Goal: Task Accomplishment & Management: Manage account settings

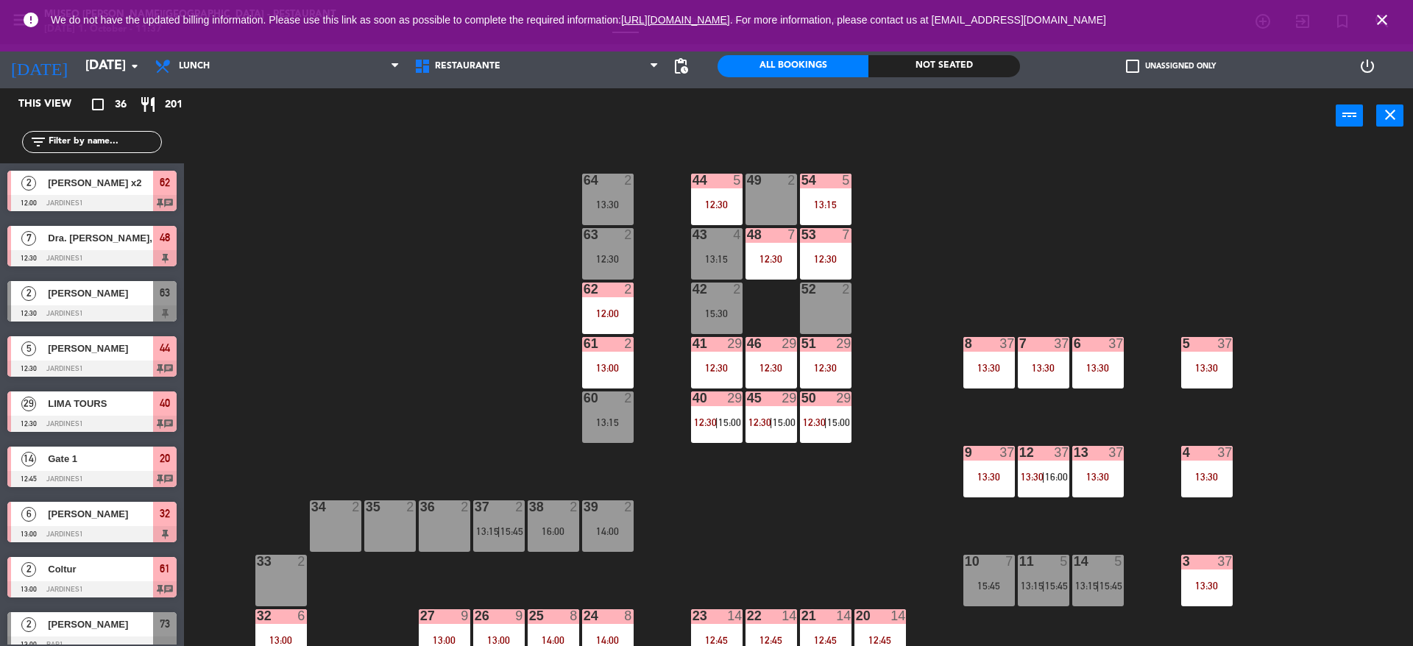
click at [464, 408] on div "44 5 12:30 49 2 54 5 13:15 64 2 13:30 48 7 12:30 53 7 12:30 63 2 12:30 43 4 13:…" at bounding box center [805, 398] width 1215 height 503
click at [597, 308] on div "12:00" at bounding box center [608, 313] width 52 height 10
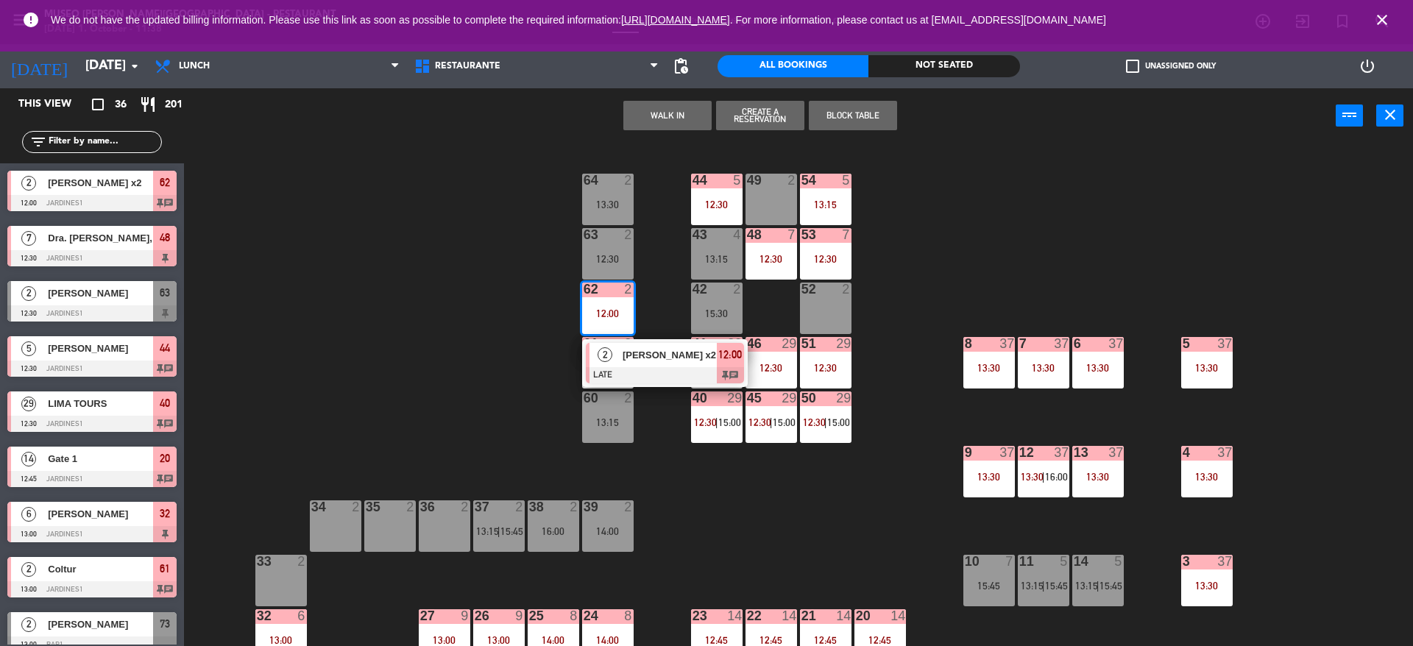
click at [610, 367] on div at bounding box center [665, 375] width 158 height 16
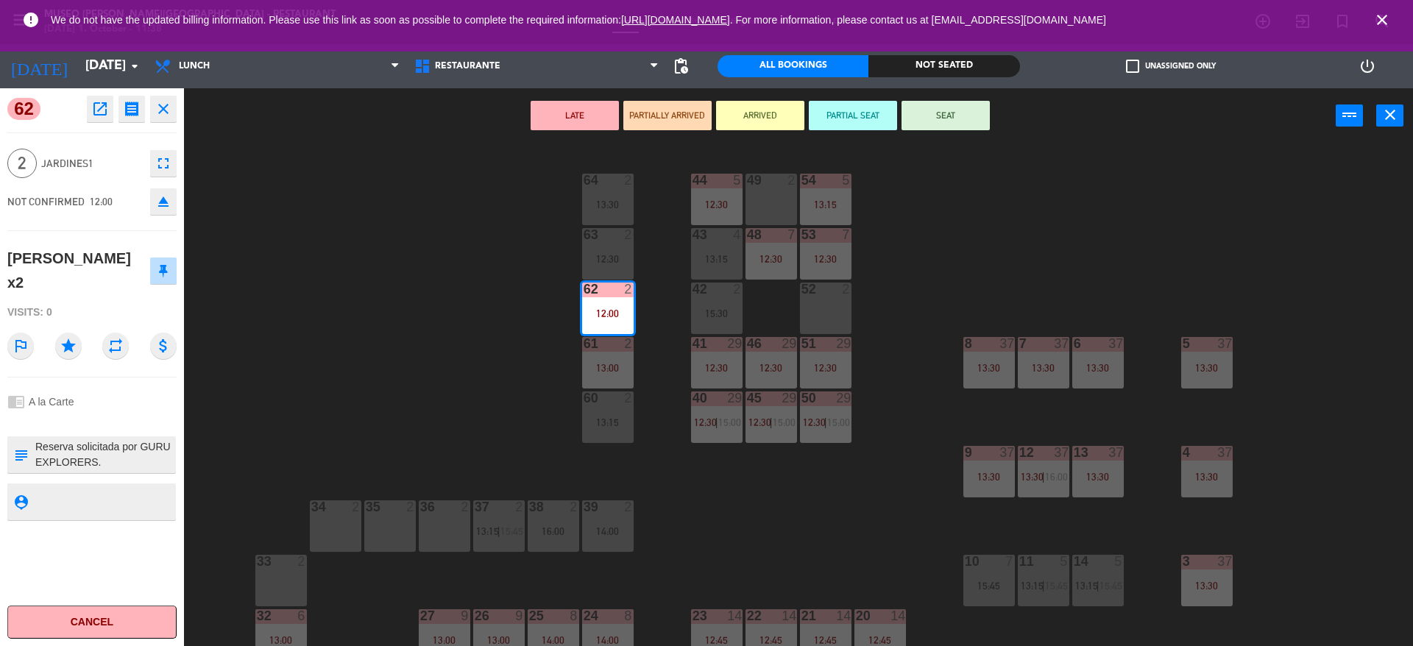
click at [427, 333] on div "44 5 12:30 49 2 54 5 13:15 64 2 13:30 48 7 12:30 53 7 12:30 63 2 12:30 43 4 13:…" at bounding box center [805, 398] width 1215 height 503
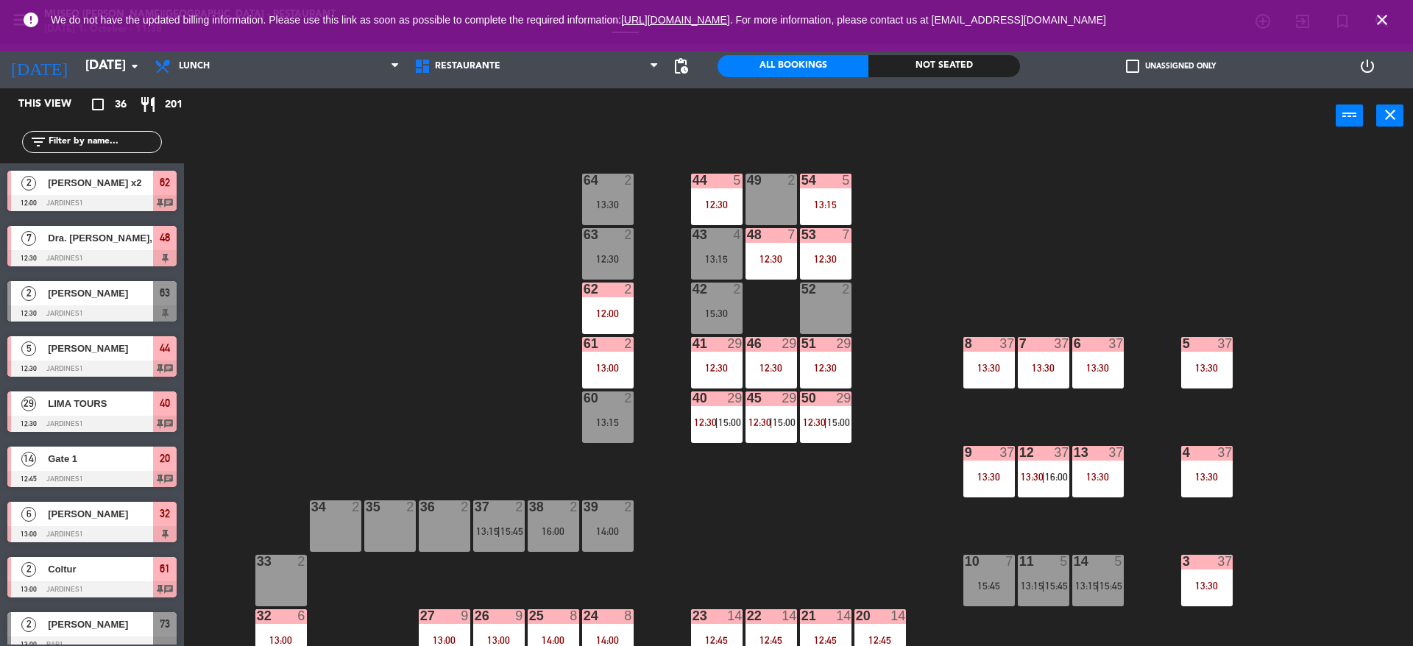
click at [798, 368] on div "44 5 12:30 49 2 54 5 13:15 64 2 13:30 48 7 12:30 53 7 12:30 63 2 12:30 43 4 13:…" at bounding box center [805, 398] width 1215 height 503
click at [819, 411] on div "50 29 12:30 | 15:00" at bounding box center [826, 418] width 52 height 52
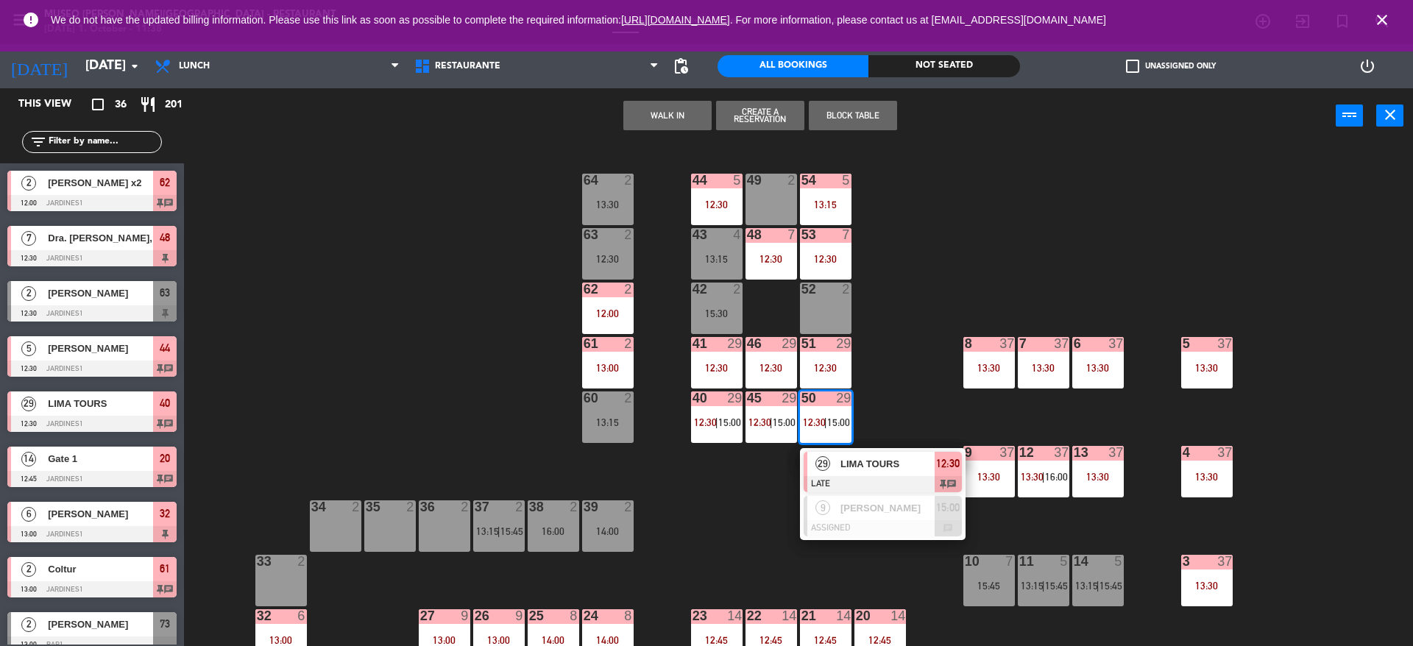
click at [845, 469] on span "LIMA TOURS" at bounding box center [887, 463] width 94 height 15
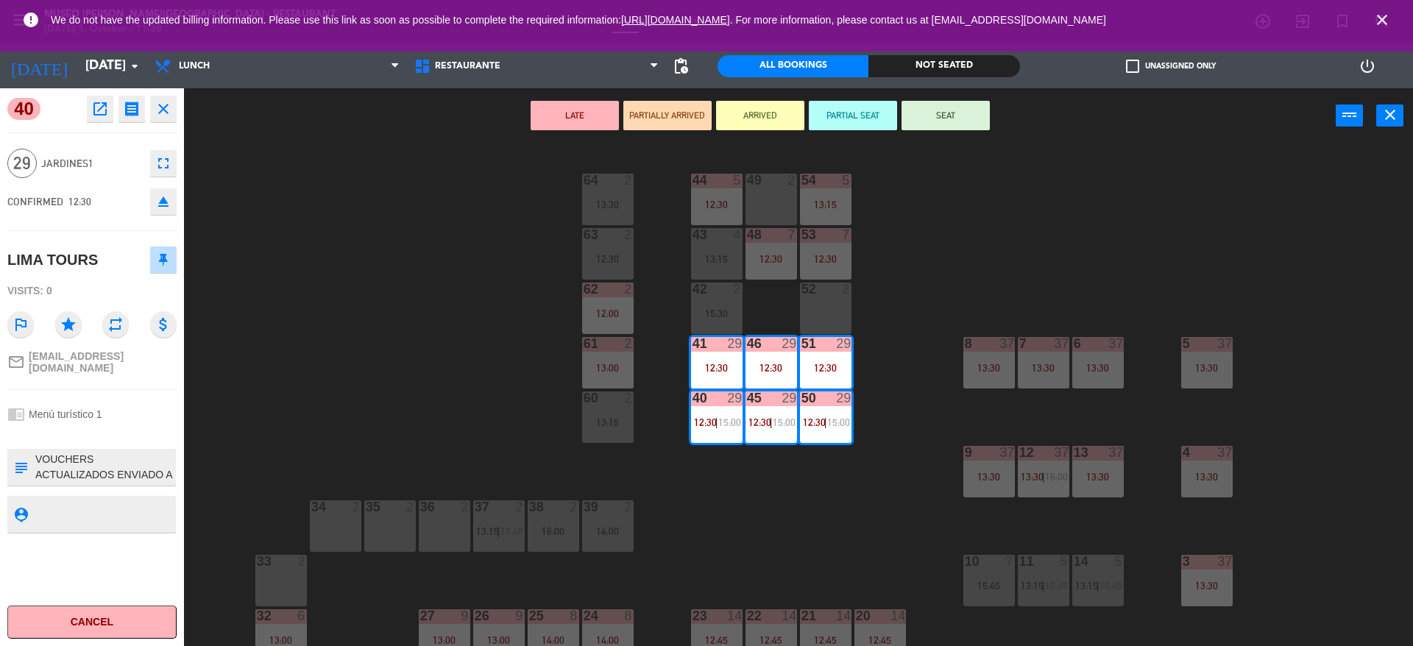
click at [152, 455] on textarea at bounding box center [104, 467] width 141 height 31
type textarea "m40-51 VOUCHERS ACTUALIZADOS ENVIADO A CAJA (27/09) RESERVA:C3N1 396444-CAM SAL…"
click at [90, 149] on div "29 Jardines1 fullscreen" at bounding box center [91, 164] width 169 height 40
click at [366, 230] on div "44 5 12:30 49 2 54 5 13:15 64 2 13:30 48 7 12:30 53 7 12:30 63 2 12:30 43 4 13:…" at bounding box center [805, 398] width 1215 height 503
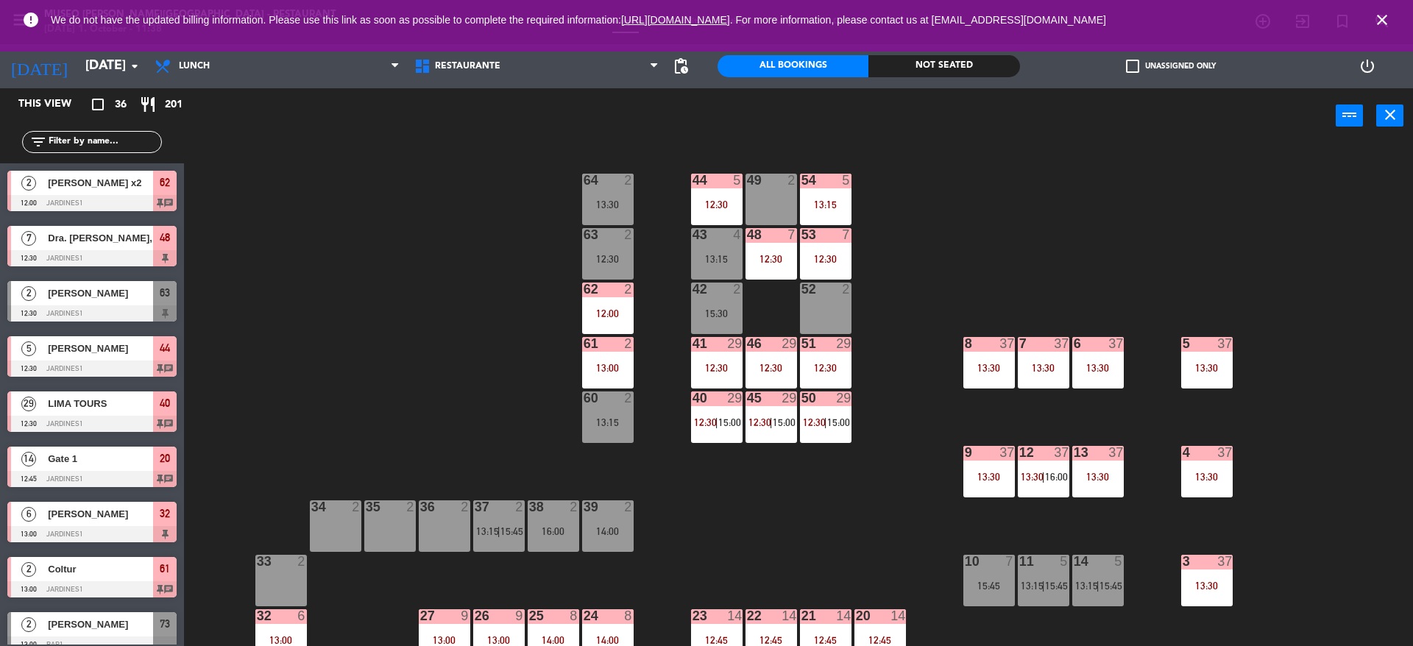
click at [664, 350] on div "44 5 12:30 49 2 54 5 13:15 64 2 13:30 48 7 12:30 53 7 12:30 63 2 12:30 43 4 13:…" at bounding box center [805, 398] width 1215 height 503
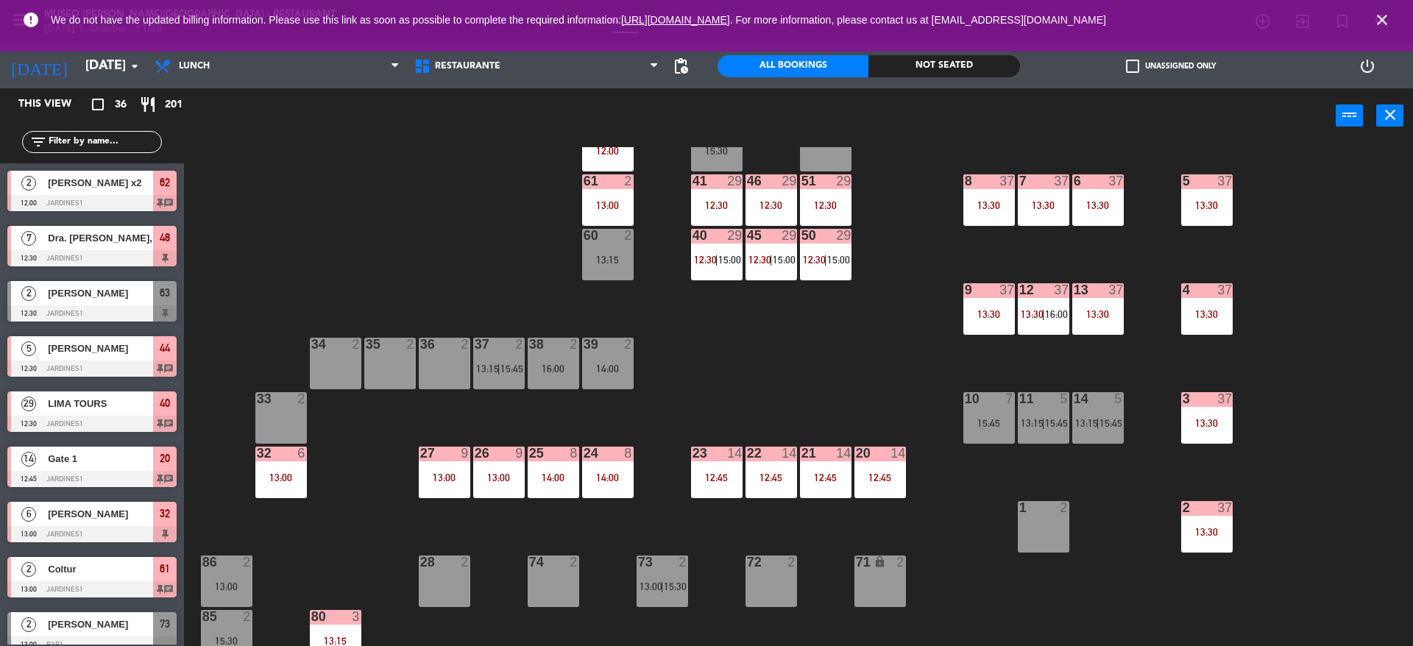
scroll to position [163, 0]
click at [121, 140] on input "text" at bounding box center [104, 142] width 114 height 16
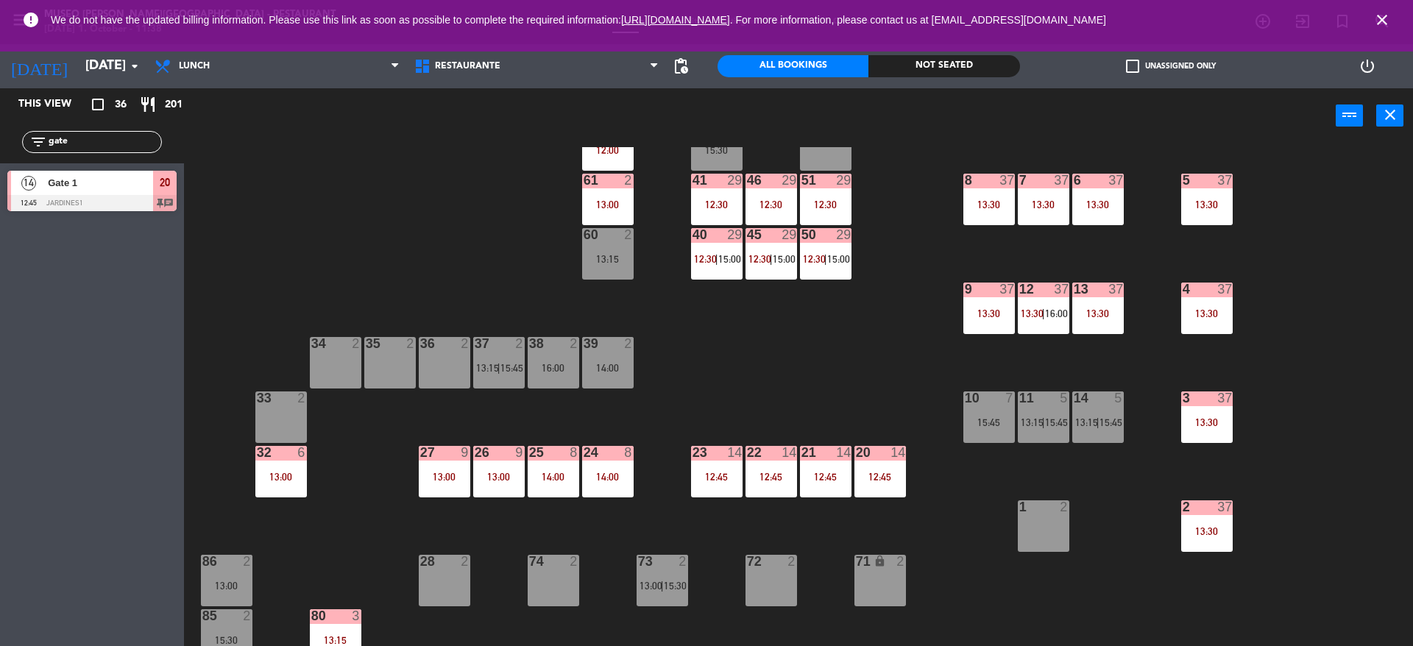
type input "gate"
click at [45, 191] on div "14 Gate 1 12:45 Jardines1 20 chat" at bounding box center [92, 190] width 184 height 55
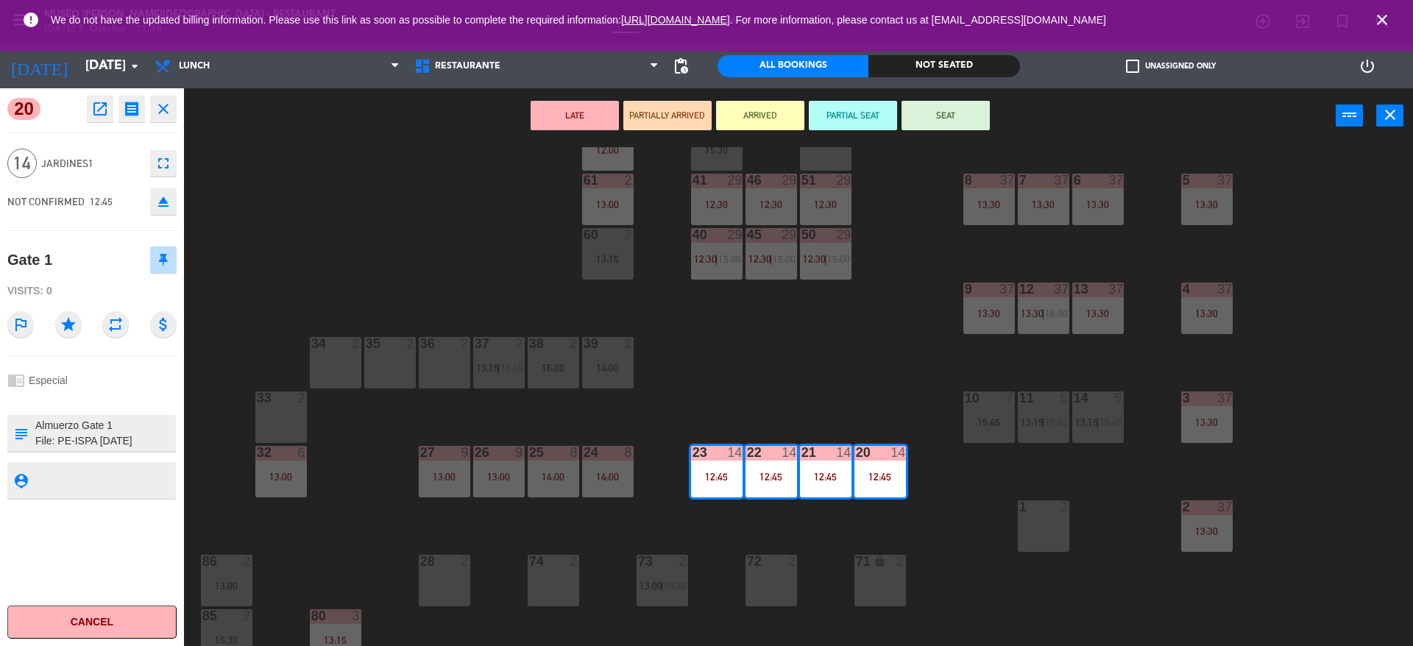
click at [102, 104] on icon "open_in_new" at bounding box center [100, 109] width 18 height 18
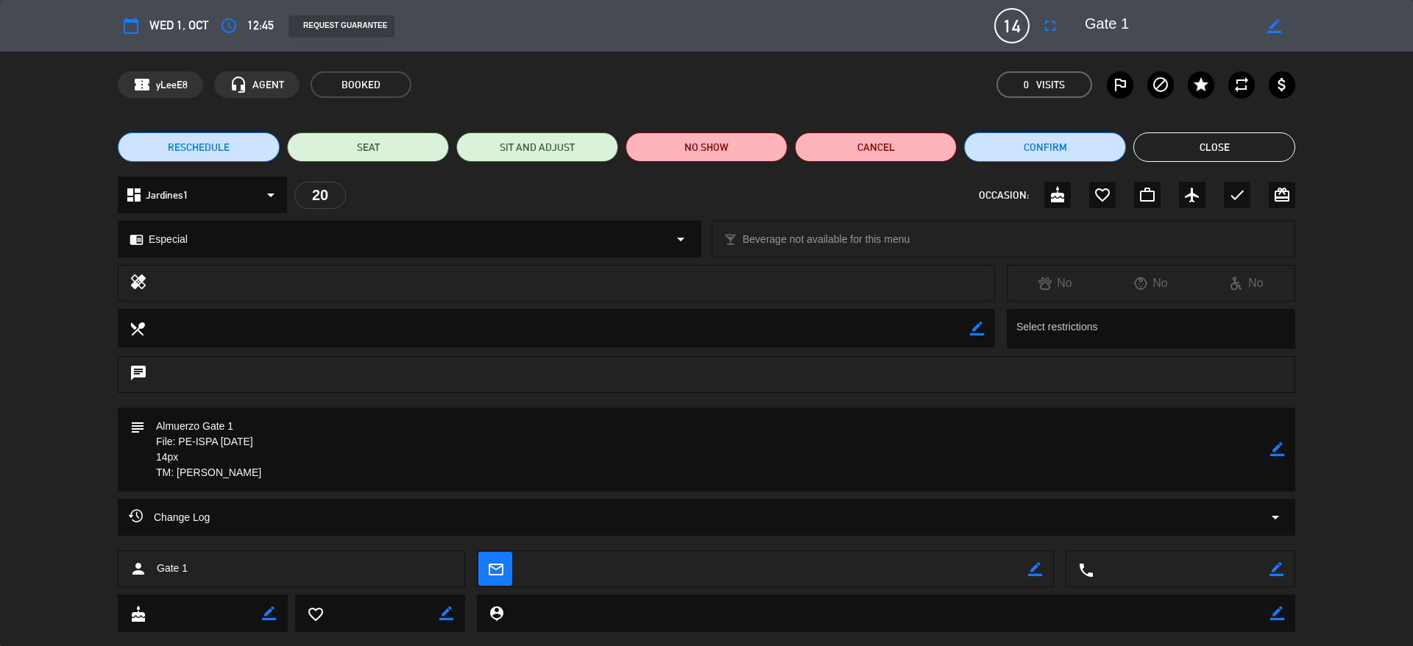
click at [1247, 151] on button "Close" at bounding box center [1214, 146] width 162 height 29
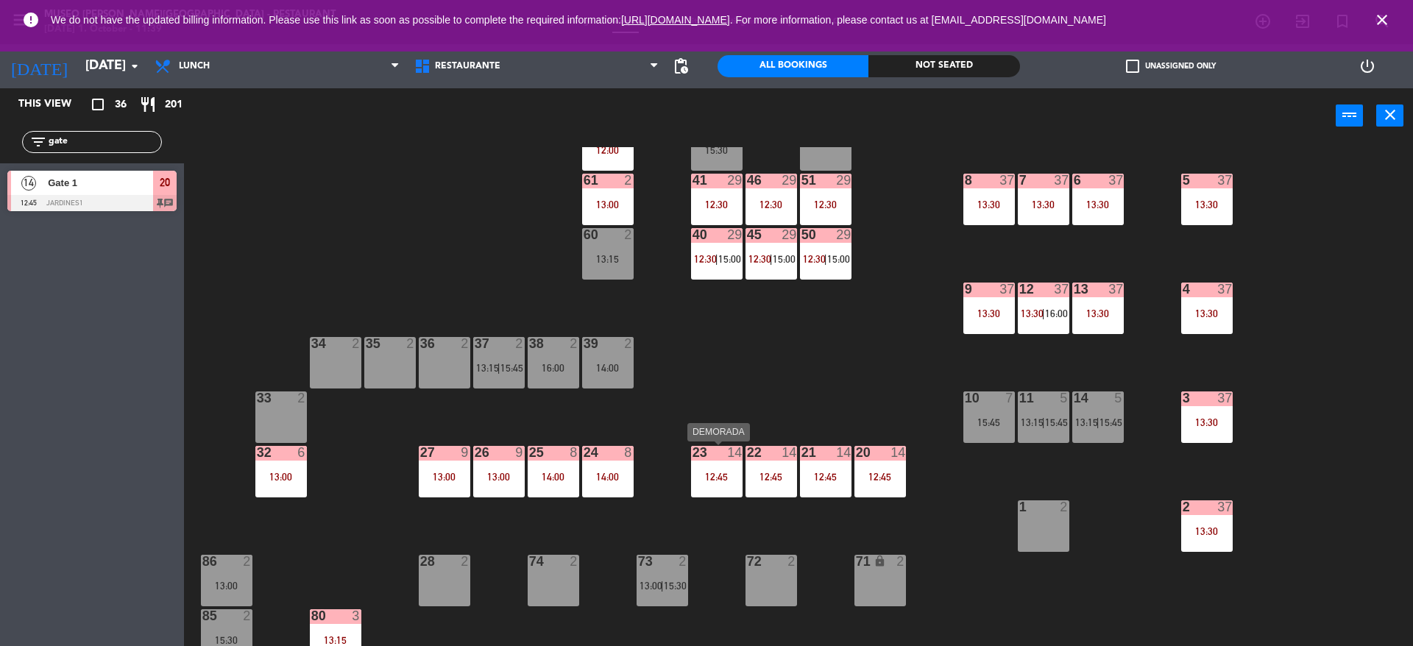
click at [718, 495] on div "23 14 12:45" at bounding box center [717, 472] width 52 height 52
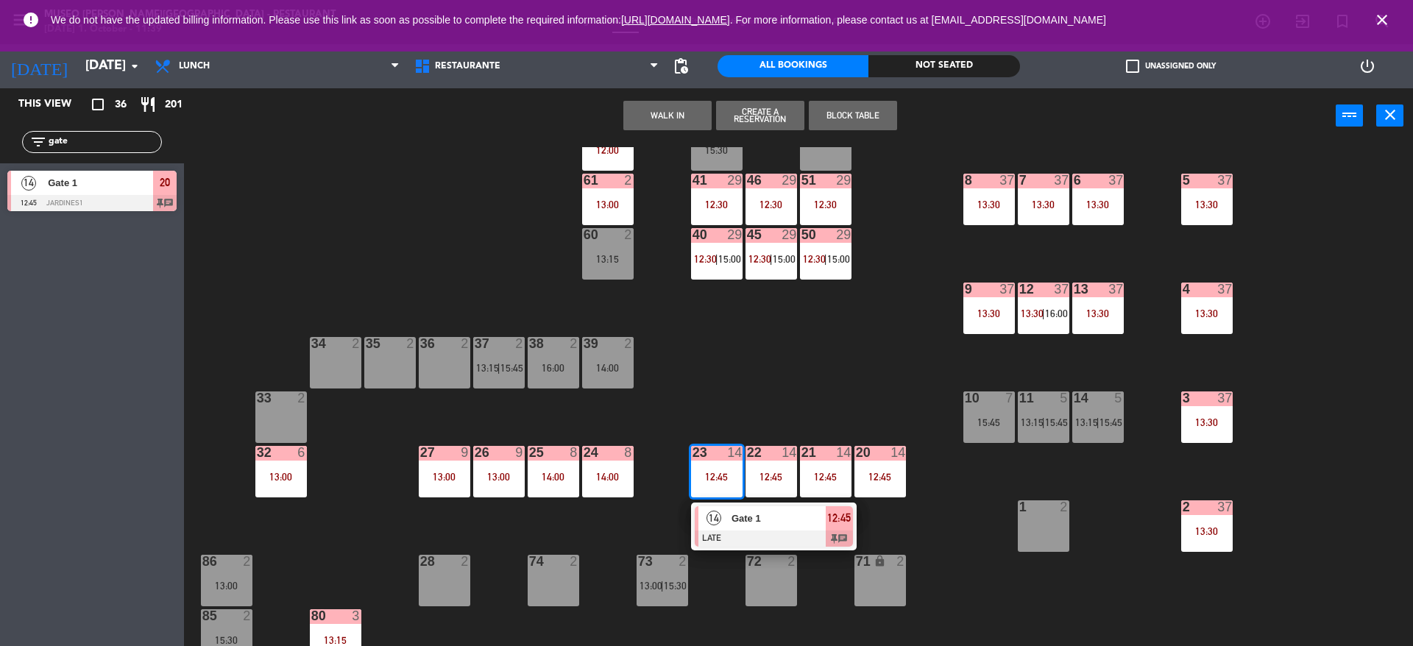
click at [721, 533] on div at bounding box center [774, 539] width 158 height 16
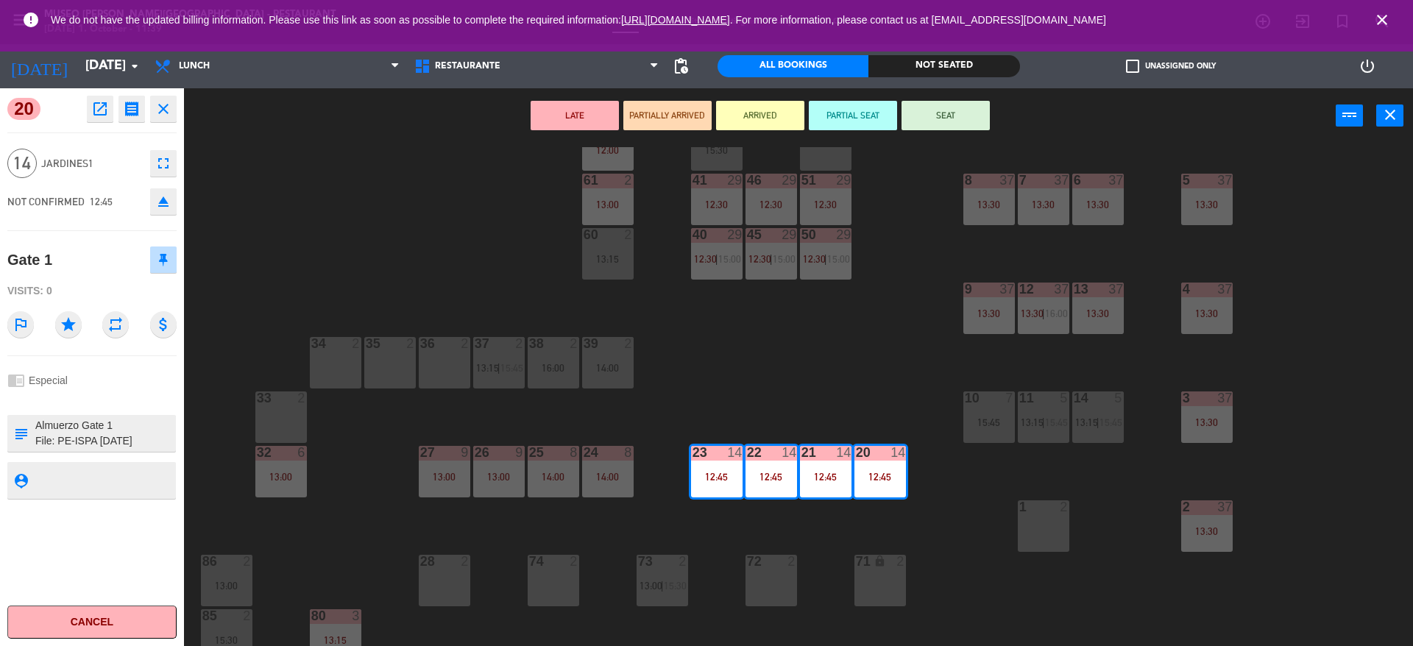
click at [788, 378] on div "44 5 12:30 49 2 54 5 13:15 64 2 13:30 48 7 12:30 53 7 12:30 63 2 12:30 43 4 13:…" at bounding box center [805, 398] width 1215 height 503
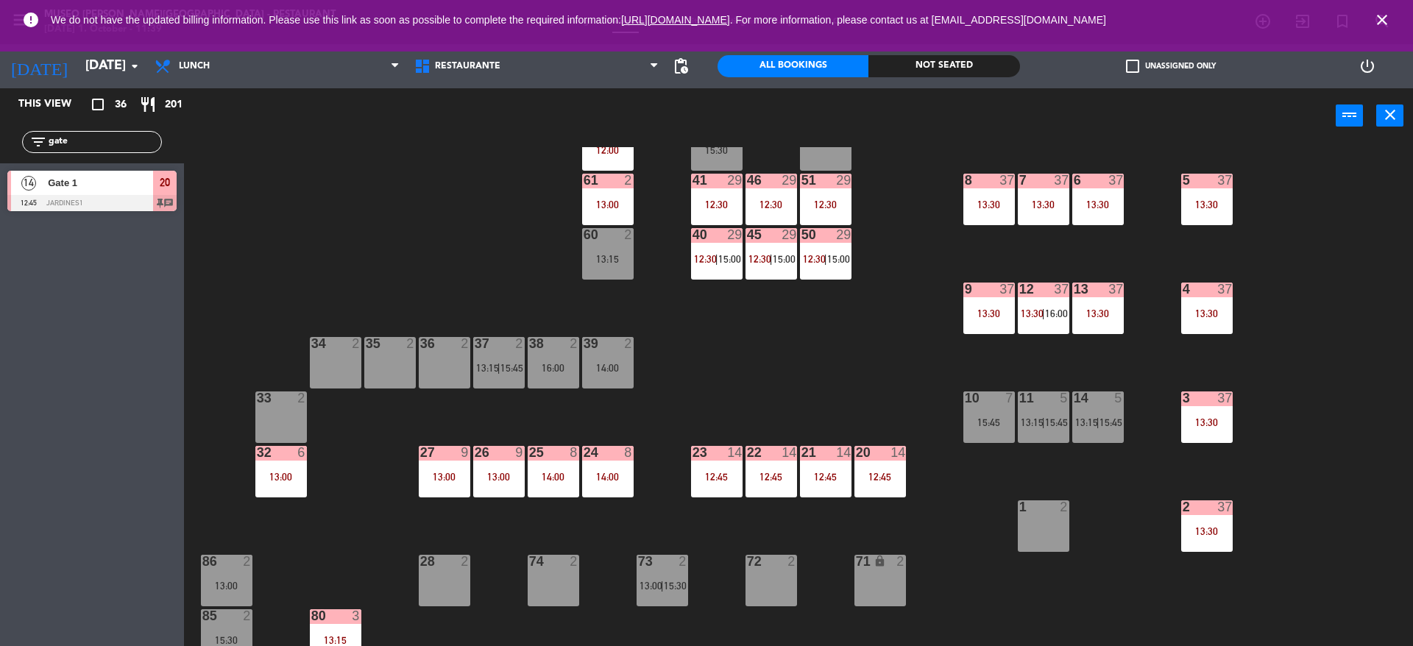
click at [775, 404] on div "44 5 12:30 49 2 54 5 13:15 64 2 13:30 48 7 12:30 53 7 12:30 63 2 12:30 43 4 13:…" at bounding box center [805, 398] width 1215 height 503
drag, startPoint x: 90, startPoint y: 149, endPoint x: 0, endPoint y: 149, distance: 89.8
click at [0, 149] on div "filter_list gate" at bounding box center [92, 142] width 184 height 43
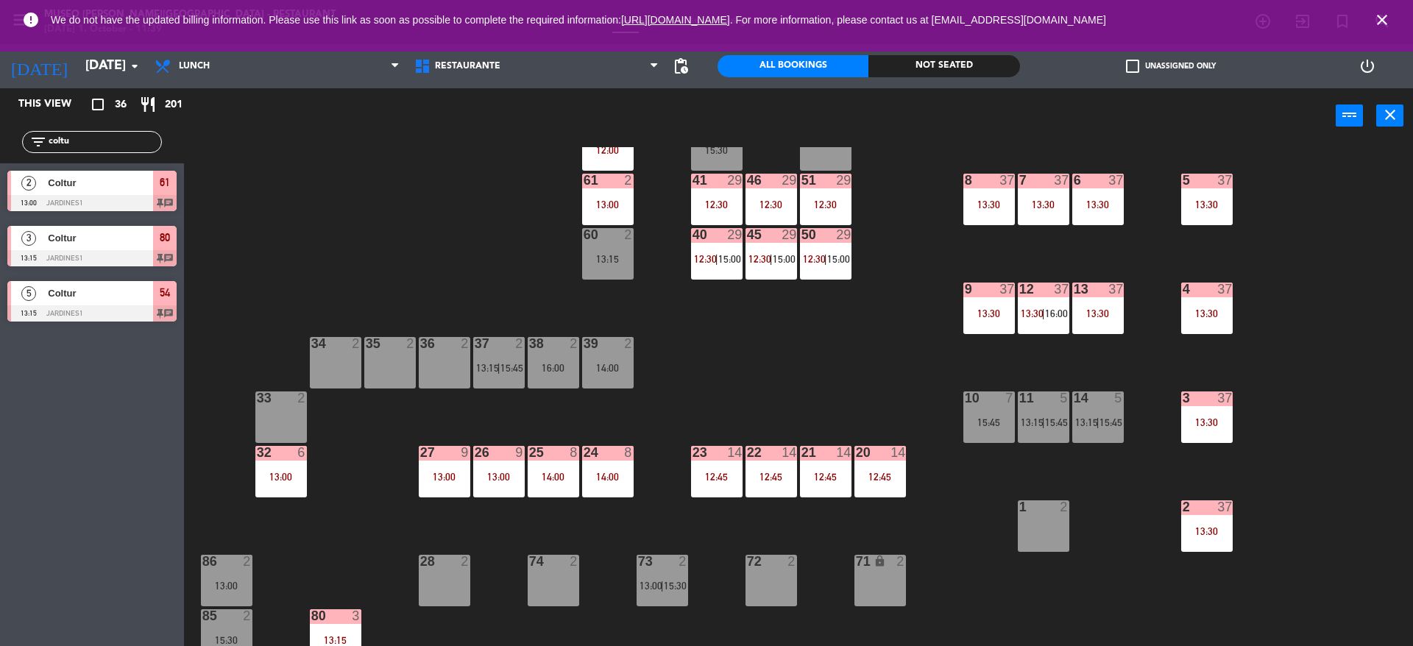
type input "coltu"
click at [425, 202] on div "44 5 12:30 49 2 54 5 13:15 64 2 13:30 48 7 12:30 53 7 12:30 63 2 12:30 43 4 13:…" at bounding box center [805, 398] width 1215 height 503
click at [134, 183] on span "Coltur" at bounding box center [100, 182] width 105 height 15
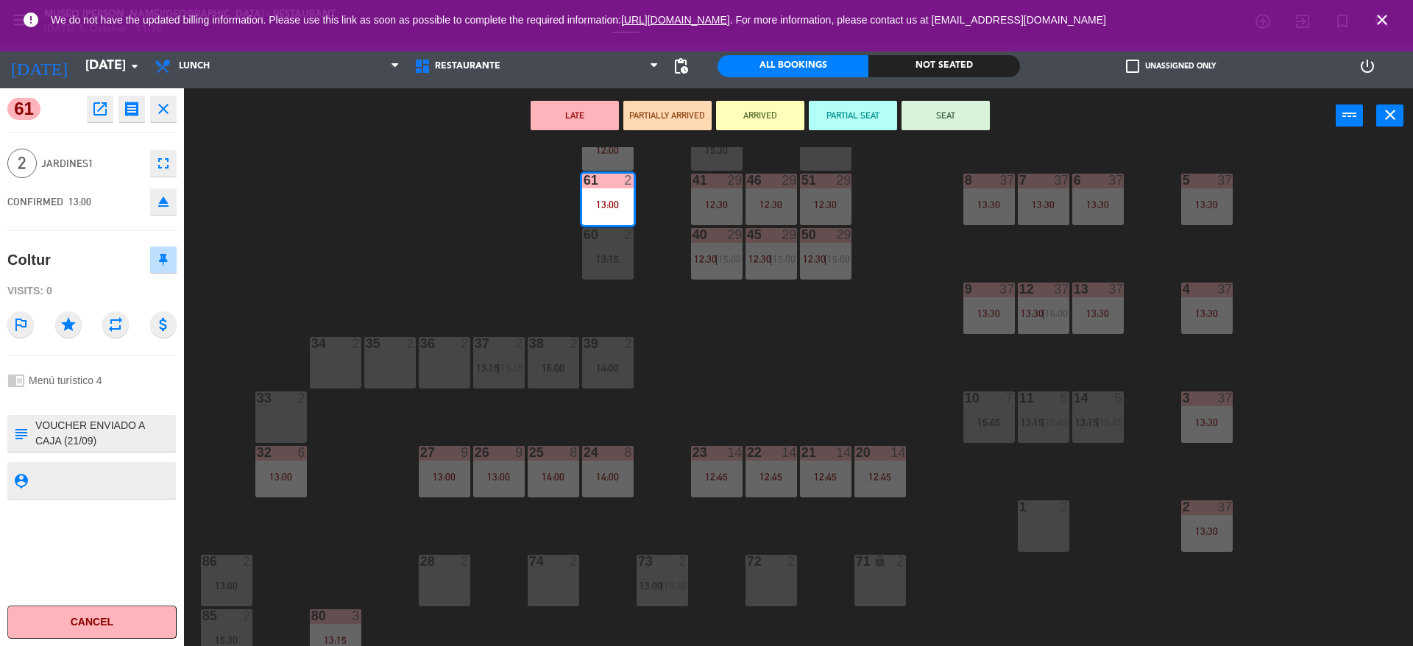
click at [78, 432] on textarea at bounding box center [104, 433] width 141 height 31
type textarea "m61 VOUCHER ENVIADO A CAJA (21/09) Reserva R09/1419/25 - Terry Lord File: R09/1…"
click at [87, 178] on div "2 Jardines1 fullscreen" at bounding box center [91, 164] width 169 height 40
click at [116, 436] on textarea at bounding box center [104, 433] width 141 height 31
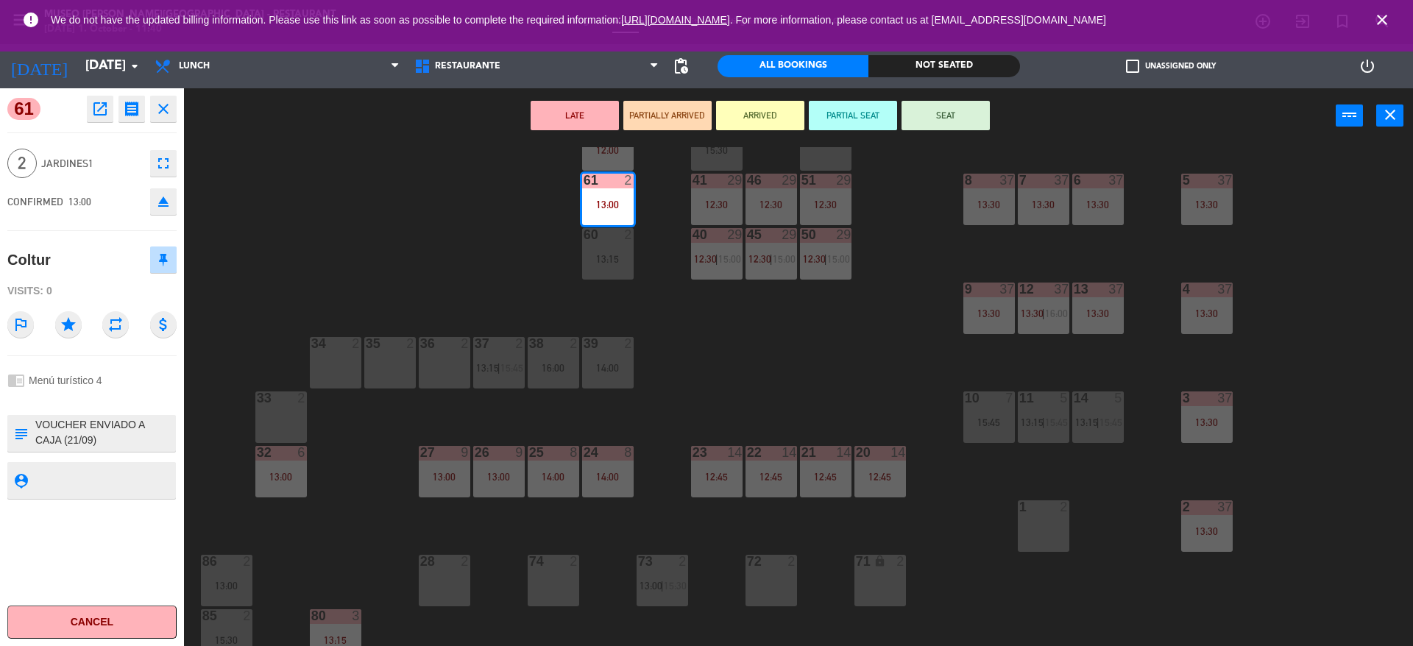
scroll to position [1, 0]
click at [554, 414] on div "44 5 12:30 49 2 54 5 13:15 64 2 13:30 48 7 12:30 53 7 12:30 63 2 12:30 43 4 13:…" at bounding box center [805, 398] width 1215 height 503
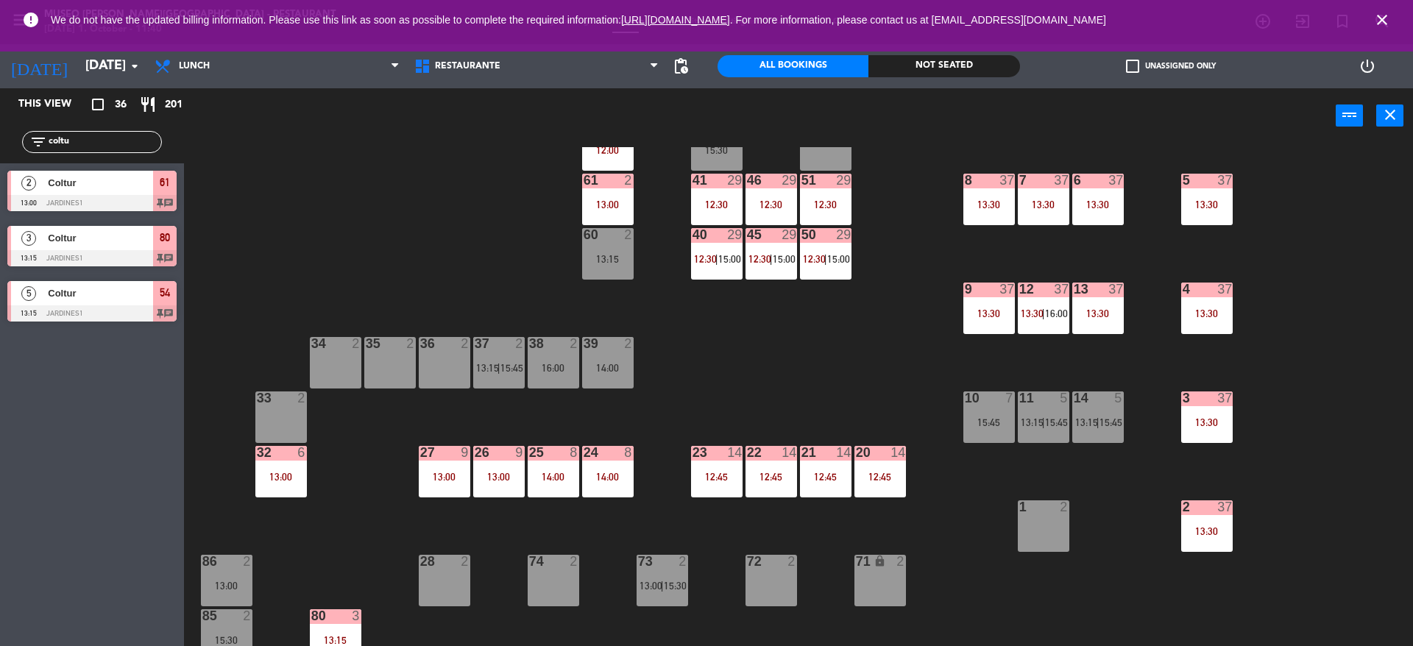
click at [567, 502] on div "44 5 12:30 49 2 54 5 13:15 64 2 13:30 48 7 12:30 53 7 12:30 63 2 12:30 43 4 13:…" at bounding box center [805, 398] width 1215 height 503
click at [498, 465] on div "26 9 13:00" at bounding box center [499, 472] width 52 height 52
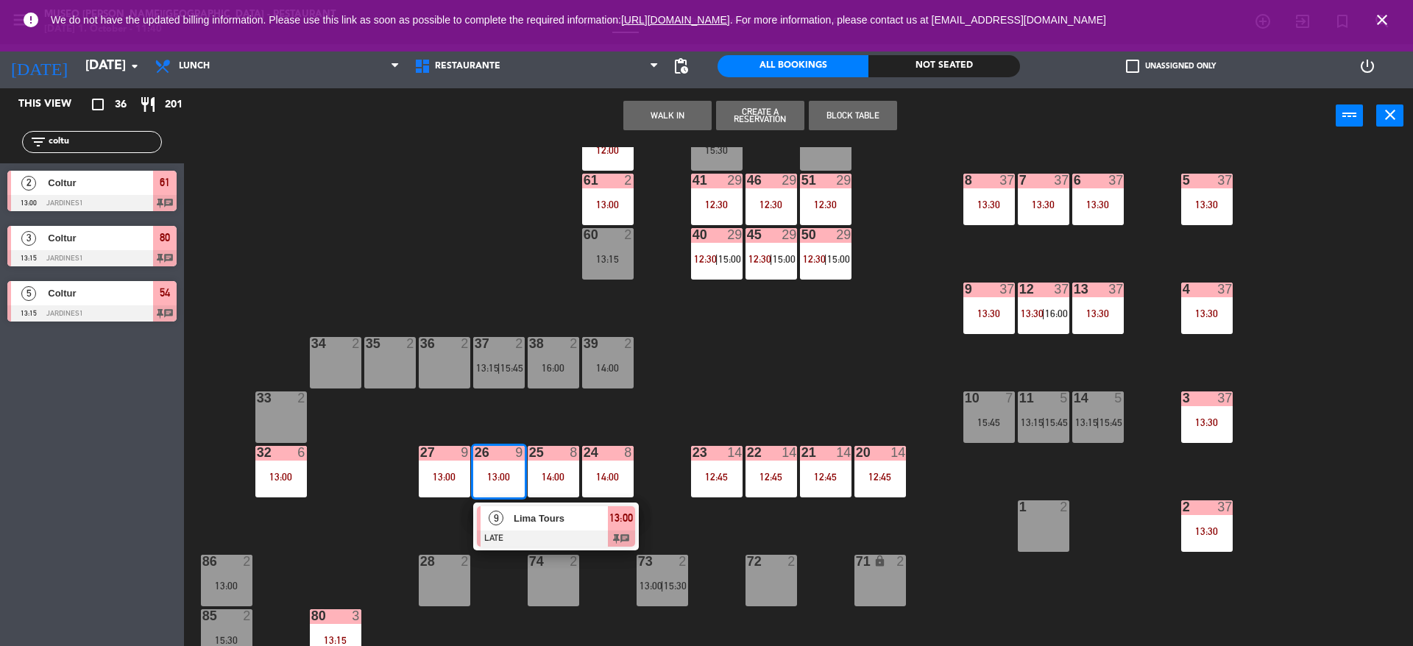
click at [531, 533] on div at bounding box center [556, 539] width 158 height 16
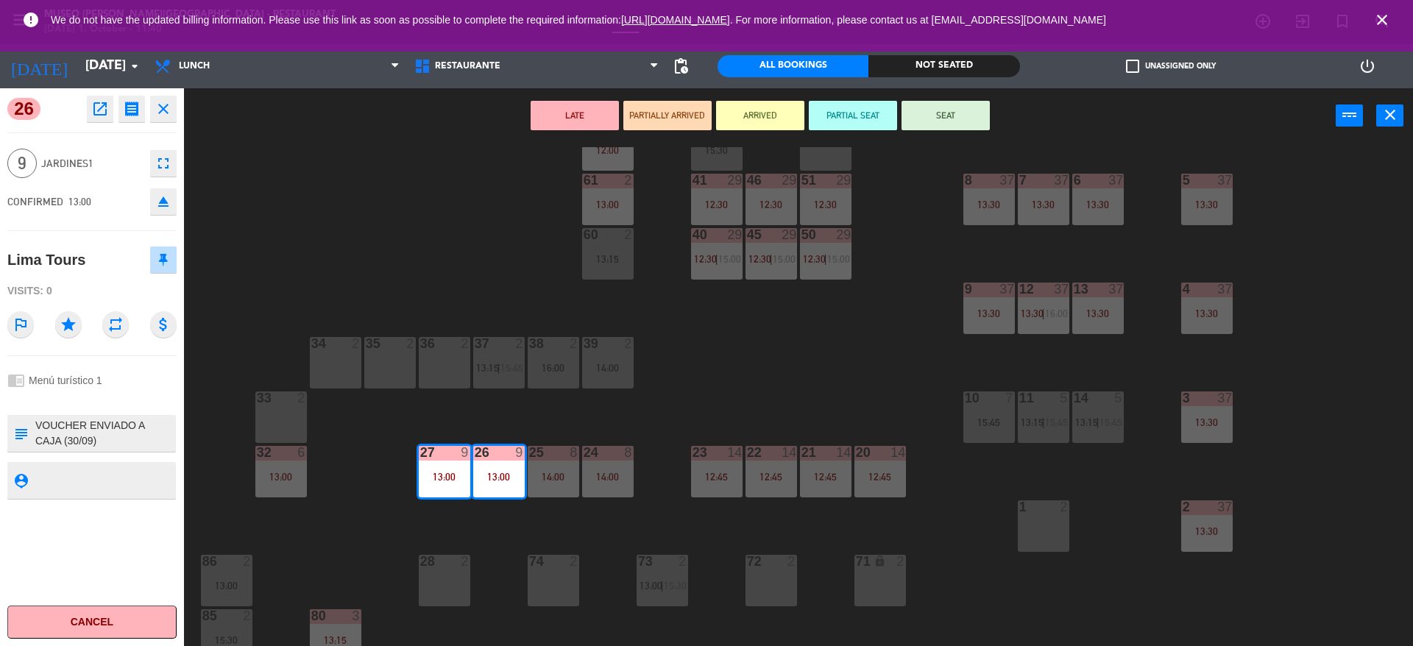
click at [102, 114] on icon "open_in_new" at bounding box center [100, 109] width 18 height 18
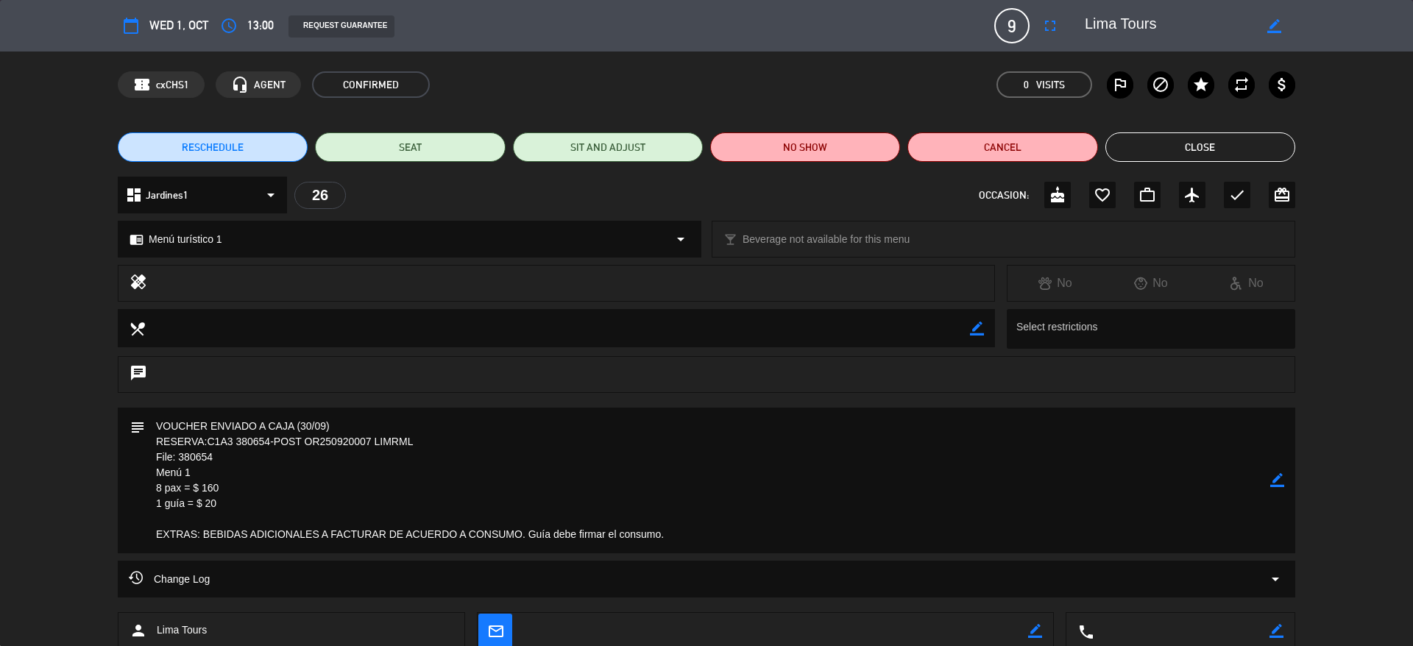
scroll to position [92, 0]
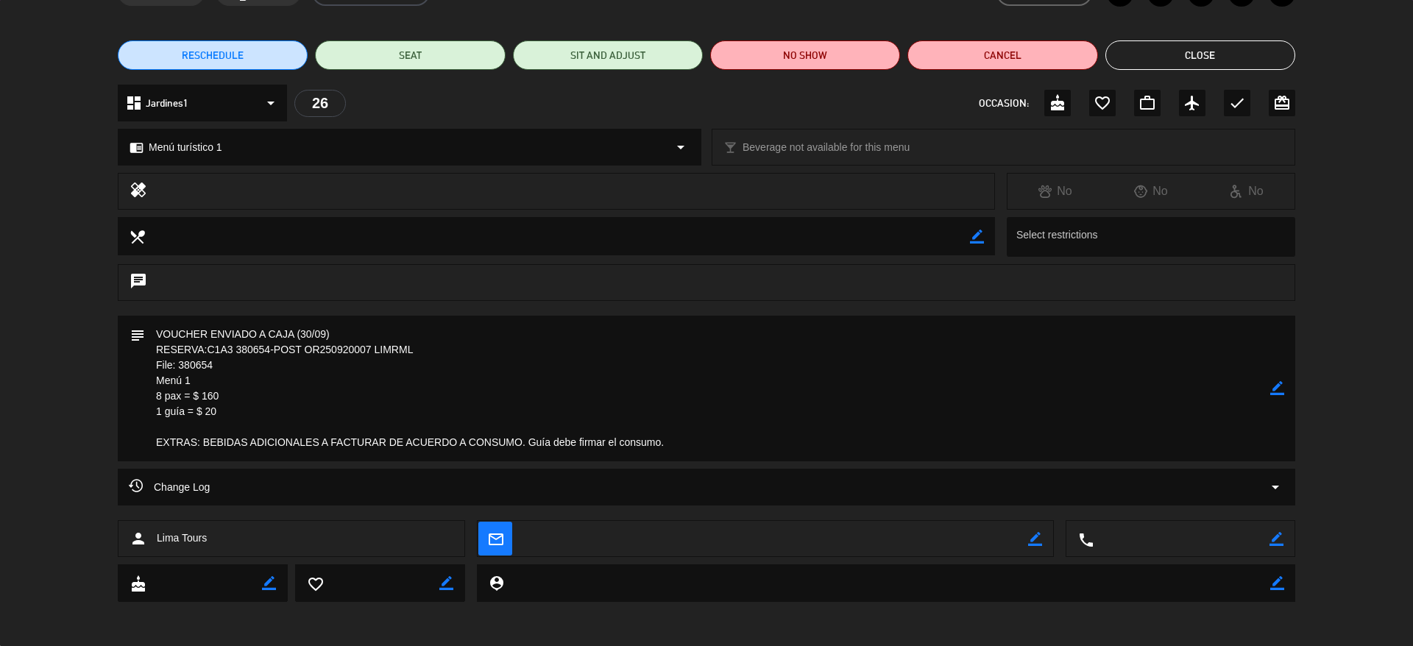
click at [1224, 65] on button "Close" at bounding box center [1200, 54] width 190 height 29
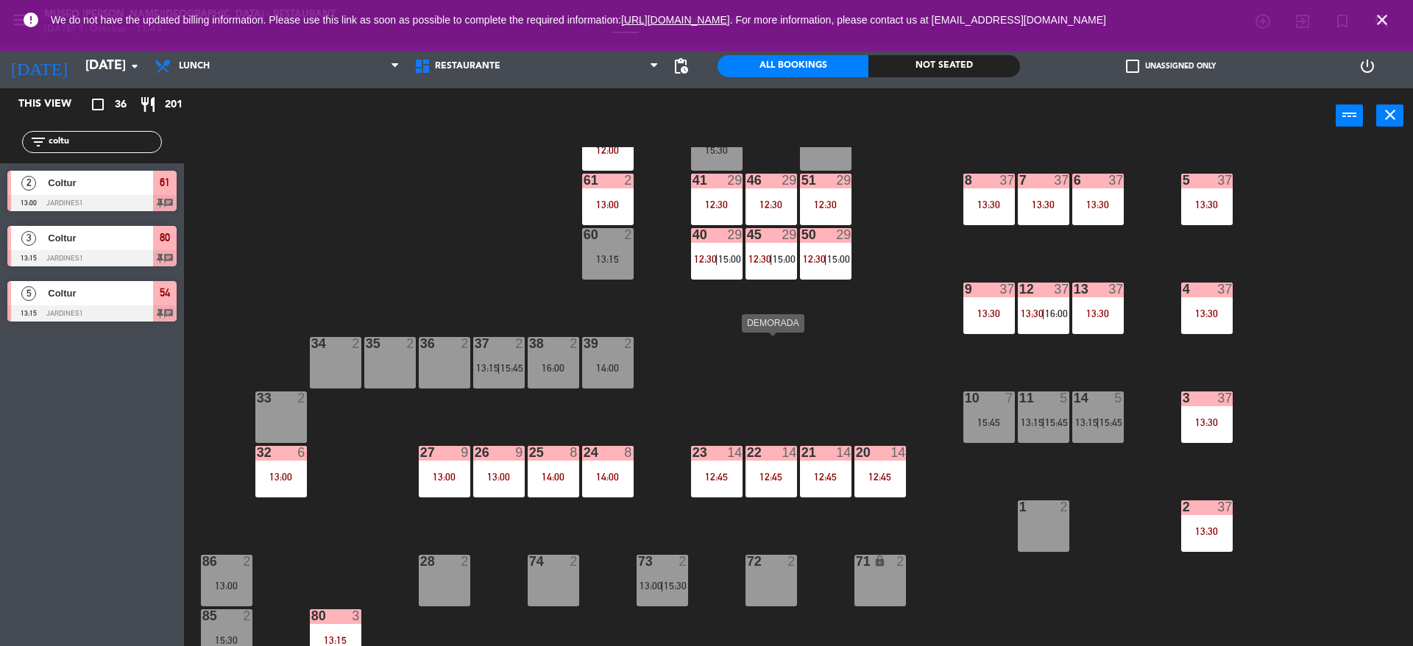
scroll to position [0, 0]
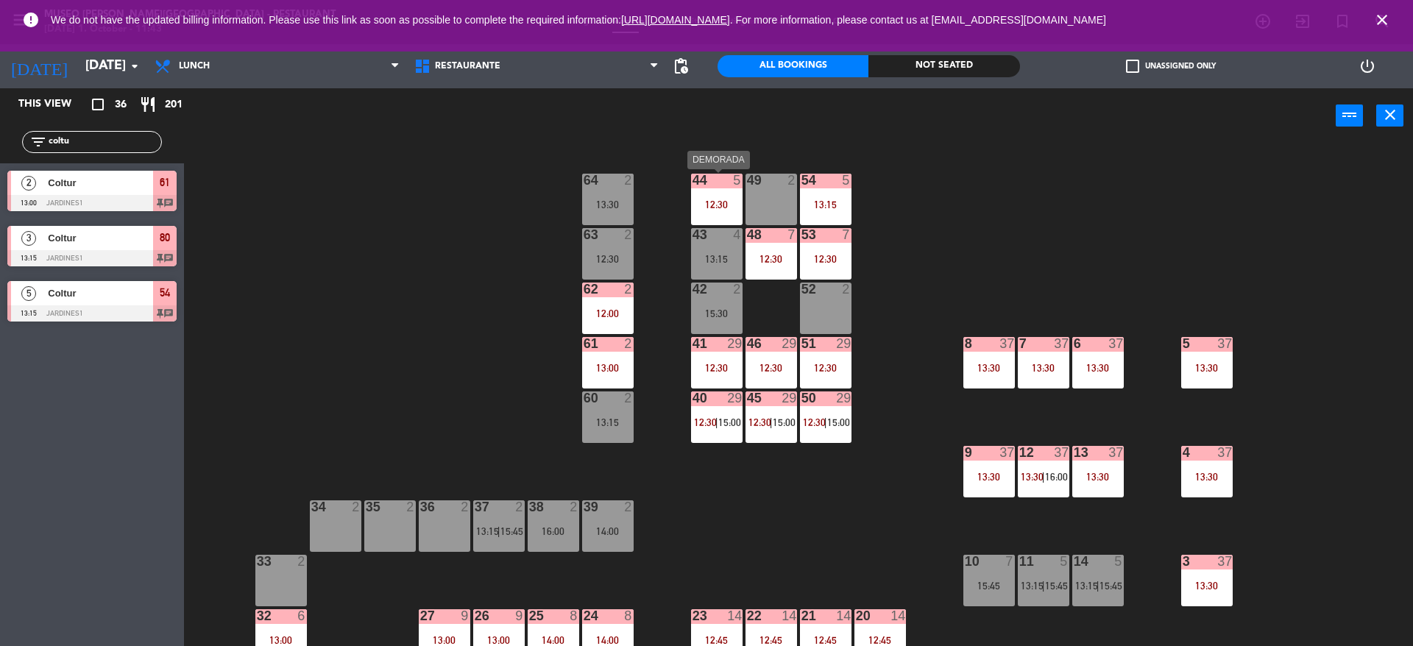
click at [681, 203] on div "44 5 12:30 49 2 54 5 13:15 64 2 13:30 48 7 12:30 53 7 12:30 63 2 12:30 43 4 13:…" at bounding box center [805, 398] width 1215 height 503
click at [823, 206] on div "13:15" at bounding box center [826, 204] width 52 height 10
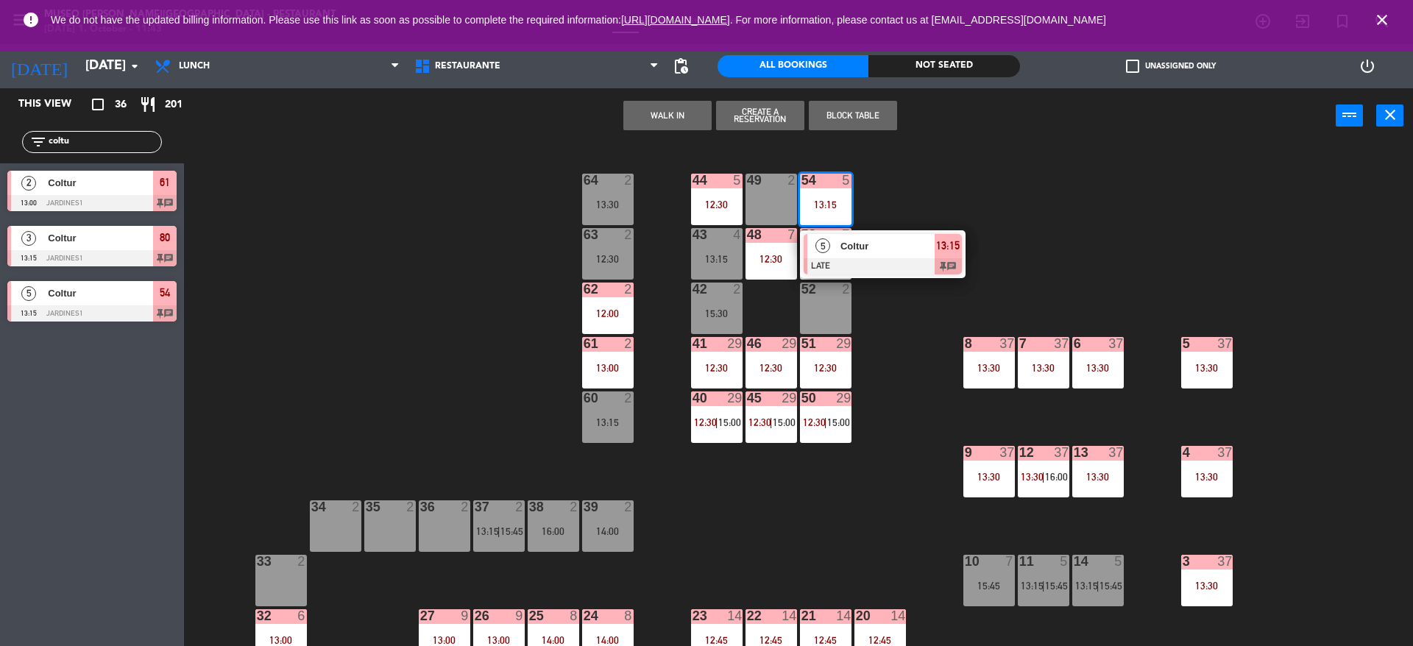
click at [827, 255] on div "5" at bounding box center [823, 246] width 32 height 24
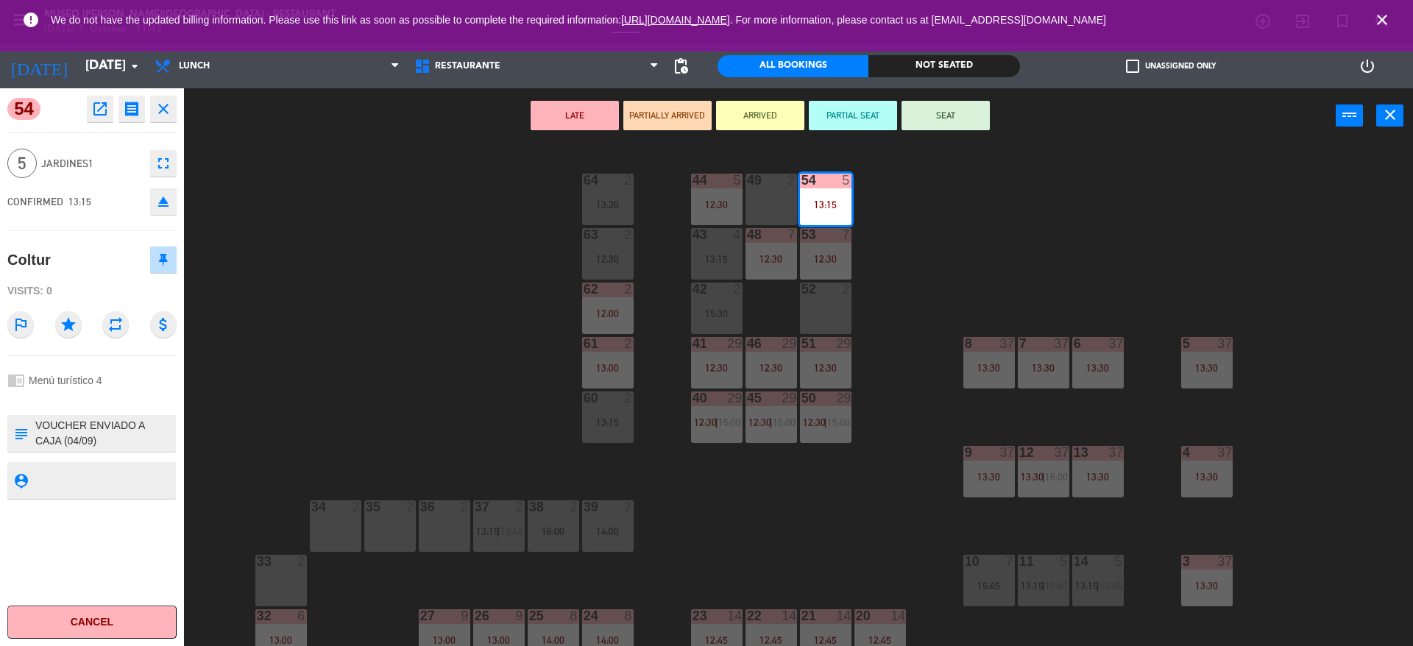
click at [126, 435] on textarea at bounding box center [104, 433] width 141 height 31
type textarea "m54 VOUCHER ENVIADO A CAJA (04/09) Reserva R09/1576/25 - Ricardo de los Reyes y…"
click at [113, 227] on div "54 open_in_new receipt 1:15 PM Wed, 1 Oct 5 people birthday Coltur Table 54 EXP…" at bounding box center [92, 367] width 184 height 558
click at [90, 451] on div at bounding box center [104, 433] width 141 height 37
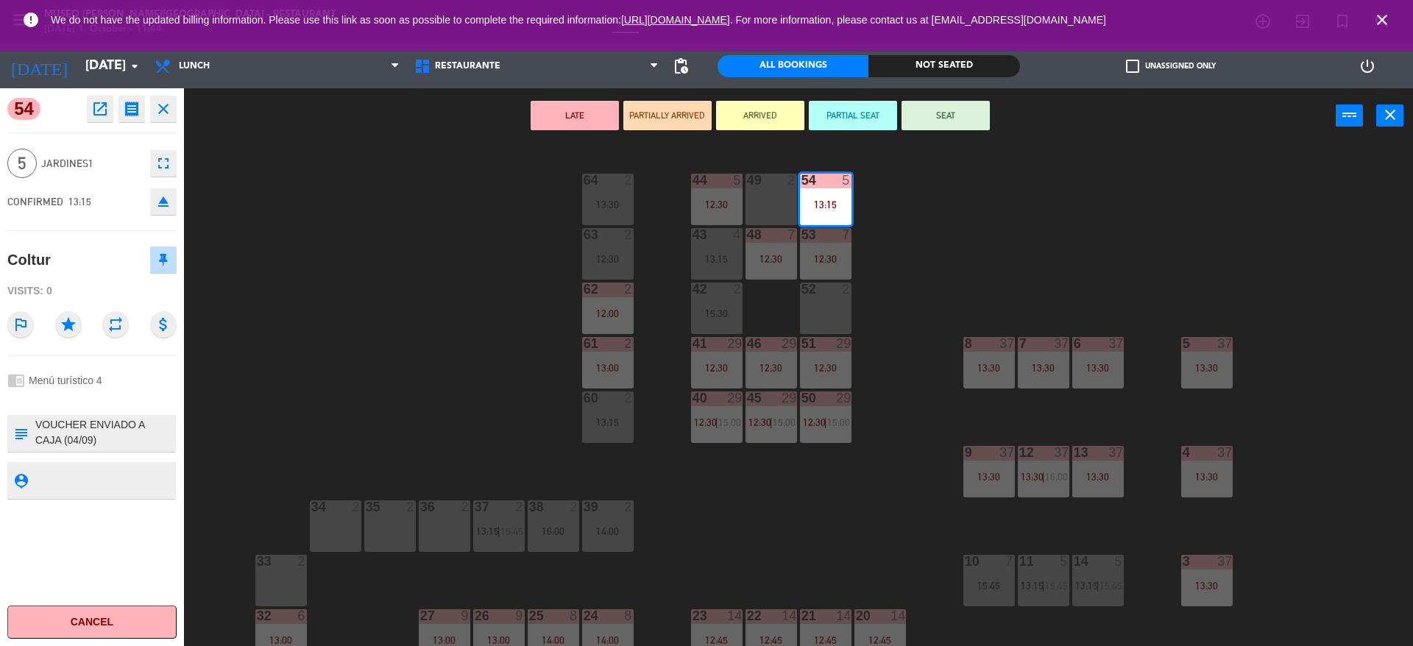
click at [87, 442] on textarea at bounding box center [104, 433] width 141 height 31
click at [100, 174] on div "5 Jardines1 fullscreen" at bounding box center [91, 164] width 169 height 40
click at [383, 248] on div "44 5 12:30 49 2 54 5 13:15 64 2 13:30 48 7 12:30 53 7 12:30 63 2 12:30 43 4 13:…" at bounding box center [805, 398] width 1215 height 503
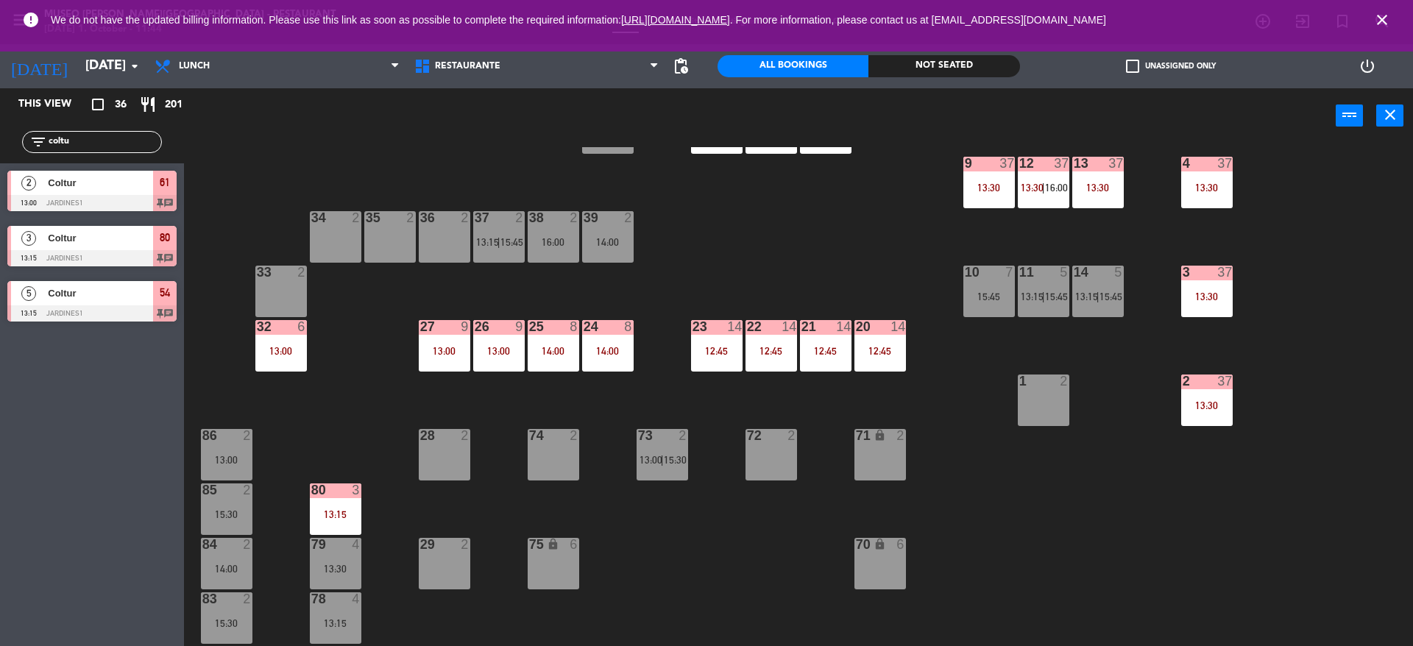
scroll to position [294, 0]
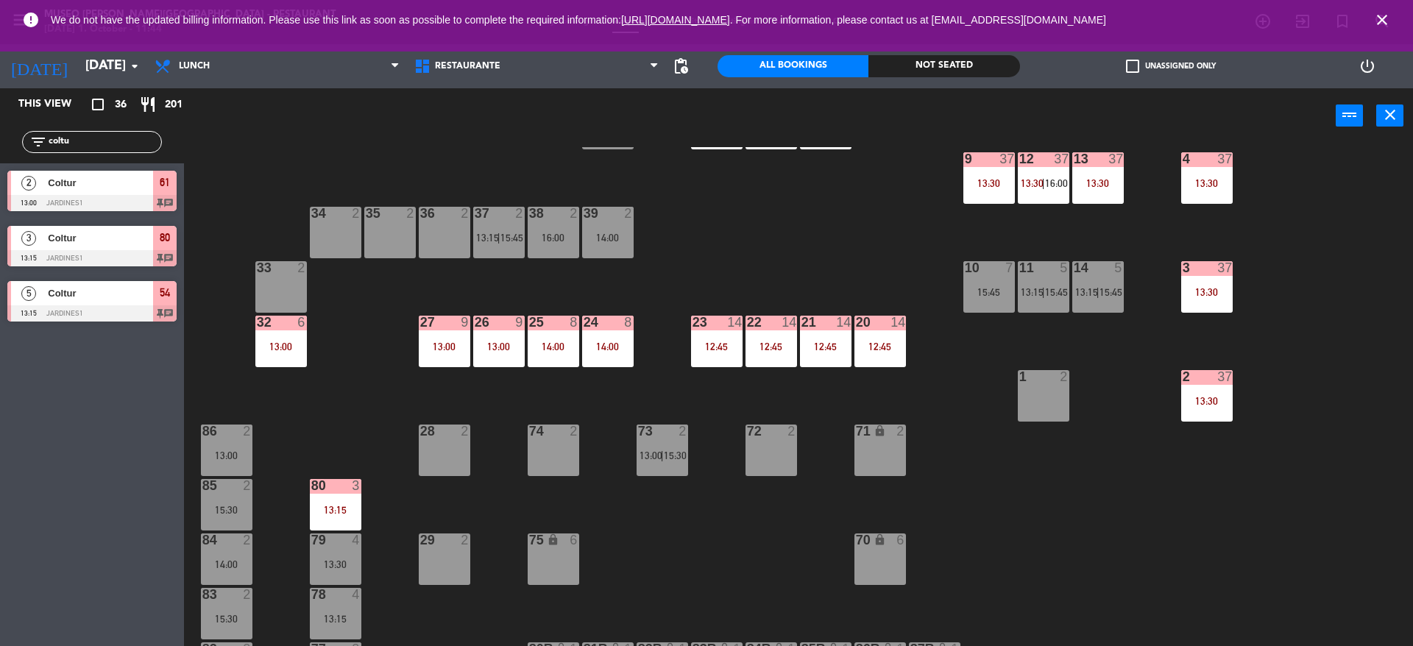
click at [344, 500] on div "80 3 13:15" at bounding box center [336, 505] width 52 height 52
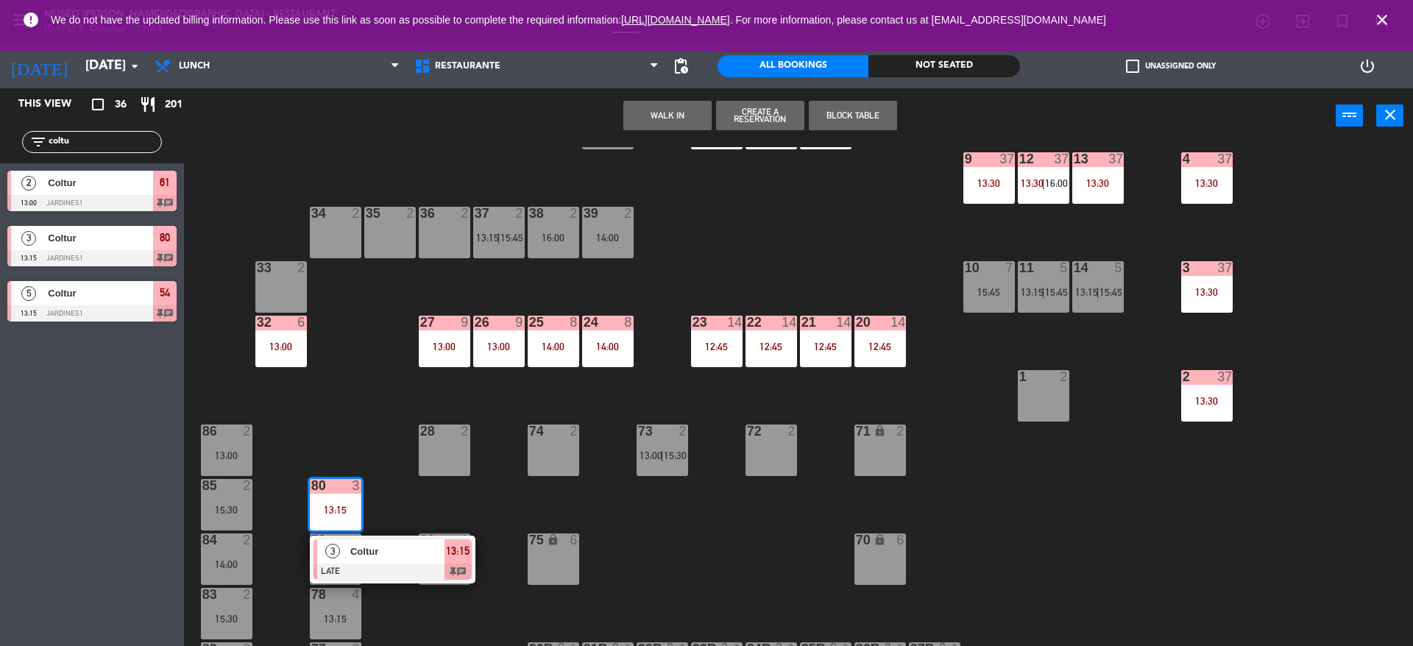
click at [371, 548] on span "Coltur" at bounding box center [397, 551] width 94 height 15
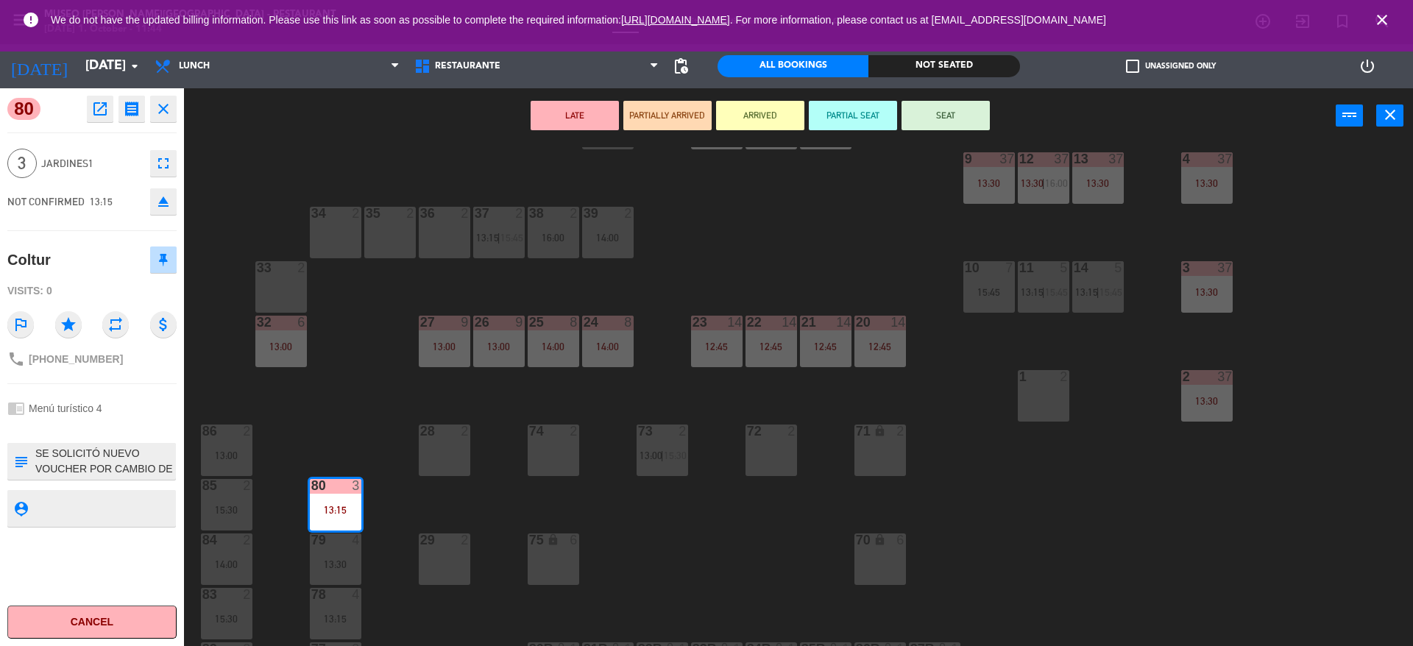
click at [139, 464] on textarea at bounding box center [104, 461] width 141 height 31
type textarea "SE SOLICITÓ NUEVO VOUCHER POR CAMBIO DE FECHA Reserva R10/0287/25 - Ritchie x 2…"
click at [668, 283] on div "44 5 12:30 49 2 54 5 13:15 64 2 13:30 48 7 12:30 53 7 12:30 63 2 12:30 43 4 13:…" at bounding box center [805, 398] width 1215 height 503
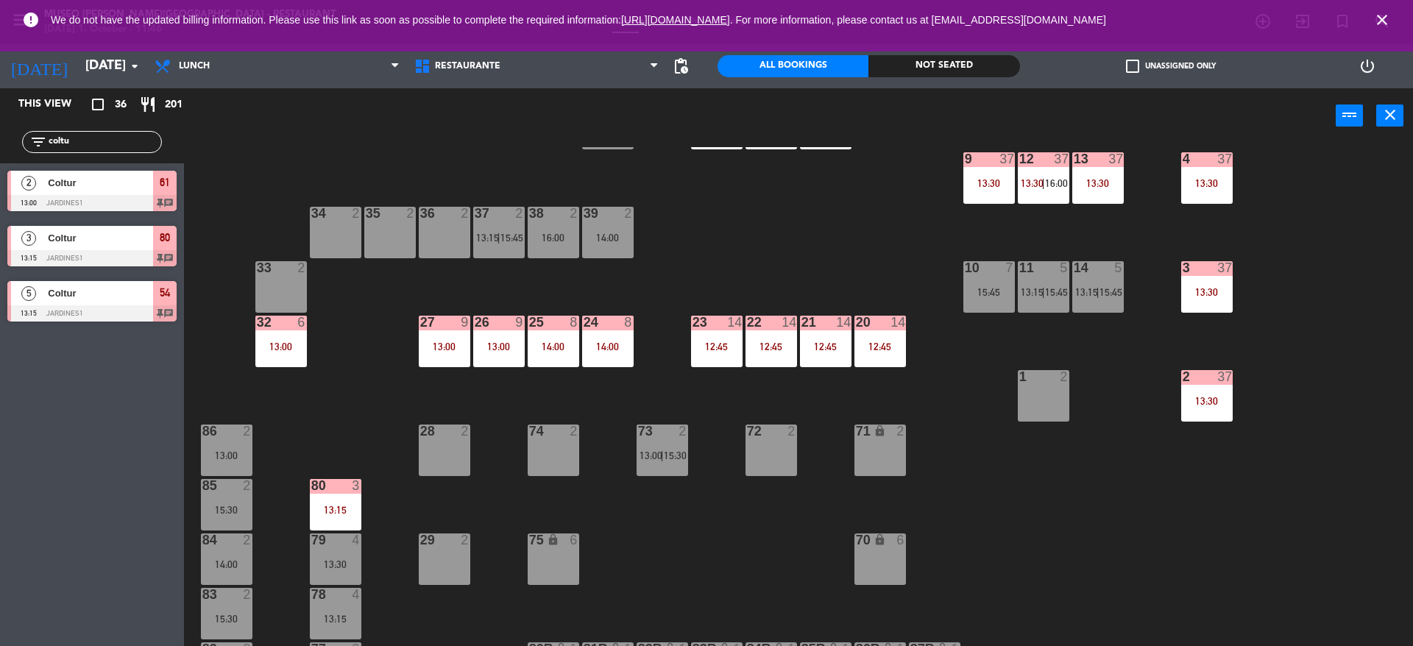
click at [620, 336] on div "24 8 14:00" at bounding box center [608, 342] width 52 height 52
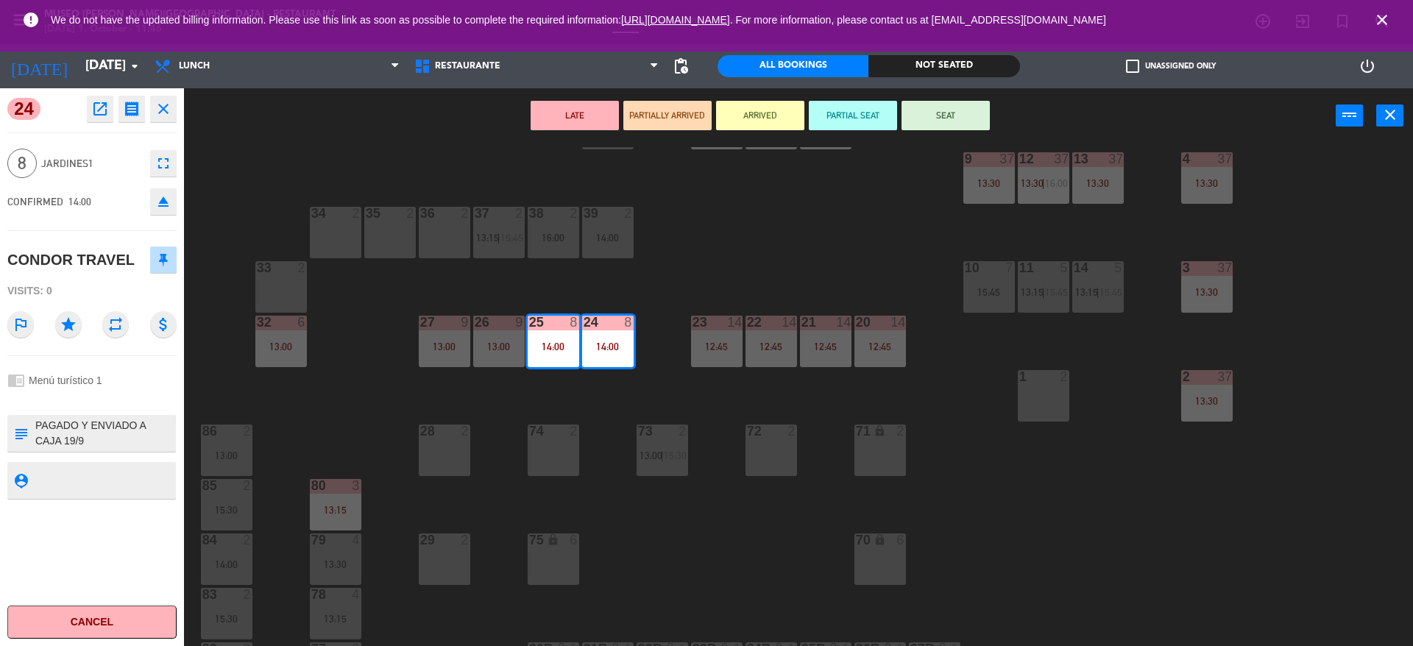
click at [133, 439] on textarea at bounding box center [104, 433] width 141 height 31
click at [113, 169] on span "Jardines1" at bounding box center [92, 163] width 102 height 17
click at [116, 456] on div "24 open_in_new receipt 2:00 PM Wed, 1 Oct 8 people CONDOR TRAVEL Table 24+25 EX…" at bounding box center [92, 367] width 184 height 558
click at [131, 452] on div "24 open_in_new receipt 2:00 PM Wed, 1 Oct 8 people CONDOR TRAVEL Table 24+25 EX…" at bounding box center [92, 367] width 184 height 558
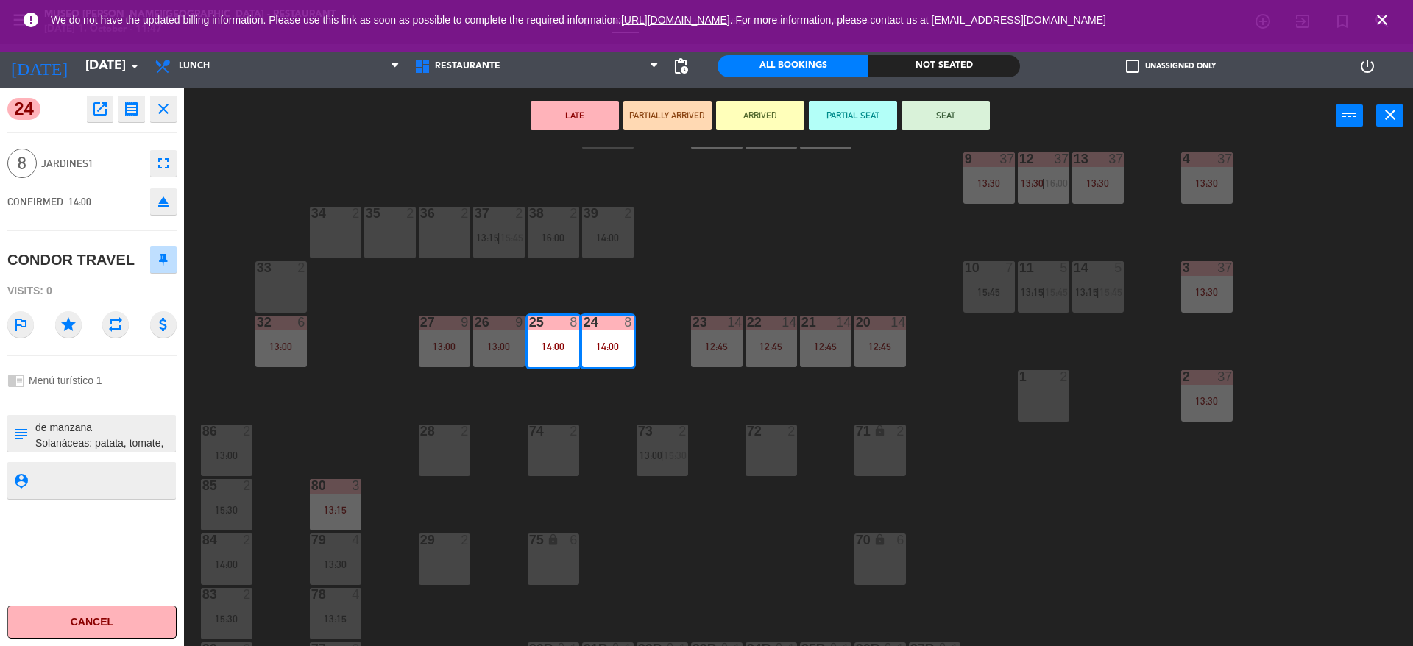
click at [102, 407] on div "24 open_in_new receipt 2:00 PM Wed, 1 Oct 8 people CONDOR TRAVEL Table 24+25 EX…" at bounding box center [92, 367] width 184 height 558
click at [108, 433] on textarea at bounding box center [104, 433] width 141 height 31
type textarea "m24-25 PAGADO Y ENVIADO A CAJA 19/9 Solicitud de Reconfirmación de Reserva: HTR…"
click at [119, 198] on div "CONFIRMED 14:00 eject" at bounding box center [91, 201] width 169 height 37
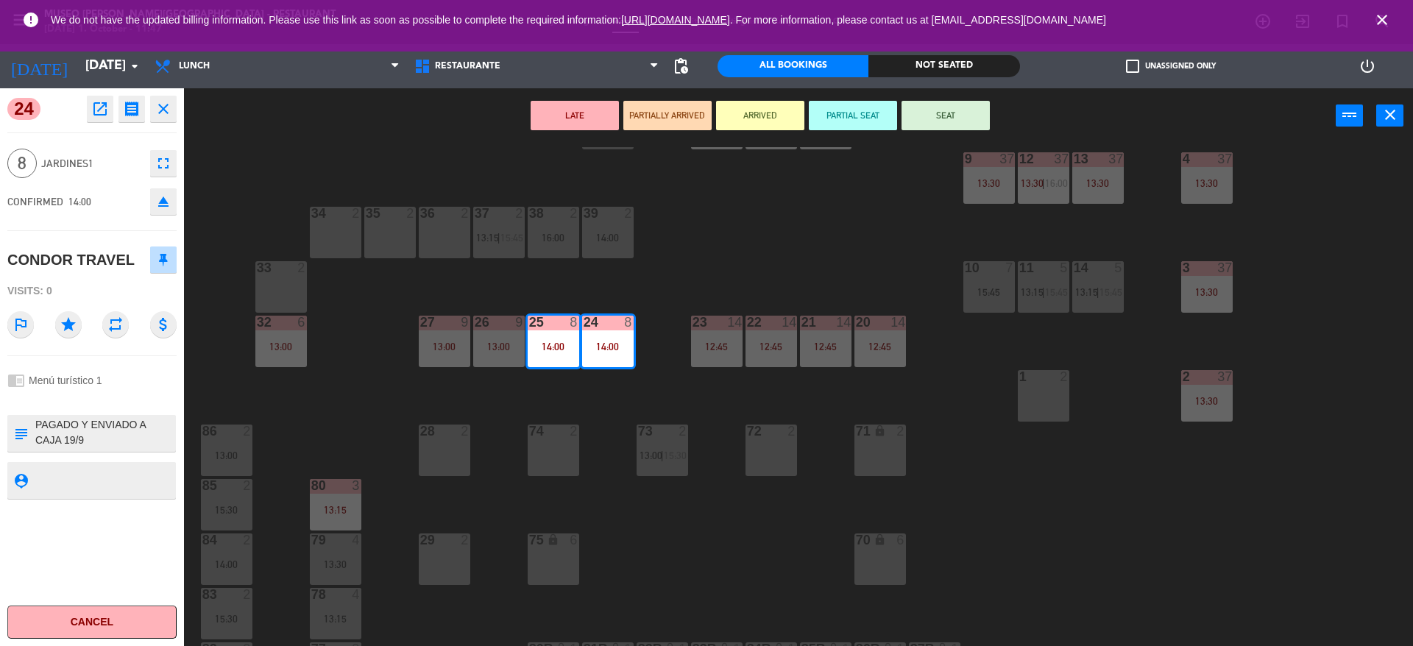
click at [757, 208] on div "44 5 12:30 49 2 54 5 13:15 64 2 13:30 48 7 12:30 53 7 12:30 63 2 12:30 43 4 13:…" at bounding box center [805, 398] width 1215 height 503
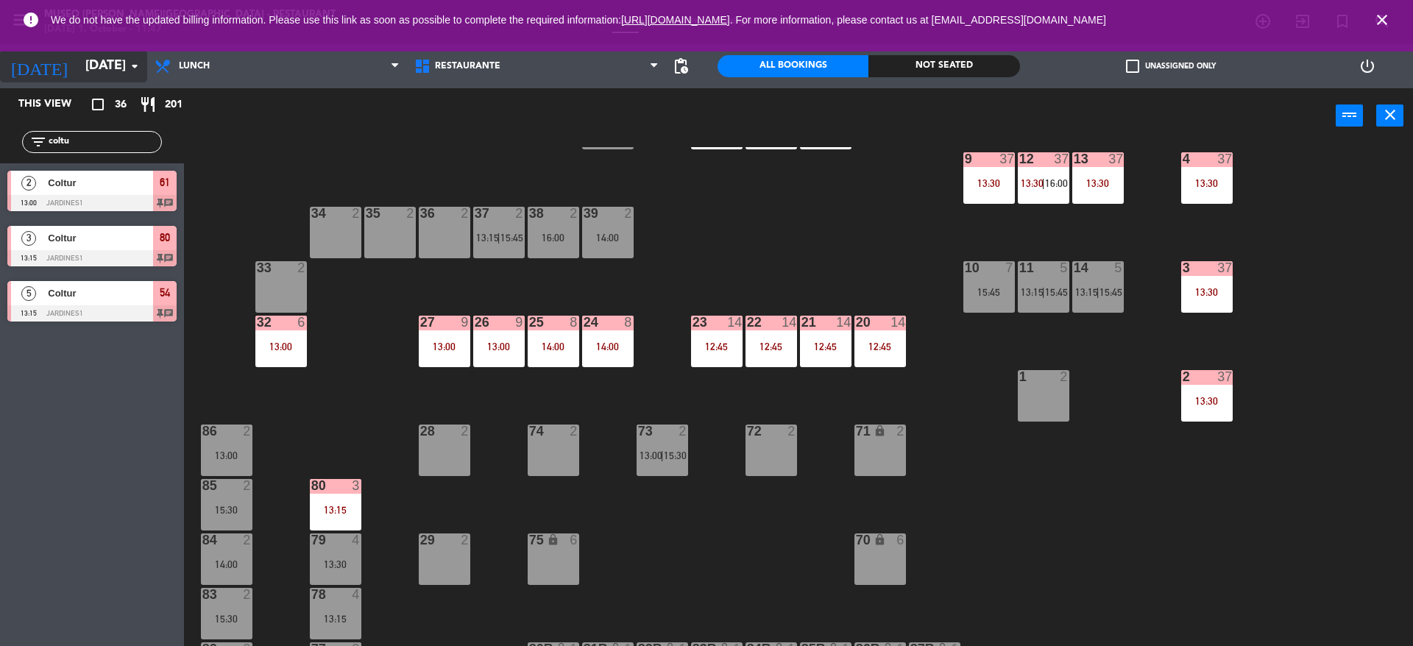
drag, startPoint x: 111, startPoint y: 138, endPoint x: 0, endPoint y: 73, distance: 129.0
click at [0, 73] on ng-component "menu Museo Larco Café - Restaurant Wednesday 1. October - 11:47 My bookings Flo…" at bounding box center [706, 325] width 1413 height 650
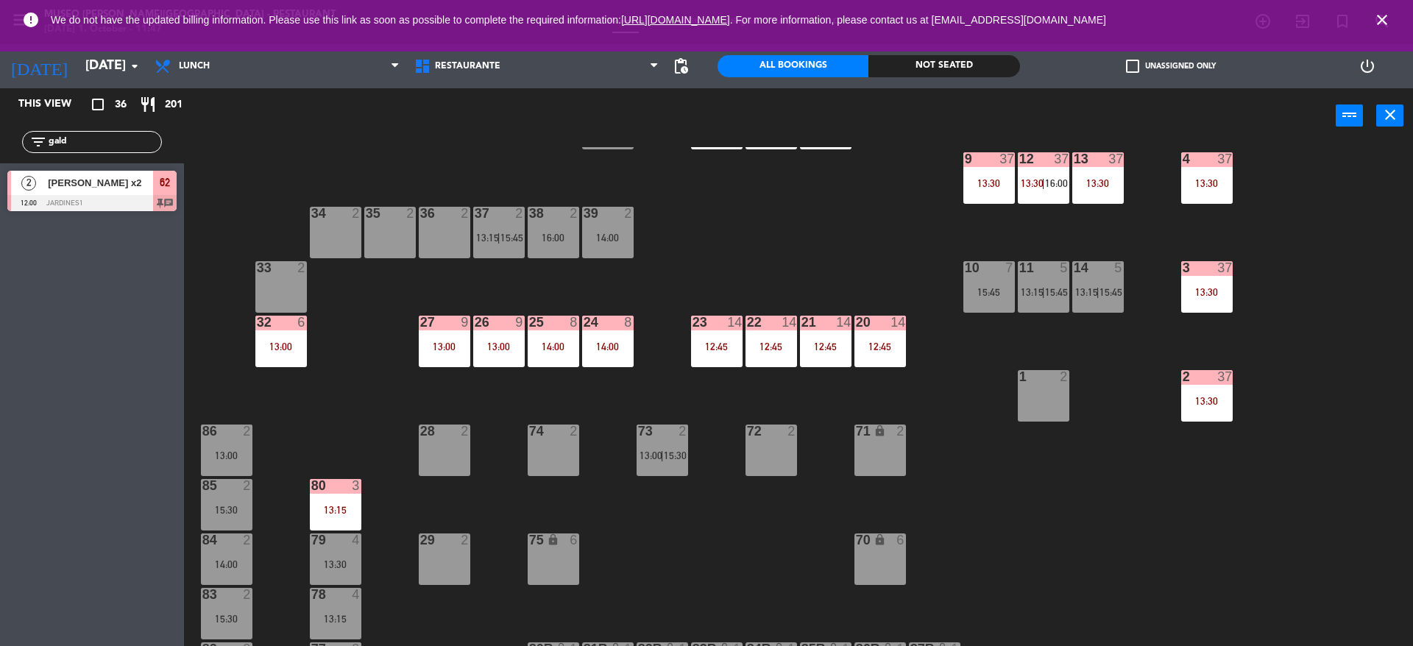
type input "gald"
click at [118, 194] on div "[PERSON_NAME] x2" at bounding box center [99, 183] width 107 height 24
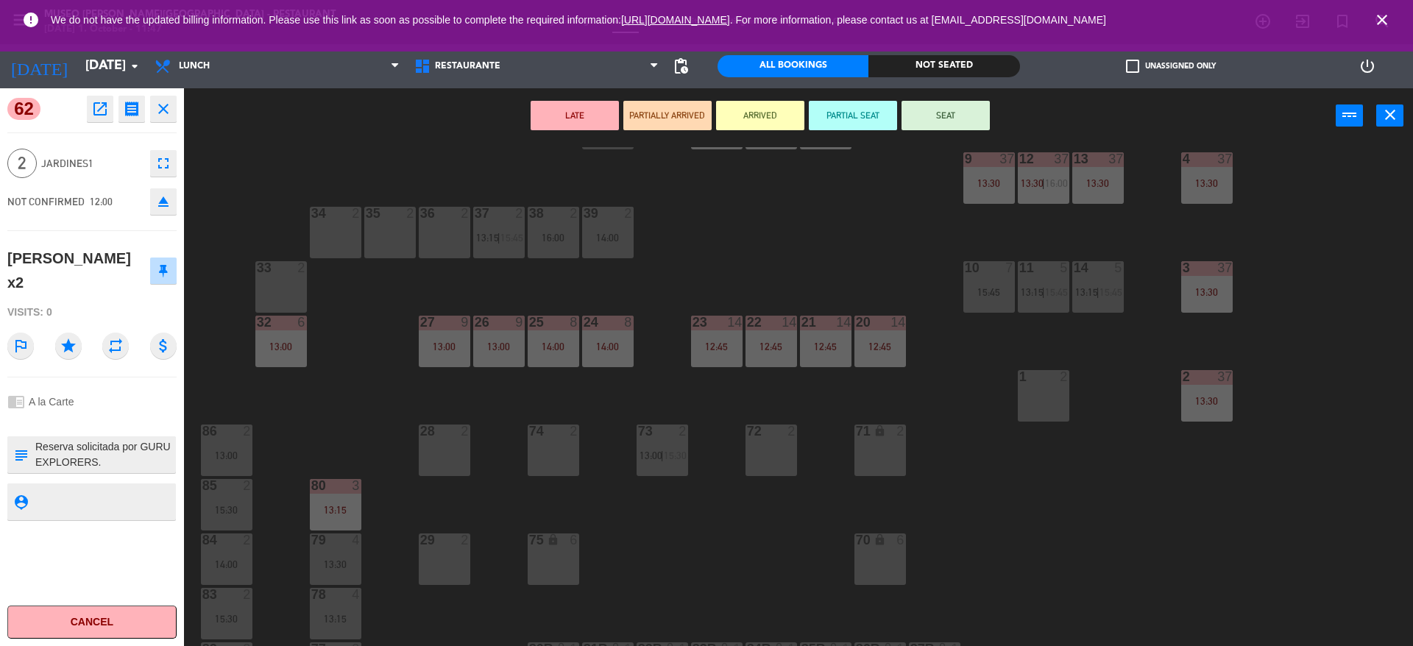
click at [80, 439] on textarea at bounding box center [104, 454] width 141 height 31
type textarea "m62 Reserva solicitada por GURU EXPLORERS. Pago directo en el restaurant y a la…"
click at [121, 149] on div "2 Jardines1 fullscreen" at bounding box center [91, 164] width 169 height 40
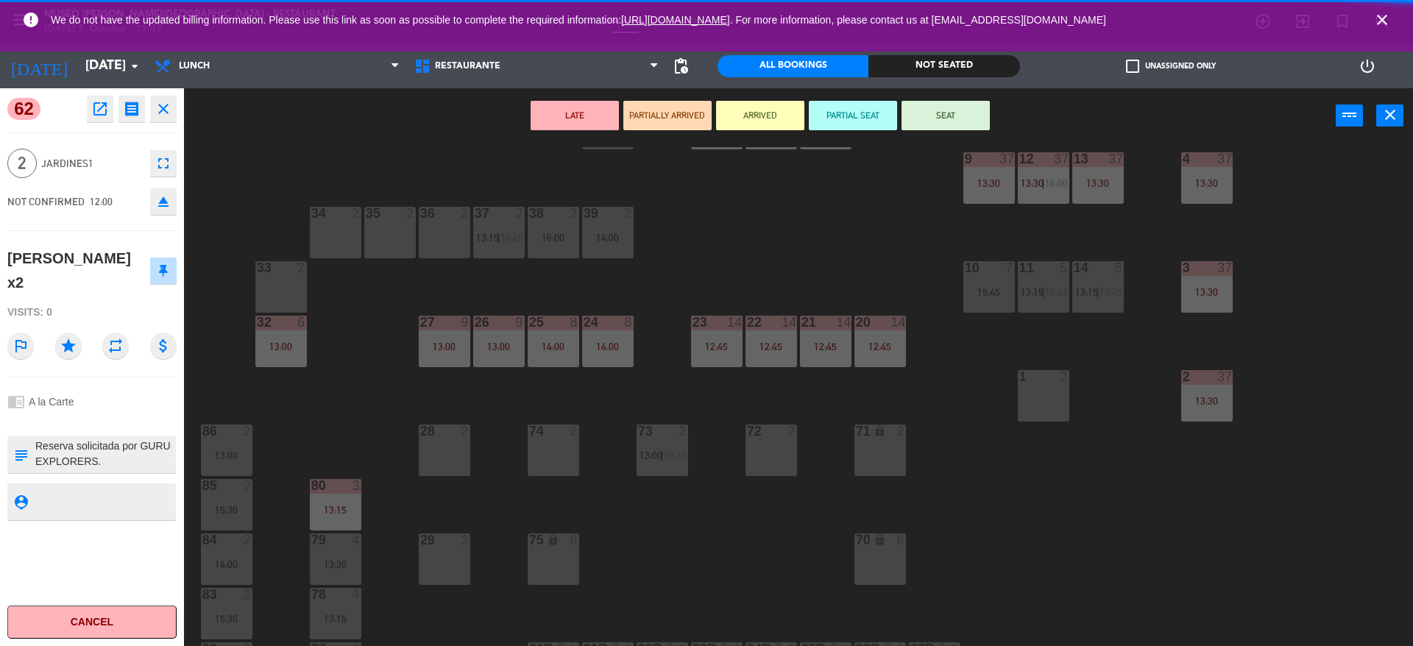
click at [951, 112] on button "SEAT" at bounding box center [946, 115] width 88 height 29
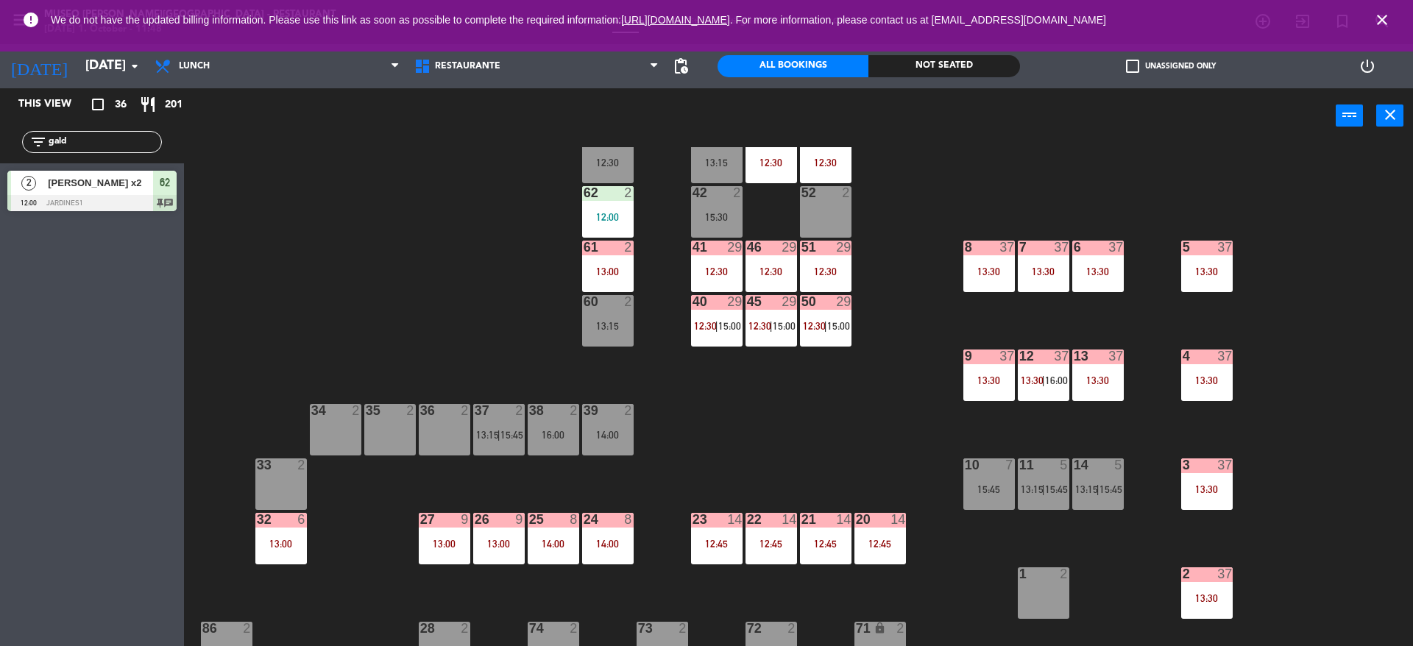
scroll to position [95, 0]
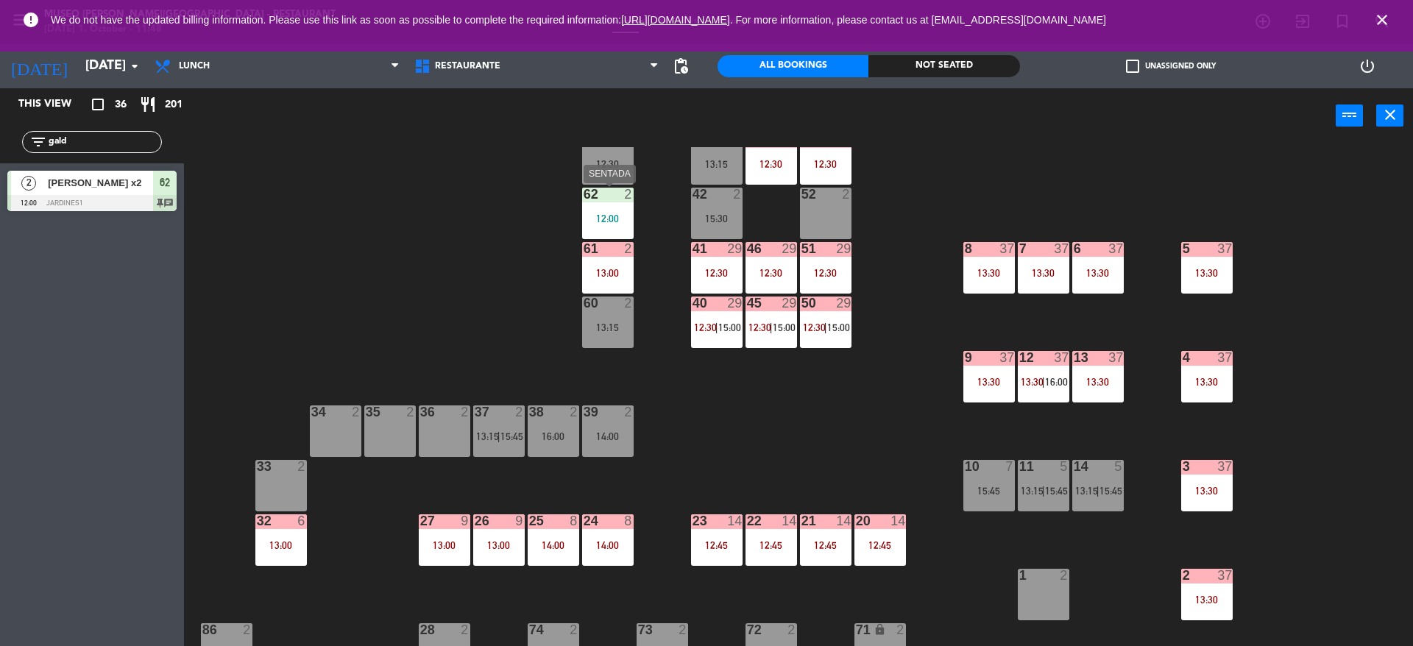
click at [607, 213] on div "12:00" at bounding box center [608, 218] width 52 height 10
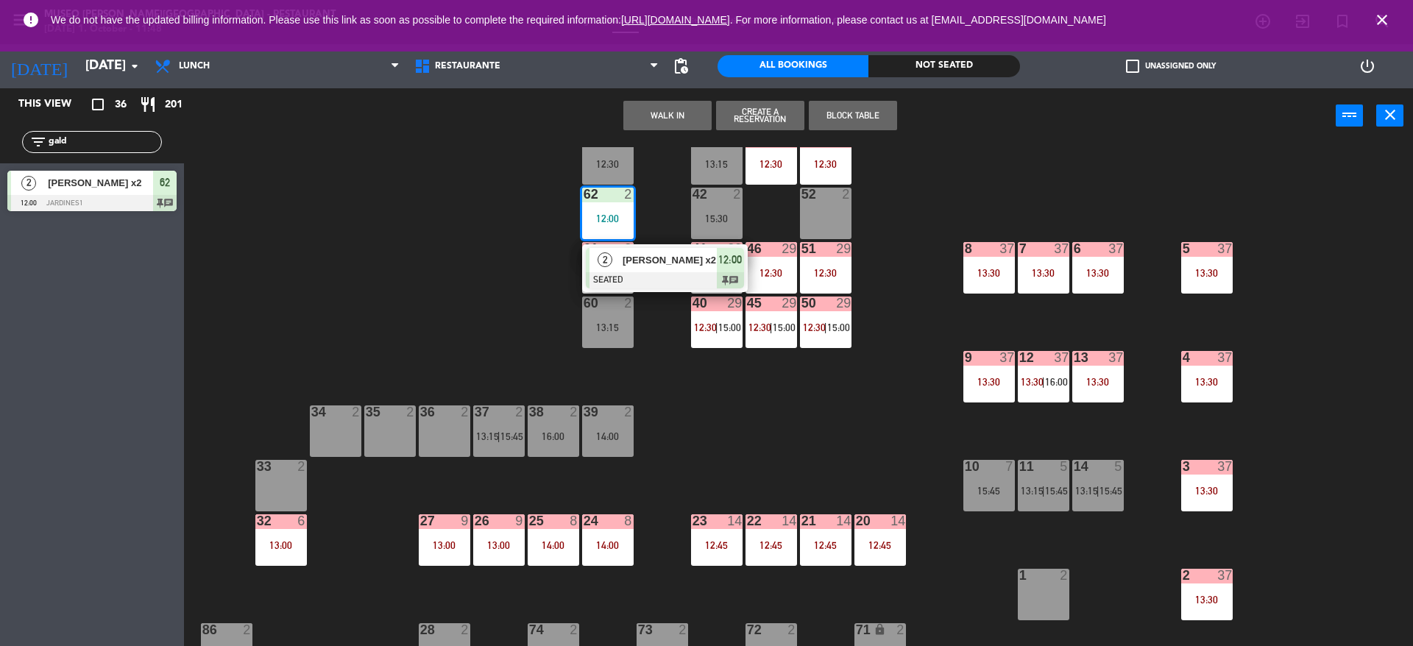
click at [640, 291] on div "2 Aitor Galdos x2 SEATED 12:00 chat" at bounding box center [665, 268] width 166 height 48
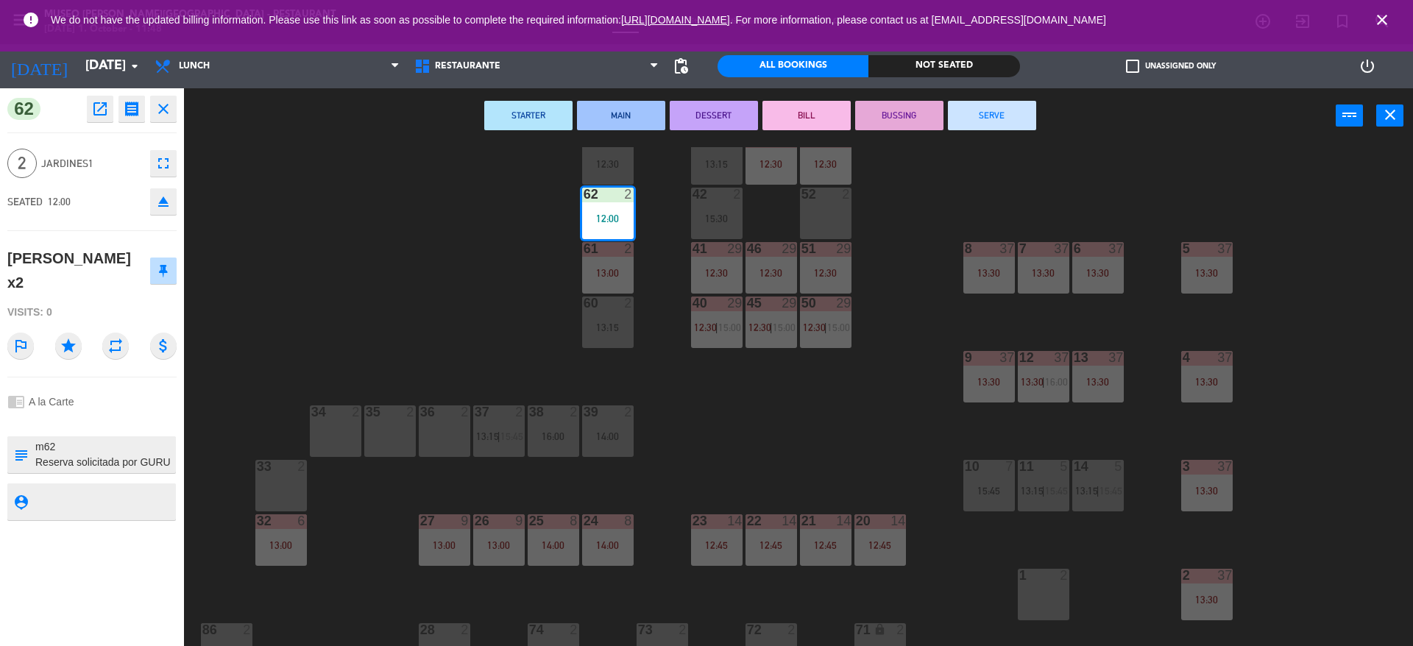
click at [144, 439] on textarea at bounding box center [104, 454] width 141 height 31
click at [469, 275] on div "44 5 12:30 49 2 54 5 13:15 64 2 13:30 48 7 12:30 53 7 12:30 63 2 12:30 43 4 13:…" at bounding box center [805, 398] width 1215 height 503
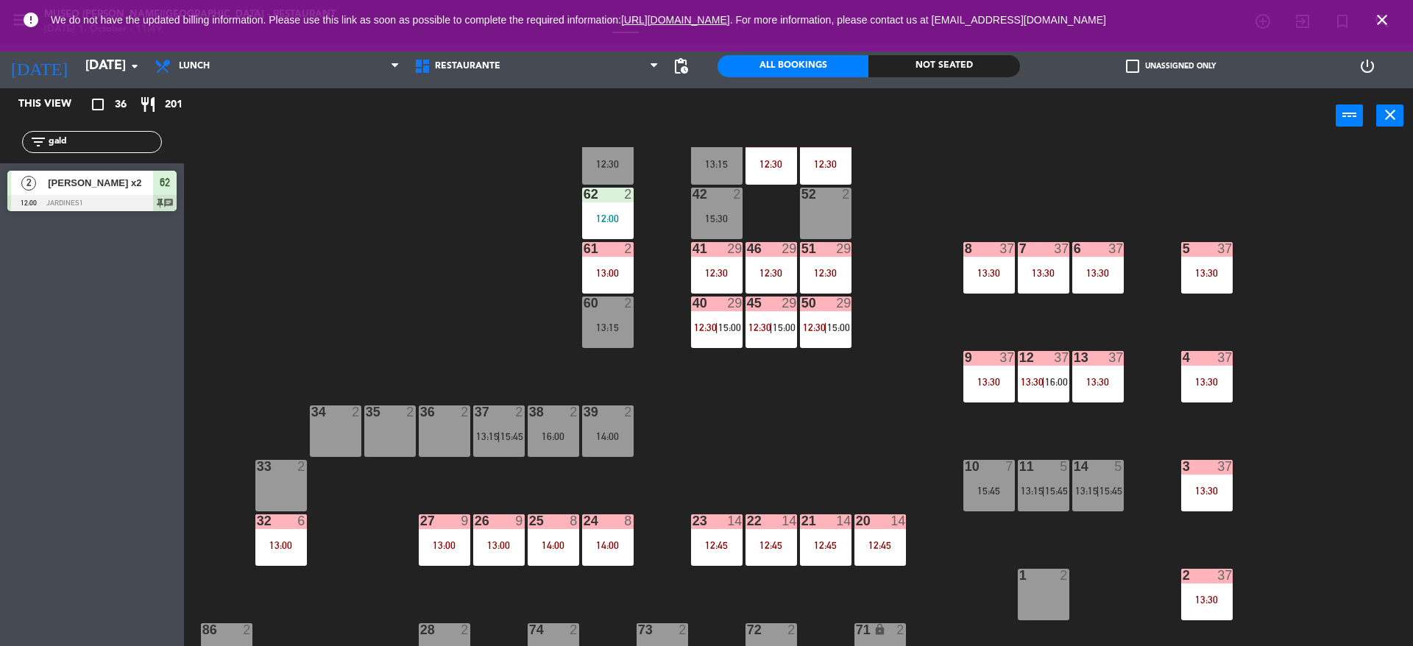
click at [297, 544] on div "13:00" at bounding box center [281, 545] width 52 height 10
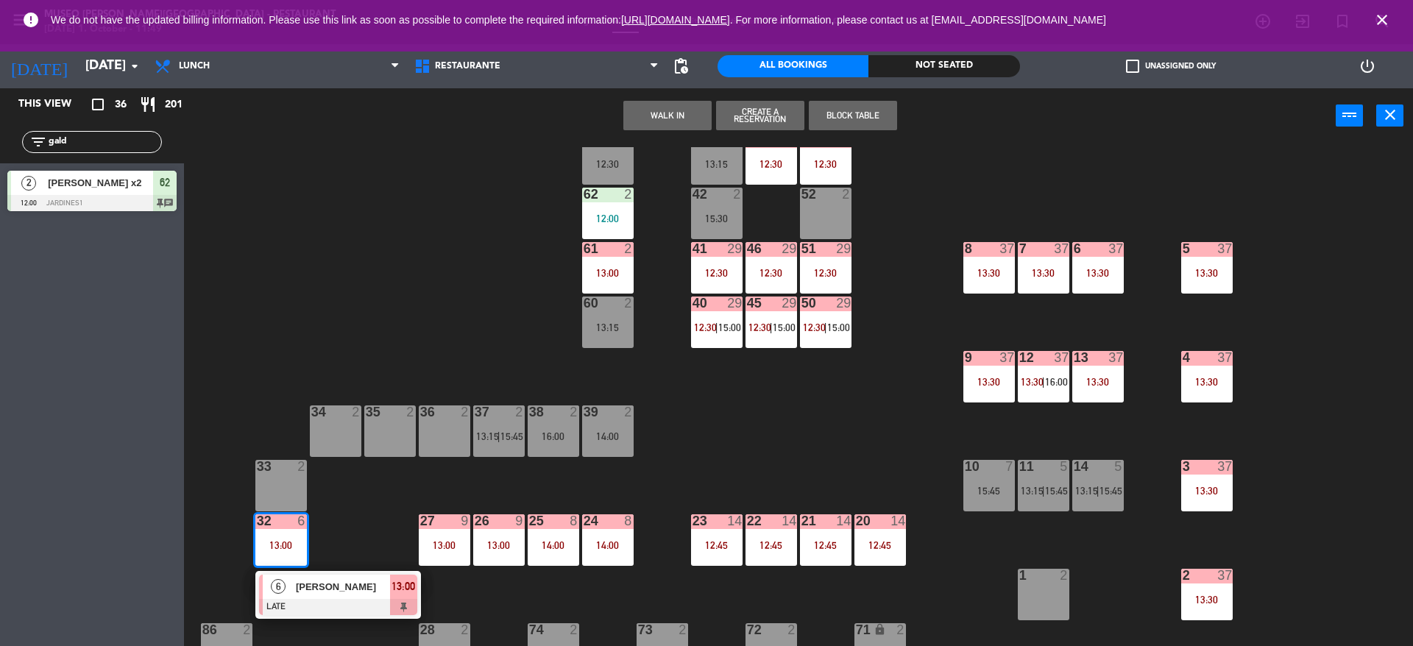
click at [309, 595] on div "[PERSON_NAME]" at bounding box center [342, 587] width 96 height 24
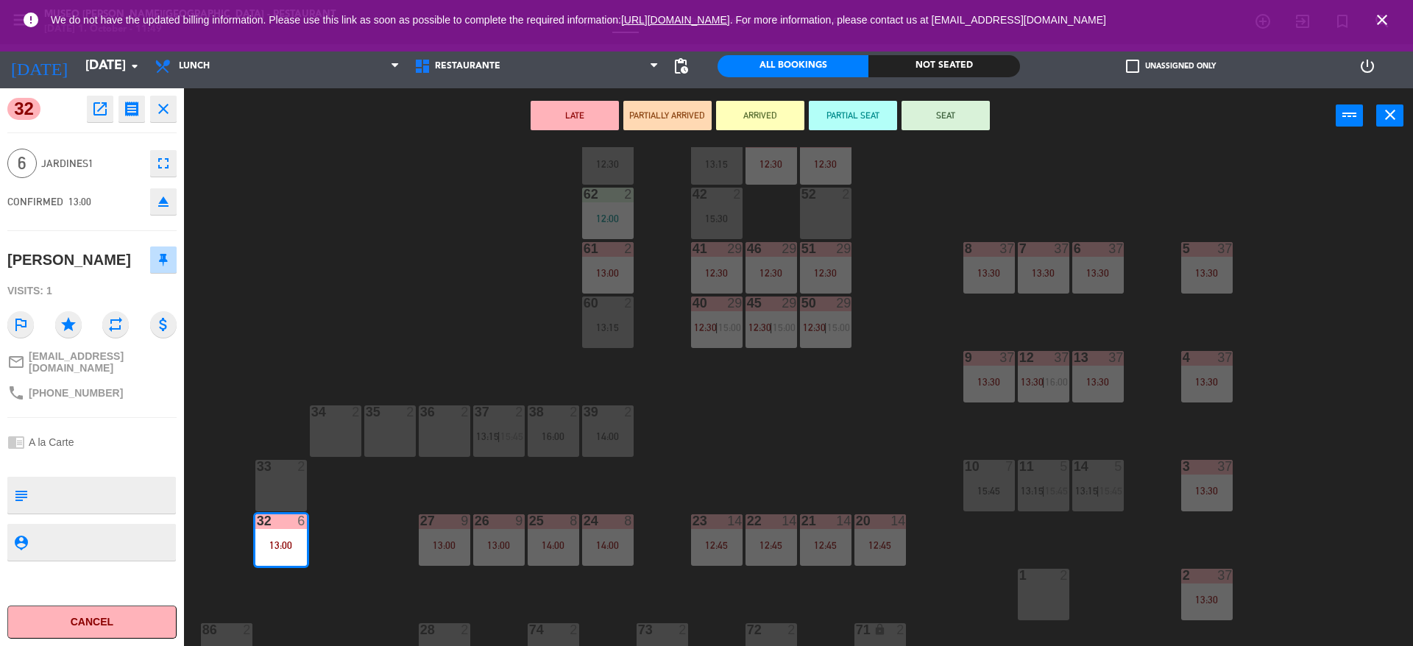
click at [321, 599] on div "44 5 12:30 49 2 54 5 13:15 64 2 13:30 48 7 12:30 53 7 12:30 63 2 12:30 43 4 13:…" at bounding box center [805, 398] width 1215 height 503
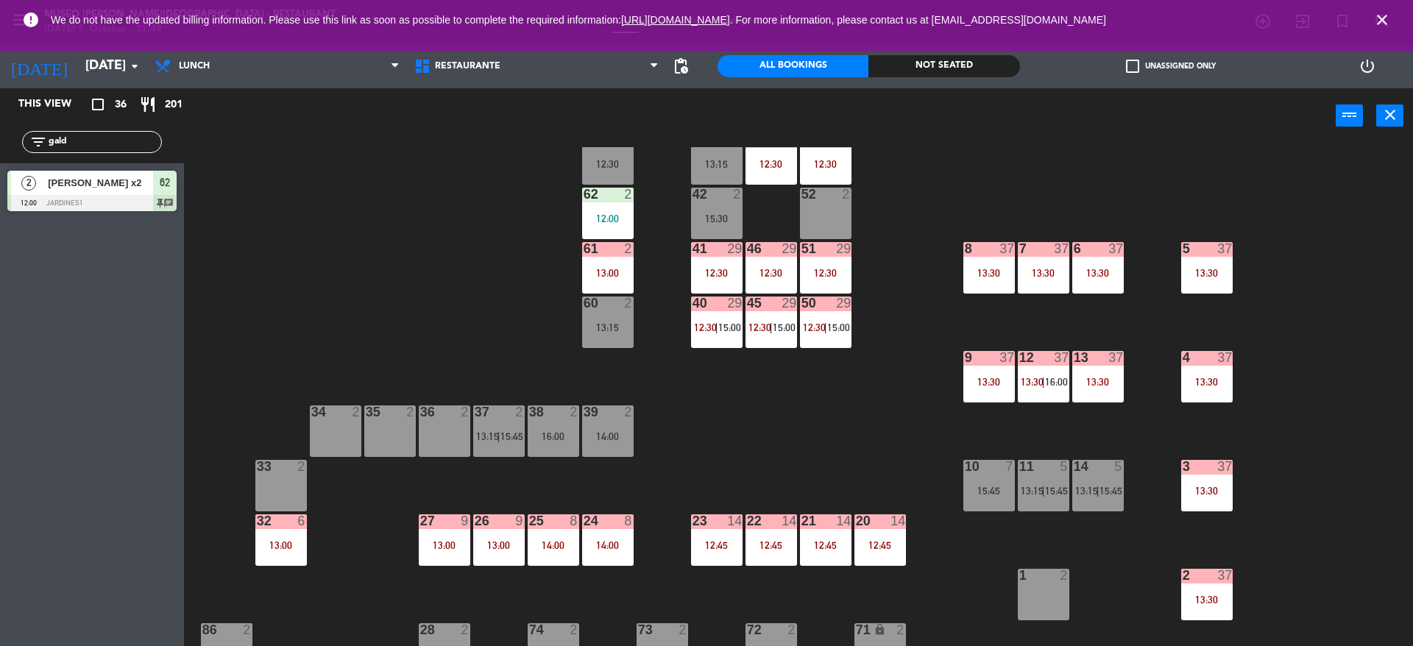
scroll to position [0, 0]
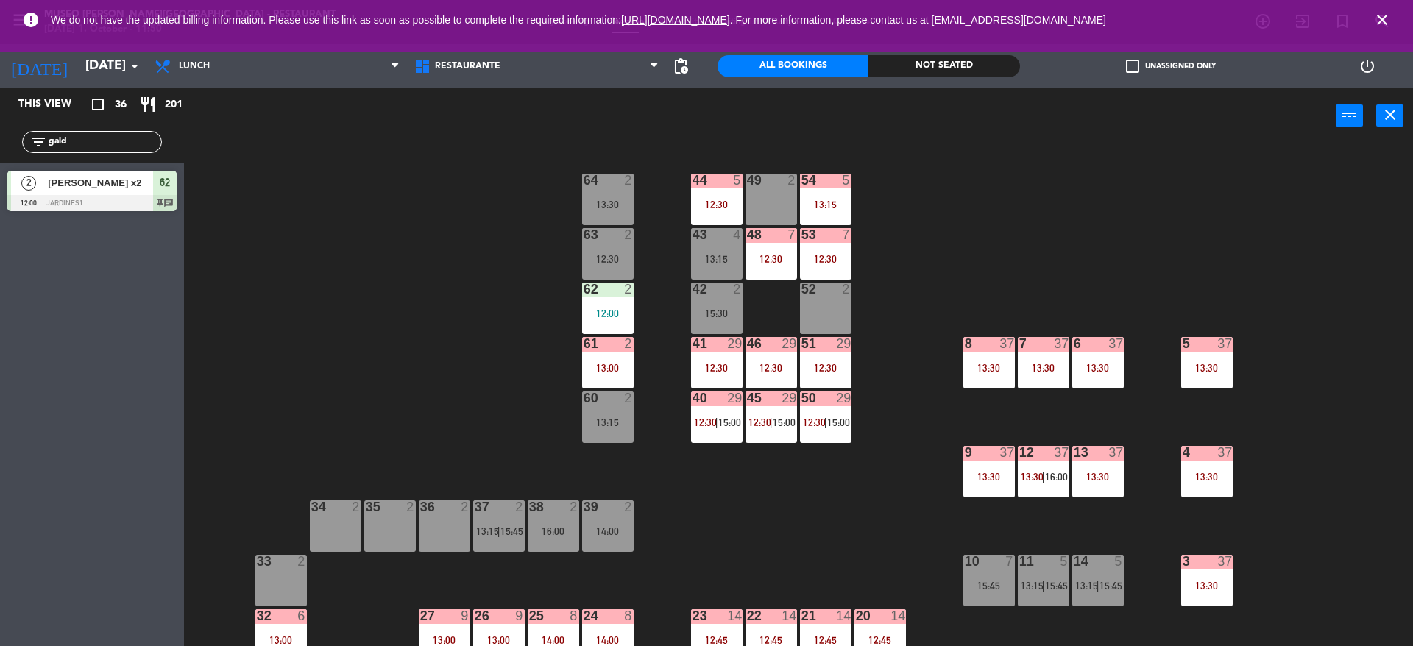
click at [843, 263] on div "12:30" at bounding box center [826, 259] width 52 height 10
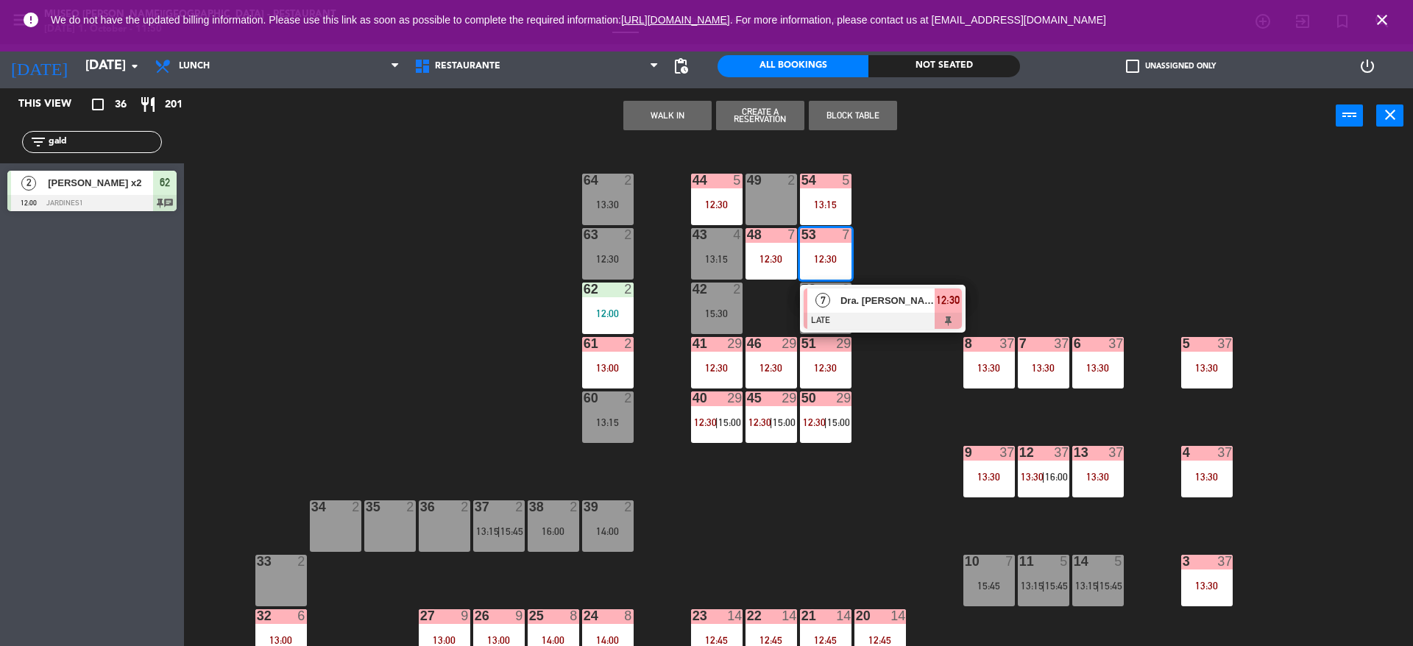
click at [860, 322] on div at bounding box center [883, 321] width 158 height 16
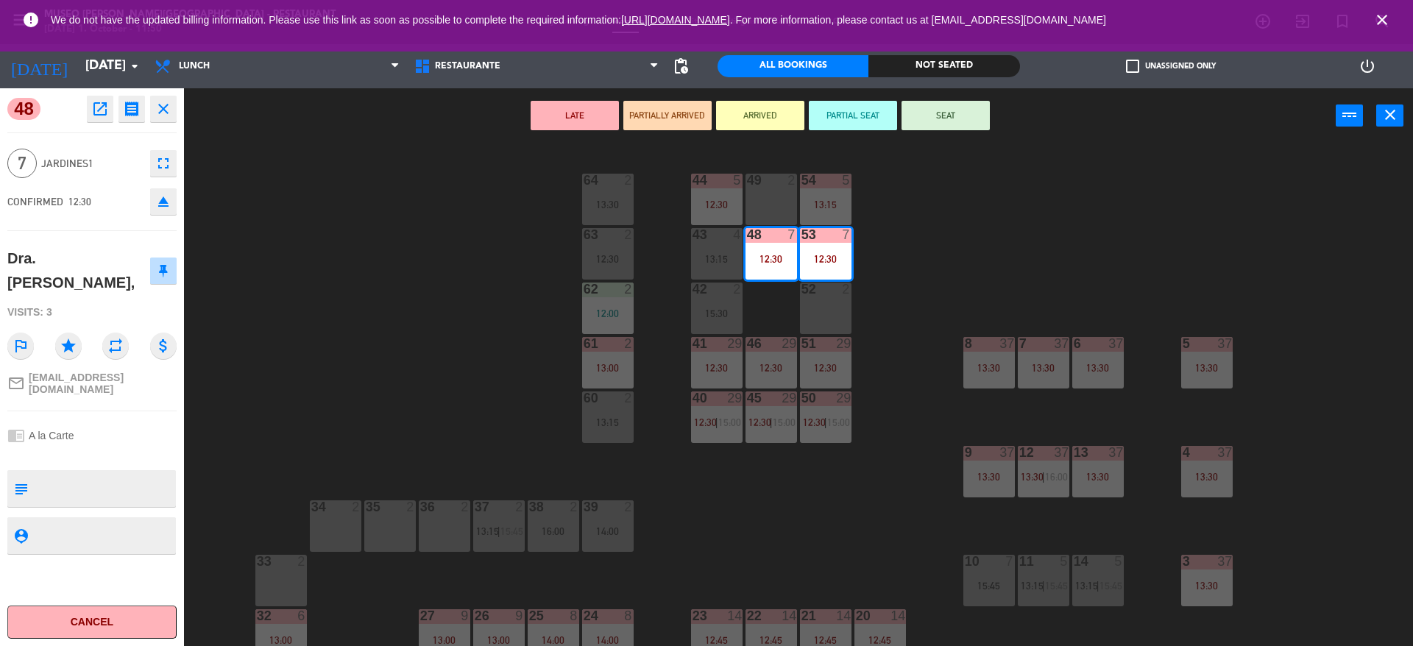
click at [403, 370] on div "44 5 12:30 49 2 54 5 13:15 64 2 13:30 48 7 12:30 53 7 12:30 63 2 12:30 43 4 13:…" at bounding box center [805, 398] width 1215 height 503
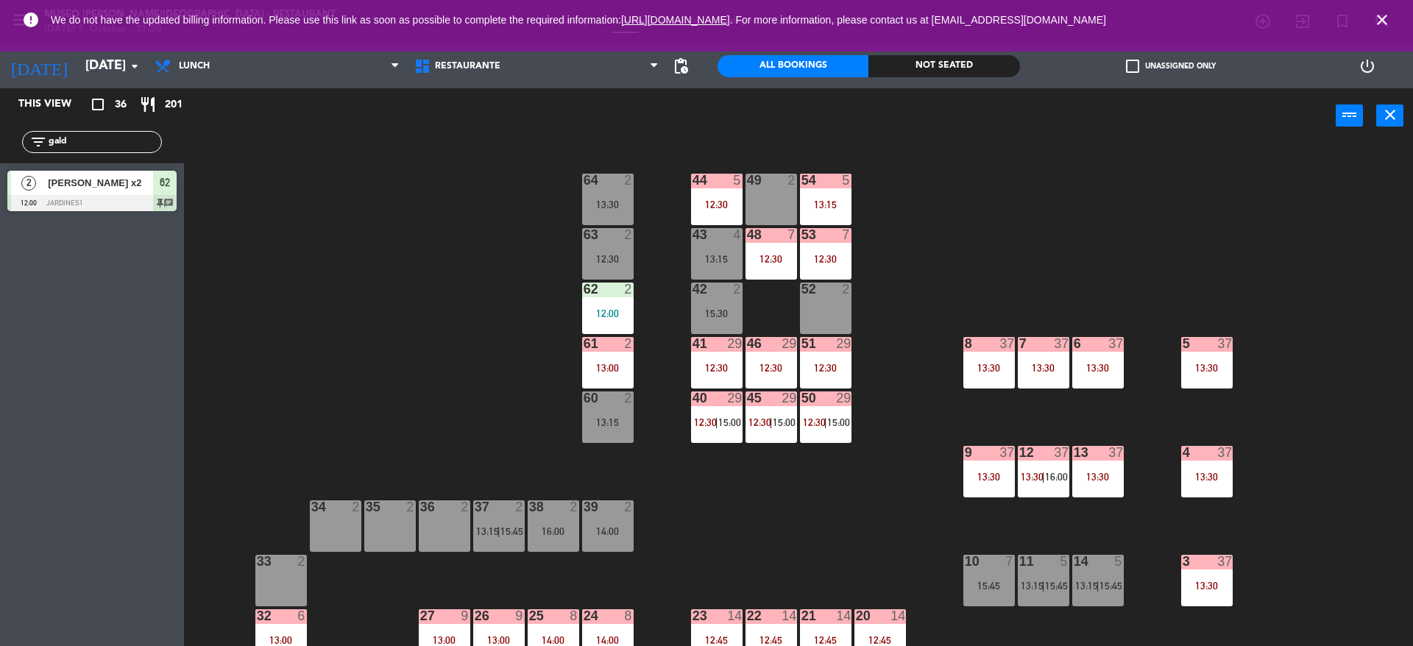
click at [899, 71] on div "Not seated" at bounding box center [943, 66] width 151 height 22
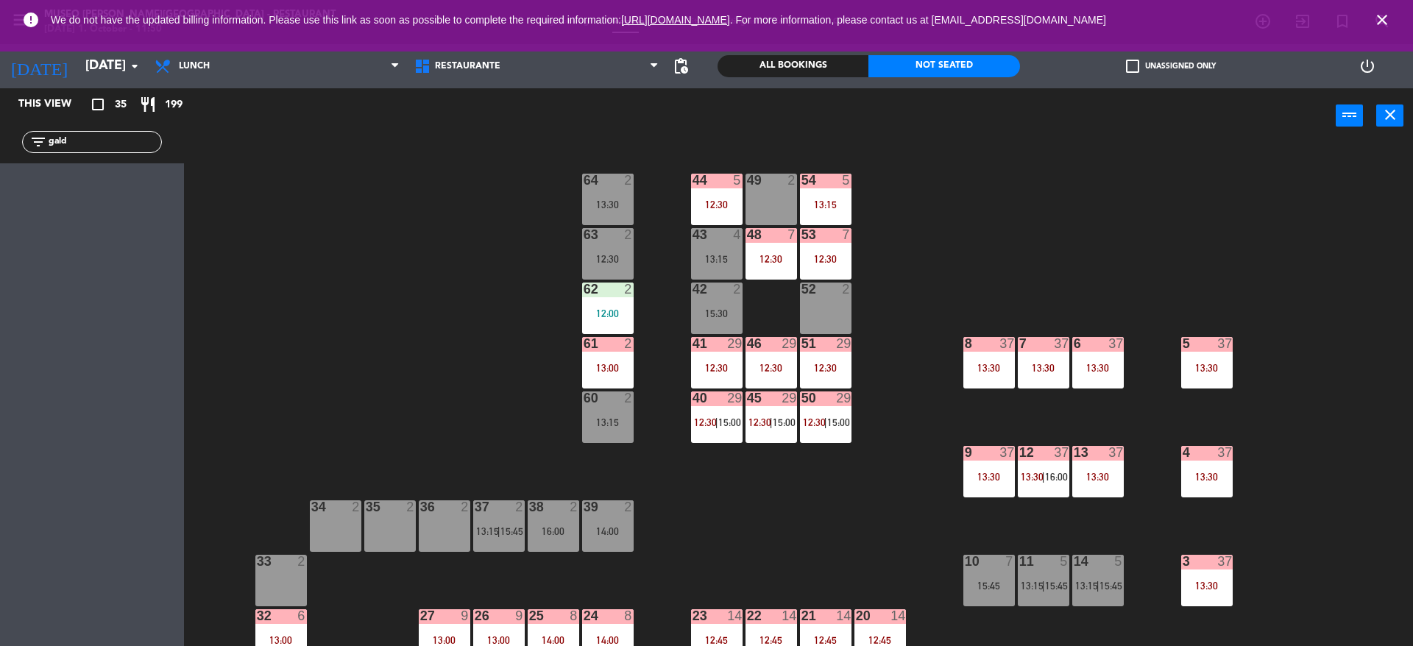
drag, startPoint x: 87, startPoint y: 144, endPoint x: 0, endPoint y: 133, distance: 87.5
click at [0, 133] on div "filter_list gald" at bounding box center [92, 142] width 184 height 43
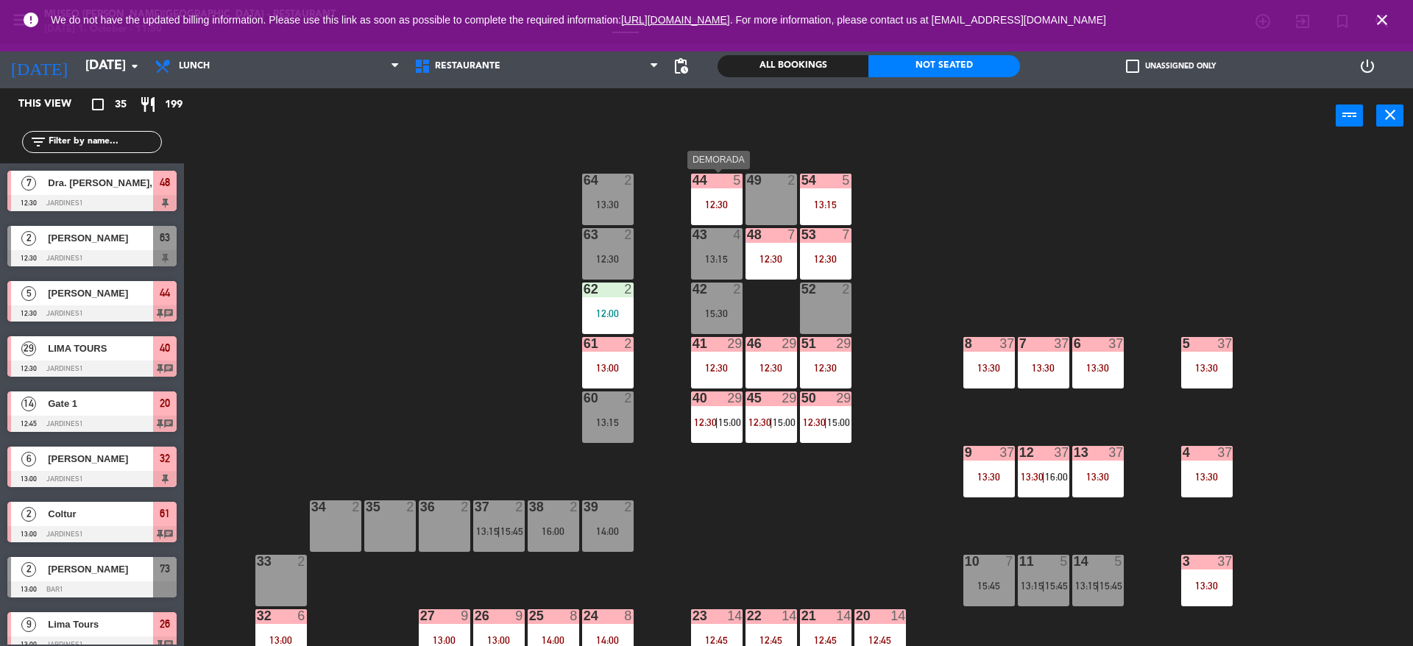
click at [719, 187] on div "44 5" at bounding box center [717, 181] width 52 height 15
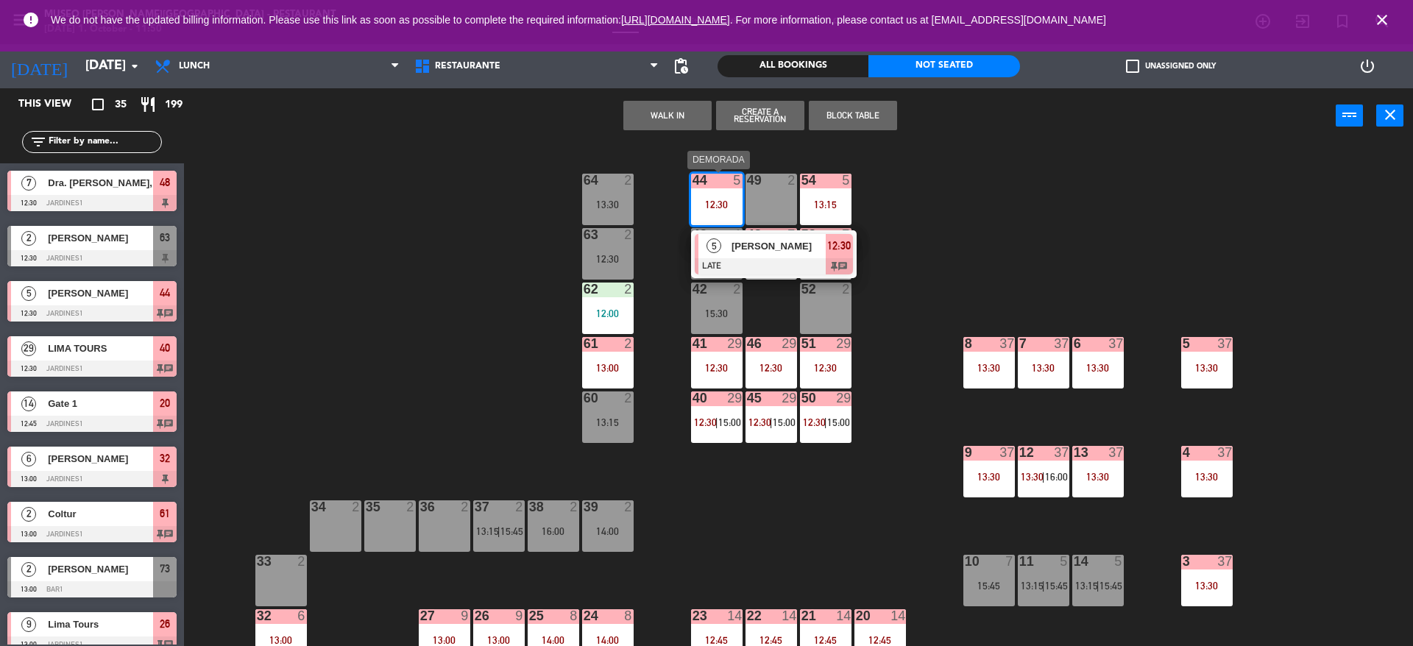
click at [776, 266] on div at bounding box center [774, 266] width 158 height 16
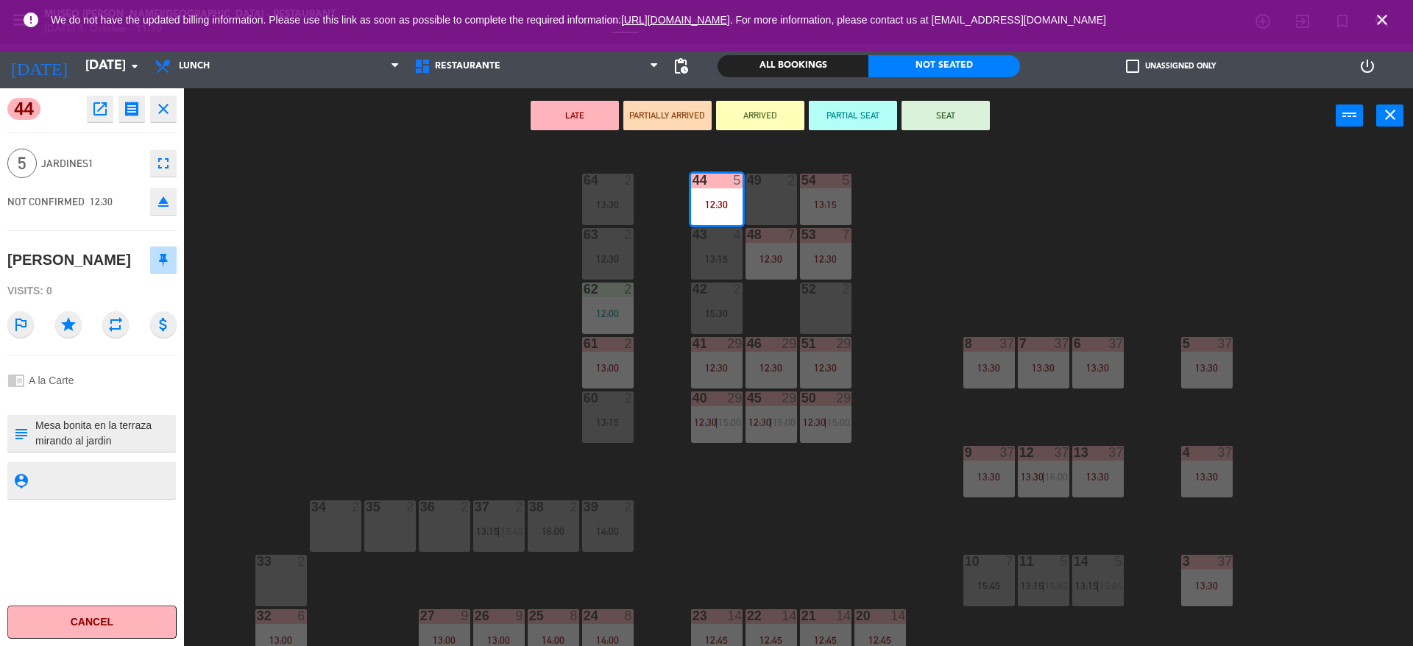
click at [153, 449] on textarea at bounding box center [104, 433] width 141 height 31
click at [399, 470] on div "44 5 12:30 49 2 54 5 13:15 64 2 13:30 48 7 12:30 53 7 12:30 63 2 12:30 43 4 13:…" at bounding box center [805, 398] width 1215 height 503
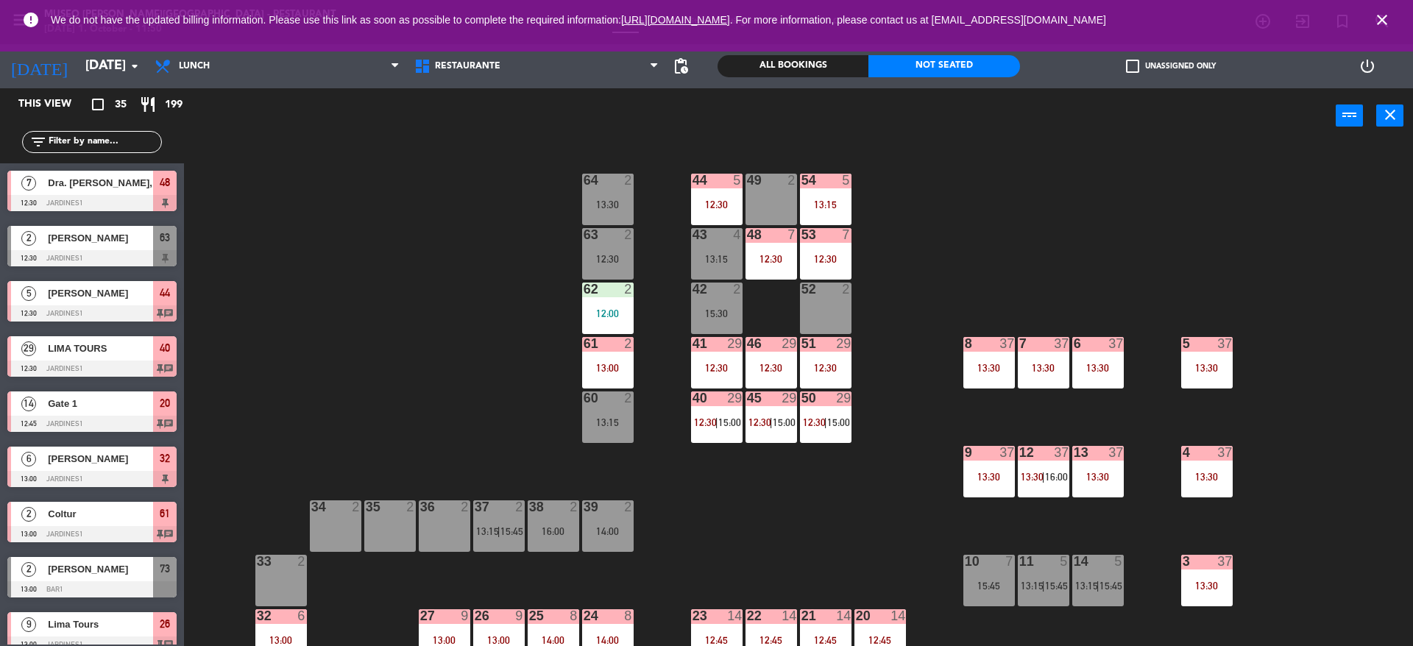
click at [829, 183] on div at bounding box center [825, 180] width 24 height 13
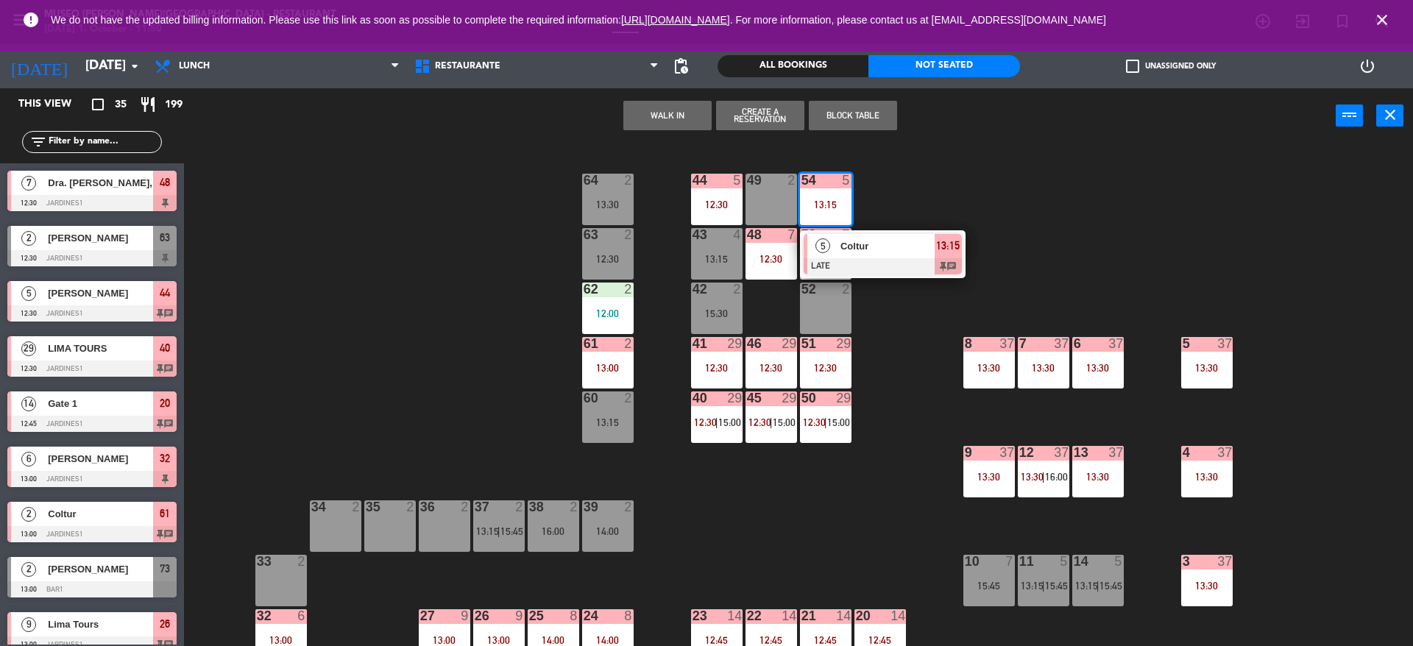
click at [851, 256] on div "Coltur" at bounding box center [887, 246] width 96 height 24
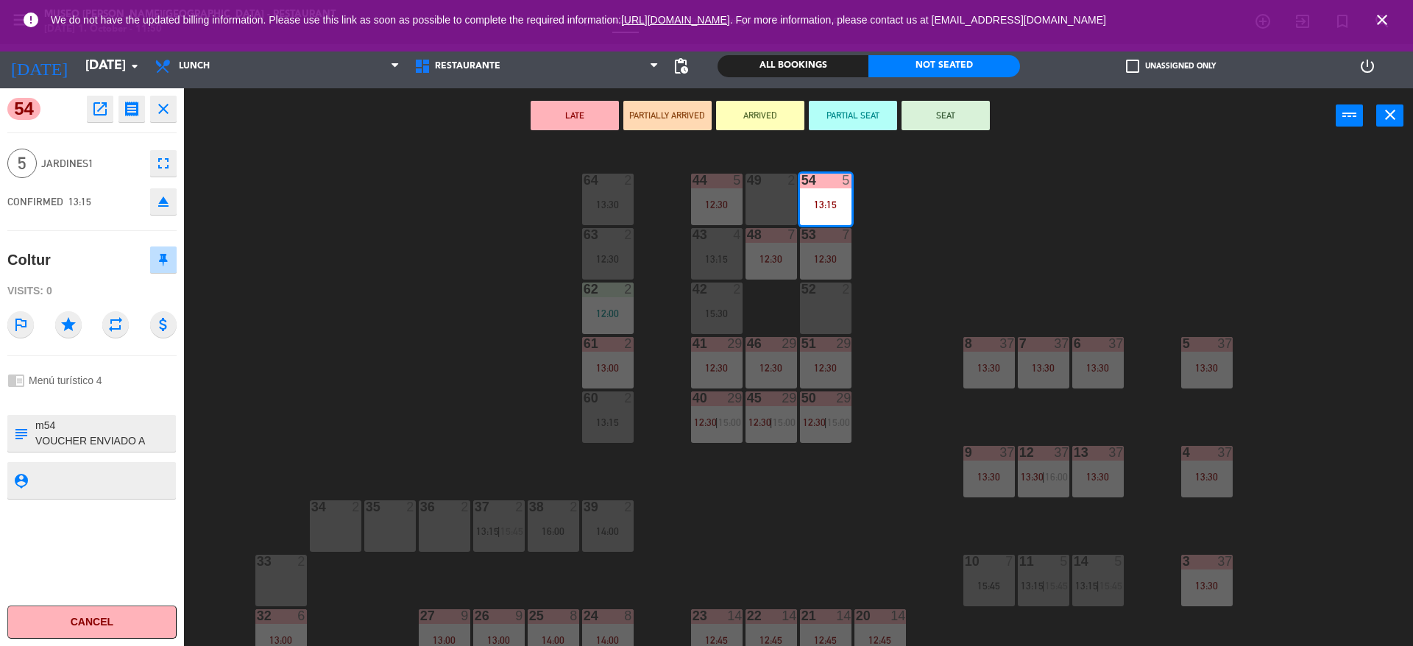
click at [924, 244] on div "44 5 12:30 49 2 54 5 13:15 64 2 13:30 48 7 12:30 53 7 12:30 63 2 12:30 43 4 13:…" at bounding box center [805, 398] width 1215 height 503
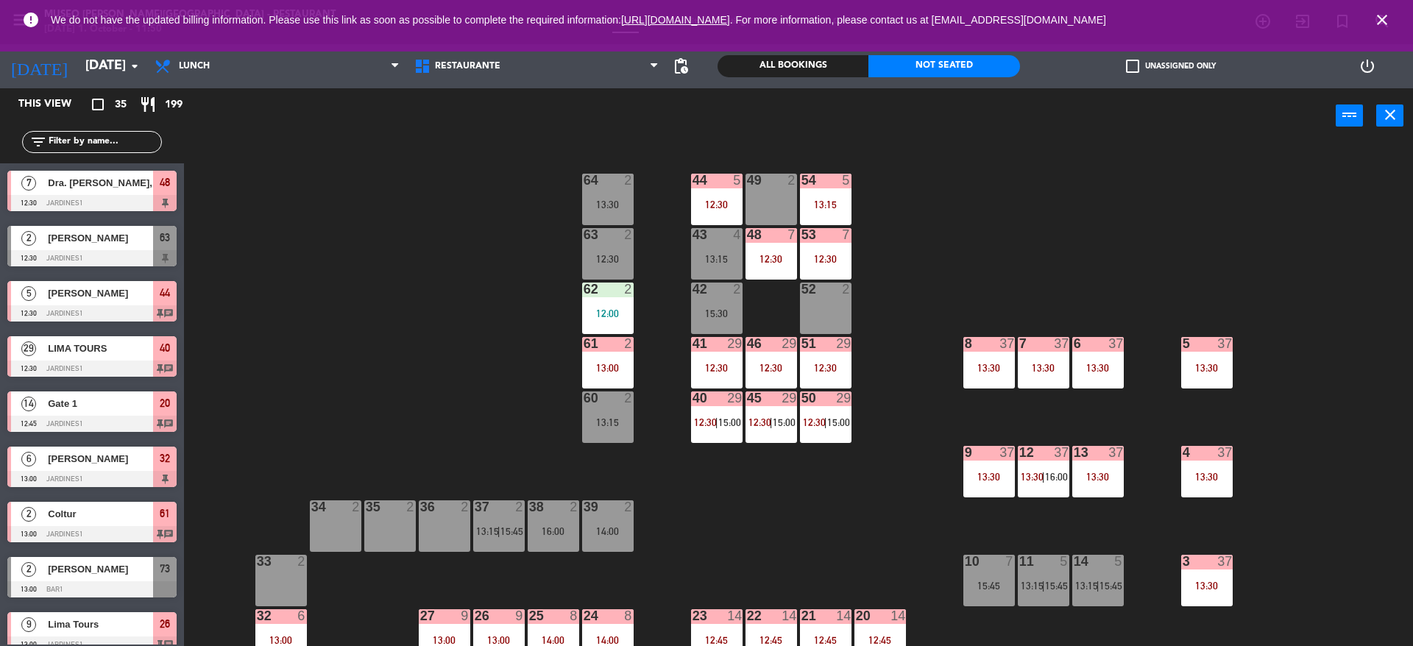
scroll to position [4, 0]
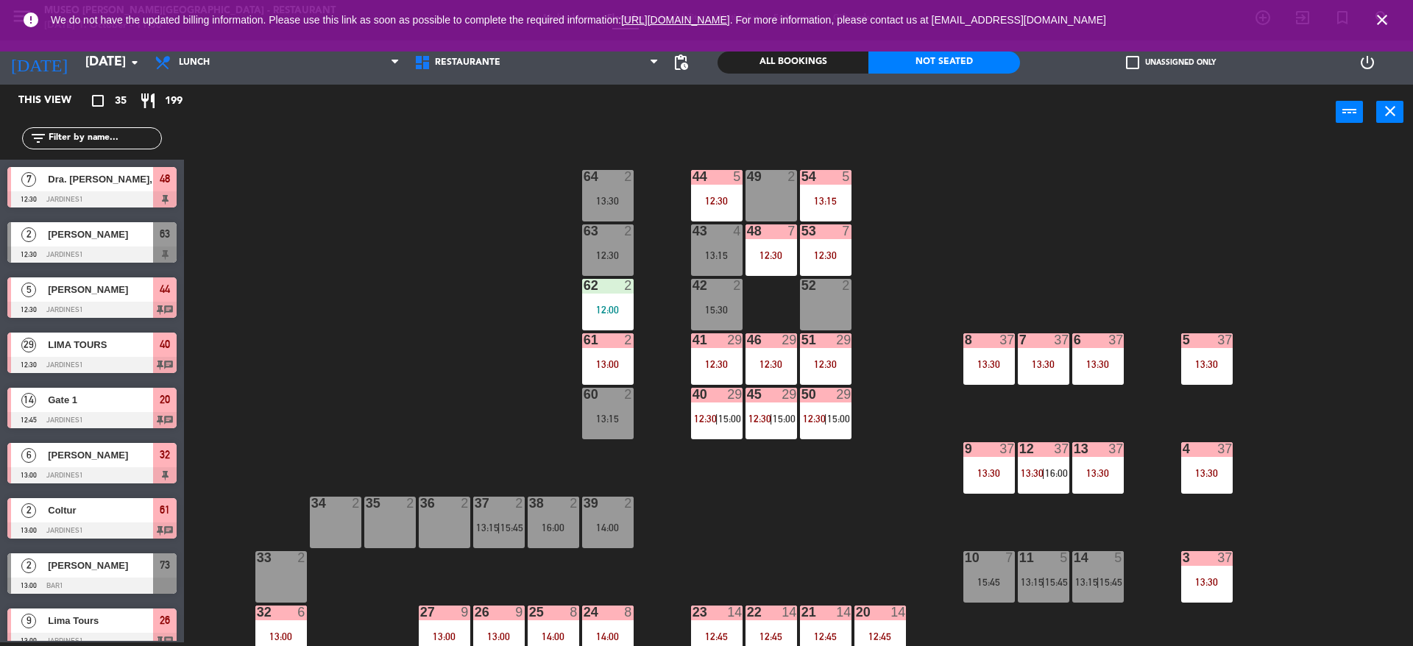
click at [773, 60] on div "All Bookings" at bounding box center [793, 63] width 151 height 22
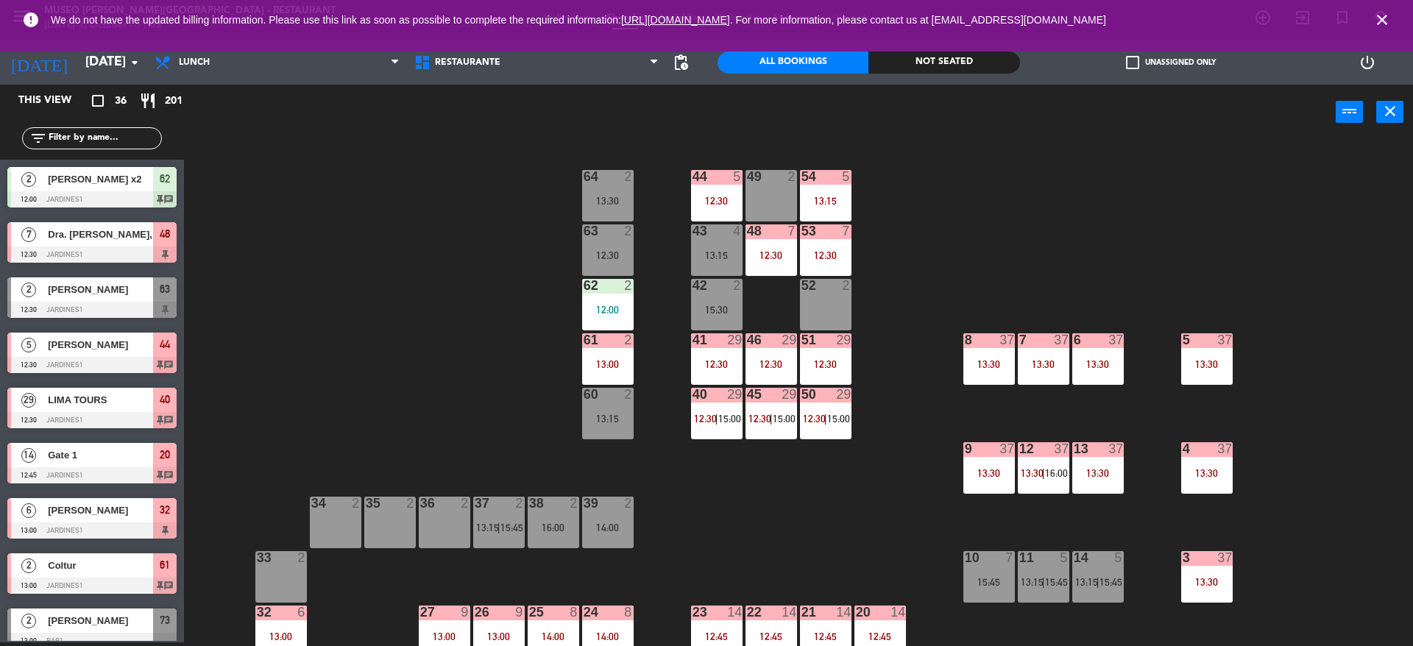
click at [930, 201] on div "44 5 12:30 49 2 54 5 13:15 64 2 13:30 48 7 12:30 53 7 12:30 63 2 12:30 43 4 13:…" at bounding box center [805, 395] width 1215 height 503
click at [512, 350] on div "44 5 12:30 49 2 54 5 13:15 64 2 13:30 48 7 12:30 53 7 12:30 63 2 12:30 43 4 13:…" at bounding box center [805, 395] width 1215 height 503
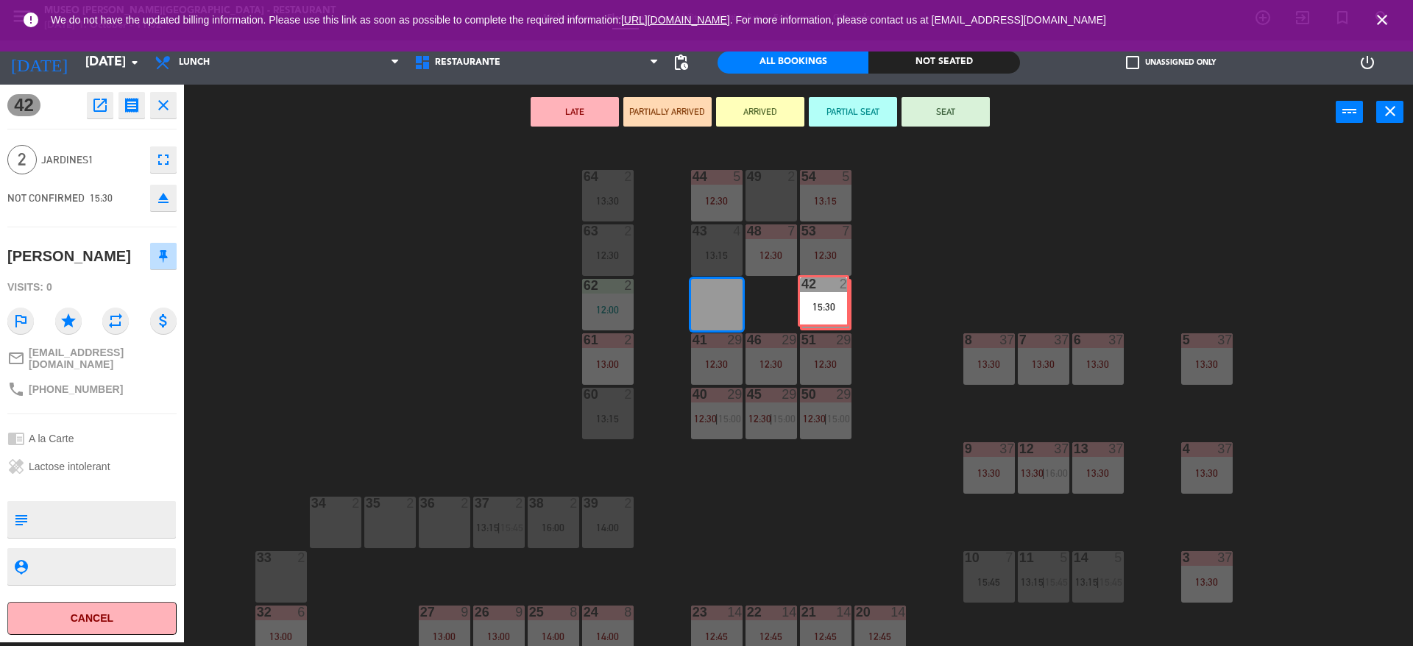
drag, startPoint x: 718, startPoint y: 314, endPoint x: 825, endPoint y: 310, distance: 106.8
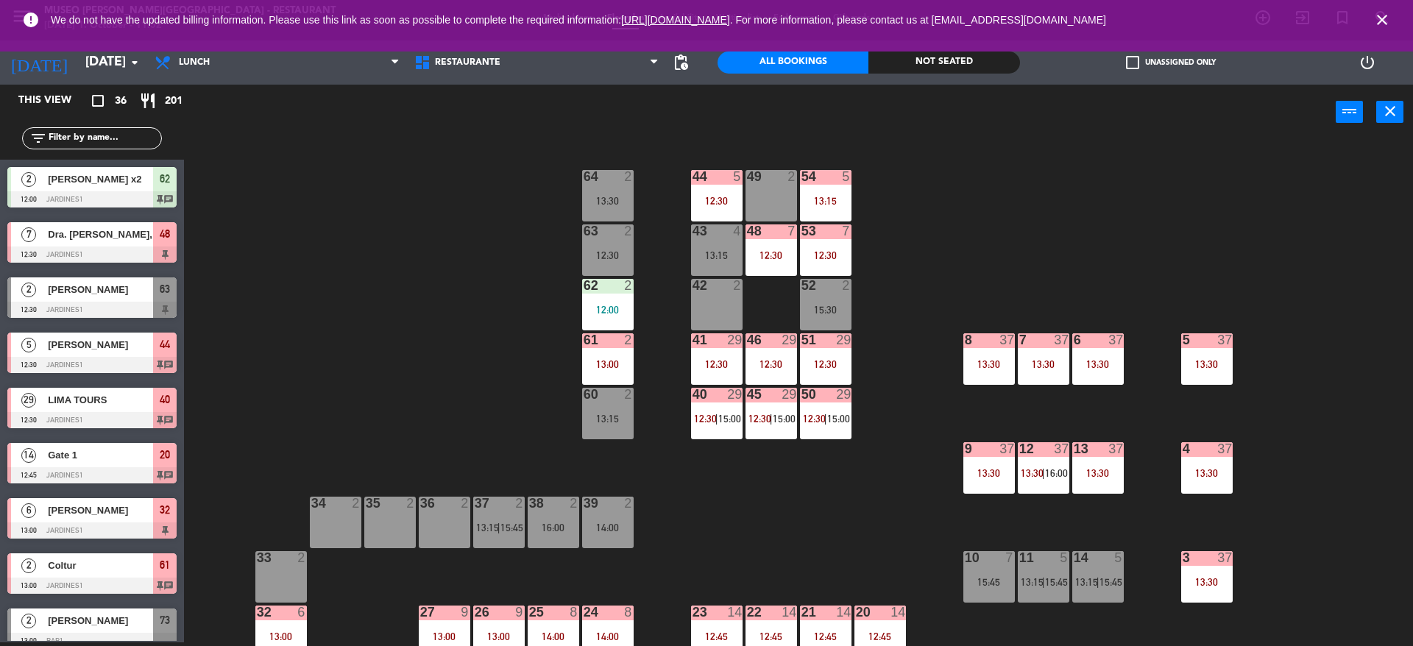
scroll to position [426, 0]
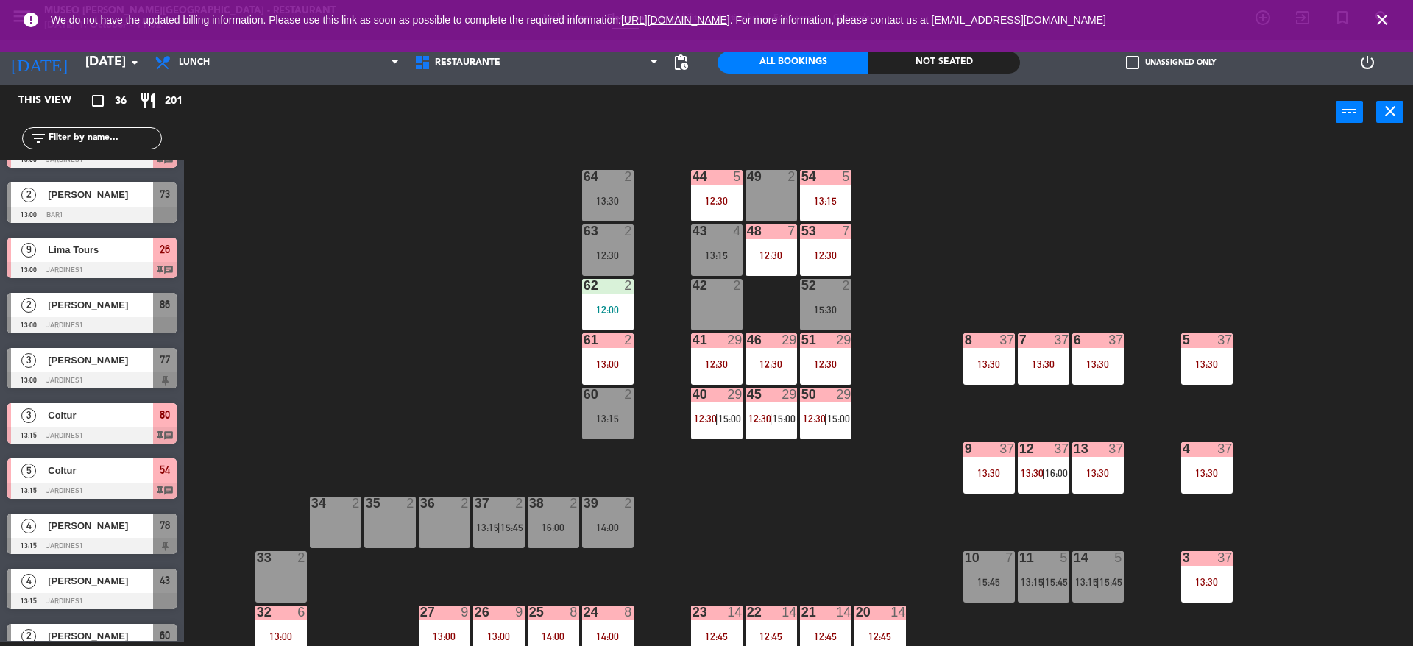
click at [603, 415] on div "13:15" at bounding box center [608, 419] width 52 height 10
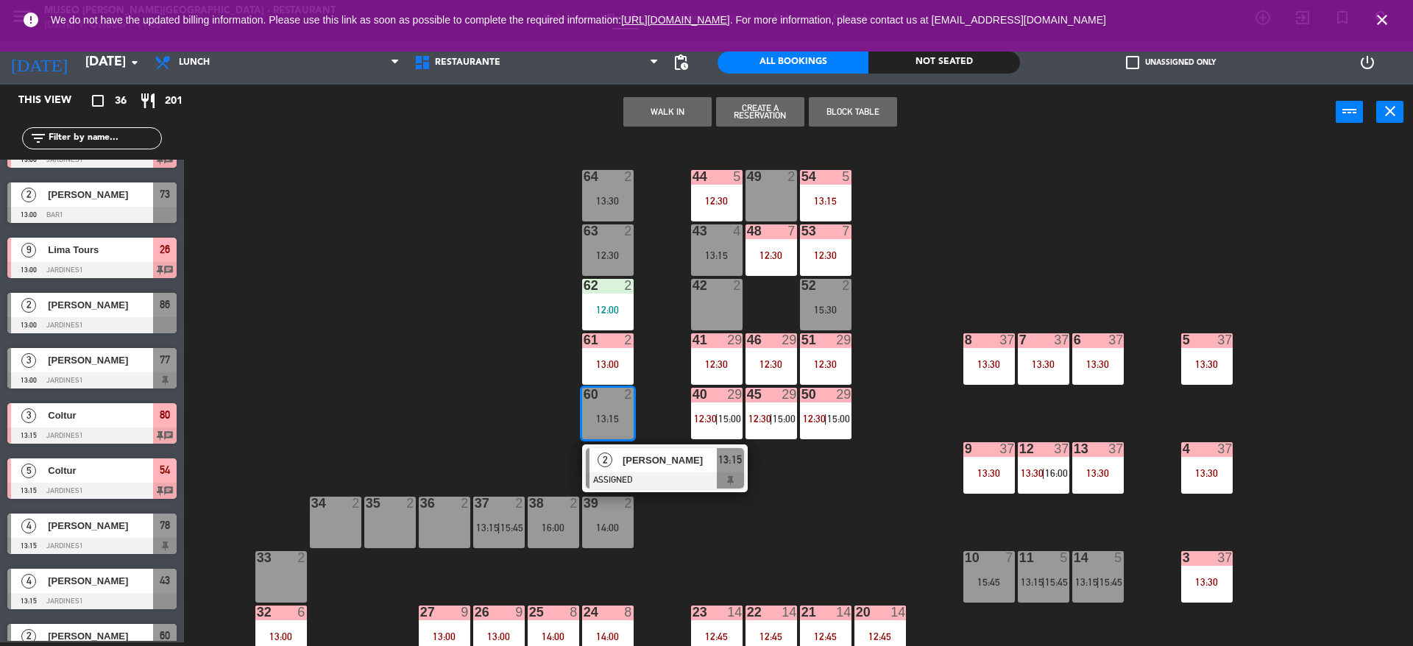
click at [752, 289] on div "2" at bounding box center [741, 285] width 24 height 13
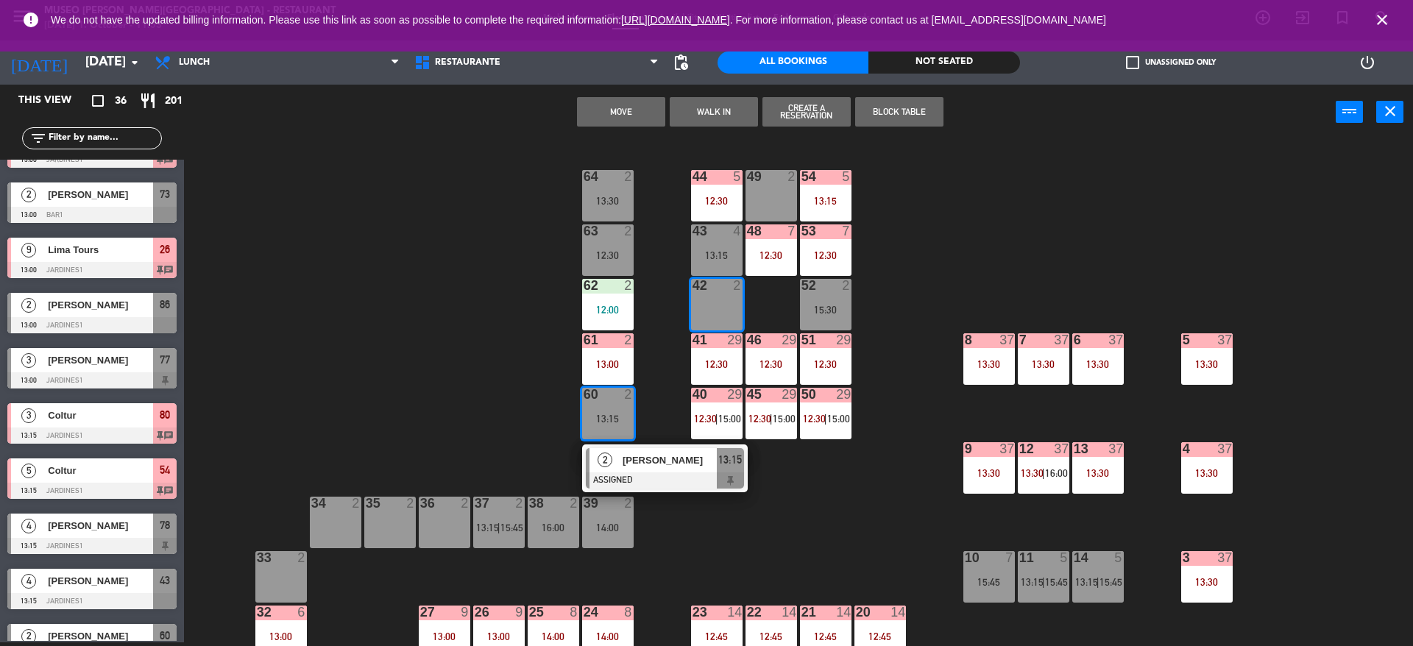
click at [726, 300] on div "42 2" at bounding box center [717, 305] width 52 height 52
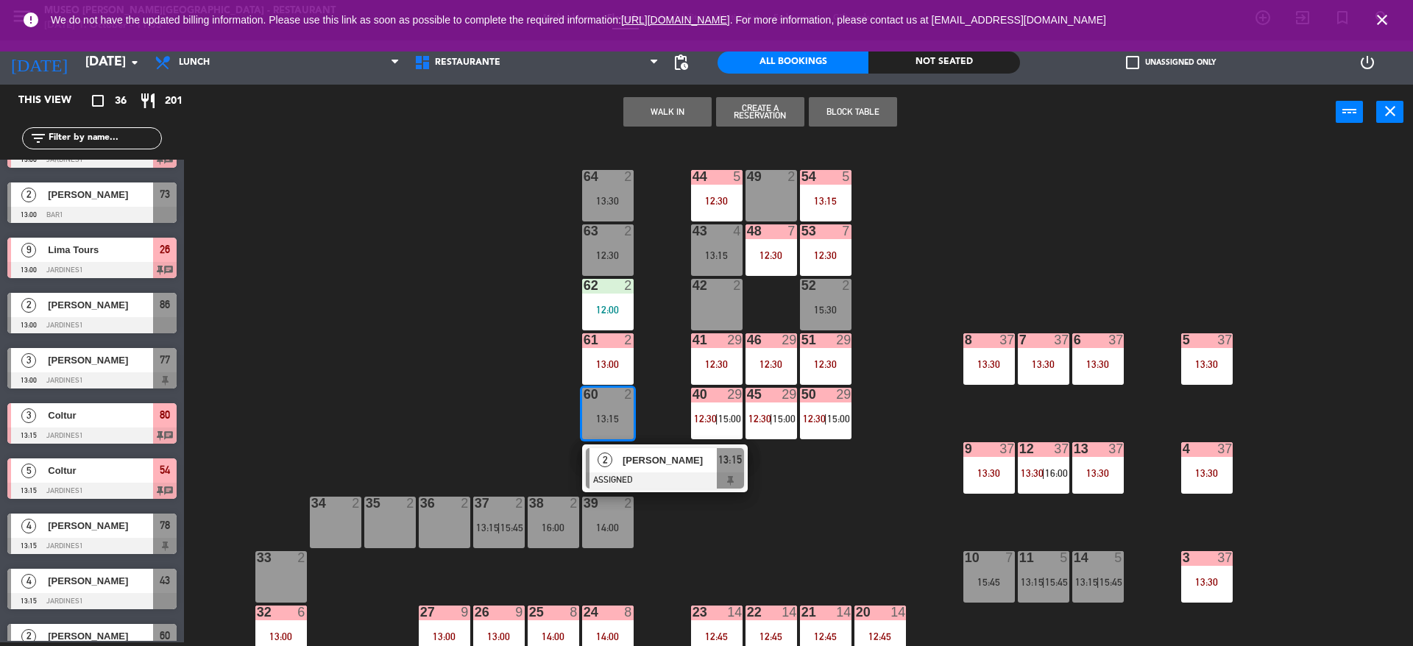
click at [769, 299] on div "44 5 12:30 49 2 54 5 13:15 64 2 13:30 48 7 12:30 53 7 12:30 63 2 12:30 43 4 13:…" at bounding box center [805, 395] width 1215 height 503
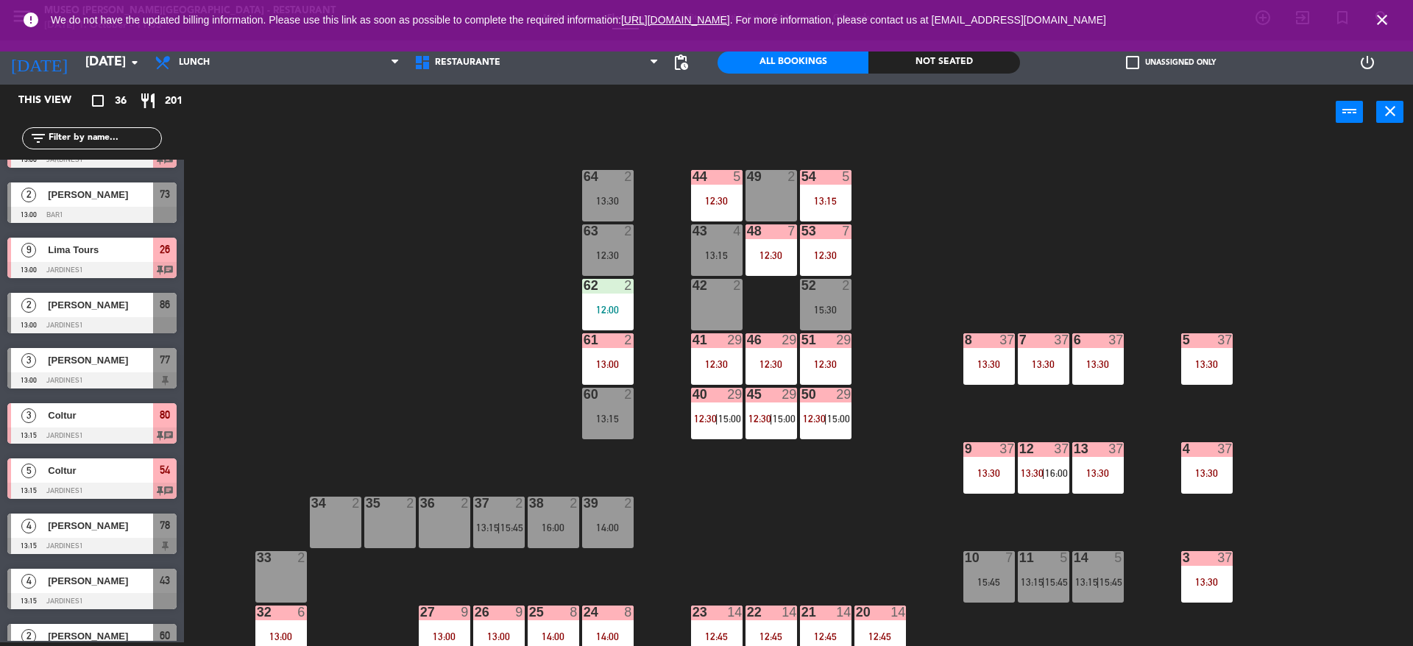
click at [813, 499] on div "44 5 12:30 49 2 54 5 13:15 64 2 13:30 48 7 12:30 53 7 12:30 63 2 12:30 43 4 13:…" at bounding box center [805, 395] width 1215 height 503
click at [629, 364] on div "13:00" at bounding box center [608, 364] width 52 height 10
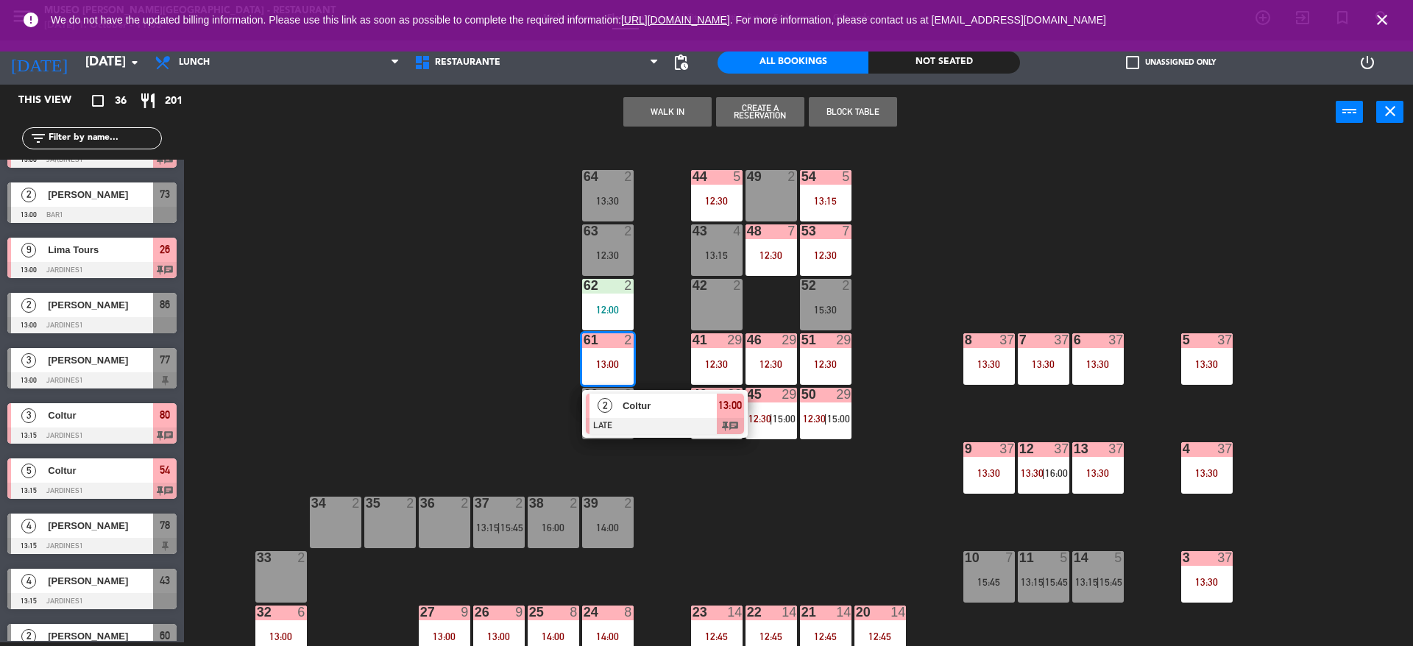
click at [650, 420] on div at bounding box center [665, 426] width 158 height 16
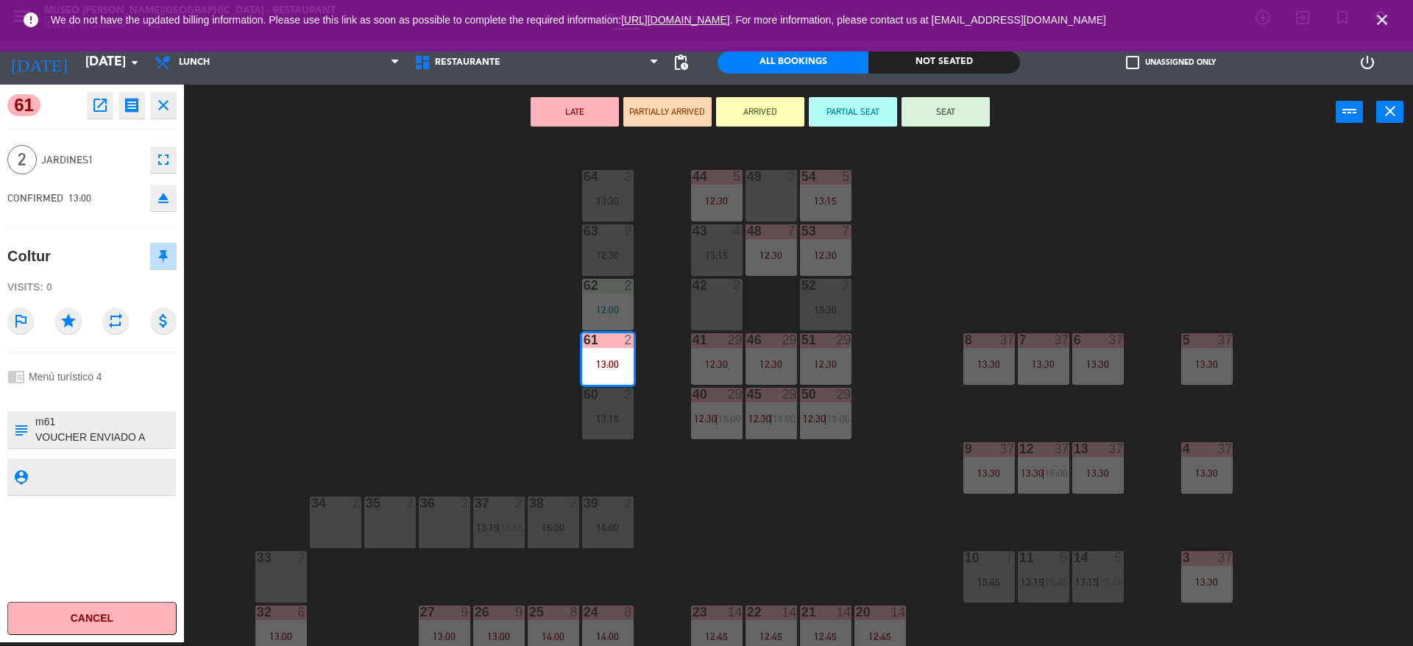
click at [293, 425] on div "44 5 12:30 49 2 54 5 13:15 64 2 13:30 48 7 12:30 53 7 12:30 63 2 12:30 43 4 13:…" at bounding box center [805, 395] width 1215 height 503
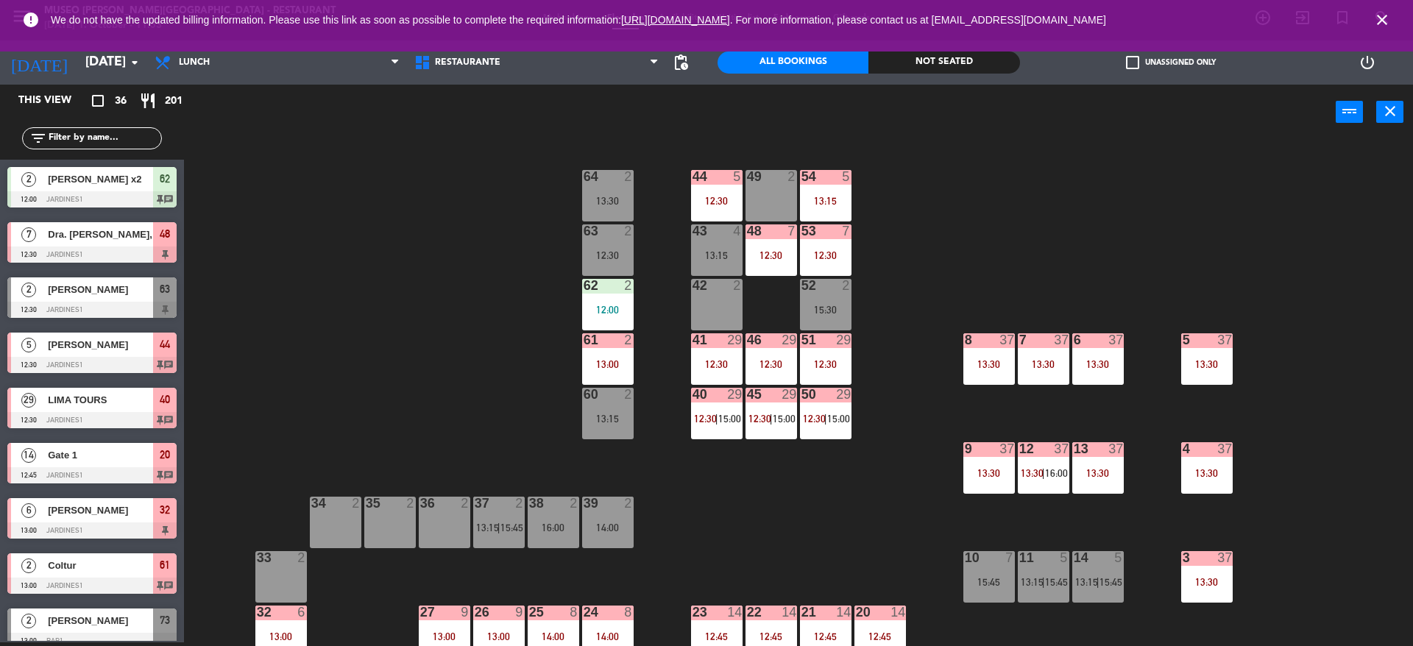
scroll to position [4, 0]
click at [598, 365] on div "13:00" at bounding box center [608, 364] width 52 height 10
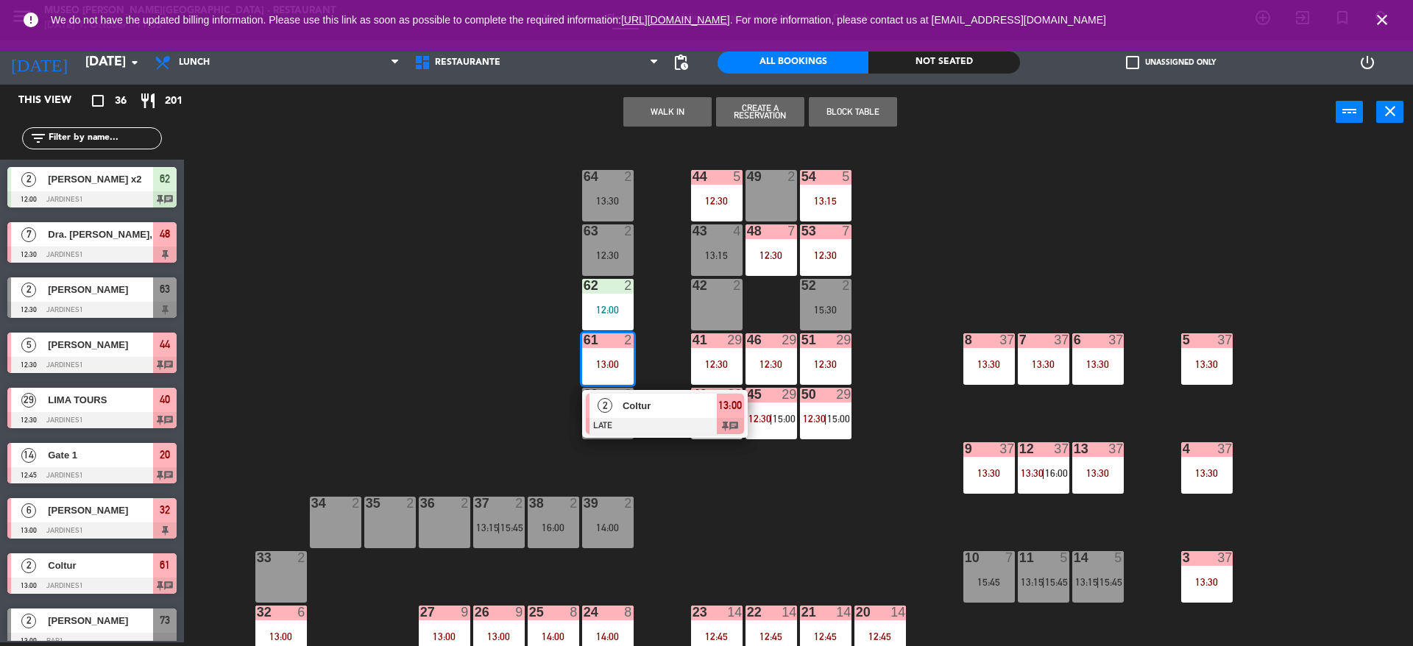
click at [601, 402] on span "2" at bounding box center [605, 405] width 15 height 15
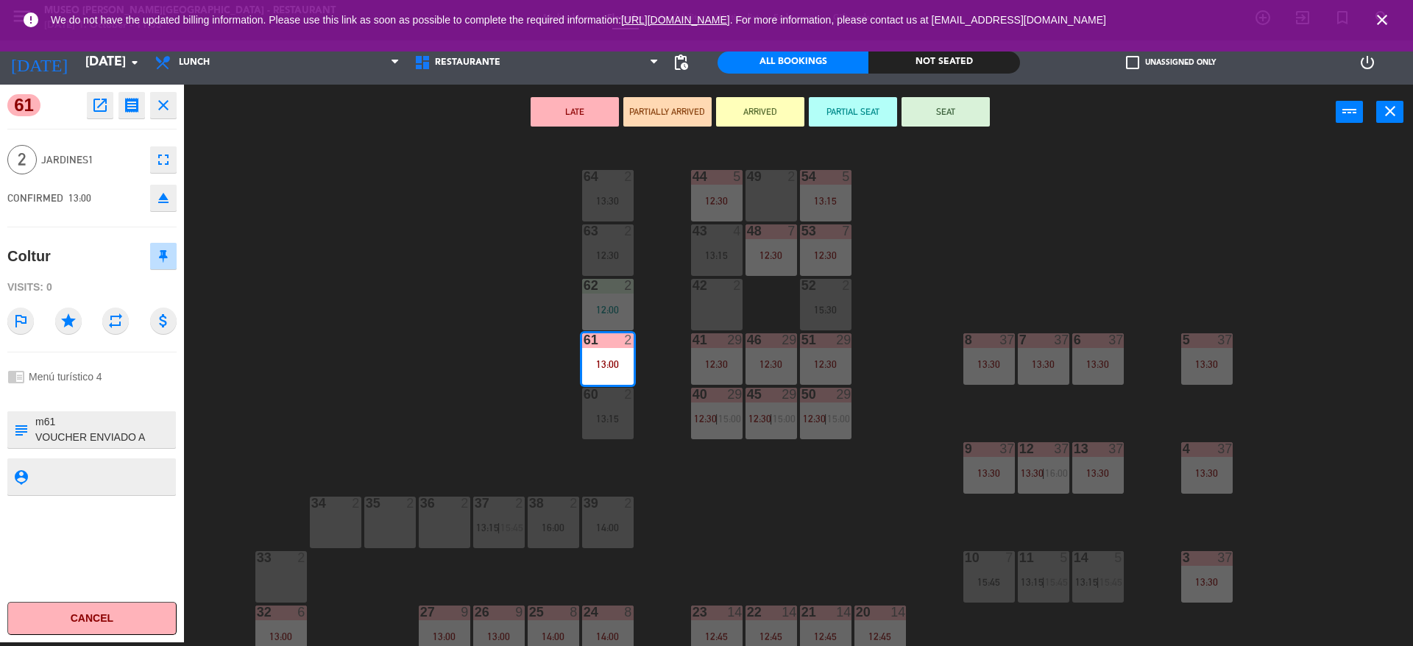
click at [767, 117] on button "ARRIVED" at bounding box center [760, 111] width 88 height 29
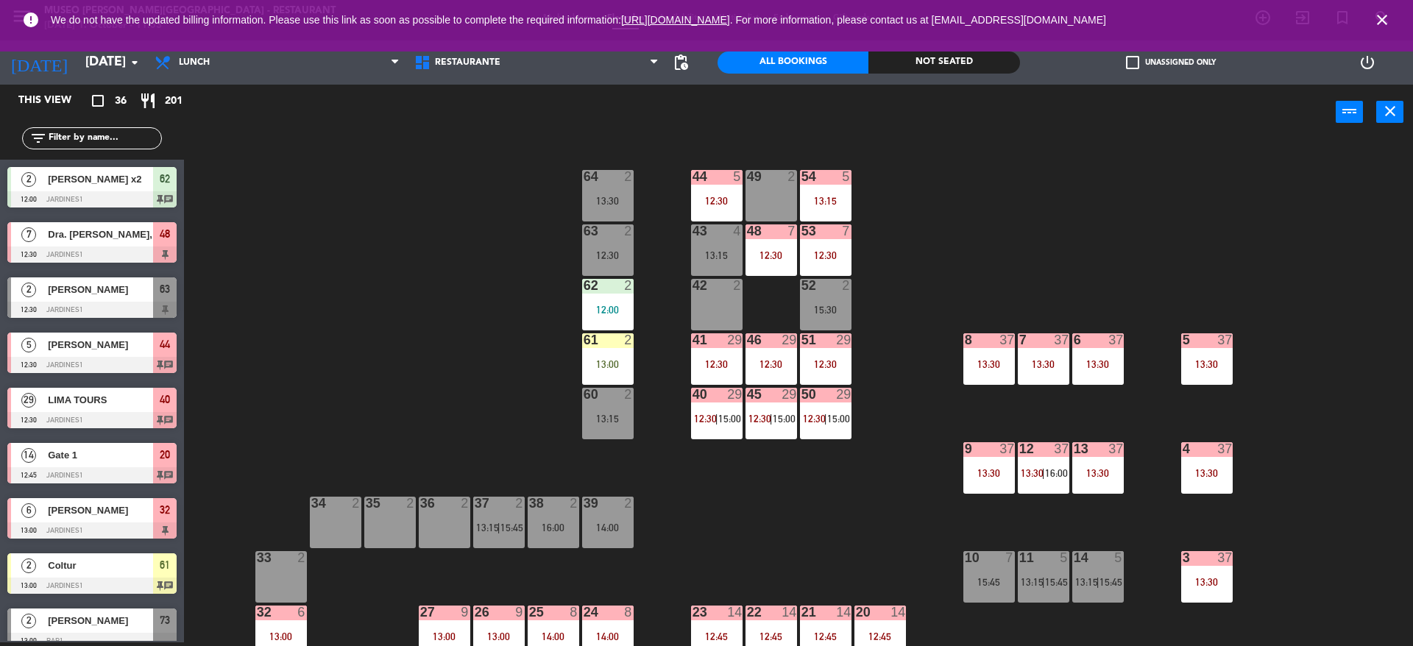
click at [828, 187] on div "54 5 13:15" at bounding box center [826, 196] width 52 height 52
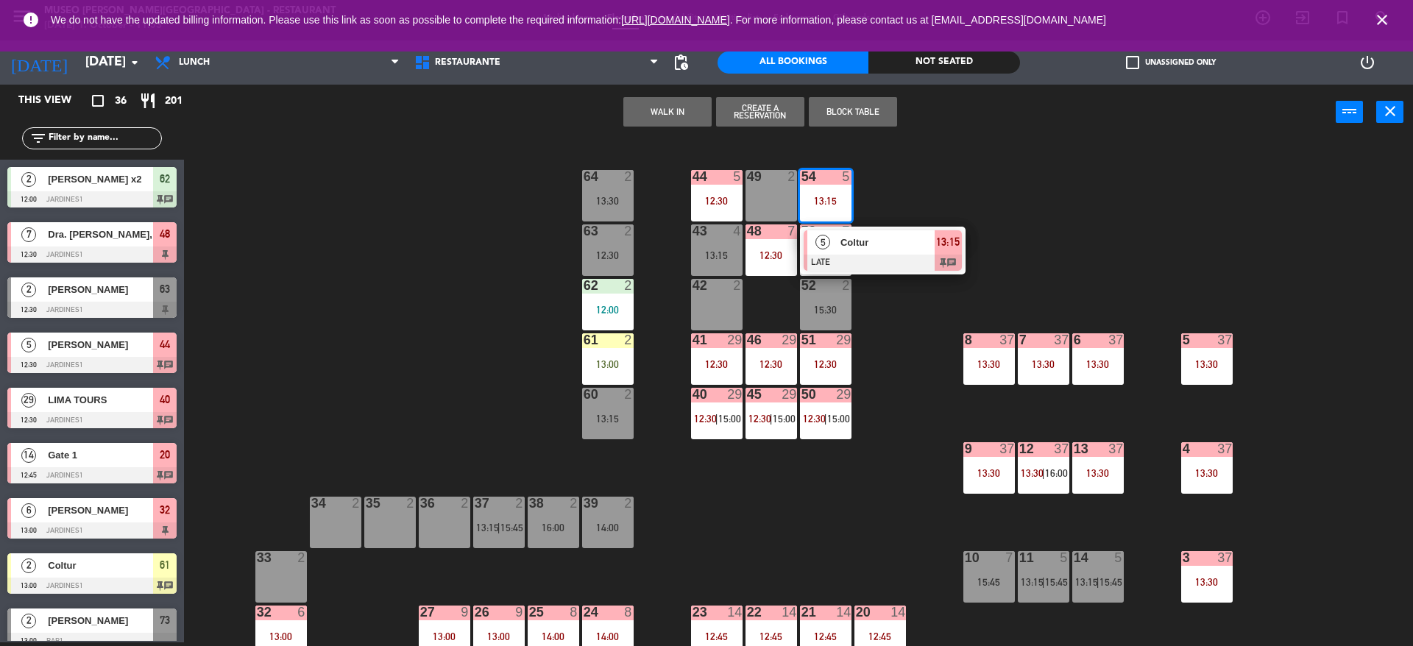
click at [865, 247] on span "Coltur" at bounding box center [887, 242] width 94 height 15
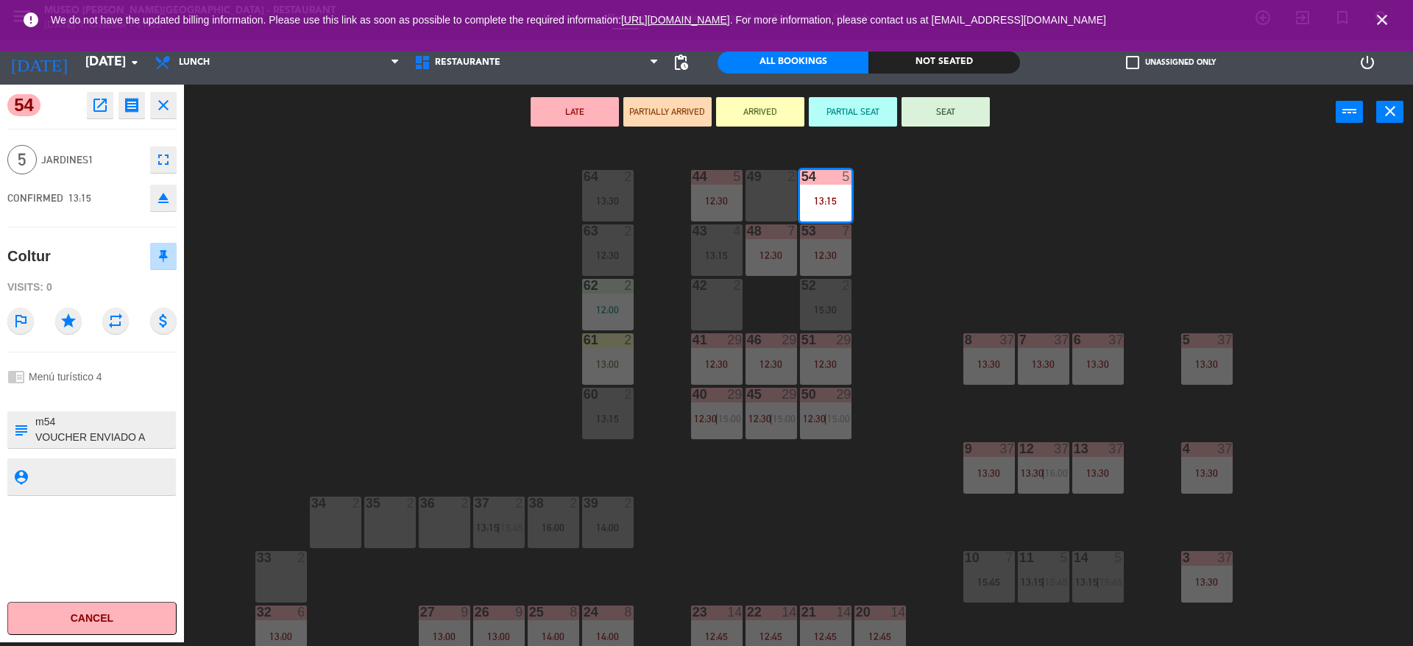
click at [763, 106] on button "ARRIVED" at bounding box center [760, 111] width 88 height 29
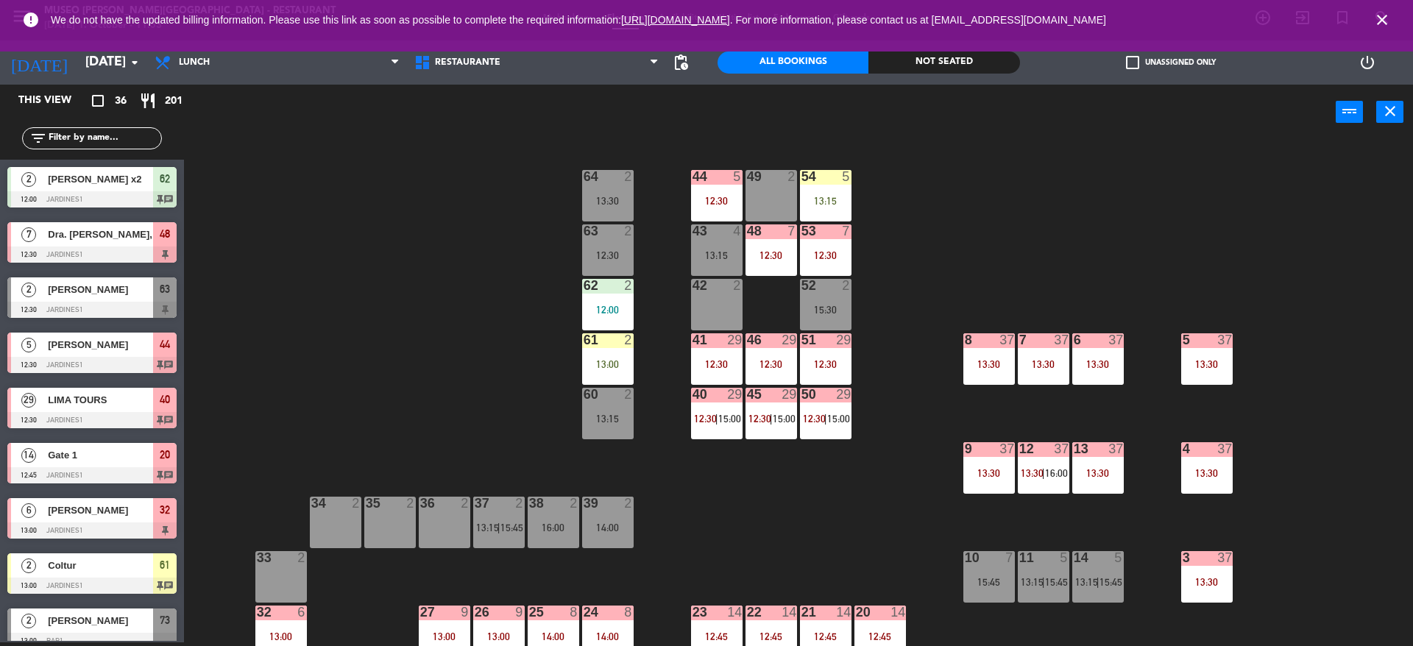
click at [776, 273] on div "48 7 12:30" at bounding box center [772, 250] width 52 height 52
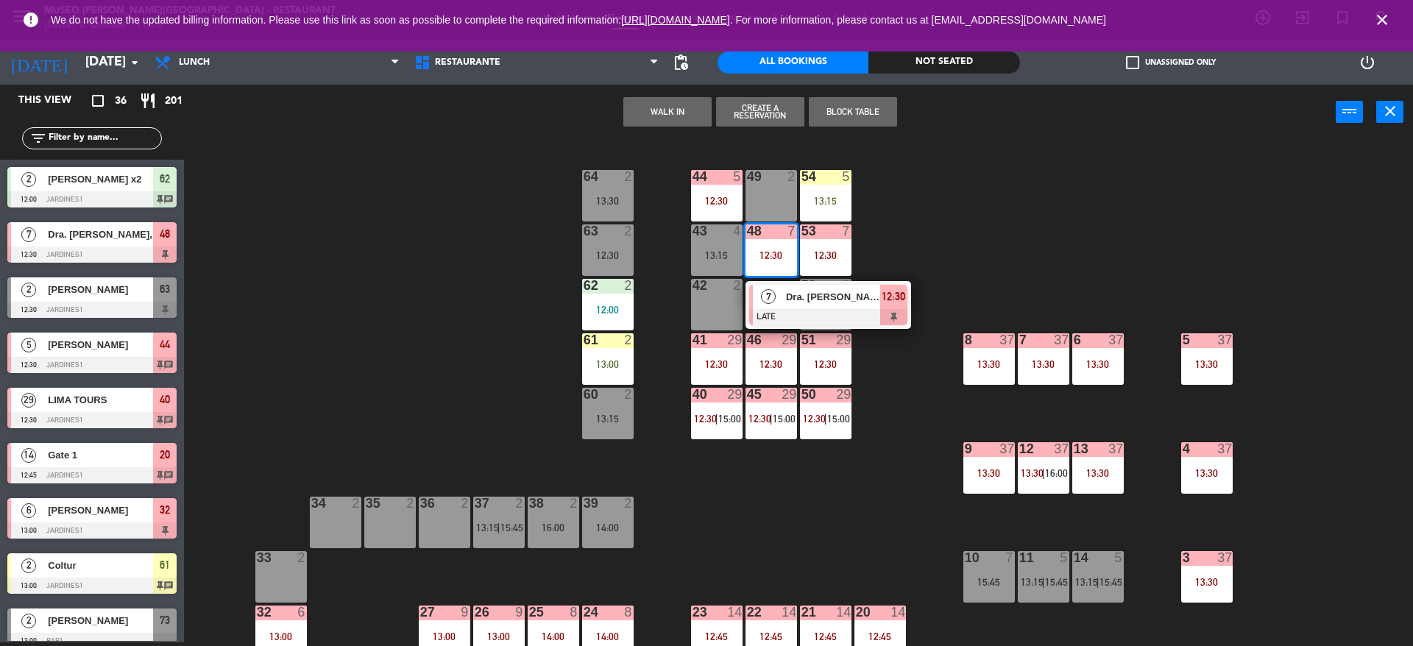
click at [782, 308] on div "7" at bounding box center [769, 297] width 32 height 24
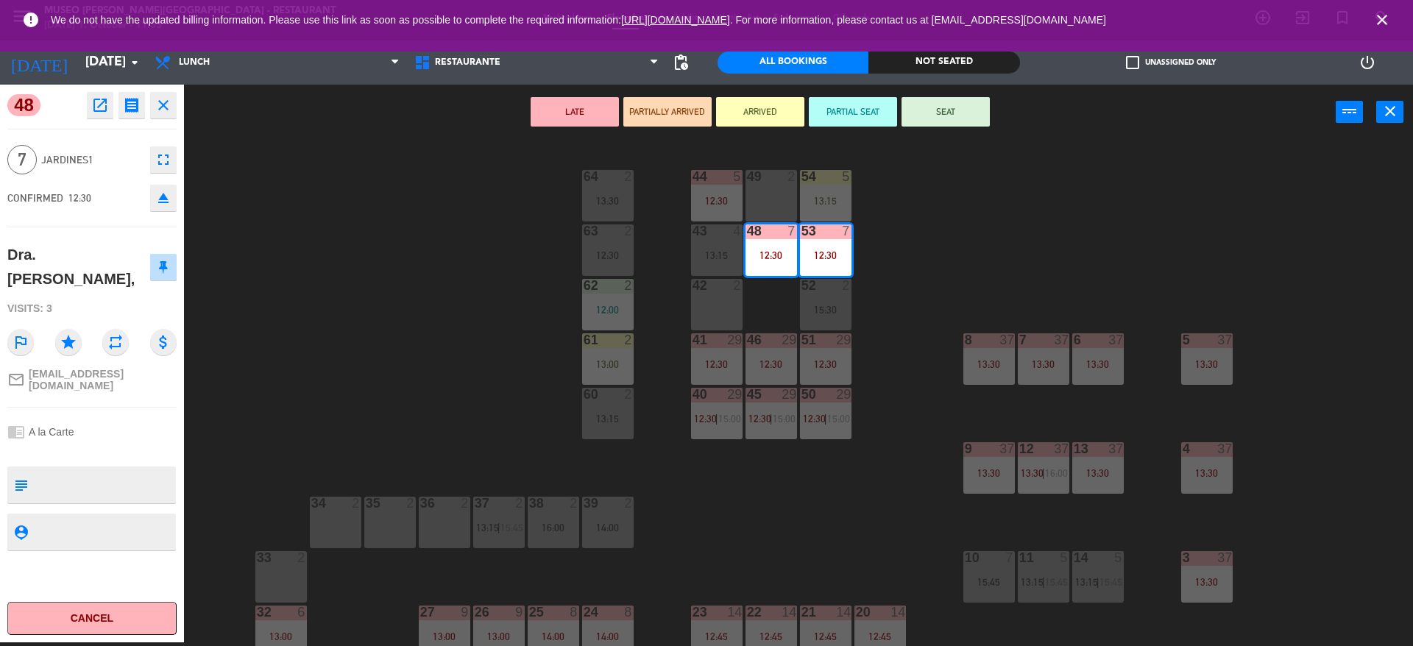
click at [869, 317] on div "44 5 12:30 49 2 54 5 13:15 64 2 13:30 48 7 12:30 53 7 12:30 63 2 12:30 43 4 13:…" at bounding box center [805, 395] width 1215 height 503
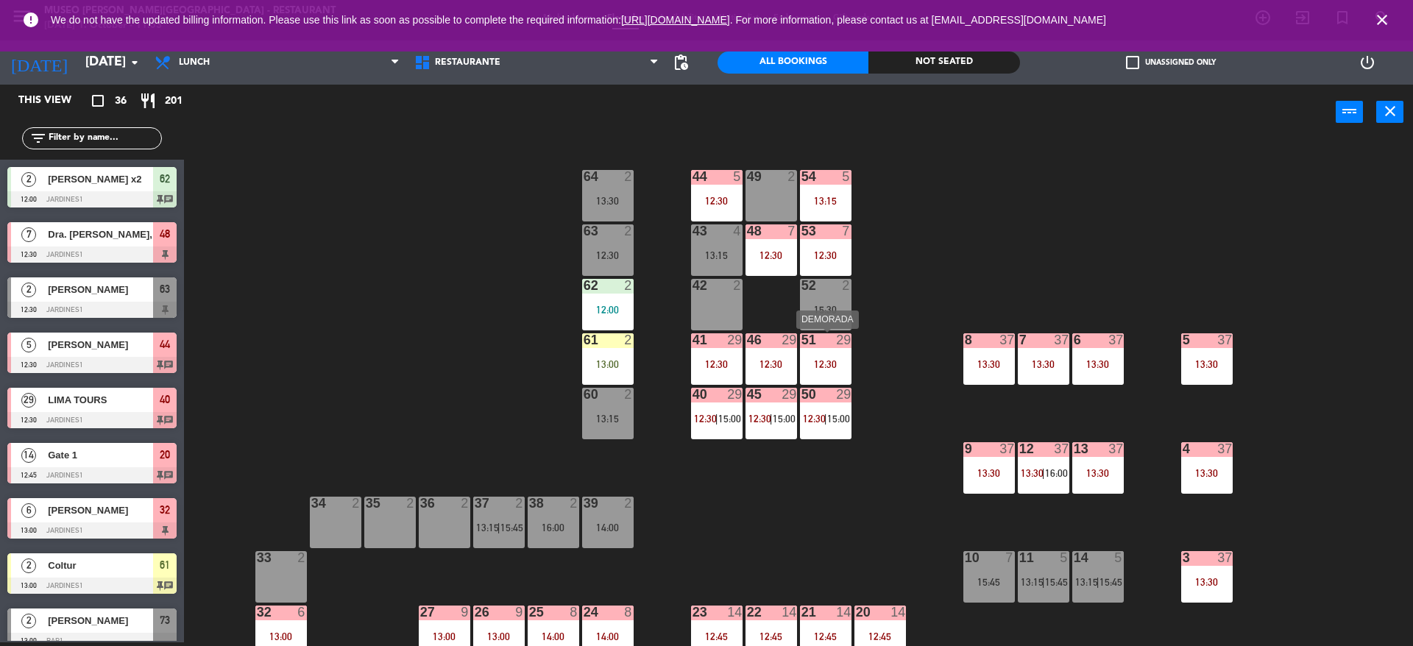
click at [827, 367] on div "12:30" at bounding box center [826, 364] width 52 height 10
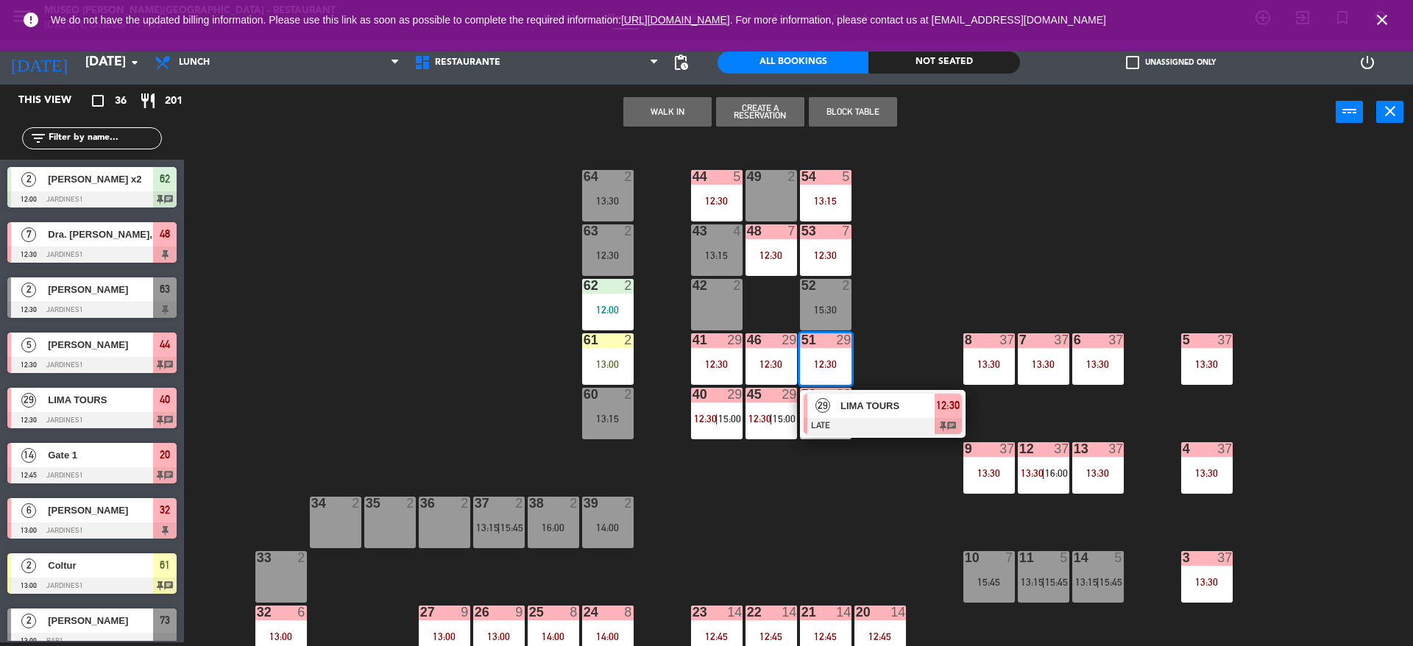
click at [845, 420] on div at bounding box center [883, 426] width 158 height 16
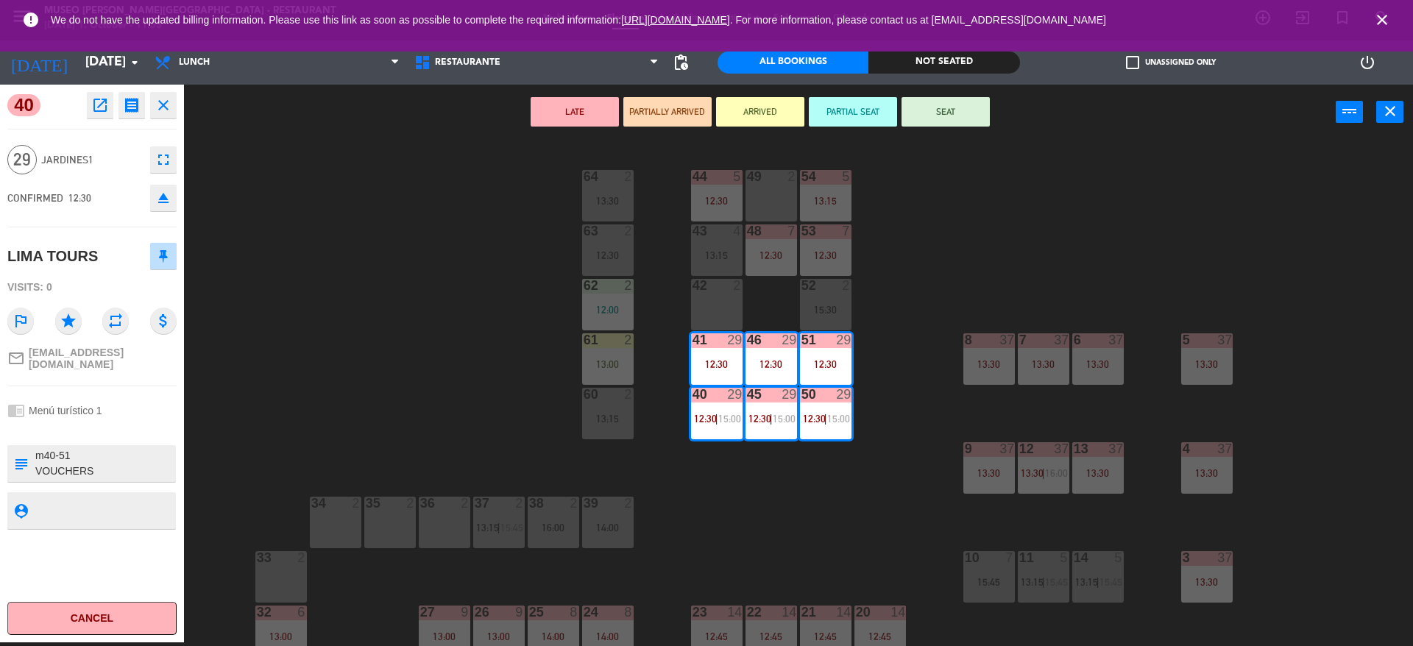
click at [756, 97] on button "ARRIVED" at bounding box center [760, 111] width 88 height 29
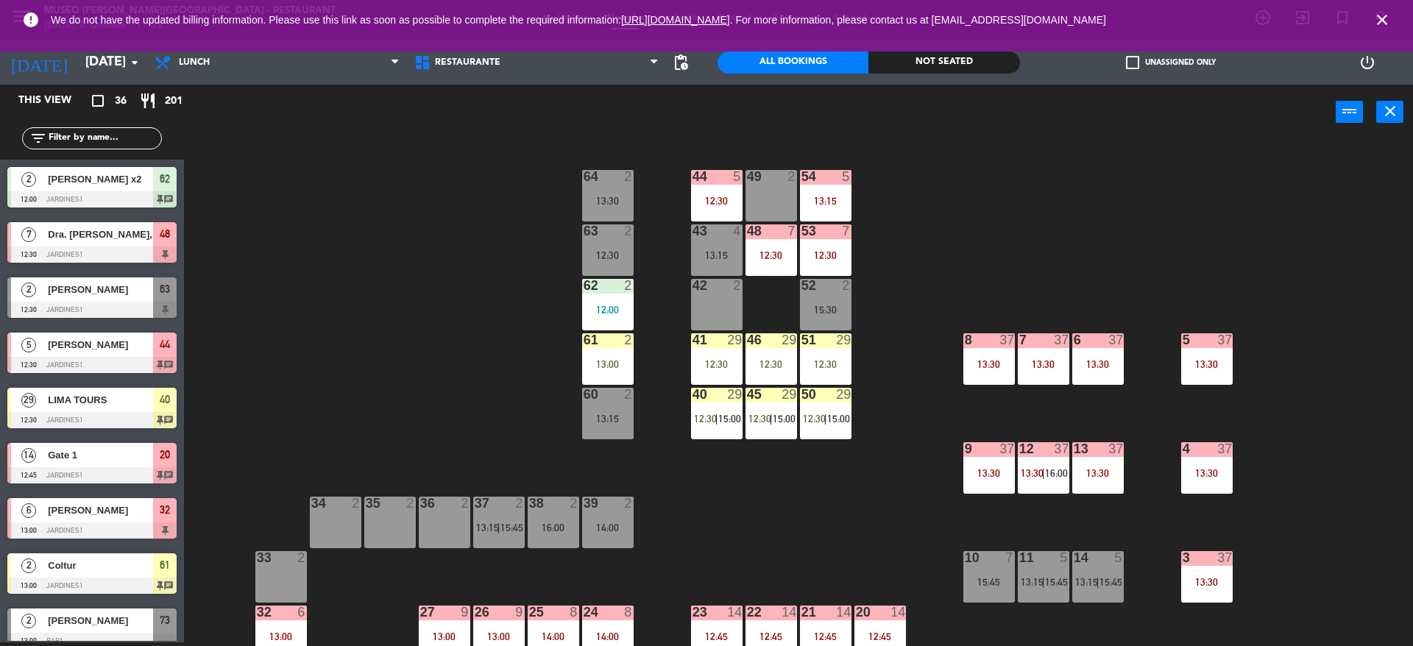
click at [758, 116] on div "power_input close" at bounding box center [760, 113] width 1152 height 56
click at [1066, 360] on div "13:30" at bounding box center [1044, 364] width 52 height 10
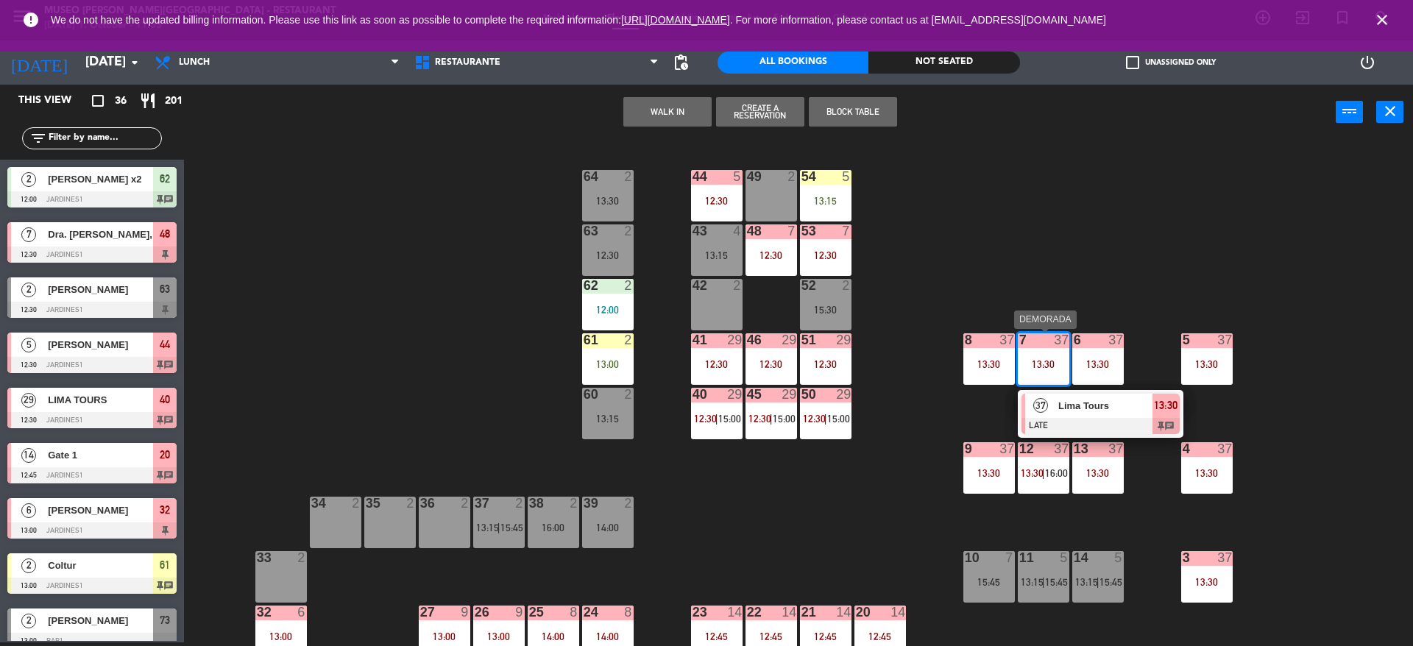
click at [1081, 410] on span "Lima Tours" at bounding box center [1105, 405] width 94 height 15
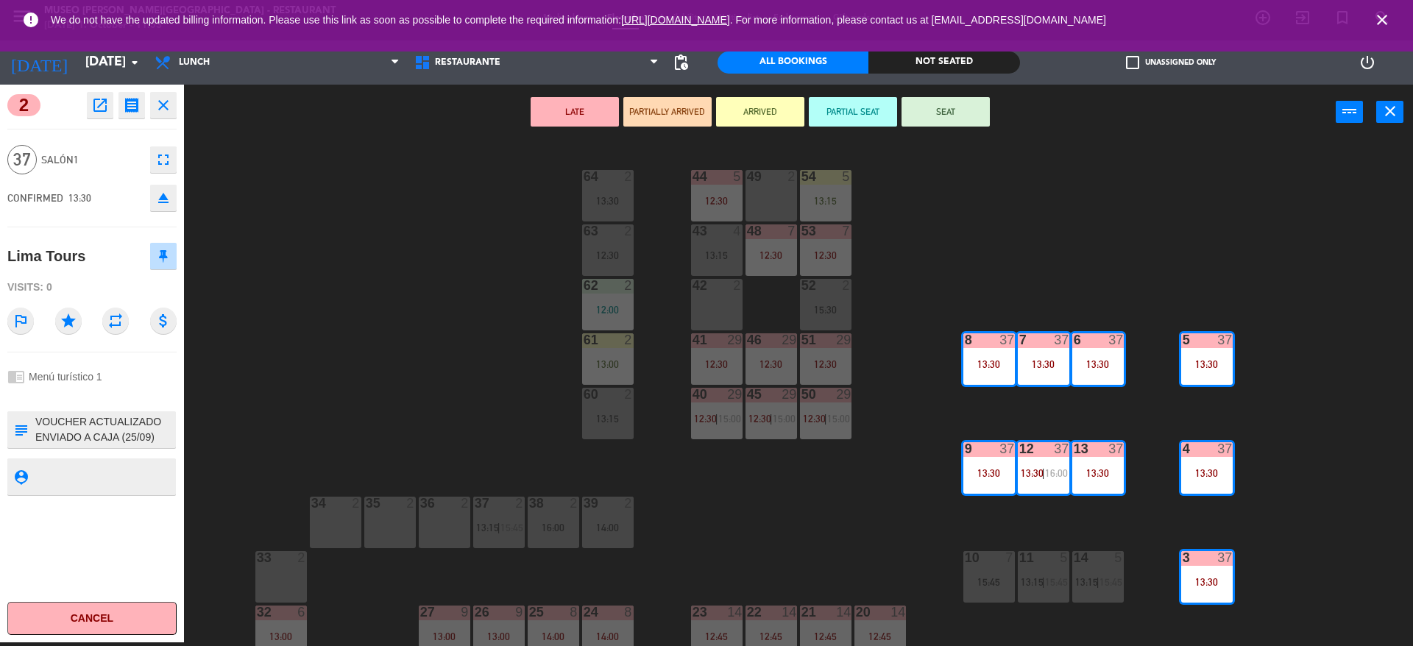
click at [159, 433] on textarea at bounding box center [104, 429] width 141 height 31
type textarea "m2-8 con 9-13 VOUCHER ACTUALIZADO ENVIADO A CAJA (25/09) RESERVA:C3P1 383834-DE…"
click at [112, 180] on div "CONFIRMED 13:30 eject" at bounding box center [91, 198] width 169 height 37
click at [371, 259] on div "44 5 12:30 49 2 54 5 13:15 64 2 13:30 48 7 12:30 53 7 12:30 63 2 12:30 43 4 13:…" at bounding box center [805, 395] width 1215 height 503
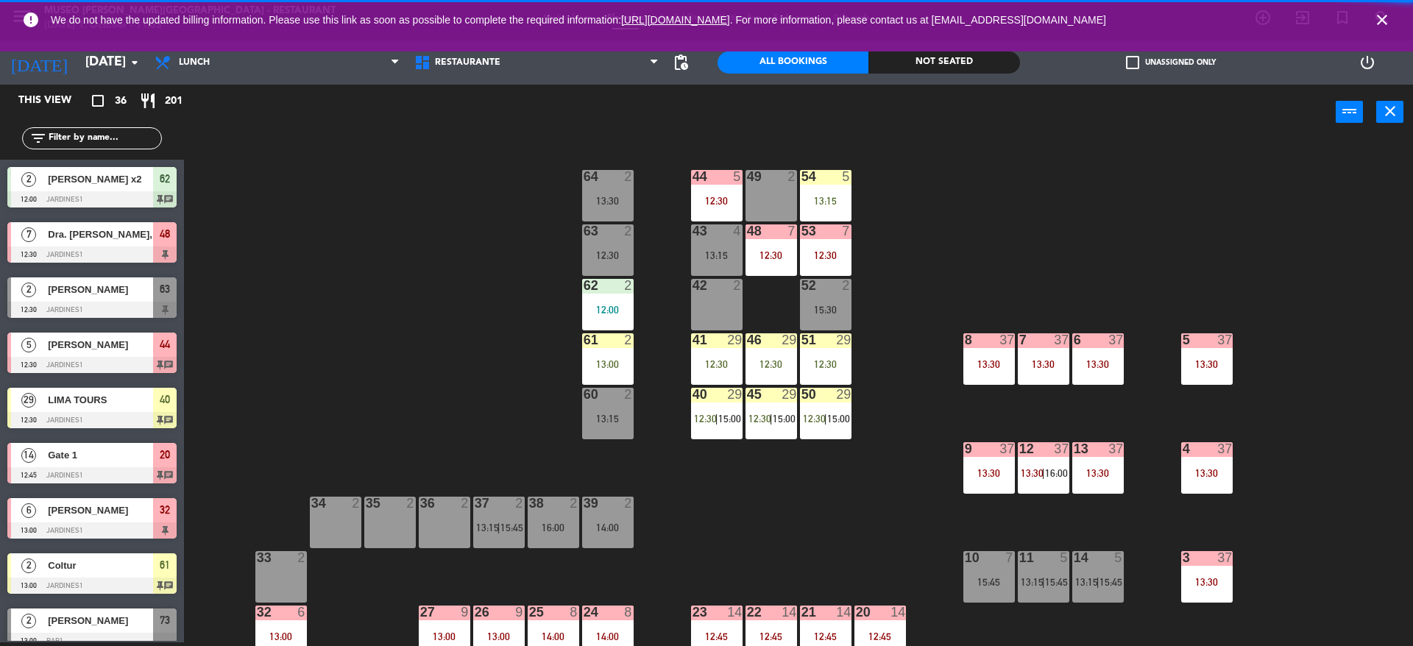
scroll to position [4, 0]
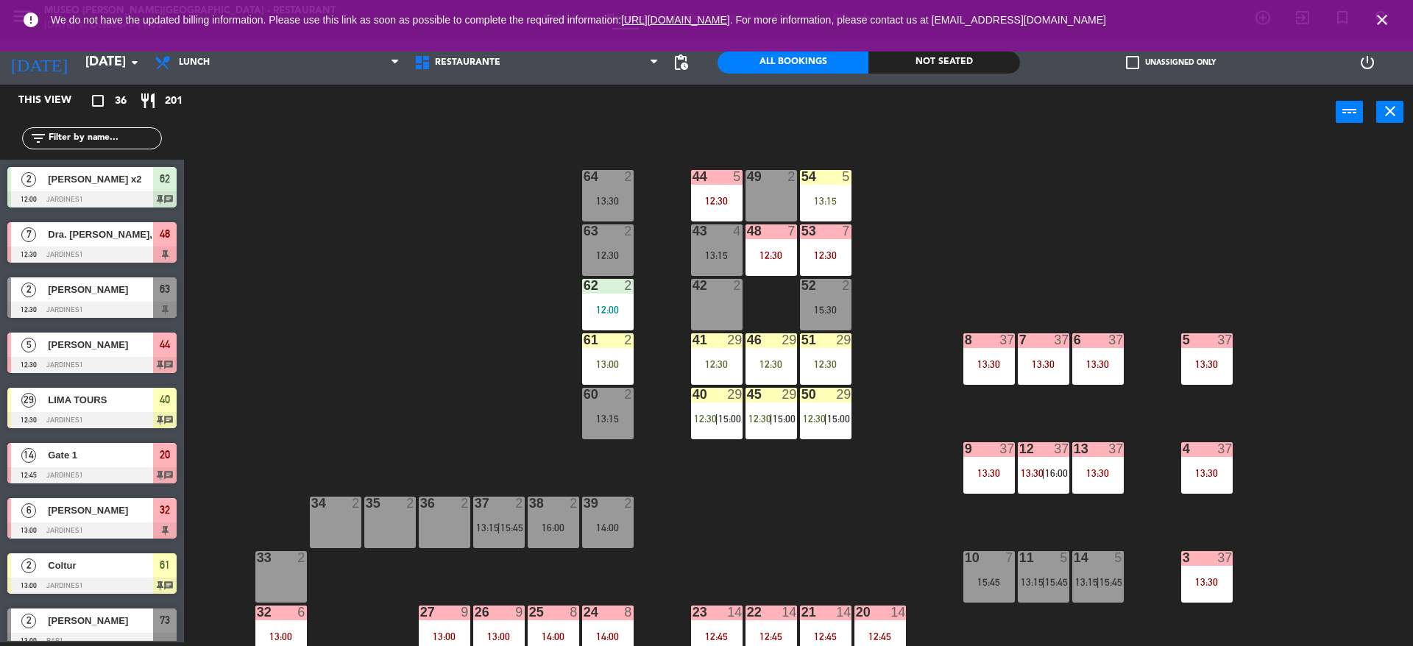
click at [477, 283] on div "44 5 12:30 49 2 54 5 13:15 64 2 13:30 48 7 12:30 53 7 12:30 63 2 12:30 43 4 13:…" at bounding box center [805, 395] width 1215 height 503
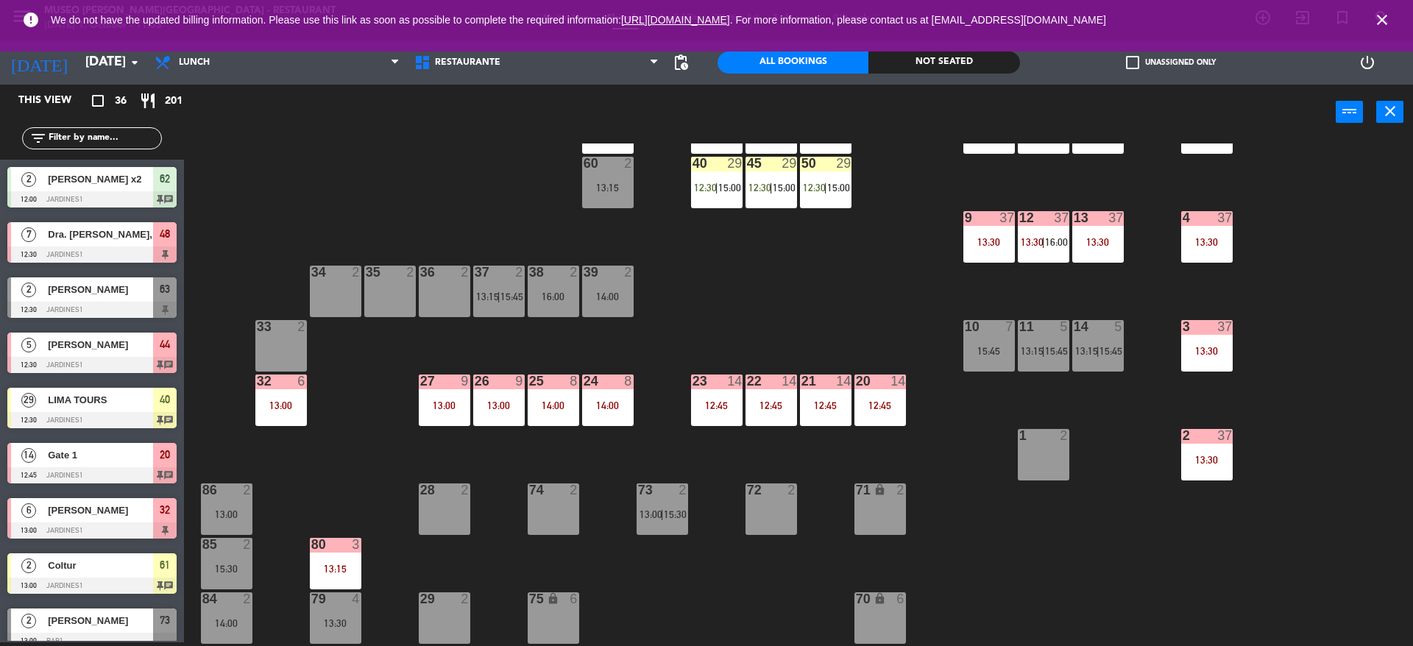
click at [754, 411] on div "22 14 12:45" at bounding box center [772, 401] width 52 height 52
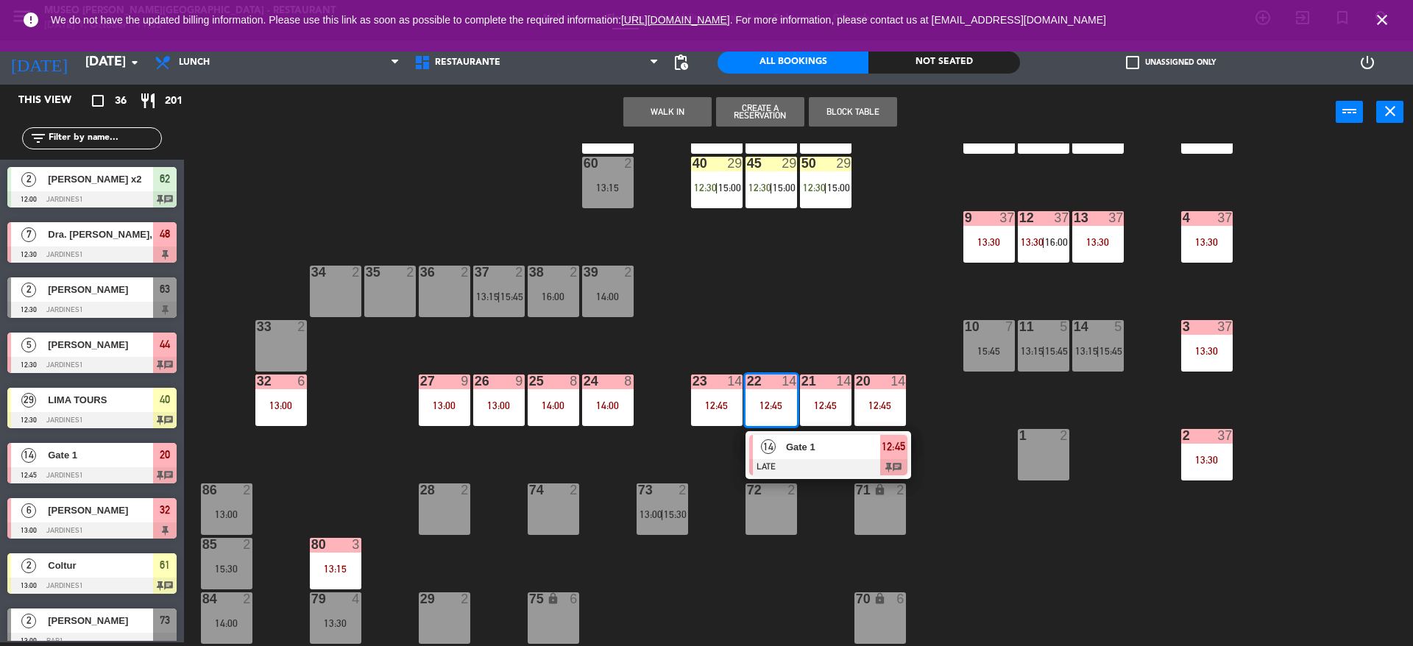
click at [763, 463] on div at bounding box center [828, 467] width 158 height 16
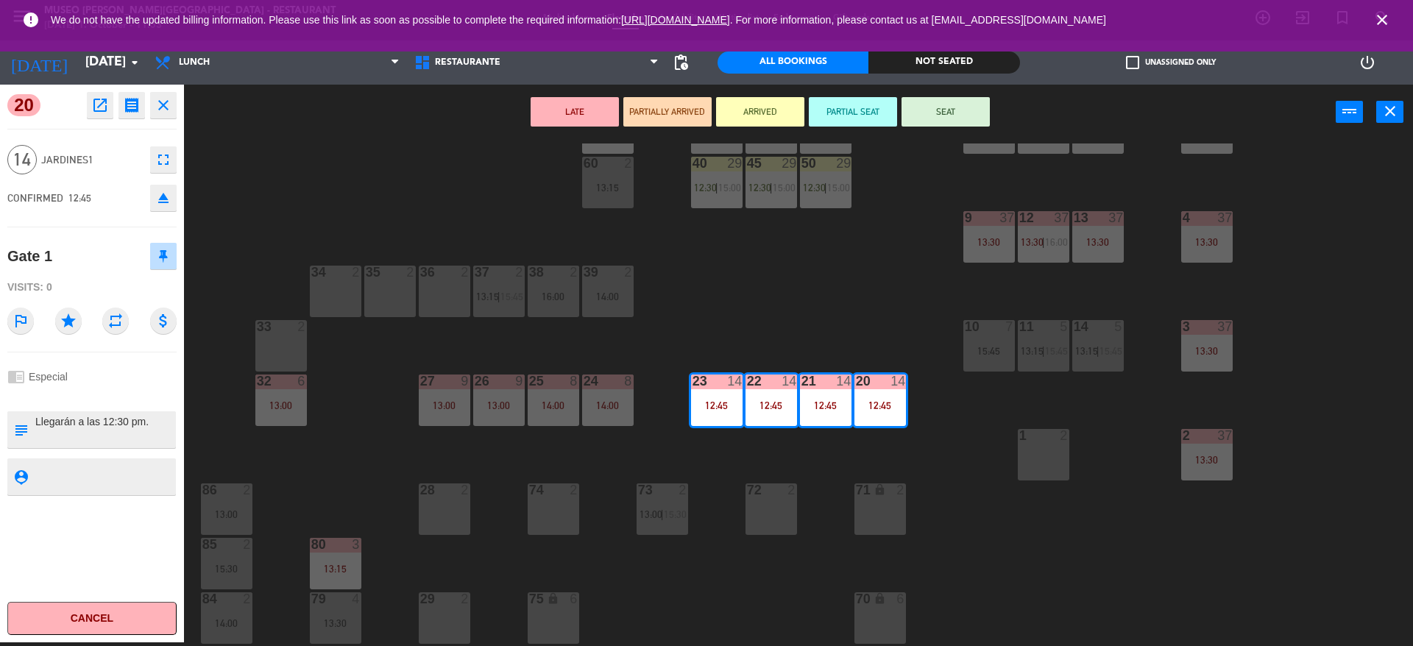
click at [812, 285] on div "44 5 12:30 49 2 54 5 13:15 64 2 13:30 48 7 12:30 53 7 12:30 63 2 12:30 43 4 13:…" at bounding box center [805, 395] width 1215 height 503
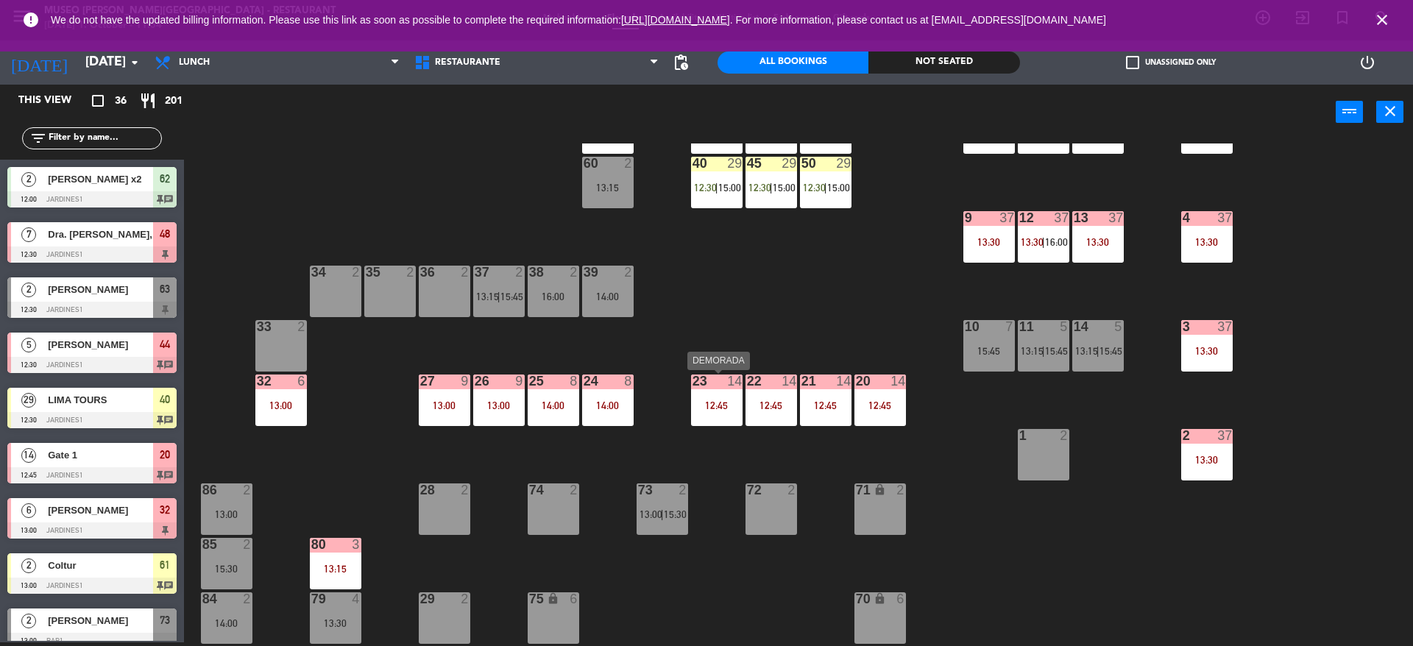
click at [718, 415] on div "23 14 12:45" at bounding box center [717, 401] width 52 height 52
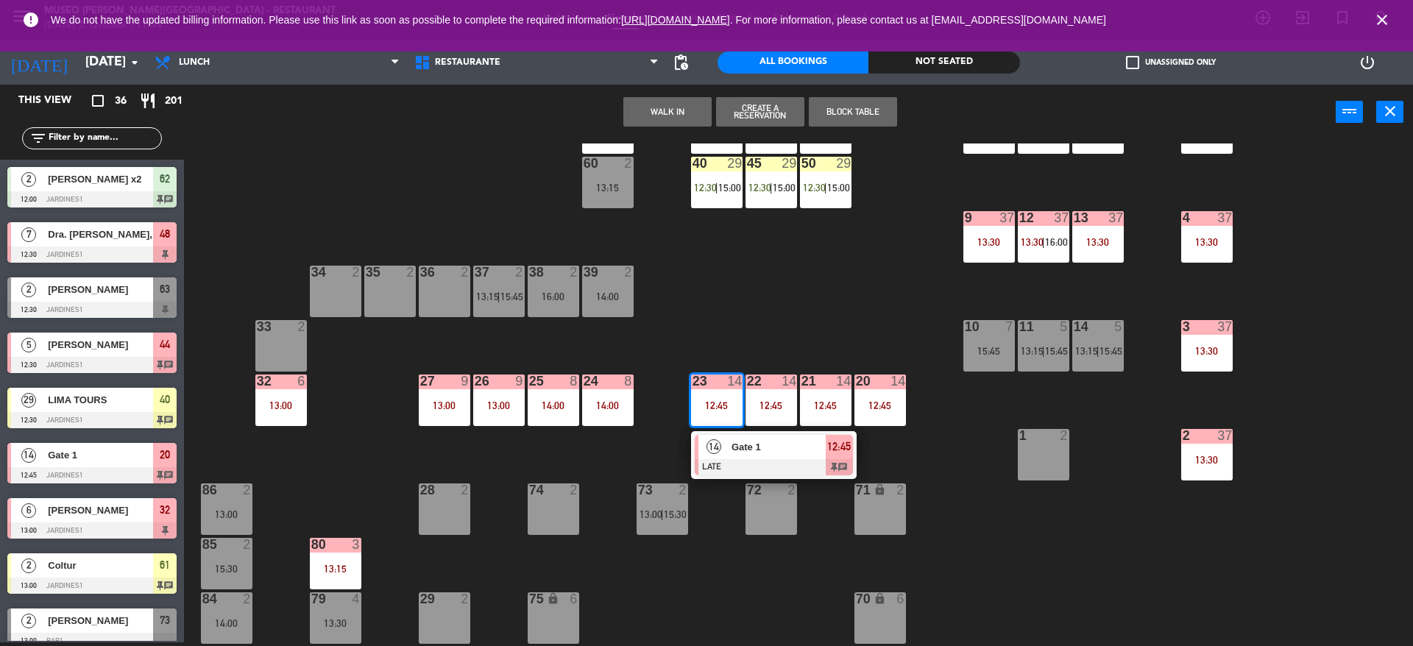
click at [717, 457] on div "14" at bounding box center [714, 447] width 32 height 24
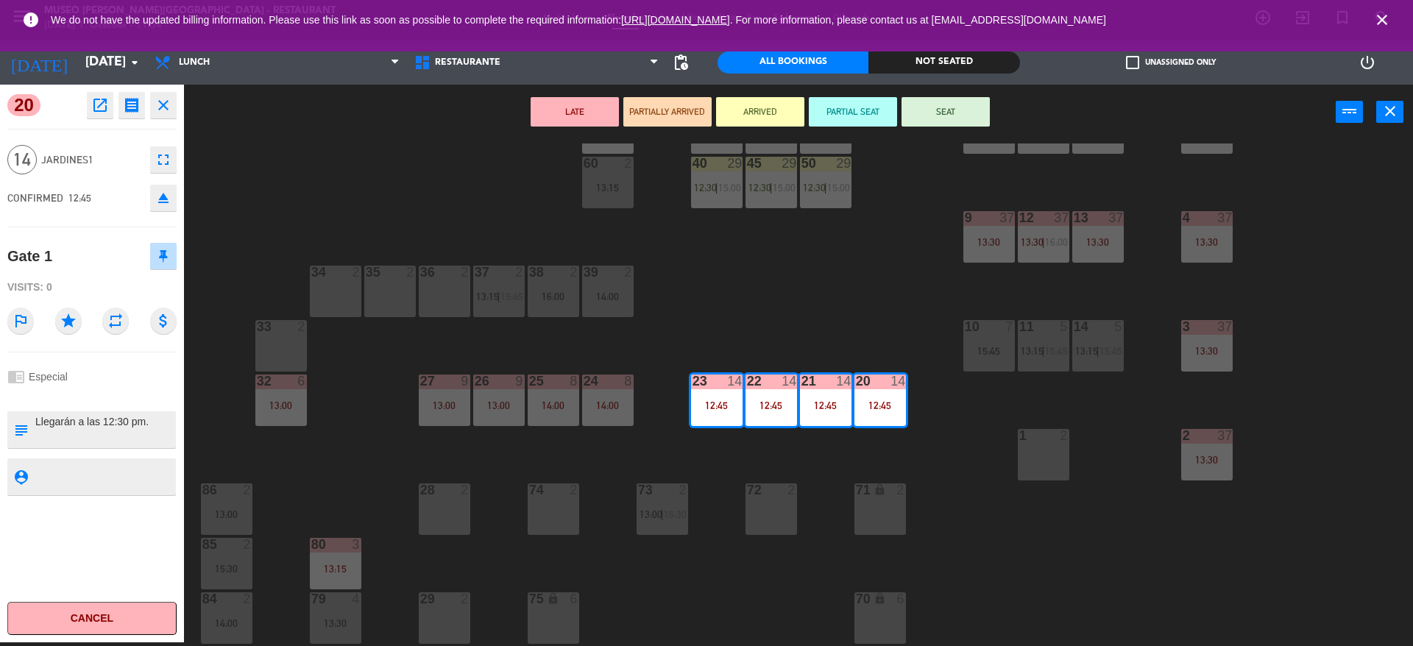
click at [713, 456] on div "44 5 12:30 49 2 54 5 13:15 64 2 13:30 48 7 12:30 53 7 12:30 63 2 12:30 43 4 13:…" at bounding box center [805, 395] width 1215 height 503
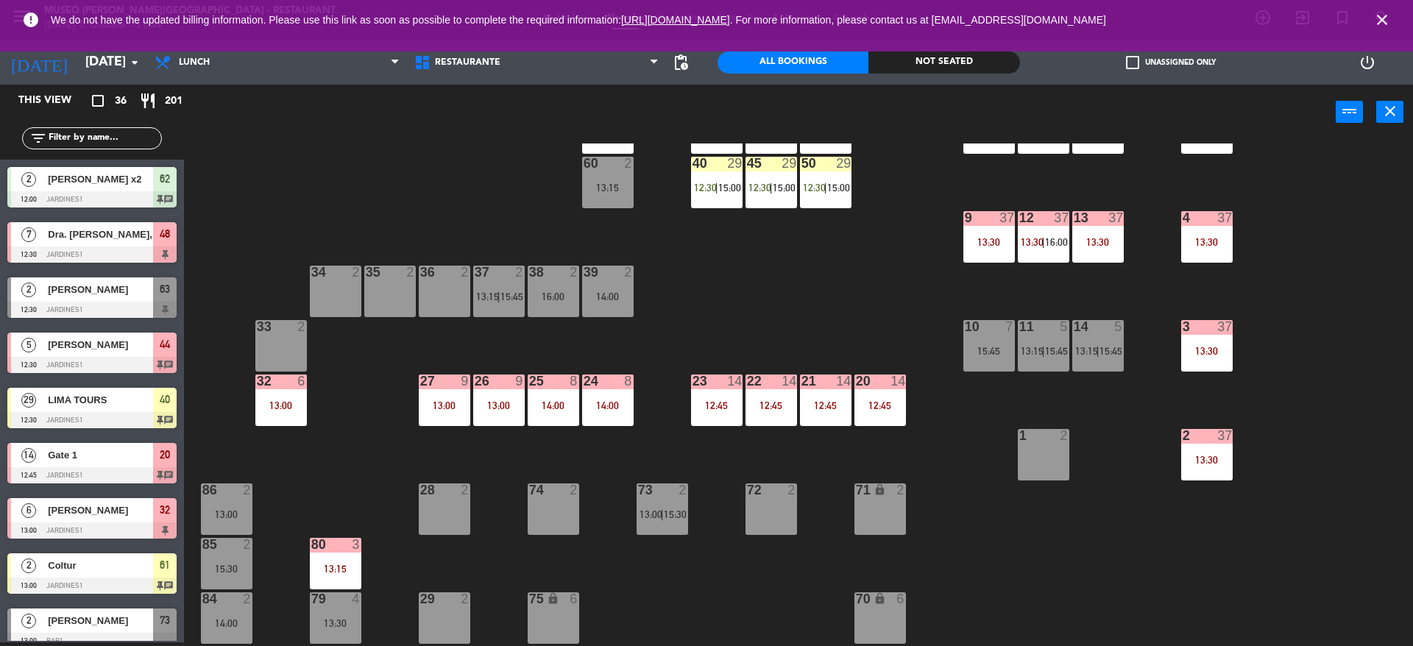
click at [713, 456] on div "44 5 12:30 49 2 54 5 13:15 64 2 13:30 48 7 12:30 53 7 12:30 63 2 12:30 43 4 13:…" at bounding box center [805, 395] width 1215 height 503
click at [590, 411] on div "24 8 14:00" at bounding box center [608, 401] width 52 height 52
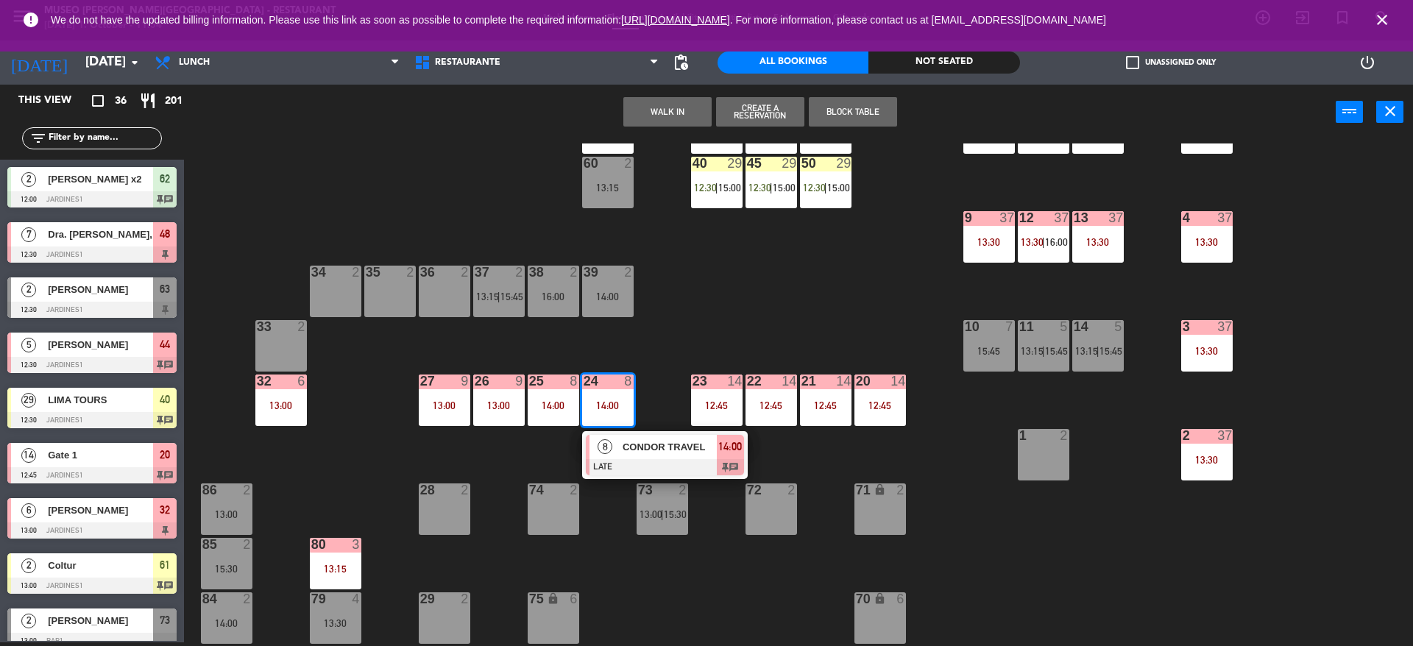
click at [600, 456] on div "8" at bounding box center [606, 447] width 32 height 24
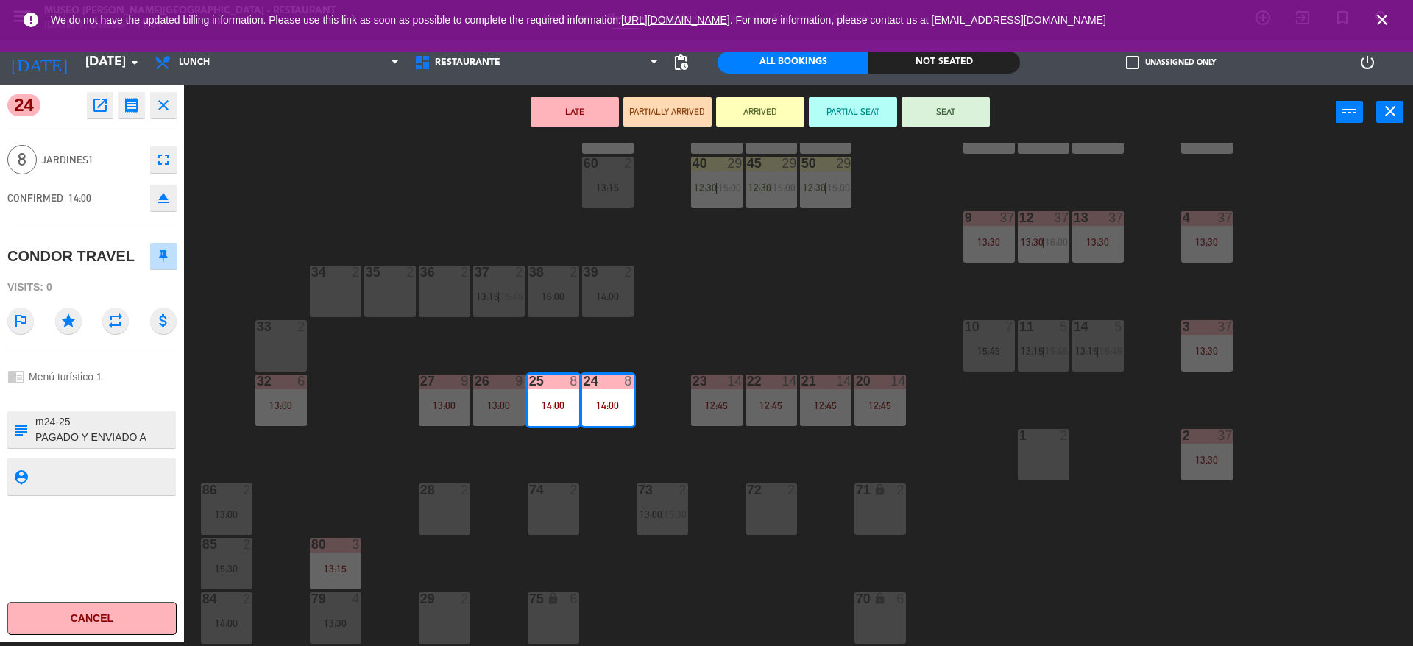
click at [756, 108] on button "ARRIVED" at bounding box center [760, 111] width 88 height 29
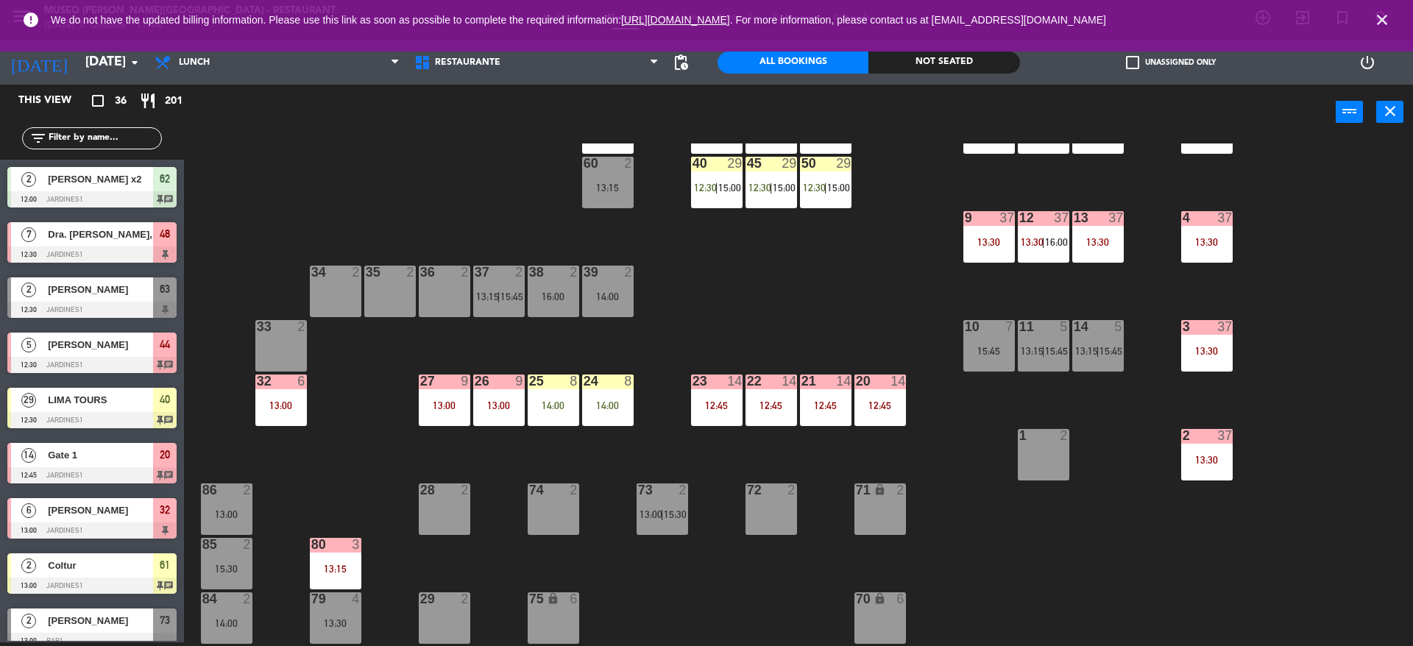
scroll to position [95, 0]
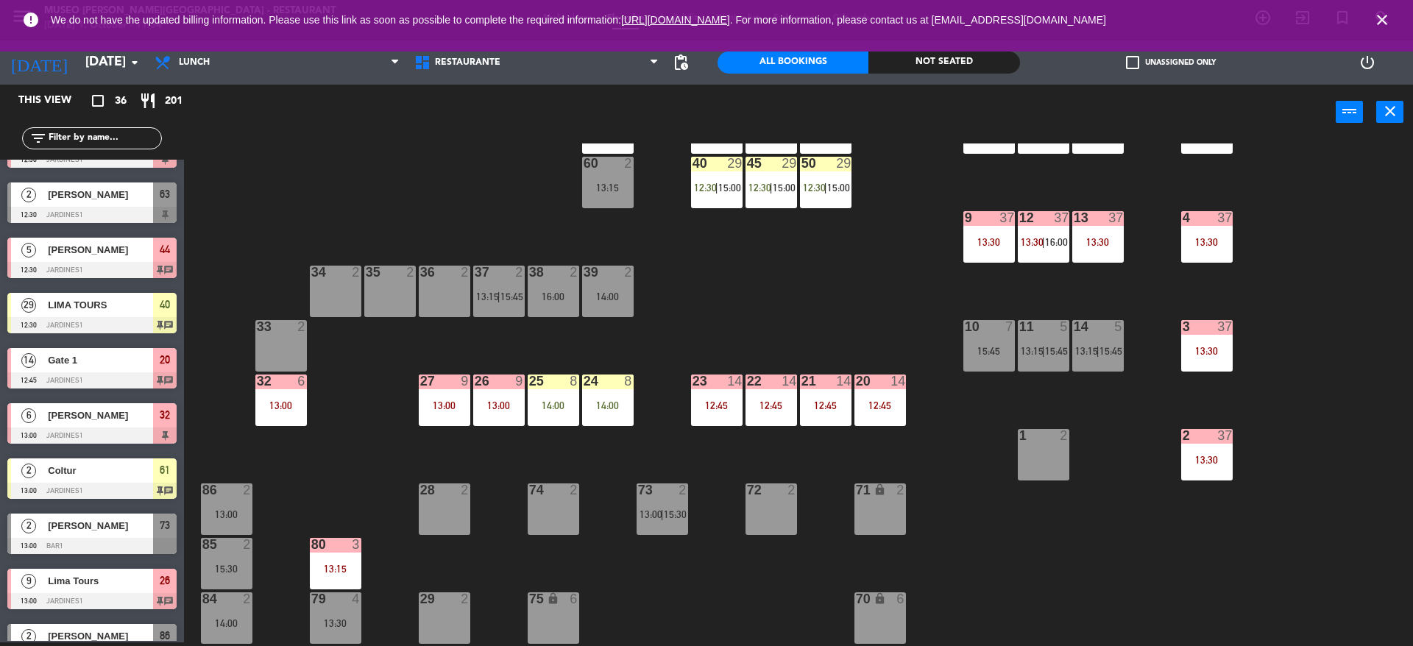
click at [497, 405] on div "13:00" at bounding box center [499, 405] width 52 height 10
click at [500, 426] on div "26 9 13:00" at bounding box center [499, 401] width 52 height 52
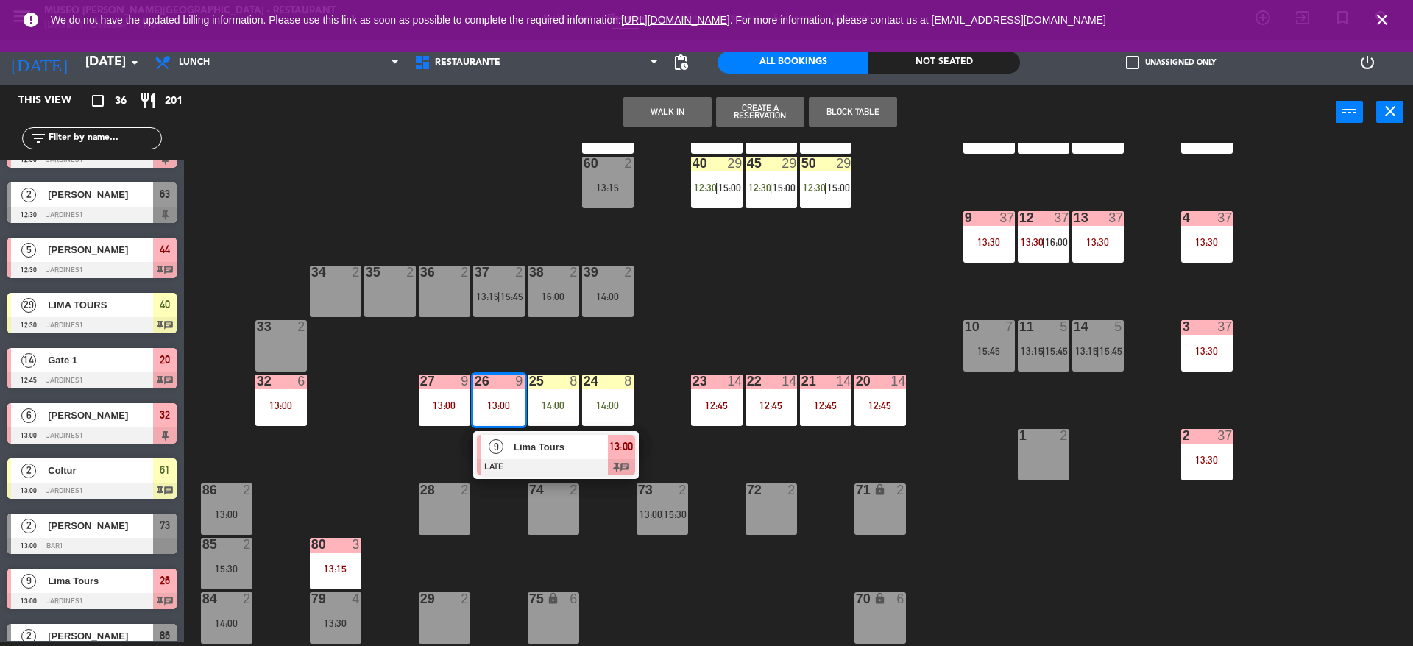
click at [526, 460] on div at bounding box center [556, 467] width 158 height 16
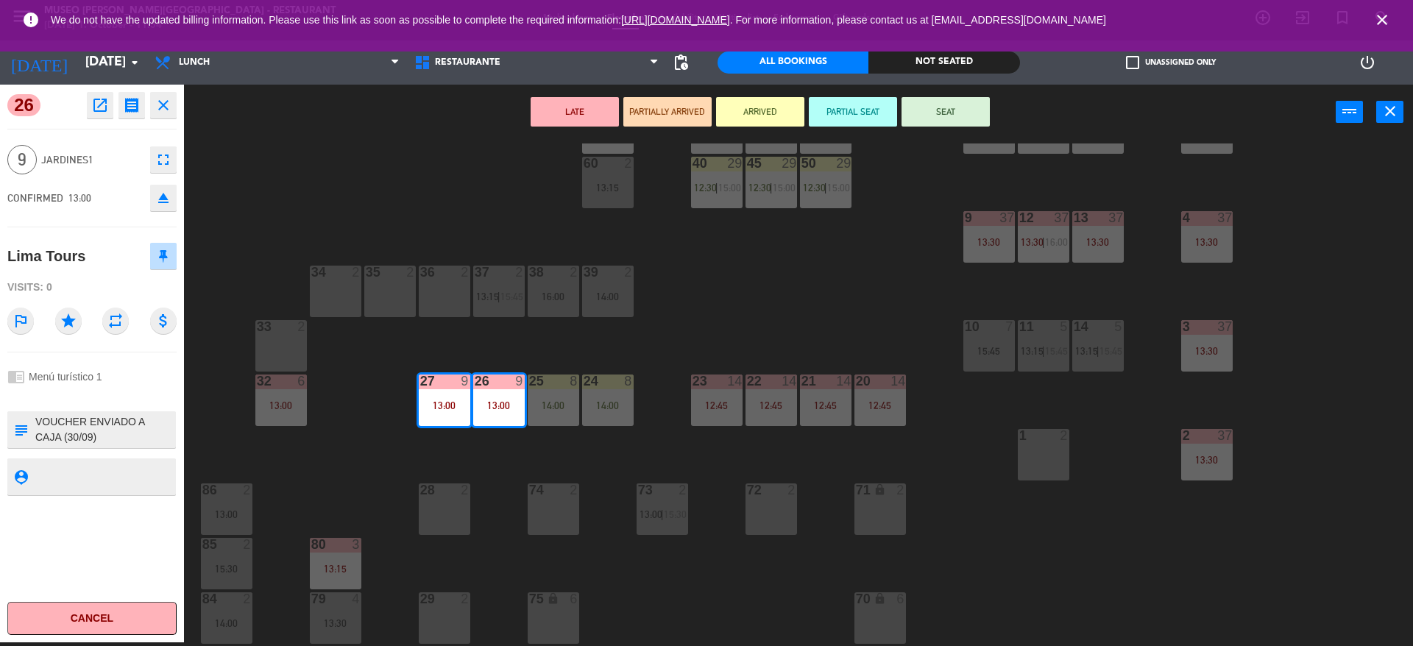
click at [147, 440] on textarea at bounding box center [104, 429] width 141 height 31
type textarea "m26-27 VOUCHER ENVIADO A CAJA (30/09) RESERVA:C1A3 380654-POST OR250920007 LIMR…"
click at [91, 129] on hr at bounding box center [91, 129] width 169 height 1
click at [740, 116] on button "ARRIVED" at bounding box center [760, 111] width 88 height 29
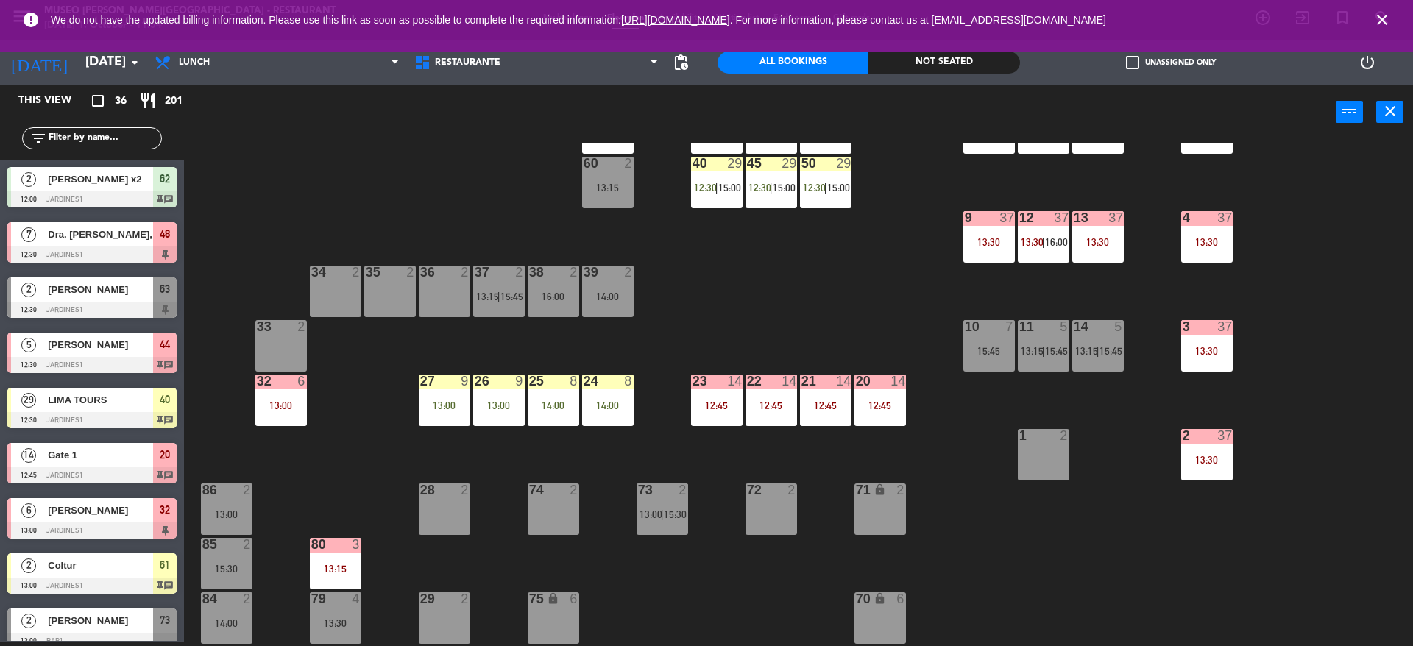
click at [571, 424] on div "25 8 14:00" at bounding box center [554, 401] width 52 height 52
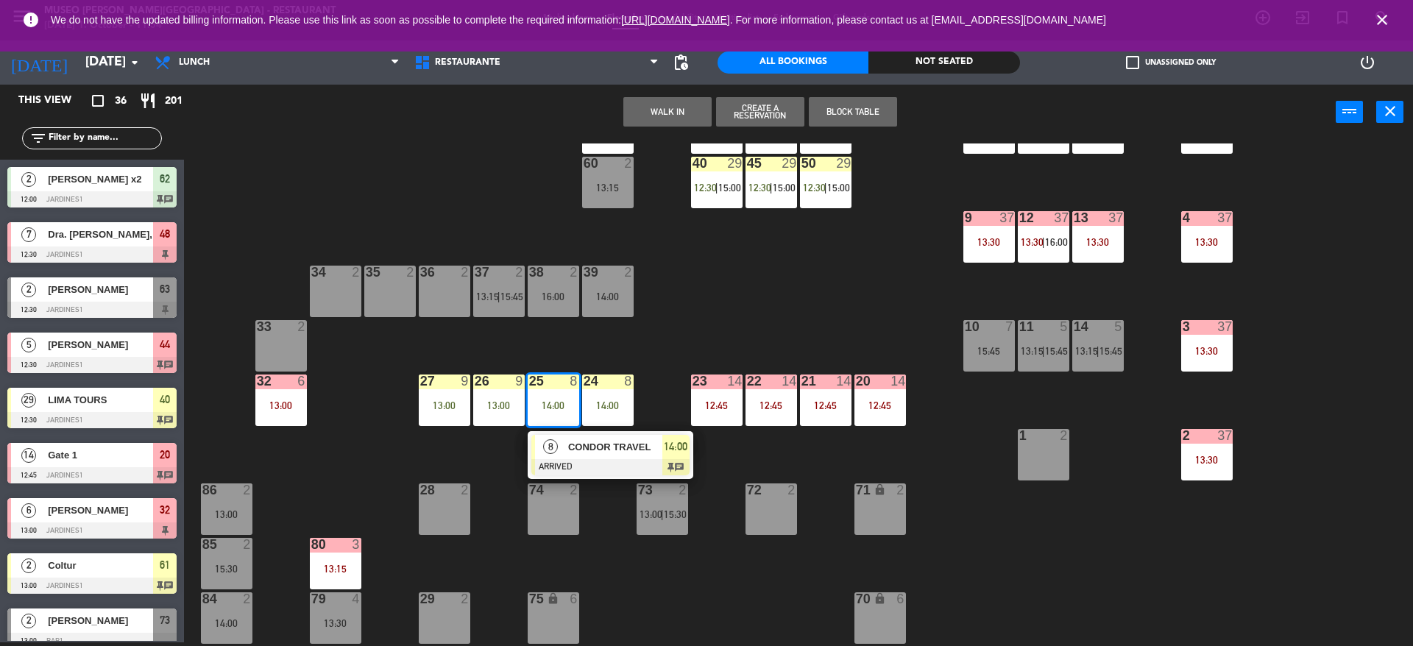
click at [576, 451] on span "CONDOR TRAVEL" at bounding box center [615, 446] width 94 height 15
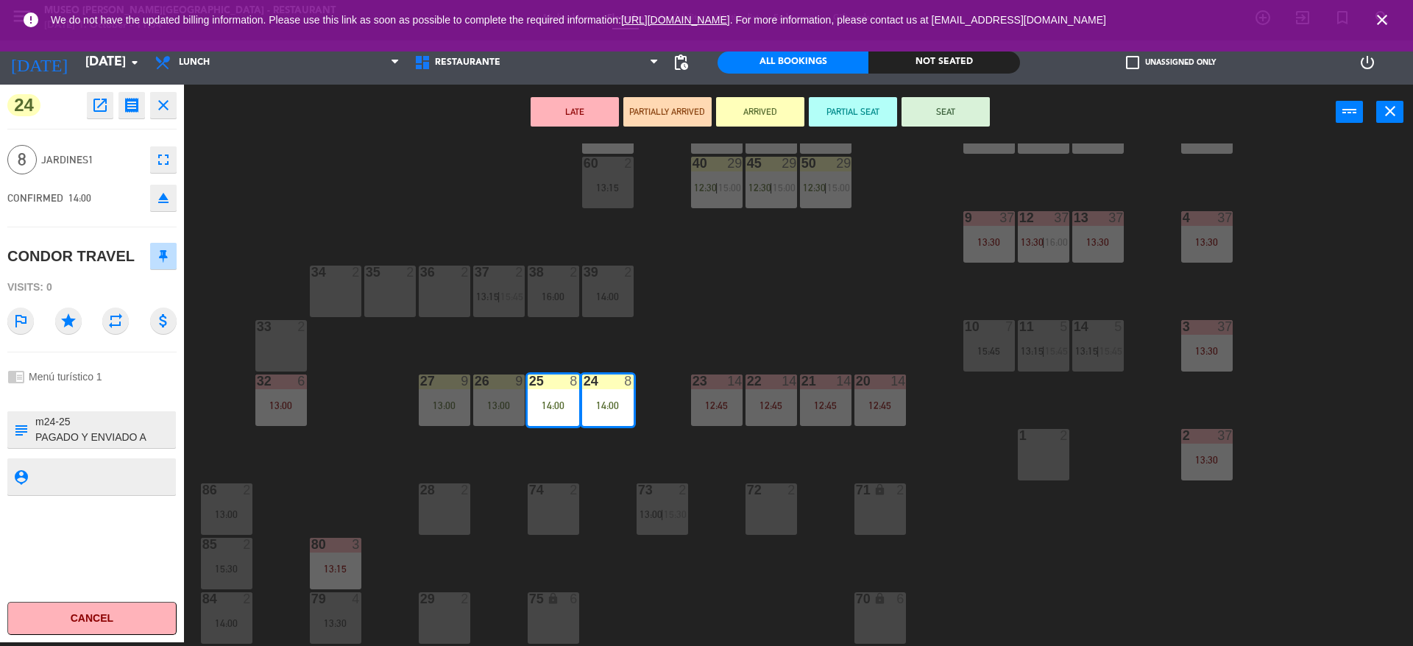
click at [146, 437] on textarea at bounding box center [104, 429] width 141 height 31
click at [728, 292] on div "44 5 12:30 49 2 54 5 13:15 64 2 13:30 48 7 12:30 53 7 12:30 63 2 12:30 43 4 13:…" at bounding box center [805, 395] width 1215 height 503
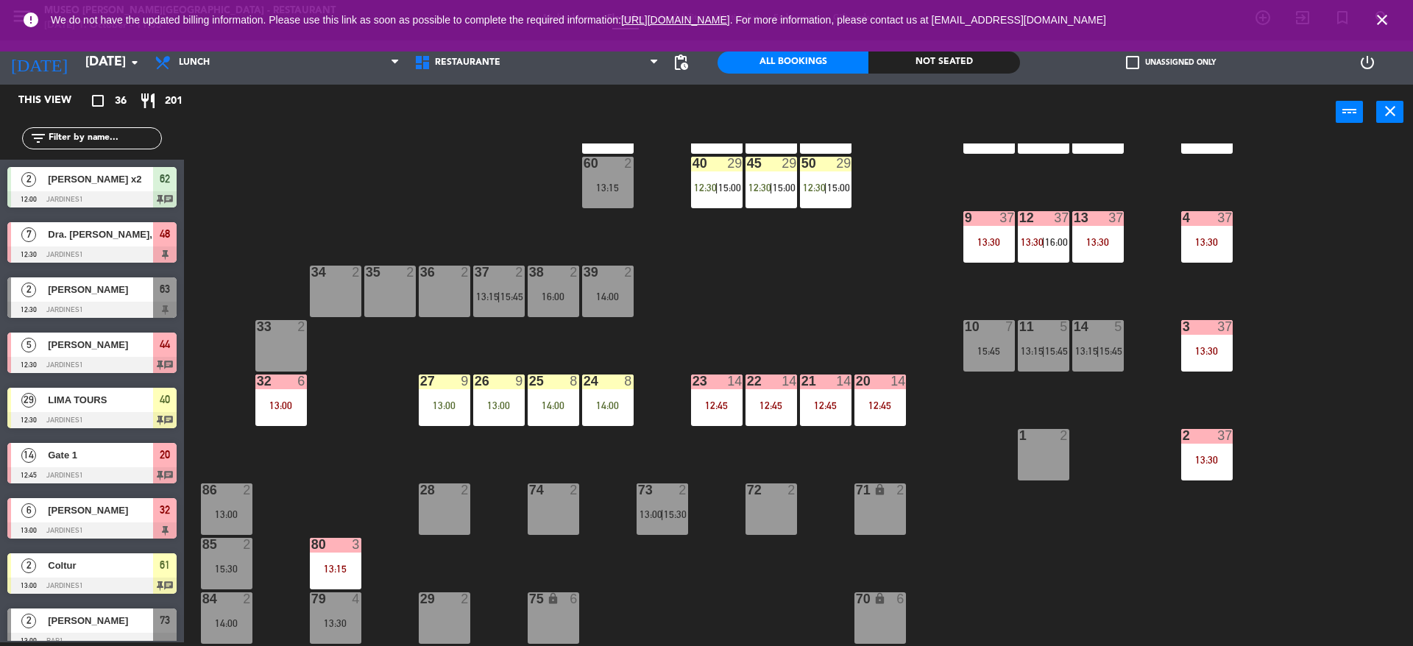
scroll to position [95, 0]
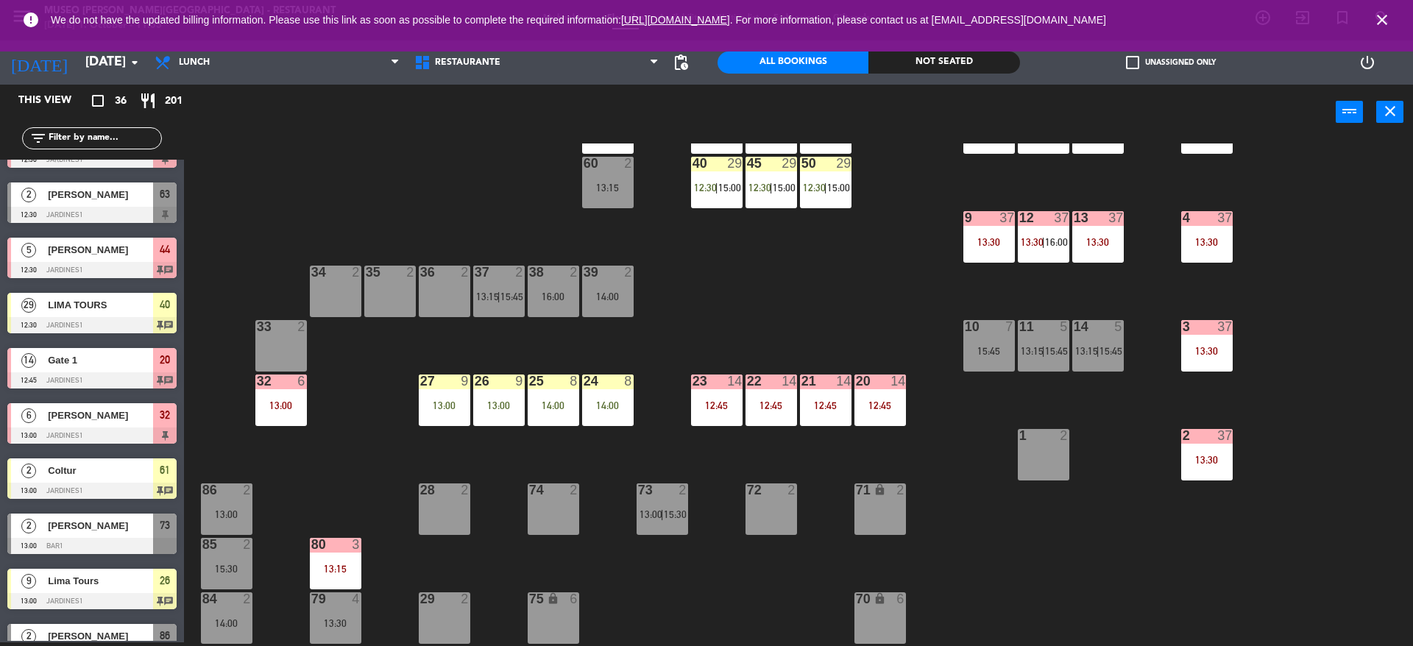
click at [720, 420] on div "23 14 12:45" at bounding box center [717, 401] width 52 height 52
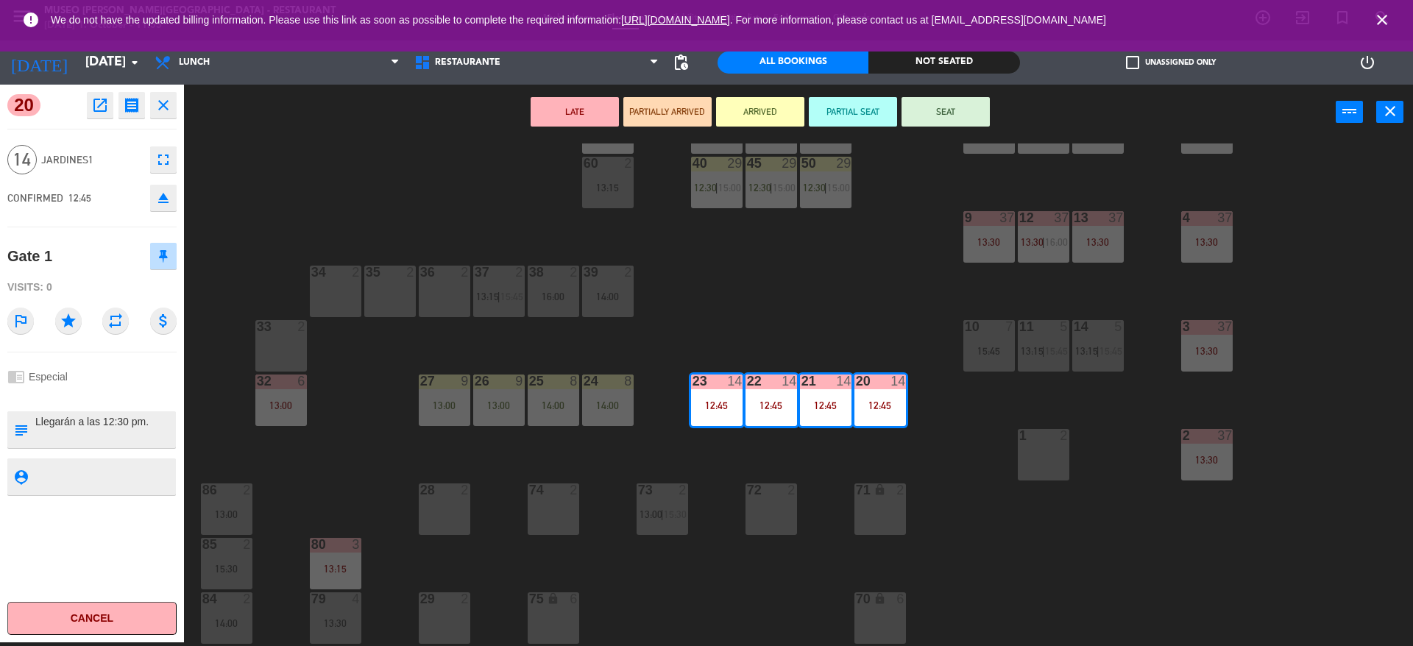
click at [761, 120] on button "ARRIVED" at bounding box center [760, 111] width 88 height 29
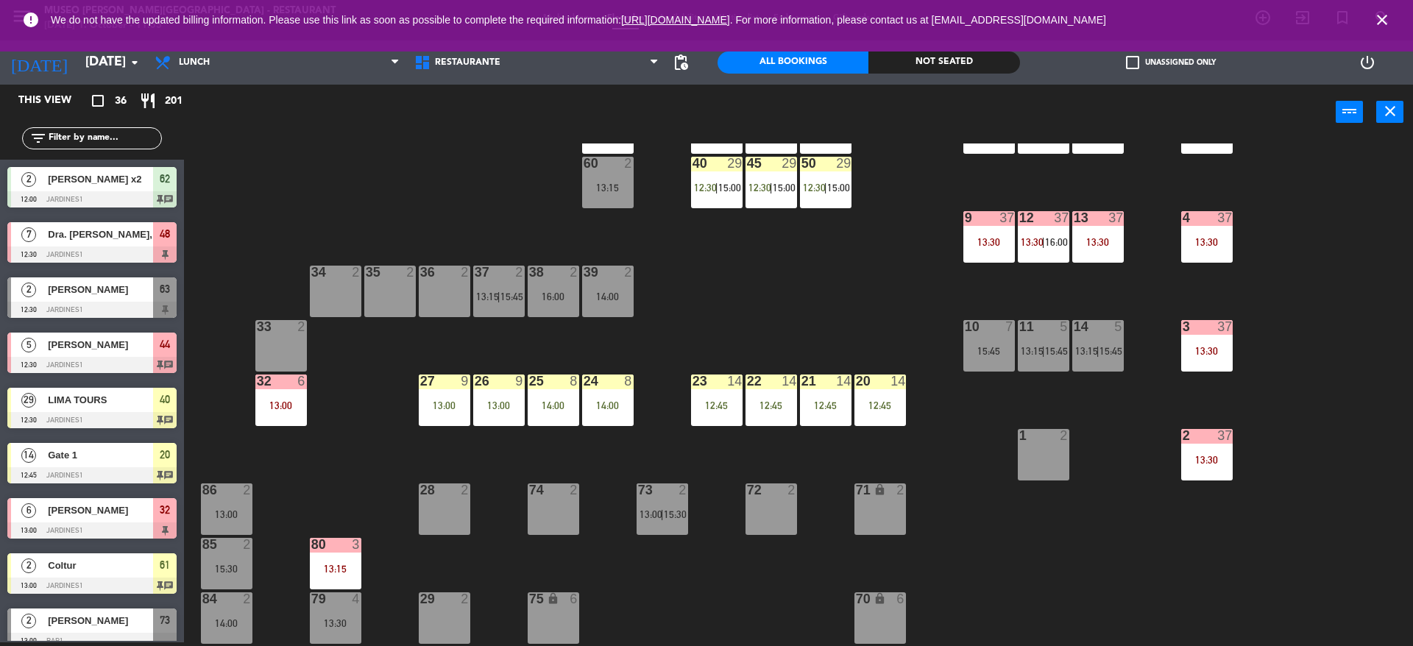
click at [754, 244] on div "44 5 12:30 49 2 54 5 13:15 64 2 13:30 48 7 12:30 53 7 12:30 63 2 12:30 43 4 13:…" at bounding box center [805, 395] width 1215 height 503
click at [1016, 244] on div "44 5 12:30 49 2 54 5 13:15 64 2 13:30 48 7 12:30 53 7 12:30 63 2 12:30 43 4 13:…" at bounding box center [805, 395] width 1215 height 503
click at [1008, 247] on div "13:30" at bounding box center [989, 242] width 52 height 10
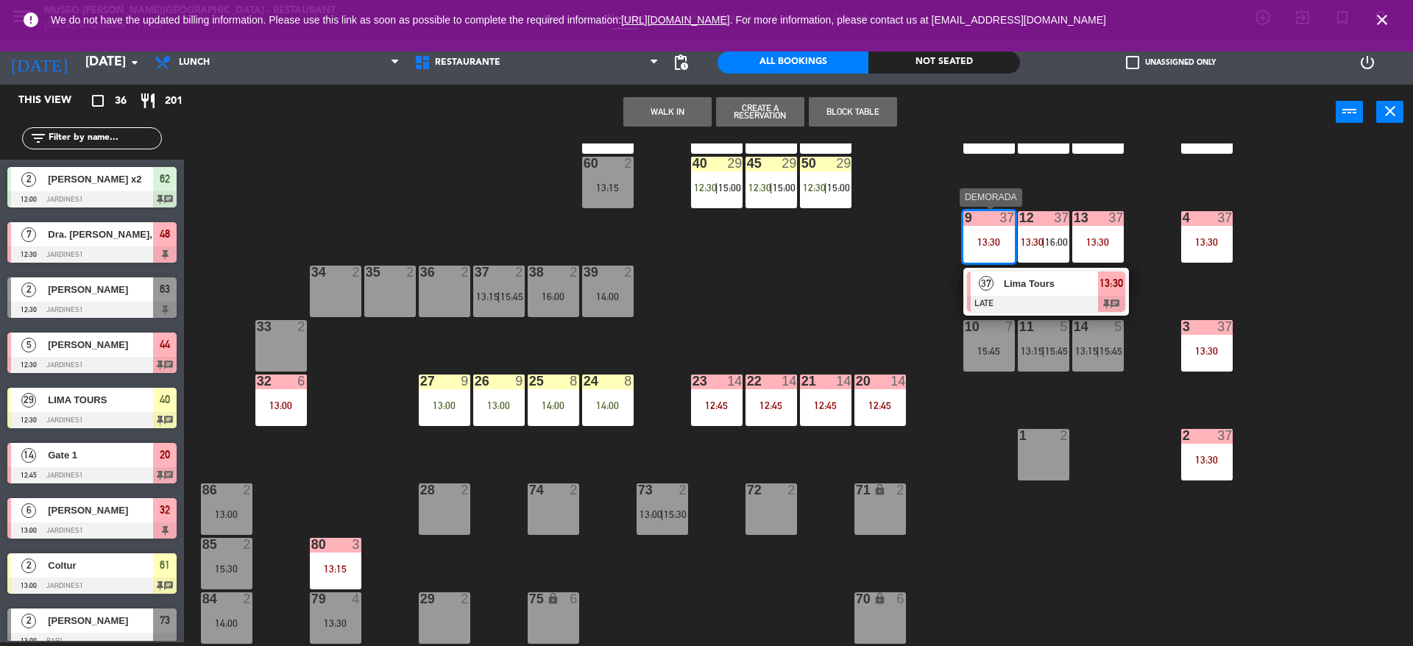
click at [1002, 284] on div "Lima Tours" at bounding box center [1050, 284] width 96 height 24
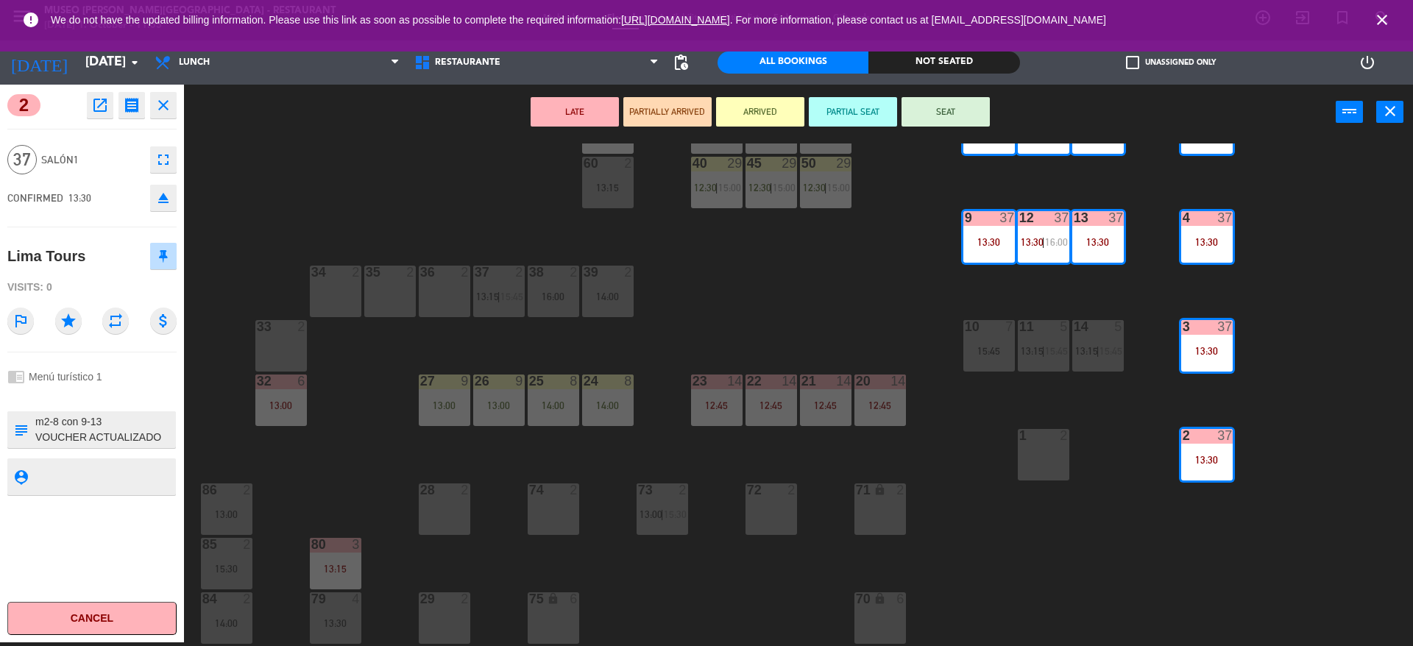
click at [761, 97] on button "ARRIVED" at bounding box center [760, 111] width 88 height 29
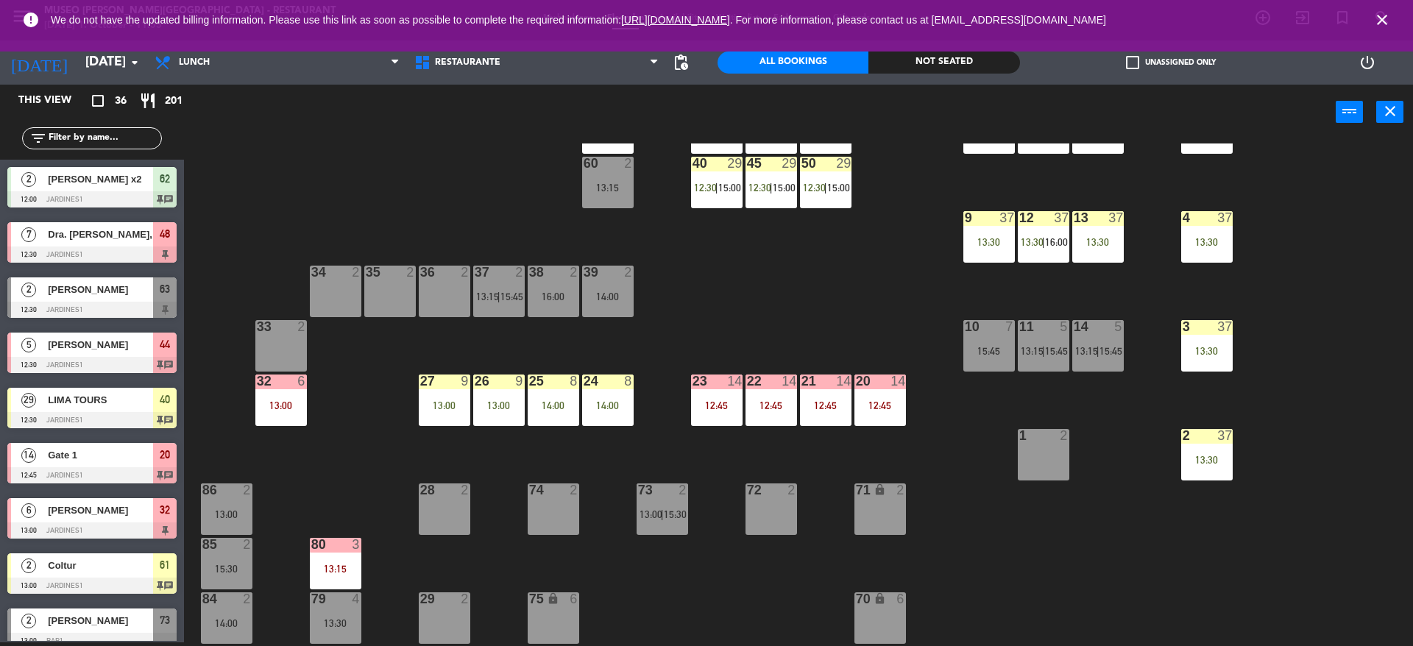
click at [769, 240] on div "44 5 12:30 49 2 54 5 13:15 64 2 13:30 48 7 12:30 53 7 12:30 63 2 12:30 43 4 13:…" at bounding box center [805, 395] width 1215 height 503
click at [338, 466] on div "44 5 12:30 49 2 54 5 13:15 64 2 13:30 48 7 12:30 53 7 12:30 63 2 12:30 43 4 13:…" at bounding box center [805, 395] width 1215 height 503
click at [592, 489] on div "44 5 12:30 49 2 54 5 13:15 64 2 13:30 48 7 12:30 53 7 12:30 63 2 12:30 43 4 13:…" at bounding box center [805, 395] width 1215 height 503
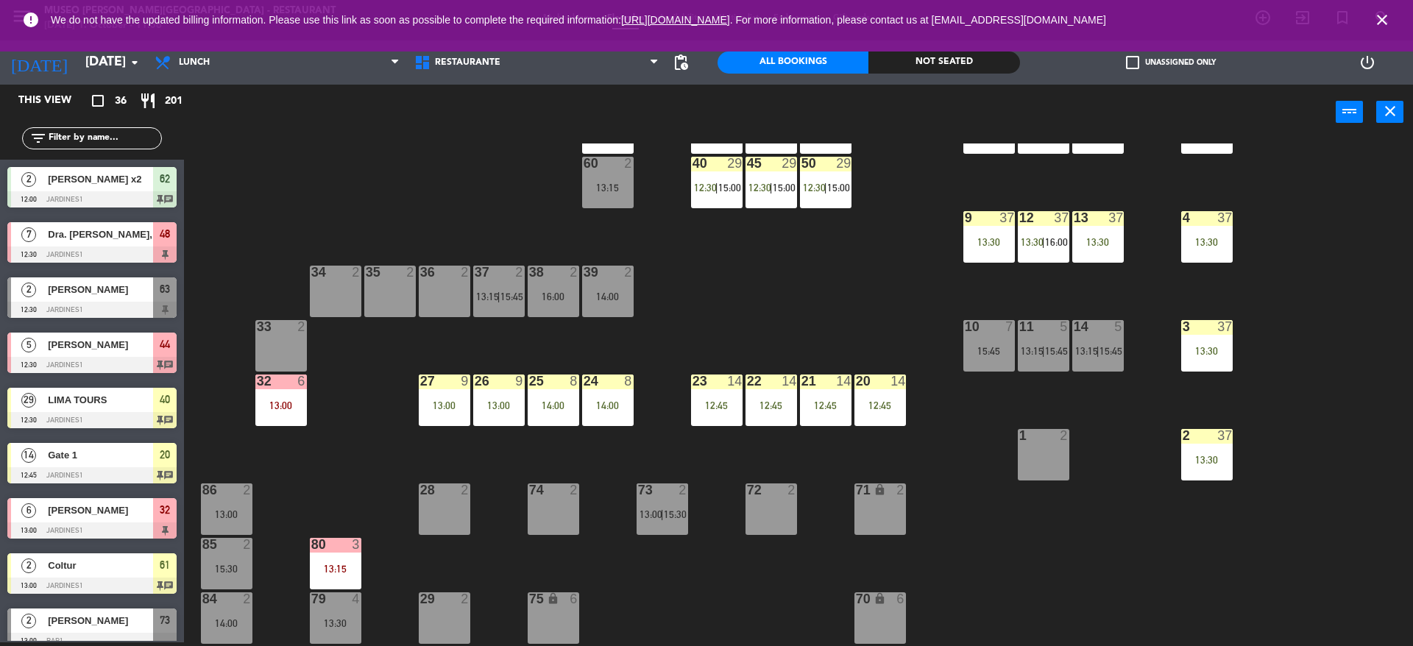
click at [589, 476] on div "44 5 12:30 49 2 54 5 13:15 64 2 13:30 48 7 12:30 53 7 12:30 63 2 12:30 43 4 13:…" at bounding box center [805, 395] width 1215 height 503
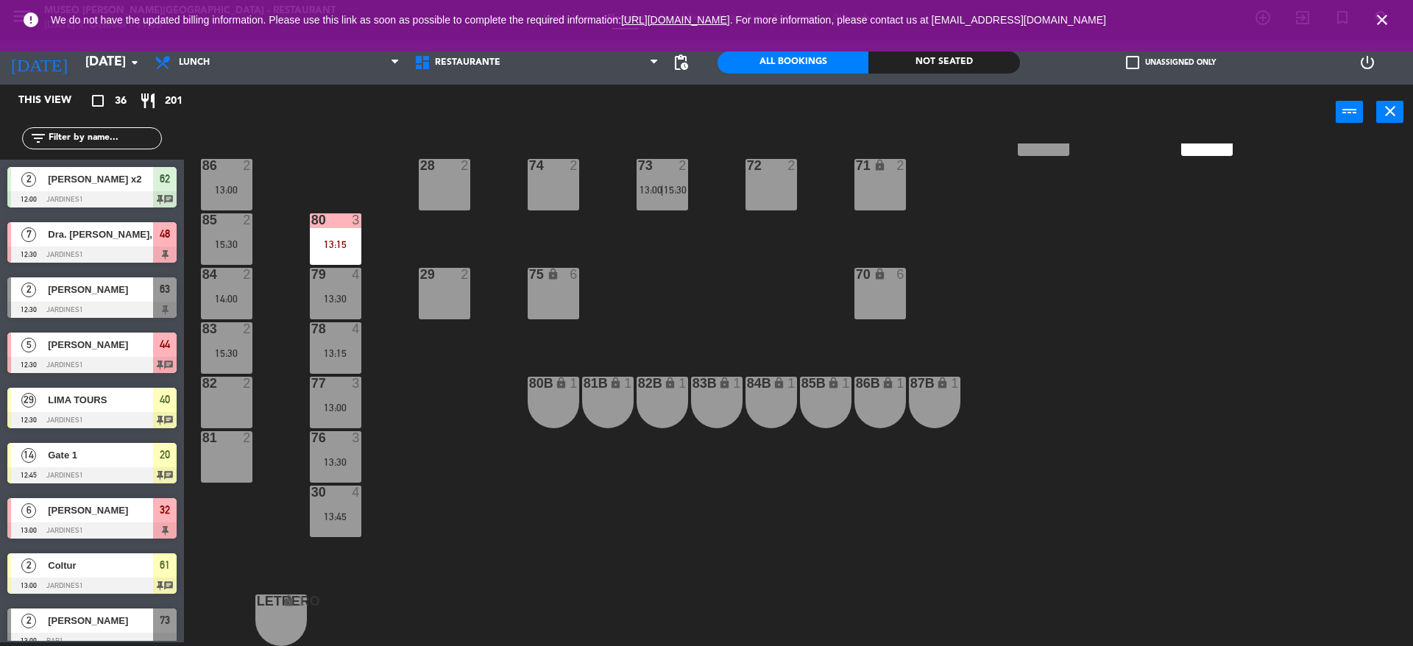
click at [511, 355] on div "44 5 12:30 49 2 54 5 13:15 64 2 13:30 48 7 12:30 53 7 12:30 63 2 12:30 43 4 13:…" at bounding box center [805, 395] width 1215 height 503
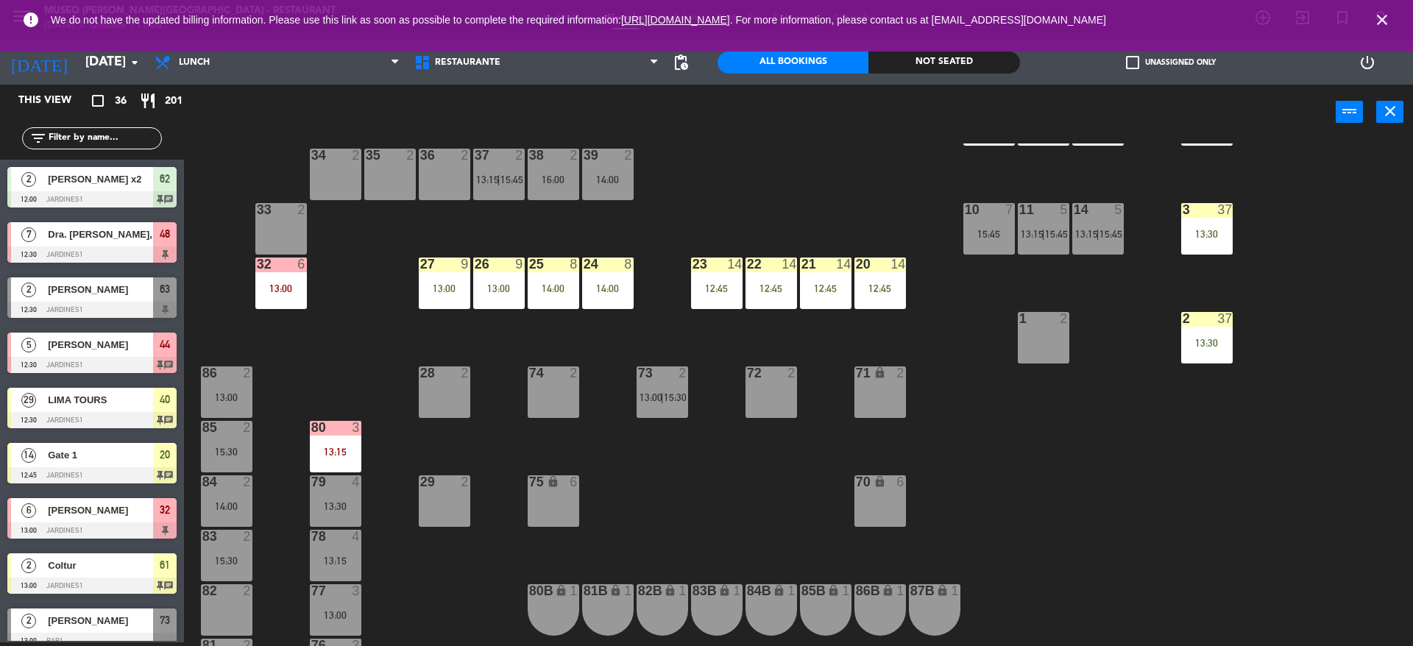
scroll to position [344, 0]
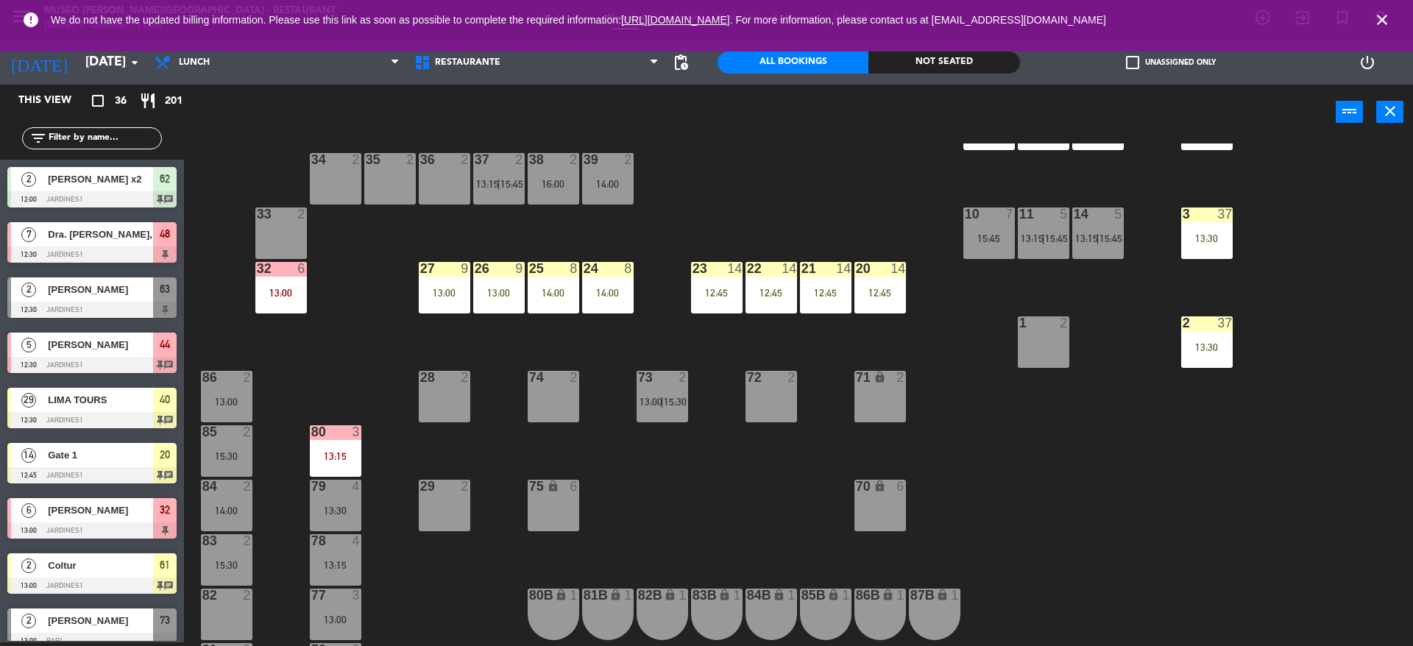
click at [1383, 14] on icon "close" at bounding box center [1382, 20] width 18 height 18
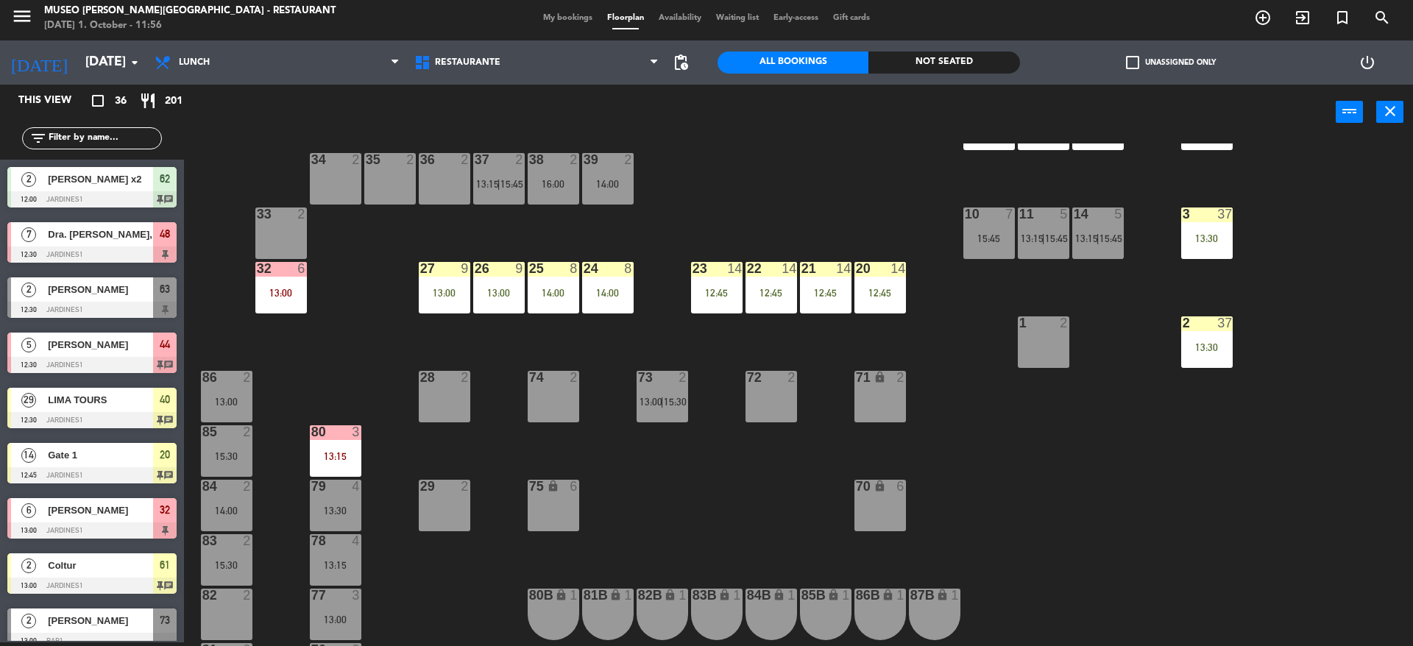
click at [339, 436] on div at bounding box center [335, 431] width 24 height 13
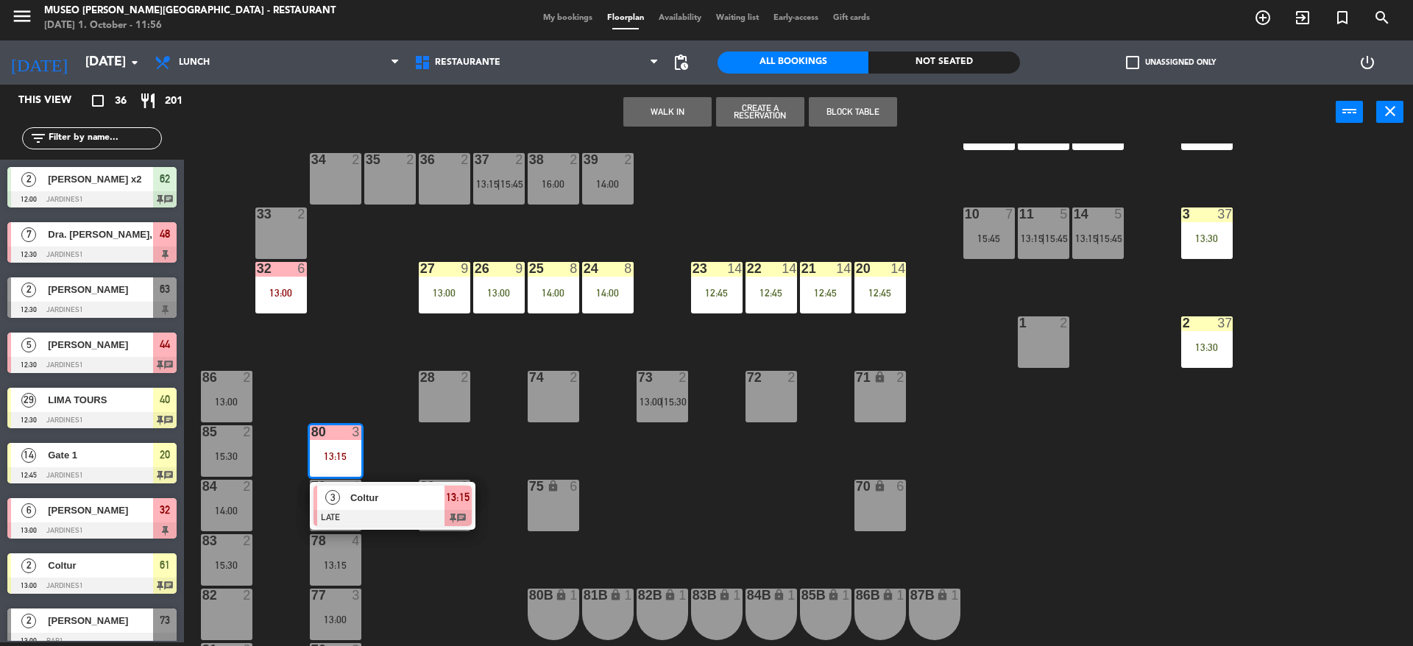
click at [371, 508] on div "Coltur" at bounding box center [397, 498] width 96 height 24
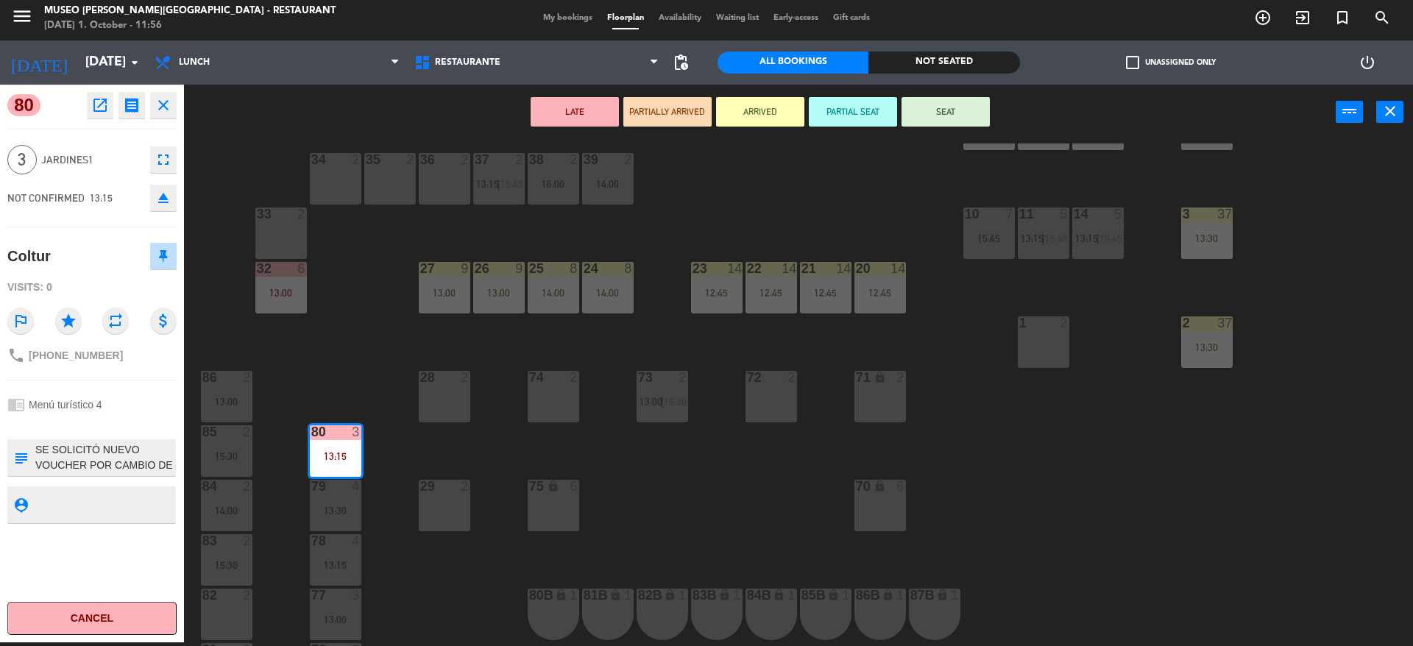
click at [748, 117] on button "ARRIVED" at bounding box center [760, 111] width 88 height 29
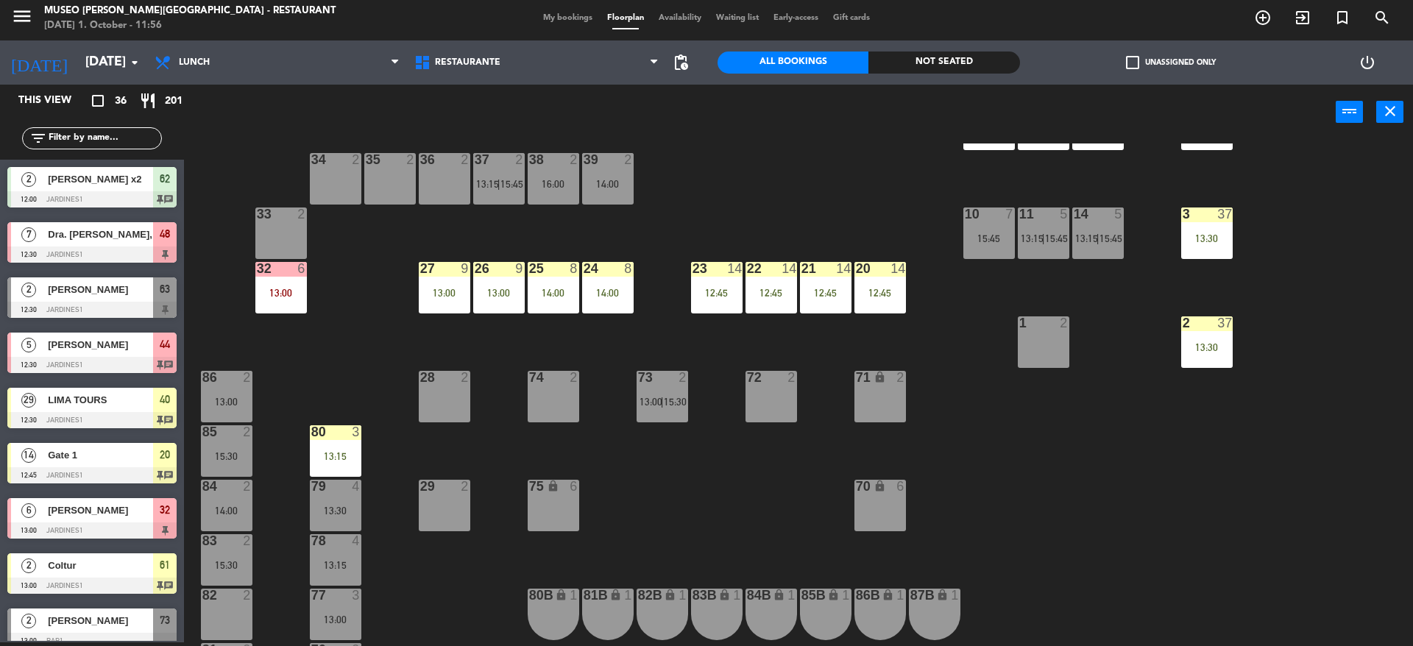
scroll to position [4, 0]
click at [281, 288] on div "13:00" at bounding box center [281, 293] width 52 height 10
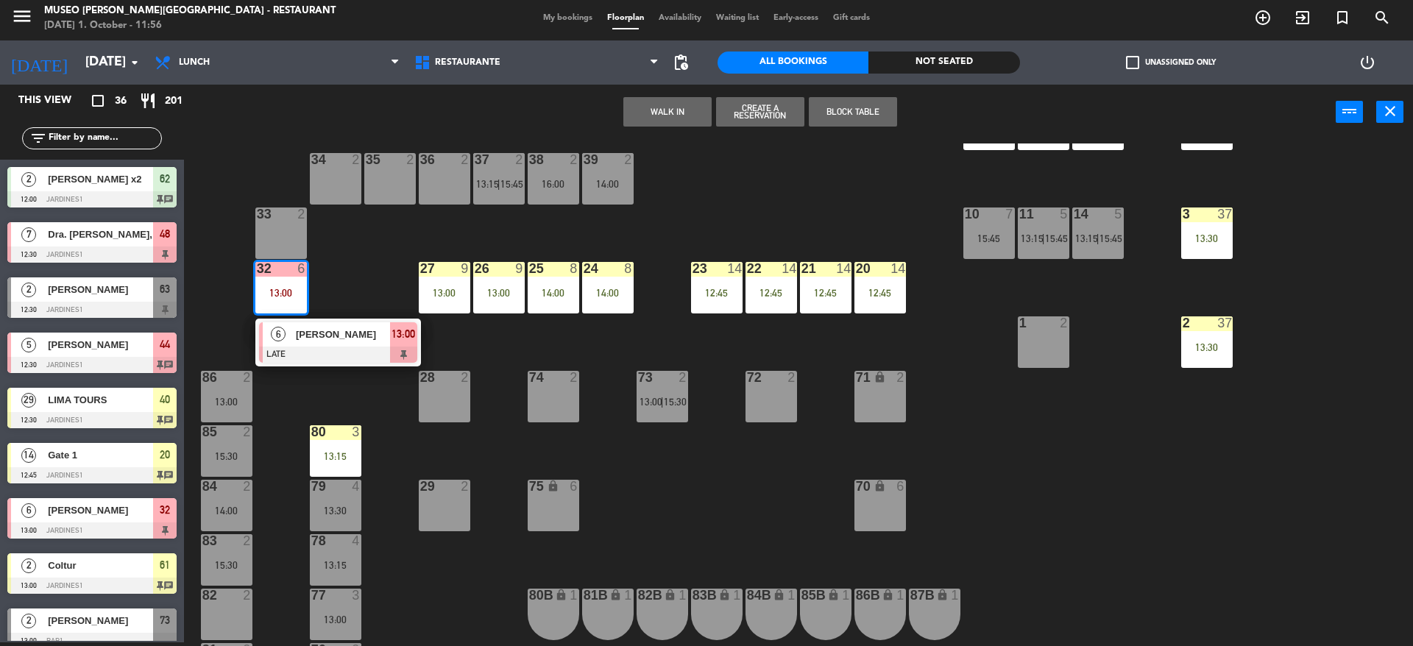
click at [319, 373] on div "44 5 12:30 49 2 54 5 13:15 64 2 13:30 48 7 12:30 53 7 12:30 63 2 12:30 43 4 13:…" at bounding box center [805, 395] width 1215 height 503
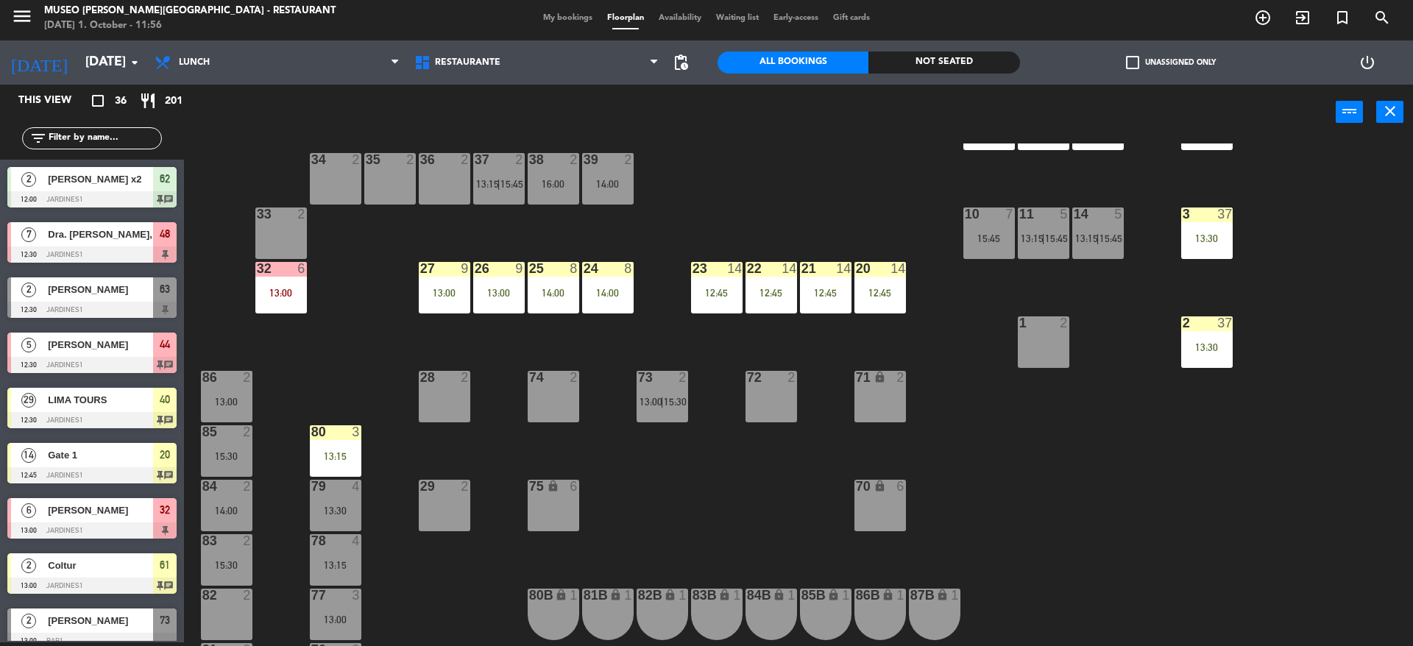
click at [319, 373] on div "44 5 12:30 49 2 54 5 13:15 64 2 13:30 48 7 12:30 53 7 12:30 63 2 12:30 43 4 13:…" at bounding box center [805, 395] width 1215 height 503
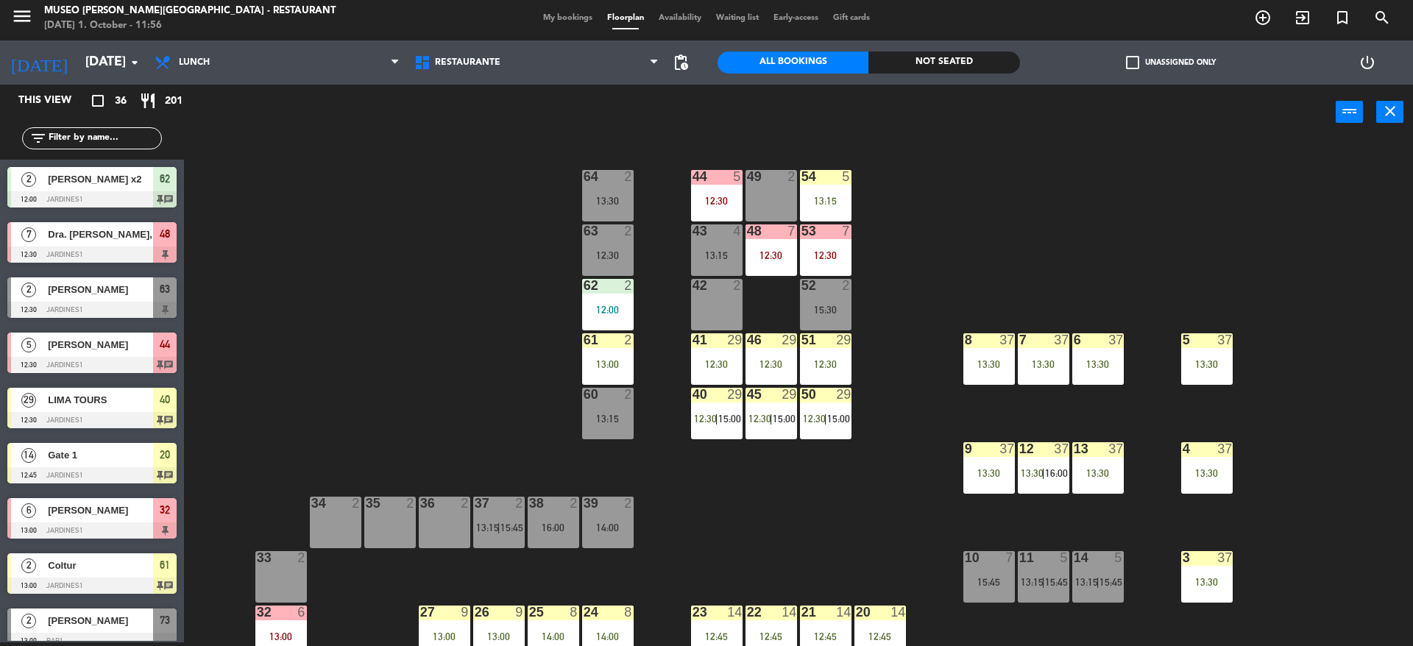
scroll to position [8, 0]
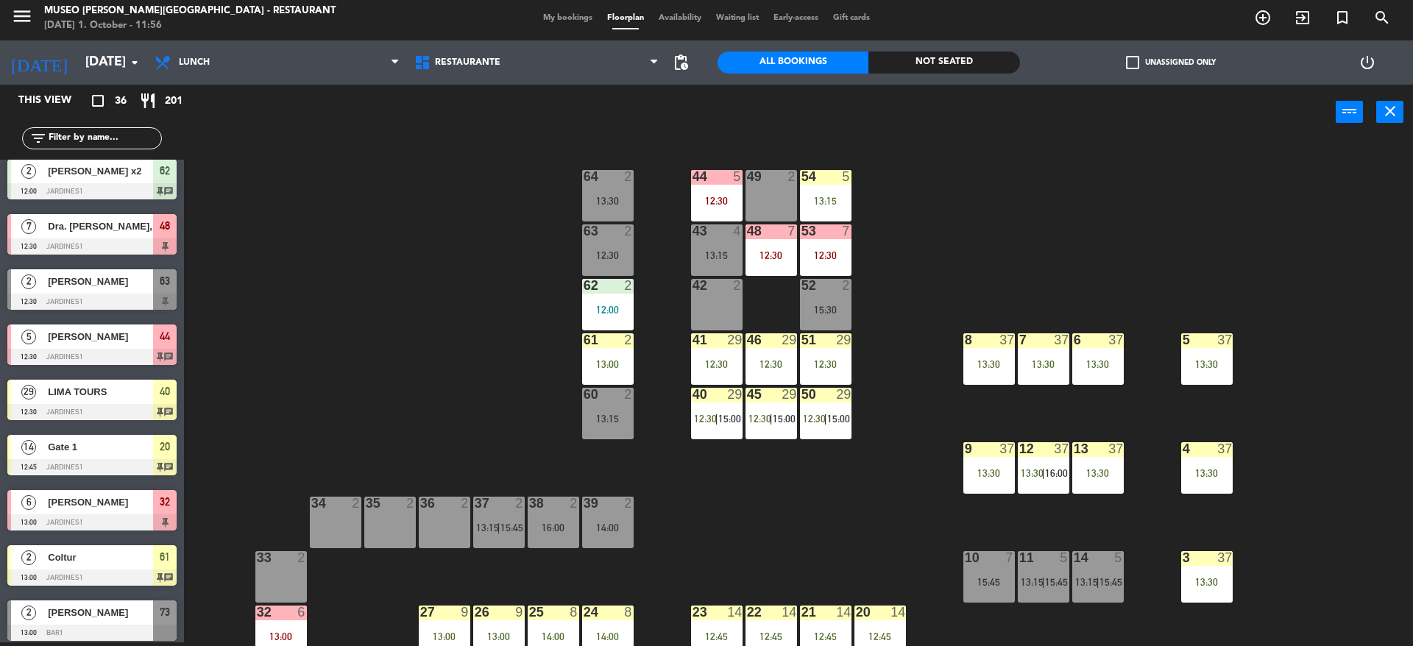
click at [96, 304] on div at bounding box center [91, 302] width 169 height 16
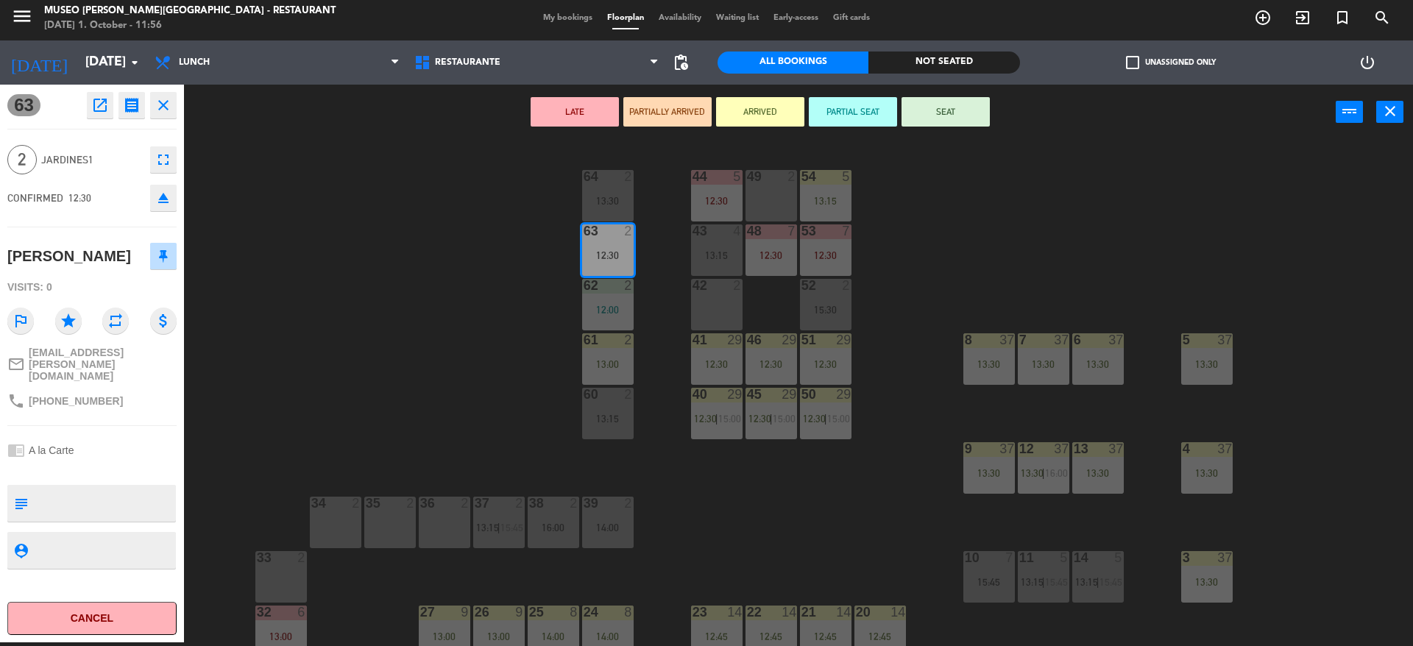
click at [279, 333] on div "44 5 12:30 49 2 54 5 13:15 64 2 13:30 48 7 12:30 53 7 12:30 63 2 12:30 43 4 13:…" at bounding box center [805, 395] width 1215 height 503
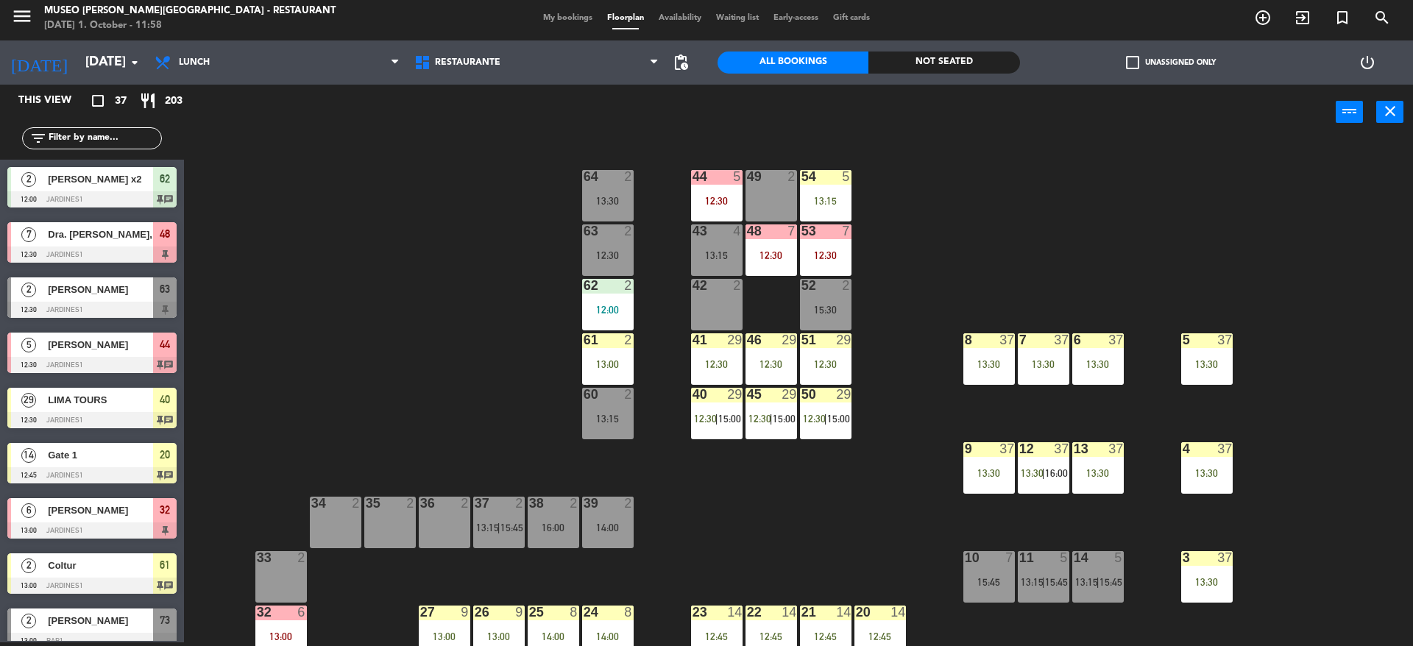
click at [433, 241] on div "44 5 12:30 49 2 54 5 13:15 64 2 13:30 48 7 12:30 53 7 12:30 63 2 12:30 43 4 13:…" at bounding box center [805, 395] width 1215 height 503
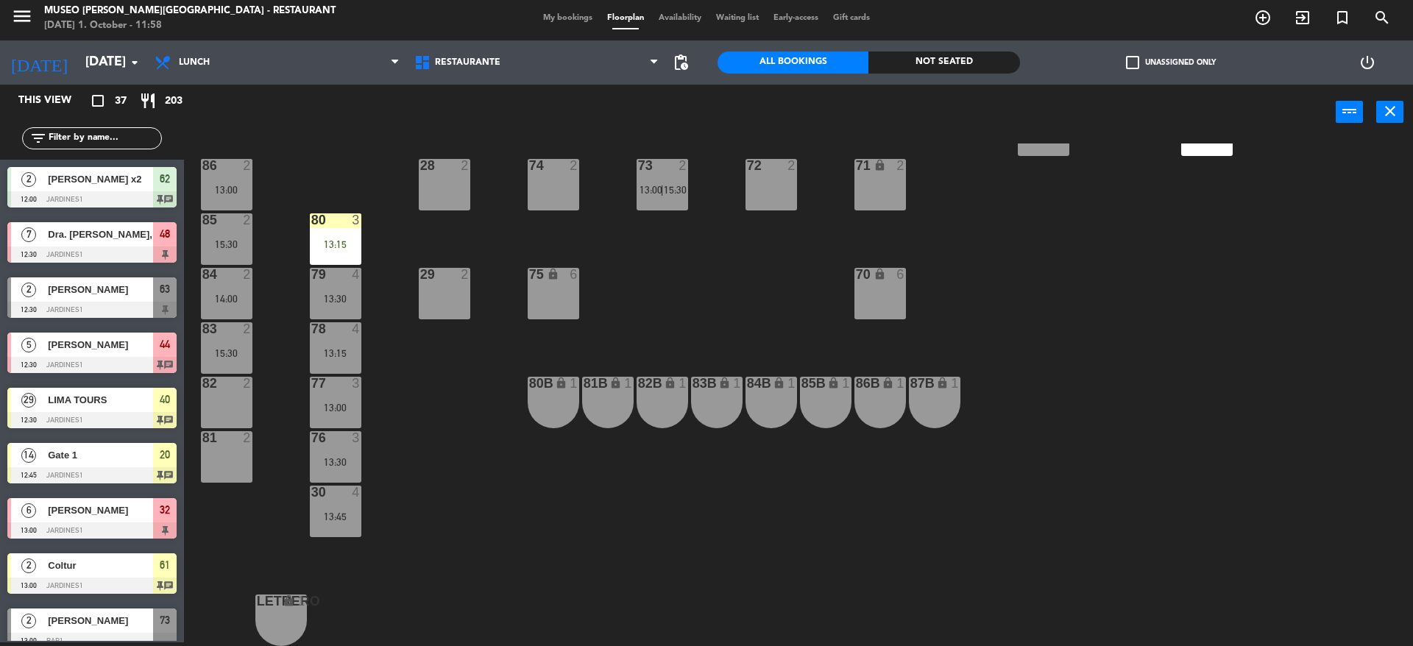
scroll to position [319, 0]
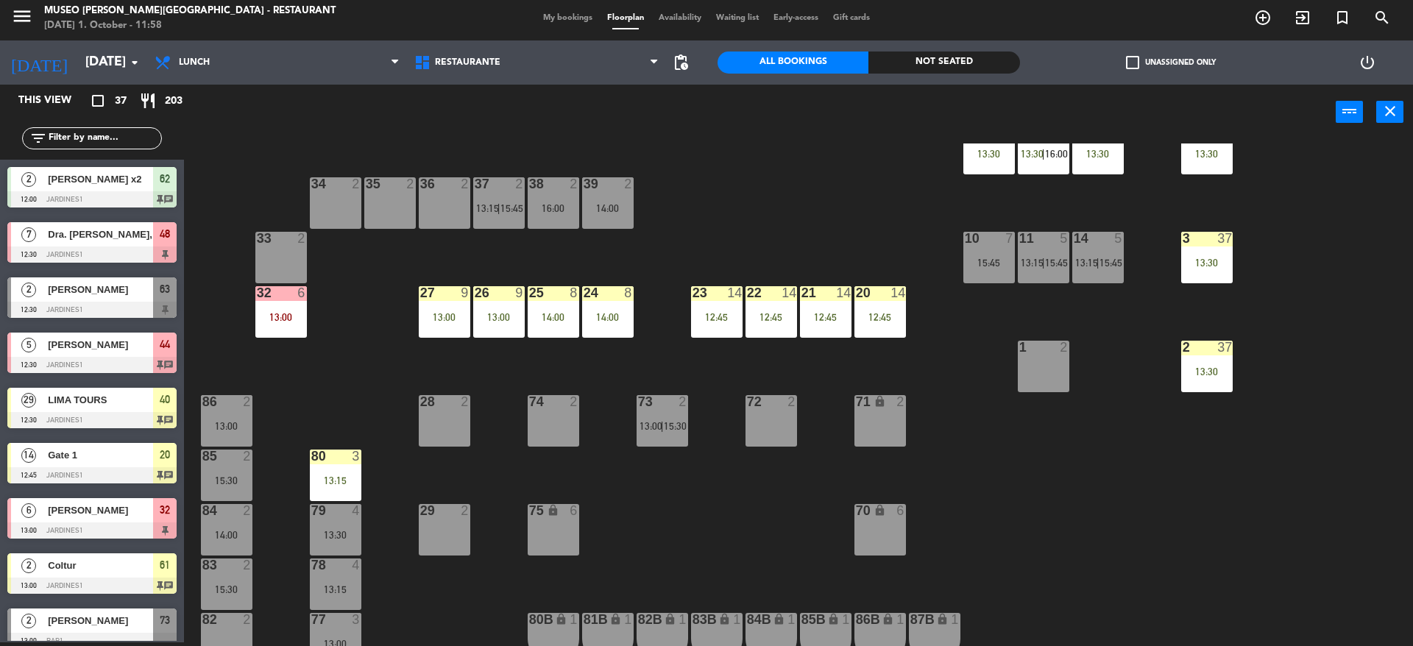
click at [1045, 282] on div "11 5 13:15 | 15:45" at bounding box center [1044, 258] width 52 height 52
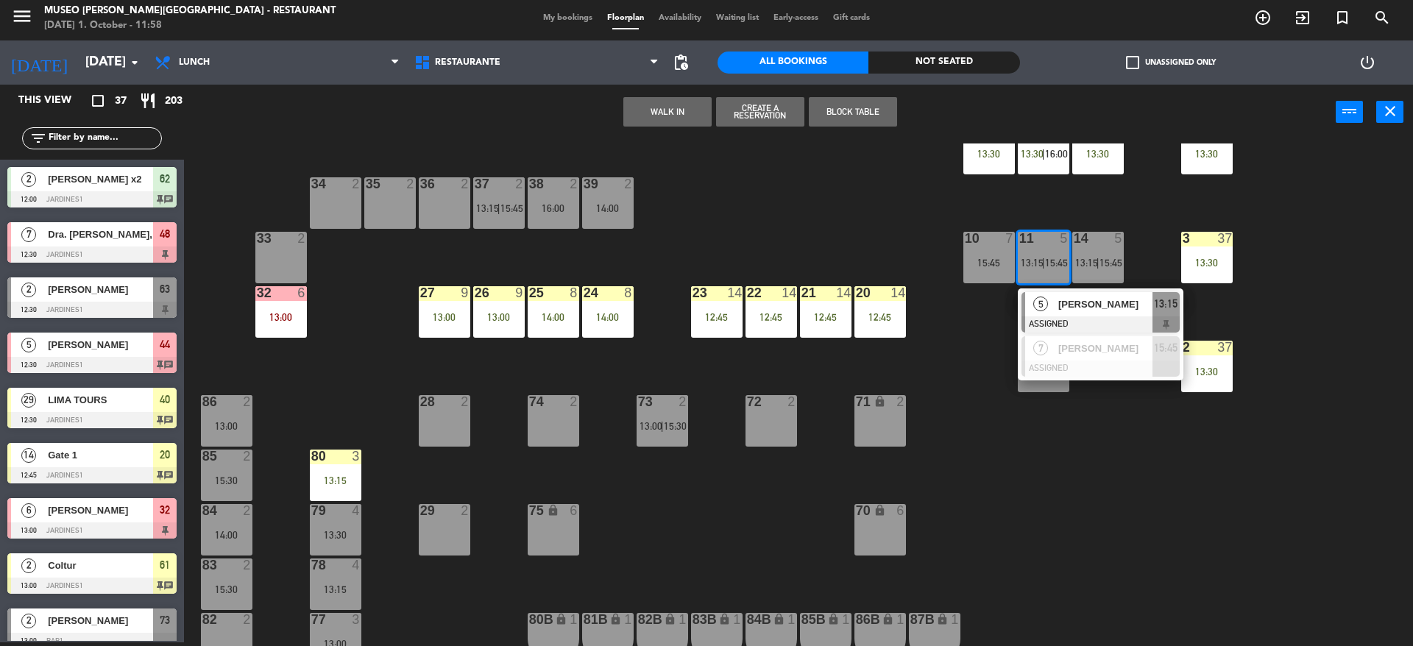
click at [1047, 313] on div "5" at bounding box center [1041, 304] width 32 height 24
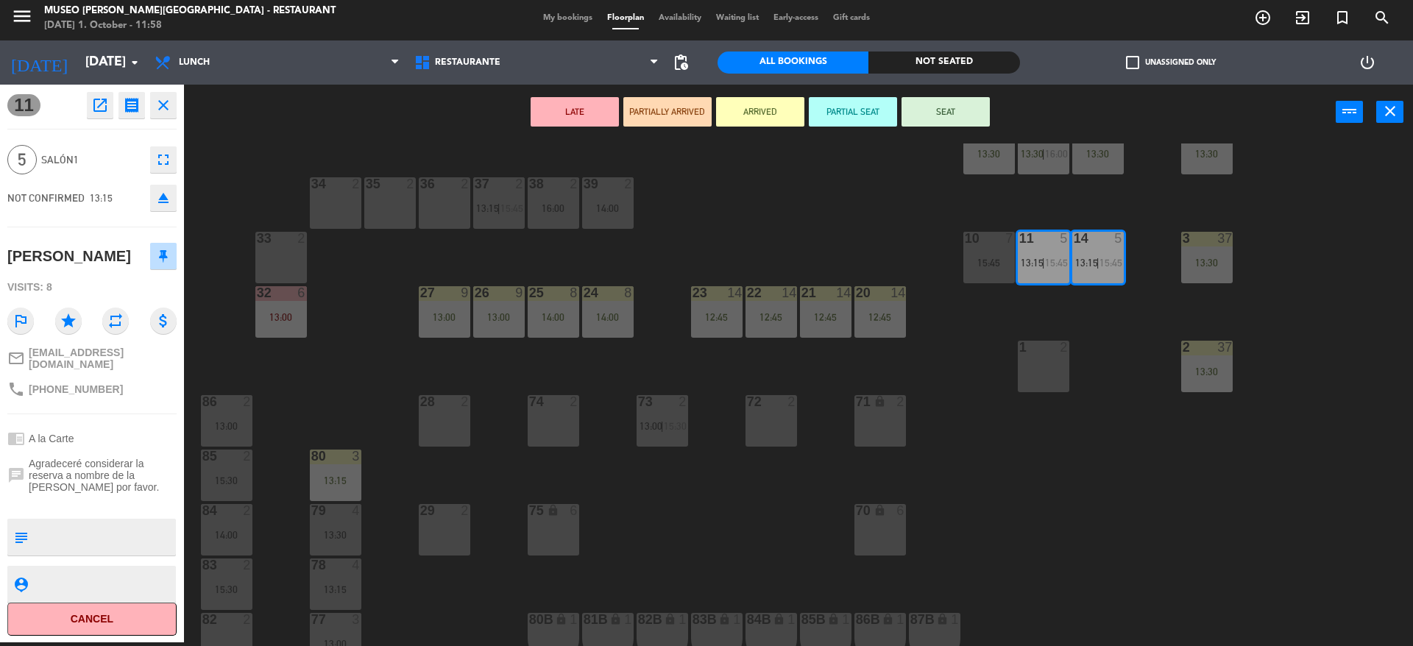
click at [1041, 311] on div "44 5 12:30 49 2 54 5 13:15 64 2 13:30 48 7 12:30 53 7 12:30 63 2 12:30 43 4 13:…" at bounding box center [805, 395] width 1215 height 503
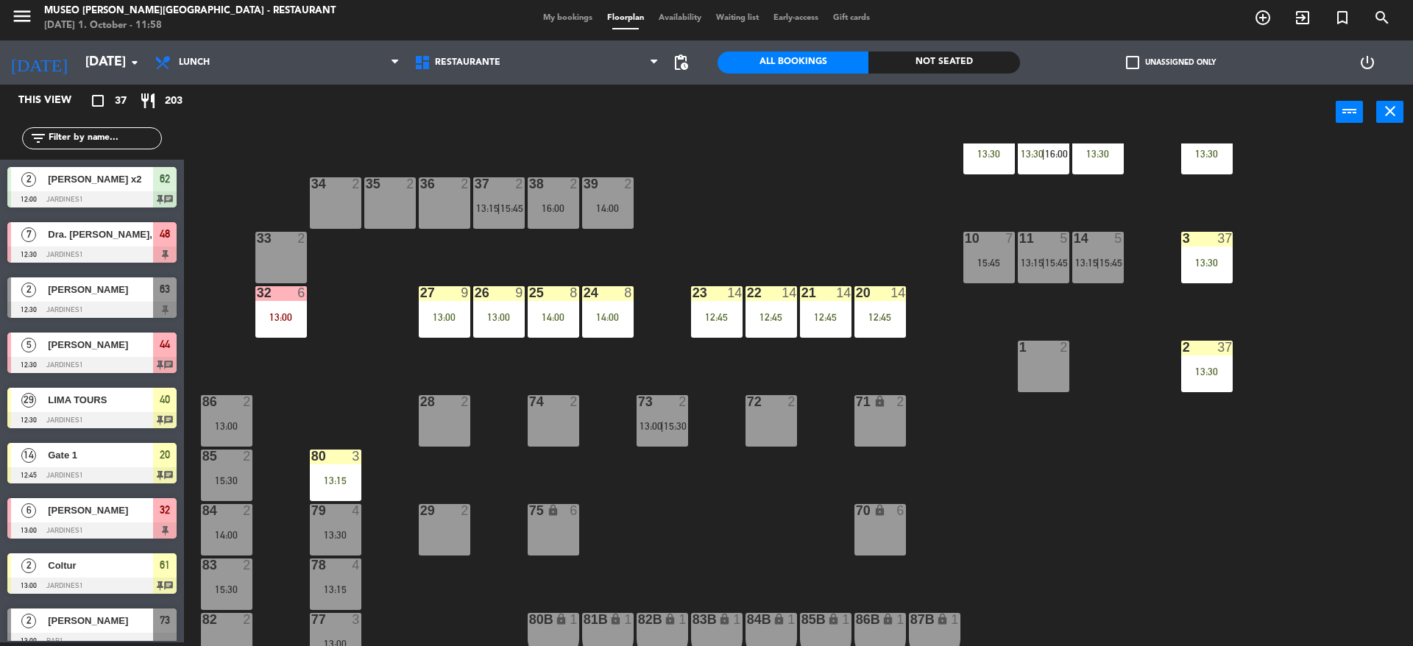
click at [1043, 264] on span "|" at bounding box center [1043, 263] width 3 height 12
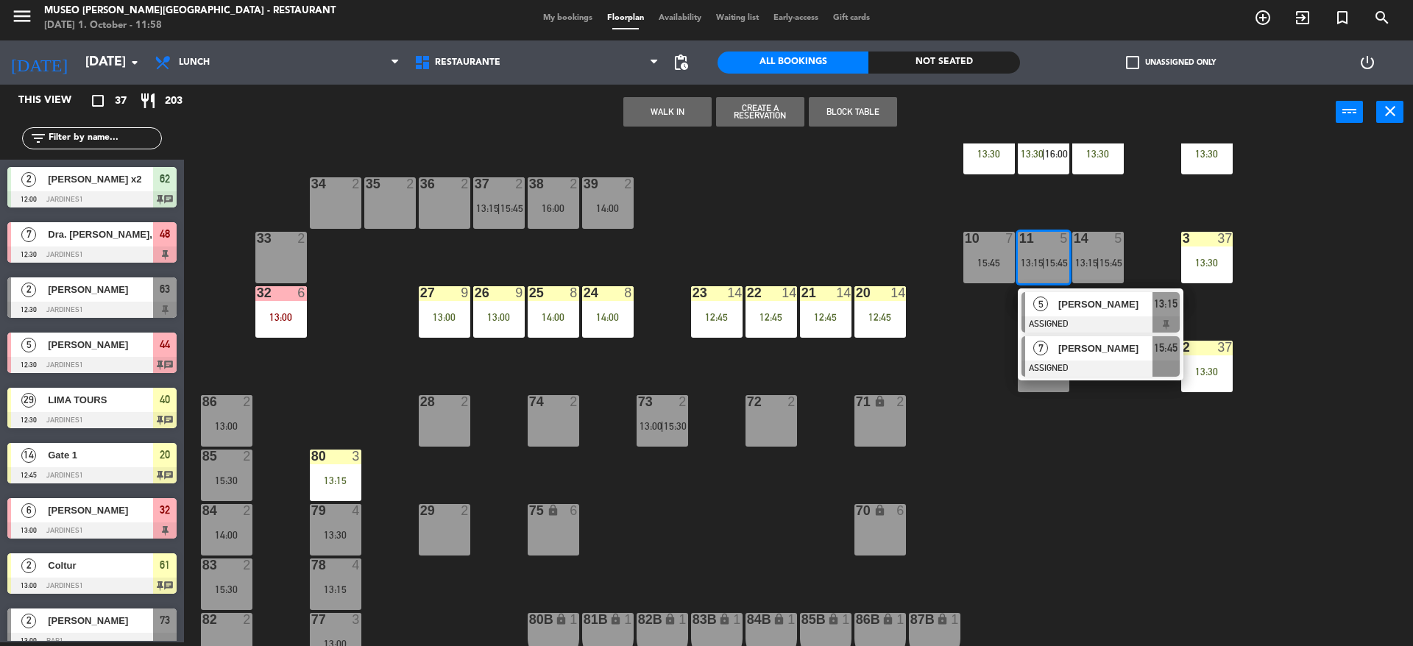
click at [1053, 373] on div at bounding box center [1101, 369] width 158 height 16
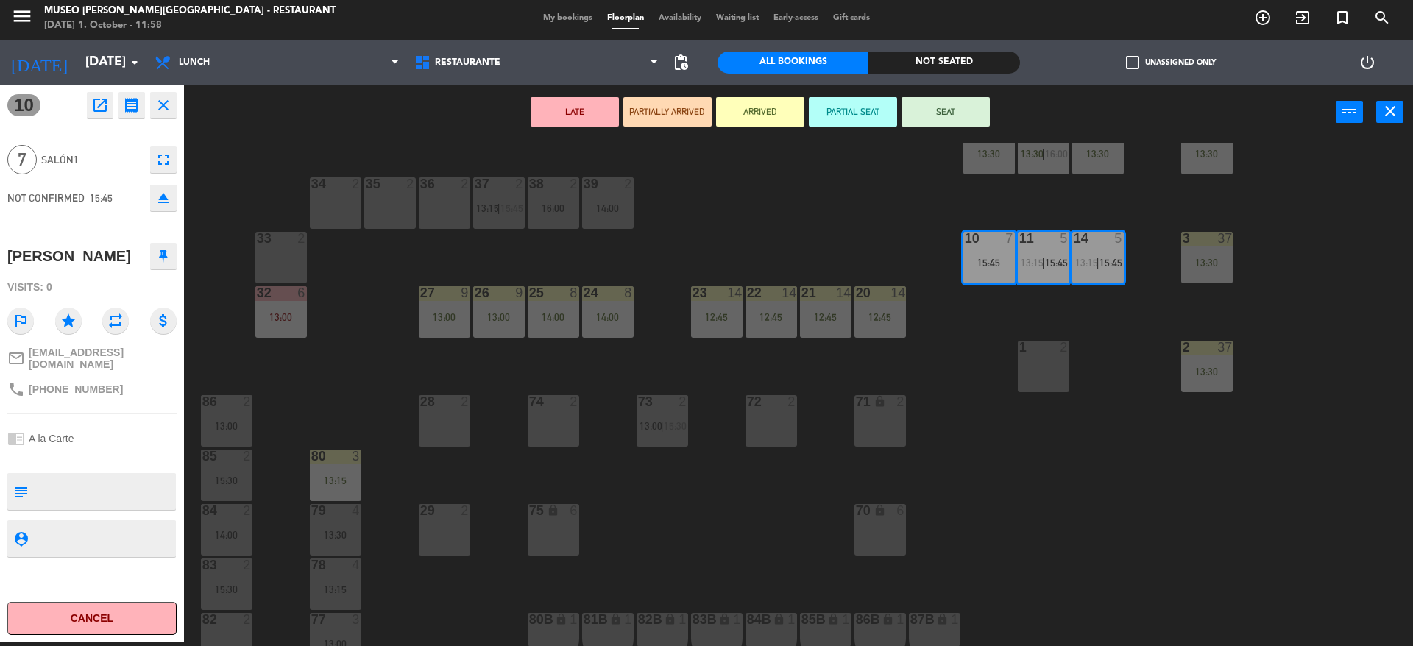
click at [803, 265] on div "44 5 12:30 49 2 54 5 13:15 64 2 13:30 48 7 12:30 53 7 12:30 63 2 12:30 43 4 13:…" at bounding box center [805, 395] width 1215 height 503
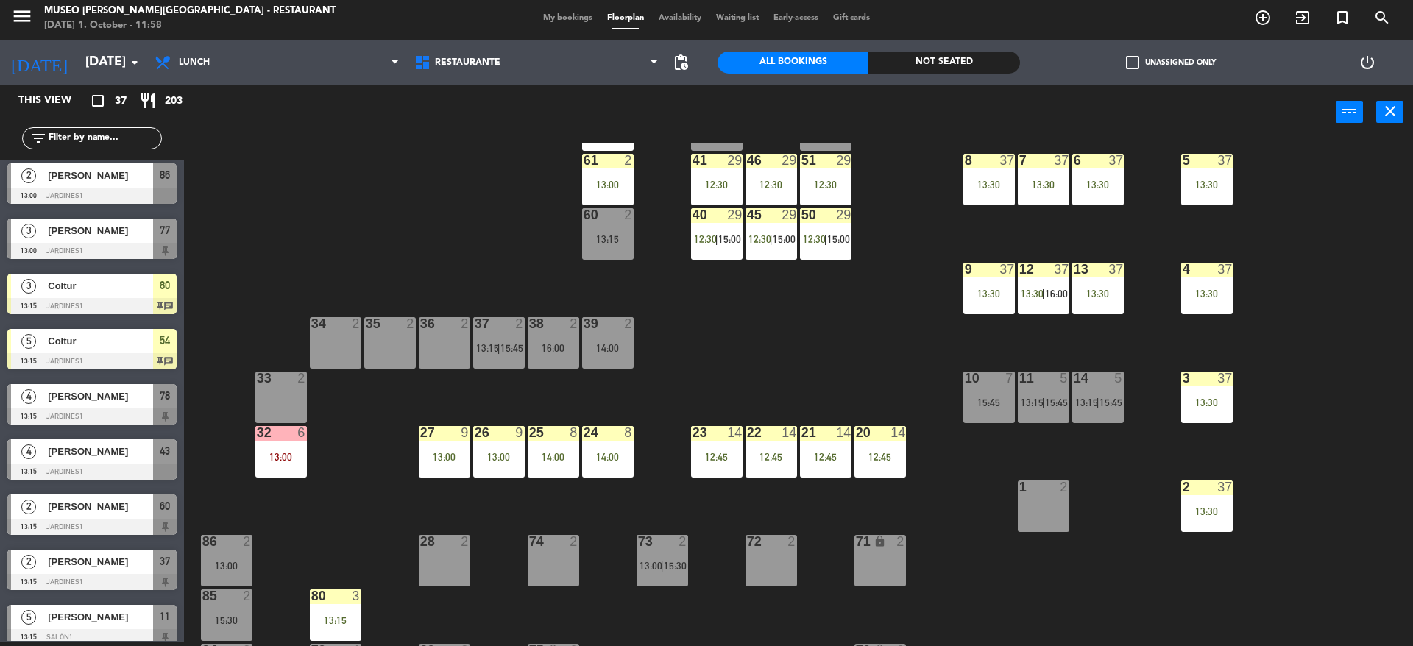
scroll to position [173, 0]
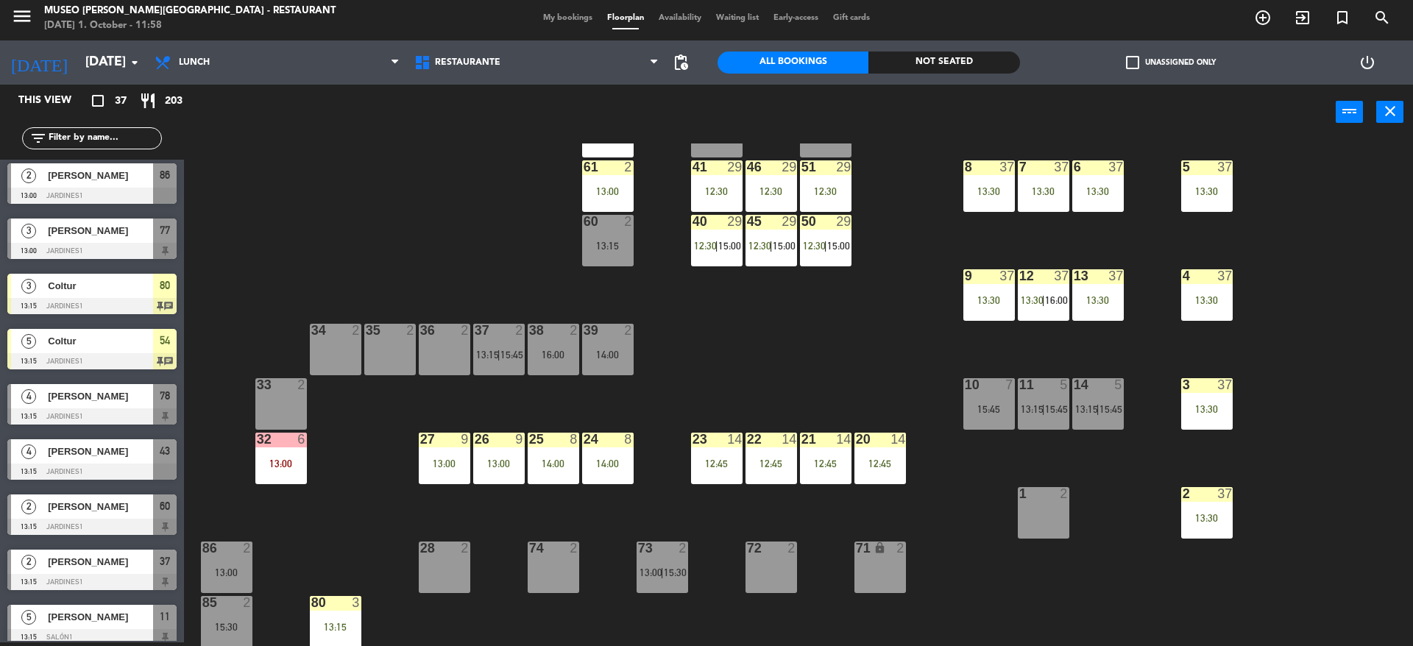
click at [291, 467] on div "13:00" at bounding box center [281, 464] width 52 height 10
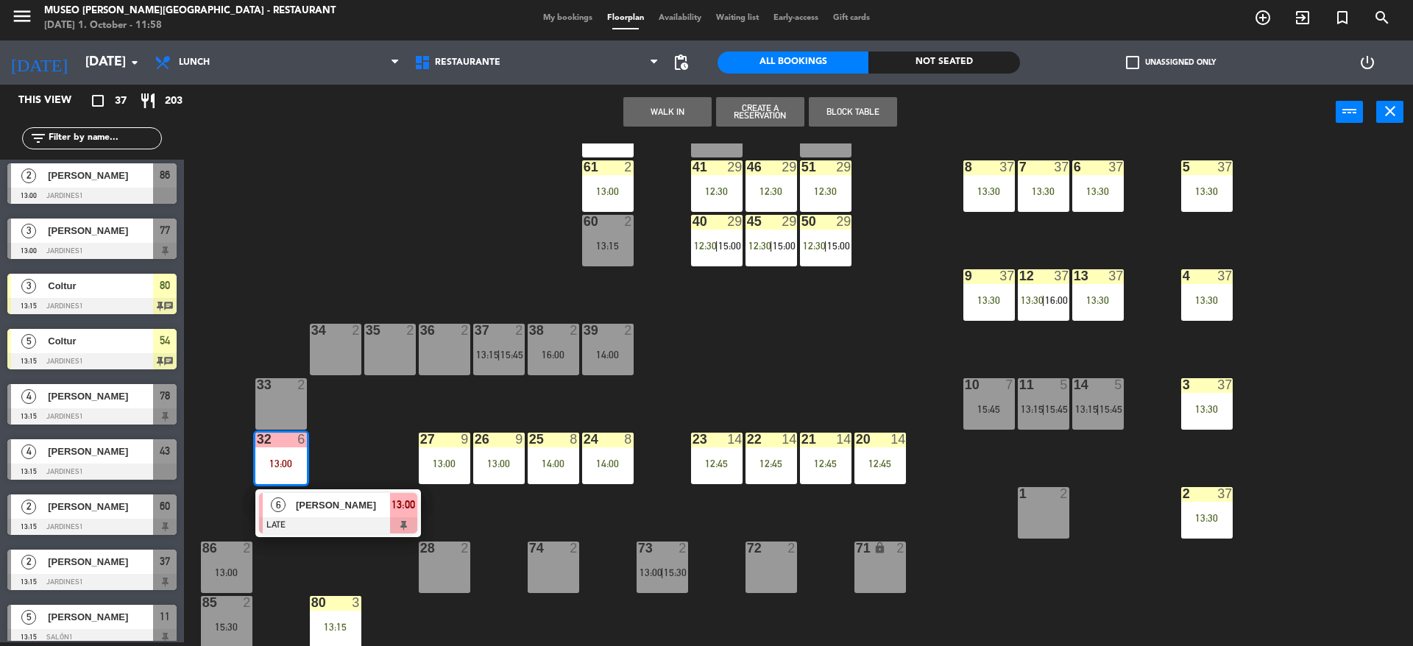
click at [303, 514] on div "[PERSON_NAME]" at bounding box center [342, 505] width 96 height 24
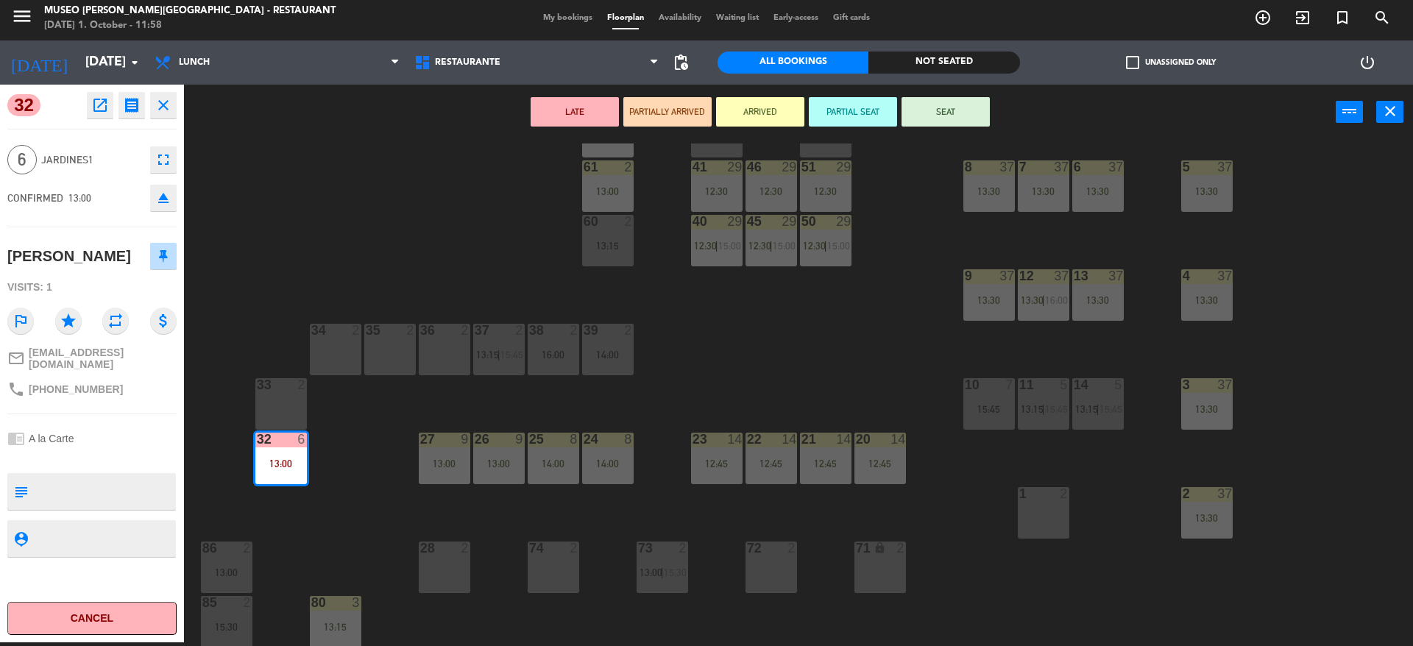
drag, startPoint x: 292, startPoint y: 473, endPoint x: 646, endPoint y: 519, distance: 357.0
click at [646, 519] on div "44 5 12:30 49 2 54 5 13:15 64 2 13:30 48 7 12:30 53 7 12:30 63 2 12:30 43 4 13:…" at bounding box center [805, 395] width 1215 height 503
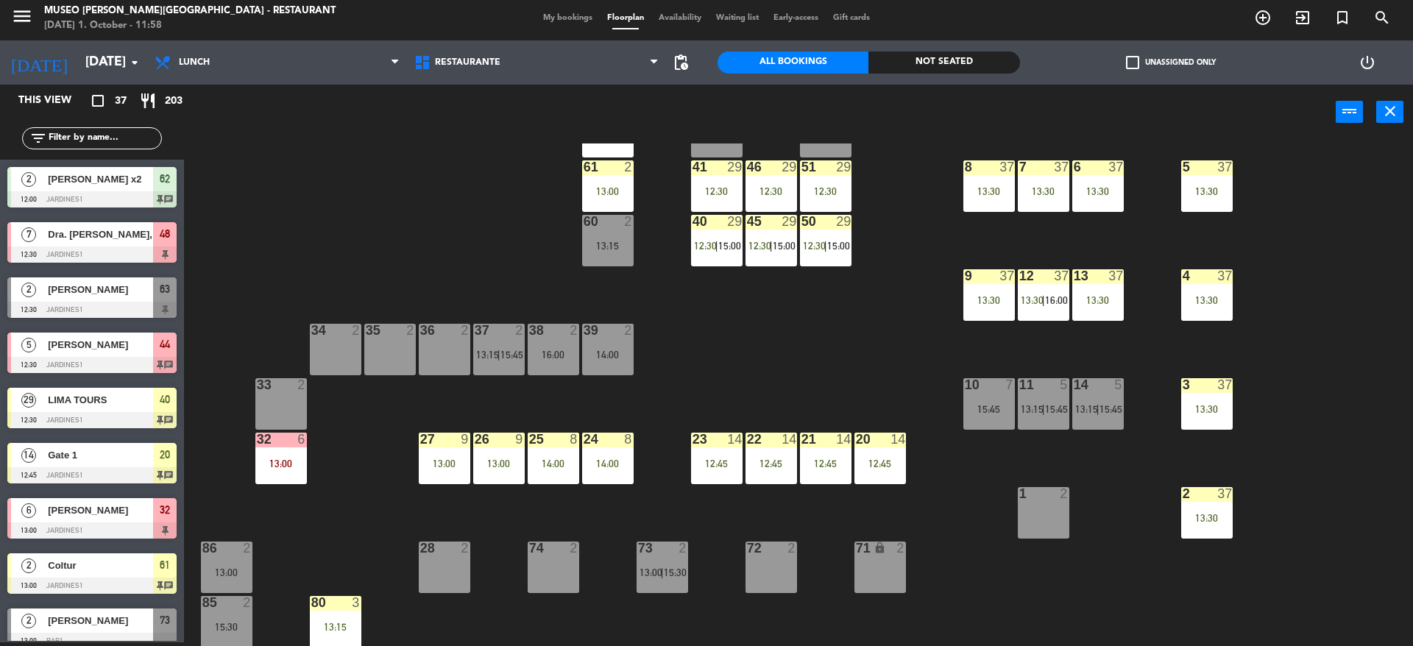
click at [595, 473] on div "24 8 14:00" at bounding box center [608, 459] width 52 height 52
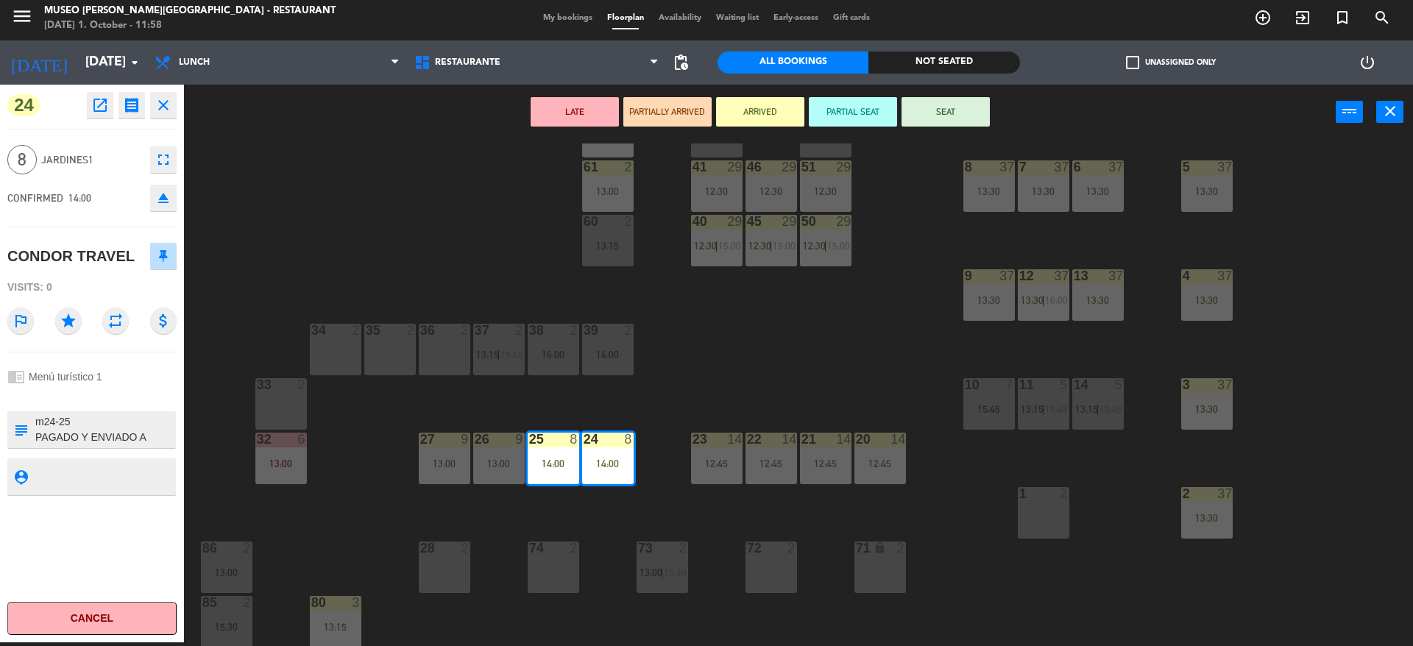
click at [568, 105] on button "LATE" at bounding box center [575, 111] width 88 height 29
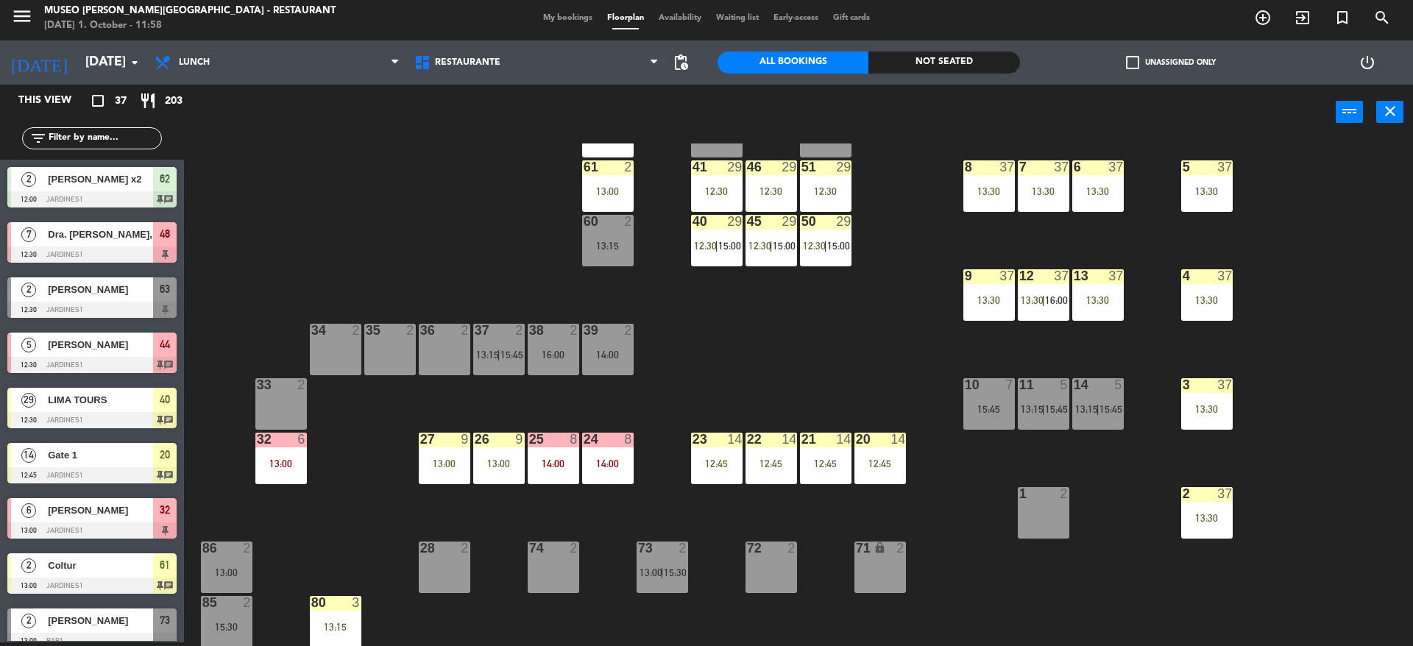
scroll to position [114, 0]
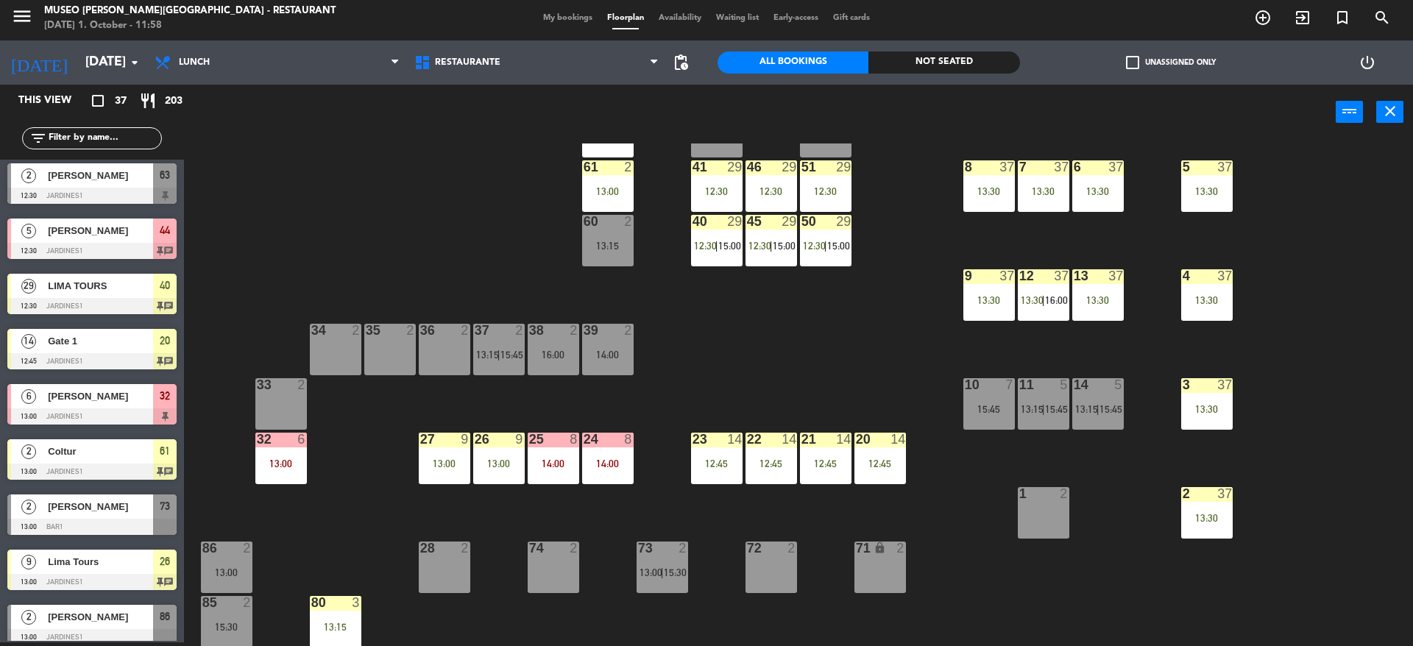
click at [473, 450] on div "26 9 13:00" at bounding box center [499, 459] width 52 height 52
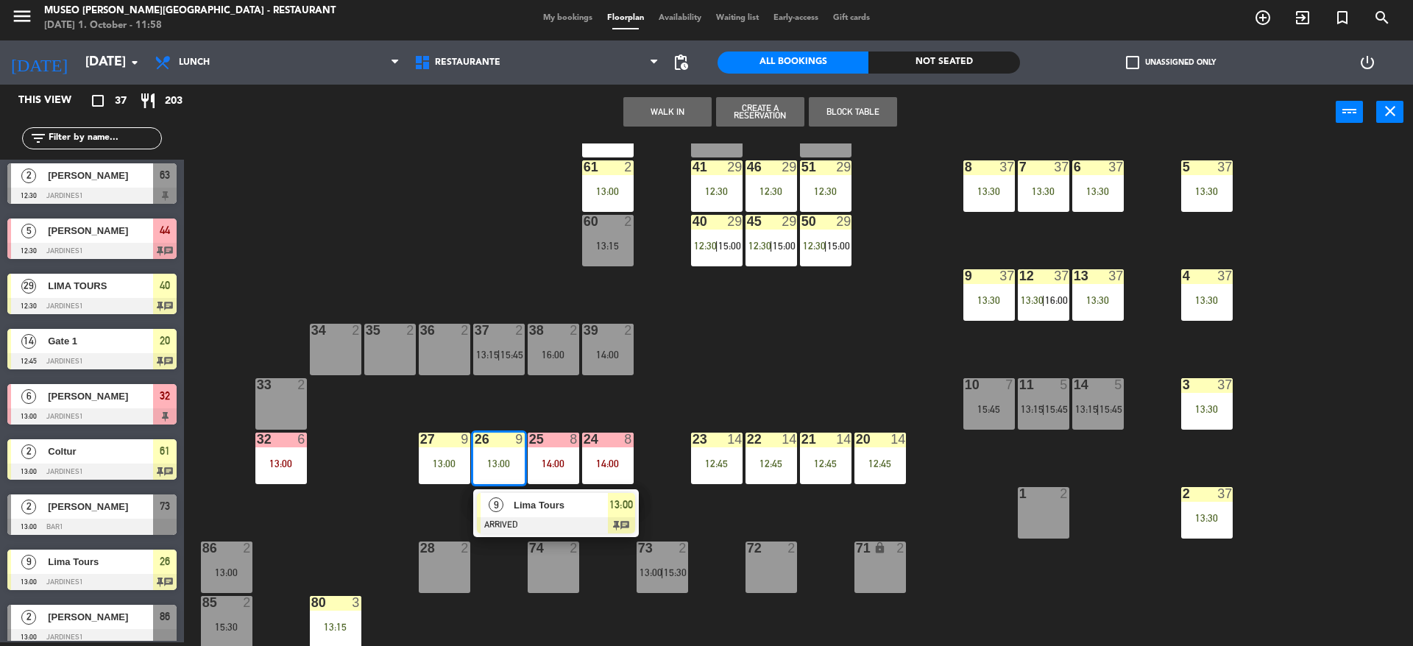
click at [520, 516] on div "Lima Tours" at bounding box center [560, 505] width 96 height 24
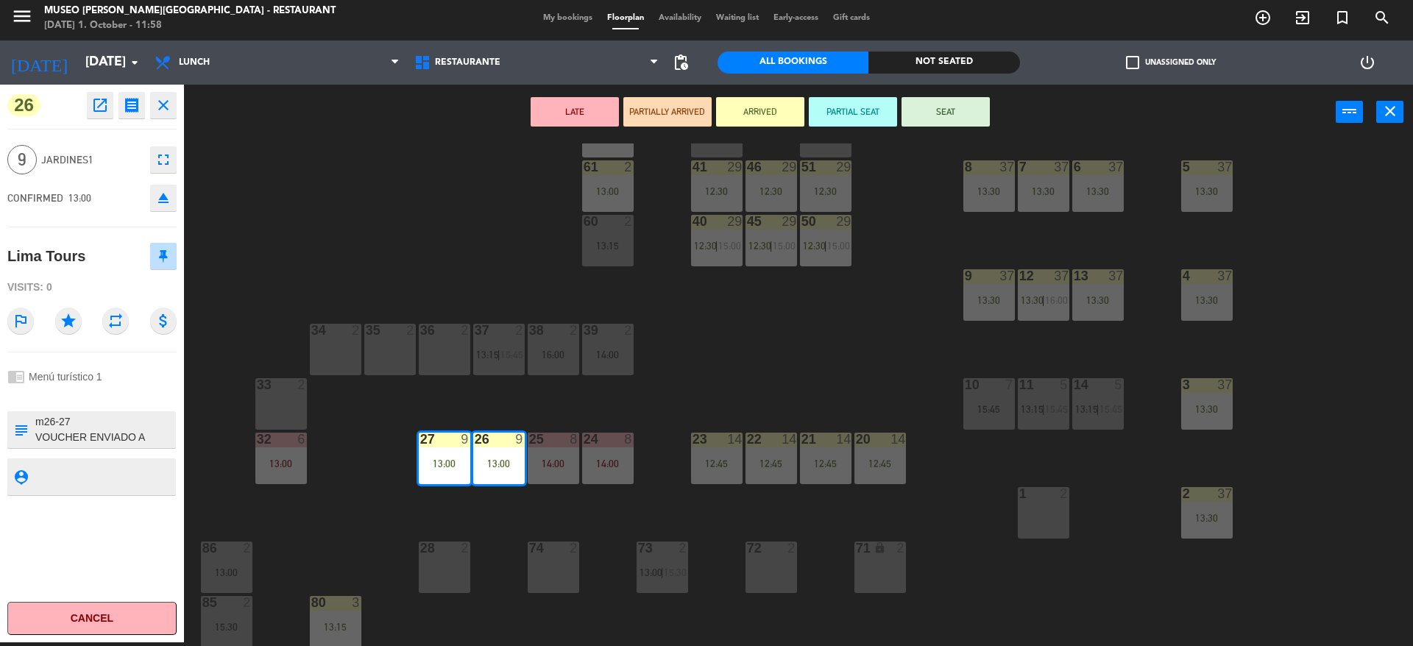
click at [594, 116] on button "LATE" at bounding box center [575, 111] width 88 height 29
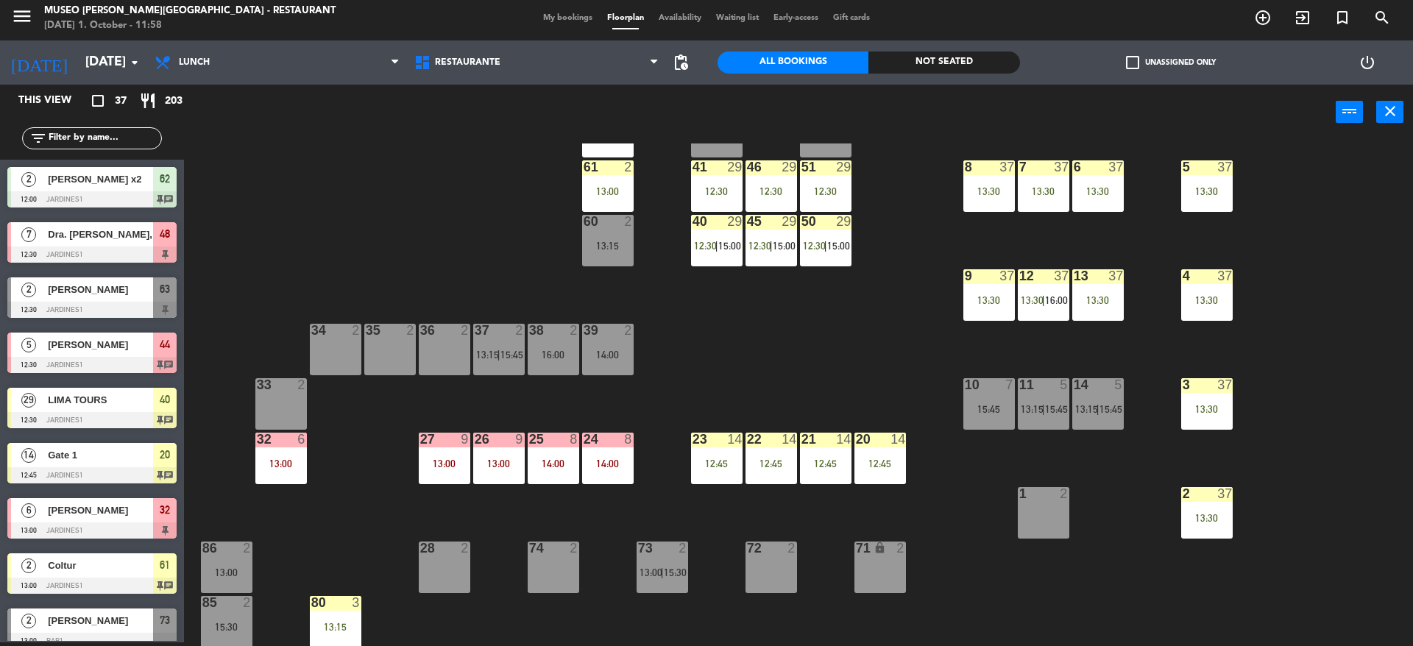
scroll to position [4, 0]
click at [723, 446] on div "23 14" at bounding box center [717, 440] width 52 height 15
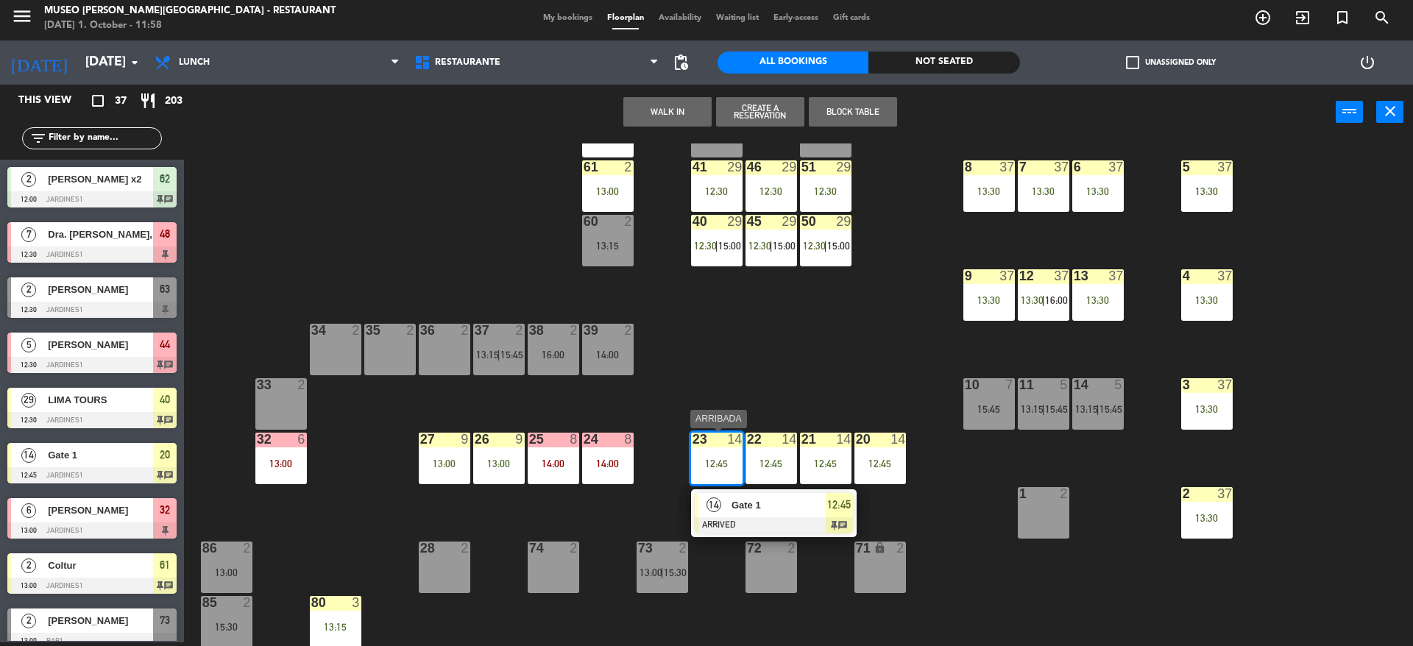
click at [759, 514] on div "Gate 1" at bounding box center [778, 505] width 96 height 24
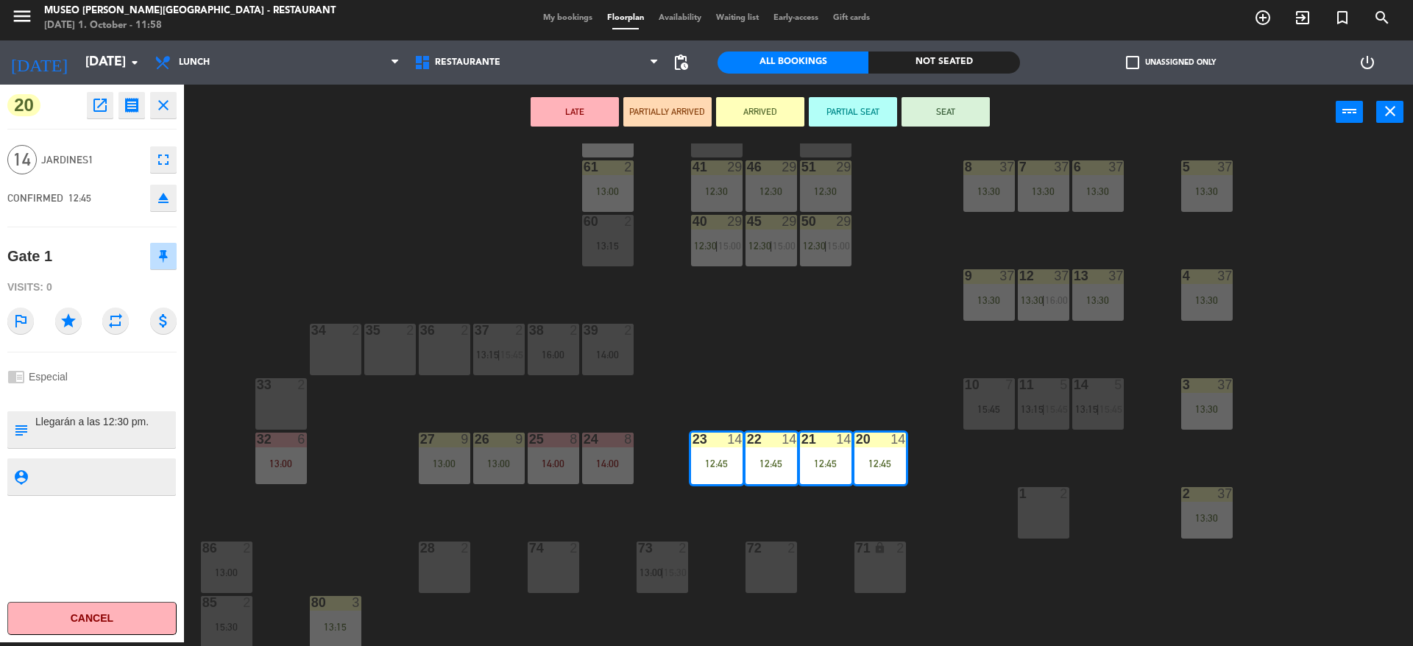
click at [585, 111] on button "LATE" at bounding box center [575, 111] width 88 height 29
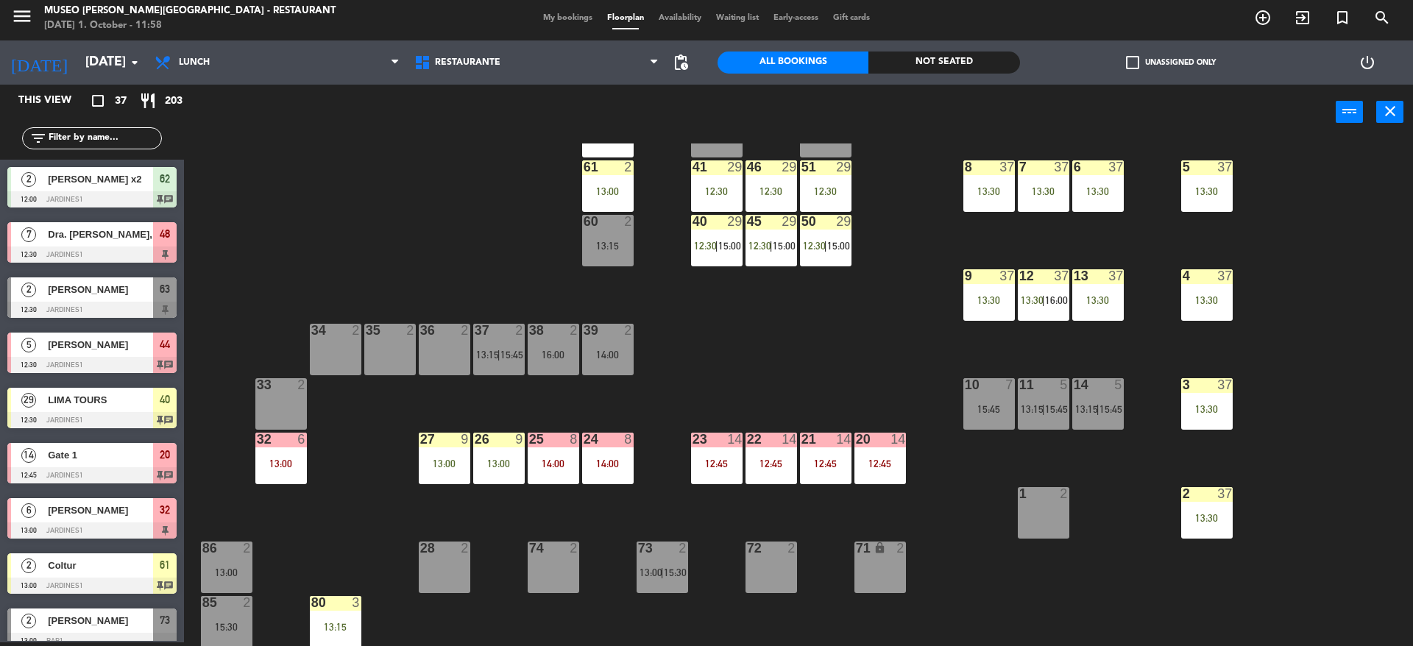
click at [793, 477] on div "22 14 12:45" at bounding box center [772, 459] width 52 height 52
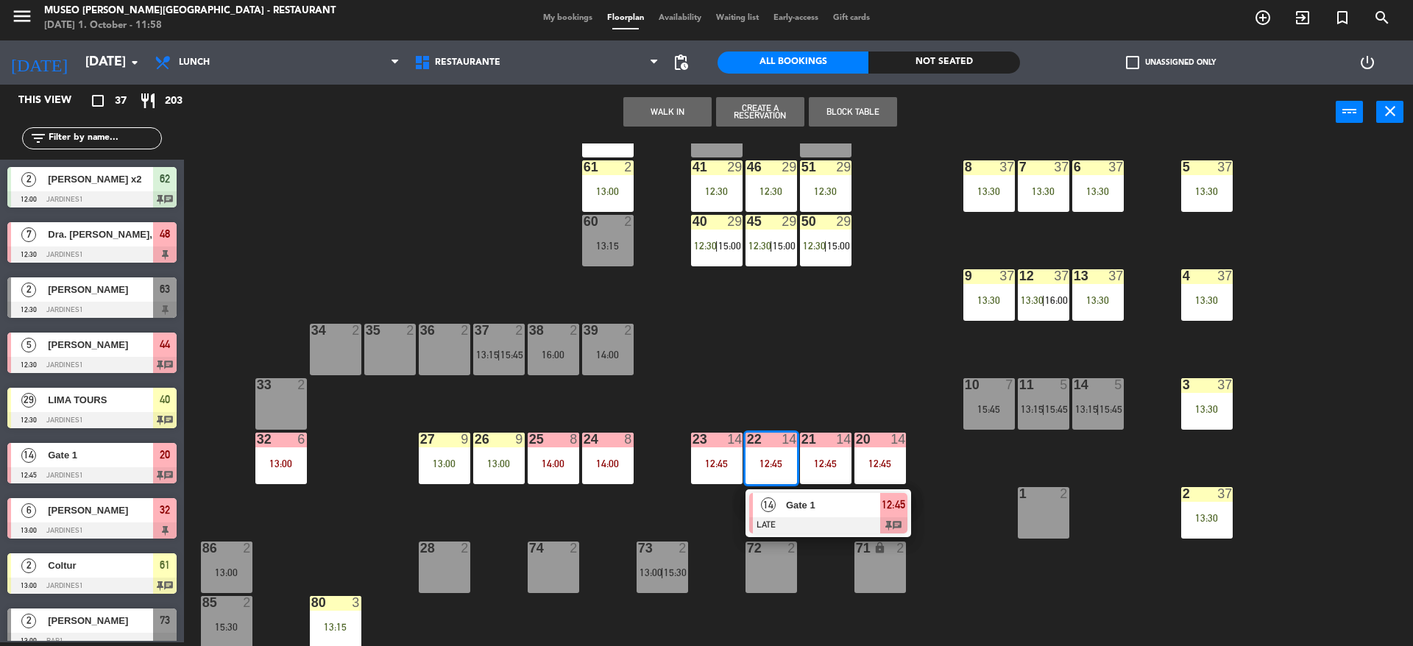
click at [799, 516] on div "Gate 1" at bounding box center [833, 505] width 96 height 24
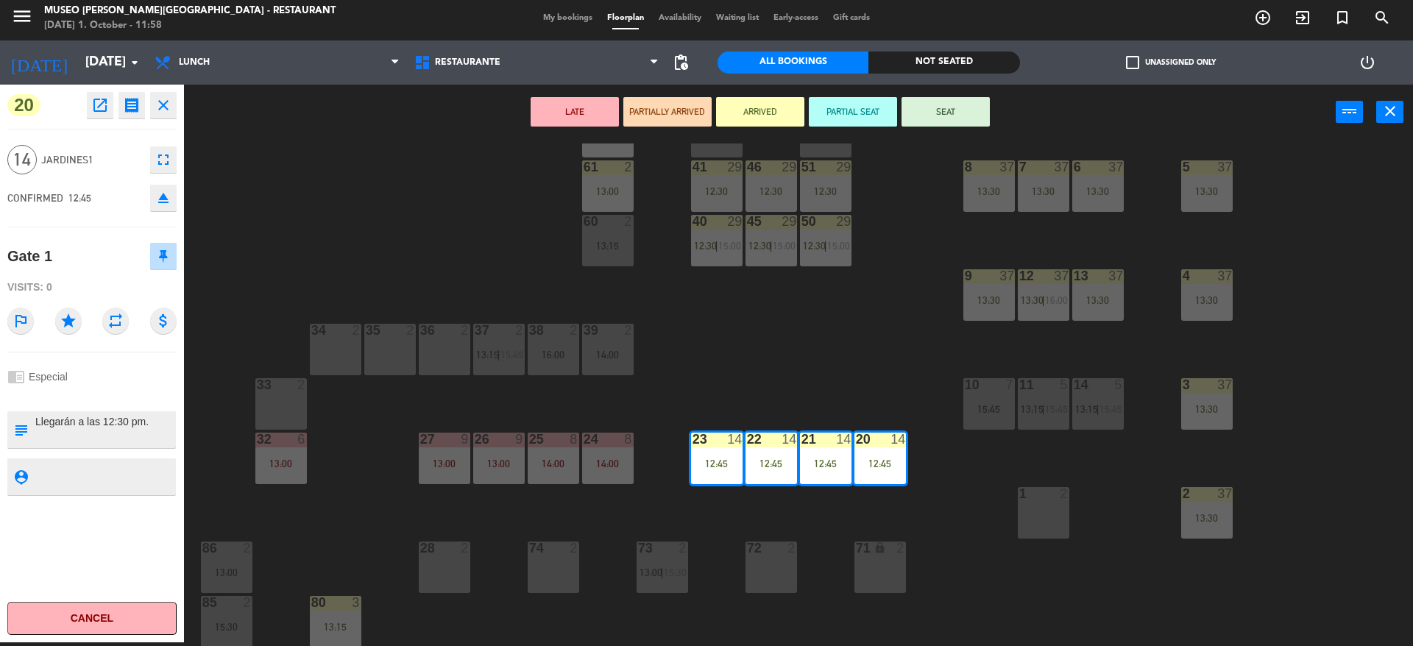
click at [113, 424] on textarea at bounding box center [104, 429] width 141 height 31
type textarea "m20-23 Llegarán a las 12:30 pm. File: PE-ISPA 2025-09-30 Menú Gate 1 (almuerzo)…"
click at [106, 211] on div "CONFIRMED 12:45 eject" at bounding box center [91, 198] width 169 height 37
click at [552, 111] on button "LATE" at bounding box center [575, 111] width 88 height 29
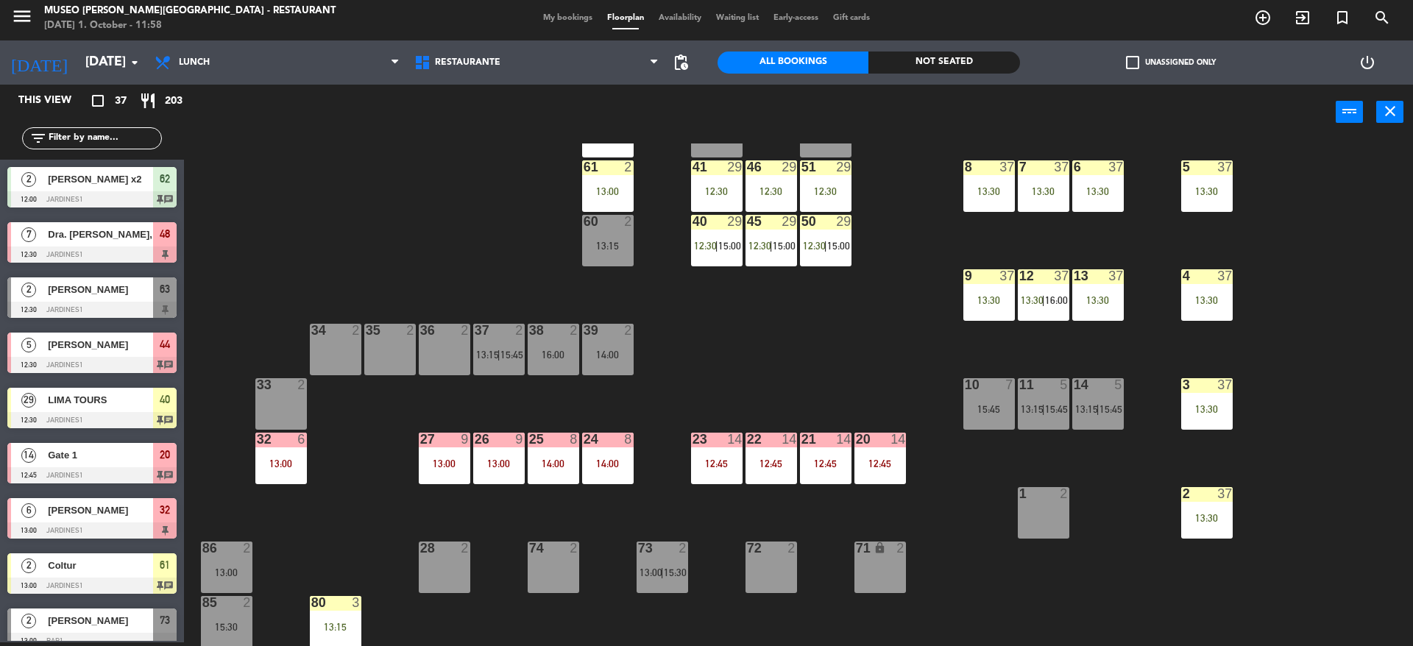
click at [507, 171] on div "44 5 12:30 49 2 54 5 13:15 64 2 13:30 48 7 12:30 53 7 12:30 63 2 12:30 43 4 13:…" at bounding box center [805, 395] width 1215 height 503
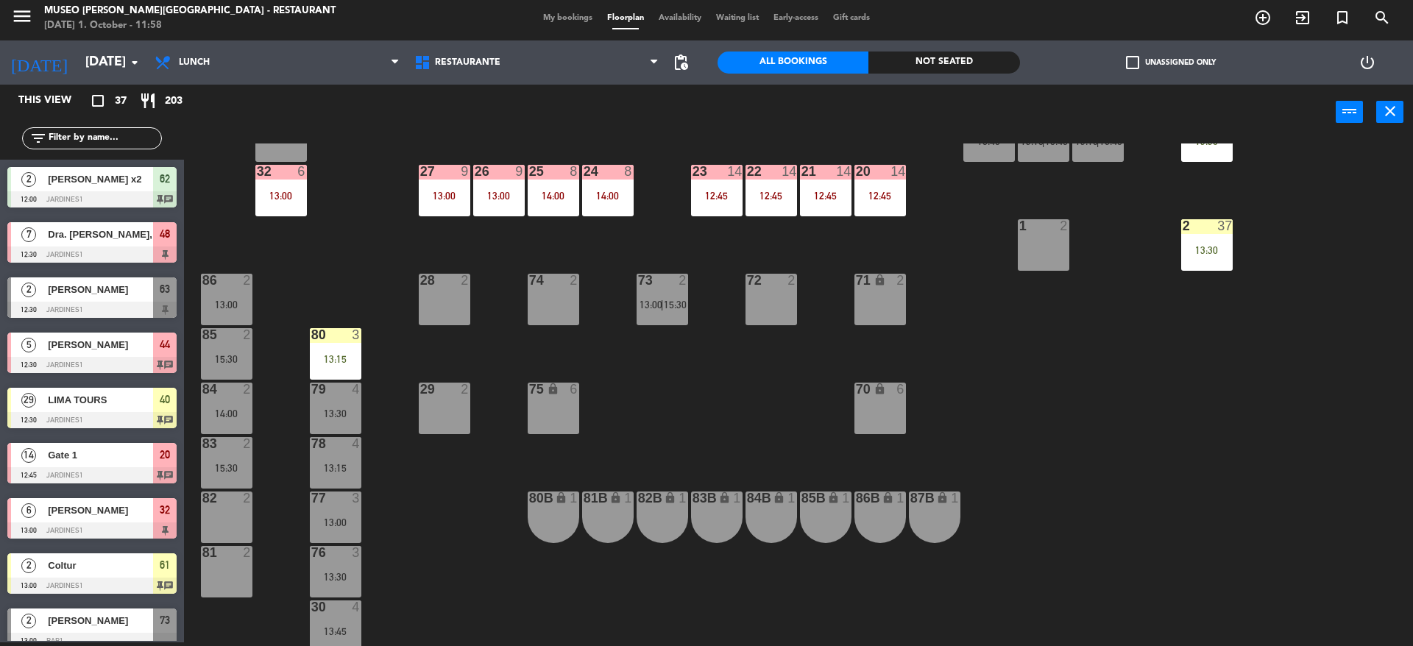
scroll to position [447, 0]
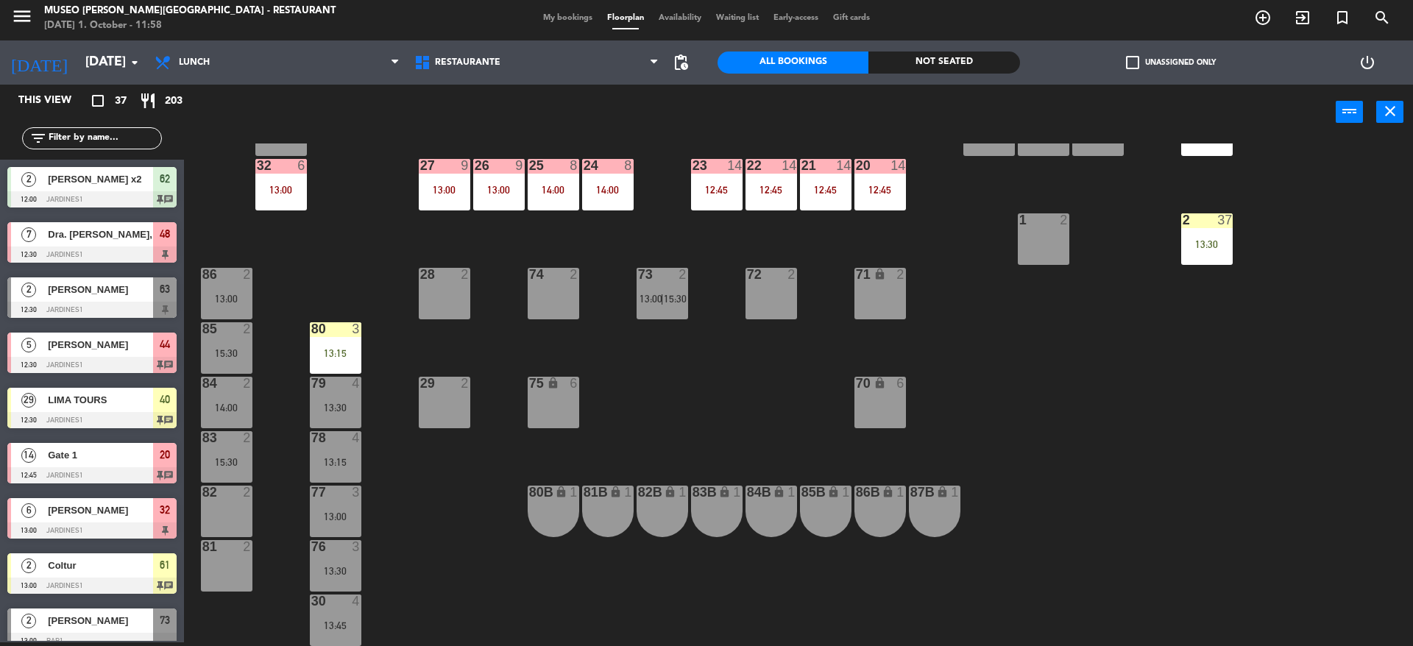
click at [352, 339] on div "80 3 13:15" at bounding box center [336, 348] width 52 height 52
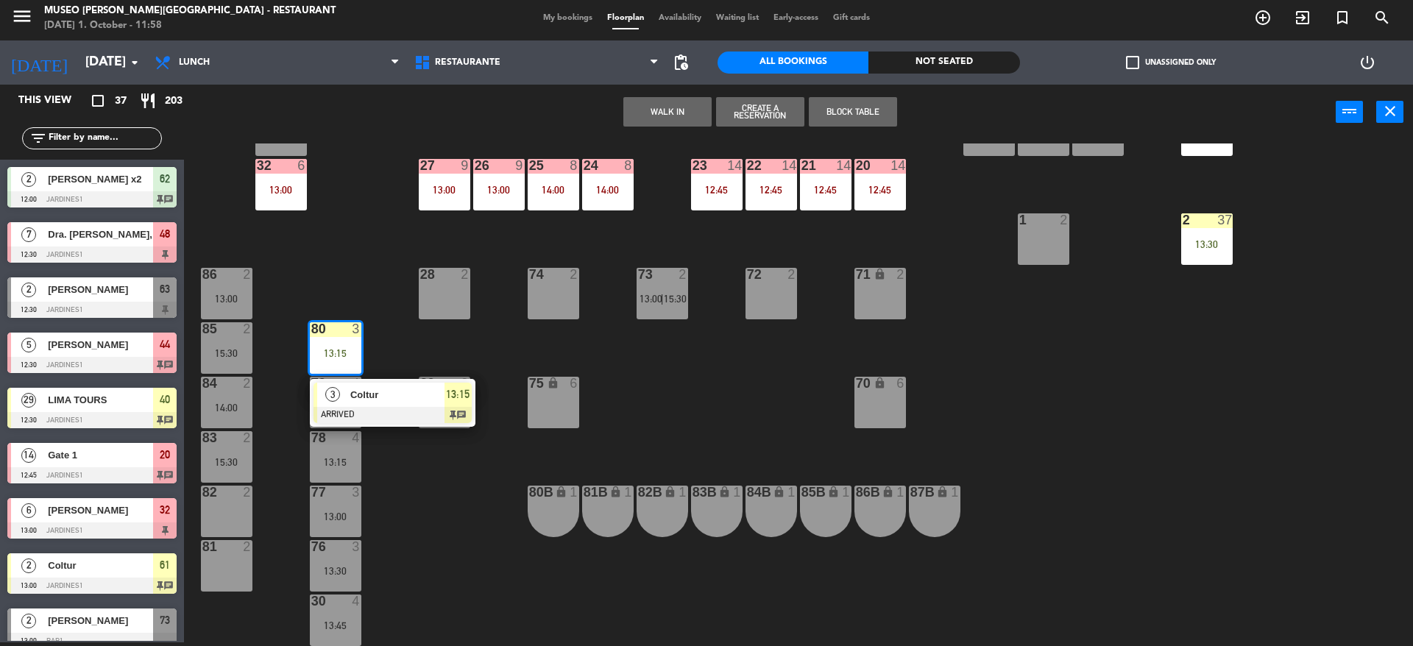
click at [364, 407] on div at bounding box center [393, 415] width 158 height 16
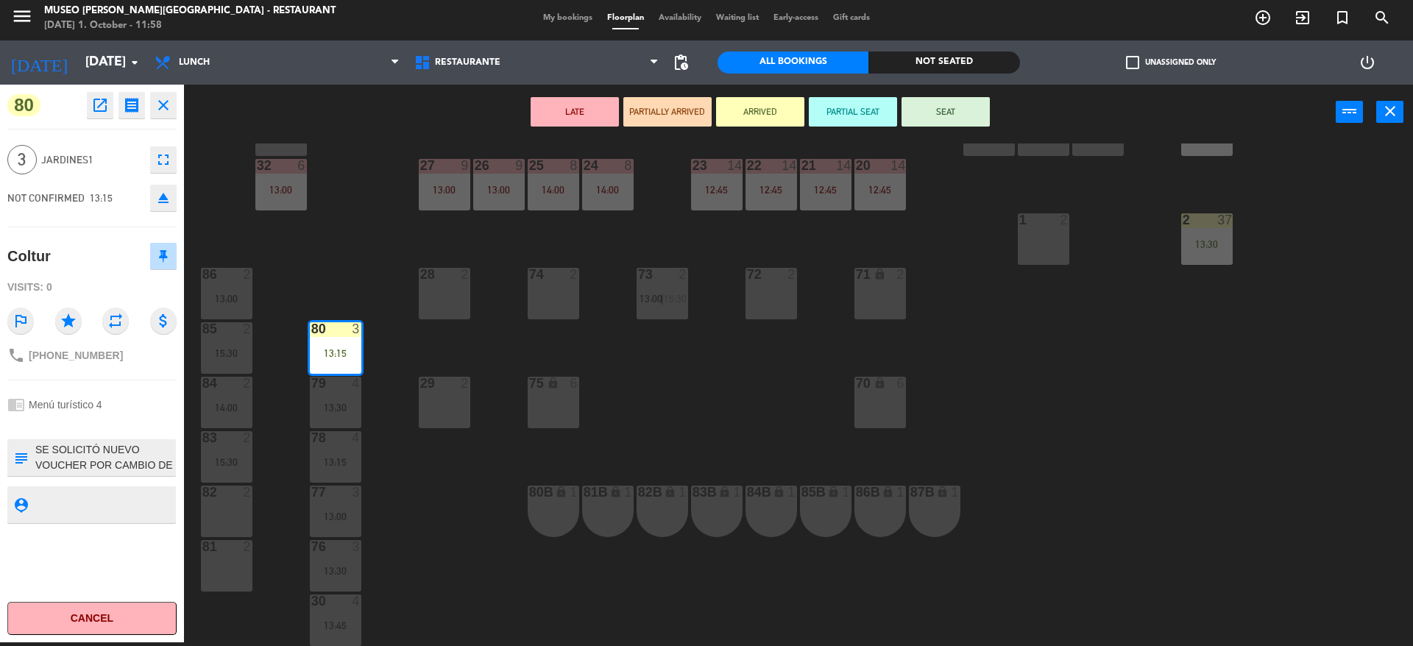
click at [124, 459] on textarea at bounding box center [104, 457] width 141 height 31
type textarea "m80 SE SOLICITÓ NUEVO VOUCHER POR CAMBIO DE FECHA Reserva R10/0287/25 - Ritchie…"
click at [97, 188] on div "NOT CONFIRMED 13:15 eject" at bounding box center [91, 198] width 169 height 37
click at [575, 110] on button "LATE" at bounding box center [575, 111] width 88 height 29
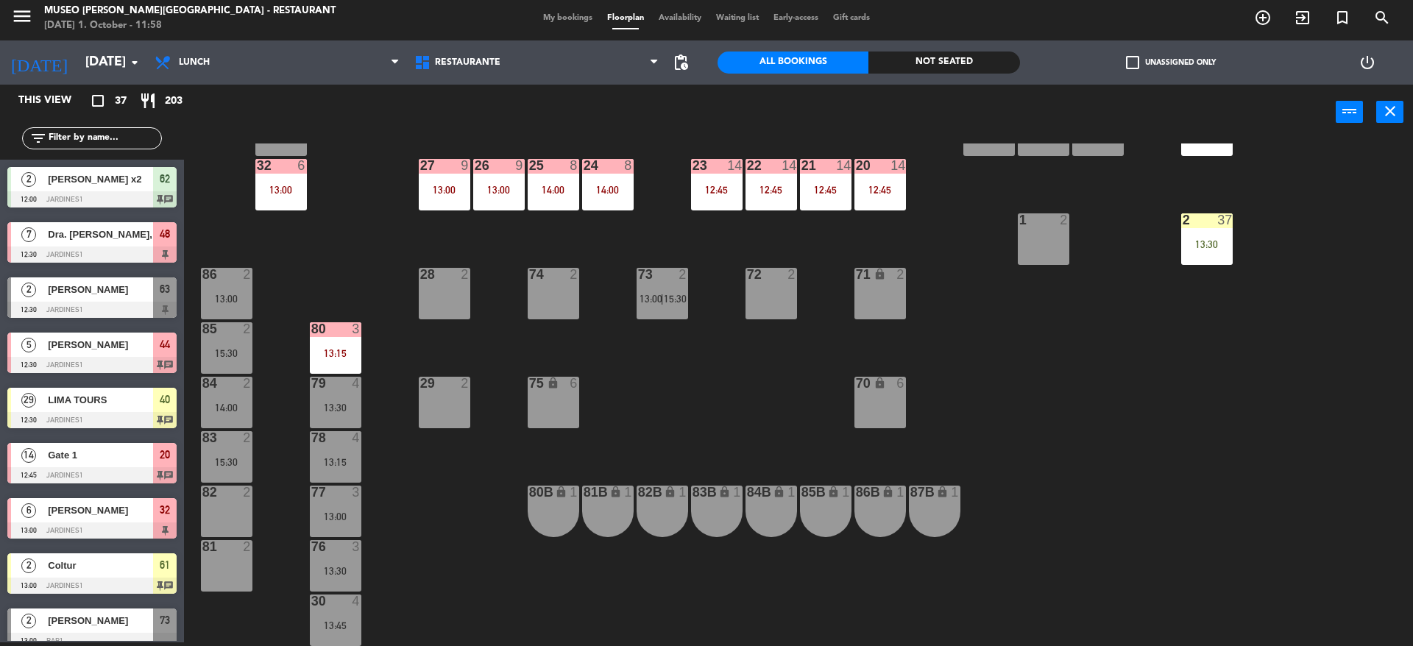
scroll to position [4, 0]
click at [606, 292] on div "44 5 12:30 49 2 54 5 13:15 64 2 13:30 48 7 12:30 53 7 12:30 63 2 12:30 43 4 13:…" at bounding box center [805, 395] width 1215 height 503
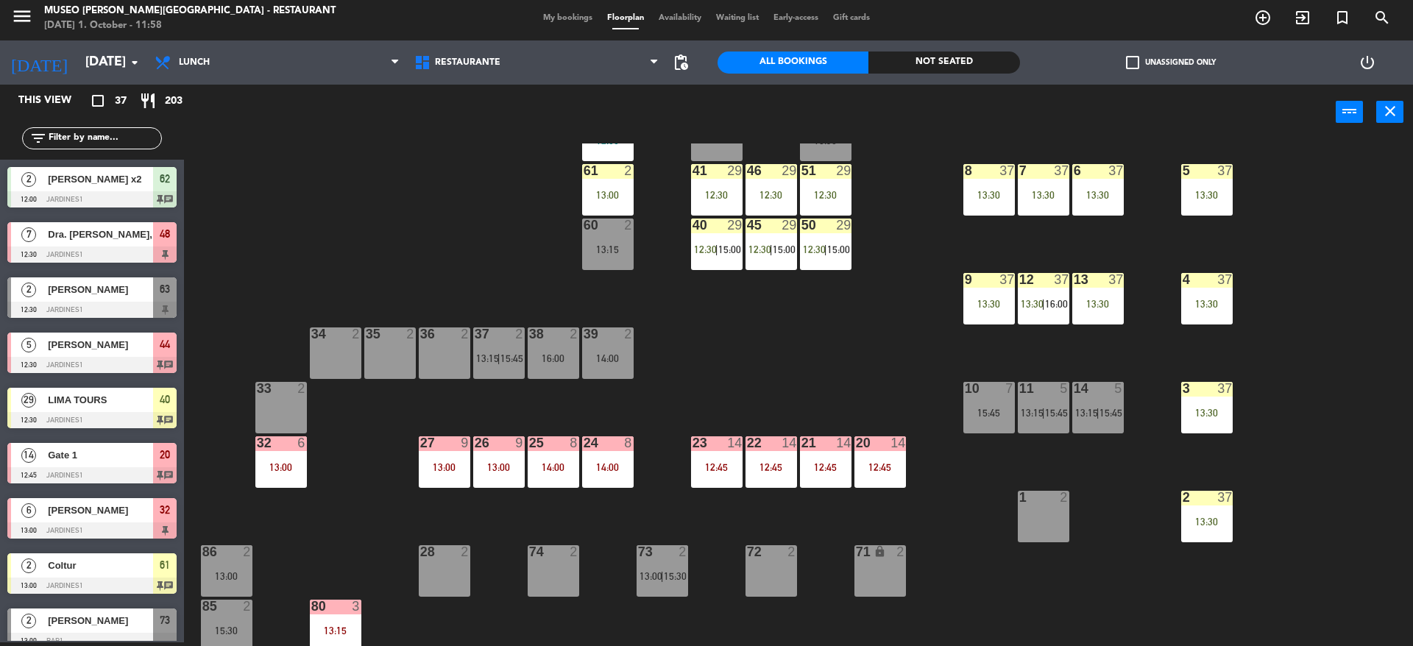
scroll to position [163, 0]
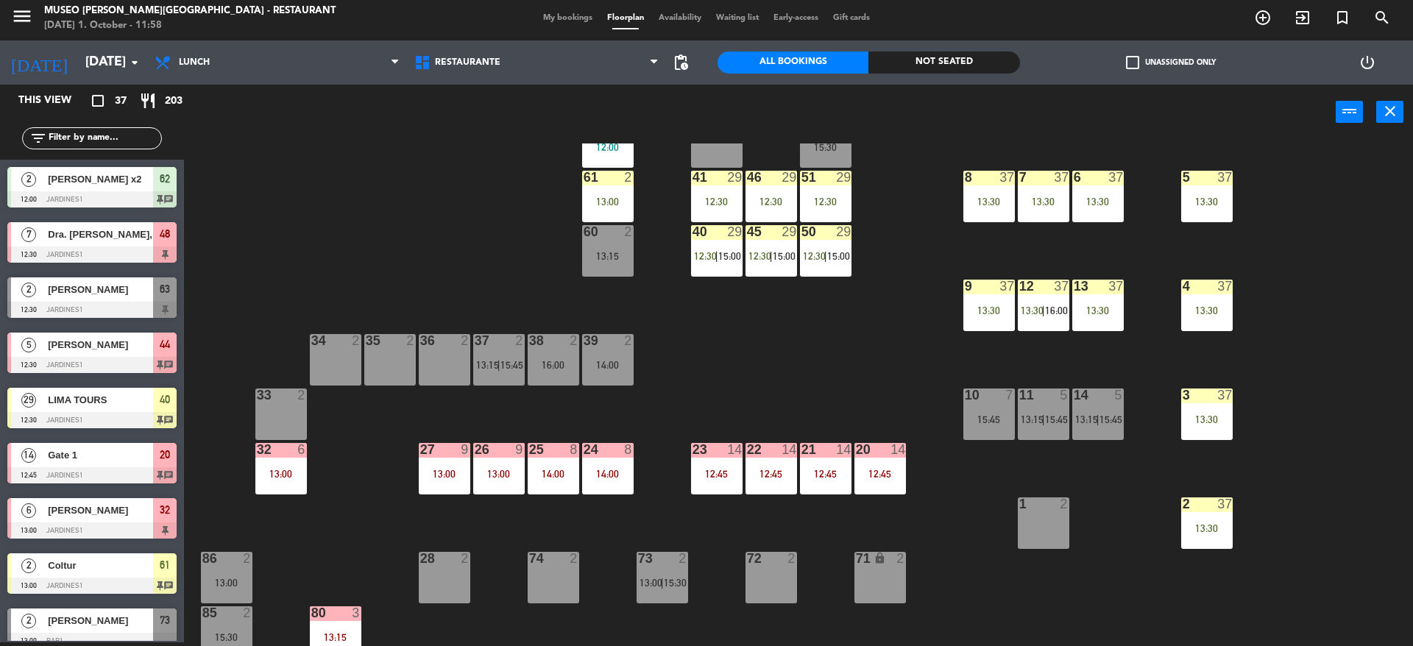
click at [833, 269] on div "50 29 12:30 | 15:00" at bounding box center [826, 251] width 52 height 52
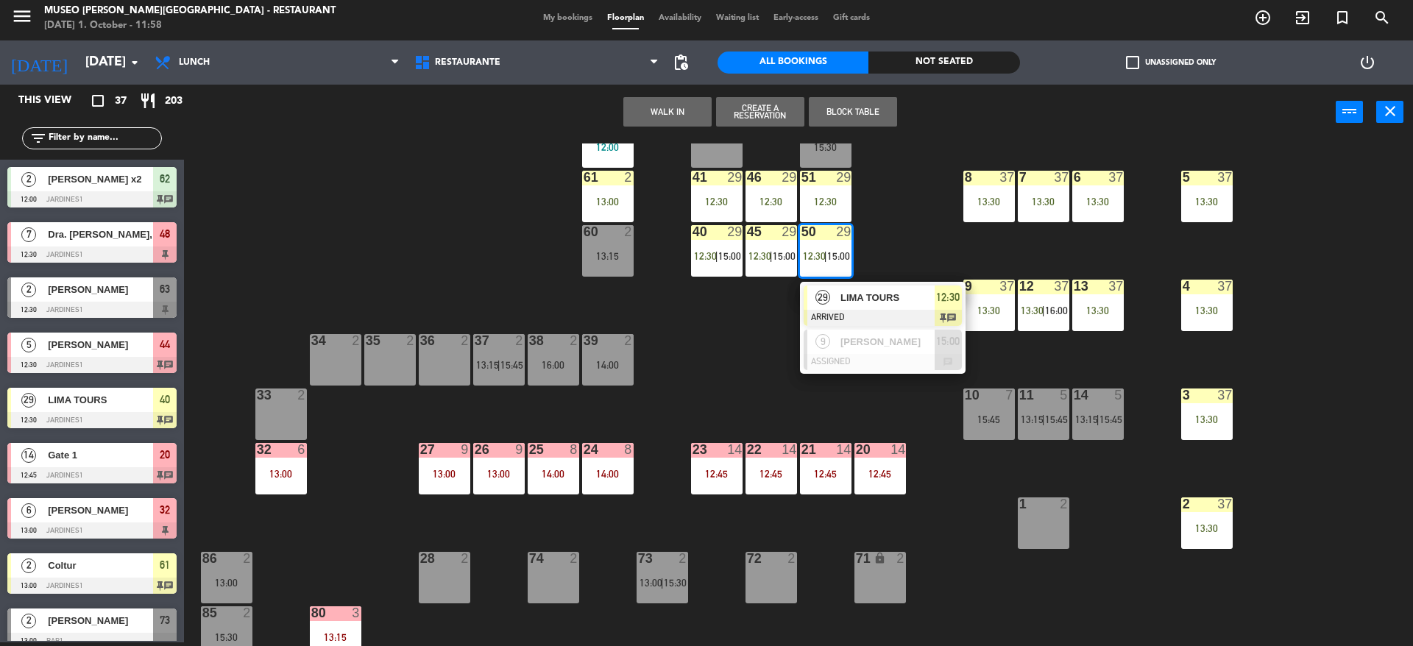
click at [839, 312] on div at bounding box center [883, 318] width 158 height 16
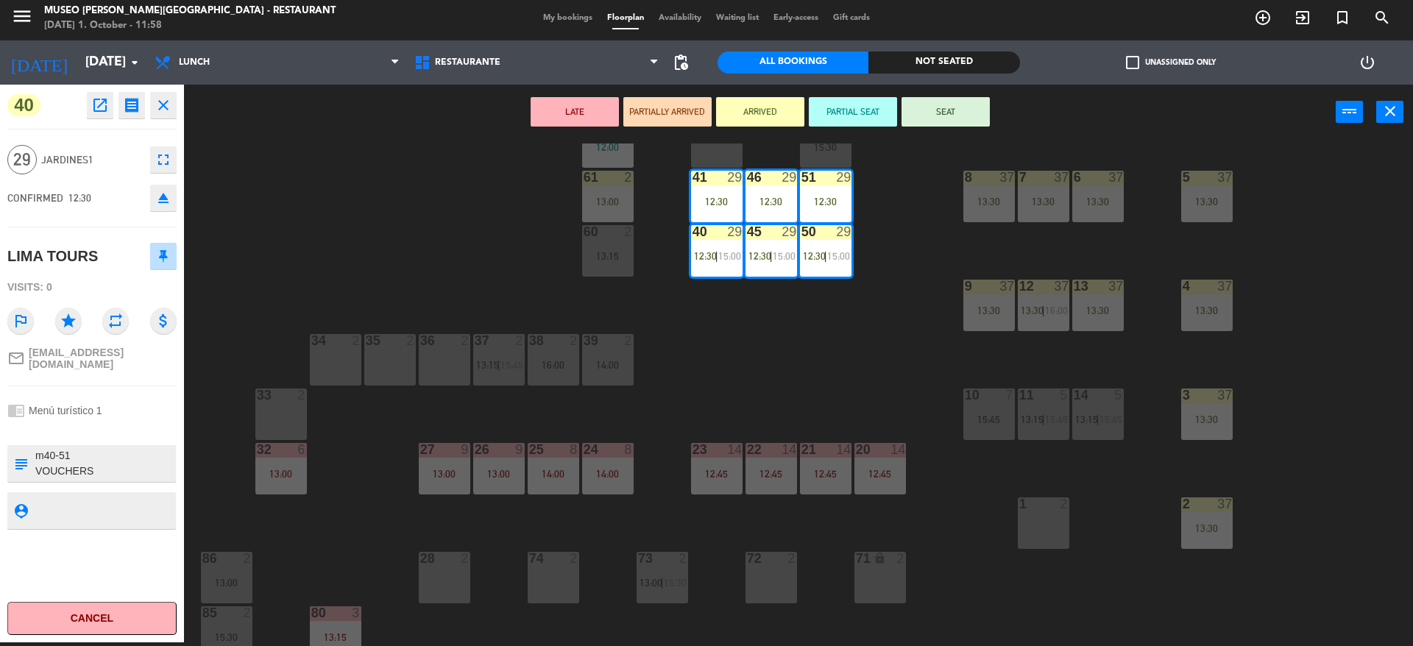
click at [562, 118] on button "LATE" at bounding box center [575, 111] width 88 height 29
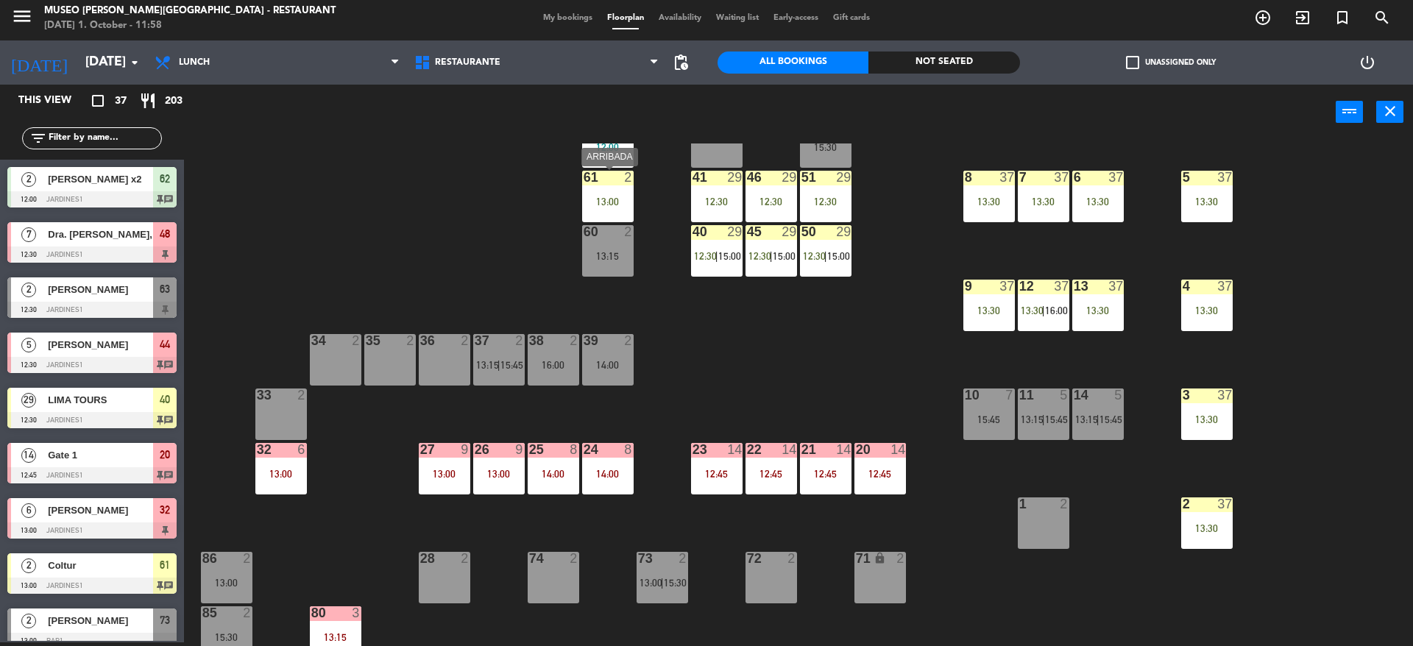
click at [620, 191] on div "61 2 13:00" at bounding box center [608, 197] width 52 height 52
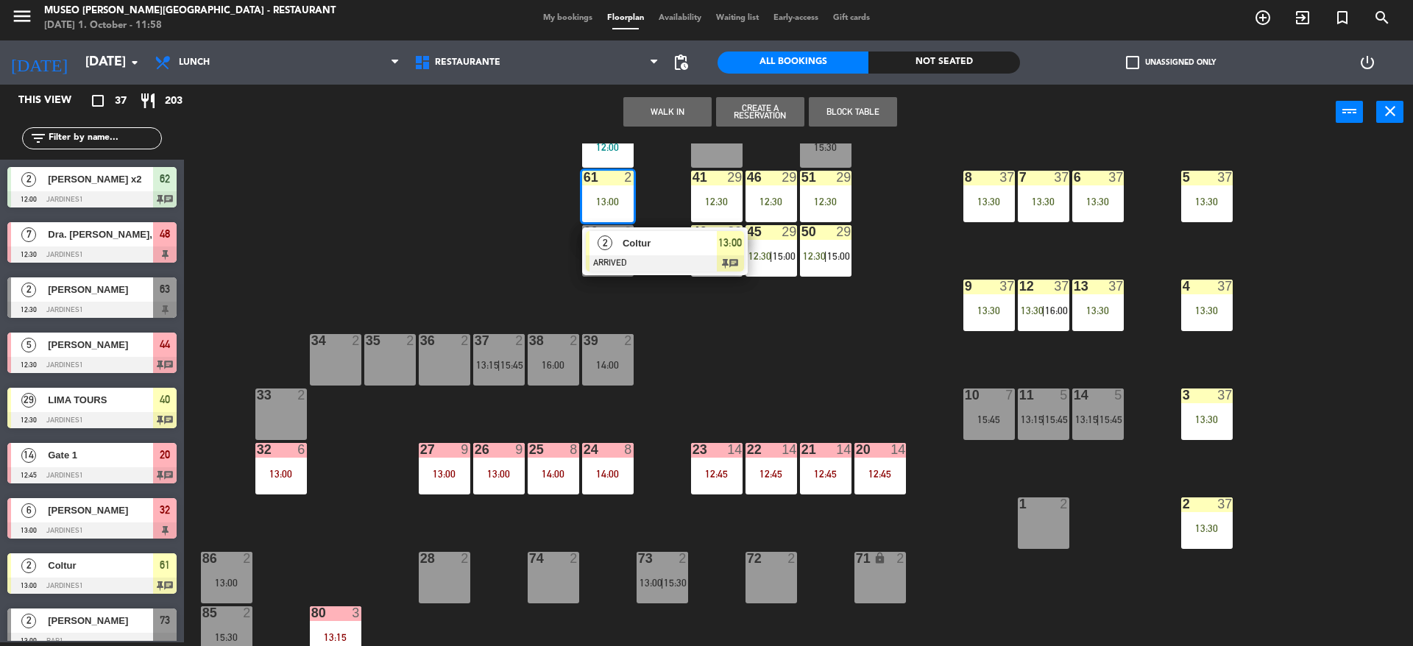
click at [655, 250] on span "Coltur" at bounding box center [670, 243] width 94 height 15
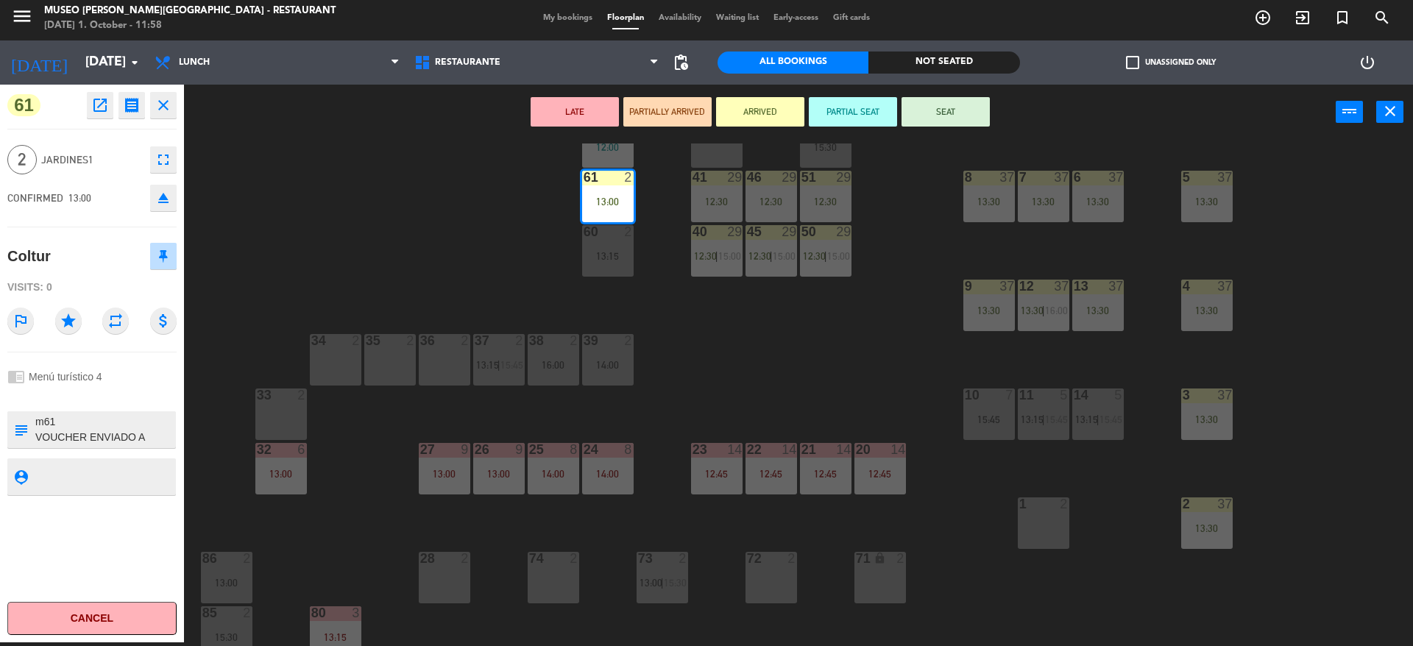
click at [551, 110] on button "LATE" at bounding box center [575, 111] width 88 height 29
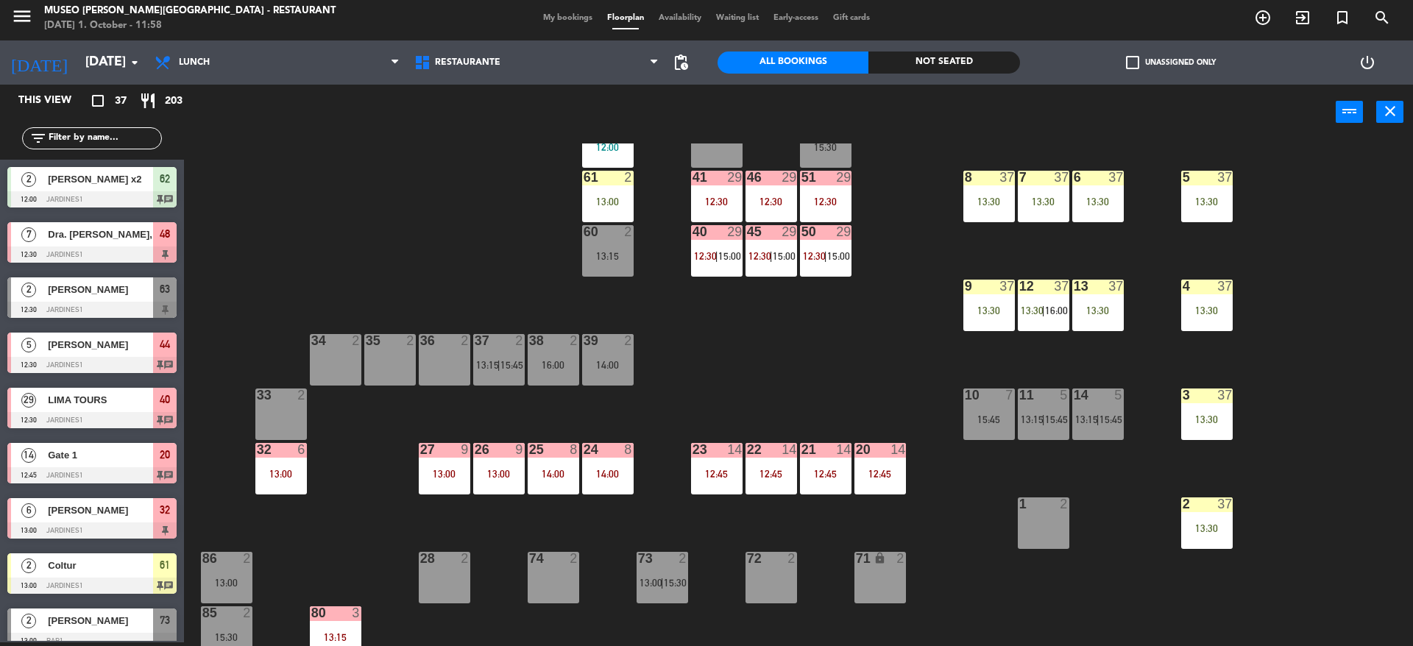
click at [1061, 217] on div "7 37 13:30" at bounding box center [1044, 197] width 52 height 52
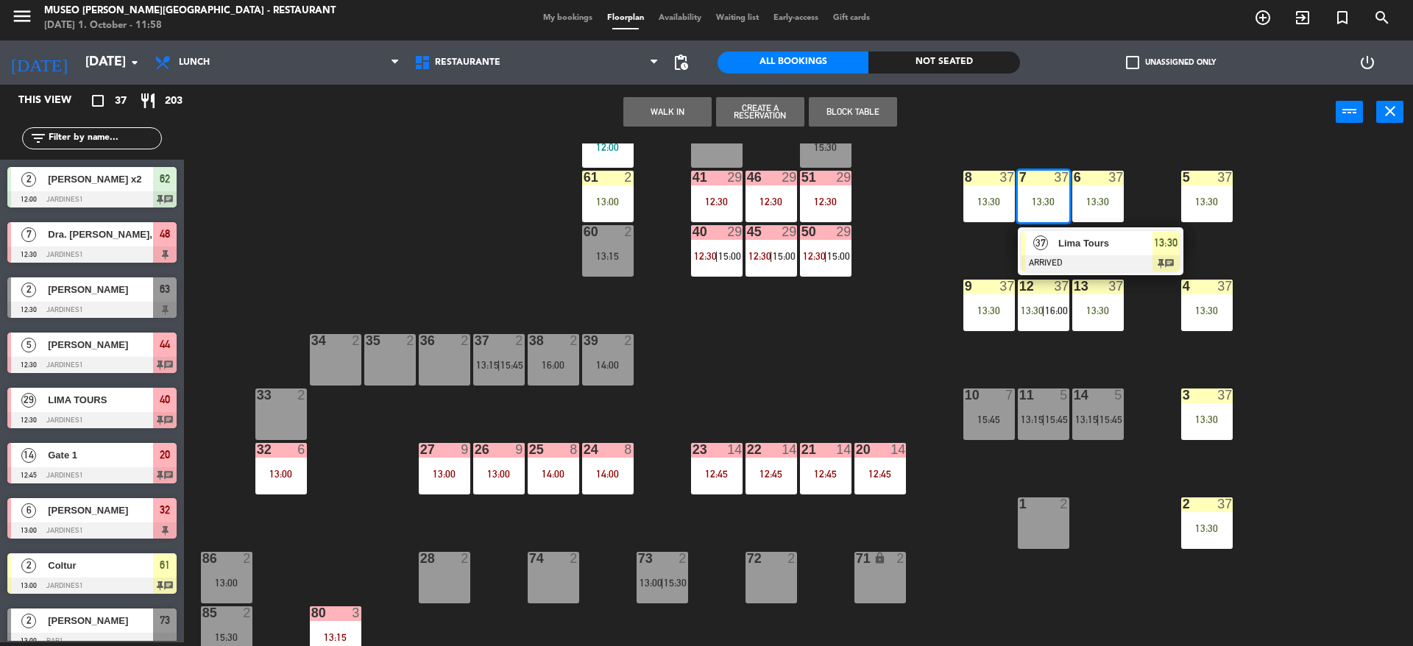
click at [1063, 246] on span "Lima Tours" at bounding box center [1105, 243] width 94 height 15
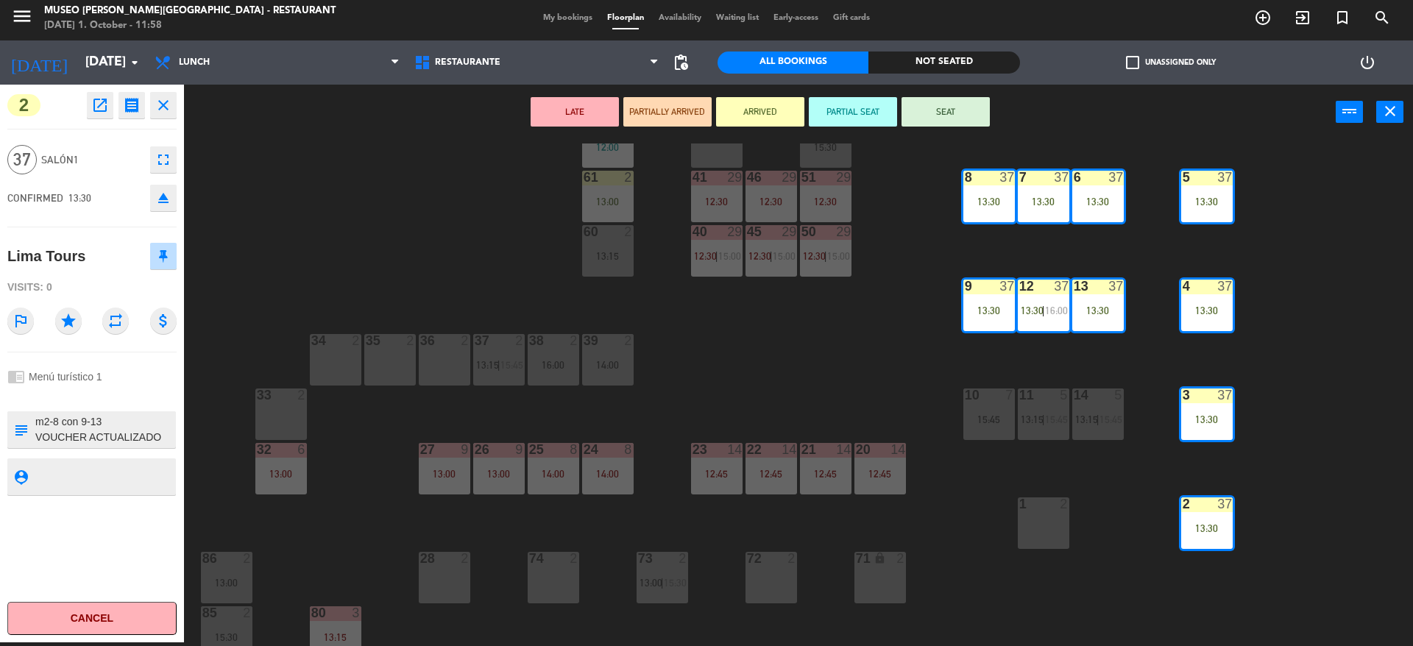
click at [581, 111] on button "LATE" at bounding box center [575, 111] width 88 height 29
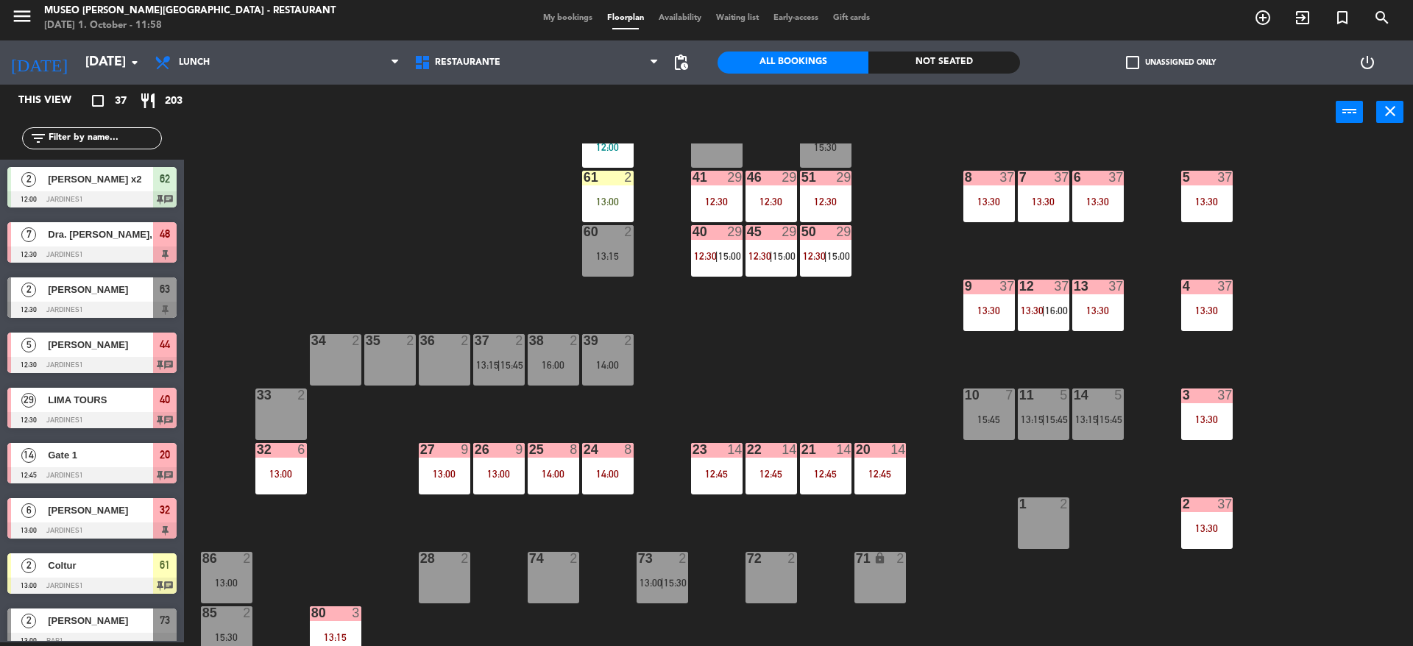
scroll to position [4, 0]
click at [829, 332] on div "44 5 12:30 49 2 54 5 13:15 64 2 13:30 48 7 12:30 53 7 12:30 63 2 12:30 43 4 13:…" at bounding box center [805, 395] width 1215 height 503
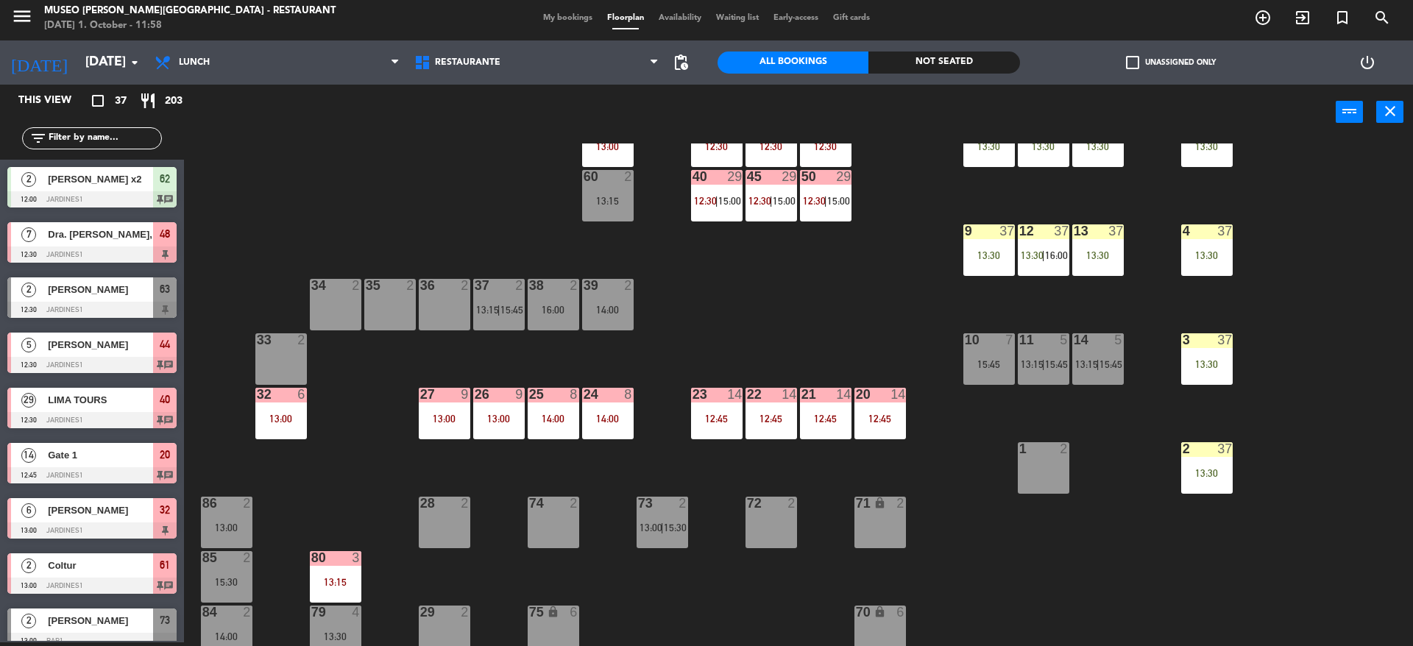
scroll to position [219, 0]
click at [1041, 466] on div "1 2" at bounding box center [1044, 468] width 52 height 52
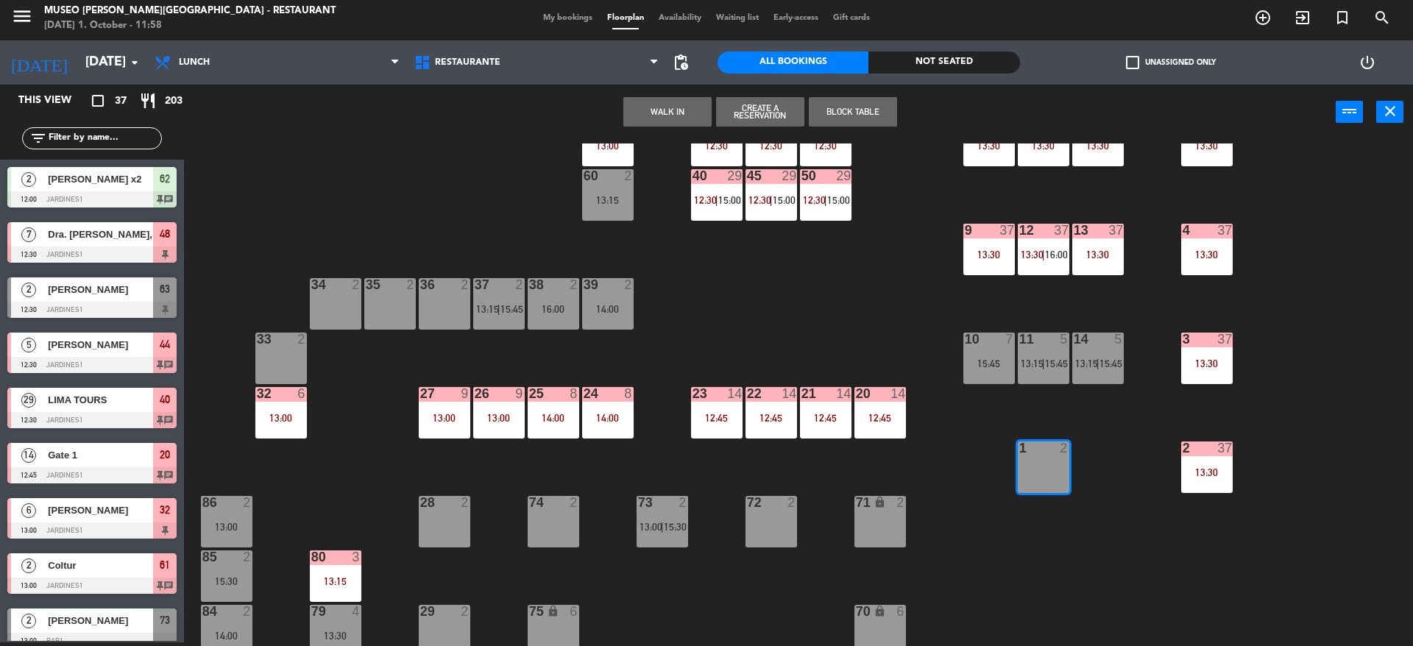
click at [884, 302] on div "44 5 12:30 49 2 54 5 13:15 64 2 13:30 48 7 12:30 53 7 12:30 63 2 12:30 43 4 13:…" at bounding box center [805, 395] width 1215 height 503
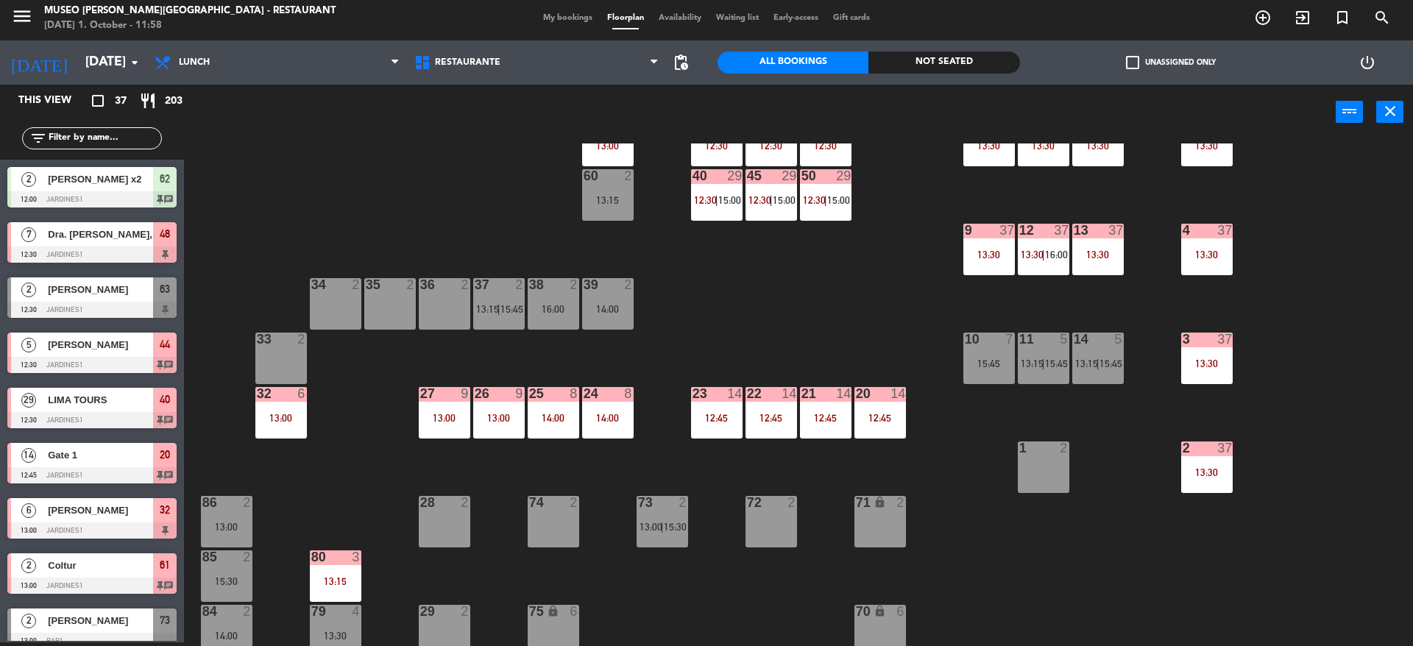
scroll to position [72, 0]
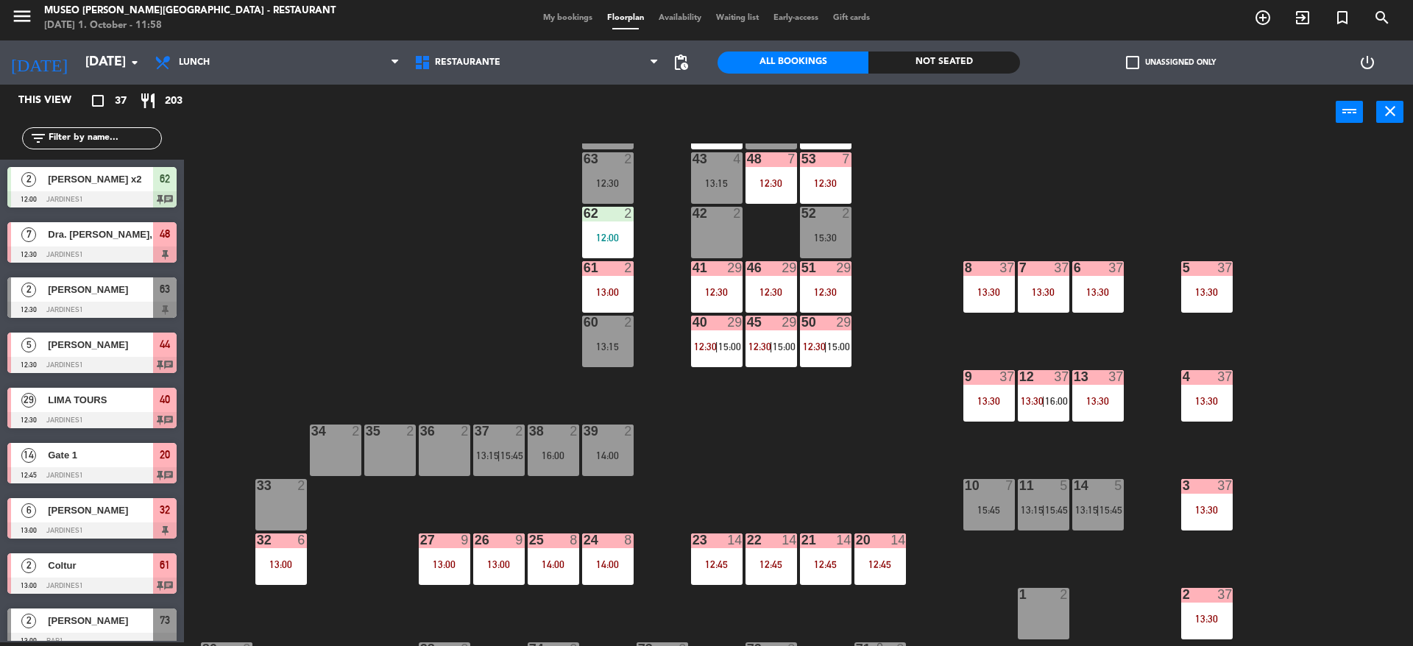
click at [1105, 291] on div "13:30" at bounding box center [1098, 292] width 52 height 10
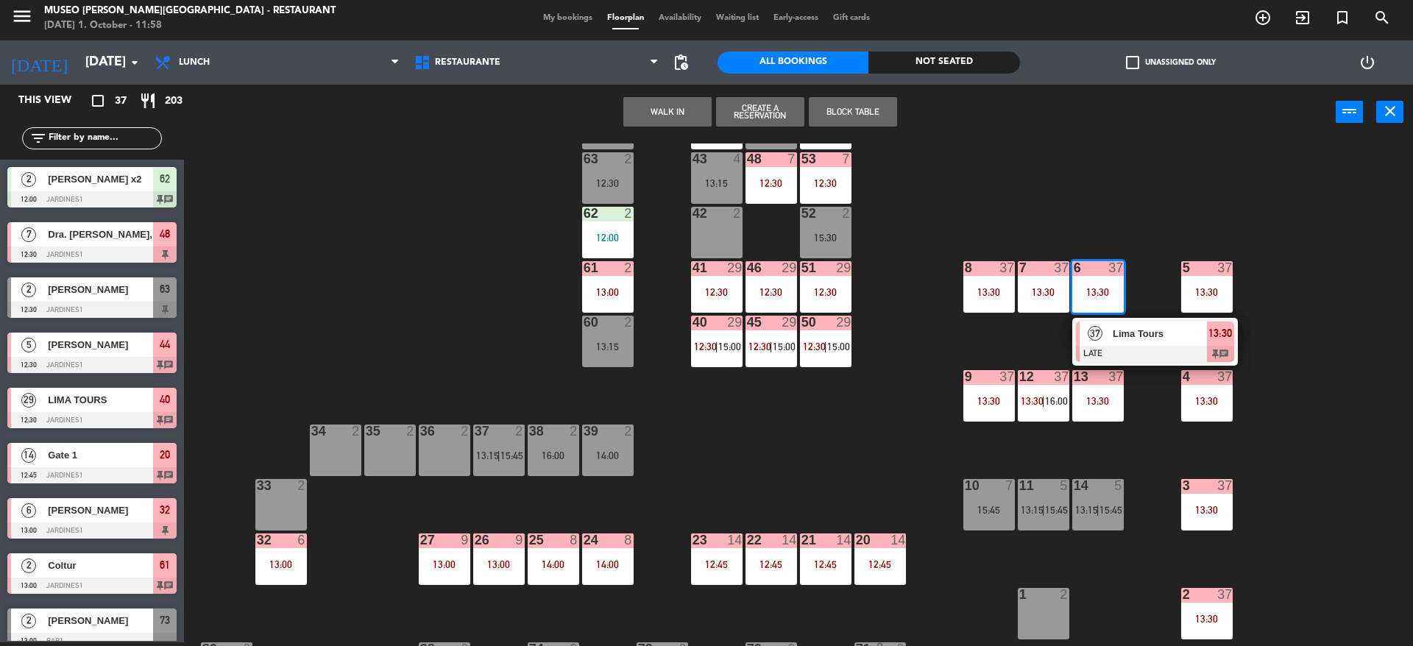
click at [1114, 344] on div "Lima Tours" at bounding box center [1159, 334] width 96 height 24
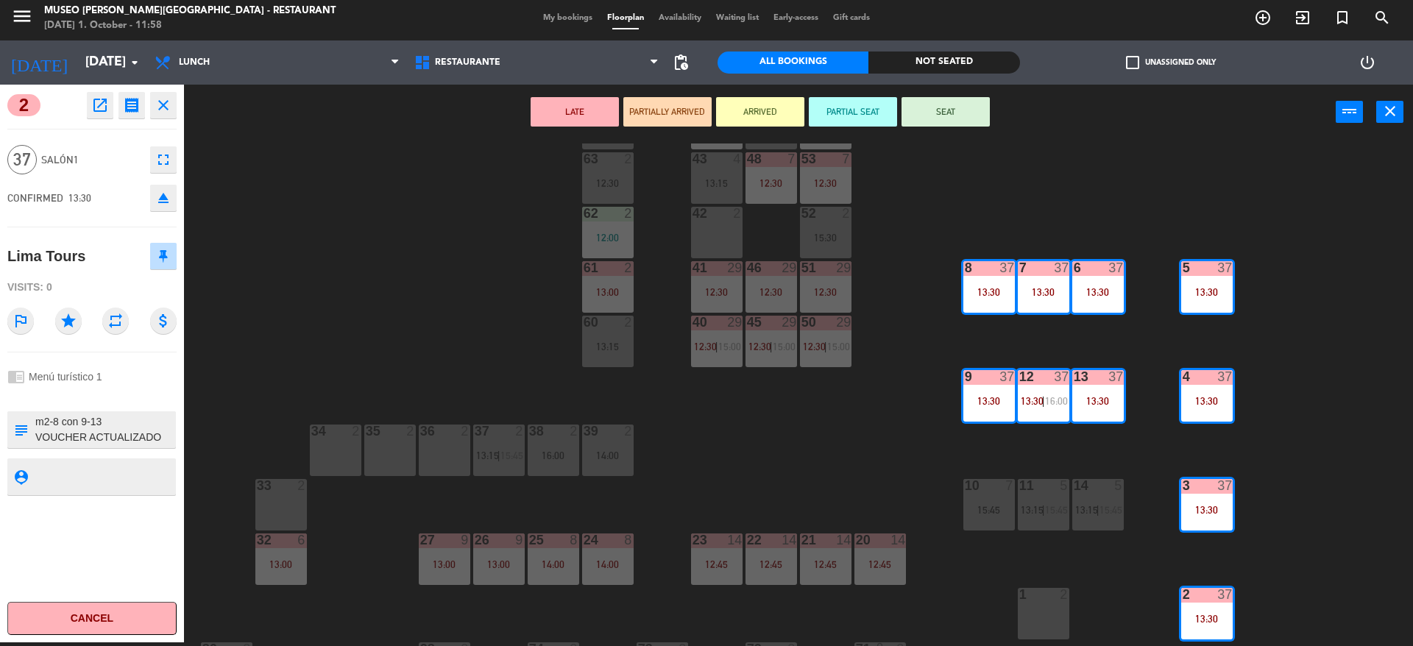
click at [162, 201] on icon "eject" at bounding box center [164, 198] width 18 height 18
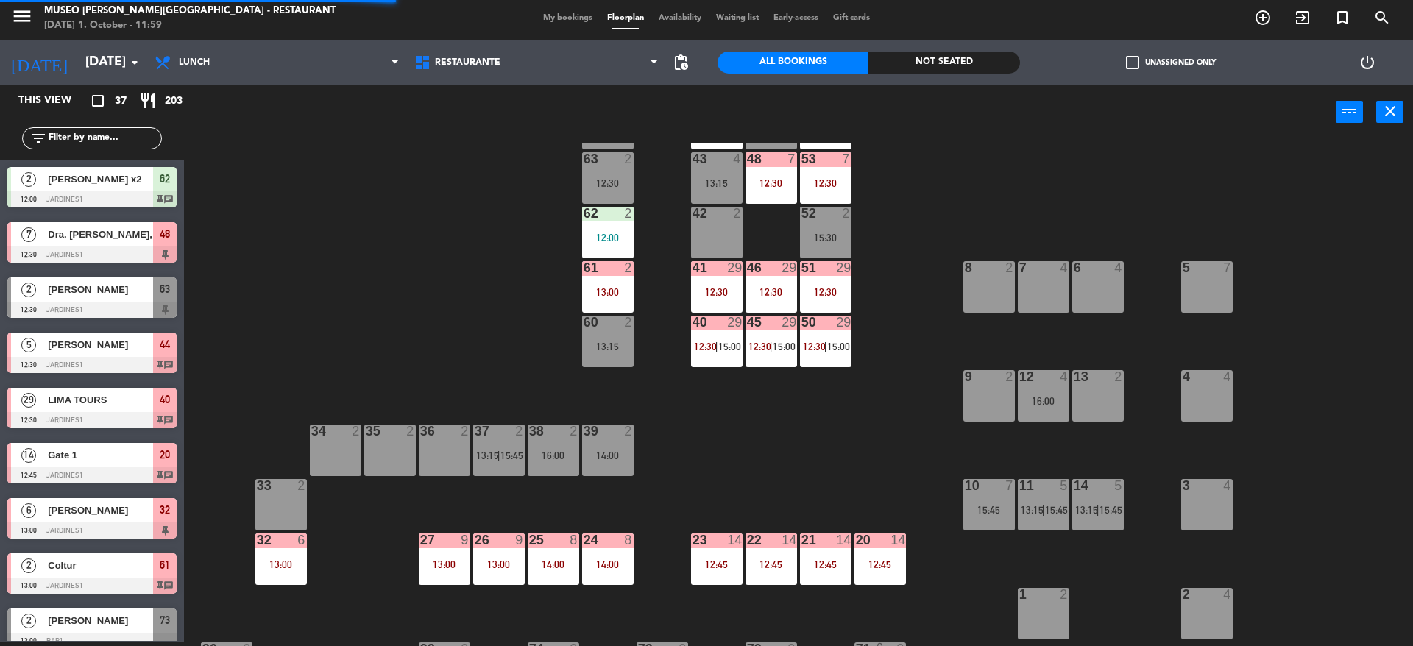
scroll to position [159, 0]
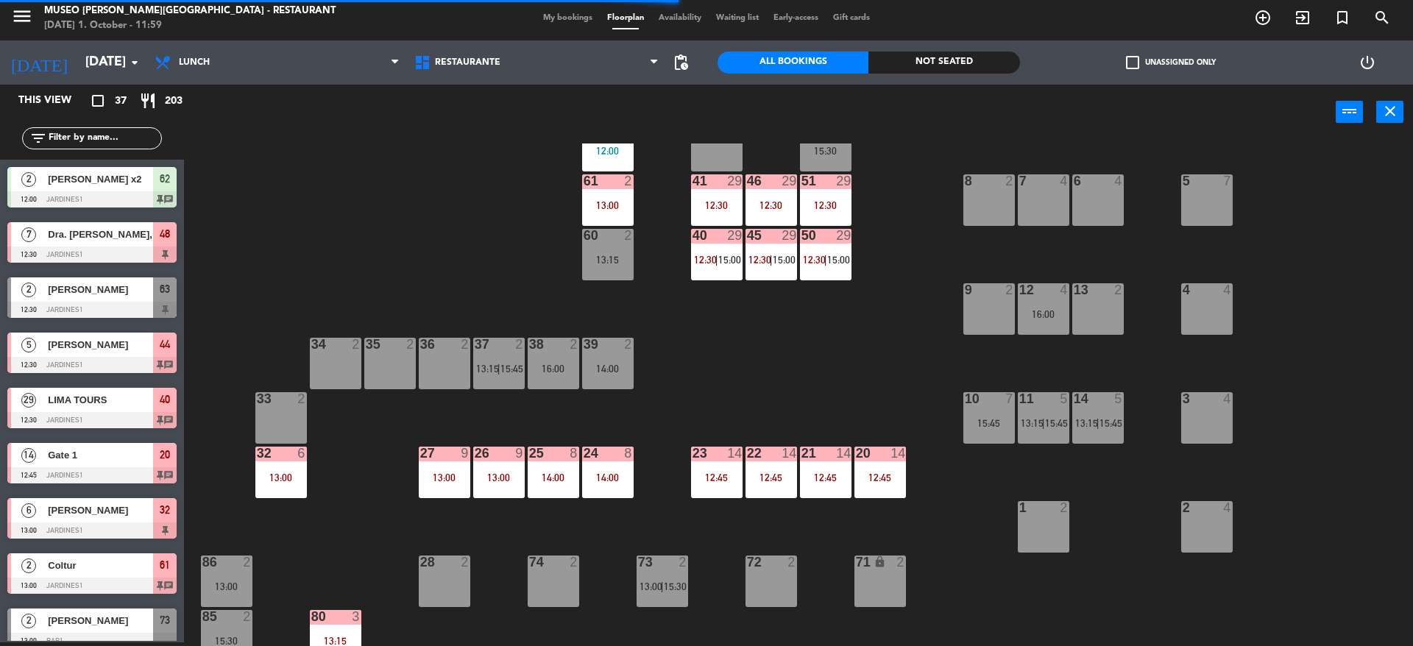
click at [100, 134] on input "text" at bounding box center [104, 138] width 114 height 16
type input "k"
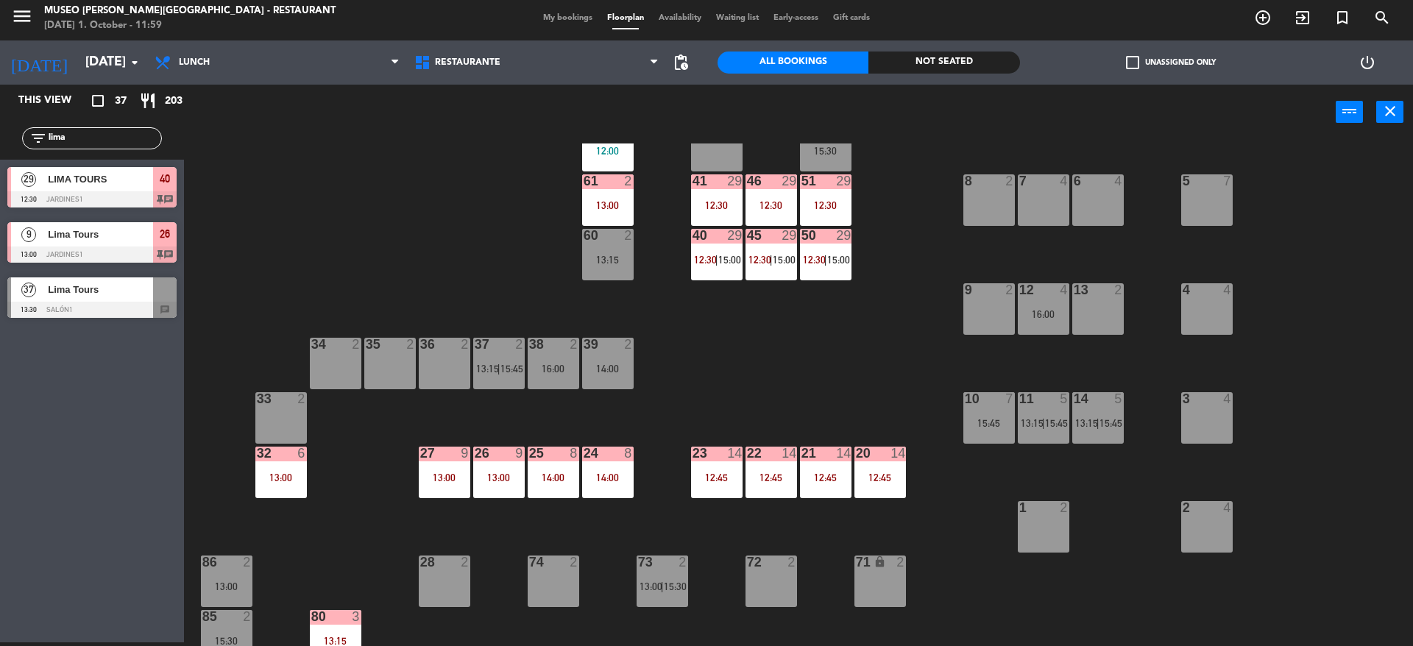
type input "lima"
click at [68, 295] on div "37 Lima Tours 13:30 Salón1 chat" at bounding box center [92, 297] width 184 height 55
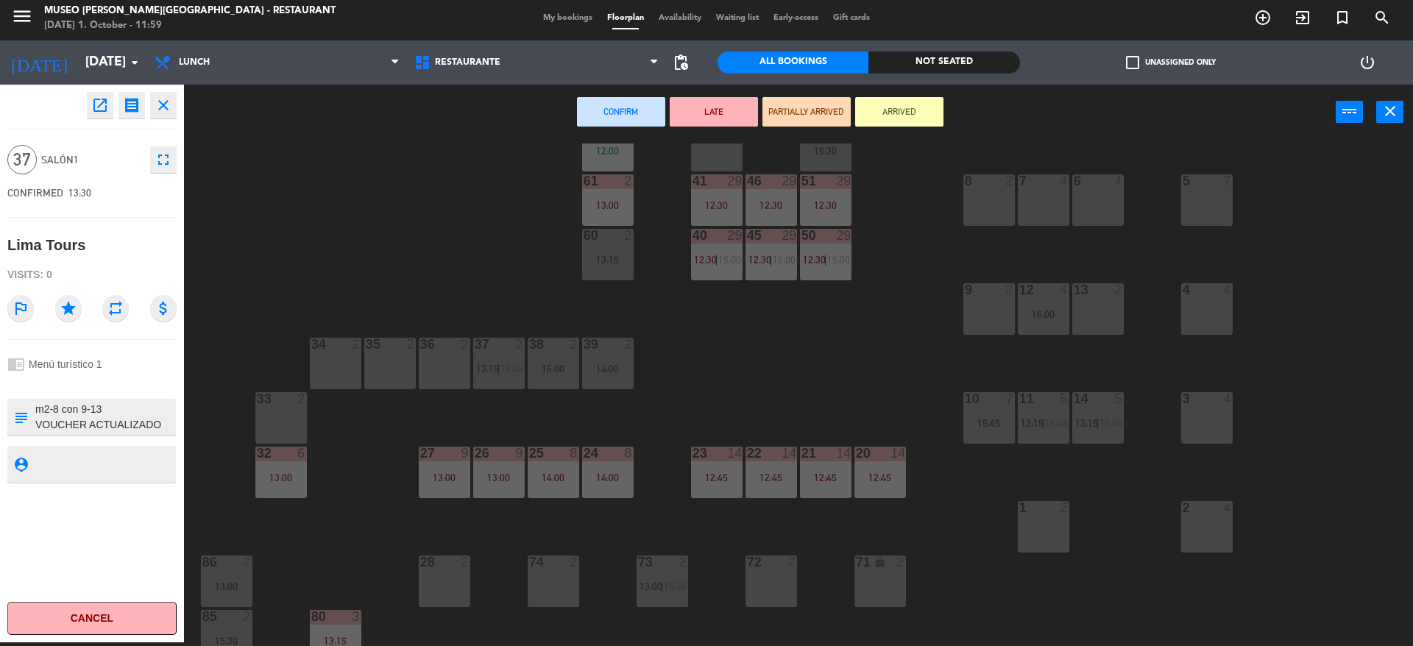
click at [1057, 512] on div "2" at bounding box center [1067, 507] width 24 height 13
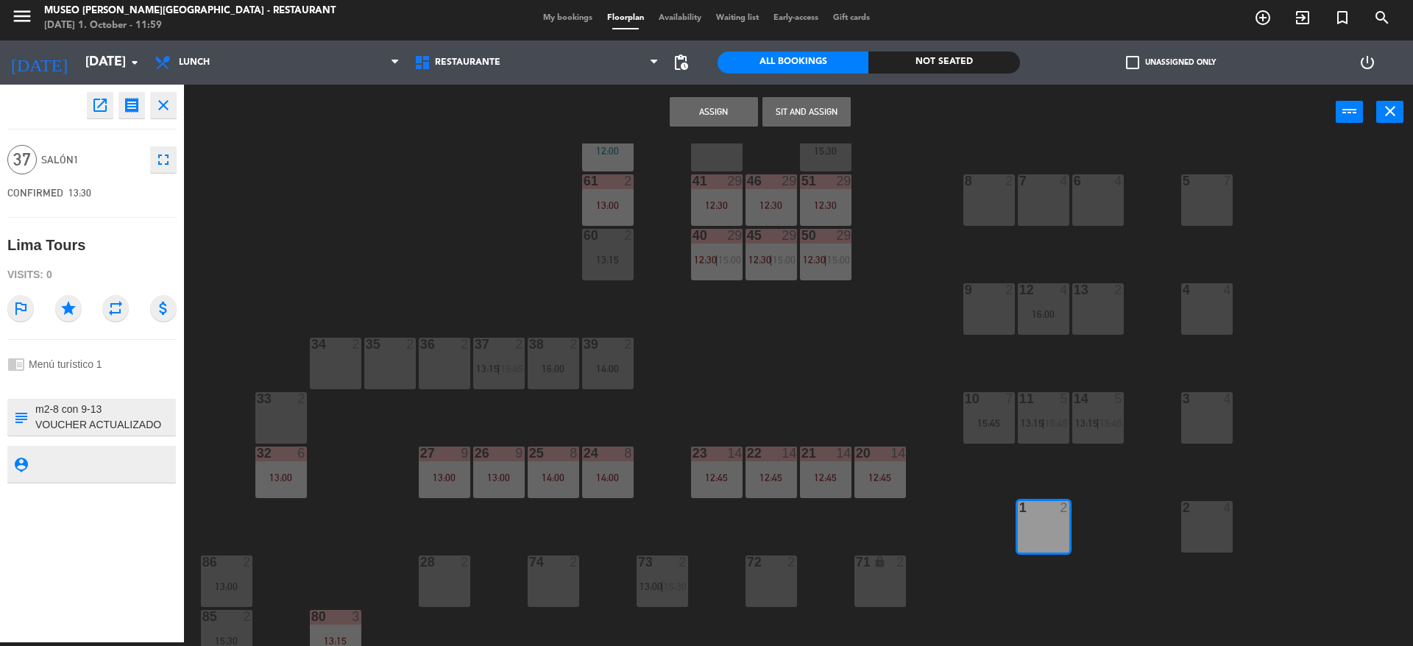
click at [1198, 525] on div "2 4" at bounding box center [1207, 527] width 52 height 52
click at [1196, 434] on div "3 4" at bounding box center [1207, 418] width 52 height 52
click at [1200, 314] on div "4 4" at bounding box center [1207, 309] width 52 height 52
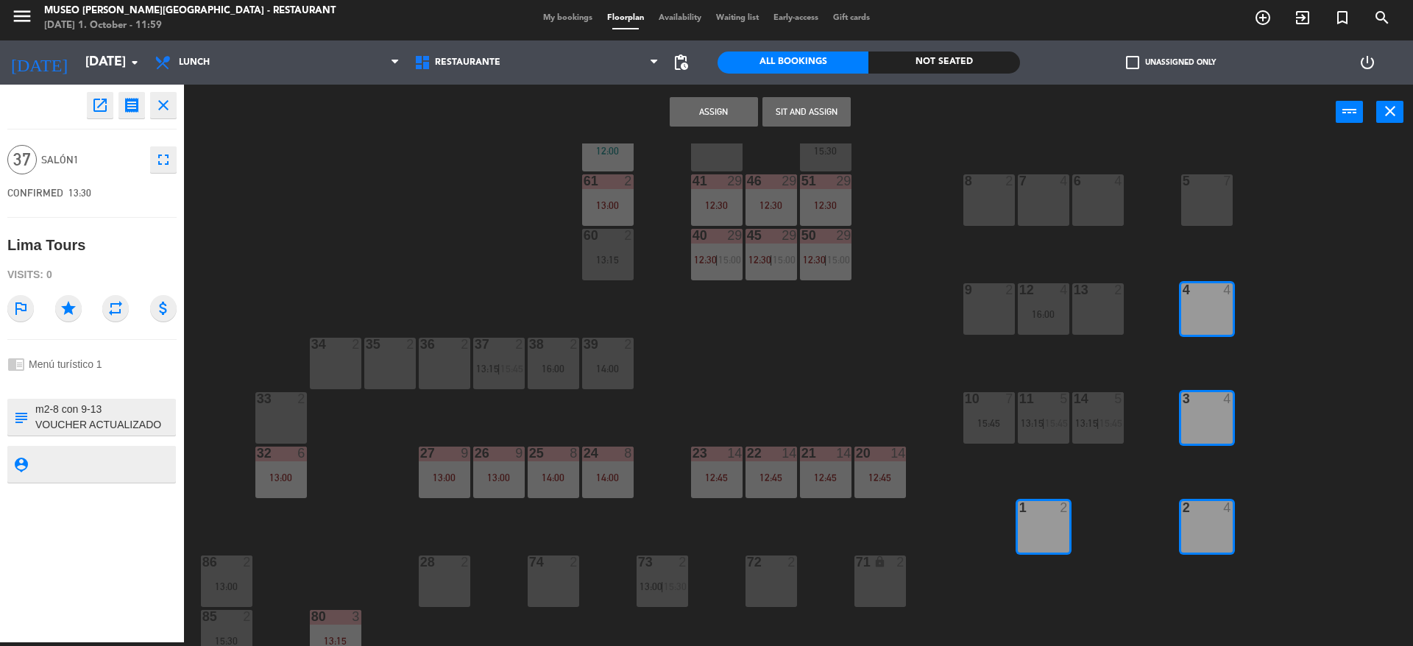
click at [1191, 208] on div "5 7" at bounding box center [1207, 200] width 52 height 52
click at [1100, 210] on div "6 4" at bounding box center [1098, 200] width 52 height 52
click at [1041, 205] on div "7 4" at bounding box center [1044, 200] width 52 height 52
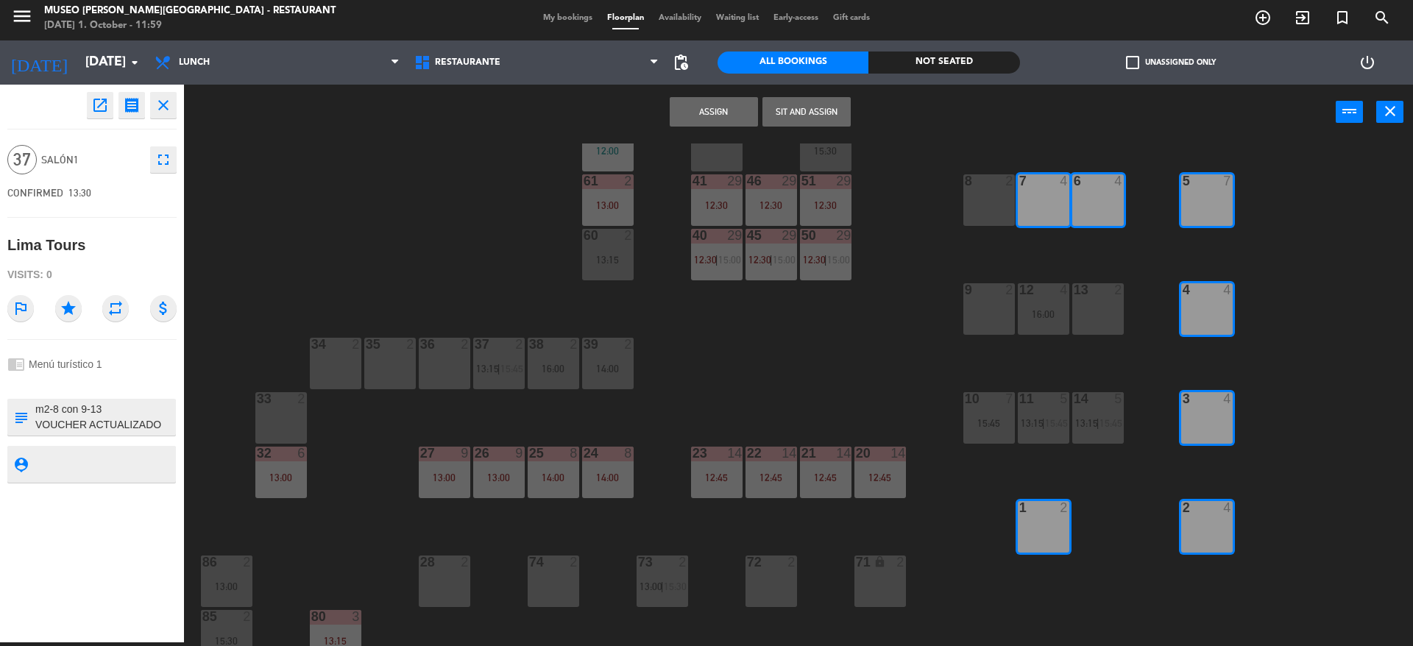
click at [985, 203] on div "8 2" at bounding box center [989, 200] width 52 height 52
click at [1091, 305] on div "13 2" at bounding box center [1098, 309] width 52 height 52
click at [1033, 303] on div "12 4 16:00" at bounding box center [1044, 309] width 52 height 52
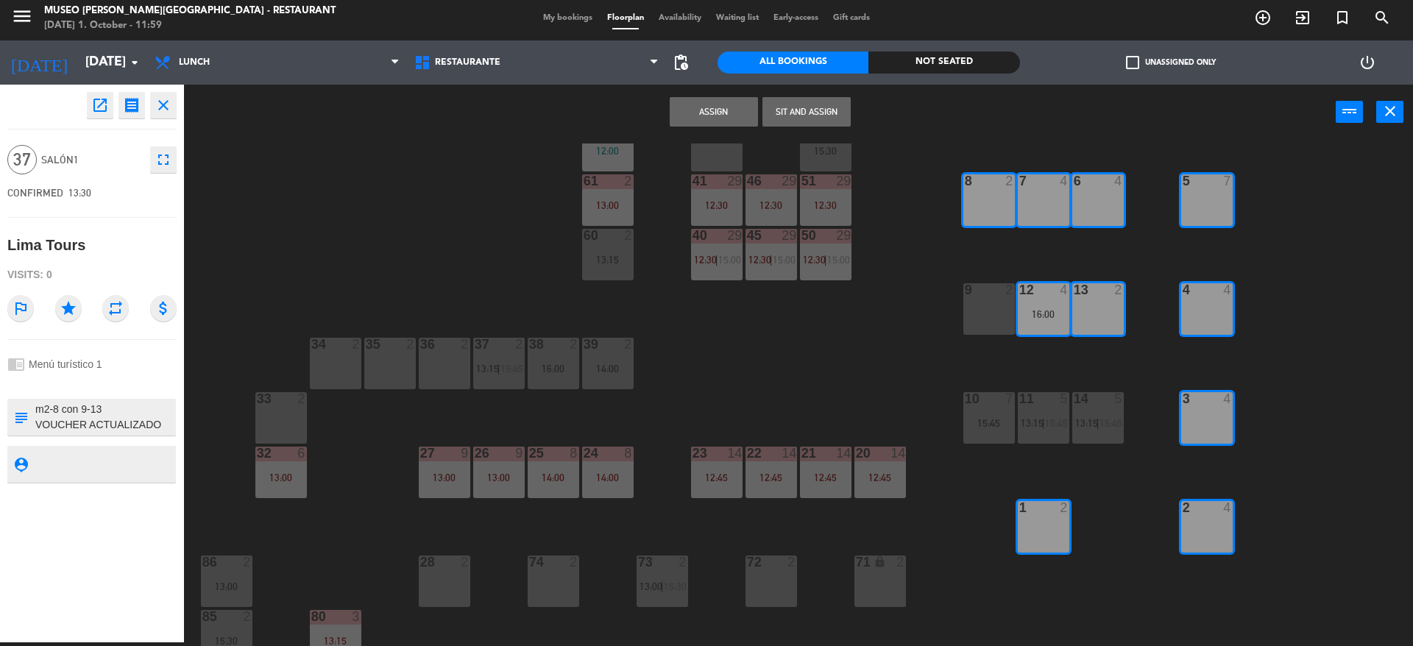
click at [1003, 304] on div "9 2" at bounding box center [989, 309] width 52 height 52
click at [717, 118] on button "Assign" at bounding box center [714, 111] width 88 height 29
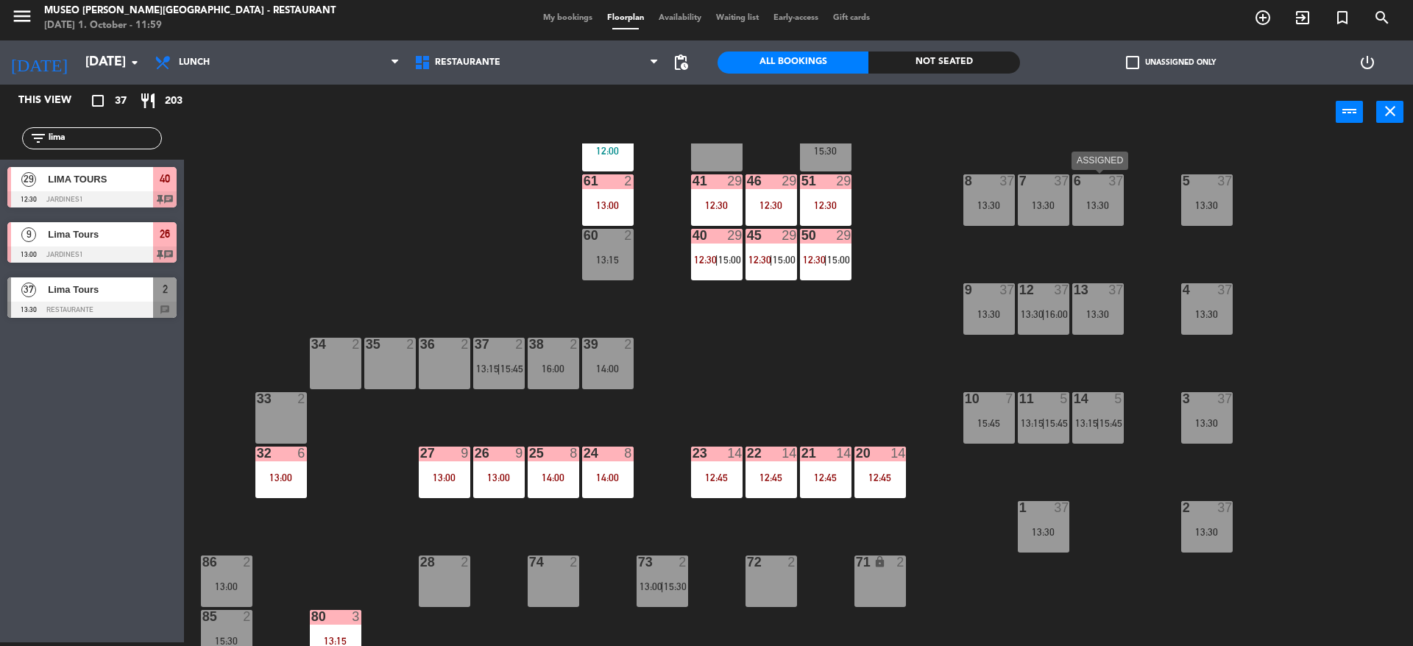
click at [1086, 207] on div "13:30" at bounding box center [1098, 205] width 52 height 10
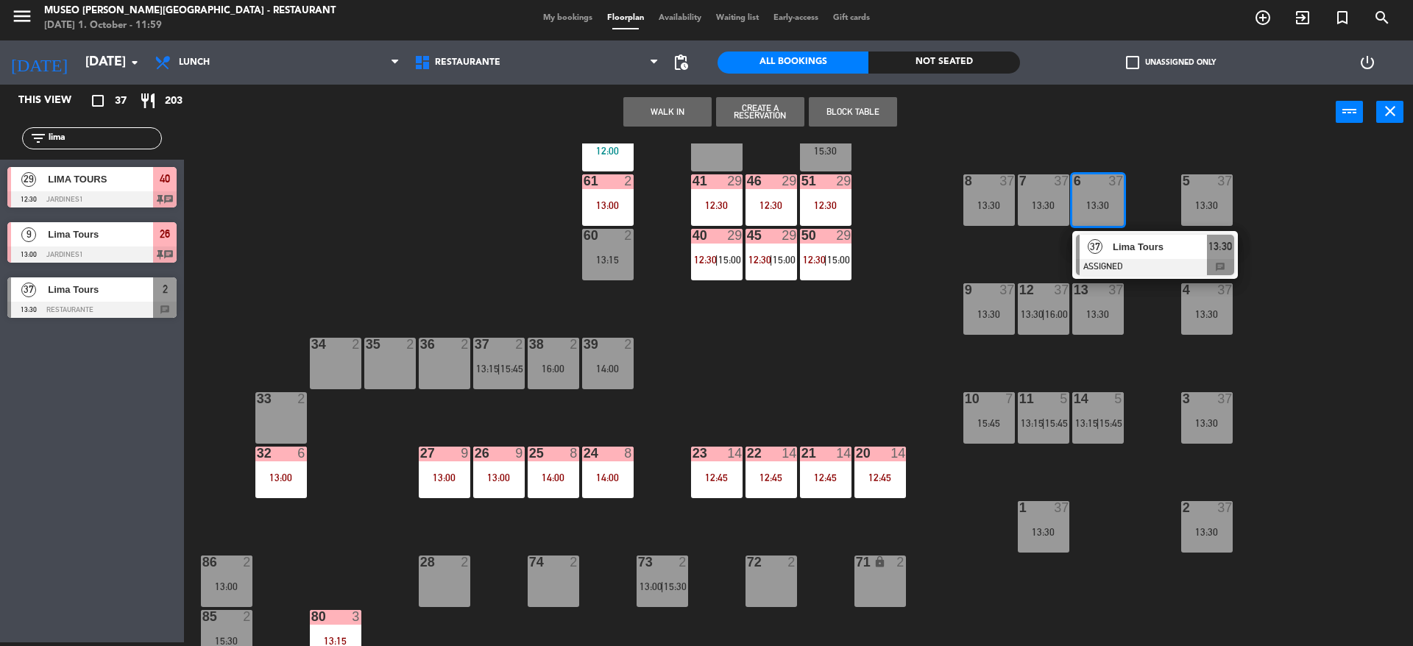
click at [1092, 254] on span "37" at bounding box center [1095, 246] width 15 height 15
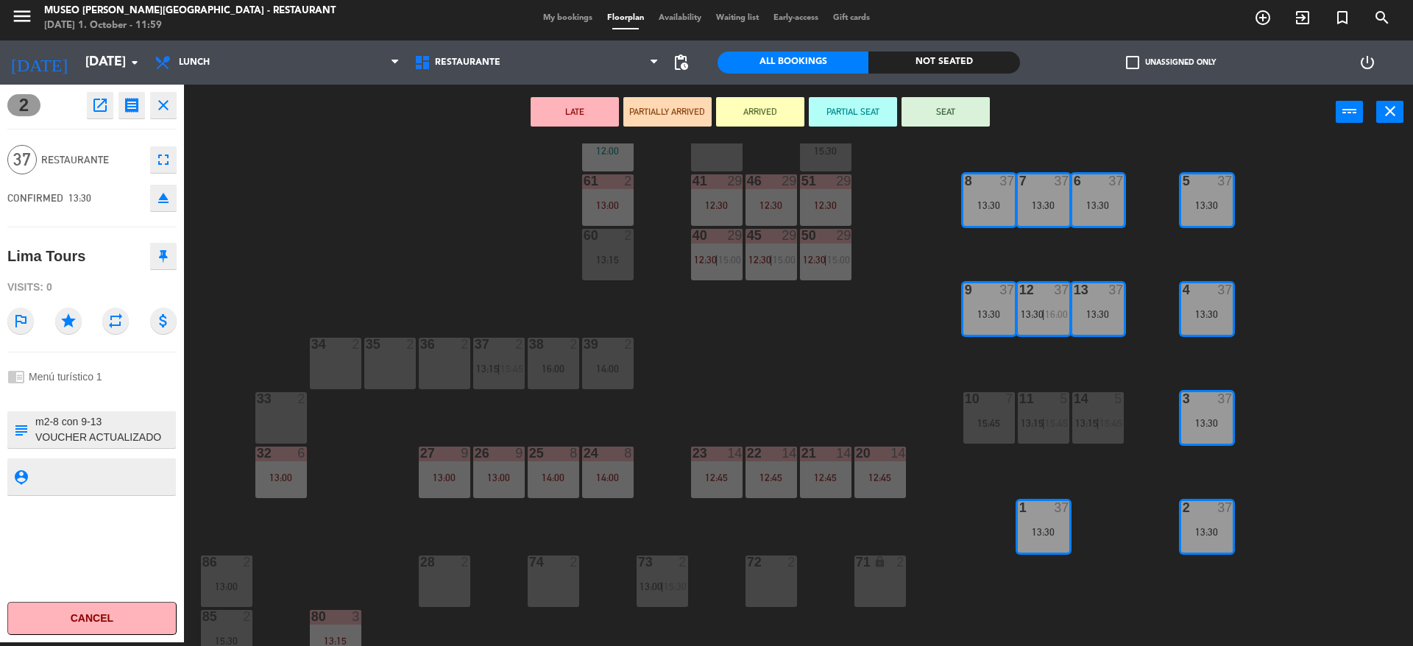
click at [592, 105] on button "LATE" at bounding box center [575, 111] width 88 height 29
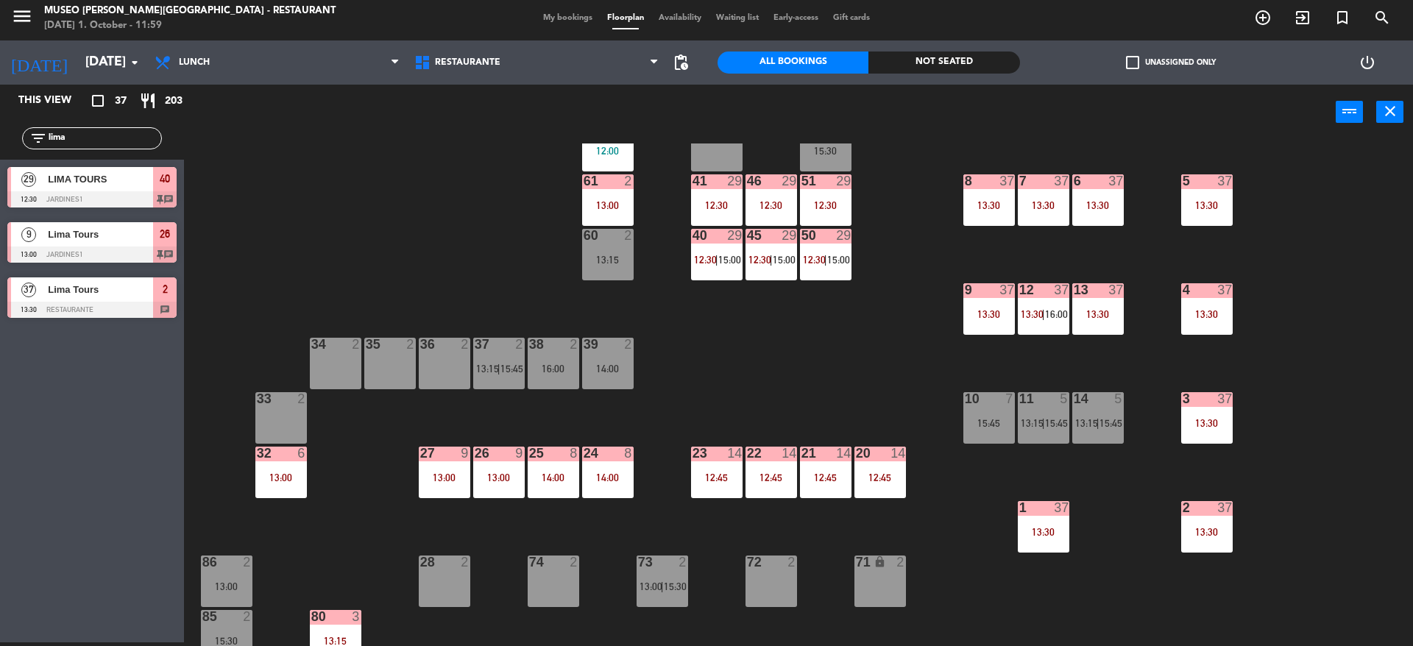
click at [439, 208] on div "44 5 12:30 49 2 54 5 13:15 64 2 13:30 48 7 12:30 53 7 12:30 63 2 12:30 43 4 13:…" at bounding box center [805, 395] width 1215 height 503
drag, startPoint x: 110, startPoint y: 144, endPoint x: 0, endPoint y: 103, distance: 116.9
click at [0, 103] on div "This view crop_square 37 restaurant 203 filter_list lima 29 LIMA TOURS 12:30 Ja…" at bounding box center [92, 205] width 184 height 241
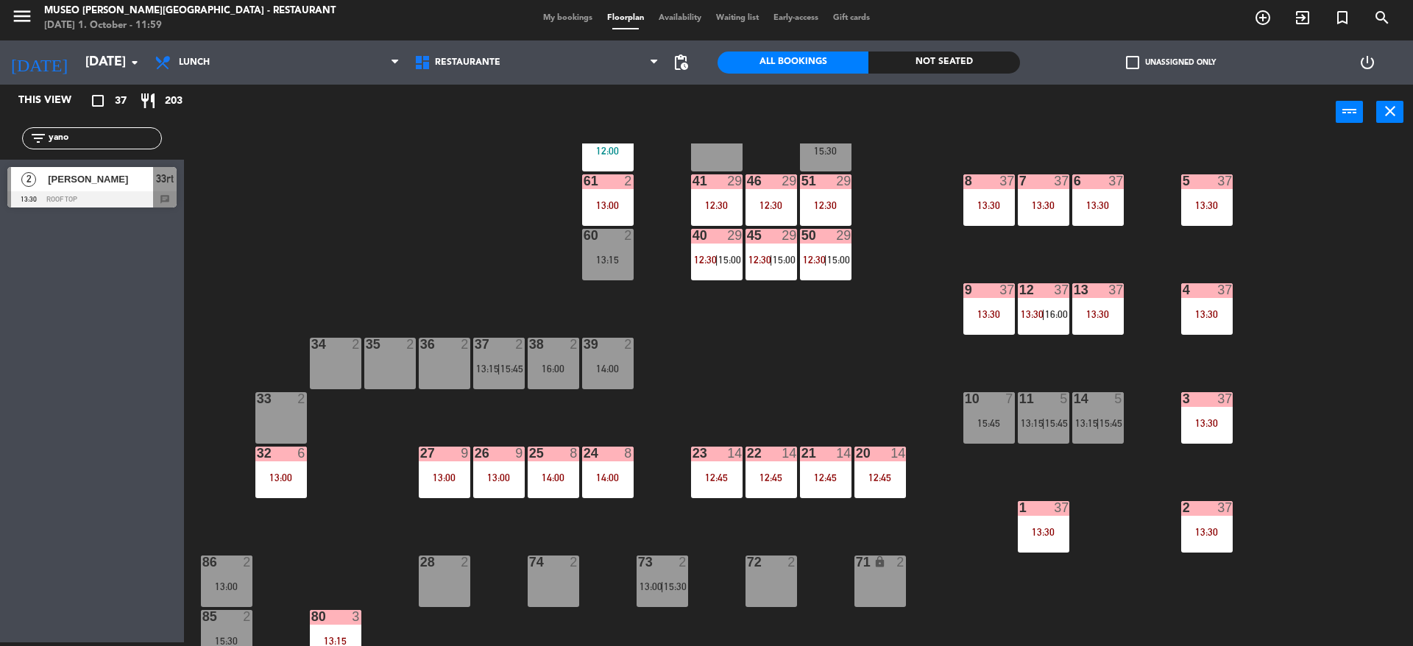
type input "yano"
click at [54, 175] on span "[PERSON_NAME]" at bounding box center [100, 178] width 105 height 15
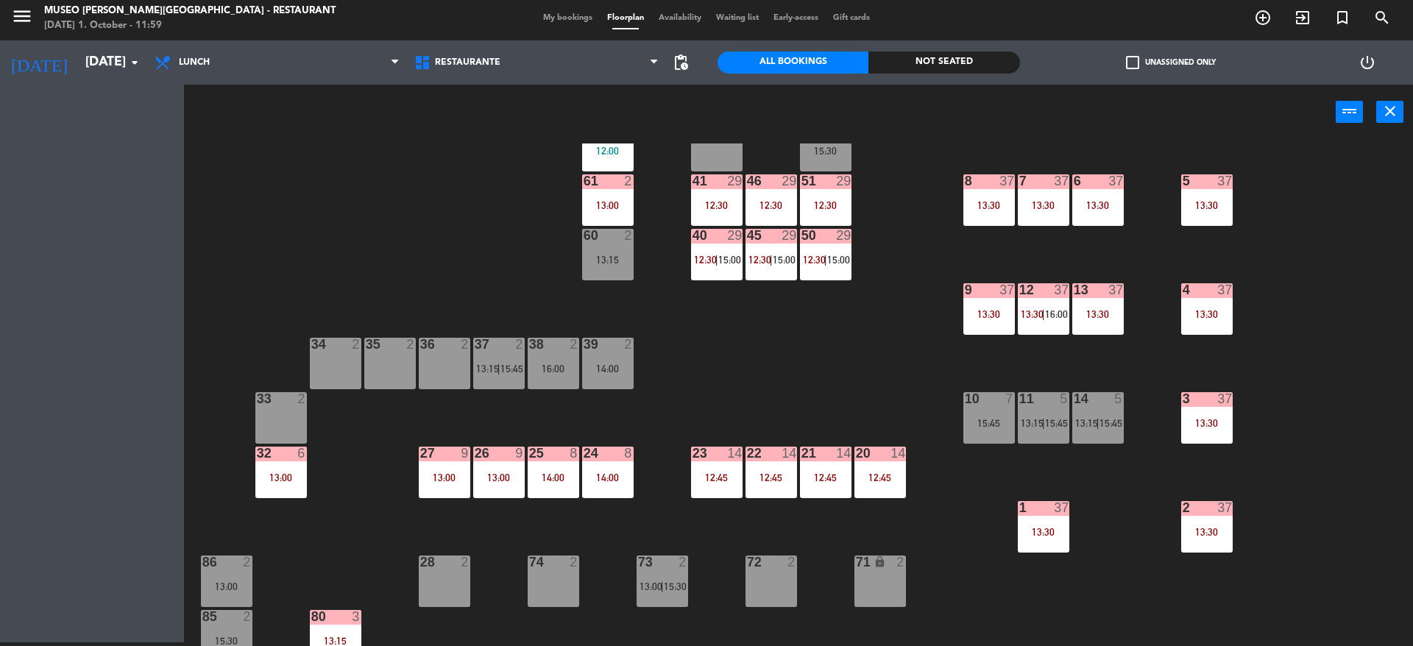
scroll to position [0, 0]
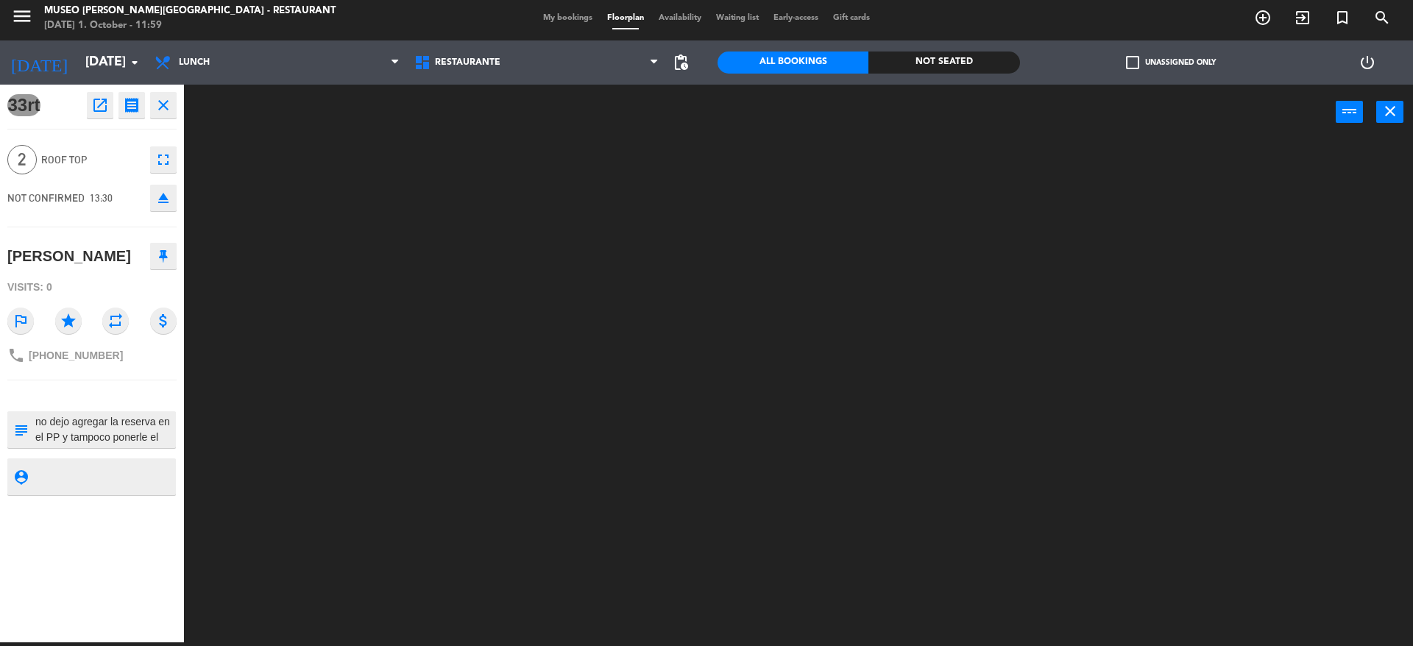
click at [519, 144] on div at bounding box center [805, 395] width 1215 height 503
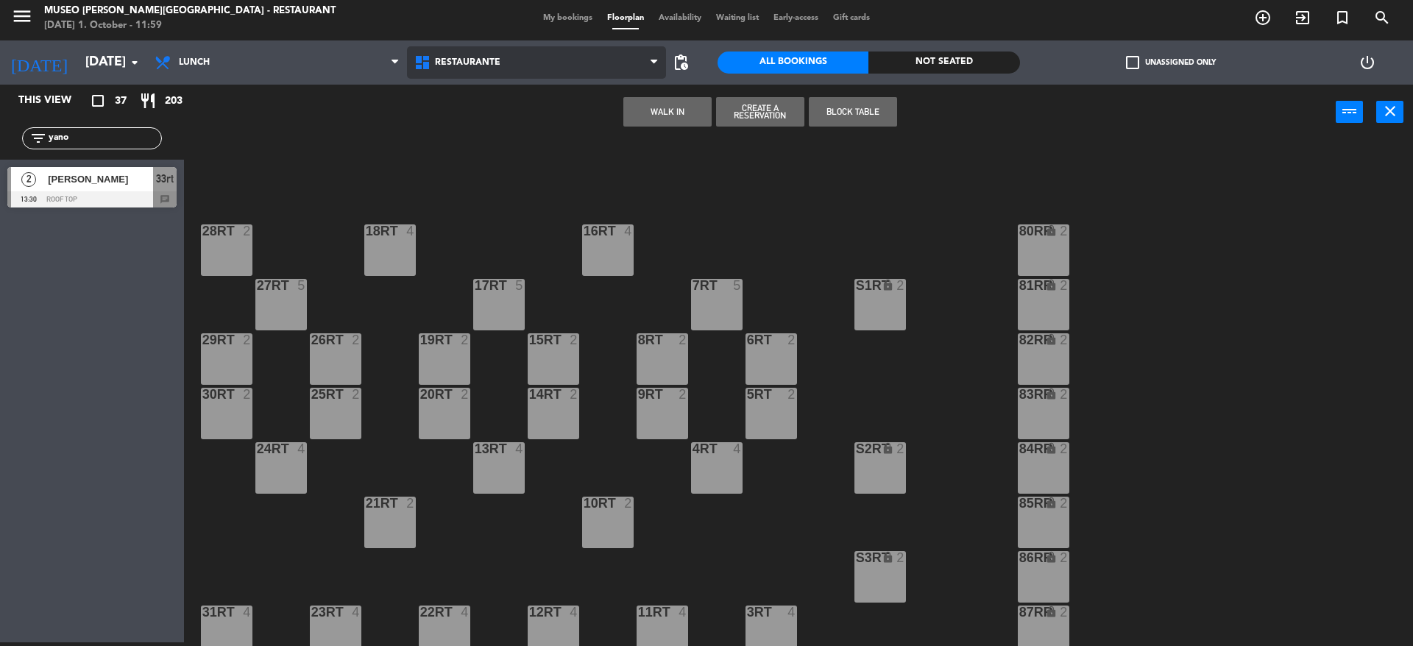
click at [484, 64] on span "Restaurante" at bounding box center [468, 62] width 66 height 10
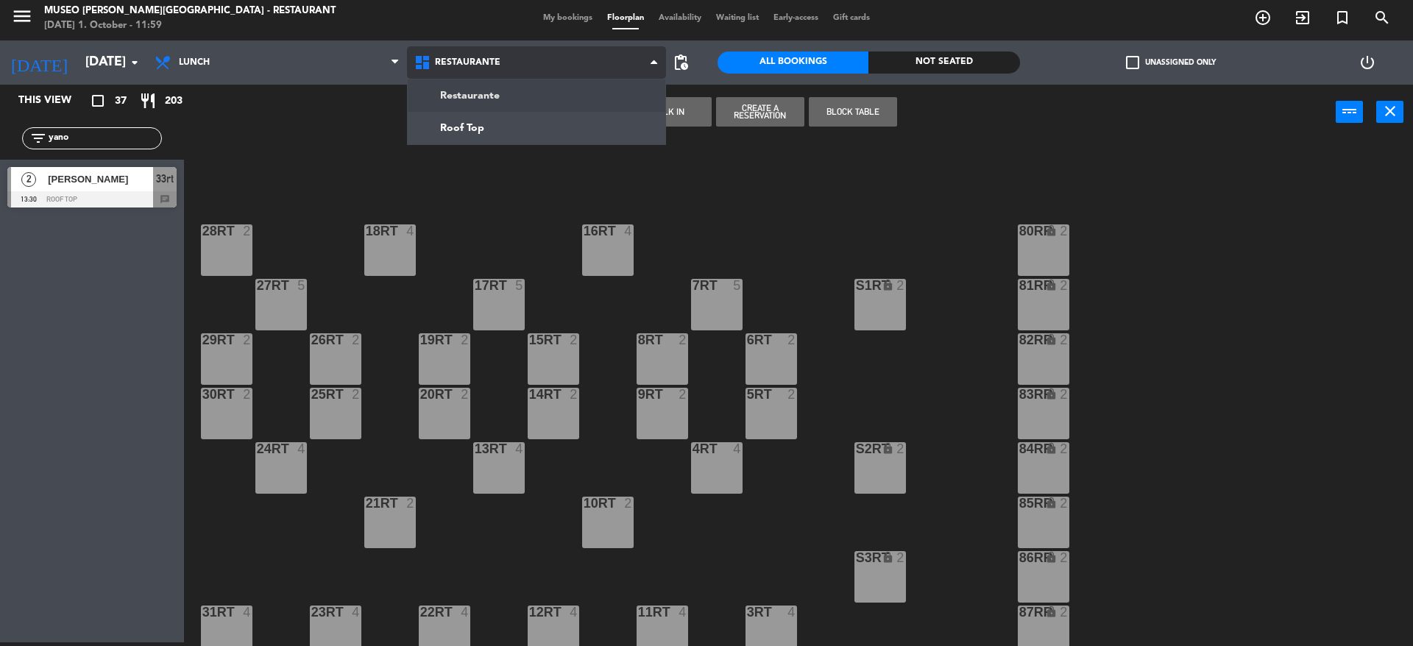
click at [495, 100] on ng-component "menu Museo Larco Café - Restaurant Wednesday 1. October - 11:59 My bookings Flo…" at bounding box center [706, 321] width 1413 height 650
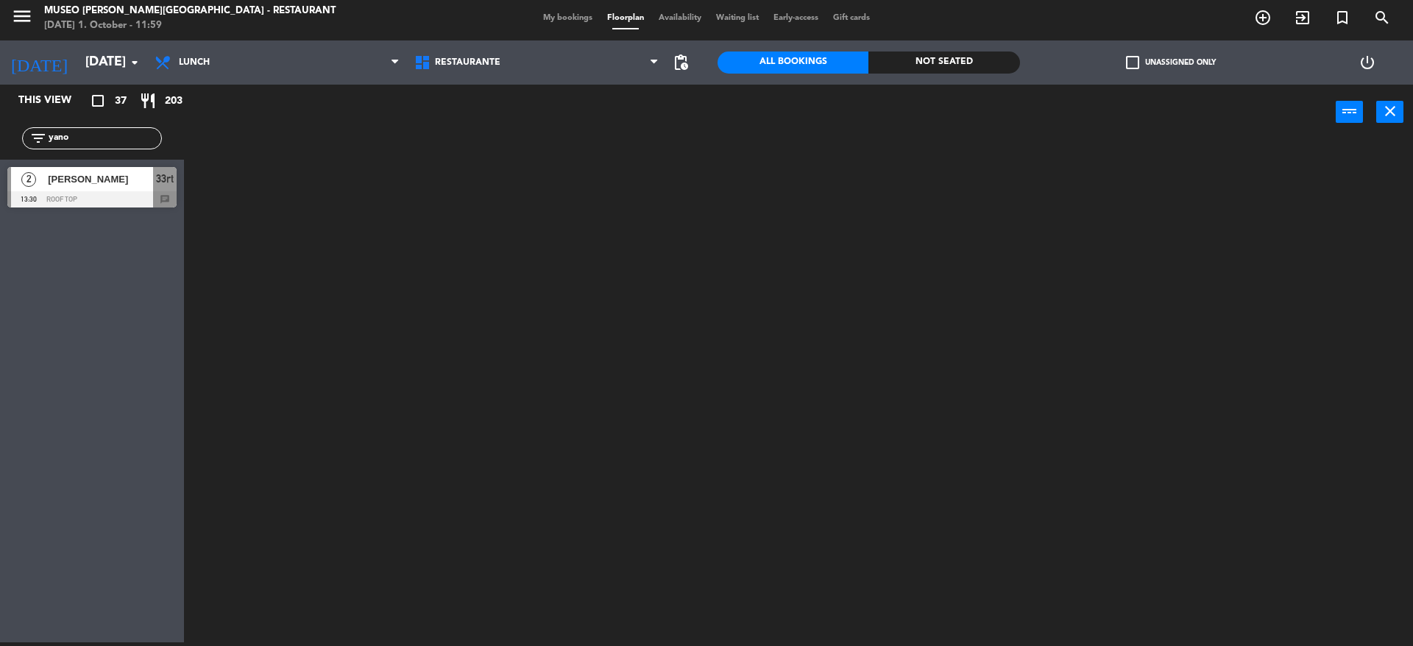
click at [352, 177] on div at bounding box center [805, 395] width 1215 height 503
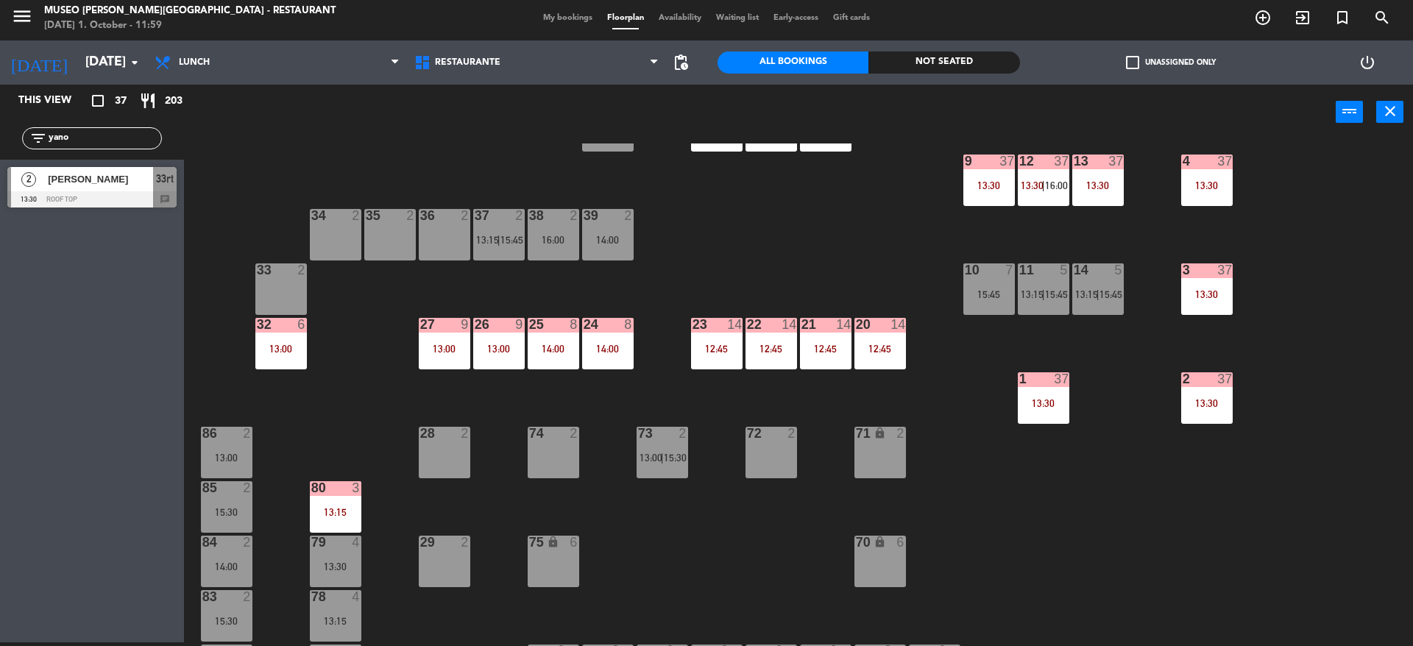
scroll to position [282, 0]
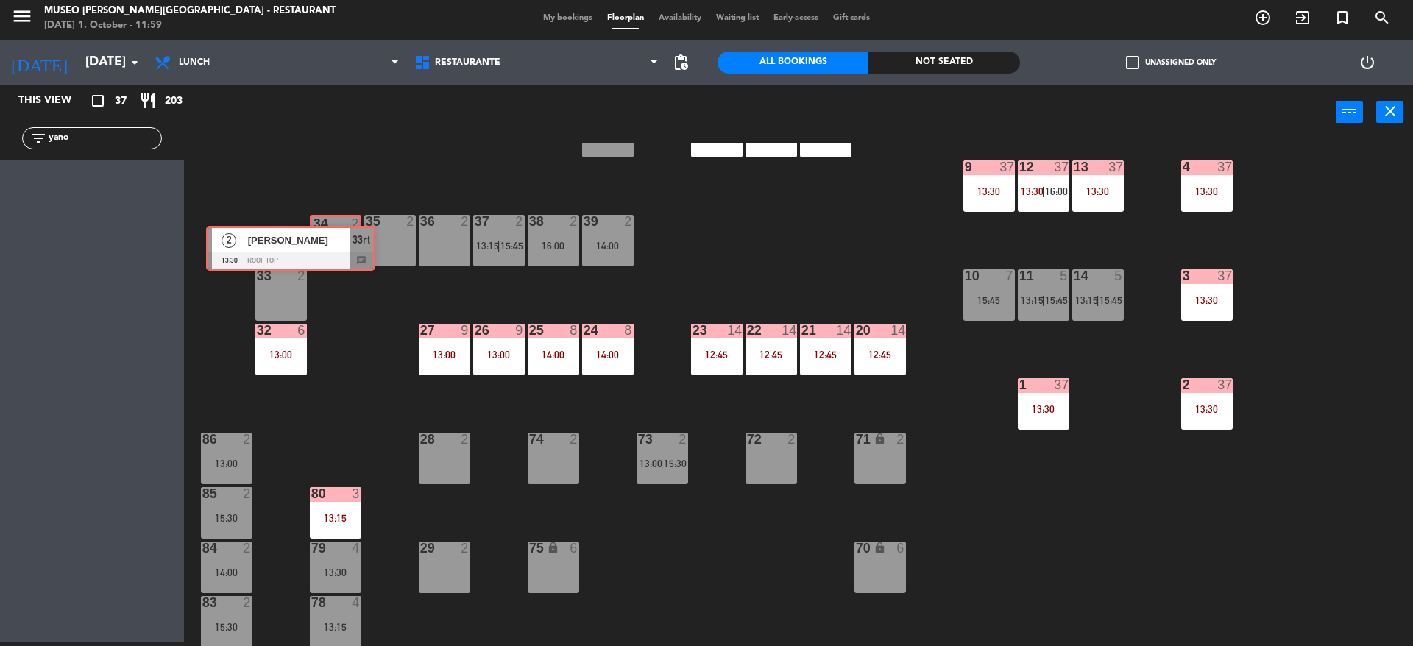
drag, startPoint x: 160, startPoint y: 184, endPoint x: 356, endPoint y: 242, distance: 204.9
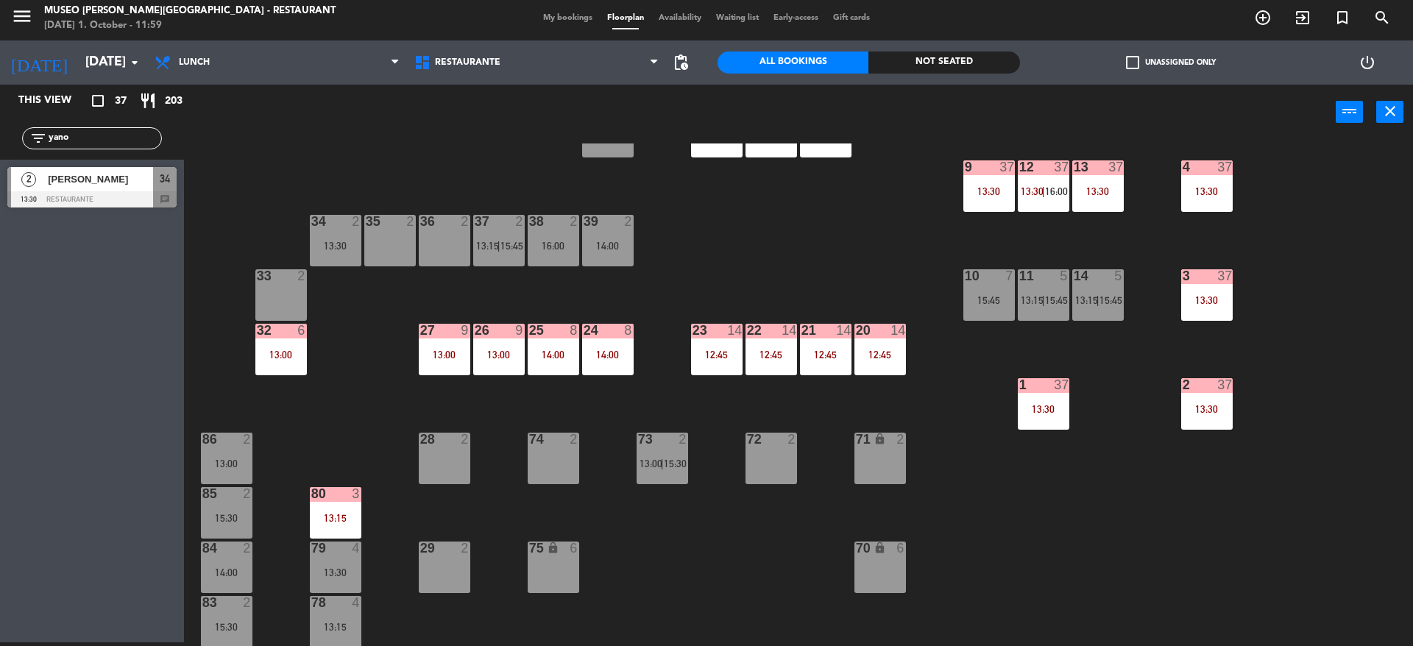
click at [344, 259] on div "34 2 13:30" at bounding box center [336, 241] width 52 height 52
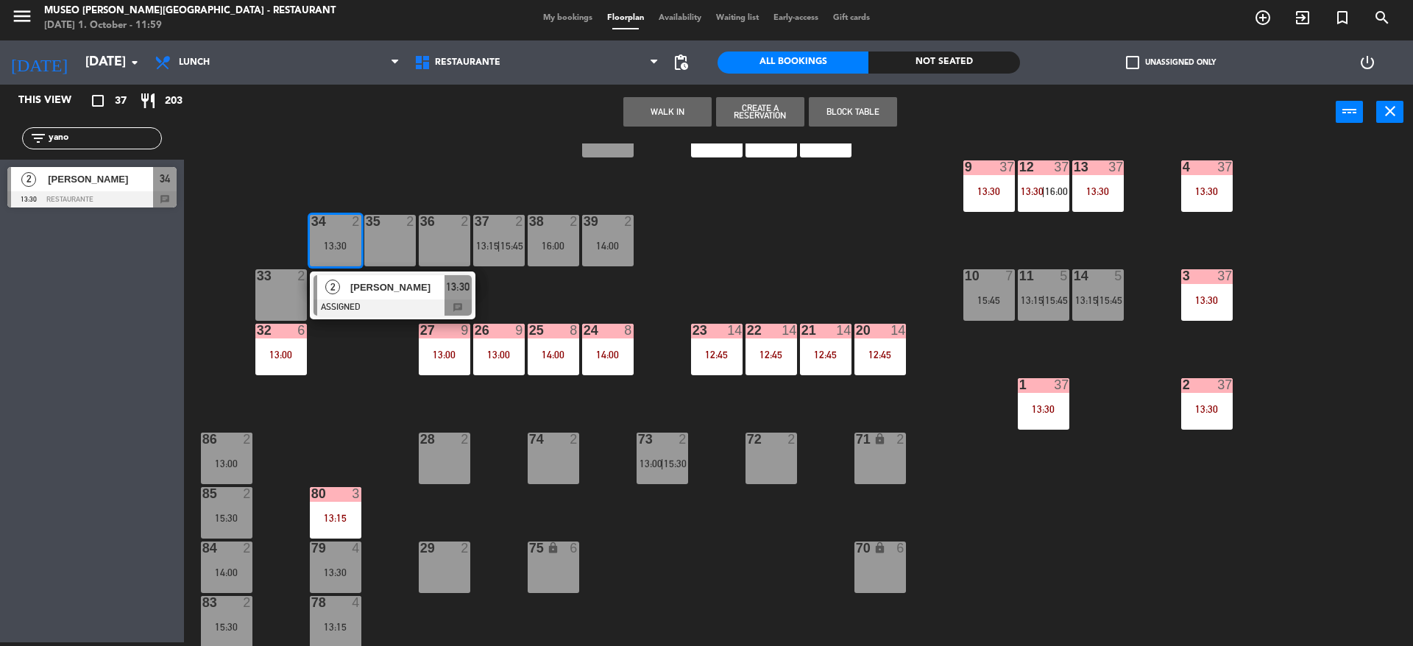
click at [360, 296] on div "[PERSON_NAME]" at bounding box center [397, 287] width 96 height 24
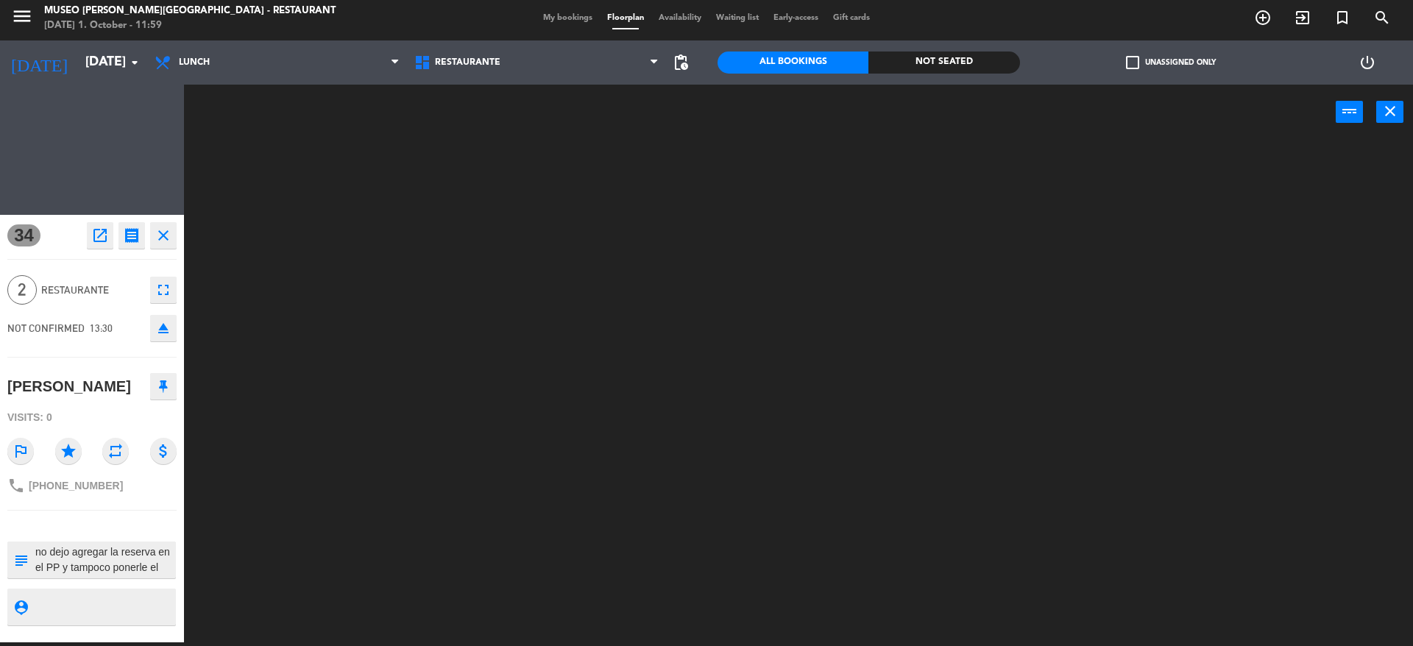
scroll to position [0, 0]
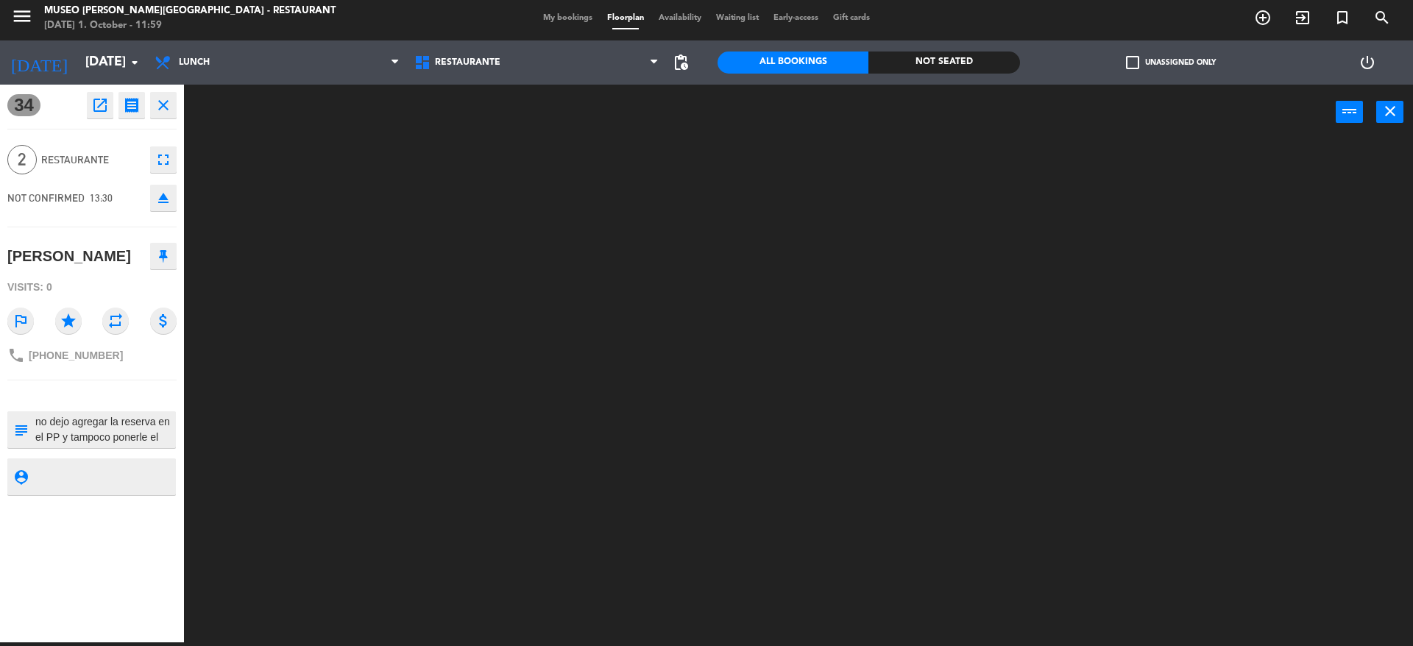
click at [90, 95] on button "open_in_new" at bounding box center [100, 105] width 26 height 26
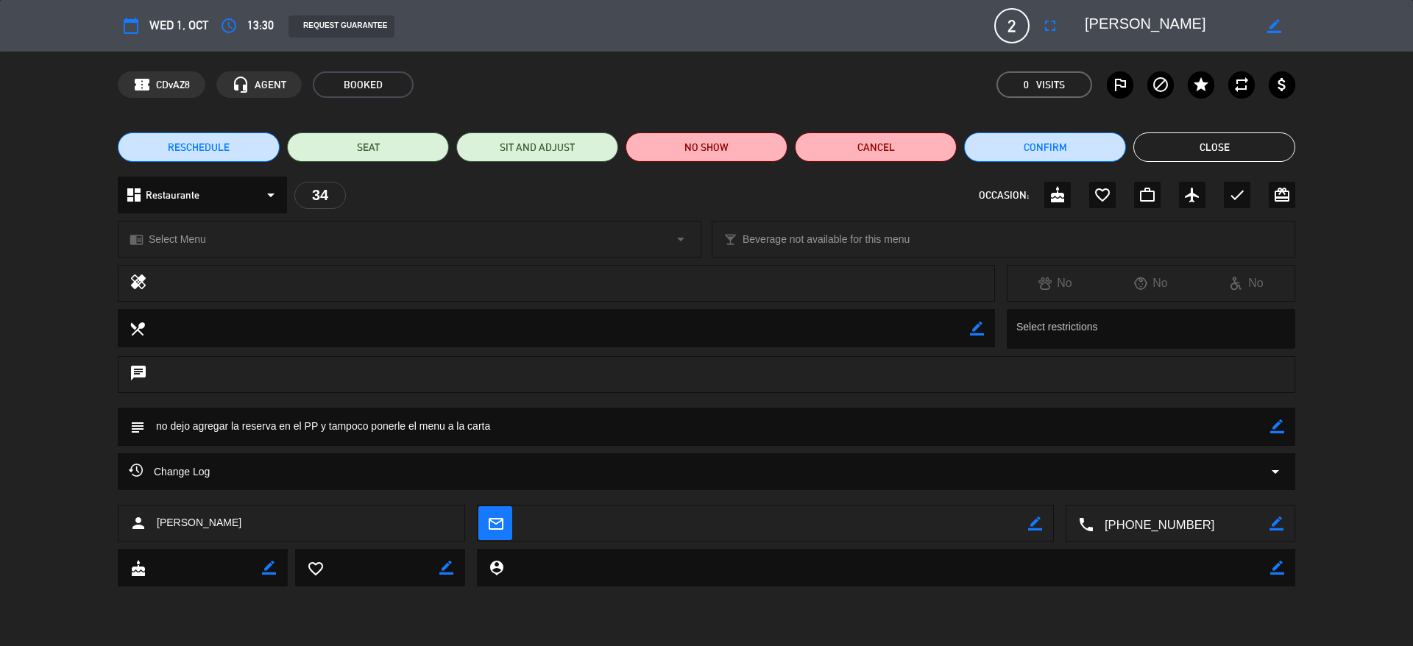
click at [1097, 21] on textarea at bounding box center [1169, 26] width 169 height 26
click at [1170, 152] on button "Close" at bounding box center [1214, 146] width 162 height 29
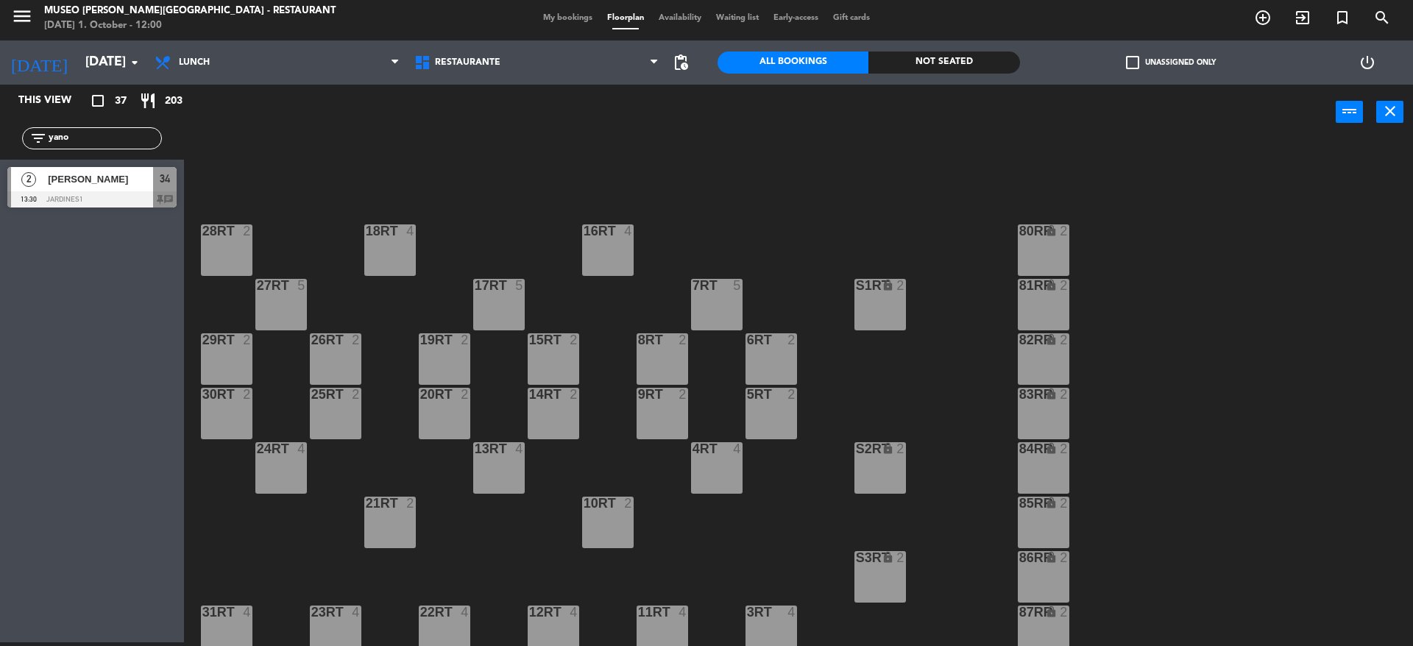
scroll to position [610, 0]
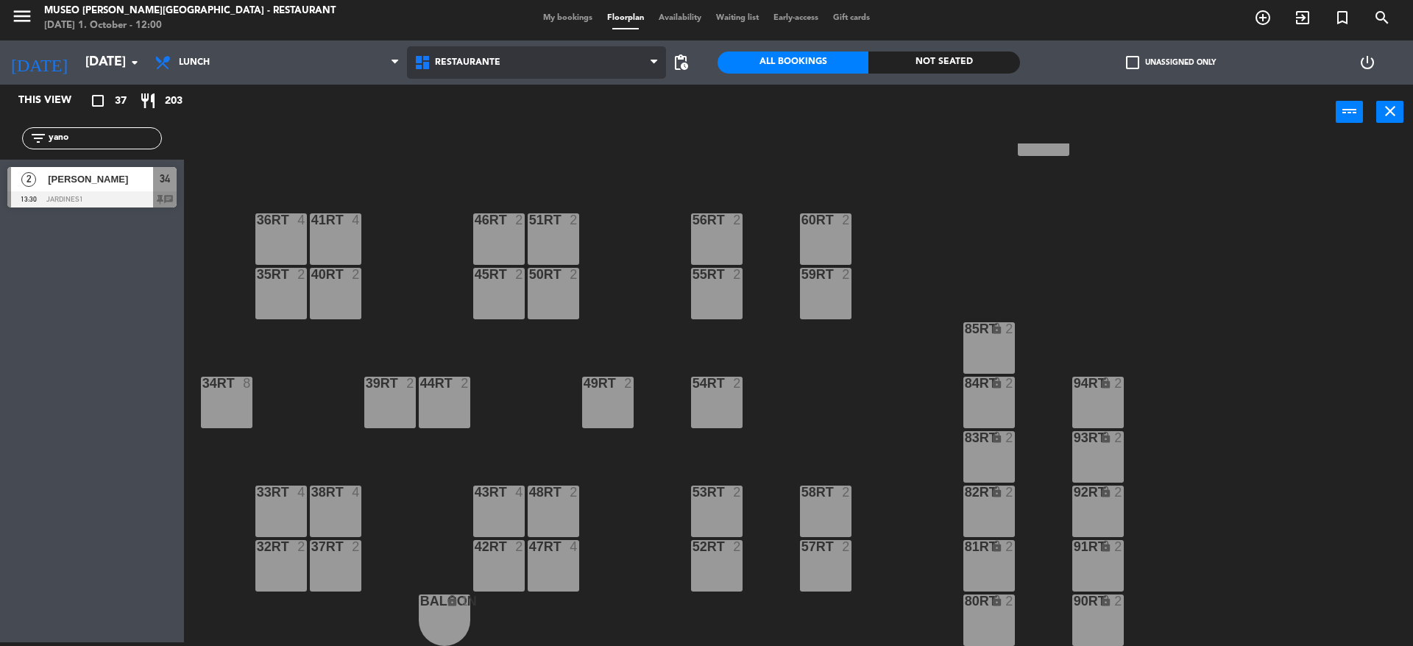
click at [489, 71] on span "Restaurante" at bounding box center [537, 62] width 260 height 32
click at [489, 92] on ng-component "menu Museo Larco Café - Restaurant Wednesday 1. October - 12:00 My bookings Flo…" at bounding box center [706, 321] width 1413 height 650
click at [492, 52] on span "Restaurante" at bounding box center [537, 62] width 260 height 32
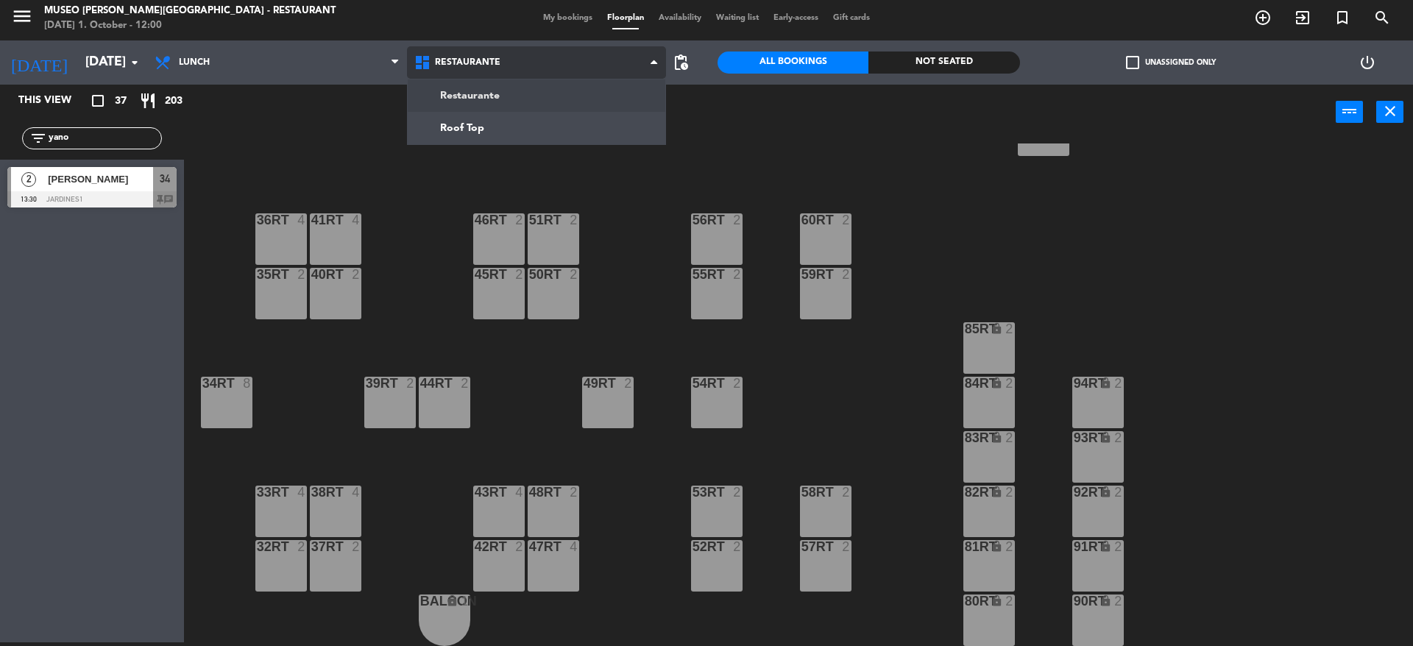
click at [486, 123] on ng-component "menu Museo Larco Café - Restaurant Wednesday 1. October - 12:00 My bookings Flo…" at bounding box center [706, 321] width 1413 height 650
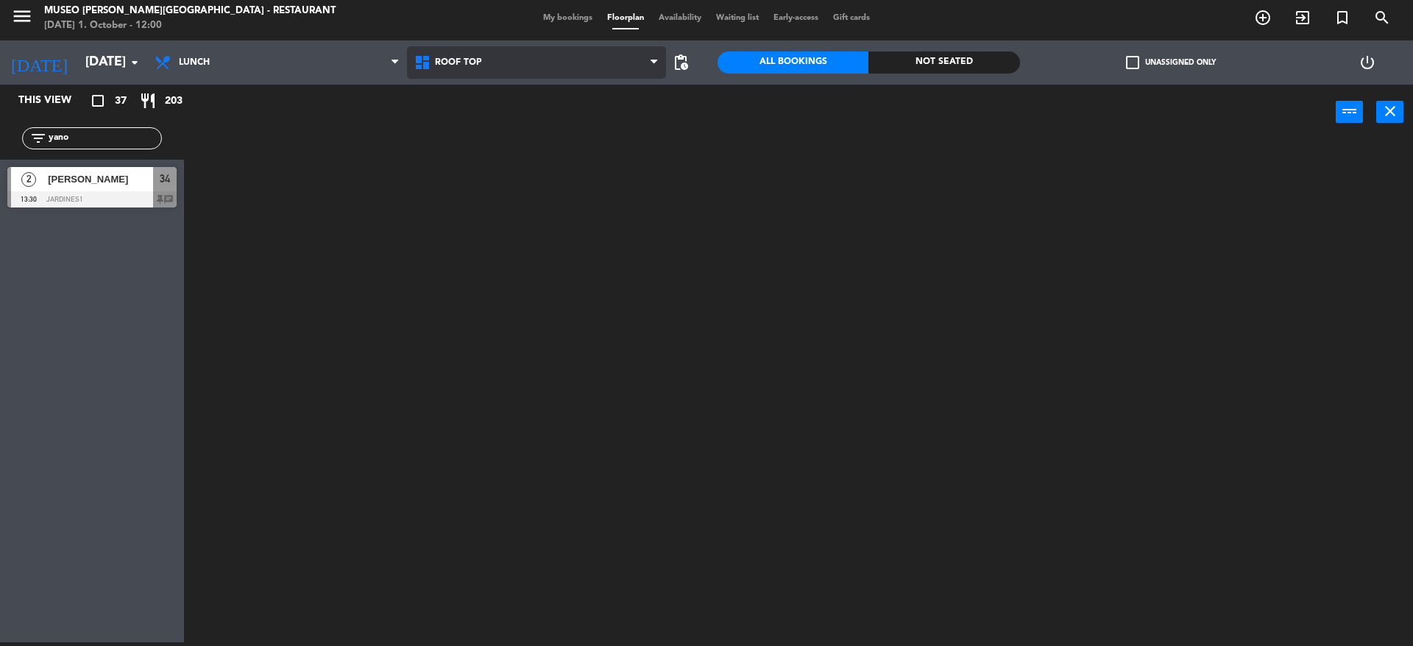
scroll to position [0, 0]
click at [474, 54] on span "Roof Top" at bounding box center [537, 62] width 260 height 32
click at [485, 95] on ng-component "menu Museo Larco Café - Restaurant Wednesday 1. October - 12:00 My bookings Flo…" at bounding box center [706, 321] width 1413 height 650
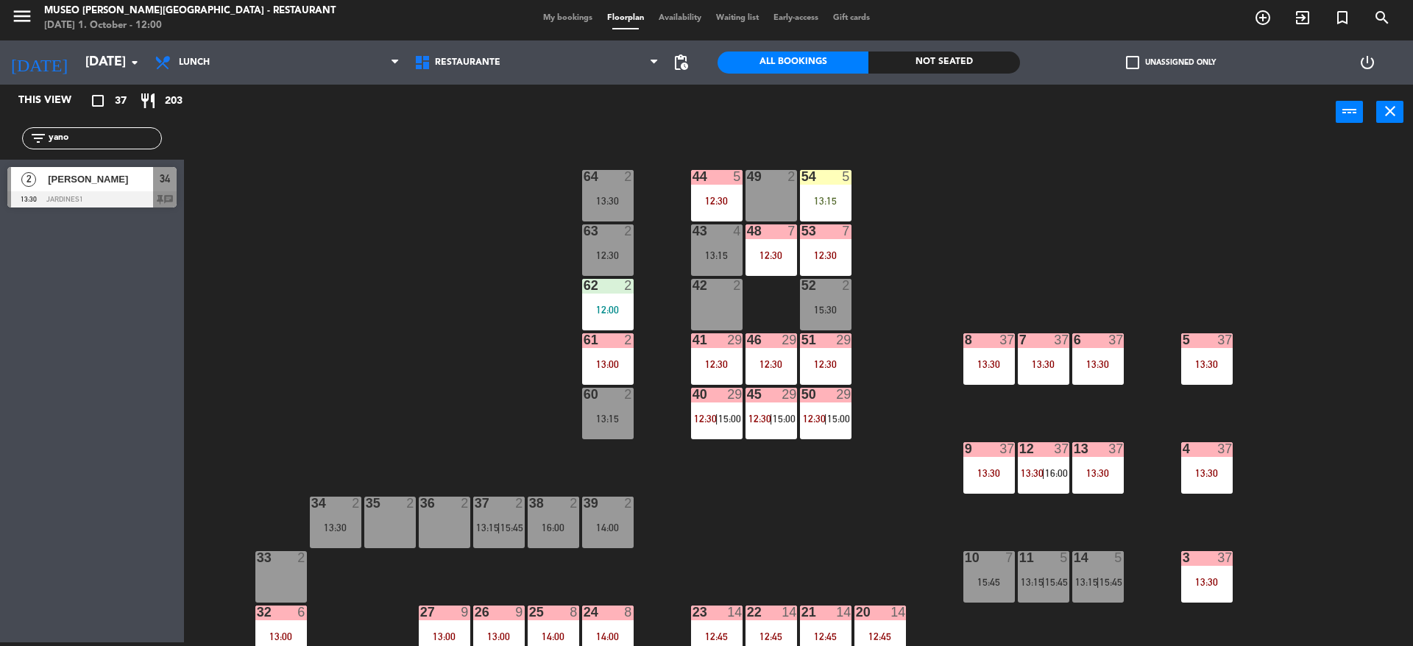
click at [824, 196] on div "13:15" at bounding box center [826, 201] width 52 height 10
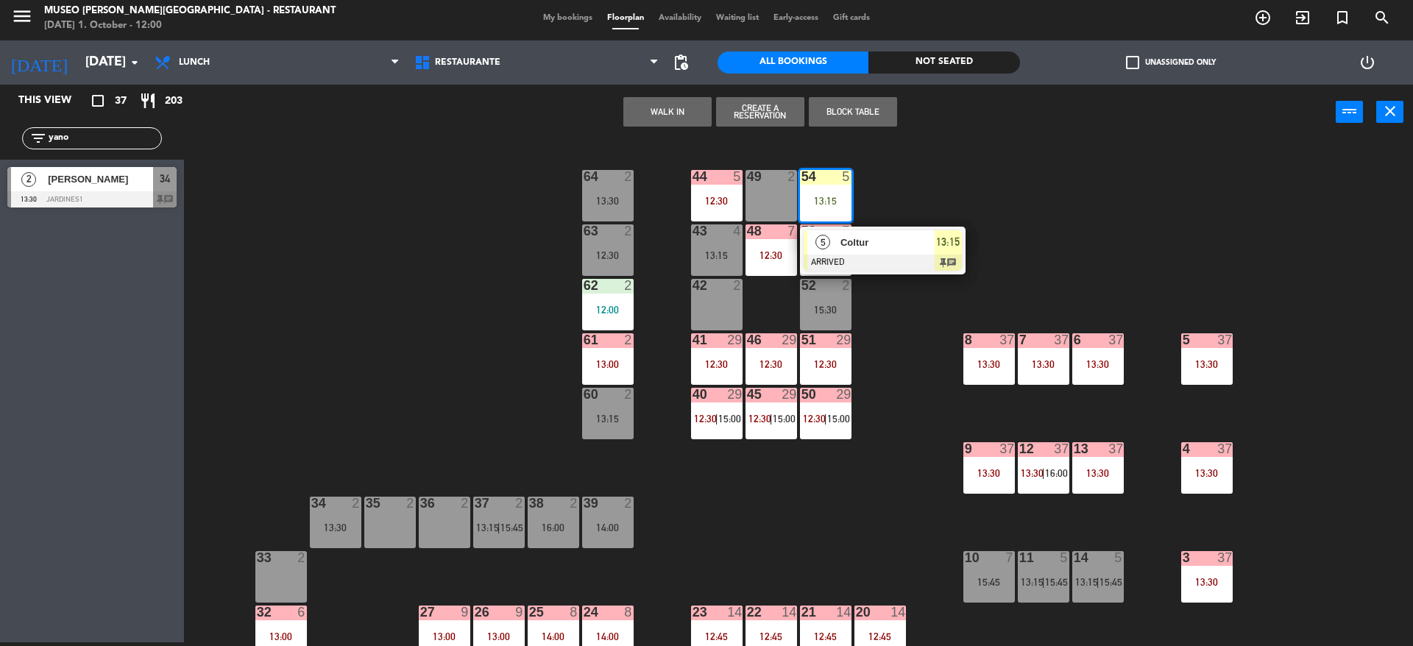
click at [840, 251] on div "Coltur" at bounding box center [887, 242] width 96 height 24
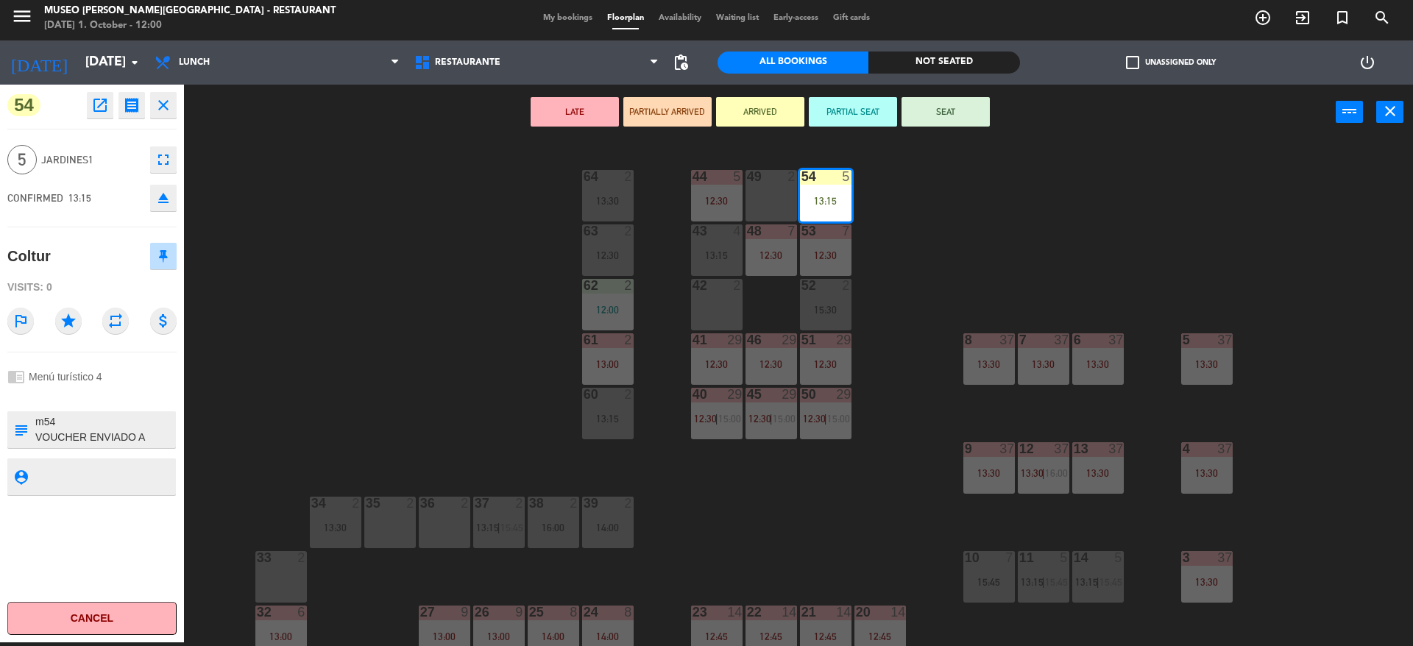
click at [590, 118] on button "LATE" at bounding box center [575, 111] width 88 height 29
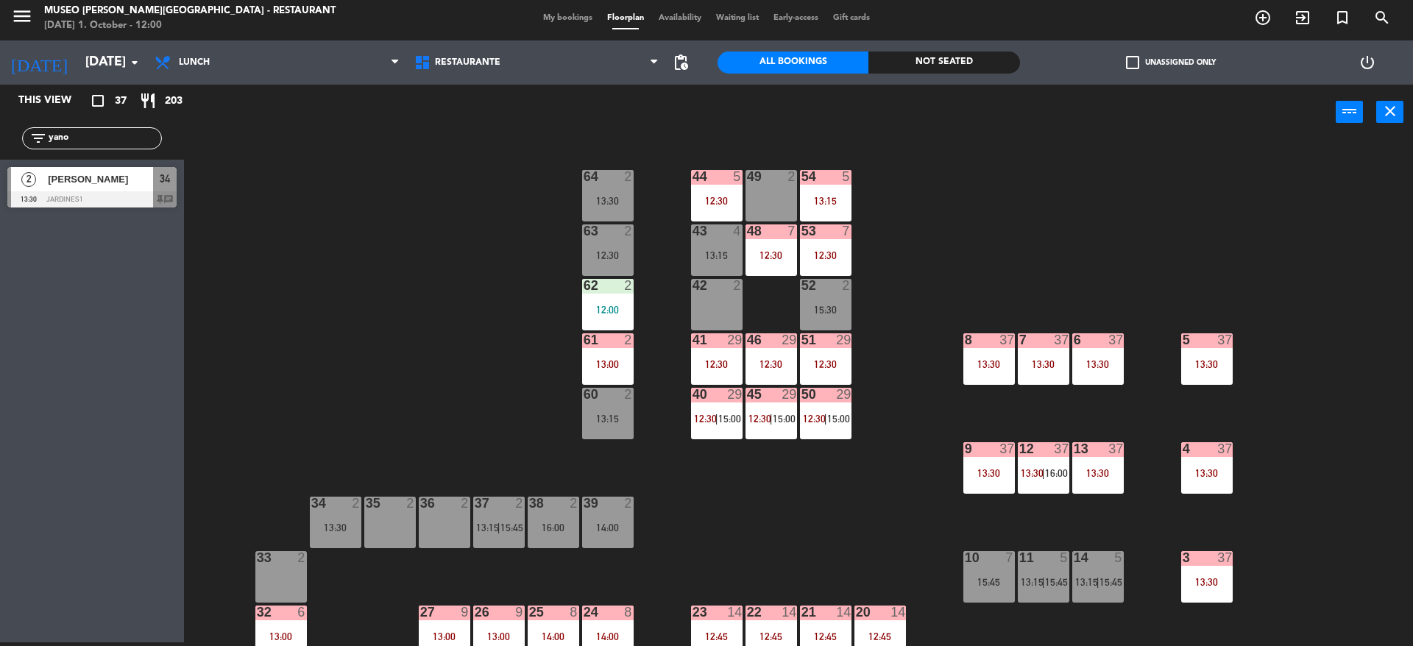
click at [479, 188] on div "44 5 12:30 49 2 54 5 13:15 64 2 13:30 48 7 12:30 53 7 12:30 63 2 12:30 43 4 13:…" at bounding box center [805, 395] width 1215 height 503
click at [469, 355] on div "44 5 12:30 49 2 54 5 13:15 64 2 13:30 48 7 12:30 53 7 12:30 63 2 12:30 43 4 13:…" at bounding box center [805, 395] width 1215 height 503
click at [281, 223] on div "44 5 12:30 49 2 54 5 13:15 64 2 13:30 48 7 12:30 53 7 12:30 63 2 12:30 43 4 13:…" at bounding box center [805, 395] width 1215 height 503
click at [520, 277] on div "44 5 12:30 49 2 54 5 13:15 64 2 13:30 48 7 12:30 53 7 12:30 63 2 12:30 43 4 13:…" at bounding box center [805, 395] width 1215 height 503
click at [979, 215] on div "44 5 12:30 49 2 54 5 13:15 64 2 13:30 48 7 12:30 53 7 12:30 63 2 12:30 43 4 13:…" at bounding box center [805, 395] width 1215 height 503
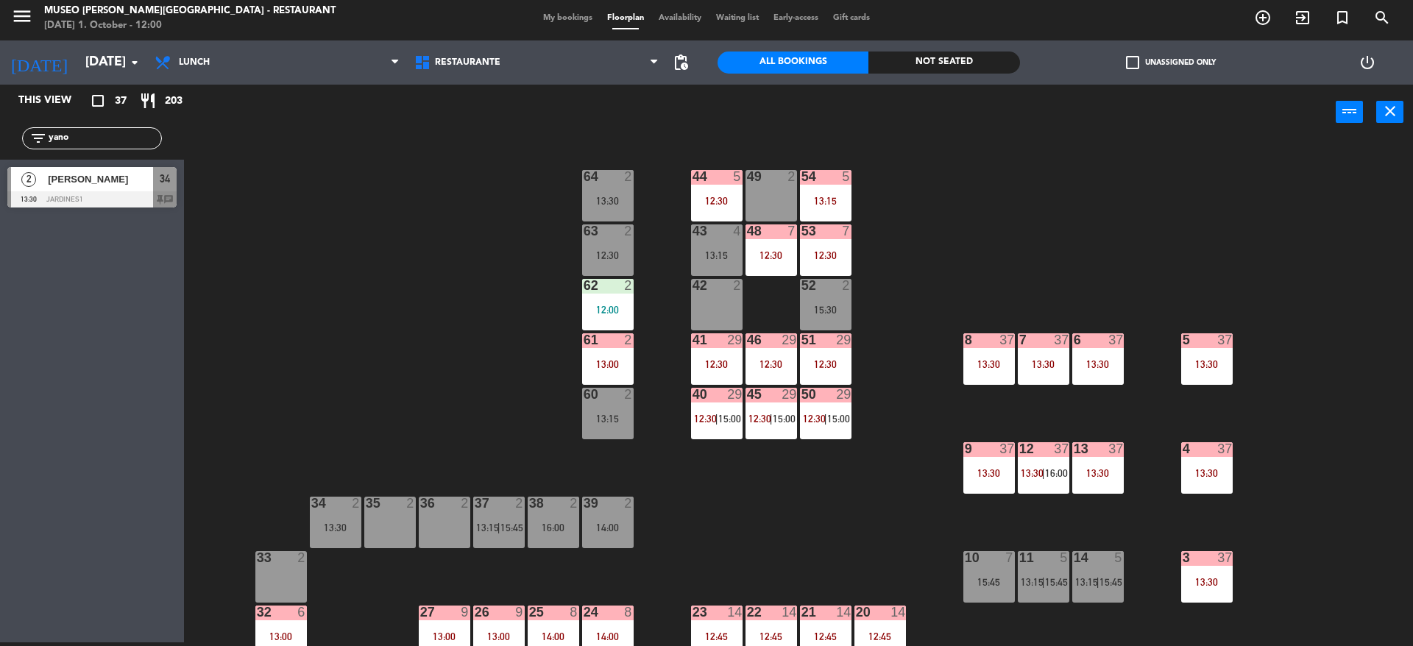
scroll to position [35, 0]
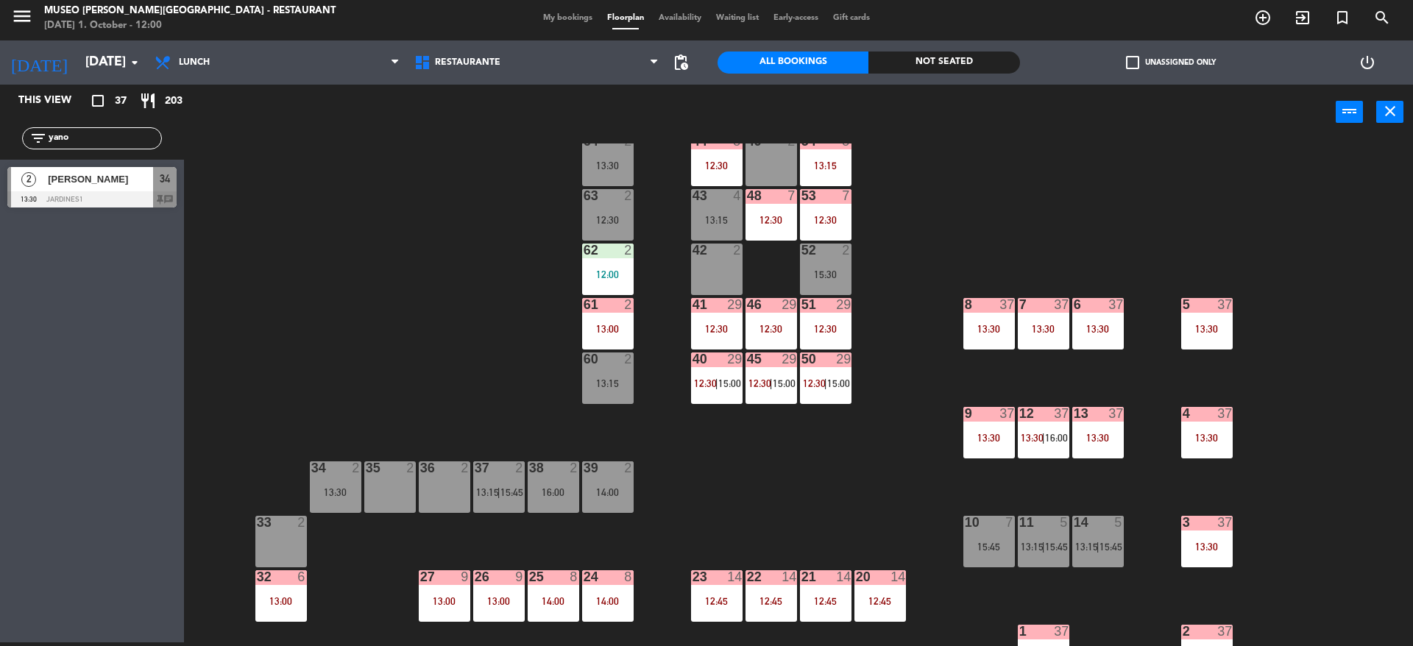
click at [1036, 556] on div "11 5 13:15 | 15:45" at bounding box center [1044, 542] width 52 height 52
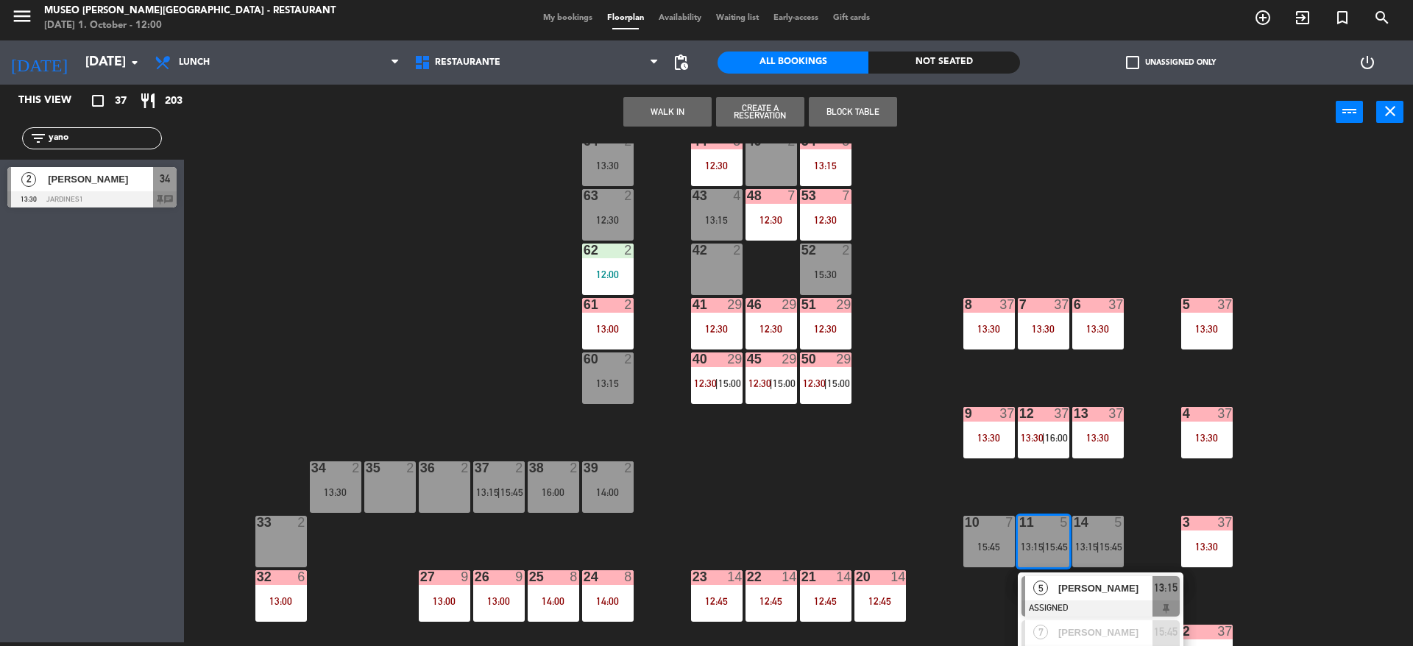
click at [1055, 601] on div at bounding box center [1101, 609] width 158 height 16
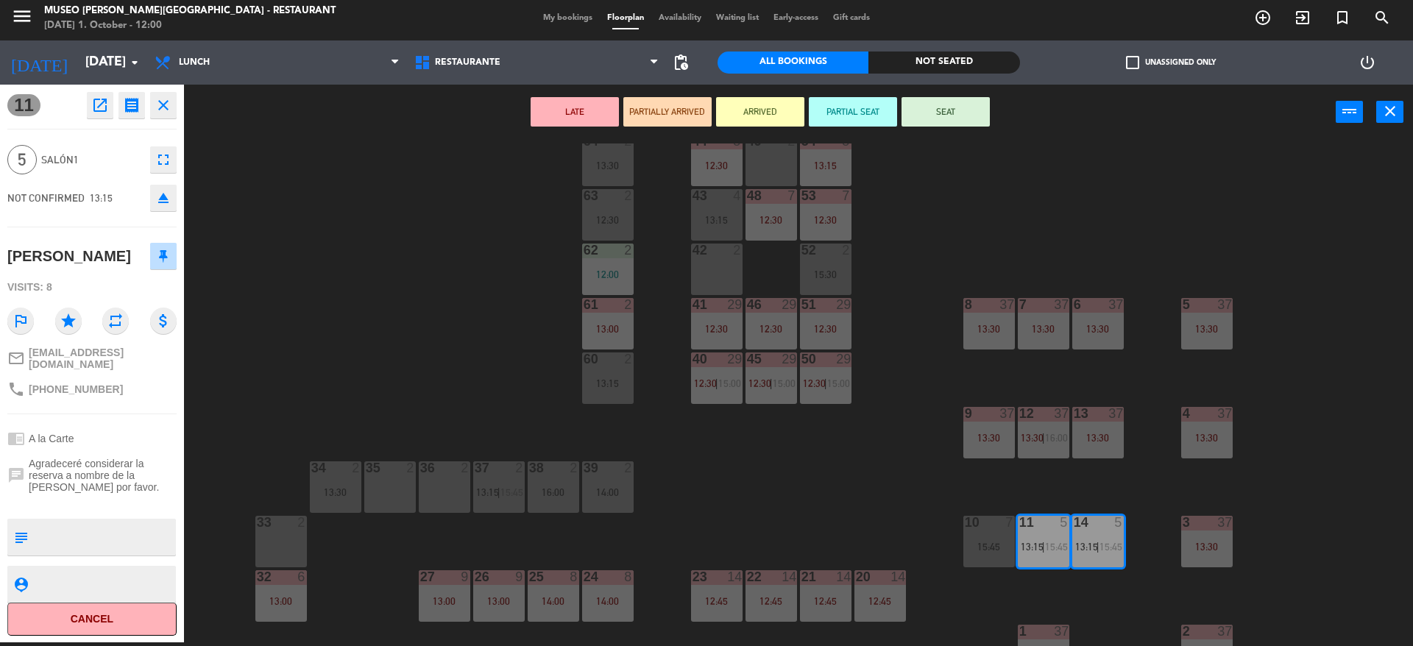
click at [776, 481] on div "44 5 12:30 49 2 54 5 13:15 64 2 13:30 48 7 12:30 53 7 12:30 63 2 12:30 43 4 13:…" at bounding box center [805, 395] width 1215 height 503
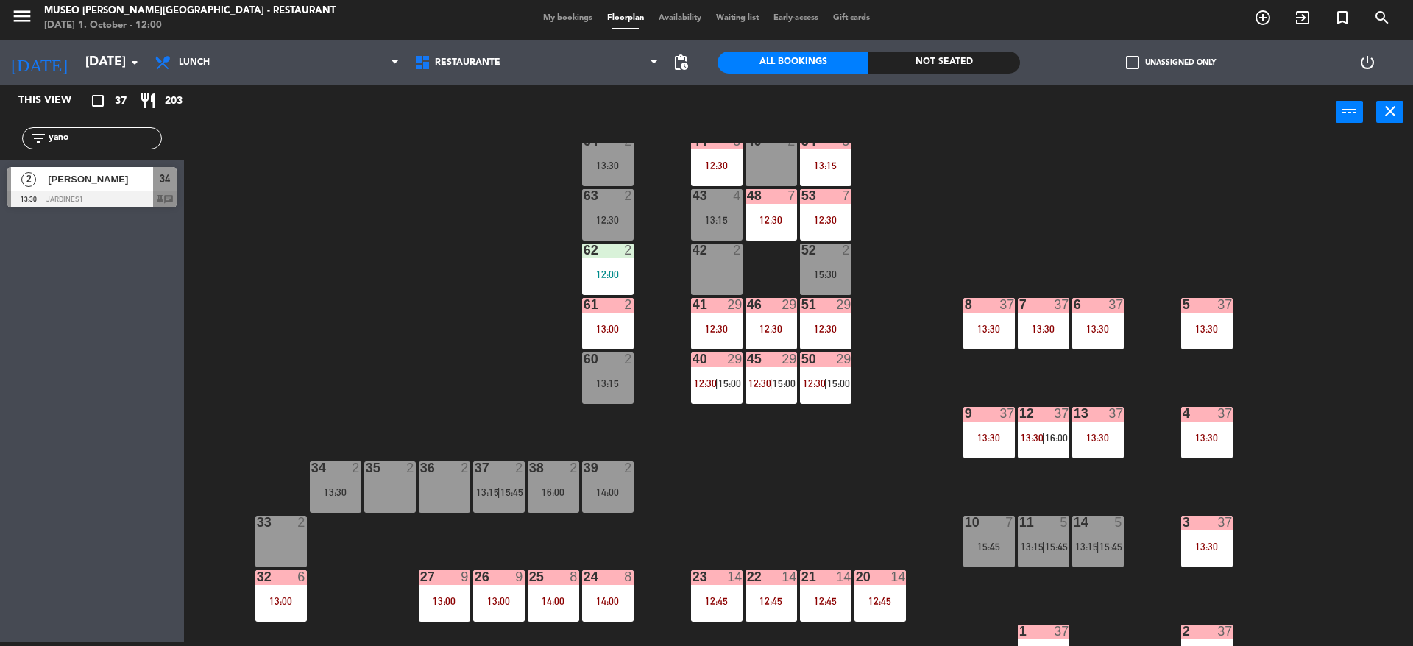
click at [1055, 553] on div "11 5 13:15 | 15:45" at bounding box center [1044, 542] width 52 height 52
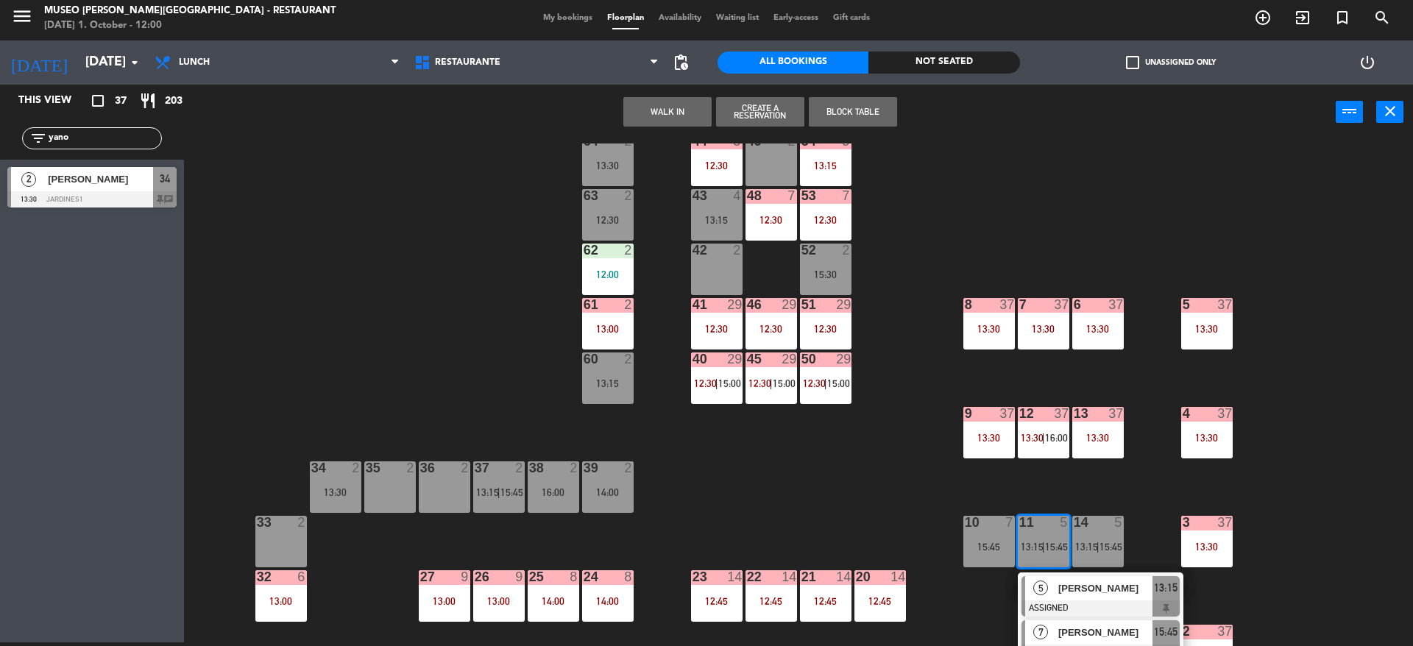
click at [1062, 634] on span "[PERSON_NAME]" at bounding box center [1105, 632] width 94 height 15
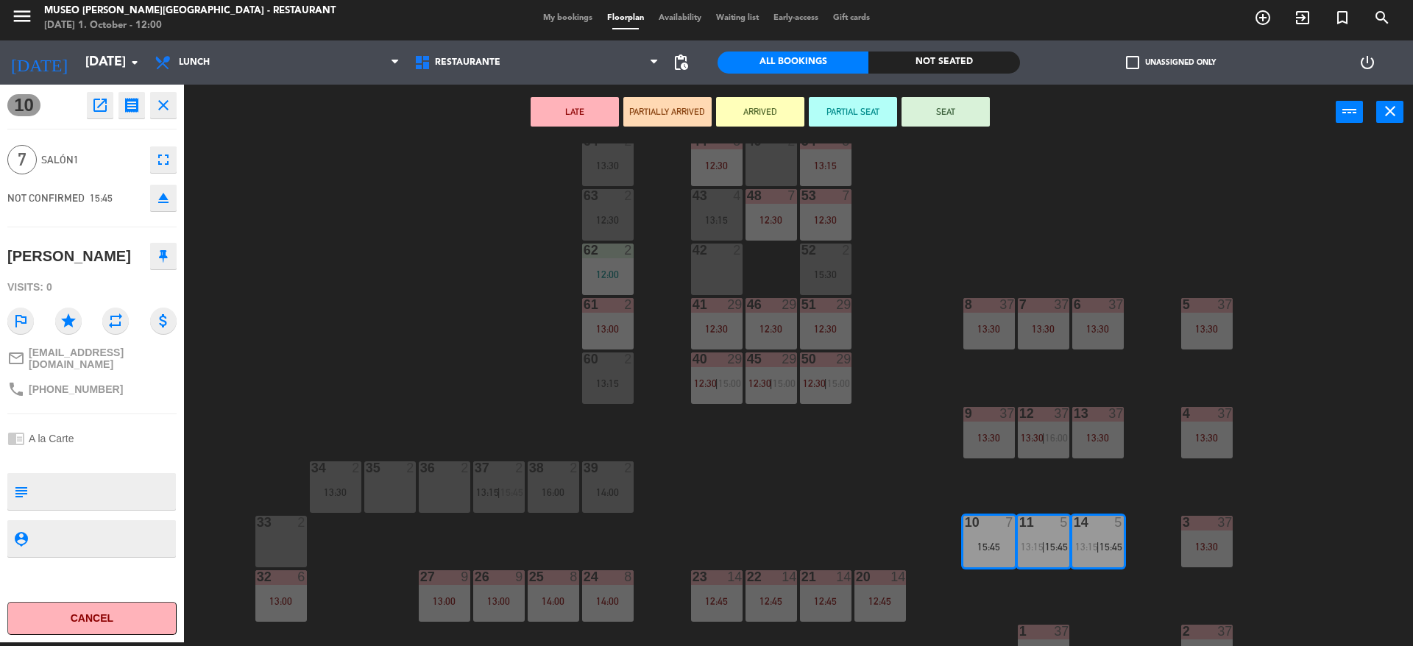
click at [816, 481] on div "44 5 12:30 49 2 54 5 13:15 64 2 13:30 48 7 12:30 53 7 12:30 63 2 12:30 43 4 13:…" at bounding box center [805, 395] width 1215 height 503
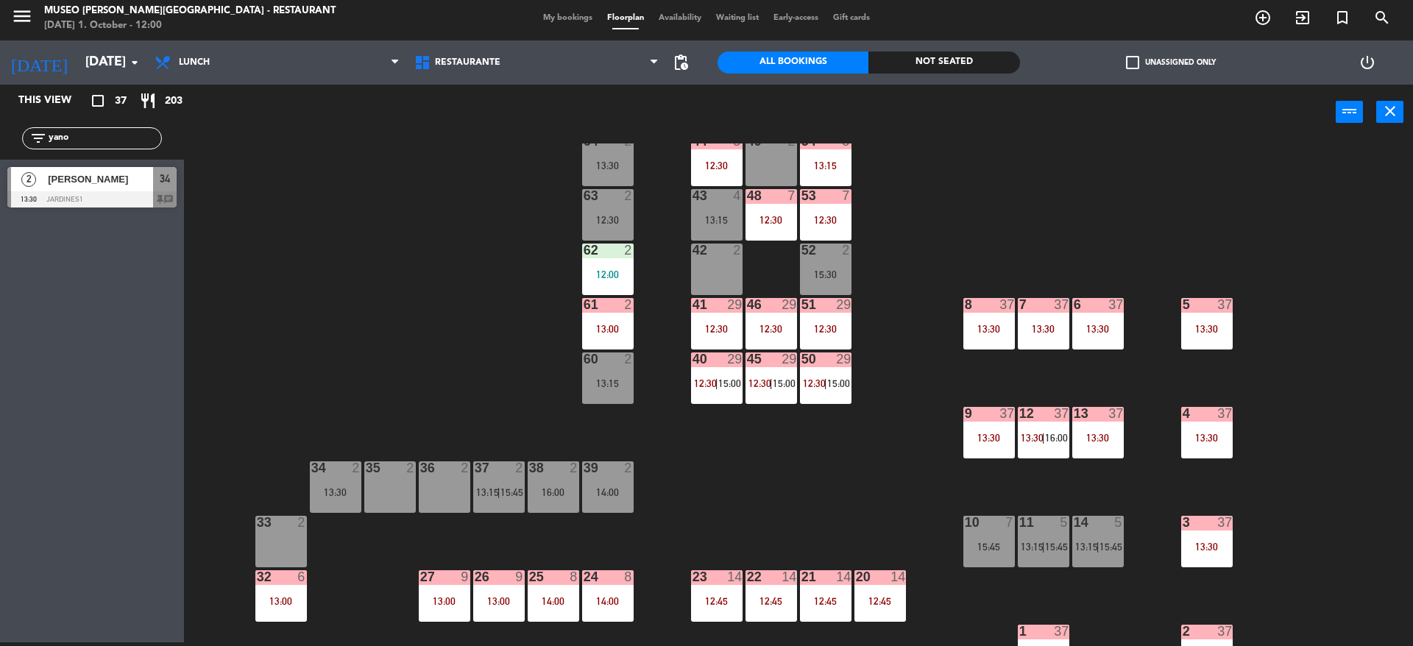
scroll to position [74, 0]
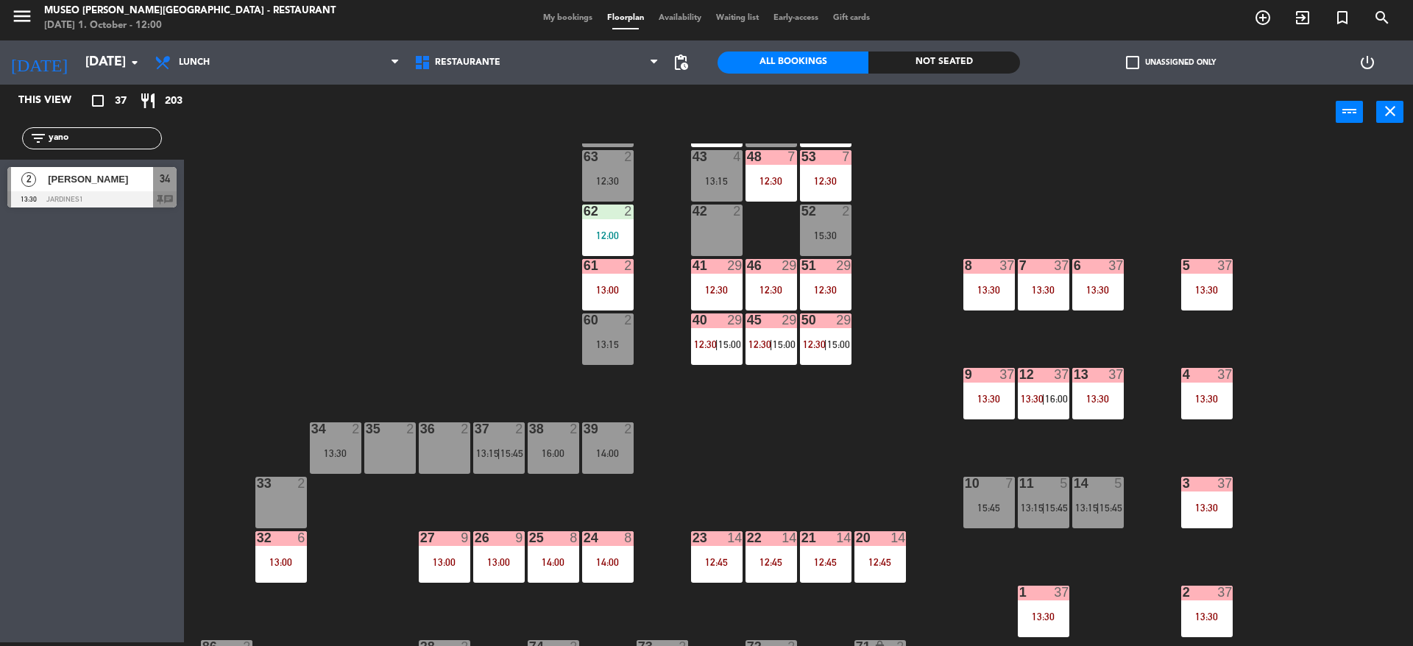
click at [1033, 513] on span "13:15" at bounding box center [1032, 508] width 23 height 12
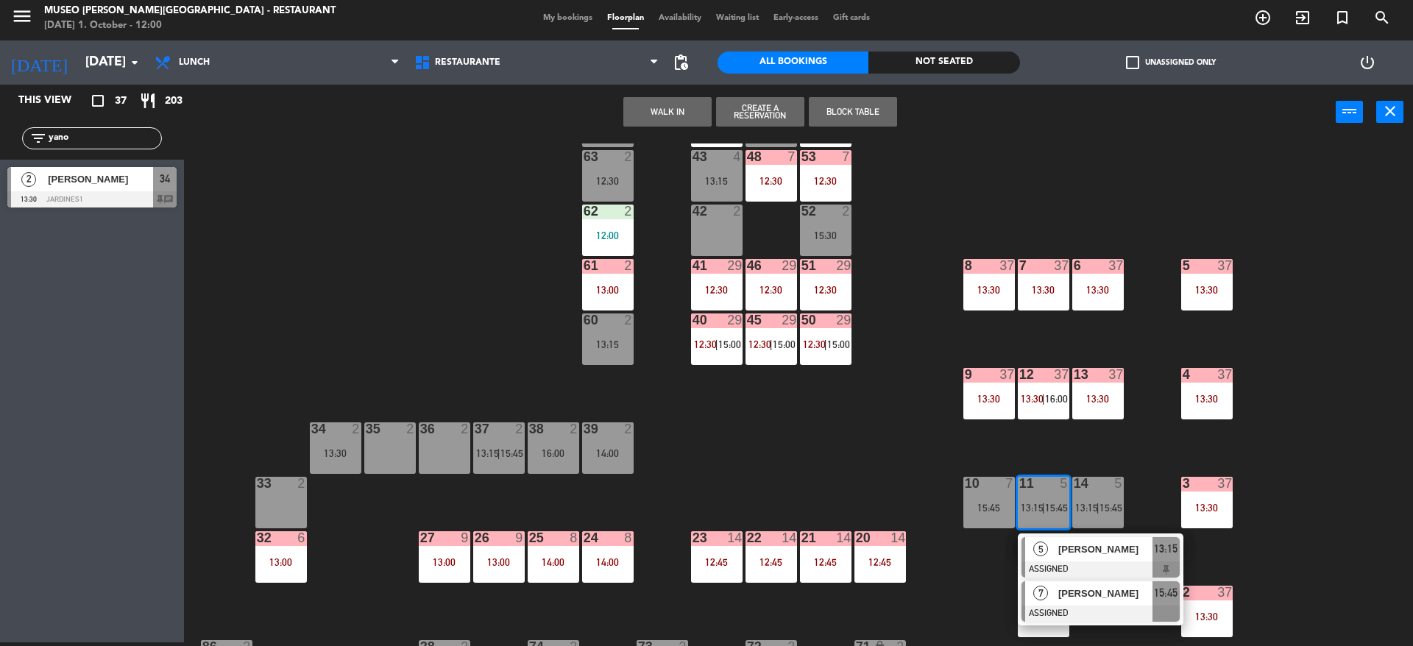
click at [1060, 595] on span "[PERSON_NAME]" at bounding box center [1105, 593] width 94 height 15
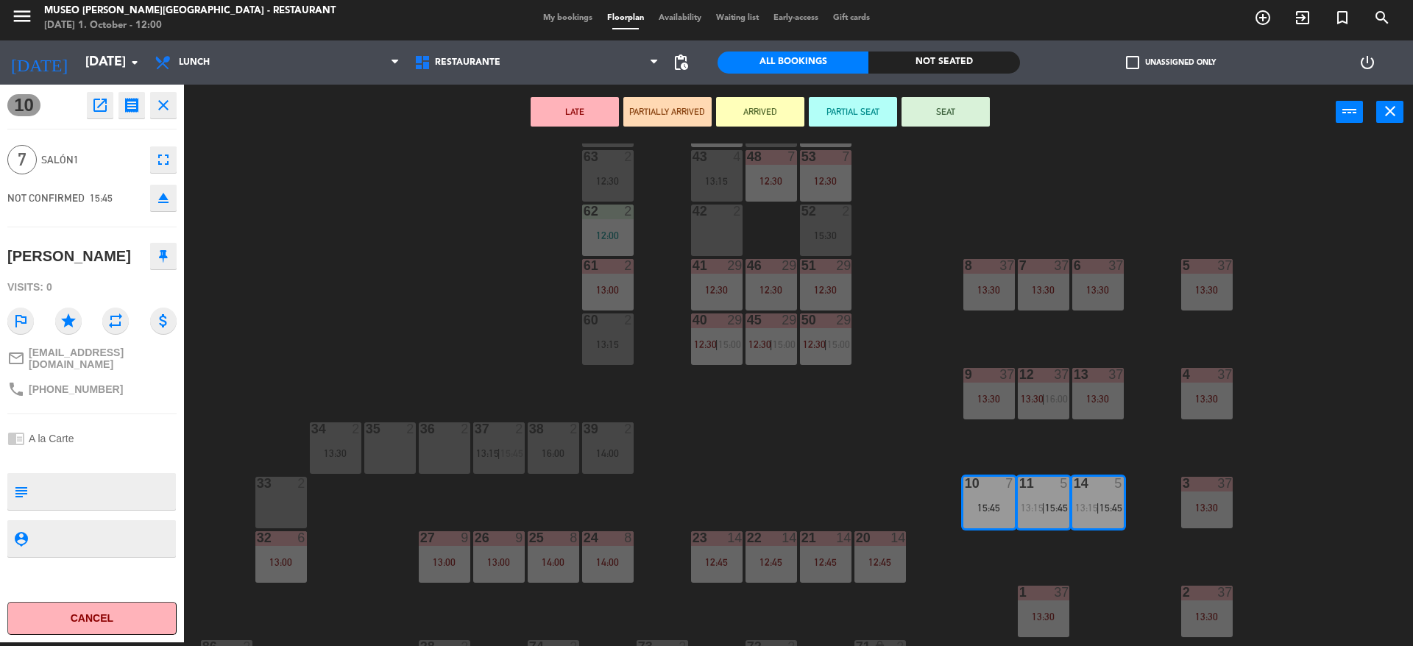
scroll to position [0, 0]
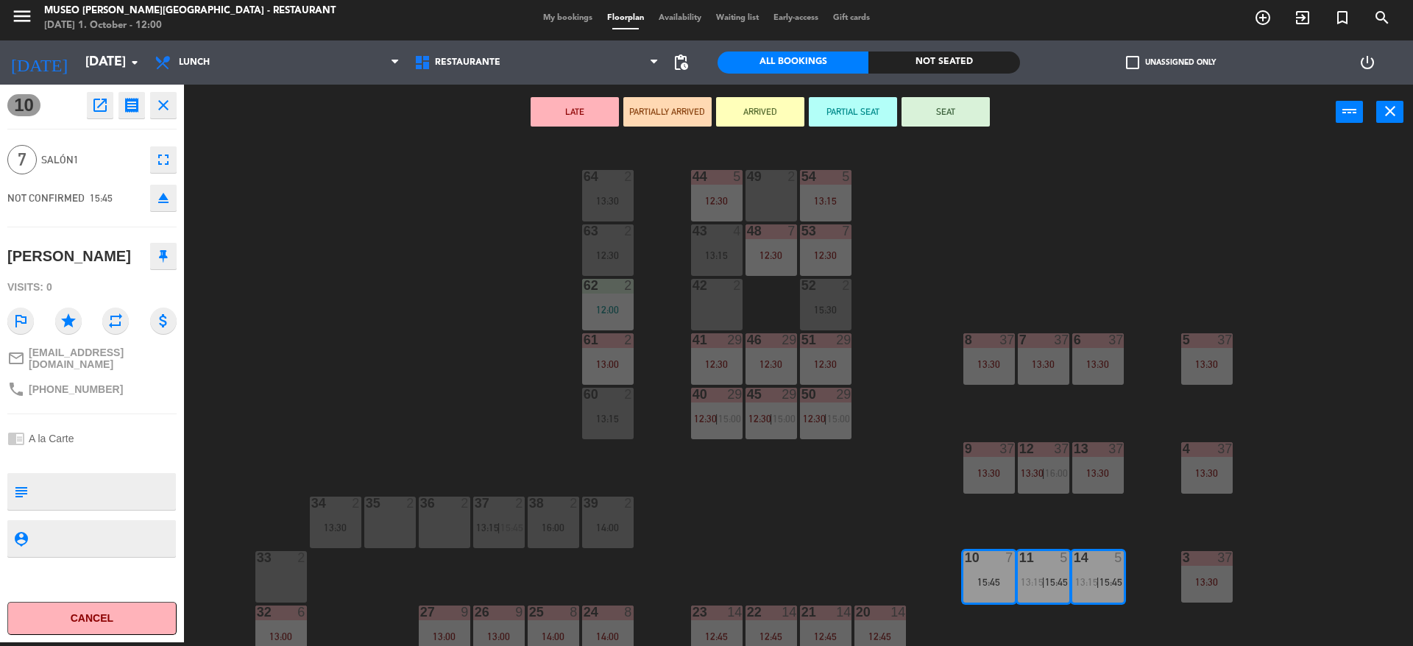
click at [840, 258] on div "12:30" at bounding box center [826, 255] width 52 height 10
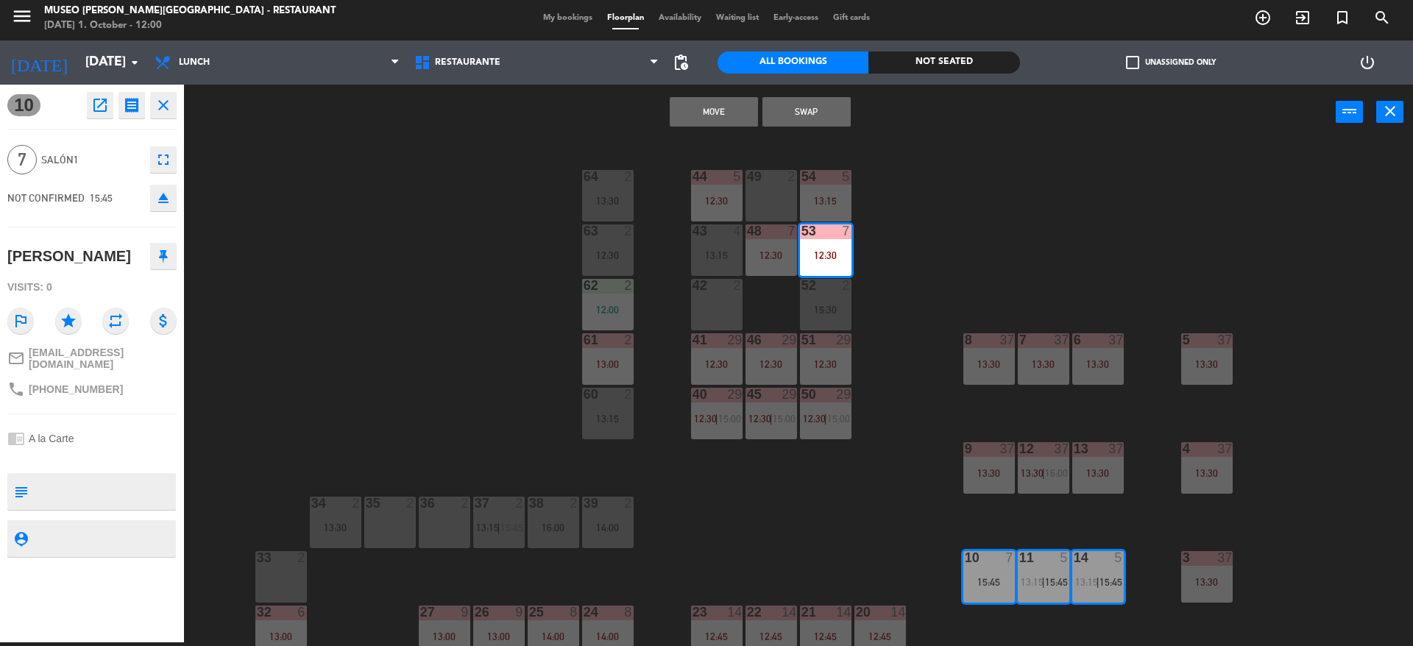
click at [768, 251] on div "12:30" at bounding box center [772, 255] width 52 height 10
click at [718, 112] on button "Move and Merge" at bounding box center [714, 111] width 88 height 29
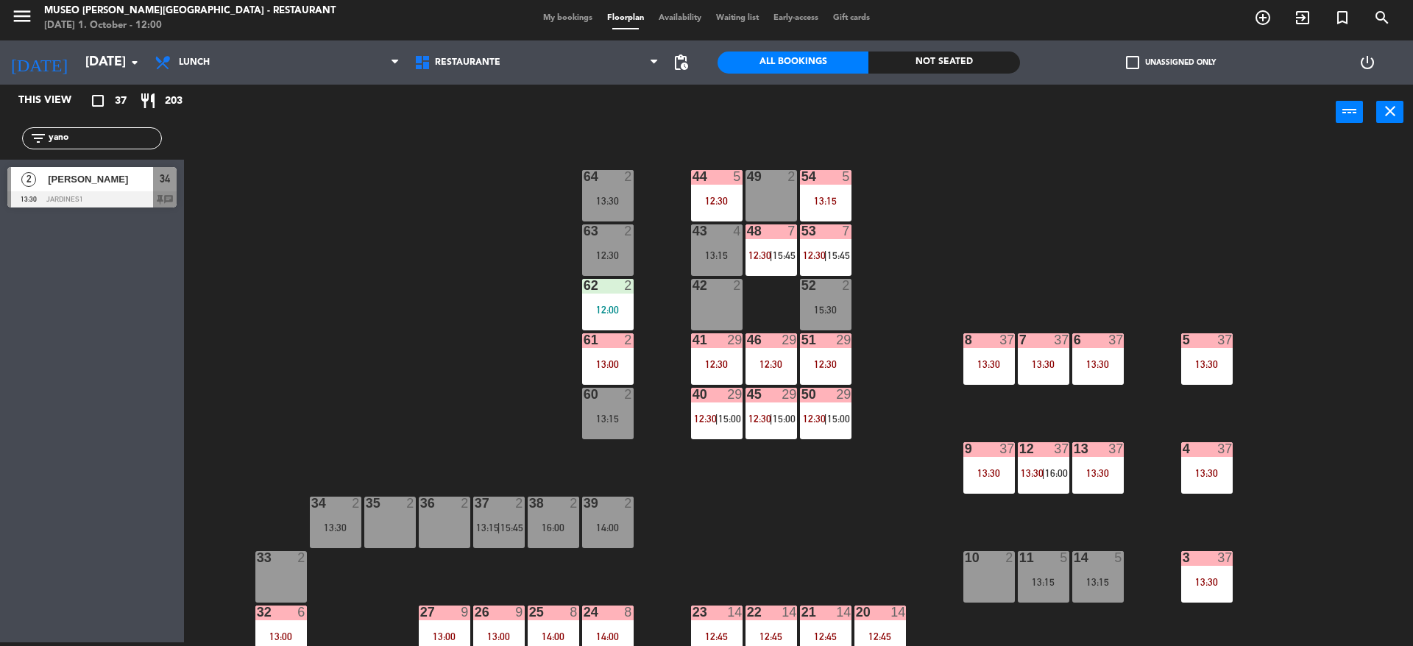
click at [913, 464] on div "44 5 12:30 49 2 54 5 13:15 64 2 13:30 48 7 12:30 | 15:45 53 7 12:30 | 15:45 63 …" at bounding box center [805, 395] width 1215 height 503
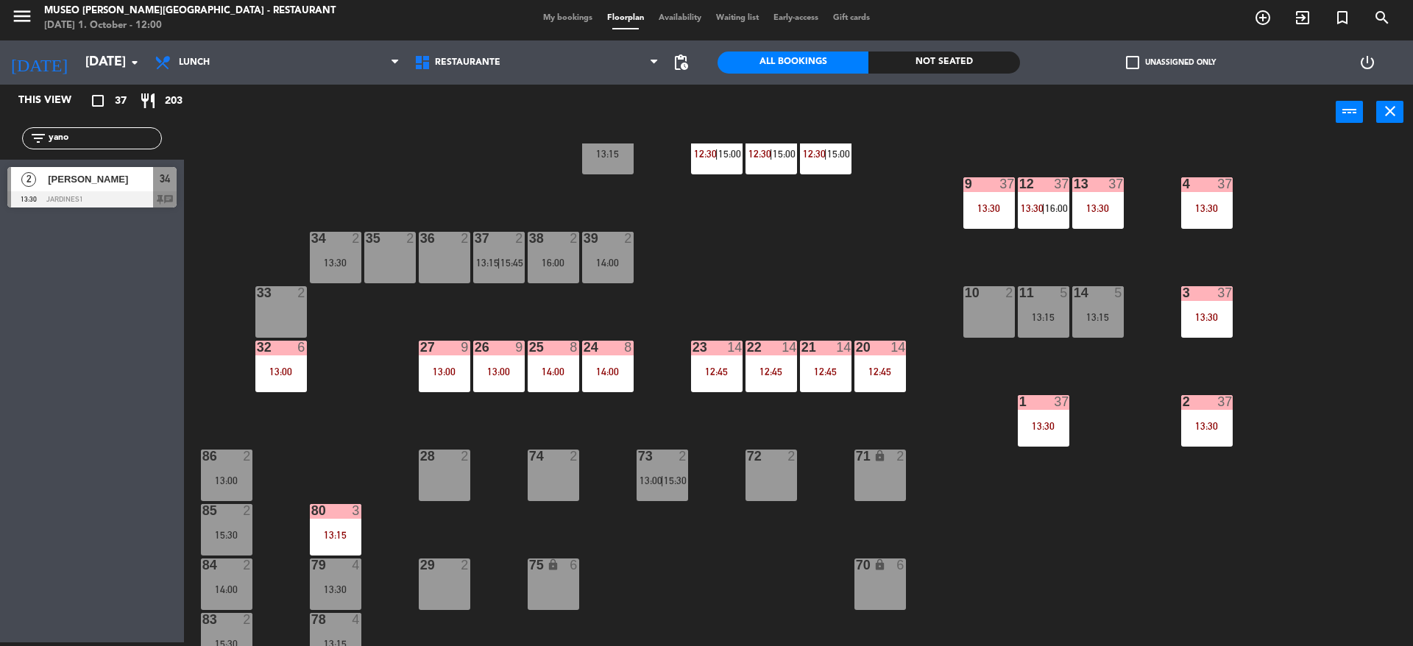
scroll to position [269, 0]
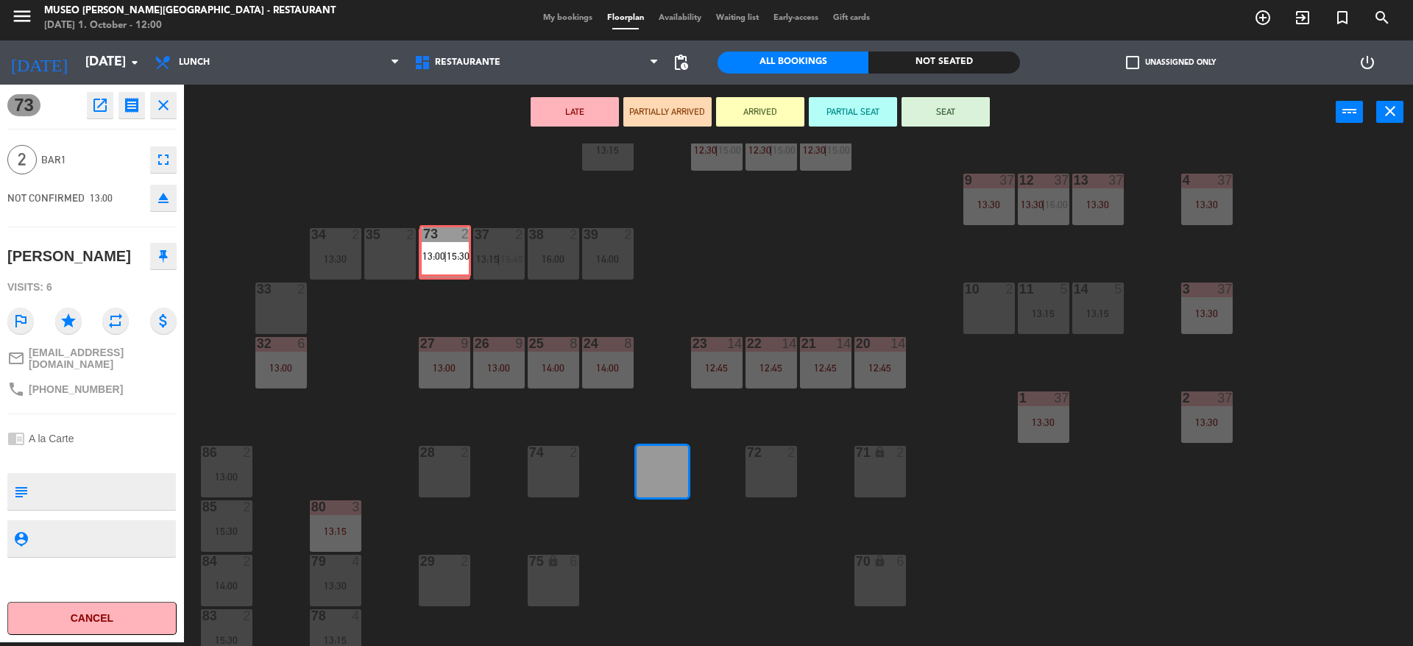
drag, startPoint x: 654, startPoint y: 478, endPoint x: 437, endPoint y: 255, distance: 311.8
drag, startPoint x: 640, startPoint y: 478, endPoint x: 372, endPoint y: 249, distance: 352.4
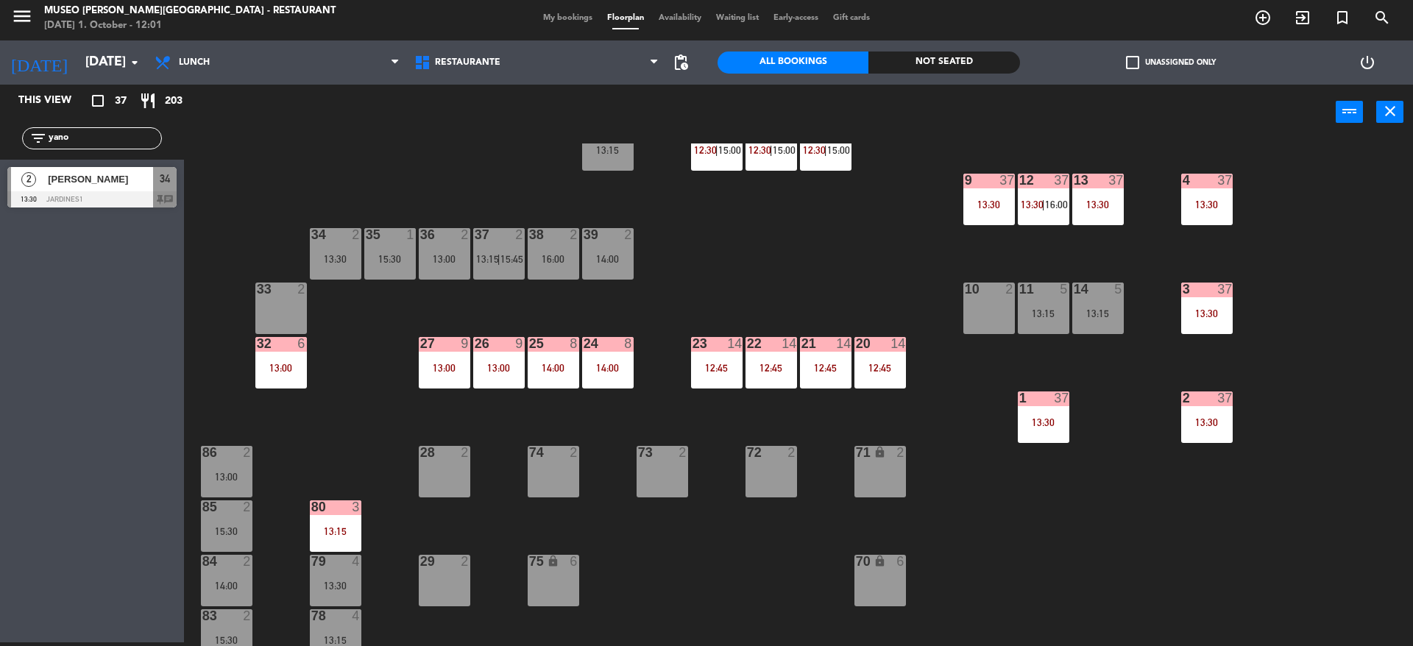
click at [857, 257] on div "44 5 12:30 49 2 54 5 13:15 64 2 13:30 48 7 12:30 | 15:45 53 7 12:30 | 15:45 63 …" at bounding box center [805, 395] width 1215 height 503
click at [1065, 322] on div "11 5 13:15" at bounding box center [1044, 309] width 52 height 52
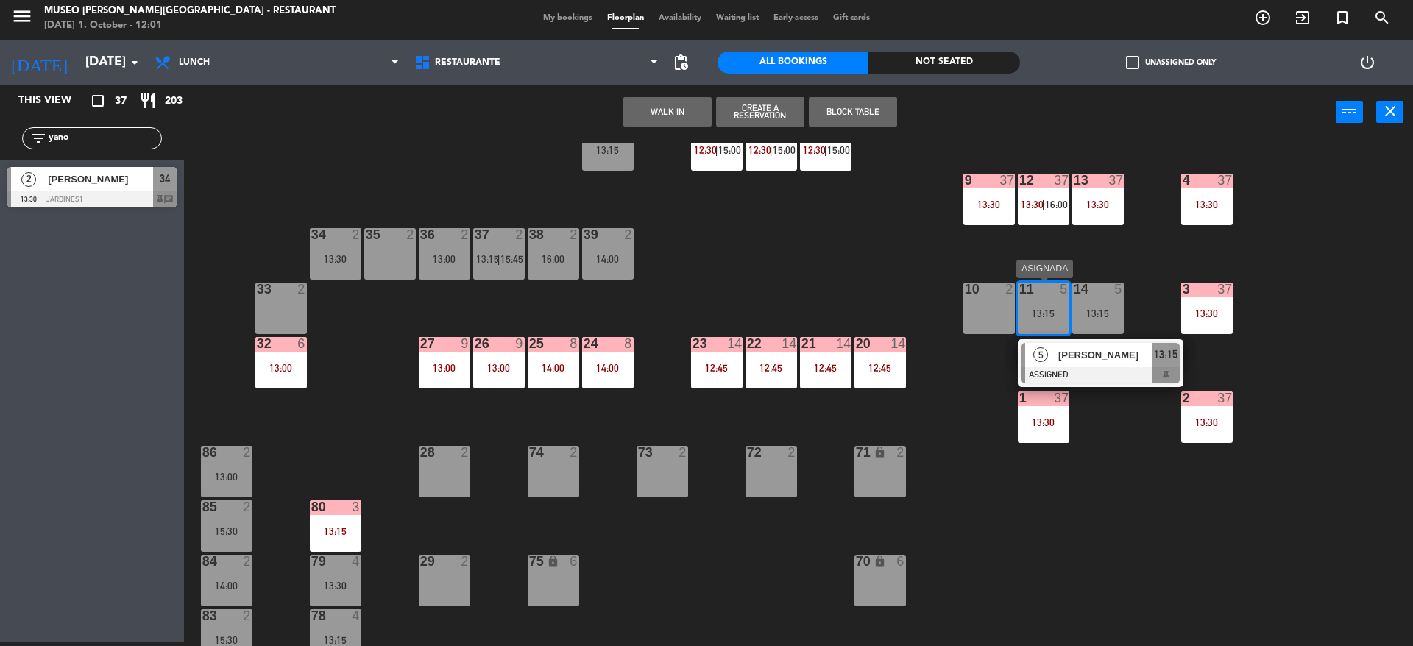
click at [1094, 361] on span "[PERSON_NAME]" at bounding box center [1105, 354] width 94 height 15
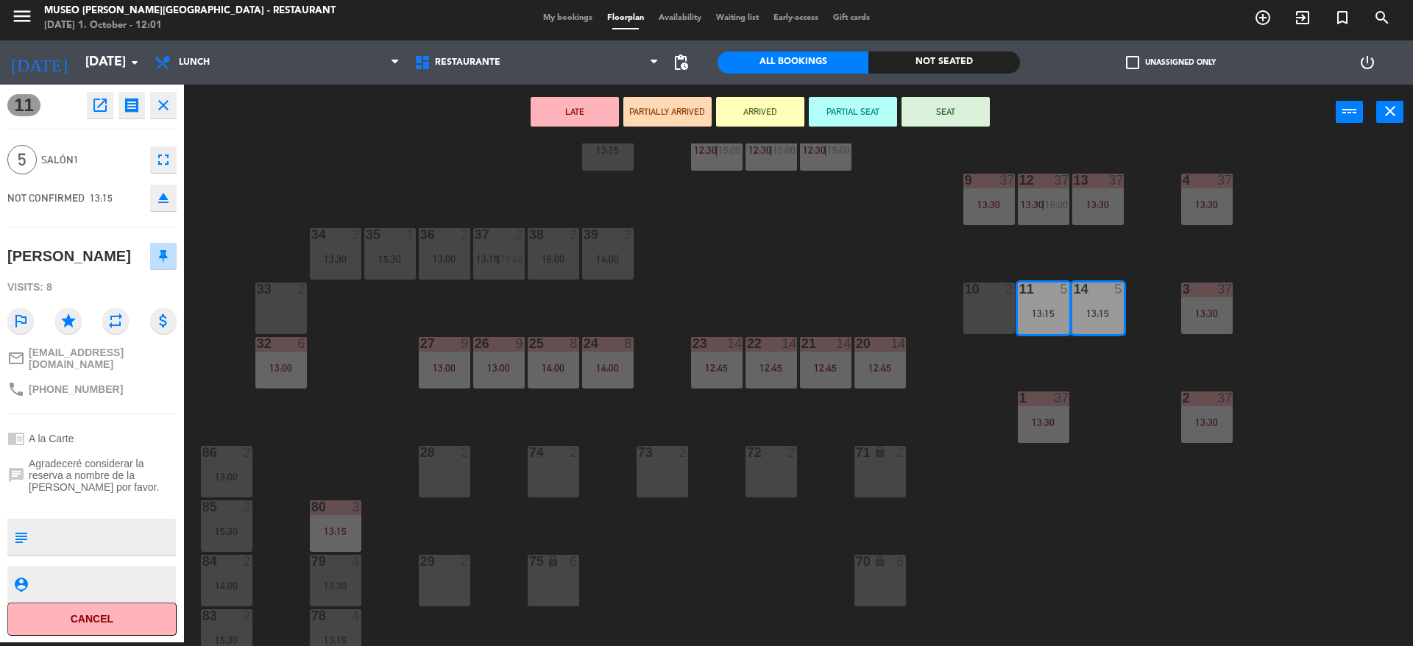
click at [846, 236] on div "44 5 12:30 49 2 54 5 13:15 64 2 13:30 48 7 12:30 | 15:45 53 7 12:30 | 15:45 63 …" at bounding box center [805, 395] width 1215 height 503
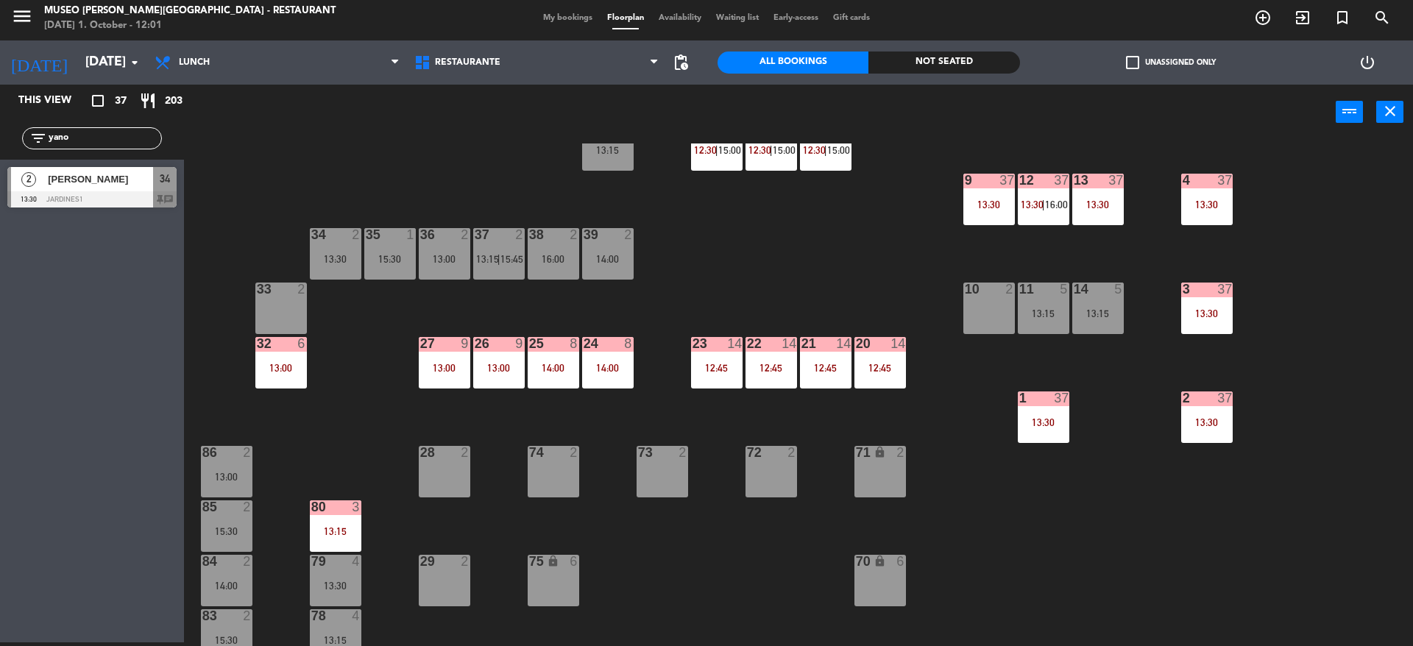
click at [1080, 319] on div "14 5 13:15" at bounding box center [1098, 309] width 52 height 52
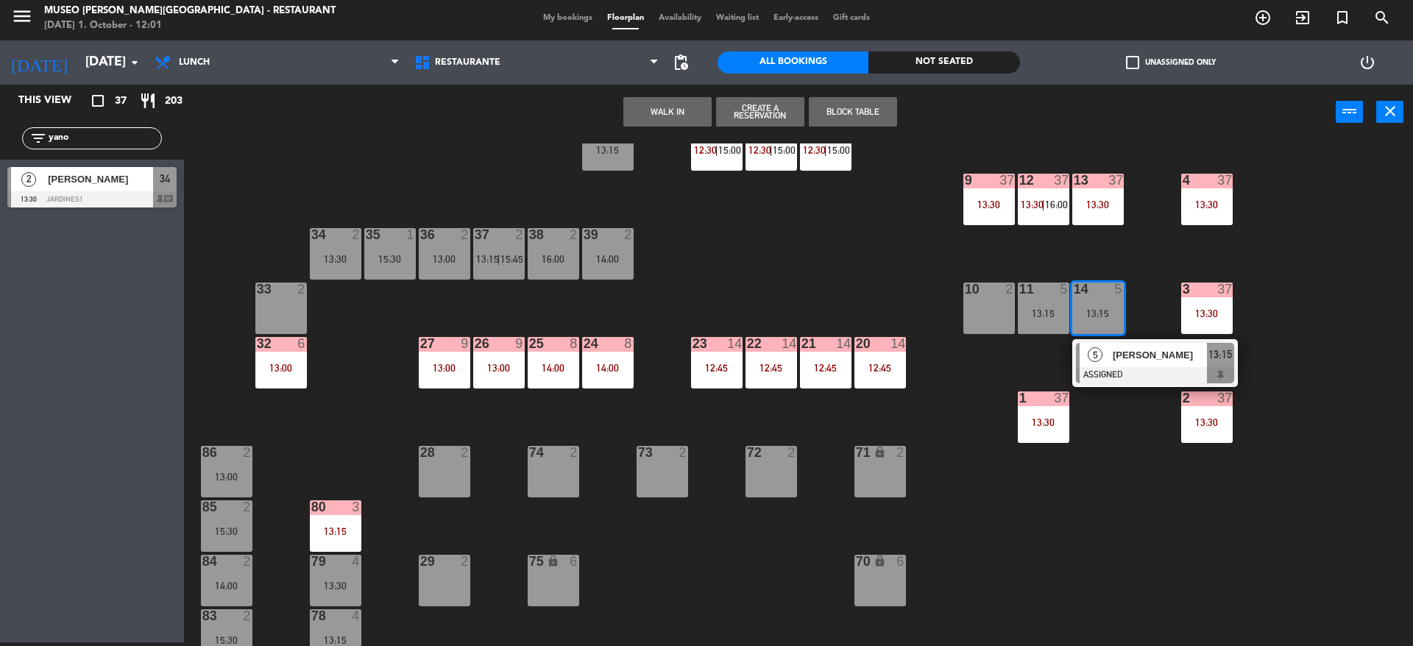
click at [1112, 380] on div at bounding box center [1155, 375] width 158 height 16
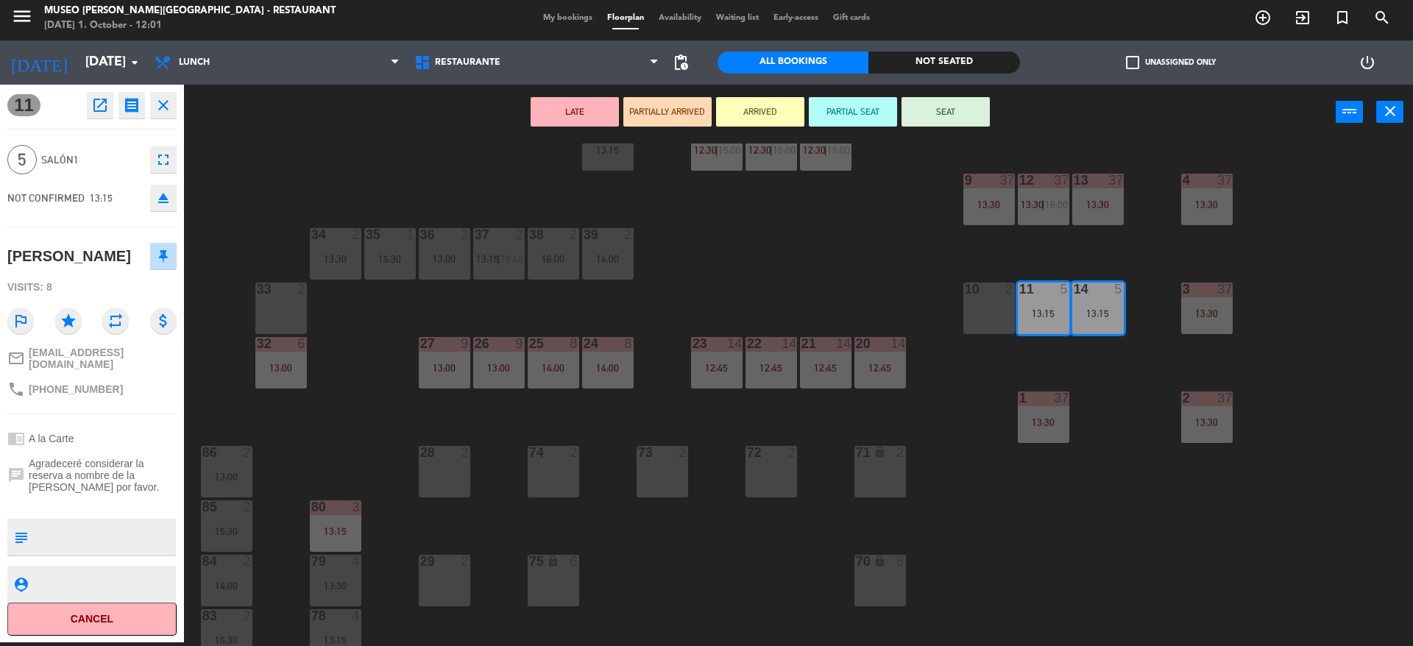
click at [584, 121] on button "LATE" at bounding box center [575, 111] width 88 height 29
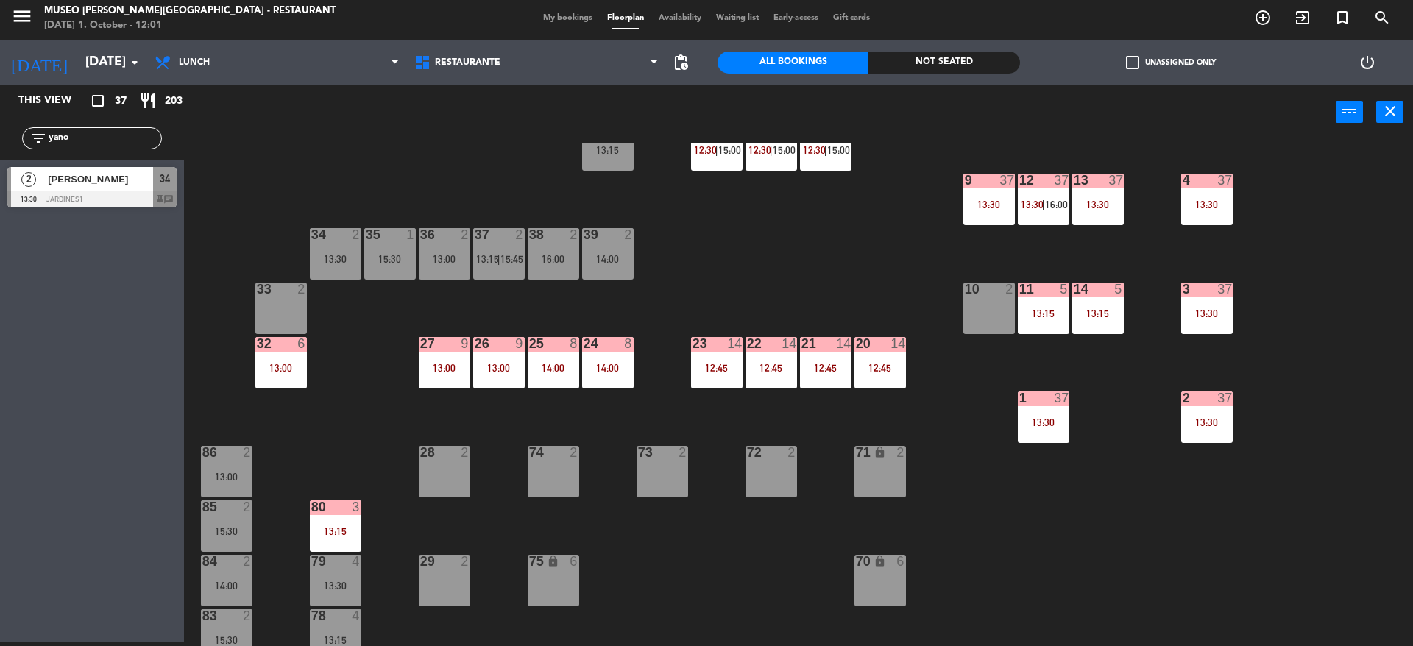
click at [862, 319] on div "44 5 12:30 49 2 54 5 13:15 64 2 13:30 48 7 12:30 | 15:45 53 7 12:30 | 15:45 63 …" at bounding box center [805, 395] width 1215 height 503
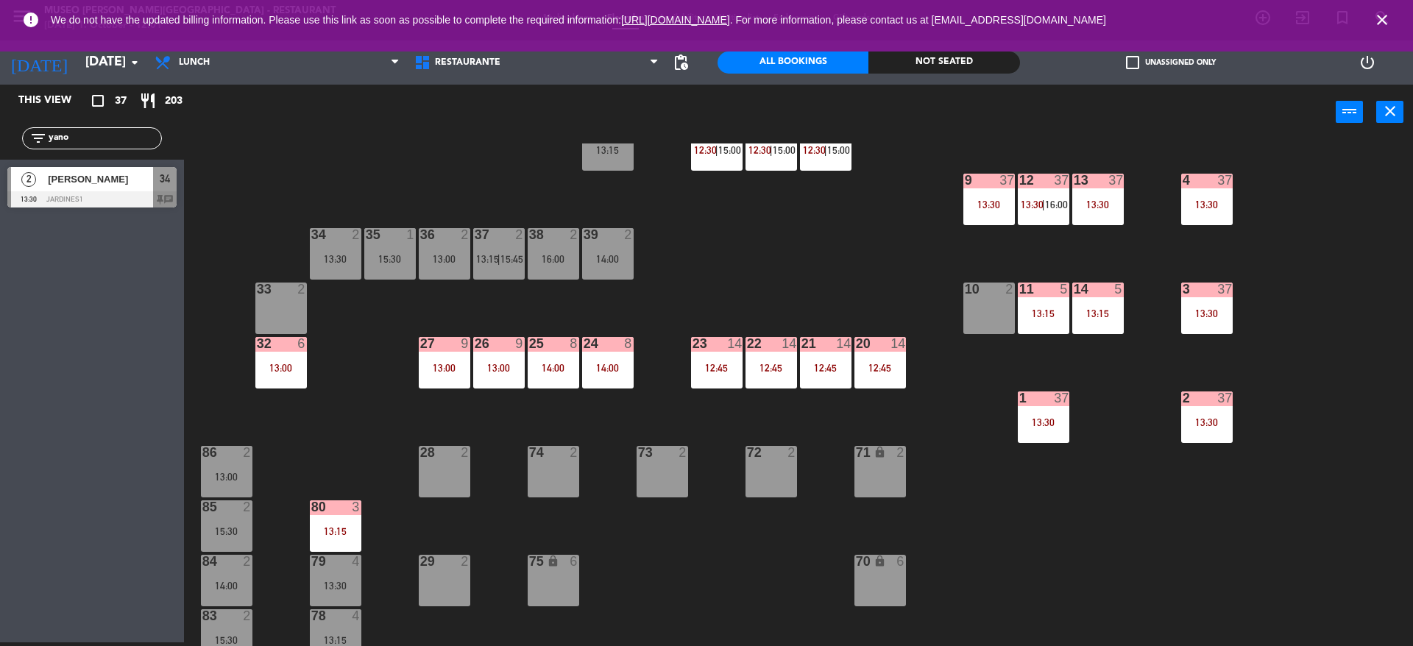
click at [862, 319] on div "44 5 12:30 49 2 54 5 13:15 64 2 13:30 48 7 12:30 | 15:45 53 7 12:30 | 15:45 63 …" at bounding box center [805, 395] width 1215 height 503
click at [827, 300] on div "44 5 12:30 49 2 54 5 13:15 64 2 13:30 48 7 12:30 | 15:45 53 7 12:30 | 15:45 63 …" at bounding box center [805, 395] width 1215 height 503
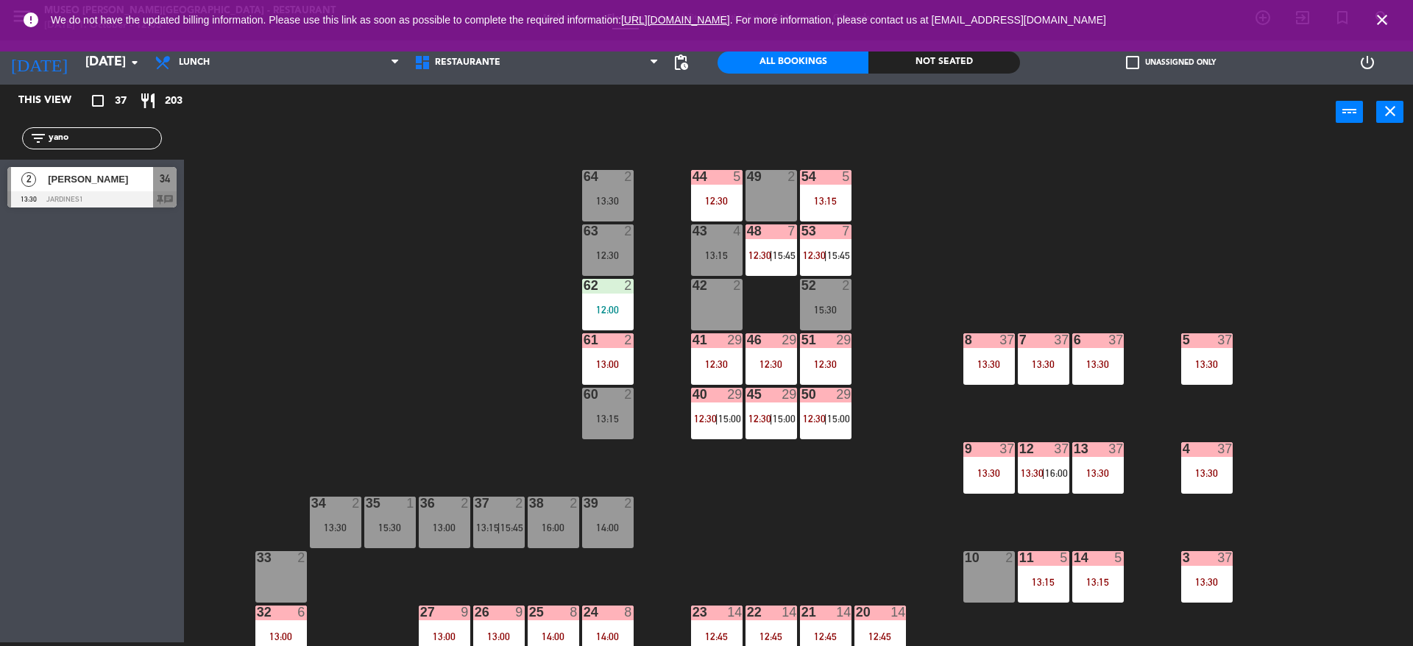
click at [623, 258] on div "12:30" at bounding box center [608, 255] width 52 height 10
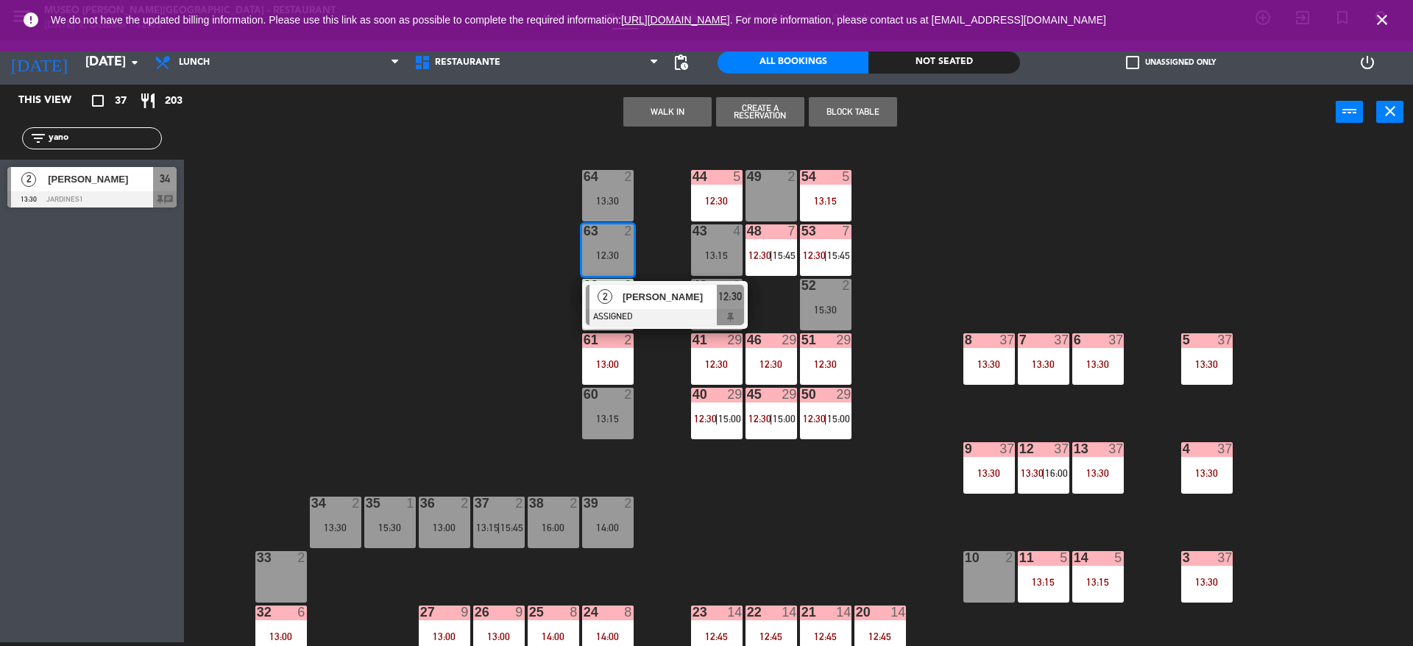
click at [639, 315] on div at bounding box center [665, 317] width 158 height 16
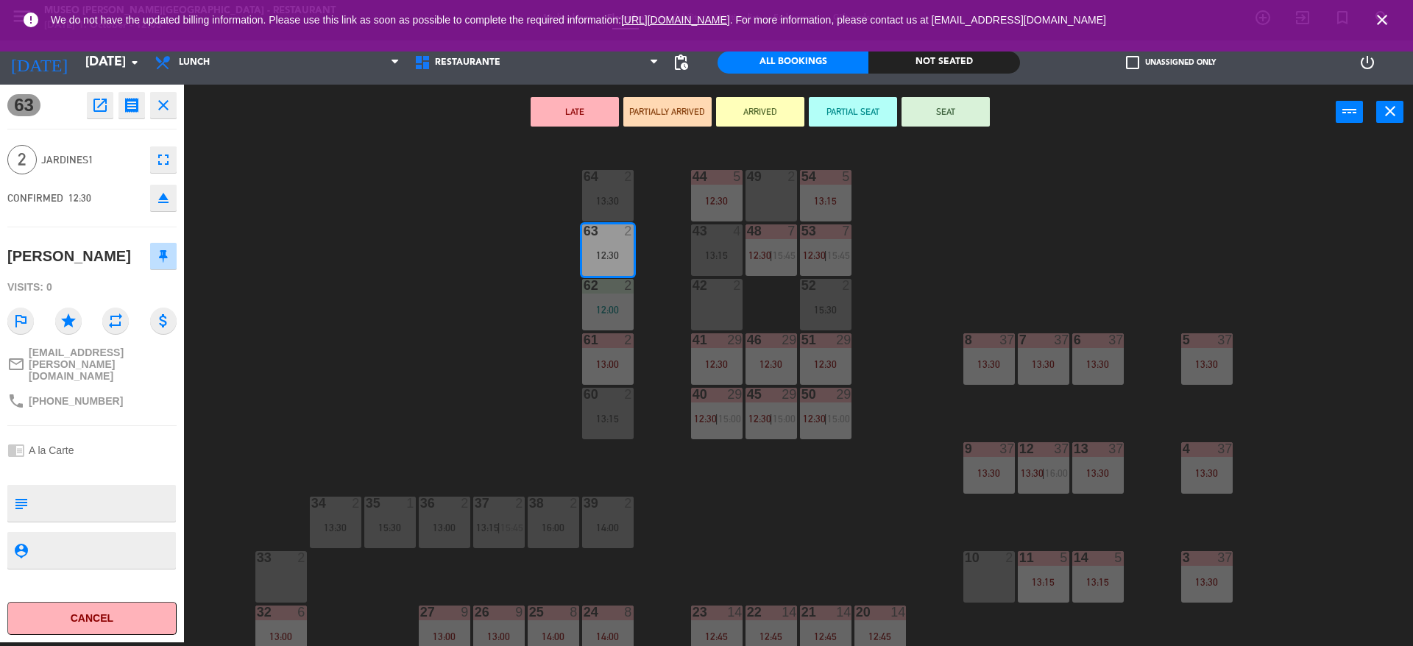
click at [98, 488] on textarea at bounding box center [104, 503] width 141 height 31
click at [678, 109] on button "PARTIALLY ARRIVED" at bounding box center [667, 111] width 88 height 29
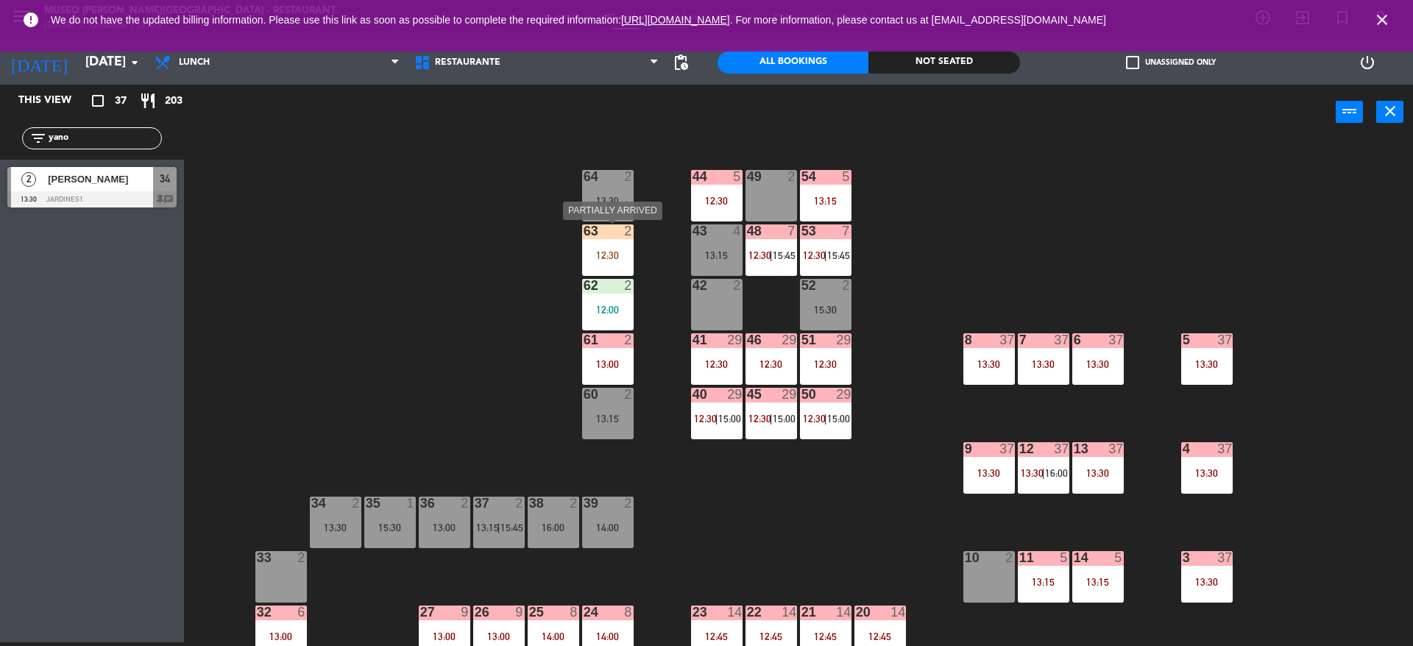
click at [615, 279] on div at bounding box center [607, 285] width 24 height 13
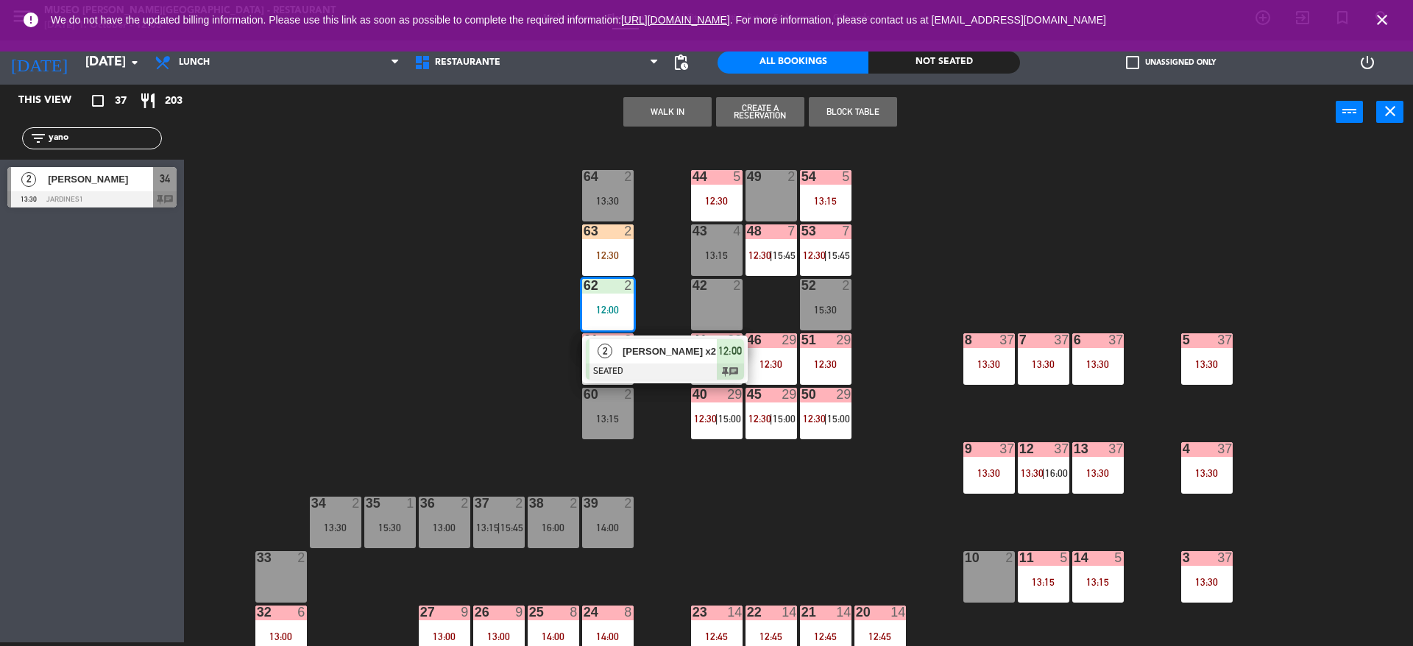
click at [644, 273] on div "44 5 12:30 49 2 54 5 13:15 64 2 13:30 48 7 12:30 | 15:45 53 7 12:30 | 15:45 63 …" at bounding box center [805, 395] width 1215 height 503
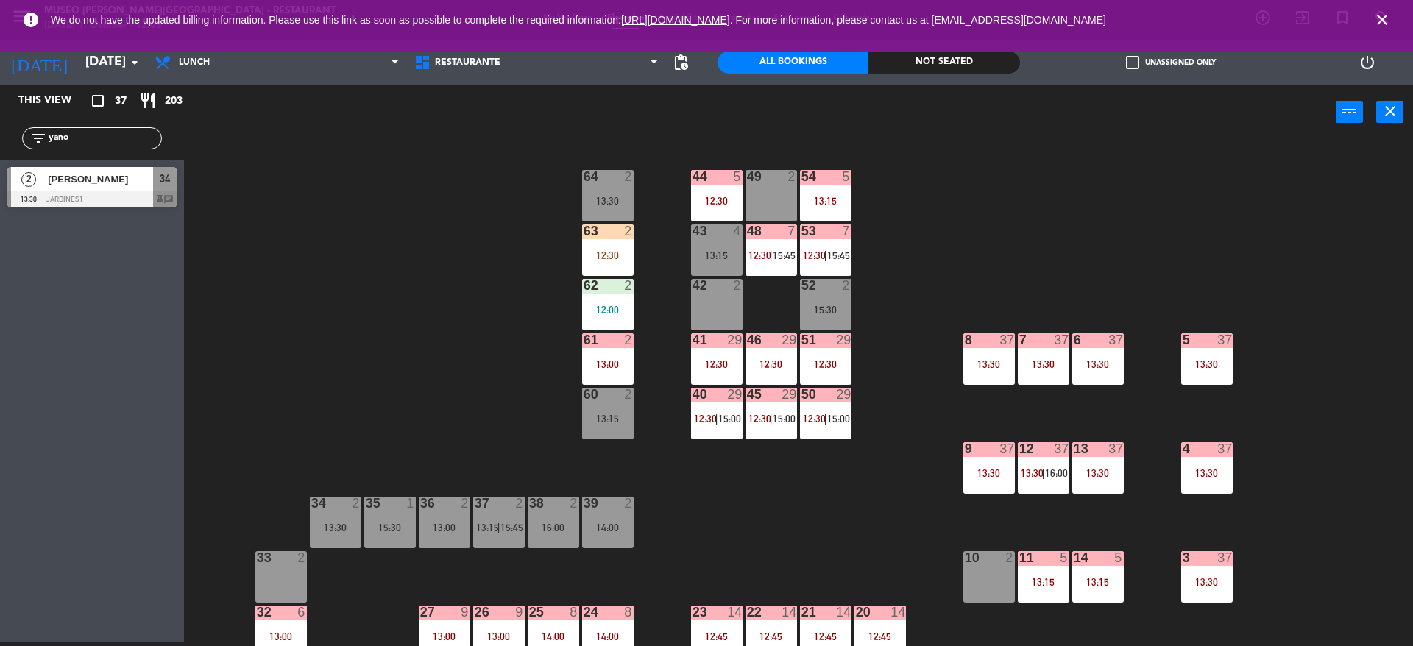
click at [619, 255] on div "12:30" at bounding box center [608, 255] width 52 height 10
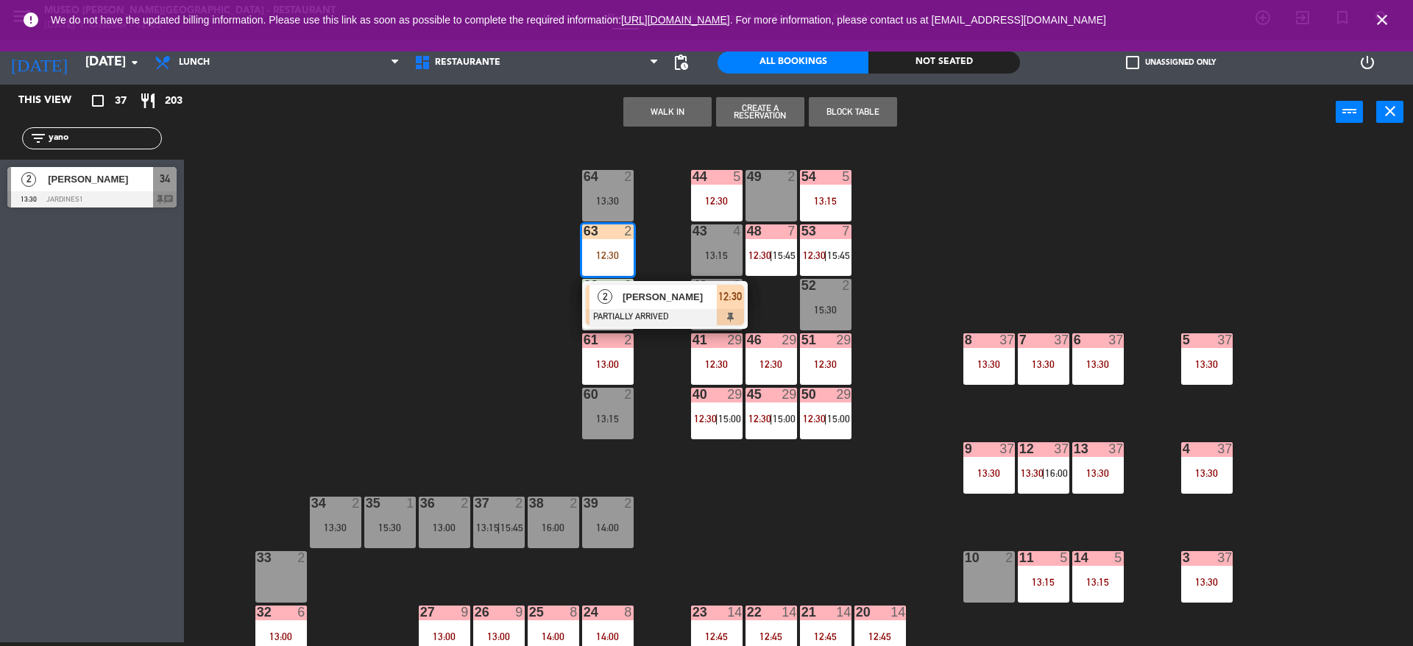
click at [630, 313] on div at bounding box center [665, 317] width 158 height 16
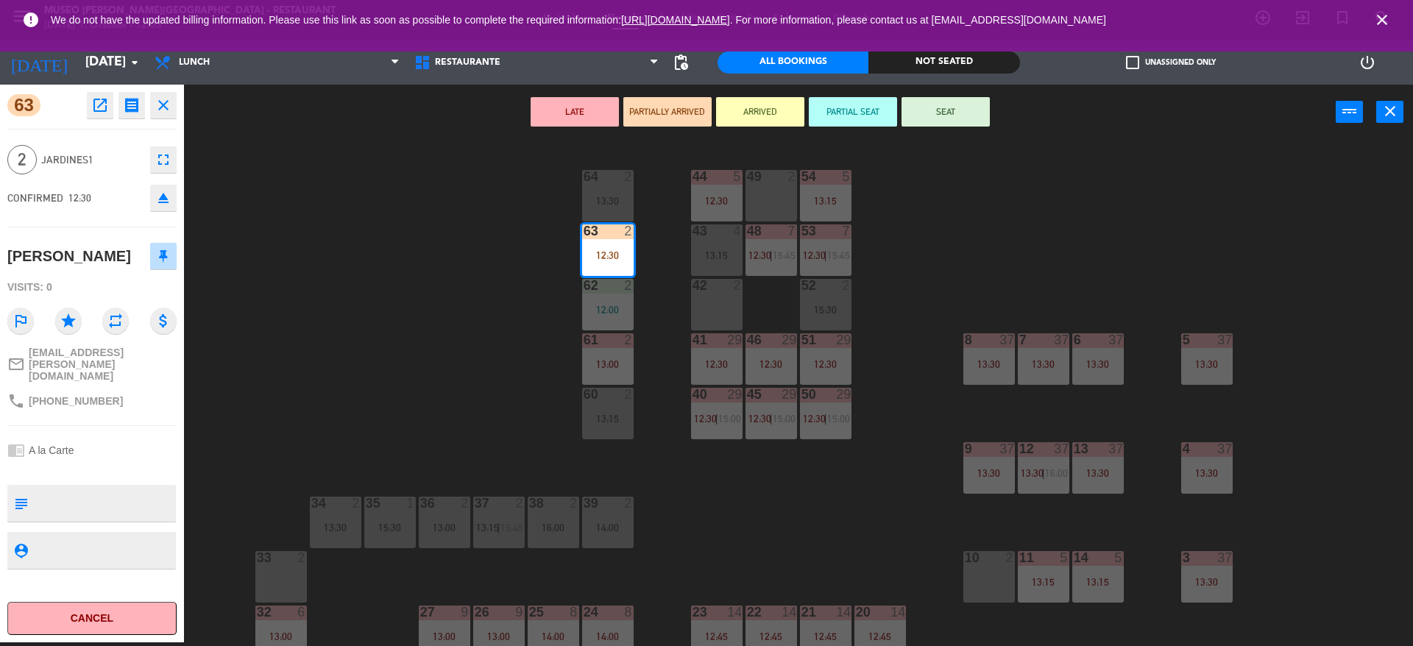
click at [117, 496] on textarea at bounding box center [104, 503] width 141 height 31
type textarea "m63"
click at [102, 196] on div "CONFIRMED 12:30 eject" at bounding box center [91, 198] width 169 height 37
click at [924, 124] on button "SEAT" at bounding box center [946, 111] width 88 height 29
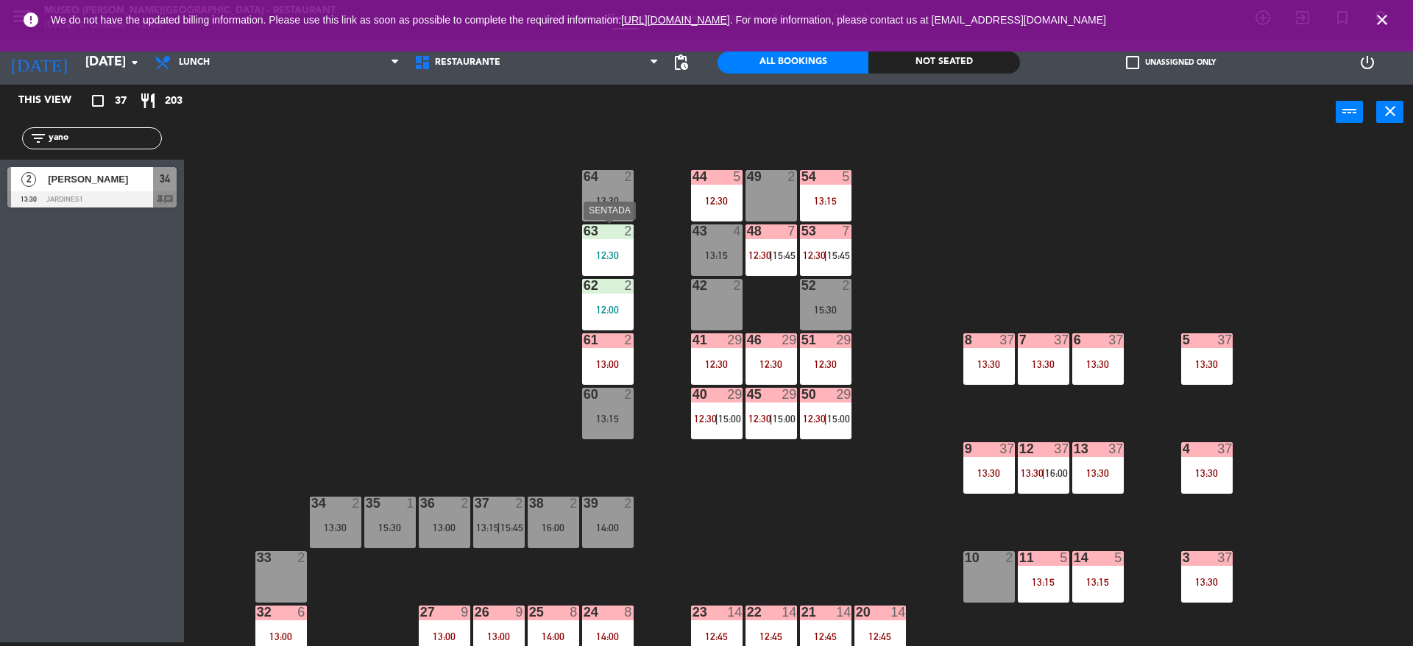
click at [608, 246] on div "63 2 12:30" at bounding box center [608, 250] width 52 height 52
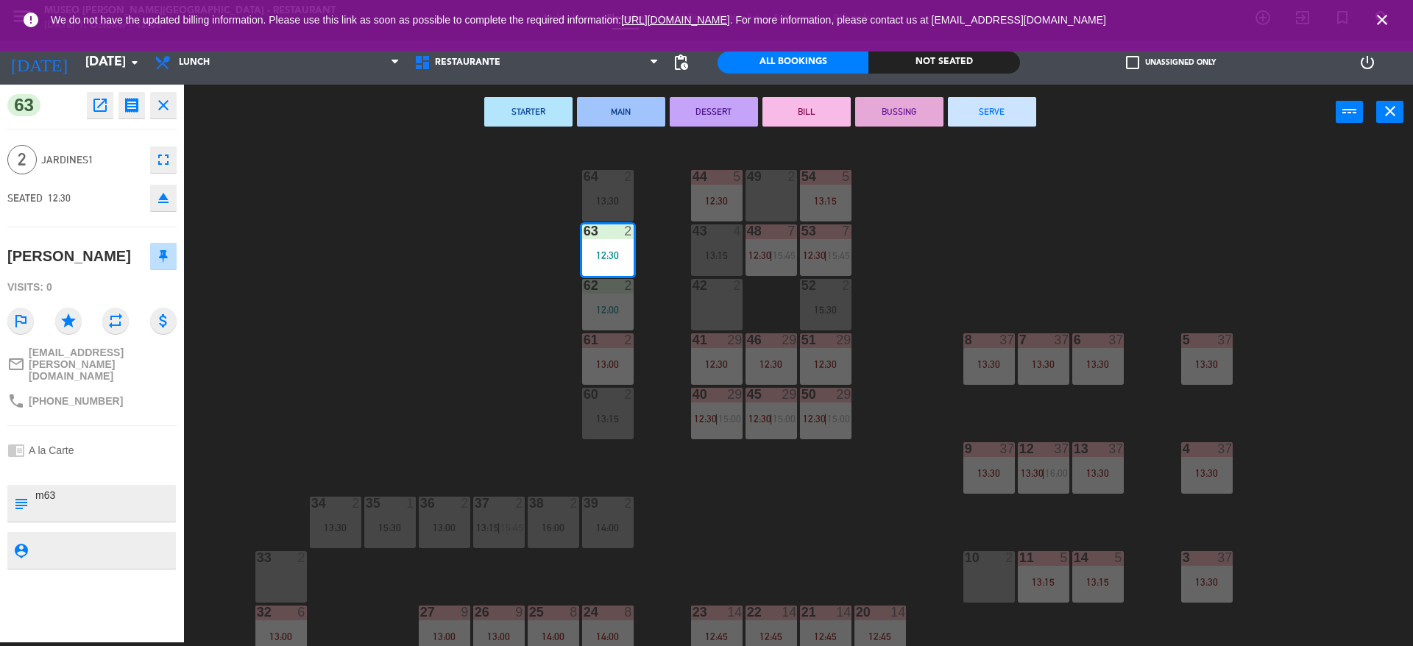
click at [335, 340] on div "44 5 12:30 49 2 54 5 13:15 64 2 13:30 48 7 12:30 | 15:45 53 7 12:30 | 15:45 63 …" at bounding box center [805, 395] width 1215 height 503
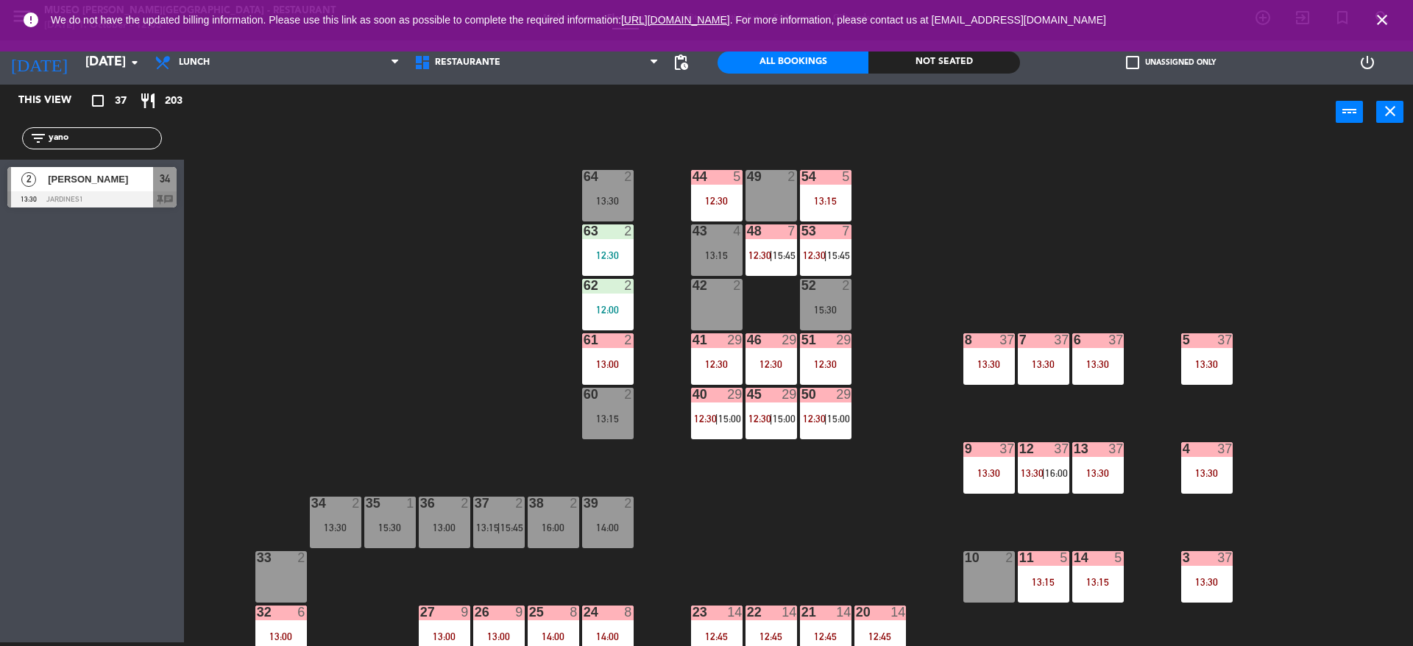
click at [600, 255] on div "12:30" at bounding box center [608, 255] width 52 height 10
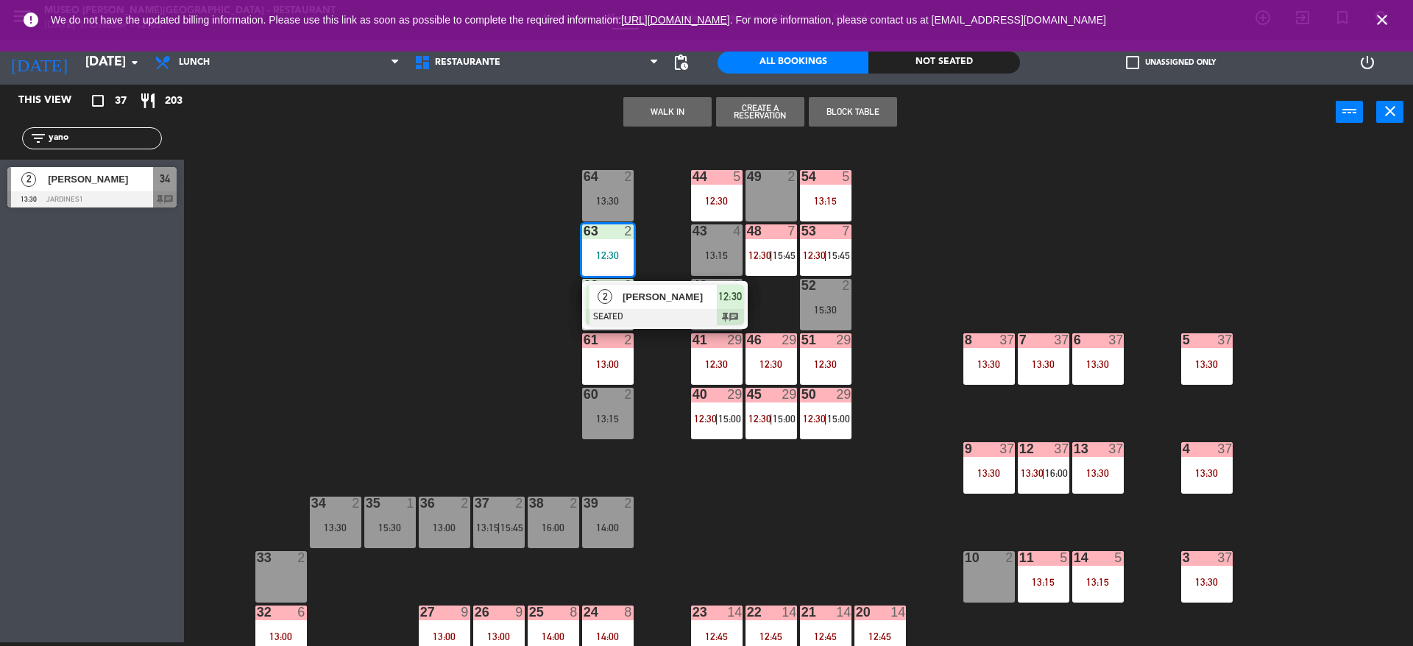
click at [600, 315] on div at bounding box center [665, 317] width 158 height 16
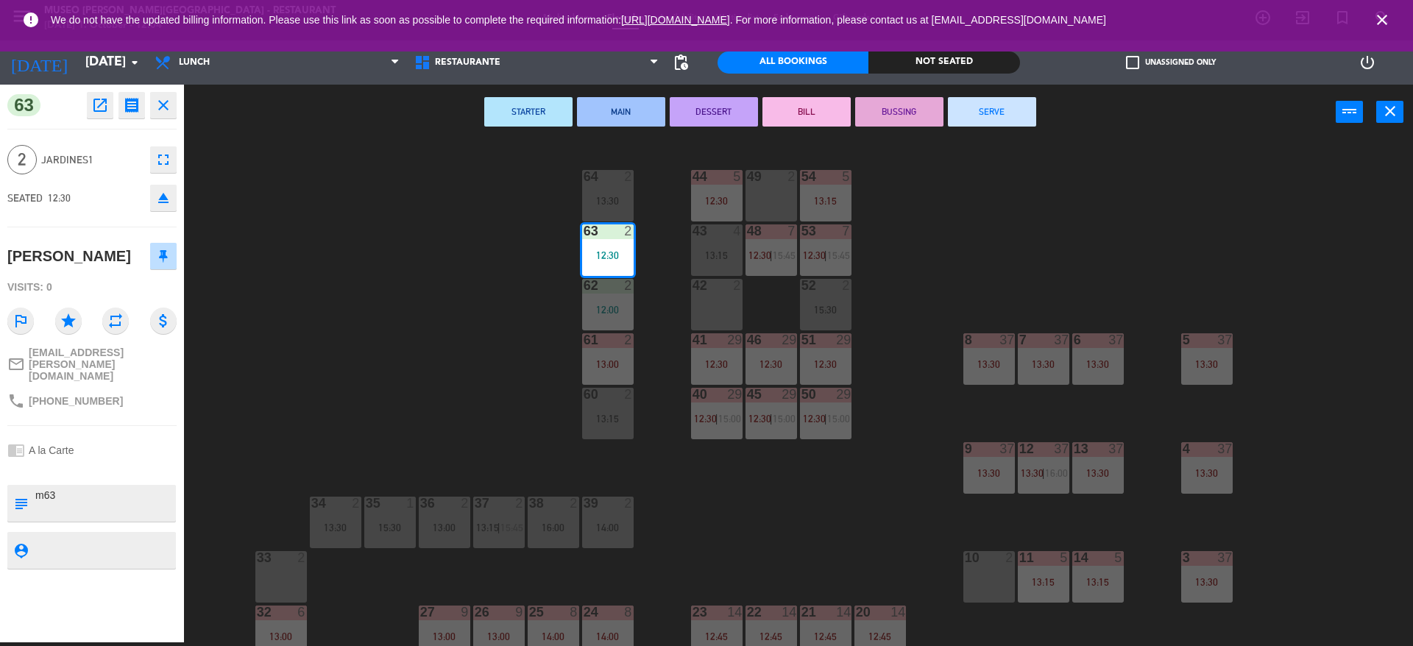
click at [109, 488] on textarea at bounding box center [104, 503] width 141 height 31
type textarea "m63 llegaron 12:03"
click at [98, 156] on span "Jardines1" at bounding box center [92, 160] width 102 height 17
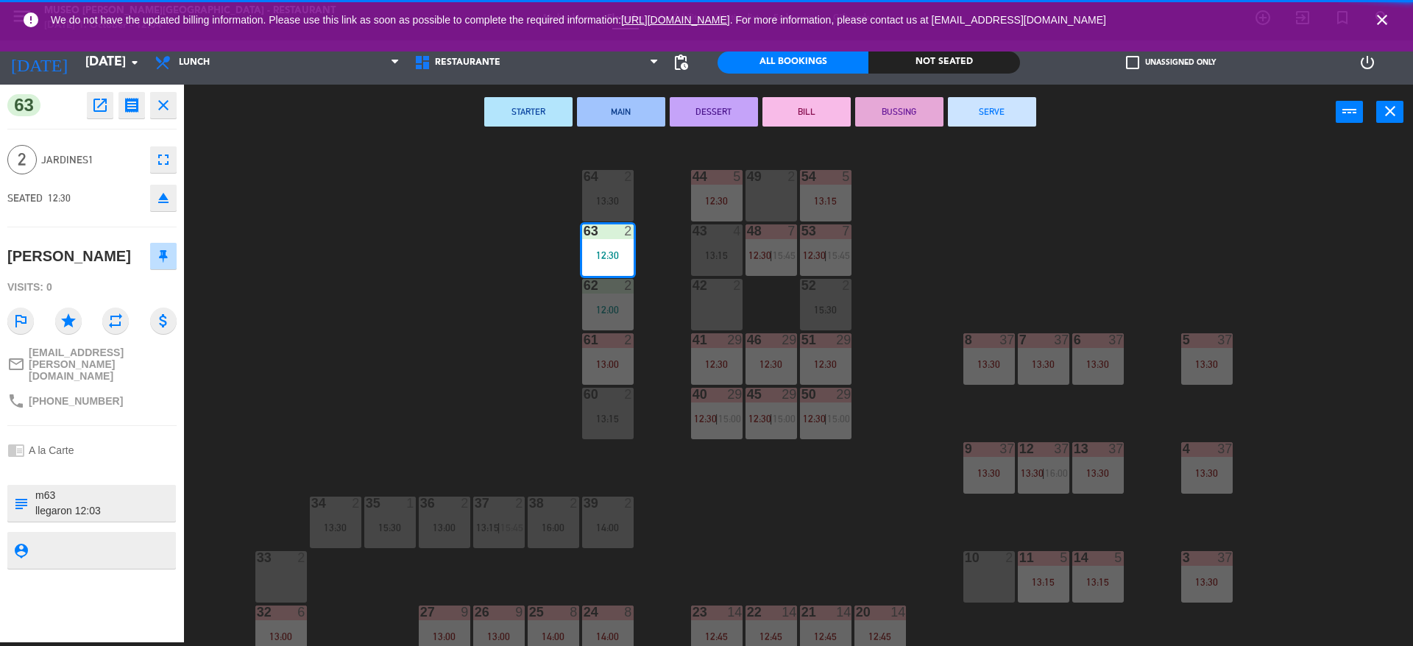
click at [381, 298] on div "44 5 12:30 49 2 54 5 13:15 64 2 13:30 48 7 12:30 | 15:45 53 7 12:30 | 15:45 63 …" at bounding box center [805, 395] width 1215 height 503
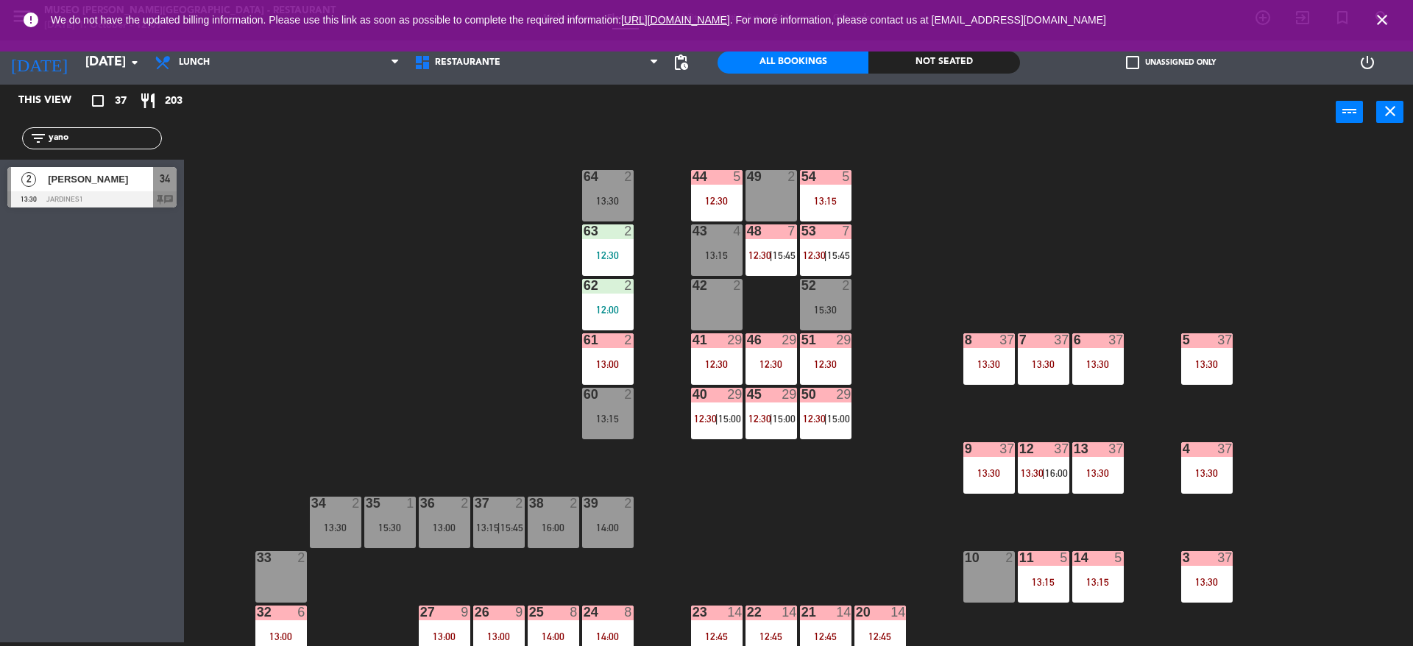
click at [1150, 183] on div "44 5 12:30 49 2 54 5 13:15 64 2 13:30 48 7 12:30 | 15:45 53 7 12:30 | 15:45 63 …" at bounding box center [805, 395] width 1215 height 503
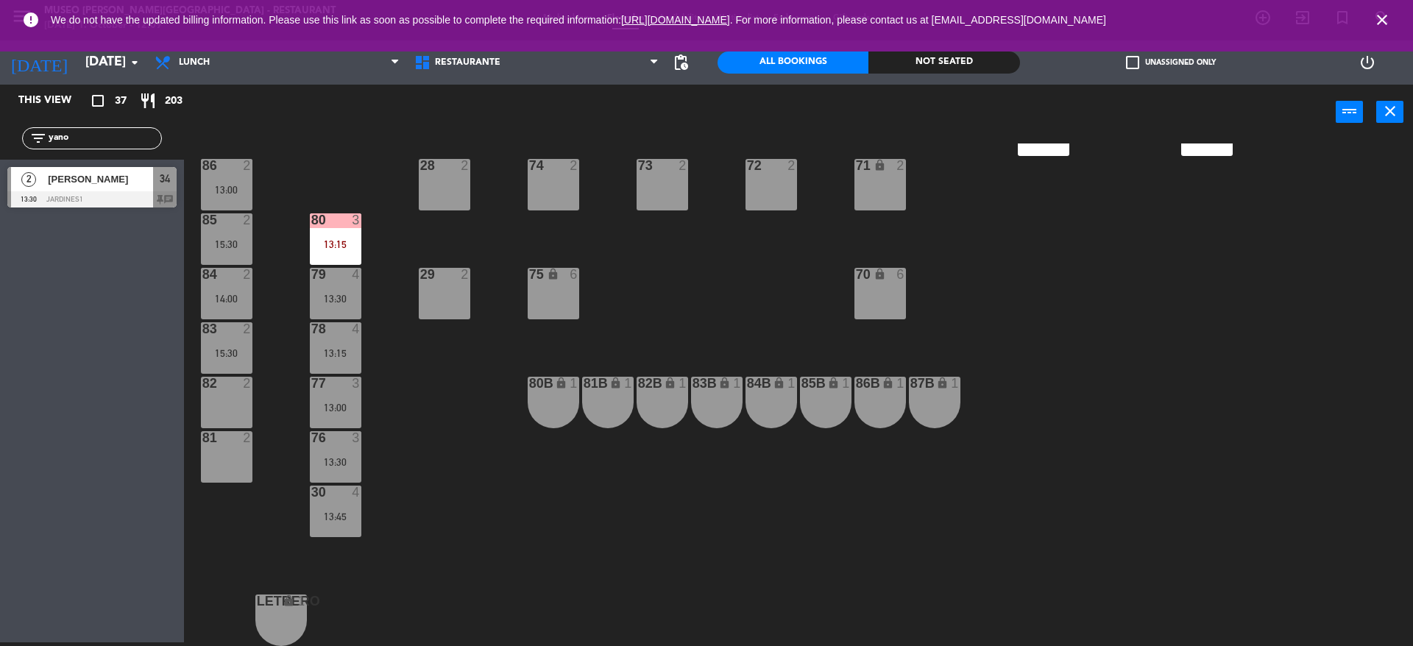
drag, startPoint x: 89, startPoint y: 130, endPoint x: 5, endPoint y: 193, distance: 104.7
click at [5, 193] on div "This view crop_square 37 restaurant 203 filter_list yano 2 stefano yanot 13:30 …" at bounding box center [92, 150] width 184 height 130
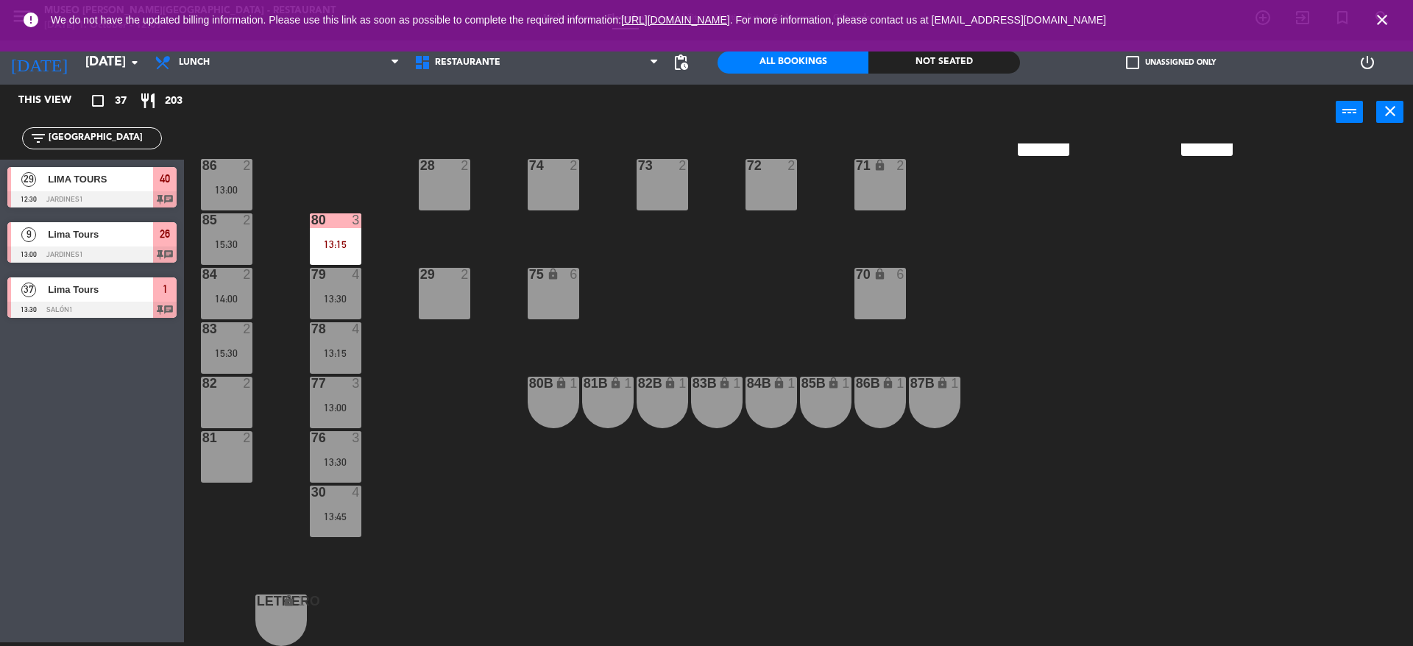
type input "LIMA"
click at [54, 365] on div "This view crop_square 37 restaurant 203 filter_list LIMA 29 LIMA TOURS 12:30 Ja…" at bounding box center [92, 364] width 184 height 558
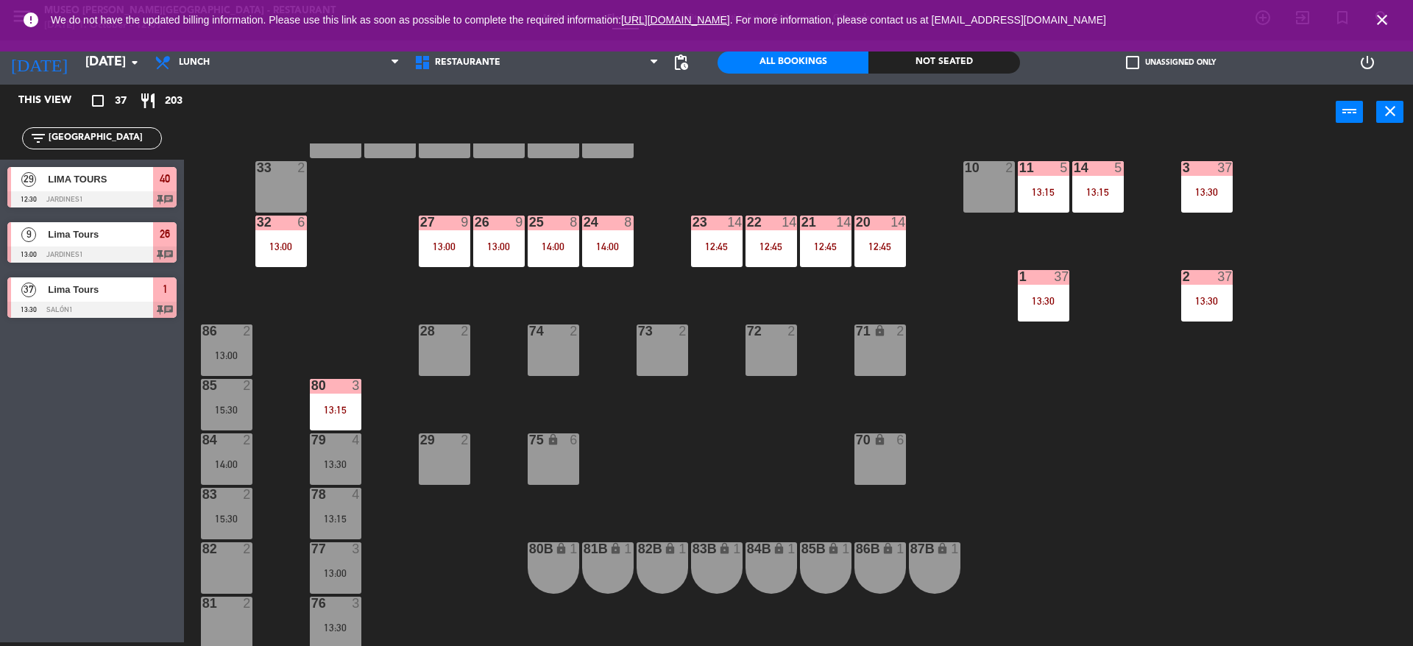
scroll to position [386, 0]
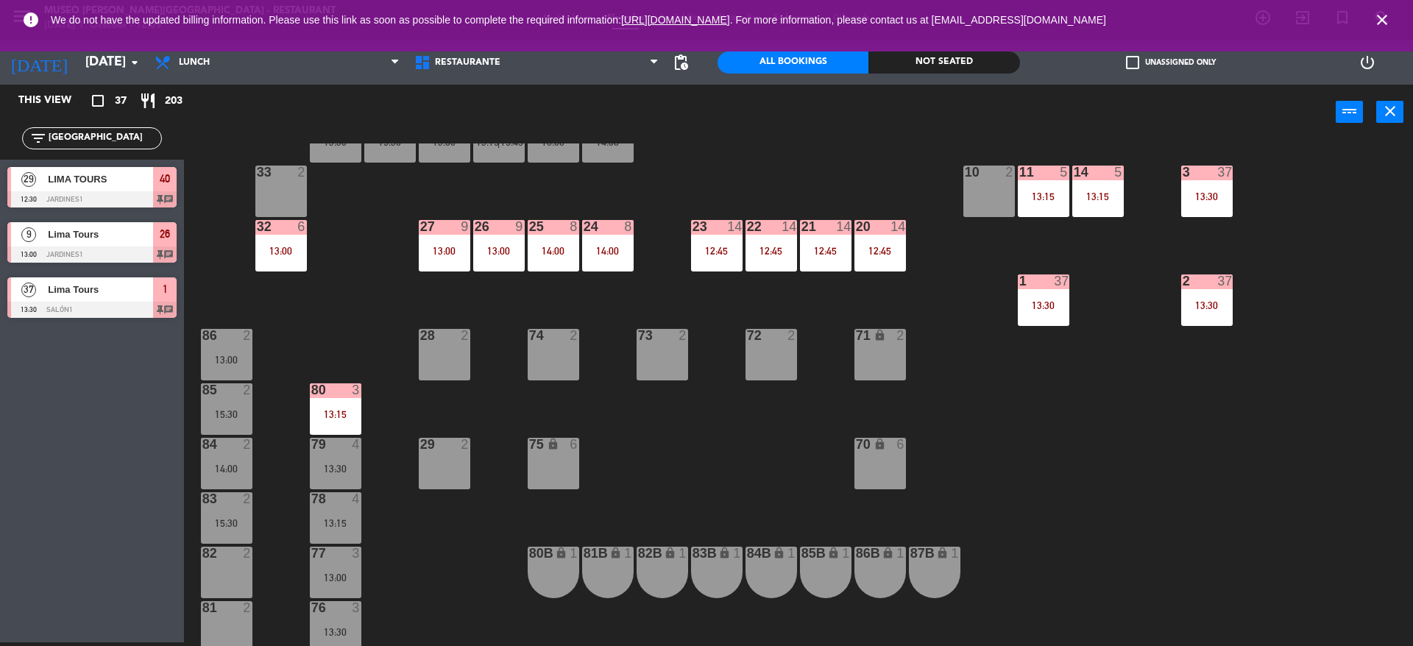
click at [487, 255] on div "13:00" at bounding box center [499, 251] width 52 height 10
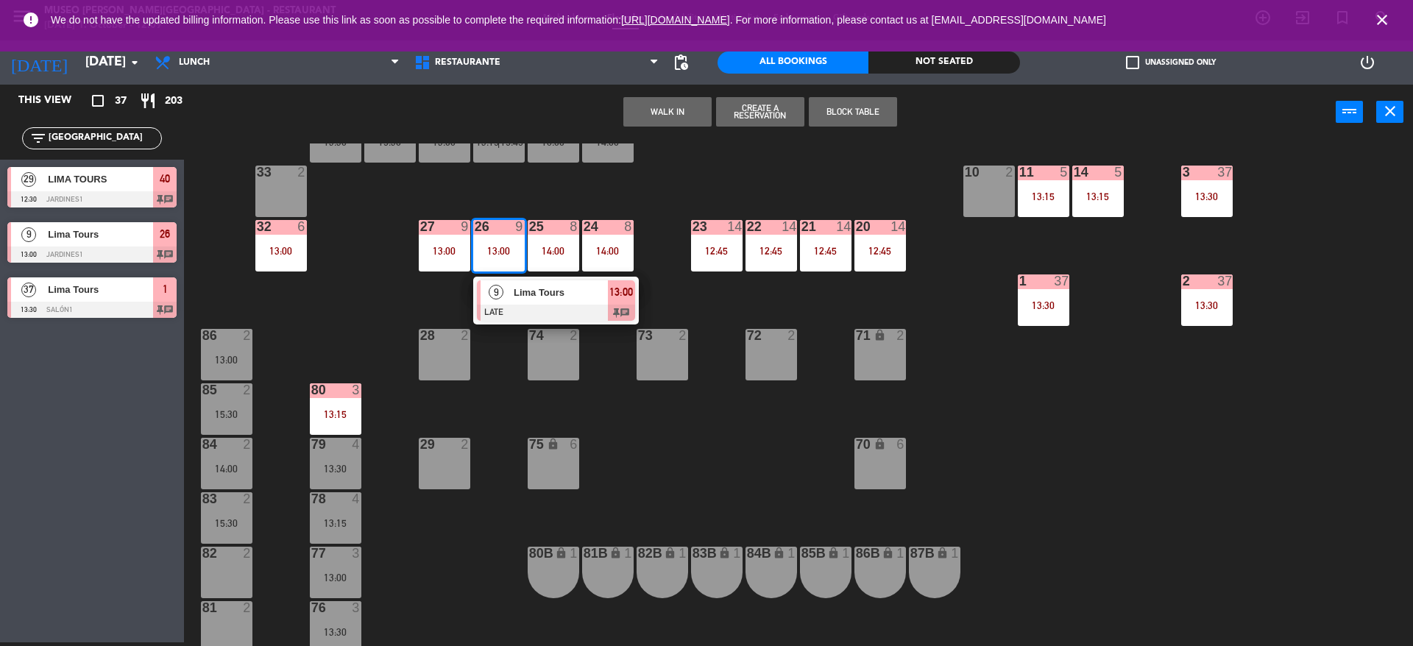
click at [489, 297] on div "9" at bounding box center [497, 292] width 32 height 24
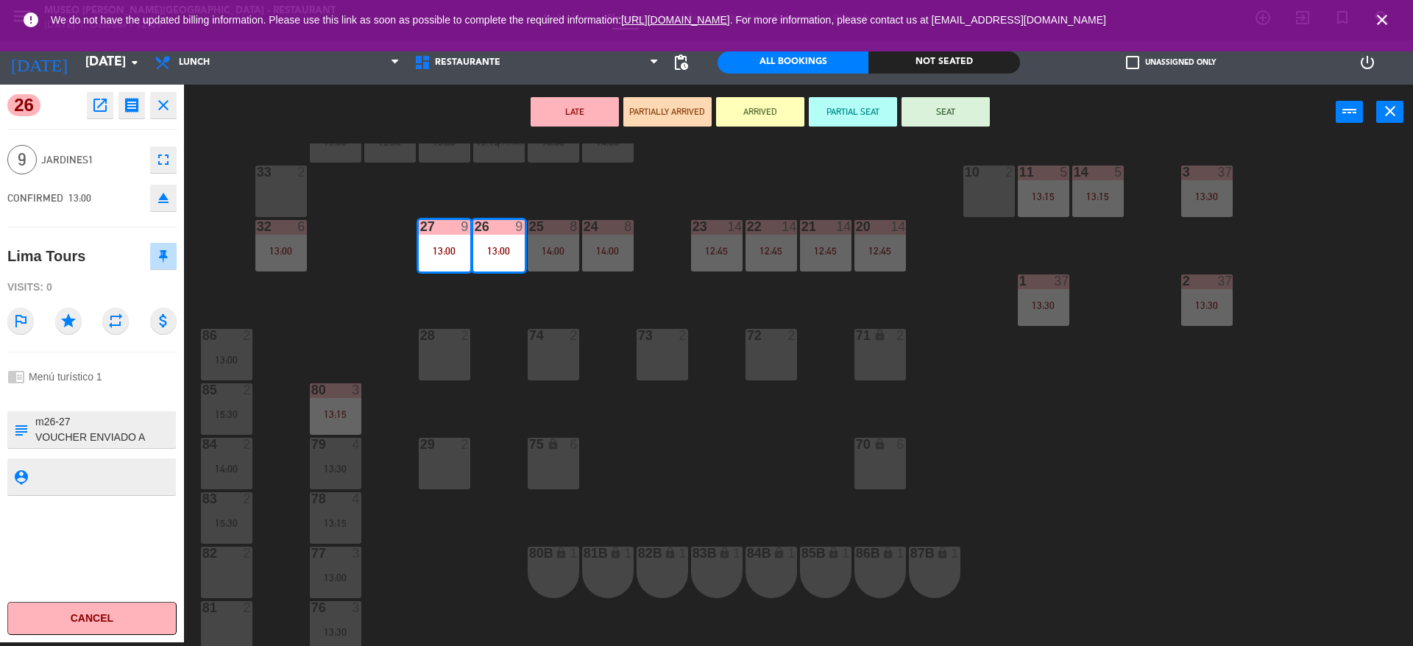
click at [470, 323] on div "44 5 12:30 49 2 54 5 13:15 64 2 13:30 48 7 12:30 | 15:45 53 7 12:30 | 15:45 63 …" at bounding box center [805, 395] width 1215 height 503
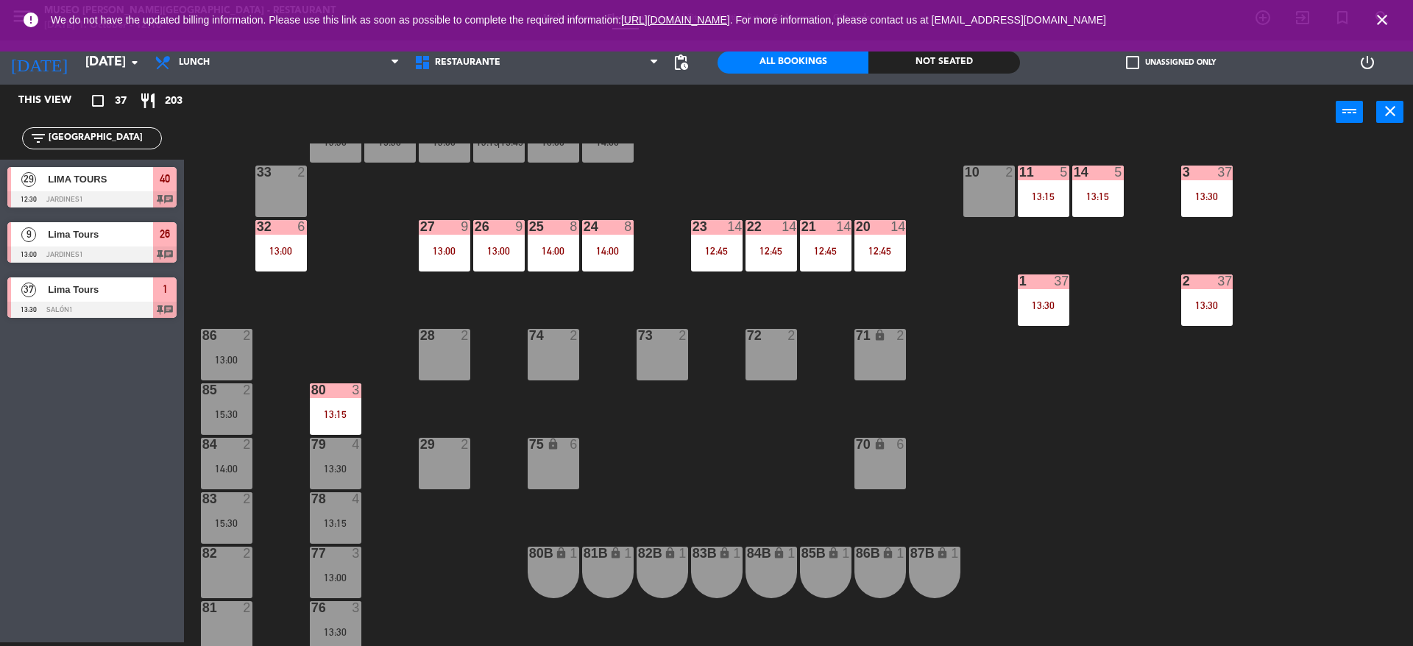
click at [495, 254] on div "13:00" at bounding box center [499, 251] width 52 height 10
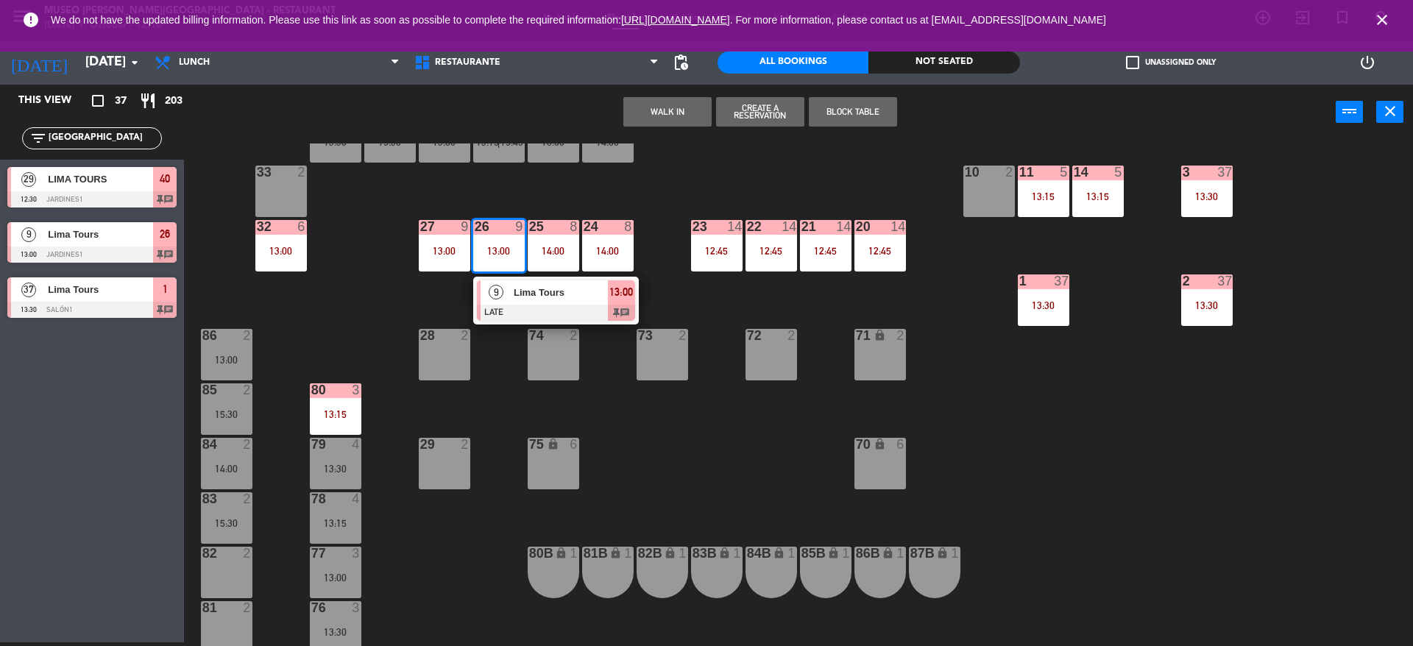
click at [503, 308] on div at bounding box center [556, 313] width 158 height 16
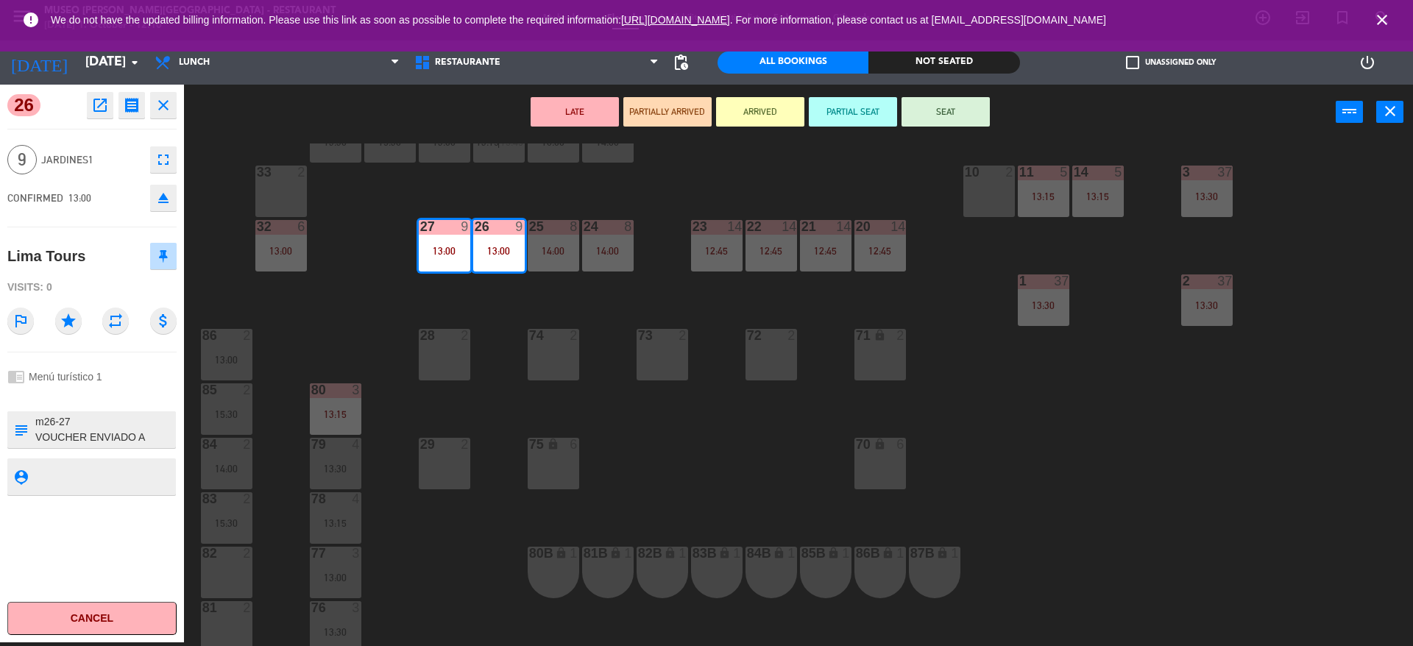
click at [139, 425] on textarea at bounding box center [104, 429] width 141 height 31
click at [484, 326] on div "44 5 12:30 49 2 54 5 13:15 64 2 13:30 48 7 12:30 | 15:45 53 7 12:30 | 15:45 63 …" at bounding box center [805, 395] width 1215 height 503
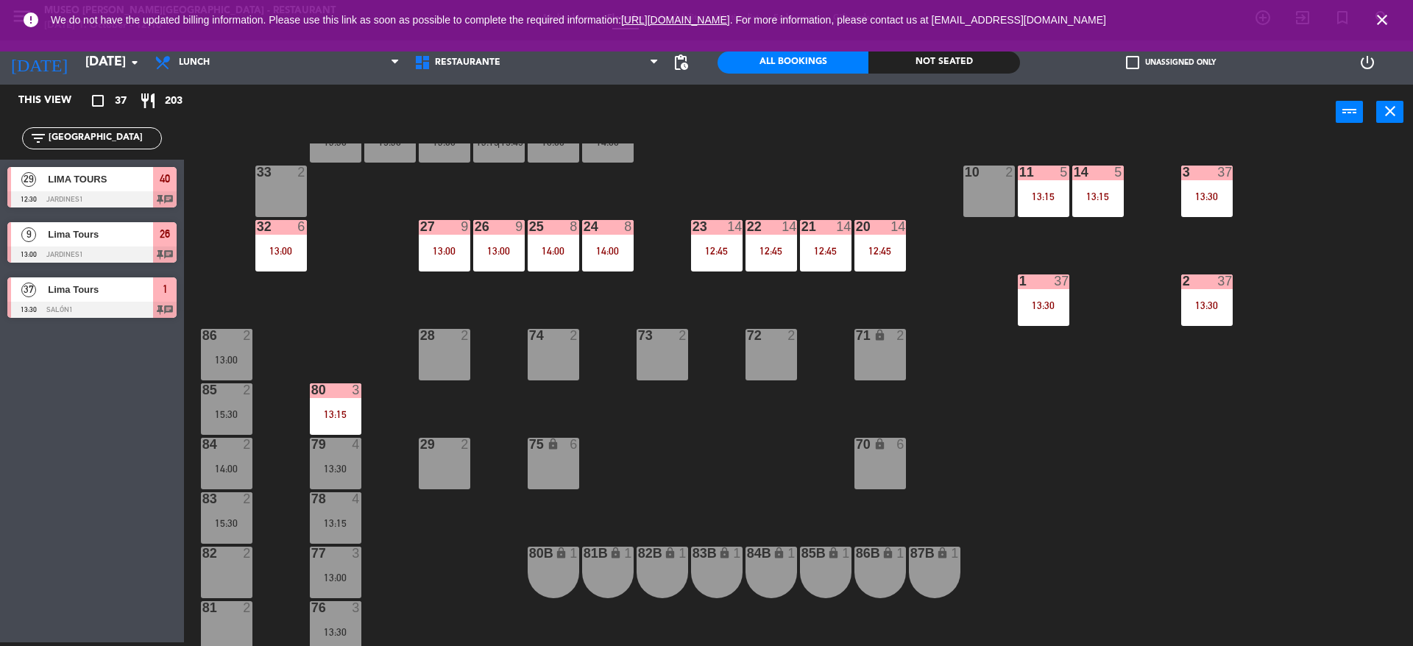
click at [637, 255] on div "44 5 12:30 49 2 54 5 13:15 64 2 13:30 48 7 12:30 | 15:45 53 7 12:30 | 15:45 63 …" at bounding box center [805, 395] width 1215 height 503
click at [623, 255] on div "14:00" at bounding box center [608, 251] width 52 height 10
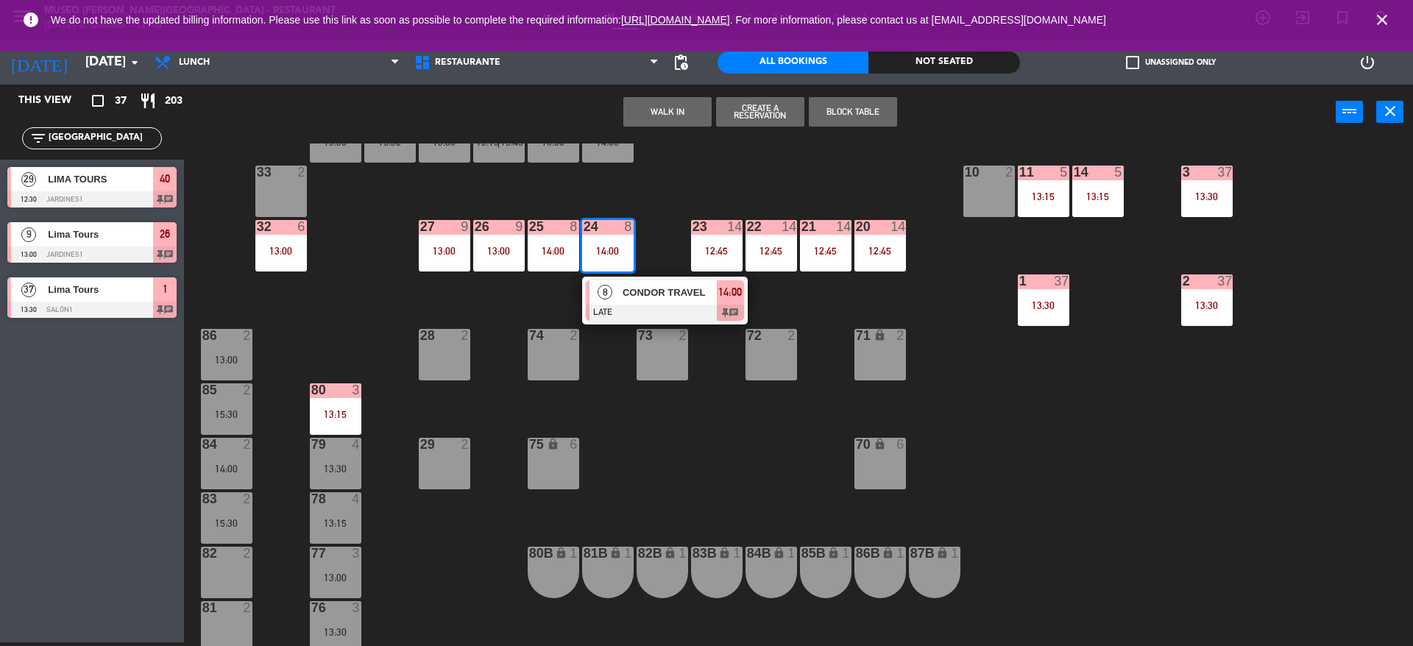
click at [637, 294] on span "CONDOR TRAVEL" at bounding box center [670, 292] width 94 height 15
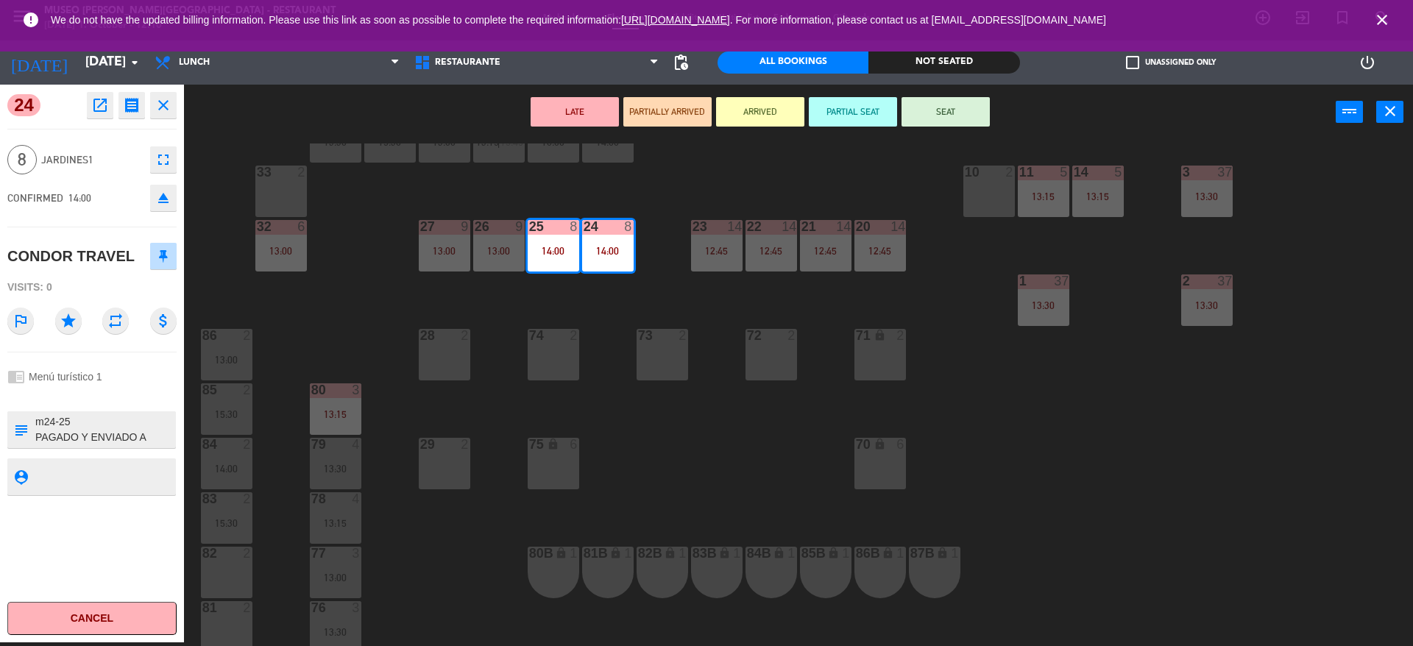
click at [637, 294] on div "44 5 12:30 49 2 54 5 13:15 64 2 13:30 48 7 12:30 | 15:45 53 7 12:30 | 15:45 63 …" at bounding box center [805, 395] width 1215 height 503
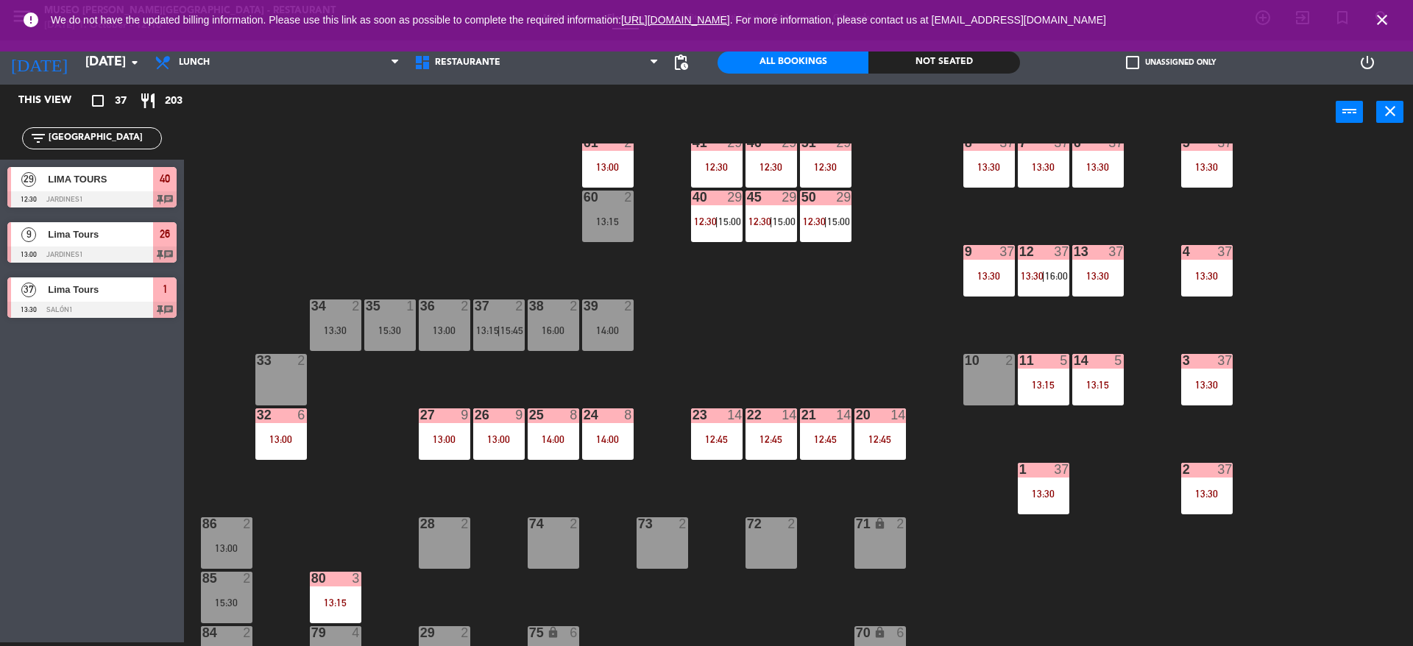
scroll to position [196, 0]
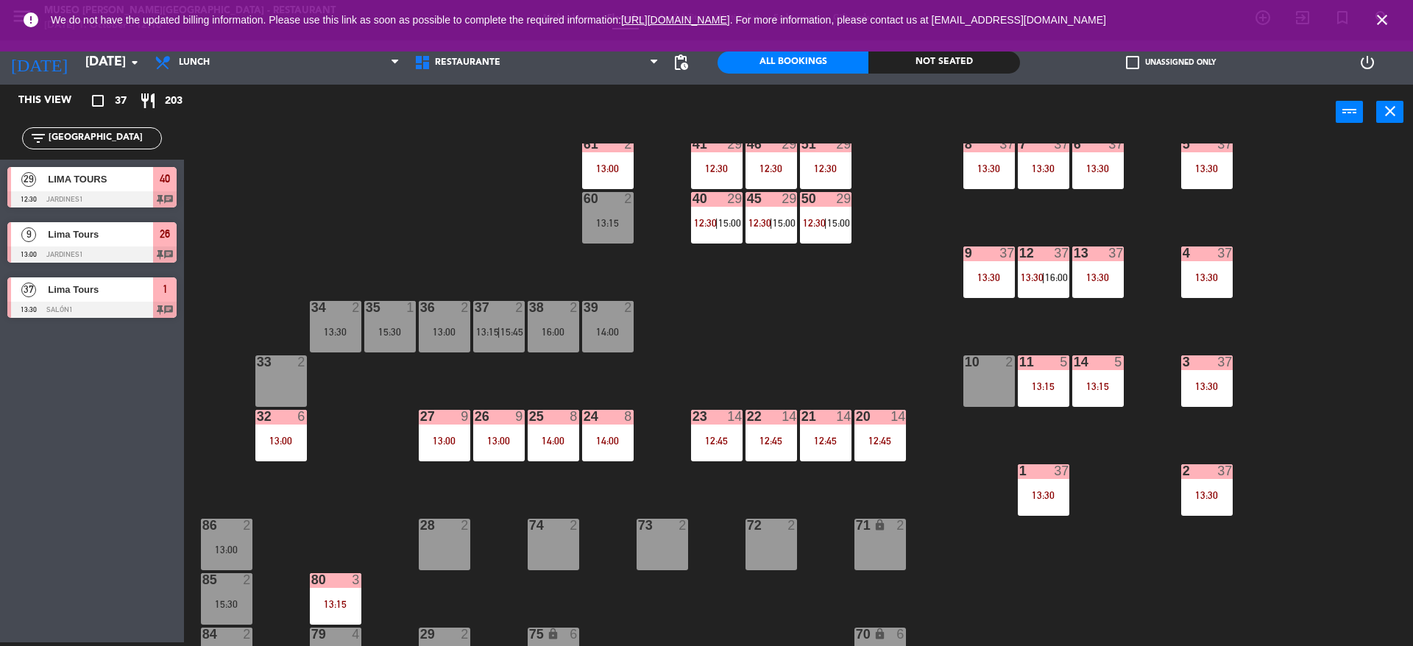
click at [753, 233] on div "45 29 12:30 | 15:00" at bounding box center [772, 218] width 52 height 52
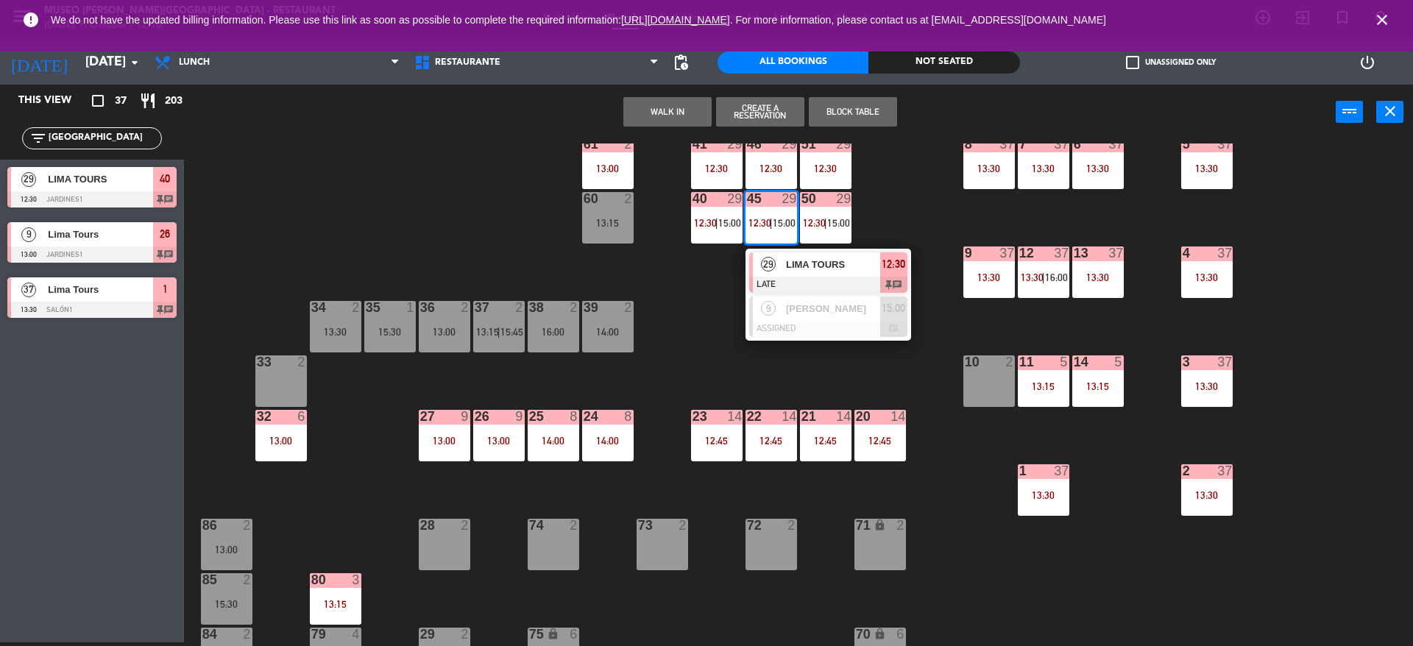
click at [755, 271] on div "29" at bounding box center [769, 264] width 32 height 24
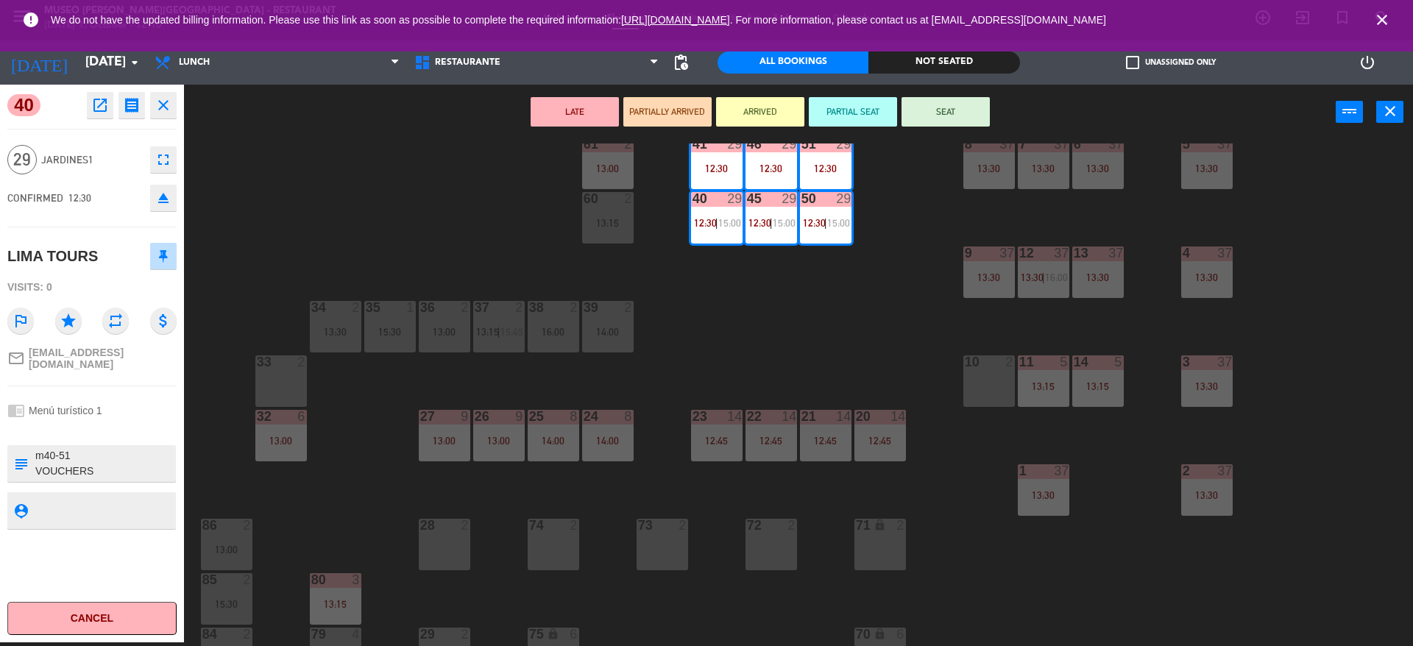
click at [110, 448] on textarea at bounding box center [104, 463] width 141 height 31
click at [814, 360] on div "44 5 12:30 49 2 54 5 13:15 64 2 13:30 48 7 12:30 | 15:45 53 7 12:30 | 15:45 63 …" at bounding box center [805, 395] width 1215 height 503
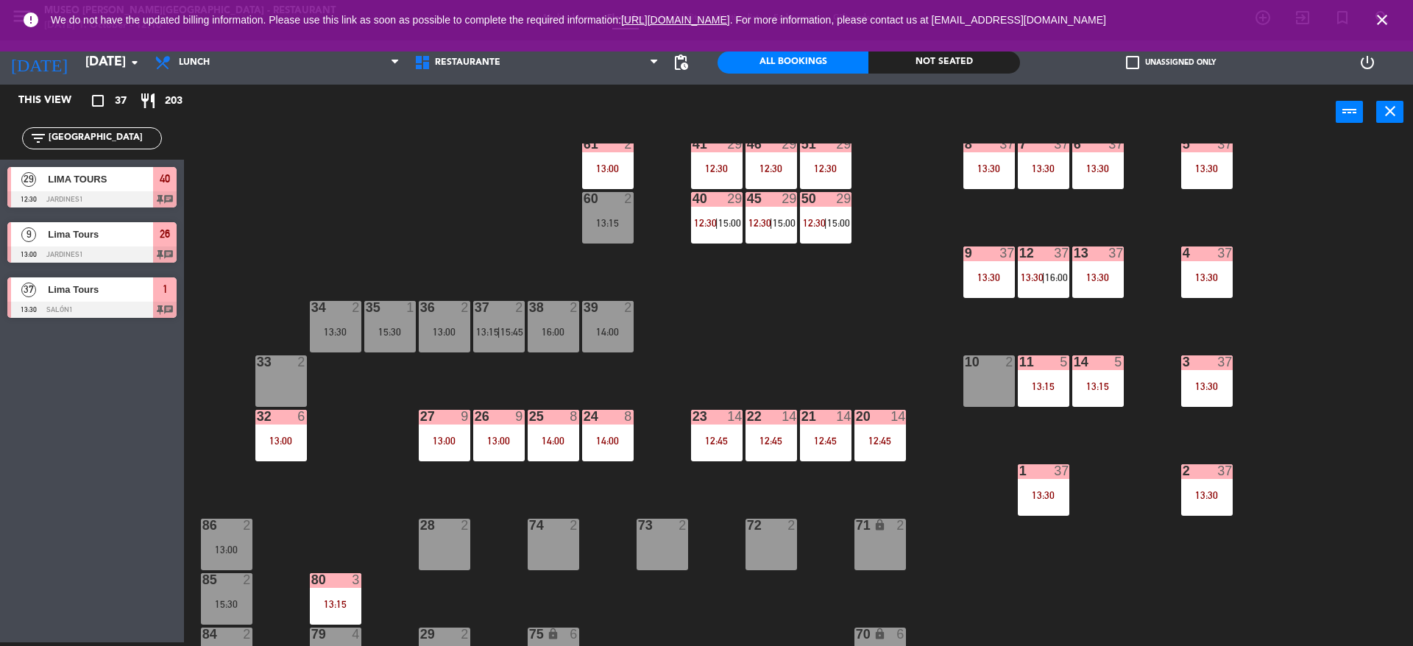
click at [750, 217] on span "12:30" at bounding box center [759, 223] width 23 height 12
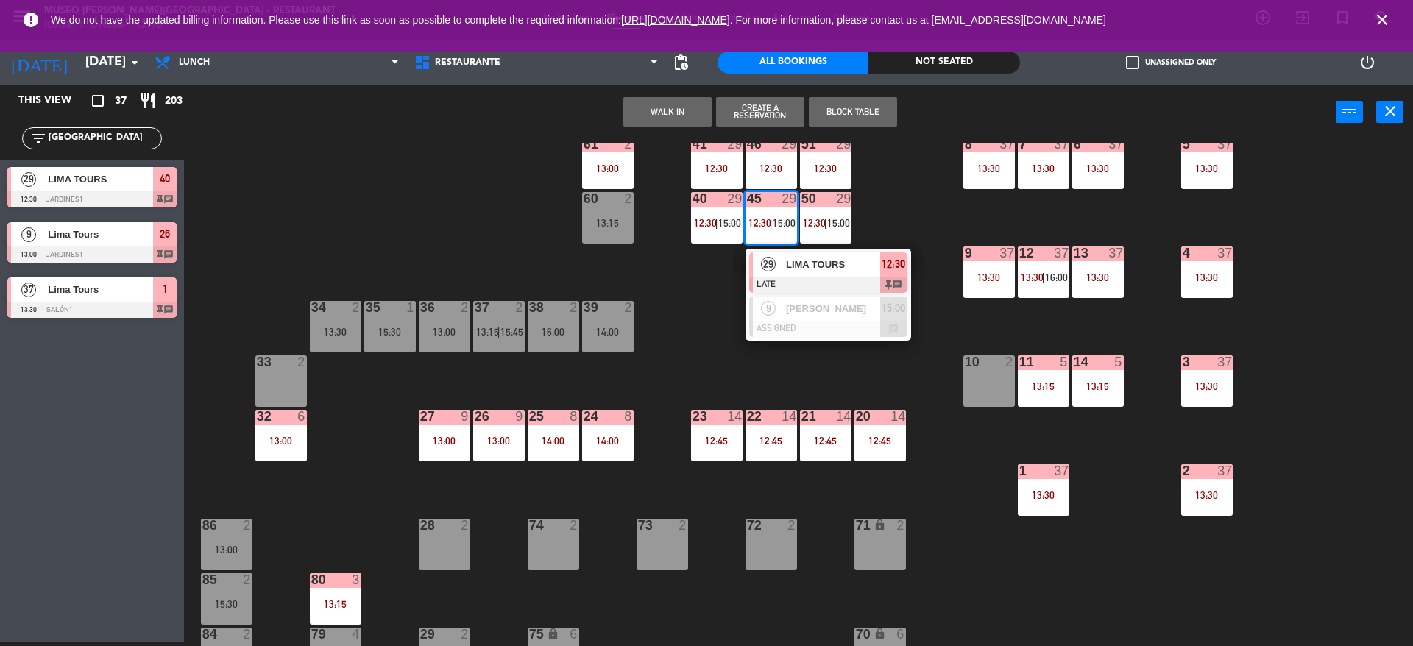
click at [758, 258] on div "29" at bounding box center [769, 264] width 32 height 24
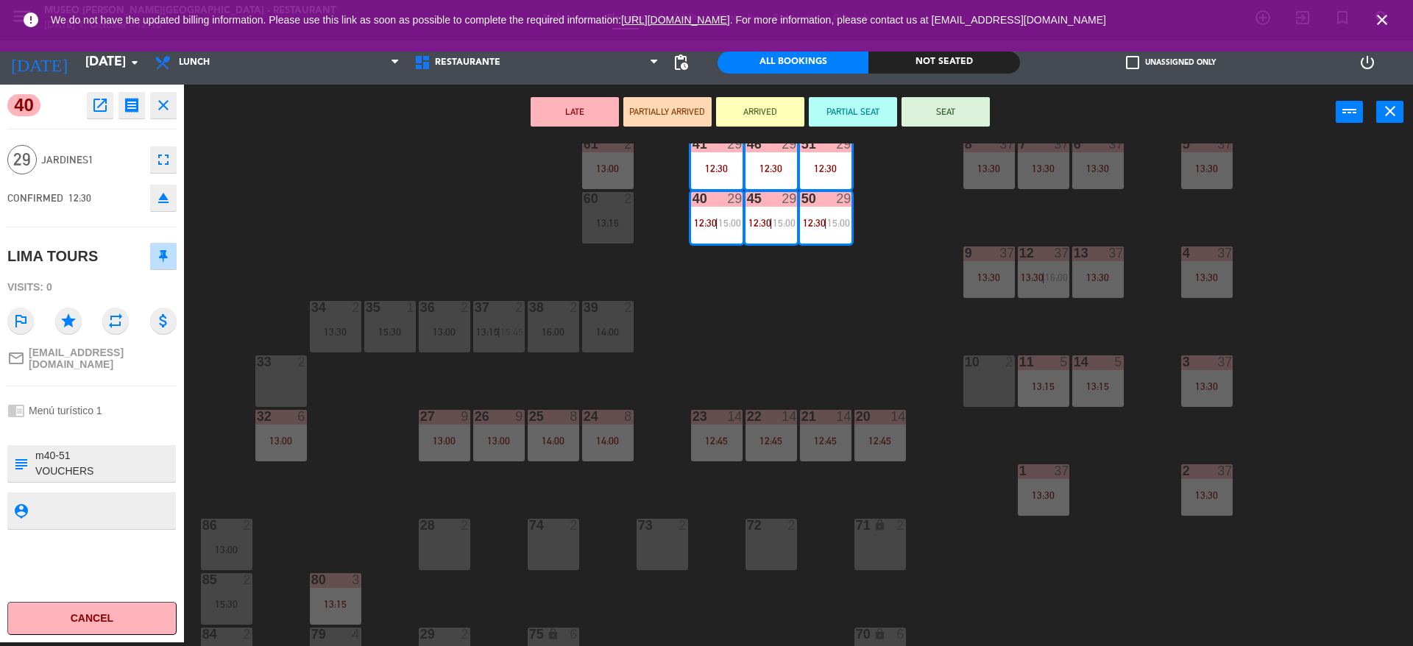
click at [79, 449] on textarea at bounding box center [104, 463] width 141 height 31
click at [461, 155] on div "44 5 12:30 49 2 54 5 13:15 64 2 13:30 48 7 12:30 | 15:45 53 7 12:30 | 15:45 63 …" at bounding box center [805, 395] width 1215 height 503
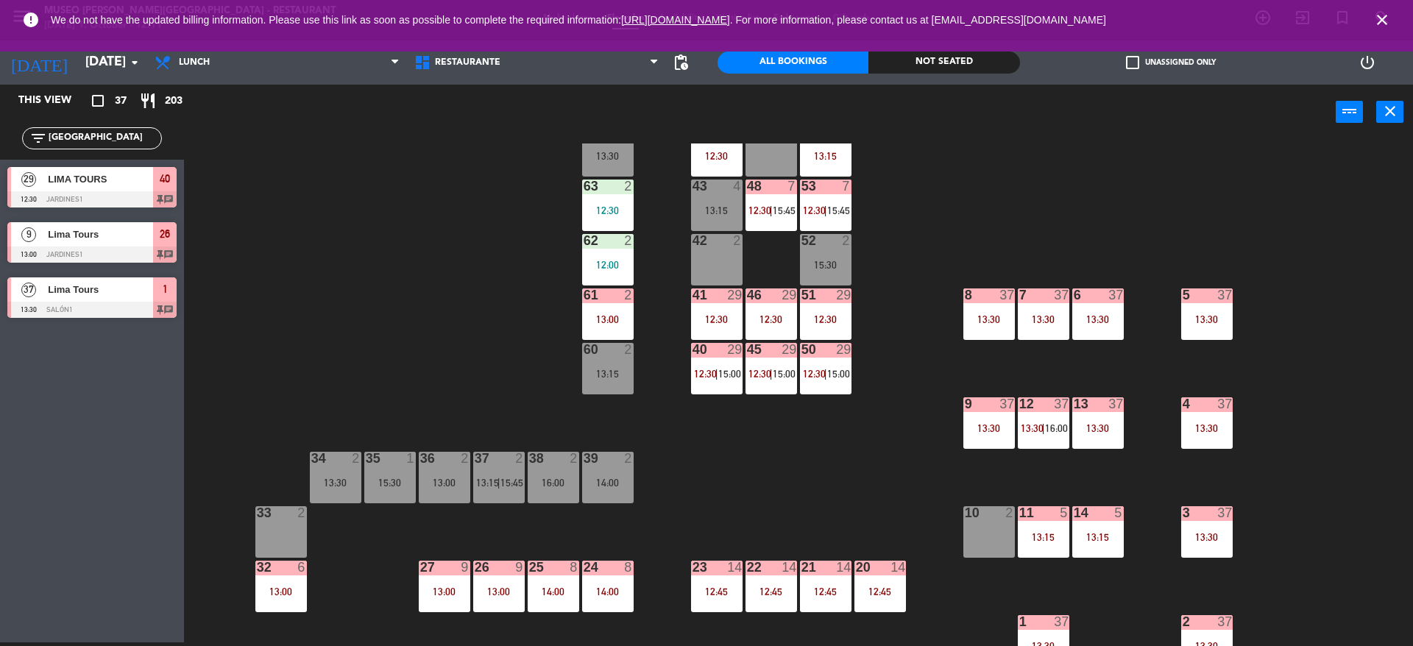
scroll to position [43, 0]
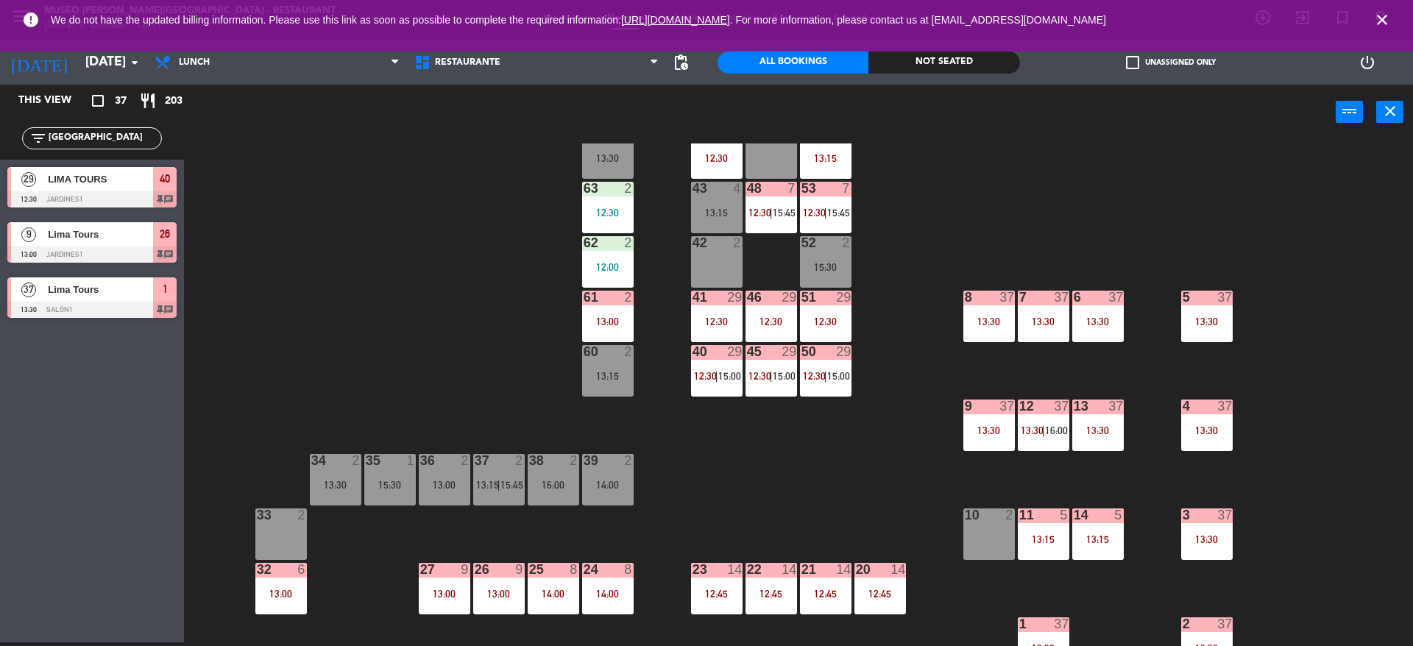
click at [76, 142] on input "LIMA" at bounding box center [104, 138] width 114 height 16
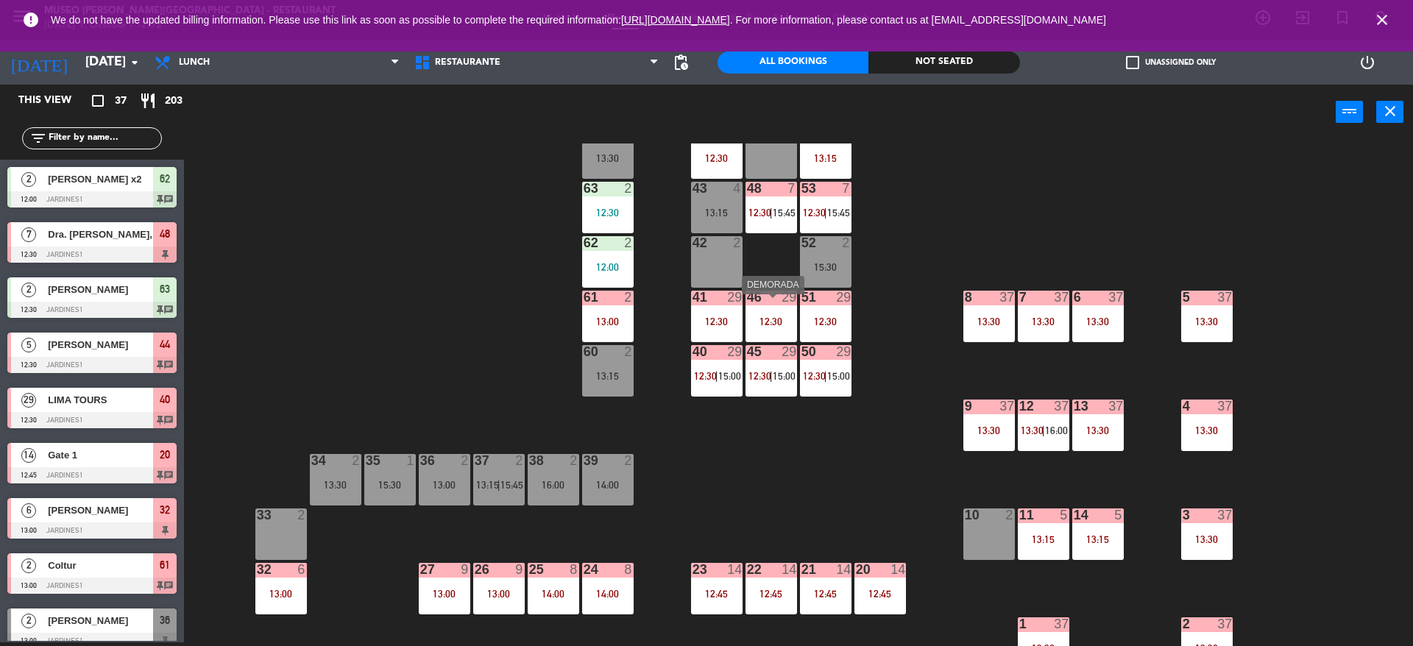
scroll to position [0, 0]
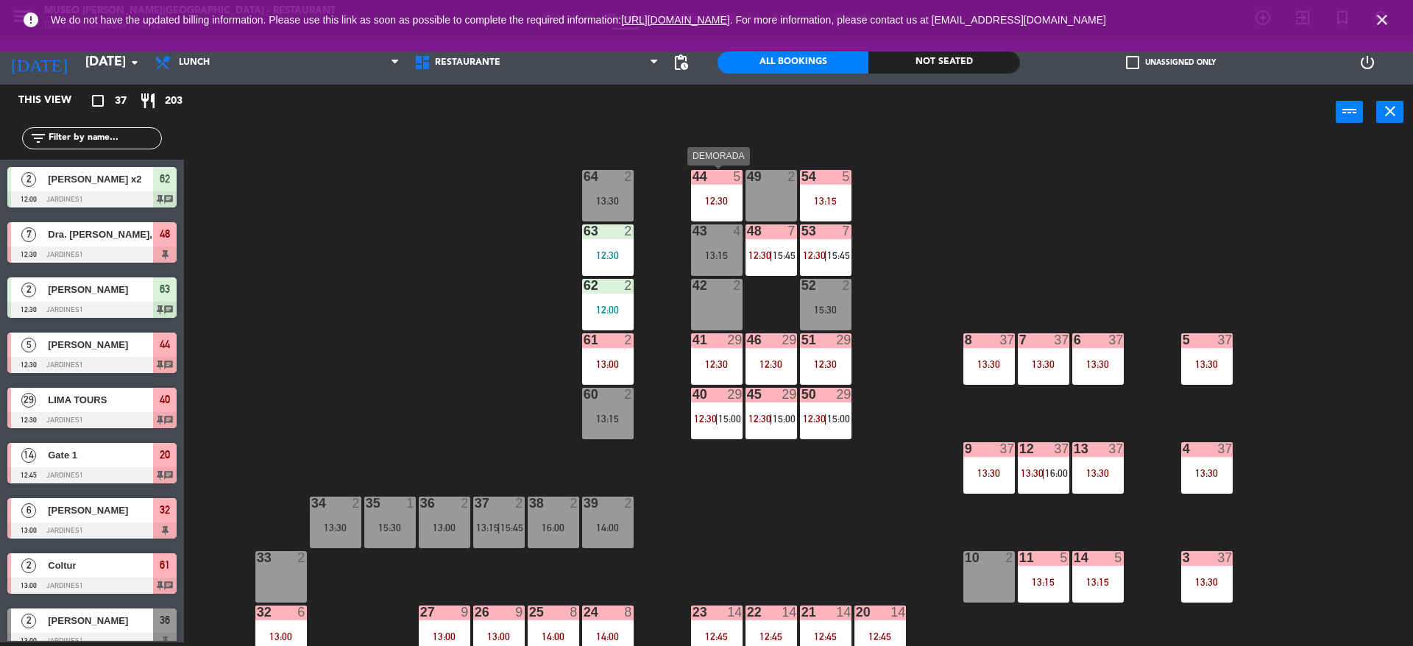
click at [705, 180] on div at bounding box center [716, 176] width 24 height 13
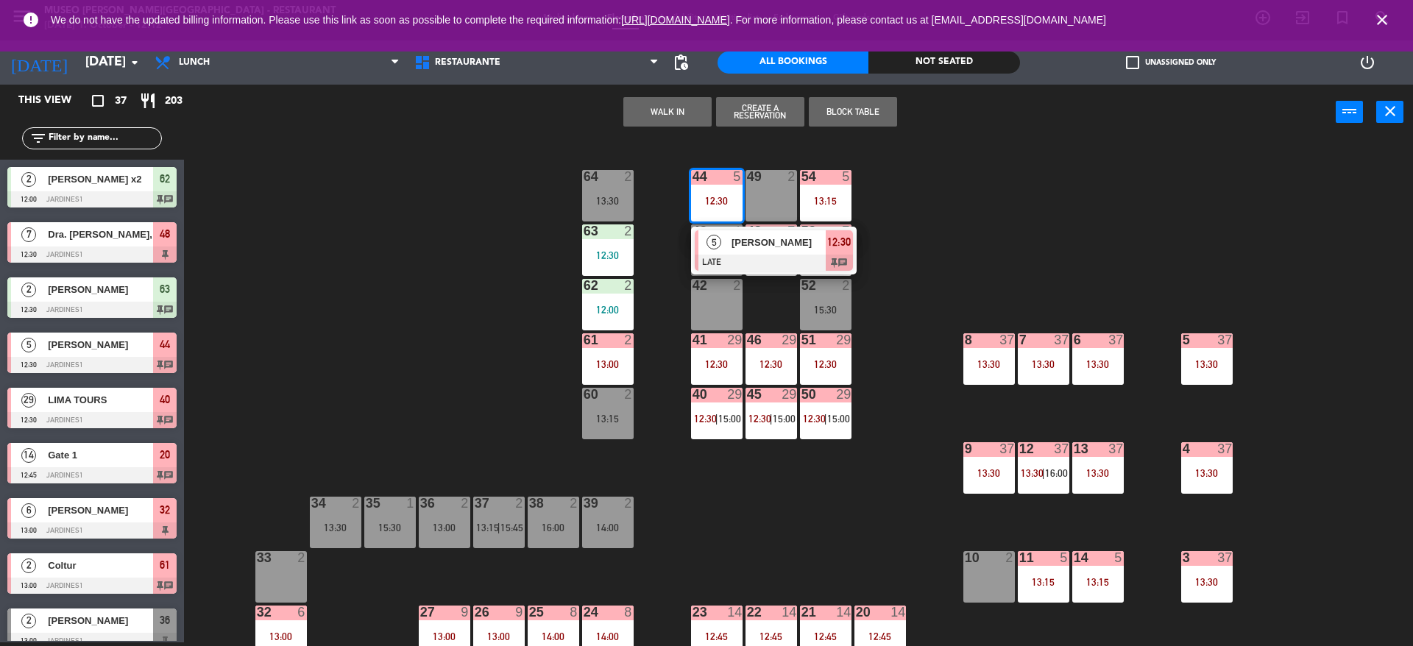
click at [774, 271] on div "5 Helena Alvarez Calderon LATE 12:30 chat" at bounding box center [774, 251] width 166 height 48
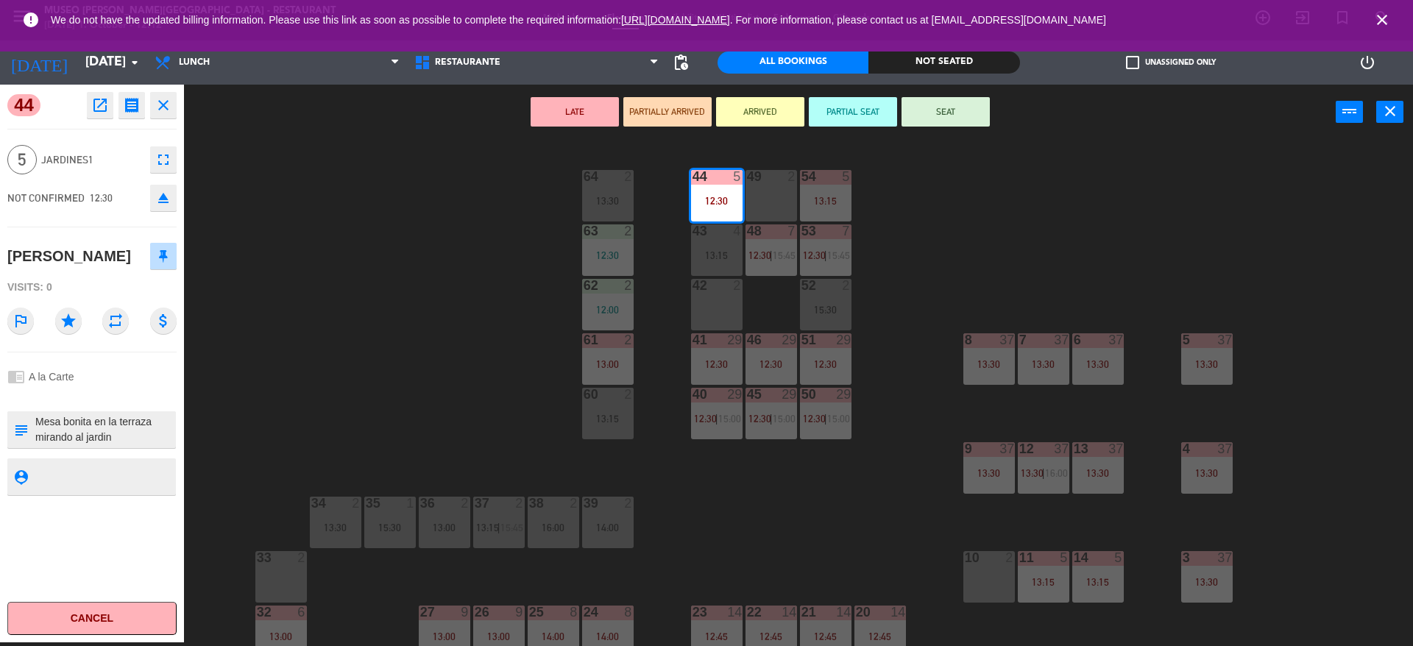
click at [410, 346] on div "44 5 12:30 49 2 54 5 13:15 64 2 13:30 48 7 12:30 | 15:45 53 7 12:30 | 15:45 63 …" at bounding box center [805, 395] width 1215 height 503
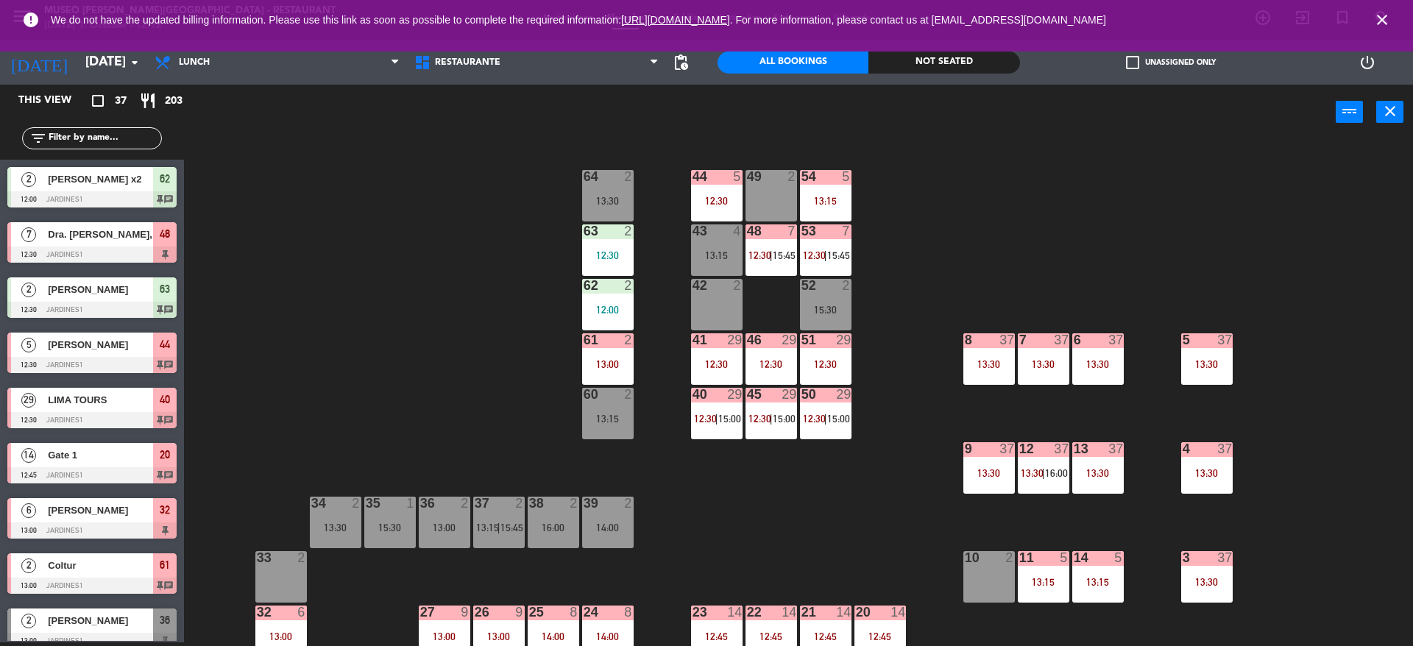
click at [834, 211] on div "54 5 13:15" at bounding box center [826, 196] width 52 height 52
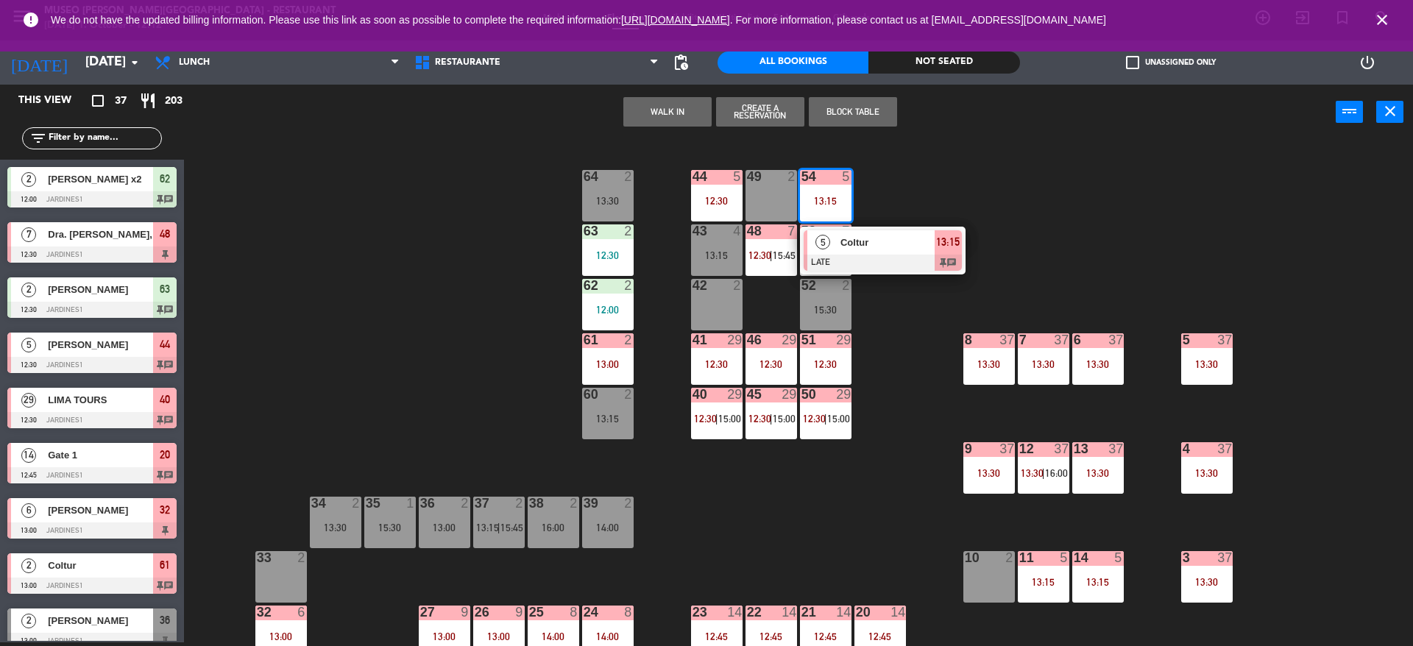
click at [879, 258] on div at bounding box center [883, 263] width 158 height 16
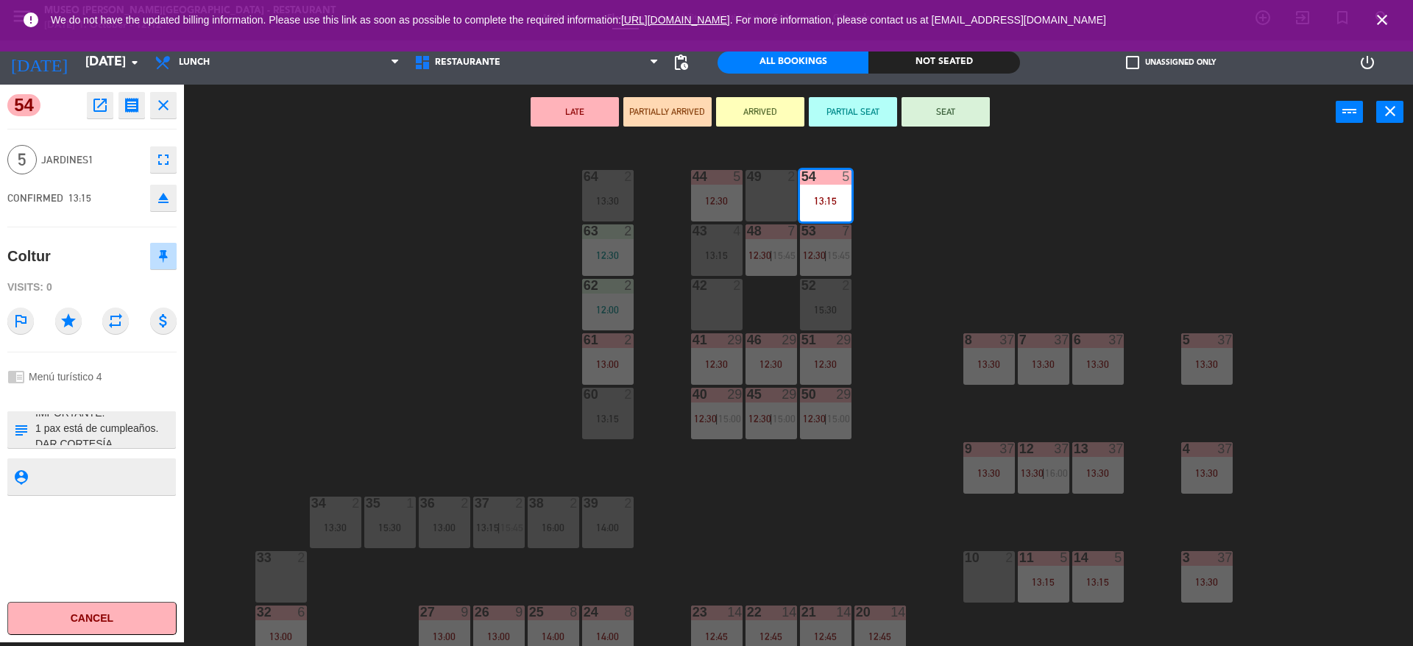
scroll to position [464, 0]
click at [518, 294] on div "44 5 12:30 49 2 54 5 13:15 64 2 13:30 48 7 12:30 | 15:45 53 7 12:30 | 15:45 63 …" at bounding box center [805, 395] width 1215 height 503
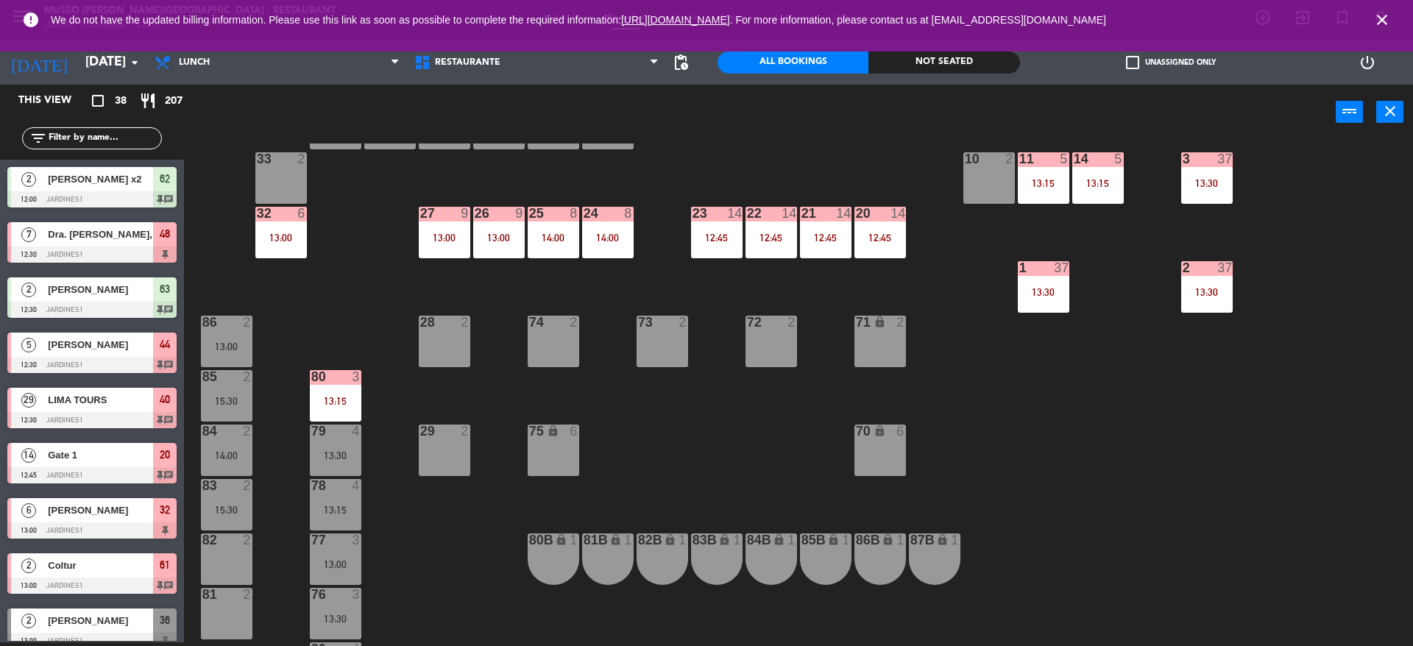
scroll to position [400, 0]
click at [652, 352] on div "73 2" at bounding box center [663, 341] width 52 height 52
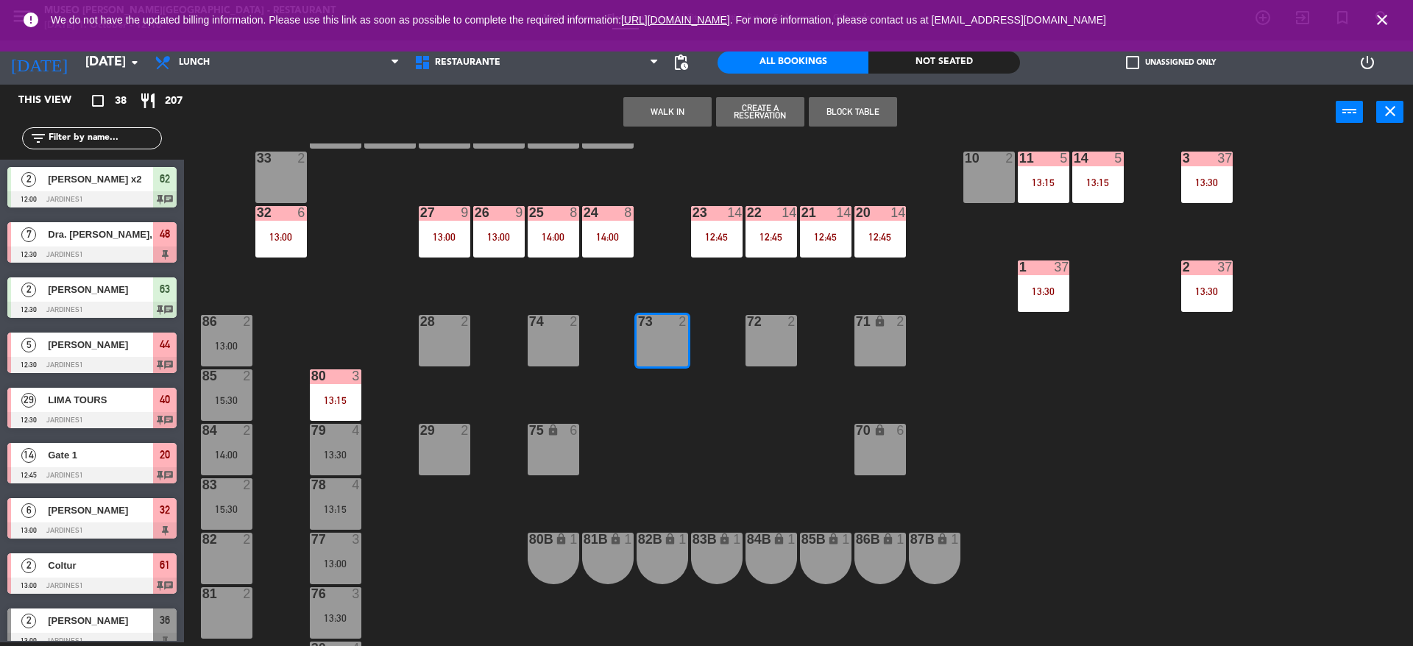
click at [668, 113] on button "WALK IN" at bounding box center [667, 111] width 88 height 29
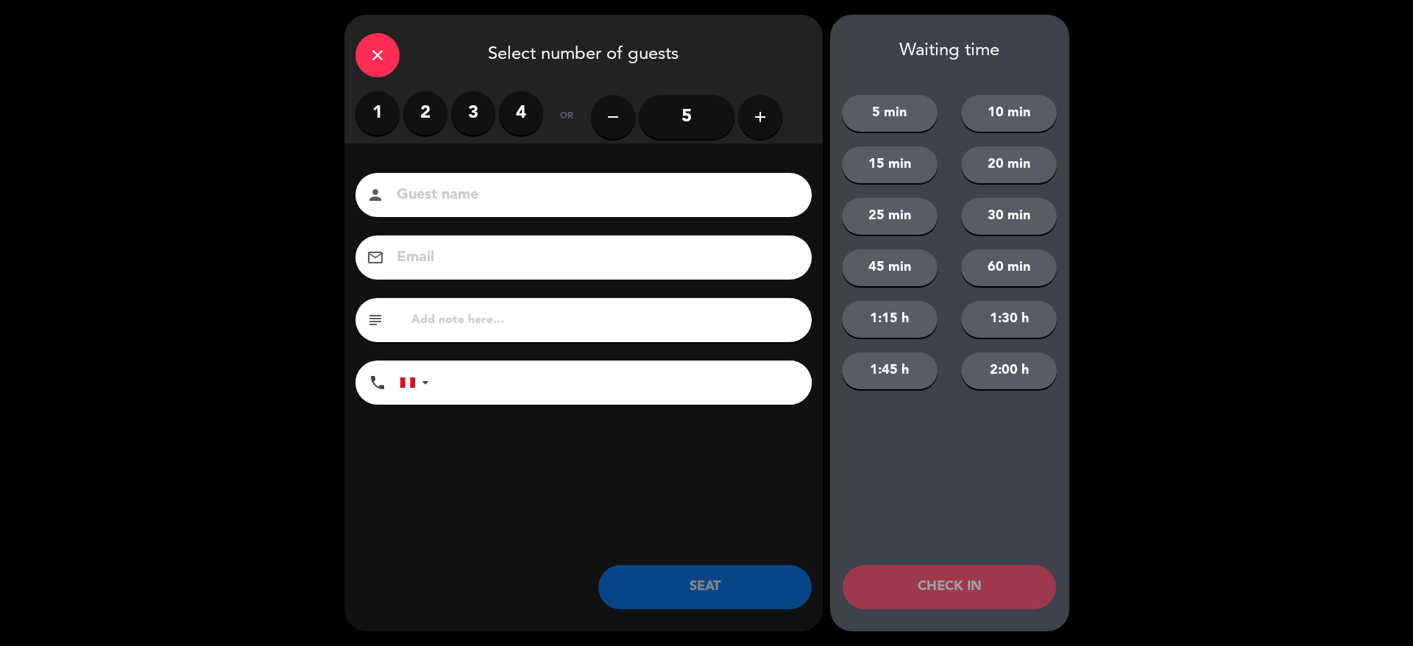
click at [422, 110] on label "2" at bounding box center [425, 113] width 44 height 44
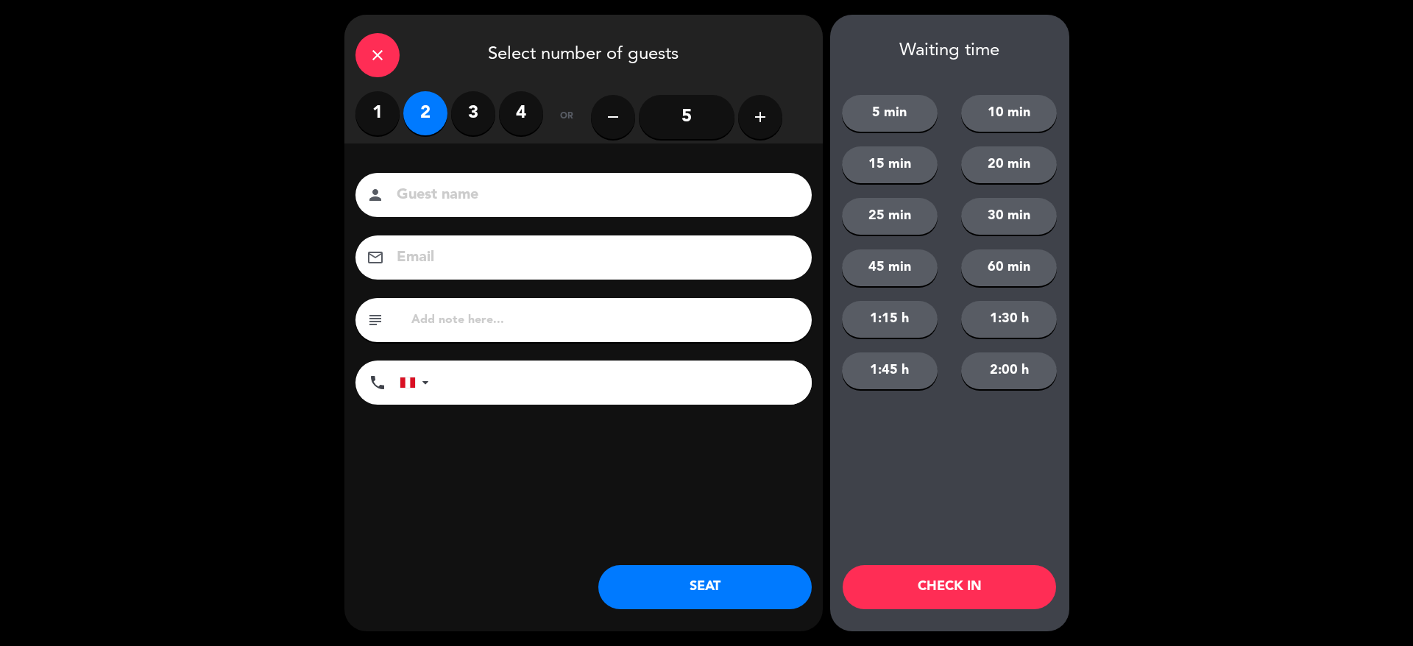
click at [531, 313] on input "text" at bounding box center [605, 320] width 391 height 21
type input "M73"
click at [768, 576] on button "SEAT" at bounding box center [704, 587] width 213 height 44
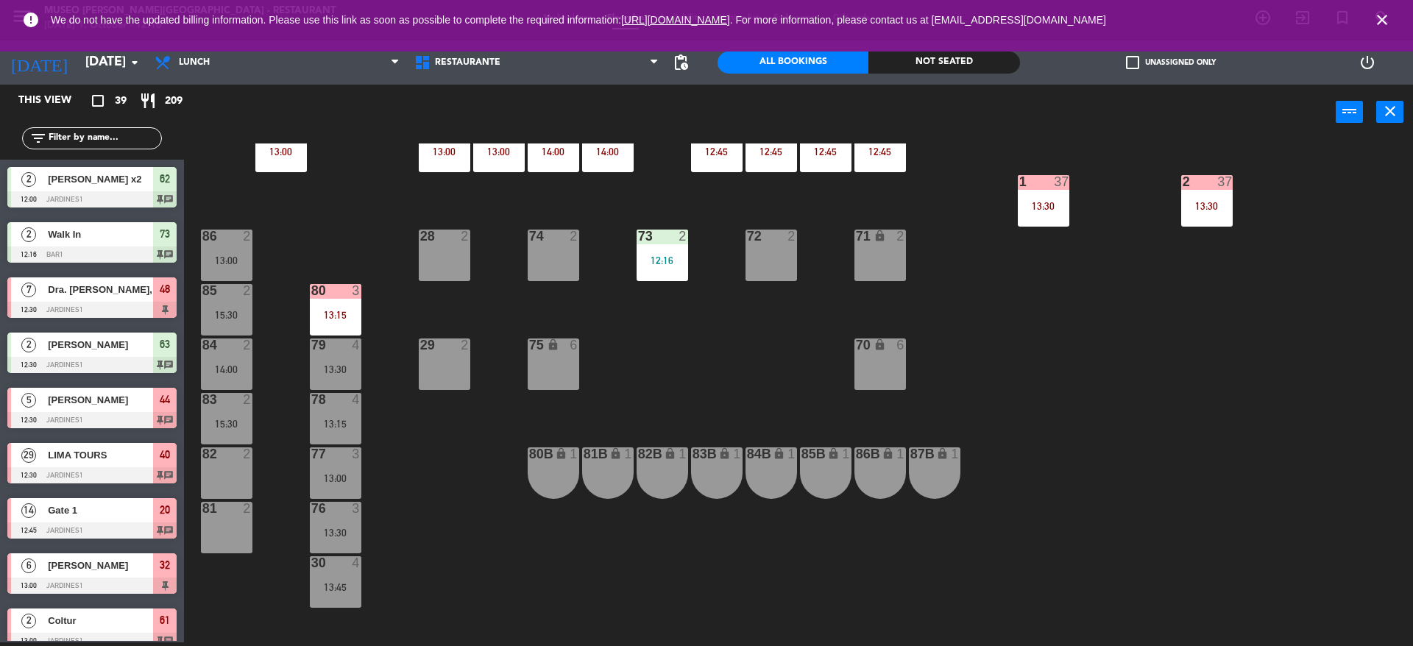
scroll to position [0, 0]
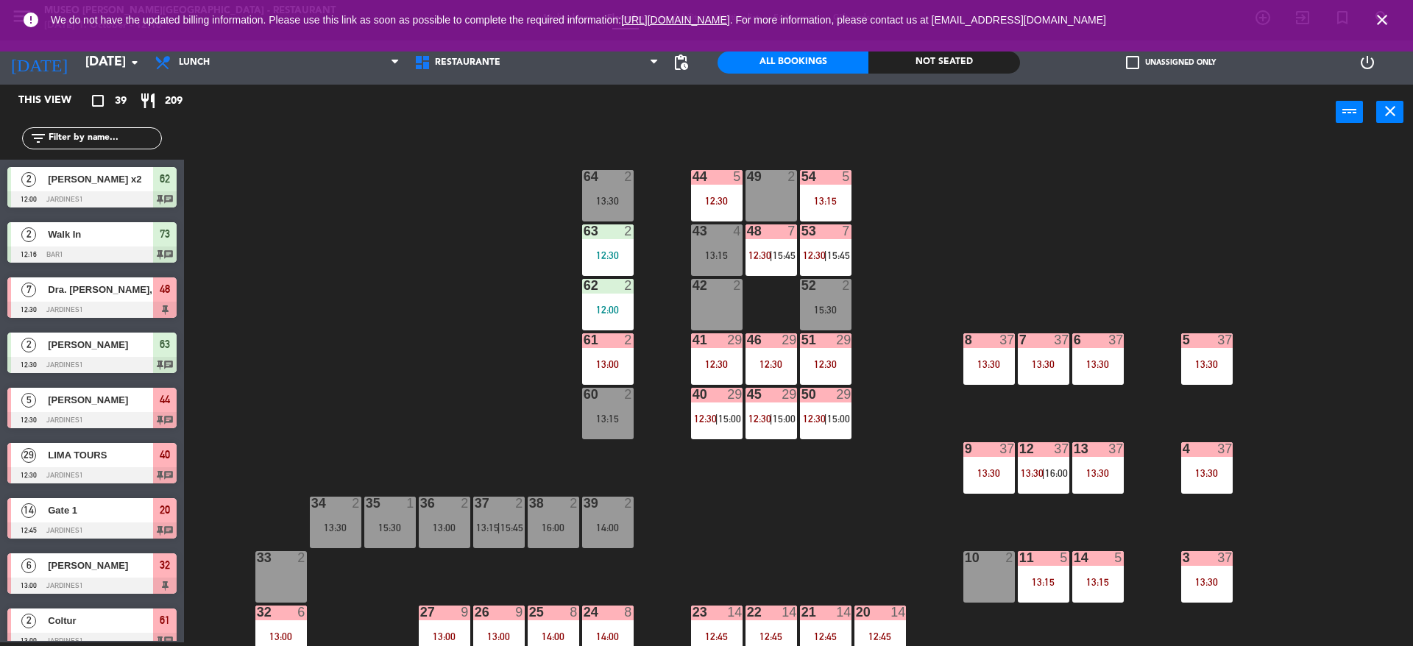
click at [1381, 13] on icon "close" at bounding box center [1382, 20] width 18 height 18
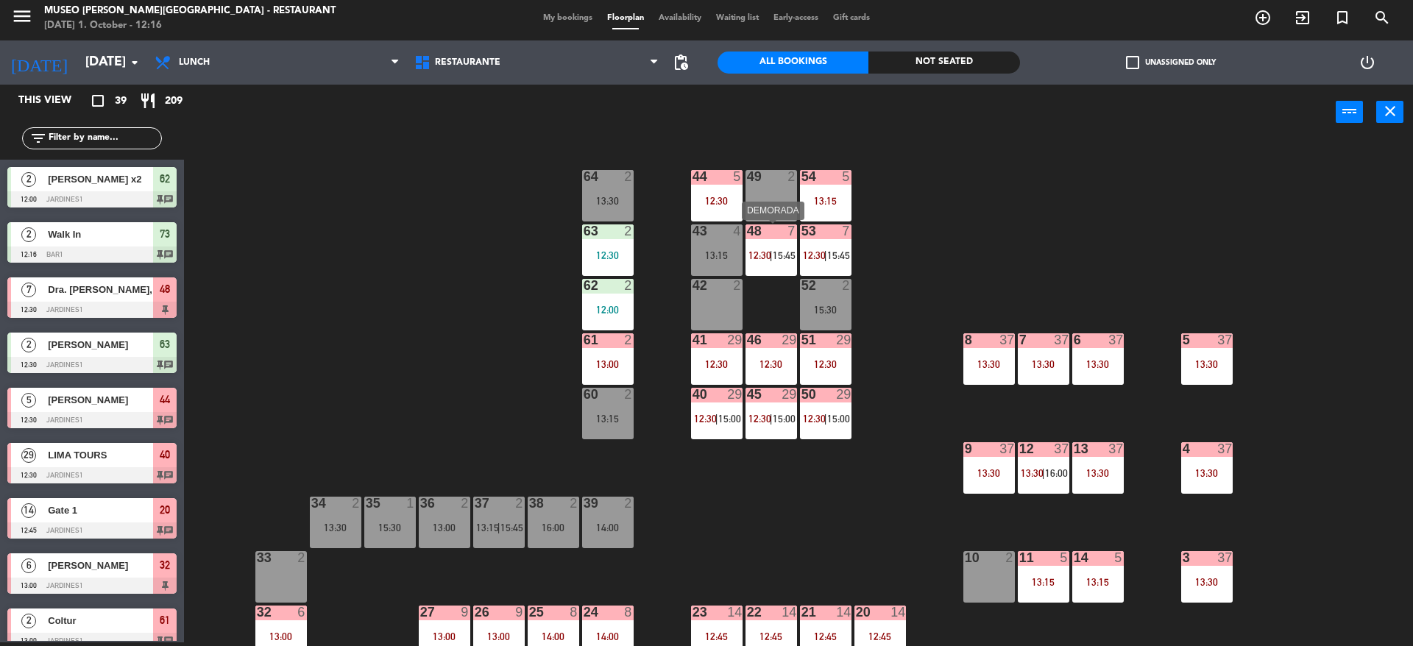
click at [782, 269] on div "48 7 12:30 | 15:45" at bounding box center [772, 250] width 52 height 52
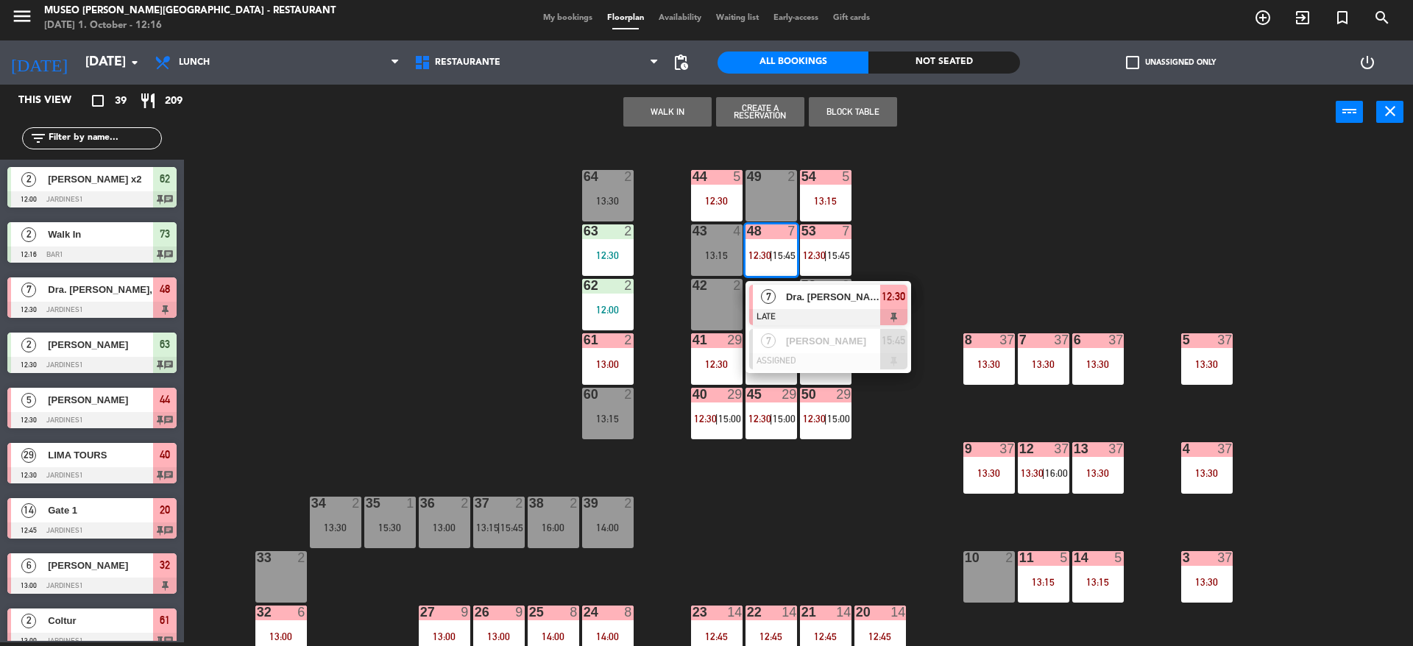
click at [786, 299] on span "Dra. [PERSON_NAME]," at bounding box center [833, 296] width 94 height 15
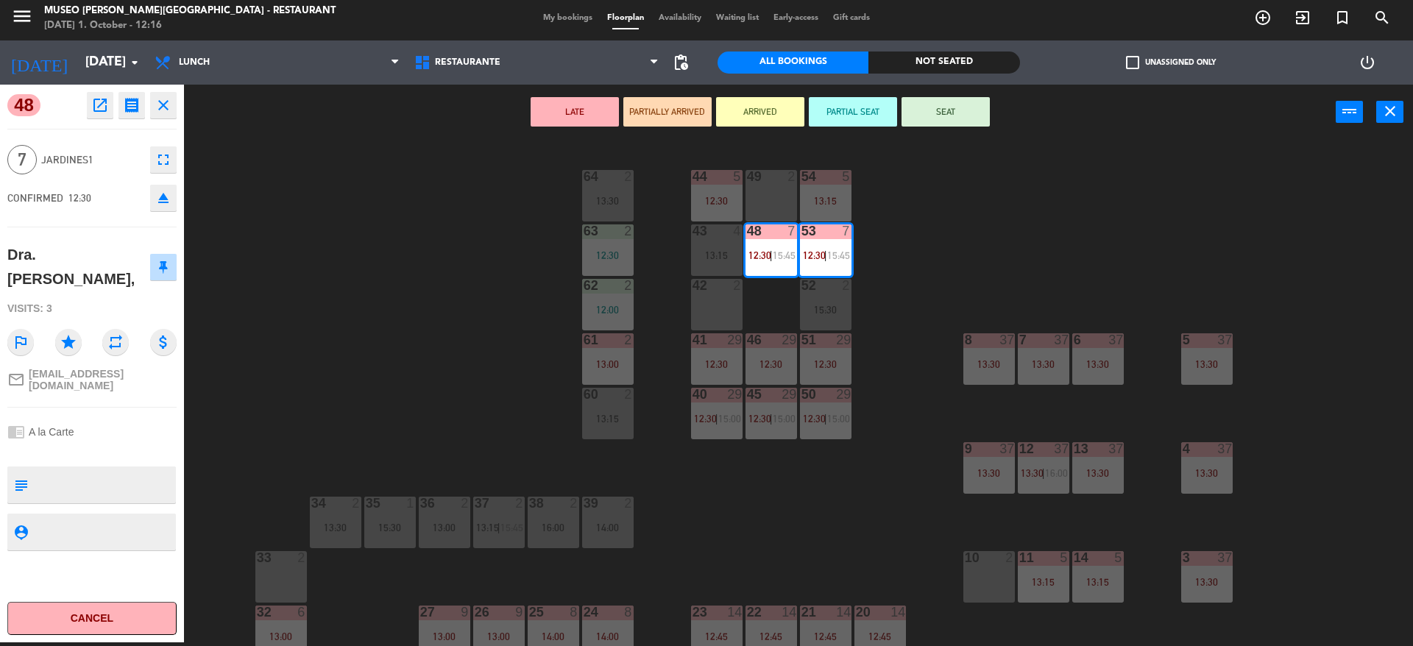
click at [431, 319] on div "44 5 12:30 49 2 54 5 13:15 64 2 13:30 48 7 12:30 | 15:45 53 7 12:30 | 15:45 63 …" at bounding box center [805, 395] width 1215 height 503
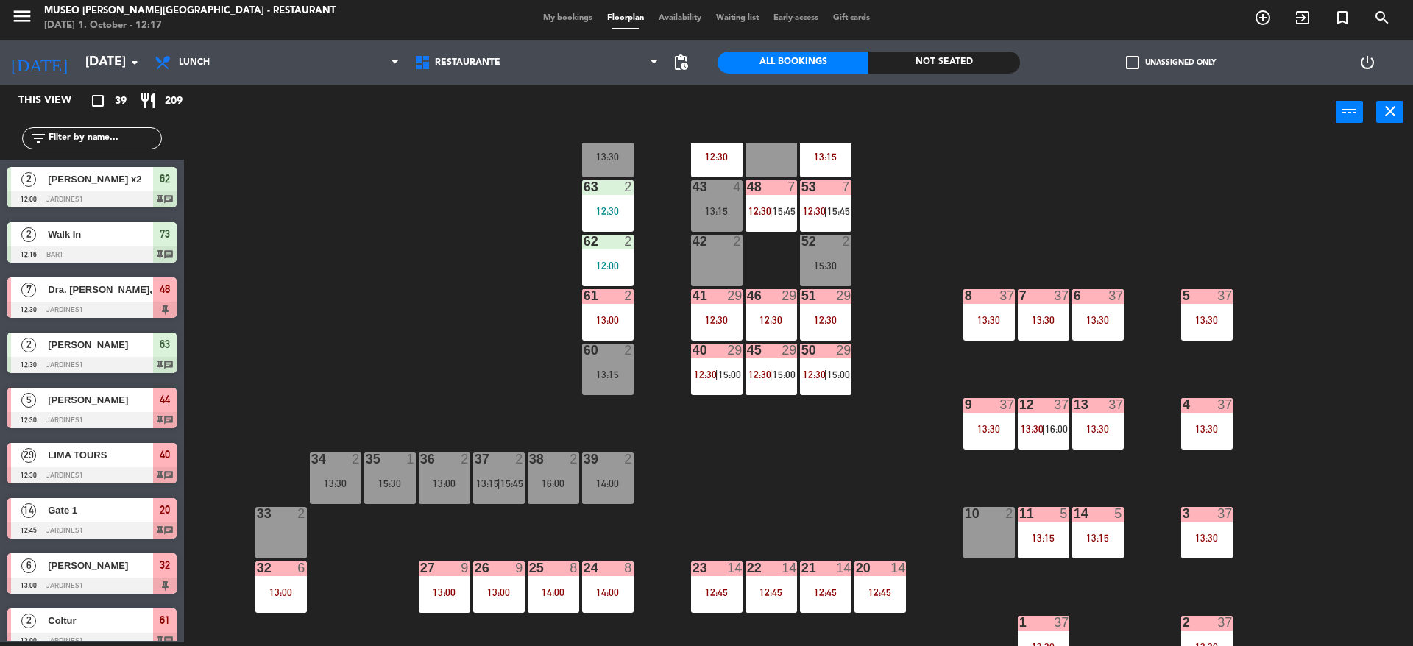
scroll to position [29, 0]
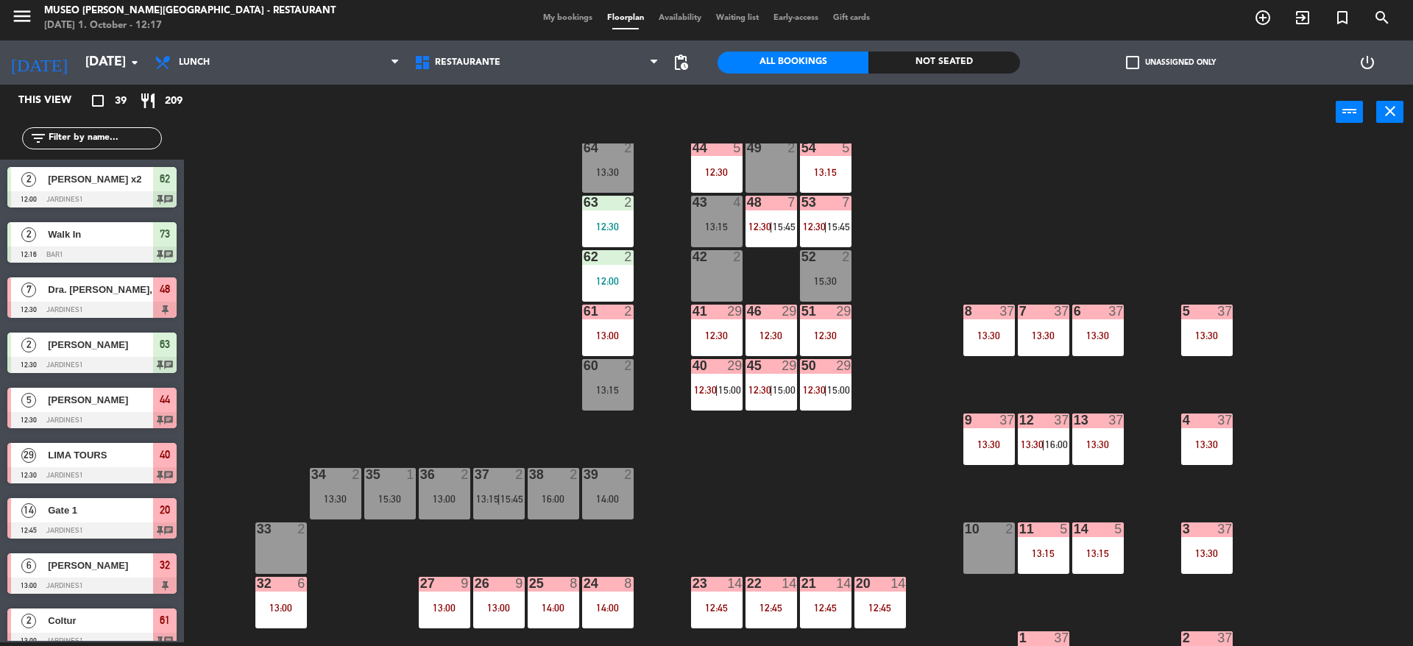
click at [751, 534] on div "44 5 12:30 49 2 54 5 13:15 64 2 13:30 48 7 12:30 | 15:45 53 7 12:30 | 15:45 63 …" at bounding box center [805, 395] width 1215 height 503
click at [814, 413] on div "44 5 12:30 49 2 54 5 13:15 64 2 13:30 48 7 12:30 | 15:45 53 7 12:30 | 15:45 63 …" at bounding box center [805, 395] width 1215 height 503
click at [814, 410] on div "50 29 12:30 | 15:00" at bounding box center [826, 385] width 52 height 52
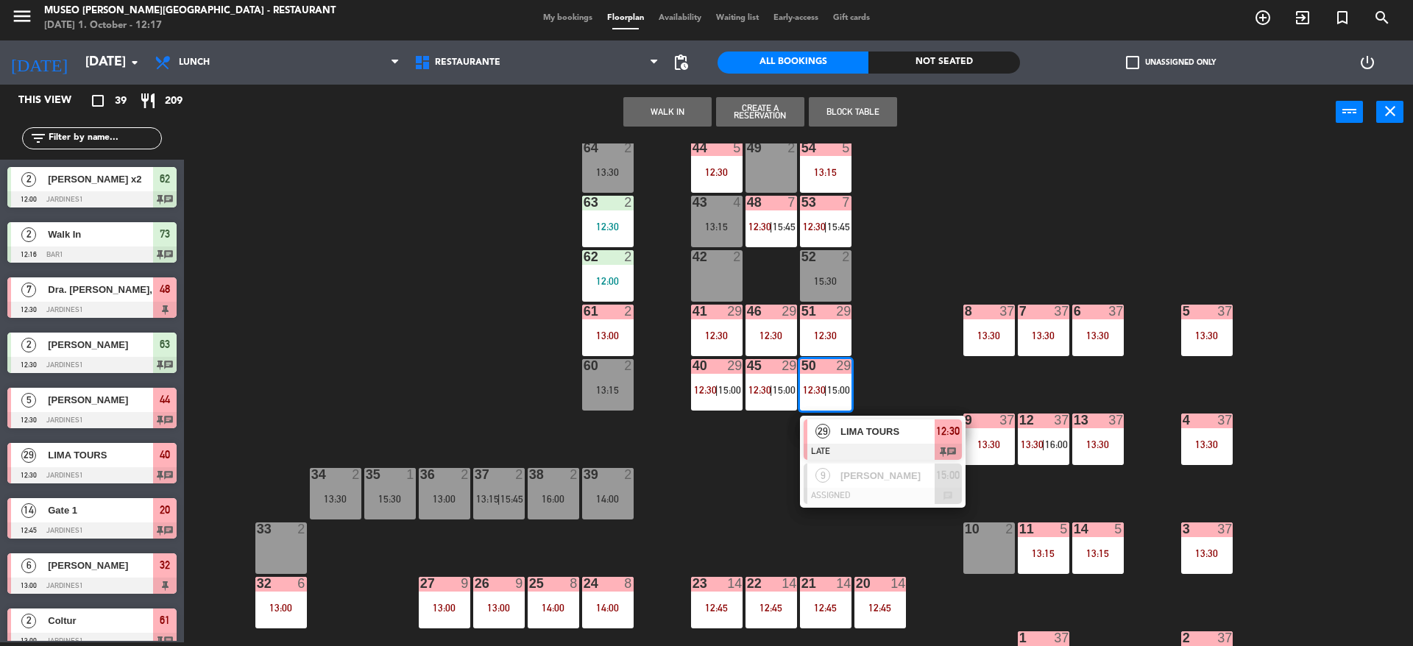
click at [816, 426] on span "29" at bounding box center [822, 431] width 15 height 15
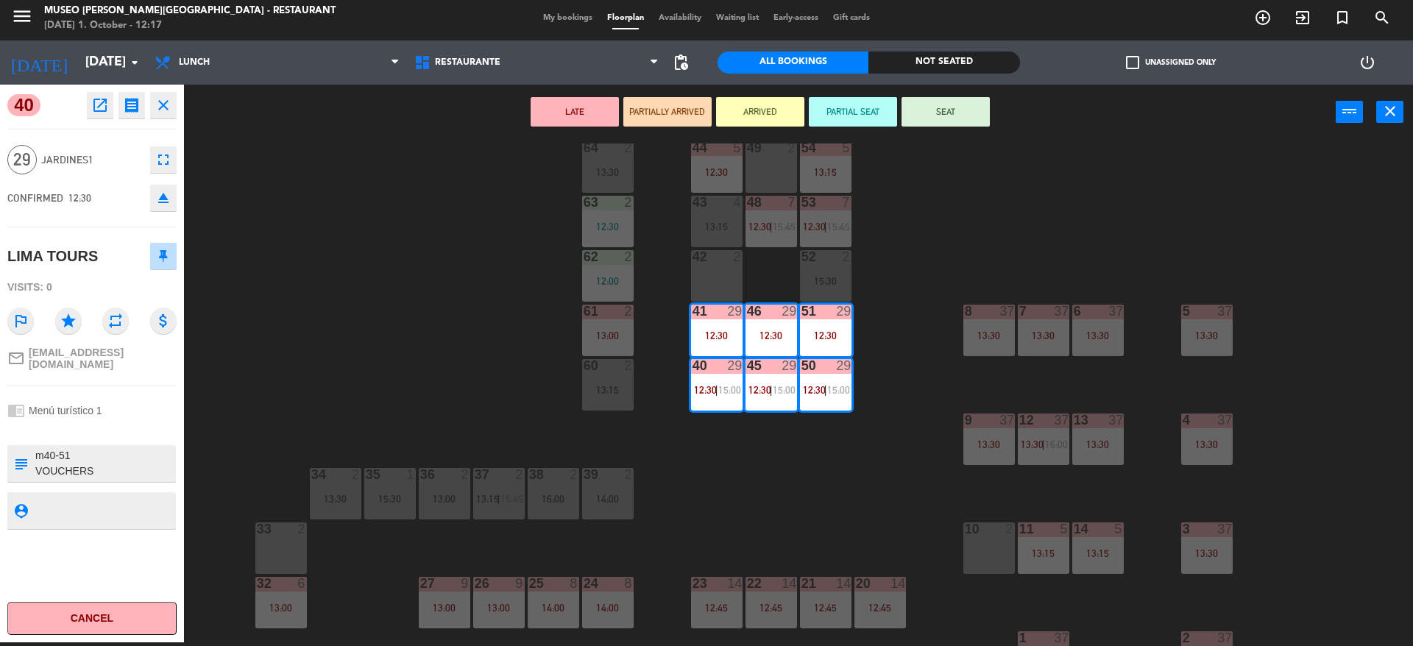
click at [816, 426] on div "44 5 12:30 49 2 54 5 13:15 64 2 13:30 48 7 12:30 | 15:45 53 7 12:30 | 15:45 63 …" at bounding box center [805, 395] width 1215 height 503
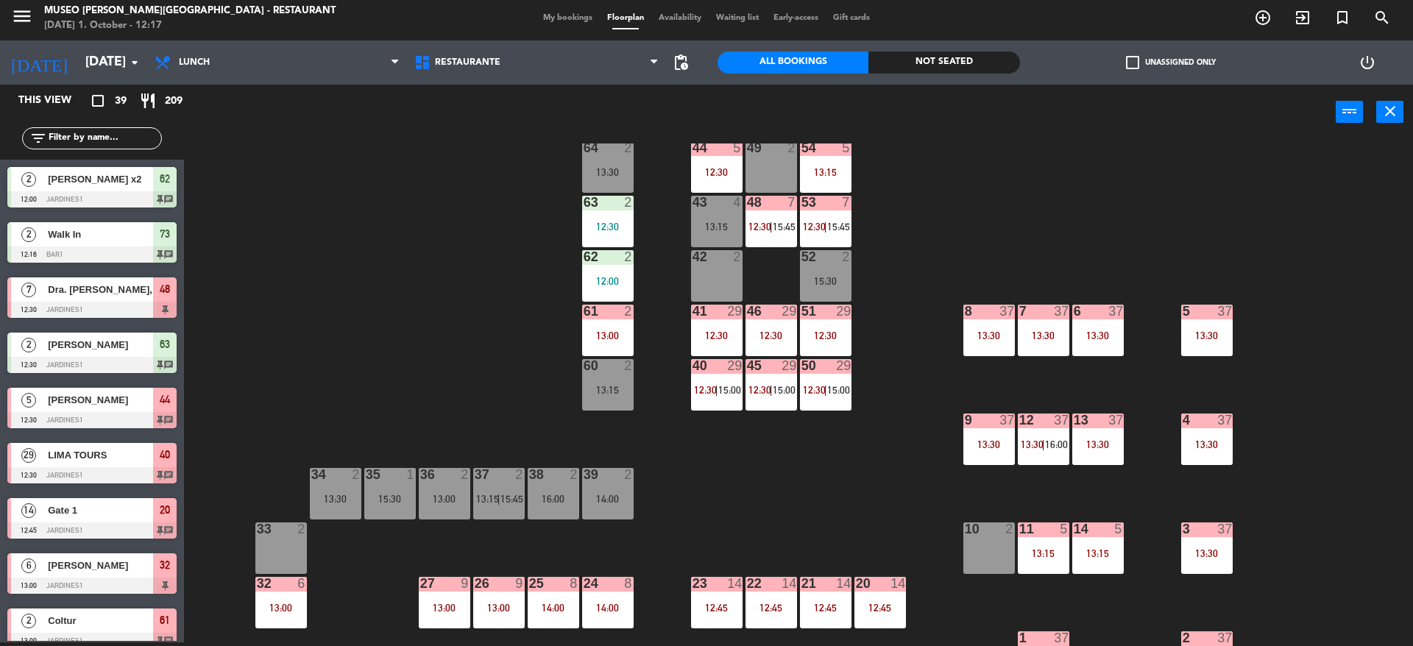
scroll to position [147, 0]
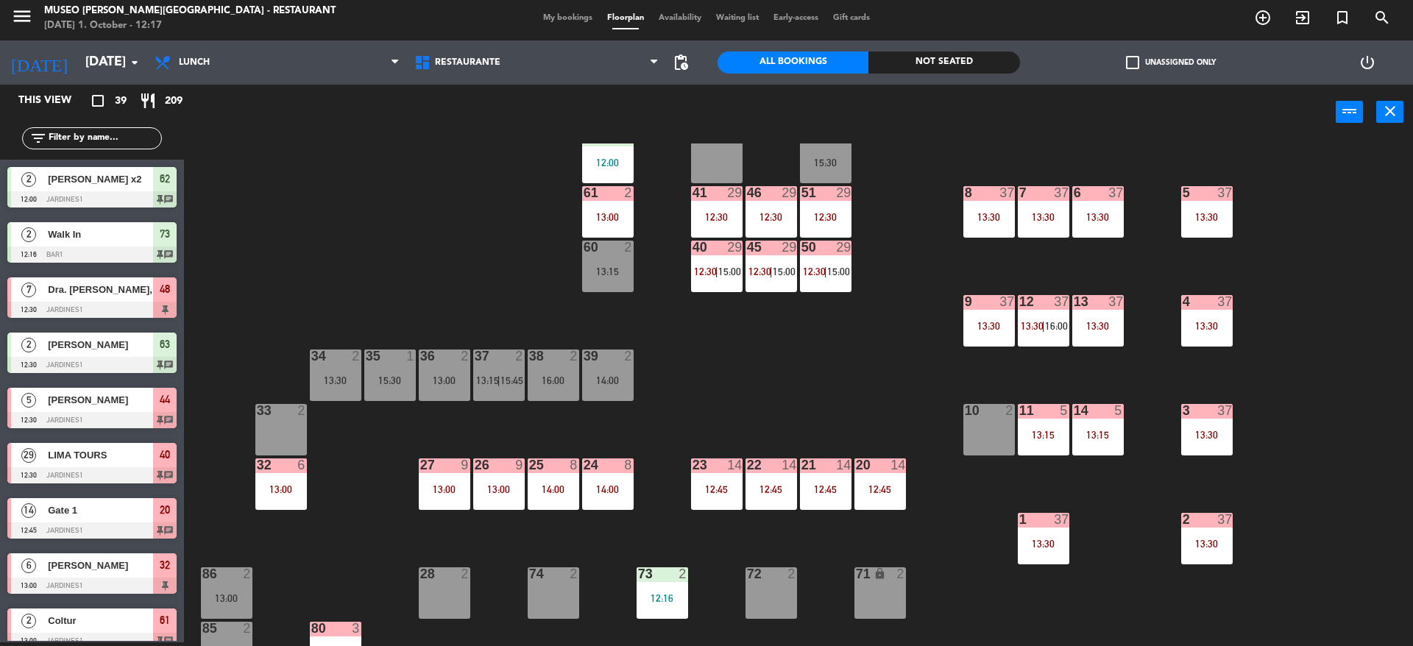
click at [615, 537] on div "44 5 12:30 49 2 54 5 13:15 64 2 13:30 48 7 12:30 | 15:45 53 7 12:30 | 15:45 63 …" at bounding box center [805, 395] width 1215 height 503
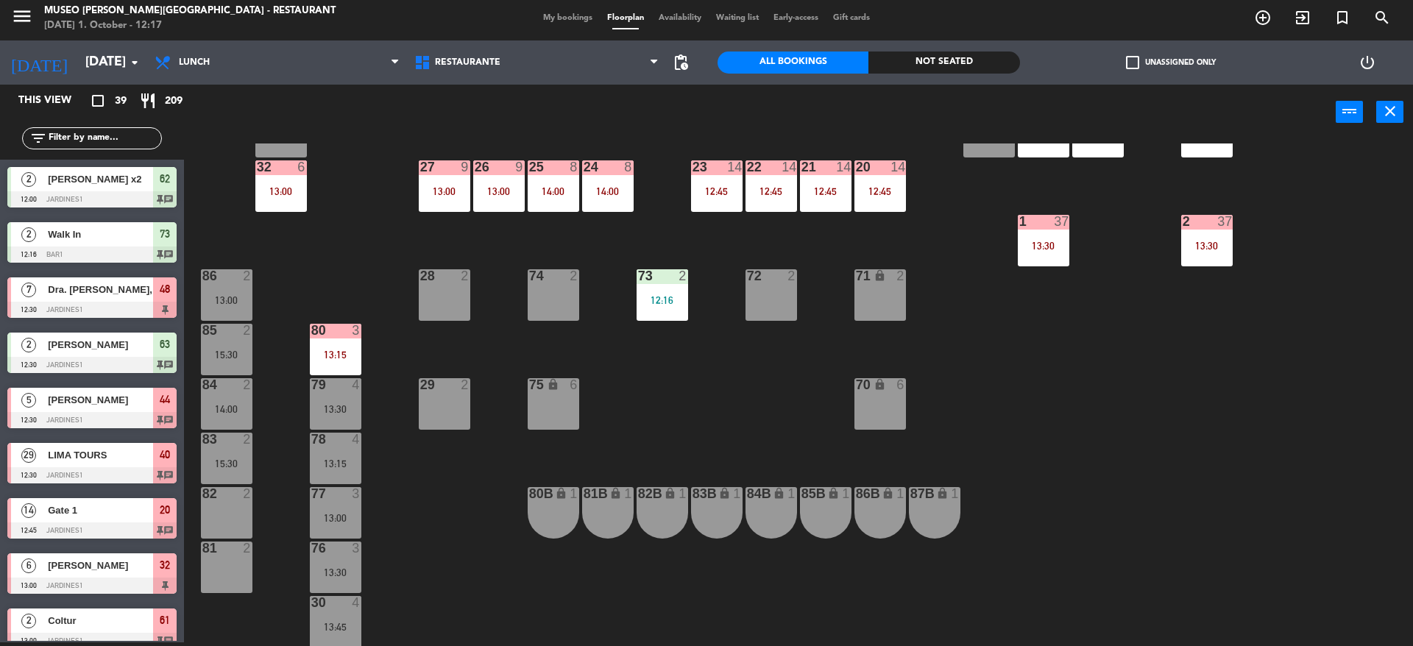
scroll to position [0, 0]
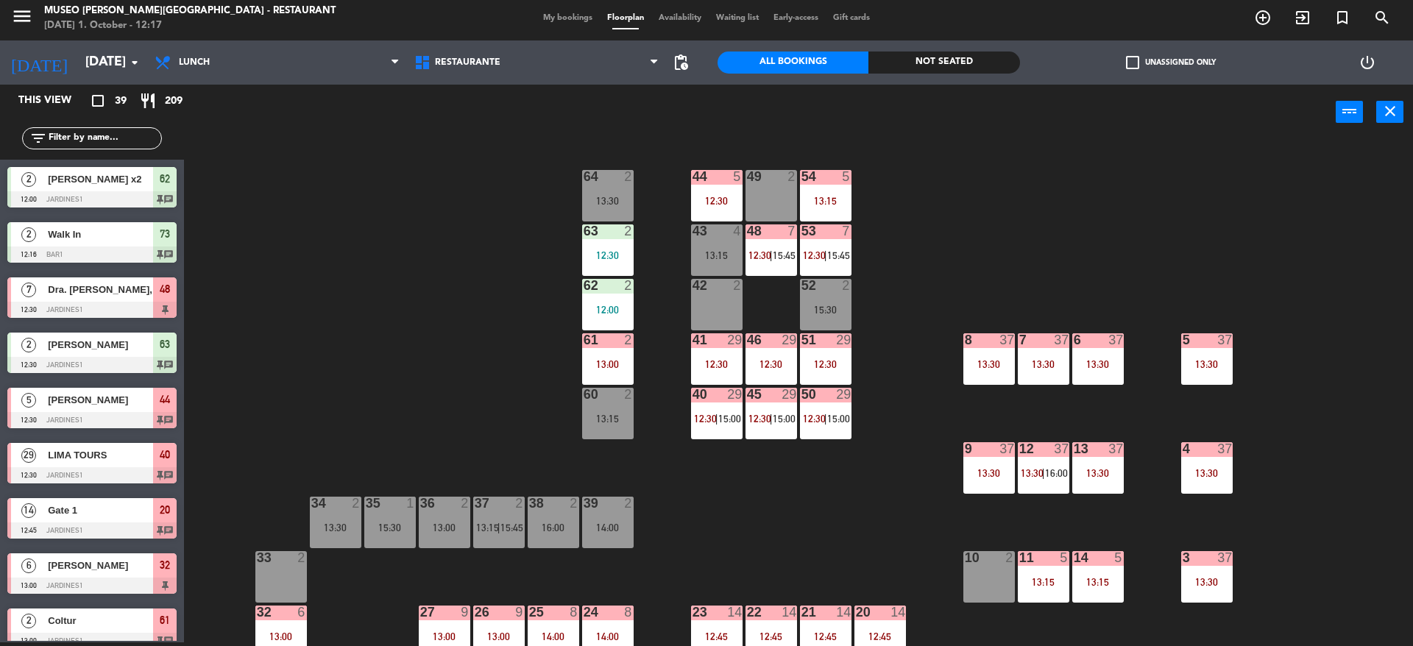
click at [356, 345] on div "44 5 12:30 49 2 54 5 13:15 64 2 13:30 48 7 12:30 | 15:45 53 7 12:30 | 15:45 63 …" at bounding box center [805, 395] width 1215 height 503
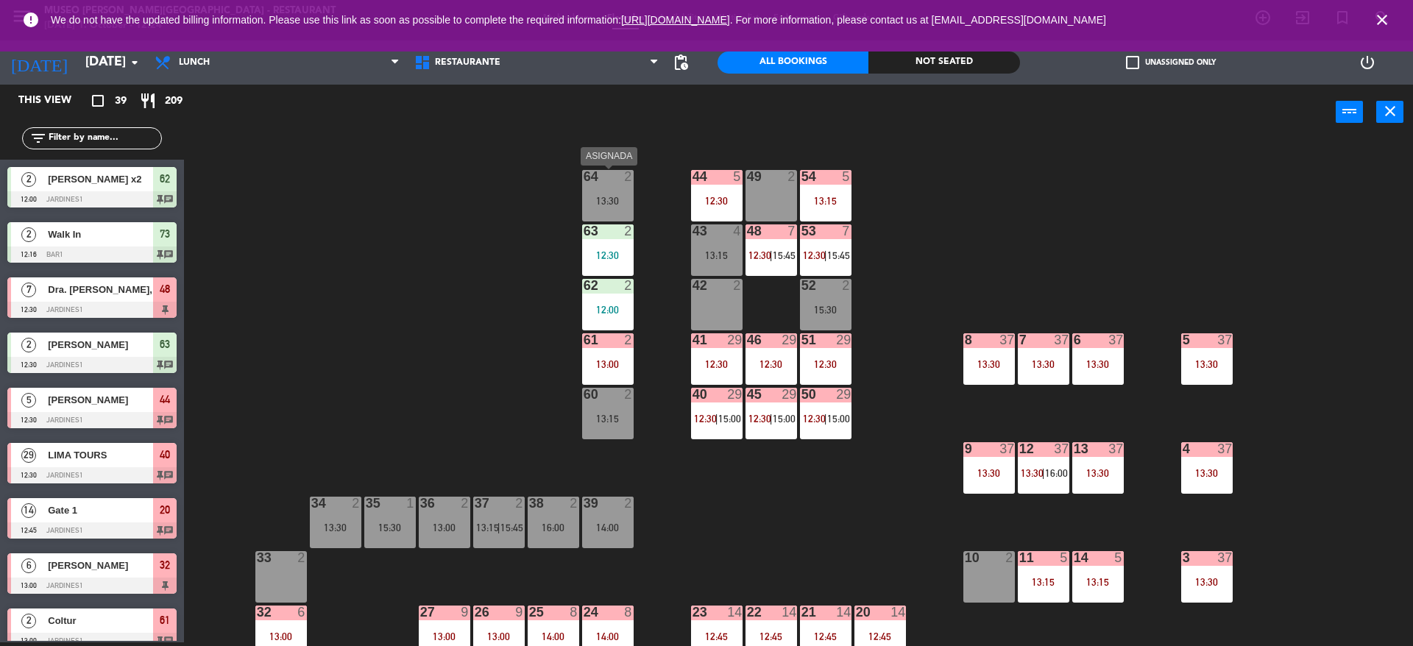
click at [603, 194] on div "64 2 13:30" at bounding box center [608, 196] width 52 height 52
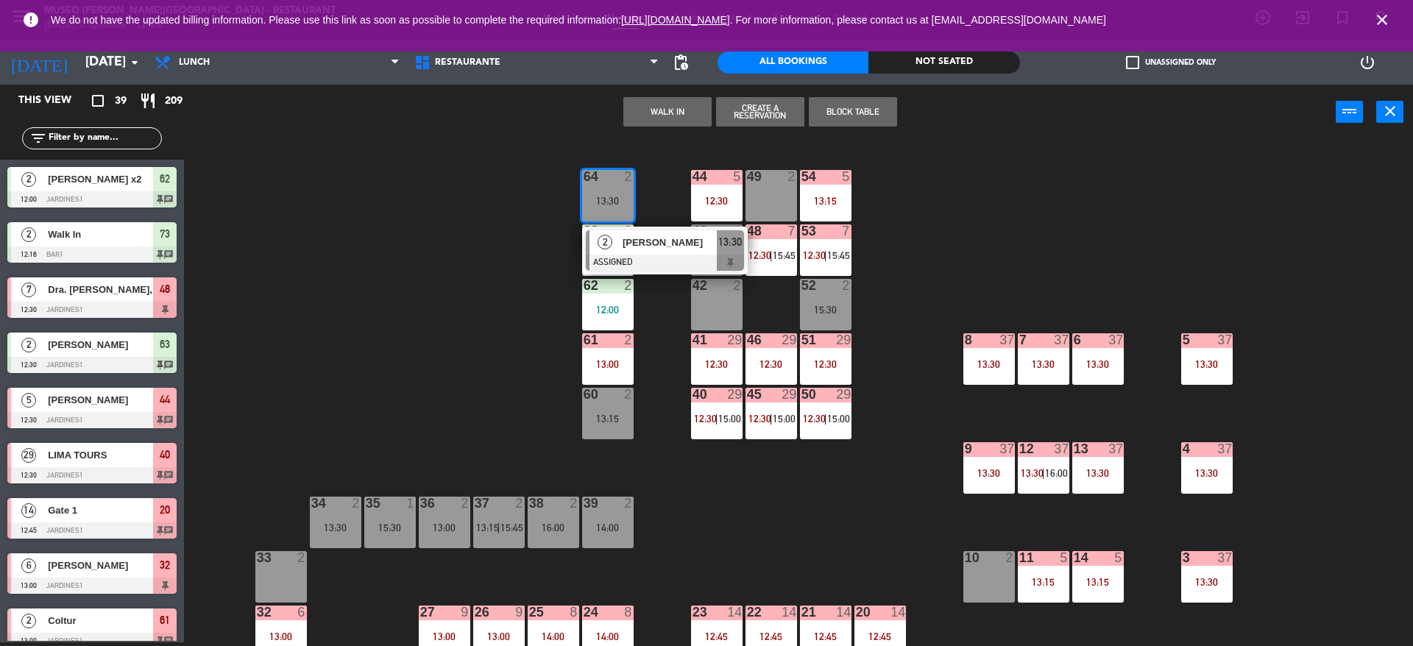
click at [686, 119] on button "WALK IN" at bounding box center [667, 111] width 88 height 29
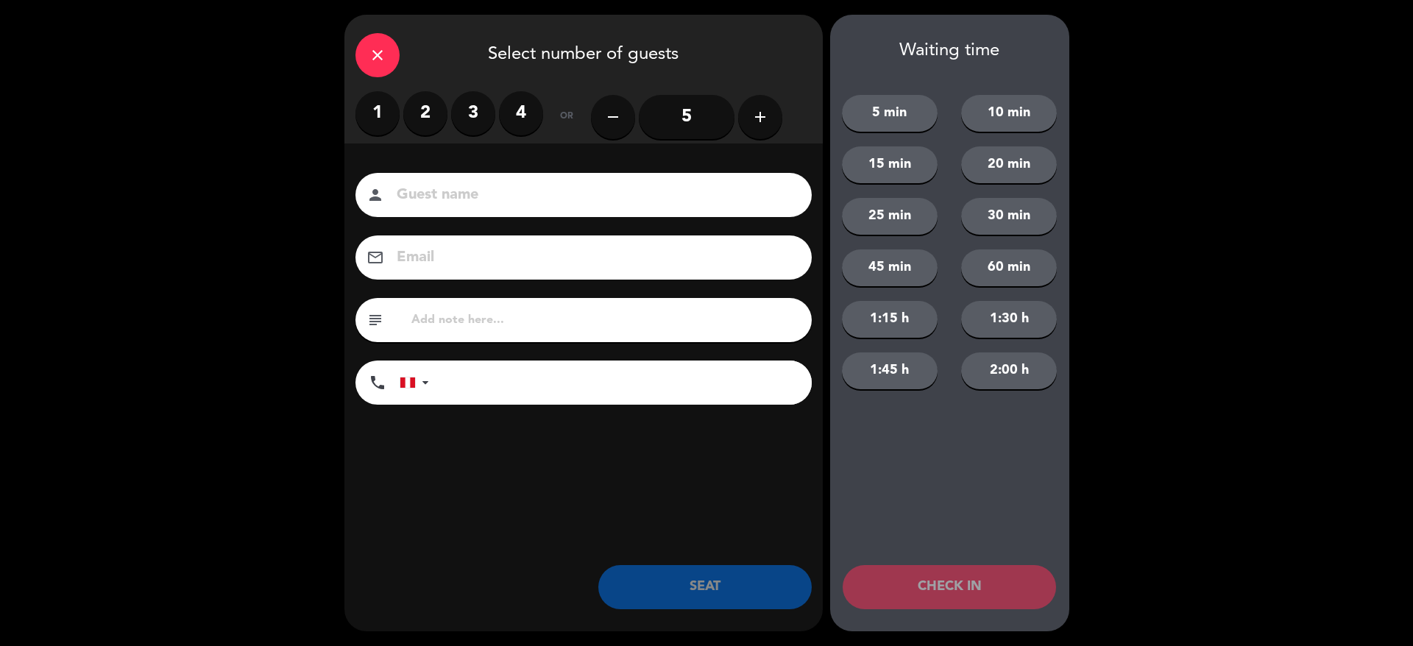
click at [416, 115] on label "2" at bounding box center [425, 113] width 44 height 44
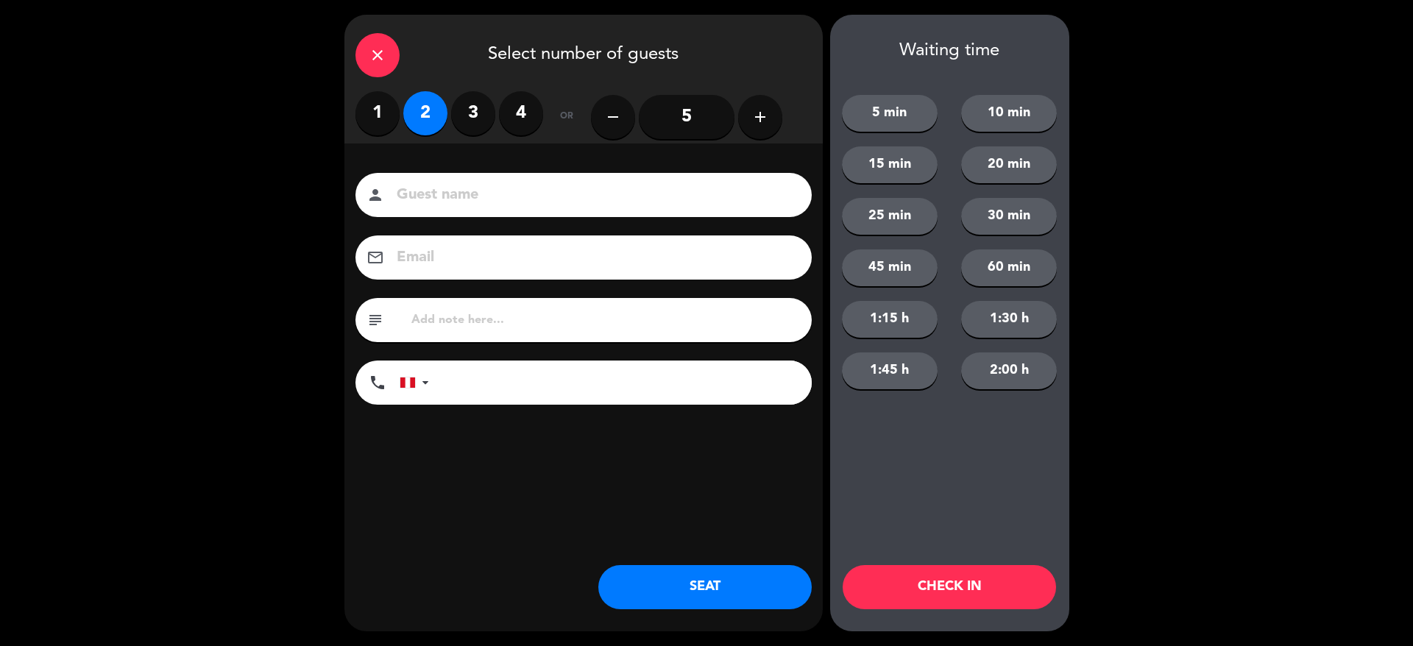
click at [486, 194] on input at bounding box center [593, 196] width 397 height 26
type input "WALK IN - [PERSON_NAME]"
click at [669, 377] on input "tel" at bounding box center [628, 383] width 368 height 44
type input "+447814456956"
click at [644, 324] on input "text" at bounding box center [605, 320] width 391 height 21
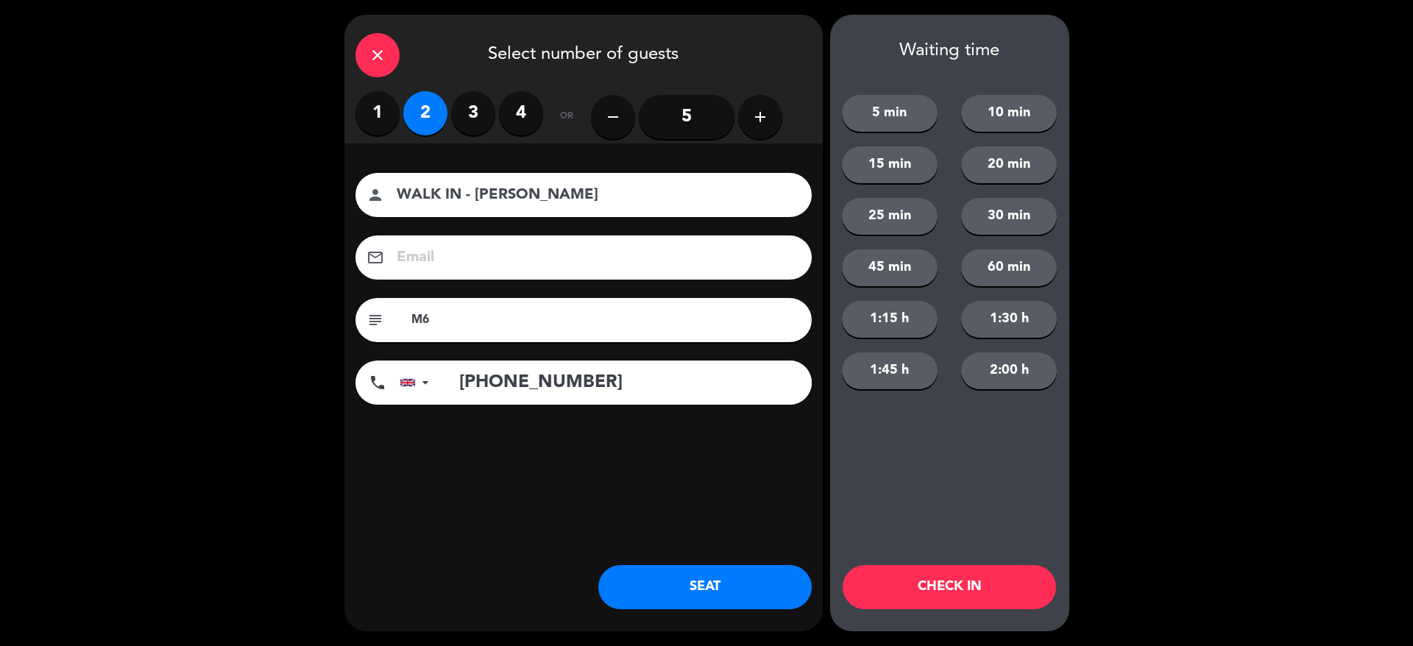
type input "M"
type input "m60"
click at [722, 580] on button "SEAT" at bounding box center [704, 587] width 213 height 44
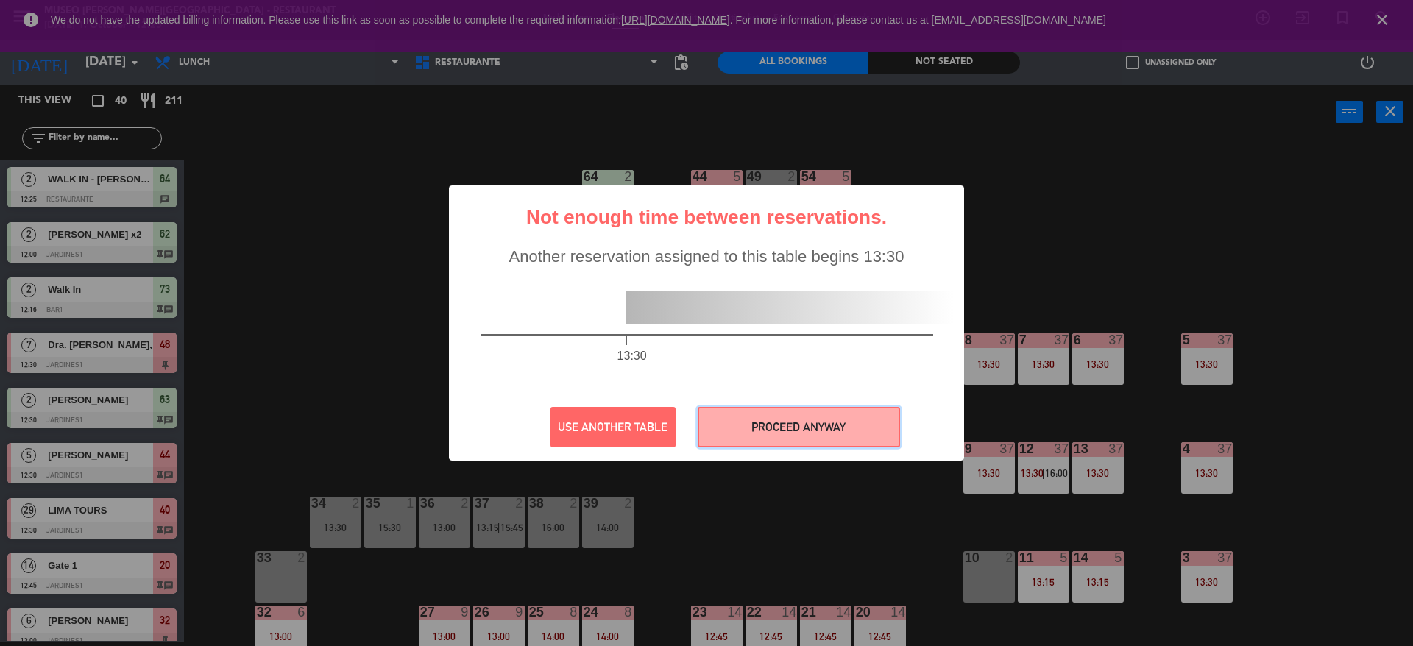
click at [769, 439] on button "PROCEED ANYWAY" at bounding box center [799, 427] width 202 height 40
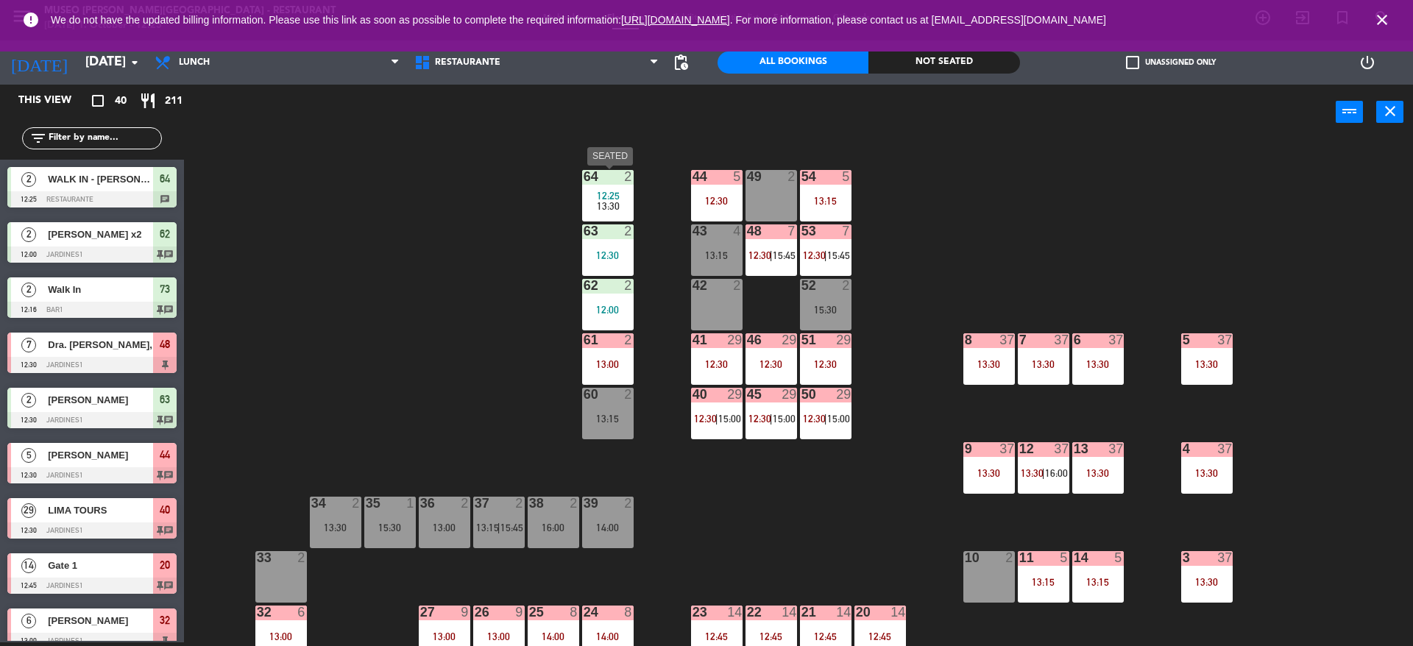
click at [612, 193] on span "12:25" at bounding box center [608, 196] width 23 height 12
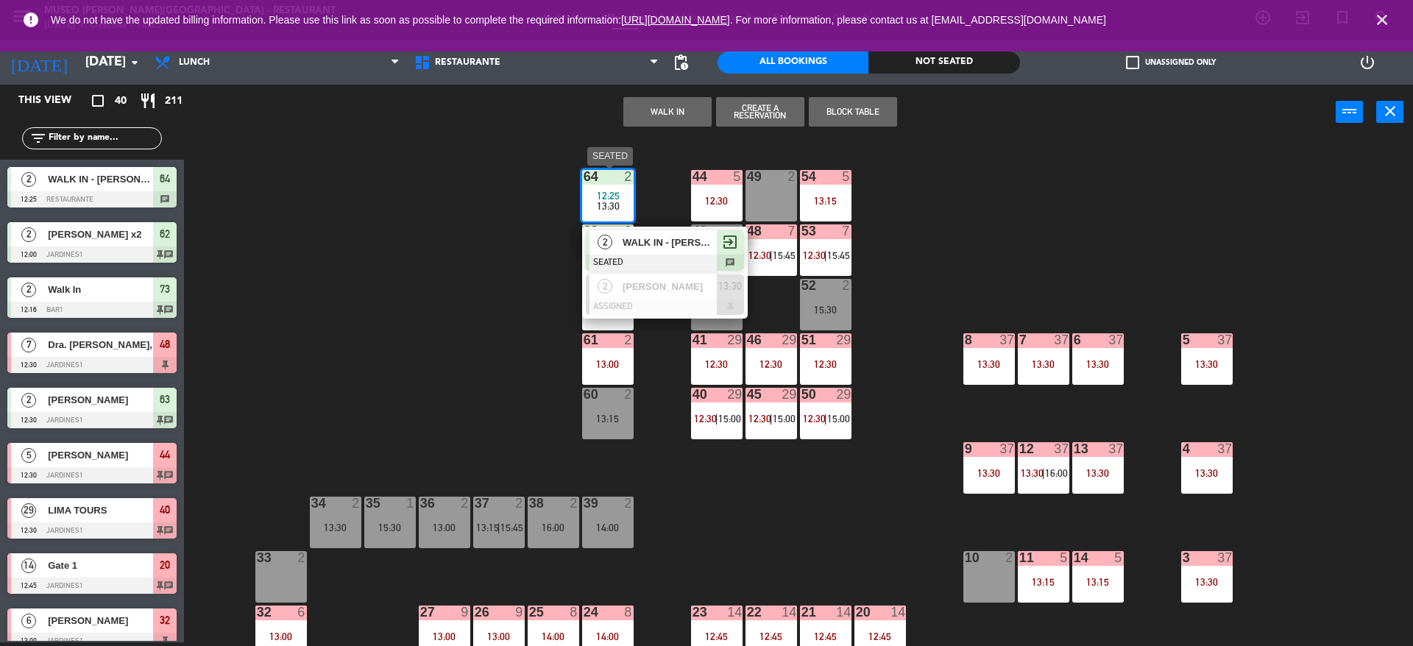
click at [650, 255] on div at bounding box center [665, 263] width 158 height 16
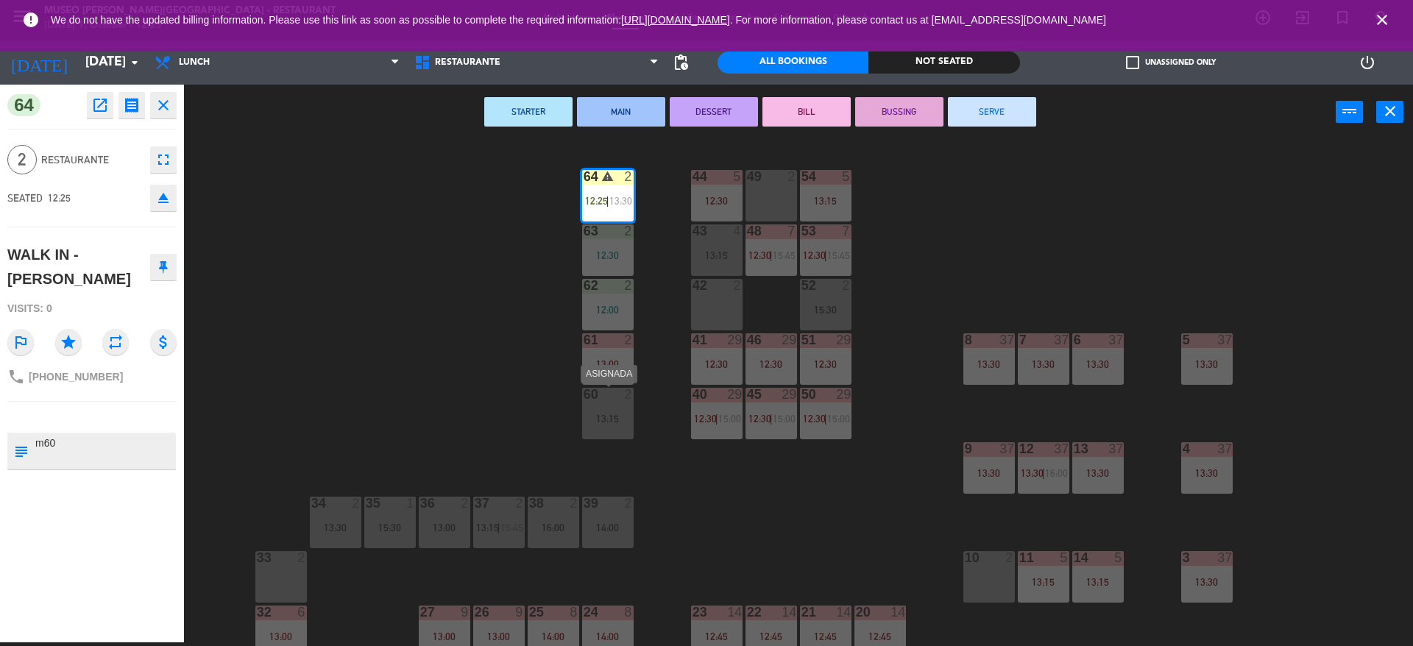
click at [623, 411] on div "60 2 13:15" at bounding box center [608, 414] width 52 height 52
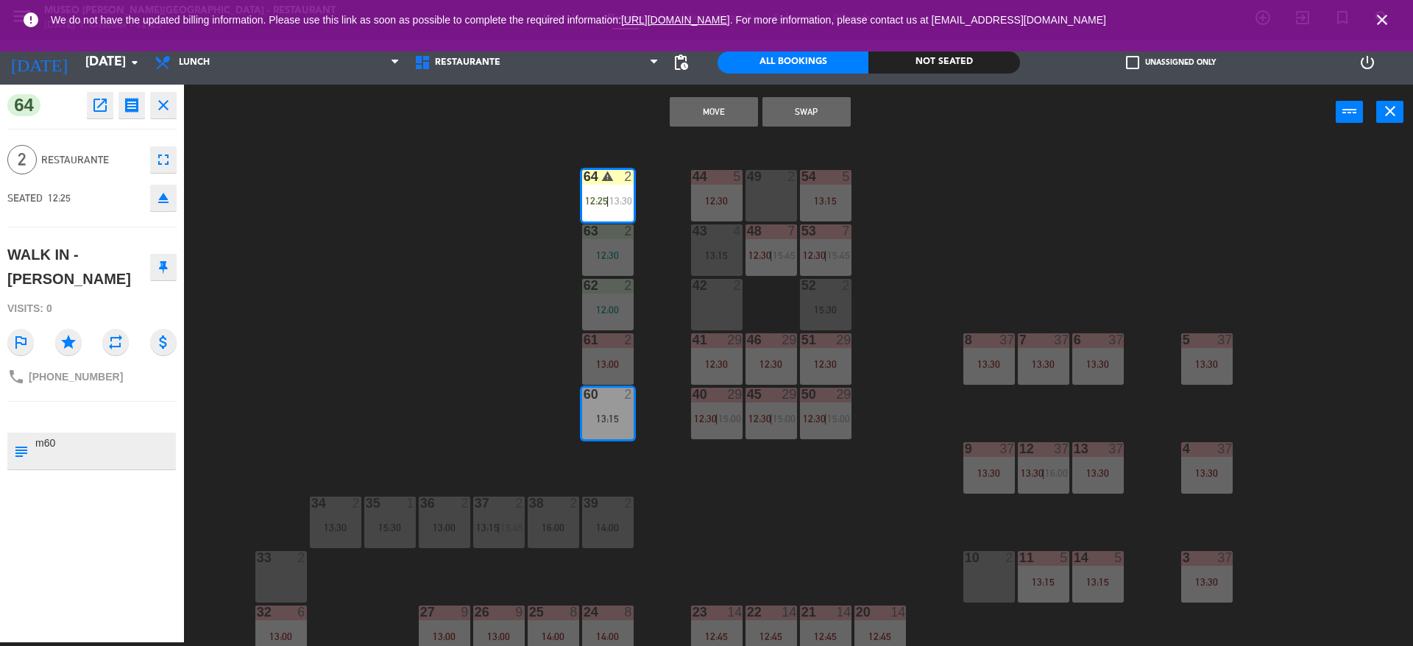
click at [729, 105] on button "Move" at bounding box center [714, 111] width 88 height 29
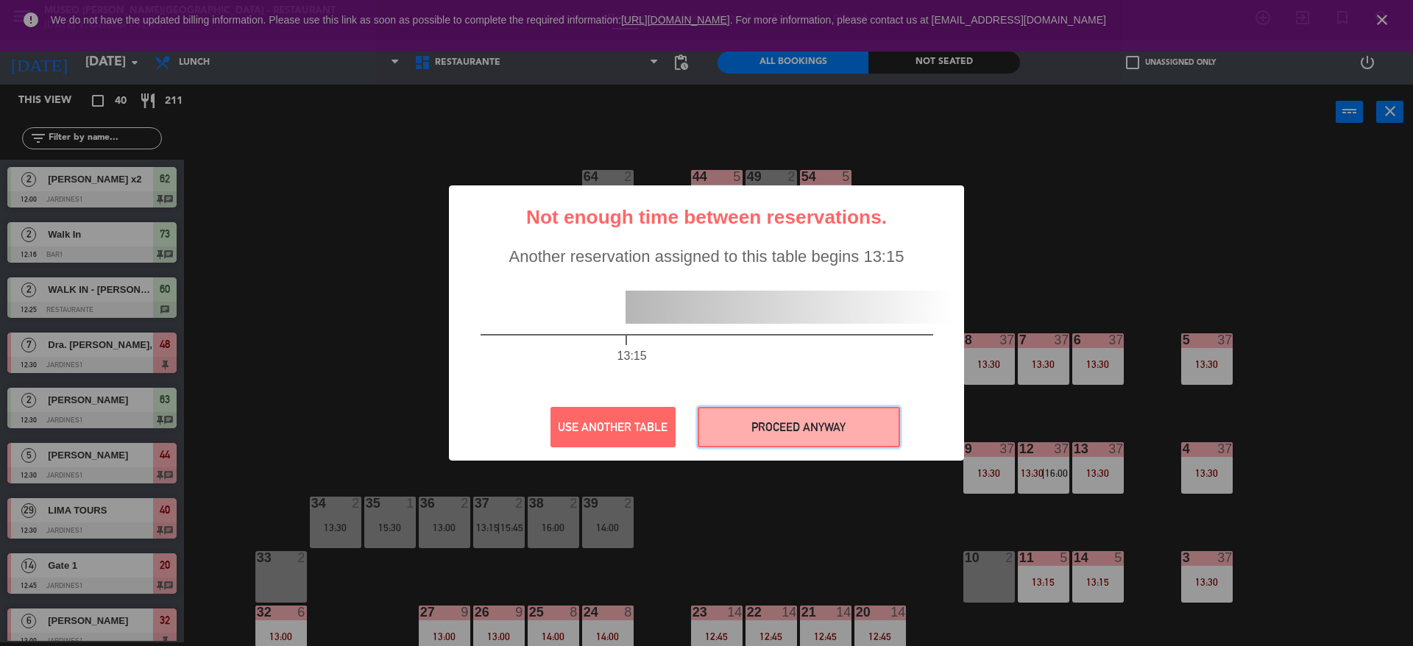
click at [746, 438] on button "PROCEED ANYWAY" at bounding box center [799, 427] width 202 height 40
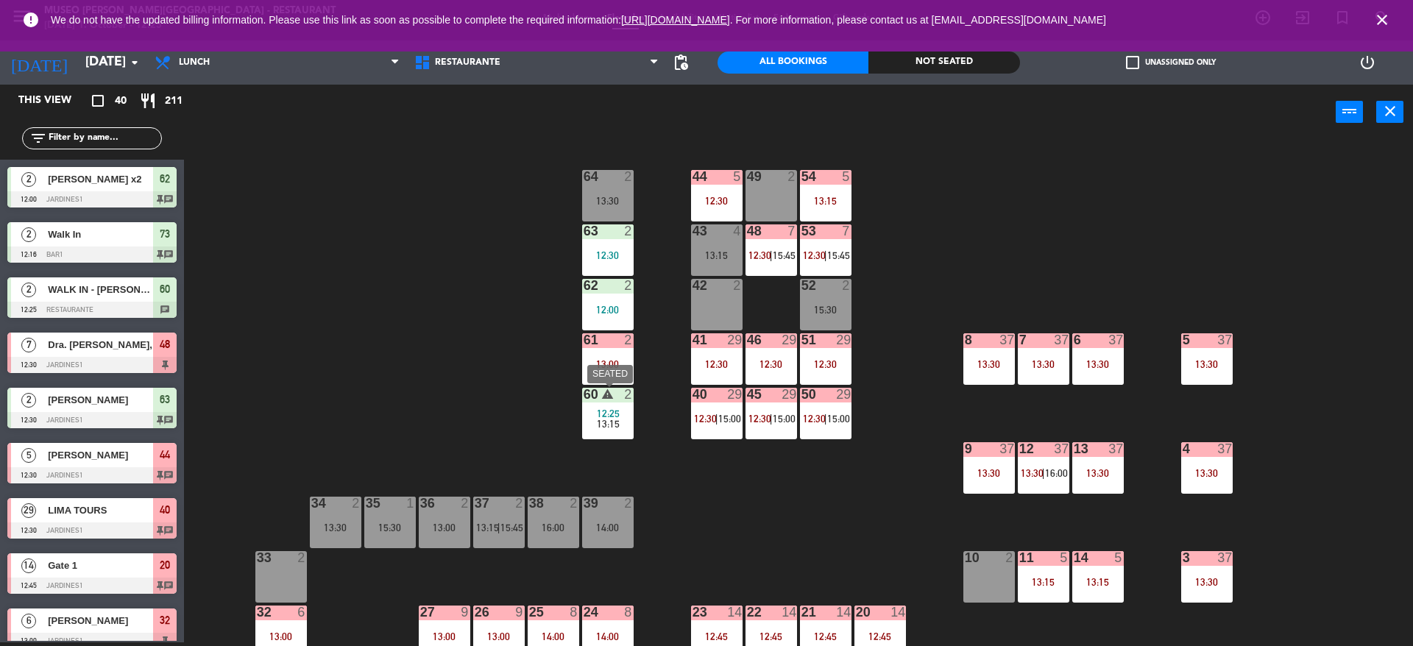
click at [592, 414] on div "12:25" at bounding box center [608, 413] width 52 height 10
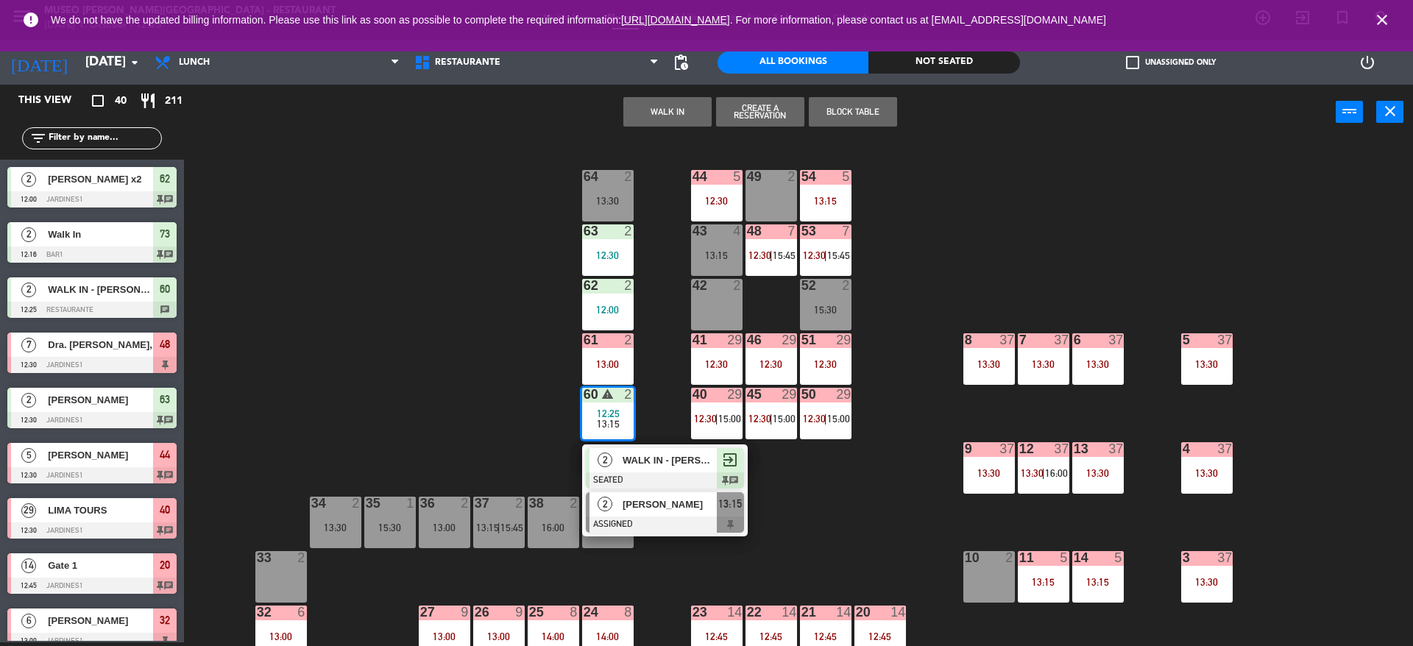
click at [653, 507] on span "[PERSON_NAME]" at bounding box center [670, 504] width 94 height 15
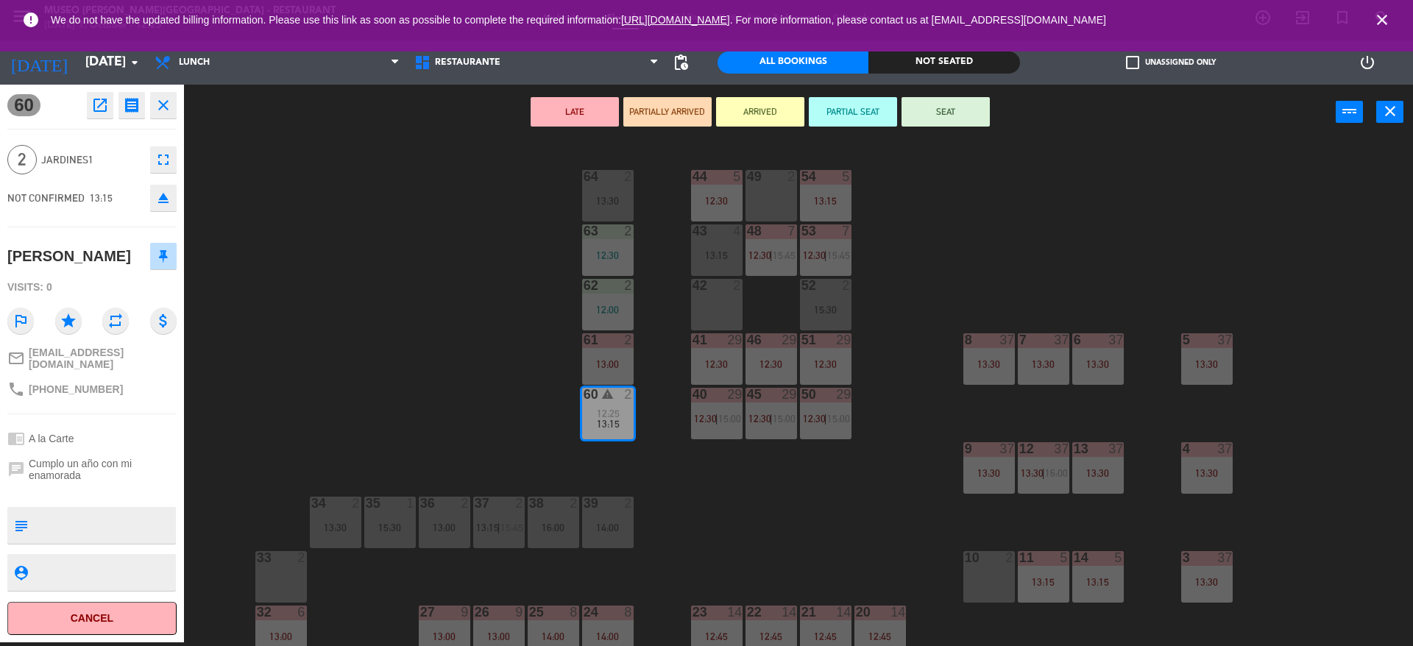
click at [733, 297] on div "42 2" at bounding box center [717, 305] width 52 height 52
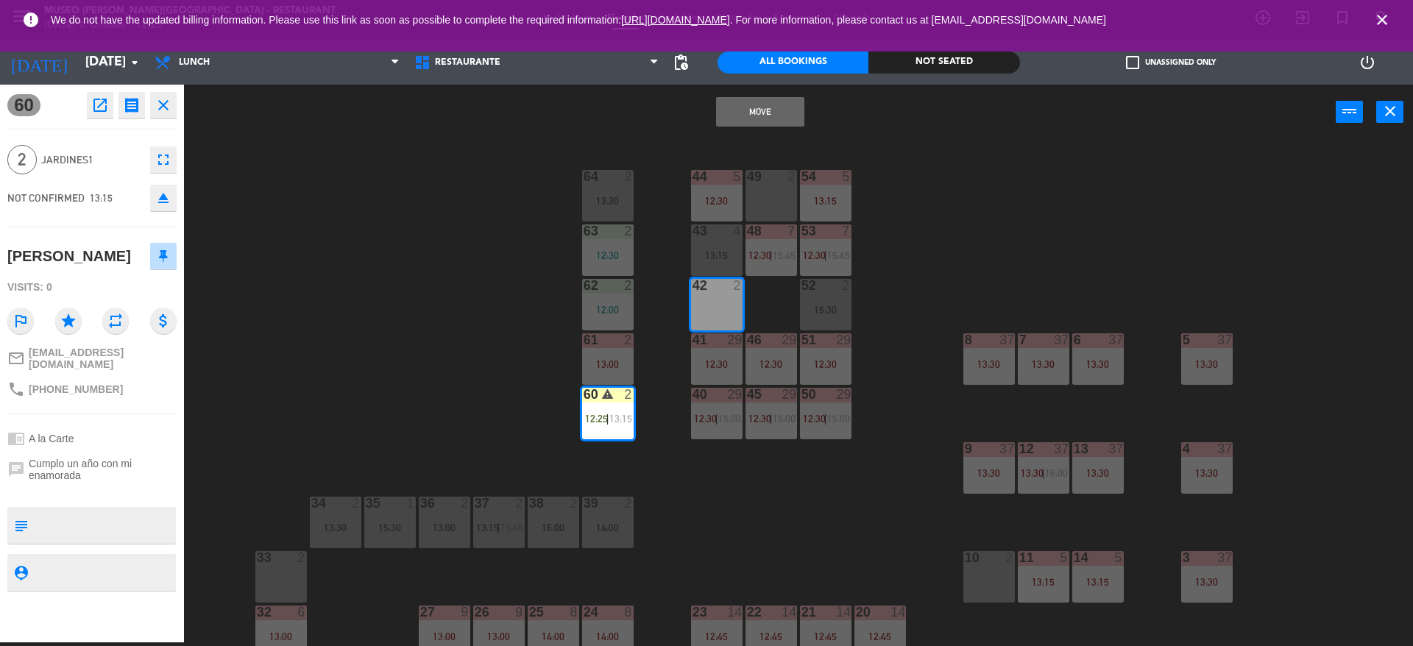
click at [771, 107] on button "Move" at bounding box center [760, 111] width 88 height 29
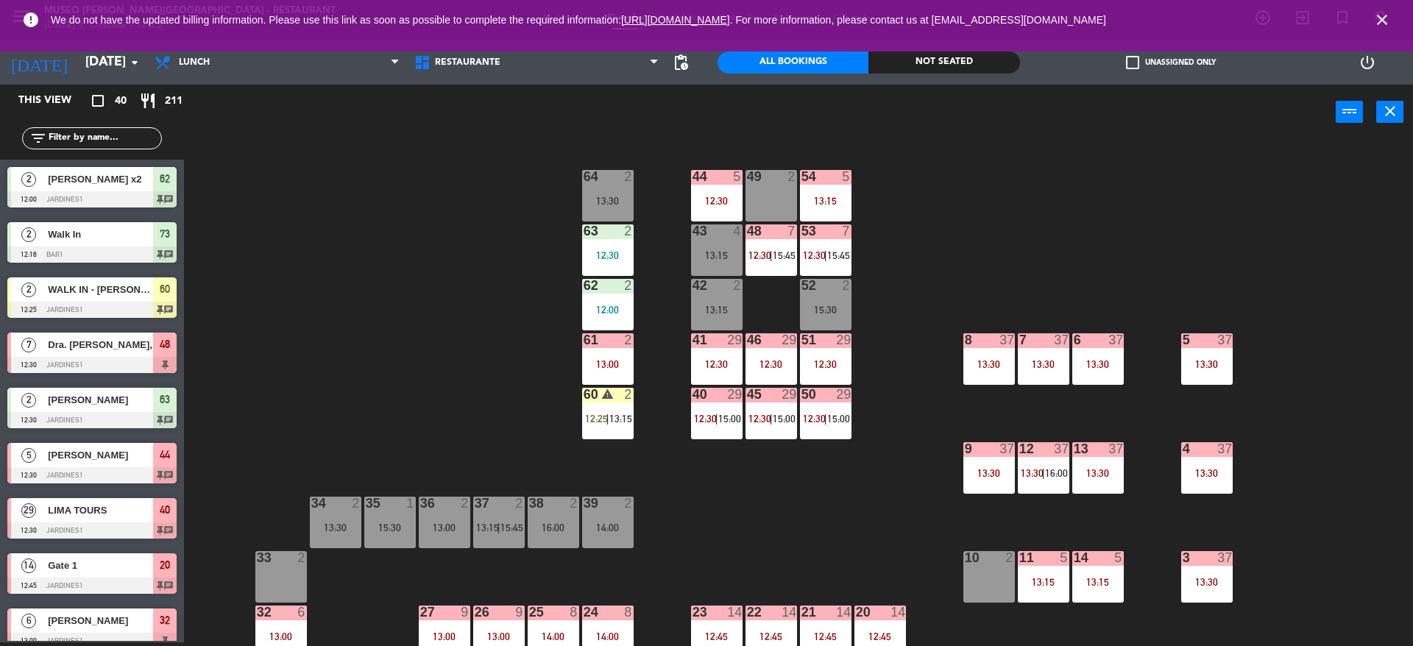
click at [602, 433] on div "60 warning 2 12:25 | 13:15" at bounding box center [608, 414] width 52 height 52
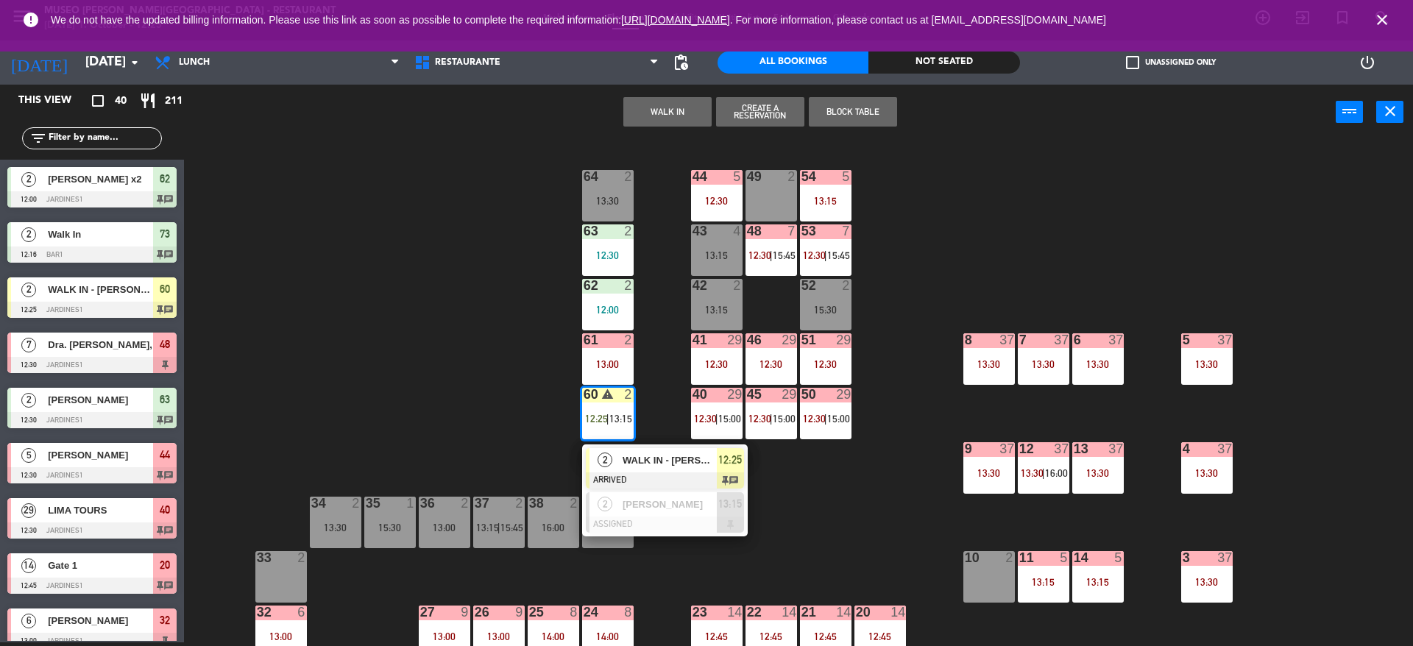
click at [626, 464] on span "WALK IN - [PERSON_NAME]" at bounding box center [670, 460] width 94 height 15
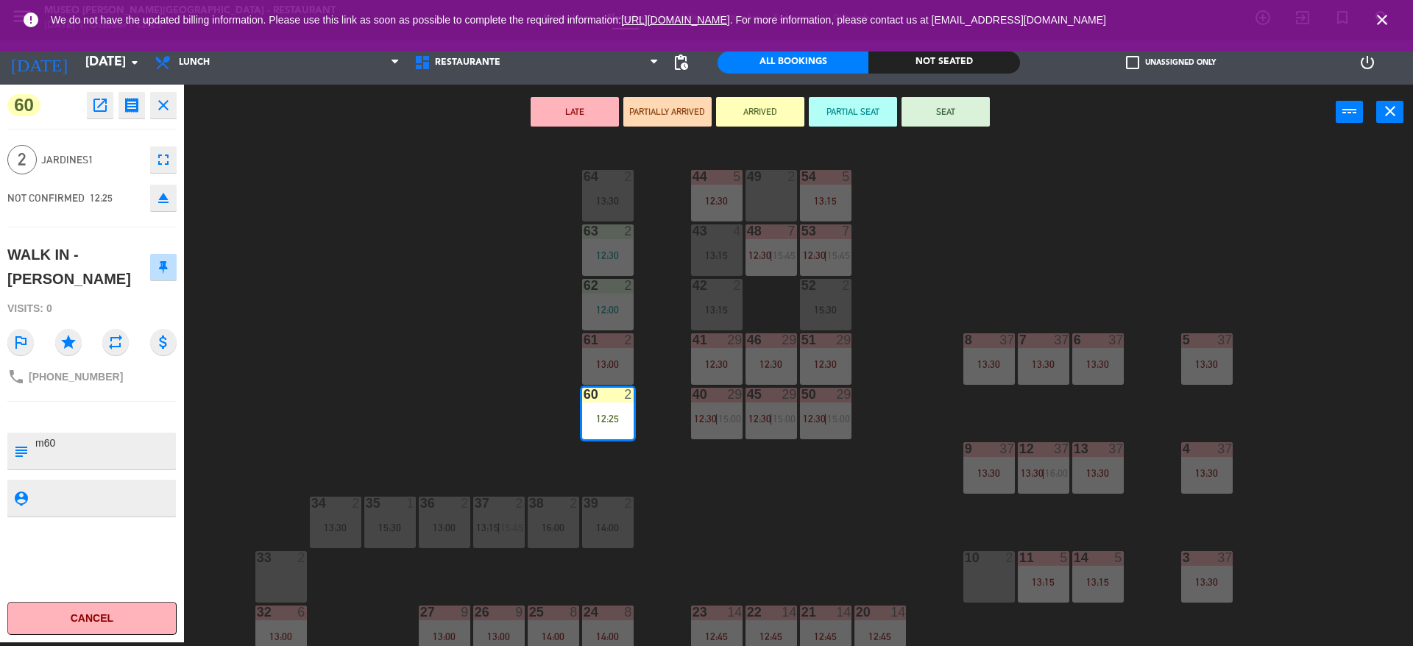
click at [158, 402] on div "60 open_in_new receipt 12:25 PM Wed, 1 Oct 2 people WALK IN - INES GAMARRA Tabl…" at bounding box center [92, 364] width 184 height 558
click at [977, 117] on button "SEAT" at bounding box center [946, 111] width 88 height 29
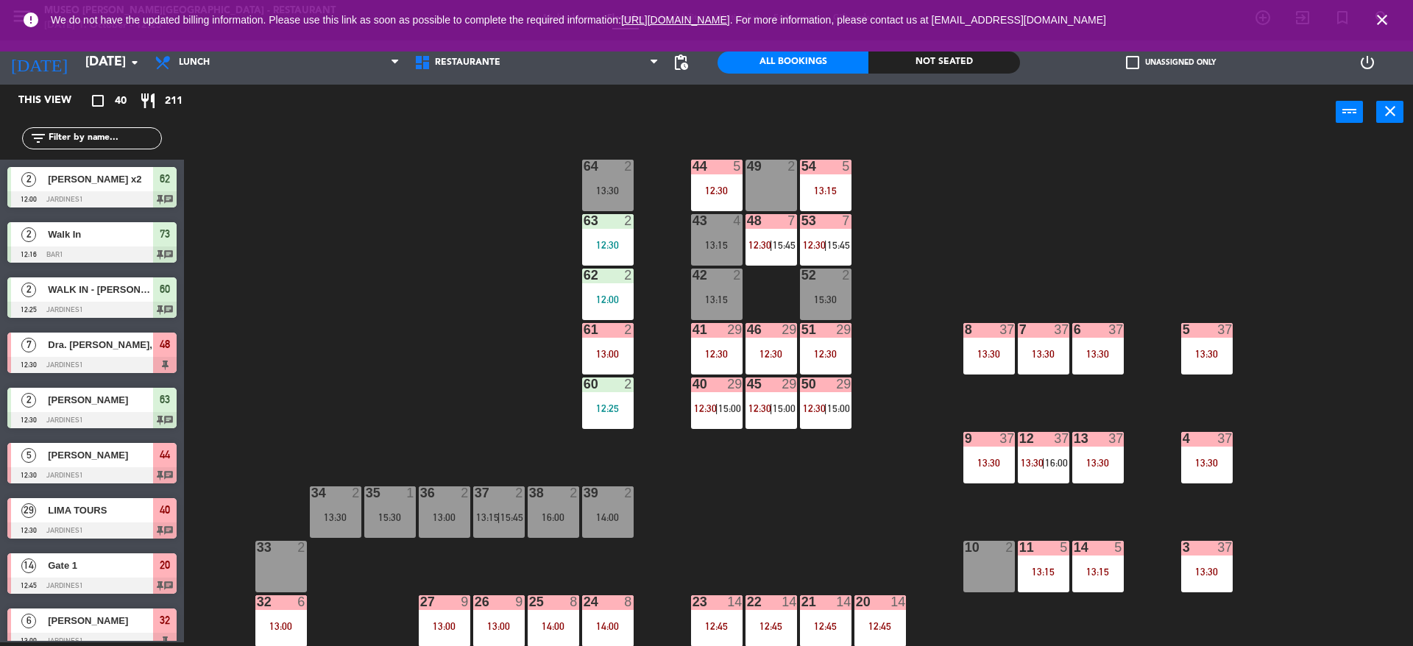
scroll to position [0, 0]
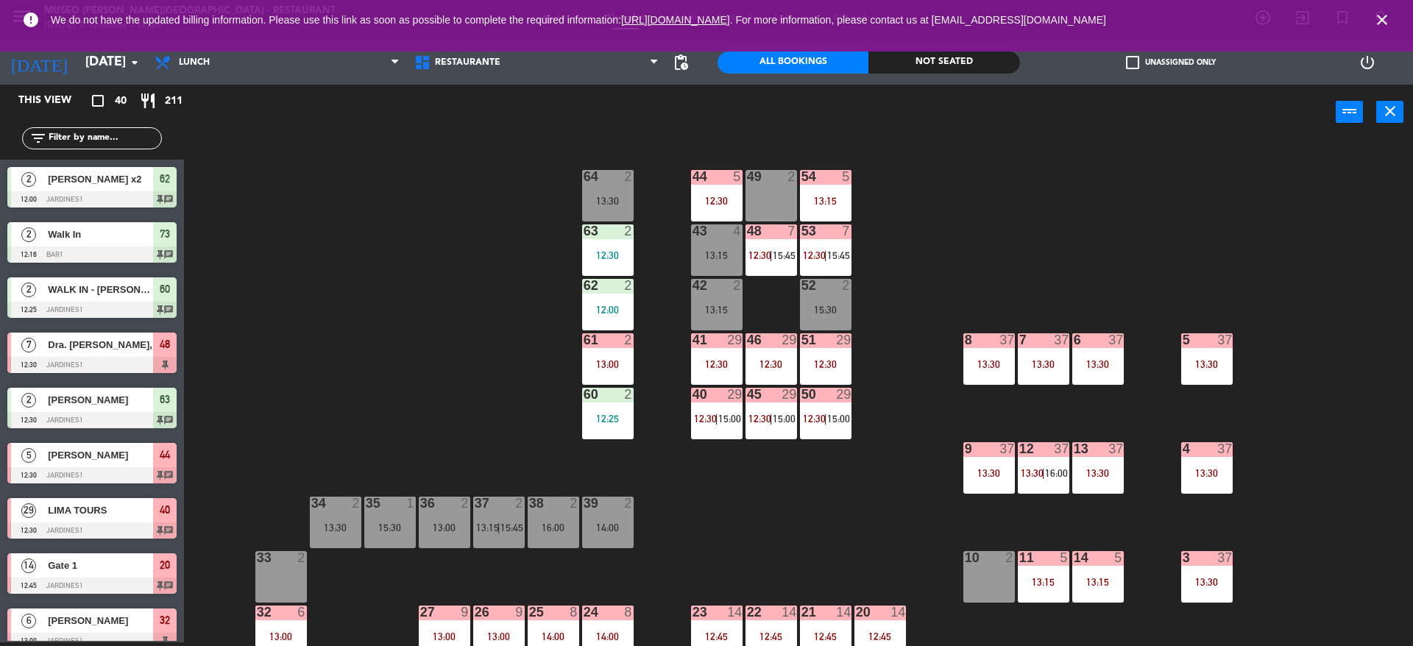
click at [1382, 21] on icon "close" at bounding box center [1382, 20] width 18 height 18
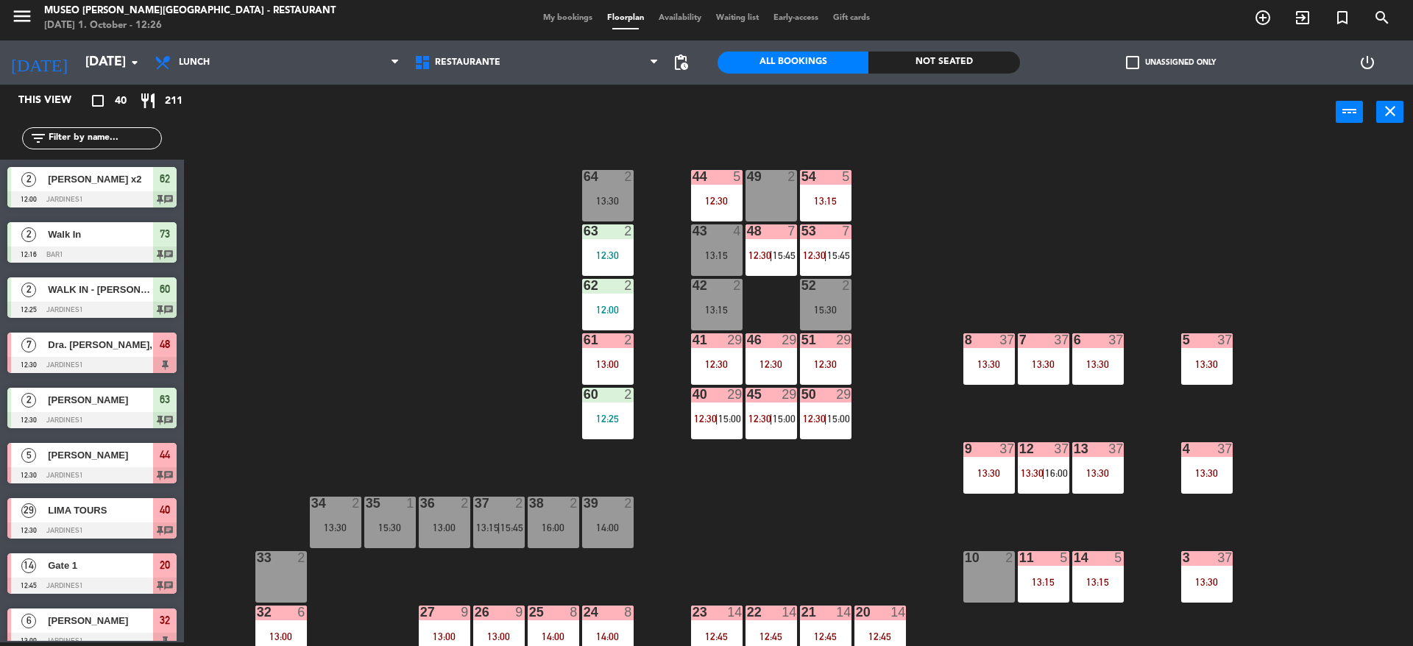
click at [740, 183] on div "49" at bounding box center [747, 176] width 24 height 13
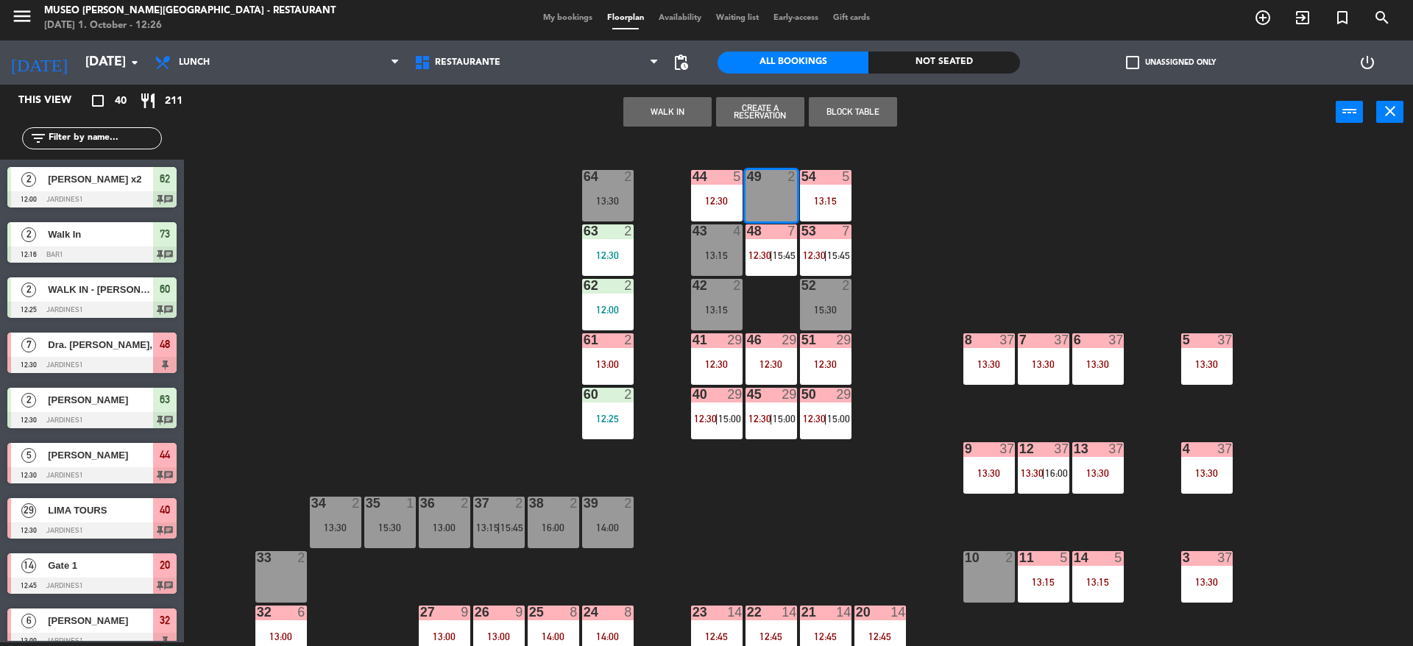
click at [660, 155] on div "44 5 12:30 49 2 54 5 13:15 64 2 13:30 48 7 12:30 | 15:45 53 7 12:30 | 15:45 63 …" at bounding box center [805, 395] width 1215 height 503
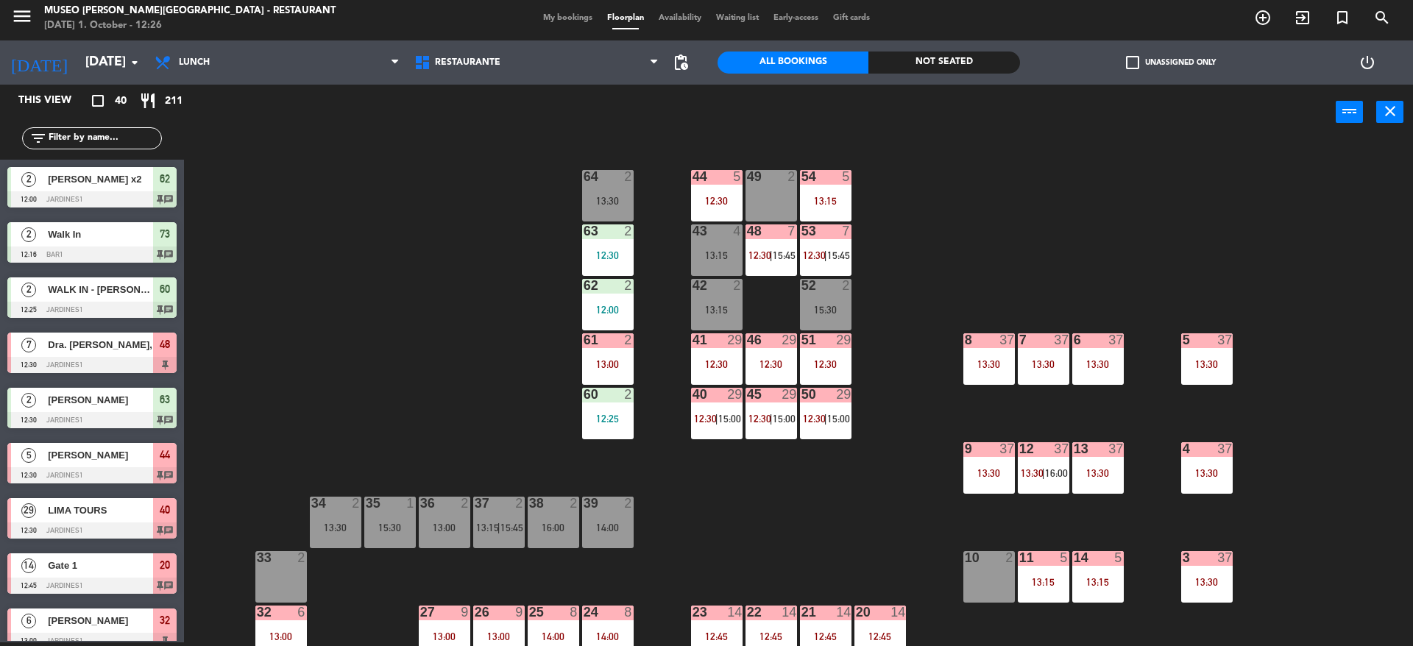
click at [716, 189] on div "44 5 12:30" at bounding box center [717, 196] width 52 height 52
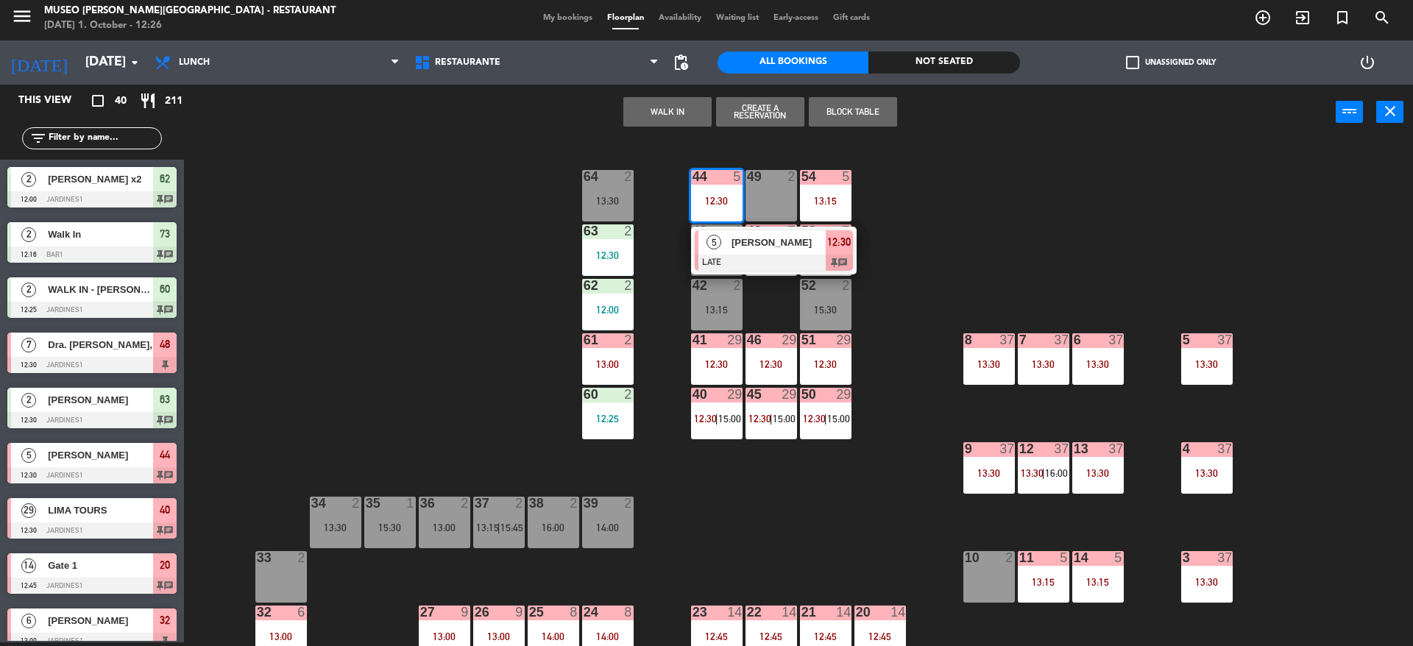
click at [751, 242] on span "[PERSON_NAME]" at bounding box center [779, 242] width 94 height 15
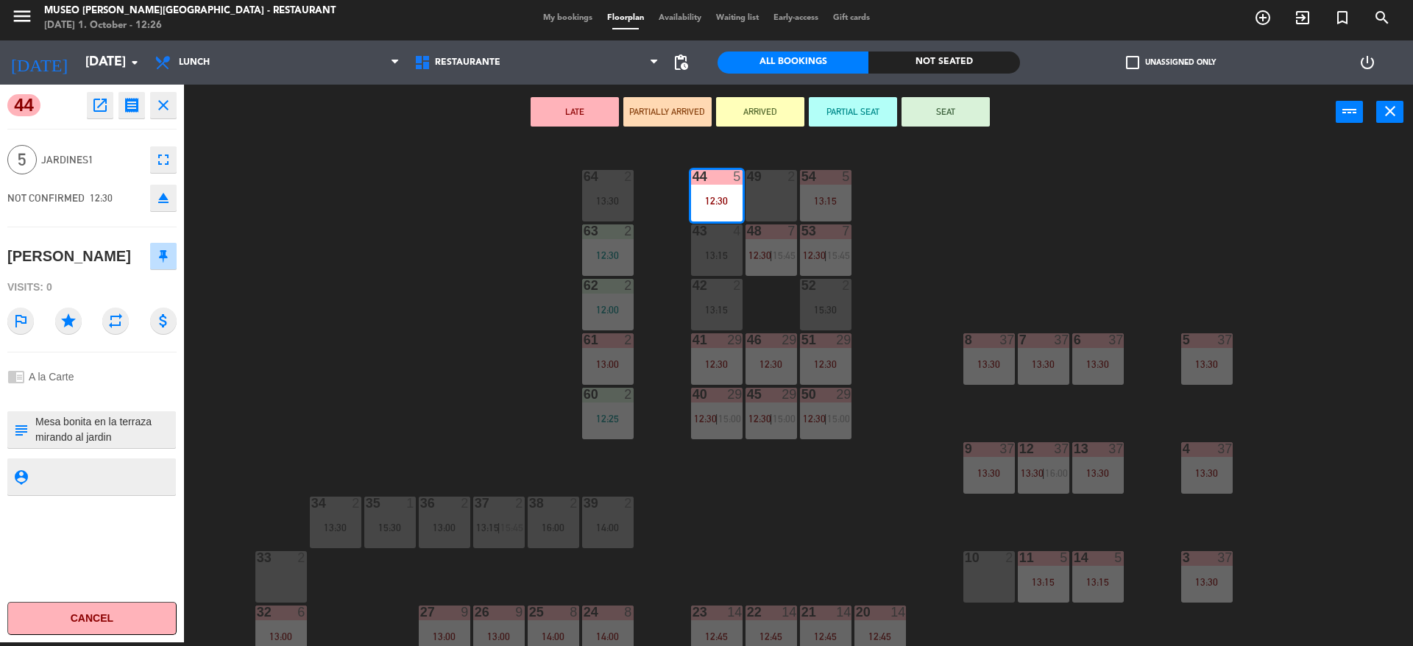
click at [35, 445] on textarea at bounding box center [104, 429] width 141 height 31
type textarea "m44 Mesa bonita en la terraza mirando al jardin"
click at [118, 391] on div "chrome_reader_mode A la Carte" at bounding box center [91, 377] width 169 height 28
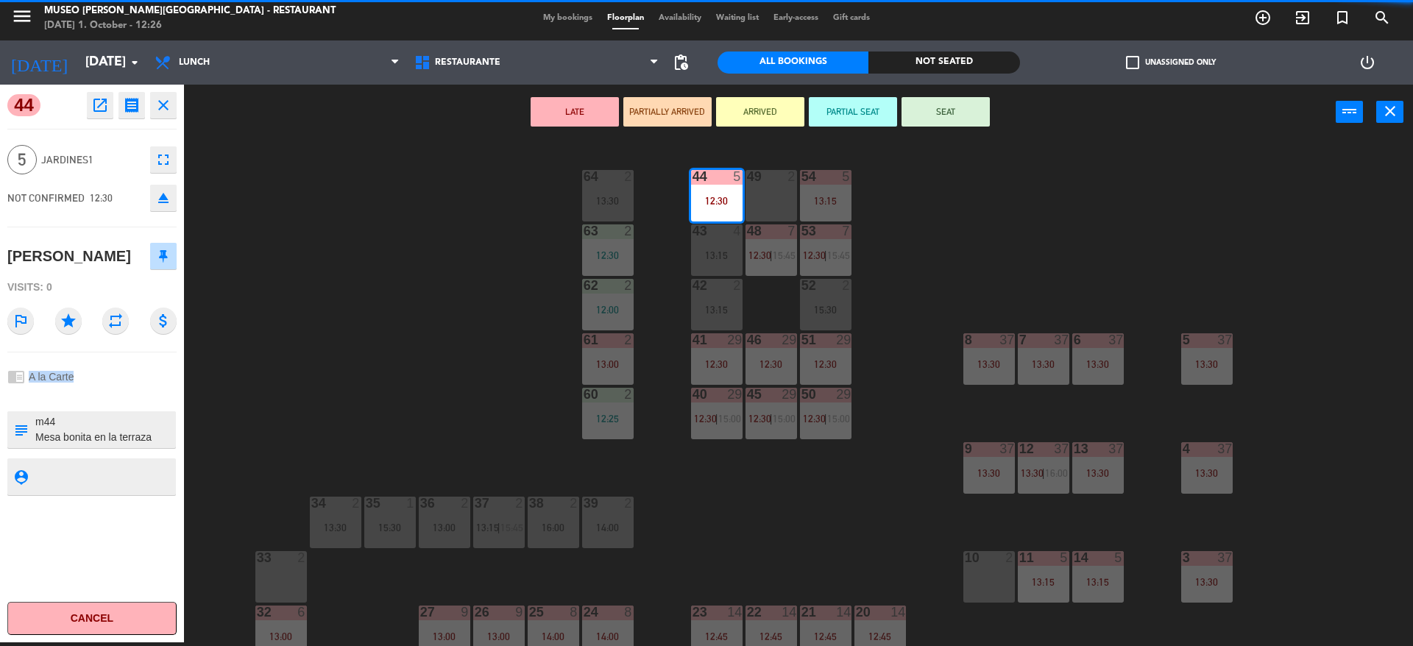
click at [118, 391] on div "chrome_reader_mode A la Carte" at bounding box center [91, 377] width 169 height 28
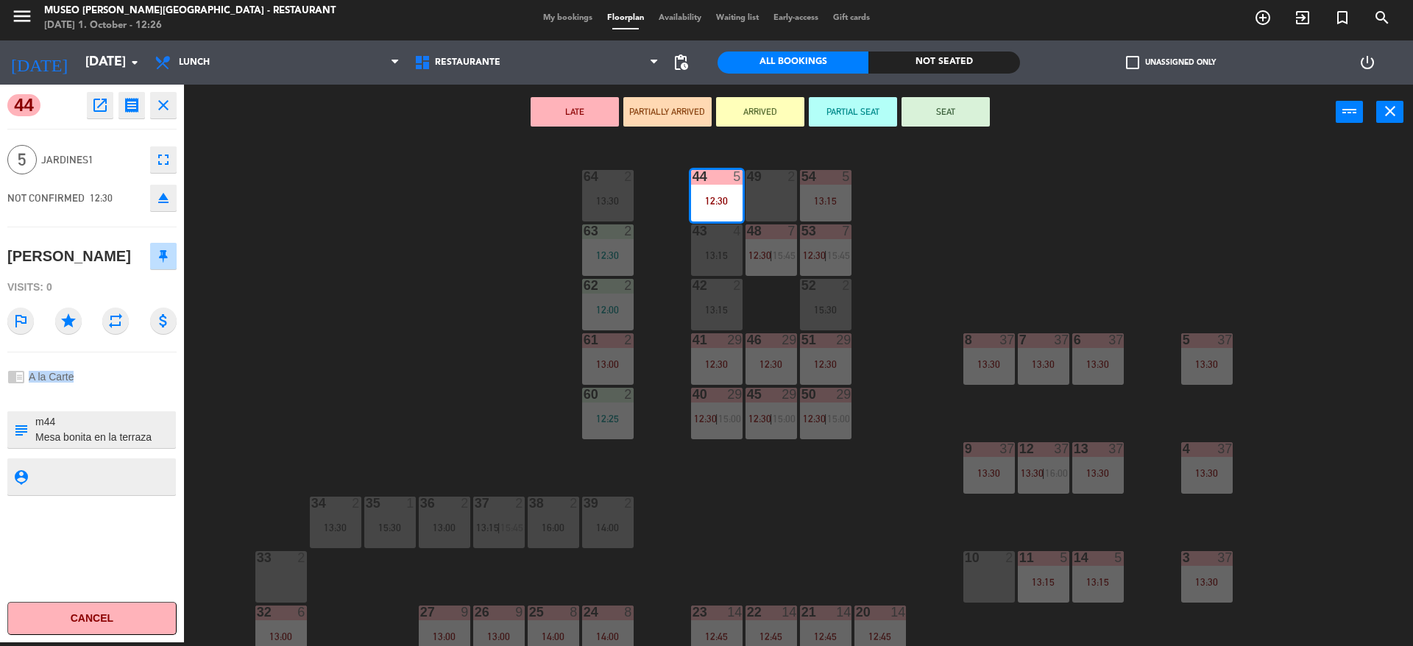
click at [855, 107] on button "PARTIAL SEAT" at bounding box center [853, 111] width 88 height 29
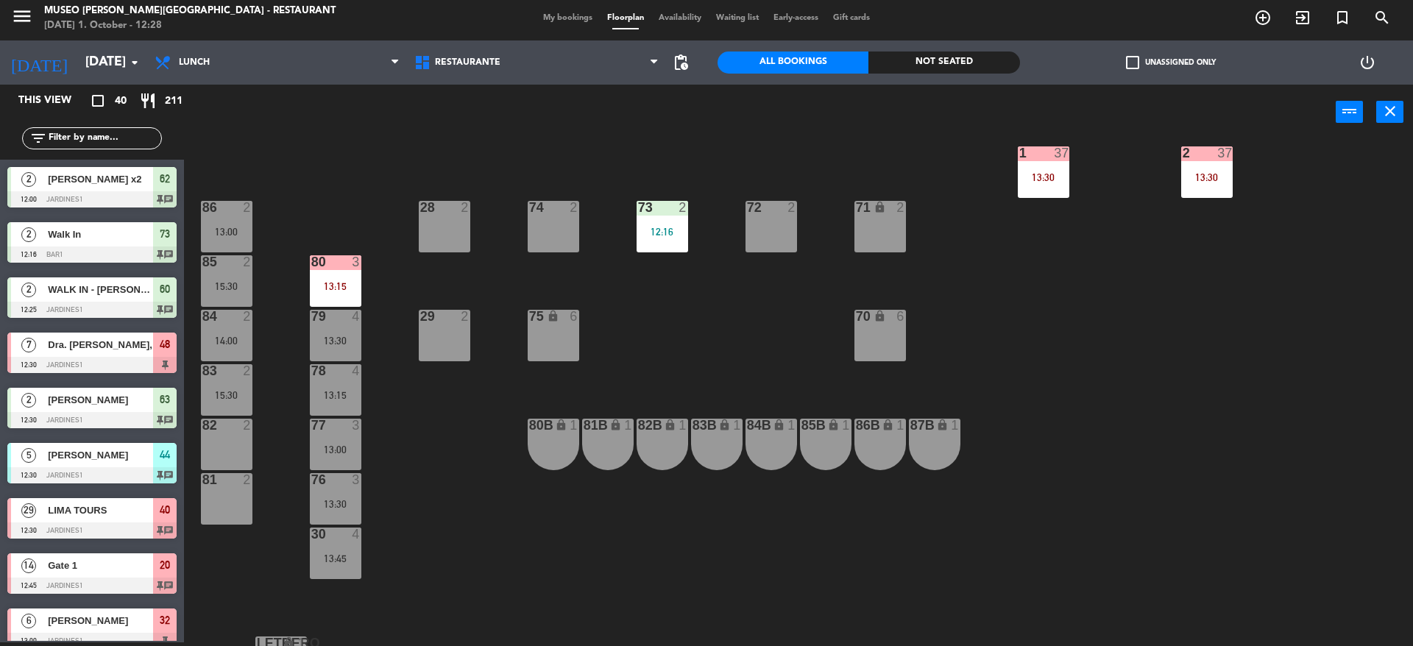
scroll to position [556, 0]
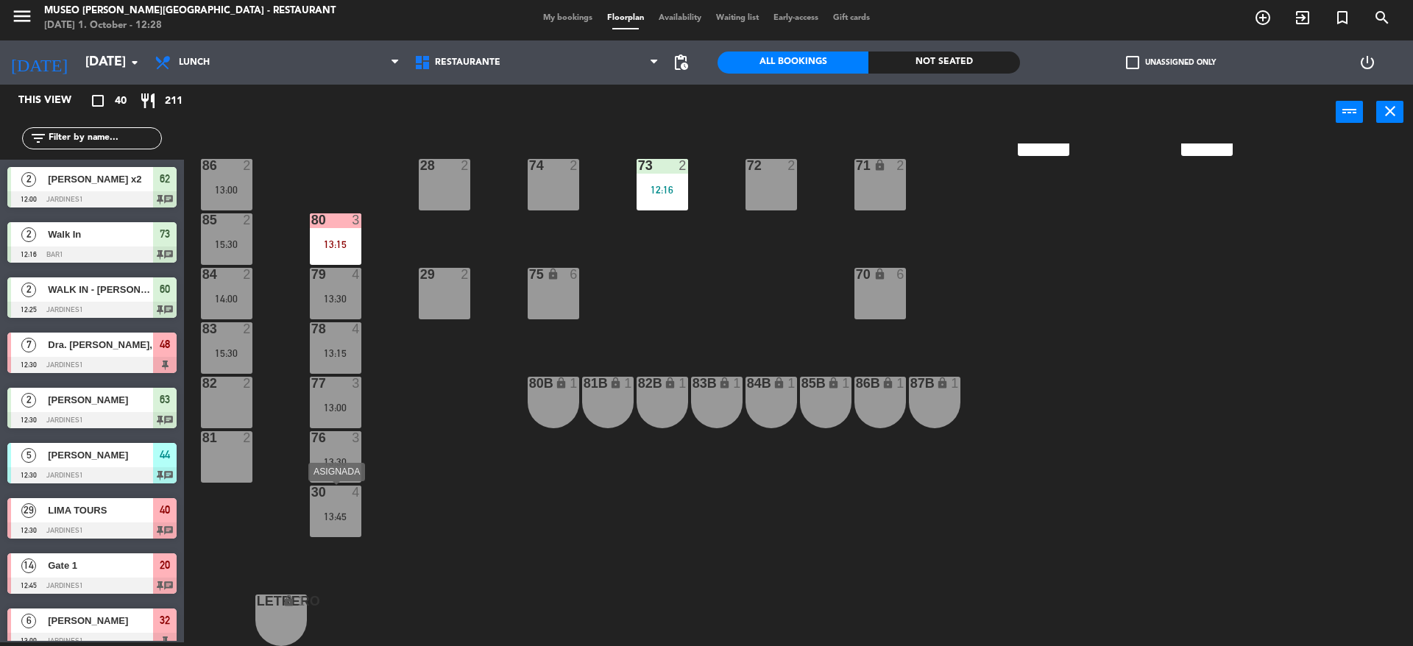
click at [358, 509] on div "30 4 13:45" at bounding box center [336, 512] width 52 height 52
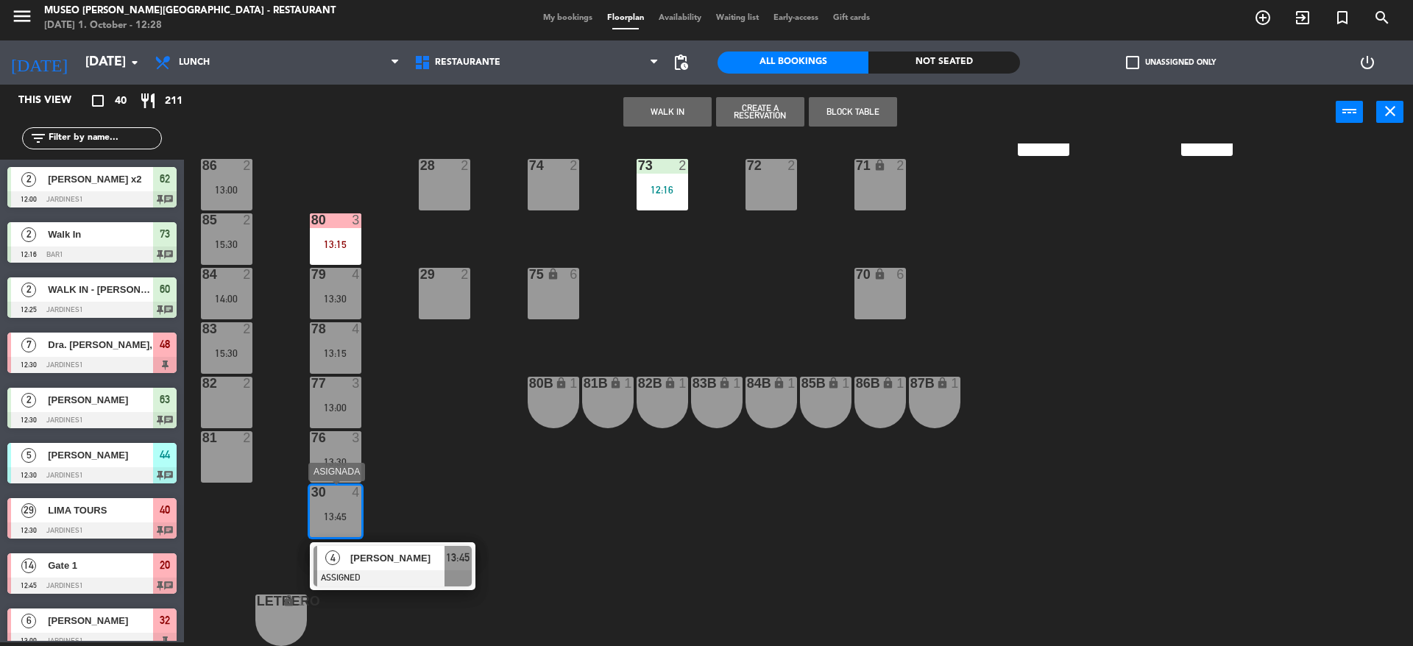
click at [403, 556] on span "[PERSON_NAME]" at bounding box center [397, 558] width 94 height 15
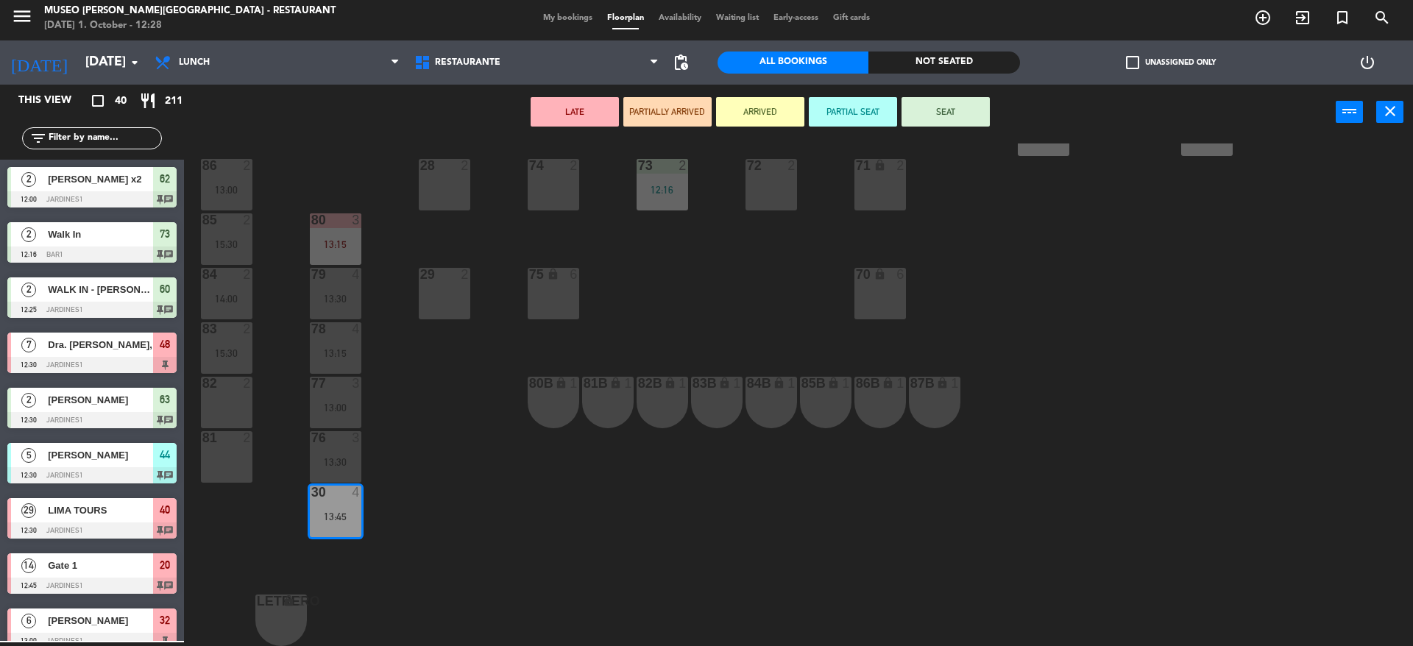
scroll to position [0, 0]
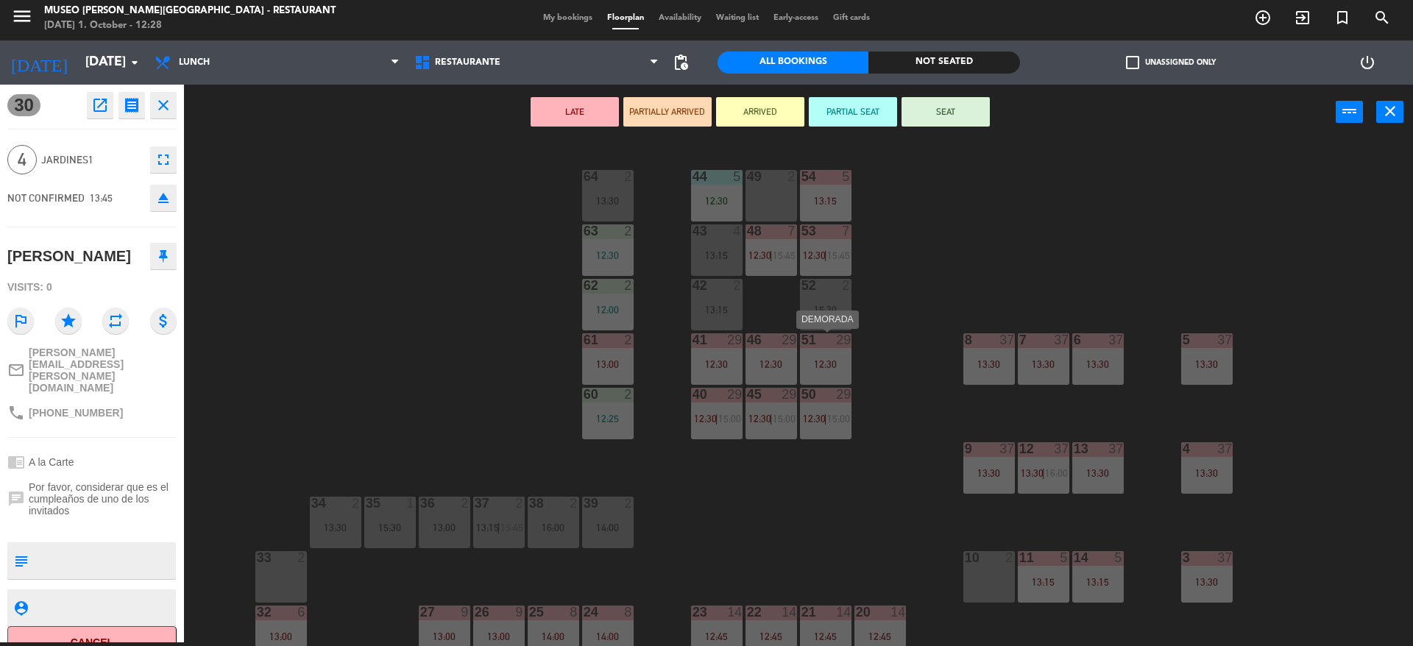
click at [817, 349] on div "51 29 12:30" at bounding box center [826, 359] width 52 height 52
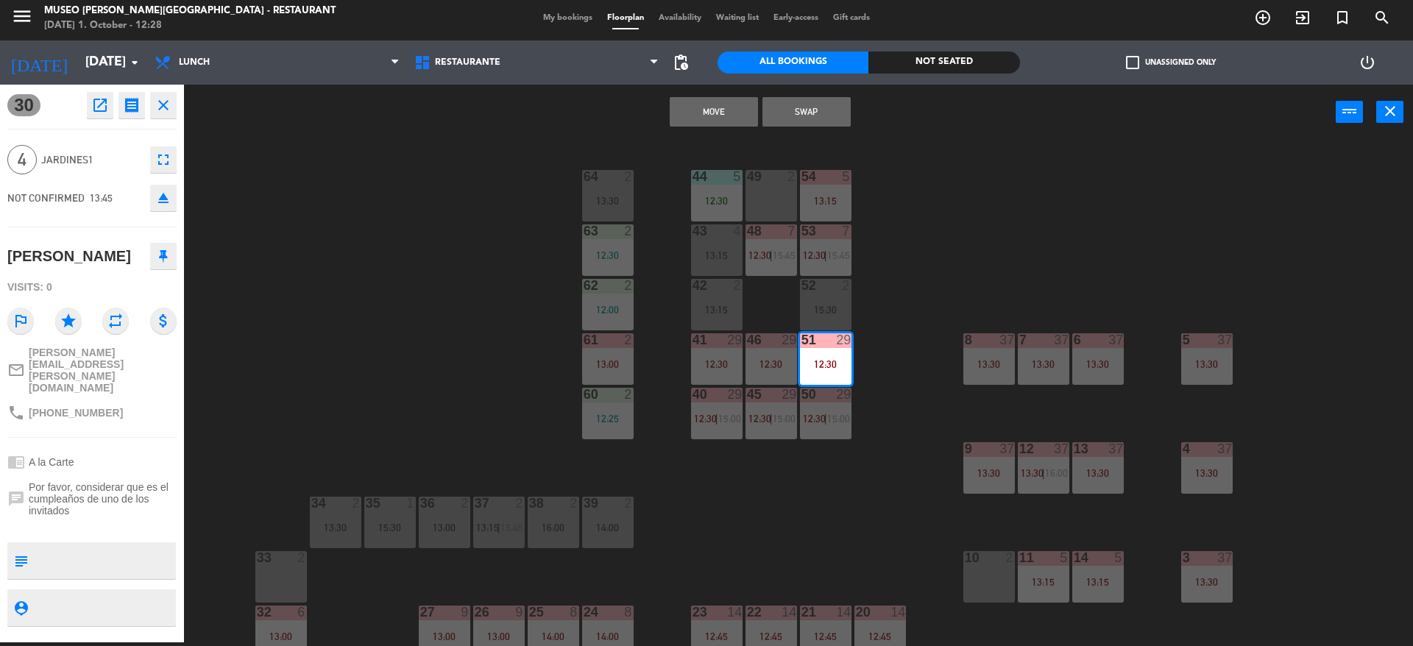
click at [690, 97] on button "Move" at bounding box center [714, 111] width 88 height 29
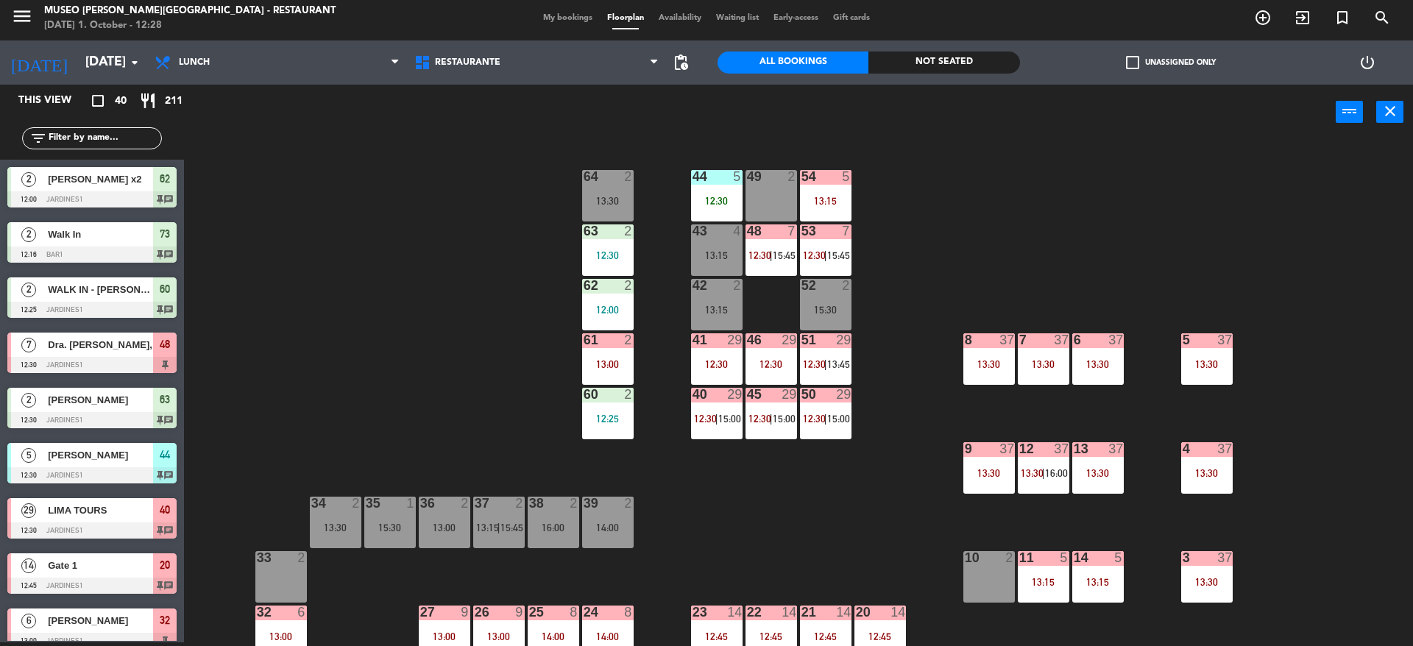
scroll to position [7, 0]
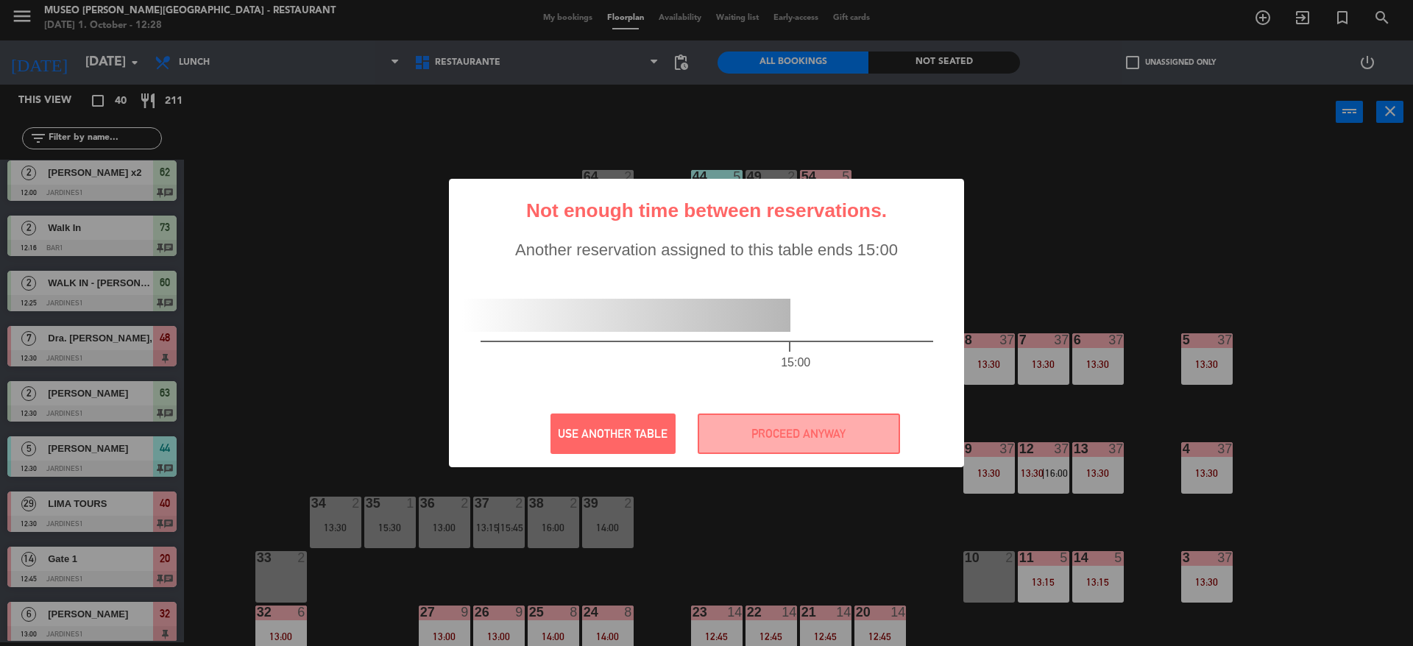
drag, startPoint x: 697, startPoint y: 272, endPoint x: 600, endPoint y: 365, distance: 134.3
click at [600, 365] on div "15:00" at bounding box center [707, 337] width 512 height 128
click at [743, 433] on button "PROCEED ANYWAY" at bounding box center [799, 434] width 202 height 40
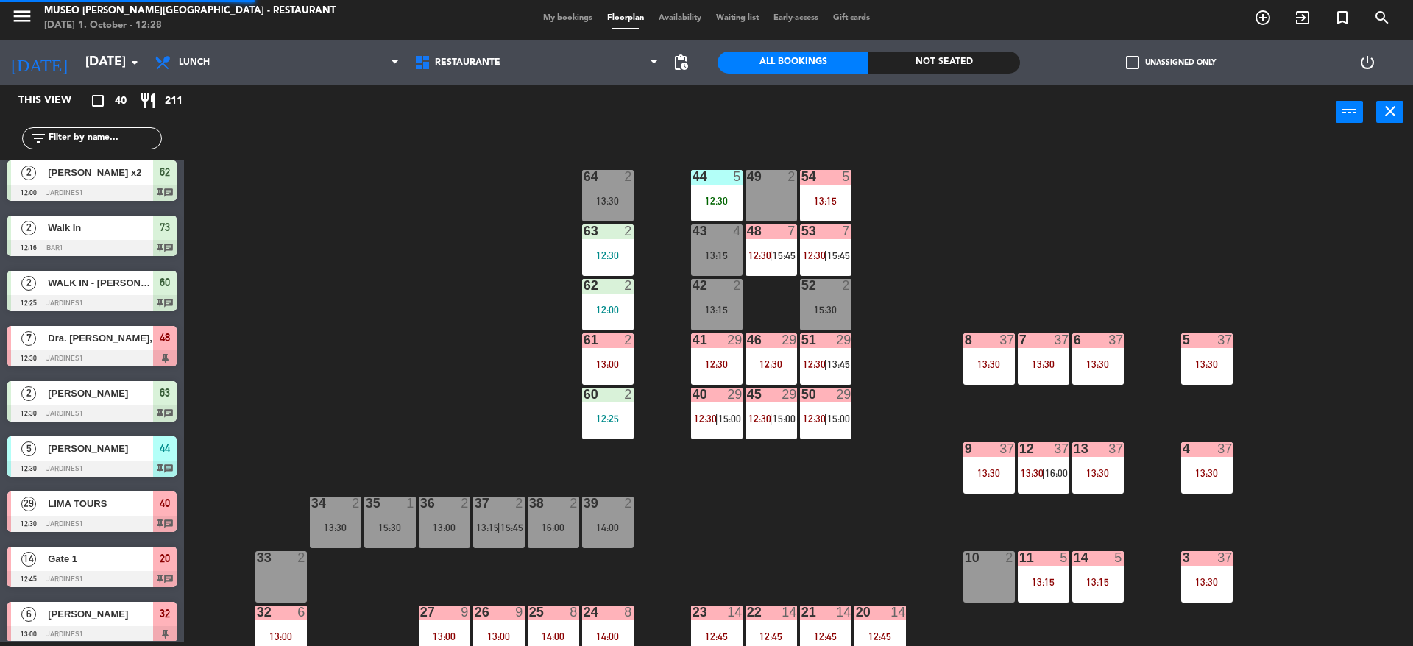
scroll to position [556, 0]
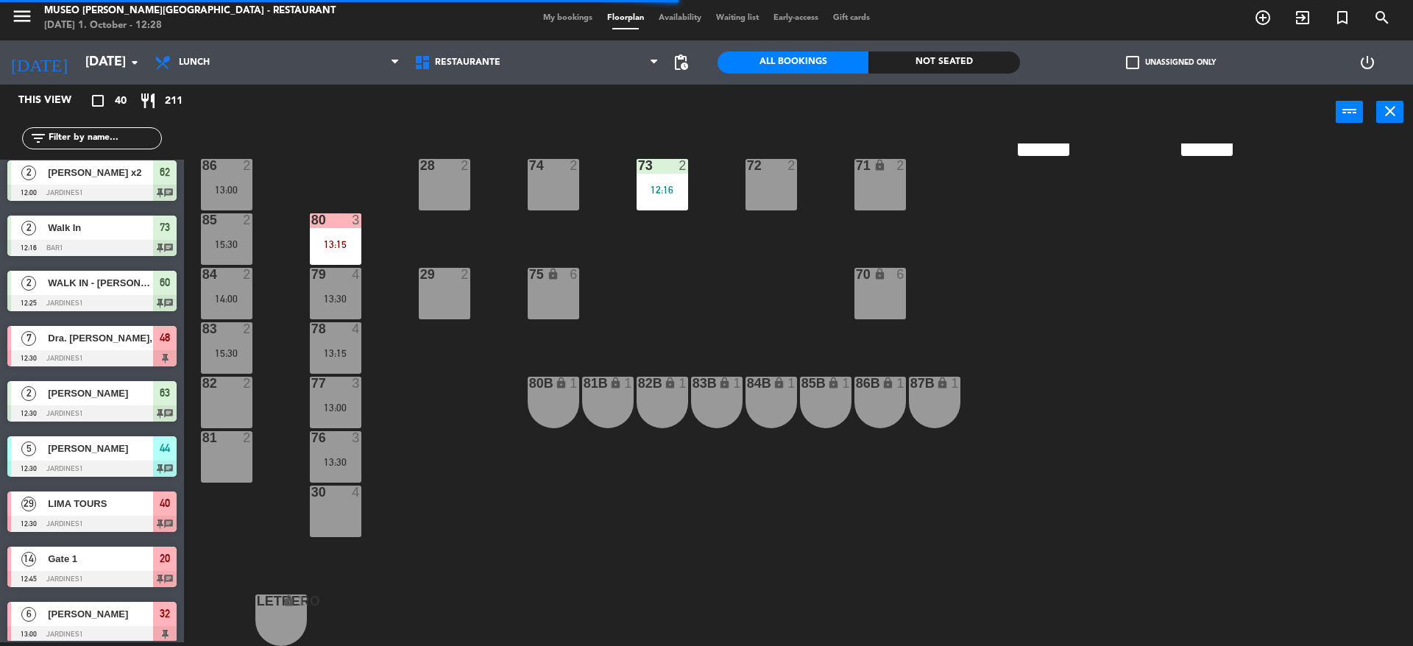
click at [347, 335] on div at bounding box center [335, 328] width 24 height 13
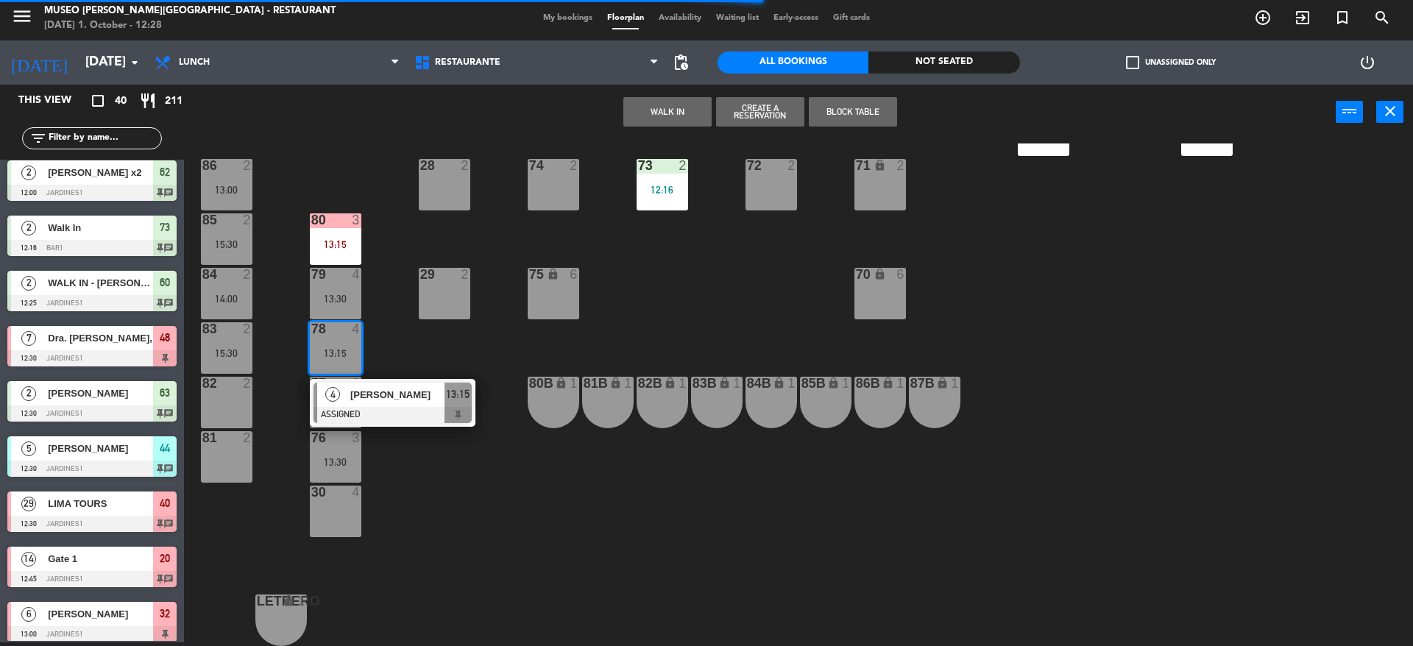
click at [373, 409] on div at bounding box center [393, 415] width 158 height 16
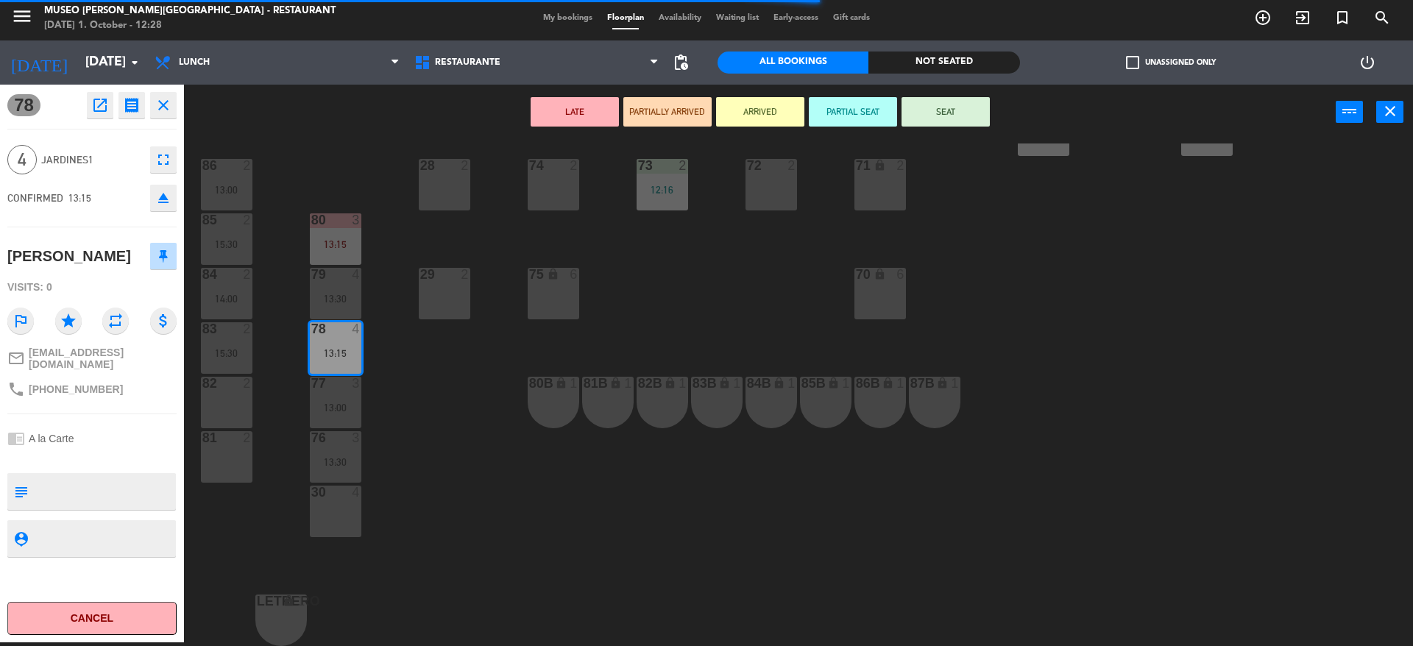
click at [353, 491] on div "4" at bounding box center [356, 492] width 9 height 13
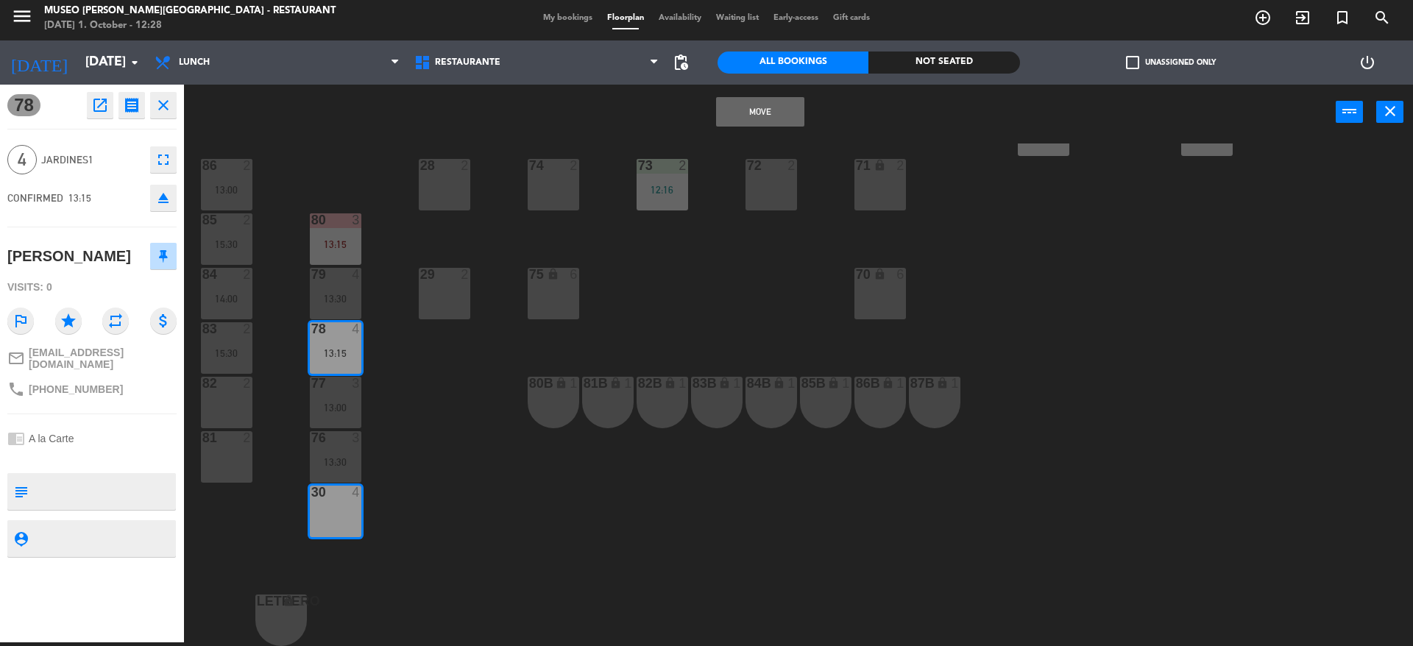
click at [735, 124] on button "Move" at bounding box center [760, 111] width 88 height 29
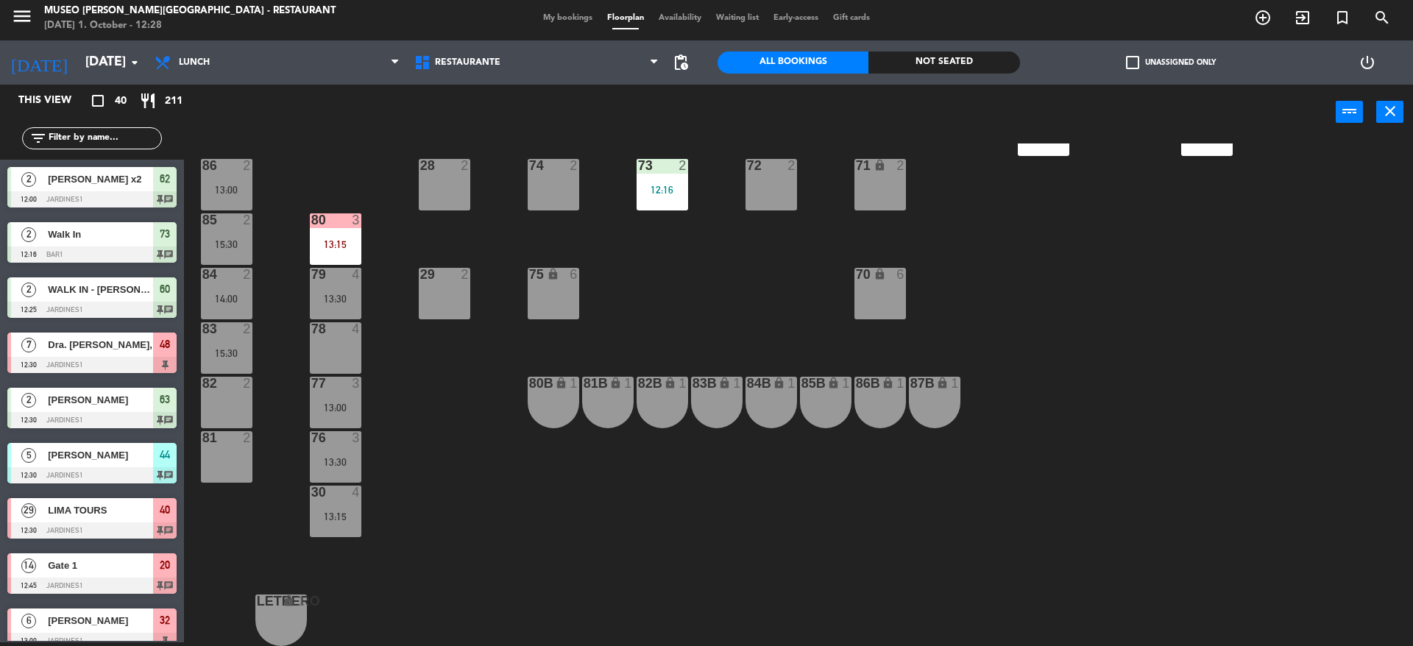
scroll to position [4, 0]
click at [349, 329] on div "4" at bounding box center [359, 328] width 24 height 13
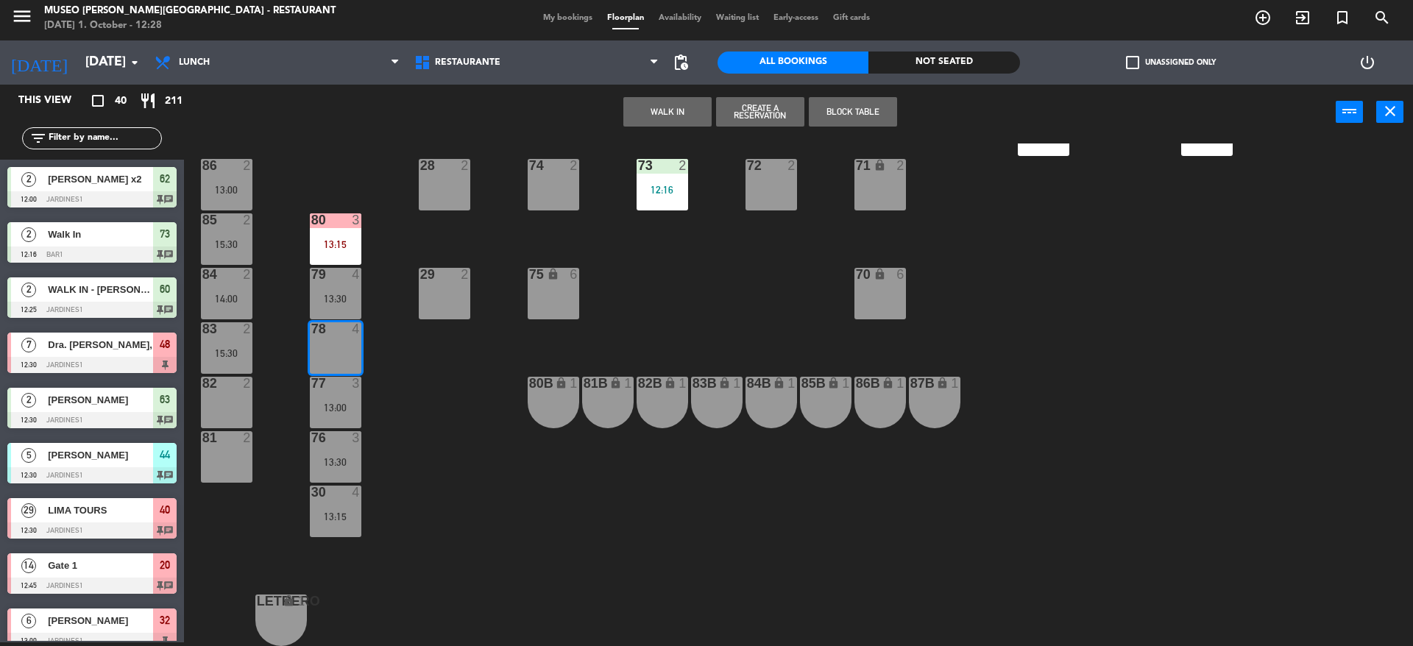
click at [765, 118] on button "Create a Reservation" at bounding box center [760, 111] width 88 height 29
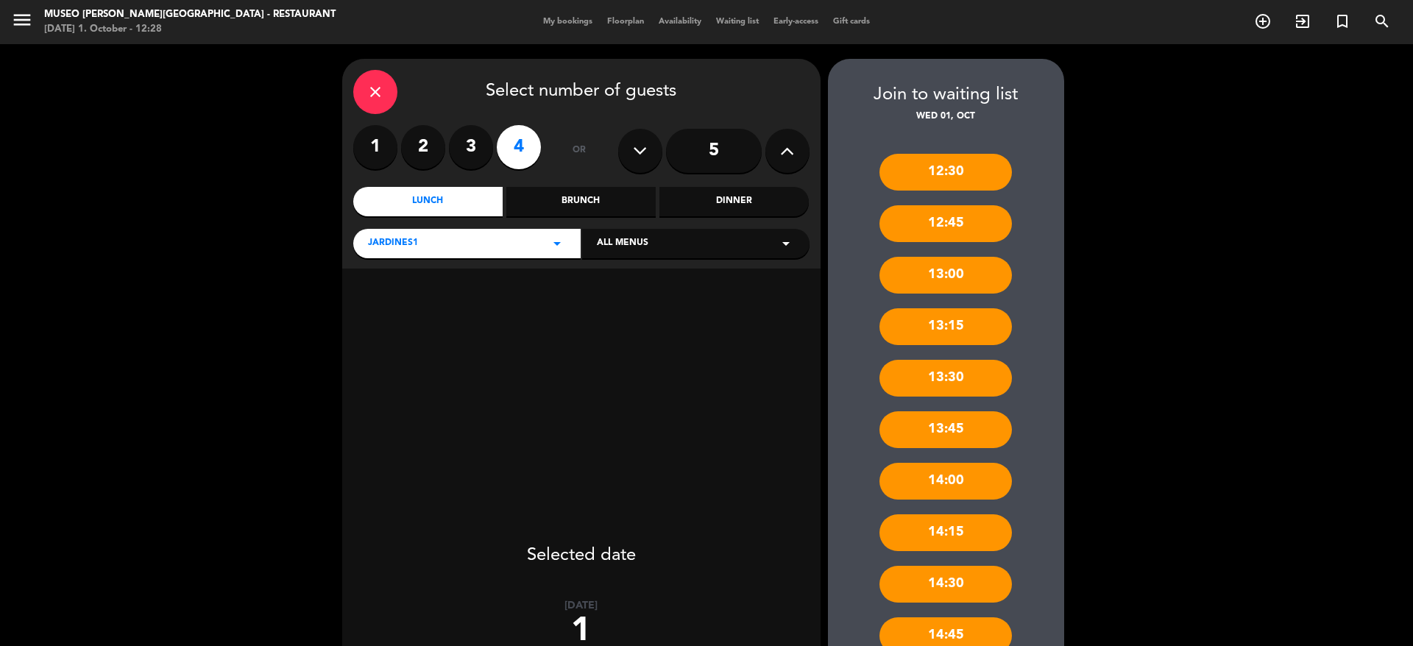
click at [472, 154] on label "3" at bounding box center [471, 147] width 44 height 44
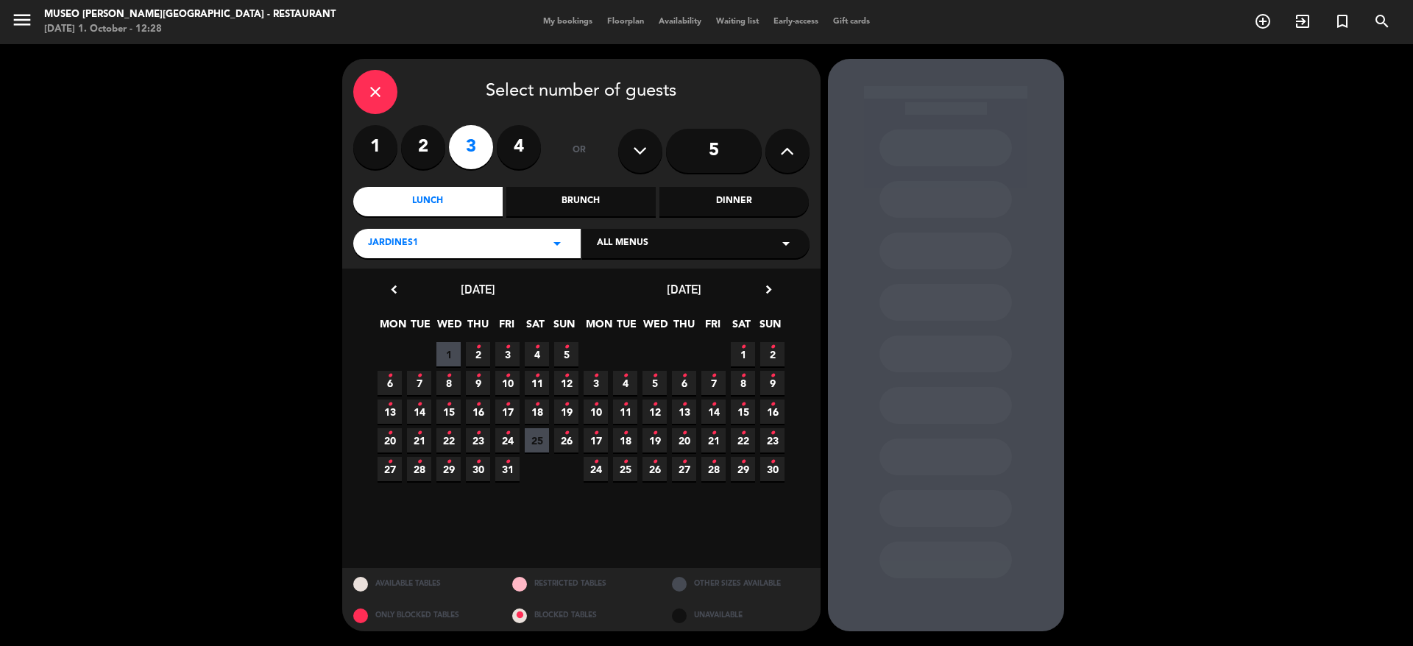
click at [445, 358] on span "1" at bounding box center [448, 354] width 24 height 24
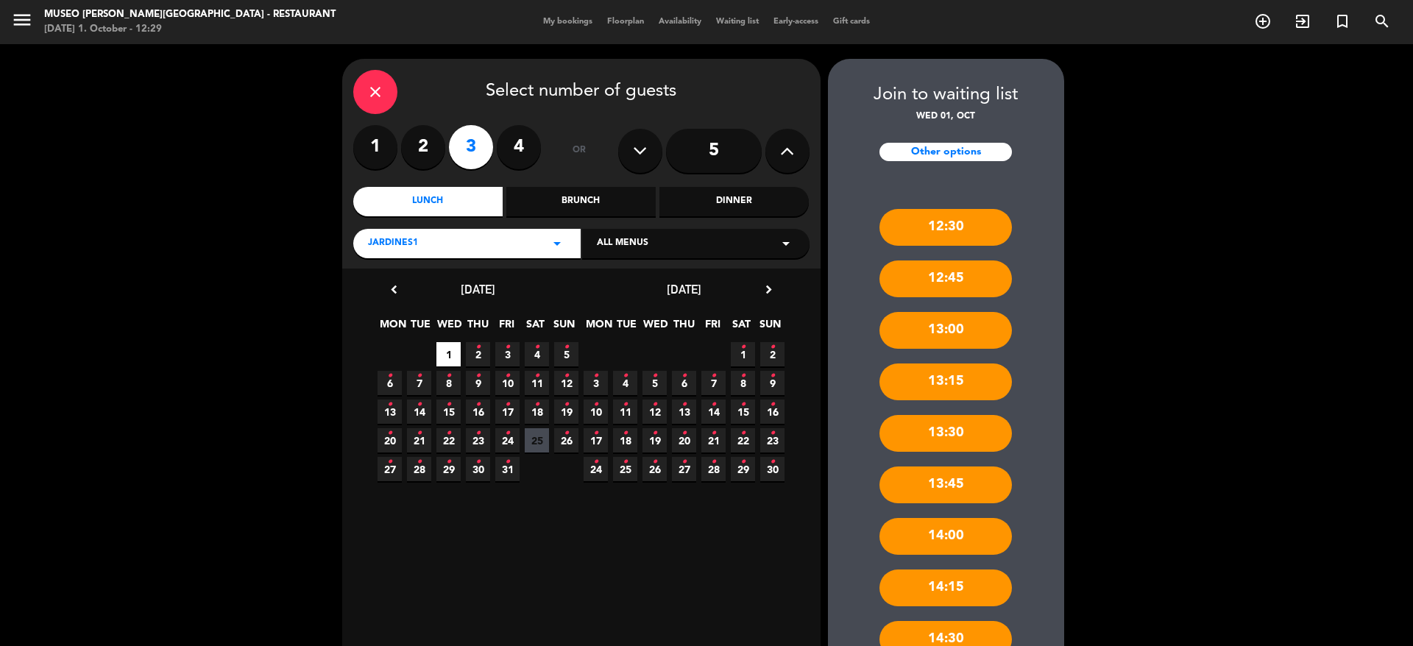
click at [370, 76] on div "close" at bounding box center [375, 92] width 44 height 44
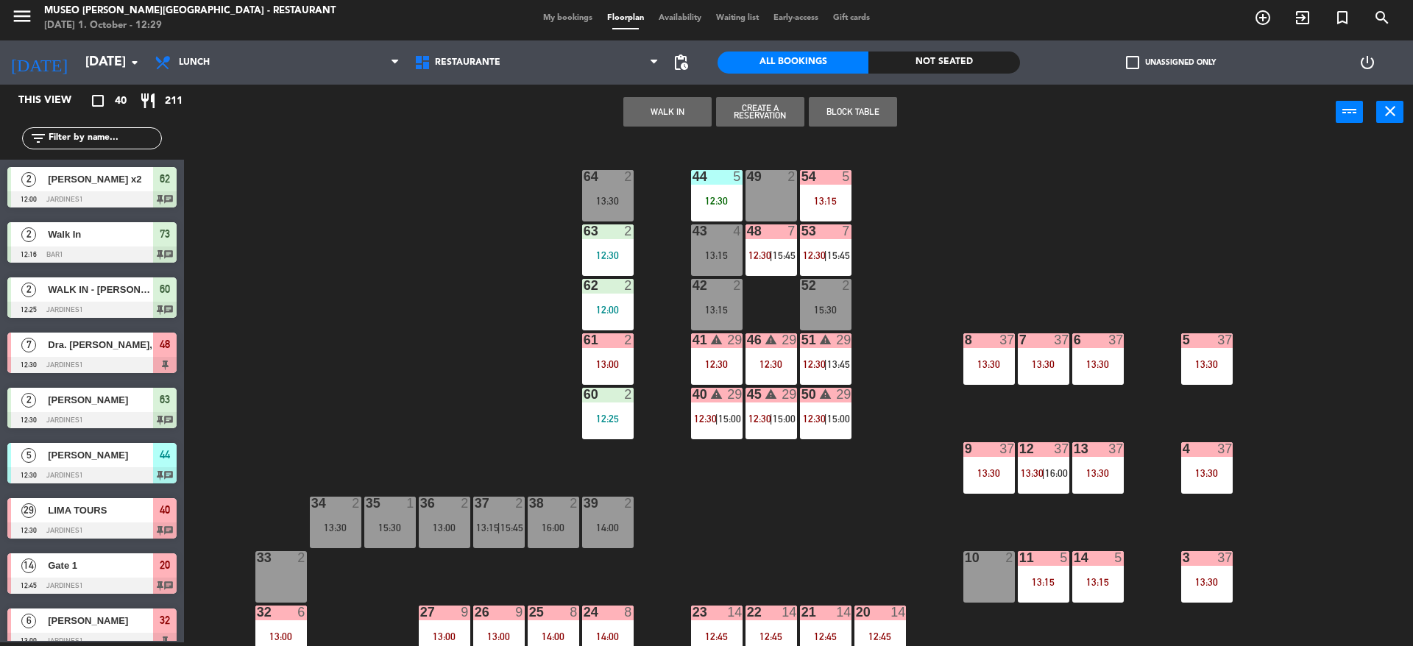
scroll to position [556, 0]
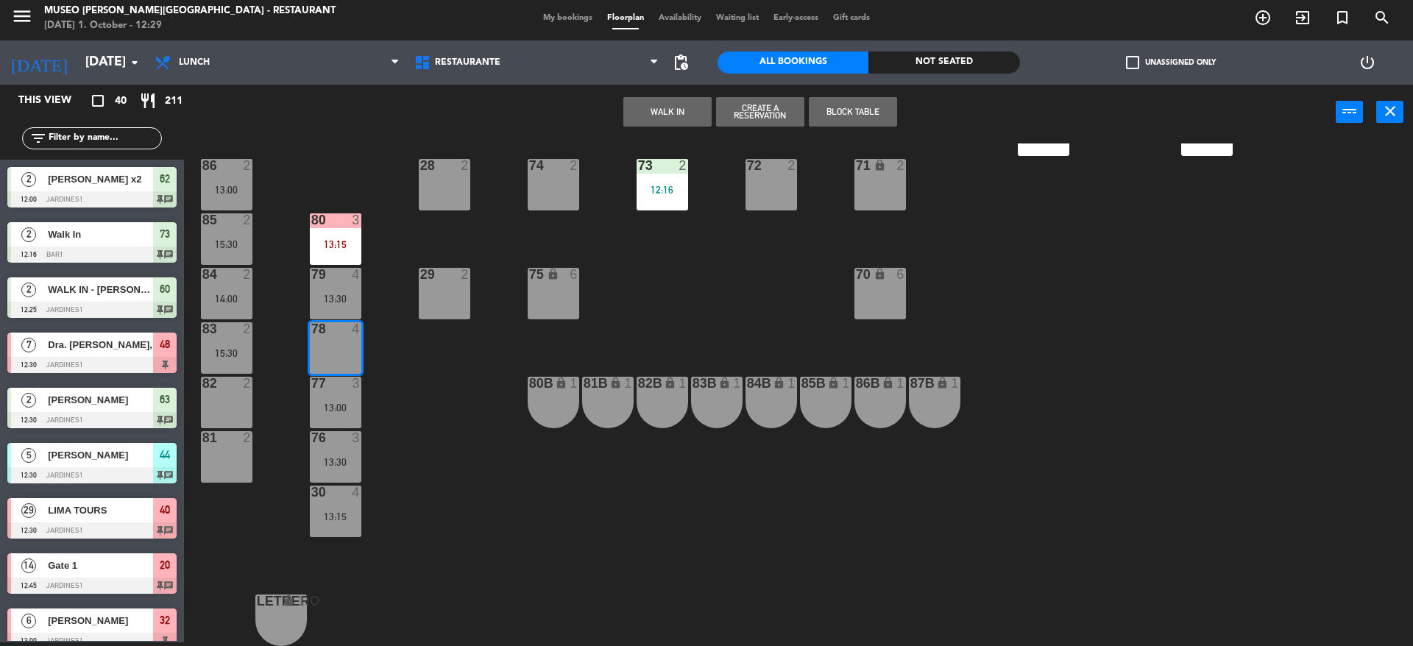
click at [670, 122] on button "WALK IN" at bounding box center [667, 111] width 88 height 29
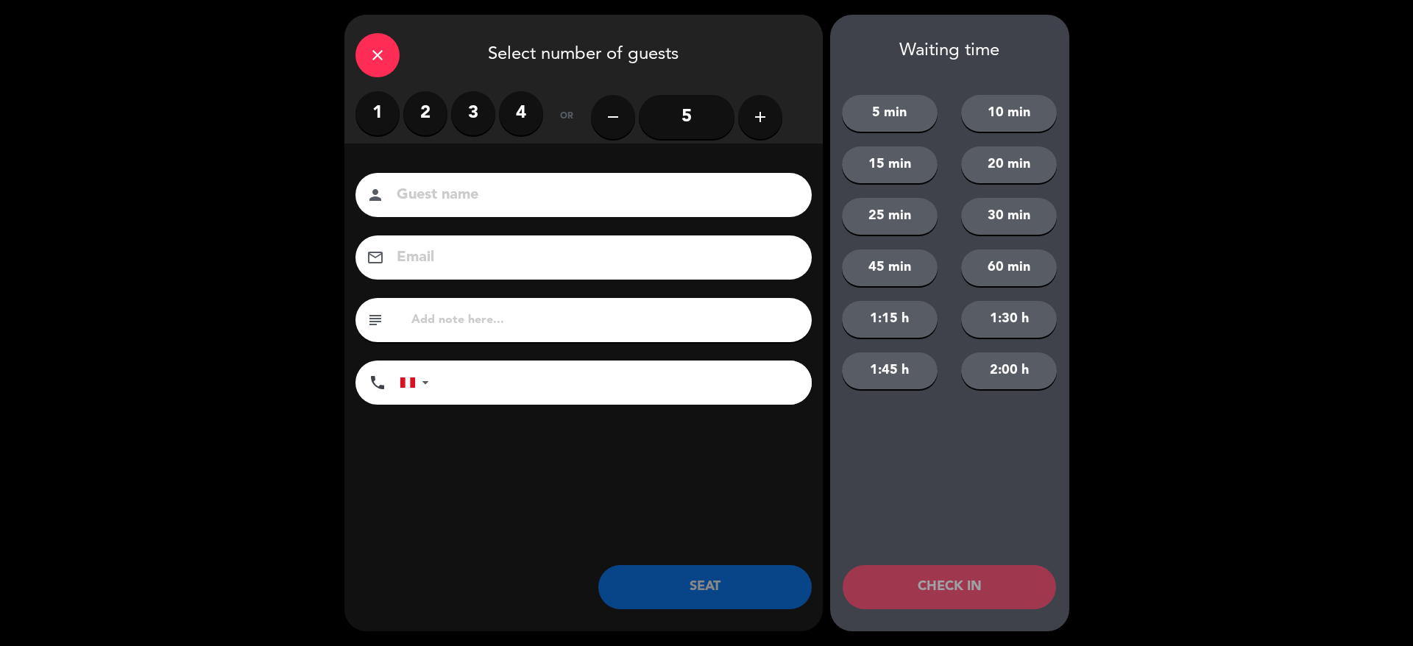
click at [461, 110] on label "3" at bounding box center [473, 113] width 44 height 44
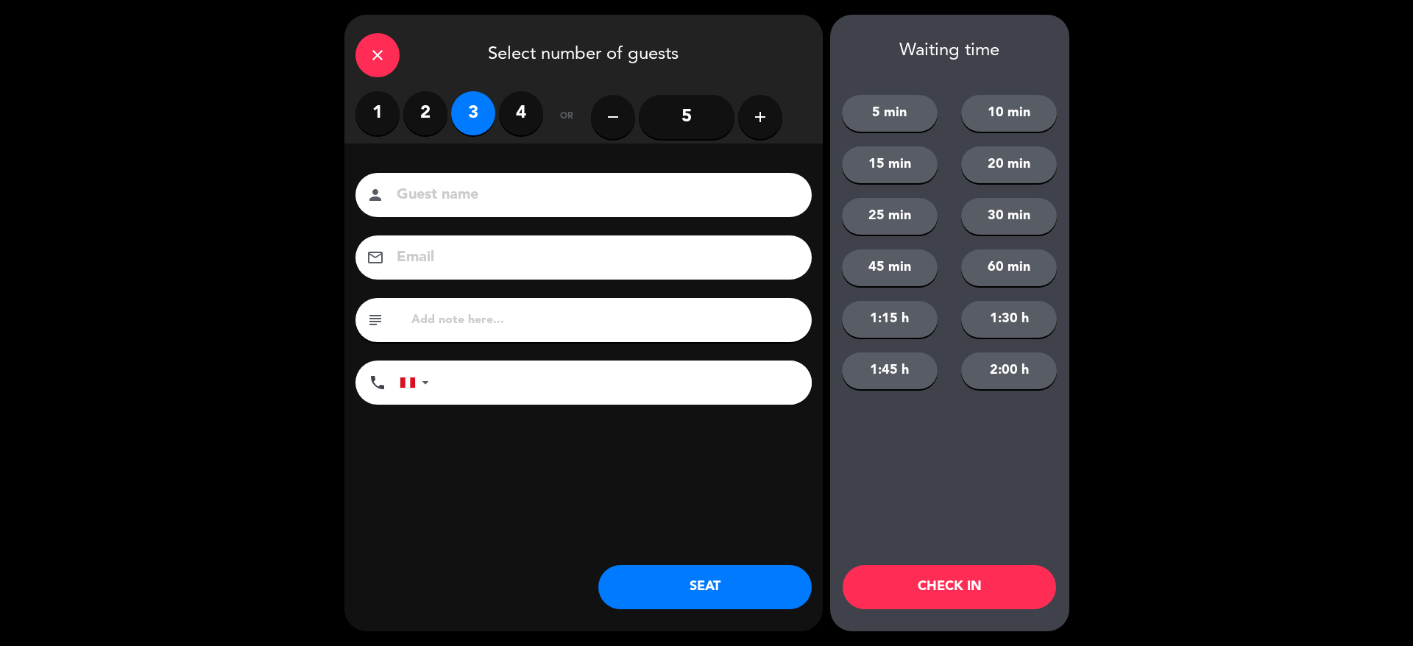
click at [518, 199] on input at bounding box center [593, 196] width 397 height 26
type input "[PERSON_NAME]"
click at [595, 322] on input "text" at bounding box center [605, 320] width 391 height 21
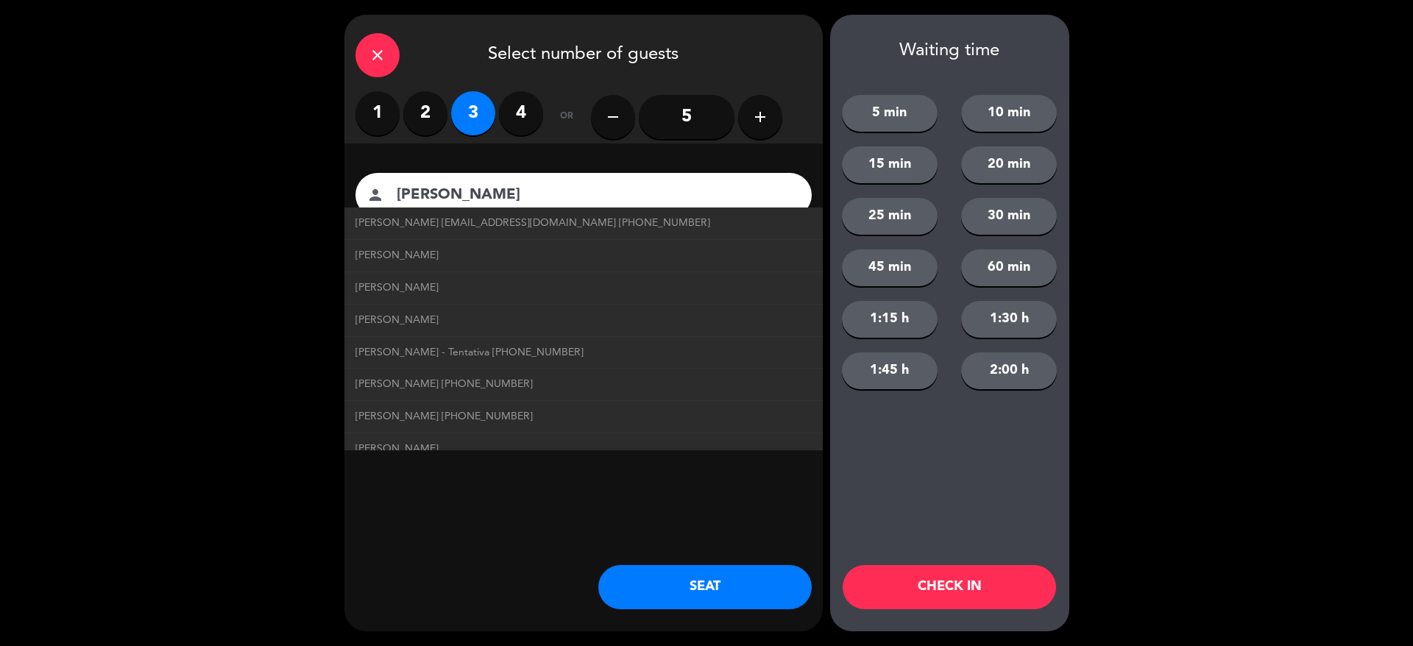
type input "m78"
click at [712, 595] on button "SEAT" at bounding box center [704, 587] width 213 height 44
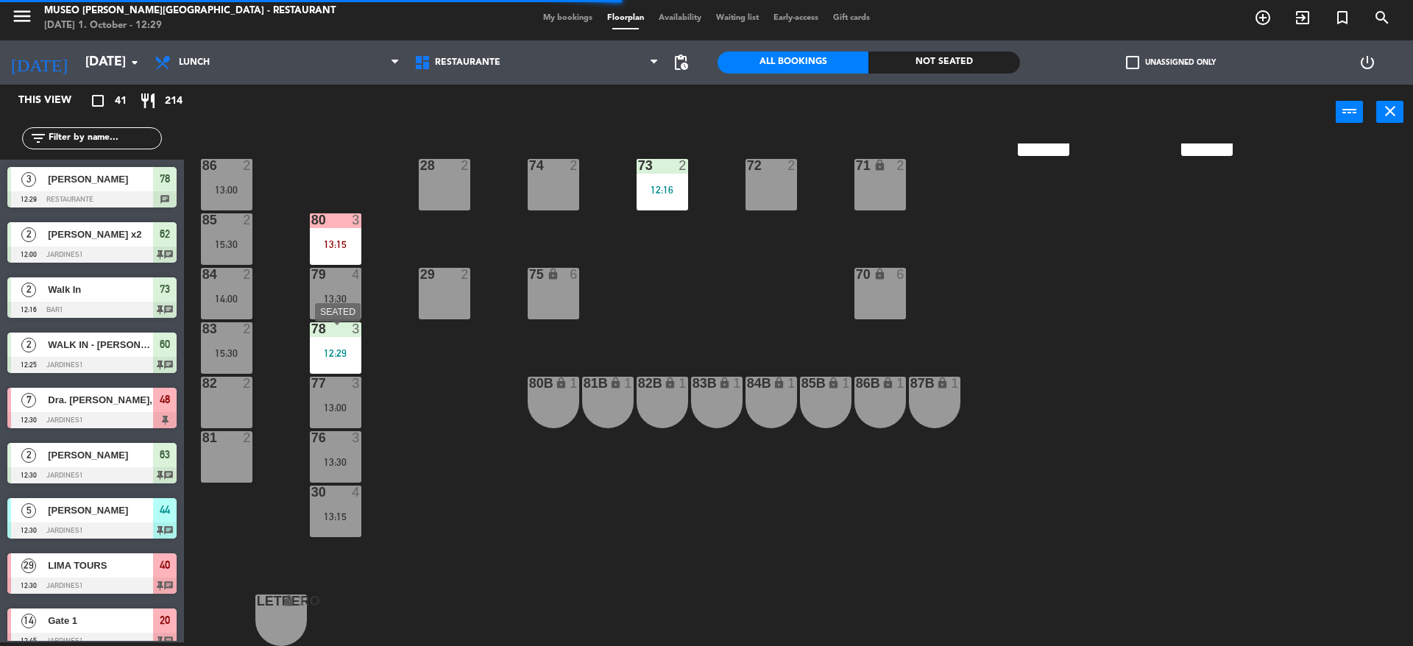
click at [343, 353] on div "12:29" at bounding box center [336, 353] width 52 height 10
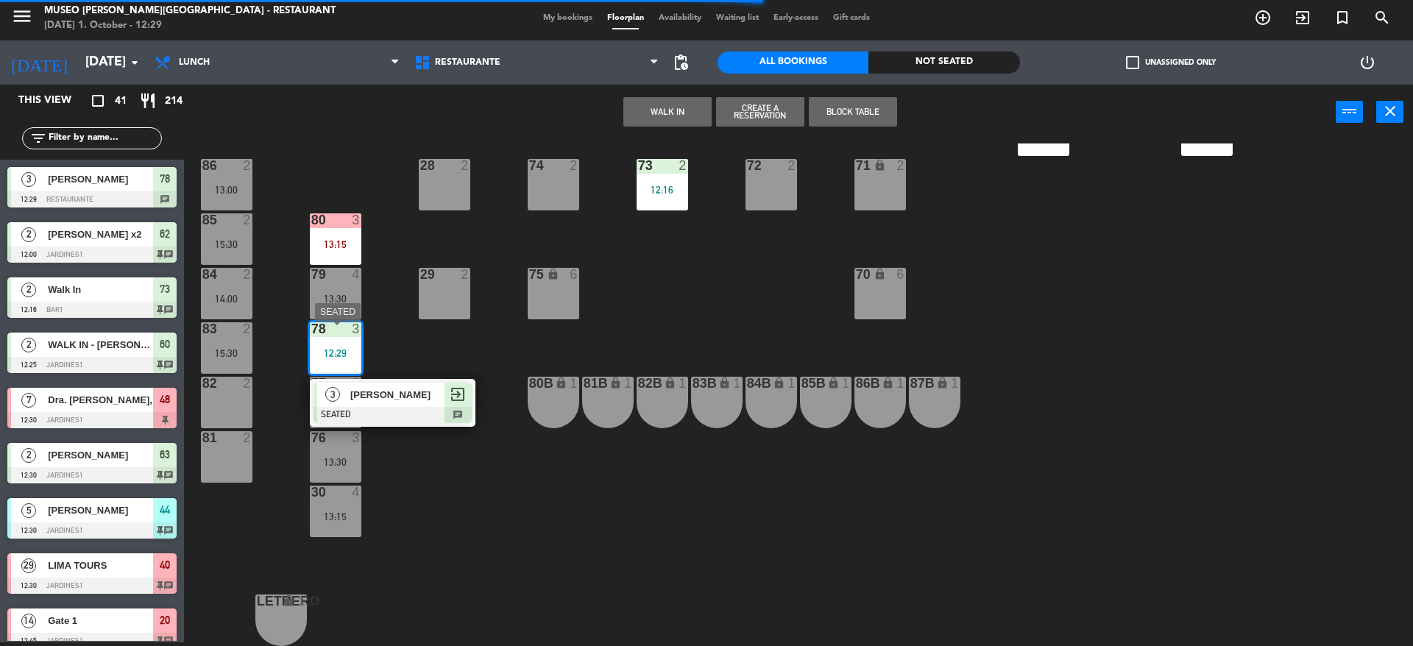
click at [401, 407] on div "[PERSON_NAME]" at bounding box center [397, 395] width 96 height 24
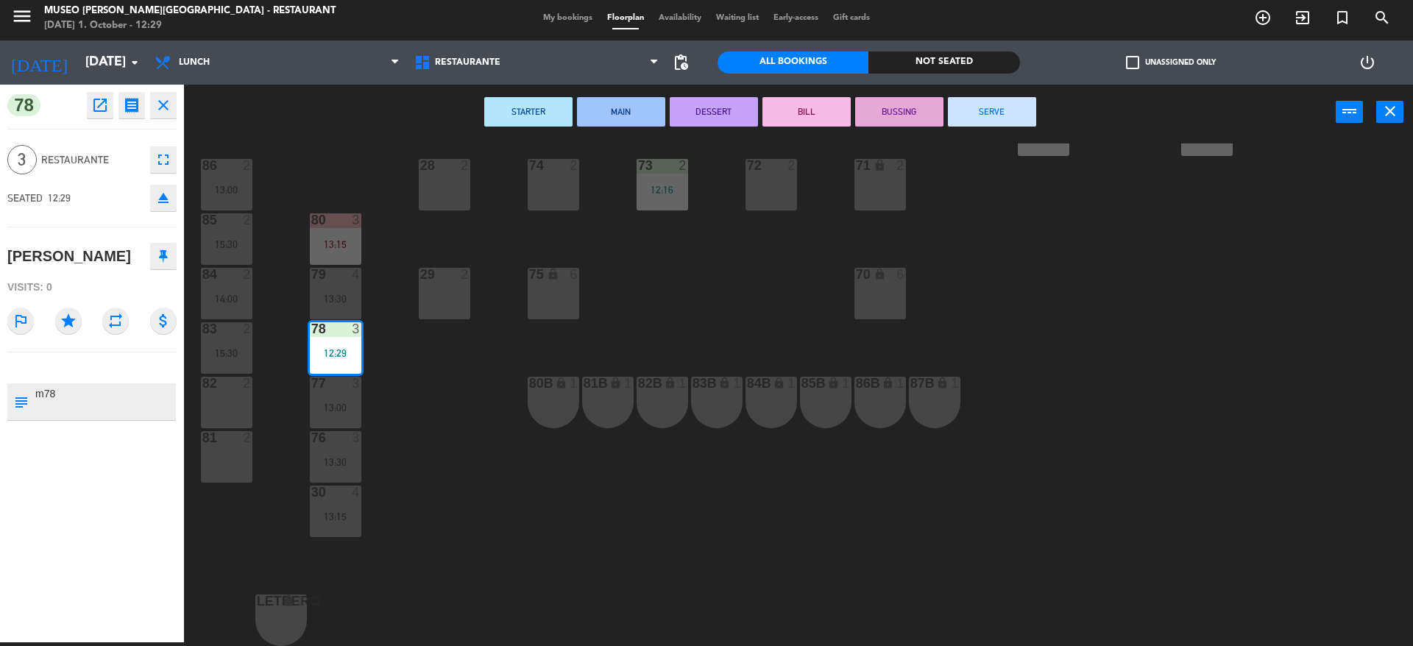
click at [163, 197] on icon "eject" at bounding box center [164, 198] width 18 height 18
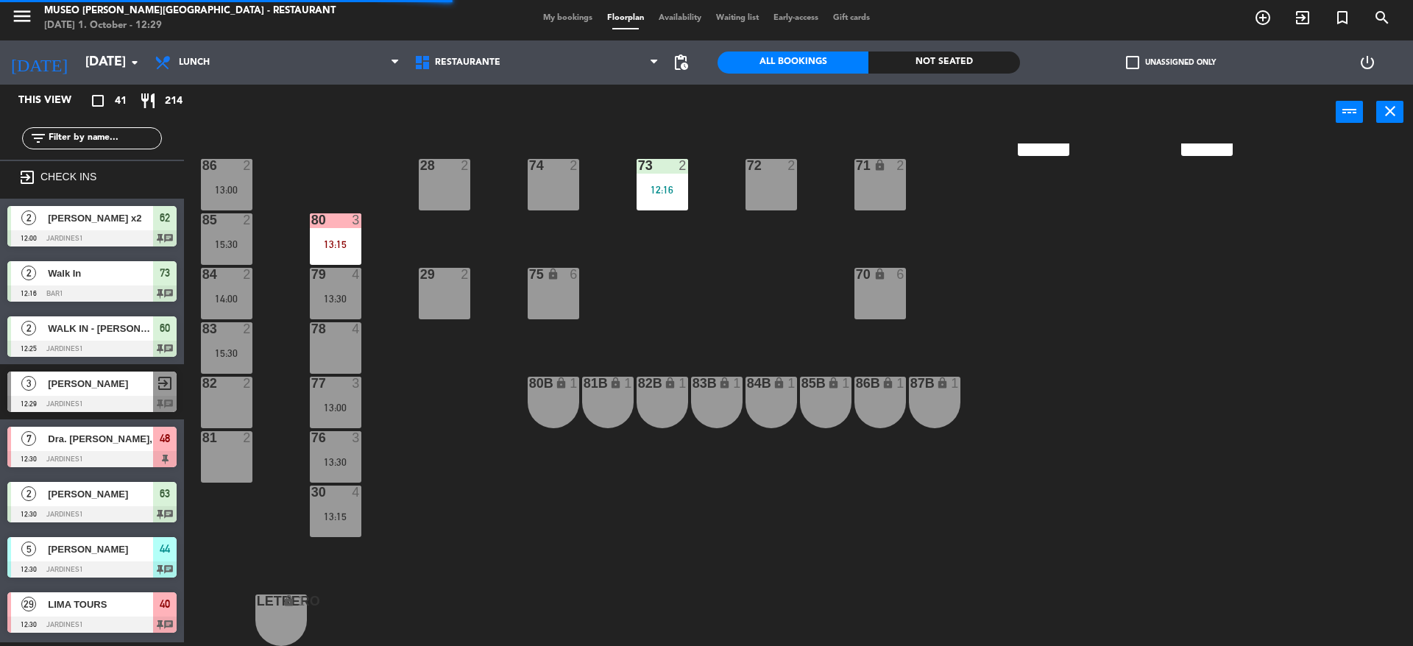
click at [77, 146] on input "text" at bounding box center [104, 138] width 114 height 16
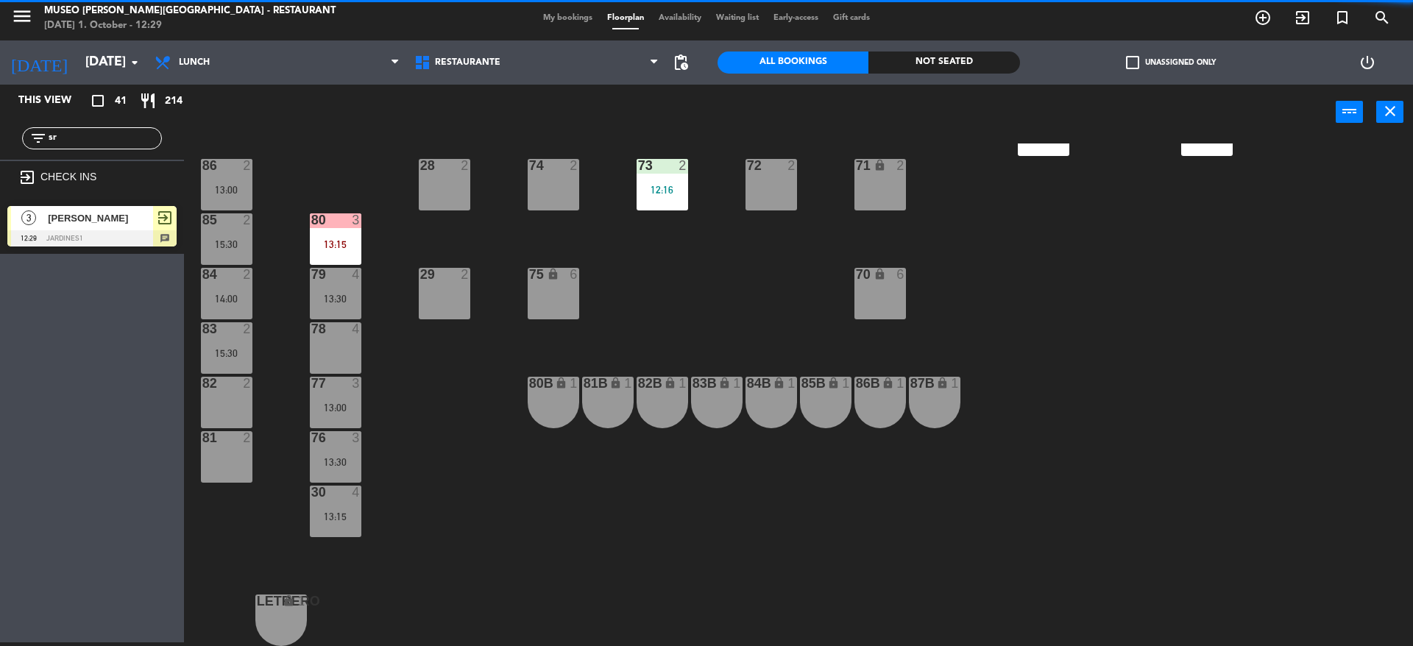
type input "sr"
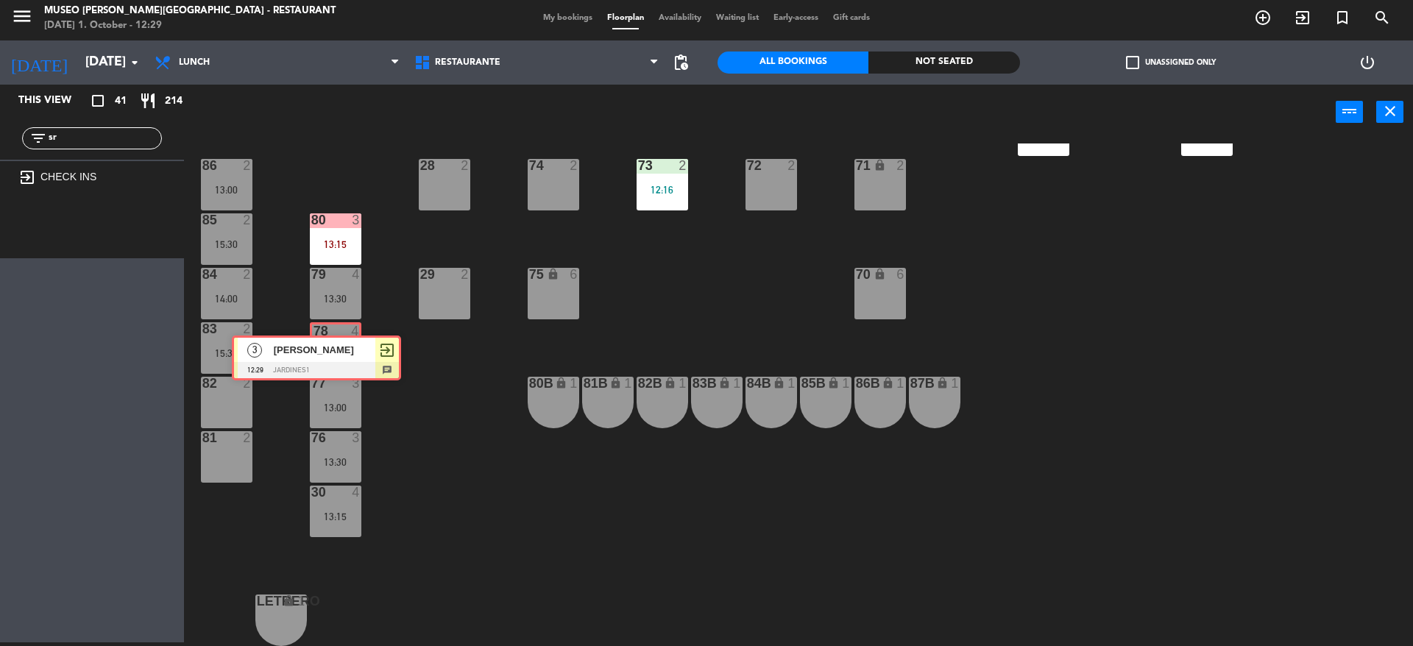
drag, startPoint x: 104, startPoint y: 230, endPoint x: 328, endPoint y: 358, distance: 258.8
click at [328, 358] on div "This view crop_square 41 restaurant 214 filter_list sr exit_to_app CHECK INS 3 …" at bounding box center [706, 366] width 1413 height 562
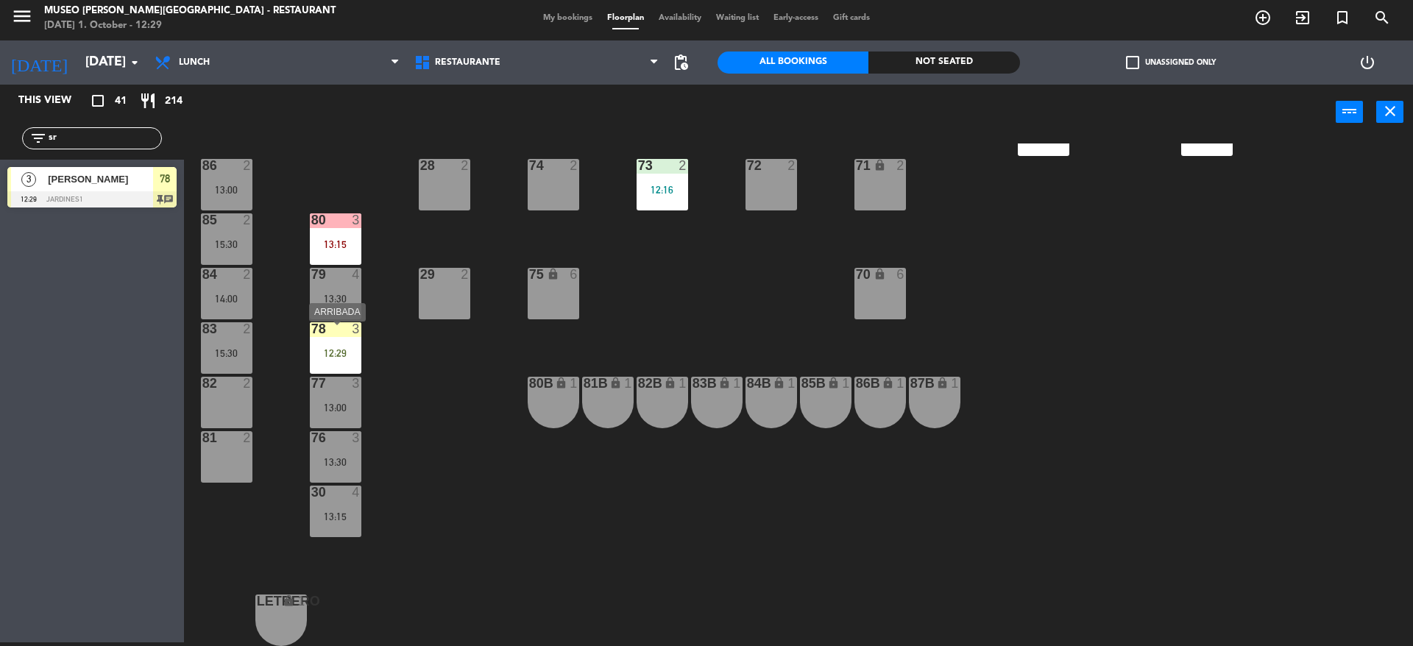
click at [346, 358] on div "12:29" at bounding box center [336, 353] width 52 height 10
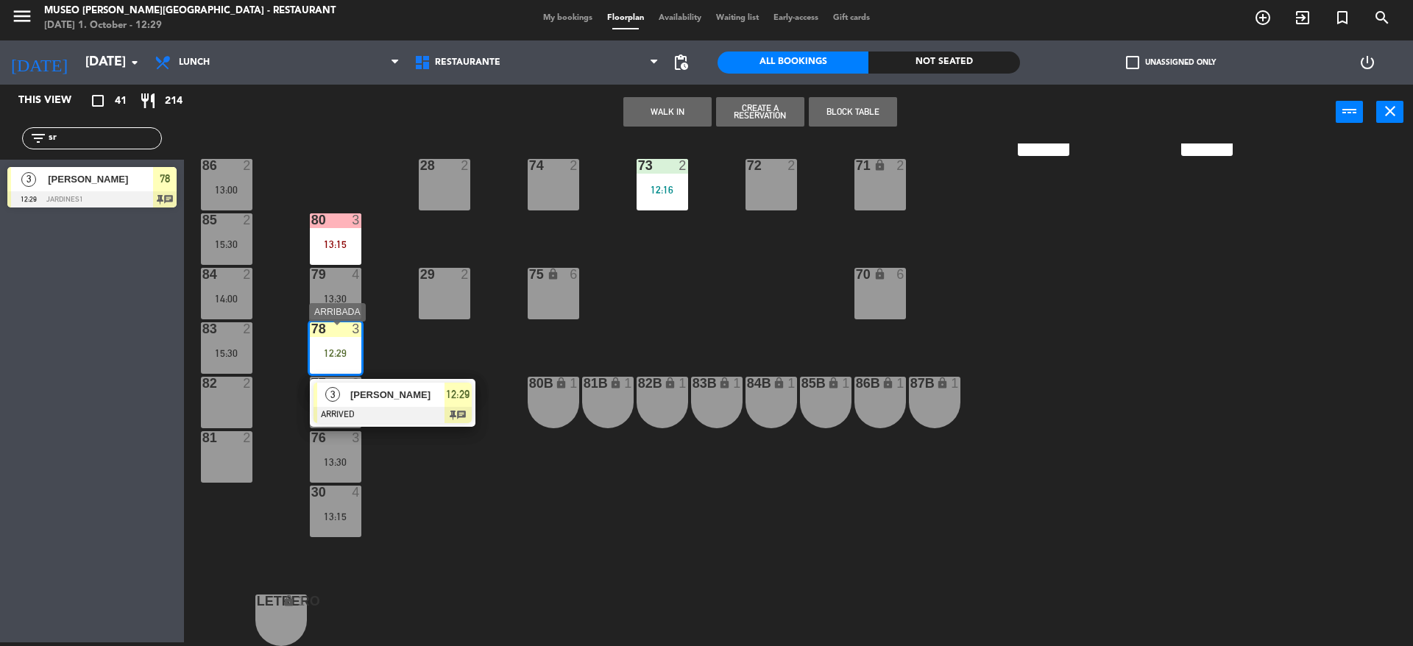
click at [378, 403] on span "[PERSON_NAME]" at bounding box center [397, 394] width 94 height 15
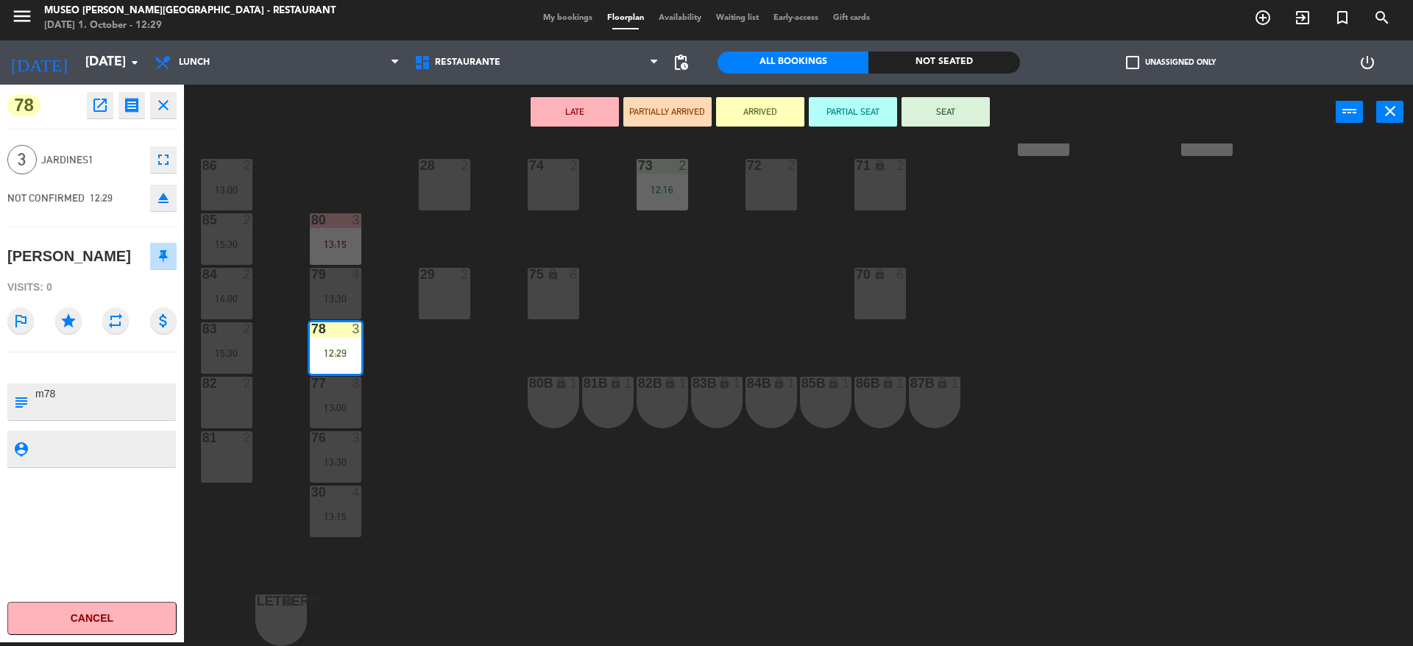
click at [587, 123] on button "LATE" at bounding box center [575, 111] width 88 height 29
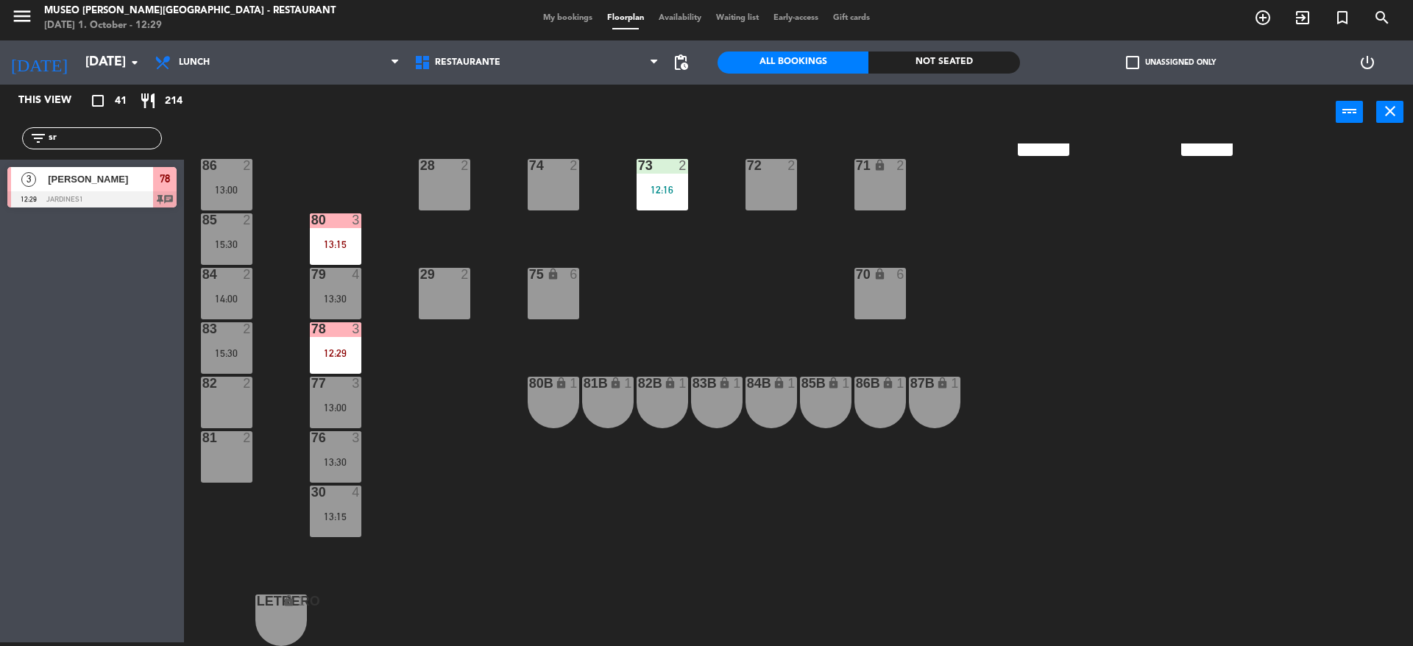
scroll to position [0, 0]
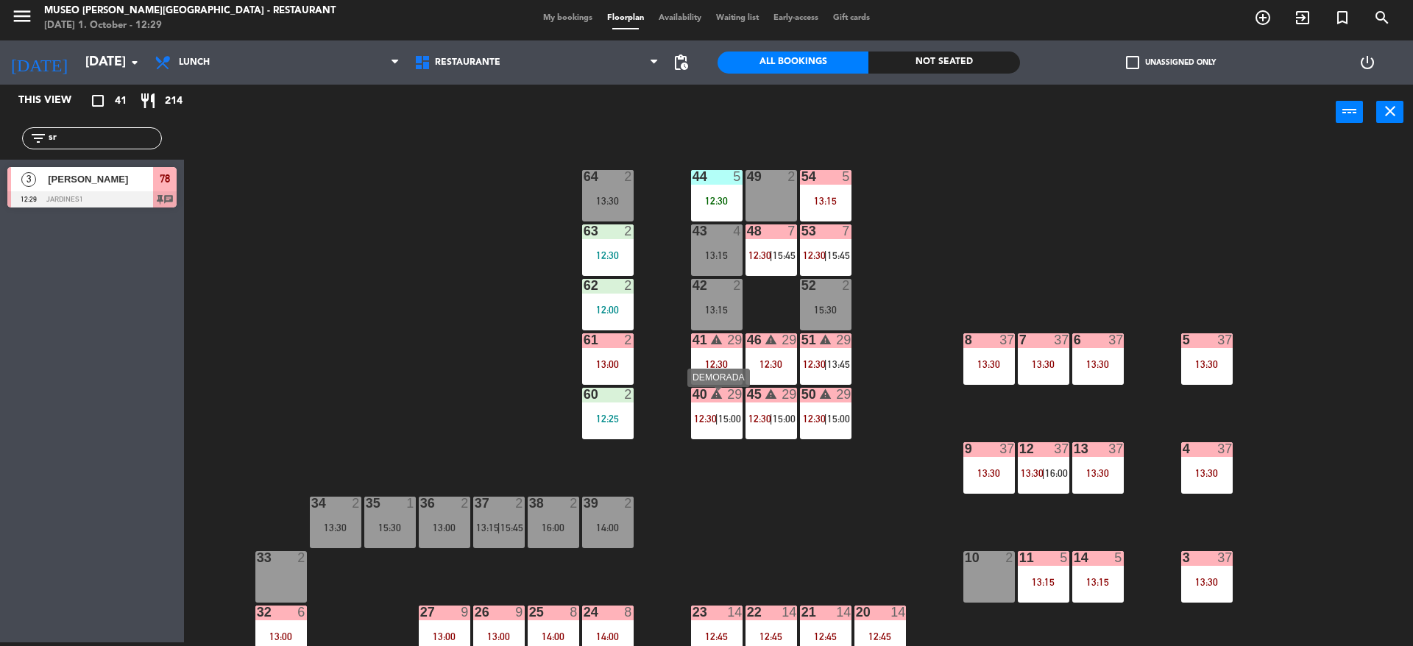
click at [729, 393] on div "29" at bounding box center [734, 394] width 15 height 13
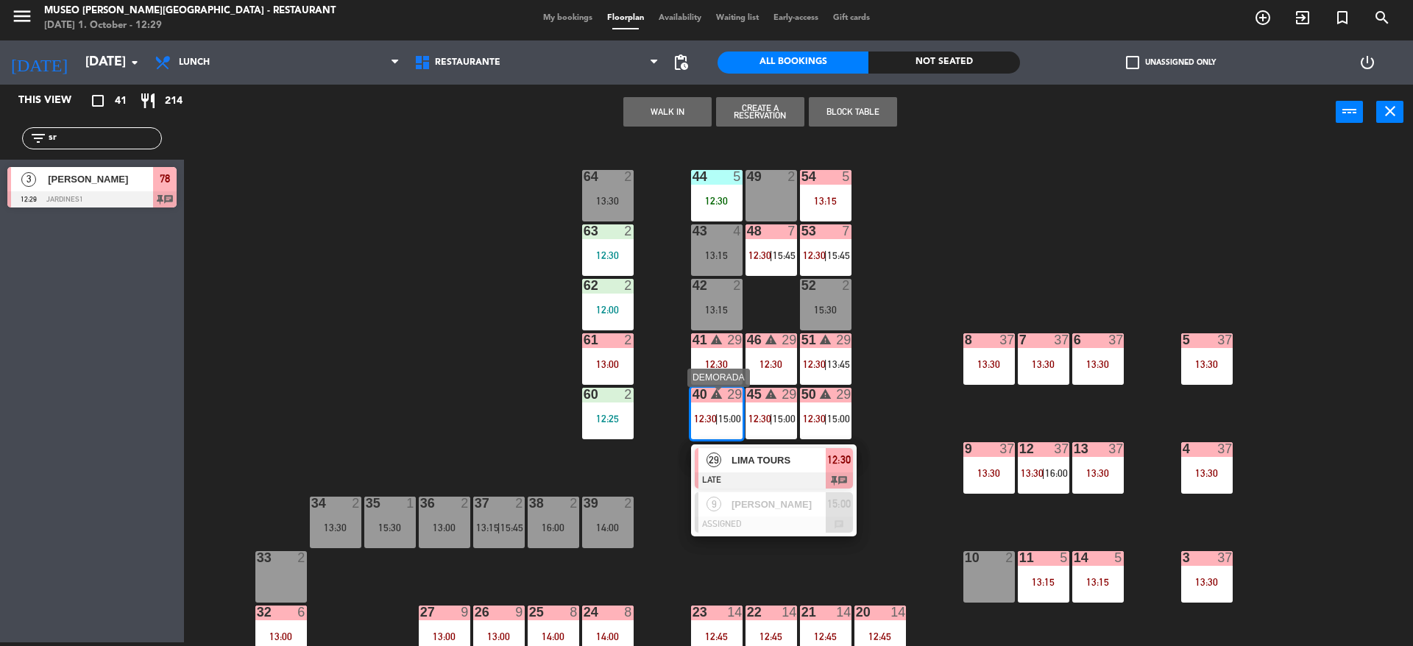
click at [788, 454] on div "LIMA TOURS" at bounding box center [778, 460] width 96 height 24
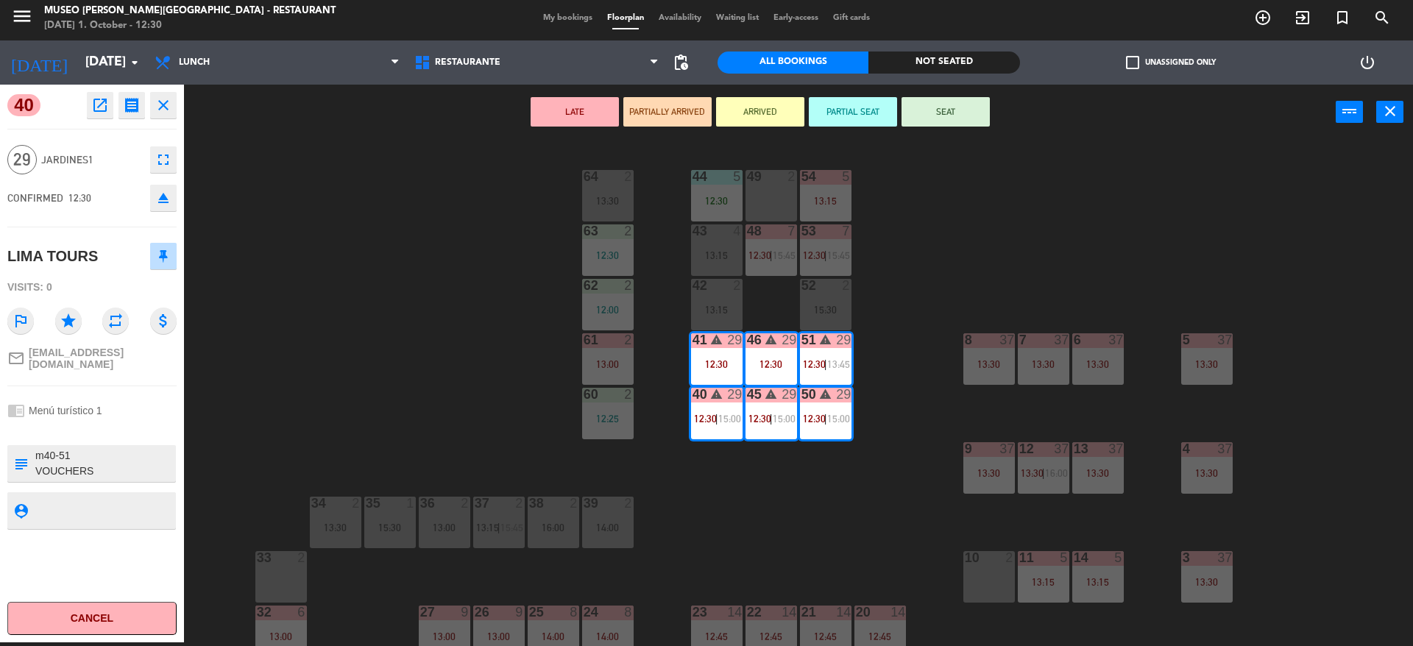
click at [86, 459] on textarea at bounding box center [104, 463] width 141 height 31
type textarea "m40-51 || llegaron 12:30 VOUCHERS ACTUALIZADOS ENVIADO A CAJA (27/09) RESERVA:C…"
click at [133, 410] on div "chrome_reader_mode Menú turístico 1" at bounding box center [91, 411] width 169 height 28
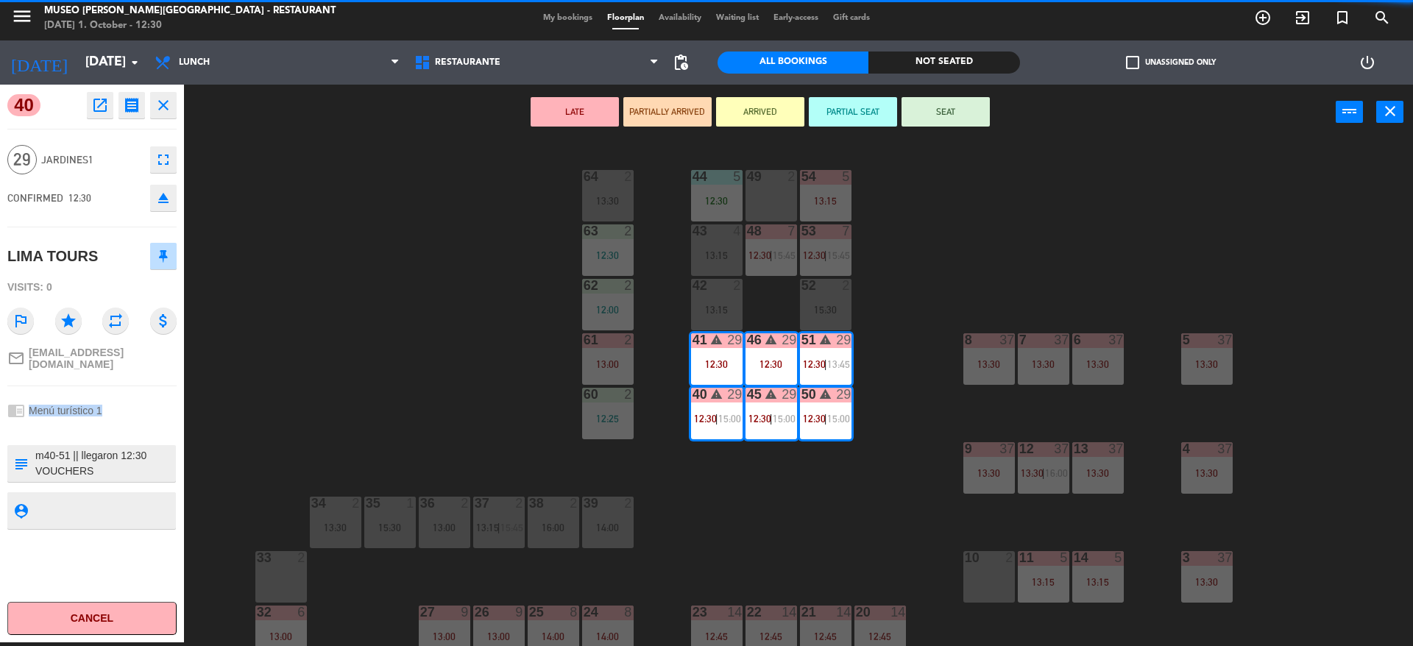
click at [133, 410] on div "chrome_reader_mode Menú turístico 1" at bounding box center [91, 411] width 169 height 28
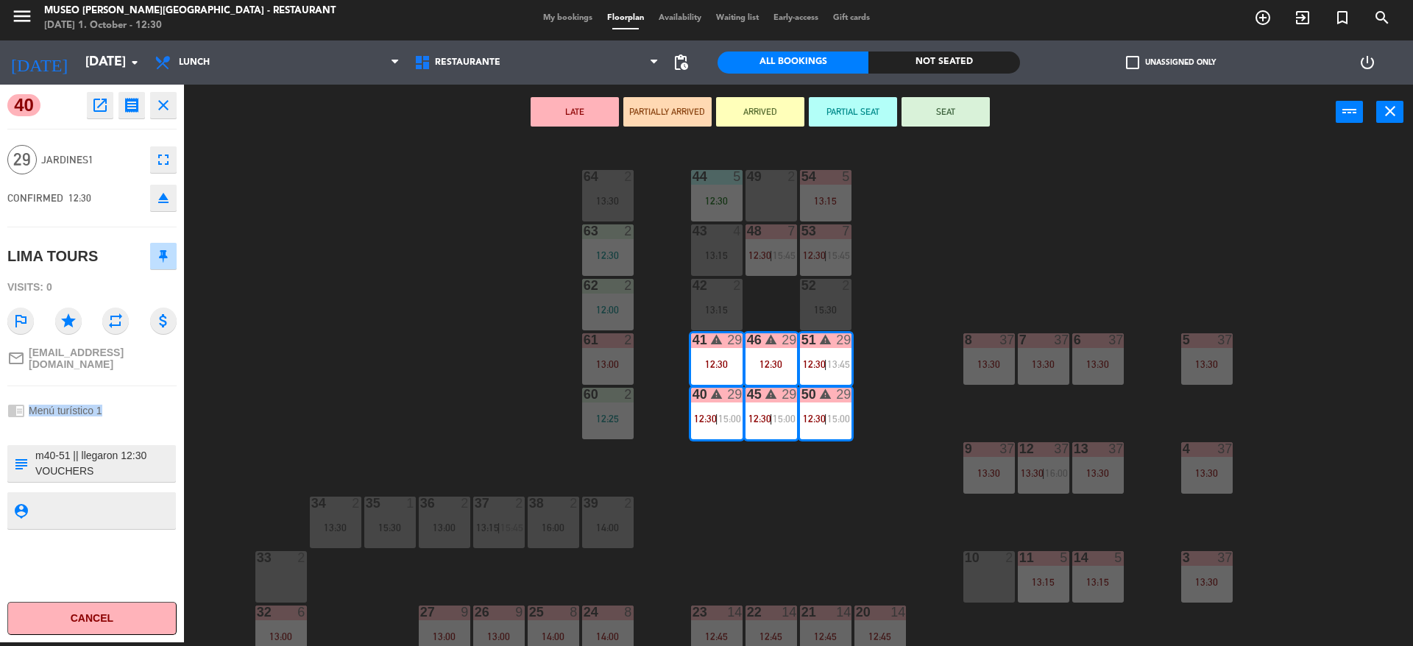
click at [133, 410] on div "chrome_reader_mode Menú turístico 1" at bounding box center [91, 411] width 169 height 28
click at [674, 117] on button "PARTIALLY ARRIVED" at bounding box center [667, 111] width 88 height 29
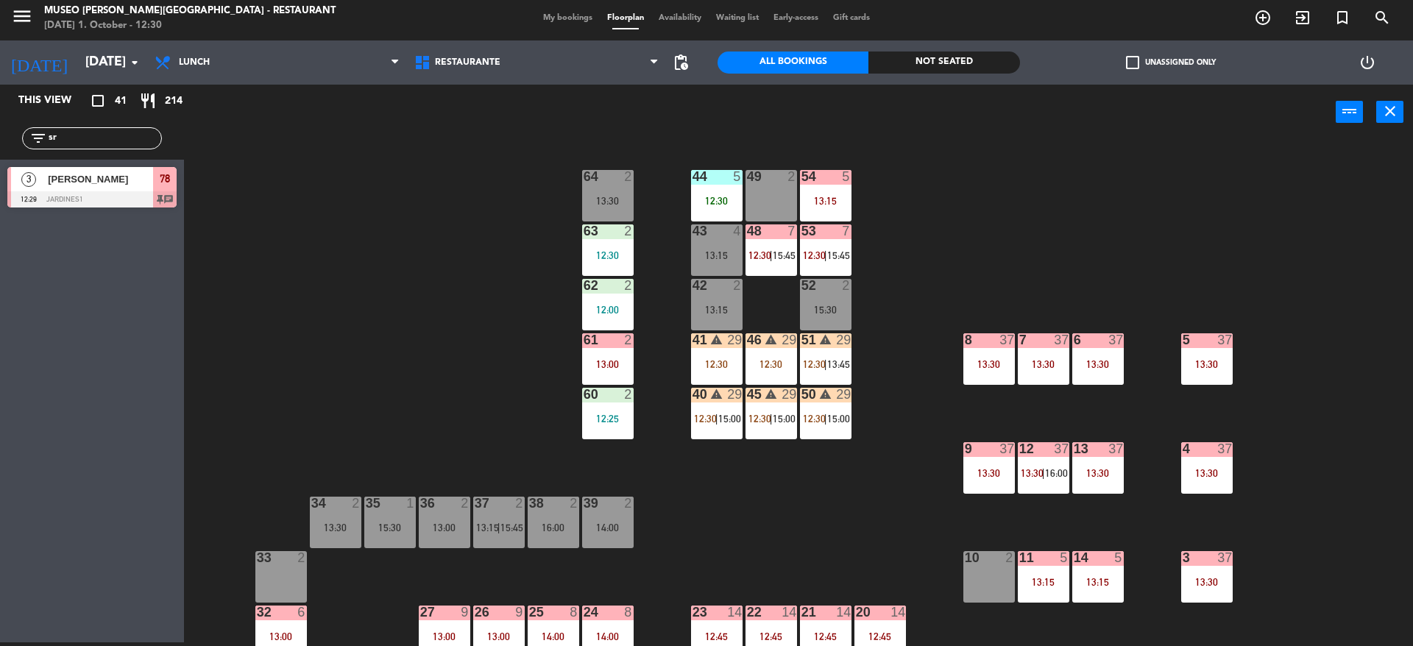
click at [715, 431] on div "40 warning 29 12:30 | 15:00" at bounding box center [717, 414] width 52 height 52
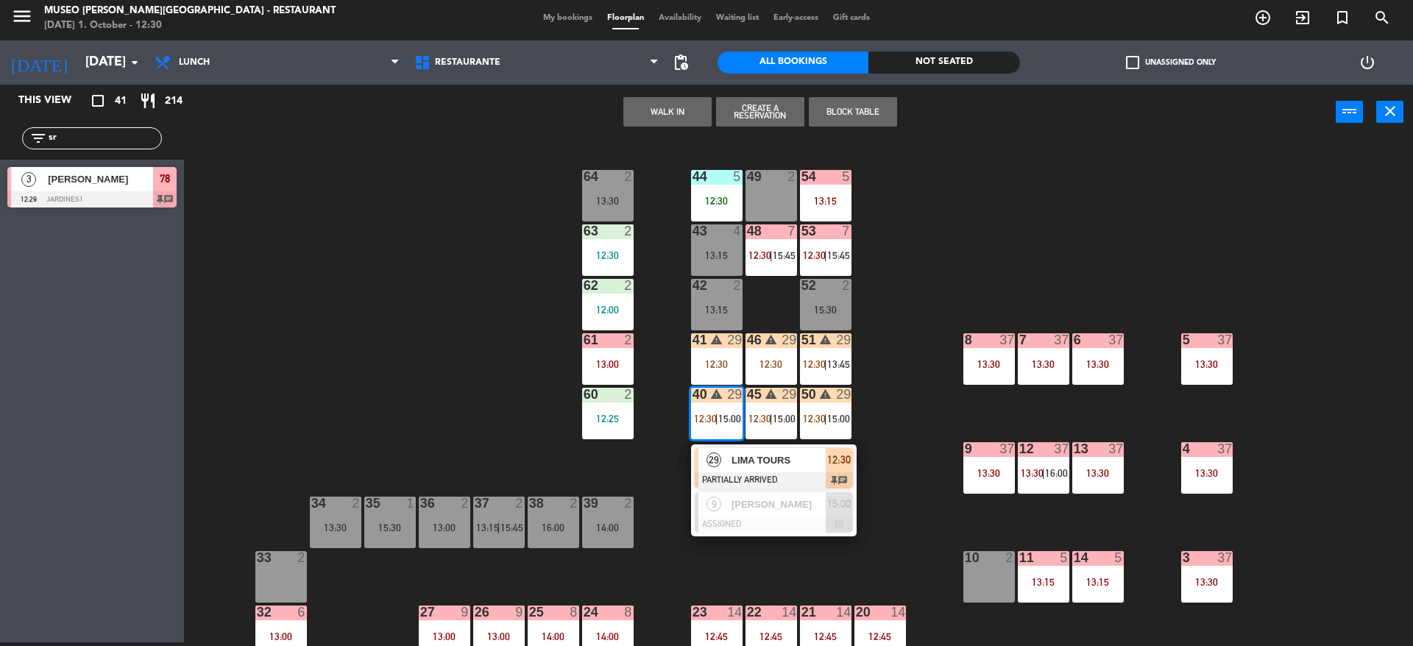
click at [318, 305] on div "44 5 12:30 49 2 54 5 13:15 64 2 13:30 48 7 12:30 | 15:45 53 7 12:30 | 15:45 63 …" at bounding box center [805, 395] width 1215 height 503
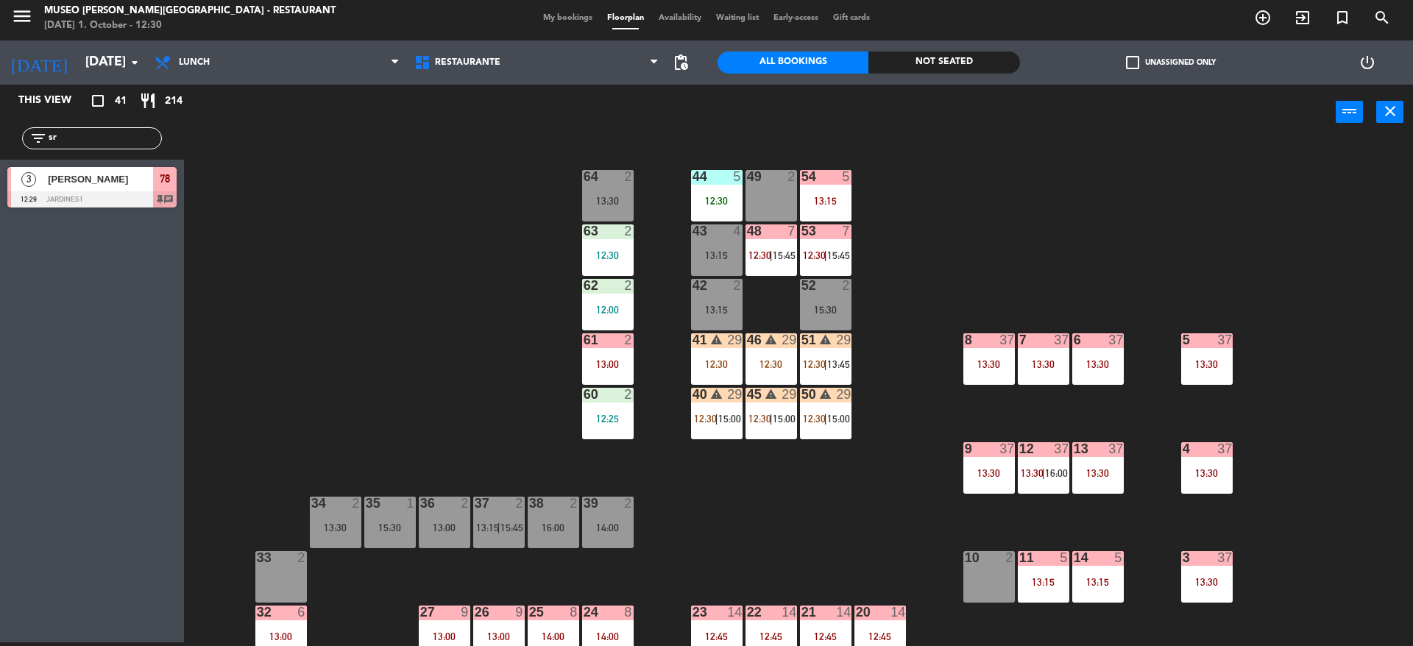
click at [318, 305] on div "44 5 12:30 49 2 54 5 13:15 64 2 13:30 48 7 12:30 | 15:45 53 7 12:30 | 15:45 63 …" at bounding box center [805, 395] width 1215 height 503
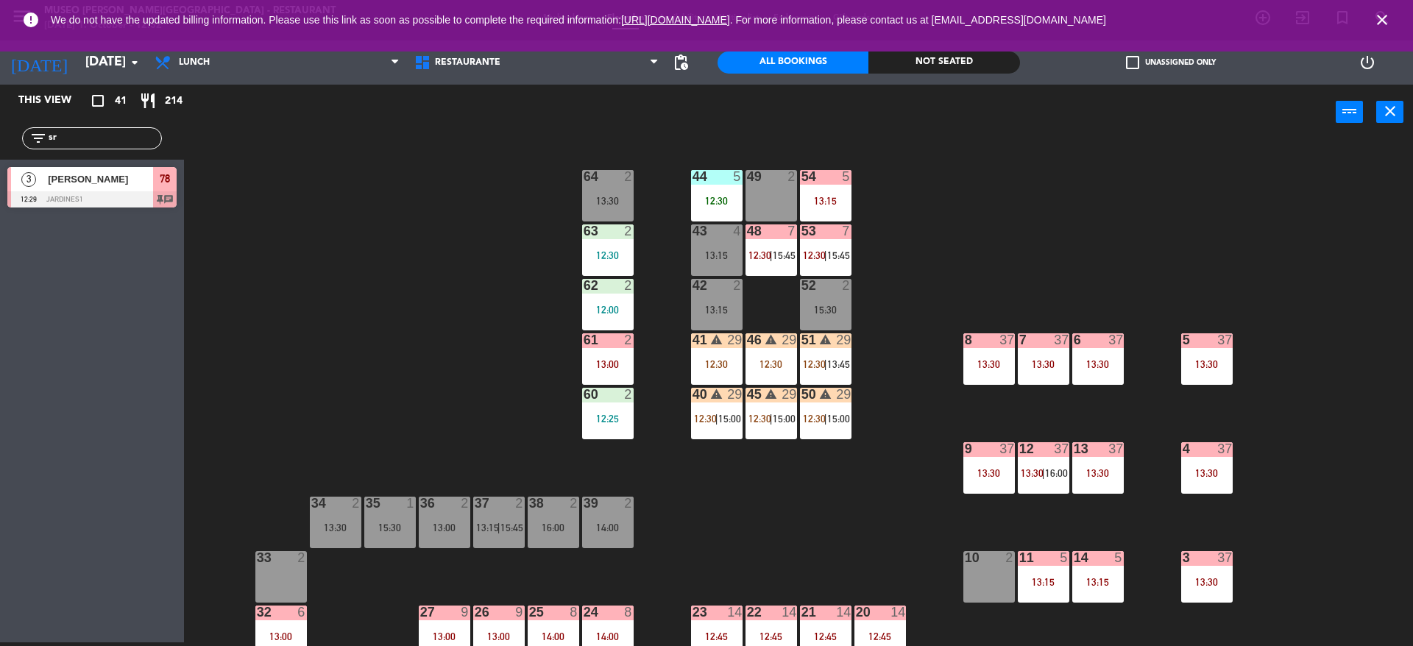
drag, startPoint x: 0, startPoint y: 114, endPoint x: 10, endPoint y: 205, distance: 91.0
click at [10, 205] on div "This view crop_square 41 restaurant 214 filter_list sr 3 Sr. Andrés 12:29 Jardi…" at bounding box center [92, 150] width 184 height 130
type input "ceci"
click at [10, 205] on div "6 Cecilia Escalante 13:00 Jardines1 32 6 Cecilia Escalante 13:00 Jardines1 32" at bounding box center [92, 190] width 184 height 60
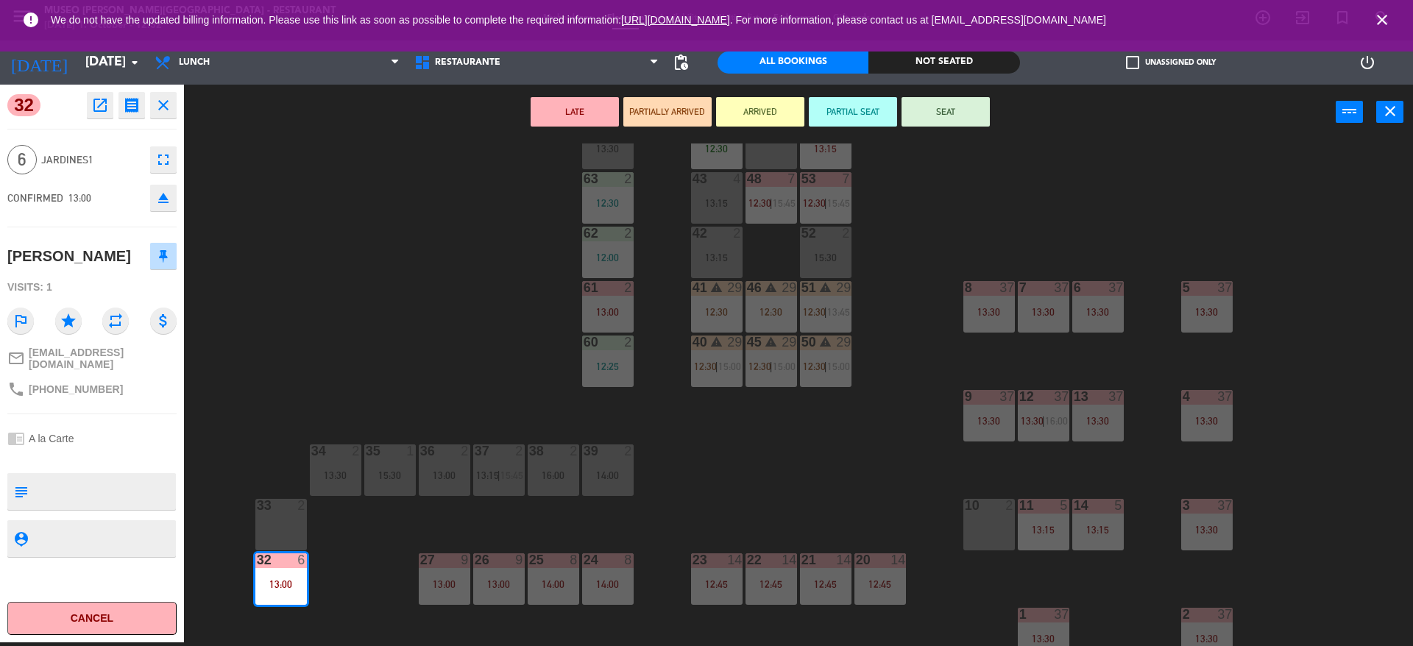
scroll to position [53, 0]
click at [79, 485] on textarea at bounding box center [104, 491] width 141 height 31
type textarea "m"
type textarea "llegaron"
type textarea "m32 llegaron 2 de 6 a las 12:32"
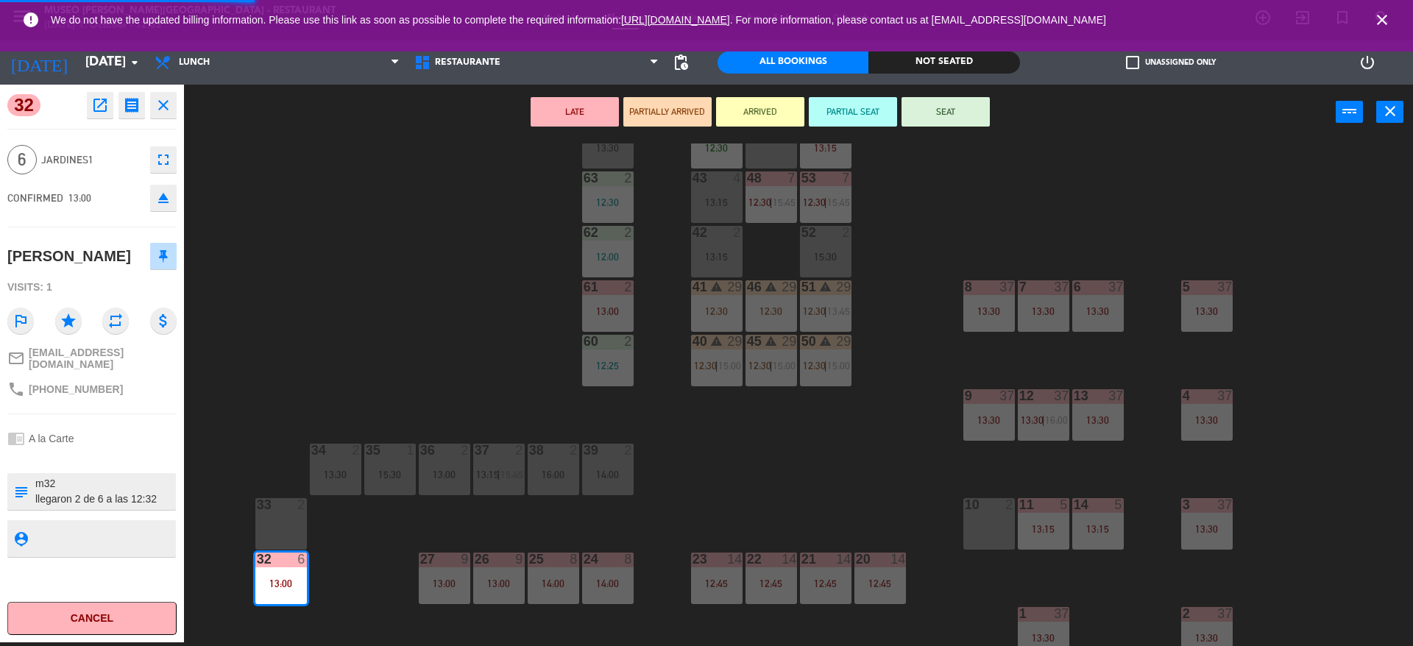
click at [85, 175] on div "6 Jardines1 fullscreen" at bounding box center [91, 160] width 169 height 40
click at [640, 119] on button "PARTIALLY ARRIVED" at bounding box center [667, 111] width 88 height 29
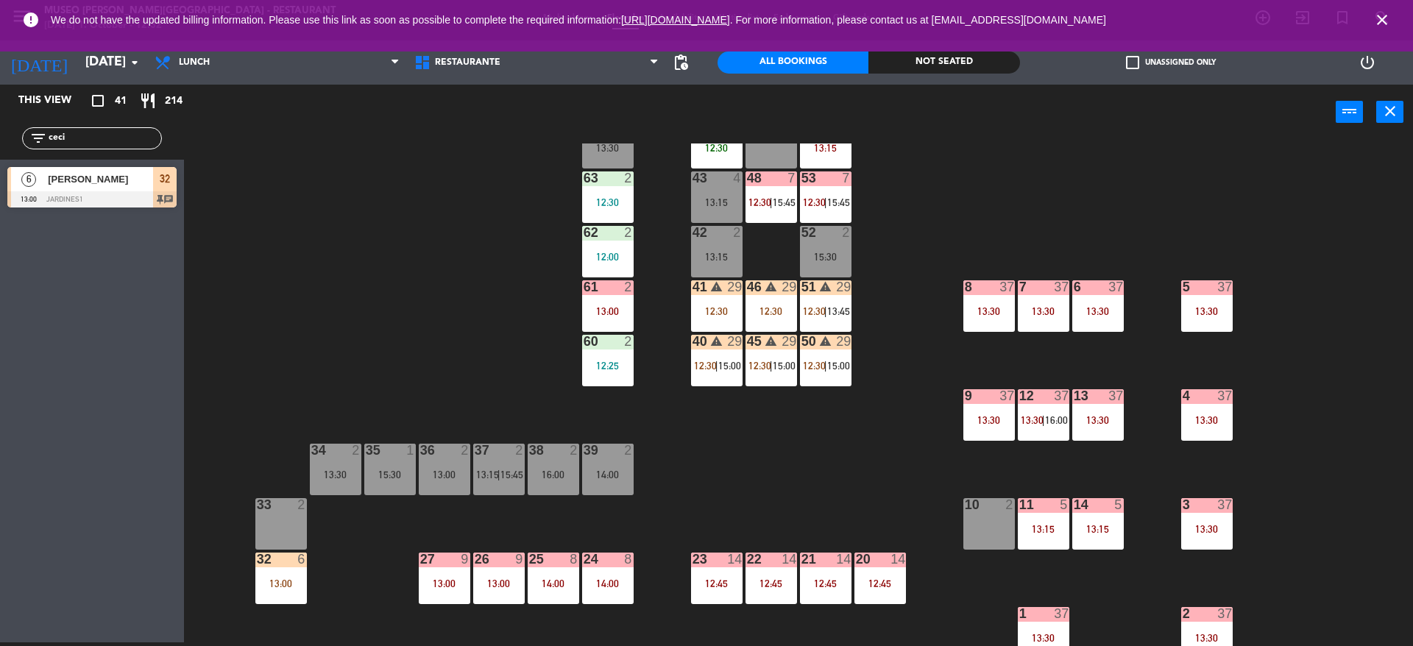
click at [327, 282] on div "44 5 12:30 49 2 54 5 13:15 64 2 13:30 48 7 12:30 | 15:45 53 7 12:30 | 15:45 63 …" at bounding box center [805, 395] width 1215 height 503
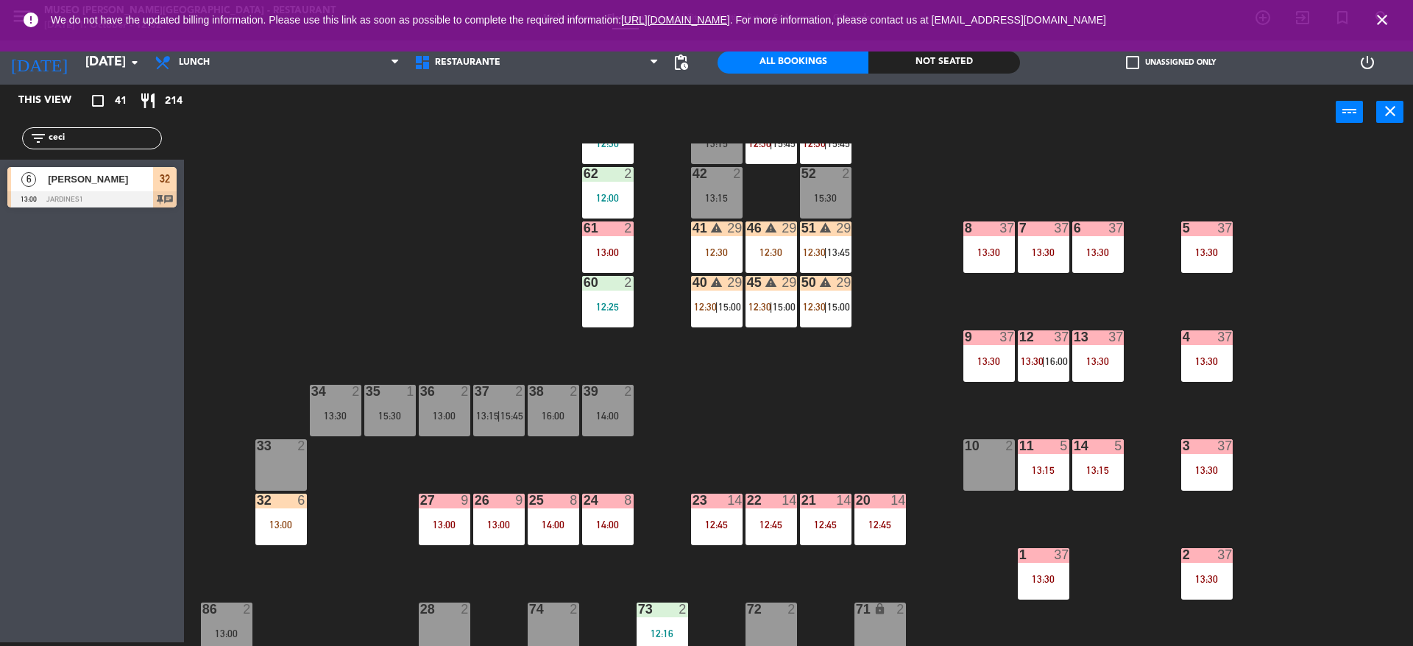
scroll to position [117, 0]
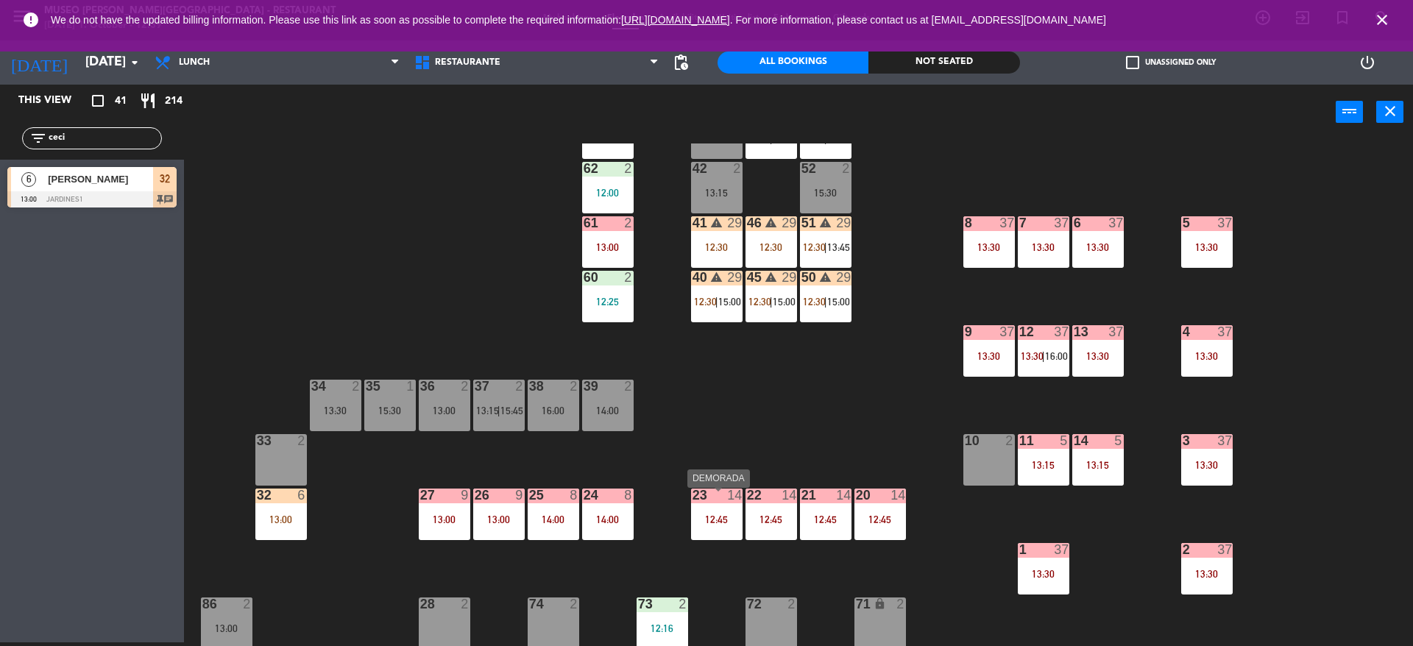
click at [699, 537] on div "23 14 12:45" at bounding box center [717, 515] width 52 height 52
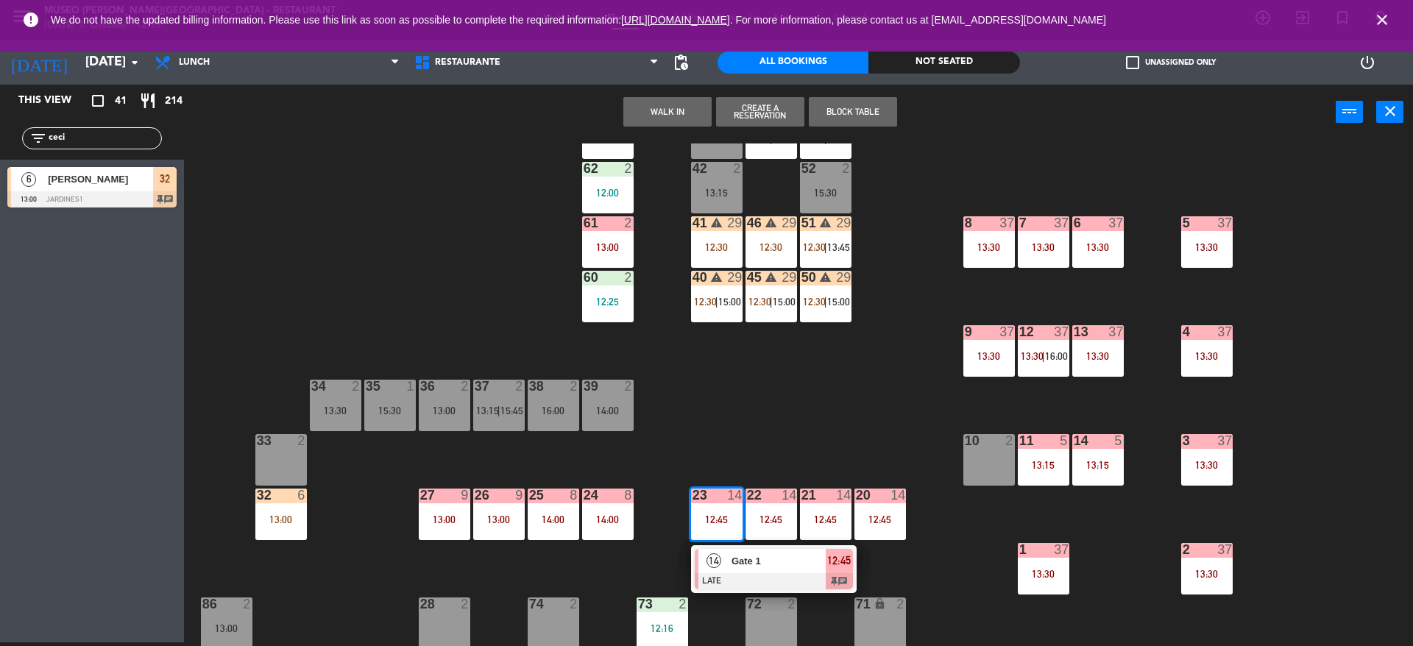
click at [703, 559] on div "14" at bounding box center [714, 561] width 32 height 24
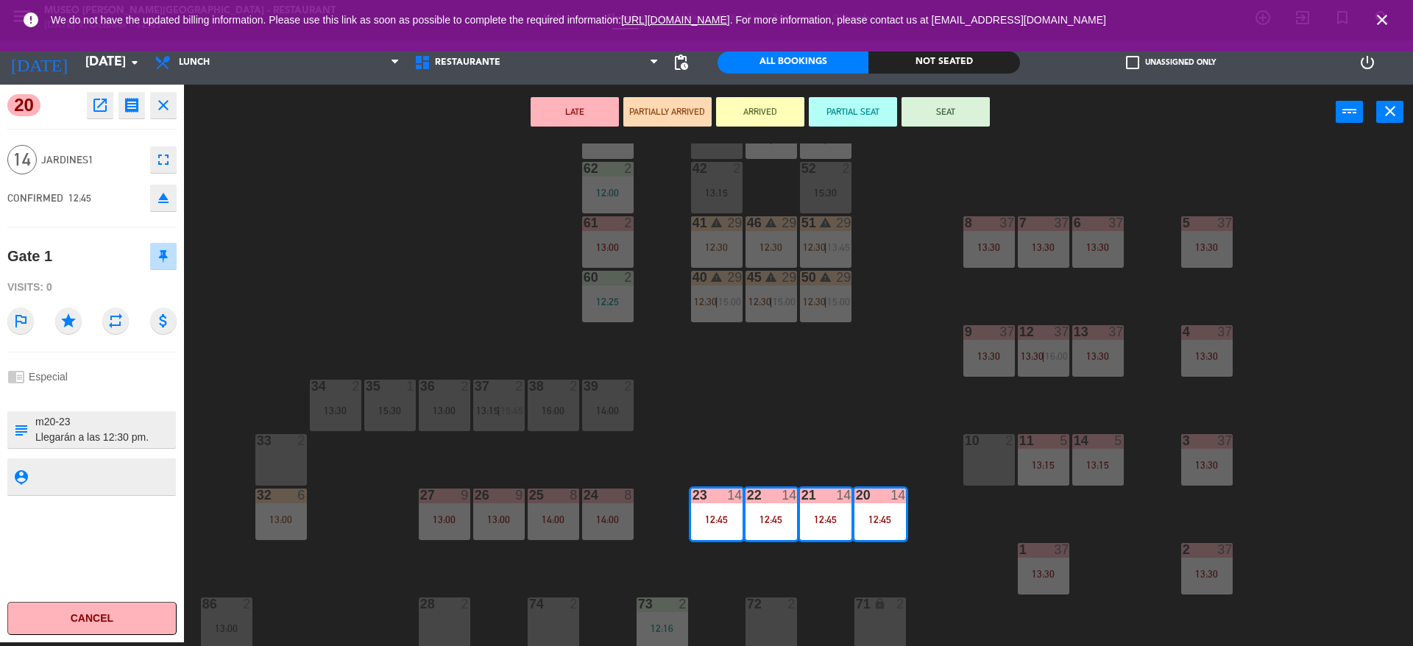
click at [104, 433] on textarea at bounding box center [104, 429] width 141 height 31
click at [76, 168] on span "Jardines1" at bounding box center [92, 160] width 102 height 17
click at [926, 110] on button "SEAT" at bounding box center [946, 111] width 88 height 29
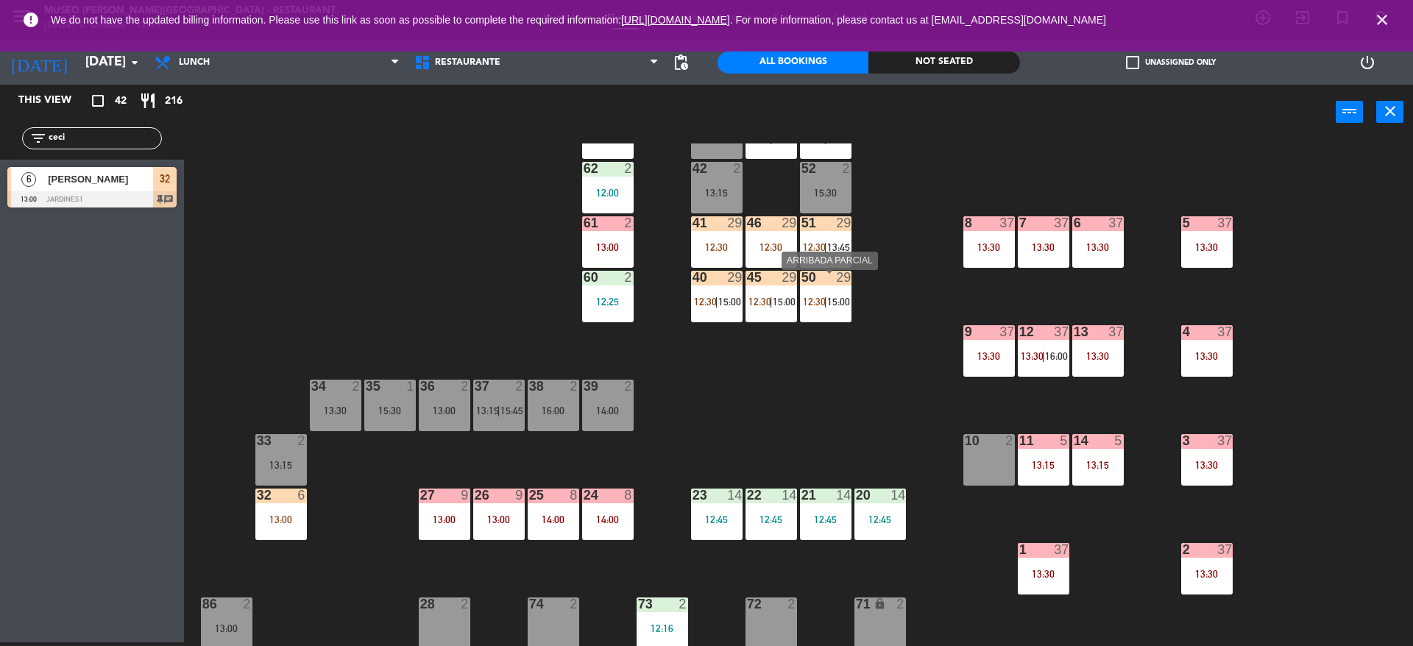
click at [822, 318] on div "50 29 12:30 | 15:00" at bounding box center [826, 297] width 52 height 52
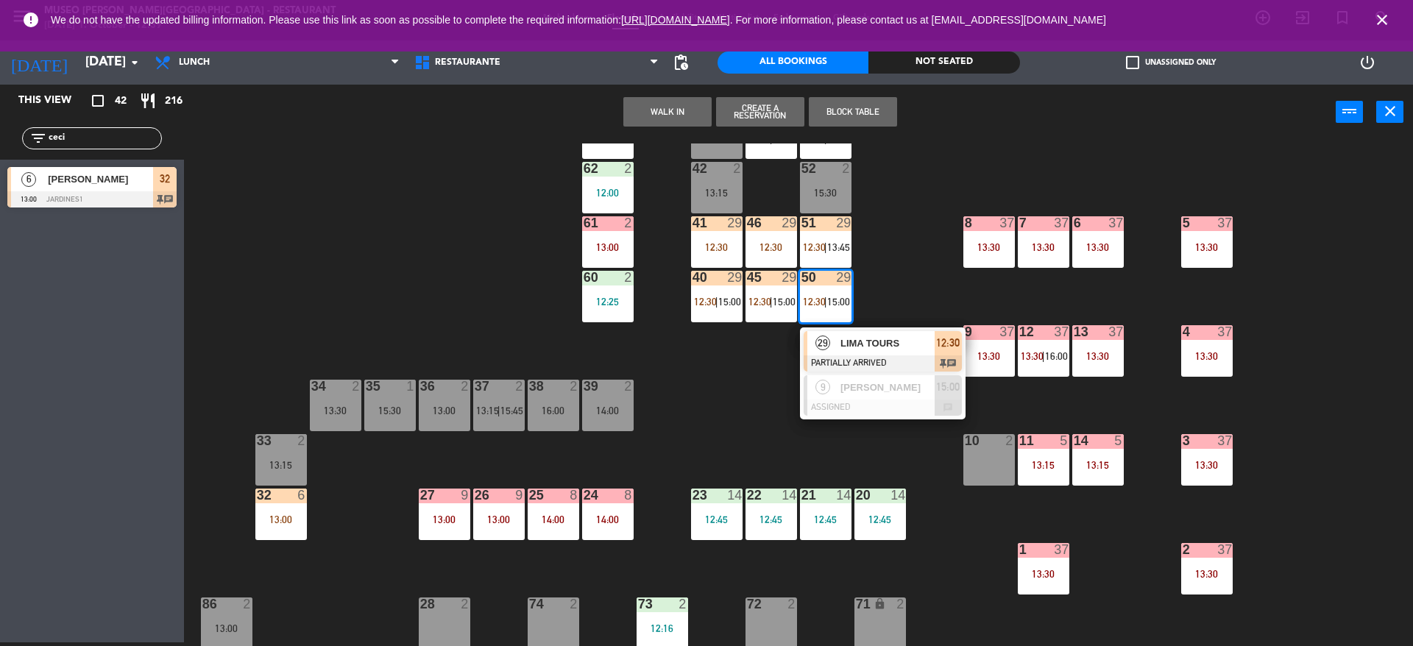
click at [828, 361] on div at bounding box center [883, 363] width 158 height 16
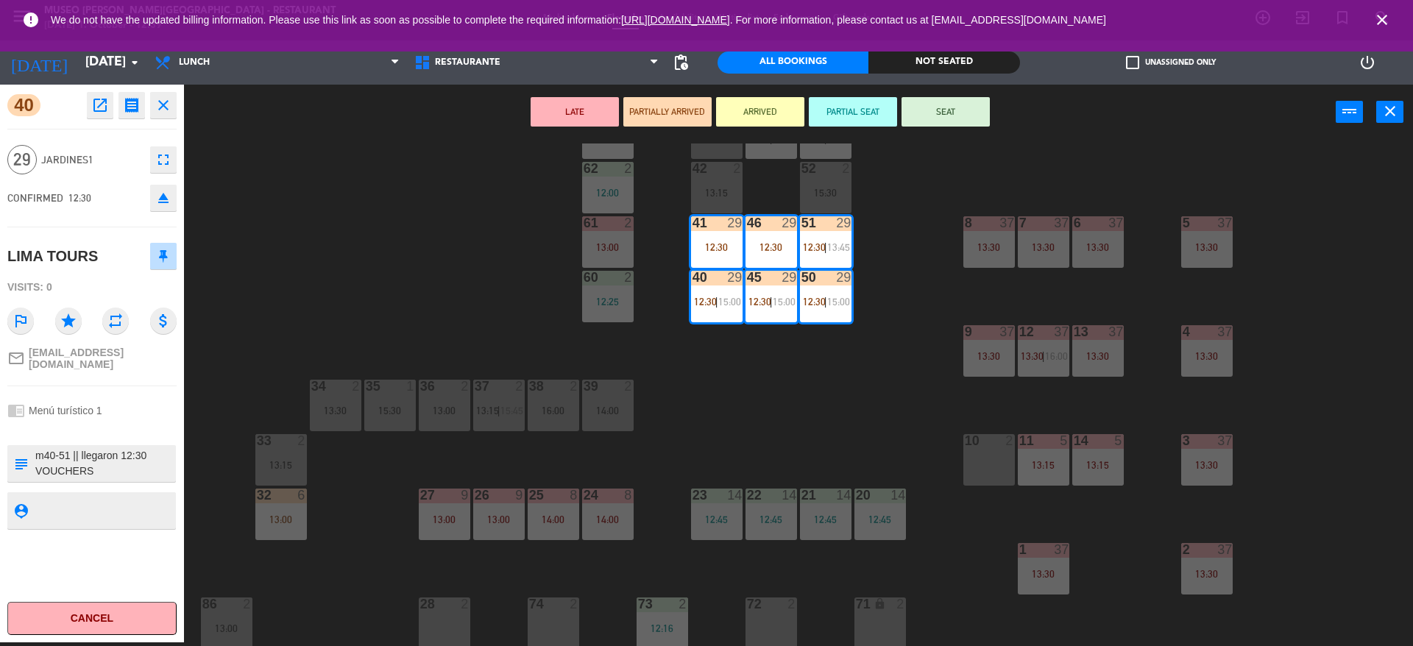
click at [127, 456] on textarea at bounding box center [104, 463] width 141 height 31
click at [860, 120] on button "PARTIAL SEAT" at bounding box center [853, 111] width 88 height 29
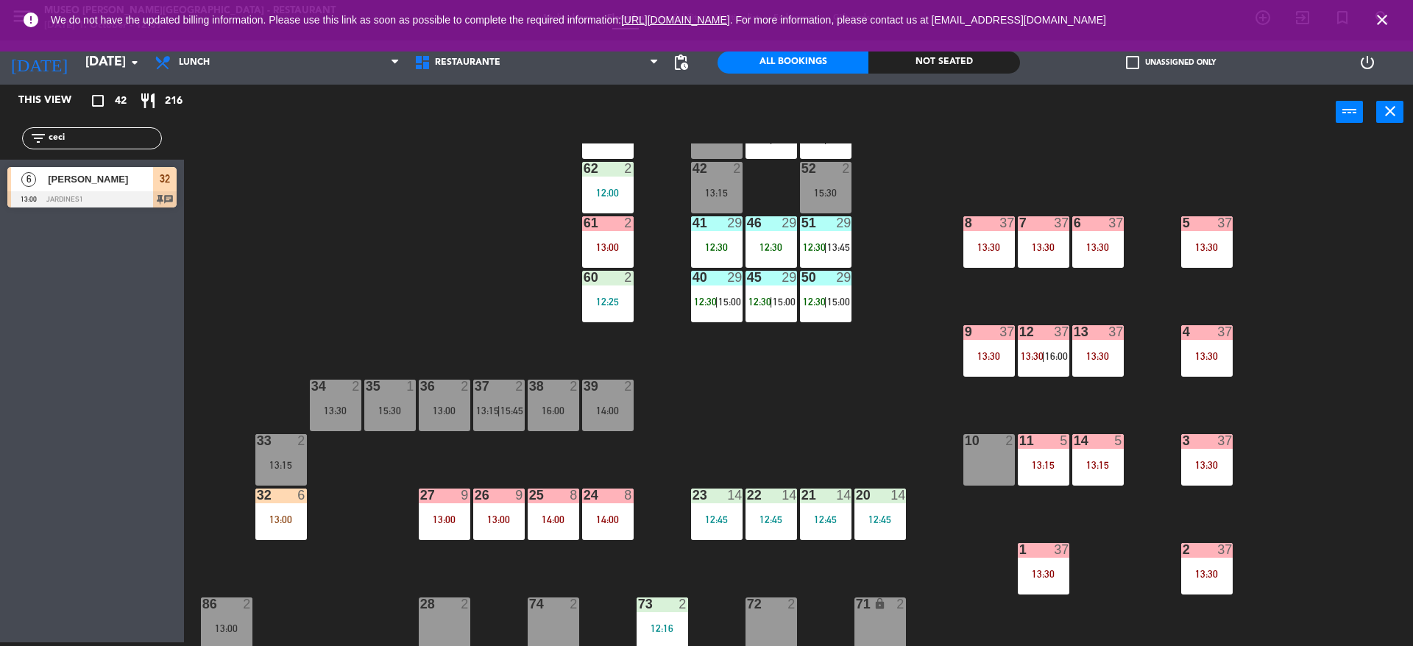
click at [895, 229] on div "44 5 12:30 49 2 54 5 13:15 64 2 13:30 48 7 12:30 | 15:45 53 7 12:30 | 15:45 63 …" at bounding box center [805, 395] width 1215 height 503
click at [820, 521] on div "12:45" at bounding box center [826, 519] width 52 height 10
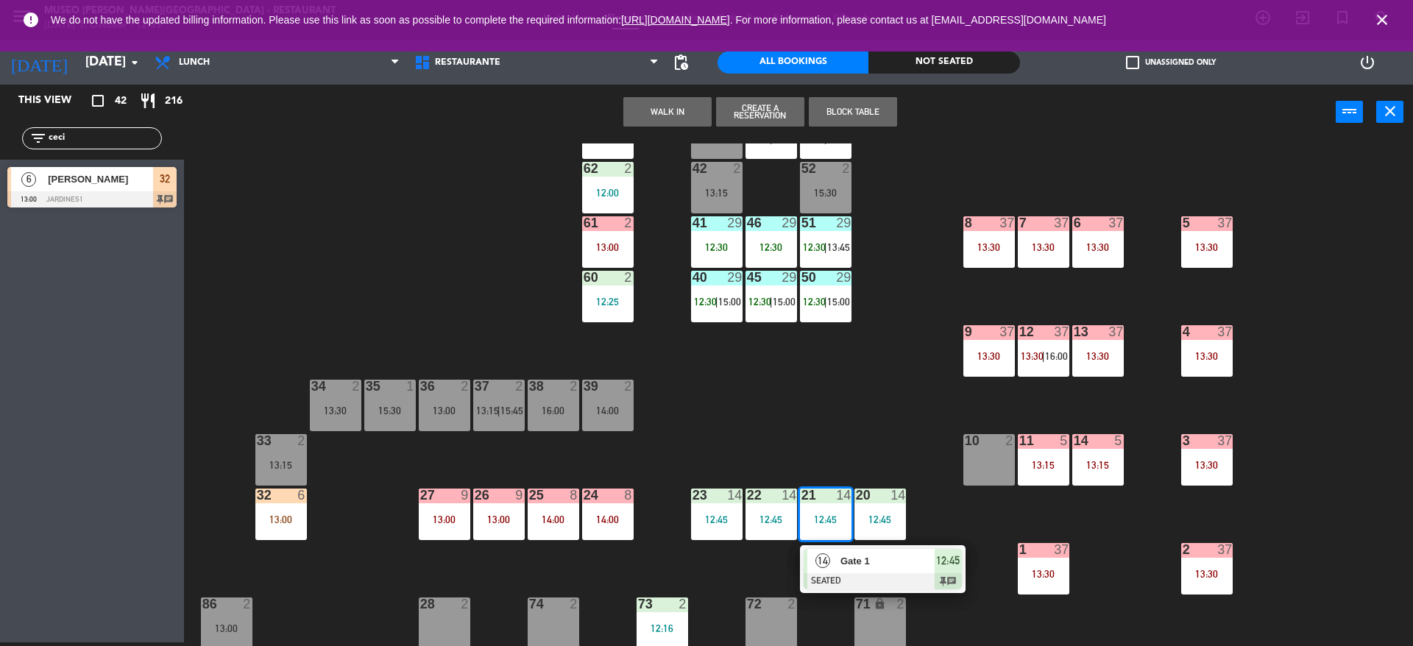
click at [841, 569] on span "Gate 1" at bounding box center [887, 560] width 94 height 15
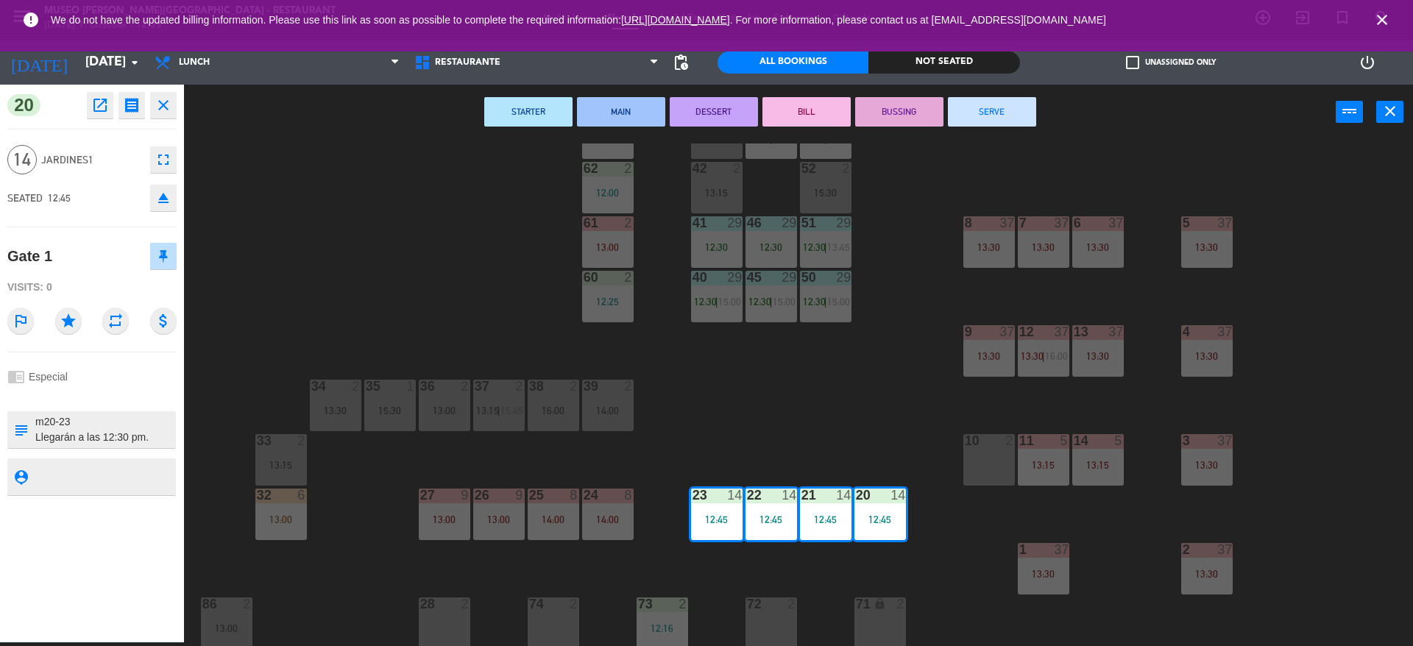
click at [841, 570] on div "44 5 12:30 49 2 54 5 13:15 64 2 13:30 48 7 12:30 | 15:45 53 7 12:30 | 15:45 63 …" at bounding box center [805, 395] width 1215 height 503
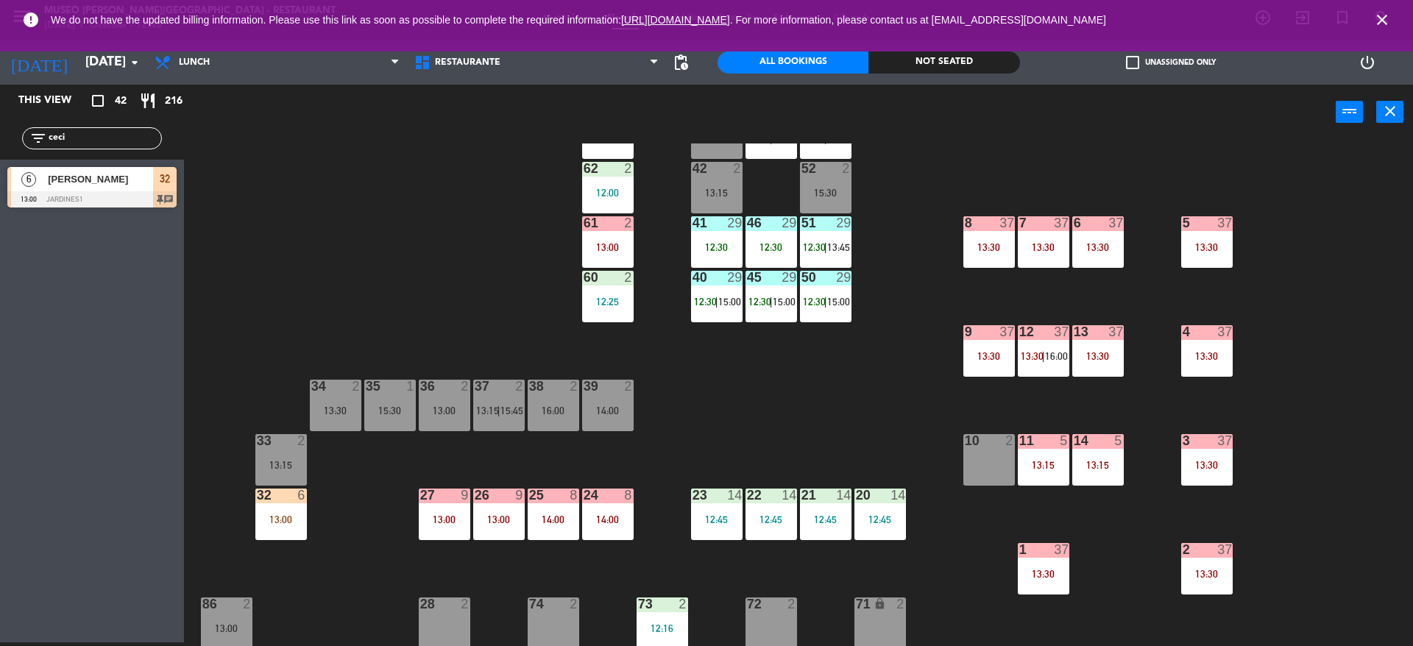
click at [464, 255] on div "44 5 12:30 49 2 54 5 13:15 64 2 13:30 48 7 12:30 | 15:45 53 7 12:30 | 15:45 63 …" at bounding box center [805, 395] width 1215 height 503
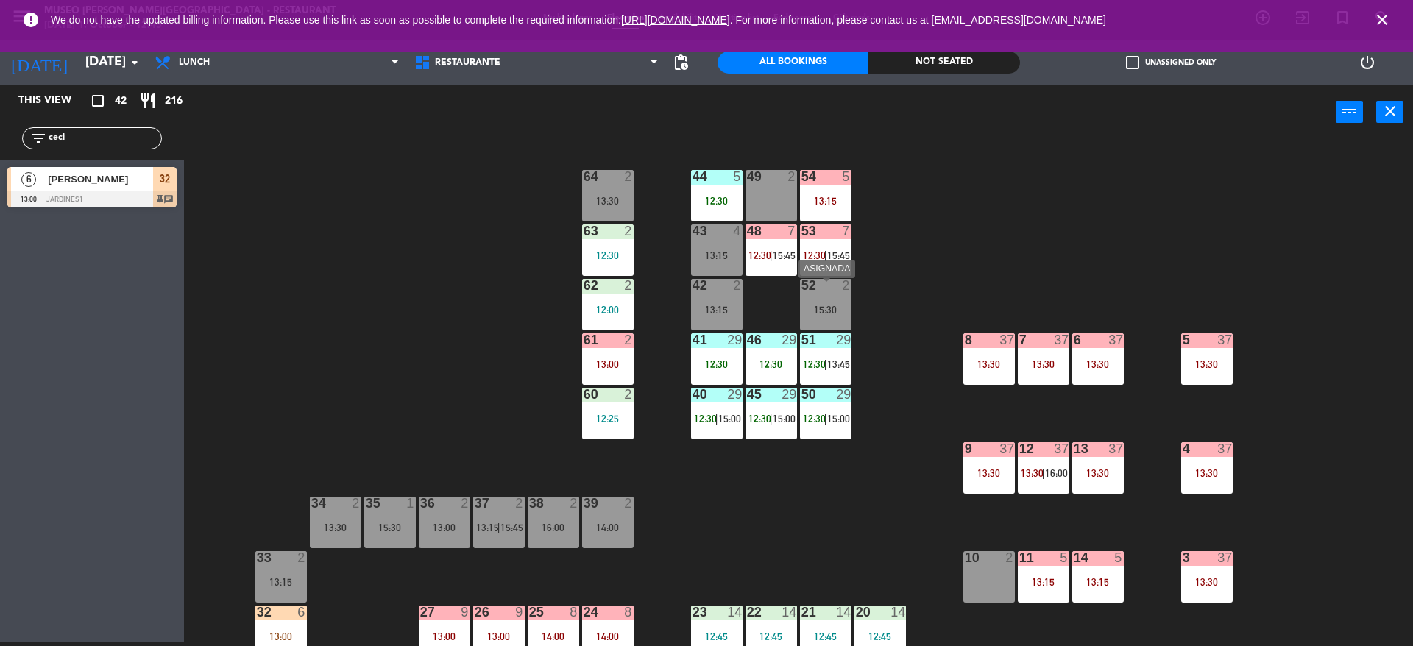
click at [828, 311] on div "15:30" at bounding box center [826, 310] width 52 height 10
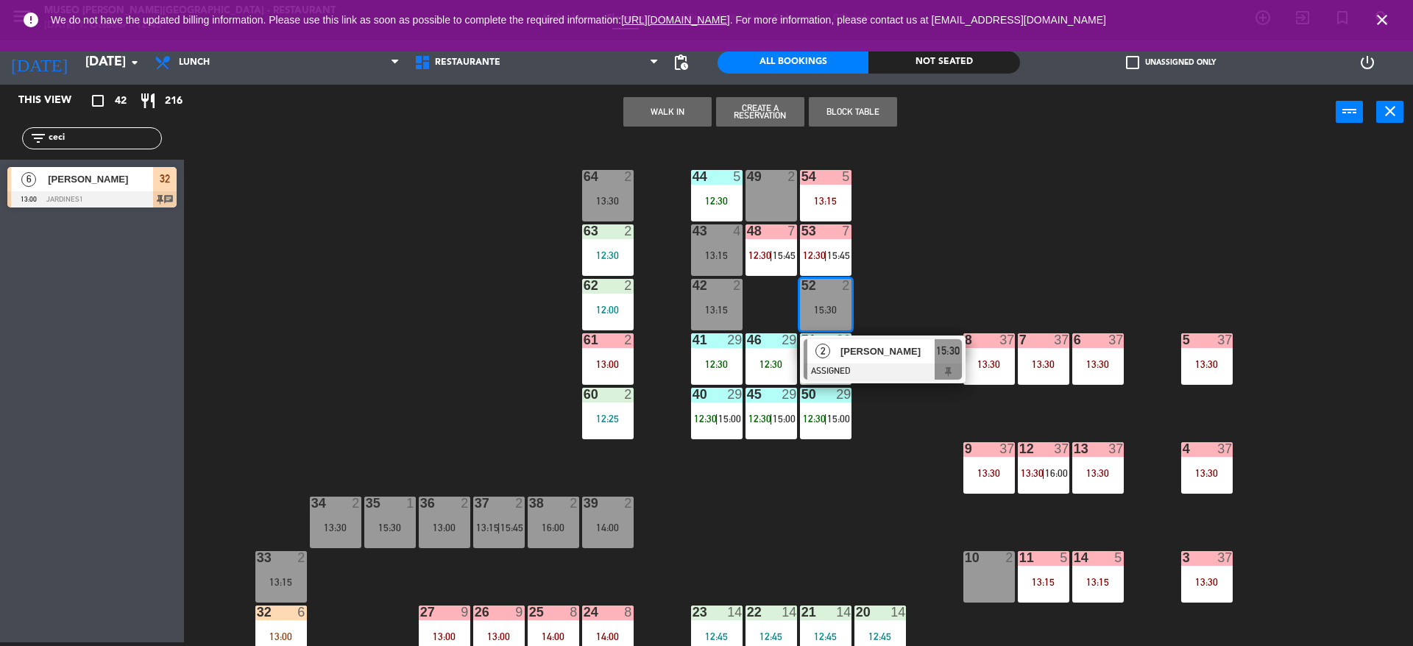
click at [431, 230] on div "44 5 12:30 49 2 54 5 13:15 64 2 13:30 48 7 12:30 | 15:45 53 7 12:30 | 15:45 63 …" at bounding box center [805, 395] width 1215 height 503
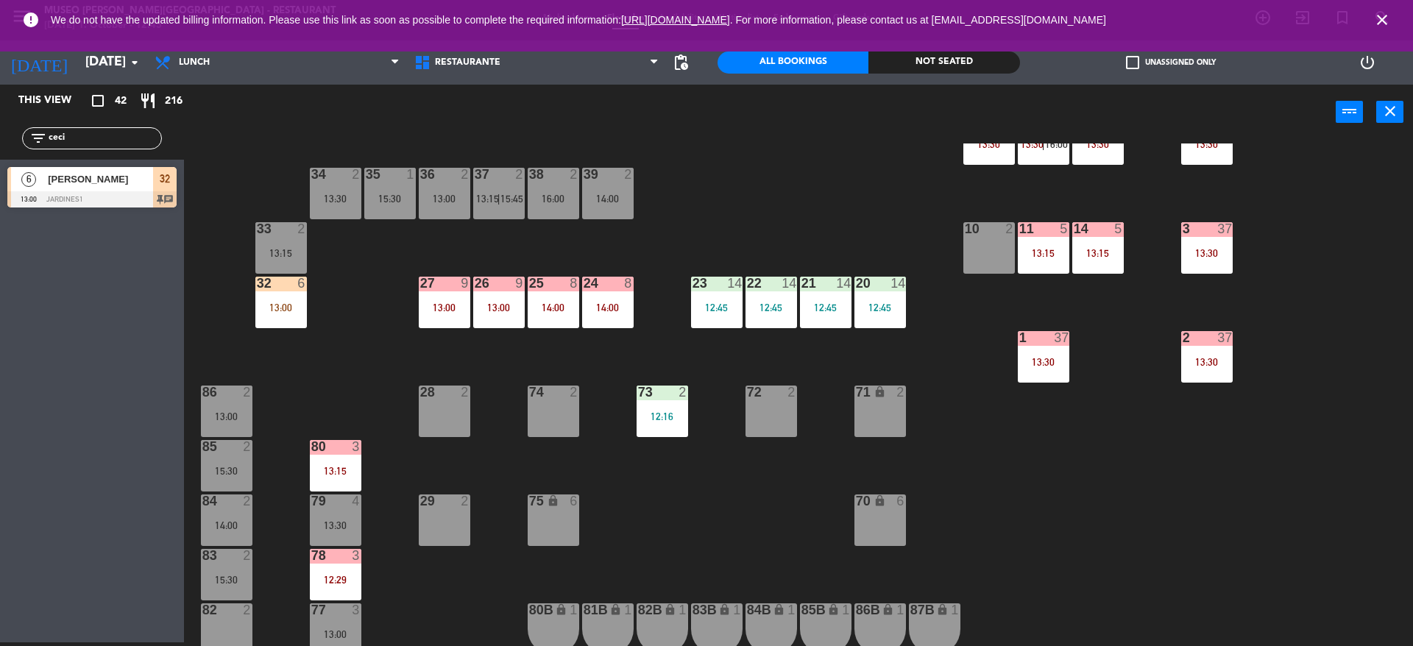
scroll to position [330, 0]
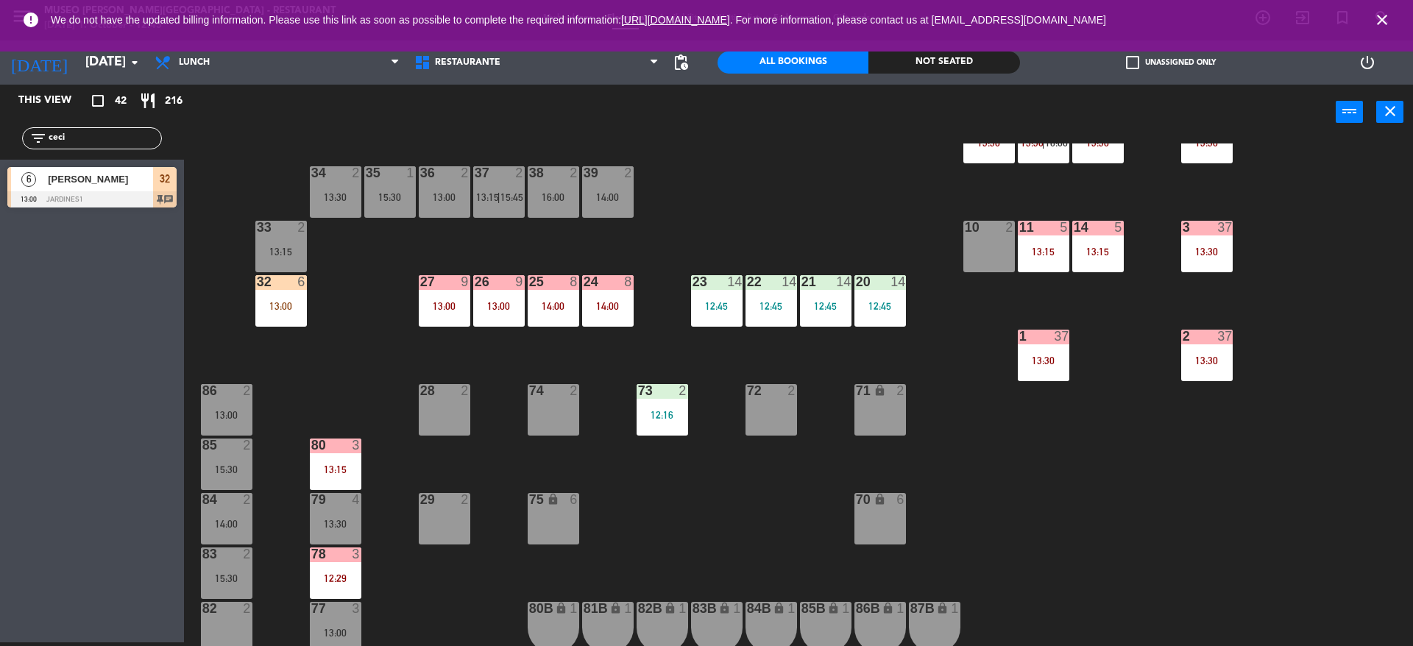
click at [392, 211] on div "35 1 15:30" at bounding box center [390, 192] width 52 height 52
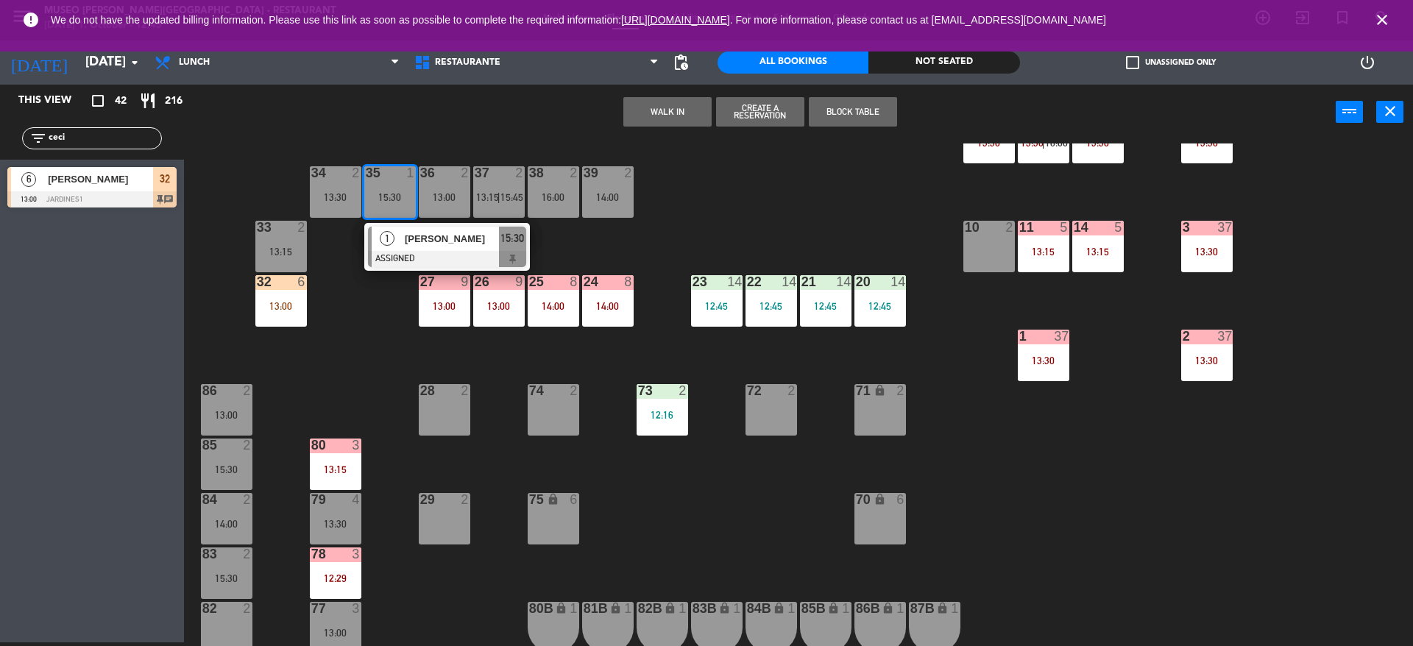
click at [685, 116] on button "WALK IN" at bounding box center [667, 111] width 88 height 29
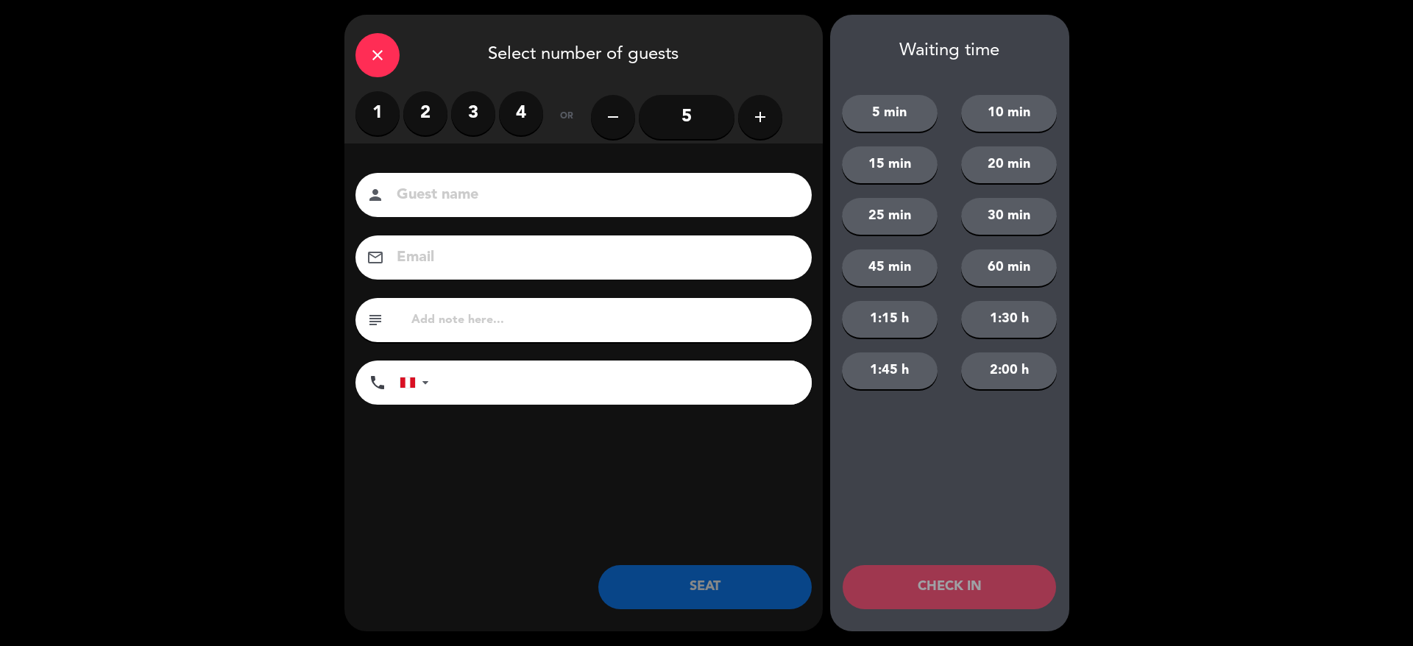
click at [414, 121] on label "2" at bounding box center [425, 113] width 44 height 44
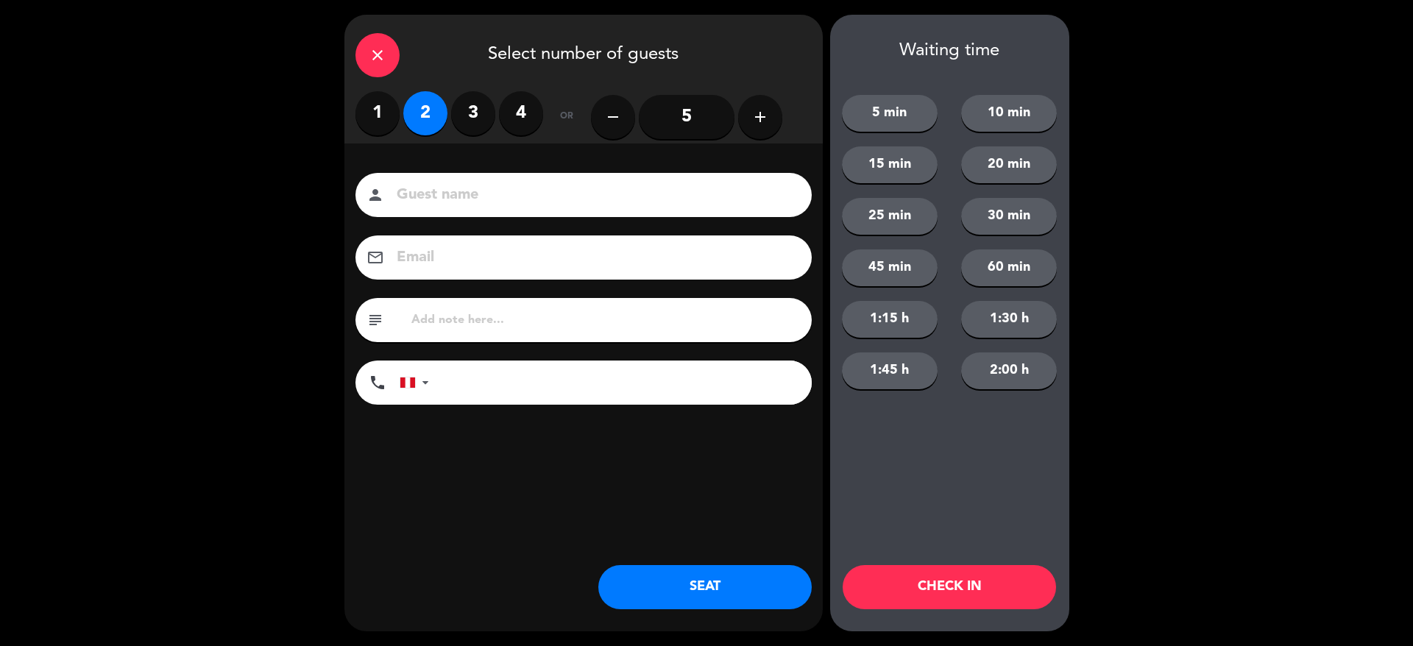
click at [451, 202] on input at bounding box center [593, 196] width 397 height 26
type input "walk in - [PERSON_NAME]"
click at [536, 383] on input "tel" at bounding box center [628, 383] width 368 height 44
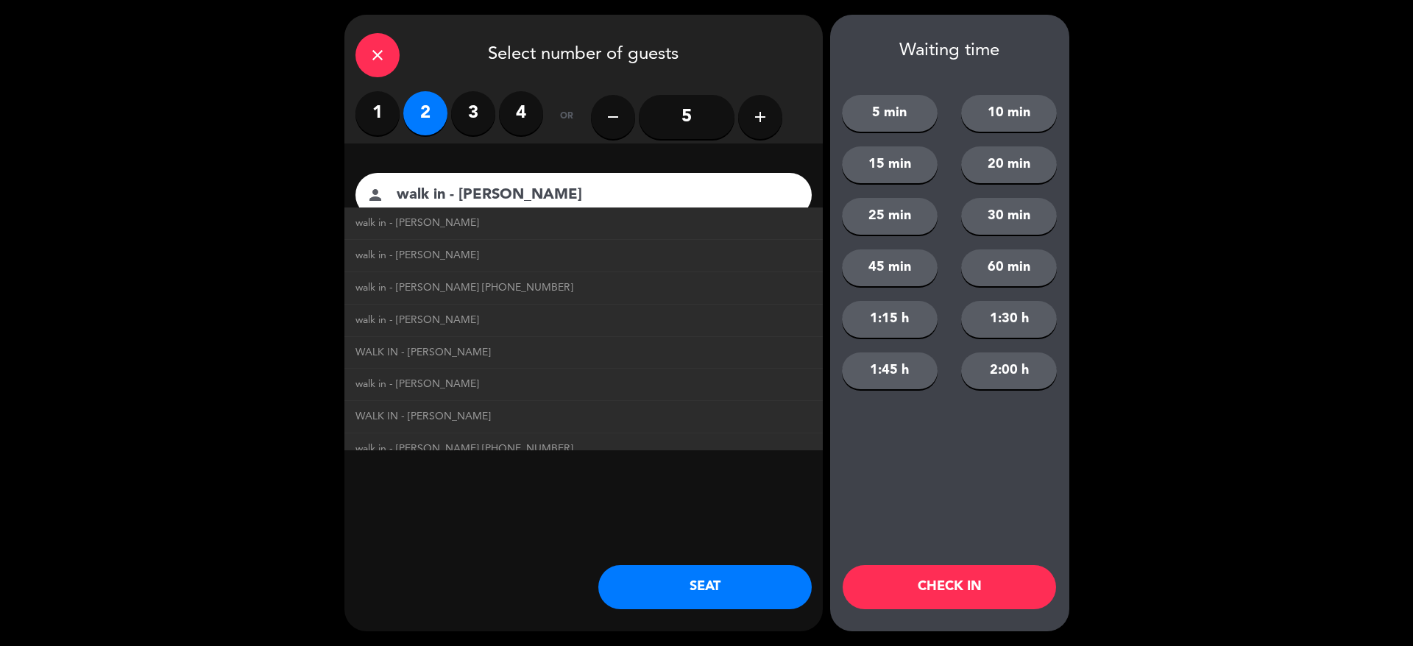
type input "+18326093730"
click at [495, 478] on div "Guest name person walk in - alan walk in - alan walk in - ALAN BUHAGIAR walk in…" at bounding box center [583, 313] width 478 height 339
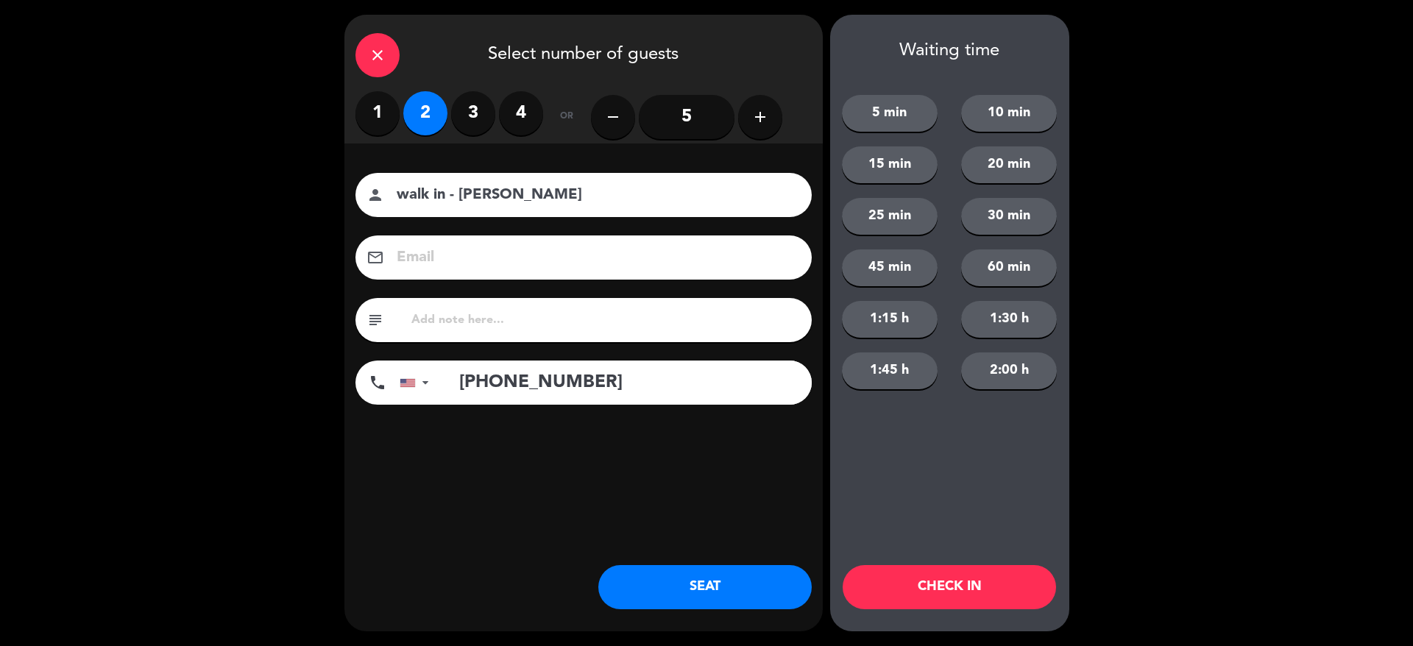
click at [624, 563] on div "close Select number of guests 1 2 3 4 or remove 5 add Guest name person walk in…" at bounding box center [583, 323] width 478 height 617
click at [643, 583] on button "SEAT" at bounding box center [704, 587] width 213 height 44
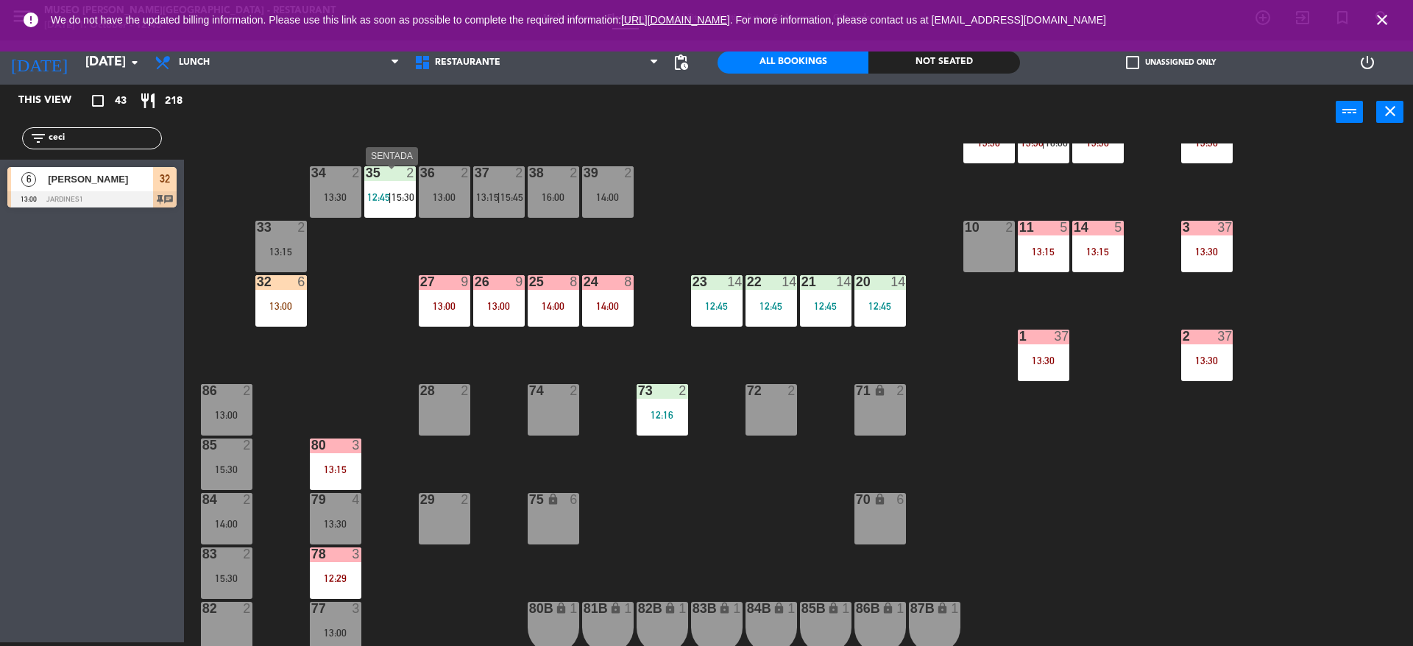
click at [404, 218] on div "35 2 12:45 | 15:30" at bounding box center [390, 192] width 52 height 52
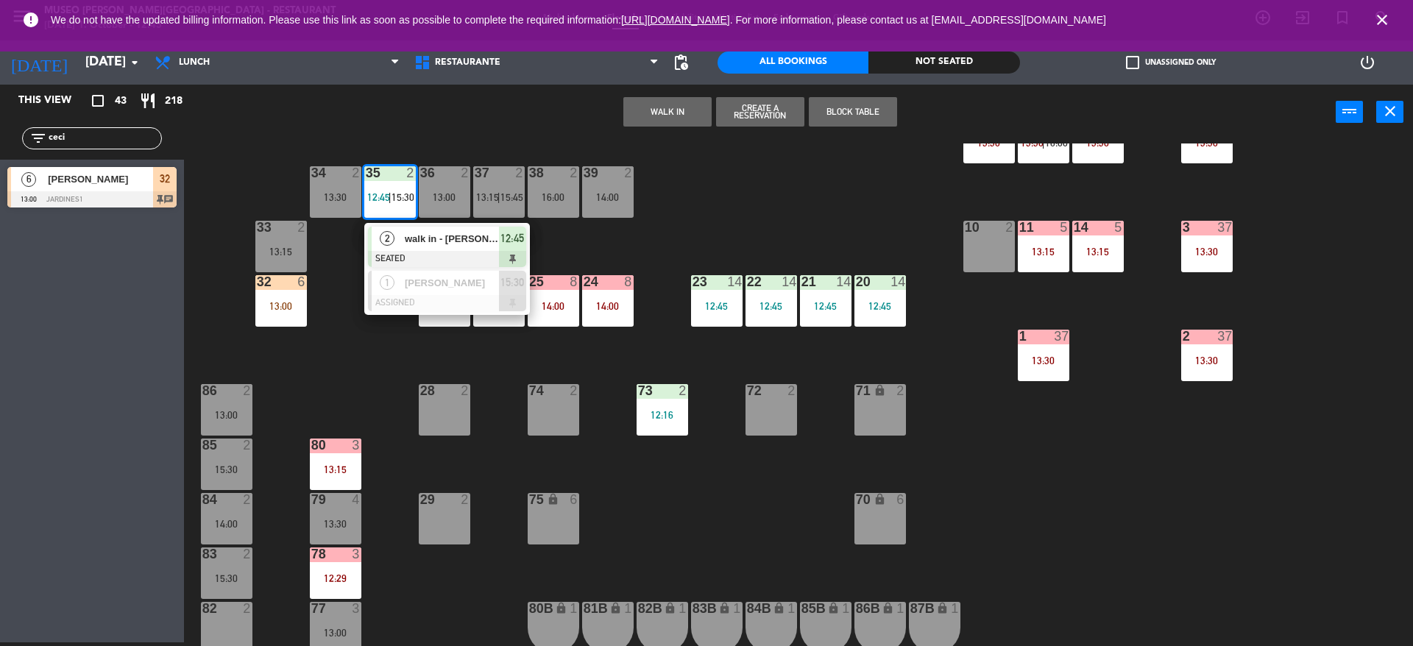
click at [286, 157] on div "44 5 12:30 49 2 54 5 13:15 64 2 13:30 48 7 12:30 | 15:45 53 7 12:30 | 15:45 63 …" at bounding box center [805, 395] width 1215 height 503
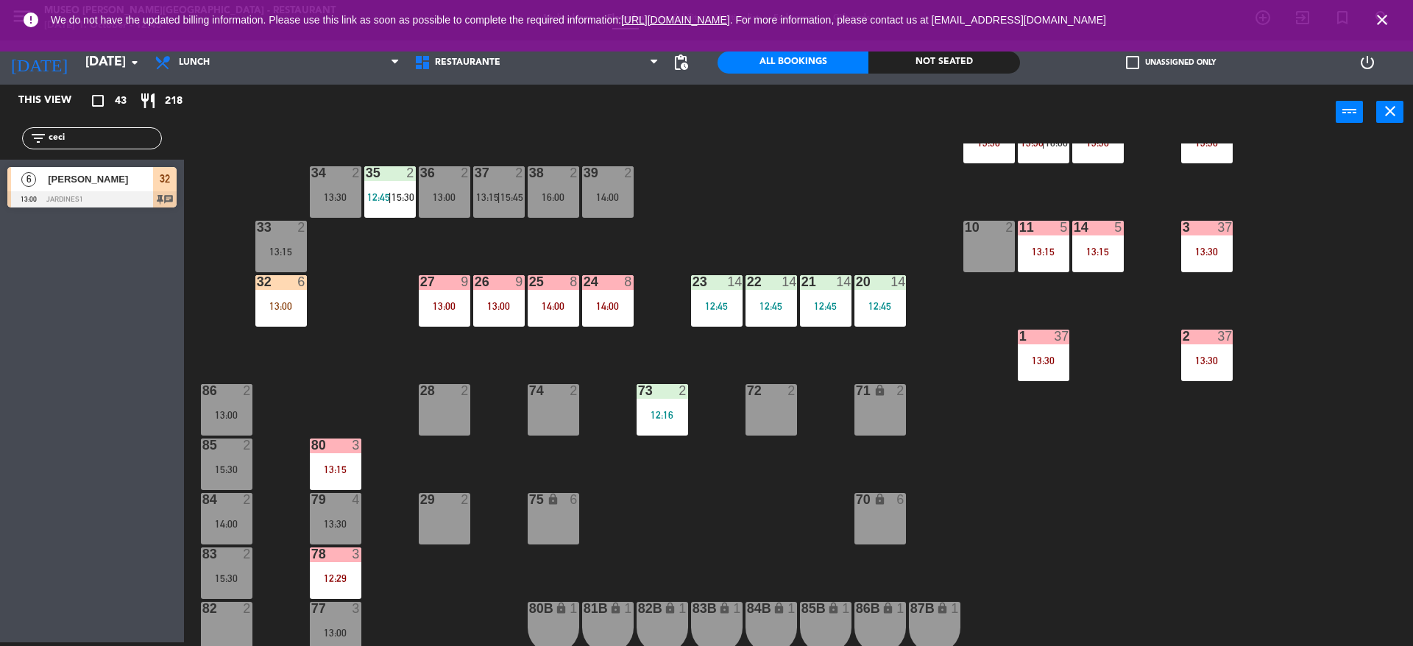
drag, startPoint x: 0, startPoint y: 154, endPoint x: 0, endPoint y: 138, distance: 15.5
click at [0, 138] on div "filter_list ceci" at bounding box center [92, 138] width 184 height 43
type input "jaim"
click at [96, 187] on span "[PERSON_NAME]" at bounding box center [100, 178] width 105 height 15
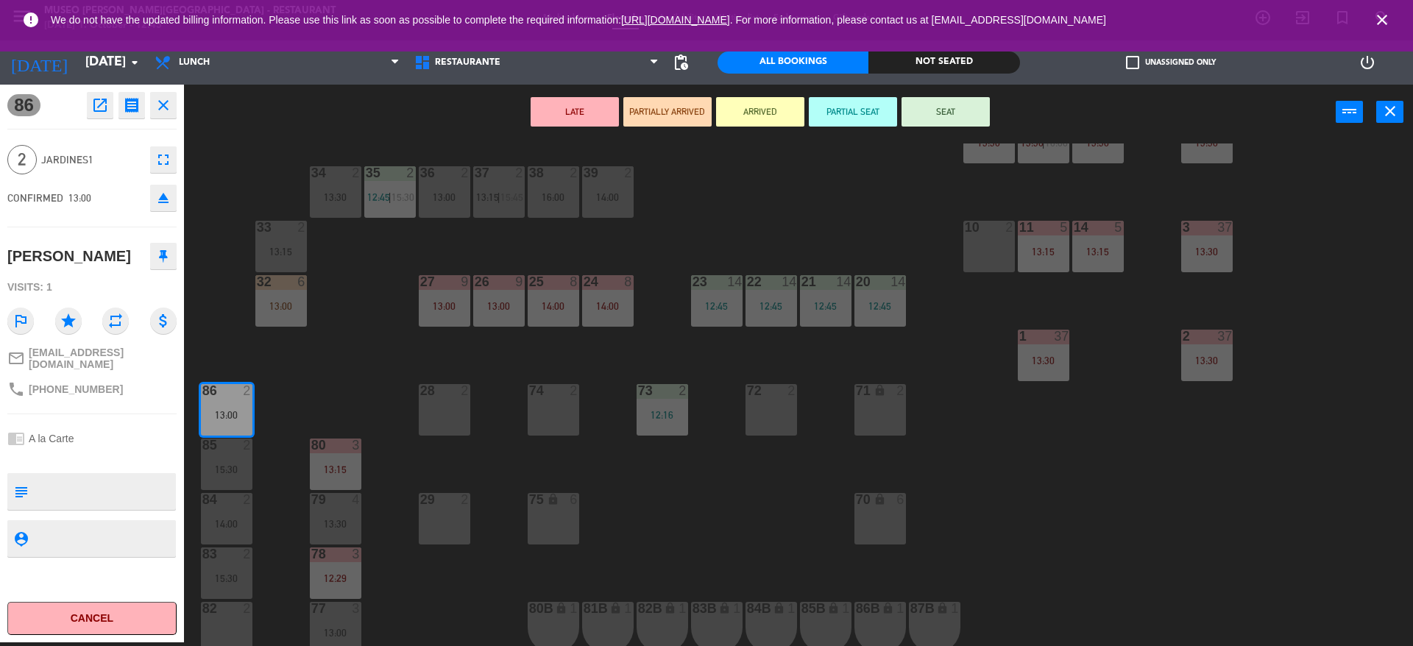
click at [682, 115] on button "PARTIALLY ARRIVED" at bounding box center [667, 111] width 88 height 29
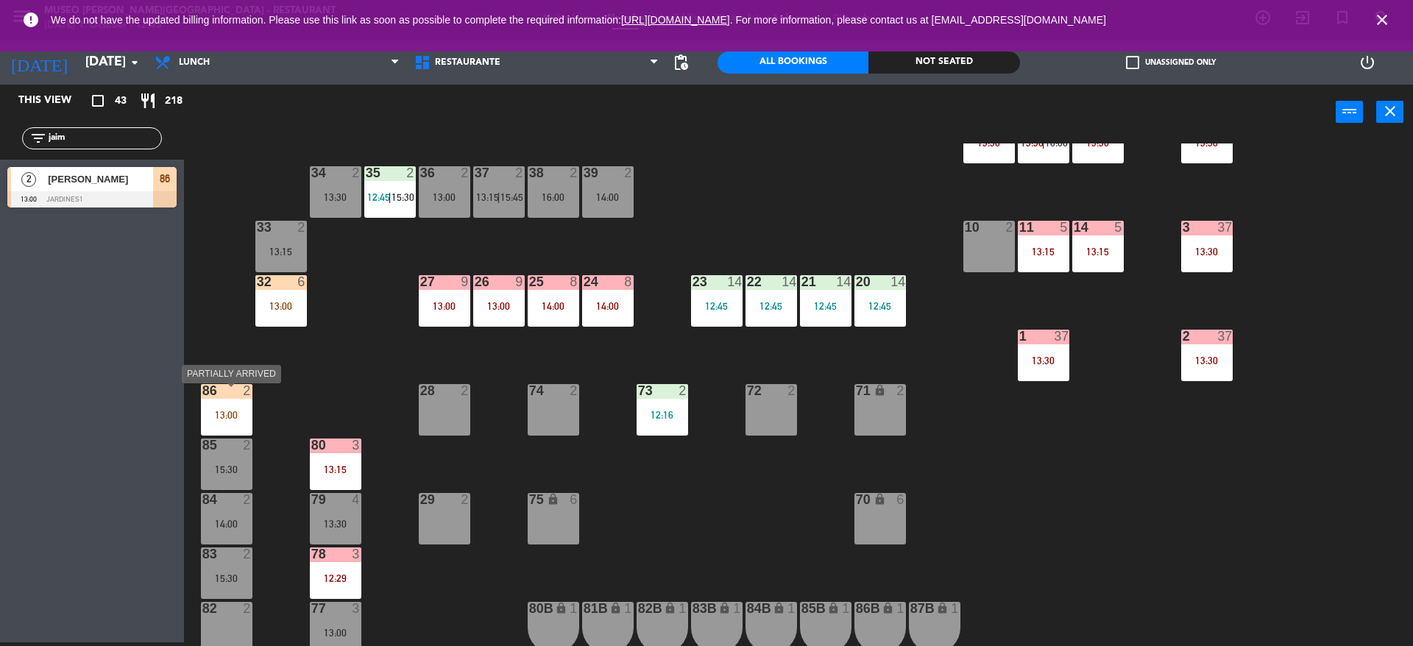
click at [233, 428] on div "86 2 13:00" at bounding box center [227, 410] width 52 height 52
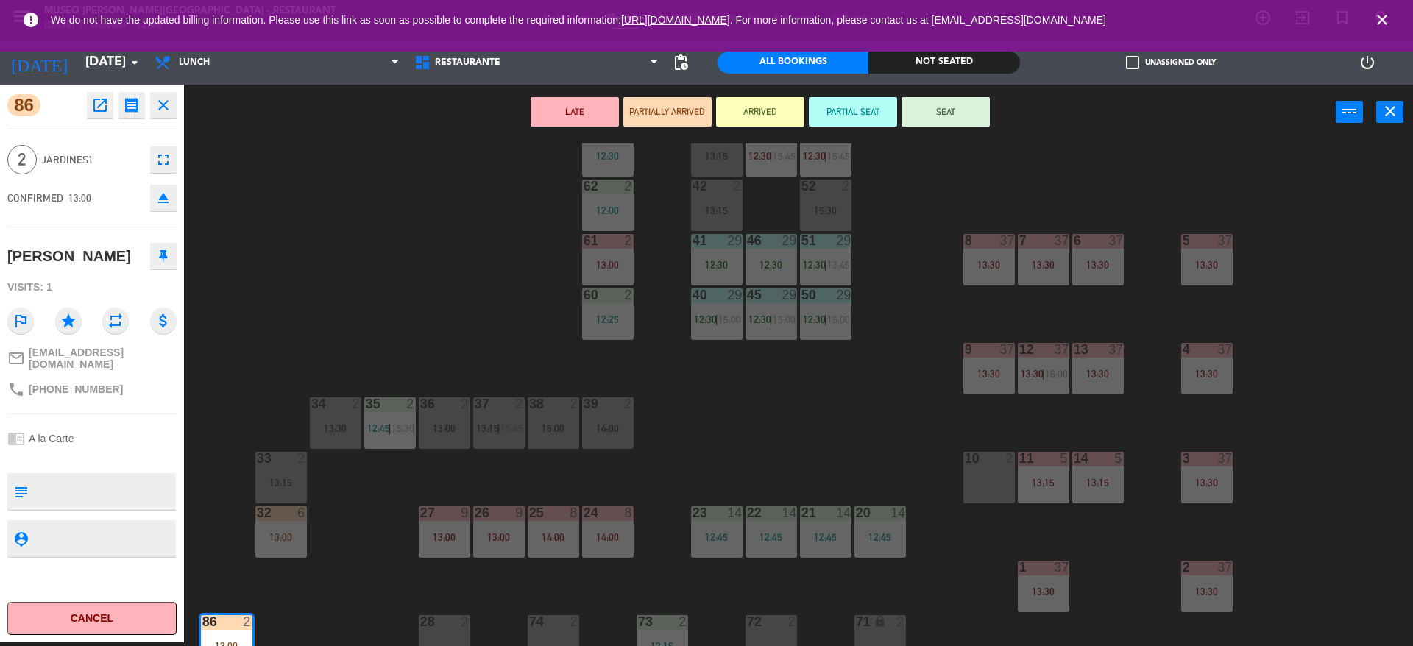
scroll to position [99, 0]
click at [570, 427] on div "16:00" at bounding box center [554, 429] width 52 height 10
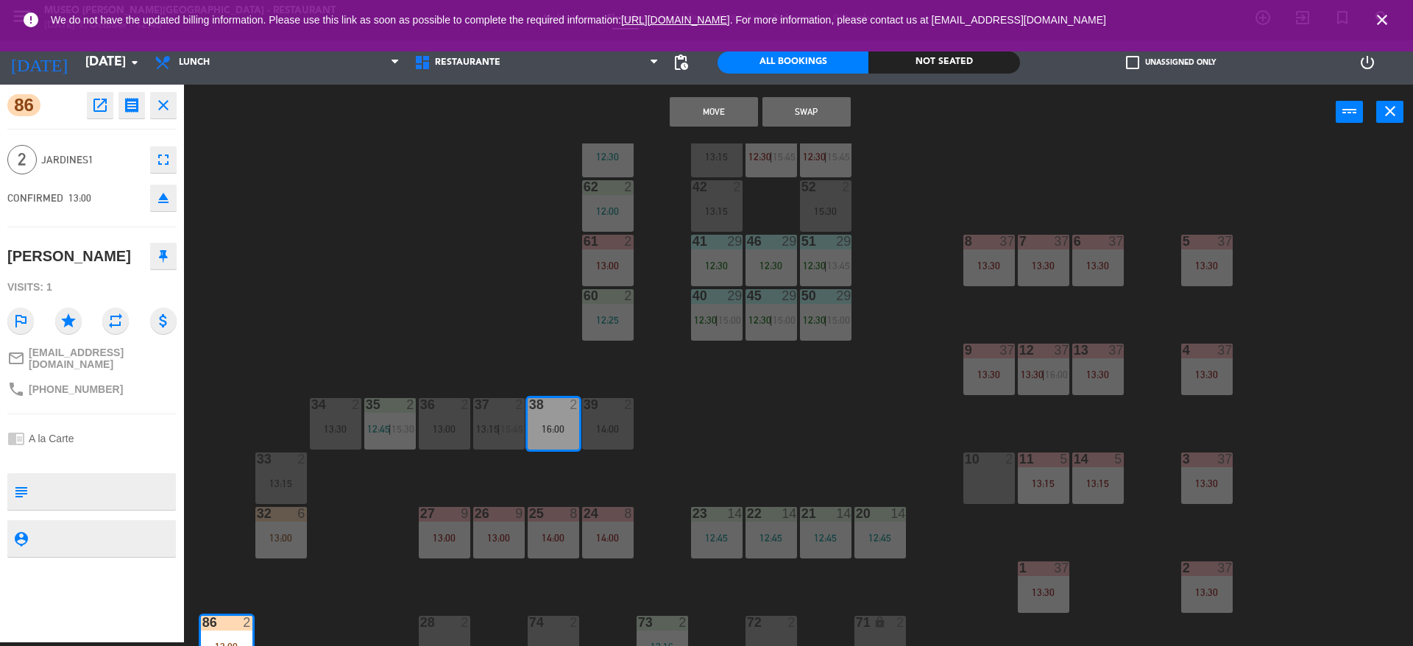
click at [828, 113] on button "Swap" at bounding box center [806, 111] width 88 height 29
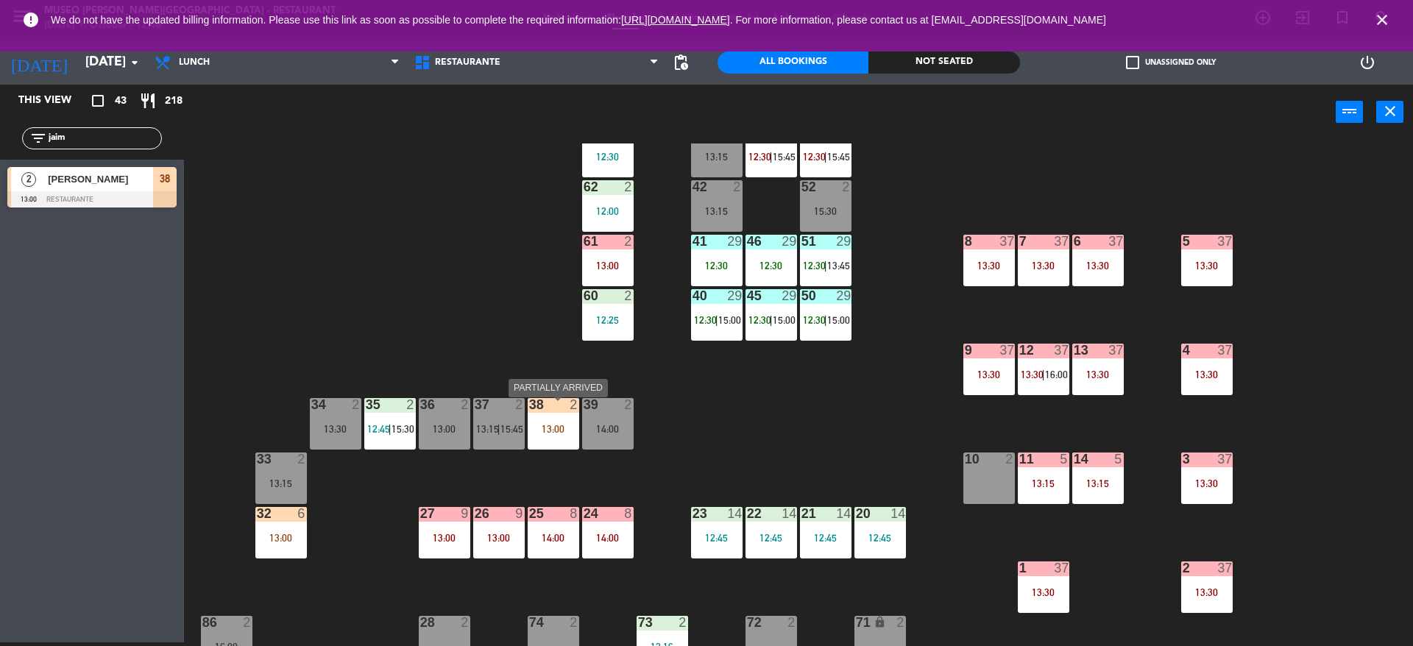
click at [560, 434] on div "13:00" at bounding box center [554, 429] width 52 height 10
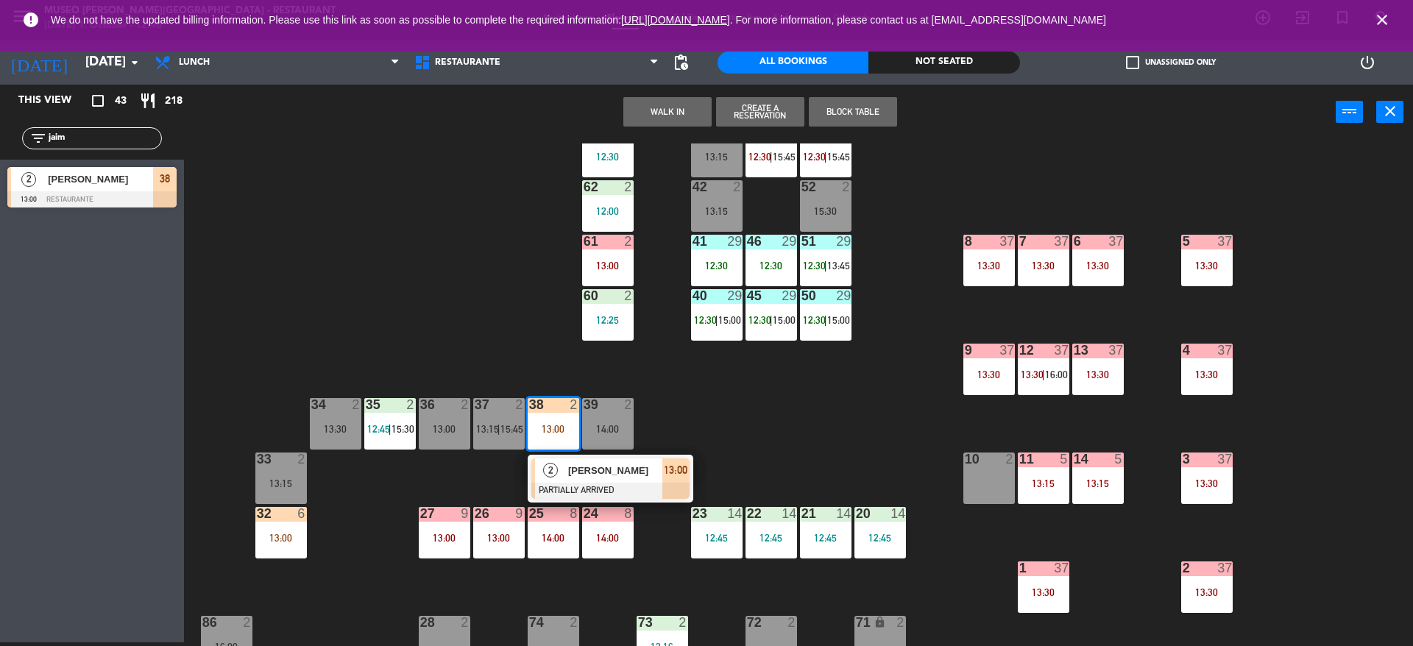
click at [567, 466] on div "[PERSON_NAME]" at bounding box center [615, 471] width 96 height 24
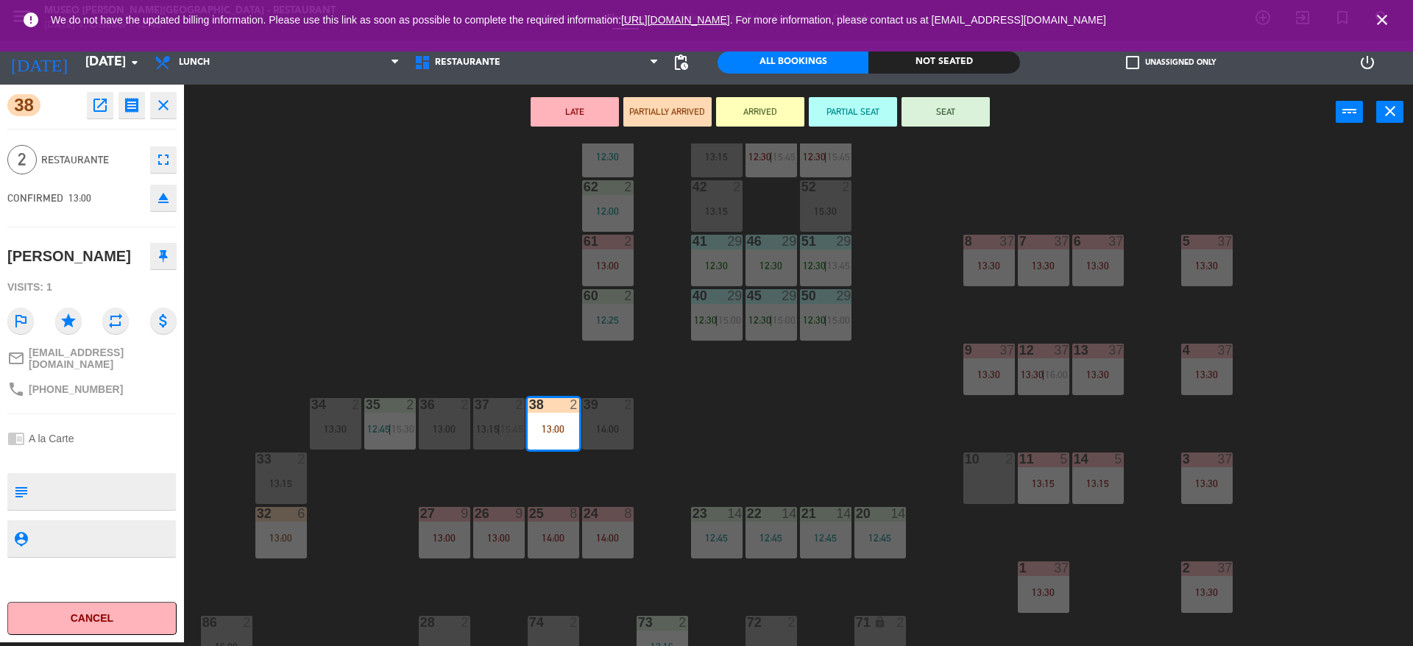
click at [98, 507] on textarea at bounding box center [104, 491] width 141 height 31
type textarea "m38"
click at [96, 227] on hr at bounding box center [91, 227] width 169 height 1
click at [483, 335] on div "44 5 12:30 49 2 54 5 13:15 64 2 13:30 48 7 12:30 | 15:45 53 7 12:30 | 15:45 63 …" at bounding box center [805, 395] width 1215 height 503
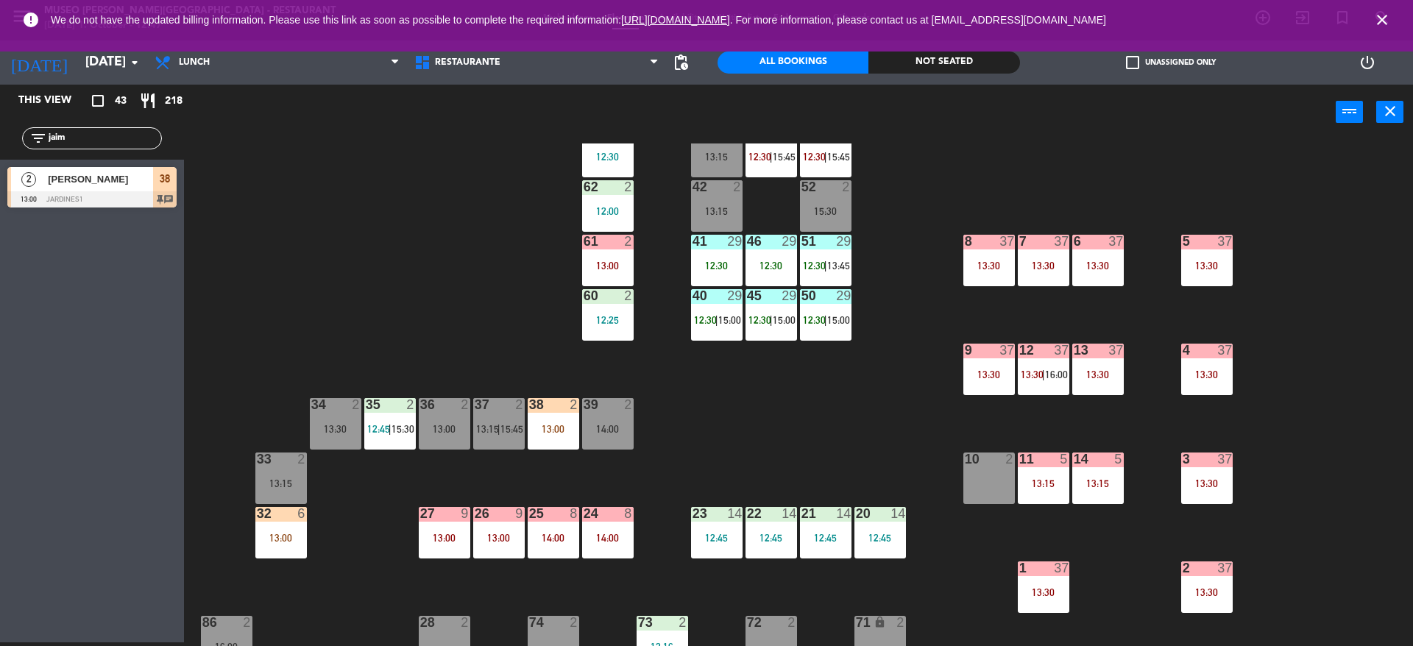
click at [483, 335] on div "44 5 12:30 49 2 54 5 13:15 64 2 13:30 48 7 12:30 | 15:45 53 7 12:30 | 15:45 63 …" at bounding box center [805, 395] width 1215 height 503
click at [384, 428] on span "12:45" at bounding box center [378, 429] width 23 height 12
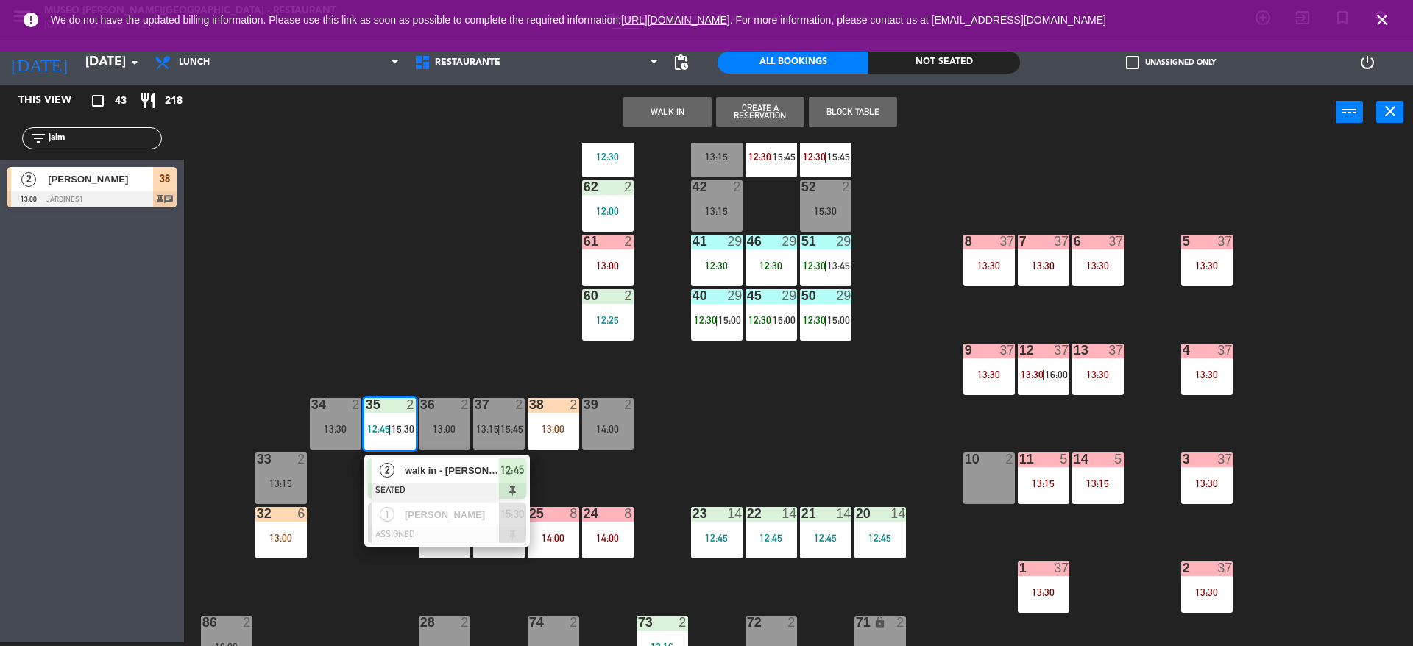
click at [408, 466] on span "walk in - [PERSON_NAME]" at bounding box center [452, 470] width 94 height 15
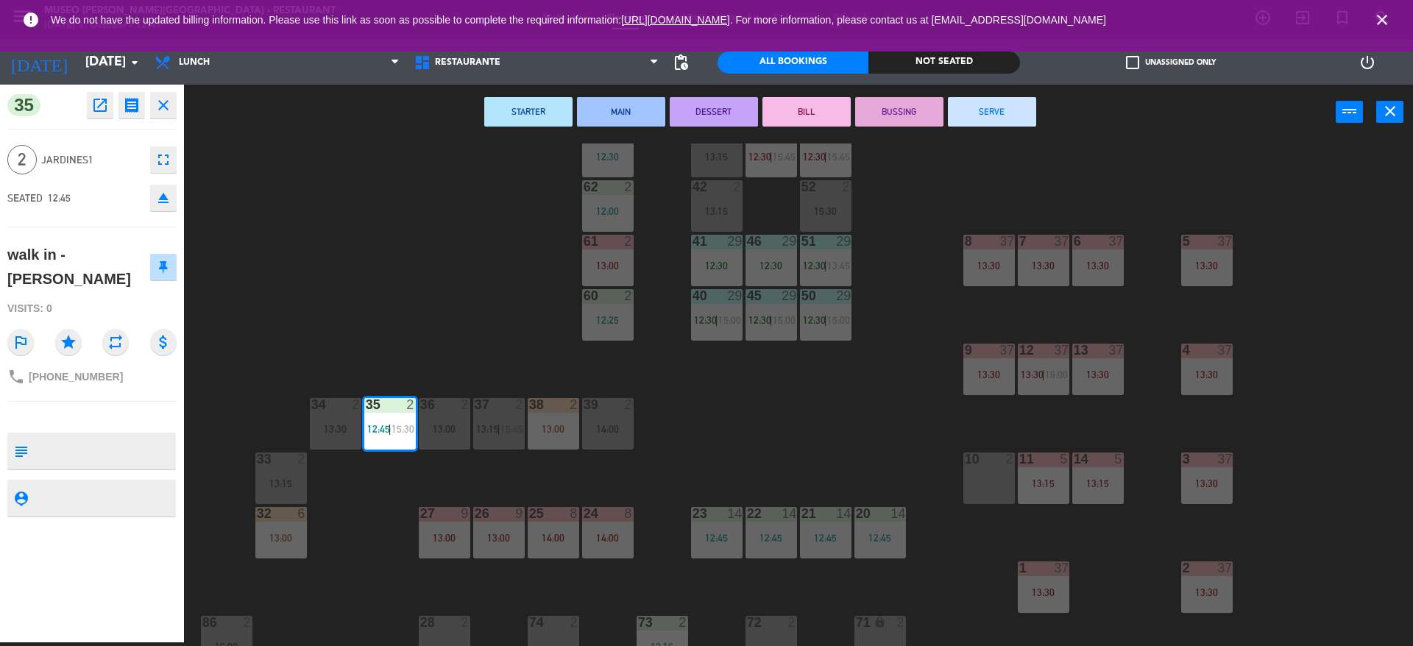
click at [664, 423] on div "44 5 12:30 49 2 54 5 13:15 64 2 13:30 48 7 12:30 | 15:45 53 7 12:30 | 15:45 63 …" at bounding box center [805, 395] width 1215 height 503
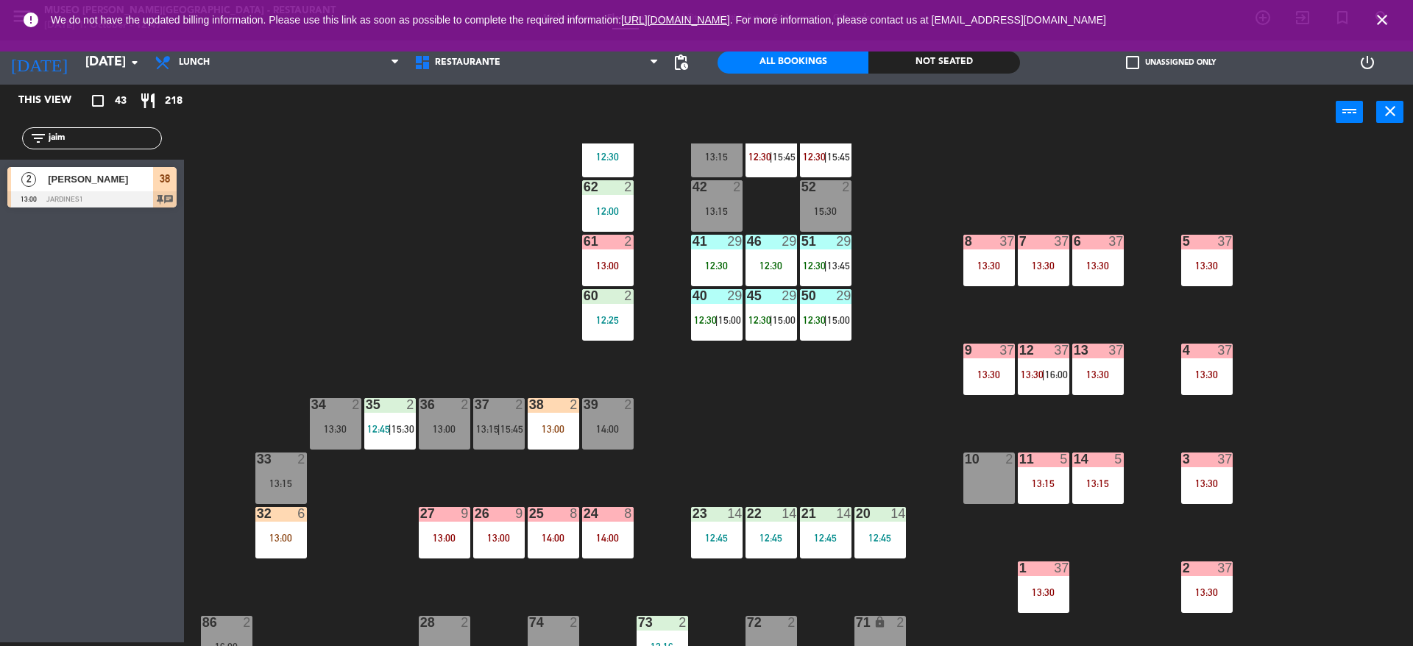
click at [579, 447] on div "44 5 12:30 49 2 54 5 13:15 64 2 13:30 48 7 12:30 | 15:45 53 7 12:30 | 15:45 63 …" at bounding box center [805, 395] width 1215 height 503
click at [559, 448] on div "38 2 13:00" at bounding box center [554, 424] width 52 height 52
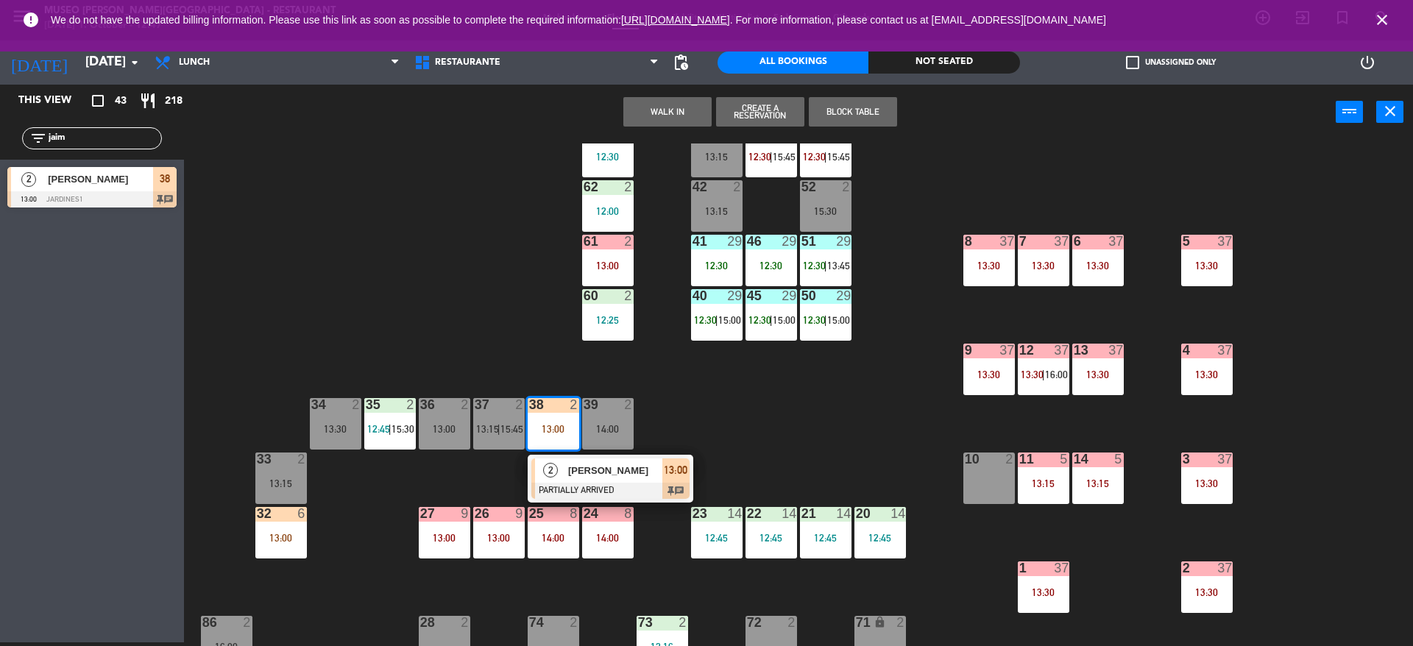
click at [568, 478] on span "[PERSON_NAME]" at bounding box center [615, 470] width 94 height 15
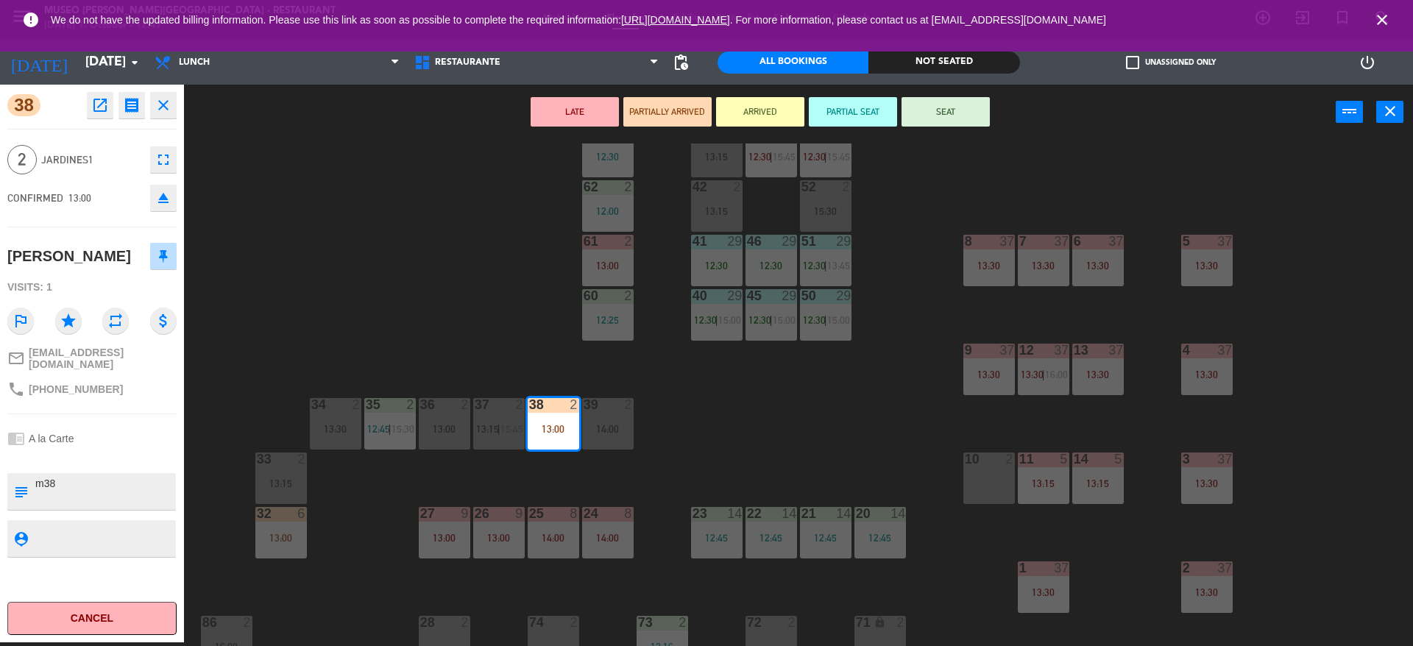
click at [112, 507] on textarea at bounding box center [104, 491] width 141 height 31
click at [121, 185] on div "CONFIRMED 13:00 eject" at bounding box center [91, 198] width 169 height 37
click at [958, 118] on button "SEAT" at bounding box center [946, 111] width 88 height 29
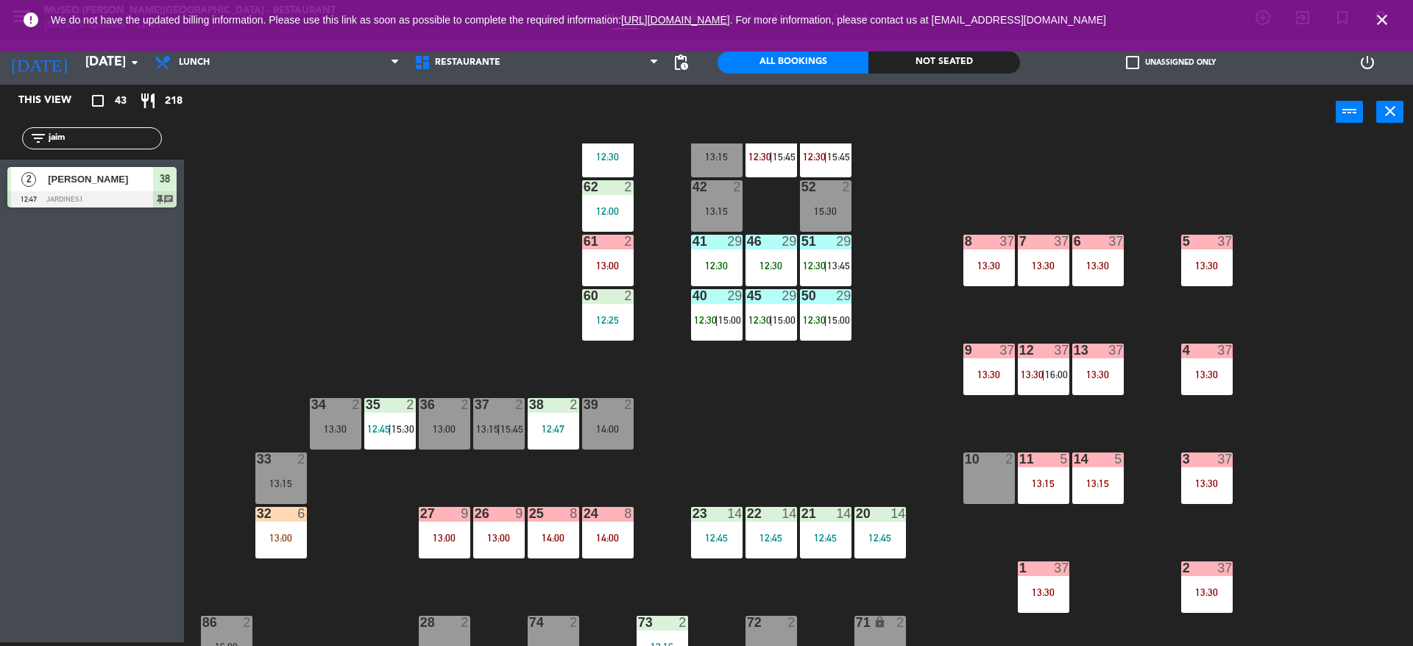
click at [958, 166] on div "44 5 12:30 49 2 54 5 13:15 64 2 13:30 48 7 12:30 | 15:45 53 7 12:30 | 15:45 63 …" at bounding box center [805, 395] width 1215 height 503
click at [920, 402] on div "44 5 12:30 49 2 54 5 13:15 64 2 13:30 48 7 12:30 | 15:45 53 7 12:30 | 15:45 63 …" at bounding box center [805, 395] width 1215 height 503
click at [350, 193] on div "44 5 12:30 49 2 54 5 13:15 64 2 13:30 48 7 12:30 | 15:45 53 7 12:30 | 15:45 63 …" at bounding box center [805, 395] width 1215 height 503
click at [304, 539] on div "13:00" at bounding box center [281, 538] width 52 height 10
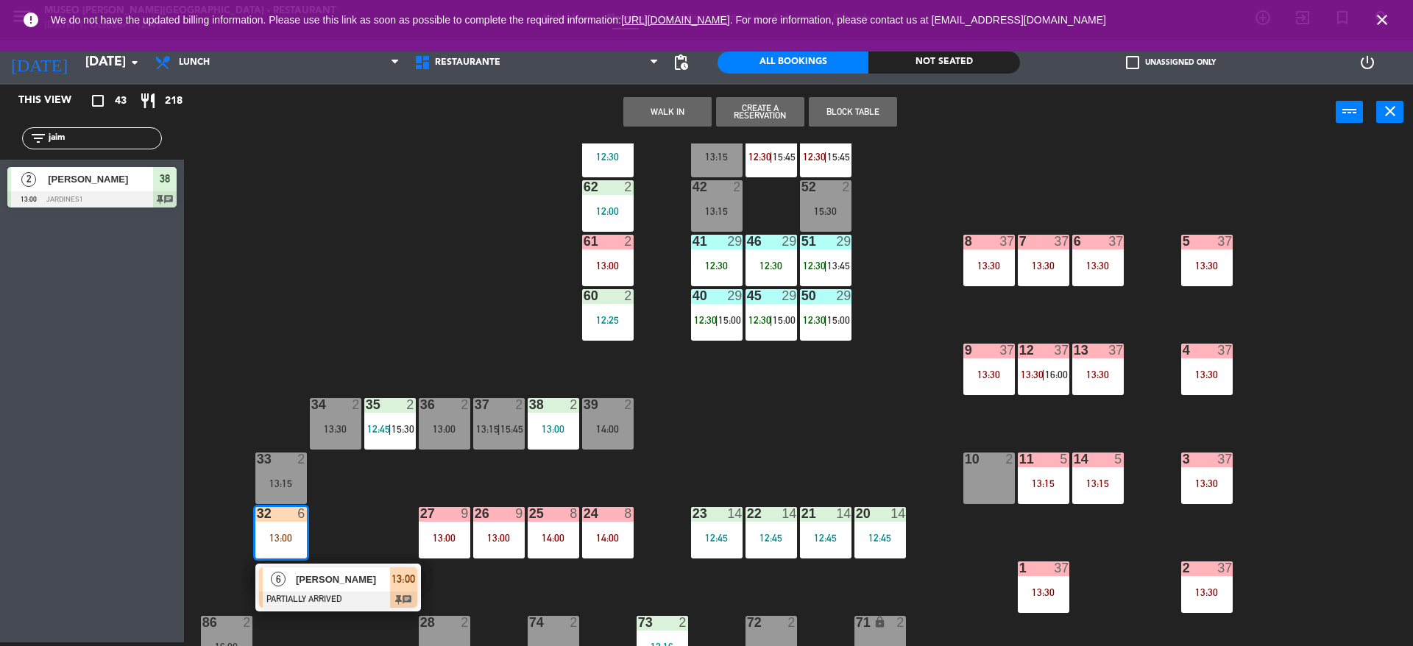
click at [368, 521] on div "44 5 12:30 49 2 54 5 13:15 64 2 13:30 48 7 12:30 | 15:45 53 7 12:30 | 15:45 63 …" at bounding box center [805, 395] width 1215 height 503
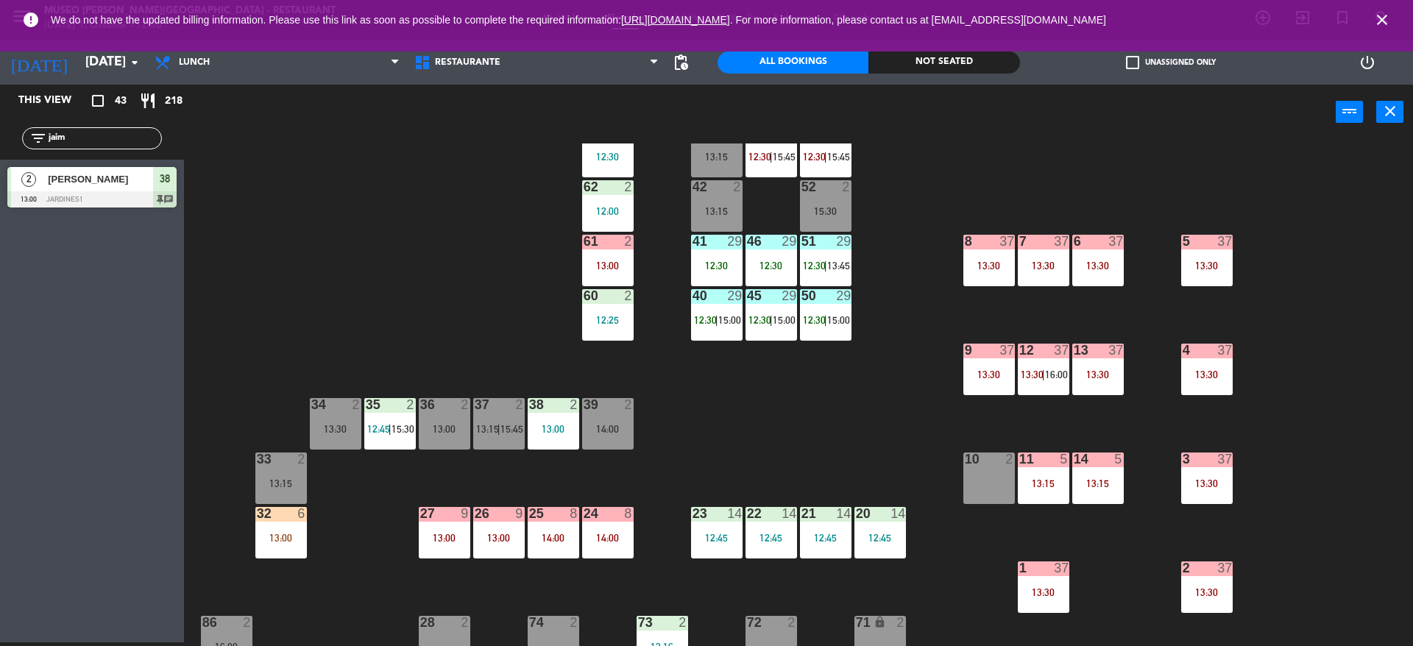
click at [400, 380] on div "44 5 12:30 49 2 54 5 13:15 64 2 13:30 48 7 12:30 | 15:45 53 7 12:30 | 15:45 63 …" at bounding box center [805, 395] width 1215 height 503
click at [278, 542] on div "13:00" at bounding box center [281, 538] width 52 height 10
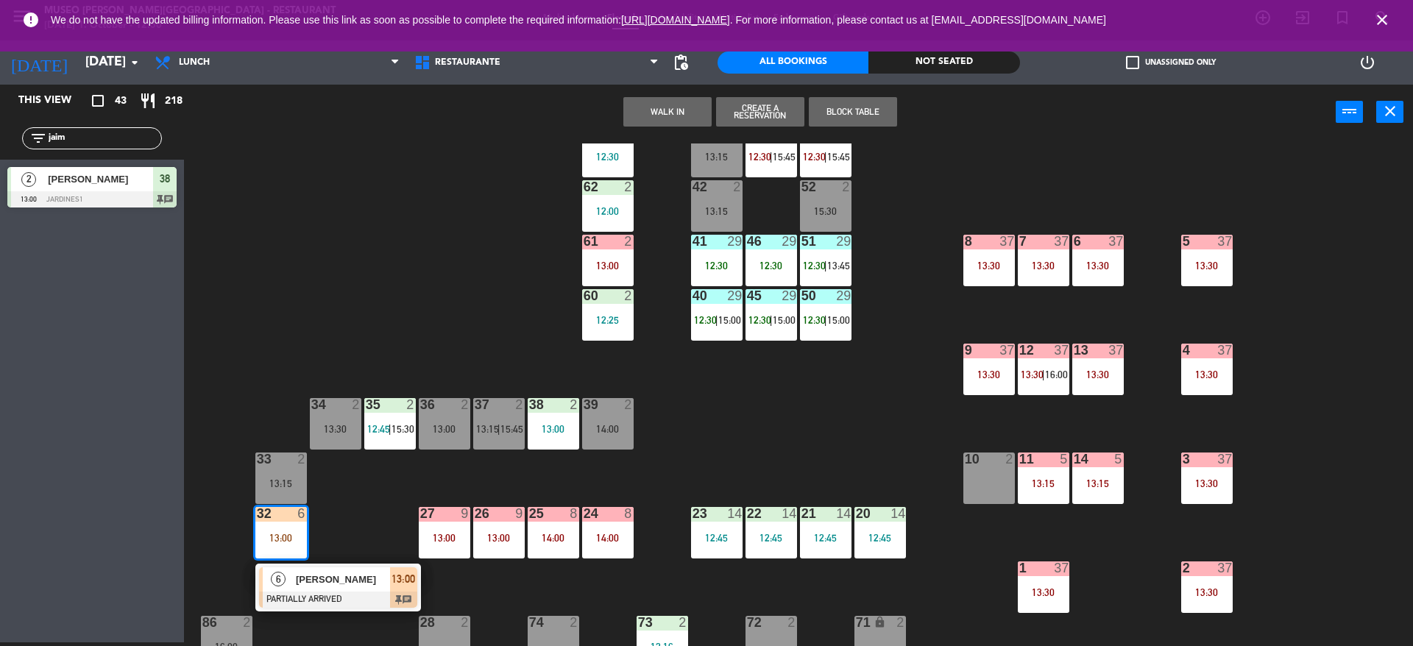
click at [300, 599] on div at bounding box center [338, 600] width 158 height 16
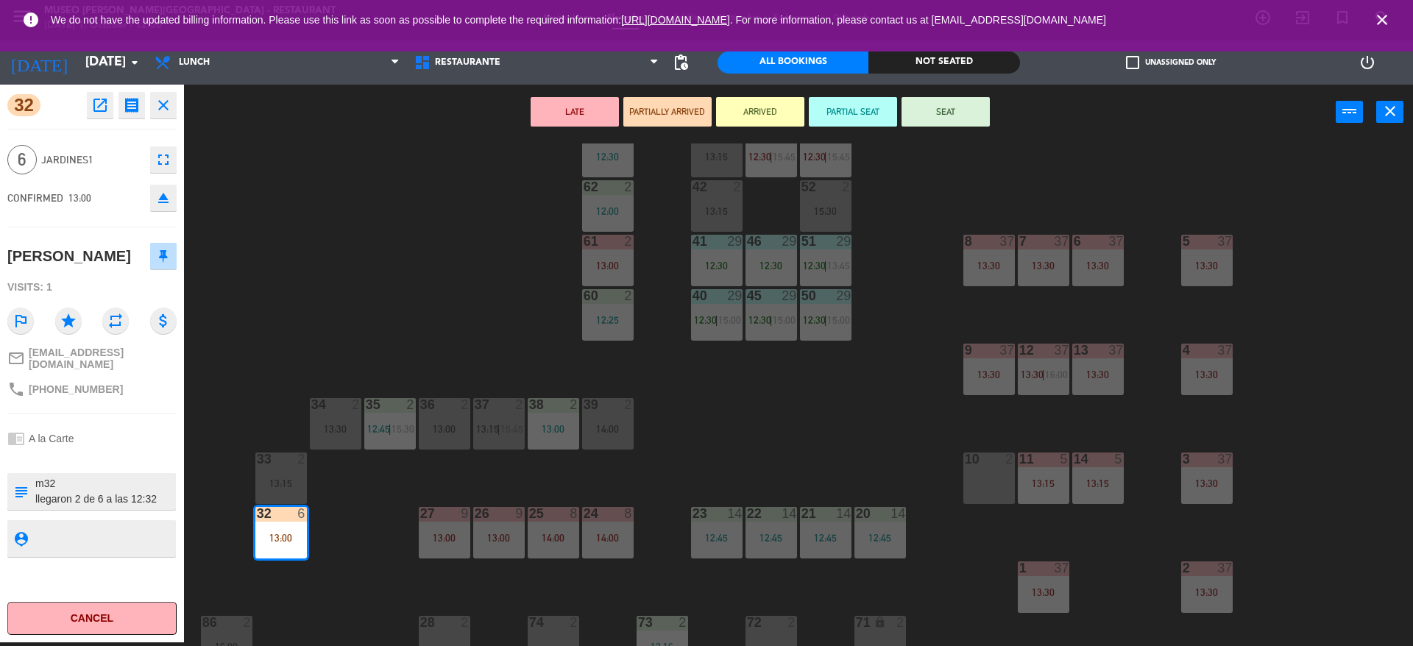
click at [650, 123] on button "PARTIALLY ARRIVED" at bounding box center [667, 111] width 88 height 29
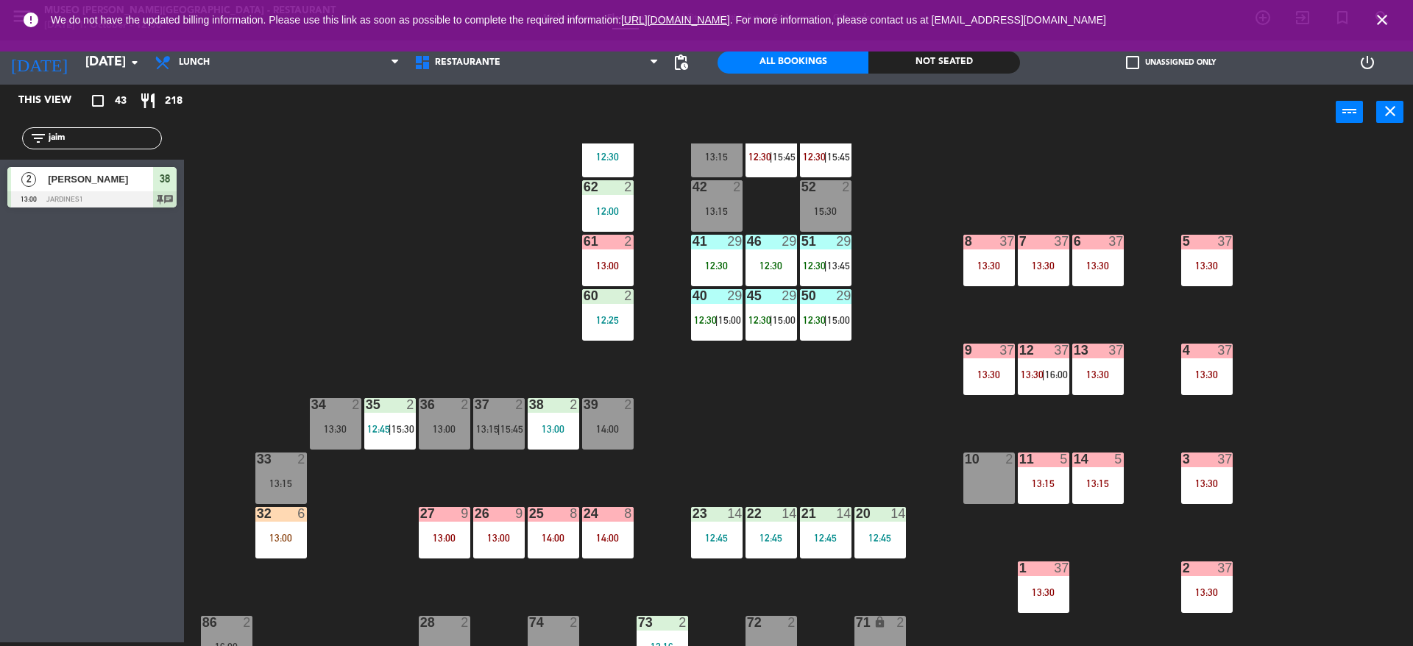
click at [529, 211] on div "44 5 12:30 49 2 54 5 13:15 64 2 13:30 48 7 12:30 | 15:45 53 7 12:30 | 15:45 63 …" at bounding box center [805, 395] width 1215 height 503
drag, startPoint x: 56, startPoint y: 140, endPoint x: 0, endPoint y: 113, distance: 62.2
click at [0, 113] on div "This view crop_square 43 restaurant 218 filter_list jaim 2 Marilyn Jaimes Cácer…" at bounding box center [92, 150] width 184 height 130
type input "muñ"
click at [82, 196] on div at bounding box center [91, 199] width 169 height 16
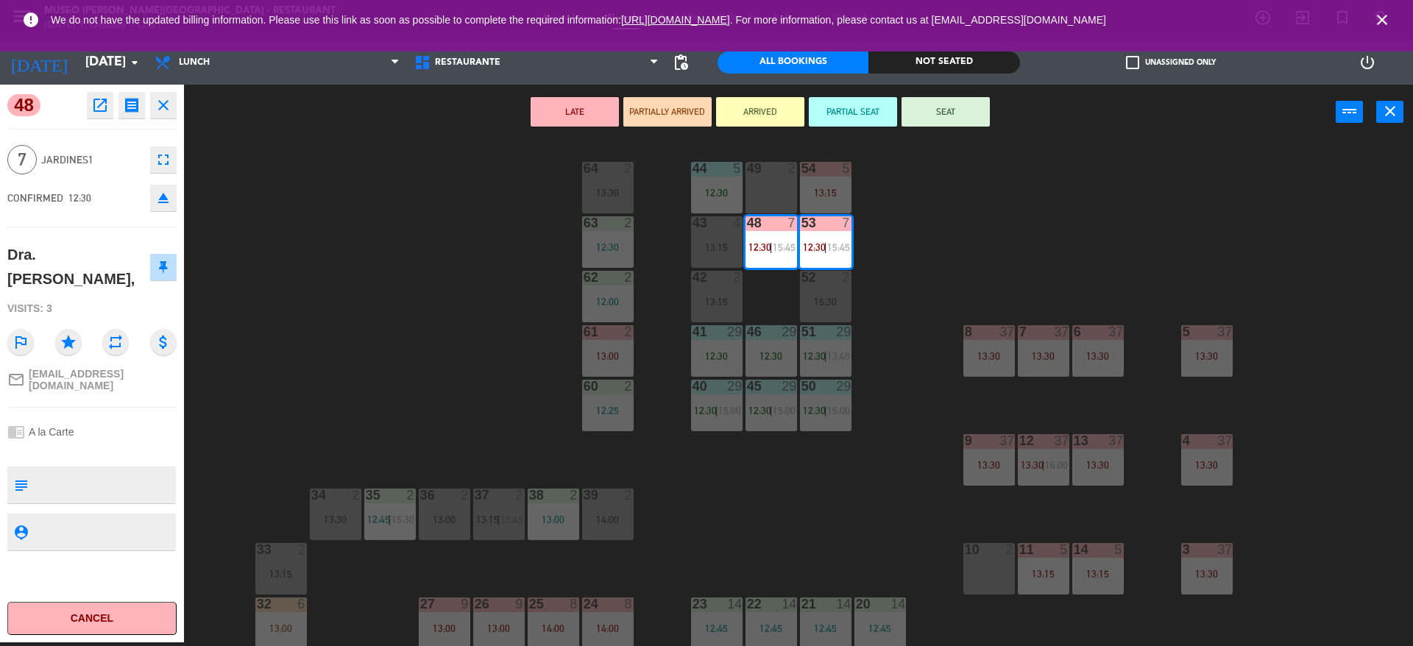
scroll to position [6, 0]
click at [152, 470] on textarea at bounding box center [104, 485] width 141 height 31
type textarea "m48-53 llegaron 12:52"
click at [131, 156] on span "Jardines1" at bounding box center [92, 160] width 102 height 17
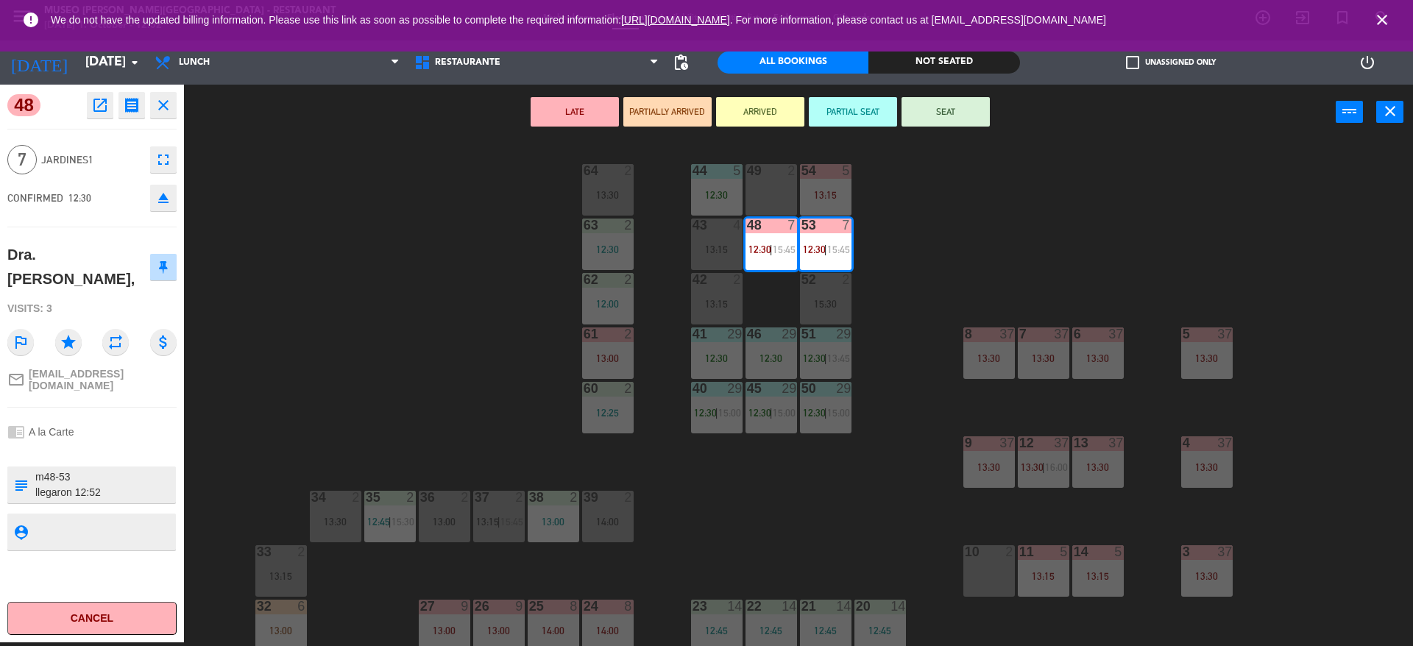
click at [935, 110] on button "SEAT" at bounding box center [946, 111] width 88 height 29
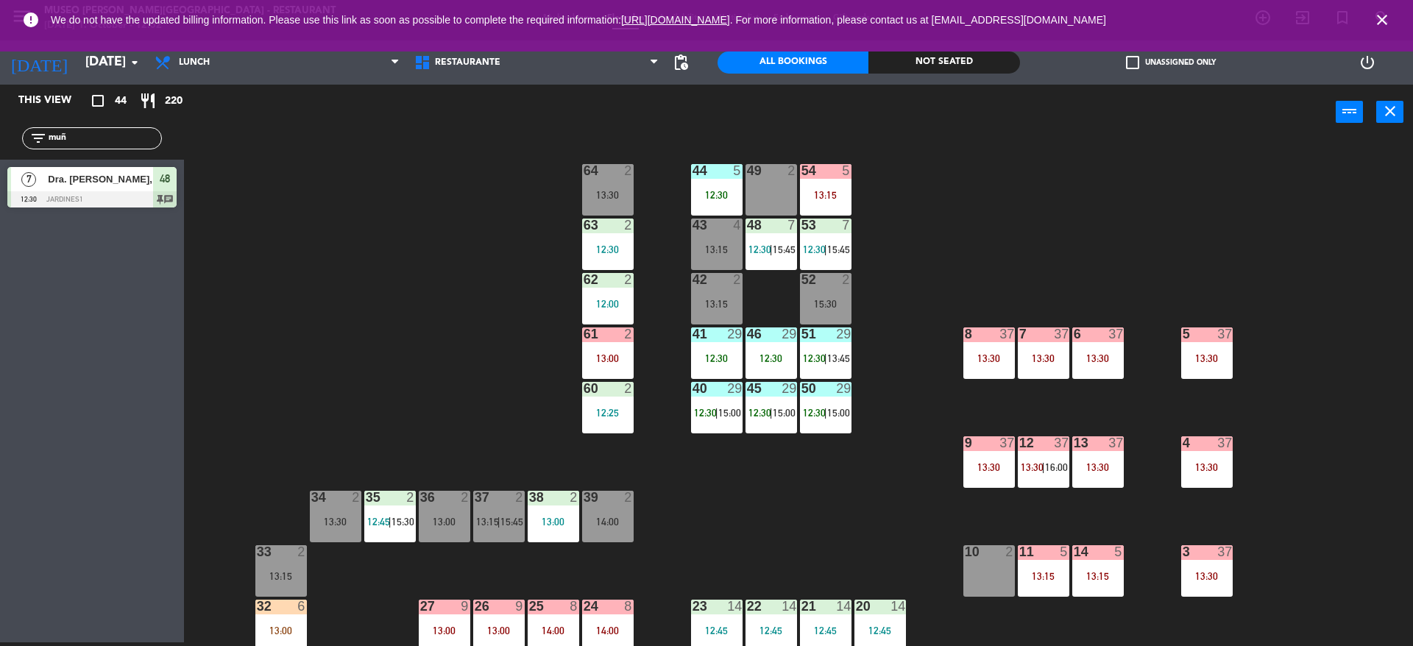
click at [933, 170] on div "44 5 12:30 49 2 54 5 13:15 64 2 13:30 48 7 12:30 | 15:45 53 7 12:30 | 15:45 63 …" at bounding box center [805, 395] width 1215 height 503
click at [617, 303] on div "12:00" at bounding box center [608, 304] width 52 height 10
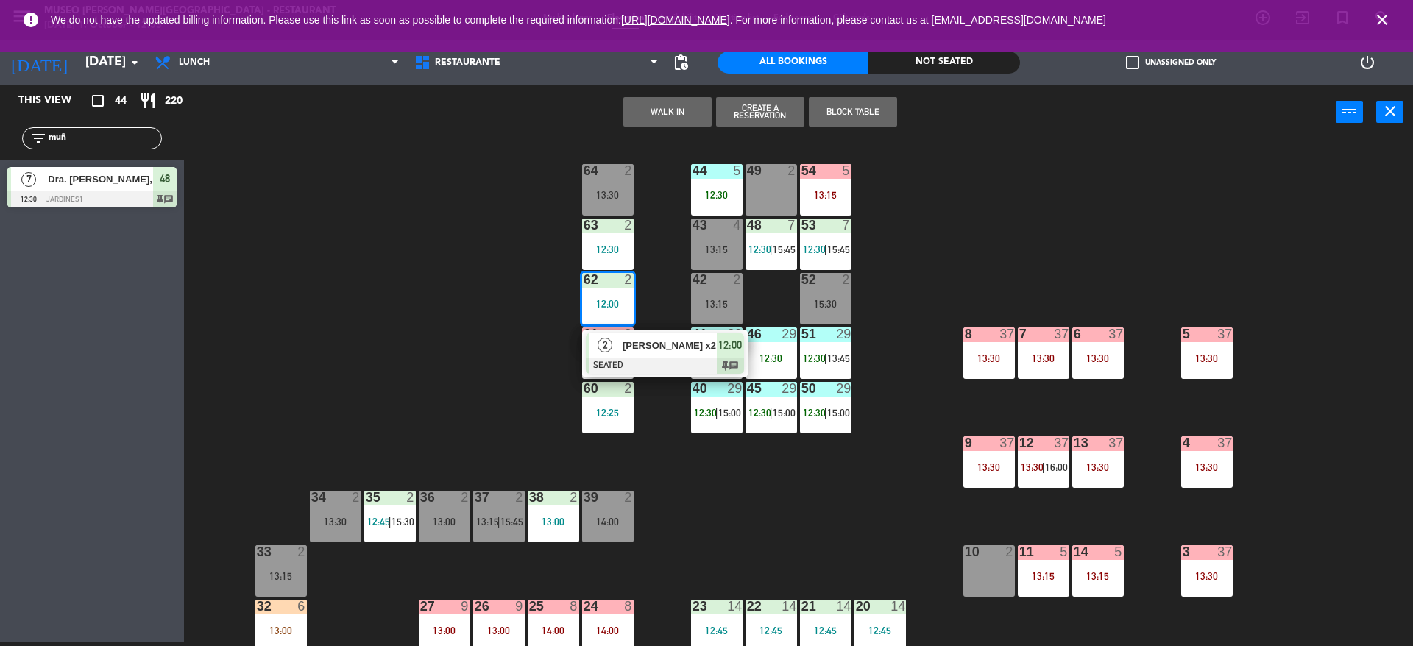
click at [632, 353] on span "[PERSON_NAME] x2" at bounding box center [670, 345] width 94 height 15
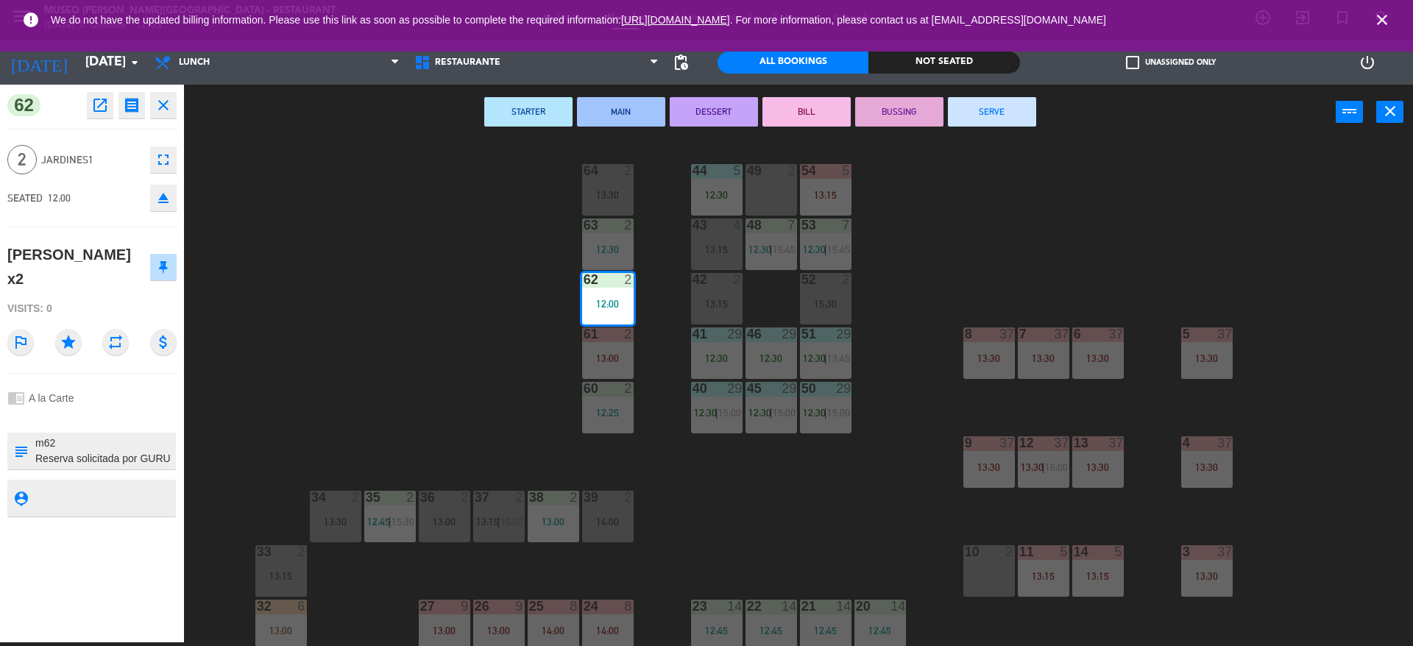
click at [495, 351] on div "44 5 12:30 49 2 54 5 13:15 64 2 13:30 48 7 12:30 | 15:45 53 7 12:30 | 15:45 63 …" at bounding box center [805, 395] width 1215 height 503
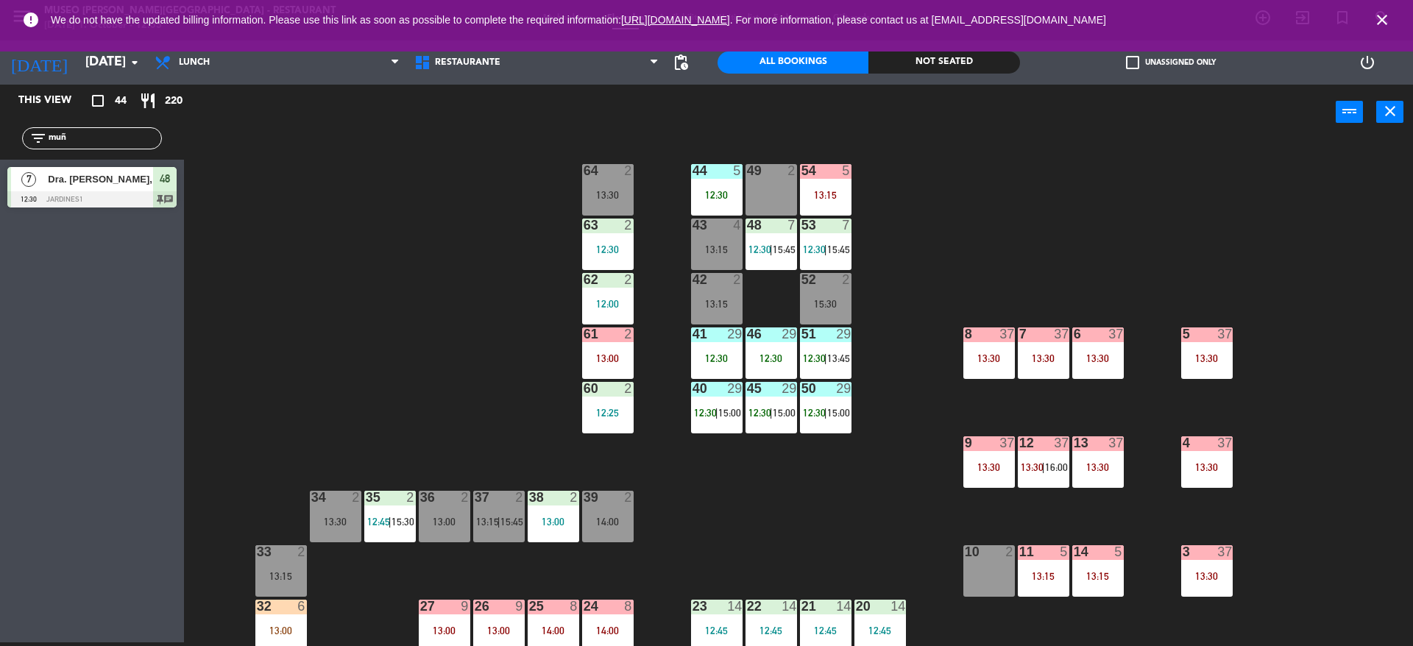
drag, startPoint x: 75, startPoint y: 134, endPoint x: 0, endPoint y: 25, distance: 132.3
click at [0, 25] on div "menu Museo Larco Café - Restaurant Wednesday 1. October - 12:55 My bookings Flo…" at bounding box center [706, 323] width 1413 height 646
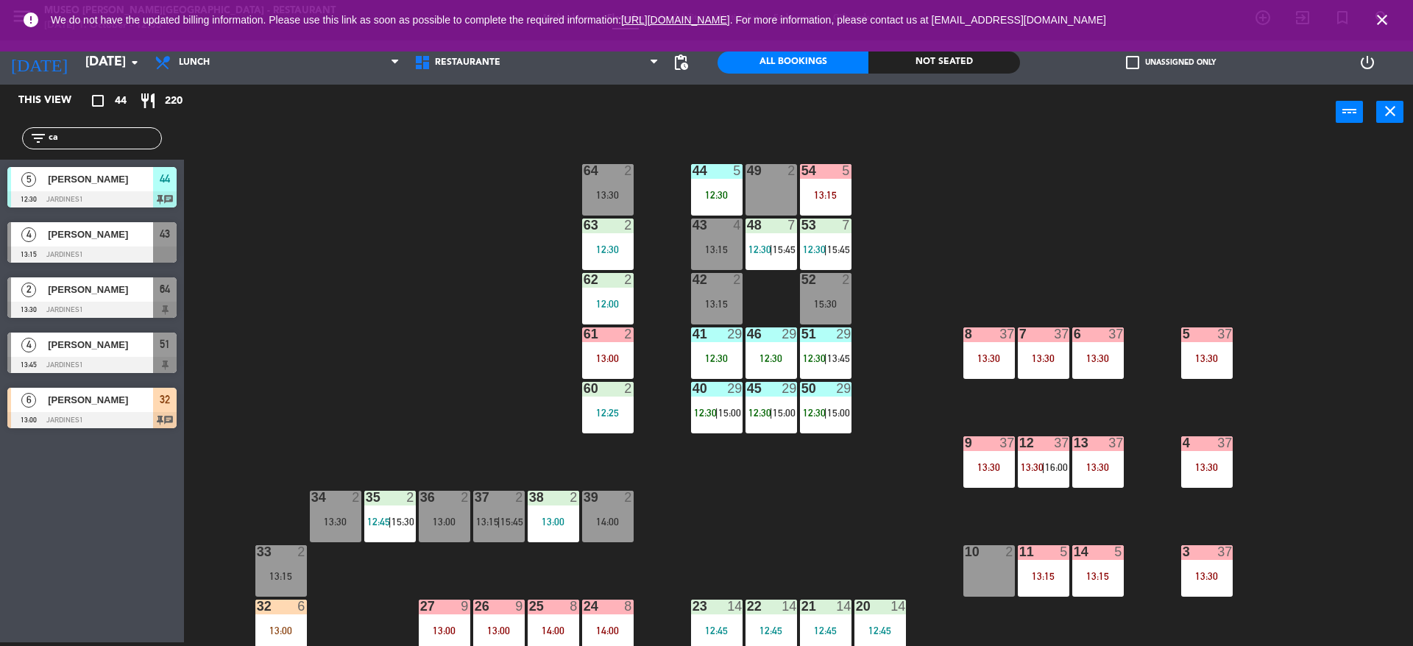
type input "c"
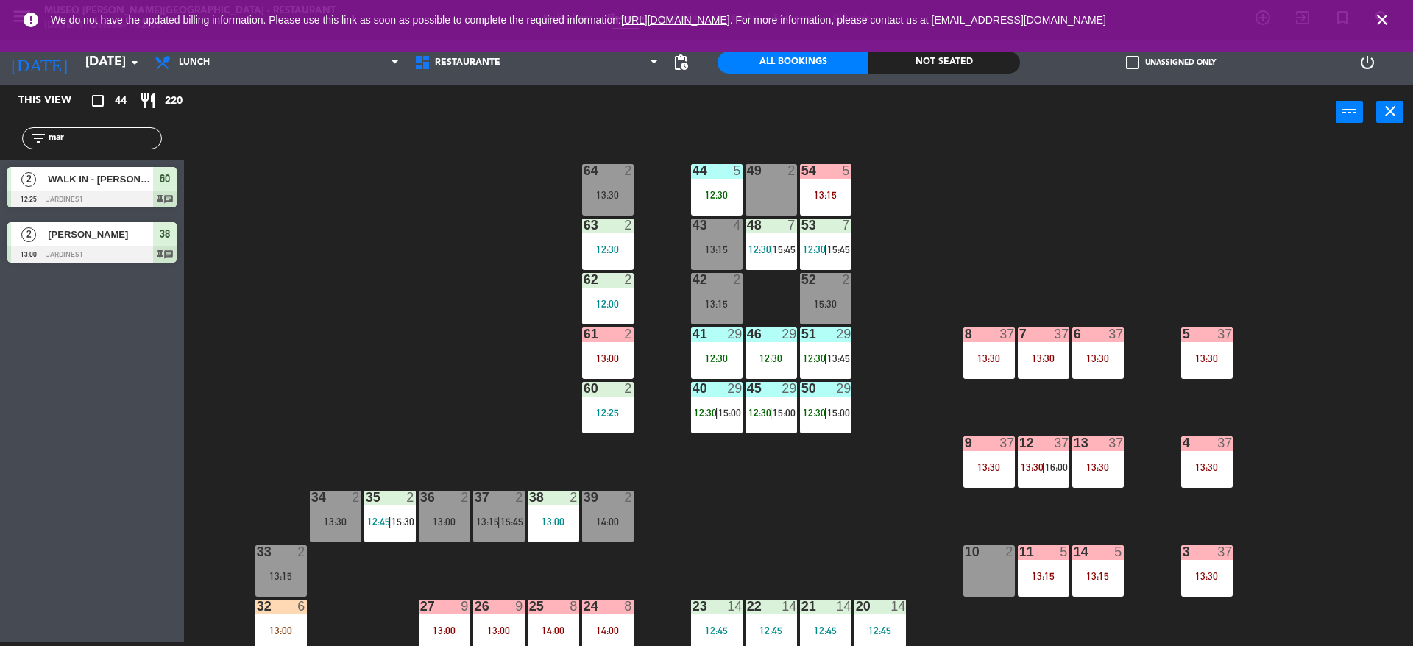
type input "mar"
click at [361, 191] on div "44 5 12:30 49 2 54 5 13:15 64 2 13:30 48 7 12:30 | 15:45 53 7 12:30 | 15:45 63 …" at bounding box center [805, 395] width 1215 height 503
click at [144, 242] on span "[PERSON_NAME]" at bounding box center [100, 234] width 105 height 15
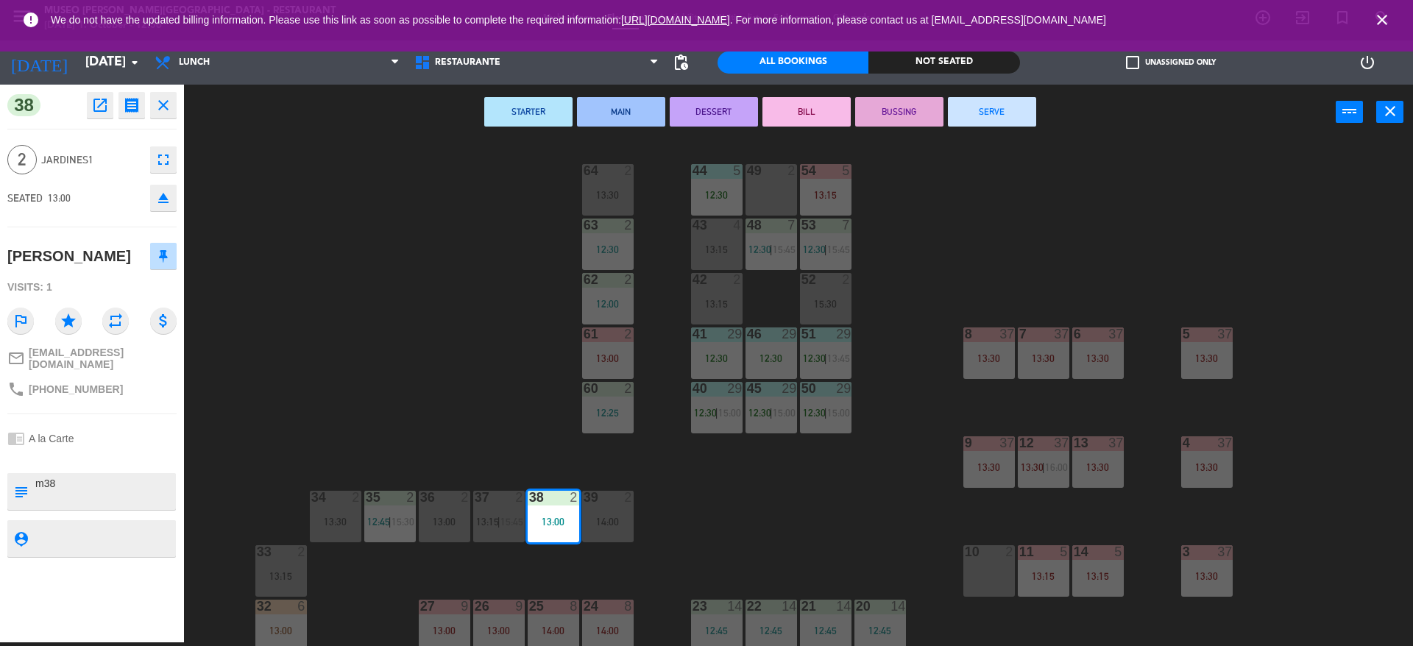
click at [272, 430] on div "44 5 12:30 49 2 54 5 13:15 64 2 13:30 48 7 12:30 | 15:45 53 7 12:30 | 15:45 63 …" at bounding box center [805, 395] width 1215 height 503
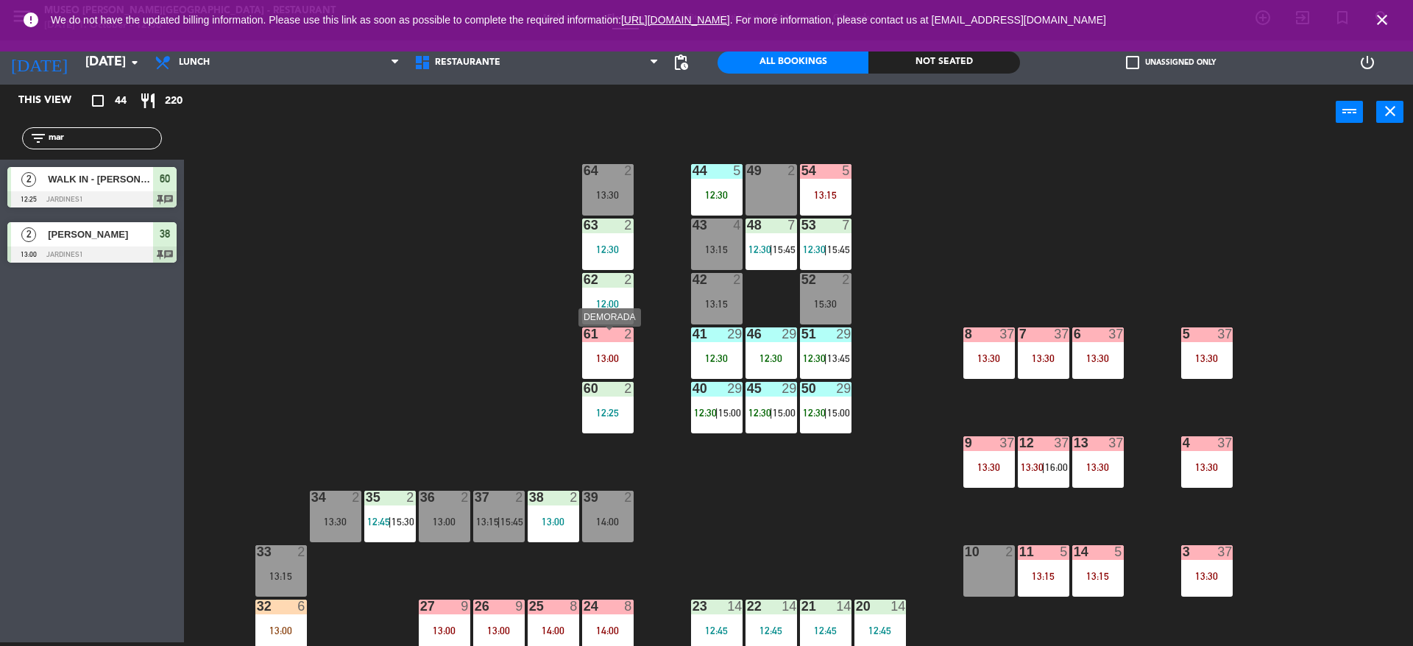
click at [613, 360] on div "13:00" at bounding box center [608, 358] width 52 height 10
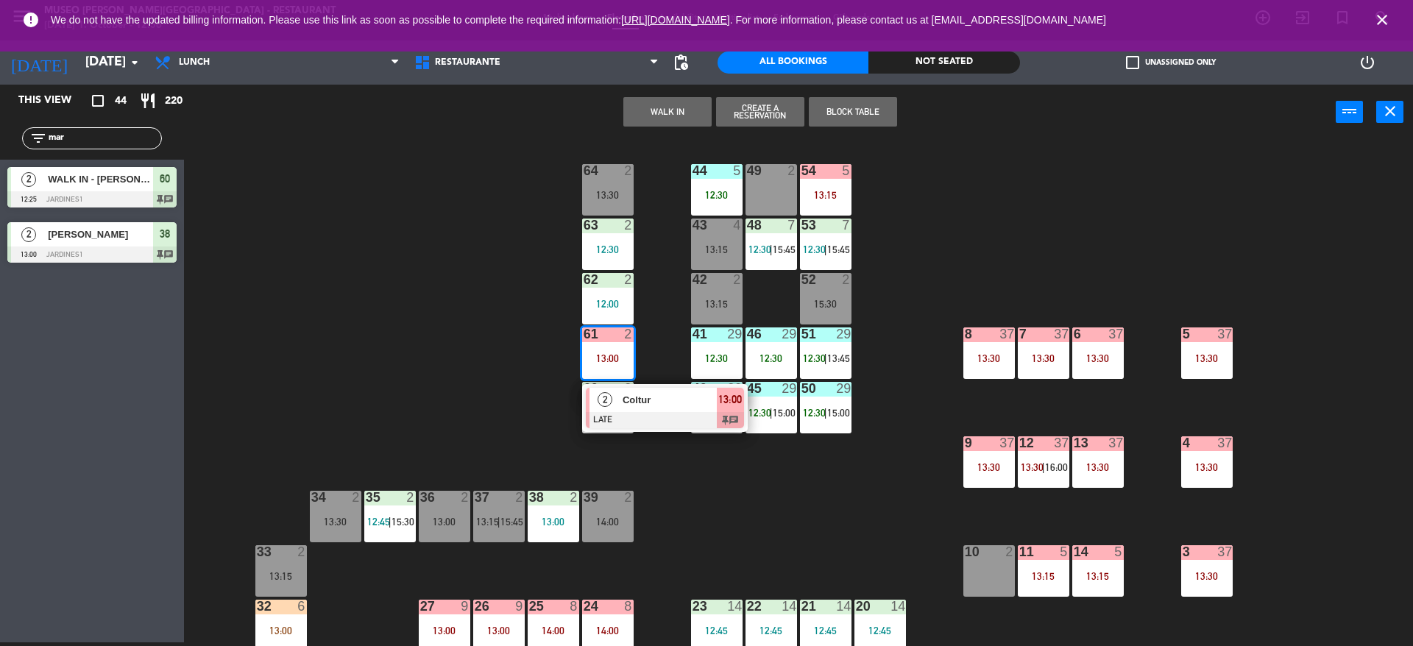
click at [609, 419] on div at bounding box center [665, 420] width 158 height 16
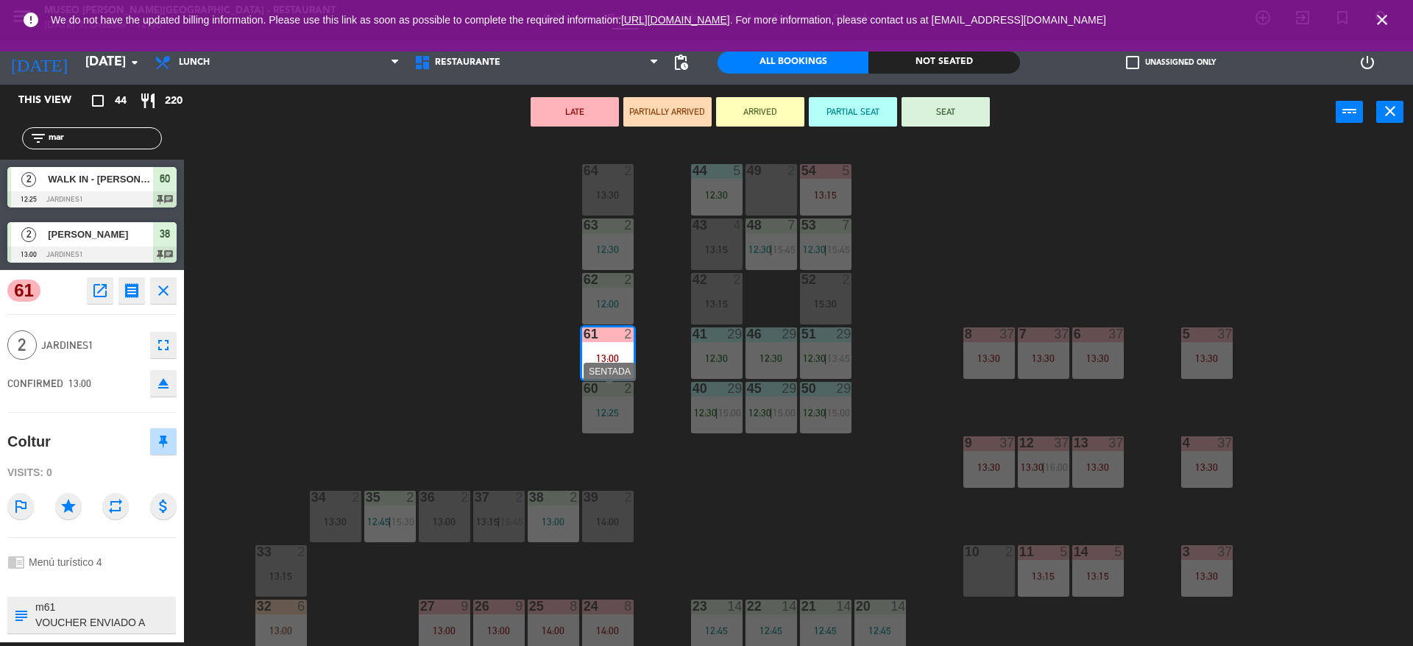
click at [392, 381] on div "44 5 12:30 49 2 54 5 13:15 64 2 13:30 48 7 12:30 | 15:45 53 7 12:30 | 15:45 63 …" at bounding box center [805, 395] width 1215 height 503
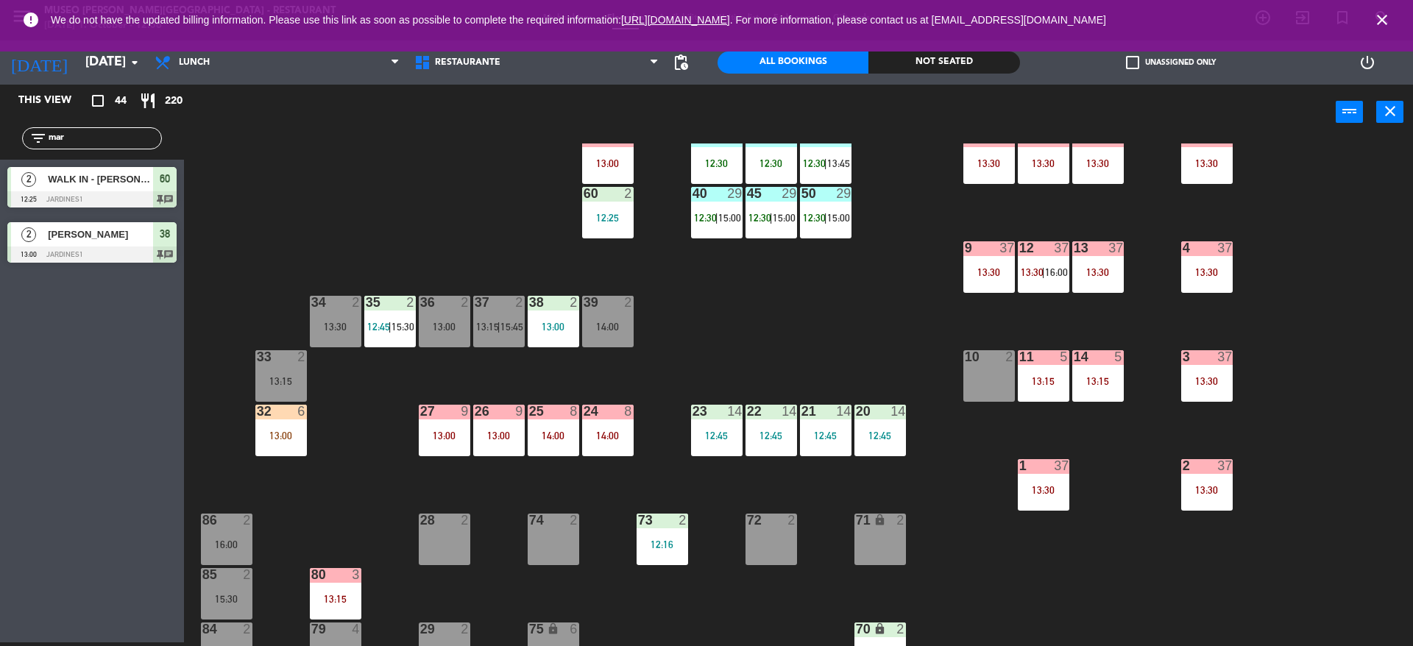
scroll to position [213, 0]
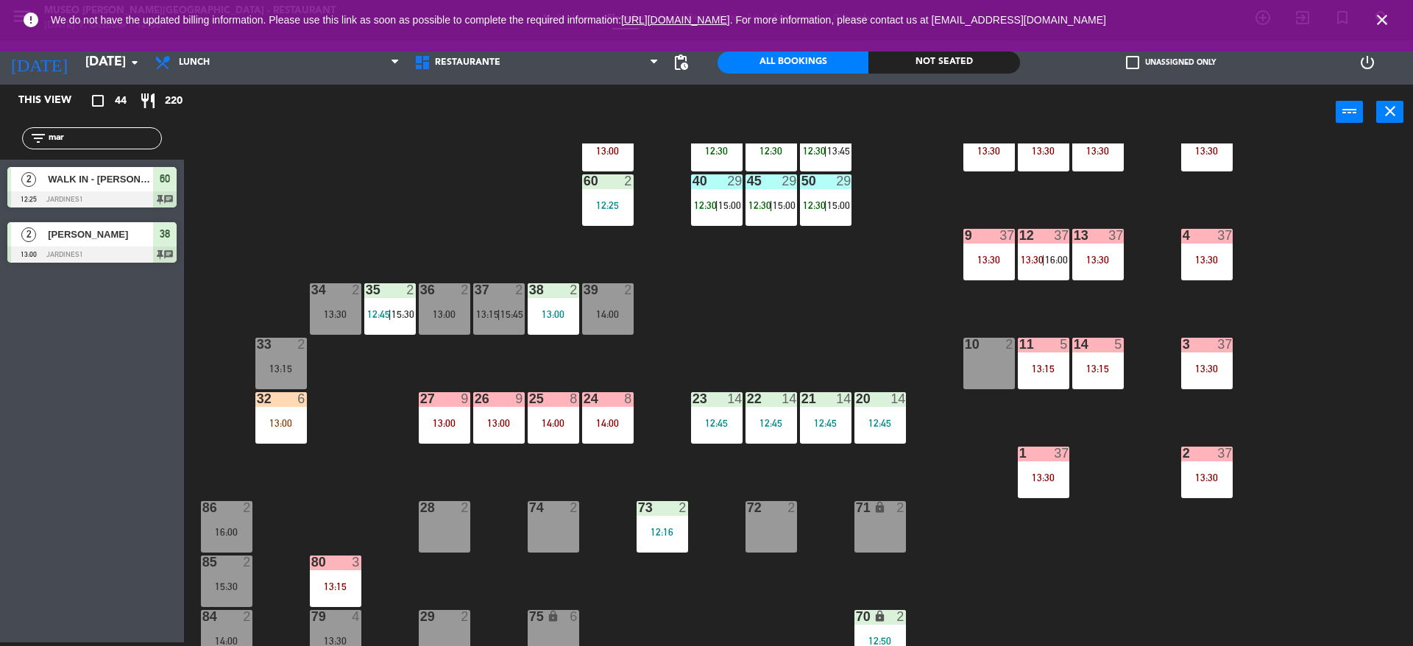
click at [285, 425] on div "13:00" at bounding box center [281, 423] width 52 height 10
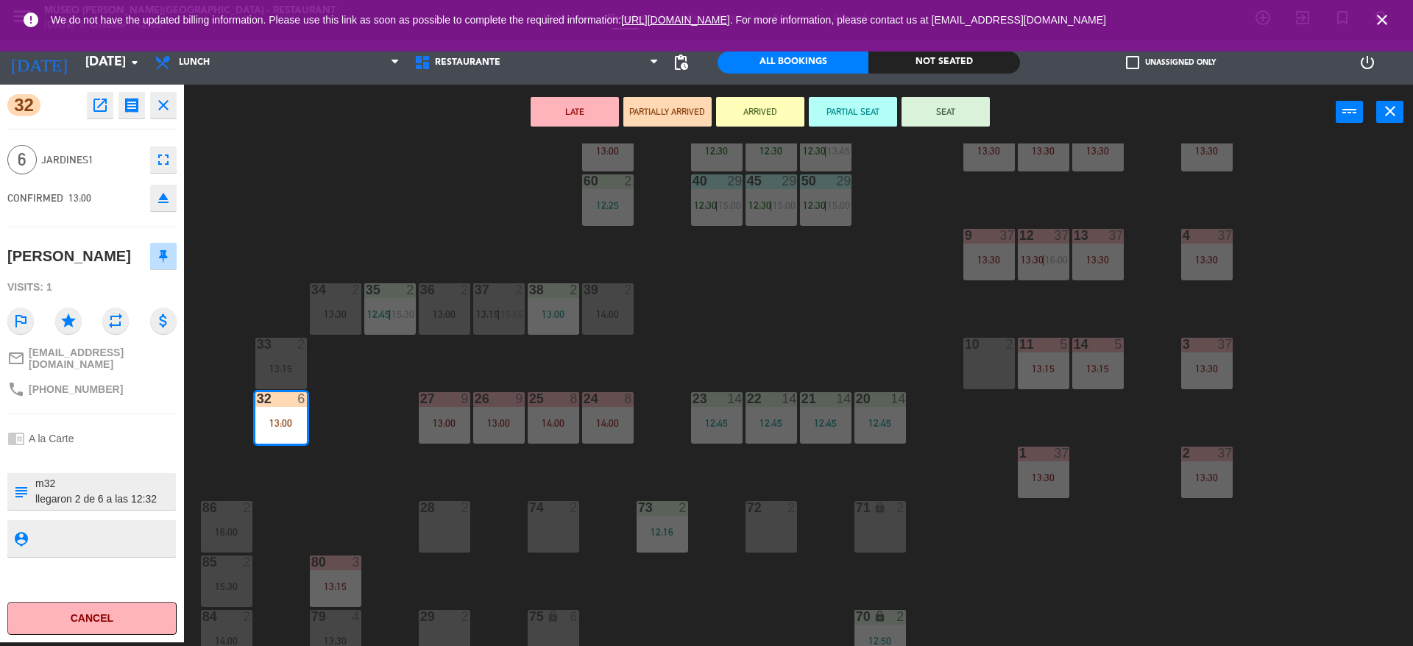
click at [867, 121] on button "PARTIAL SEAT" at bounding box center [853, 111] width 88 height 29
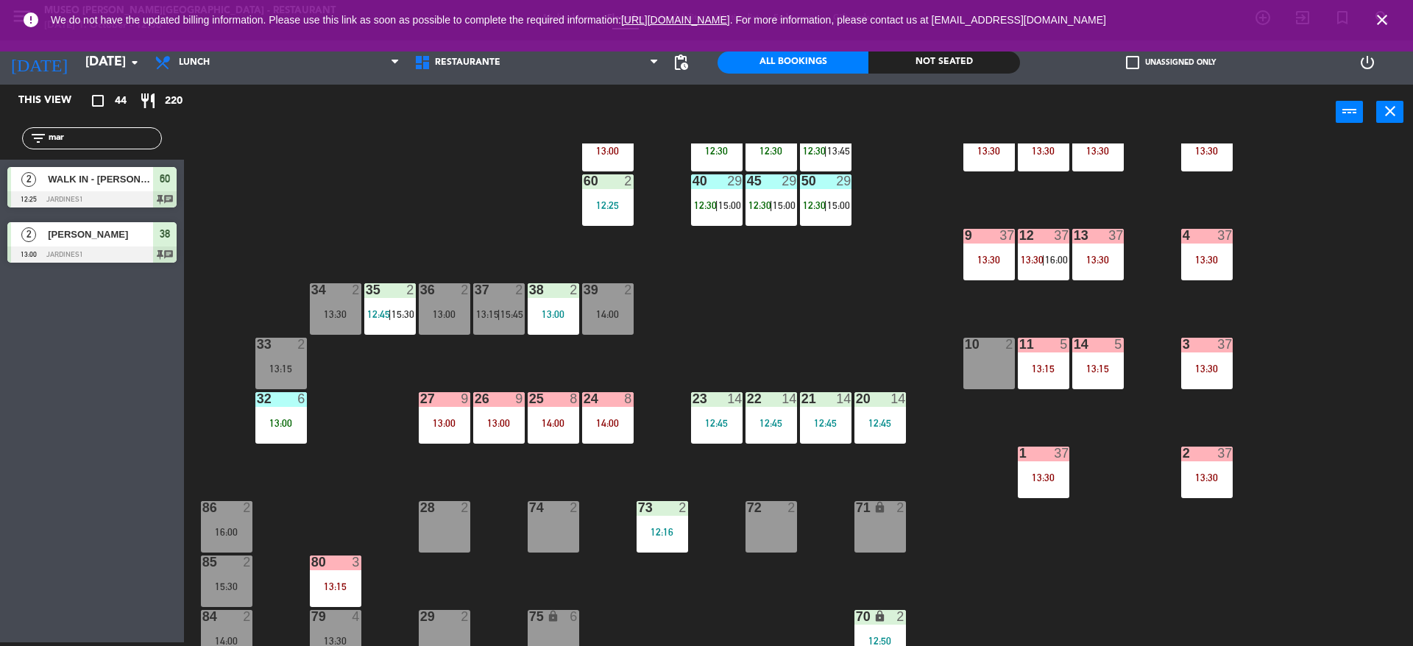
click at [875, 235] on div "44 5 12:30 49 2 54 5 13:15 64 2 13:30 48 7 12:30 | 15:45 53 7 12:30 | 15:45 63 …" at bounding box center [805, 395] width 1215 height 503
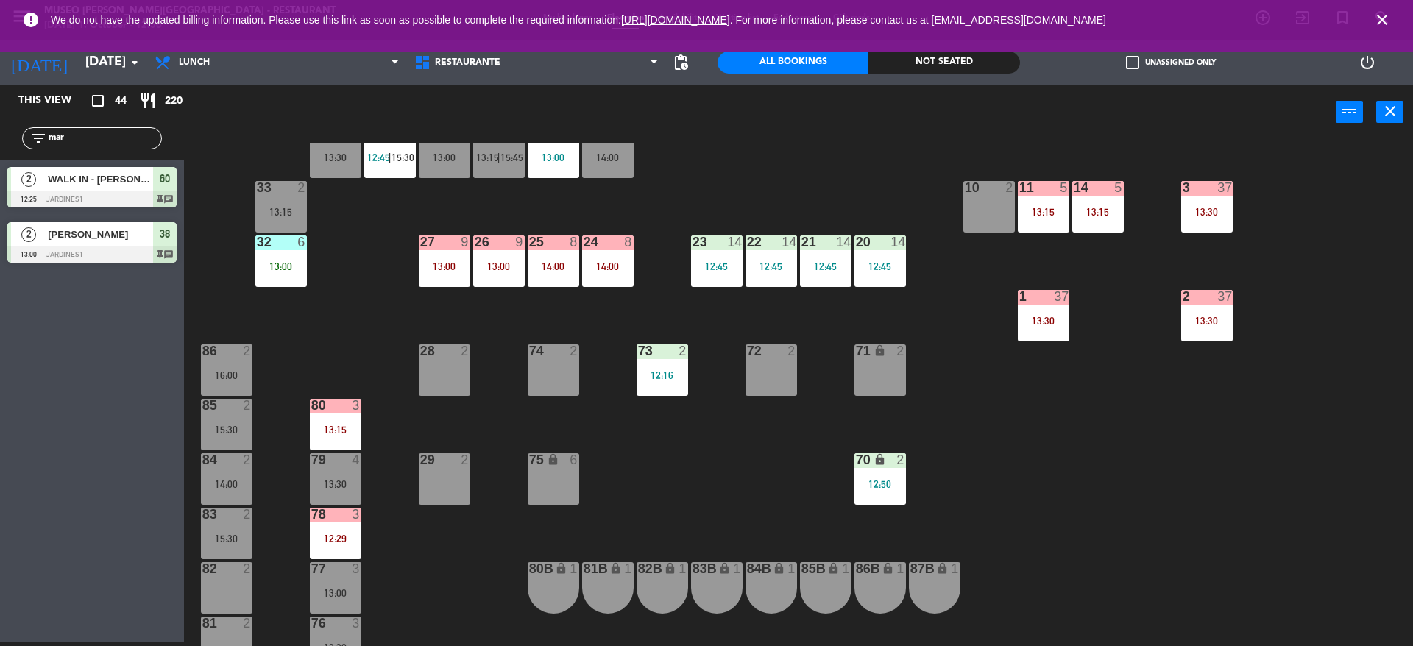
click at [430, 591] on div "44 5 12:30 49 2 54 5 13:15 64 2 13:30 48 7 12:30 | 15:45 53 7 12:30 | 15:45 63 …" at bounding box center [805, 395] width 1215 height 503
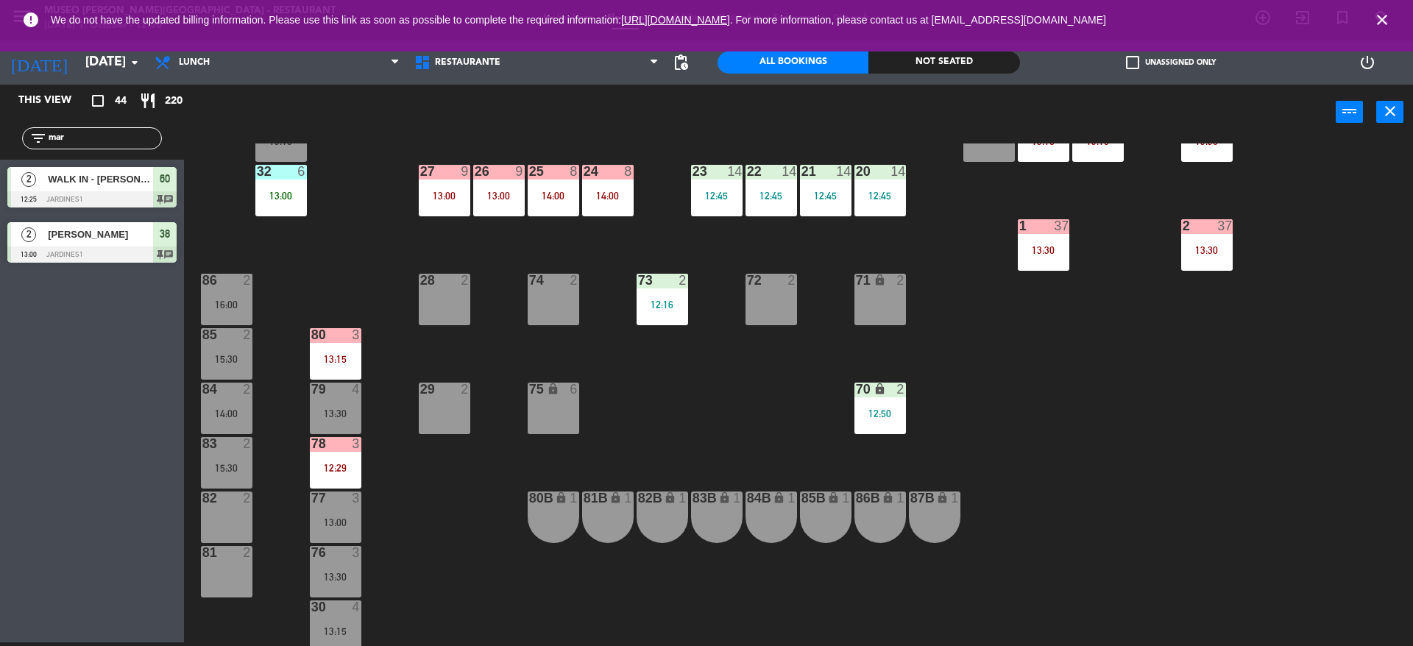
click at [353, 468] on div "12:29" at bounding box center [336, 468] width 52 height 10
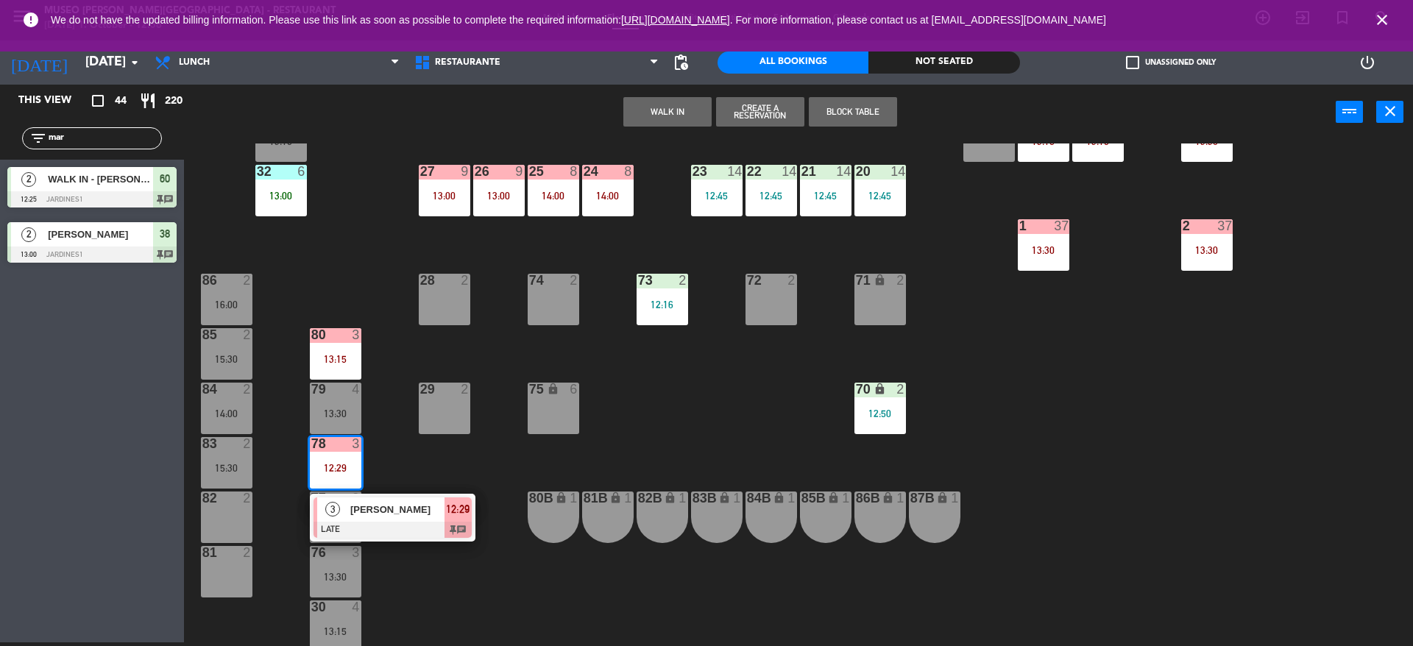
click at [361, 514] on span "[PERSON_NAME]" at bounding box center [397, 509] width 94 height 15
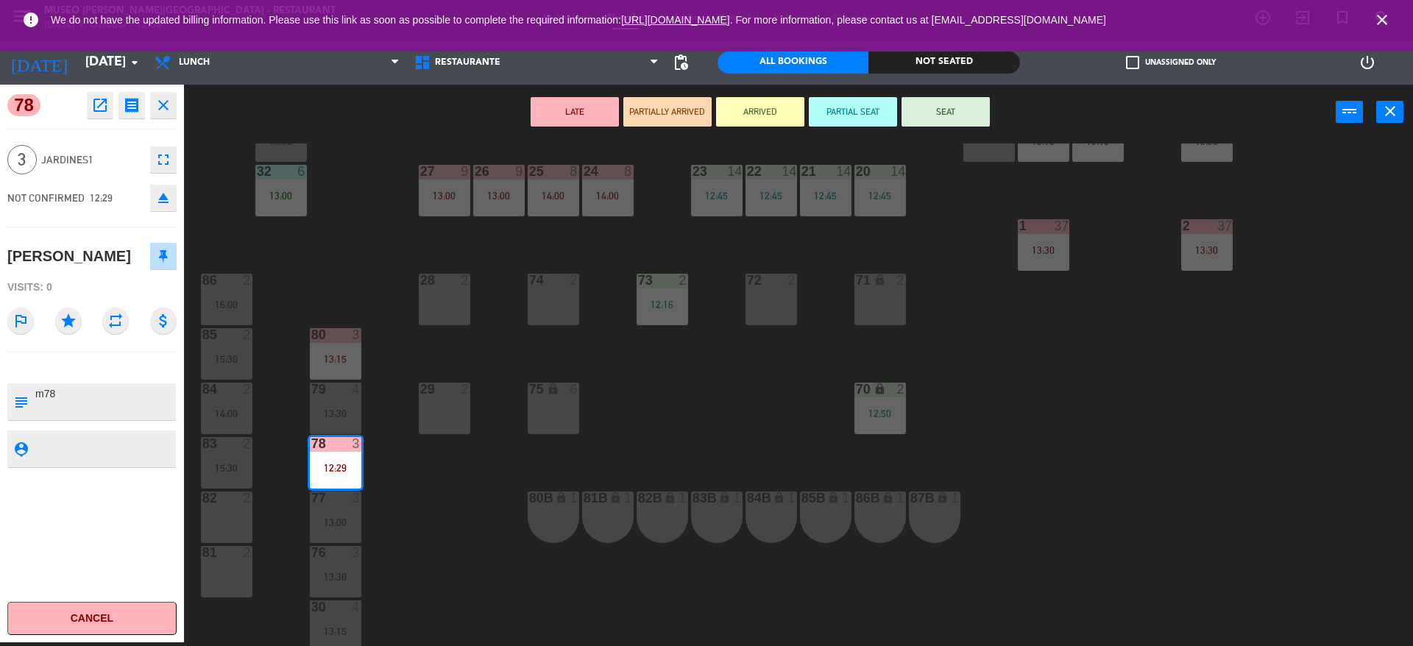
click at [114, 406] on textarea at bounding box center [104, 401] width 141 height 31
paste textarea "m78"
type textarea "m78 NO MOVER"
click at [98, 155] on span "Jardines1" at bounding box center [92, 160] width 102 height 17
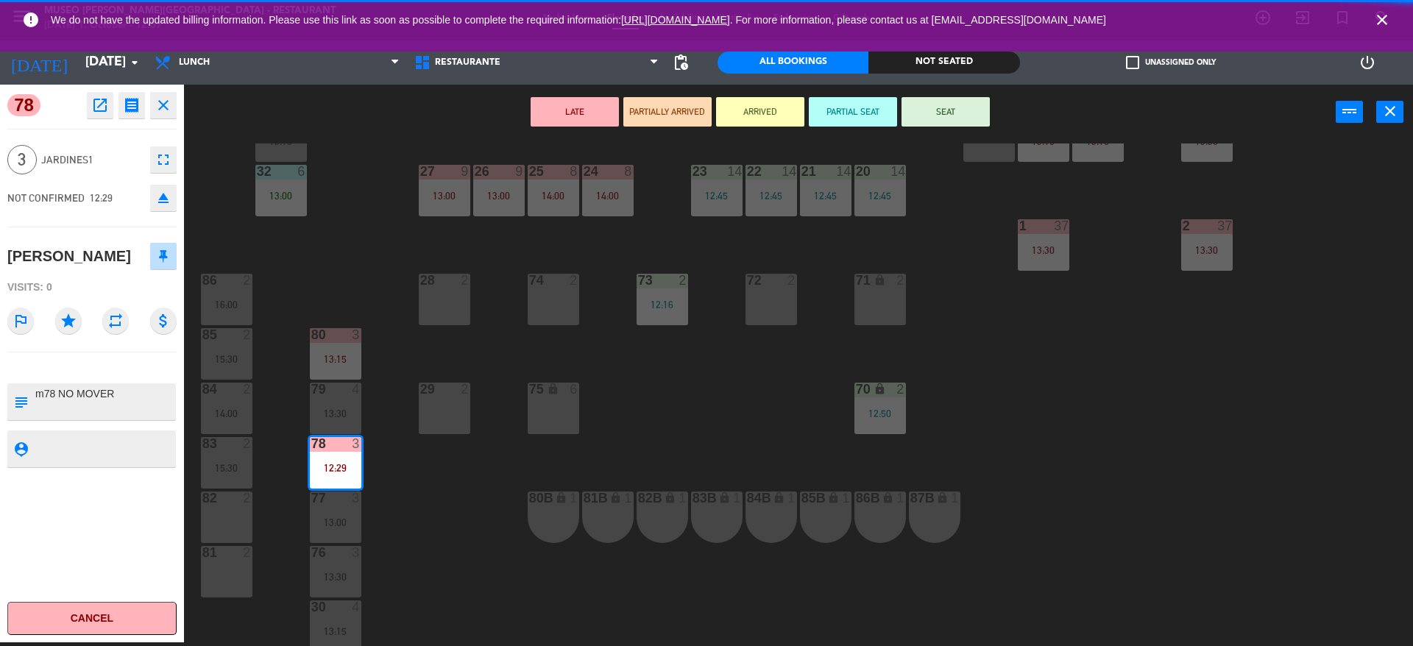
click at [308, 305] on div "44 5 12:30 49 2 54 5 13:15 64 2 13:30 48 7 12:30 | 15:45 53 7 12:30 | 15:45 63 …" at bounding box center [805, 395] width 1215 height 503
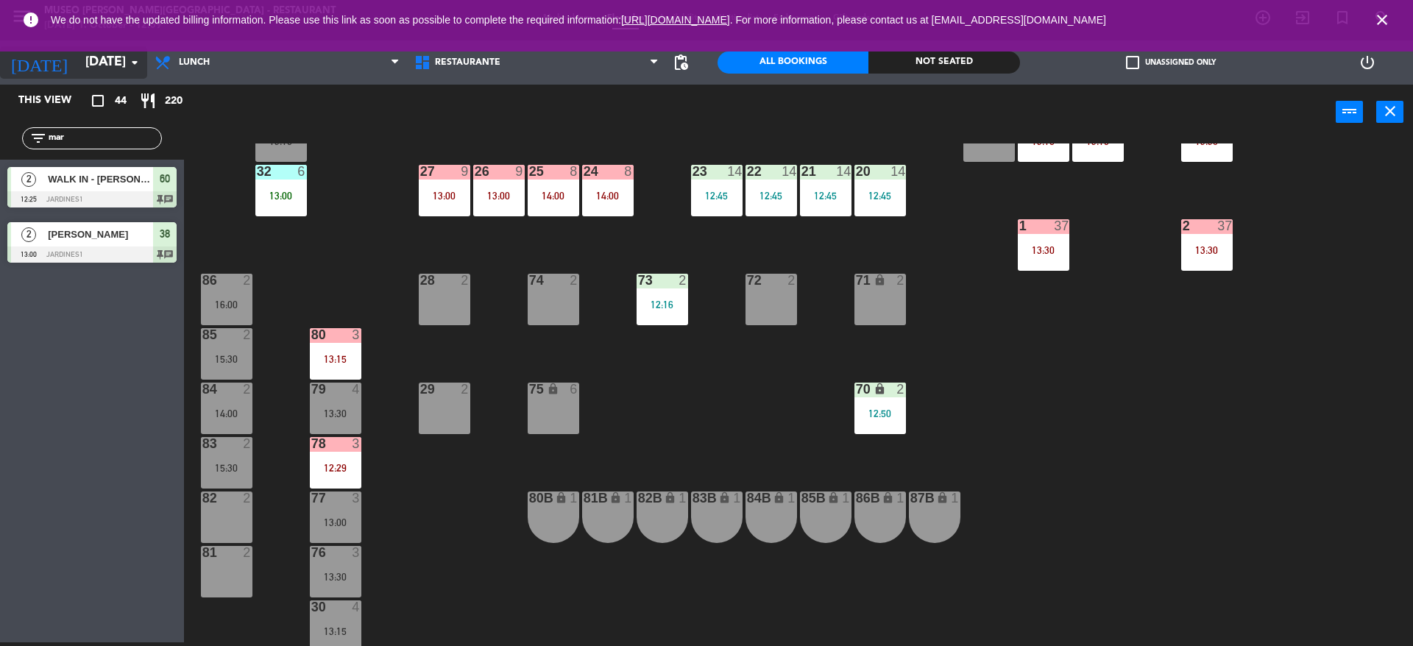
drag, startPoint x: 133, startPoint y: 140, endPoint x: 0, endPoint y: 81, distance: 145.6
click at [0, 81] on ng-component "menu Museo Larco Café - Restaurant Wednesday 1. October - 12:59 My bookings Flo…" at bounding box center [706, 321] width 1413 height 650
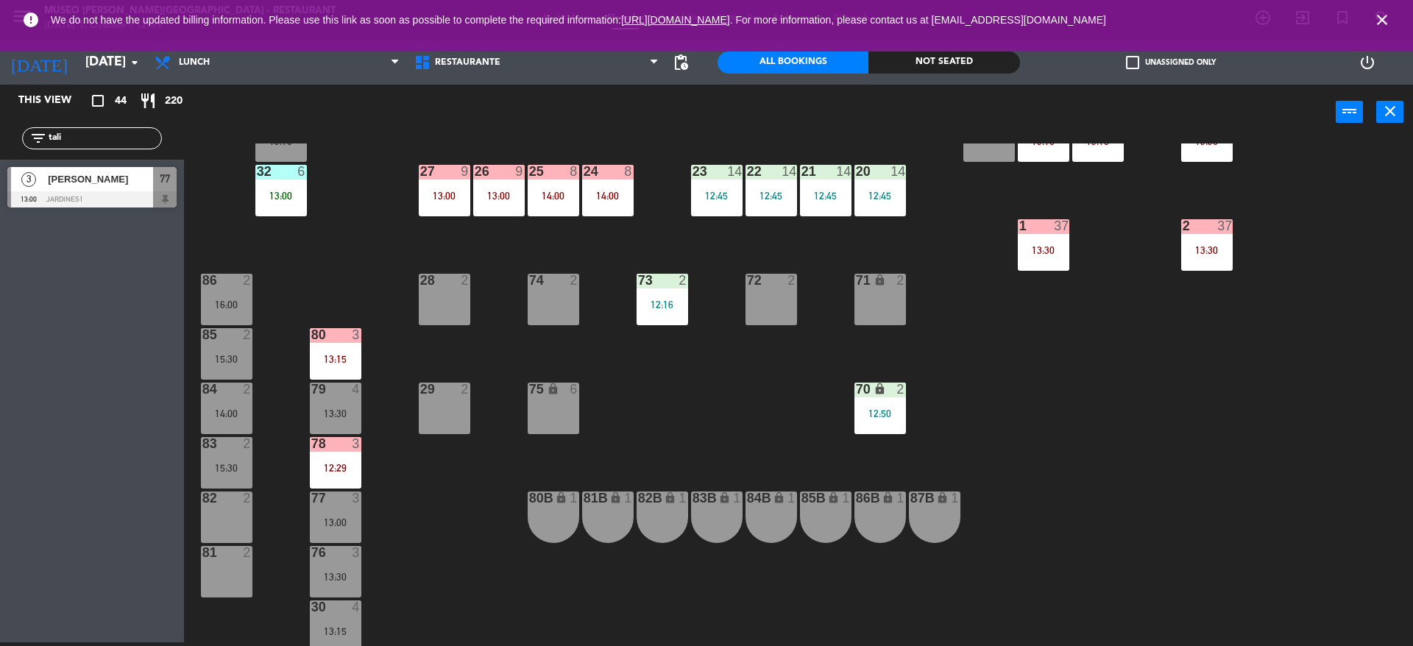
type input "tali"
click at [118, 174] on span "[PERSON_NAME]" at bounding box center [100, 178] width 105 height 15
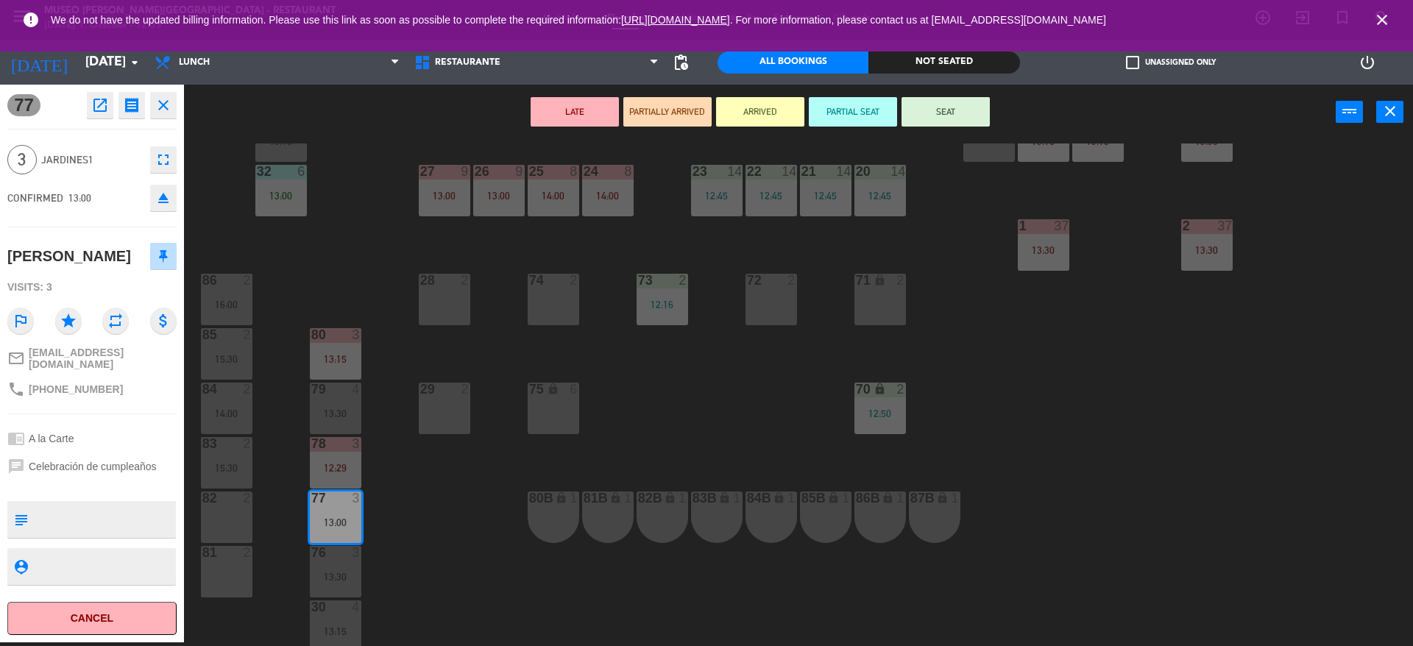
click at [135, 519] on textarea at bounding box center [104, 519] width 141 height 31
type textarea "m77"
click at [130, 179] on div "3 Jardines1 fullscreen" at bounding box center [91, 160] width 169 height 40
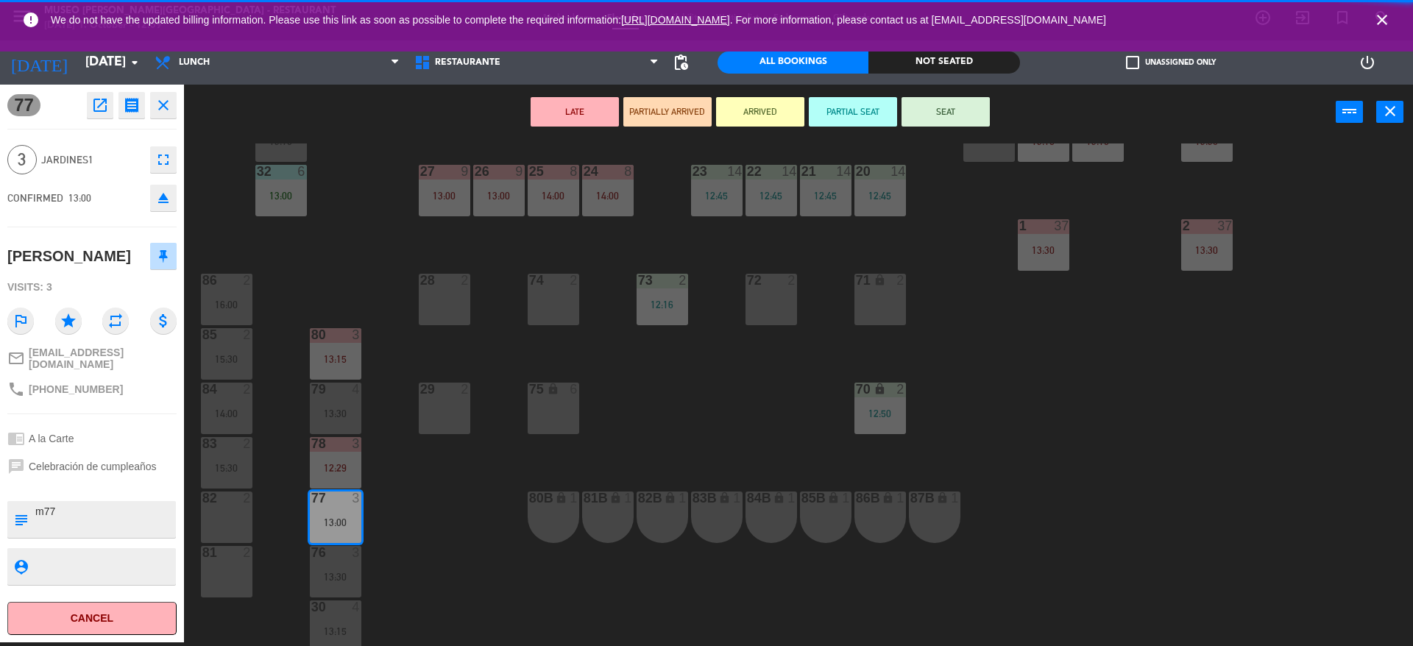
click at [967, 98] on div "LATE PARTIALLY ARRIVED ARRIVED PARTIAL SEAT SEAT power_input close" at bounding box center [760, 113] width 1152 height 56
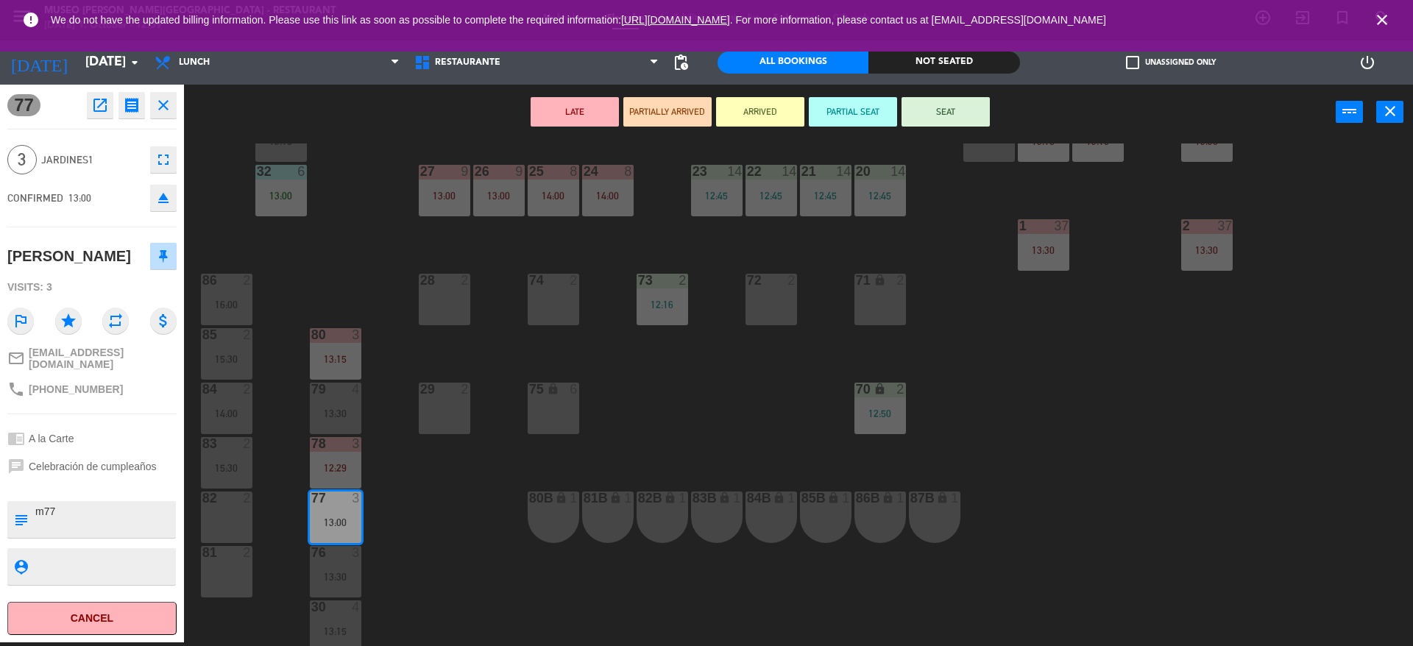
click at [959, 109] on button "SEAT" at bounding box center [946, 111] width 88 height 29
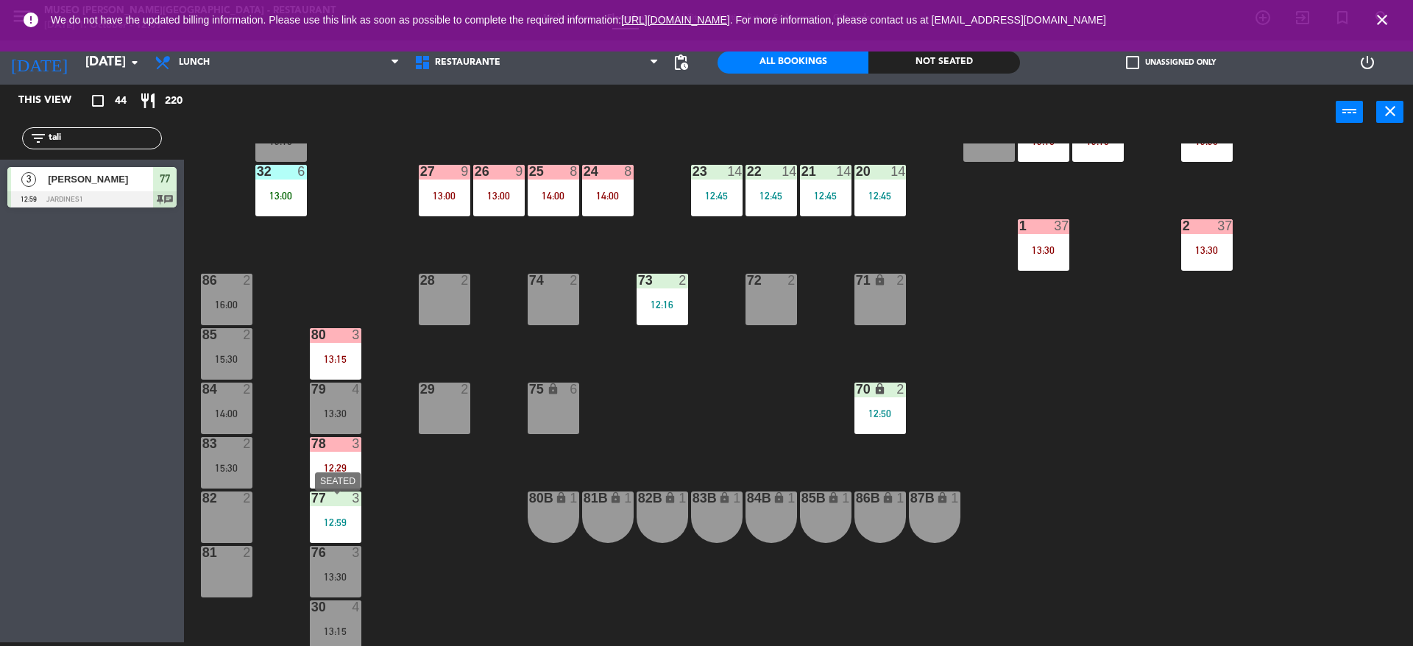
click at [358, 520] on div "12:59" at bounding box center [336, 522] width 52 height 10
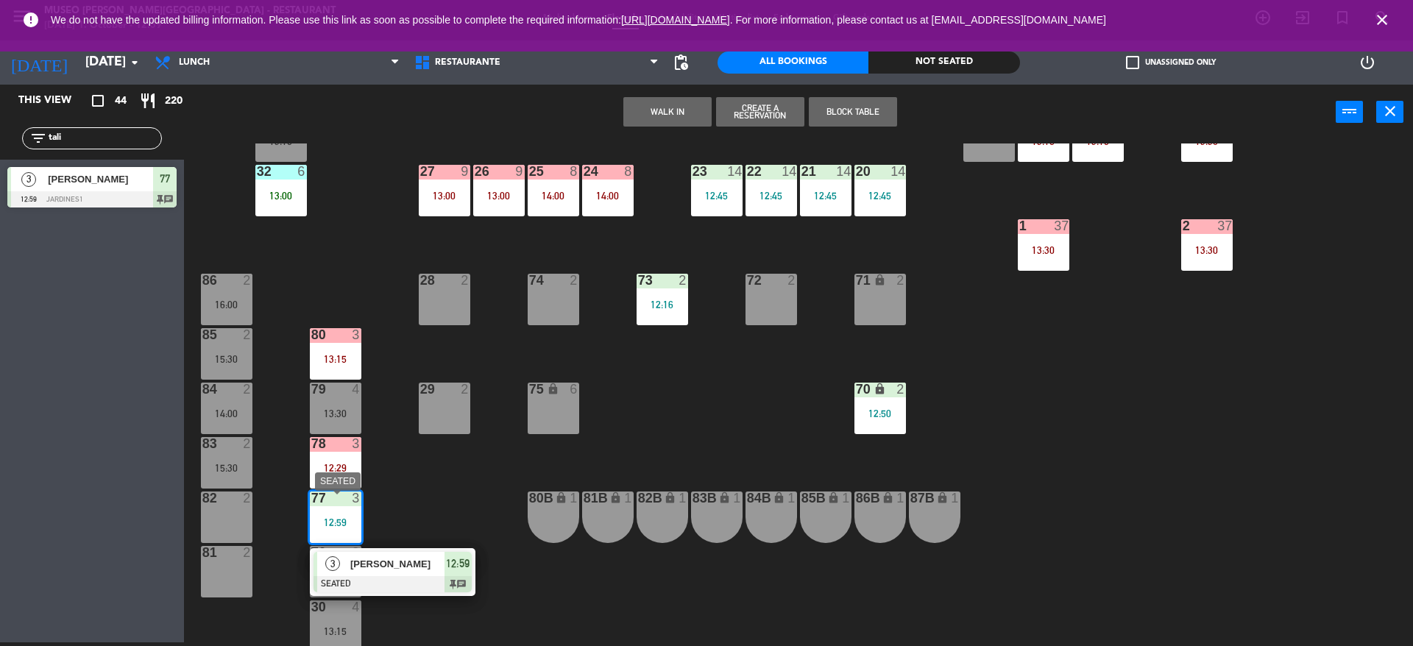
click at [374, 583] on div at bounding box center [393, 584] width 158 height 16
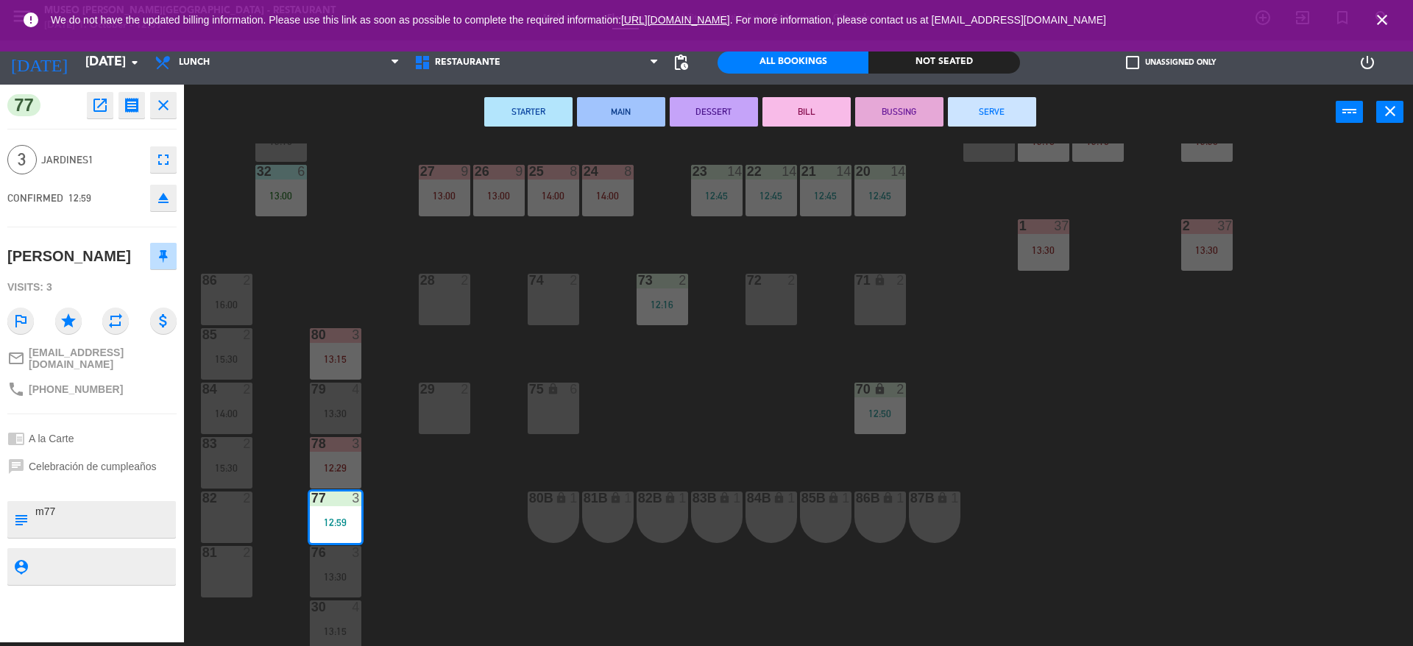
click at [165, 523] on textarea at bounding box center [104, 519] width 141 height 31
type textarea "m77 llegaron 2 de 3 a las 12:59"
click at [102, 183] on div "CONFIRMED 12:59 eject" at bounding box center [91, 198] width 169 height 37
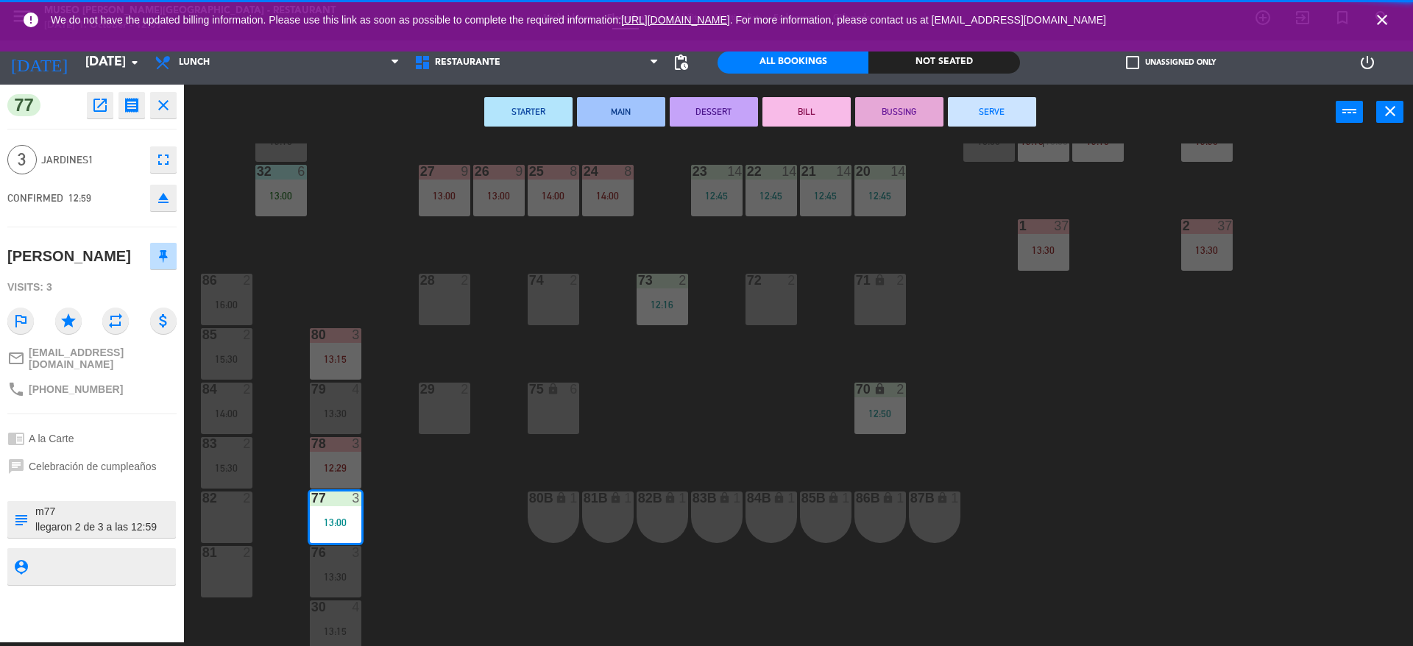
click at [280, 287] on div "44 5 12:30 49 2 54 5 13:15 64 2 13:30 48 7 12:30 | 15:45 53 7 12:30 | 15:45 63 …" at bounding box center [805, 395] width 1215 height 503
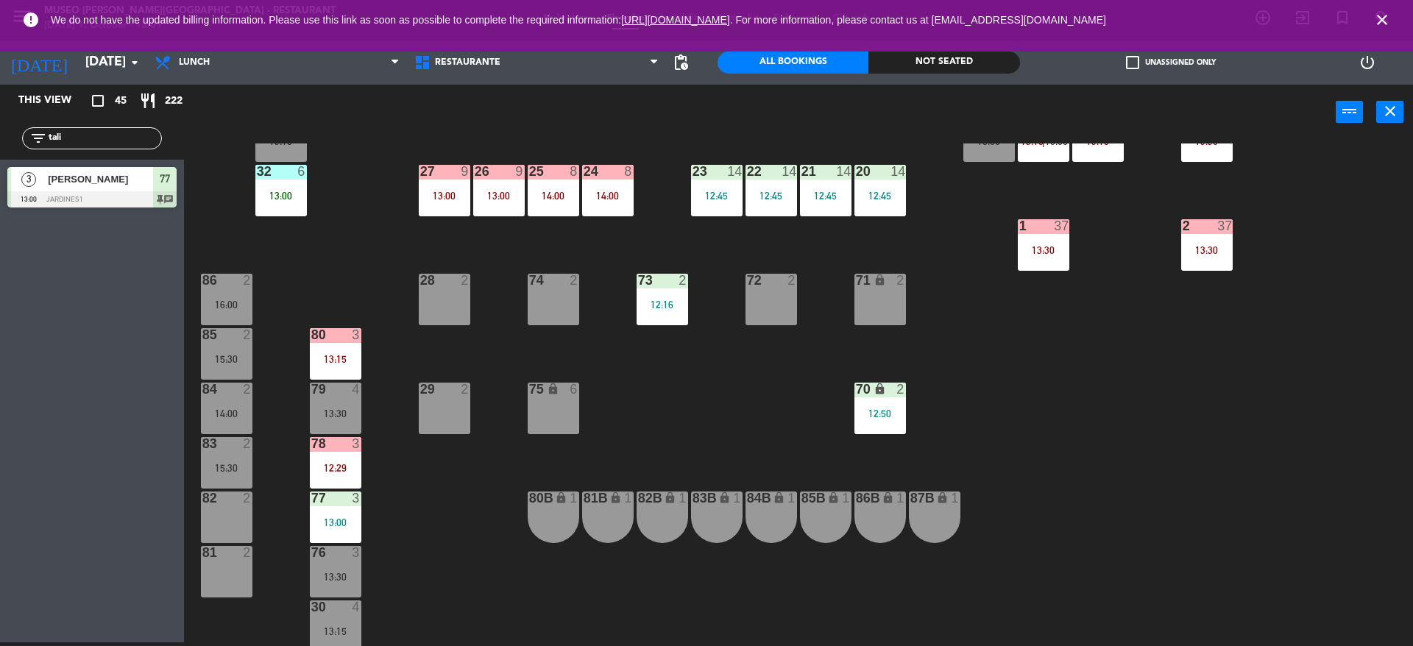
click at [353, 519] on div "77 3 13:00" at bounding box center [336, 518] width 52 height 52
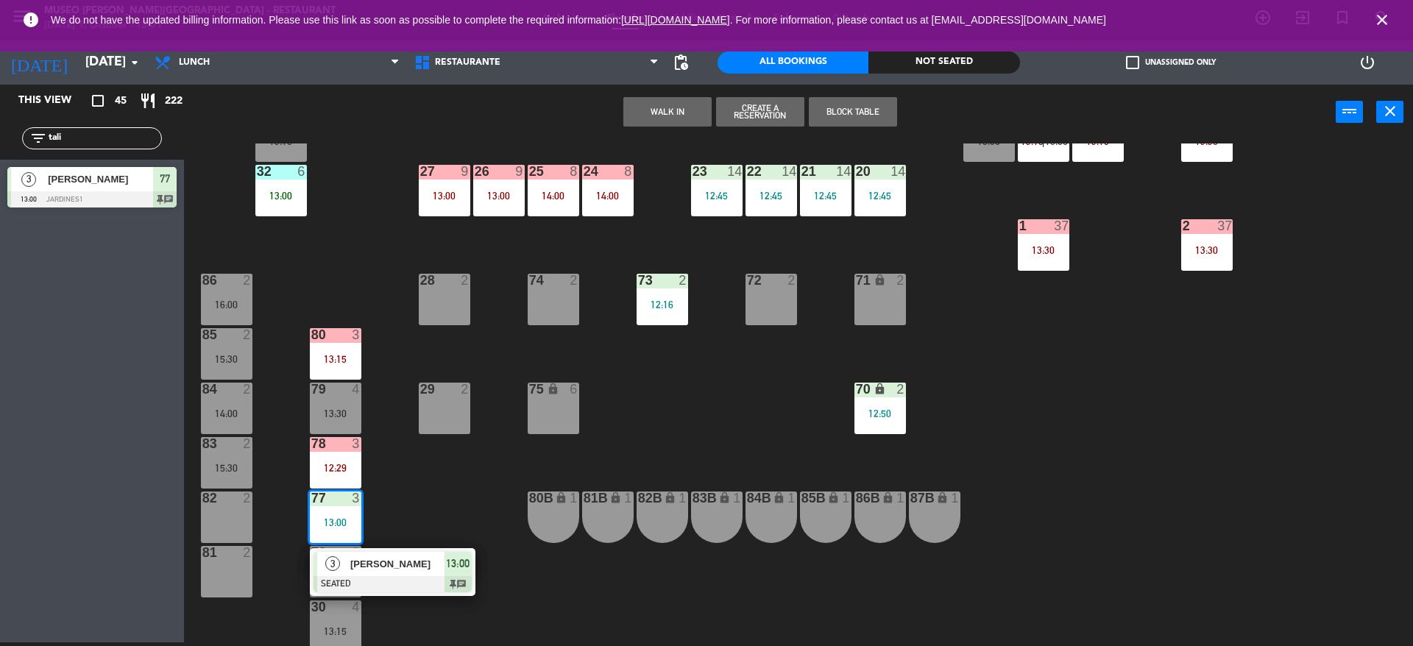
click at [399, 572] on span "[PERSON_NAME]" at bounding box center [397, 563] width 94 height 15
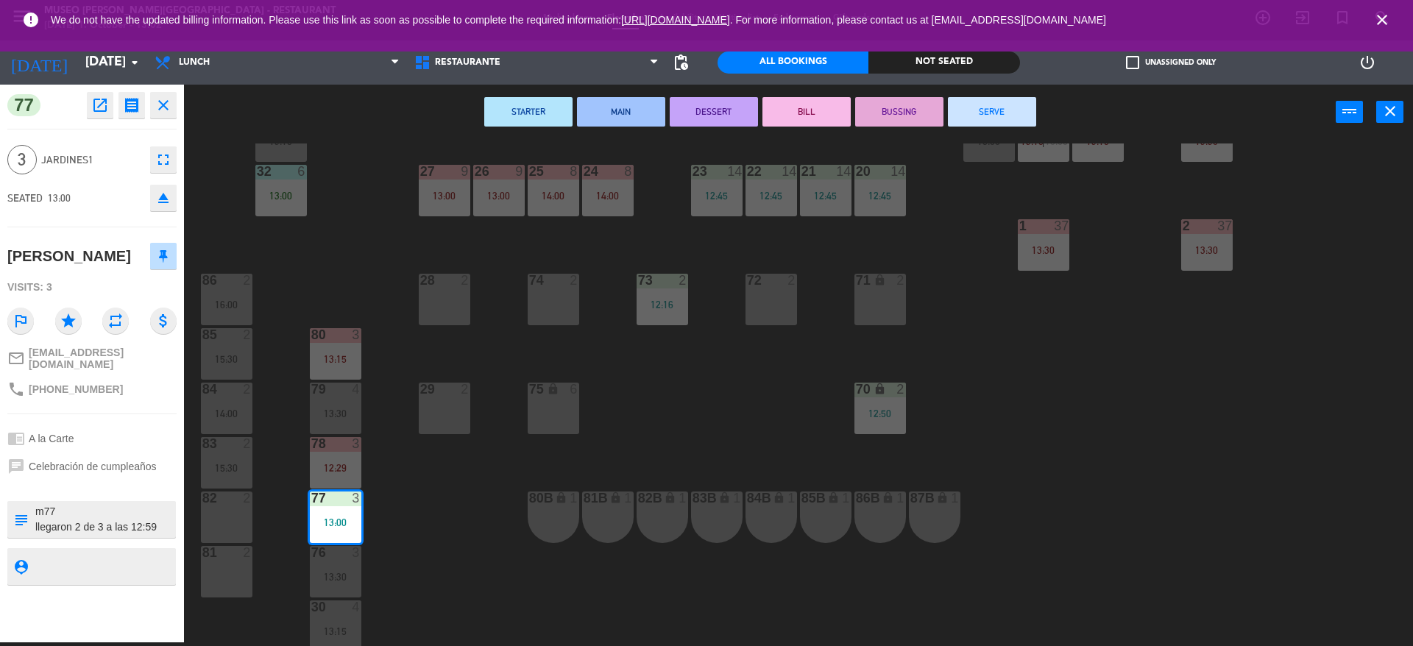
click at [399, 574] on div "44 5 12:30 49 2 54 5 13:15 64 2 13:30 48 7 12:30 | 15:45 53 7 12:30 | 15:45 63 …" at bounding box center [805, 395] width 1215 height 503
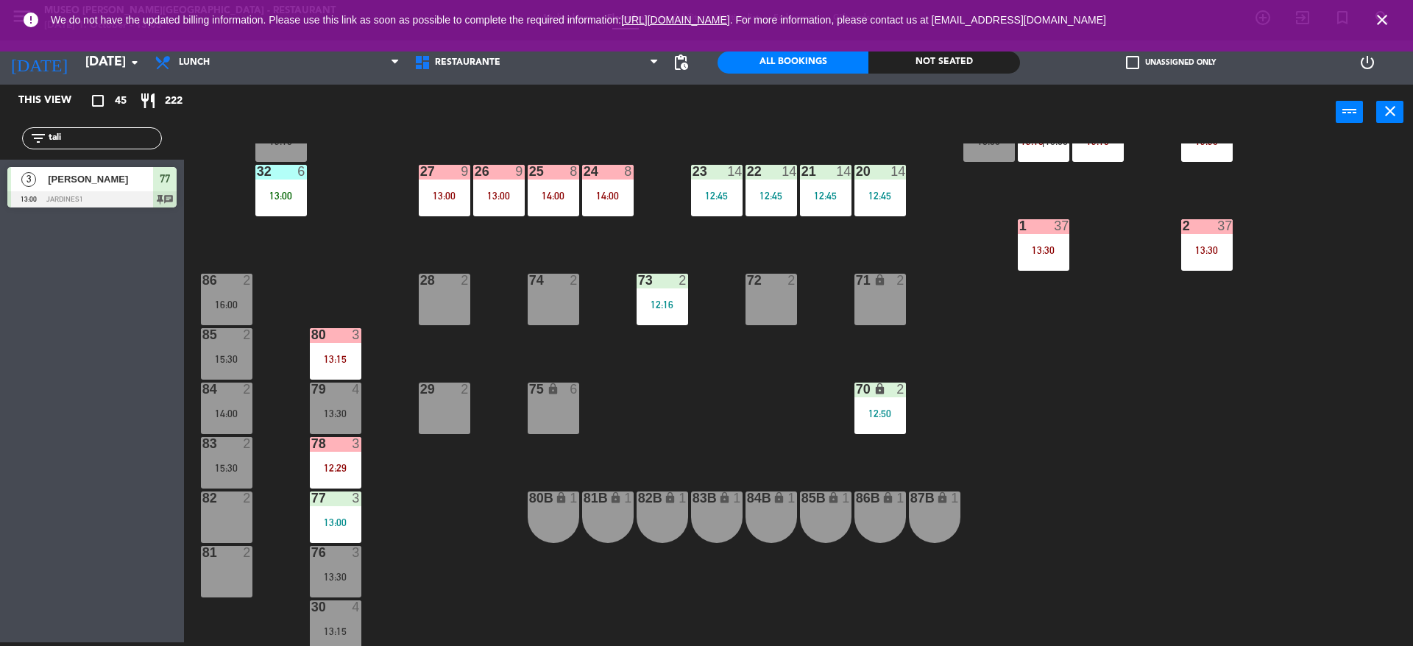
drag, startPoint x: 117, startPoint y: 138, endPoint x: 0, endPoint y: 117, distance: 118.8
click at [0, 117] on div "This view crop_square 45 restaurant 222 filter_list tali 3 Talia Rey 13:00 Jard…" at bounding box center [92, 150] width 184 height 130
click at [0, 113] on div "This view crop_square 45 restaurant 222 filter_list pil 5 Rosario del Pilar 13:…" at bounding box center [92, 150] width 184 height 130
type input "s"
type input "v"
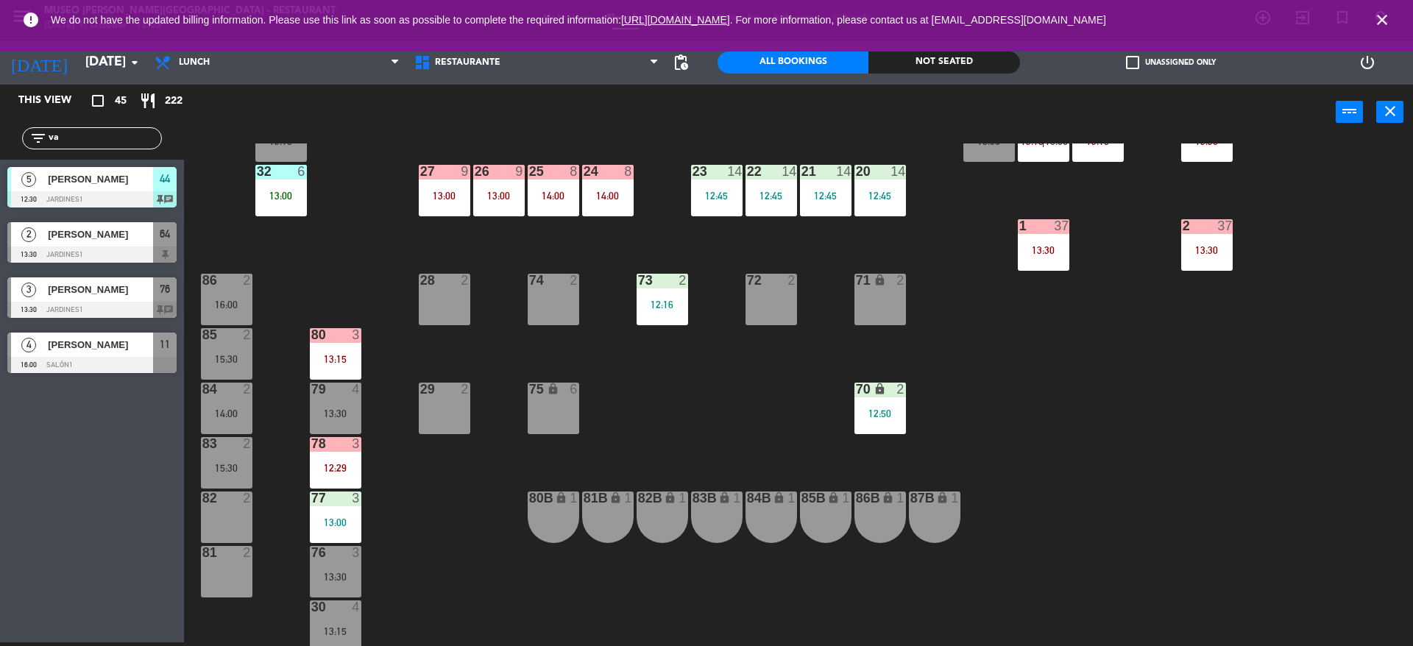
type input "v"
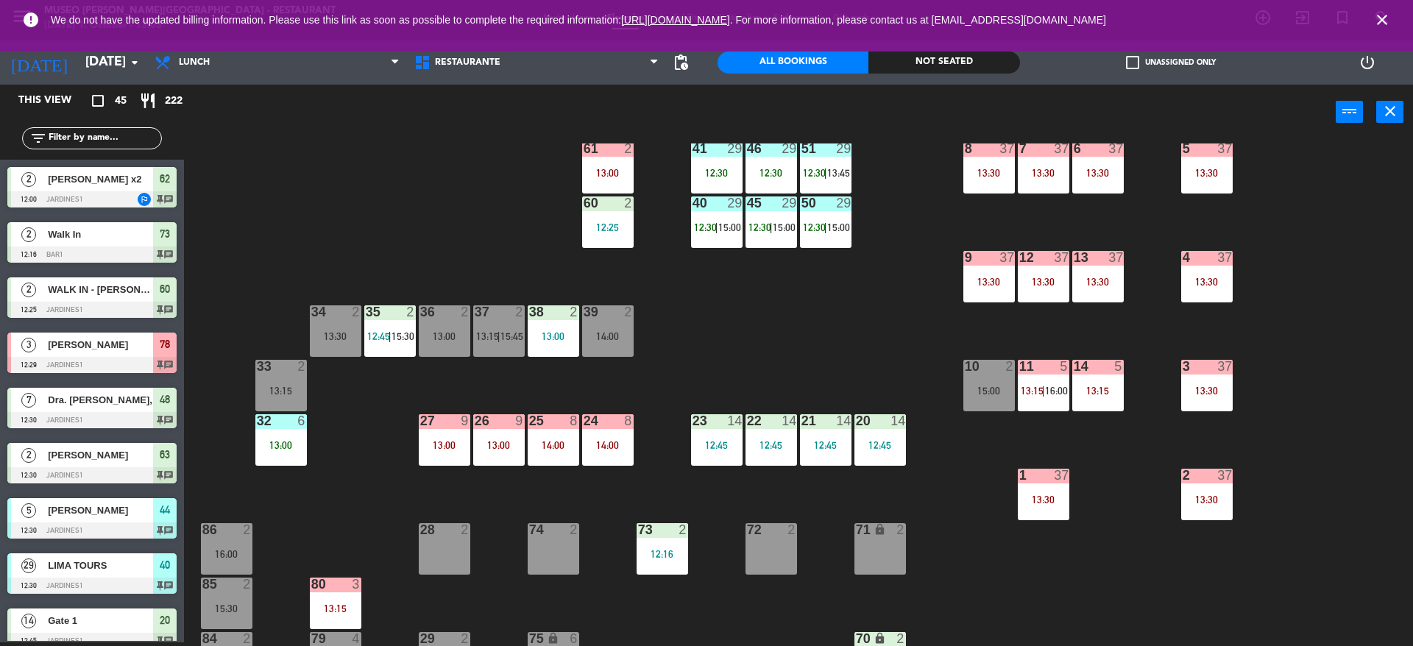
scroll to position [188, 0]
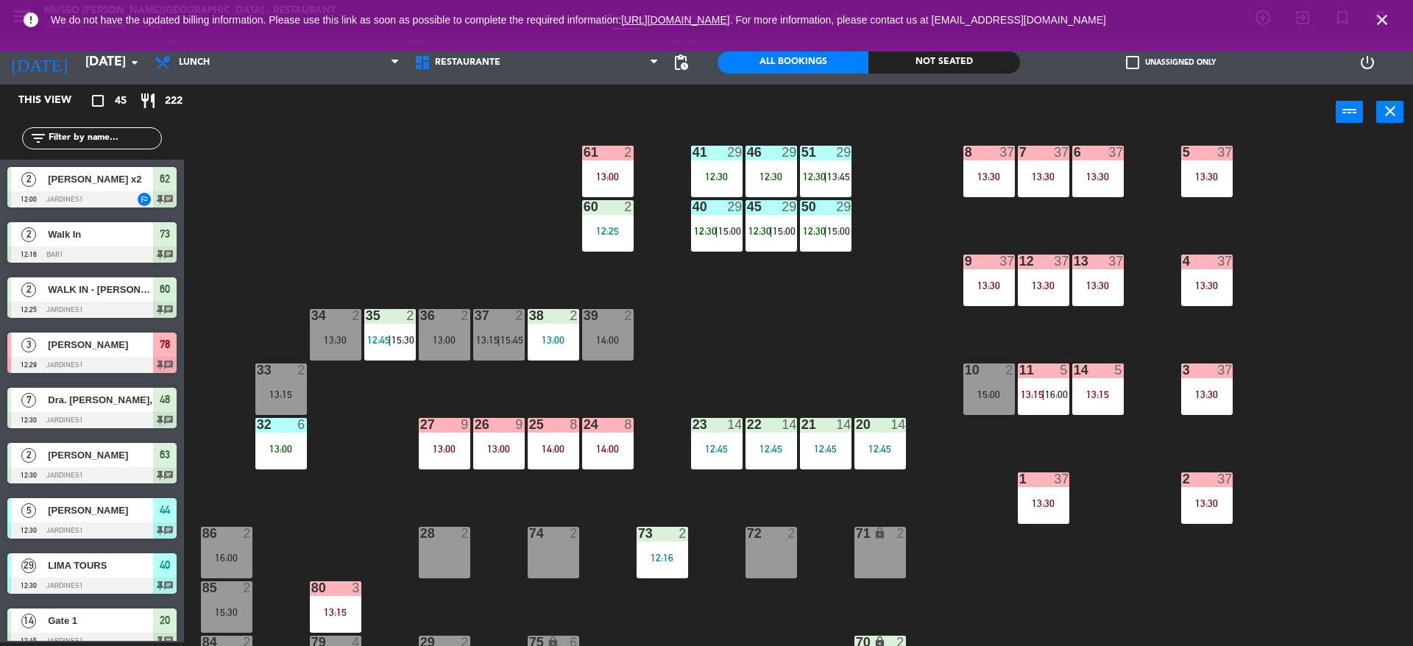
click at [119, 138] on input "text" at bounding box center [104, 138] width 114 height 16
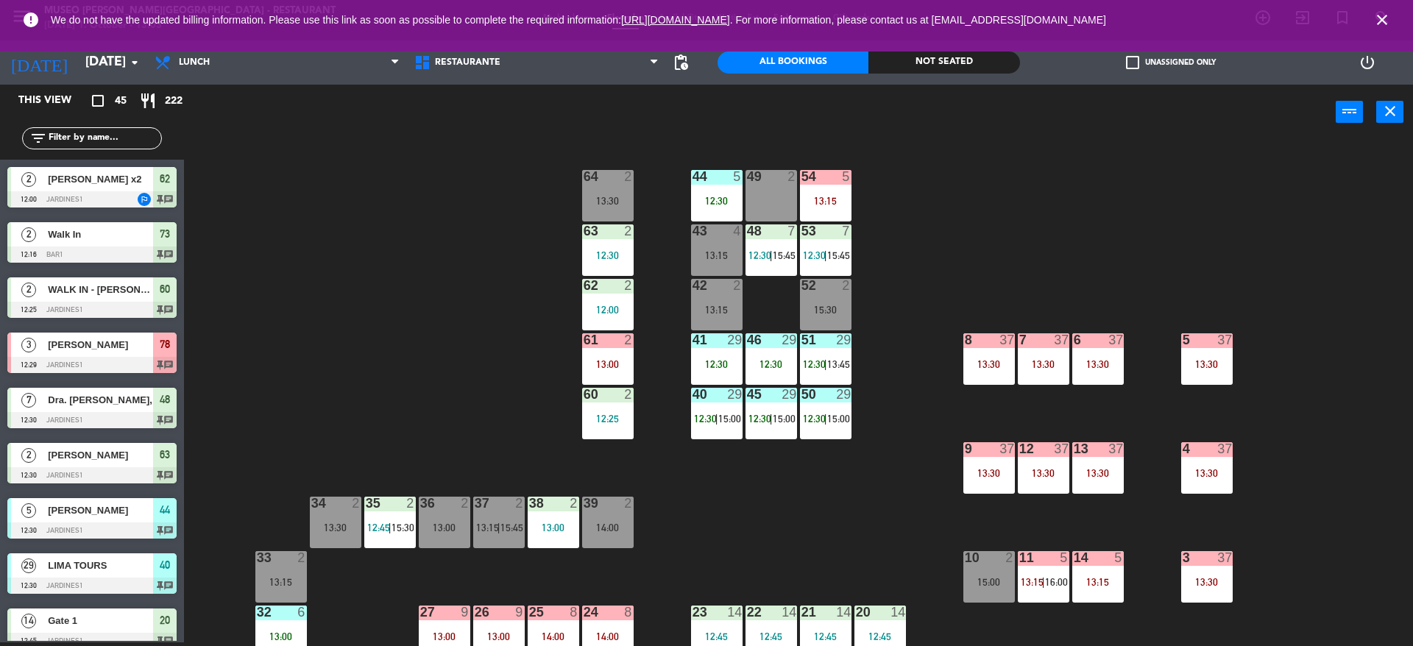
click at [861, 224] on div "44 5 12:30 49 2 54 5 13:15 64 2 13:30 48 7 12:30 | 15:45 53 7 12:30 | 15:45 63 …" at bounding box center [805, 395] width 1215 height 503
click at [801, 191] on div "54 5 13:15" at bounding box center [826, 196] width 52 height 52
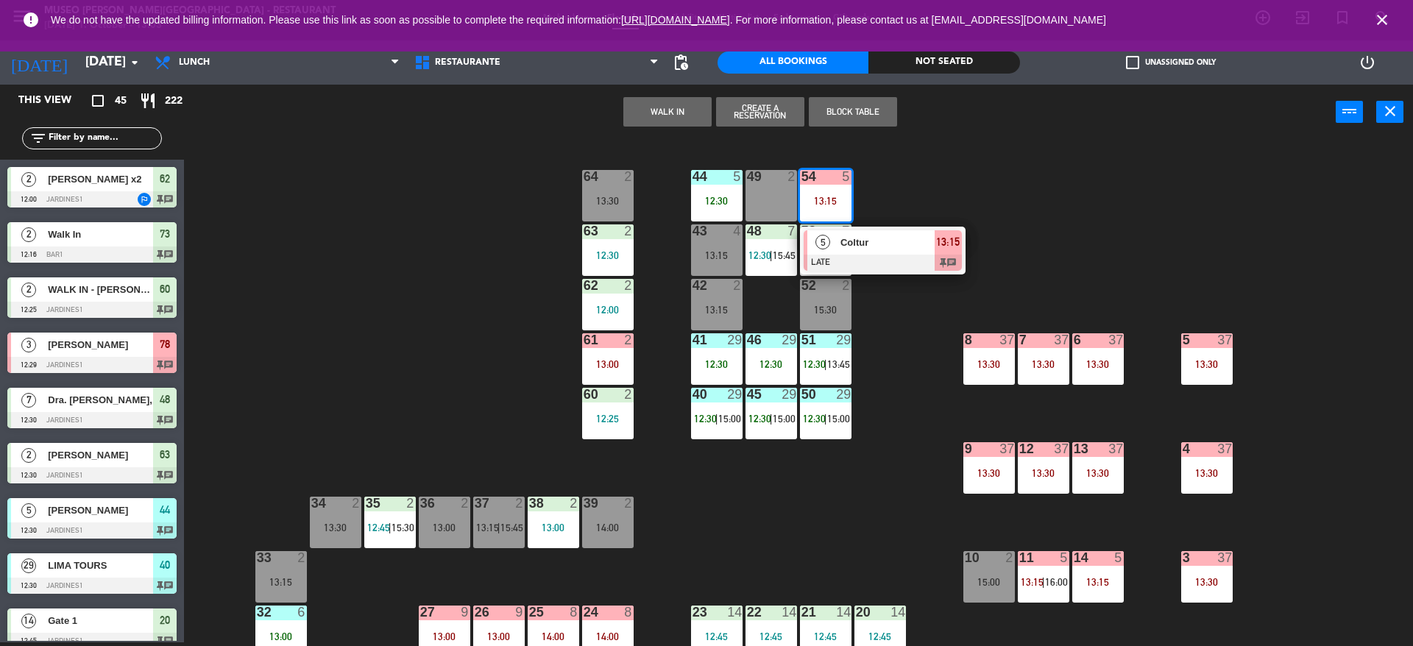
click at [857, 240] on span "Coltur" at bounding box center [887, 242] width 94 height 15
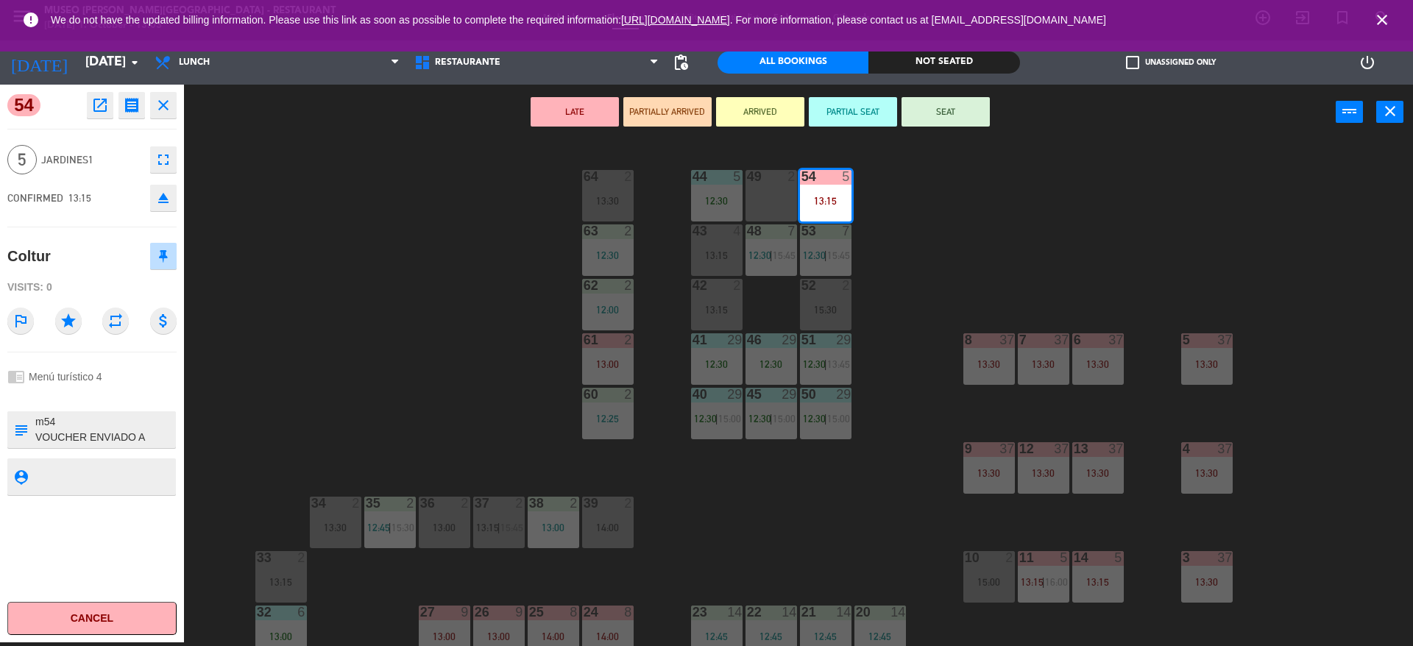
click at [393, 289] on div "44 5 12:30 49 2 54 5 13:15 64 2 13:30 48 7 12:30 | 15:45 53 7 12:30 | 15:45 63 …" at bounding box center [805, 395] width 1215 height 503
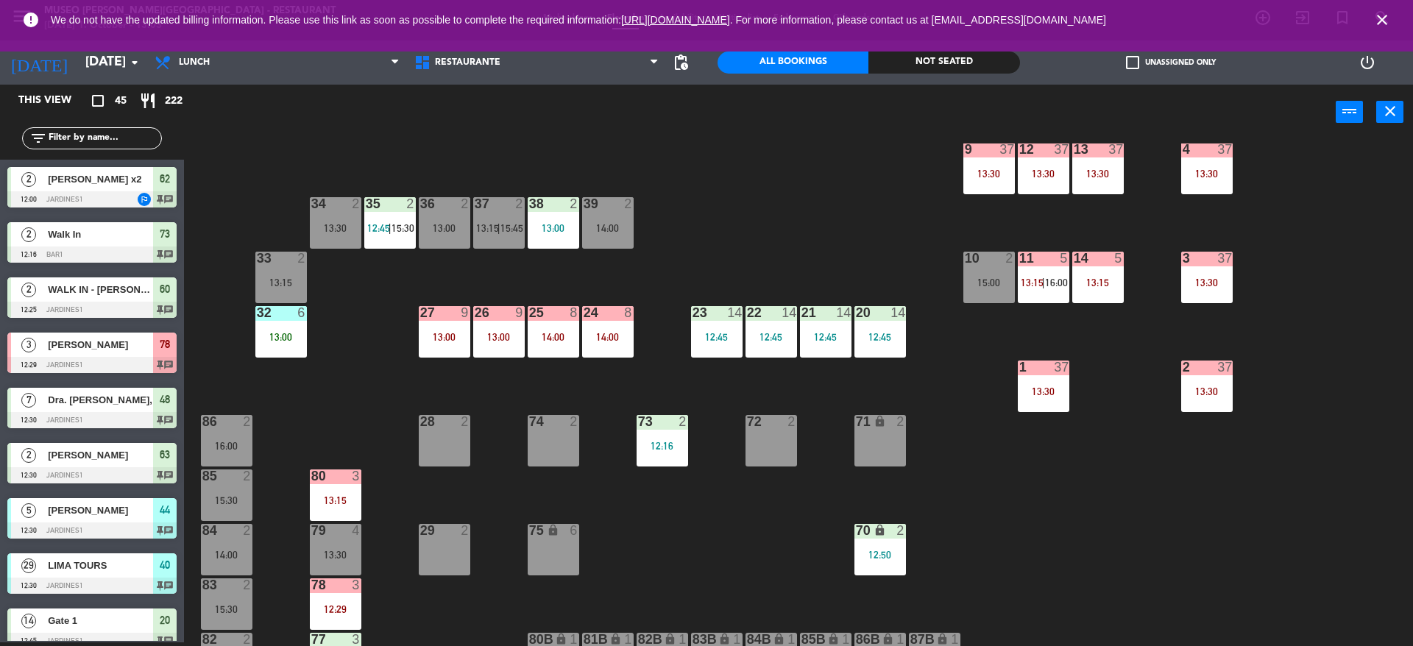
scroll to position [454, 0]
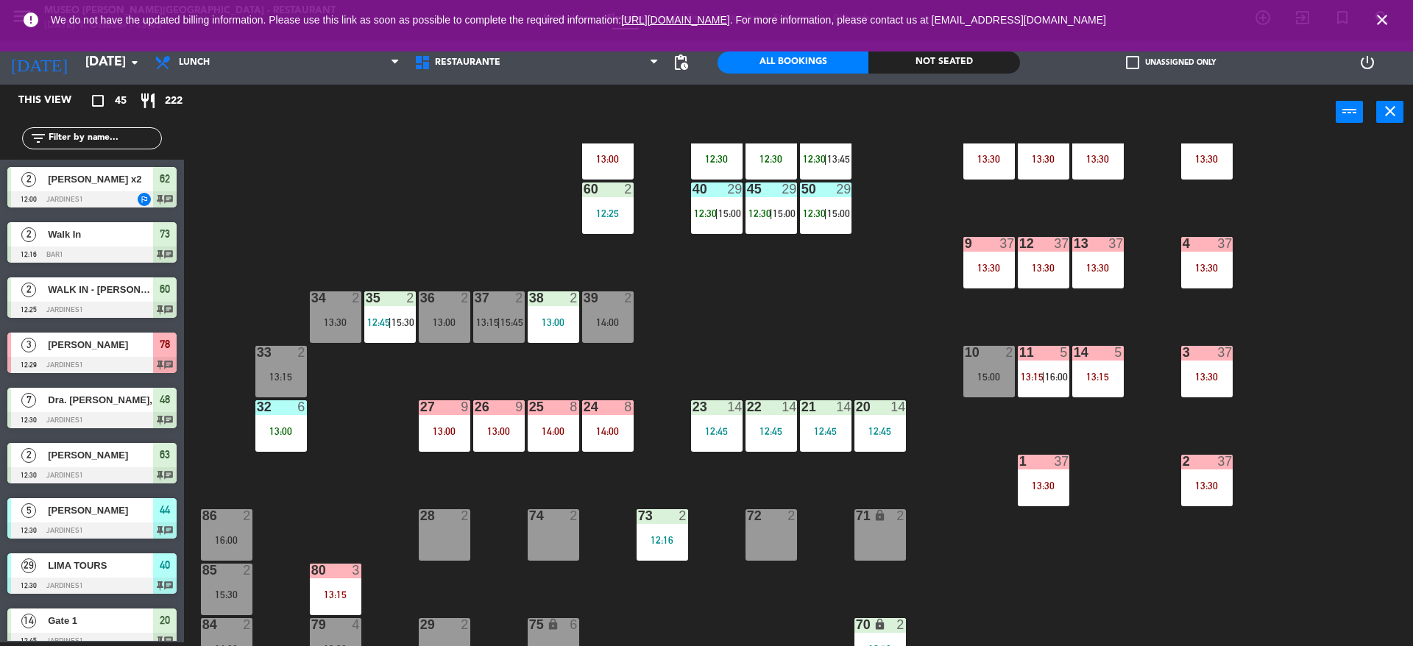
click at [857, 372] on div "44 5 12:30 49 2 54 5 13:15 64 2 13:30 48 7 12:30 | 15:45 53 7 12:30 | 15:45 63 …" at bounding box center [805, 395] width 1215 height 503
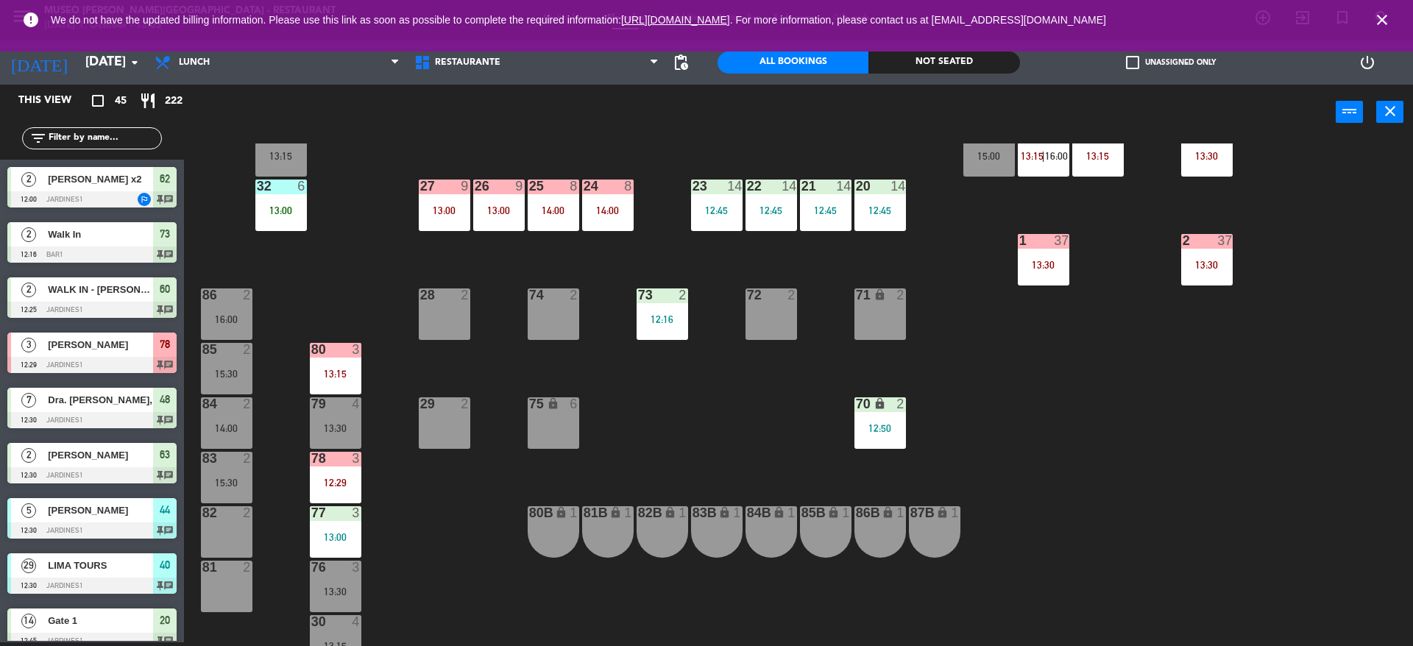
scroll to position [543, 0]
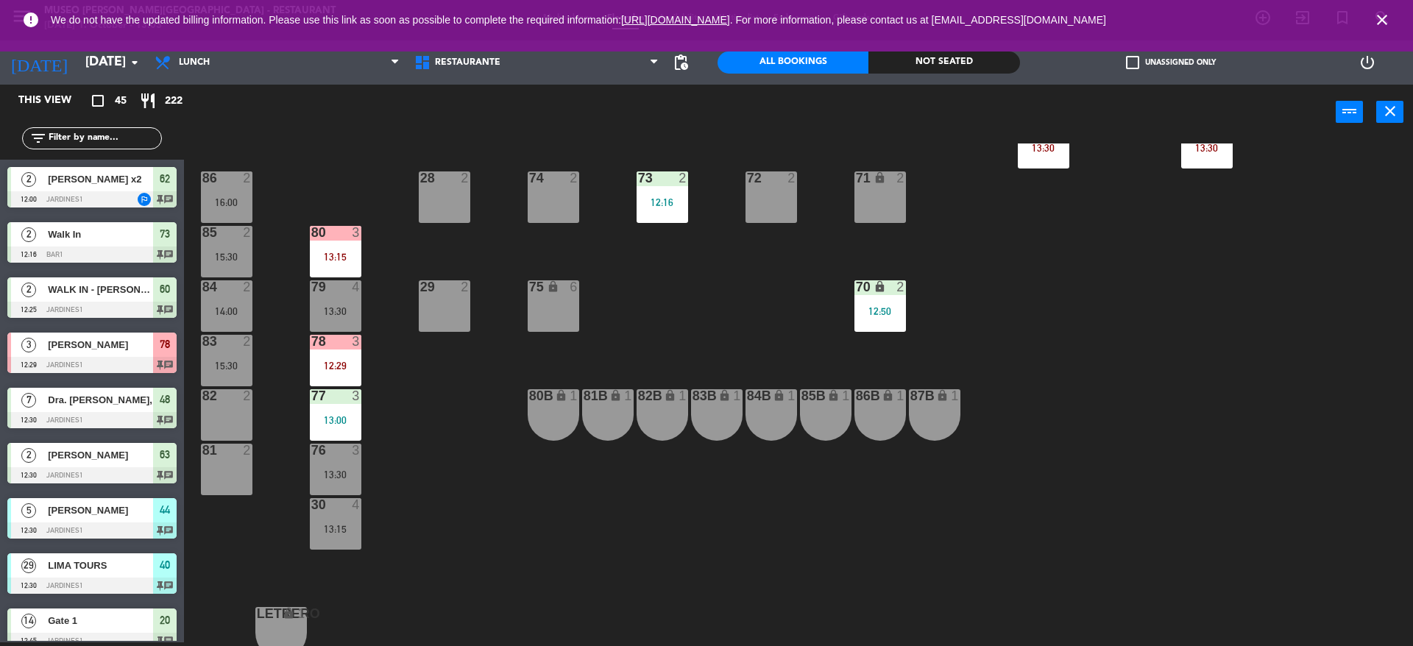
click at [135, 144] on input "text" at bounding box center [104, 138] width 114 height 16
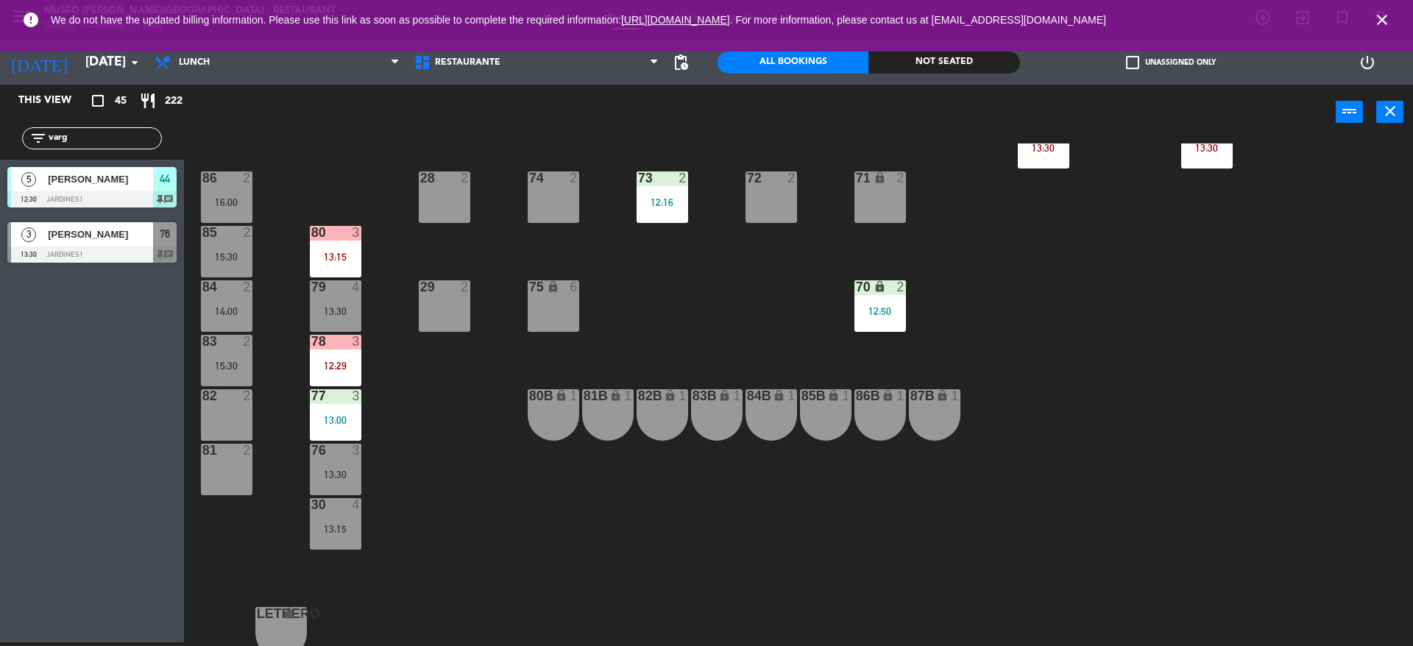
type input "varga"
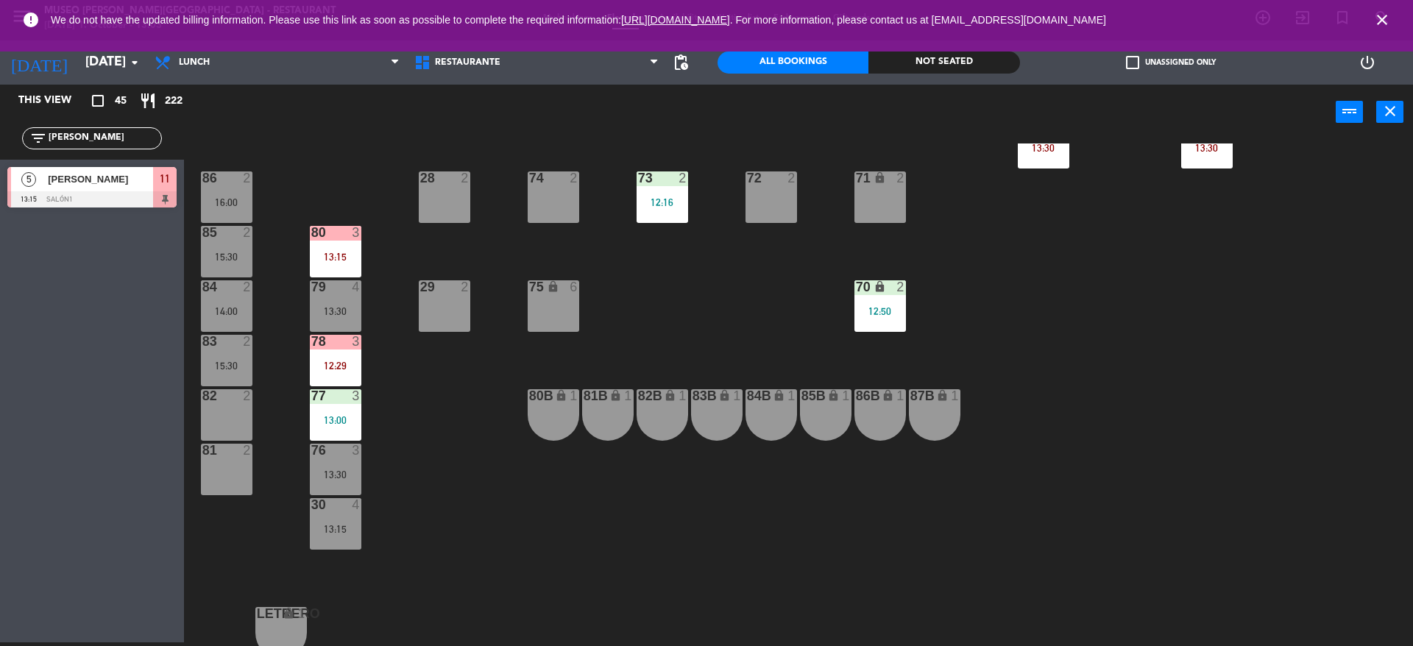
type input "pilar"
click at [129, 187] on div "[PERSON_NAME]" at bounding box center [99, 179] width 107 height 24
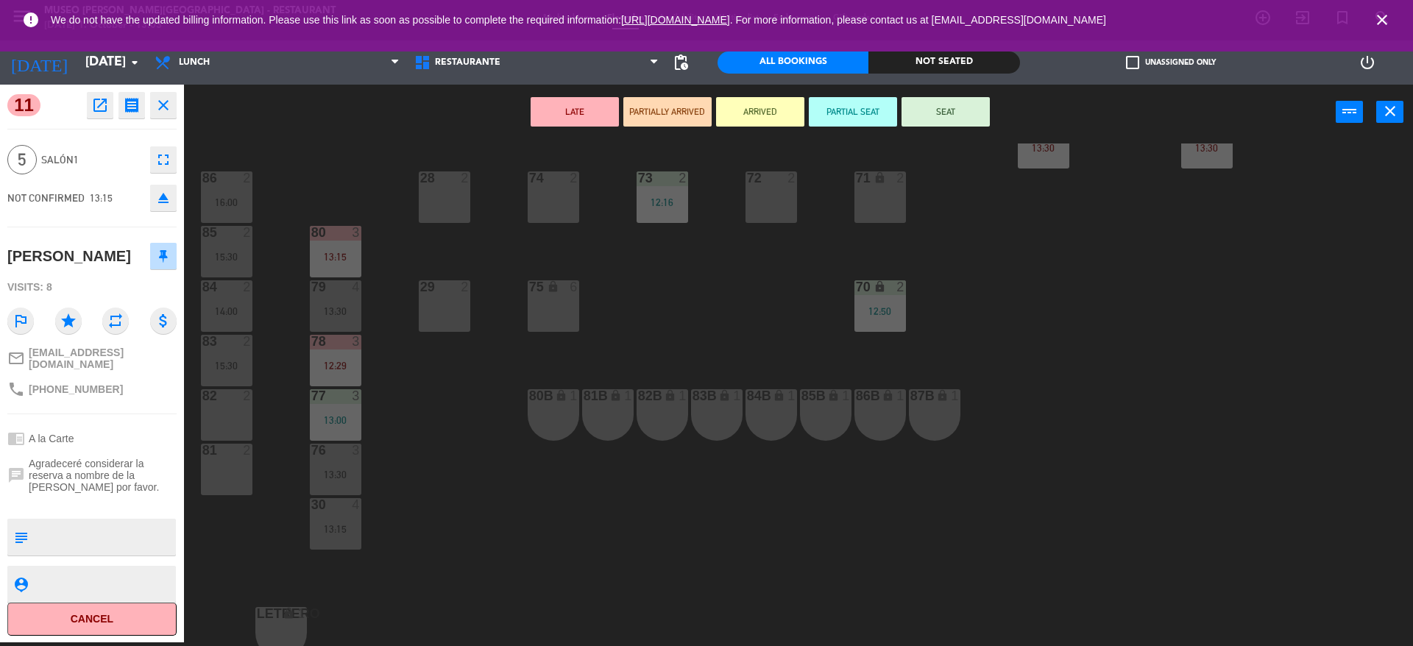
click at [64, 531] on textarea at bounding box center [104, 537] width 141 height 31
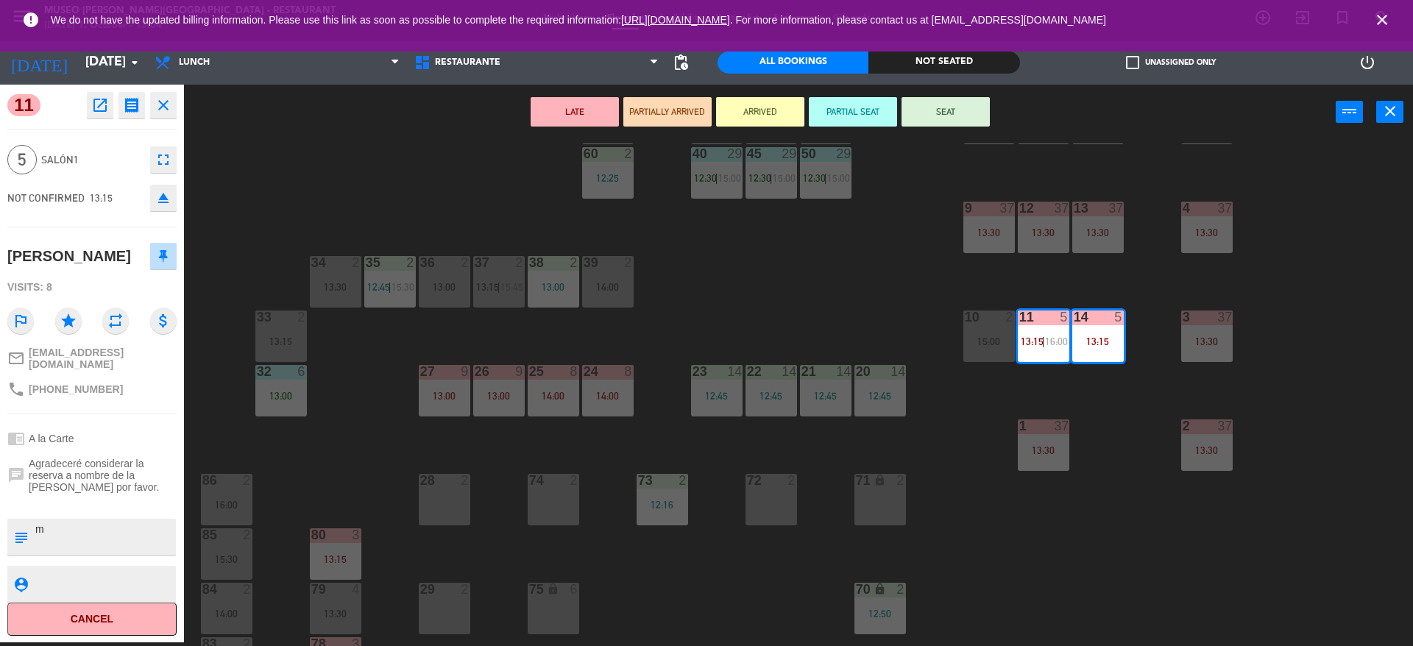
scroll to position [238, 0]
type textarea "m11-14"
click at [130, 196] on div "NOT CONFIRMED 13:15 eject" at bounding box center [91, 198] width 169 height 37
click at [923, 114] on button "SEAT" at bounding box center [946, 111] width 88 height 29
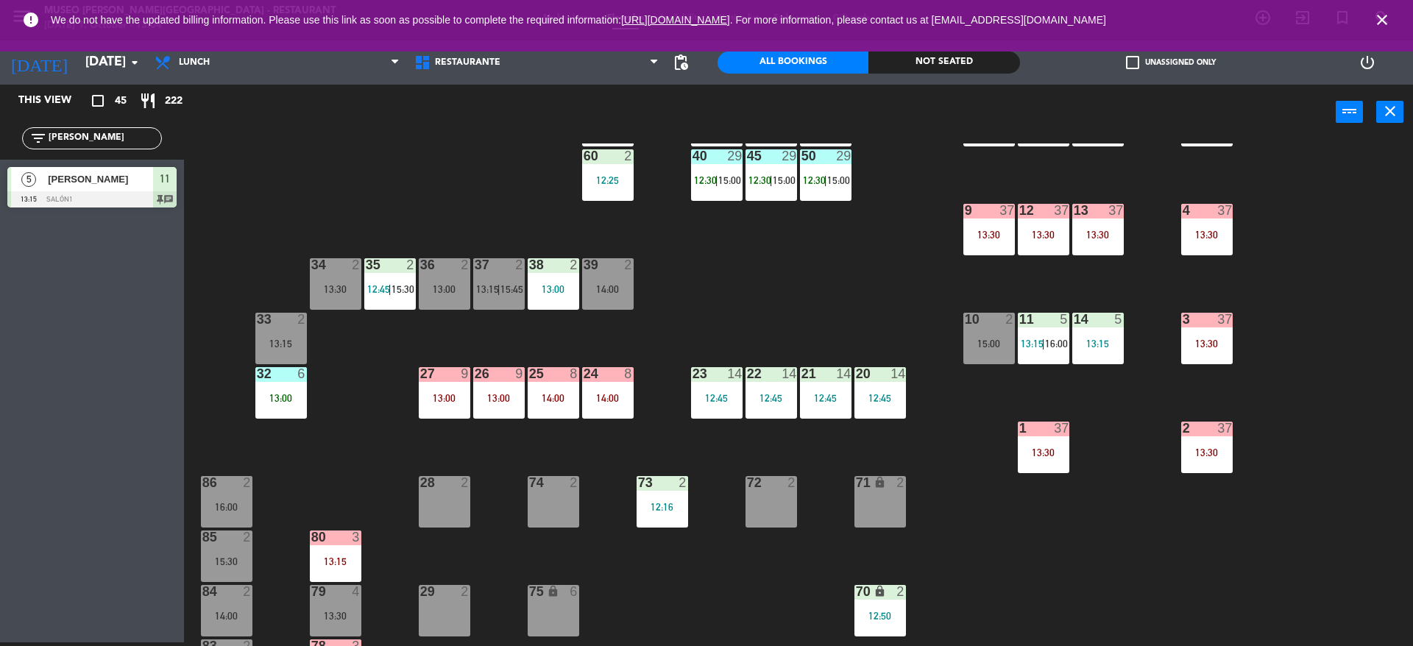
click at [866, 308] on div "44 5 12:30 49 2 54 5 13:15 64 2 13:30 48 7 12:30 | 15:45 53 7 12:30 | 15:45 63 …" at bounding box center [805, 395] width 1215 height 503
click at [266, 411] on div "32 6 13:00" at bounding box center [281, 393] width 52 height 52
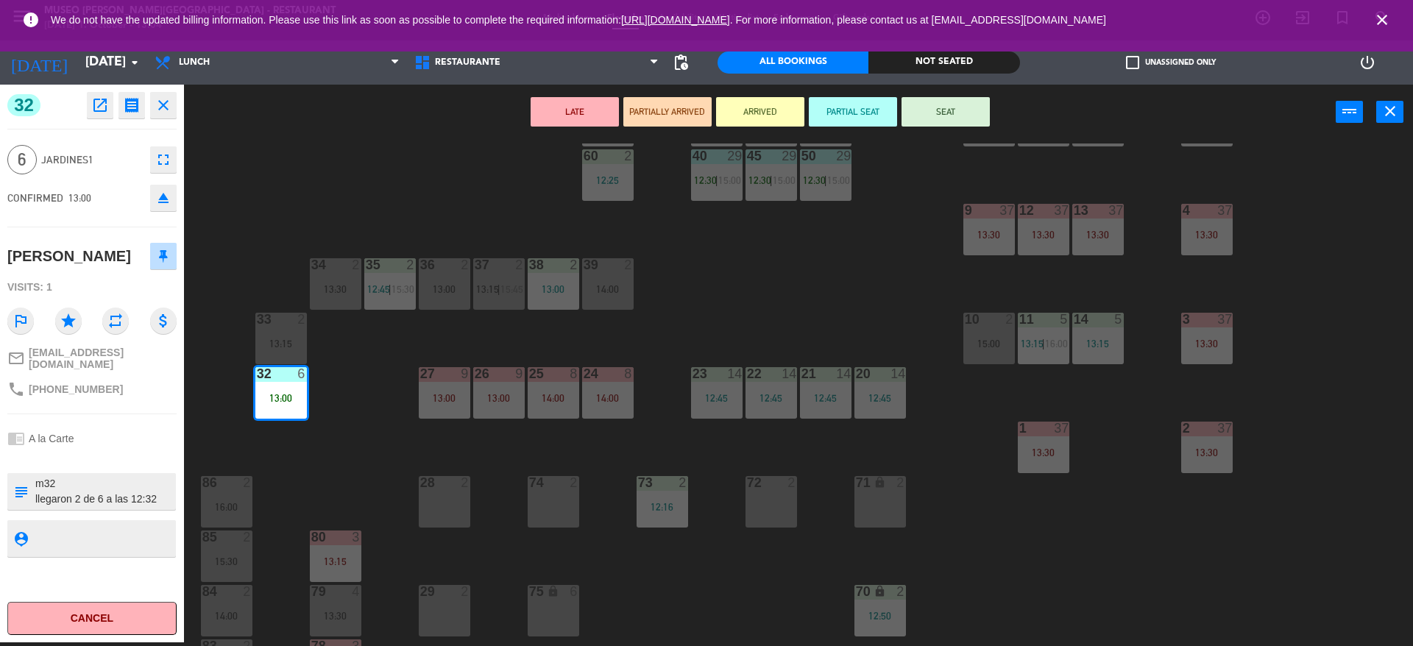
click at [287, 439] on div "44 5 12:30 49 2 54 5 13:15 64 2 13:30 48 7 12:30 | 15:45 53 7 12:30 | 15:45 63 …" at bounding box center [805, 395] width 1215 height 503
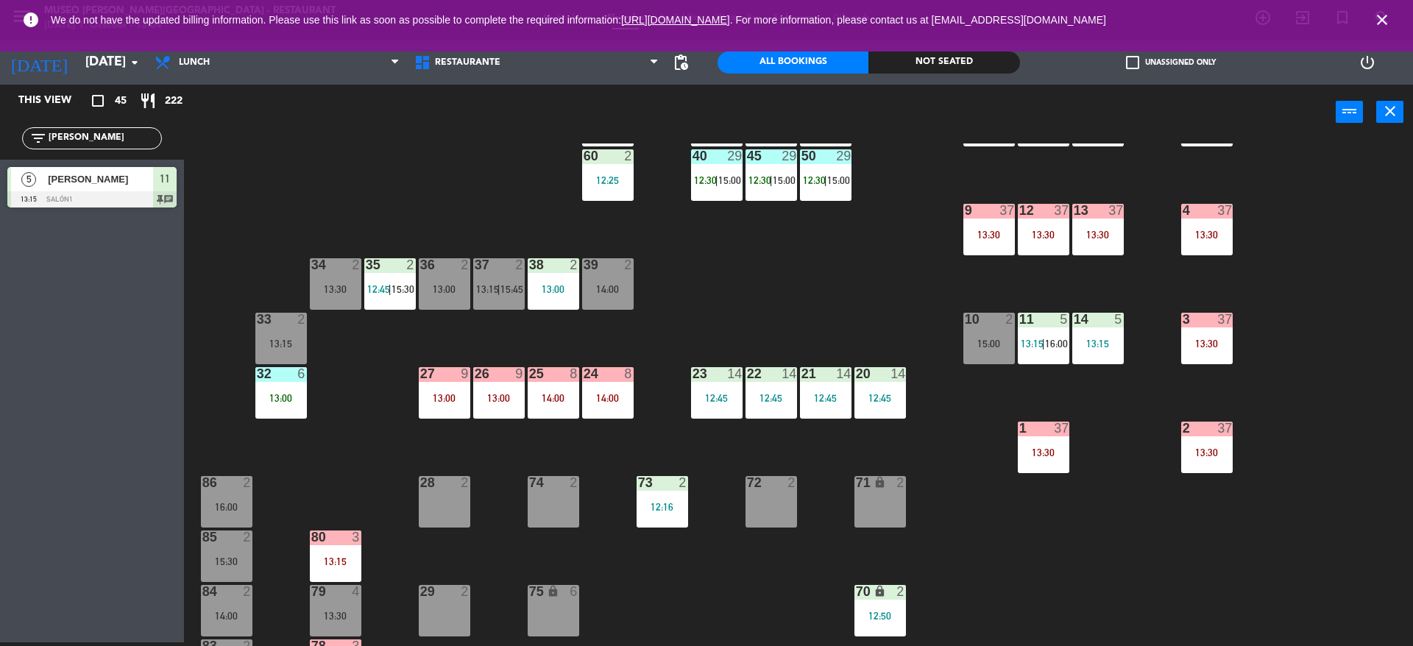
click at [715, 330] on div "44 5 12:30 49 2 54 5 13:15 64 2 13:30 48 7 12:30 | 15:45 53 7 12:30 | 15:45 63 …" at bounding box center [805, 395] width 1215 height 503
click at [1033, 345] on span "13:15" at bounding box center [1032, 344] width 23 height 12
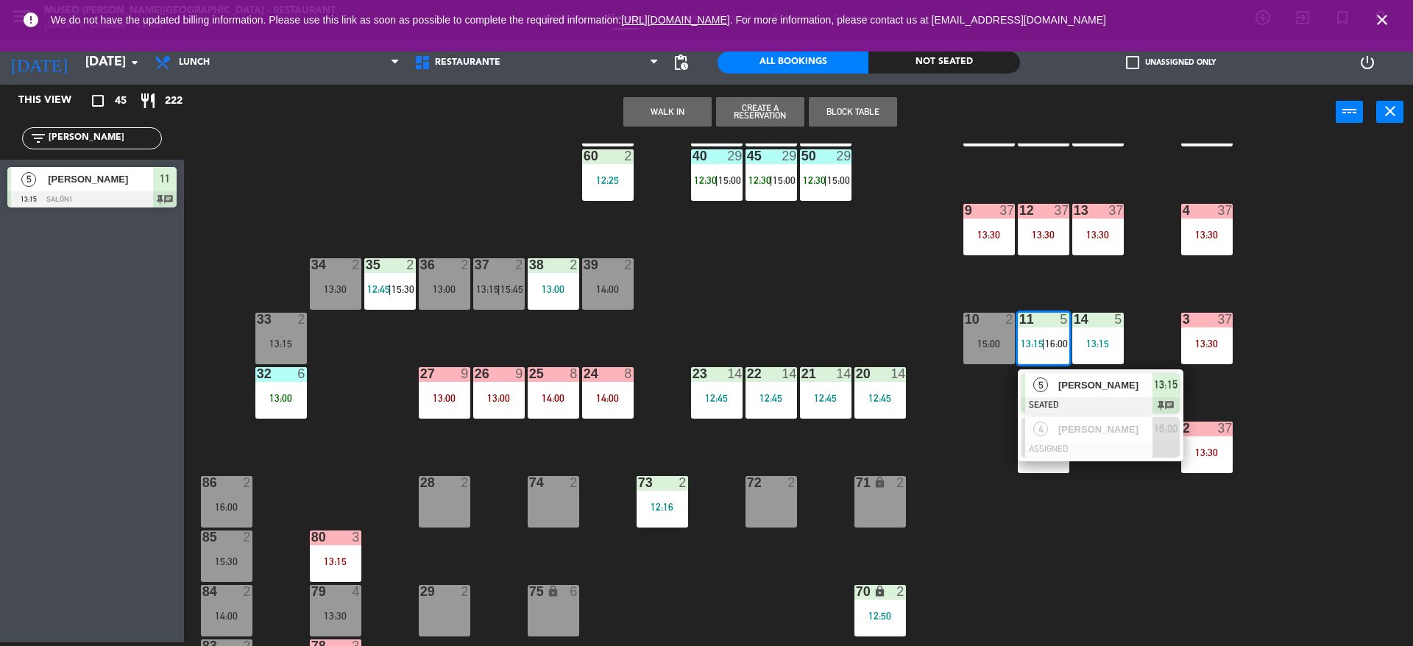
click at [1037, 369] on div "5 Rosario del Pilar SEATED 13:15 chat" at bounding box center [1101, 393] width 166 height 48
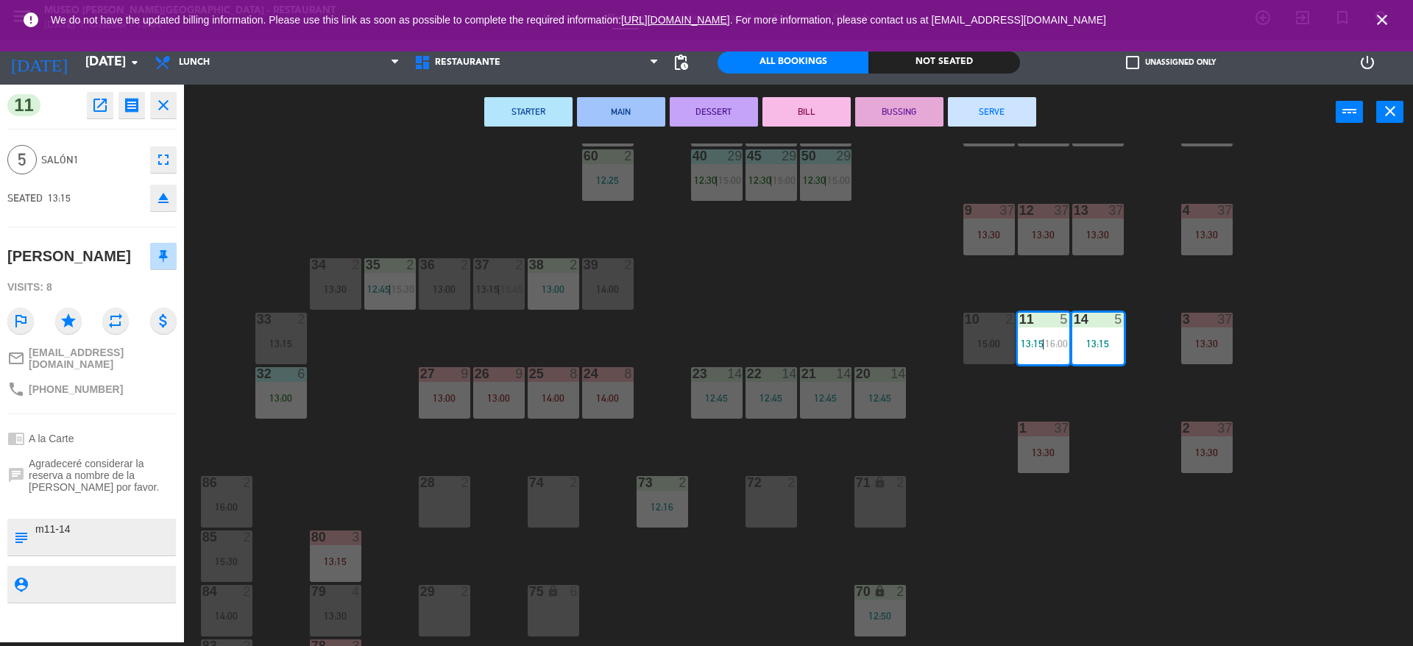
click at [393, 235] on div "44 5 12:30 49 2 54 5 13:15 64 2 13:30 48 7 12:30 | 15:45 53 7 12:30 | 15:45 63 …" at bounding box center [805, 395] width 1215 height 503
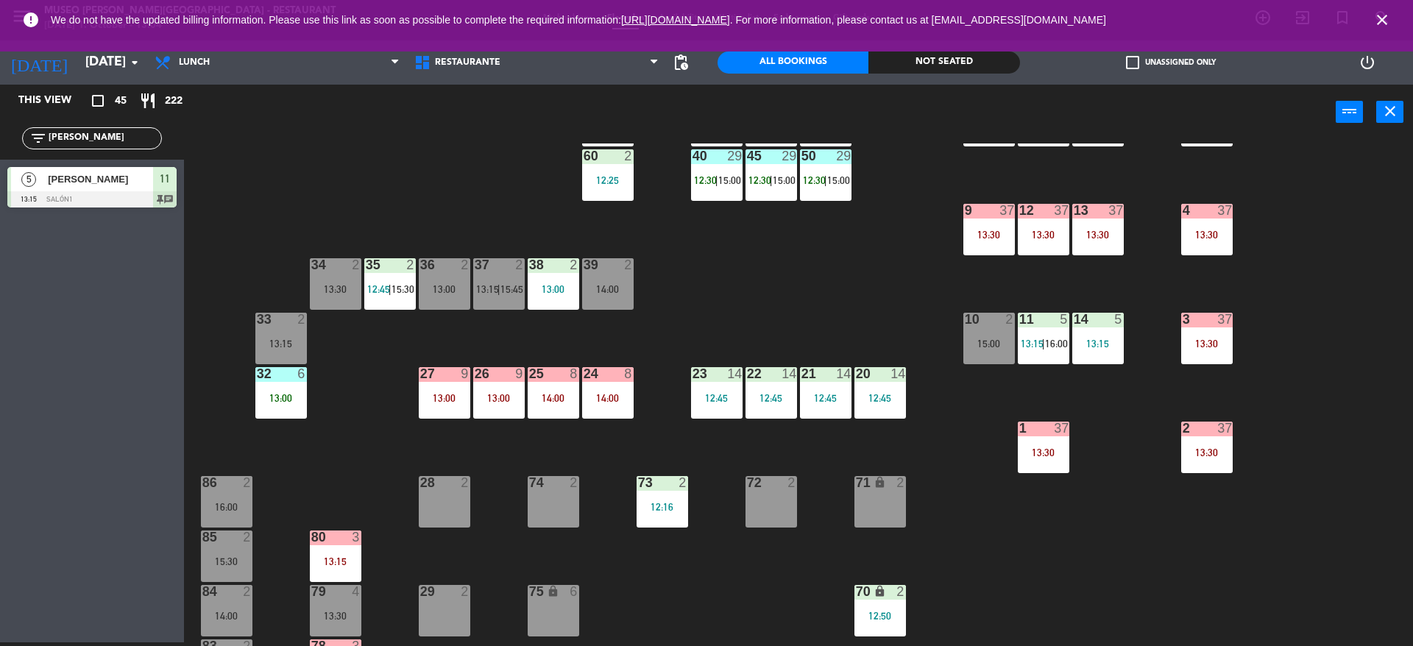
click at [135, 146] on div "filter_list pilar" at bounding box center [92, 138] width 140 height 22
drag, startPoint x: 134, startPoint y: 133, endPoint x: 0, endPoint y: 148, distance: 134.8
click at [0, 148] on div "filter_list pilar" at bounding box center [92, 138] width 184 height 43
type input "isab"
click at [377, 203] on div "44 5 12:30 49 2 54 5 13:15 64 2 13:30 48 7 12:30 | 15:45 53 7 12:30 | 15:45 63 …" at bounding box center [805, 395] width 1215 height 503
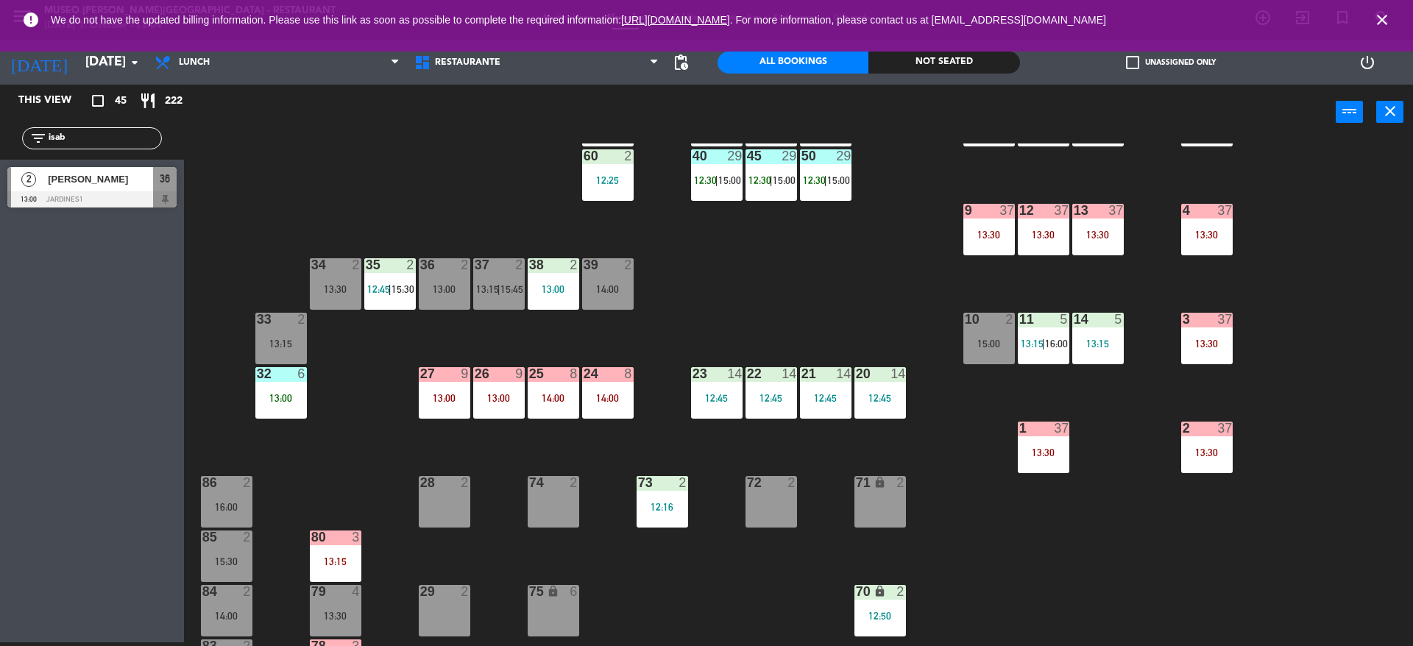
click at [390, 203] on div "44 5 12:30 49 2 54 5 13:15 64 2 13:30 48 7 12:30 | 15:45 53 7 12:30 | 15:45 63 …" at bounding box center [805, 395] width 1215 height 503
click at [305, 222] on div "44 5 12:30 49 2 54 5 13:15 64 2 13:30 48 7 12:30 | 15:45 53 7 12:30 | 15:45 63 …" at bounding box center [805, 395] width 1215 height 503
click at [821, 322] on div "44 5 12:30 49 2 54 5 13:15 64 2 13:30 48 7 12:30 | 15:45 53 7 12:30 | 15:45 63 …" at bounding box center [805, 395] width 1215 height 503
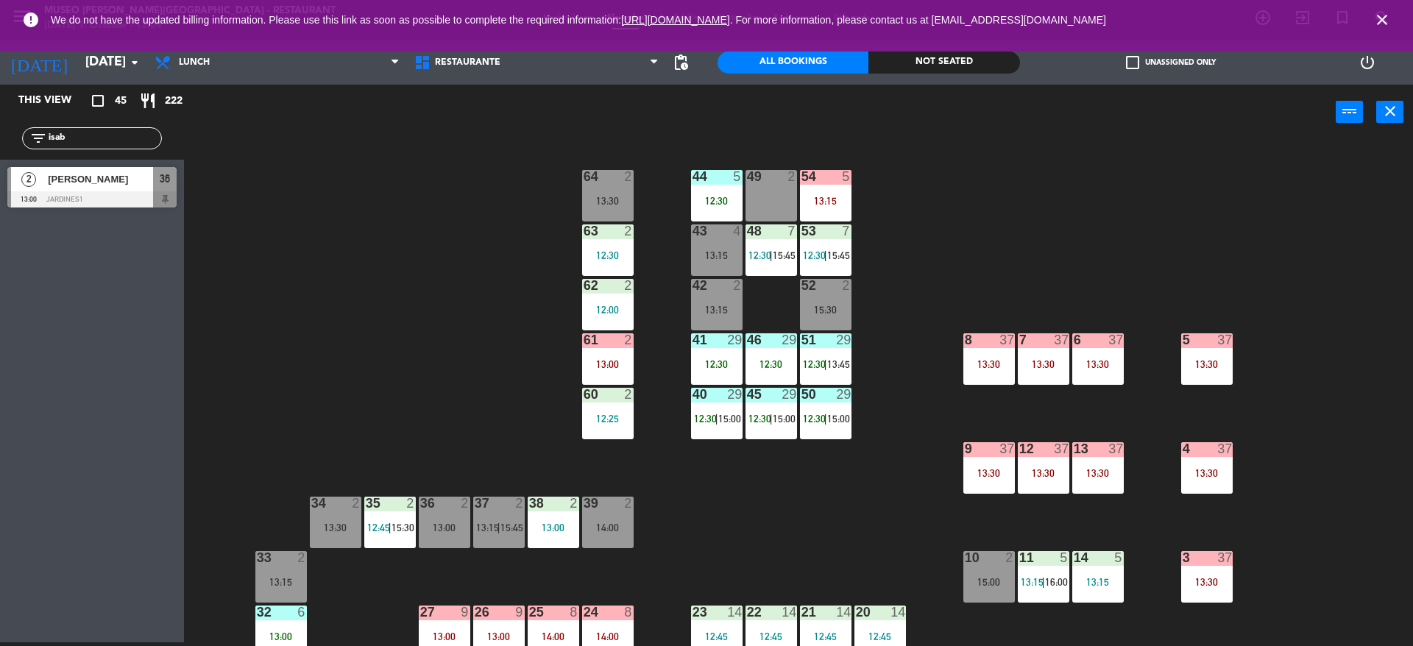
click at [446, 316] on div "44 5 12:30 49 2 54 5 13:15 64 2 13:30 48 7 12:30 | 15:45 53 7 12:30 | 15:45 63 …" at bounding box center [805, 395] width 1215 height 503
click at [726, 355] on div "41 29 12:30" at bounding box center [717, 359] width 52 height 52
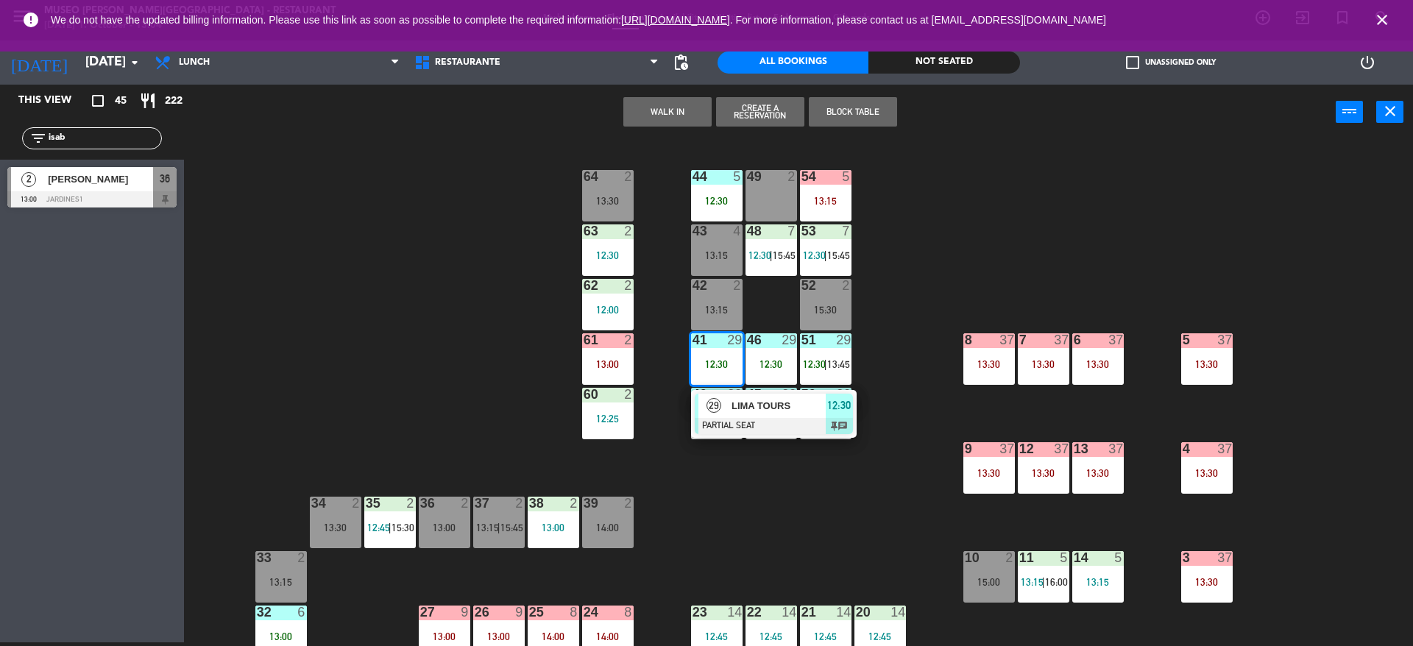
click at [748, 411] on span "LIMA TOURS" at bounding box center [779, 405] width 94 height 15
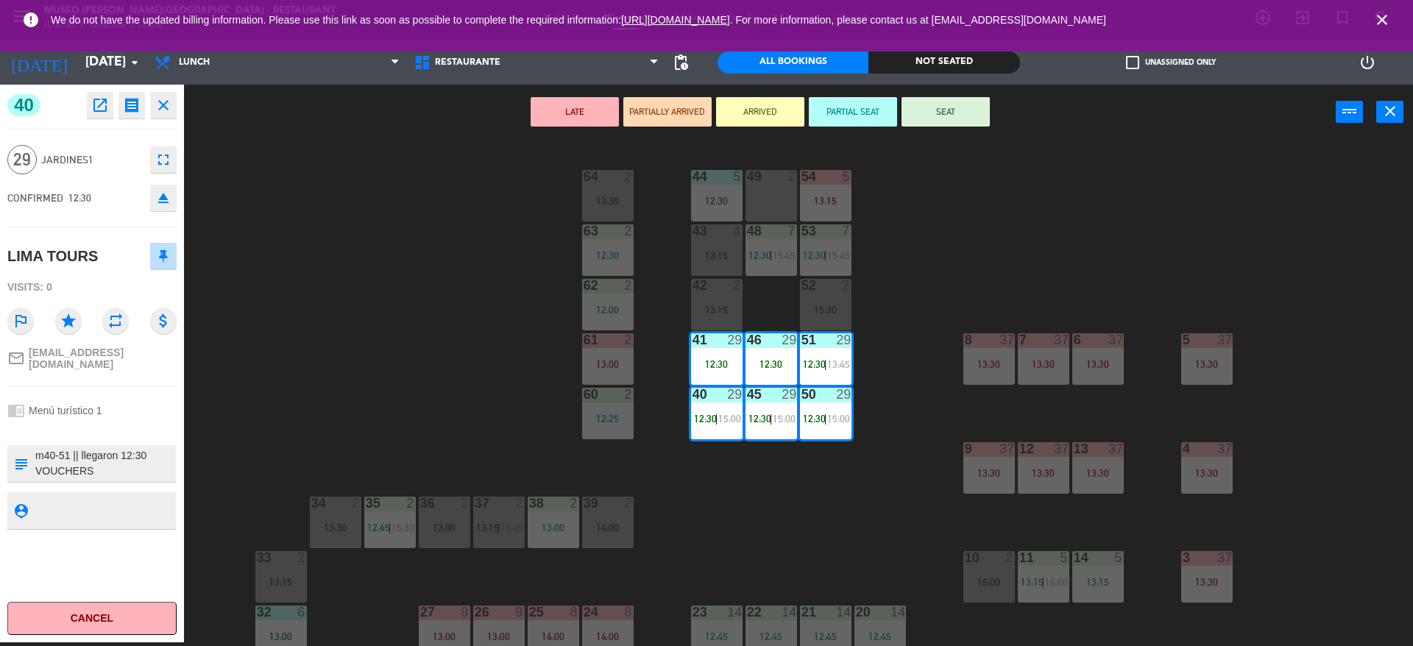
click at [339, 202] on div "44 5 12:30 49 2 54 5 13:15 64 2 13:30 48 7 12:30 | 15:45 53 7 12:30 | 15:45 63 …" at bounding box center [805, 395] width 1215 height 503
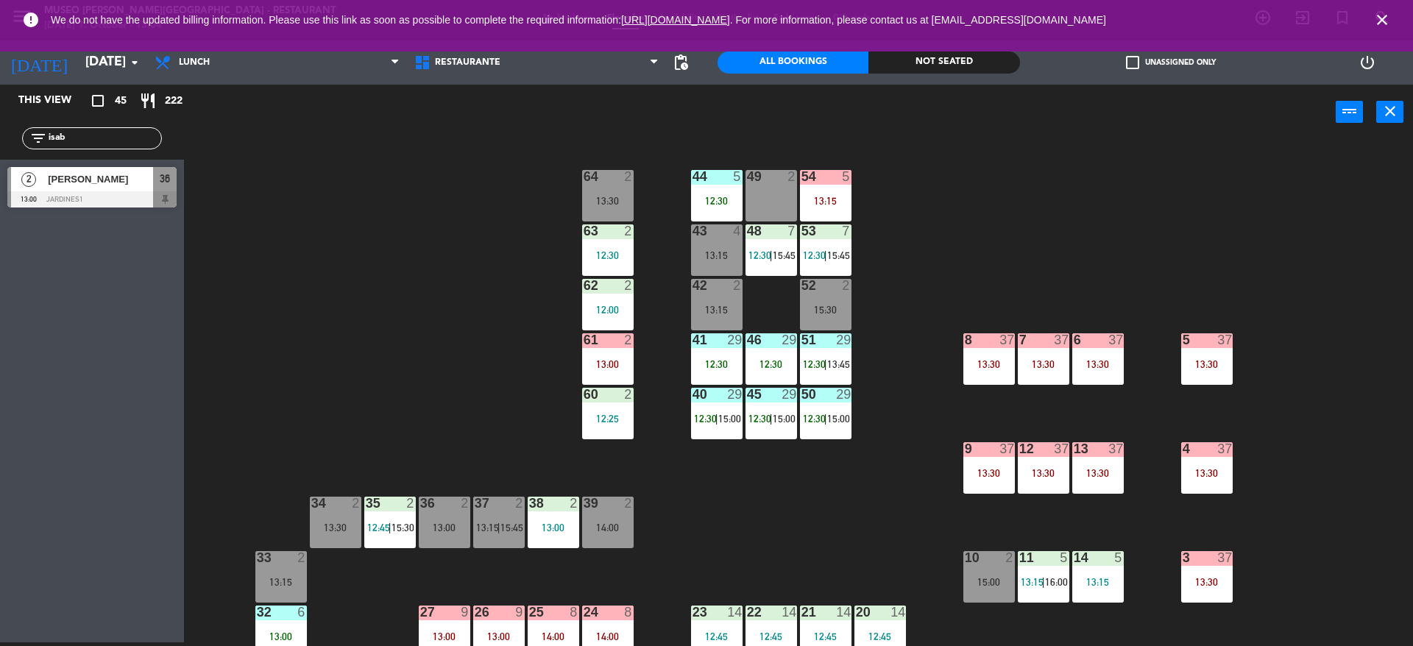
click at [609, 200] on div "13:30" at bounding box center [608, 201] width 52 height 10
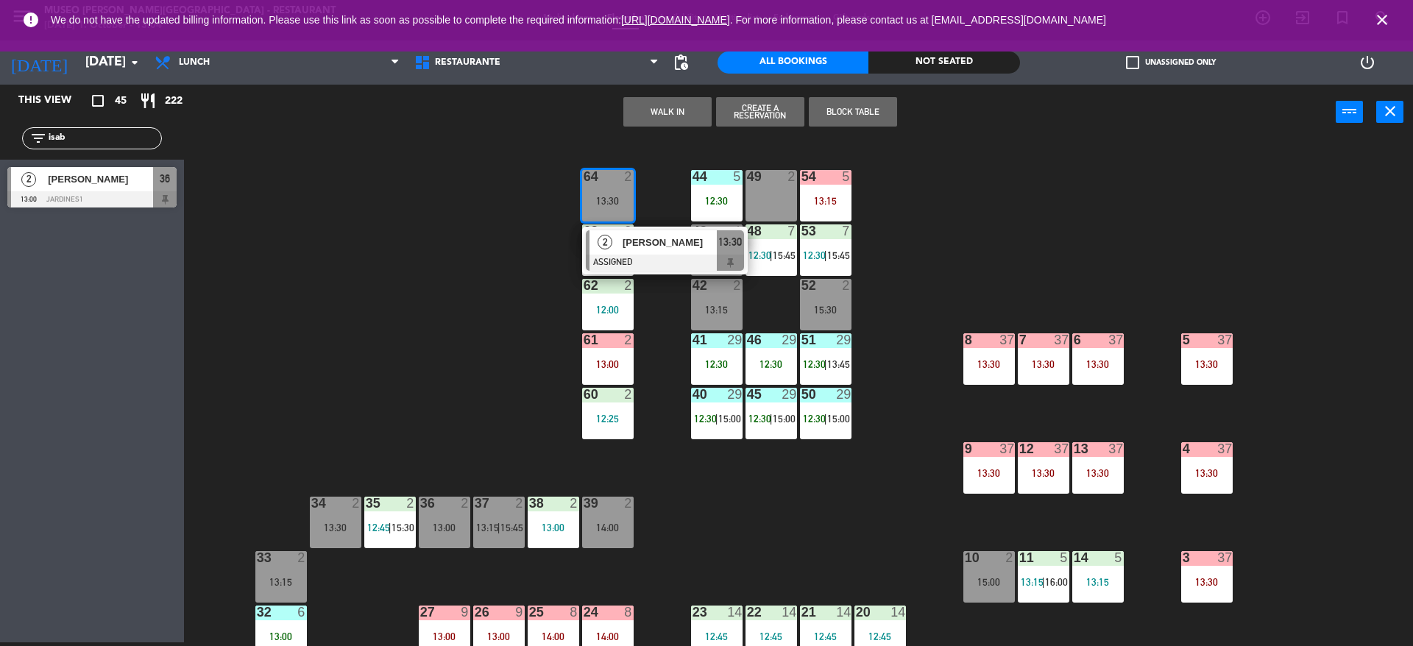
click at [846, 114] on button "Block Table" at bounding box center [853, 111] width 88 height 29
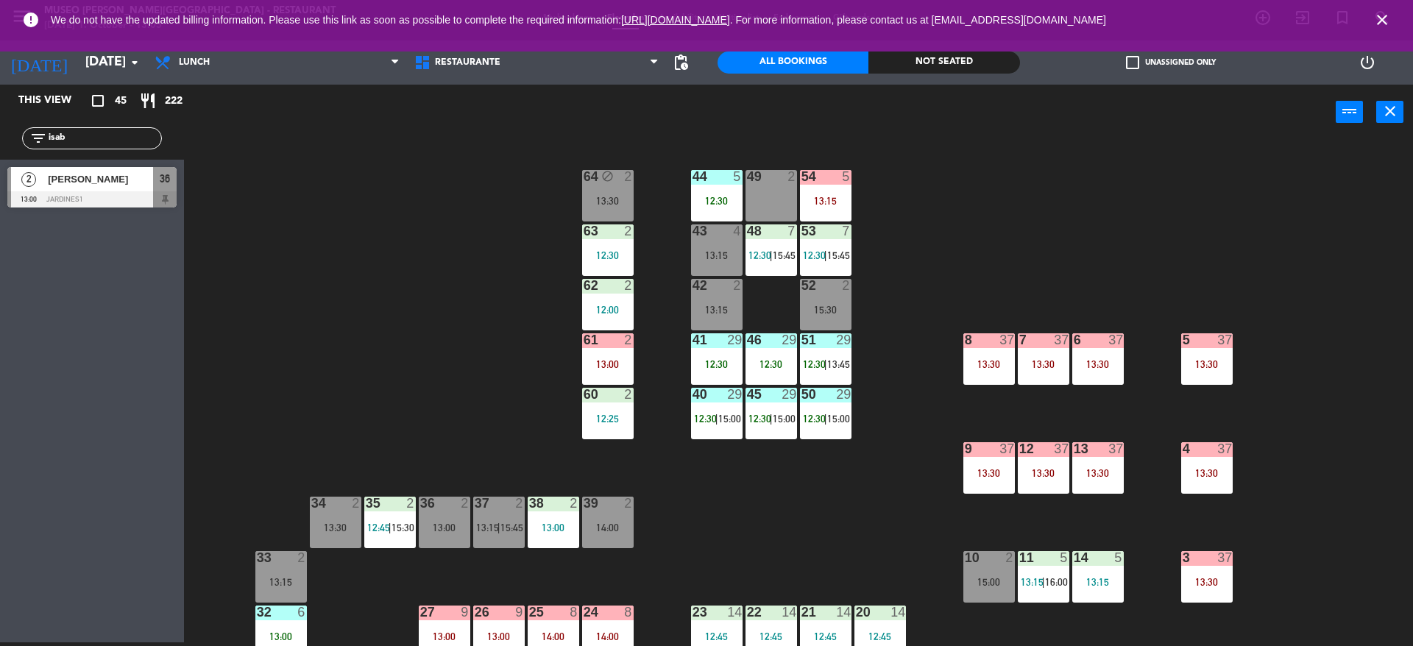
click at [475, 266] on div "44 5 12:30 49 2 54 5 13:15 64 block 2 13:30 48 7 12:30 | 15:45 53 7 12:30 | 15:…" at bounding box center [805, 395] width 1215 height 503
click at [606, 360] on div "13:00" at bounding box center [608, 364] width 52 height 10
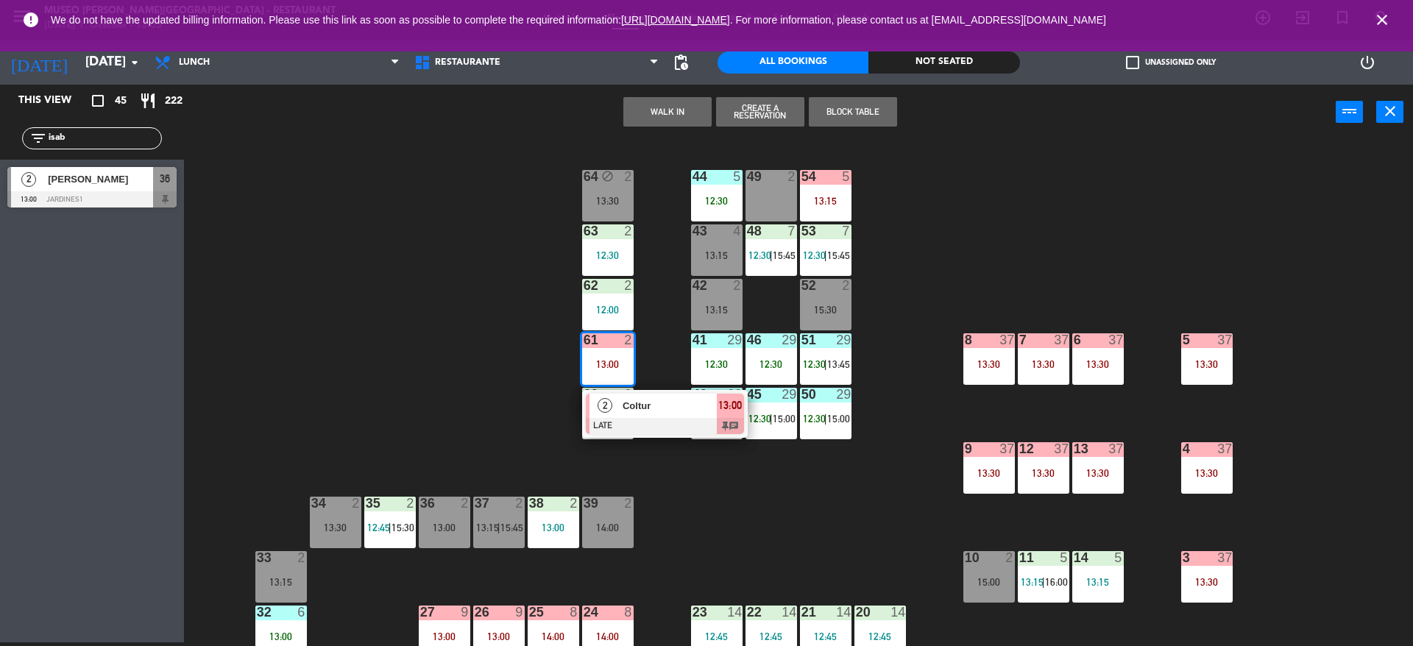
click at [647, 402] on span "Coltur" at bounding box center [670, 405] width 94 height 15
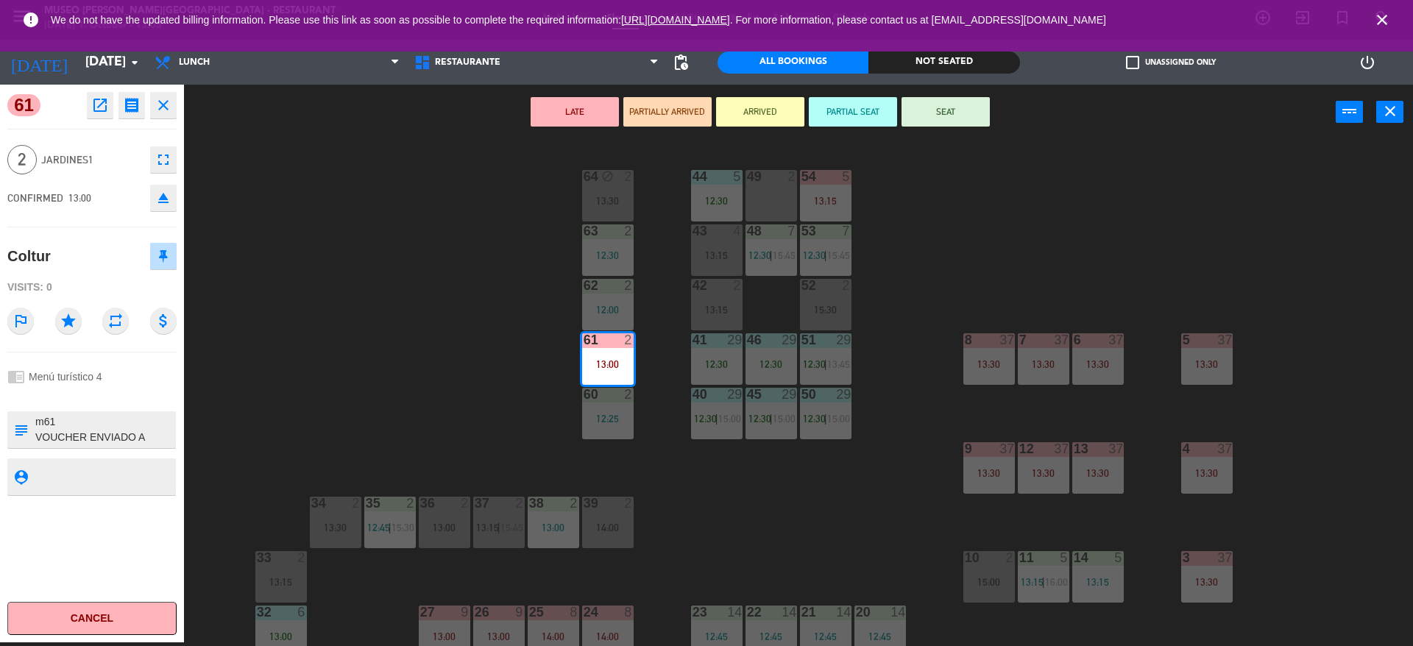
click at [612, 509] on div at bounding box center [607, 503] width 24 height 13
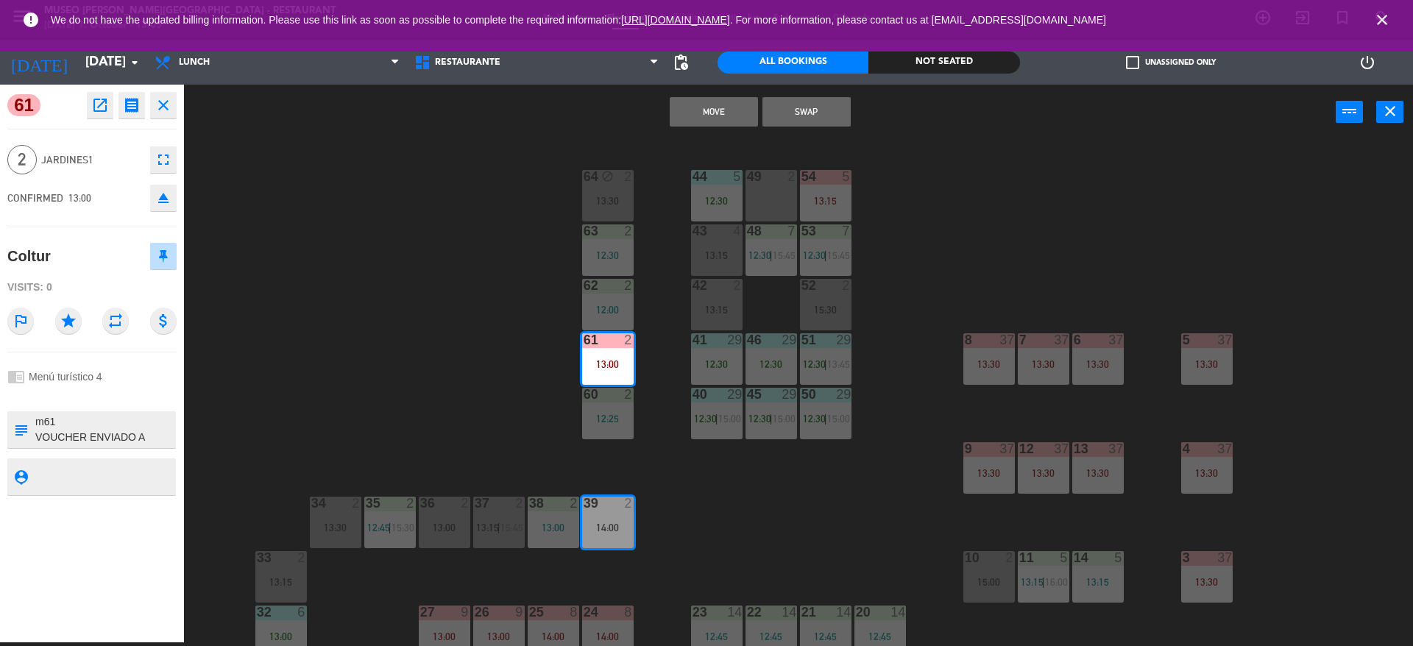
click at [765, 436] on div "45 29 12:30 | 15:00" at bounding box center [772, 414] width 52 height 52
click at [409, 354] on div "44 5 12:30 49 2 54 5 13:15 64 block 2 13:30 48 7 12:30 | 15:45 53 7 12:30 | 15:…" at bounding box center [805, 395] width 1215 height 503
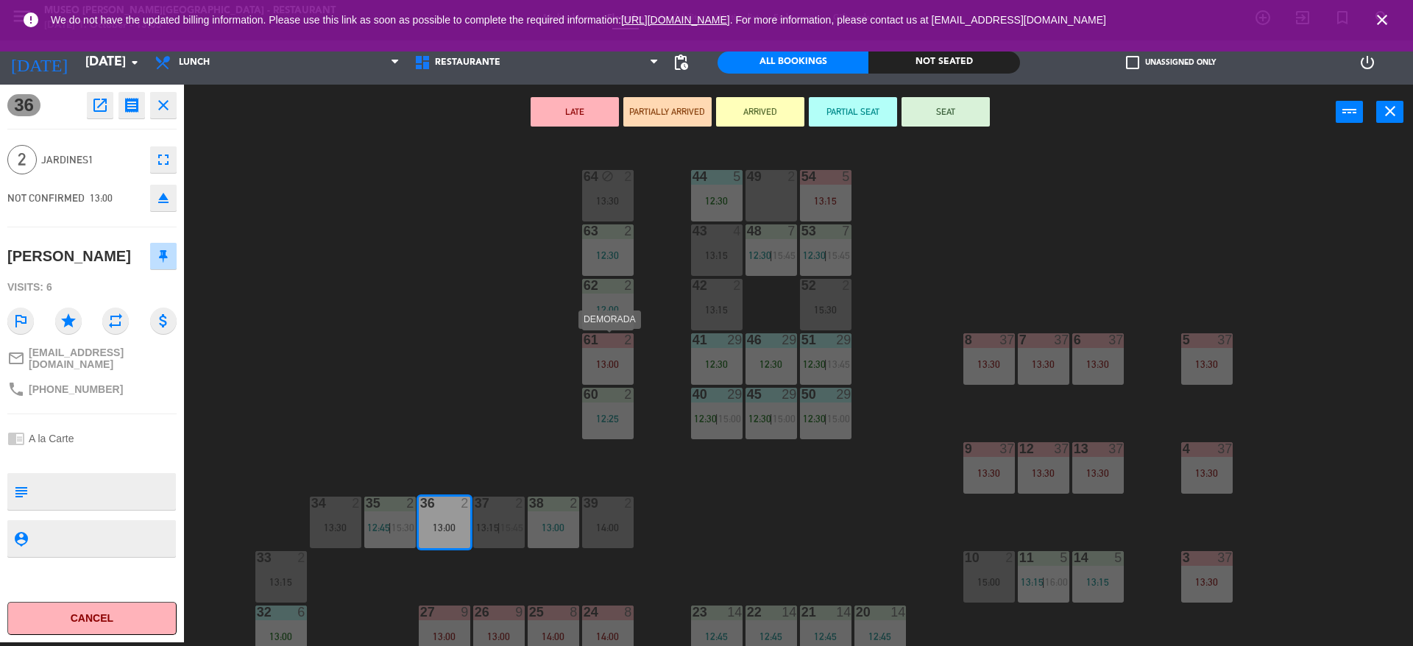
click at [620, 369] on div "61 2 13:00" at bounding box center [608, 359] width 52 height 52
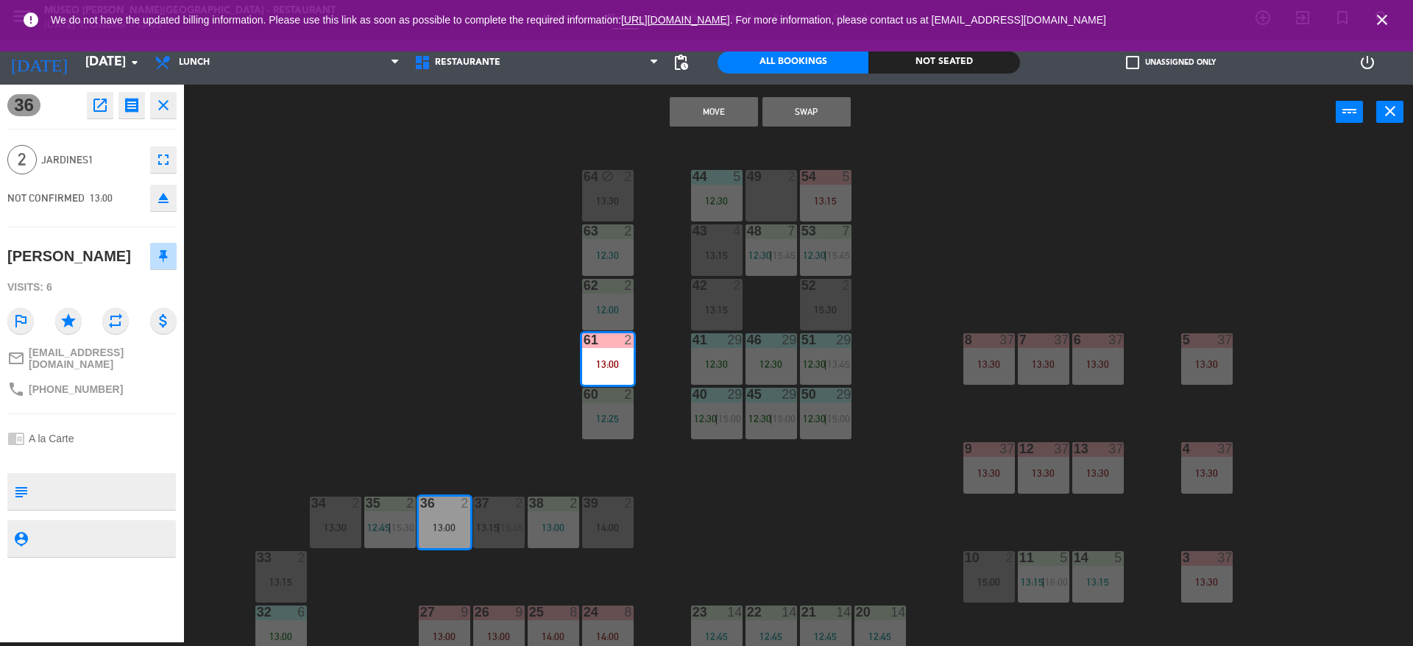
click at [806, 112] on button "Swap" at bounding box center [806, 111] width 88 height 29
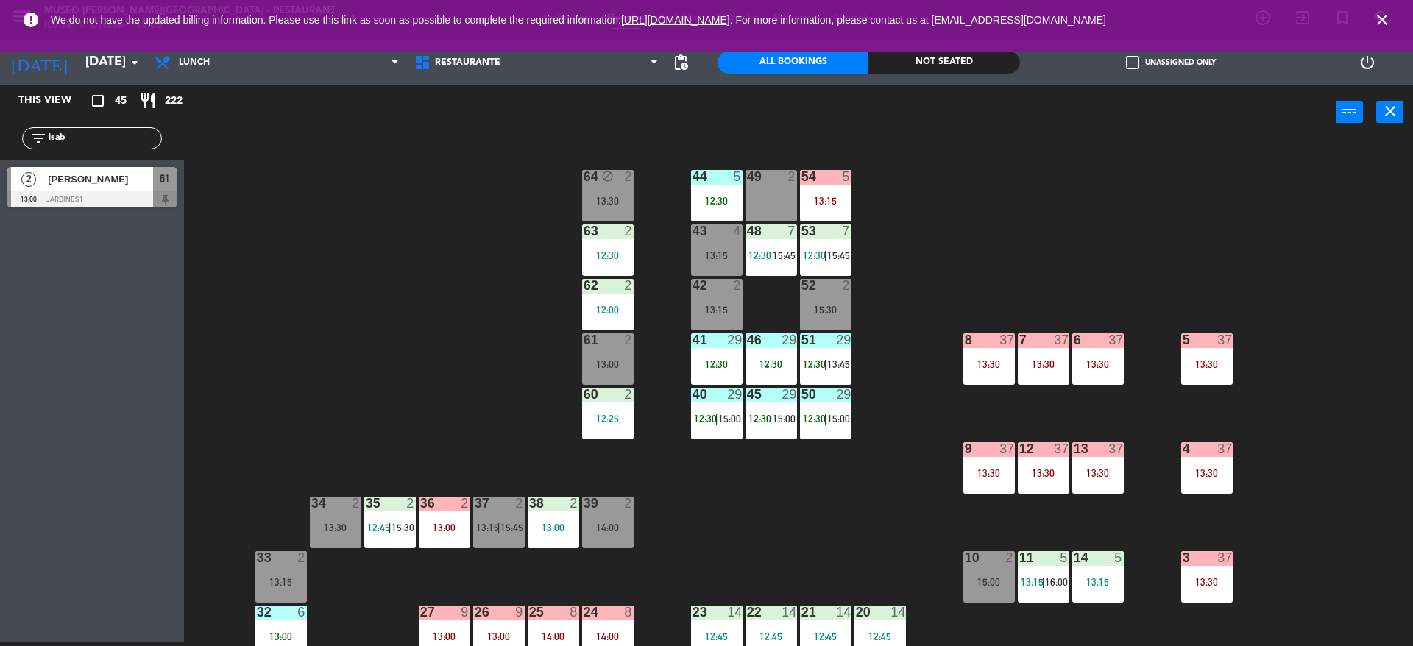
click at [137, 187] on div "[PERSON_NAME]" at bounding box center [99, 179] width 107 height 24
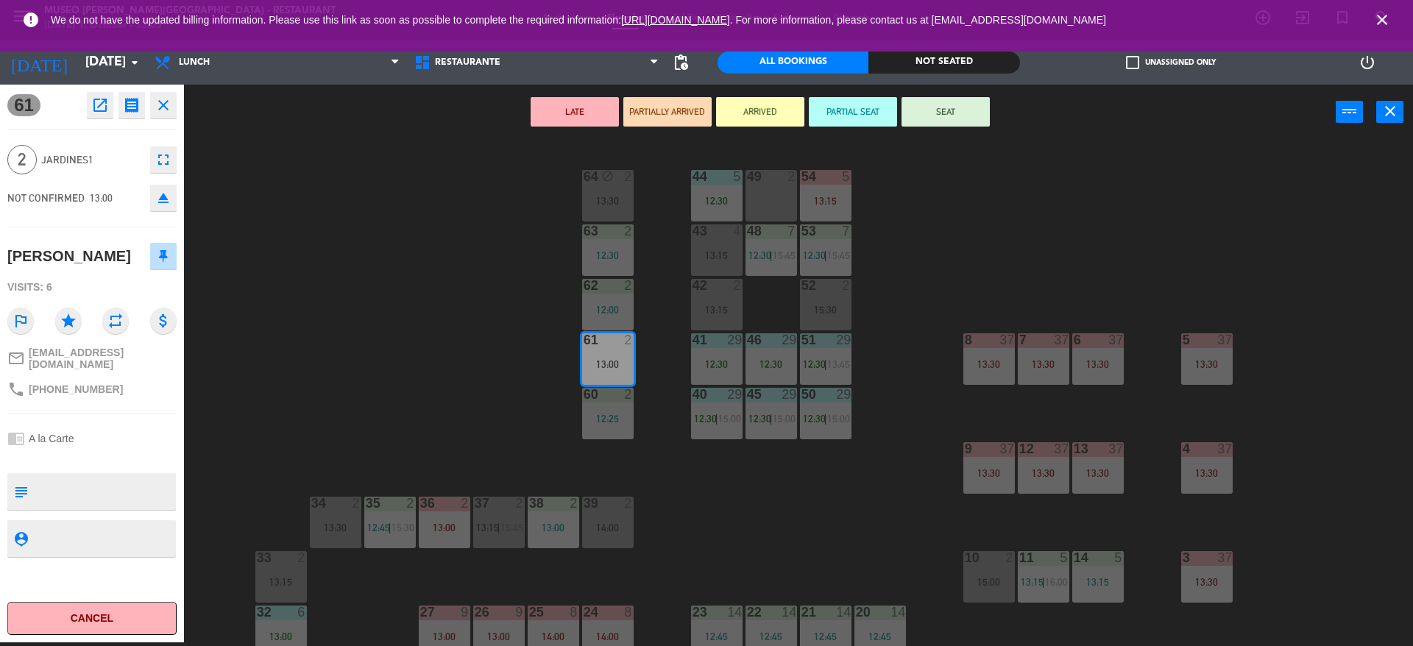
click at [122, 484] on textarea at bounding box center [104, 491] width 141 height 31
type textarea "m61 no celebra nada"
click at [118, 232] on div "61 open_in_new receipt 1:00 PM Wed, 1 Oct 2 people Isabel Prevost Table 61 EXPE…" at bounding box center [92, 364] width 184 height 558
click at [940, 120] on button "SEAT" at bounding box center [946, 111] width 88 height 29
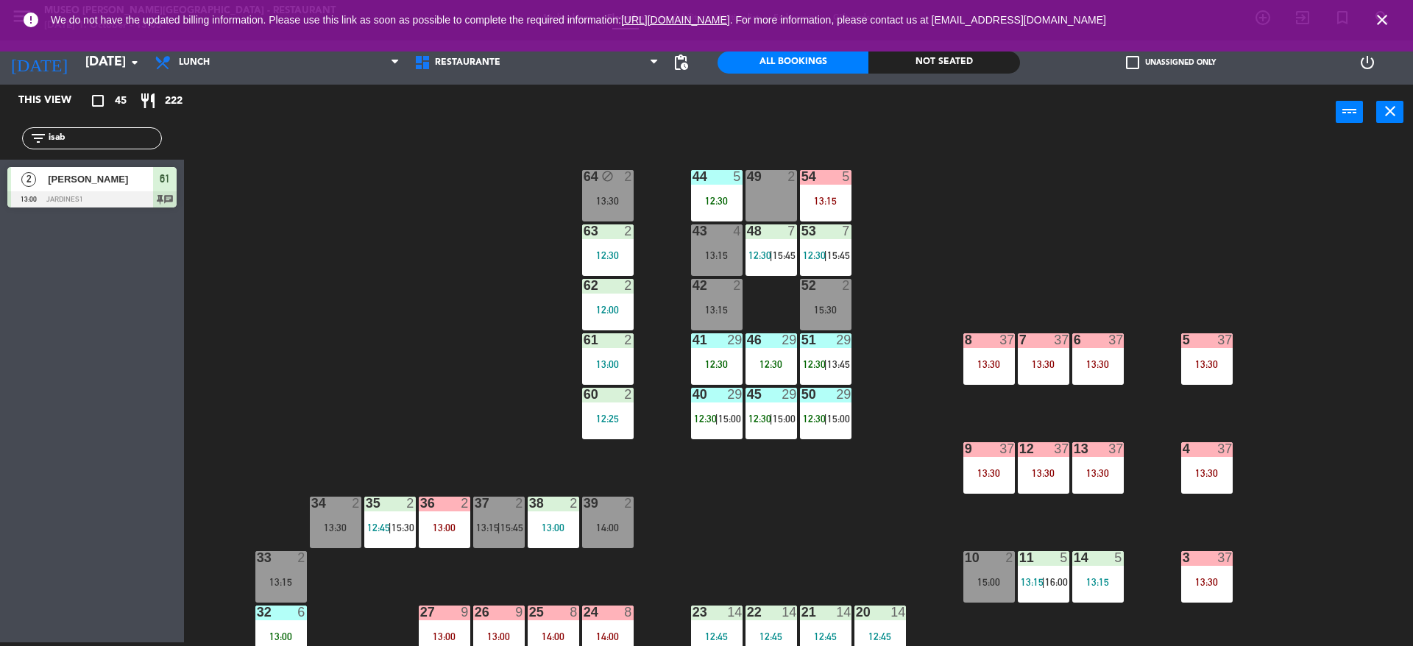
click at [117, 183] on span "[PERSON_NAME]" at bounding box center [100, 178] width 105 height 15
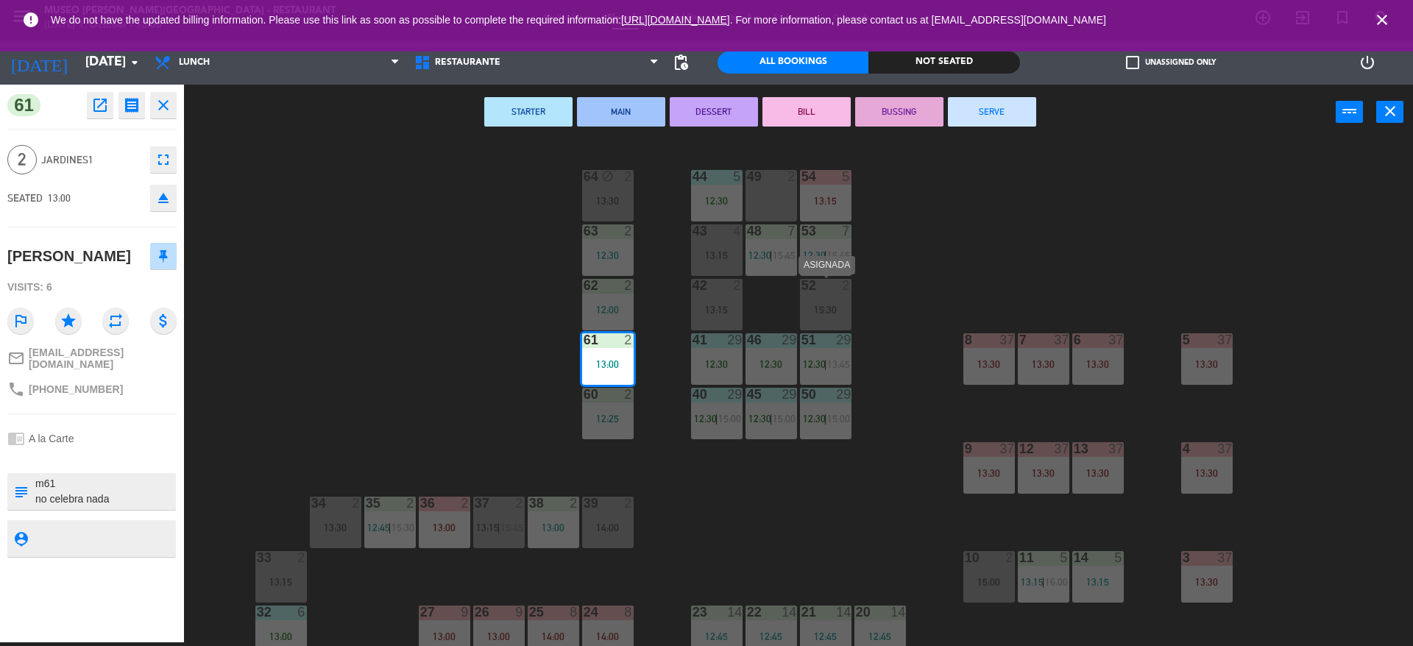
click at [843, 311] on div "15:30" at bounding box center [826, 310] width 52 height 10
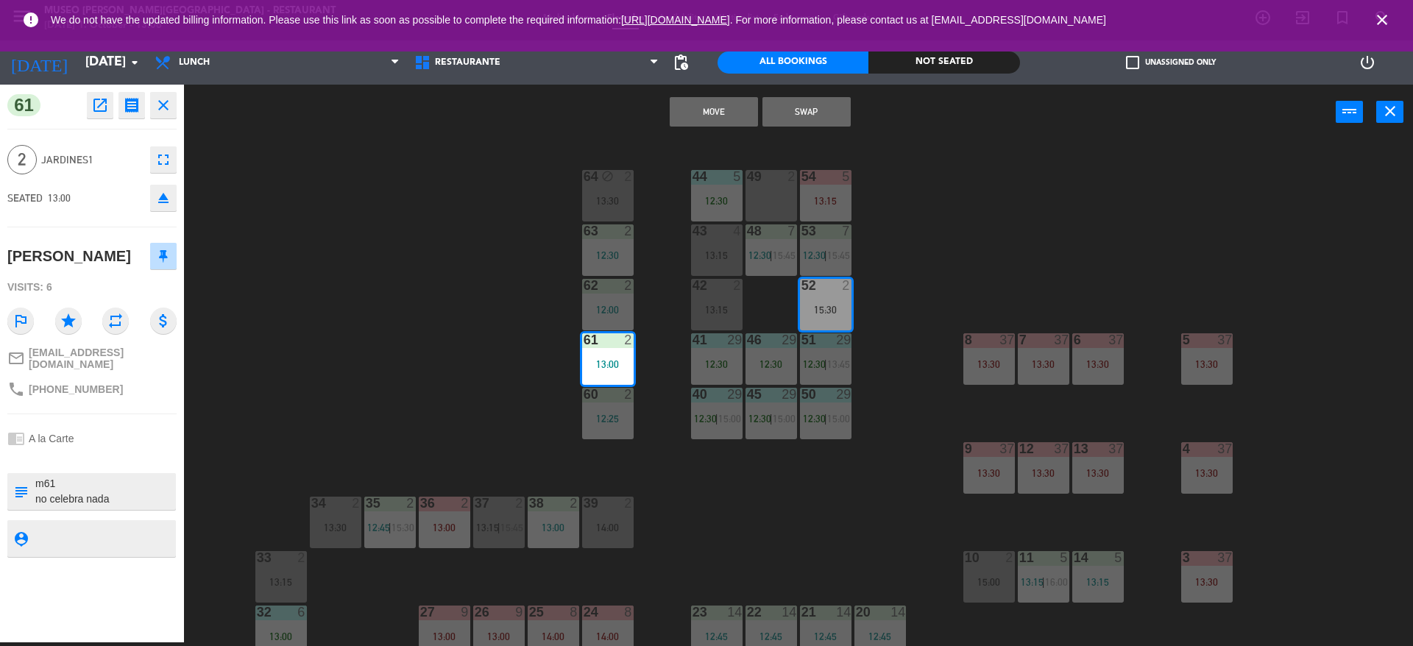
click at [837, 118] on button "Swap" at bounding box center [806, 111] width 88 height 29
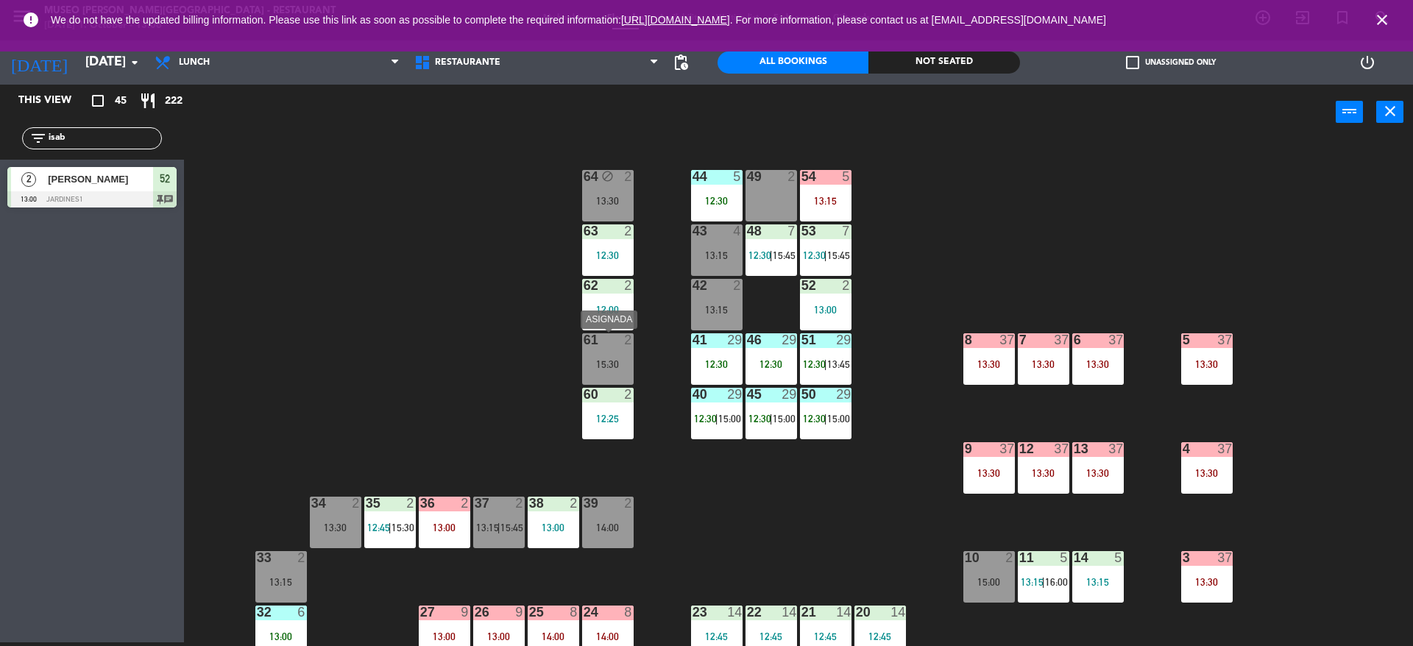
click at [590, 367] on div "15:30" at bounding box center [608, 364] width 52 height 10
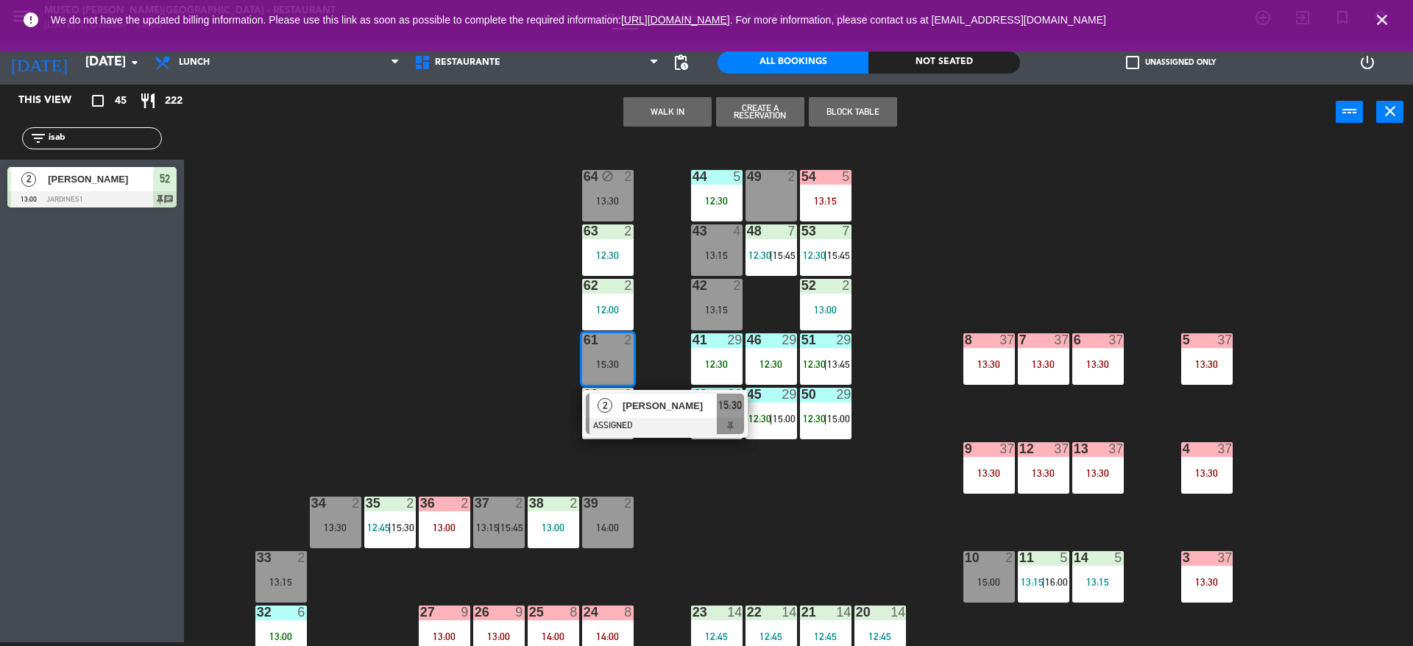
click at [677, 406] on span "[PERSON_NAME]" at bounding box center [670, 405] width 94 height 15
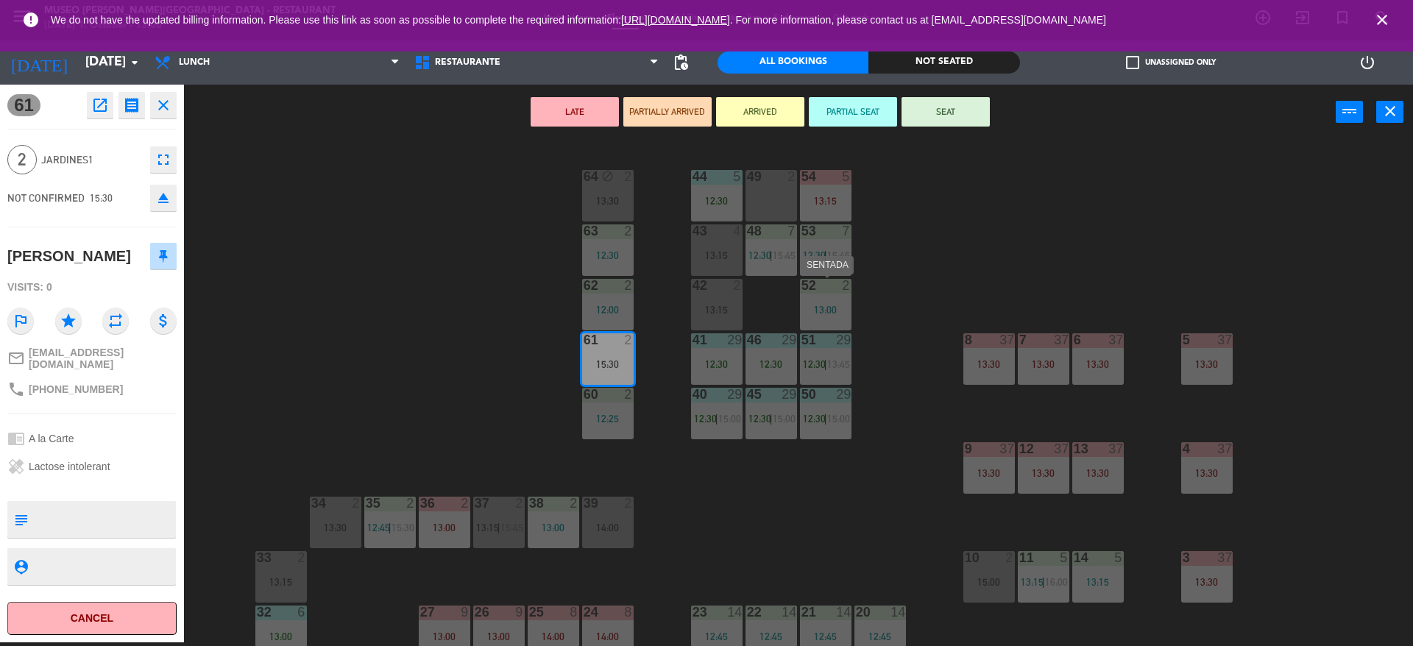
click at [831, 308] on div "13:00" at bounding box center [826, 310] width 52 height 10
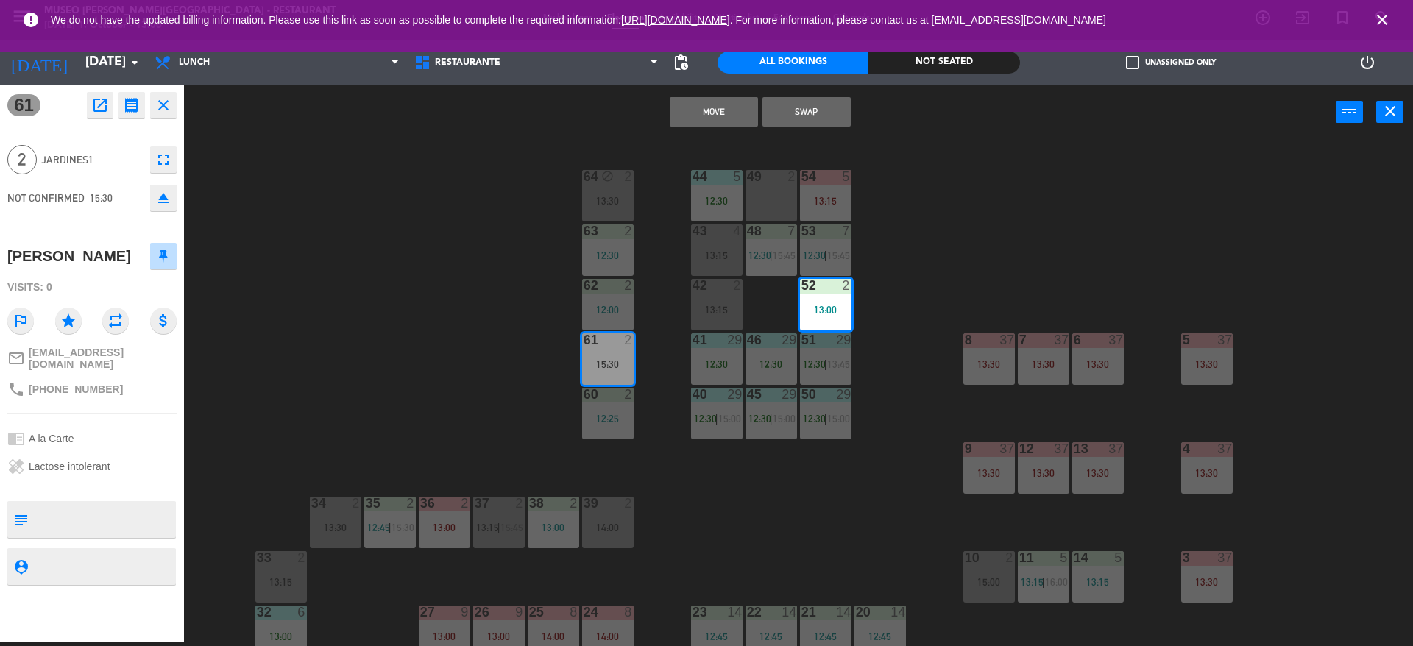
click at [731, 100] on button "Move" at bounding box center [714, 111] width 88 height 29
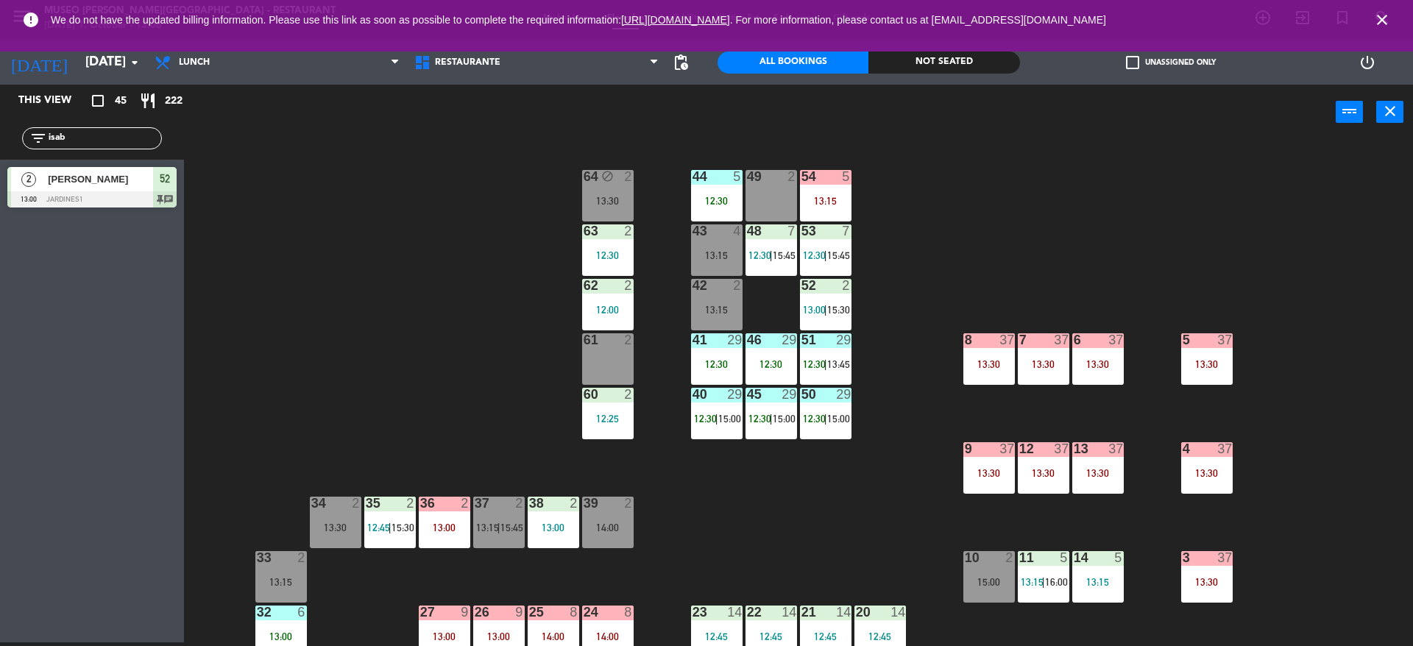
drag, startPoint x: 102, startPoint y: 132, endPoint x: 0, endPoint y: 106, distance: 105.0
click at [0, 106] on div "This view crop_square 45 restaurant 222 filter_list isab 2 Isabel Prevost 13:00…" at bounding box center [92, 150] width 184 height 130
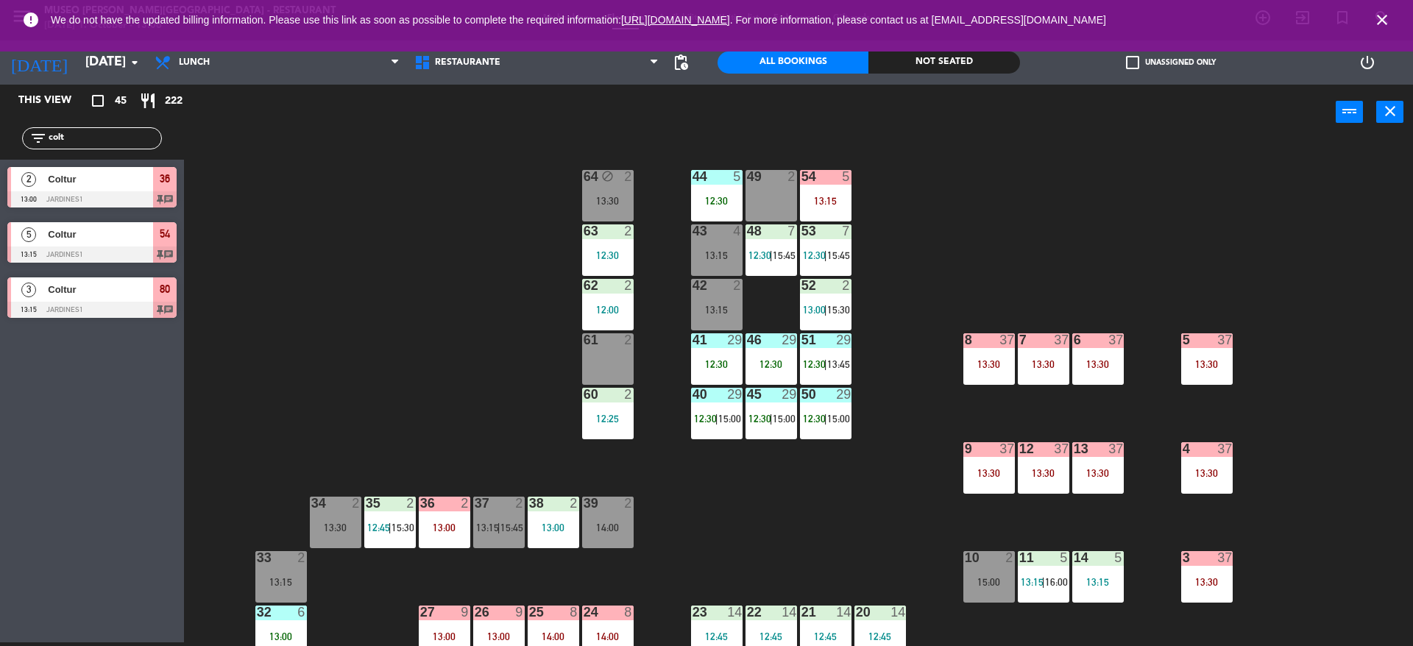
type input "colt"
click at [333, 192] on div "44 5 12:30 49 2 54 5 13:15 64 block 2 13:30 48 7 12:30 | 15:45 53 7 12:30 | 15:…" at bounding box center [805, 395] width 1215 height 503
click at [113, 183] on span "Coltur" at bounding box center [100, 178] width 105 height 15
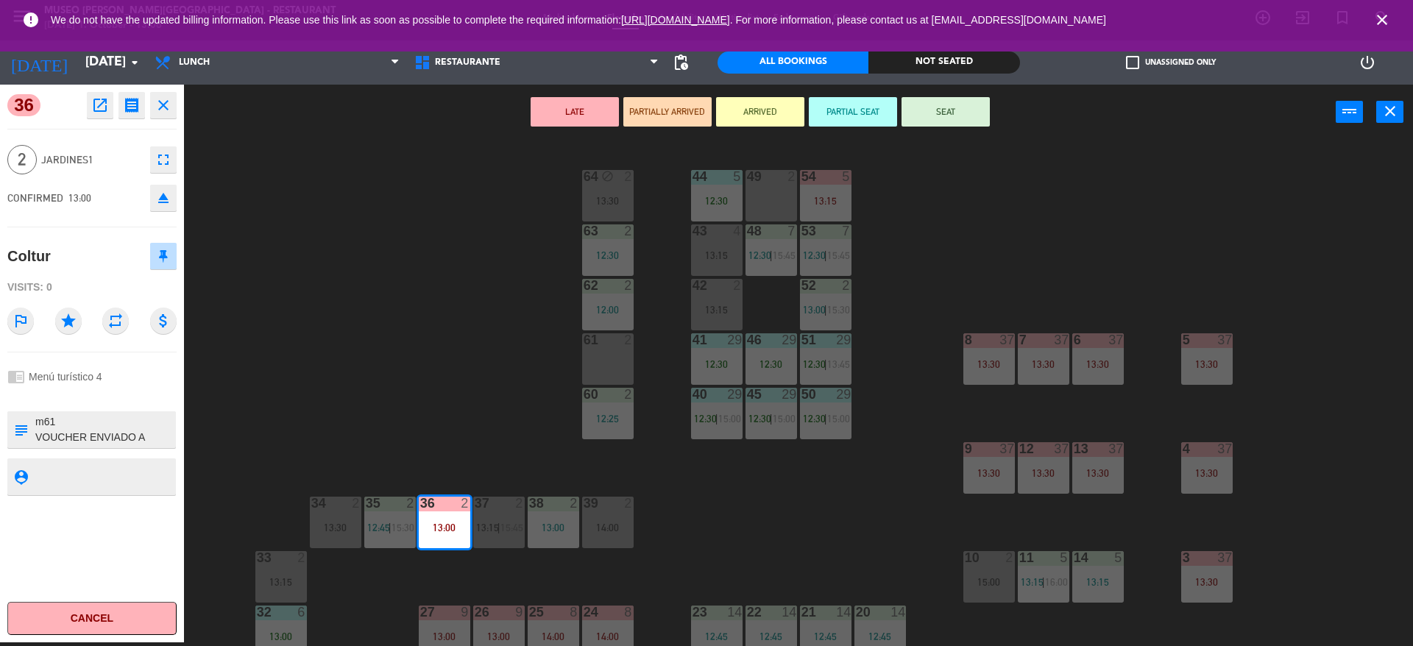
click at [615, 350] on div "61 2" at bounding box center [608, 359] width 52 height 52
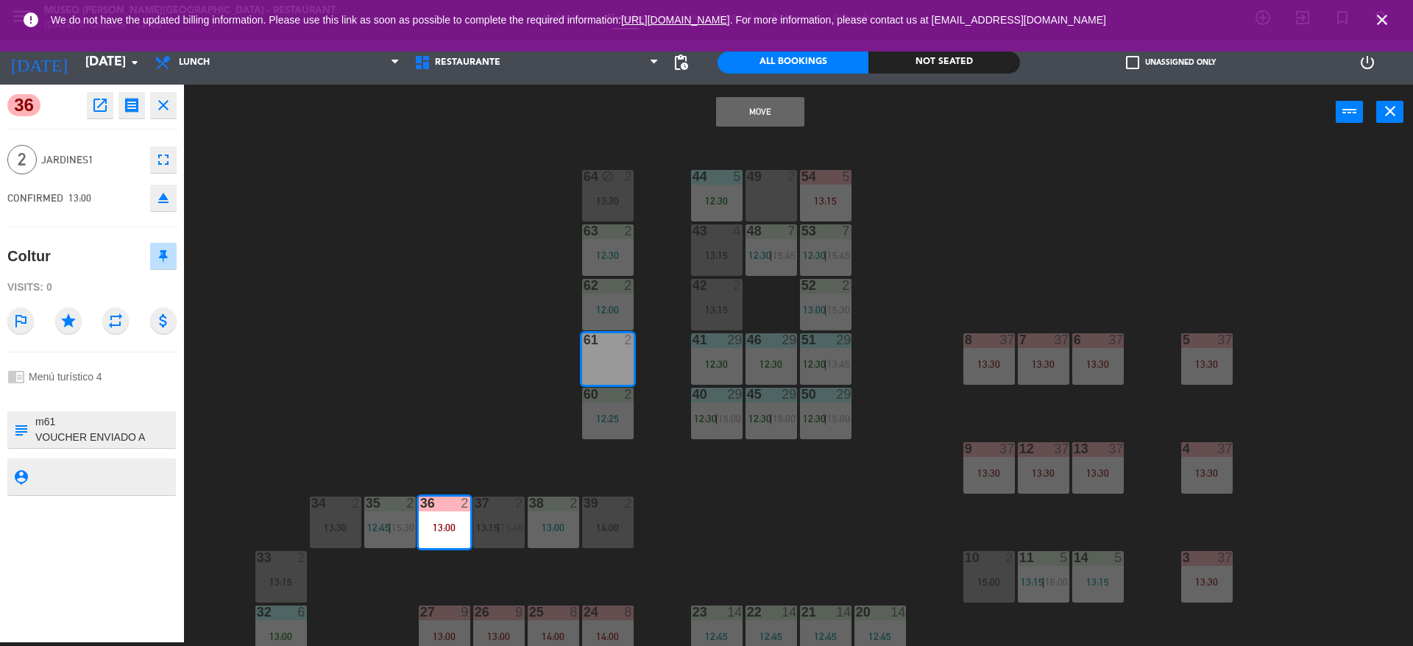
click at [767, 108] on button "Move" at bounding box center [760, 111] width 88 height 29
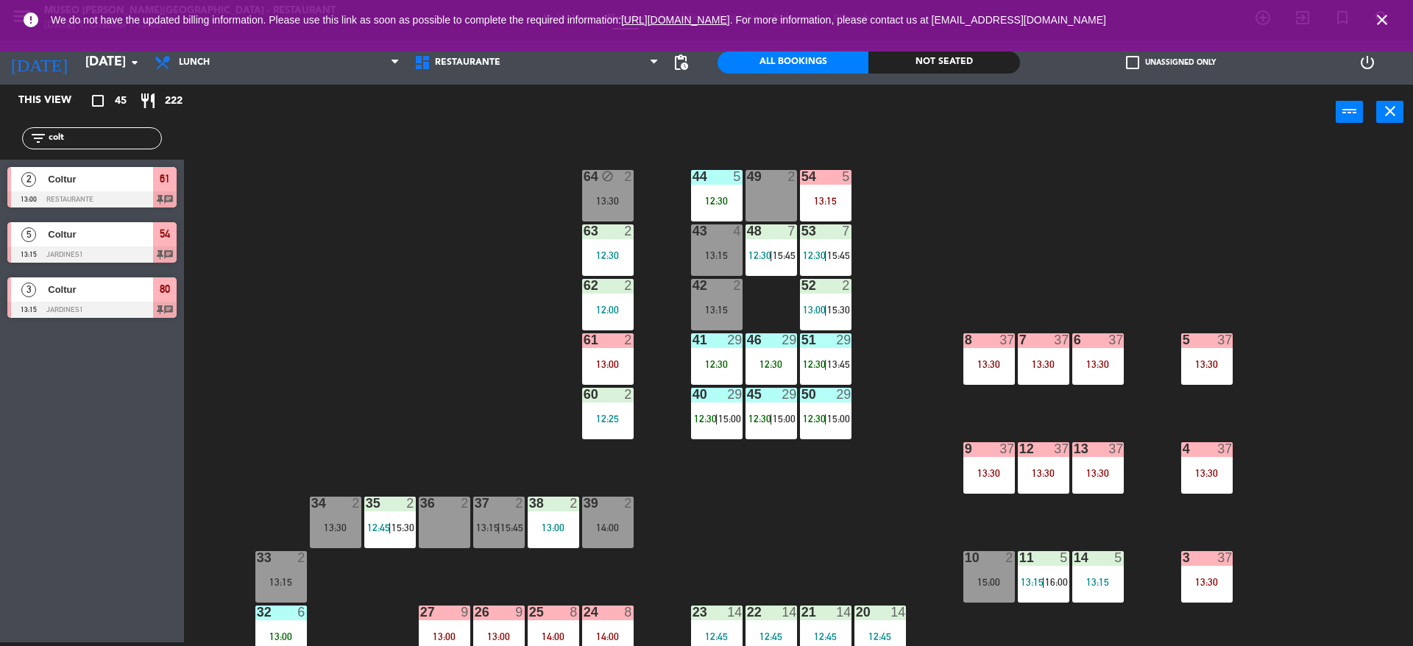
click at [433, 391] on div "44 5 12:30 49 2 54 5 13:15 64 block 2 13:30 48 7 12:30 | 15:45 53 7 12:30 | 15:…" at bounding box center [805, 395] width 1215 height 503
click at [433, 528] on div "36 2" at bounding box center [445, 523] width 52 height 52
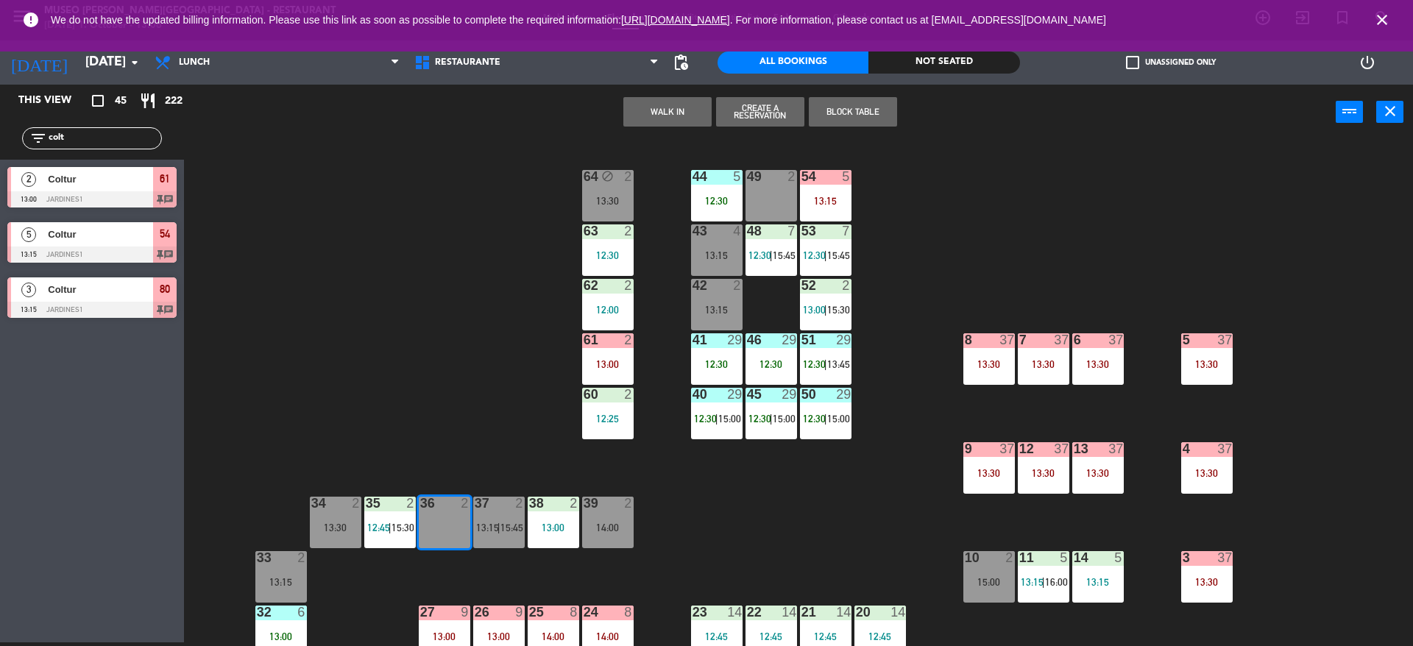
click at [662, 112] on button "WALK IN" at bounding box center [667, 111] width 88 height 29
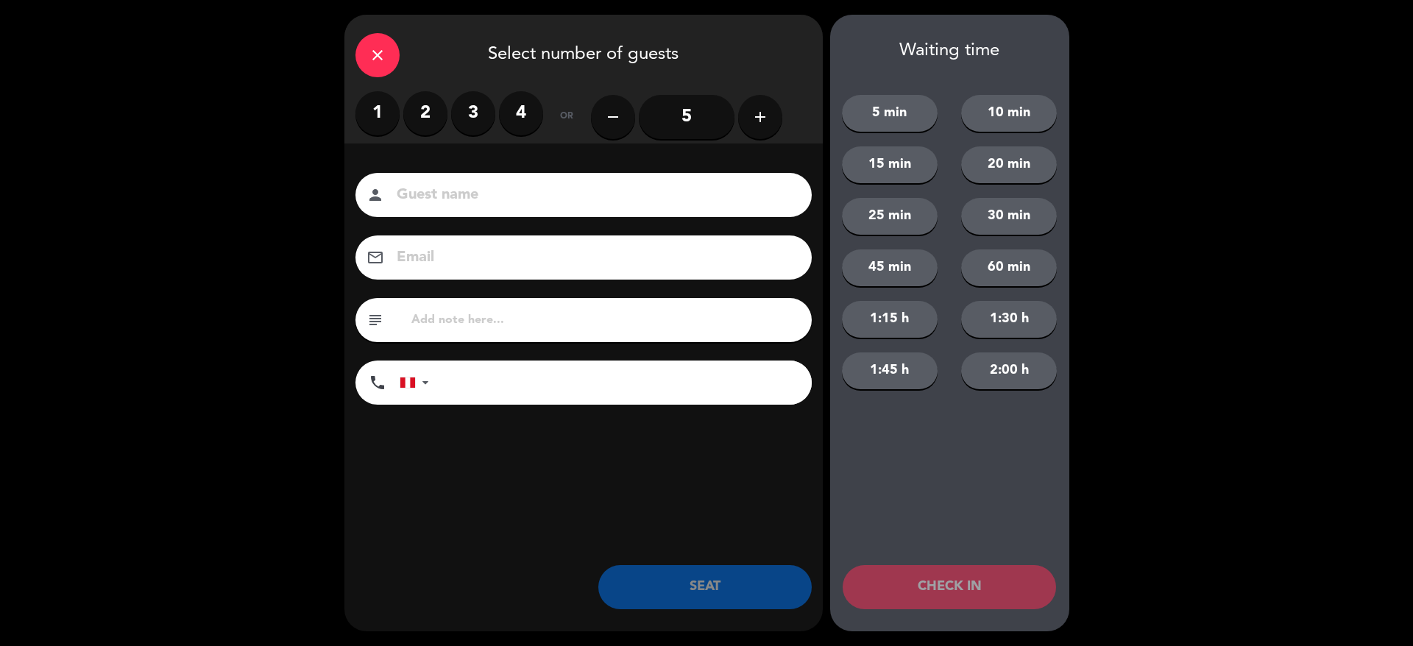
scroll to position [4, 0]
click at [425, 118] on label "2" at bounding box center [425, 113] width 44 height 44
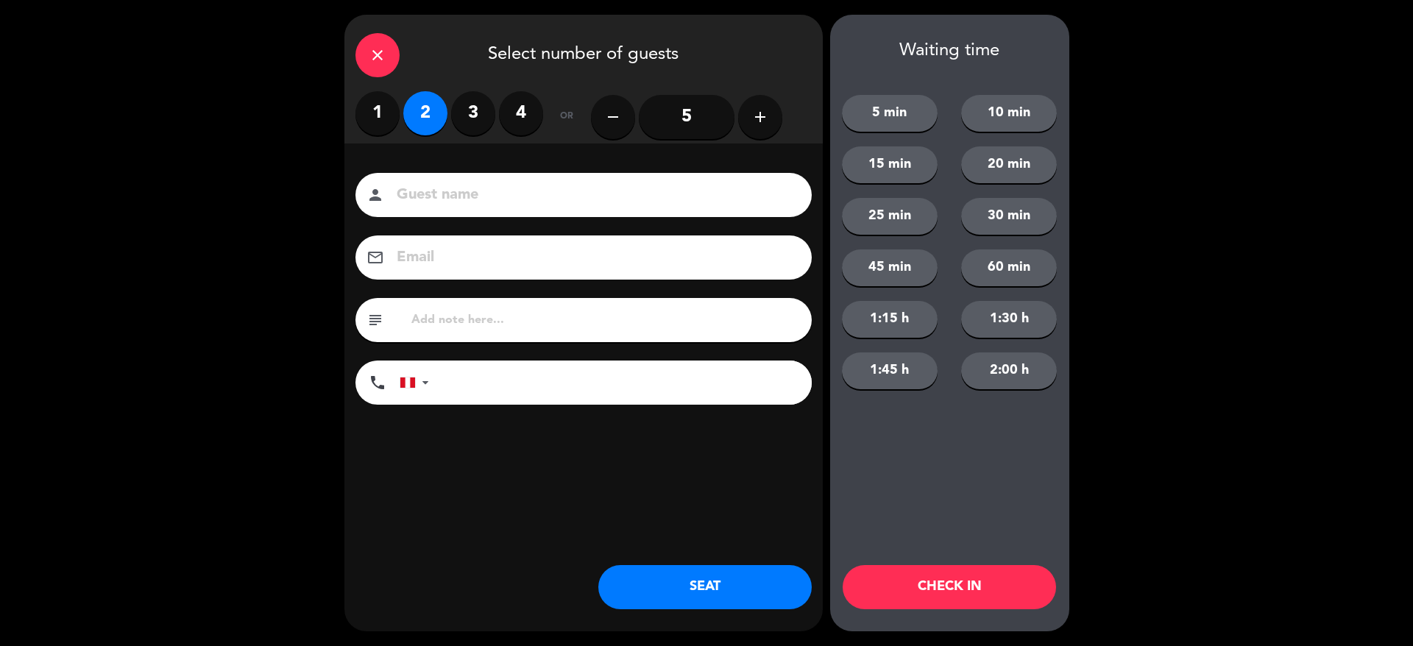
click at [453, 319] on input "text" at bounding box center [605, 320] width 391 height 21
type input "m36"
click at [446, 192] on input at bounding box center [593, 196] width 397 height 26
type input "walk in - [PERSON_NAME]"
click at [620, 567] on button "SEAT" at bounding box center [704, 587] width 213 height 44
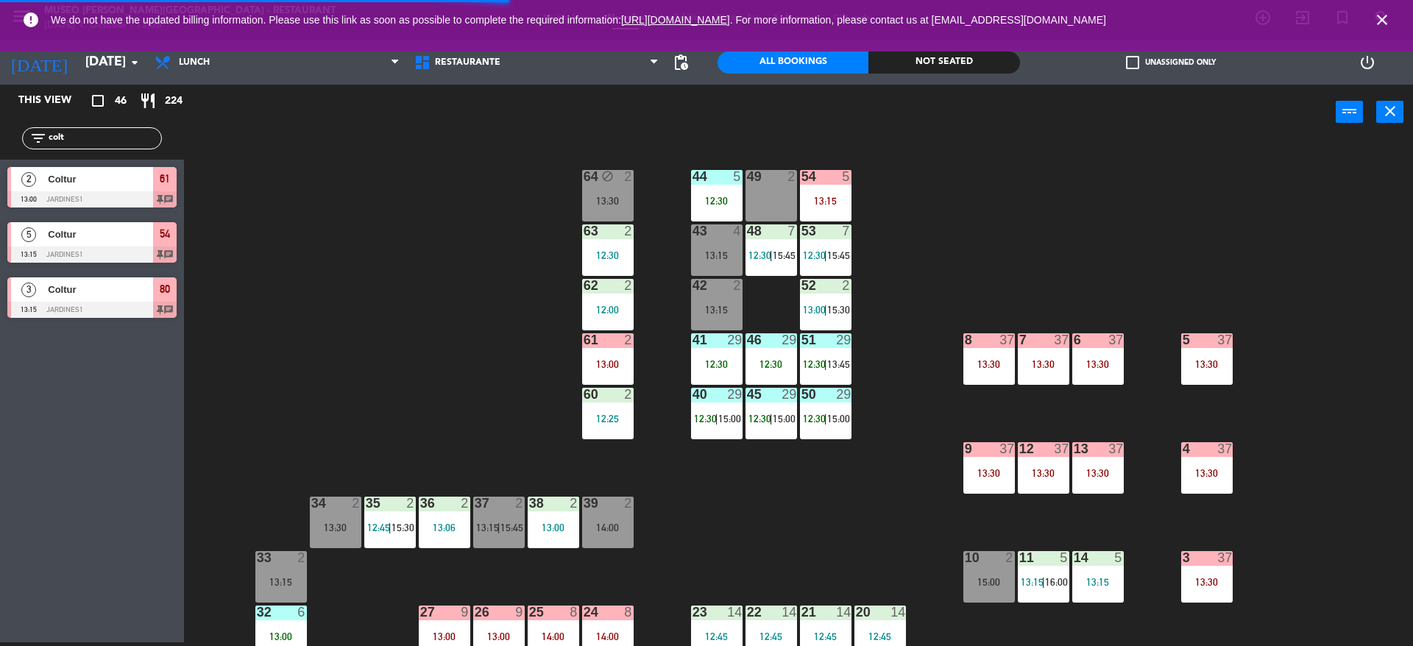
click at [397, 382] on div "44 5 12:30 49 2 54 5 13:15 64 block 2 13:30 48 7 12:30 | 15:45 53 7 12:30 | 15:…" at bounding box center [805, 395] width 1215 height 503
drag, startPoint x: 100, startPoint y: 135, endPoint x: 0, endPoint y: 96, distance: 107.2
click at [0, 96] on div "This view crop_square 46 restaurant 224 filter_list colt 2 Coltur 13:00 Jardine…" at bounding box center [92, 205] width 184 height 241
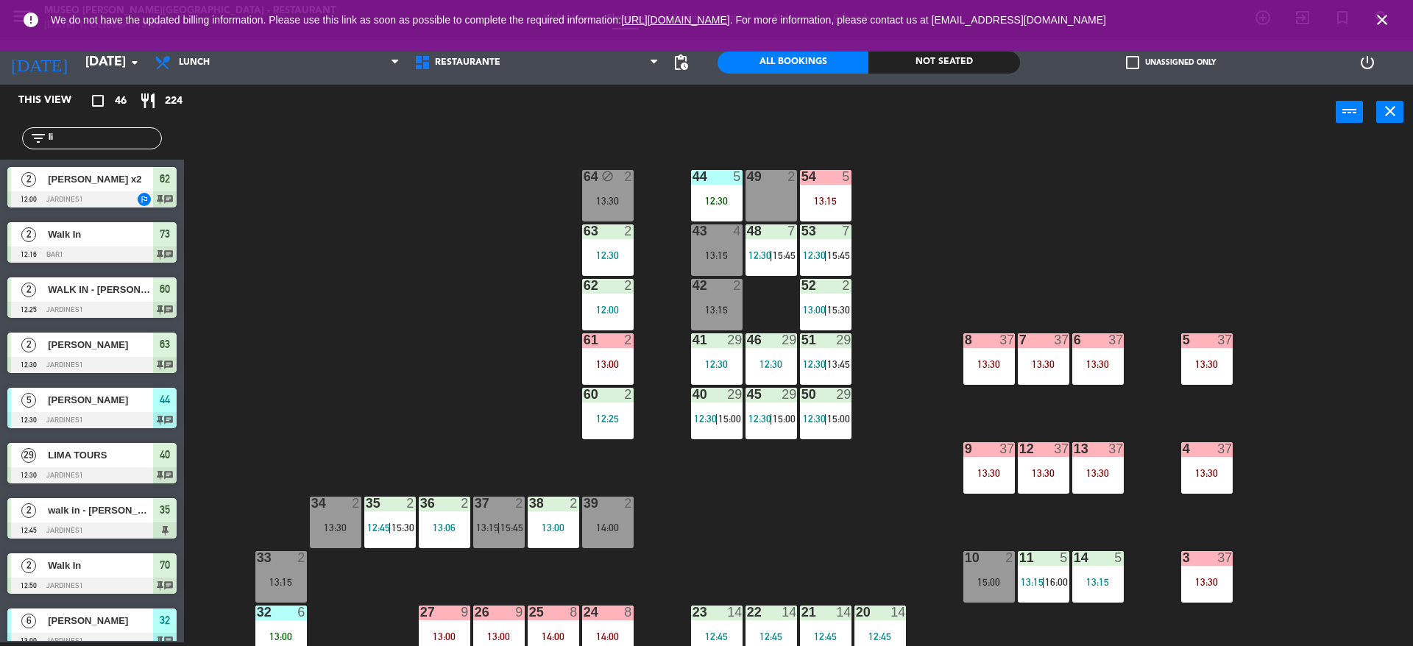
type input "l"
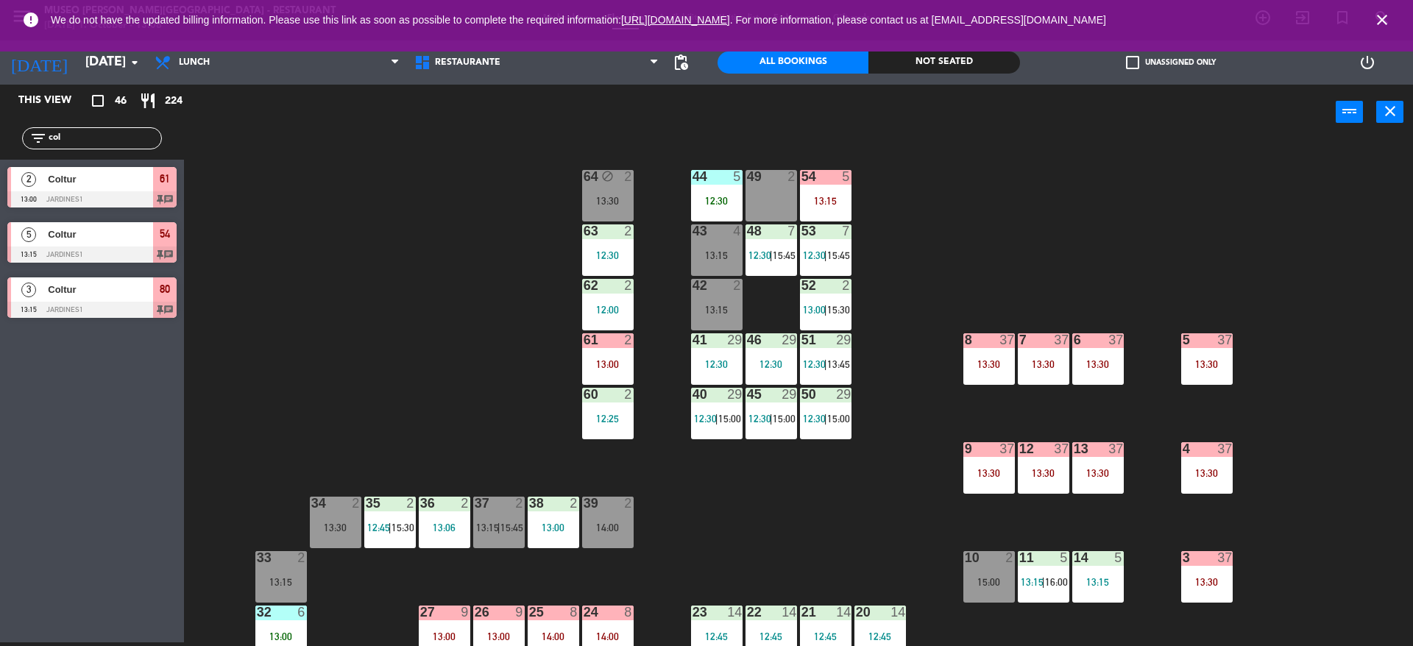
type input "colt"
click at [308, 178] on div "44 5 12:30 49 2 54 5 13:15 64 block 2 13:30 48 7 12:30 | 15:45 53 7 12:30 | 15:…" at bounding box center [805, 395] width 1215 height 503
click at [130, 177] on span "Coltur" at bounding box center [100, 178] width 105 height 15
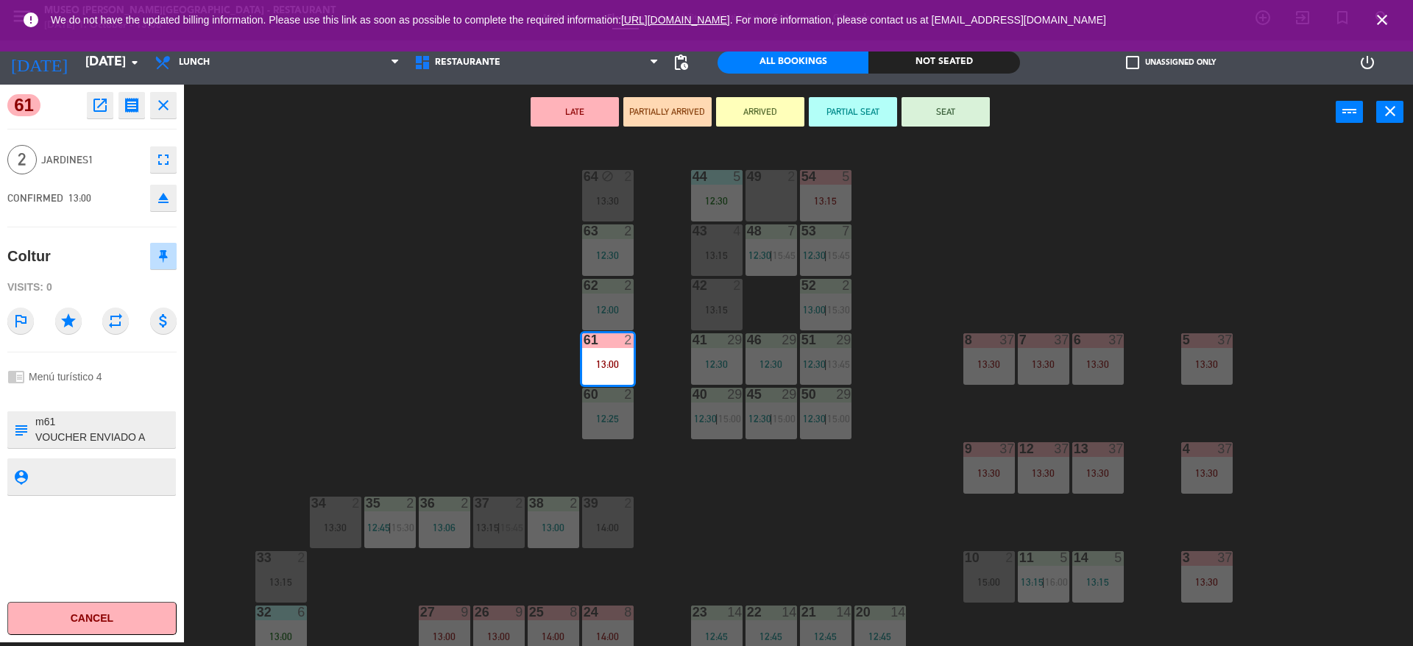
click at [102, 421] on textarea at bounding box center [104, 429] width 141 height 31
click at [99, 235] on div "61 open_in_new receipt 1:00 PM [DATE] 2 people Coltur Table 61 EXPERIENCE Menú …" at bounding box center [92, 364] width 184 height 558
click at [969, 110] on button "SEAT" at bounding box center [946, 111] width 88 height 29
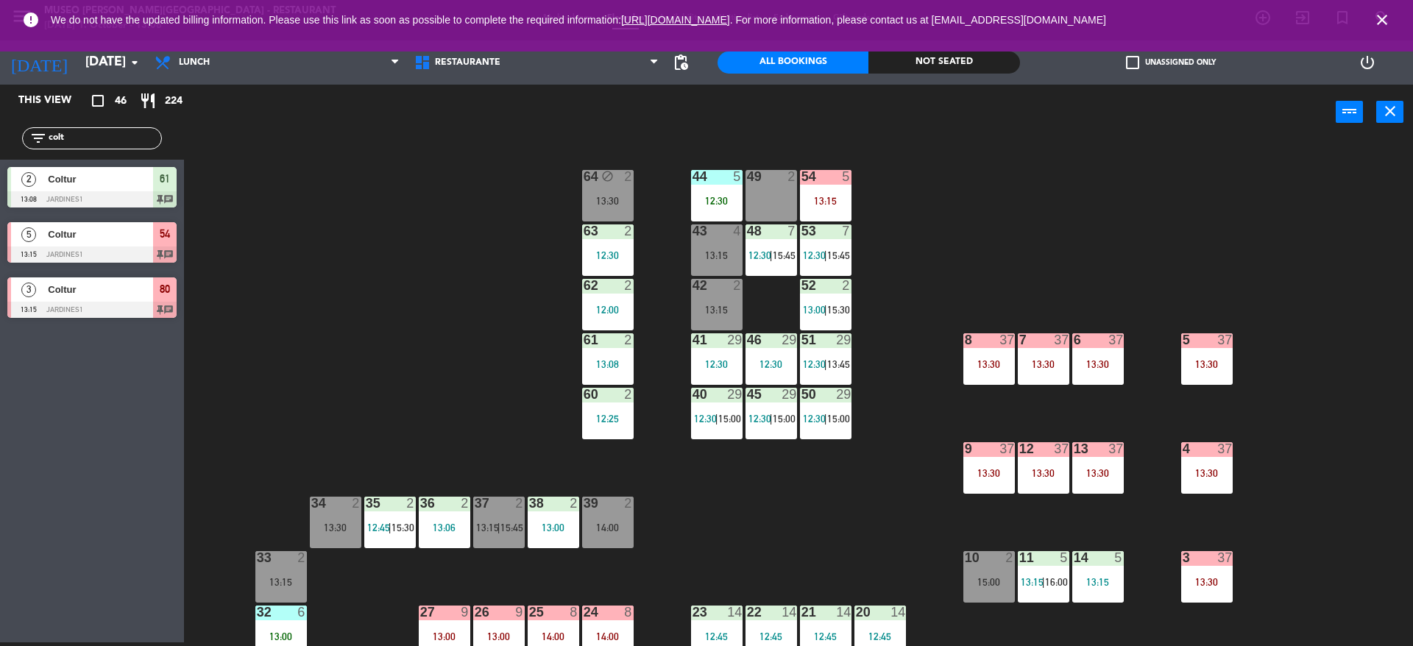
scroll to position [57, 0]
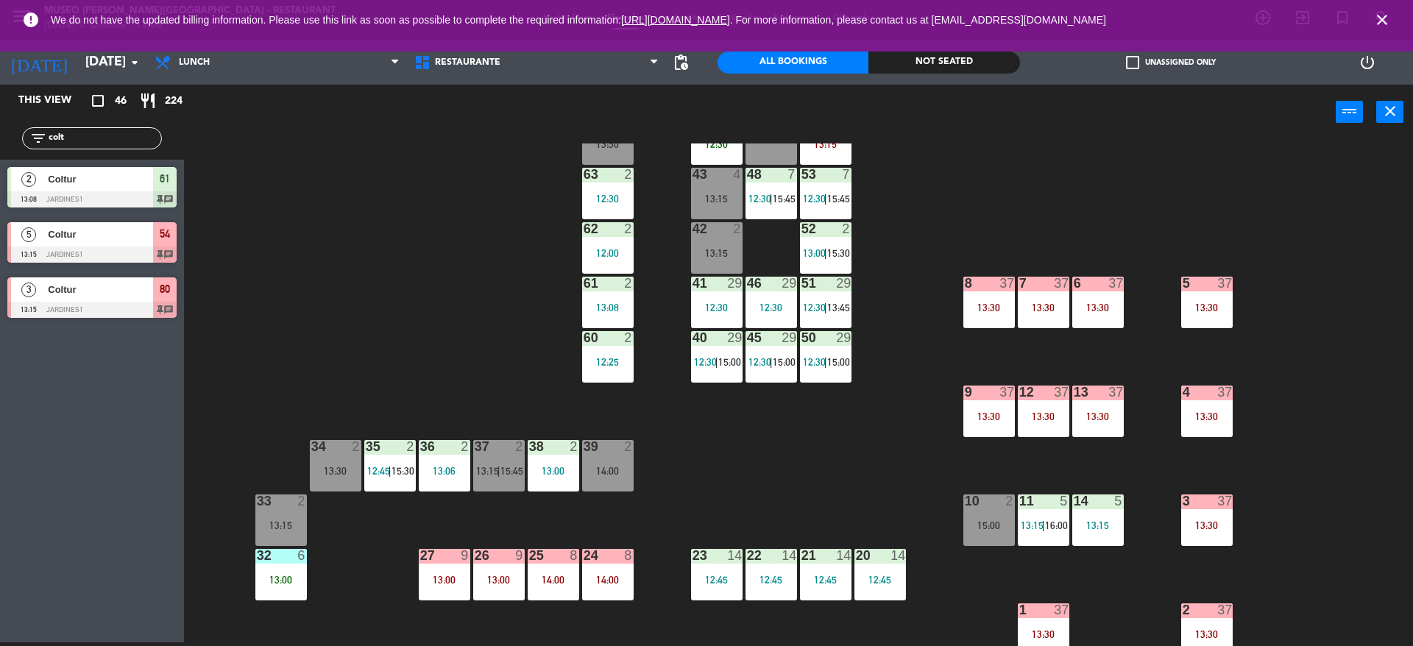
click at [824, 234] on div at bounding box center [825, 228] width 24 height 13
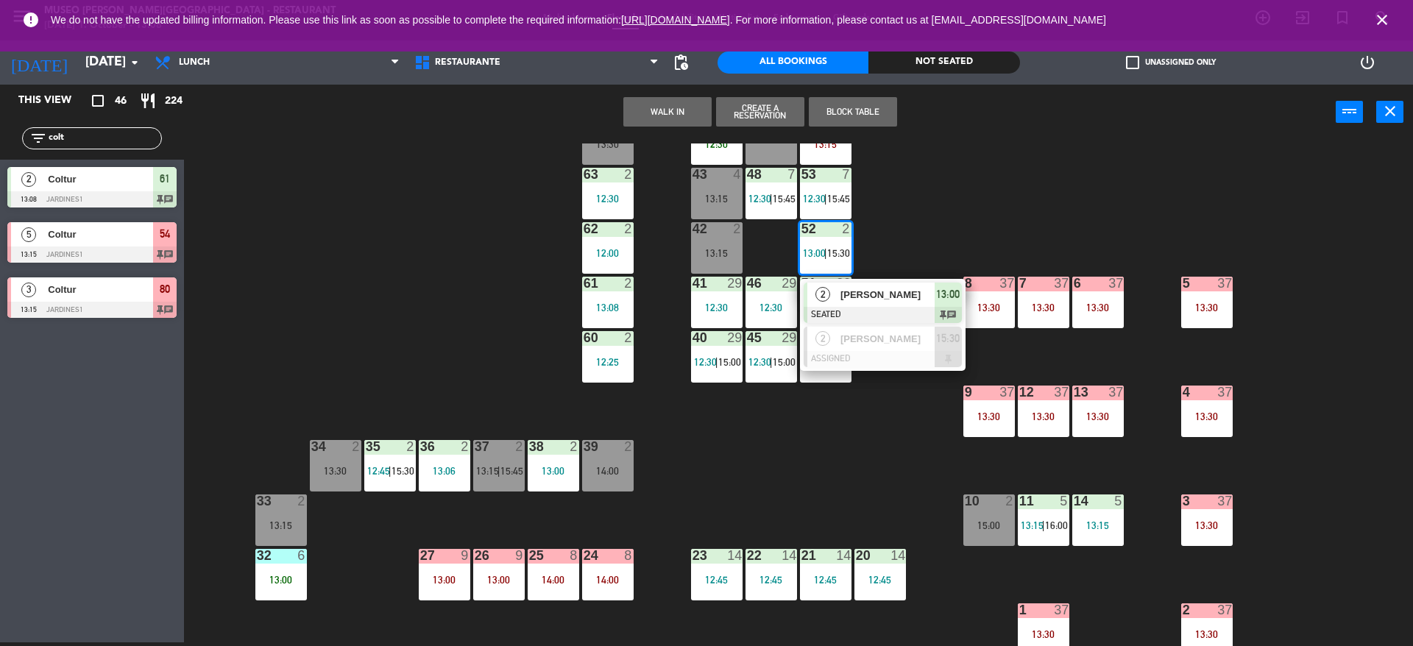
click at [868, 296] on span "[PERSON_NAME]" at bounding box center [887, 294] width 94 height 15
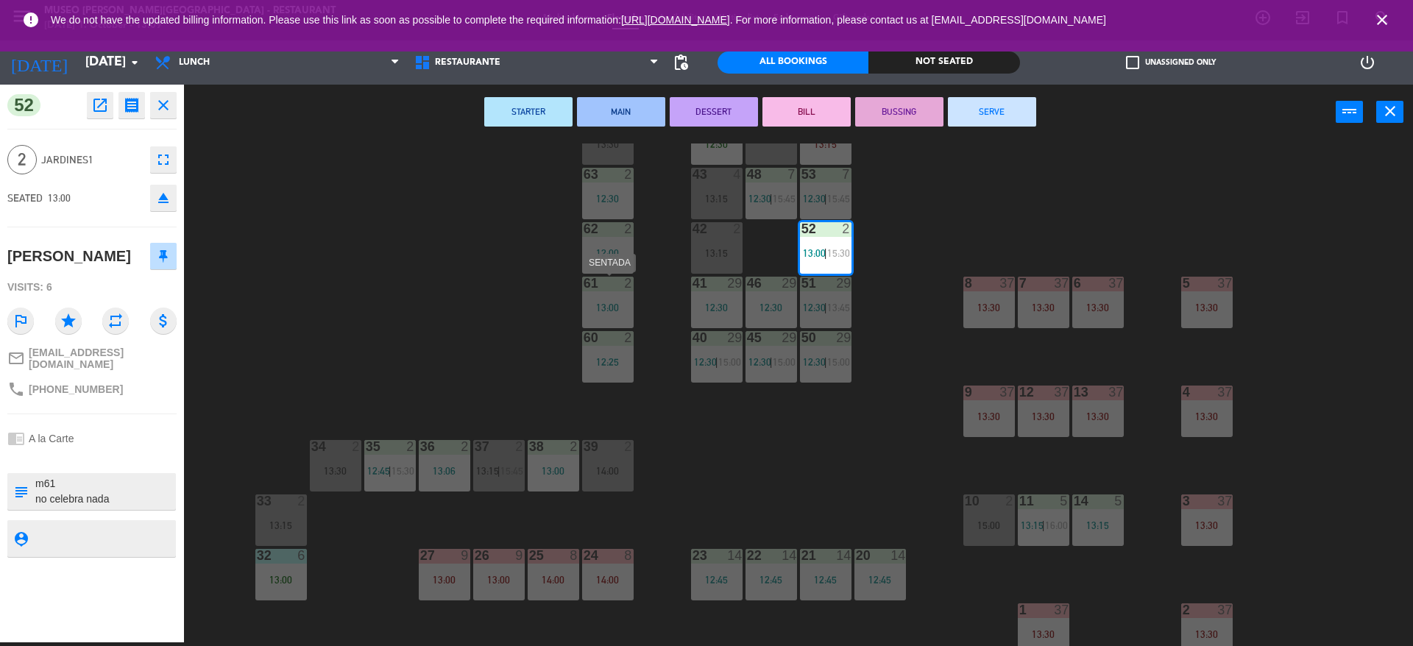
click at [329, 397] on div "44 5 12:30 49 2 54 5 13:15 64 block 2 13:30 48 7 12:30 | 15:45 53 7 12:30 | 15:…" at bounding box center [805, 395] width 1215 height 503
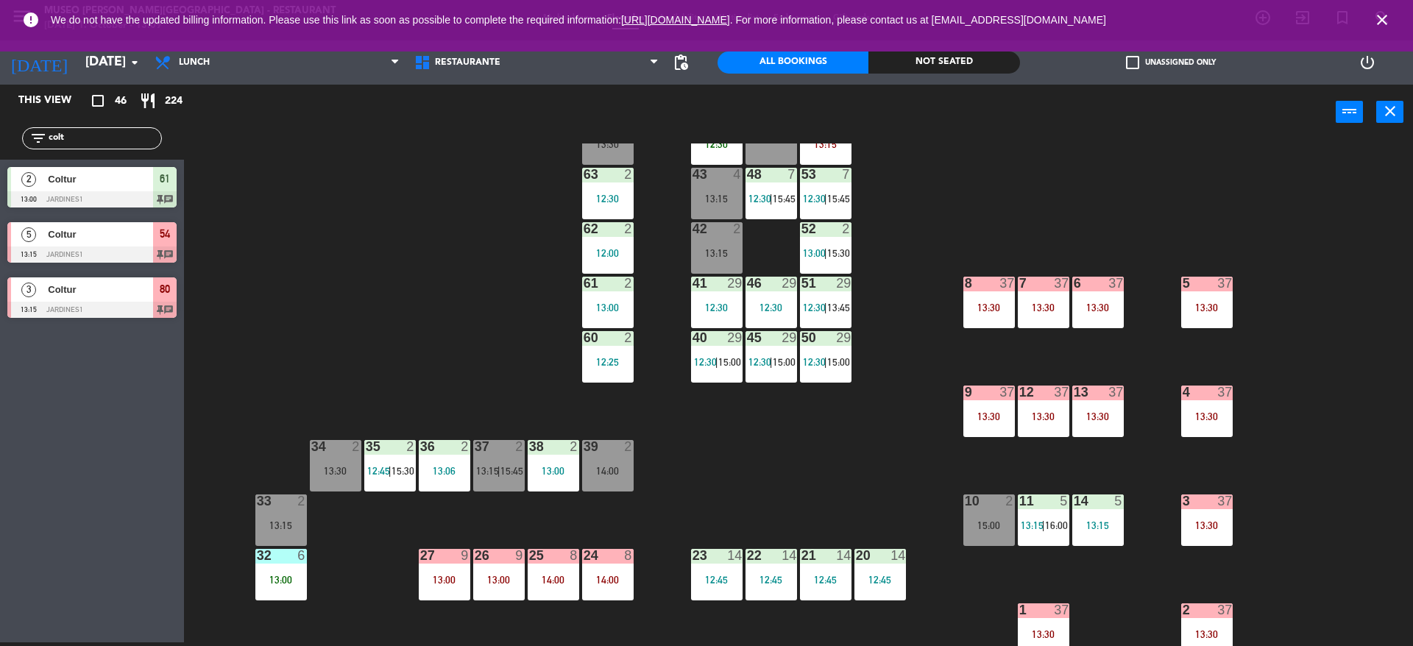
drag, startPoint x: 59, startPoint y: 139, endPoint x: 0, endPoint y: 127, distance: 60.0
click at [0, 127] on div "filter_list colt" at bounding box center [92, 138] width 184 height 43
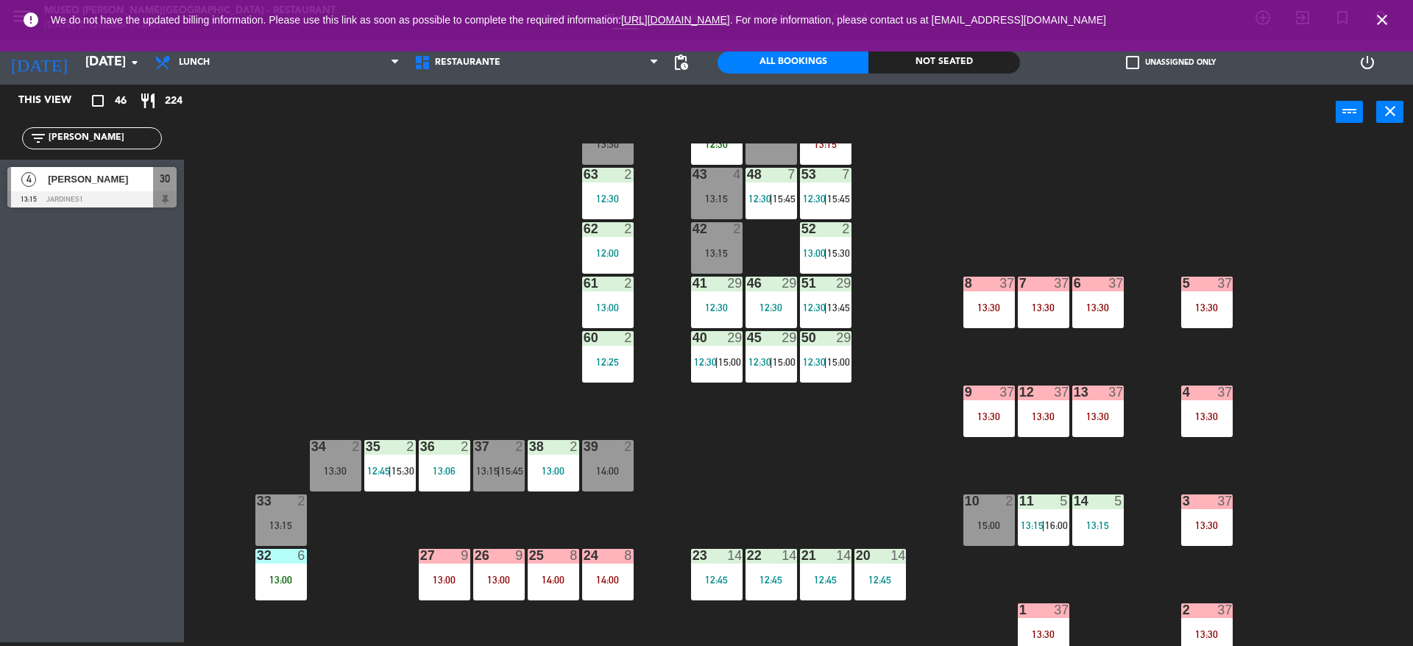
type input "[PERSON_NAME]"
click at [79, 194] on div at bounding box center [91, 199] width 169 height 16
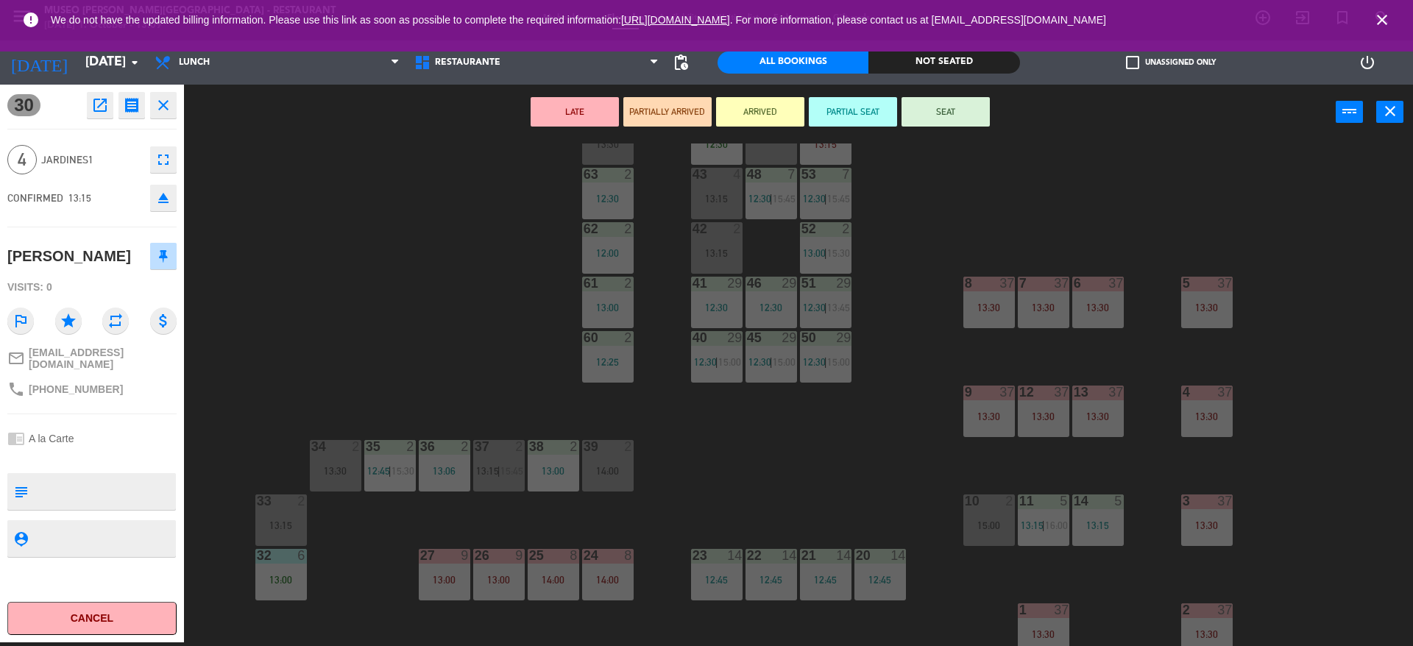
scroll to position [556, 0]
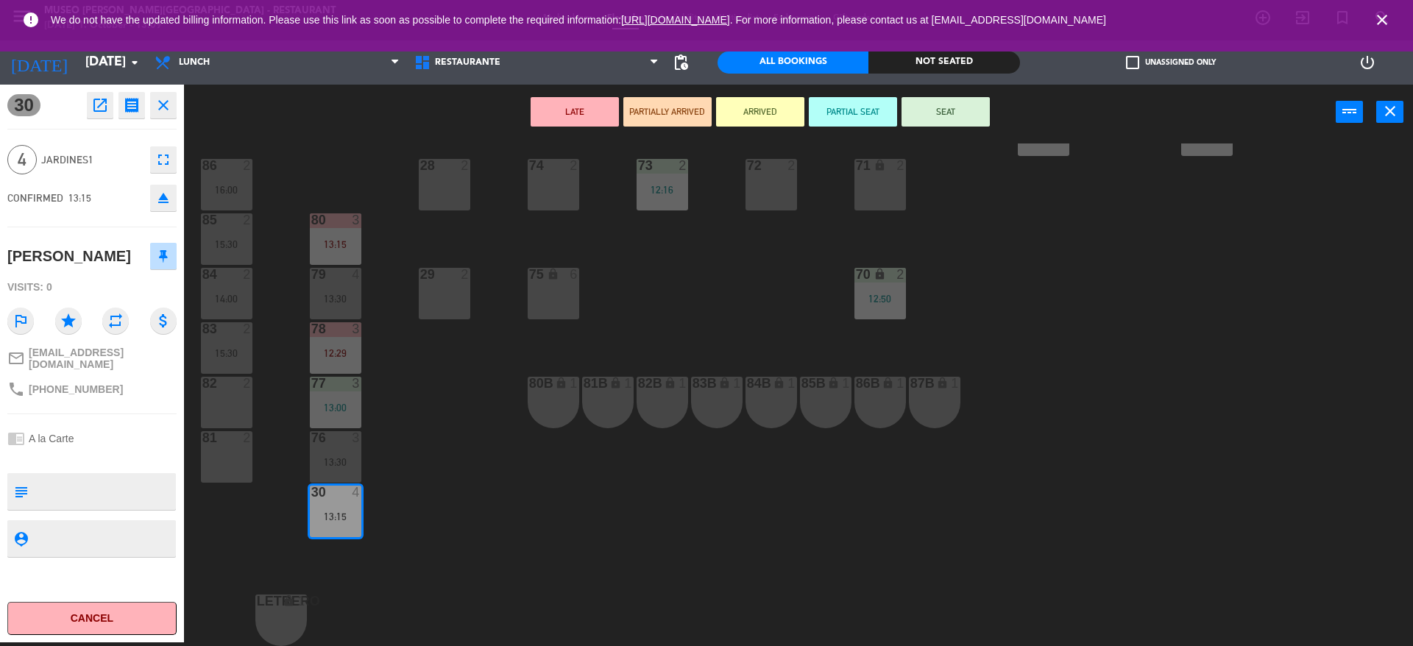
click at [682, 107] on button "PARTIALLY ARRIVED" at bounding box center [667, 111] width 88 height 29
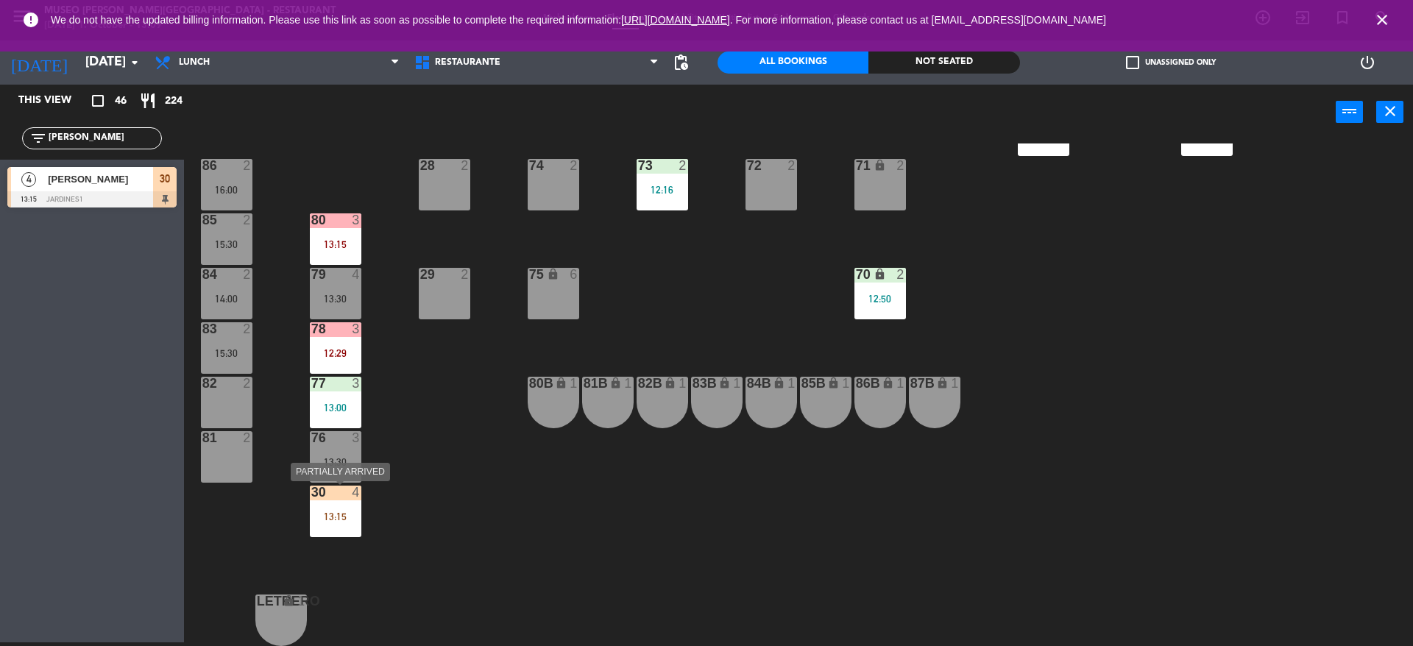
click at [338, 523] on div "30 4 13:15" at bounding box center [336, 512] width 52 height 52
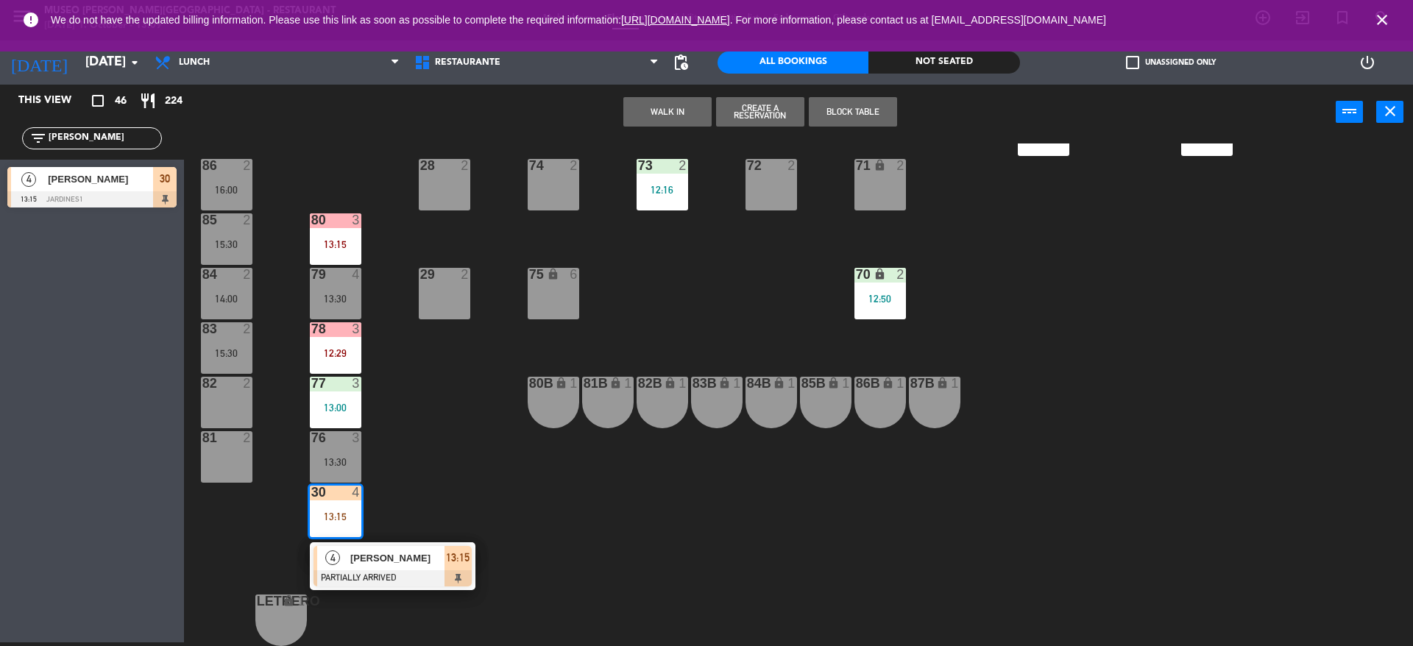
click at [364, 547] on div "[PERSON_NAME]" at bounding box center [397, 558] width 96 height 24
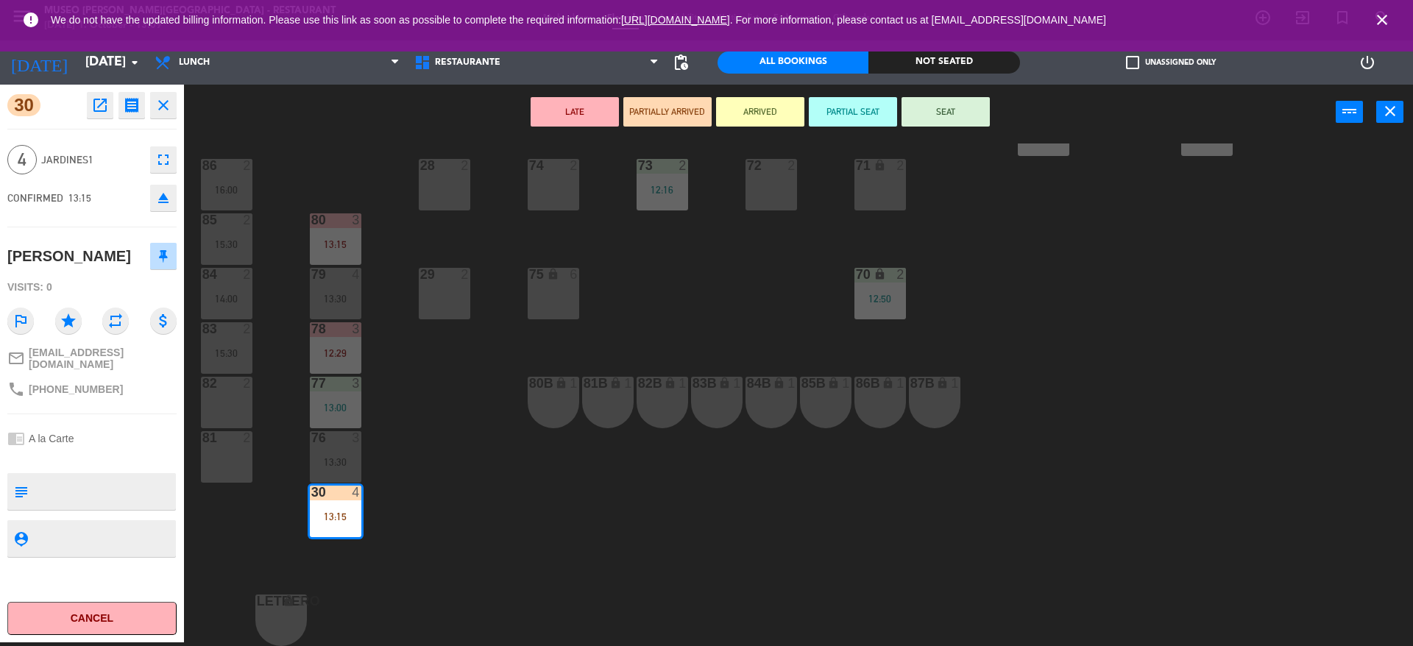
click at [160, 486] on textarea at bounding box center [104, 491] width 141 height 31
type textarea "m30"
click at [75, 171] on div "4 Jardines1 fullscreen" at bounding box center [91, 160] width 169 height 40
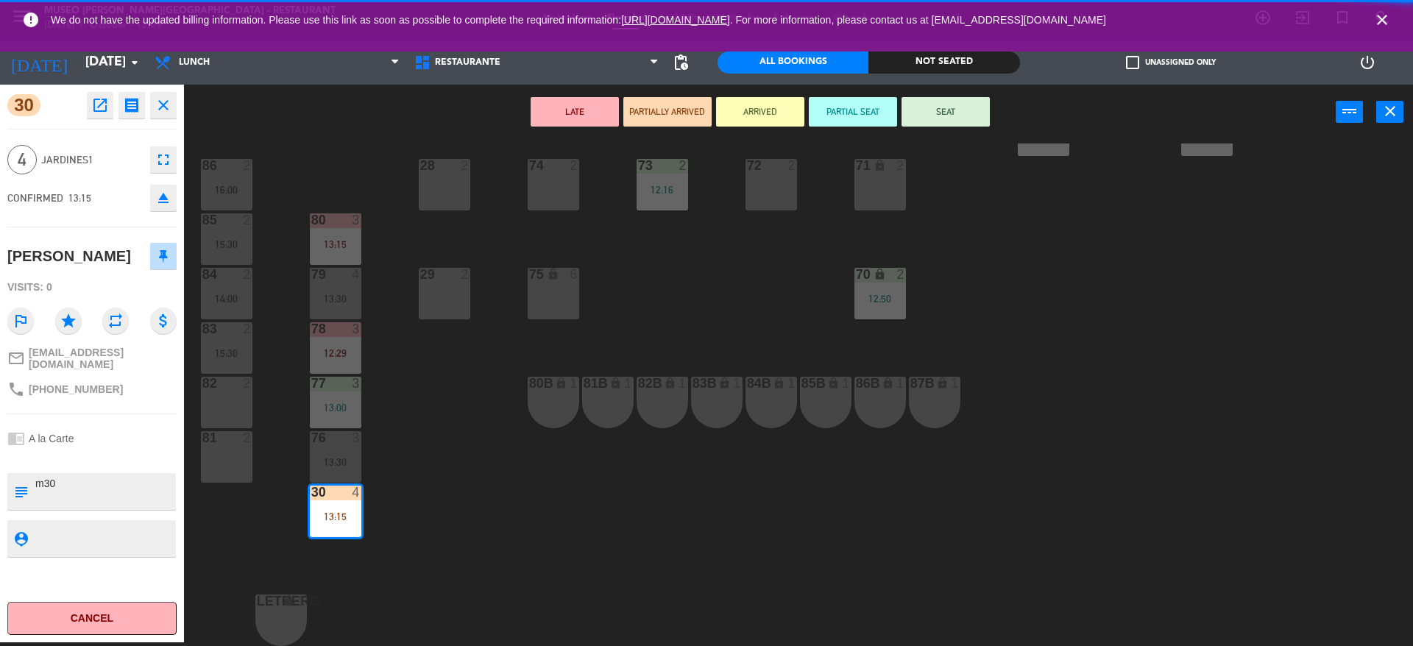
click at [386, 528] on div "44 5 12:30 49 2 54 5 13:15 64 block 2 13:30 48 7 12:30 | 15:45 53 7 12:30 | 15:…" at bounding box center [805, 395] width 1215 height 503
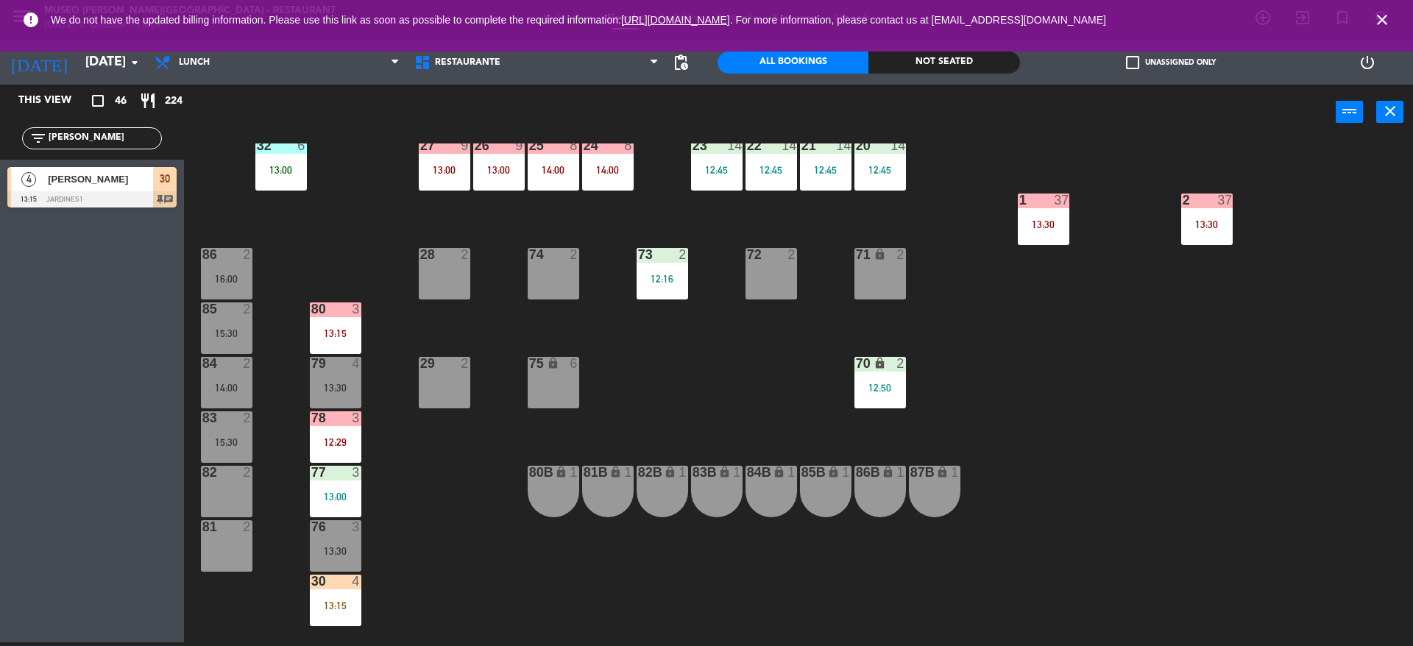
scroll to position [464, 0]
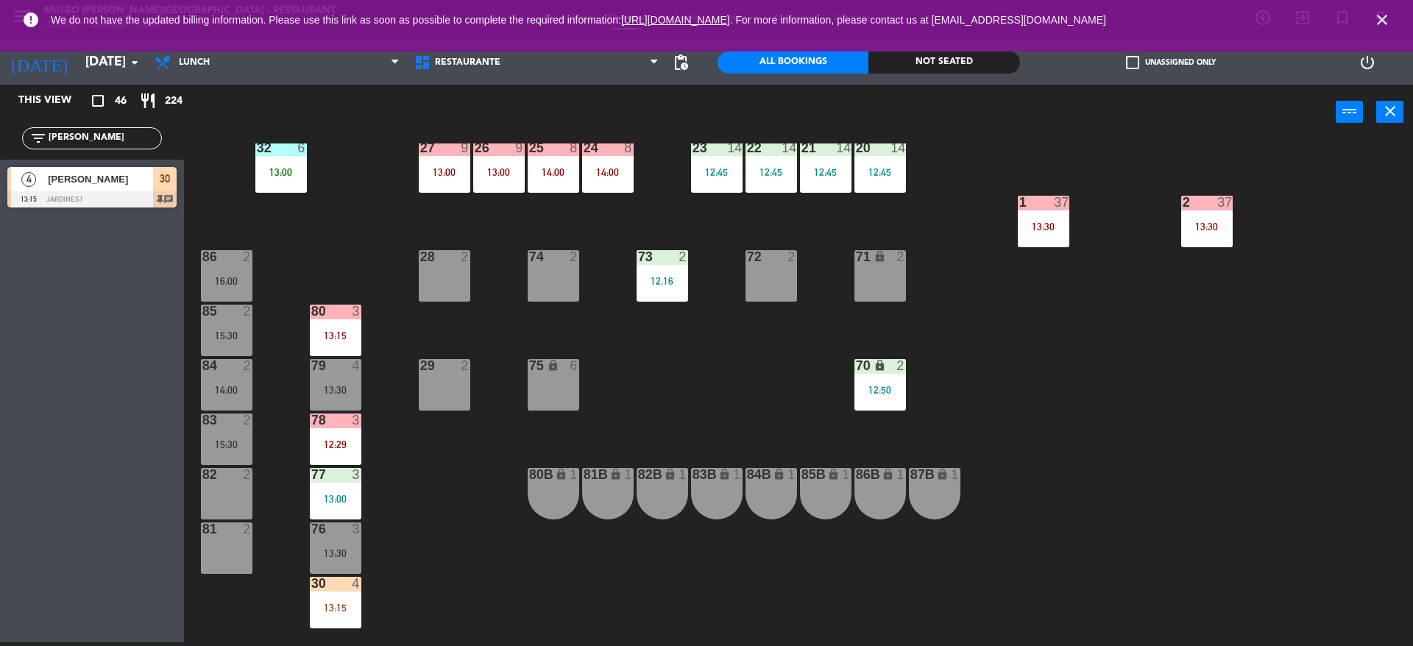
click at [774, 320] on div "44 5 12:30 49 2 54 5 13:15 64 block 2 13:30 48 7 12:30 | 15:45 53 7 12:30 | 15:…" at bounding box center [805, 395] width 1215 height 503
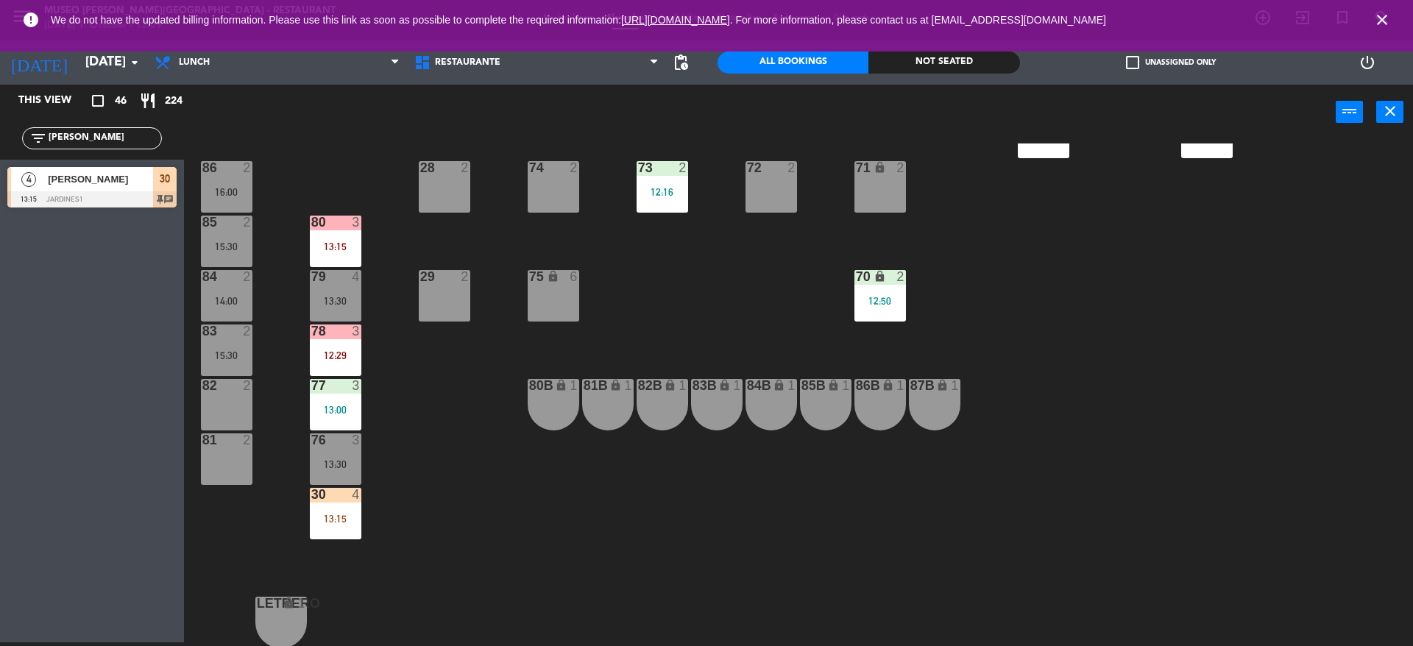
scroll to position [556, 0]
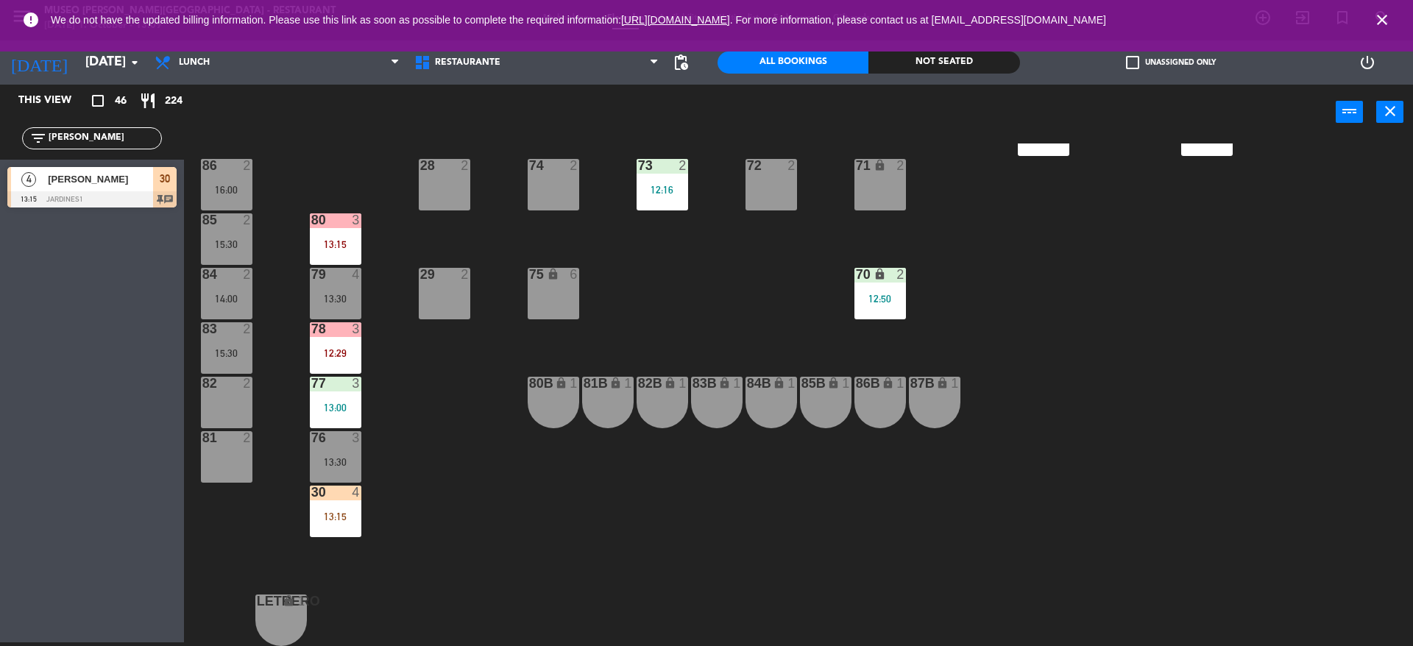
click at [348, 523] on div "30 4 13:15" at bounding box center [336, 512] width 52 height 52
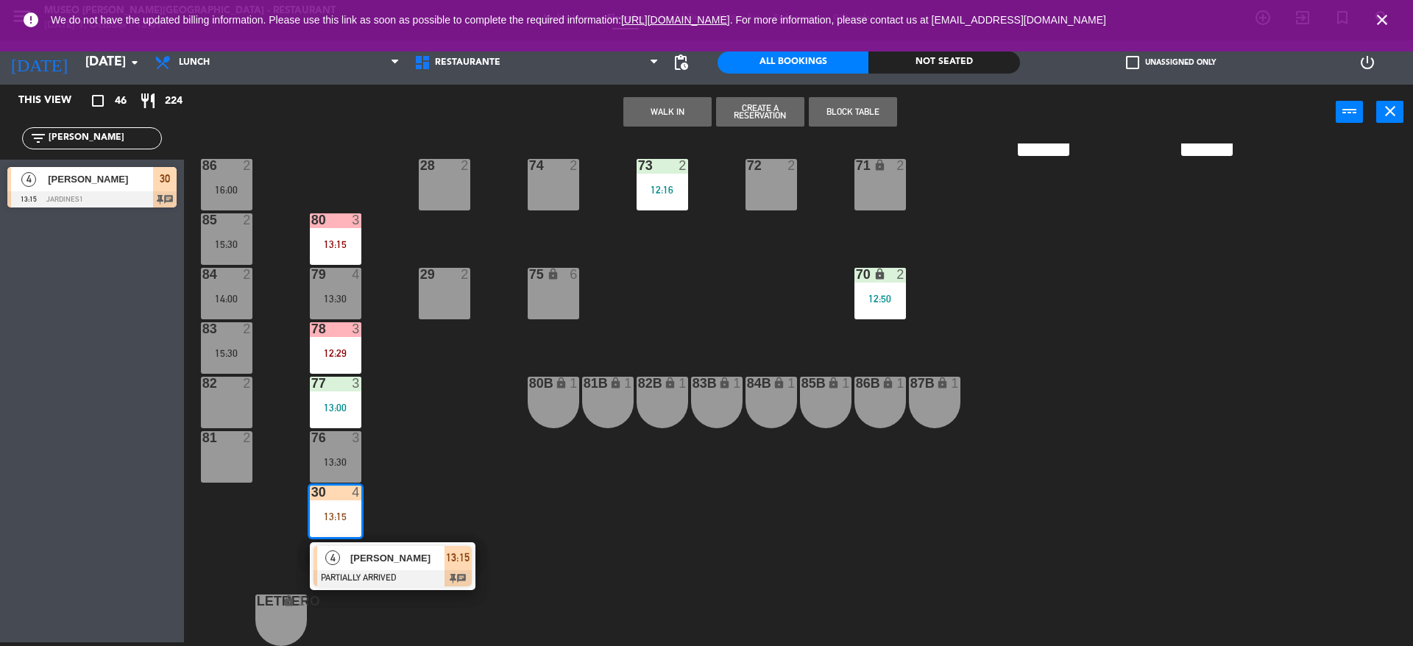
click at [361, 567] on div "[PERSON_NAME]" at bounding box center [397, 558] width 96 height 24
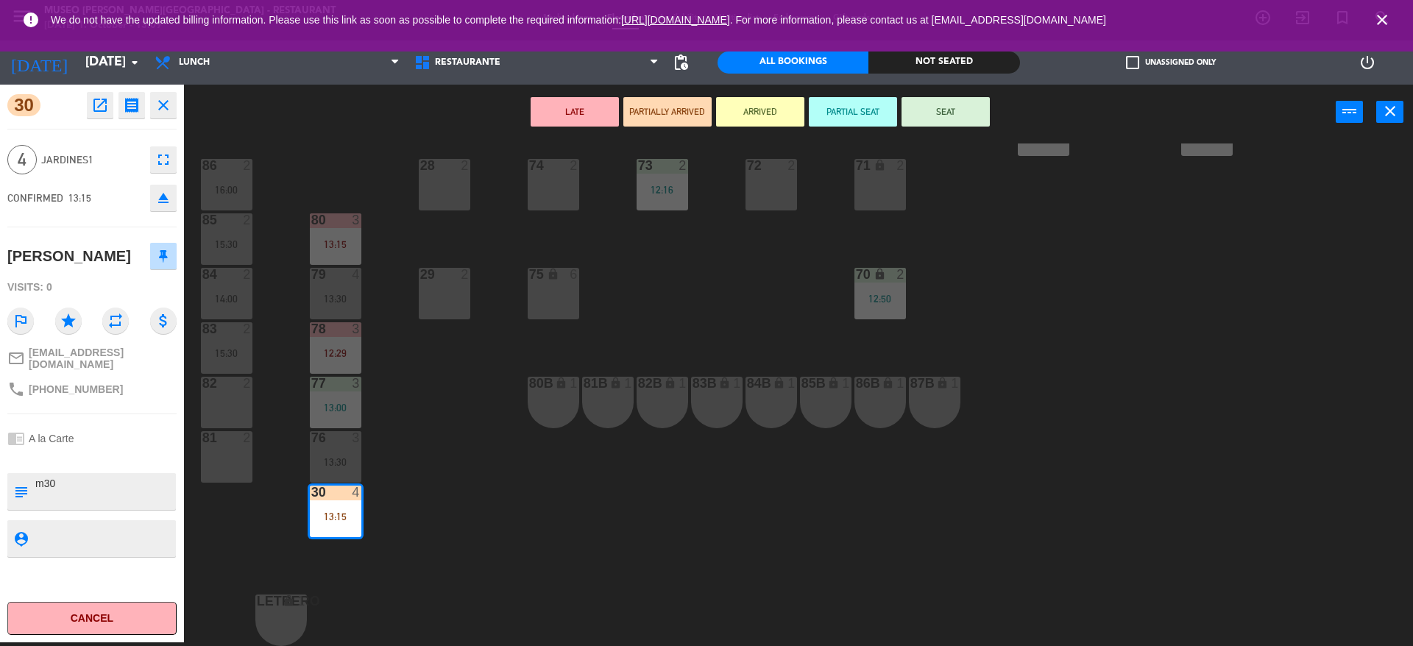
click at [866, 117] on button "PARTIAL SEAT" at bounding box center [853, 111] width 88 height 29
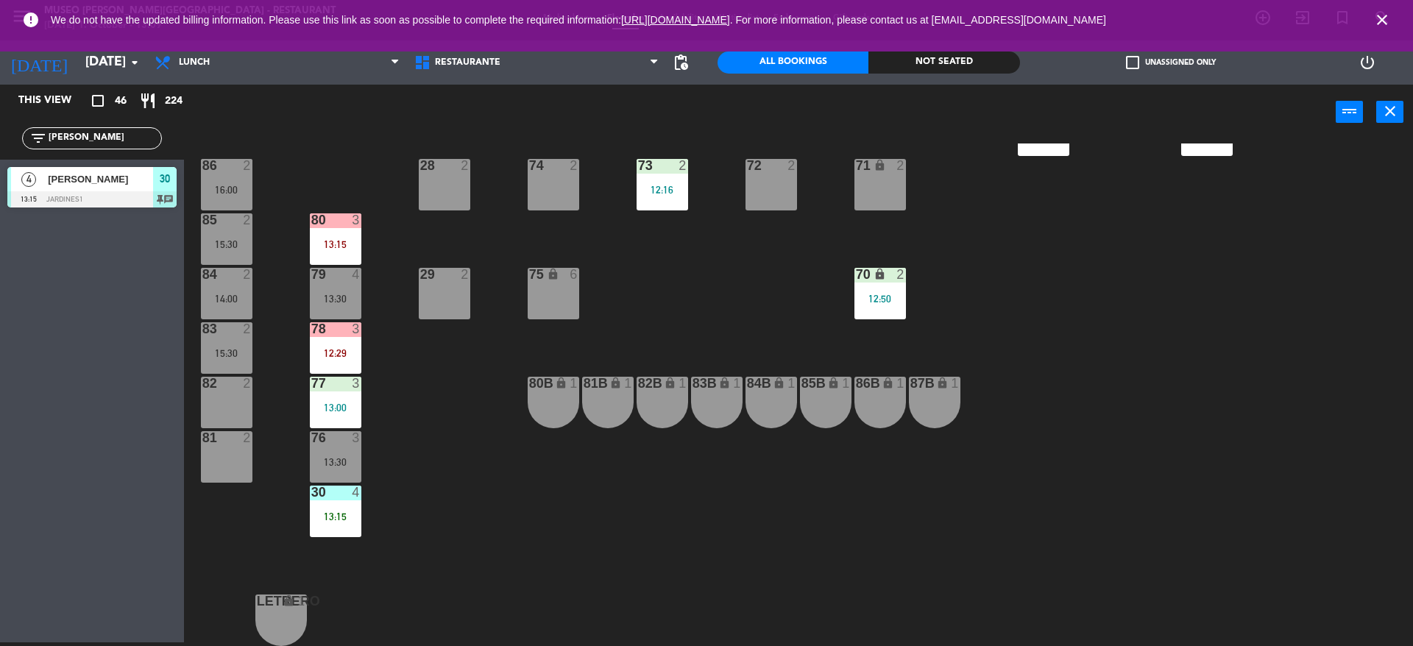
click at [667, 345] on div "44 5 12:30 49 2 54 5 13:15 64 block 2 13:30 48 7 12:30 | 15:45 53 7 12:30 | 15:…" at bounding box center [805, 395] width 1215 height 503
click at [326, 354] on div "12:29" at bounding box center [336, 353] width 52 height 10
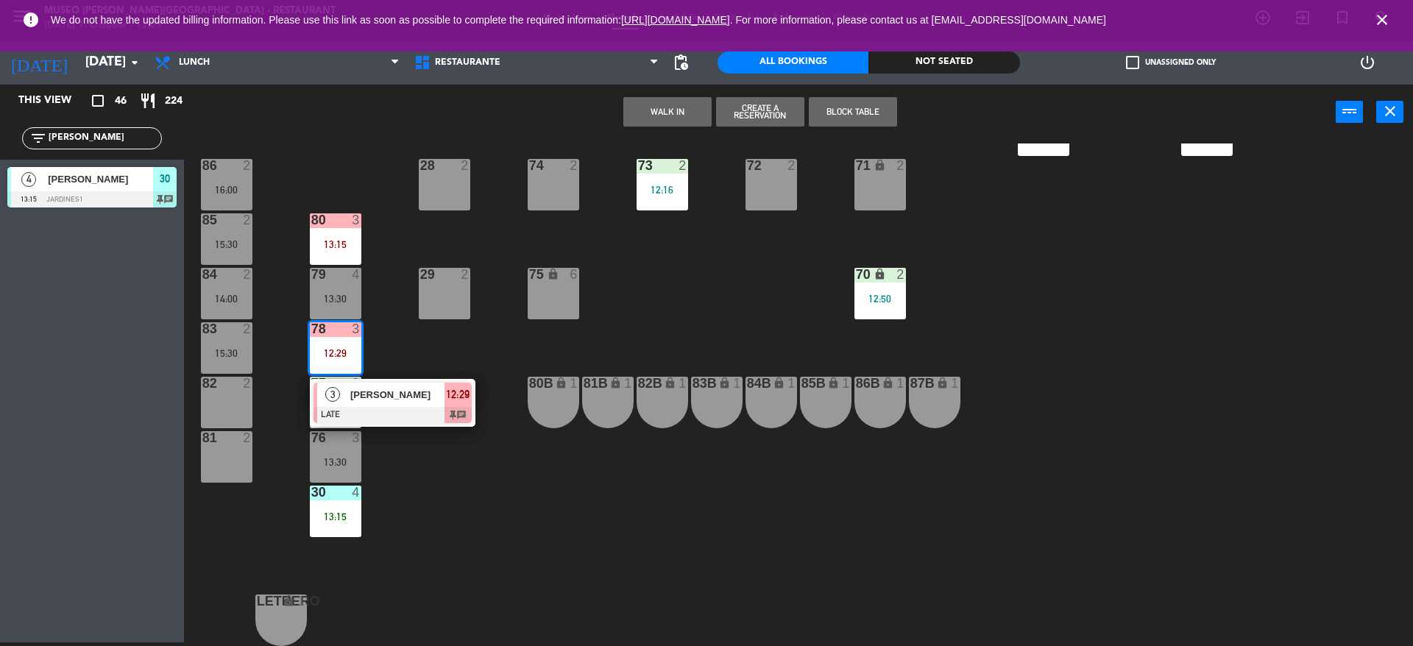
click at [331, 387] on span "3" at bounding box center [332, 394] width 15 height 15
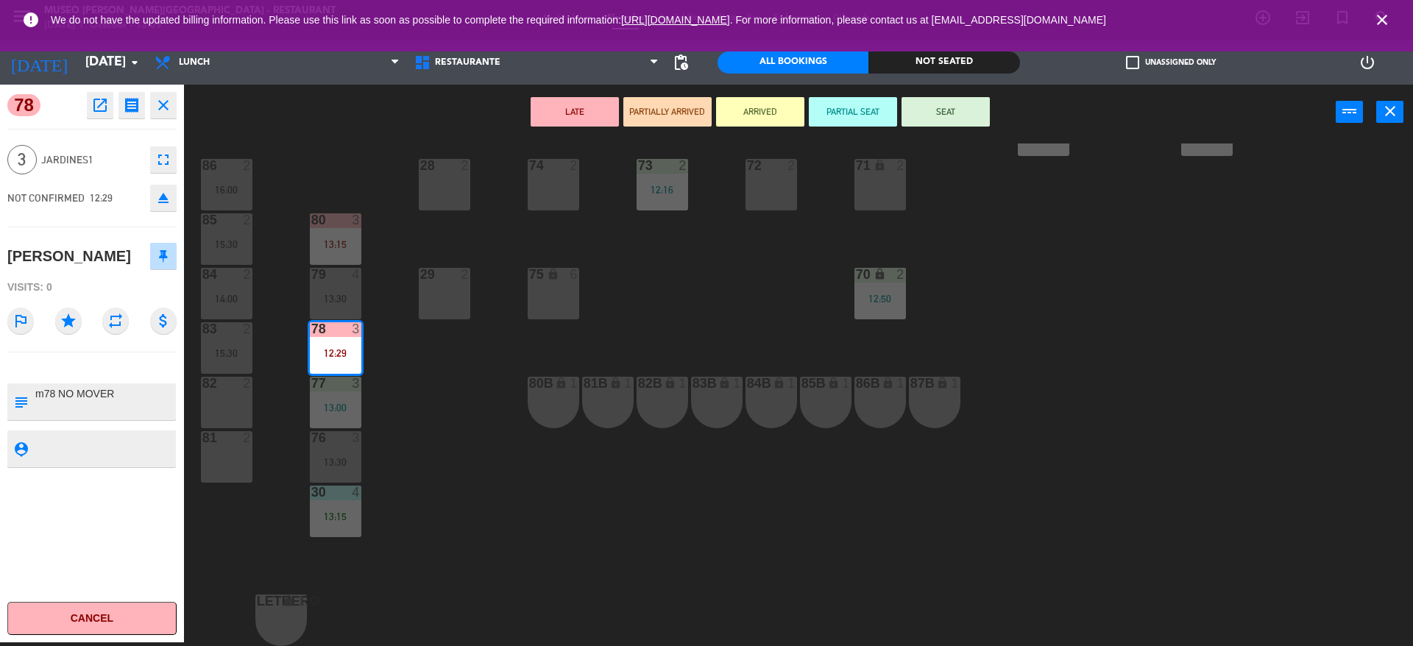
click at [748, 110] on button "ARRIVED" at bounding box center [760, 111] width 88 height 29
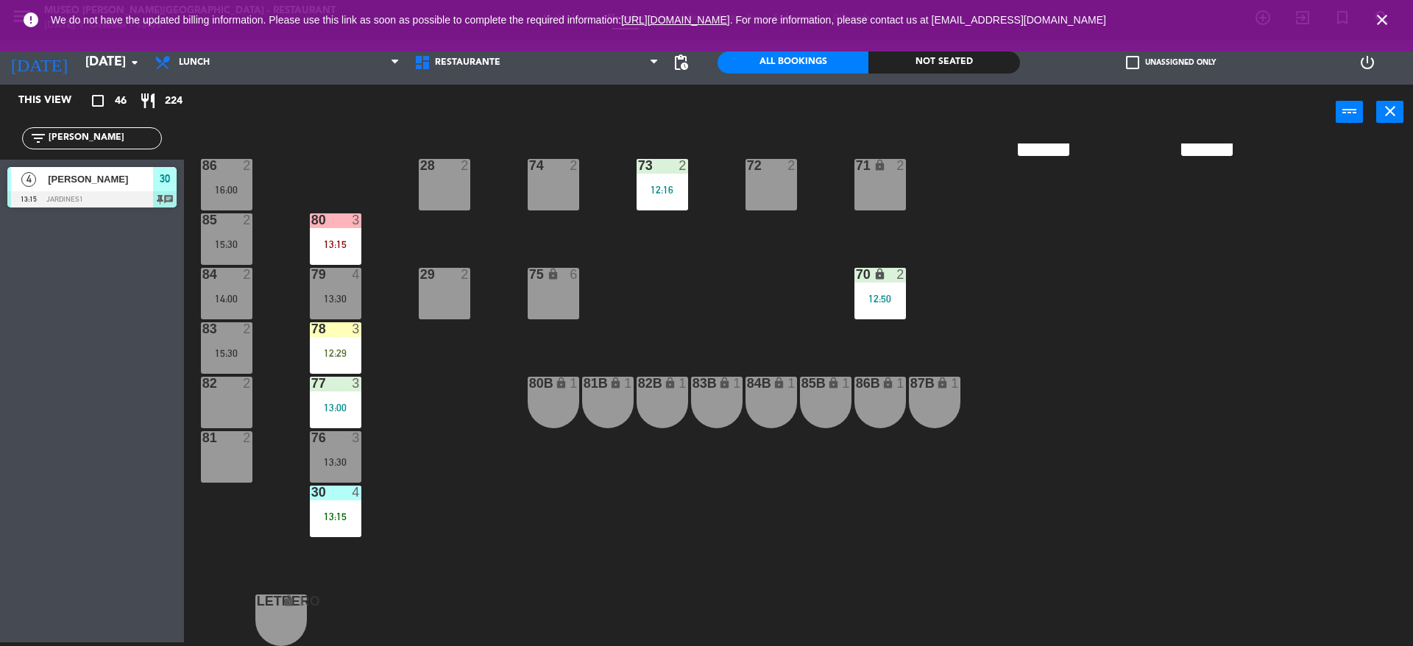
click at [432, 387] on div "44 5 12:30 49 2 54 5 13:15 64 block 2 13:30 48 7 12:30 | 15:45 53 7 12:30 | 15:…" at bounding box center [805, 395] width 1215 height 503
click at [353, 361] on div "78 3 12:29" at bounding box center [336, 348] width 52 height 52
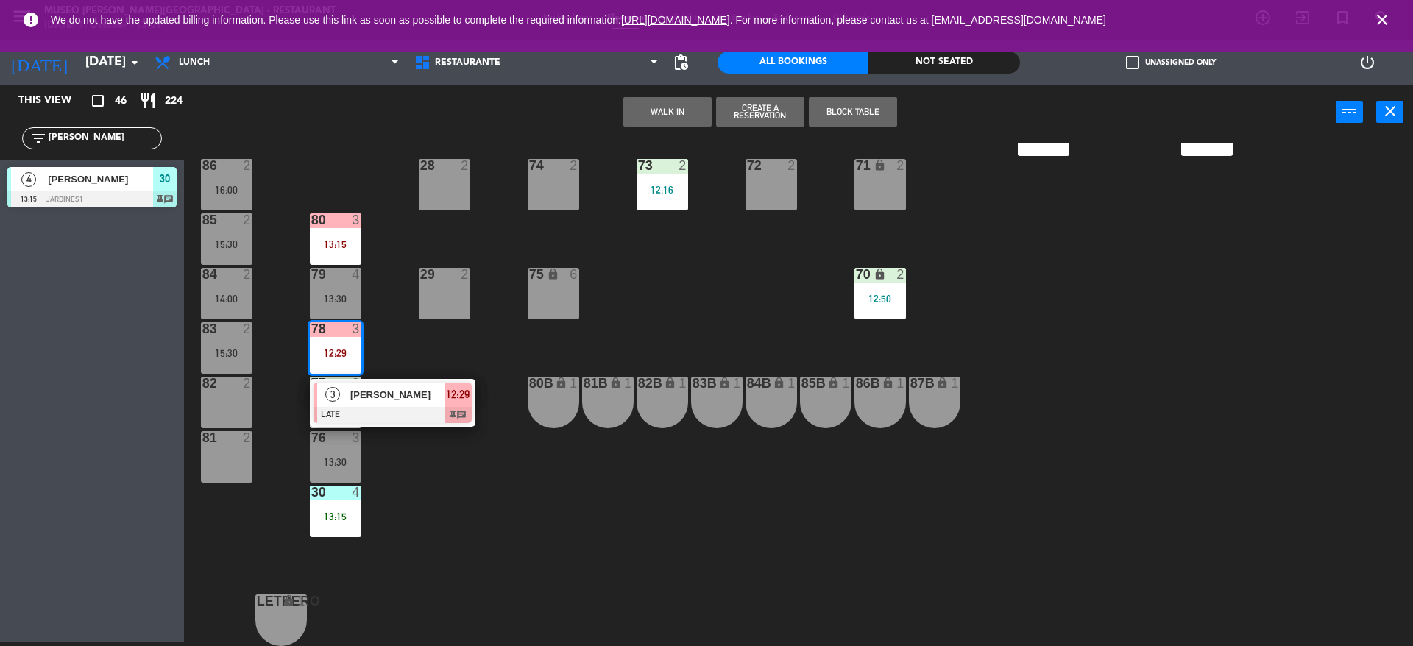
click at [368, 405] on div "[PERSON_NAME]" at bounding box center [397, 395] width 96 height 24
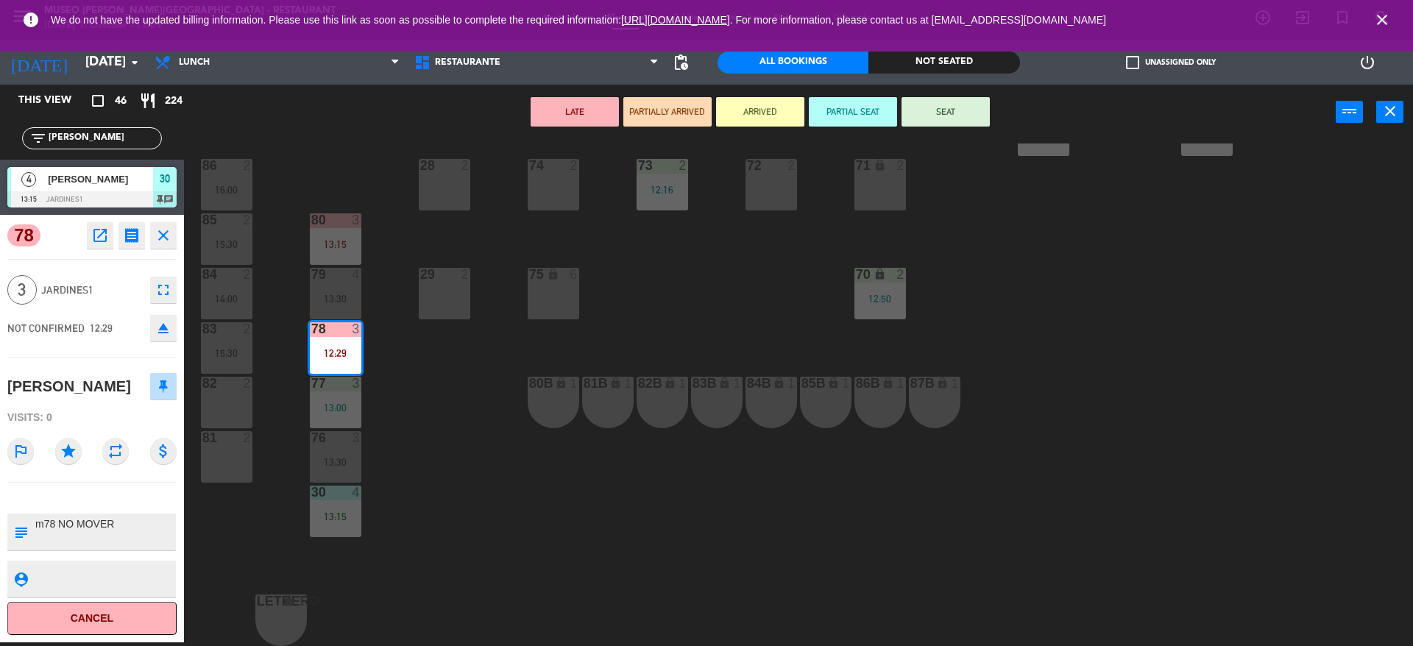
click at [438, 431] on div "44 5 12:30 49 2 54 5 13:15 64 block 2 13:30 48 7 12:30 | 15:45 53 7 12:30 | 15:…" at bounding box center [805, 395] width 1215 height 503
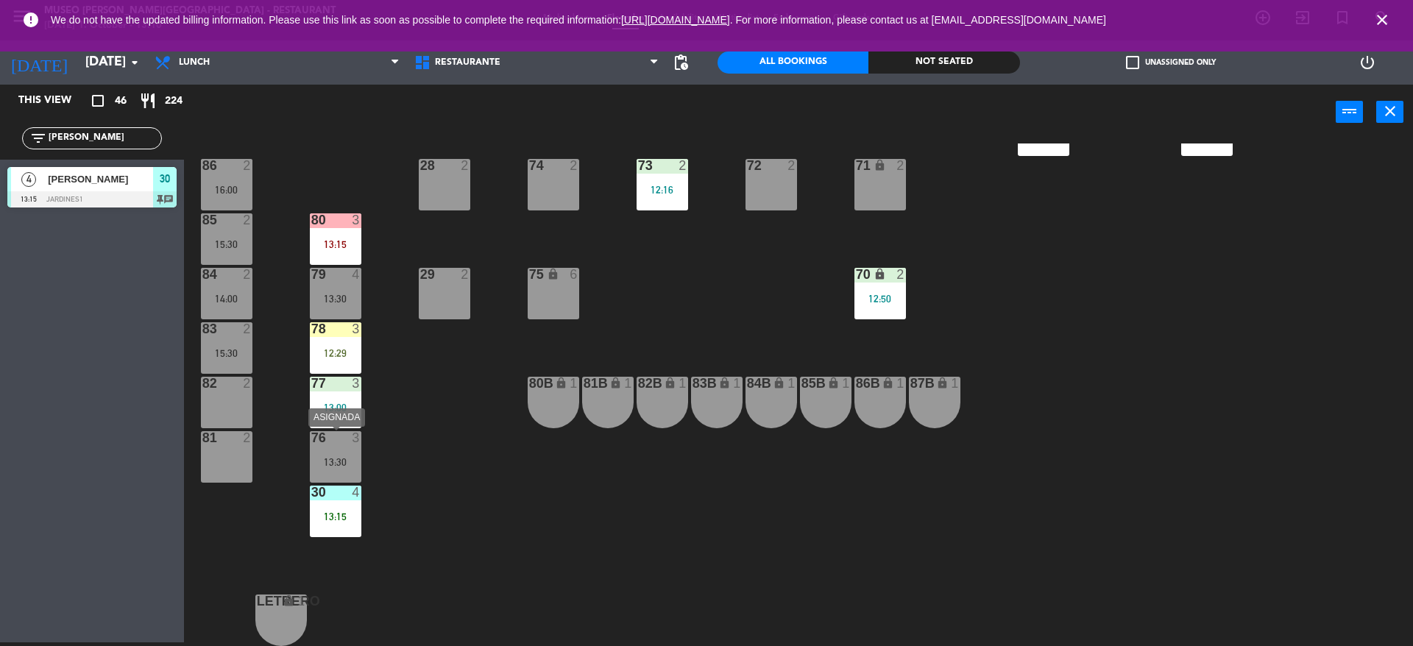
click at [358, 462] on div "13:30" at bounding box center [336, 462] width 52 height 10
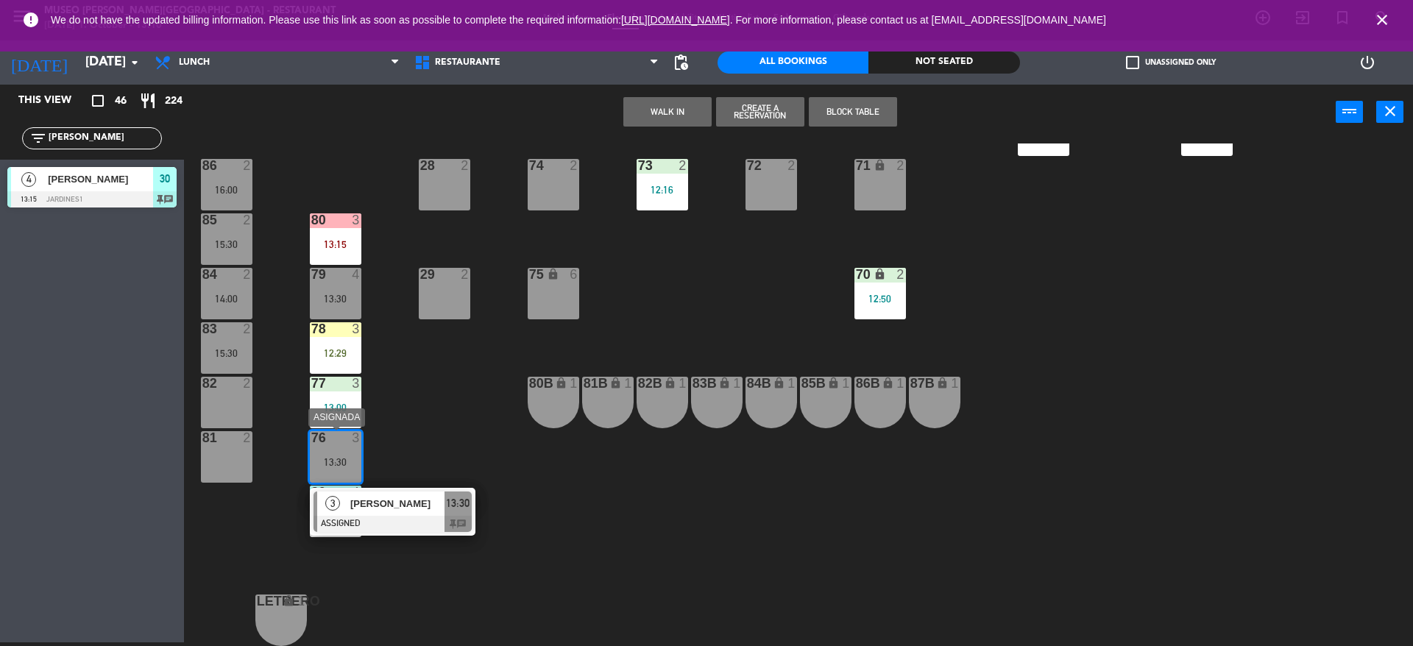
click at [371, 492] on div "[PERSON_NAME]" at bounding box center [397, 504] width 96 height 24
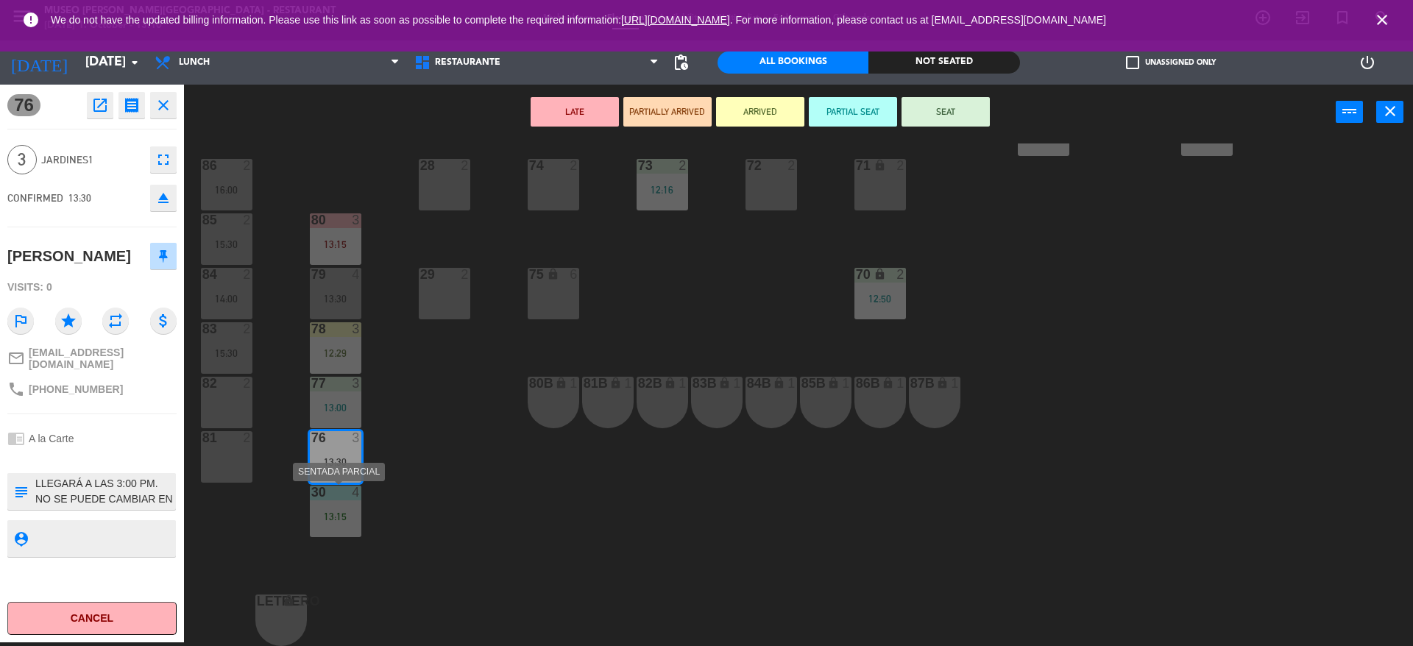
click at [338, 494] on div at bounding box center [335, 492] width 24 height 13
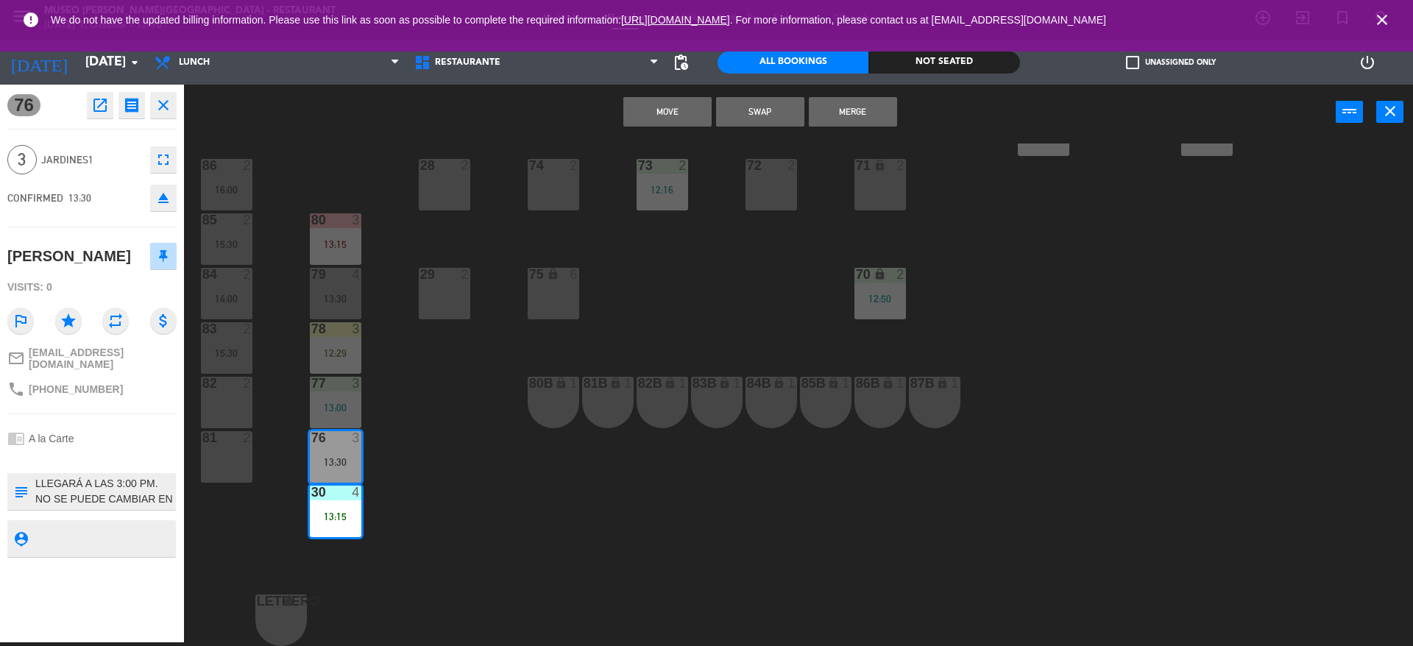
click at [774, 111] on button "Swap" at bounding box center [760, 111] width 88 height 29
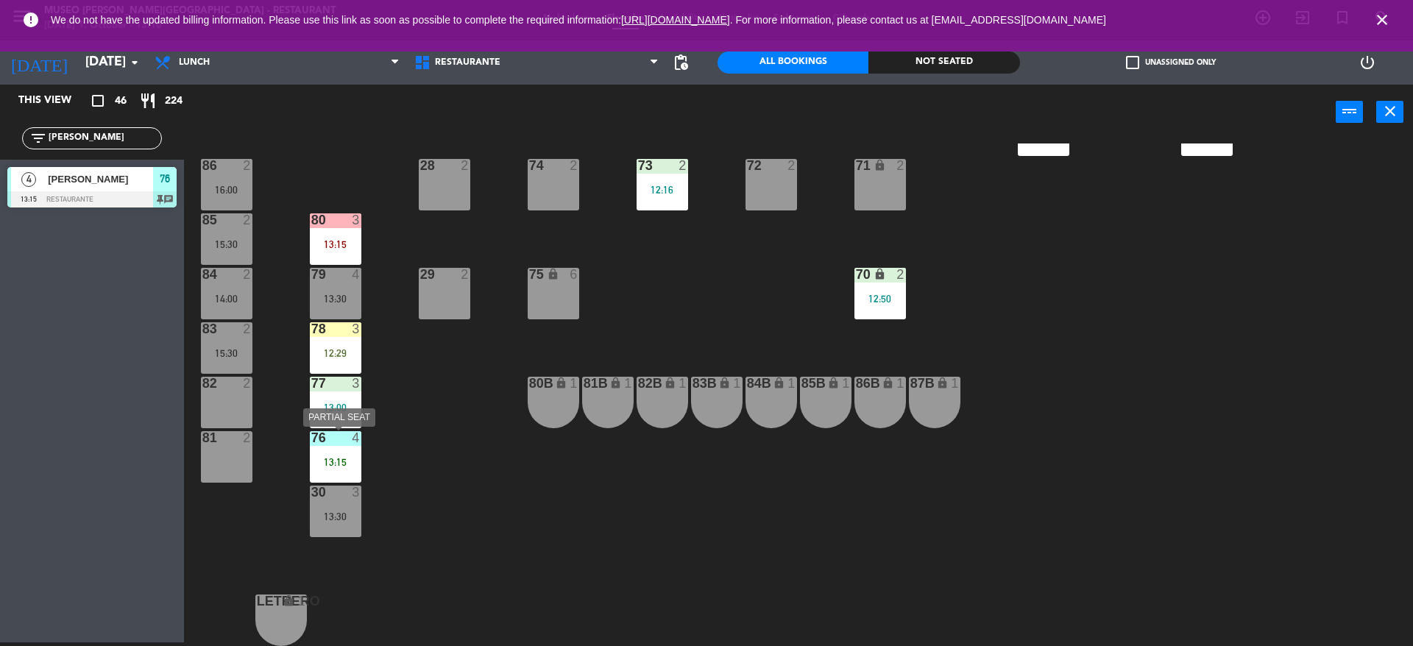
click at [347, 463] on div "13:15" at bounding box center [336, 462] width 52 height 10
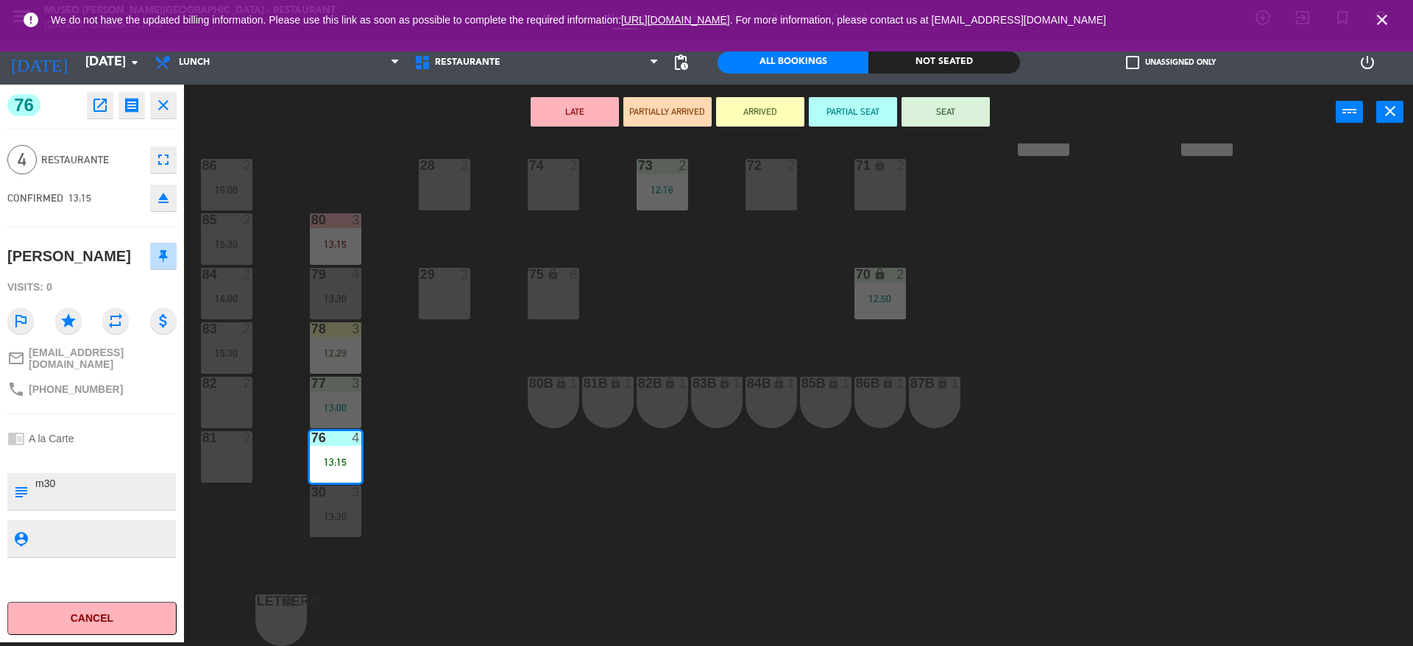
drag, startPoint x: 93, startPoint y: 487, endPoint x: 0, endPoint y: 433, distance: 107.2
click at [0, 420] on div "76 open_in_new receipt 1:15 PM [DATE] 4 people [PERSON_NAME] Table 76 EXPERIENC…" at bounding box center [92, 364] width 184 height 558
type textarea "m76"
click at [104, 158] on span "Restaurante" at bounding box center [92, 160] width 102 height 17
click at [485, 483] on div "44 5 12:30 49 2 54 5 13:15 64 block 2 13:30 48 7 12:30 | 15:45 53 7 12:30 | 15:…" at bounding box center [805, 395] width 1215 height 503
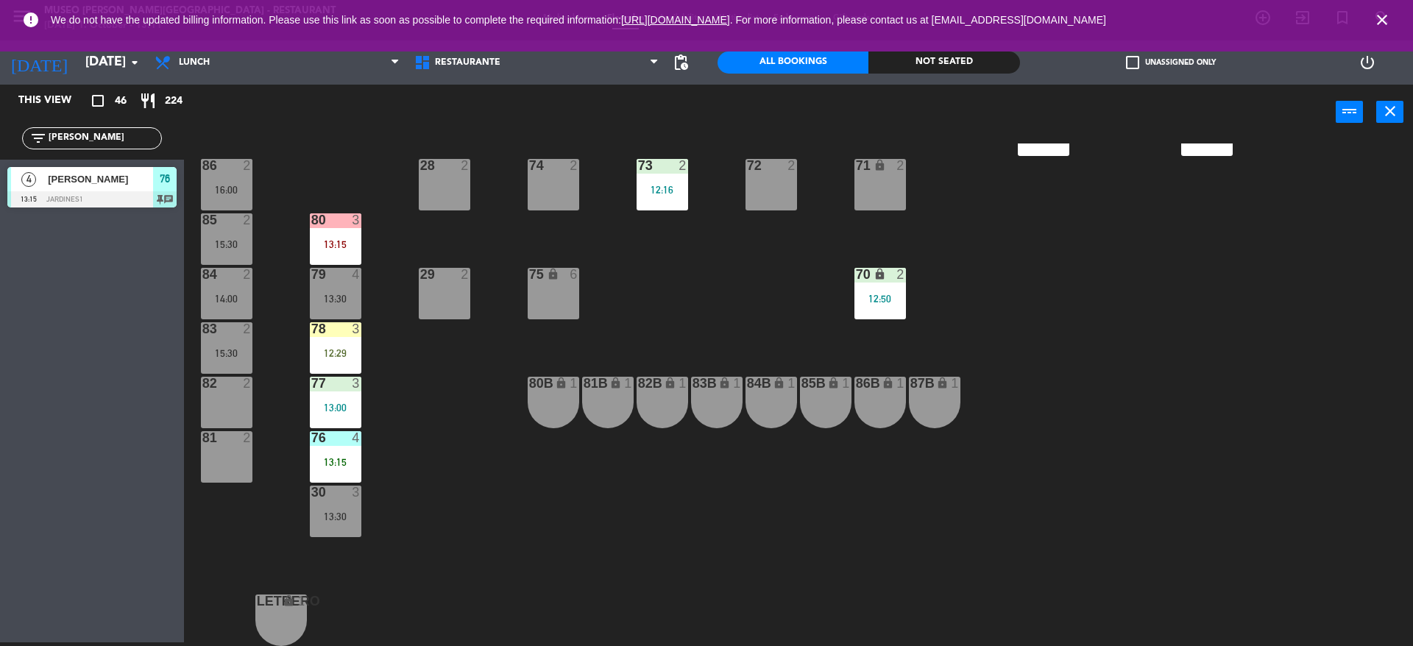
click at [485, 483] on div "44 5 12:30 49 2 54 5 13:15 64 block 2 13:30 48 7 12:30 | 15:45 53 7 12:30 | 15:…" at bounding box center [805, 395] width 1215 height 503
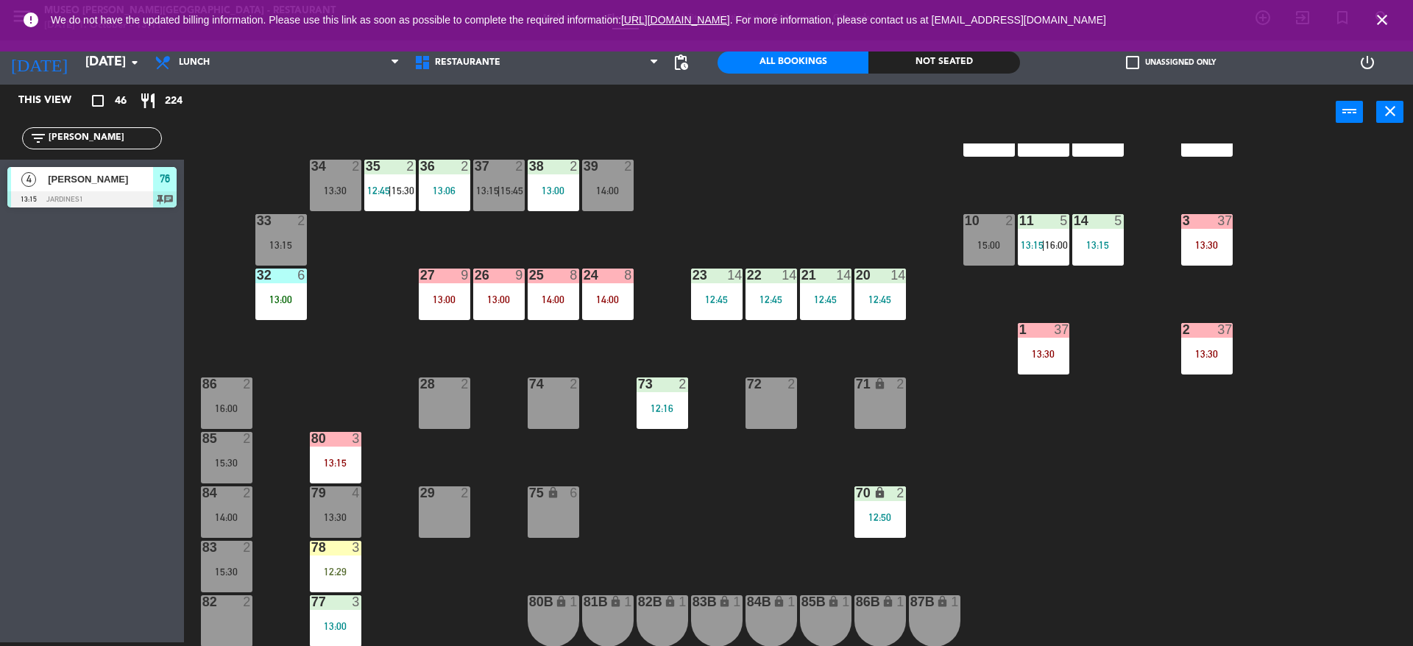
scroll to position [346, 0]
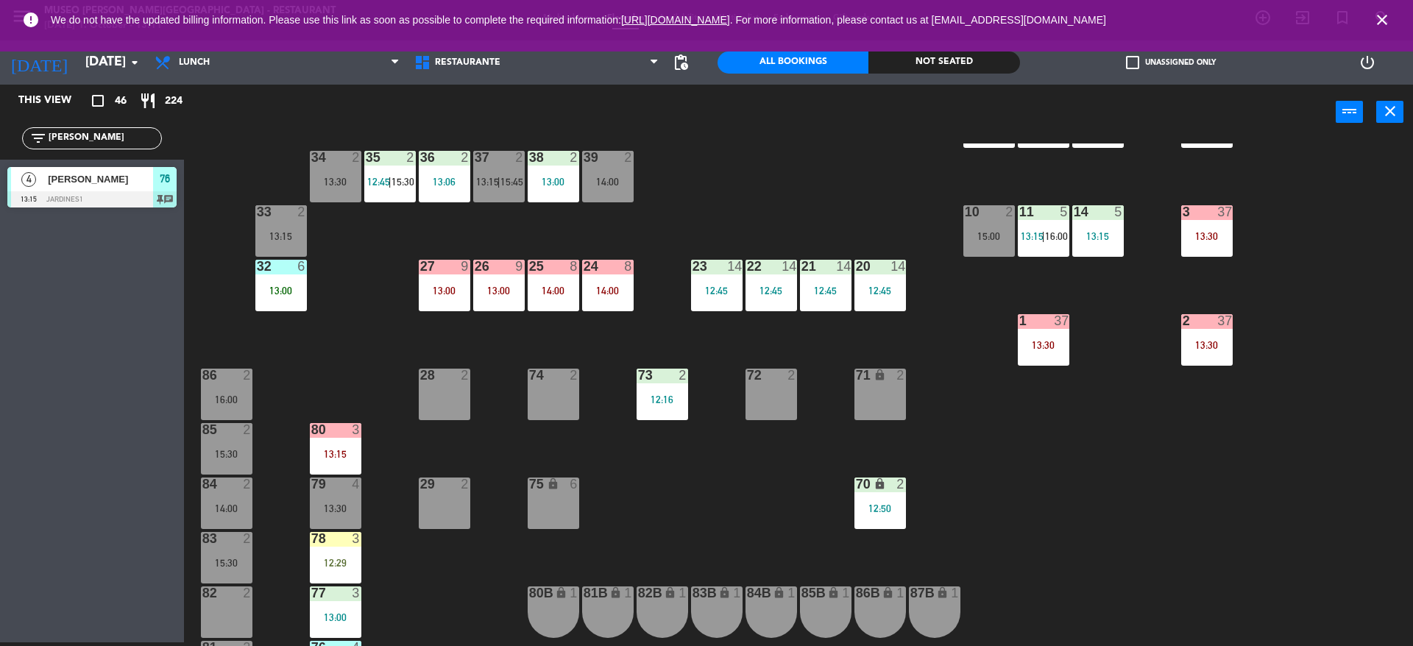
click at [230, 403] on div "16:00" at bounding box center [227, 399] width 52 height 10
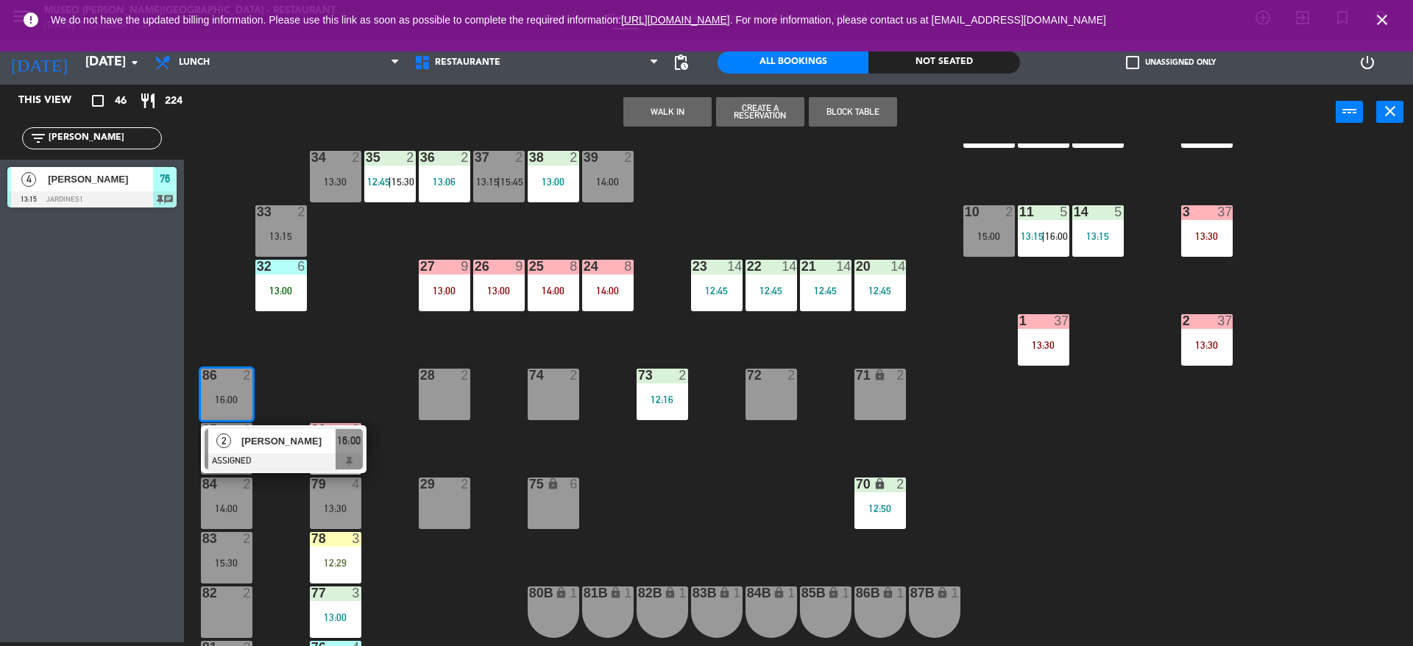
click at [673, 117] on button "WALK IN" at bounding box center [667, 111] width 88 height 29
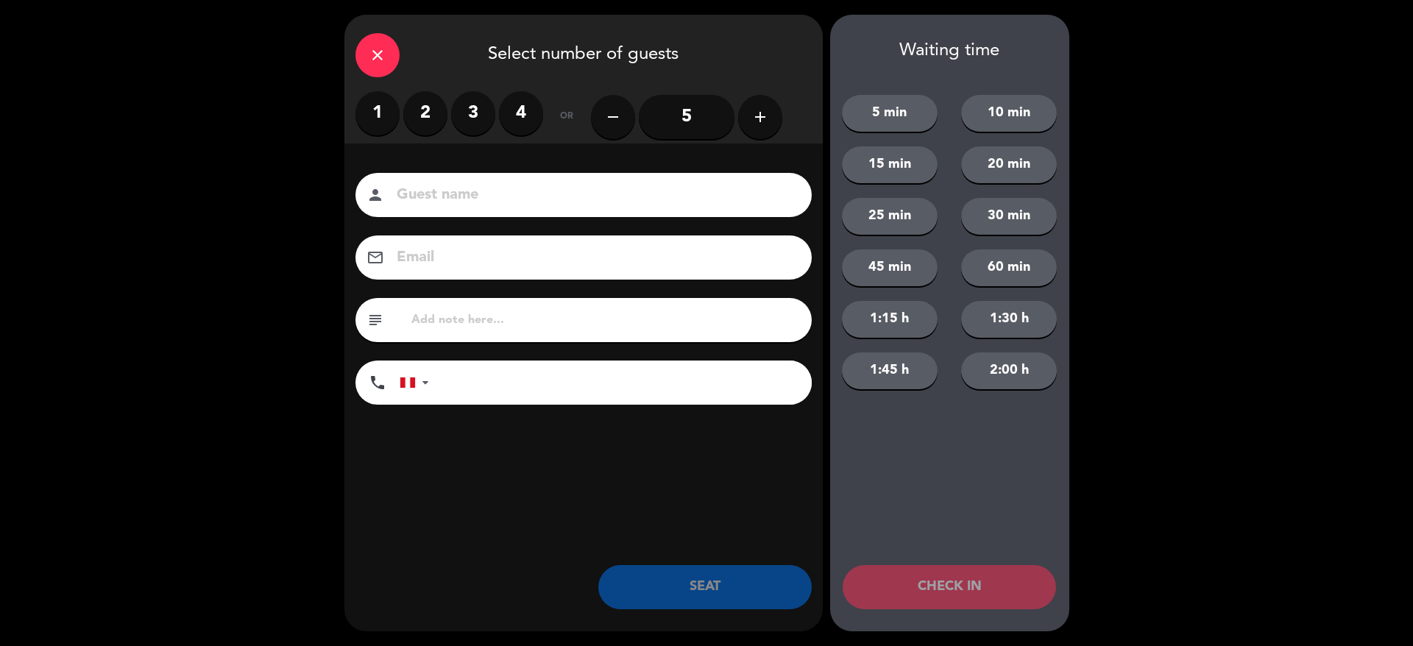
click at [433, 102] on label "2" at bounding box center [425, 113] width 44 height 44
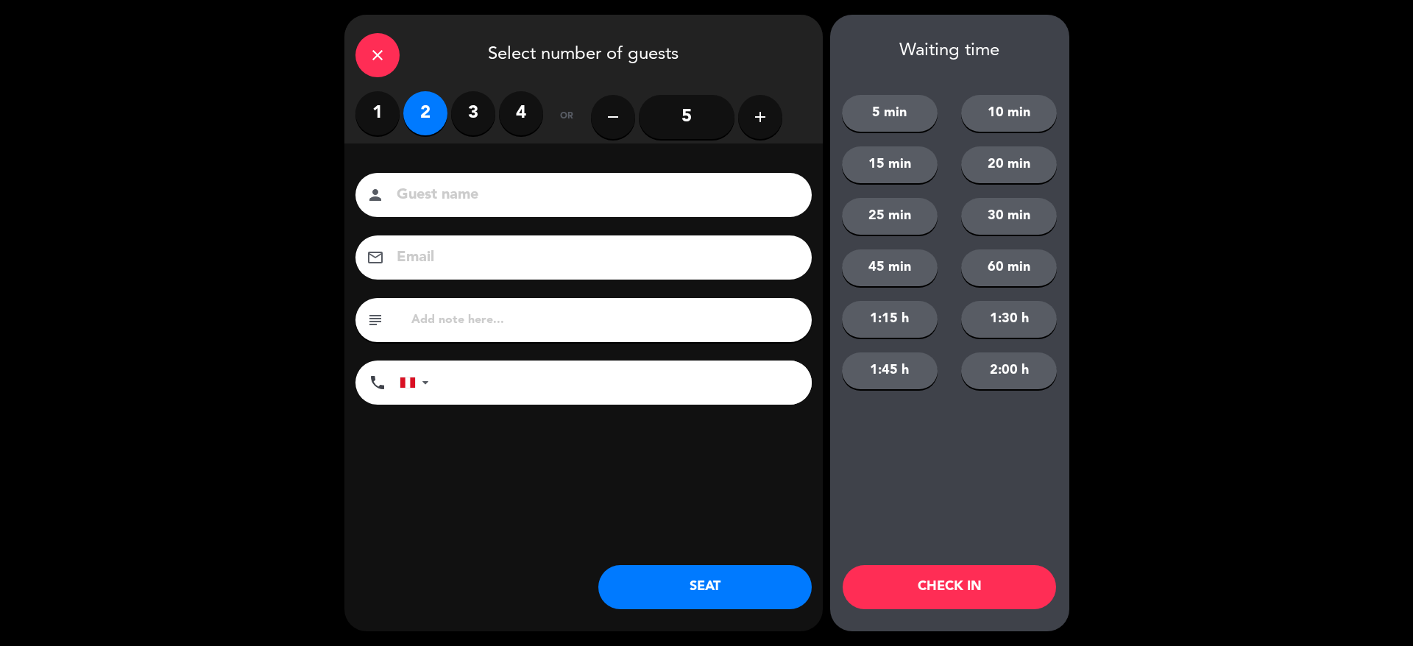
click at [461, 202] on input at bounding box center [593, 196] width 397 height 26
type input "walk in - [PERSON_NAME]"
click at [534, 385] on input "tel" at bounding box center [628, 383] width 368 height 44
type input "[PHONE_NUMBER]"
click at [737, 570] on button "SEAT" at bounding box center [704, 587] width 213 height 44
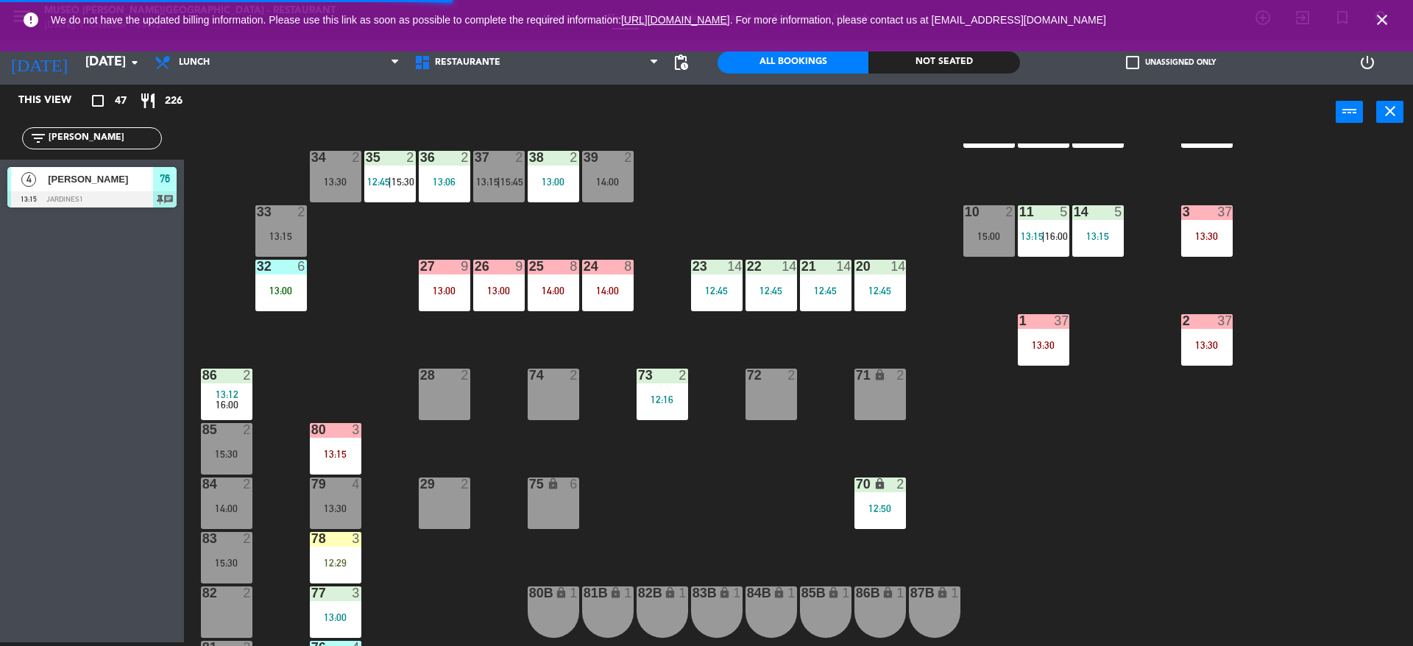
scroll to position [436, 0]
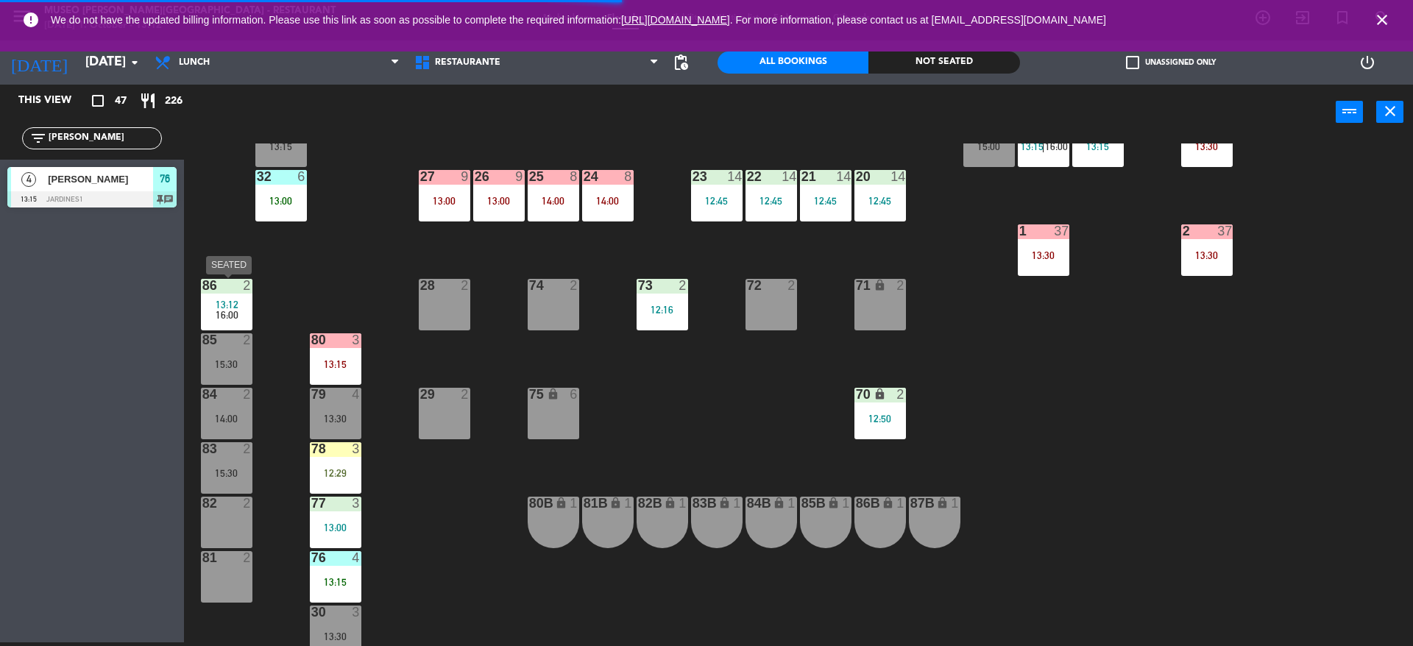
click at [235, 309] on span "16:00" at bounding box center [227, 315] width 23 height 12
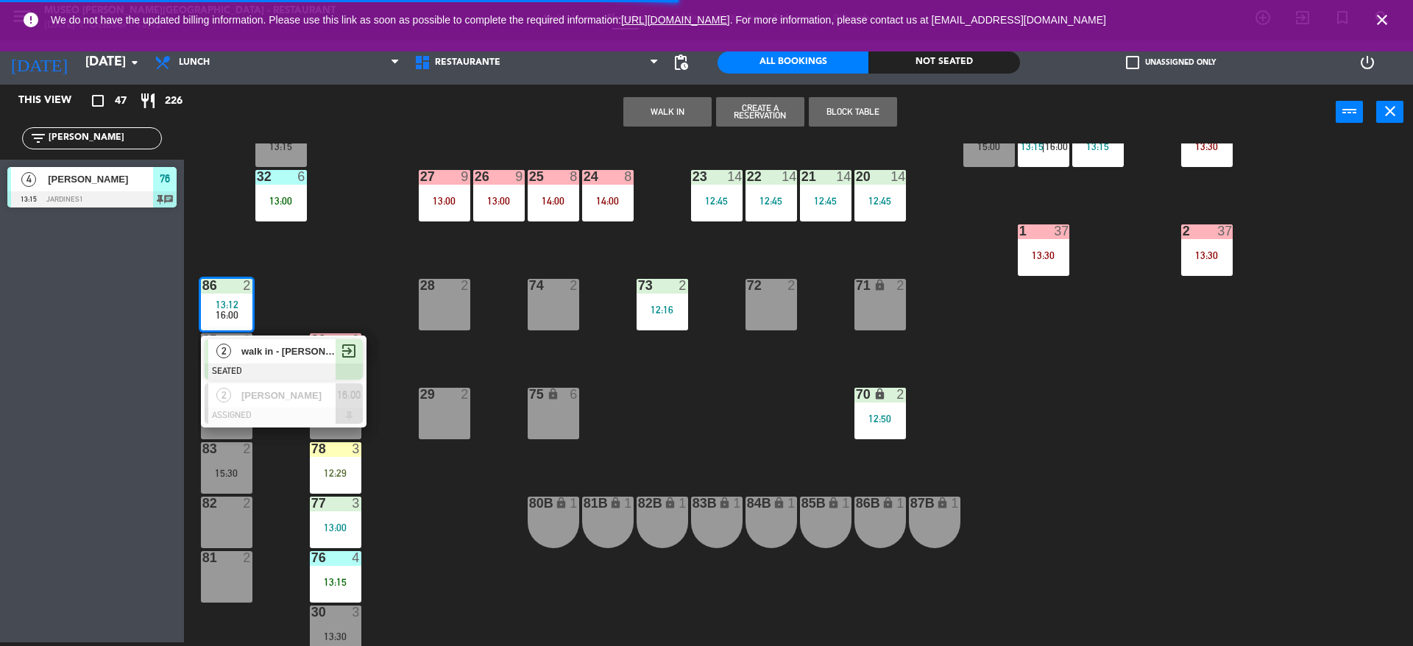
click at [246, 350] on span "walk in - [PERSON_NAME]" at bounding box center [288, 351] width 94 height 15
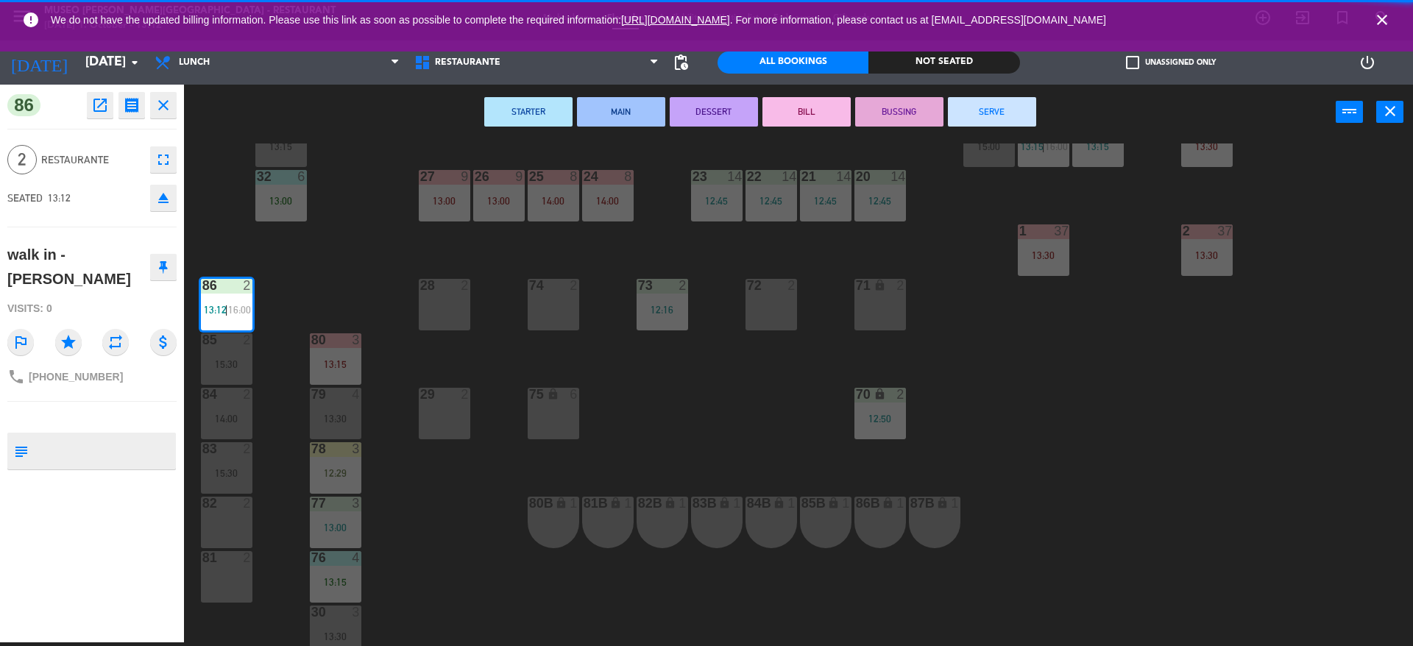
click at [419, 417] on div "29 2" at bounding box center [445, 414] width 52 height 52
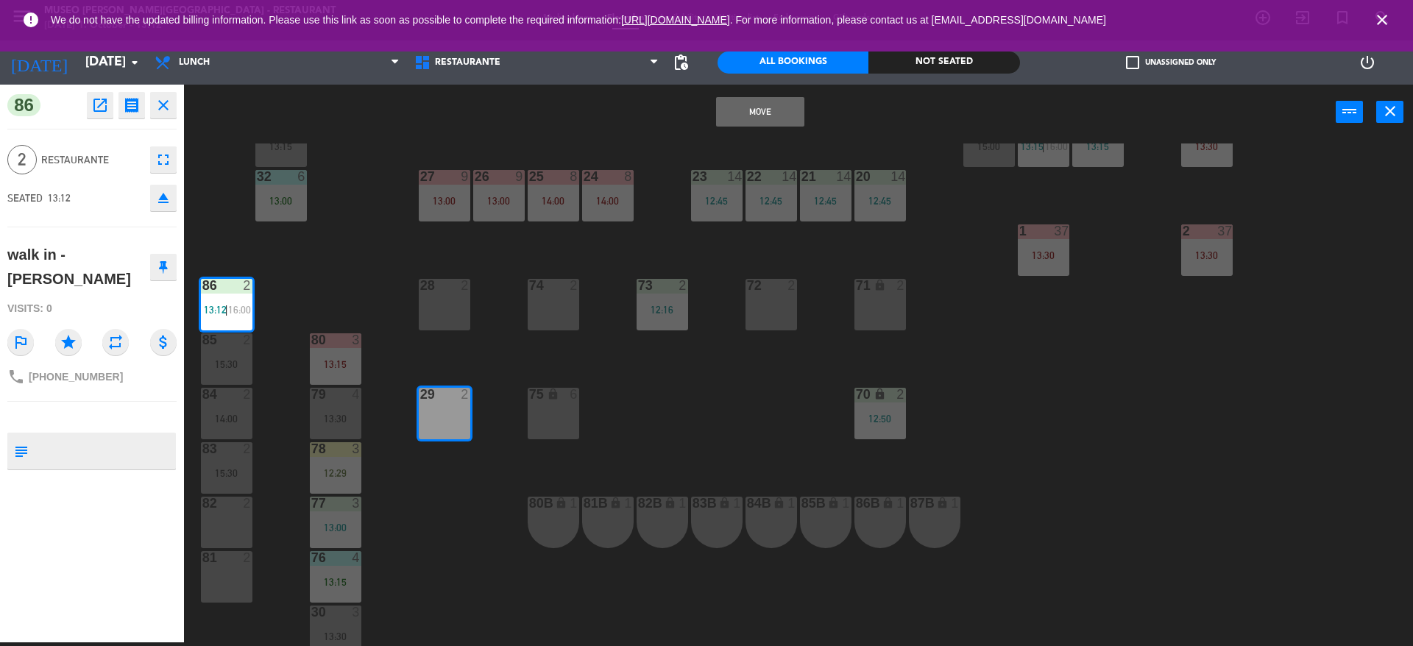
click at [365, 405] on div "44 5 12:30 49 2 54 5 13:15 64 block 2 13:30 48 7 12:30 | 15:45 53 7 12:30 | 15:…" at bounding box center [805, 395] width 1215 height 503
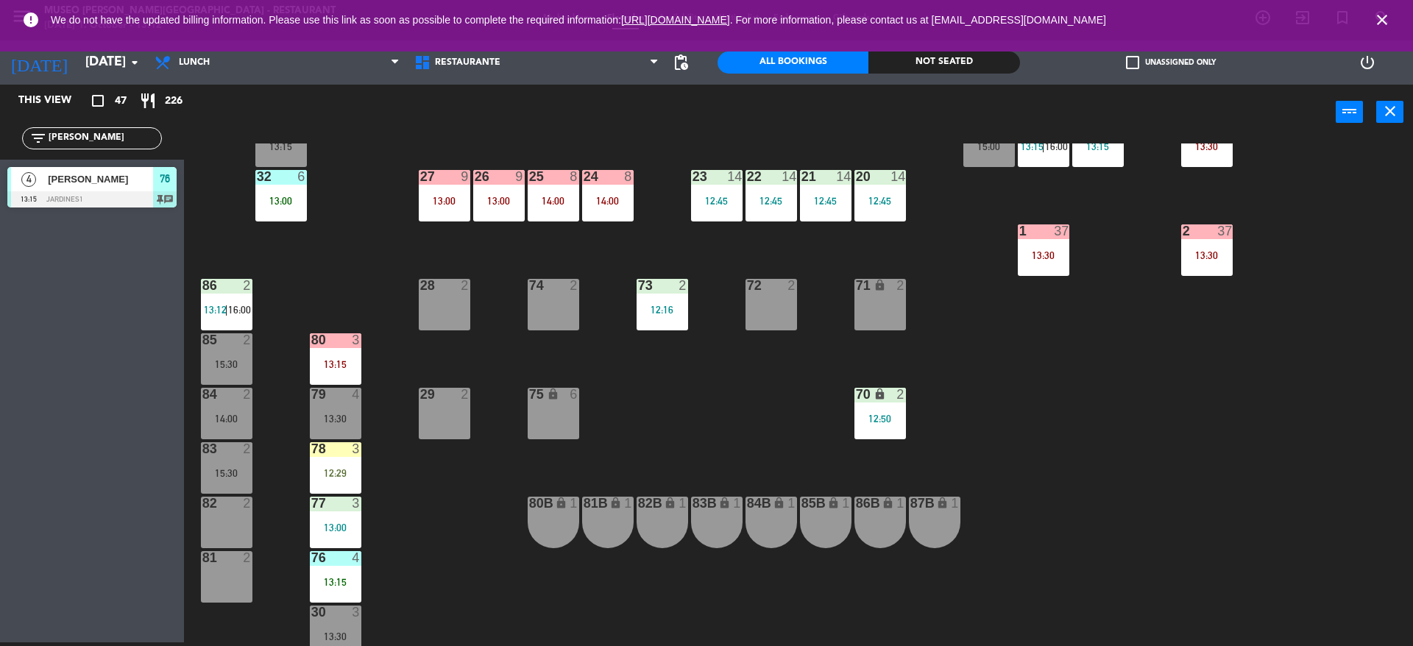
click at [223, 318] on div "86 2 13:12 | 16:00" at bounding box center [227, 305] width 52 height 52
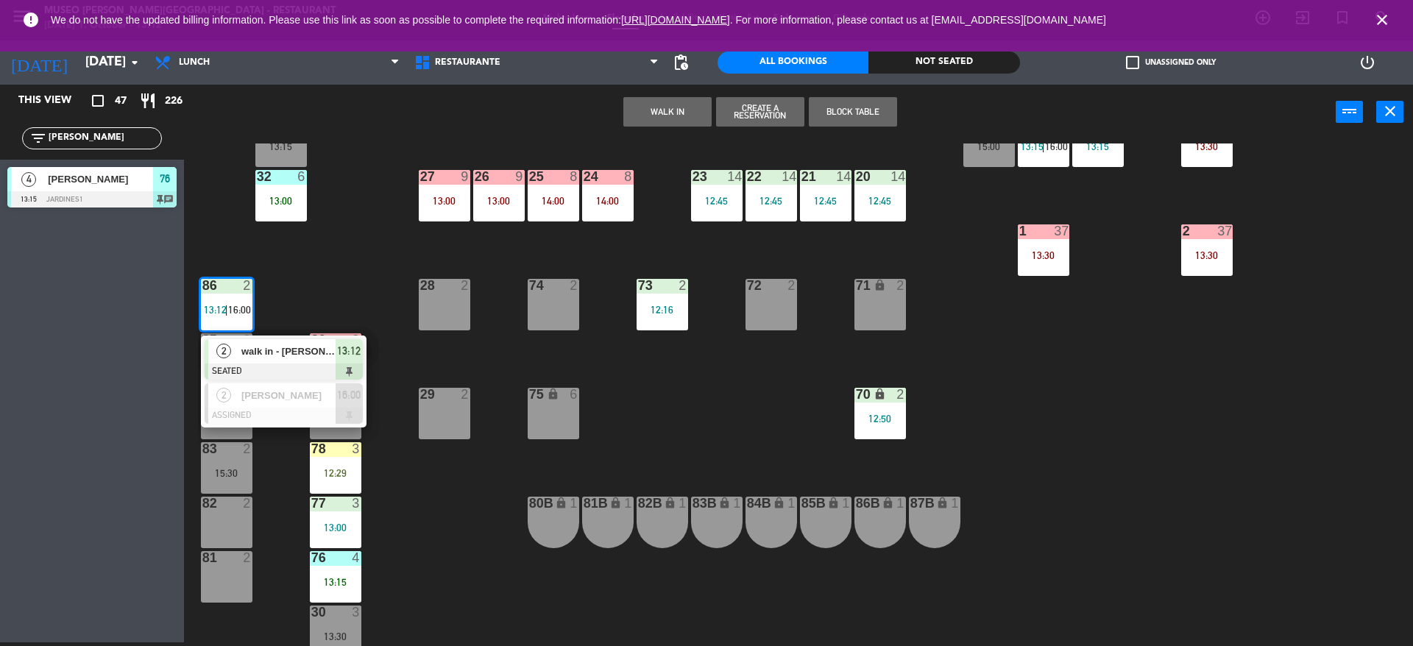
click at [237, 367] on div at bounding box center [284, 372] width 158 height 16
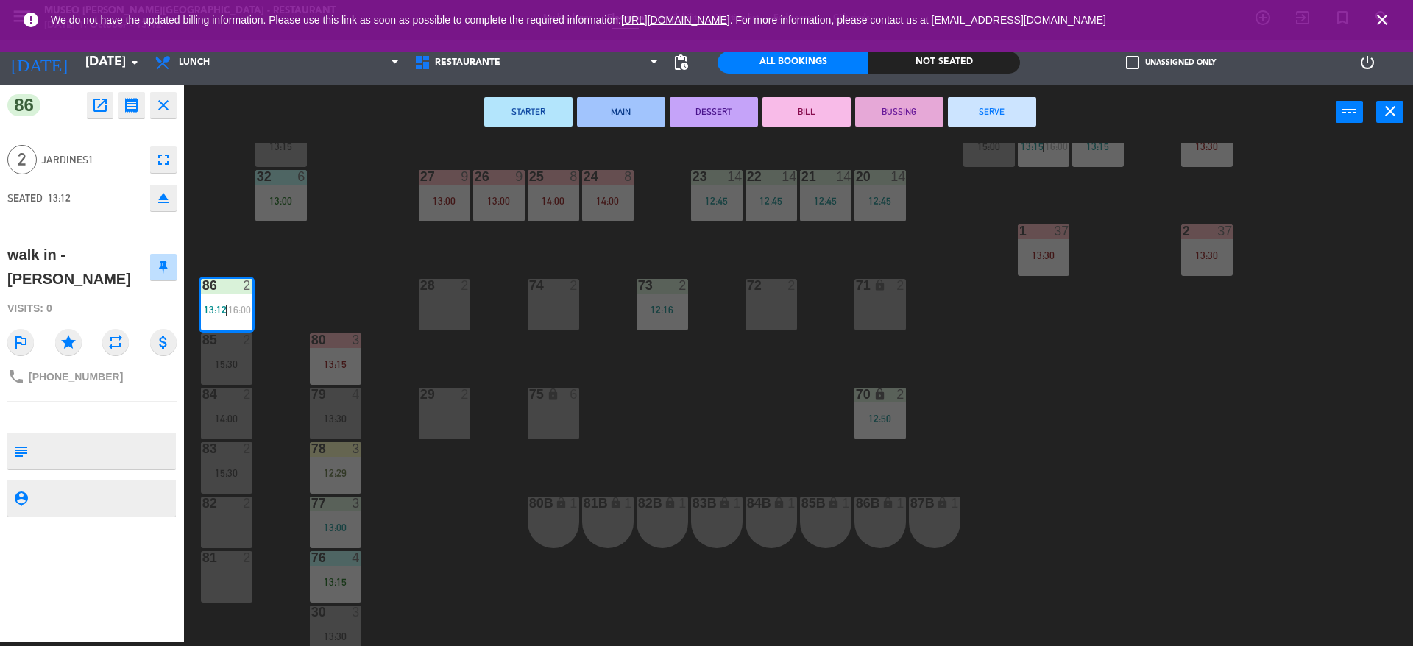
click at [680, 403] on div "44 5 12:30 49 2 54 5 13:15 64 block 2 13:30 48 7 12:30 | 15:45 53 7 12:30 | 15:…" at bounding box center [805, 395] width 1215 height 503
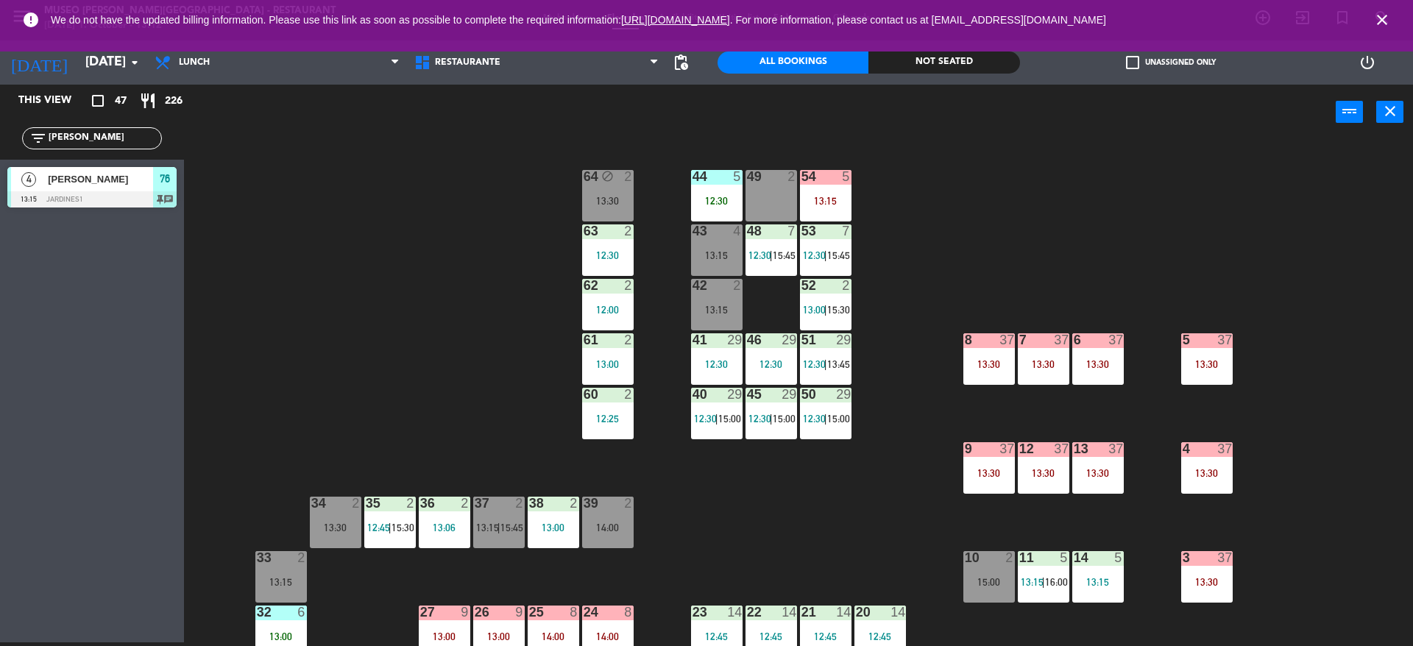
scroll to position [82, 0]
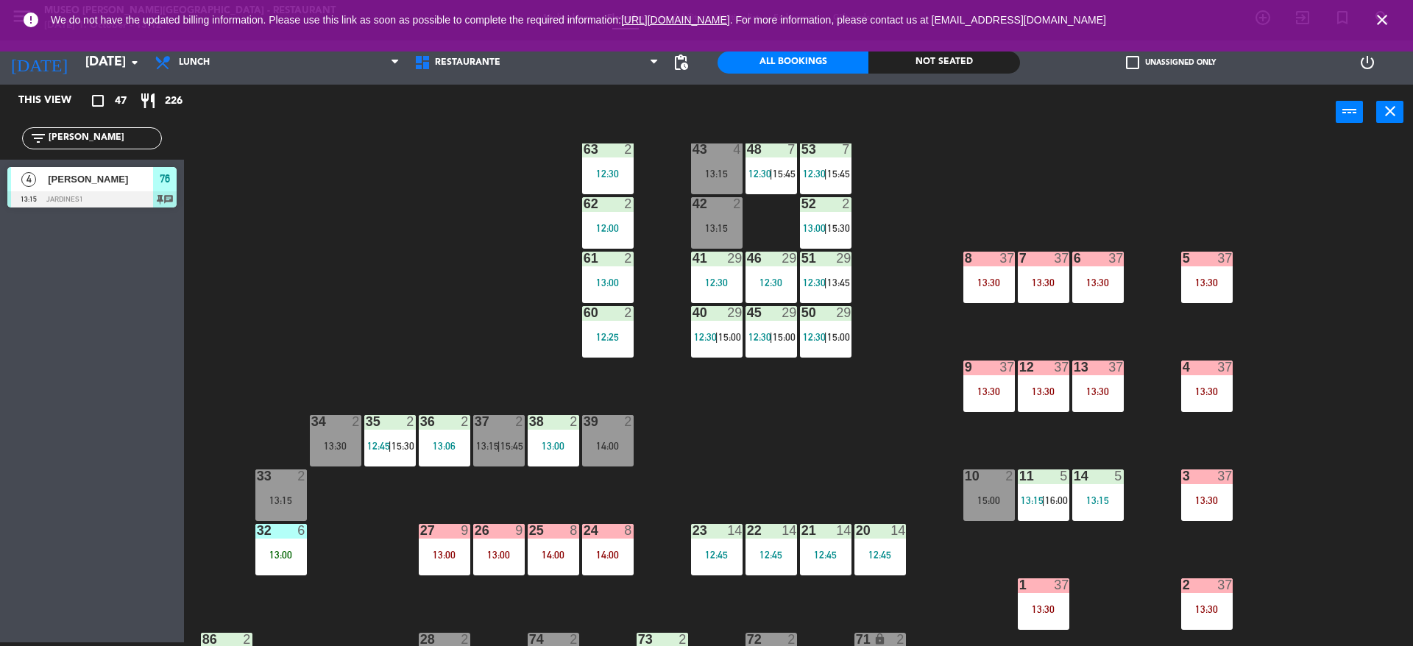
click at [618, 278] on div "13:00" at bounding box center [608, 282] width 52 height 10
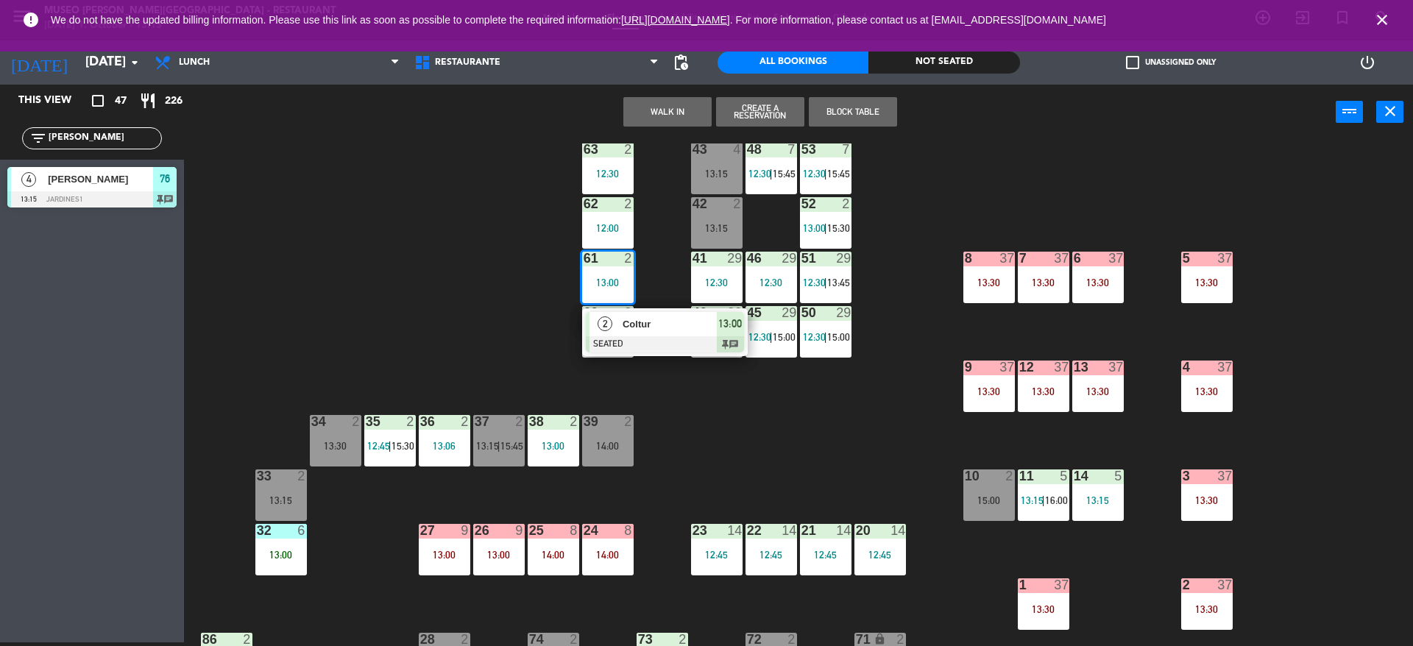
click at [966, 483] on div "10" at bounding box center [965, 476] width 1 height 13
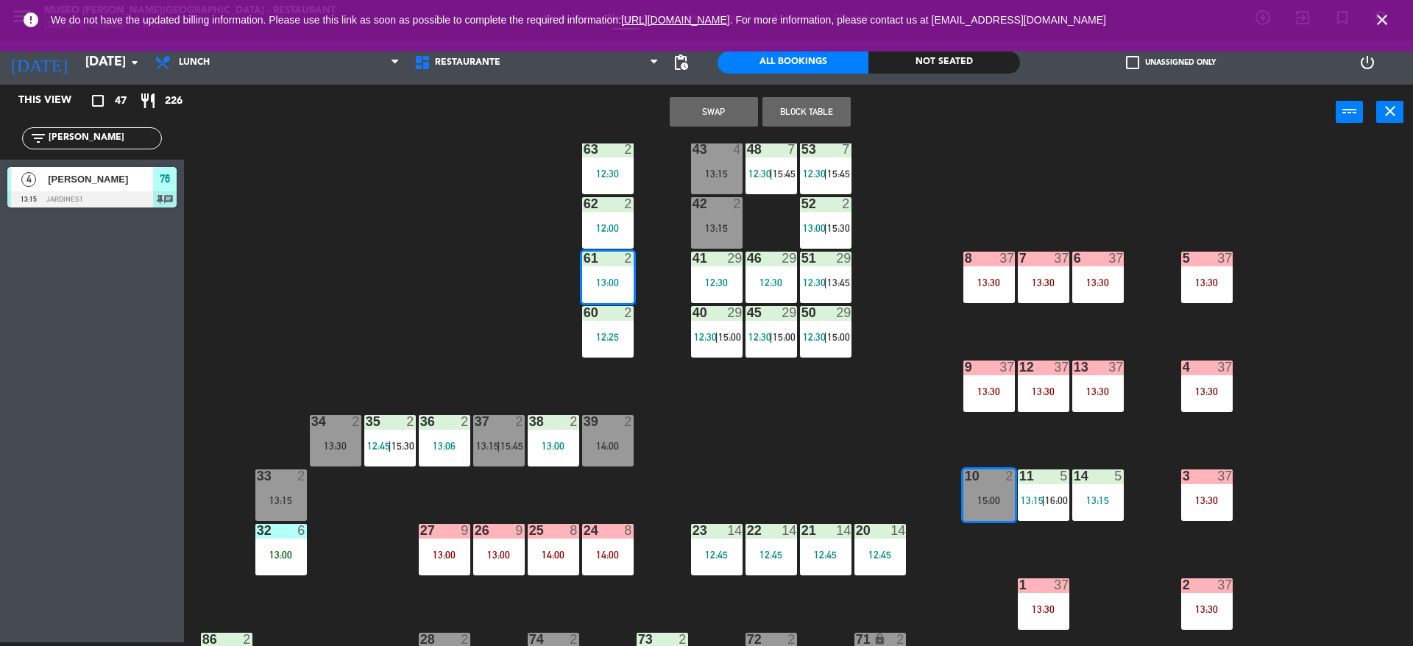
click at [713, 115] on button "Swap" at bounding box center [714, 111] width 88 height 29
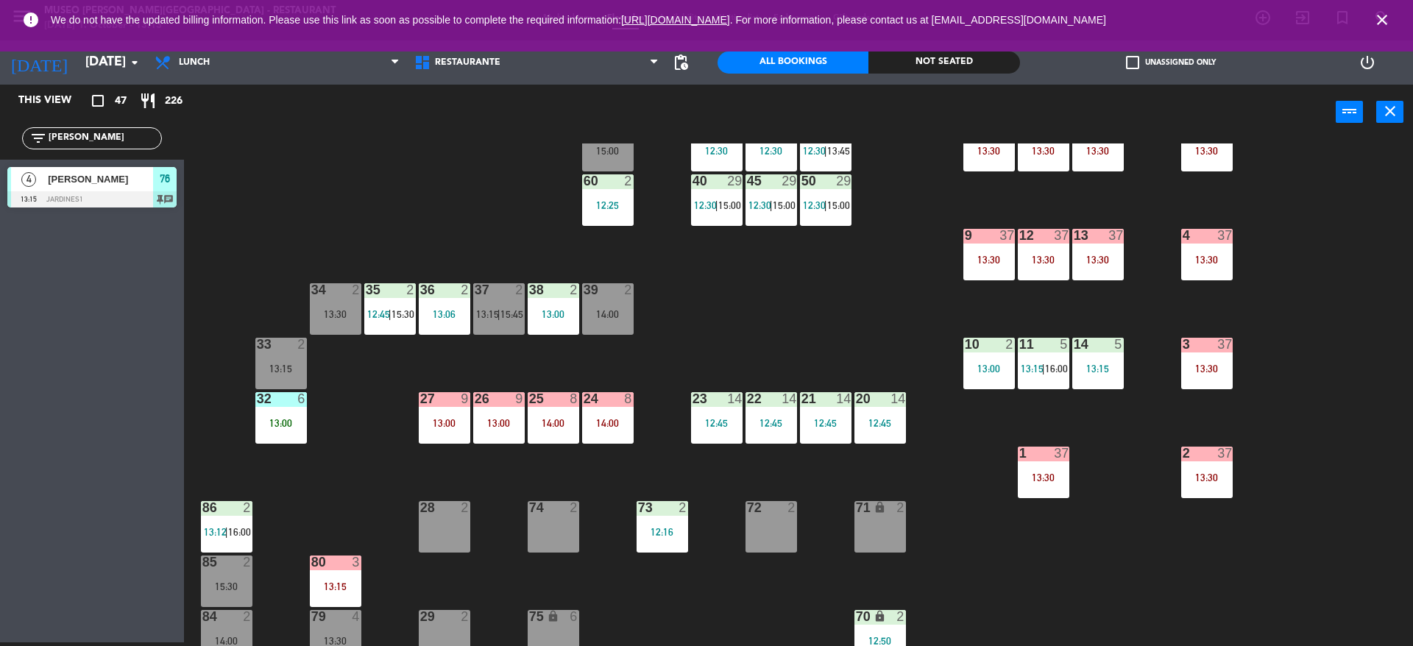
scroll to position [222, 0]
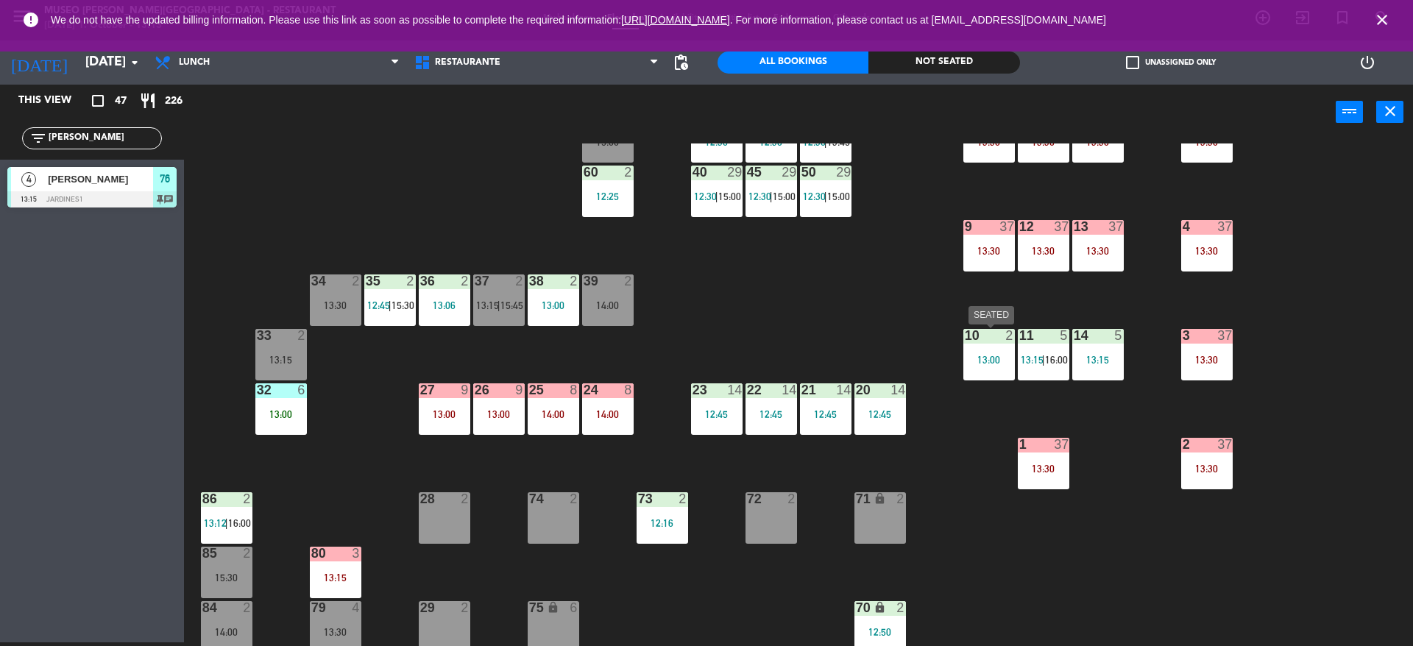
click at [977, 358] on div "13:00" at bounding box center [989, 360] width 52 height 10
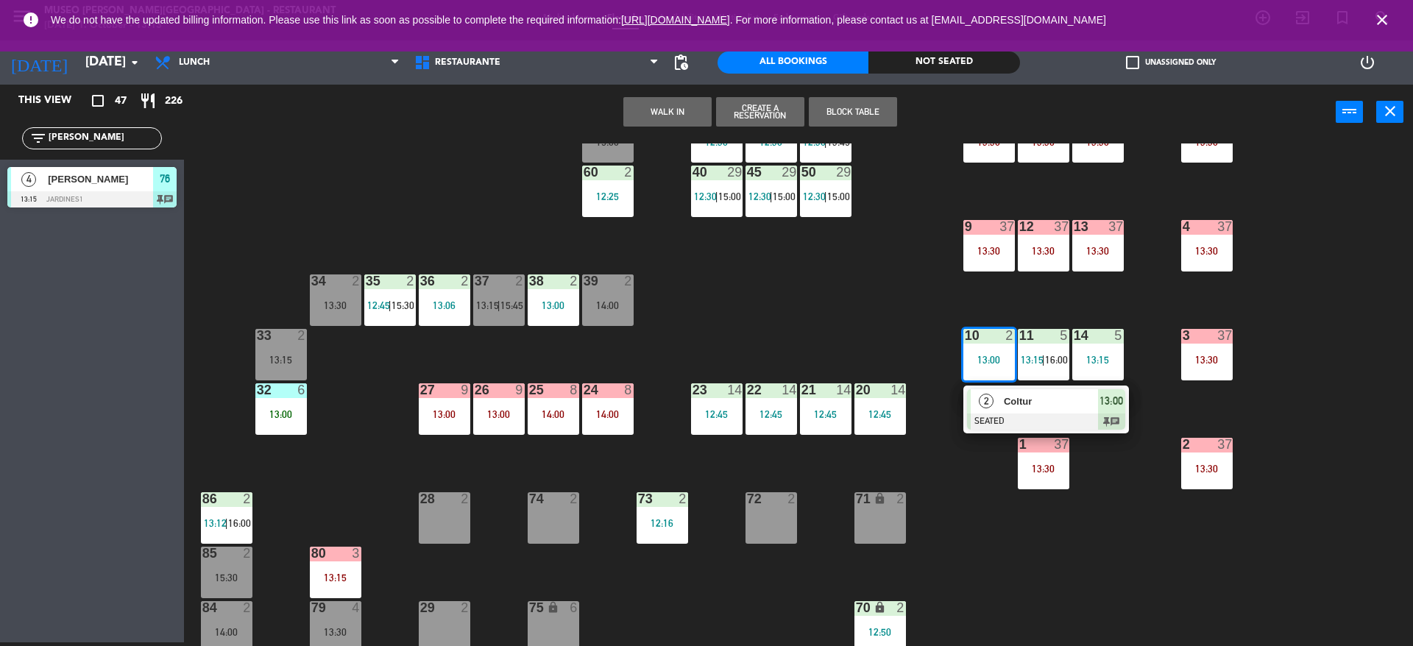
click at [985, 410] on div "2" at bounding box center [987, 401] width 32 height 24
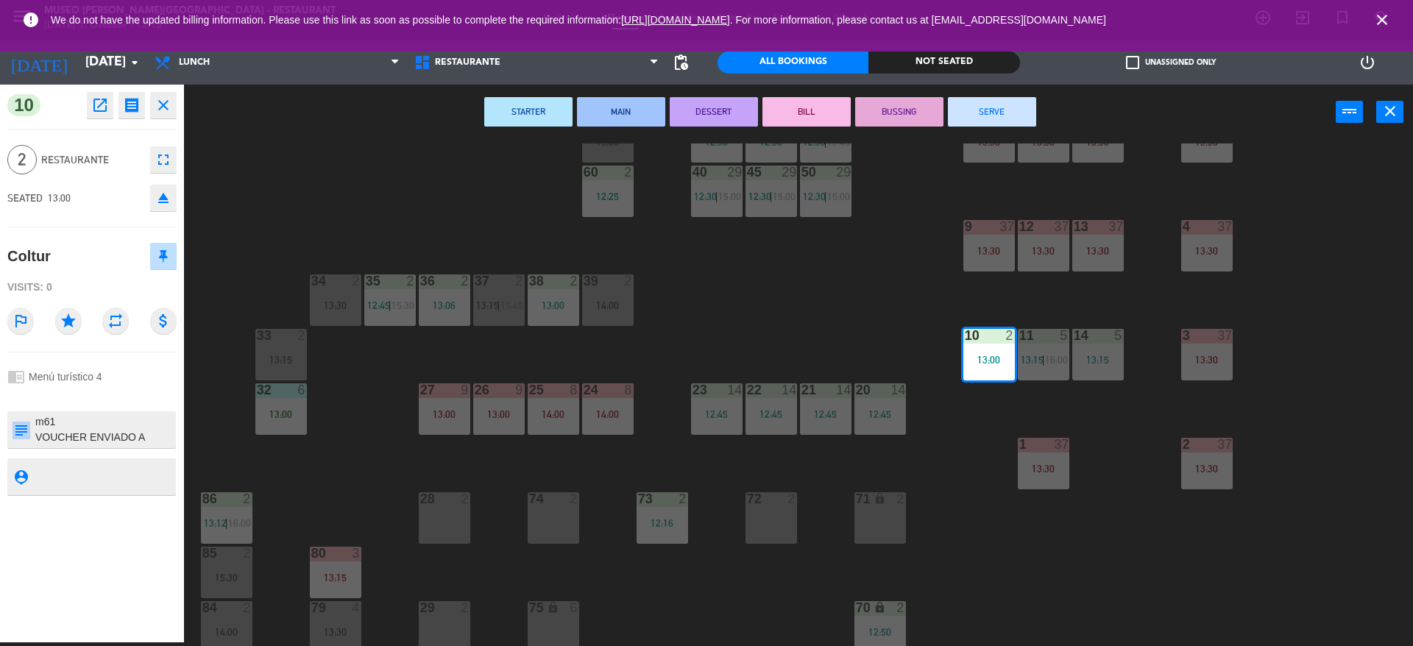
drag, startPoint x: 136, startPoint y: 412, endPoint x: 0, endPoint y: 398, distance: 136.9
click at [0, 398] on div "10 open_in_new receipt 1:00 PM [DATE] 2 people Coltur Table 10 EXPERIENCE Menú …" at bounding box center [92, 364] width 184 height 558
click at [82, 430] on textarea at bounding box center [104, 429] width 141 height 31
click at [82, 424] on textarea at bounding box center [104, 429] width 141 height 31
type textarea "m10 - estaba en la m61 y la mesa les parecio pequeña VOUCHER ENVIADO A CAJA (21…"
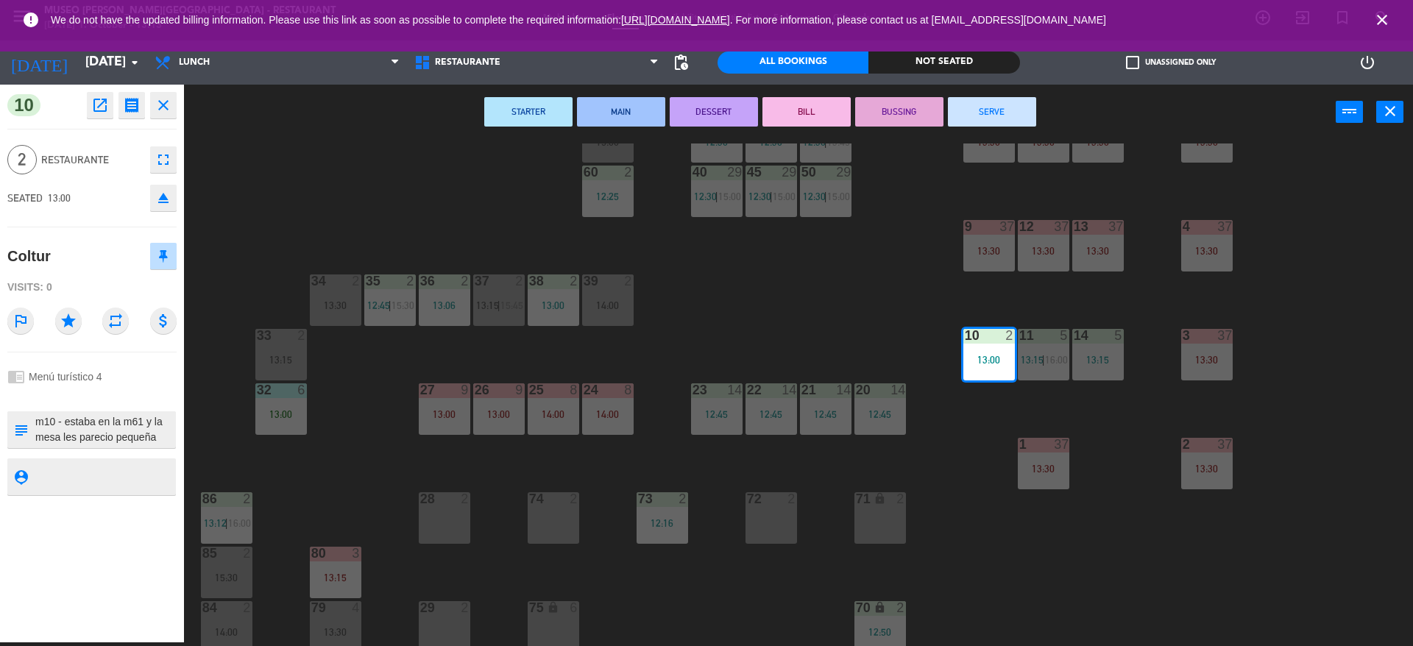
click at [117, 136] on div "10 open_in_new receipt 1:00 PM [DATE] 2 people Coltur Table 10 EXPERIENCE Menú …" at bounding box center [92, 364] width 184 height 558
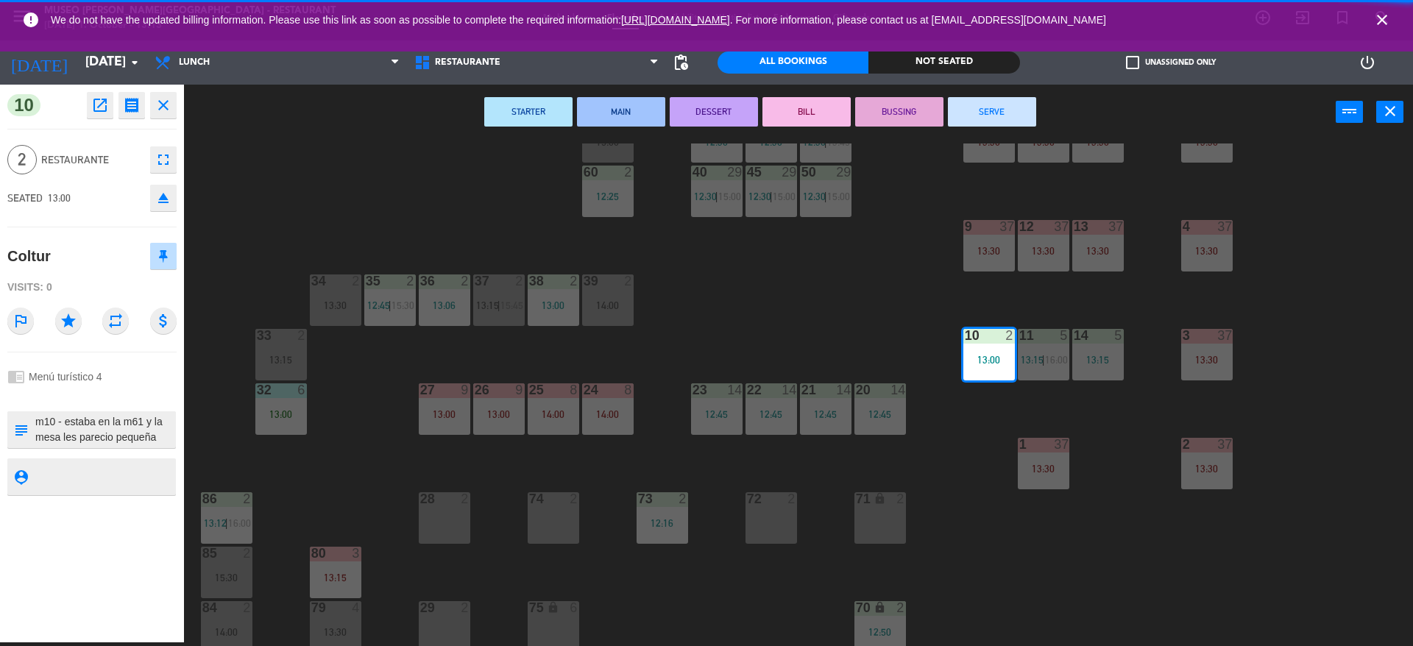
click at [339, 138] on div "STARTER MAIN DESSERT [PERSON_NAME] SERVE power_input close" at bounding box center [760, 113] width 1152 height 56
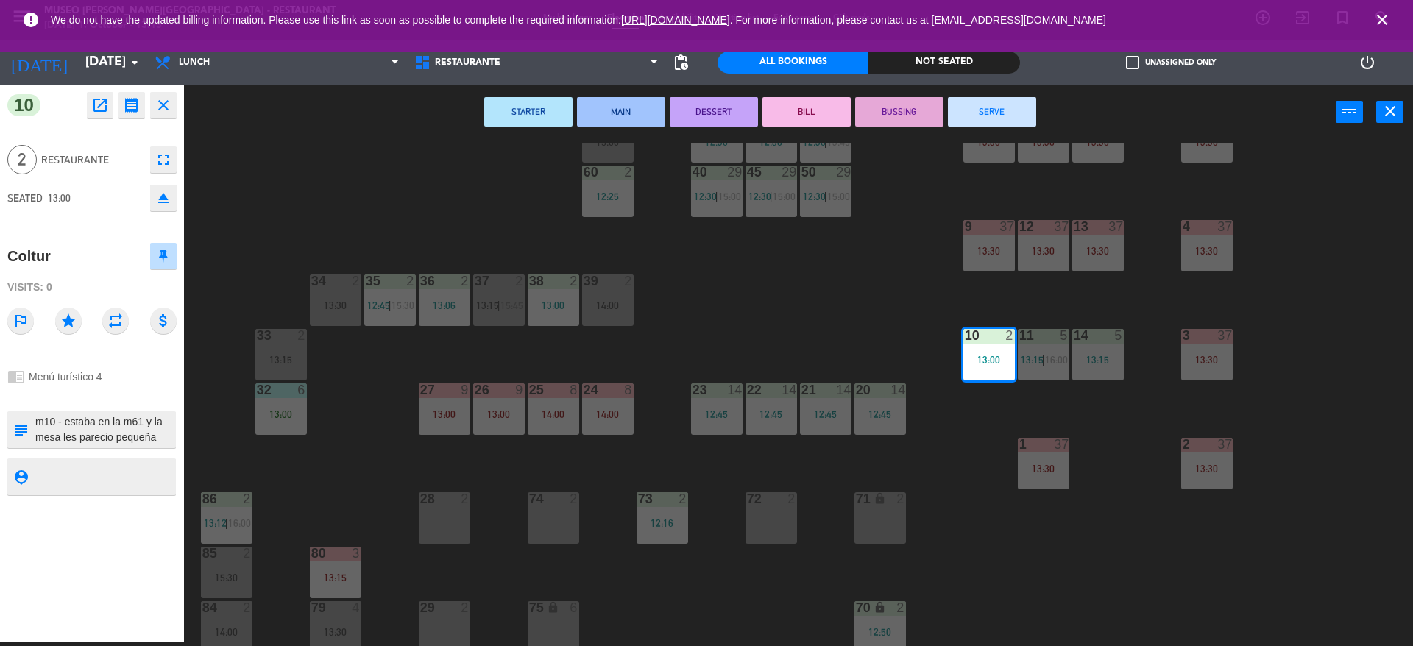
click at [336, 426] on div "44 5 12:30 49 2 54 5 13:15 64 block 2 13:30 48 7 12:30 | 15:45 53 7 12:30 | 15:…" at bounding box center [805, 395] width 1215 height 503
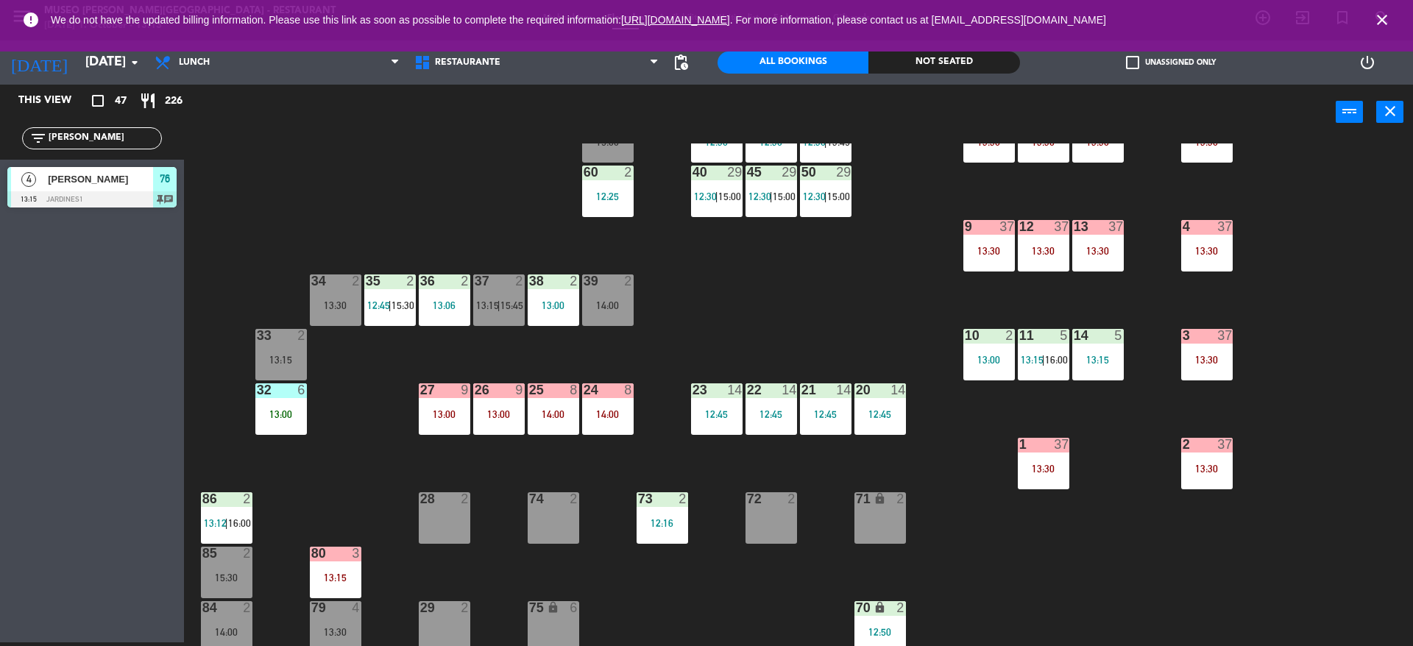
scroll to position [556, 0]
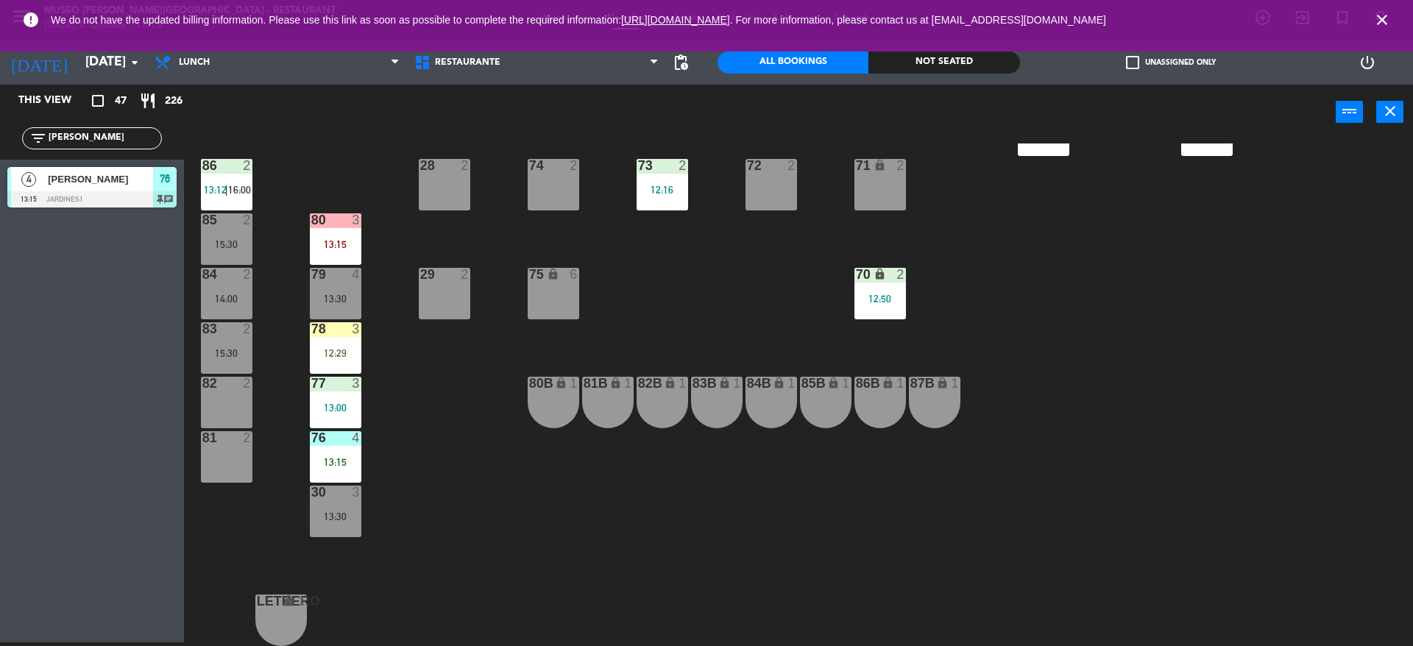
click at [354, 441] on div "4" at bounding box center [356, 437] width 9 height 13
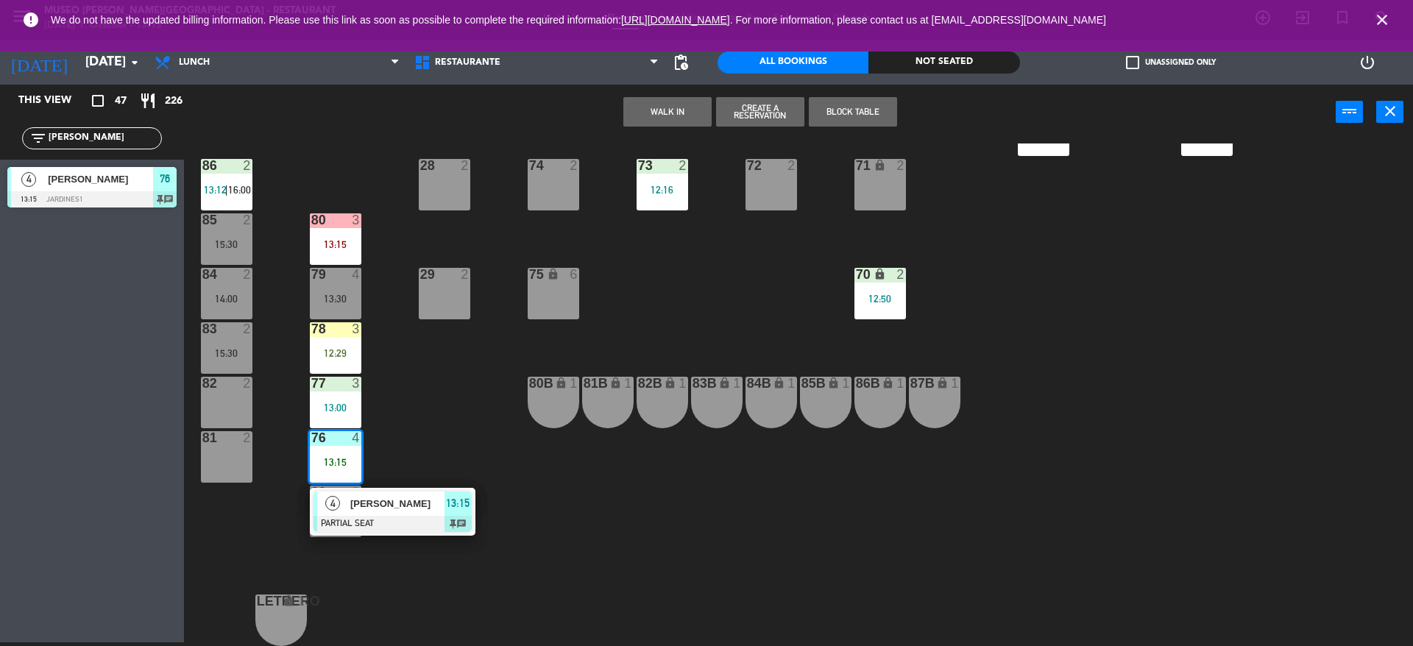
click at [405, 501] on span "[PERSON_NAME]" at bounding box center [397, 503] width 94 height 15
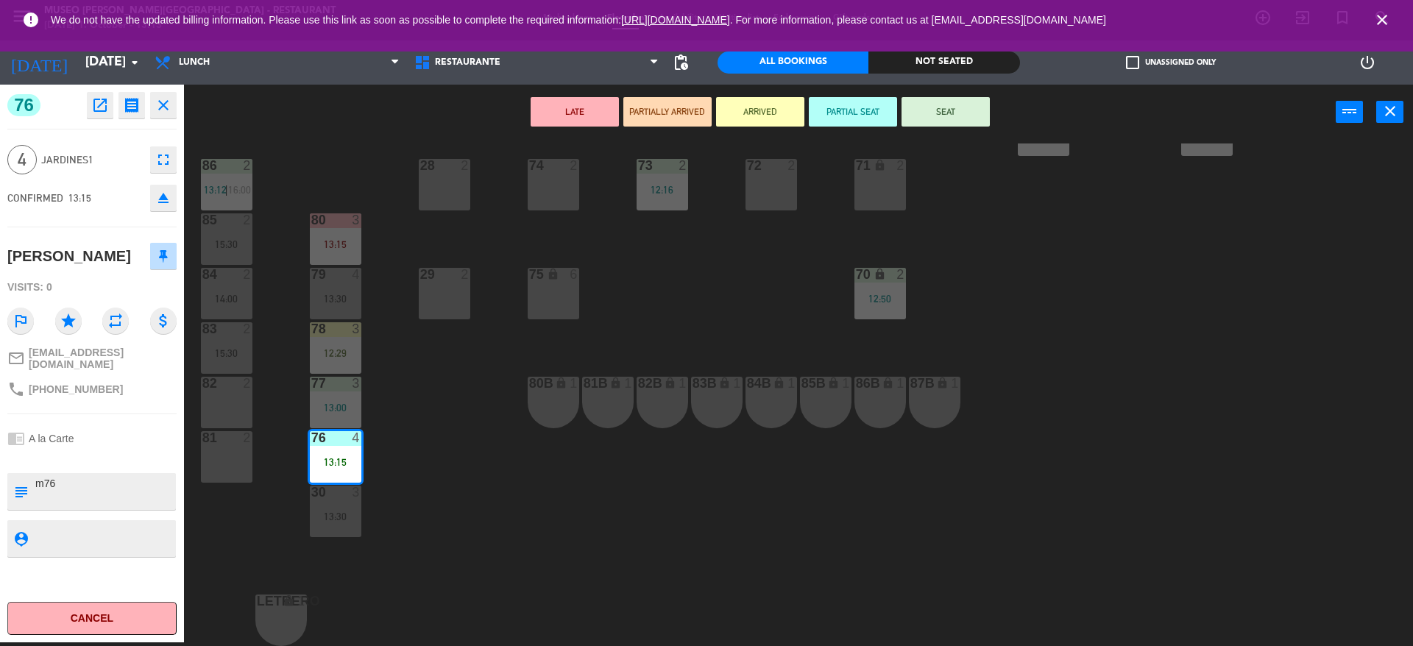
click at [405, 501] on div "44 5 12:30 49 2 54 5 13:15 64 block 2 13:30 48 7 12:30 | 15:45 53 7 12:30 | 15:…" at bounding box center [805, 395] width 1215 height 503
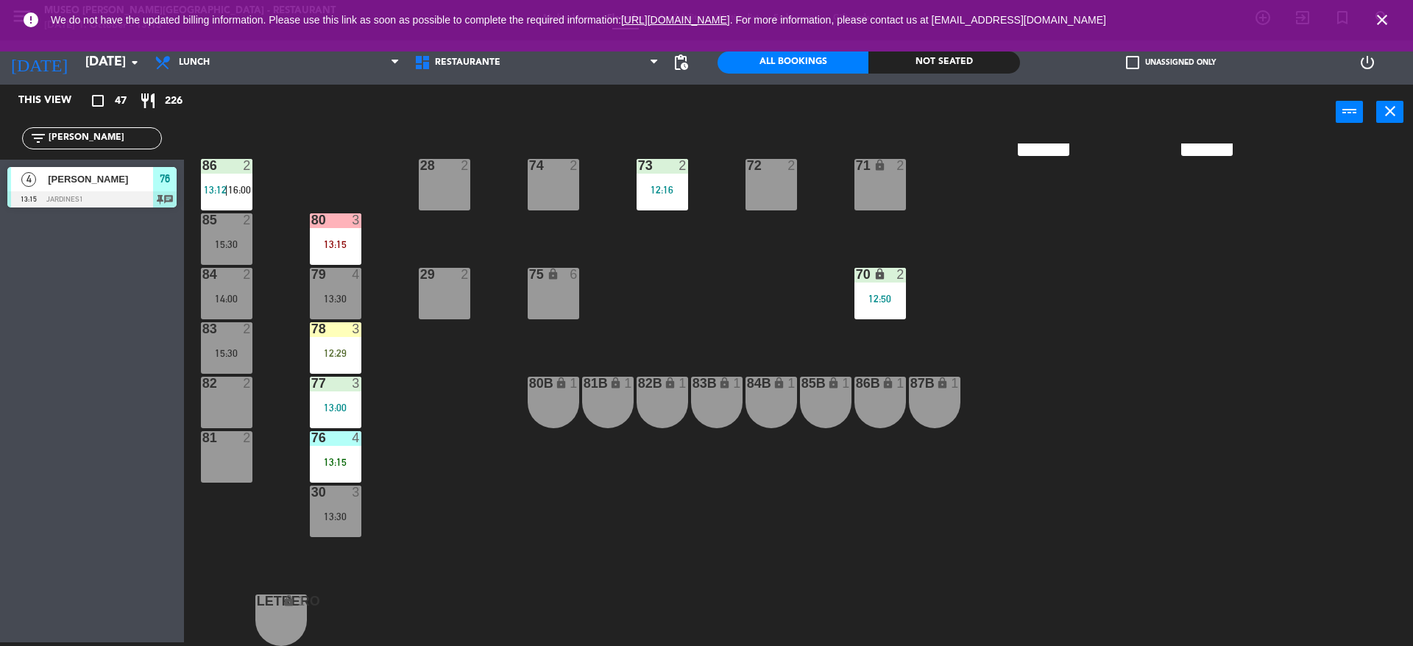
click at [351, 463] on div "13:15" at bounding box center [336, 462] width 52 height 10
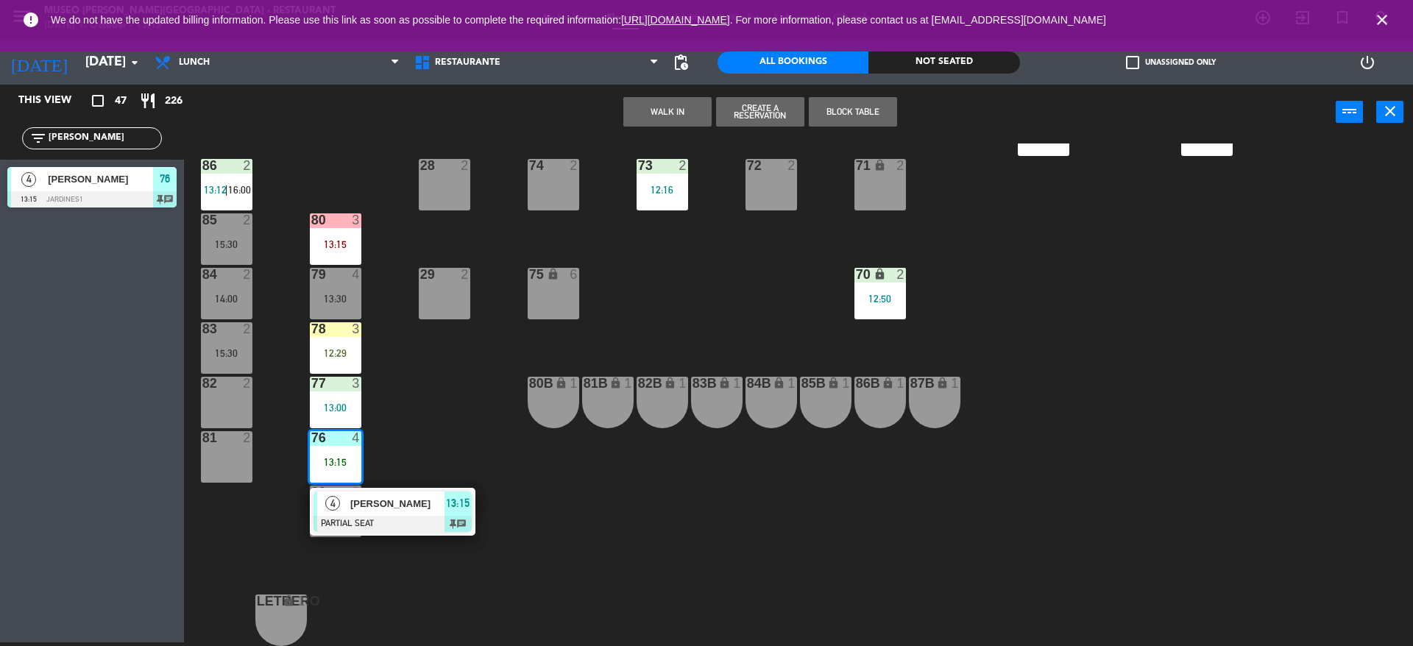
click at [361, 519] on div at bounding box center [393, 524] width 158 height 16
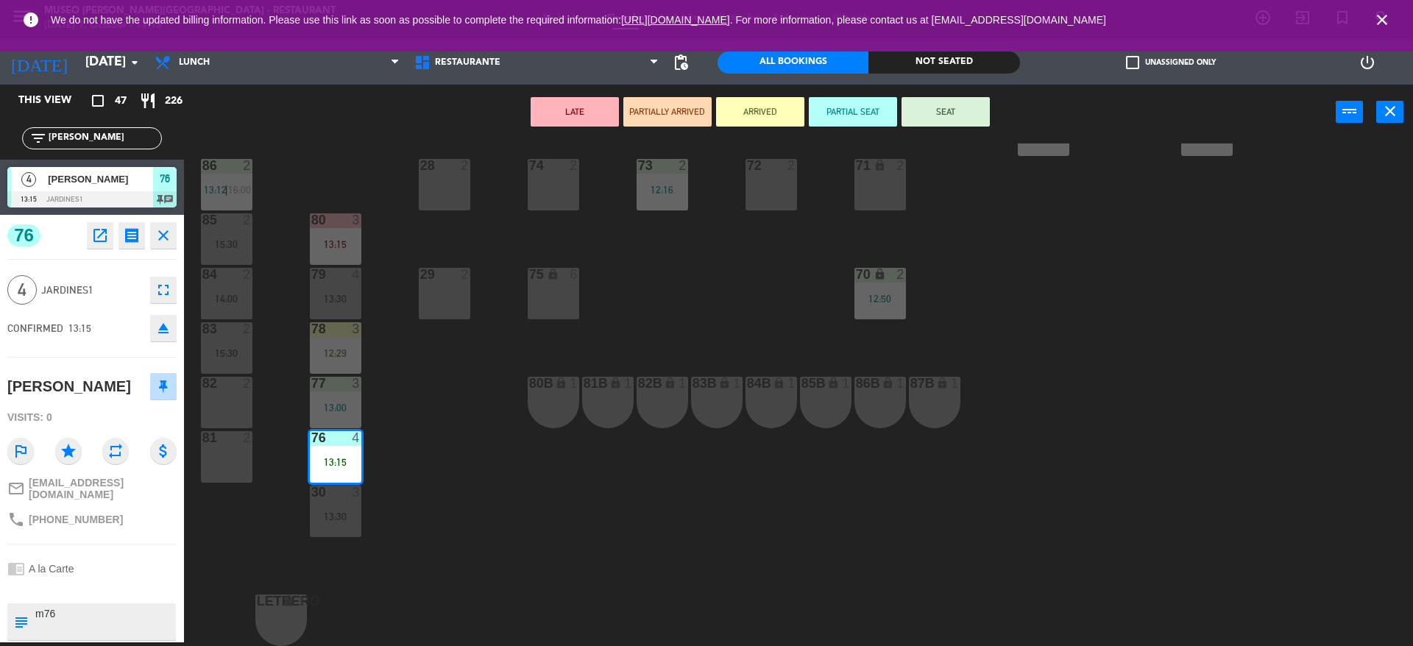
click at [542, 535] on div "44 5 12:30 49 2 54 5 13:15 64 block 2 13:30 48 7 12:30 | 15:45 53 7 12:30 | 15:…" at bounding box center [805, 395] width 1215 height 503
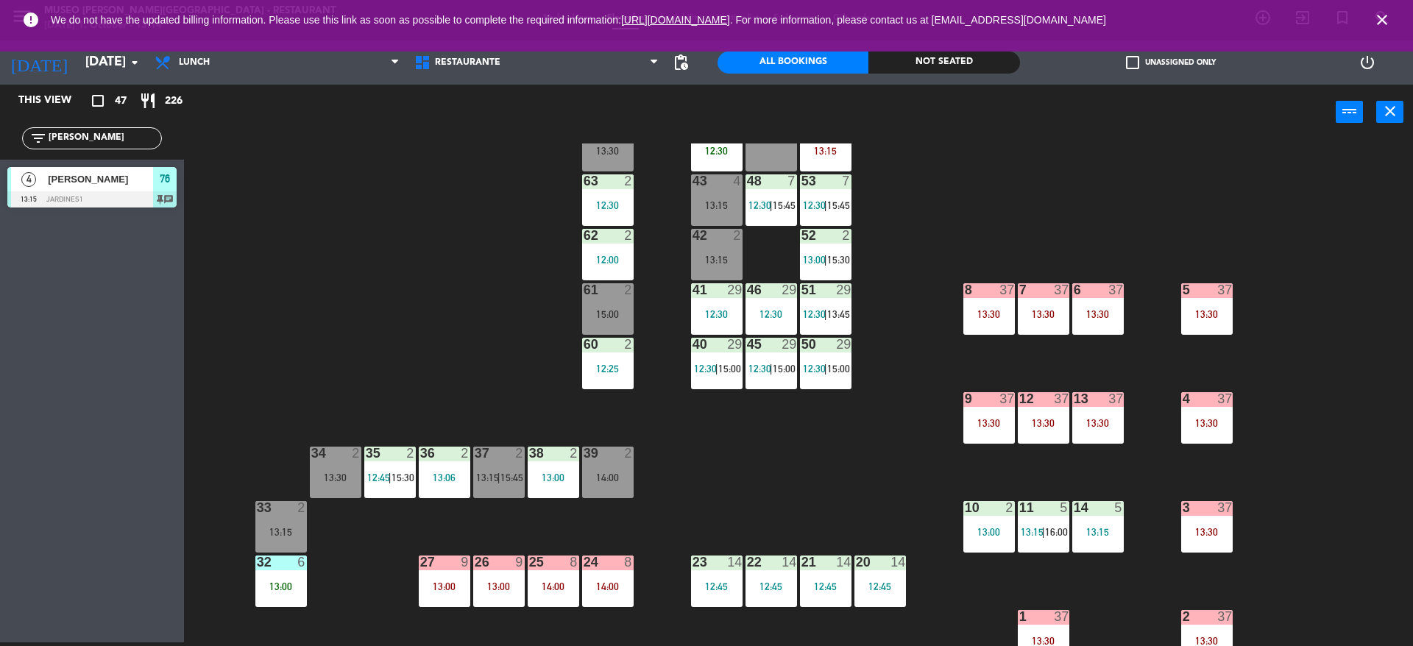
scroll to position [26, 0]
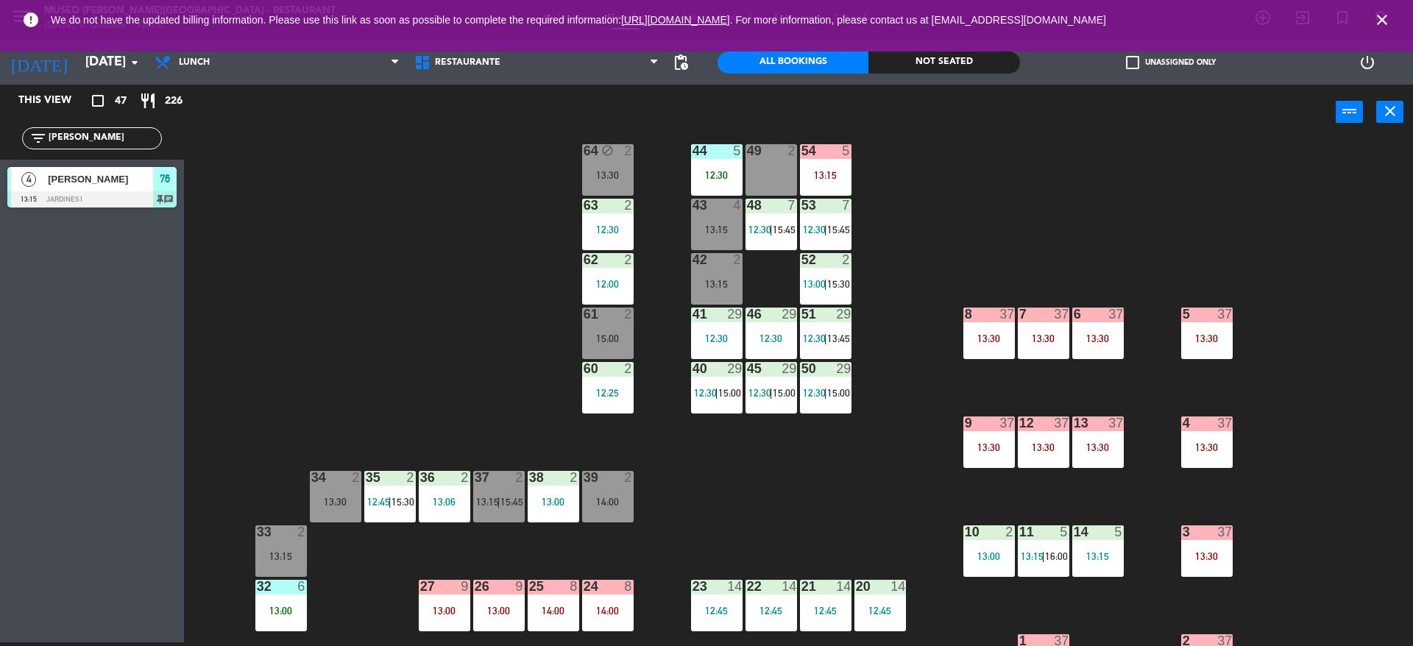
click at [778, 404] on div "45 29 12:30 | 15:00" at bounding box center [772, 388] width 52 height 52
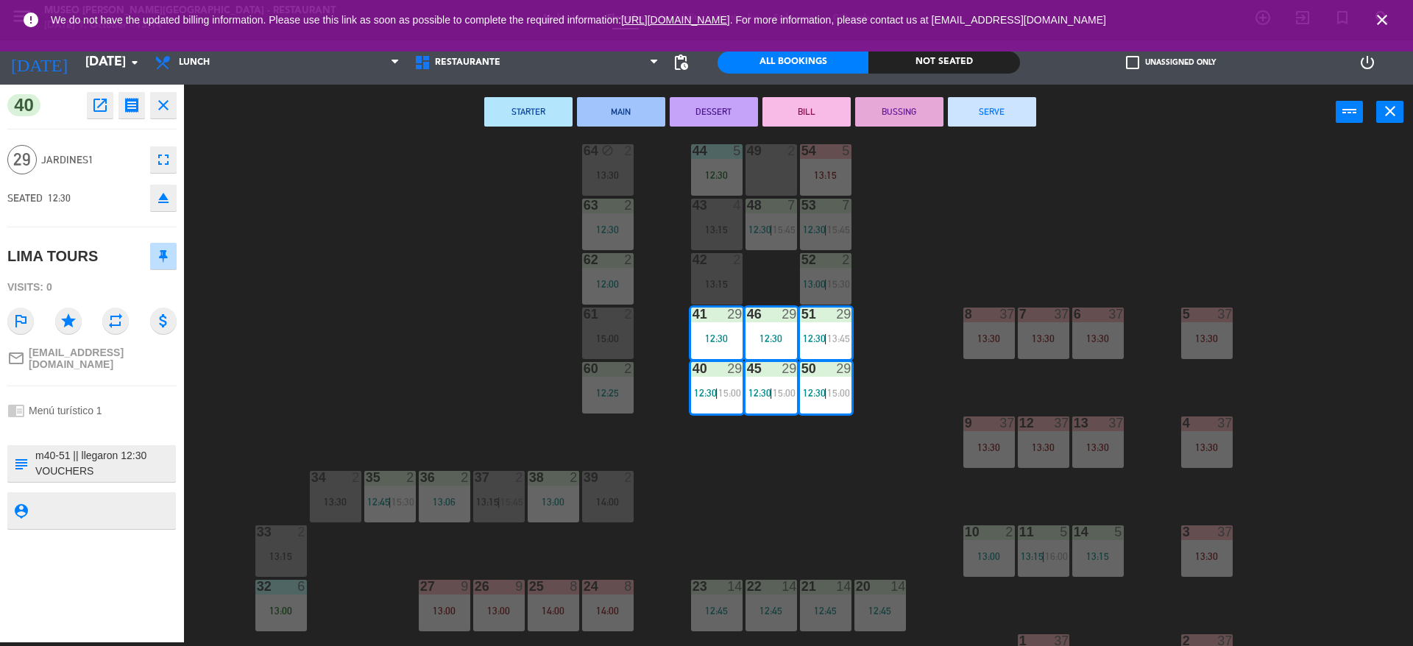
click at [518, 116] on button "STARTER" at bounding box center [528, 111] width 88 height 29
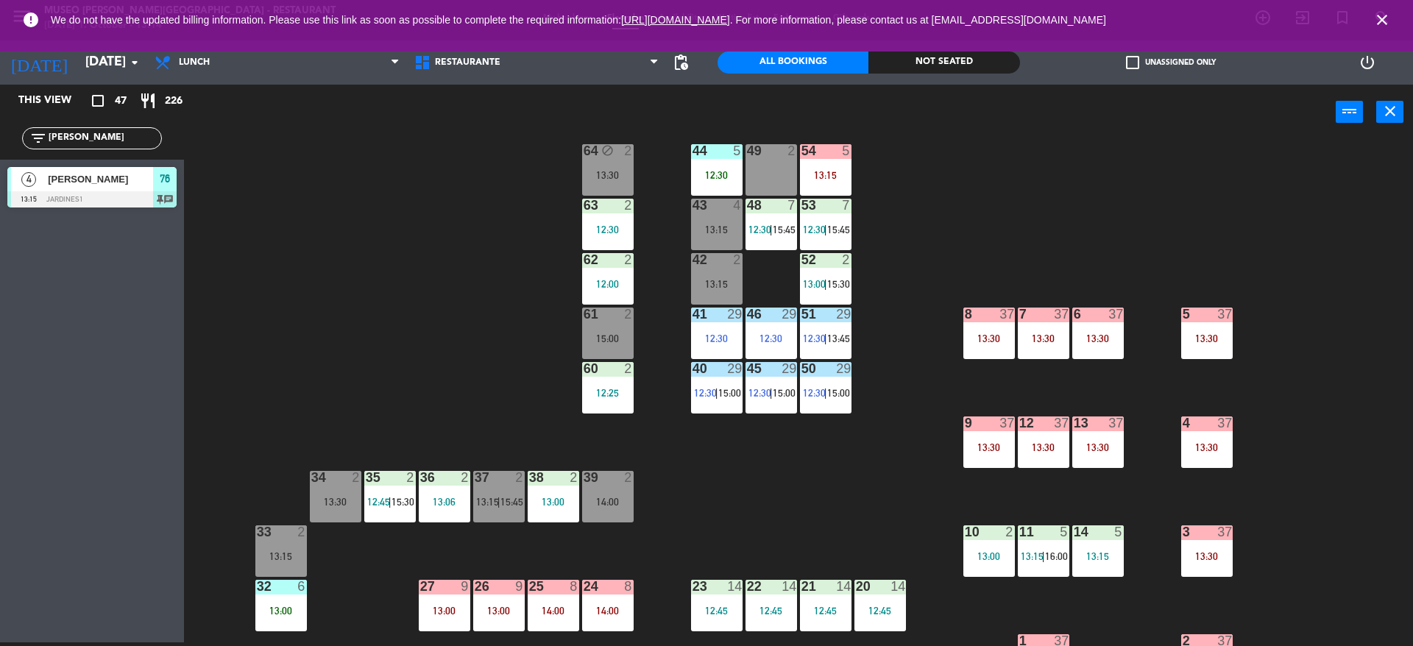
click at [464, 232] on div "44 5 12:30 49 2 54 5 13:15 64 block 2 13:30 48 7 12:30 | 15:45 53 7 12:30 | 15:…" at bounding box center [805, 395] width 1215 height 503
click at [418, 377] on div "44 5 12:30 49 2 54 5 13:15 64 block 2 13:30 48 7 12:30 | 15:45 53 7 12:30 | 15:…" at bounding box center [805, 395] width 1215 height 503
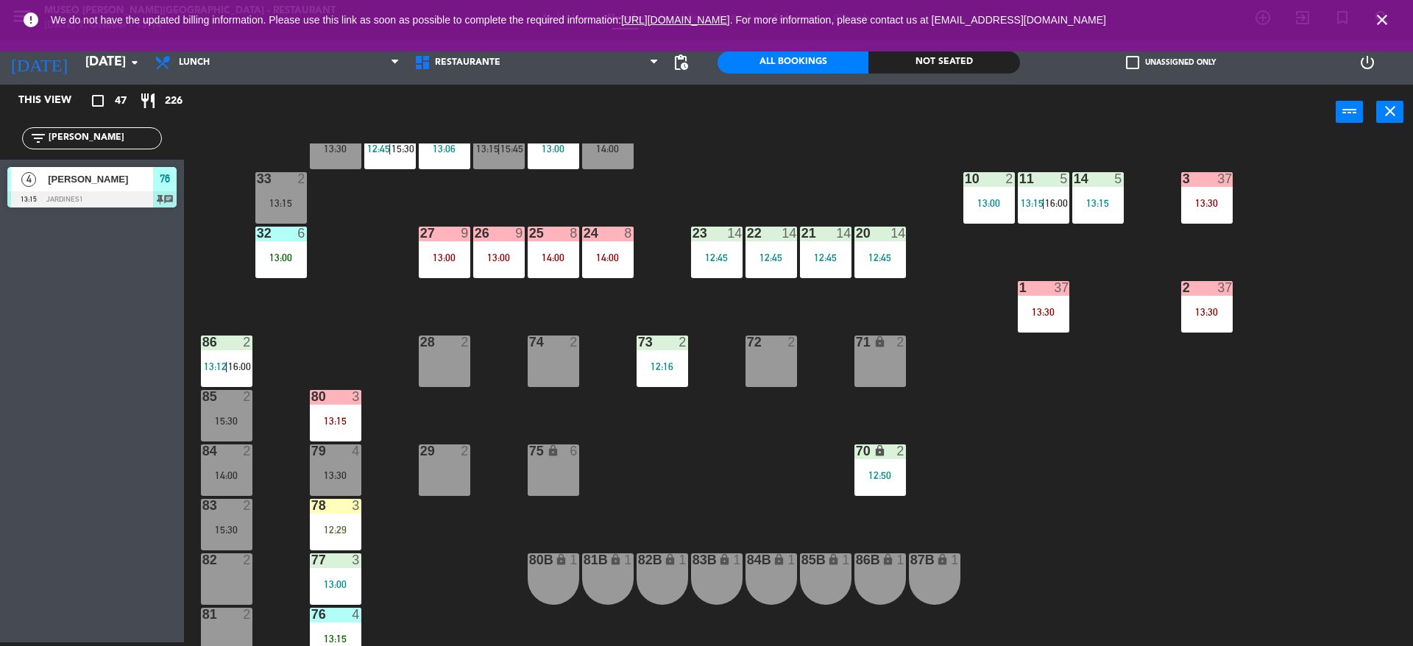
scroll to position [381, 0]
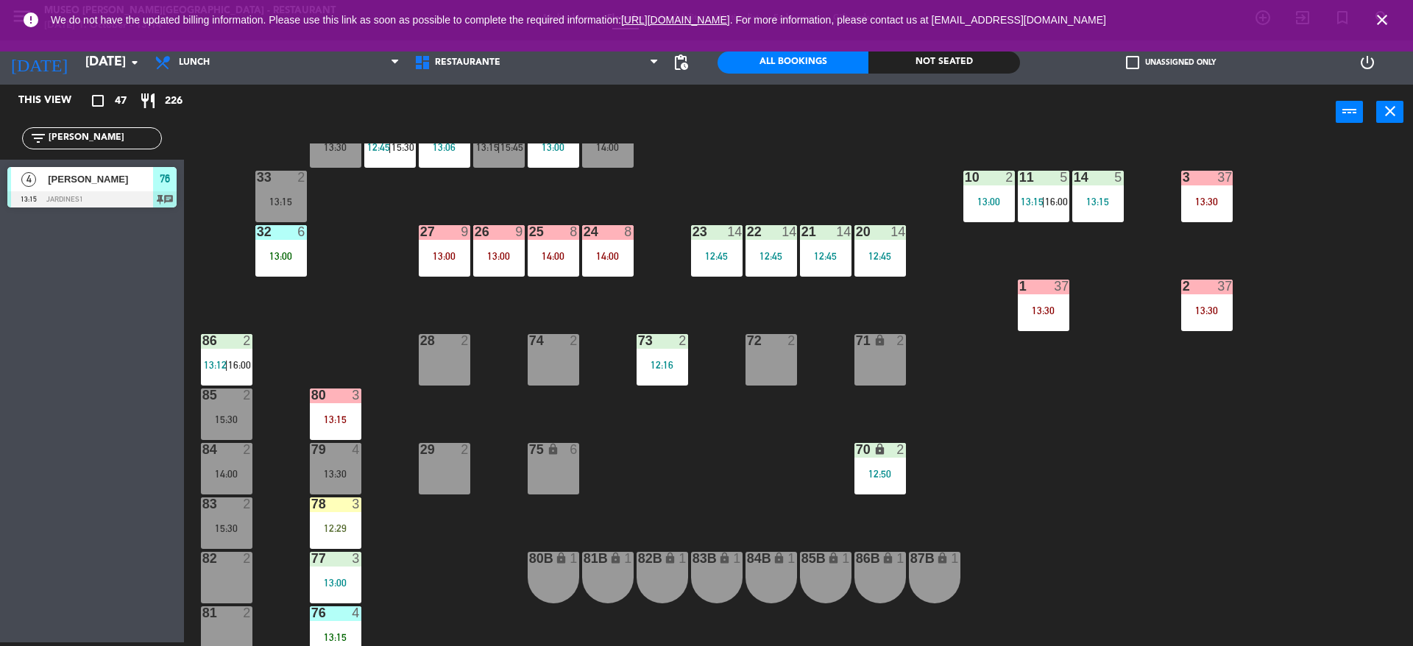
click at [344, 525] on div "12:29" at bounding box center [336, 528] width 52 height 10
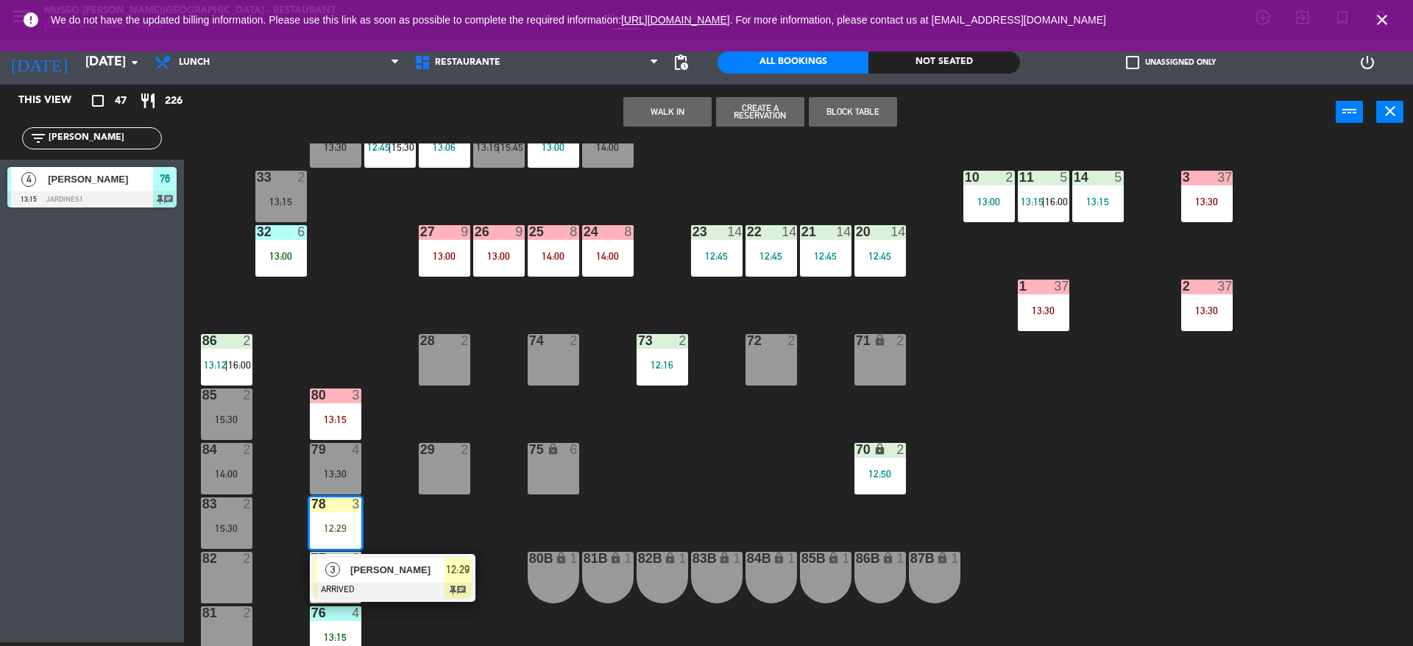
click at [388, 582] on div at bounding box center [393, 590] width 158 height 16
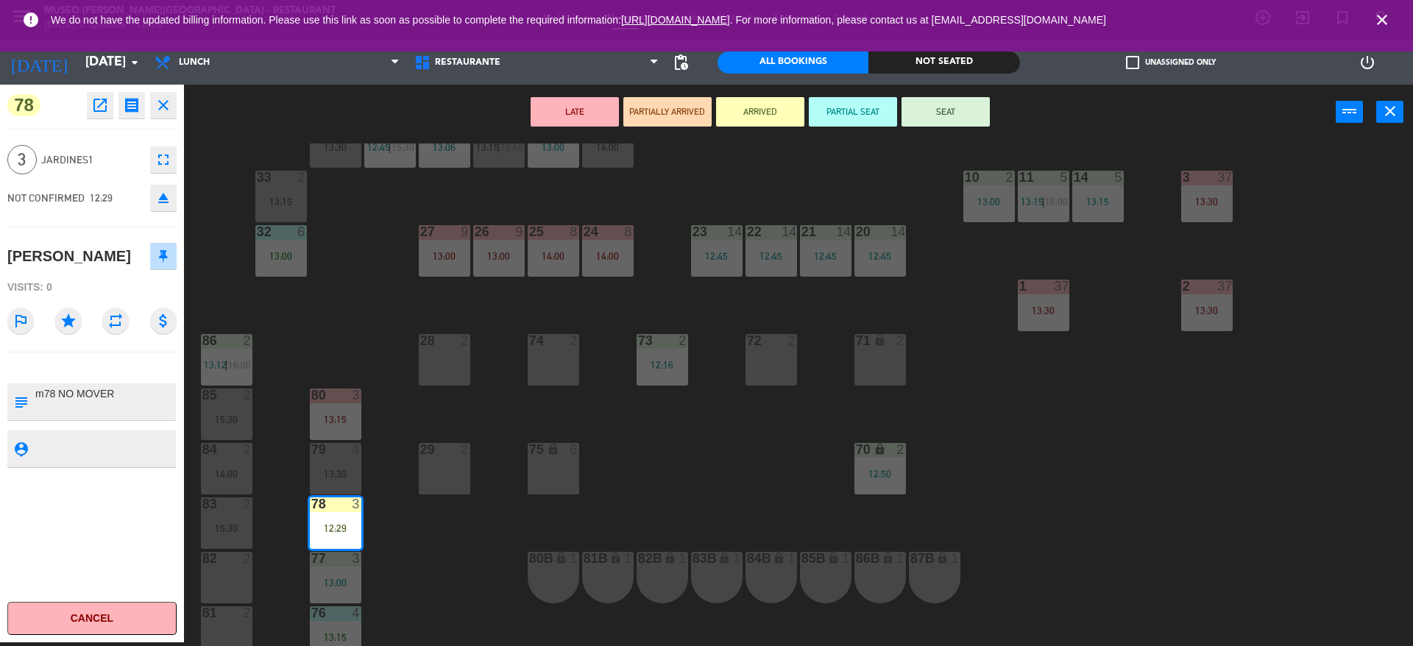
click at [157, 396] on textarea at bounding box center [104, 401] width 141 height 31
type textarea "m78 NO MOVER facturar a nombre de la ASOCIACION : SE LE INDICO [PERSON_NAME]"
click at [77, 153] on span "Jardines1" at bounding box center [92, 160] width 102 height 17
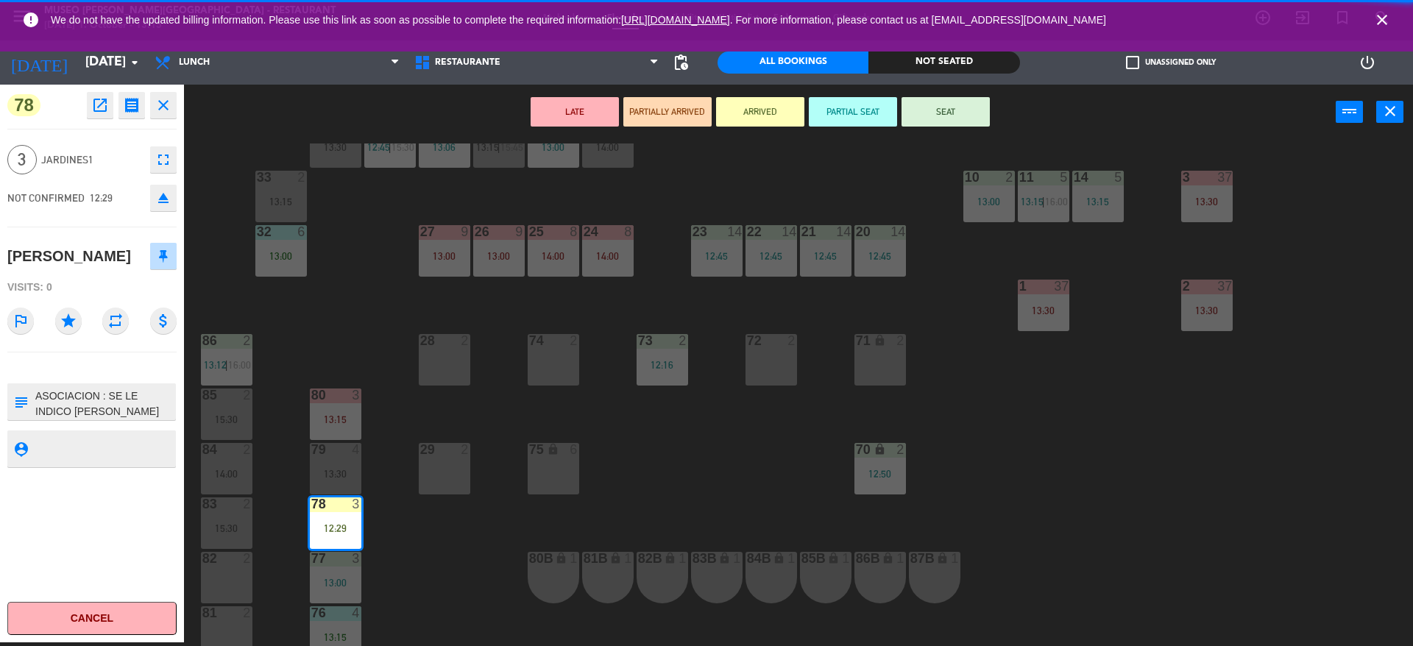
click at [932, 109] on button "SEAT" at bounding box center [946, 111] width 88 height 29
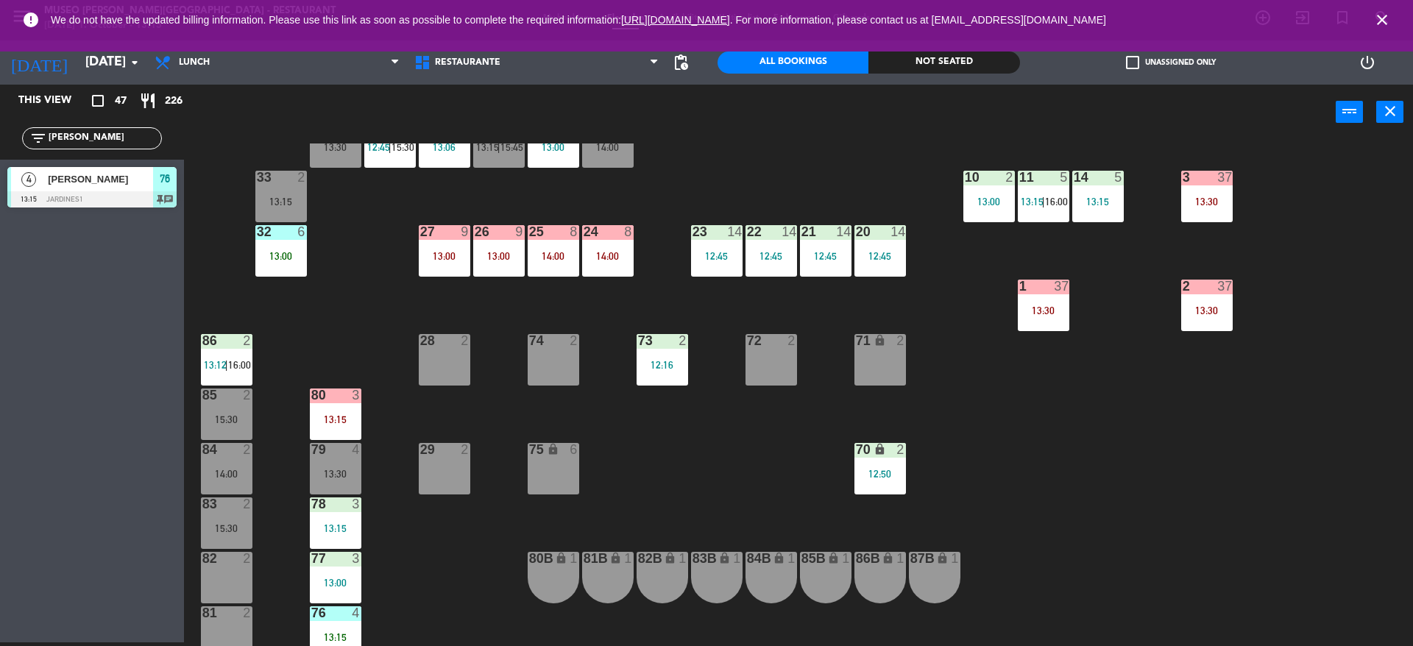
click at [874, 178] on div "44 5 12:30 49 2 54 5 13:15 64 block 2 13:30 48 7 12:30 | 15:45 53 7 12:30 | 15:…" at bounding box center [805, 395] width 1215 height 503
click at [484, 256] on div "13:00" at bounding box center [499, 256] width 52 height 10
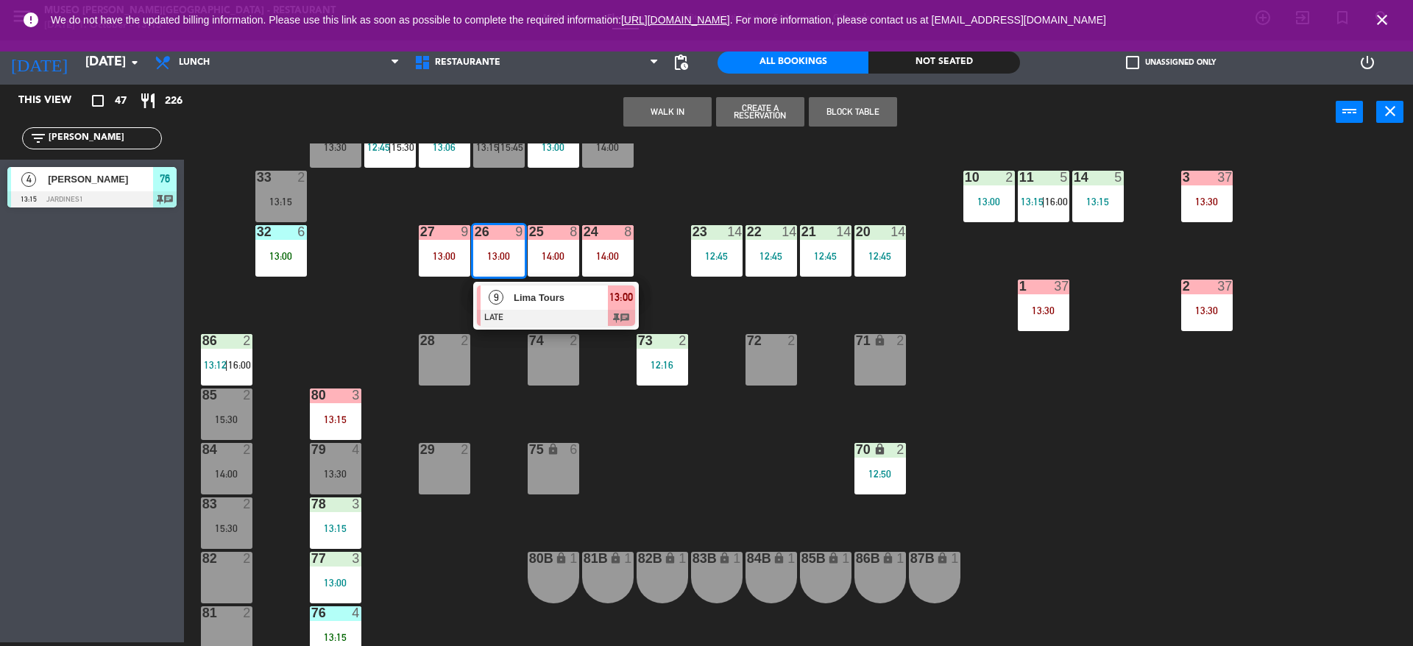
click at [528, 299] on span "Lima Tours" at bounding box center [561, 297] width 94 height 15
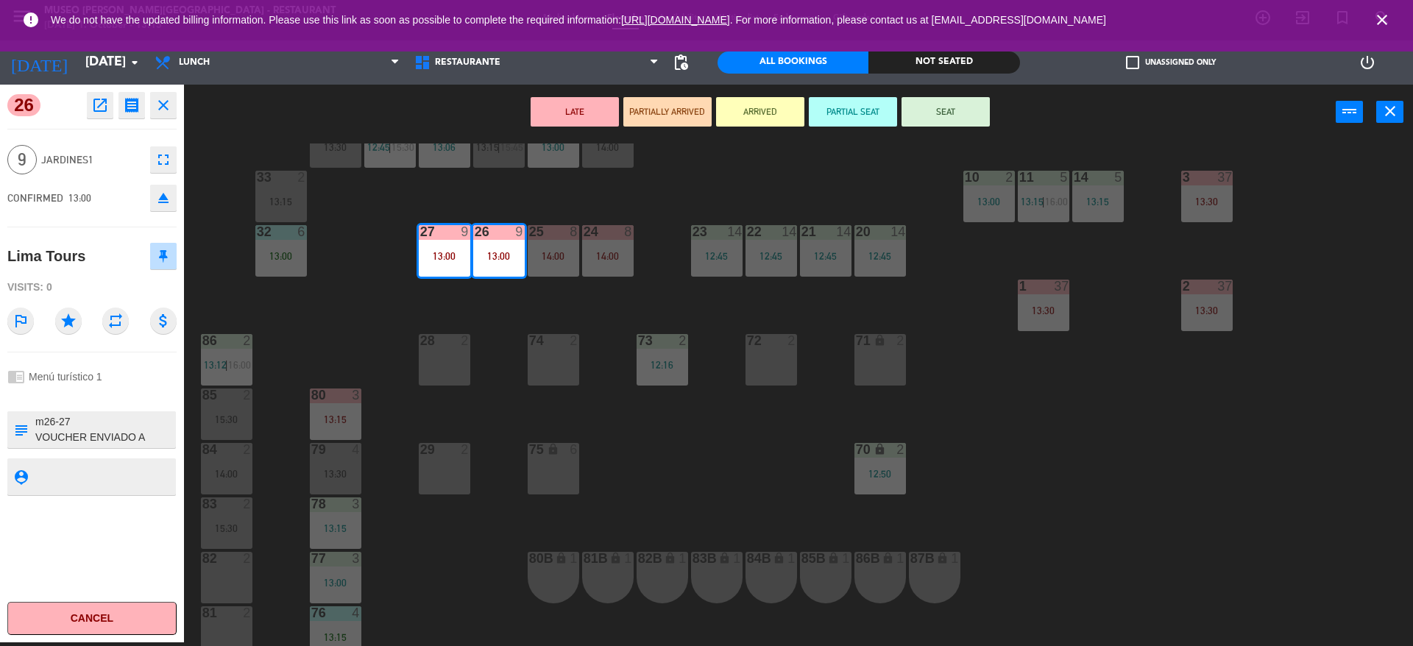
click at [400, 338] on div "44 5 12:30 49 2 54 5 13:15 64 block 2 13:30 48 7 12:30 | 15:45 53 7 12:30 | 15:…" at bounding box center [805, 395] width 1215 height 503
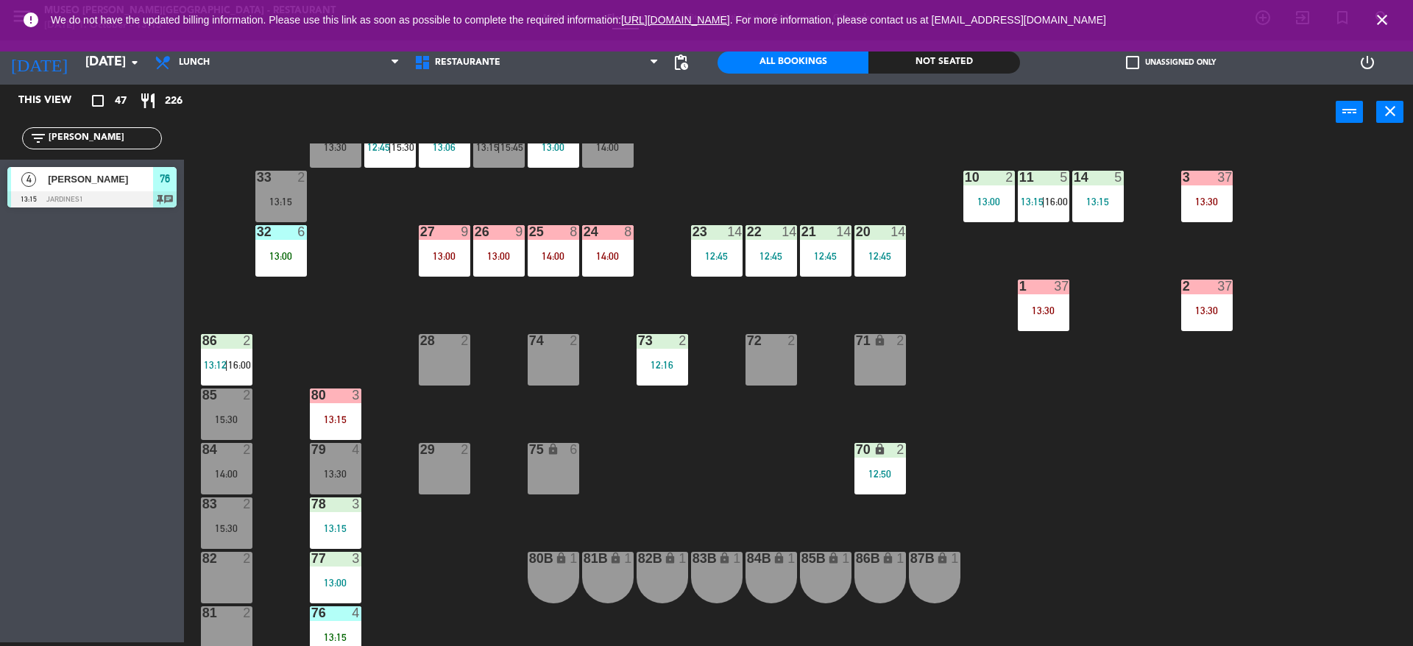
click at [339, 390] on div at bounding box center [335, 395] width 24 height 13
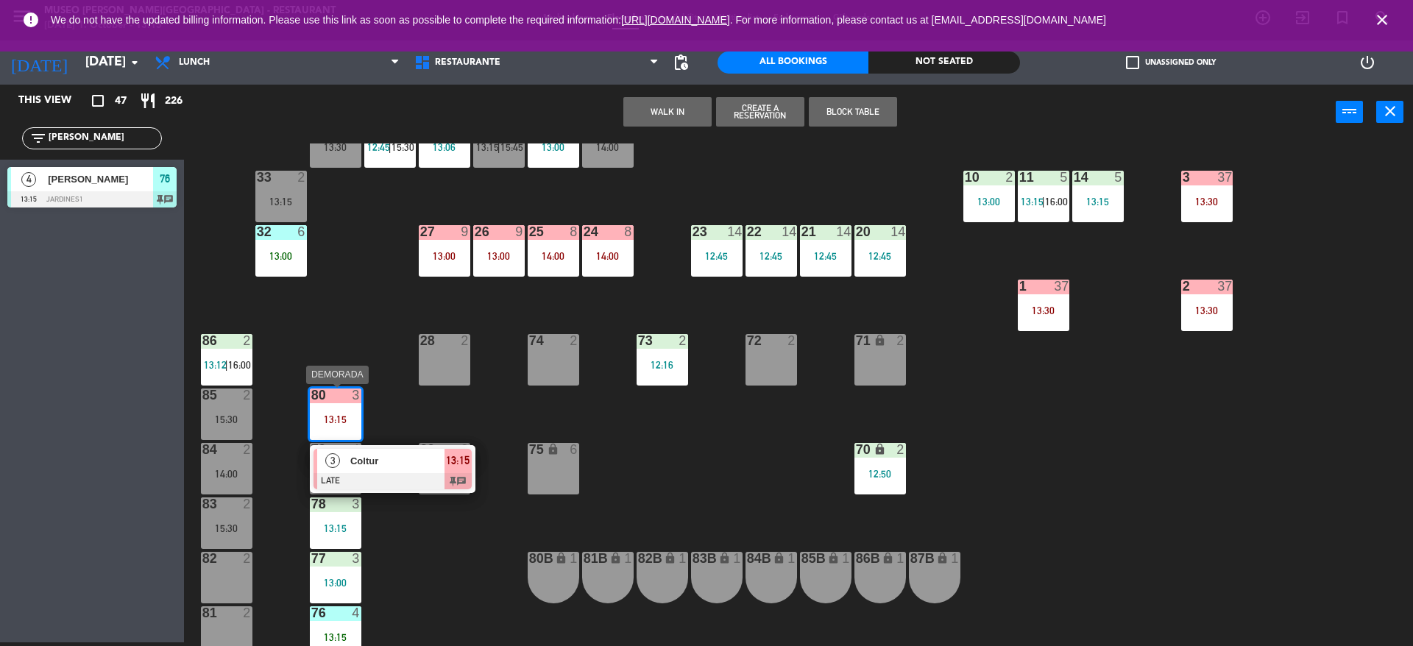
click at [392, 454] on span "Coltur" at bounding box center [397, 460] width 94 height 15
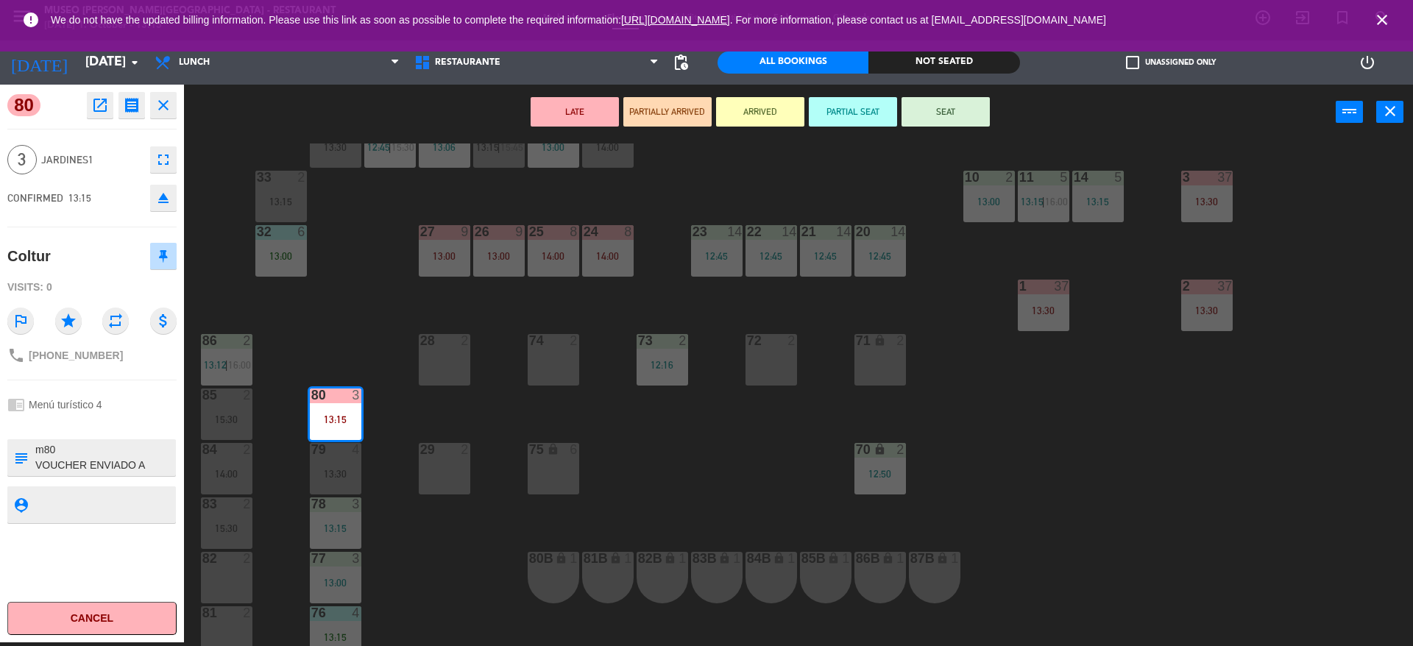
click at [140, 449] on textarea at bounding box center [104, 457] width 141 height 31
click at [692, 433] on div "44 5 12:30 49 2 54 5 13:15 64 block 2 13:30 48 7 12:30 | 15:45 53 7 12:30 | 15:…" at bounding box center [805, 395] width 1215 height 503
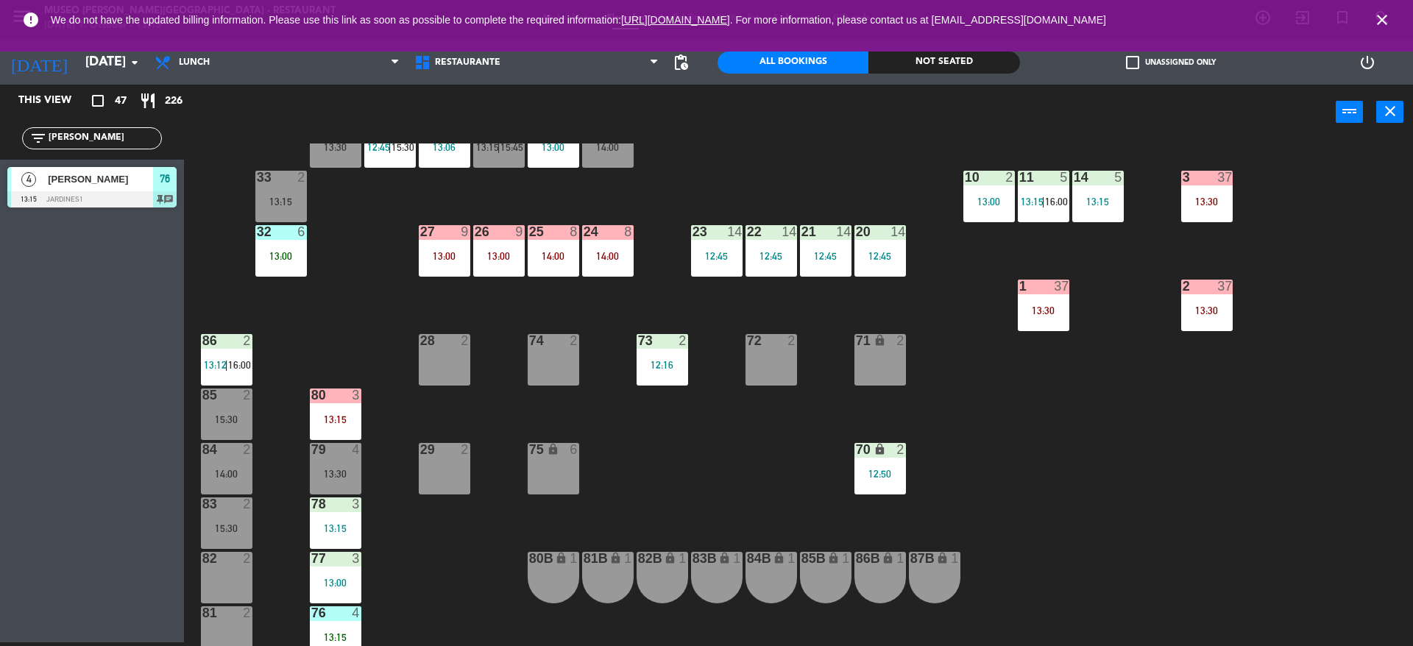
click at [330, 422] on div "13:15" at bounding box center [336, 419] width 52 height 10
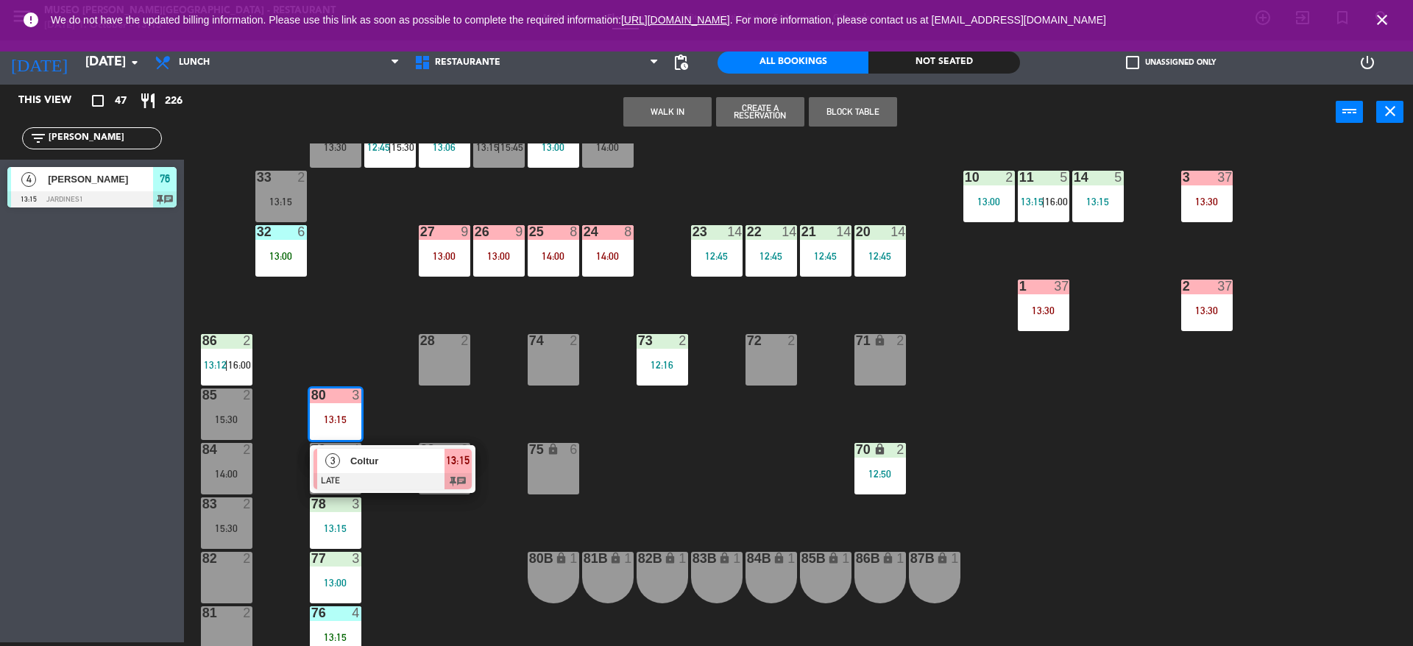
click at [384, 466] on span "Coltur" at bounding box center [397, 460] width 94 height 15
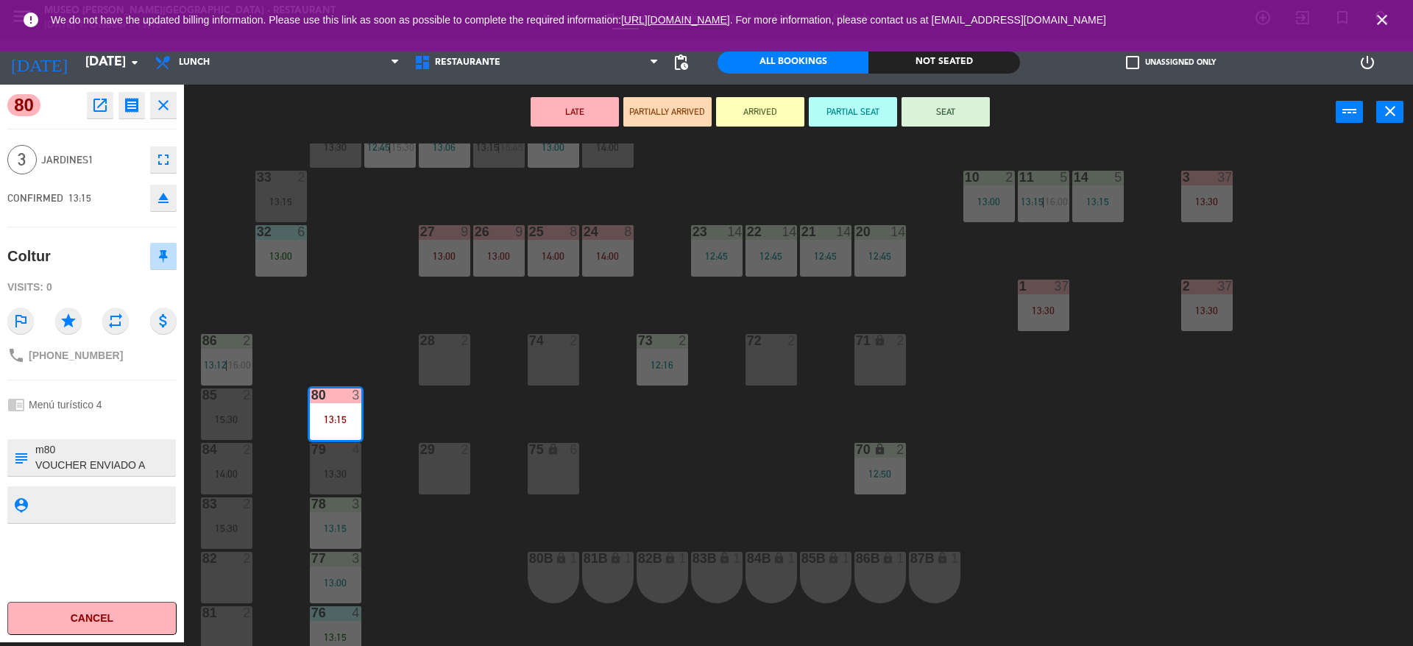
click at [127, 160] on span "Jardines1" at bounding box center [92, 160] width 102 height 17
click at [937, 110] on button "SEAT" at bounding box center [946, 111] width 88 height 29
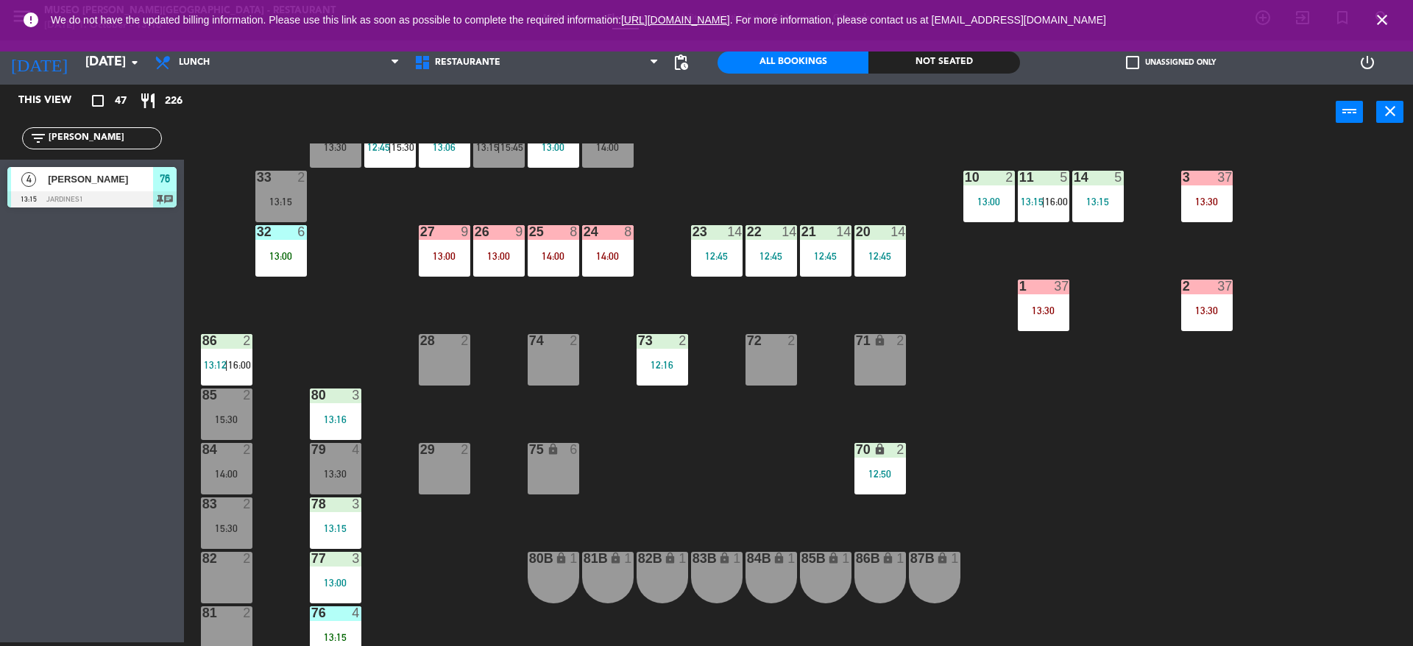
click at [762, 199] on div "44 5 12:30 49 2 54 5 13:15 64 block 2 13:30 48 7 12:30 | 15:45 53 7 12:30 | 15:…" at bounding box center [805, 395] width 1215 height 503
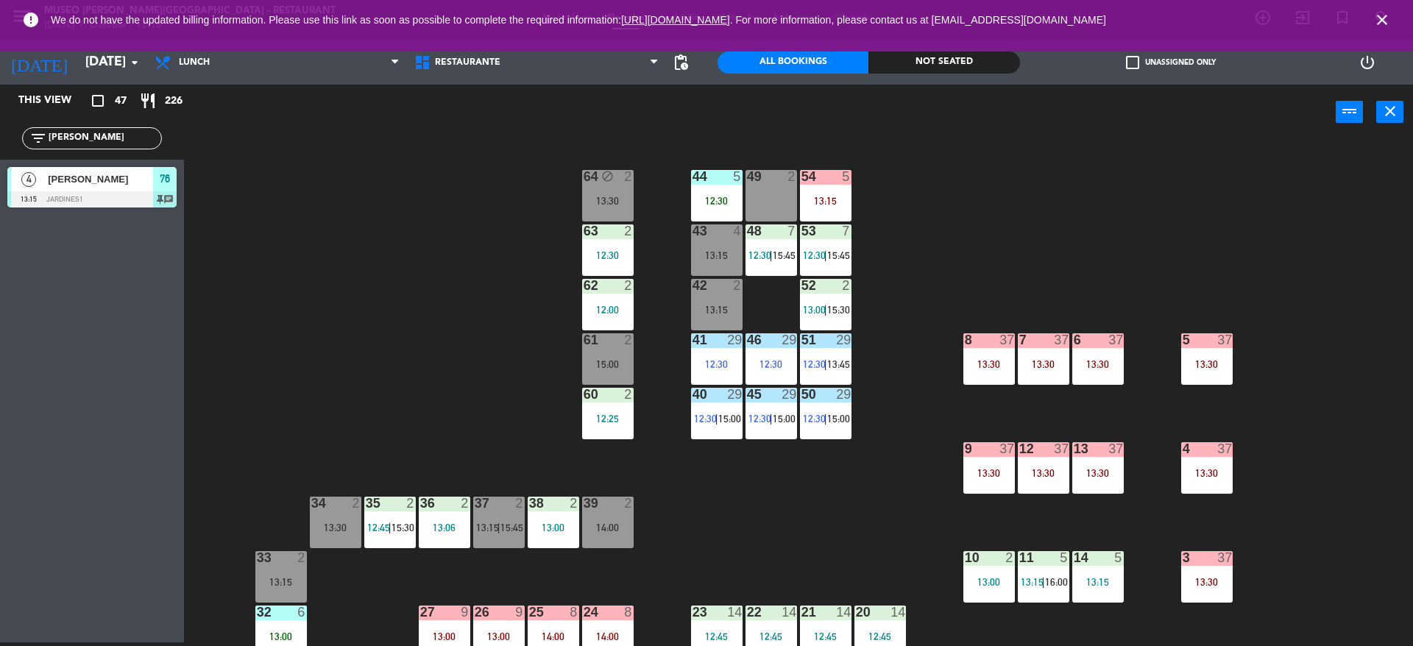
click at [469, 350] on div "44 5 12:30 49 2 54 5 13:15 64 block 2 13:30 48 7 12:30 | 15:45 53 7 12:30 | 15:…" at bounding box center [805, 395] width 1215 height 503
click at [736, 301] on div "42 2 13:15" at bounding box center [717, 305] width 52 height 52
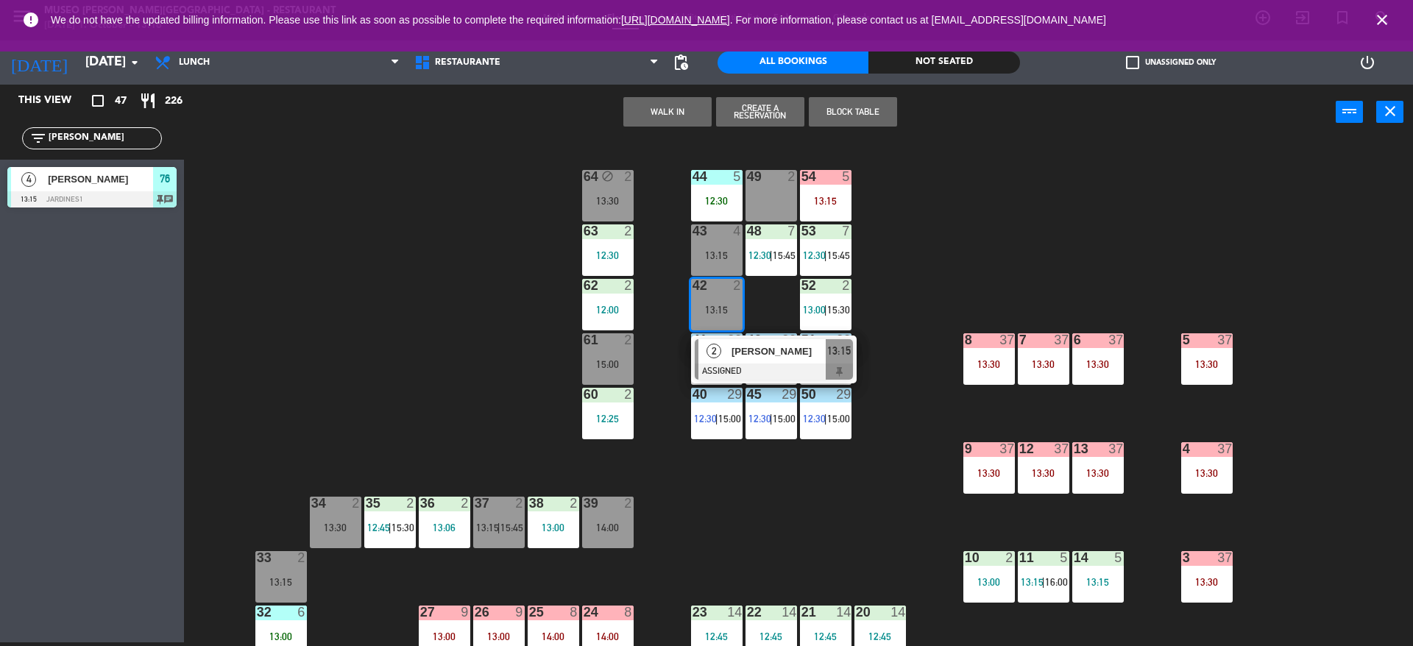
click at [436, 299] on div "44 5 12:30 49 2 54 5 13:15 64 block 2 13:30 48 7 12:30 | 15:45 53 7 12:30 | 15:…" at bounding box center [805, 395] width 1215 height 503
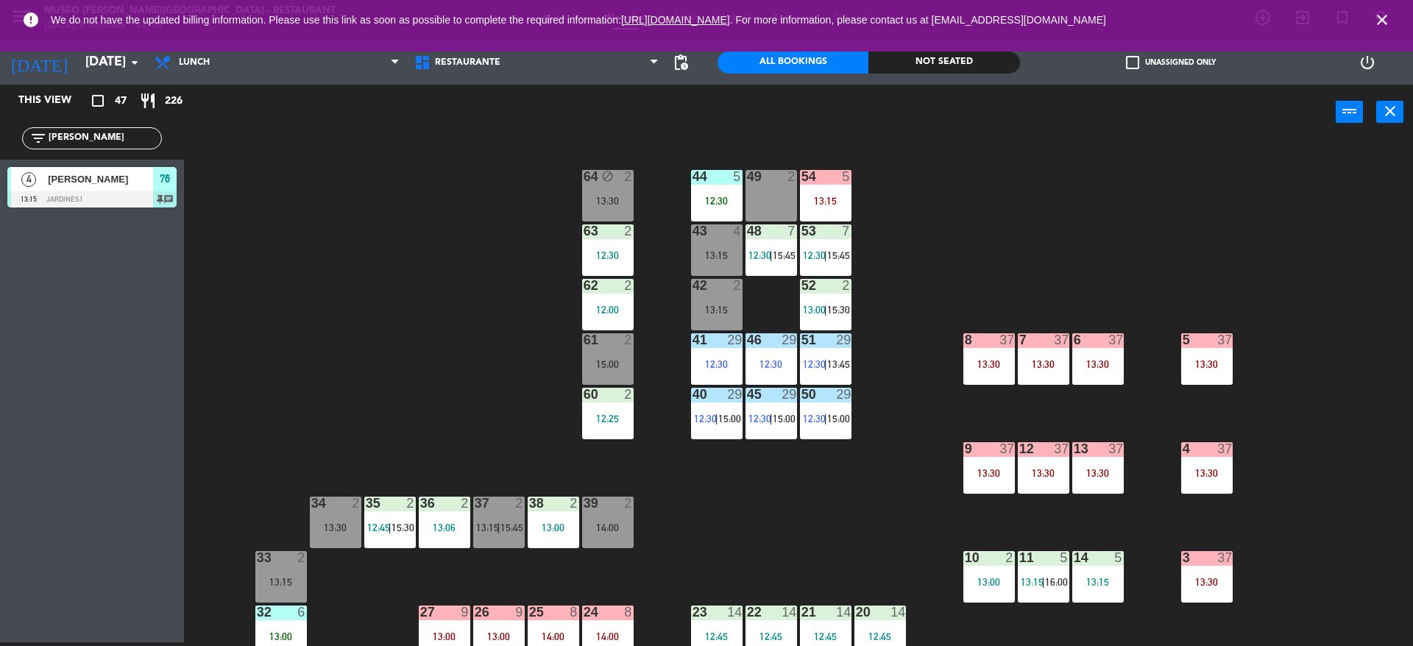
click at [464, 361] on div "44 5 12:30 49 2 54 5 13:15 64 block 2 13:30 48 7 12:30 | 15:45 53 7 12:30 | 15:…" at bounding box center [805, 395] width 1215 height 503
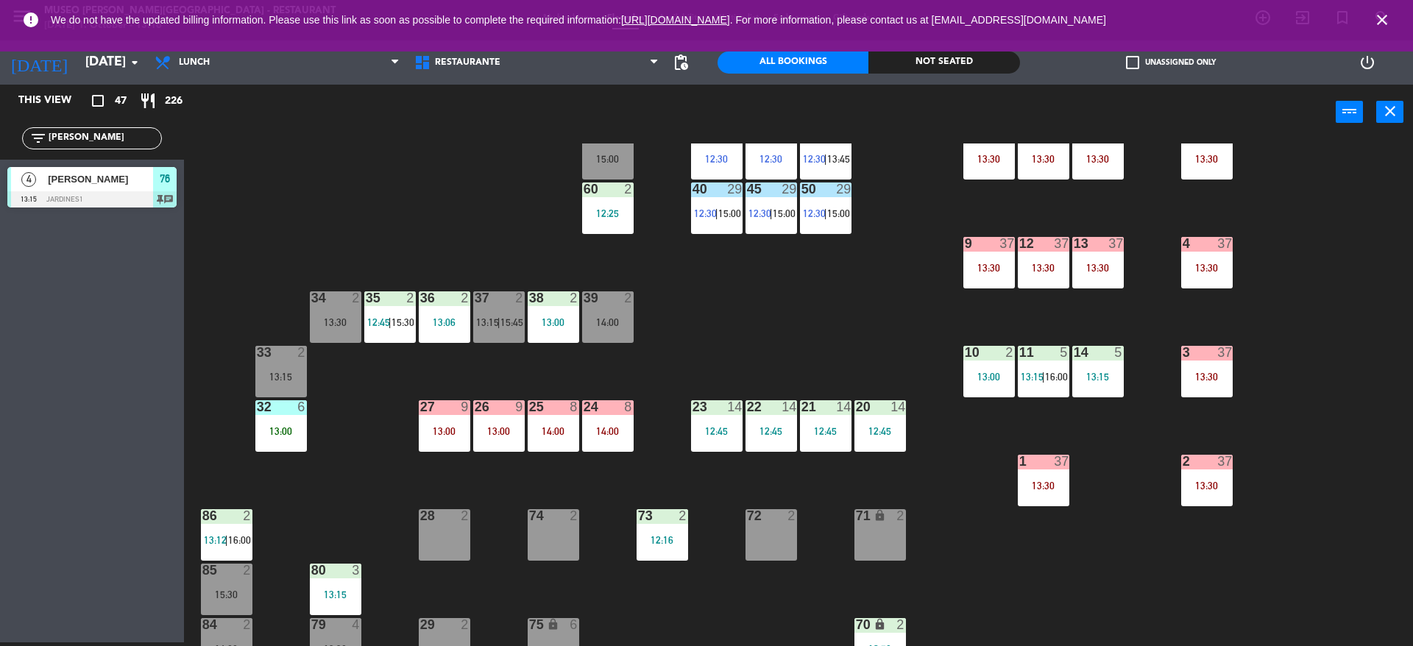
scroll to position [276, 0]
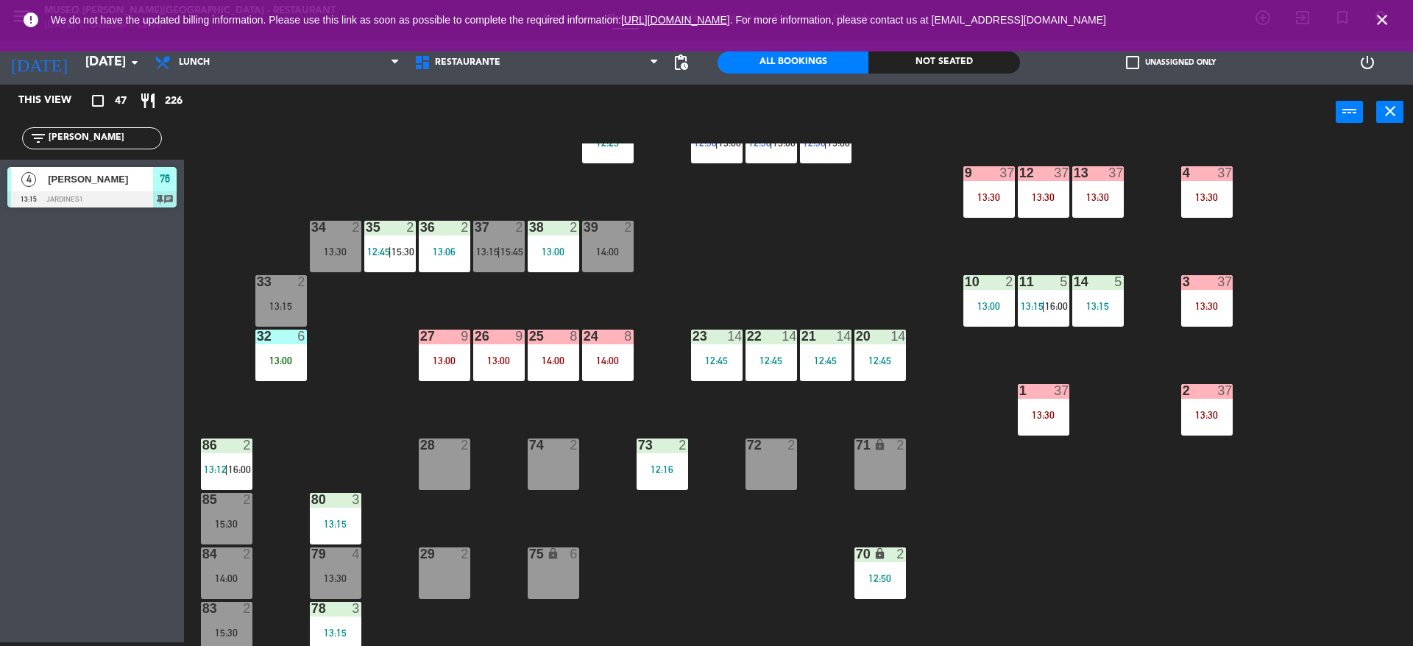
click at [334, 529] on div "13:15" at bounding box center [336, 524] width 52 height 10
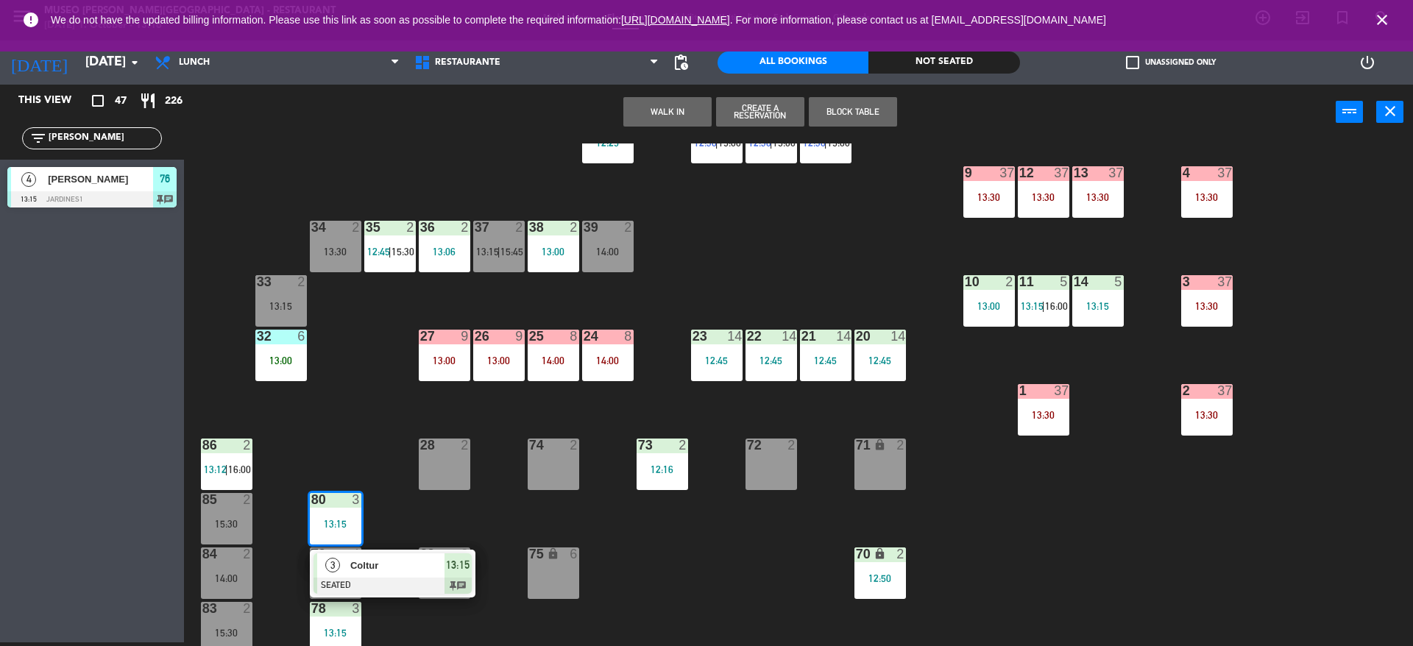
click at [349, 580] on div at bounding box center [393, 586] width 158 height 16
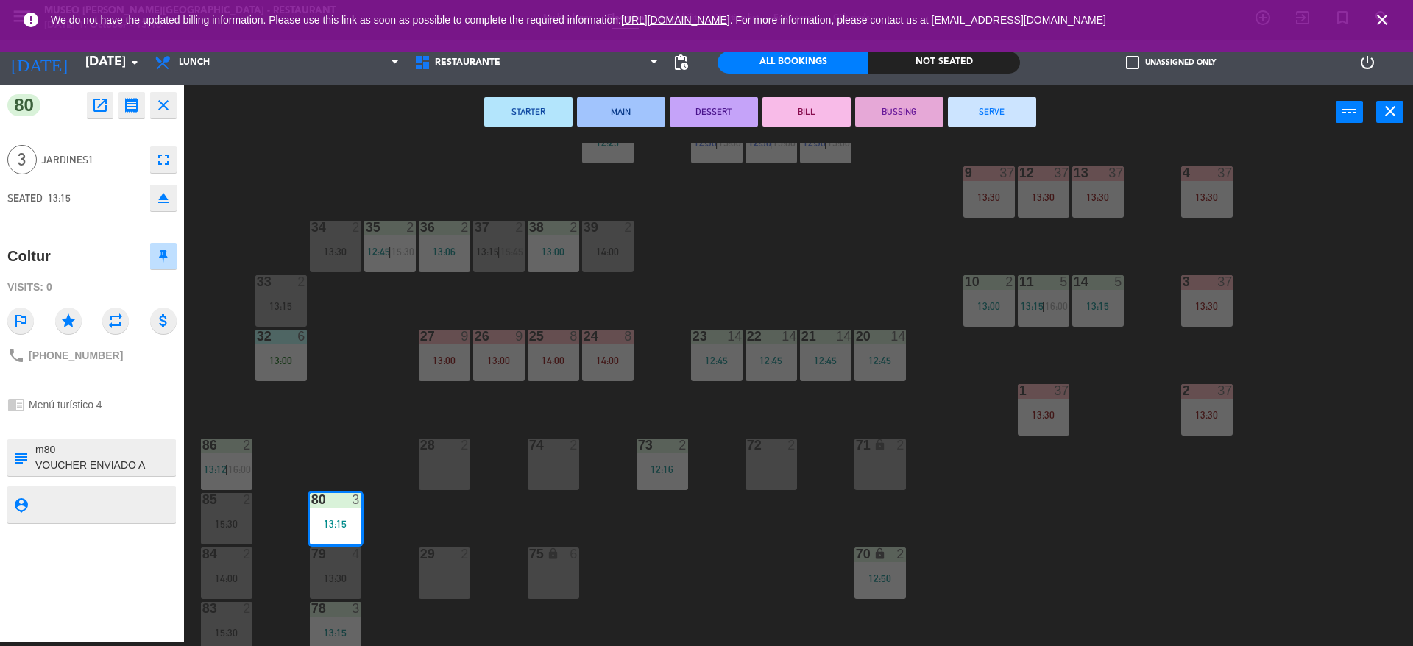
click at [252, 429] on div "44 5 12:30 49 2 54 5 13:15 64 block 2 13:30 48 7 12:30 | 15:45 53 7 12:30 | 15:…" at bounding box center [805, 395] width 1215 height 503
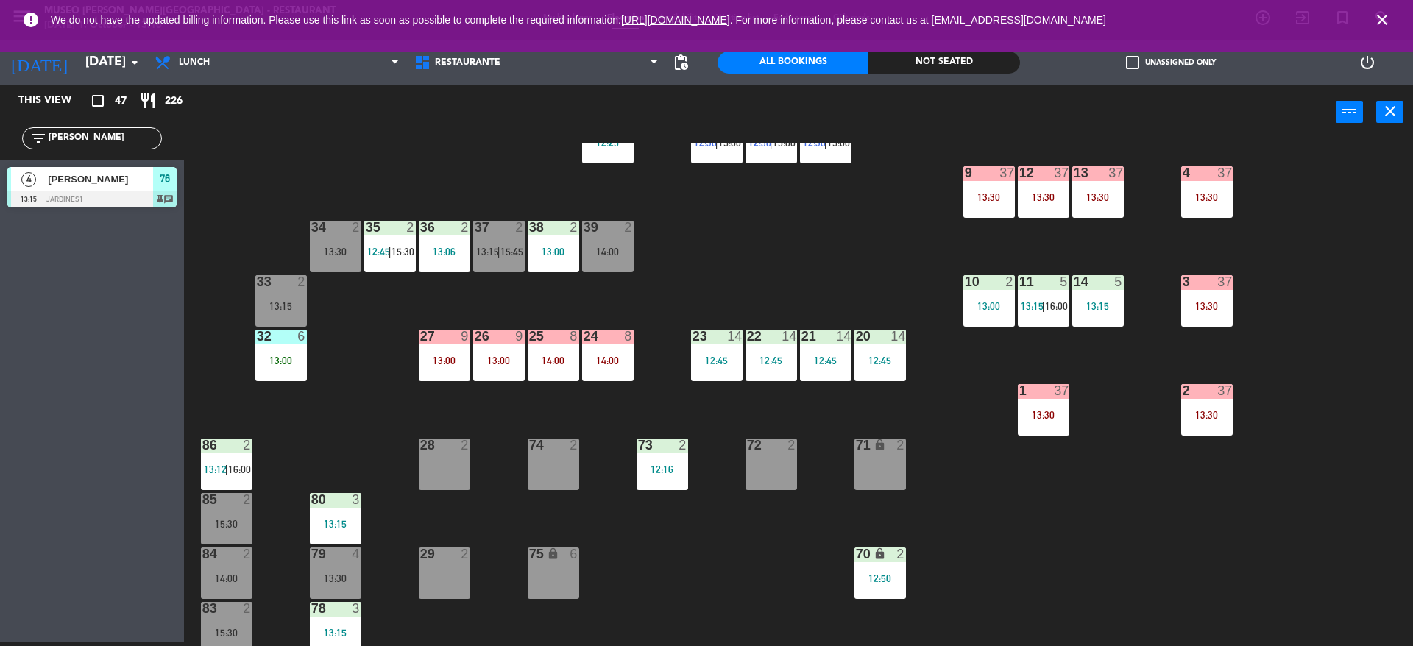
drag, startPoint x: 99, startPoint y: 148, endPoint x: 72, endPoint y: 148, distance: 26.5
click at [72, 148] on div "filter_list [PERSON_NAME]" at bounding box center [92, 138] width 140 height 22
click at [353, 514] on div "80 3 13:15" at bounding box center [336, 519] width 52 height 52
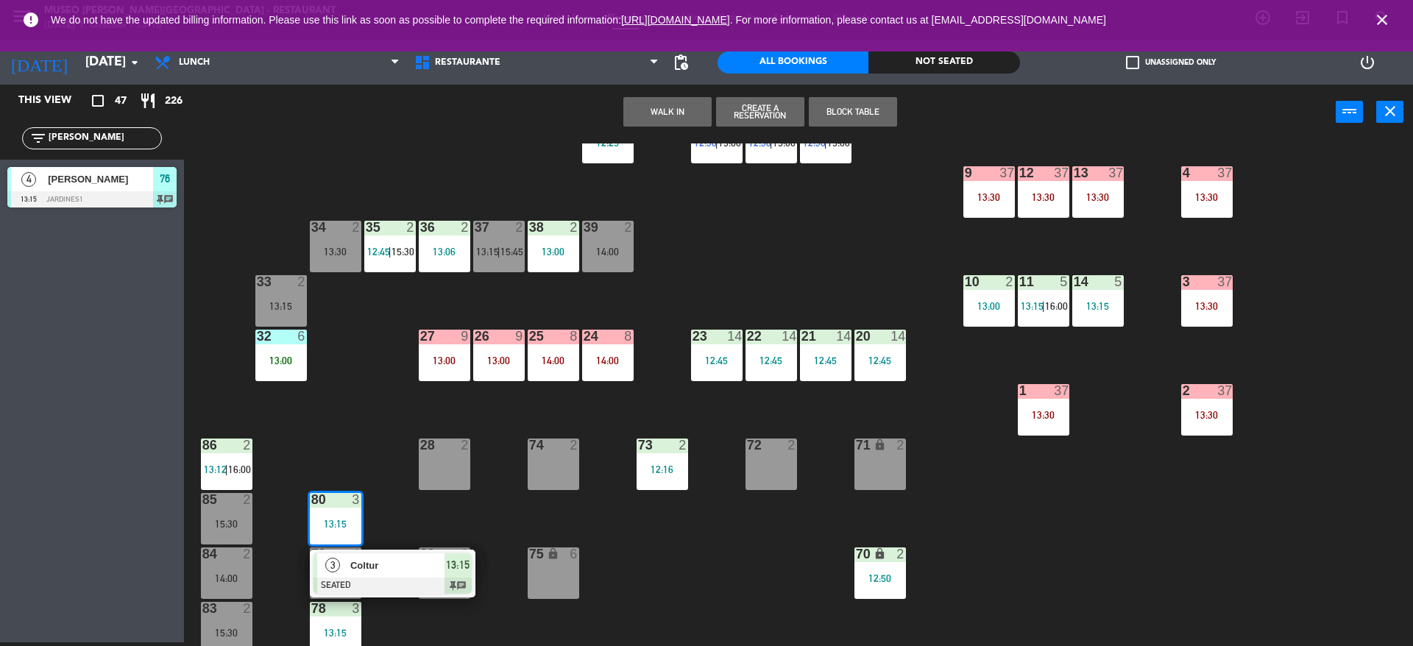
click at [403, 571] on span "Coltur" at bounding box center [397, 565] width 94 height 15
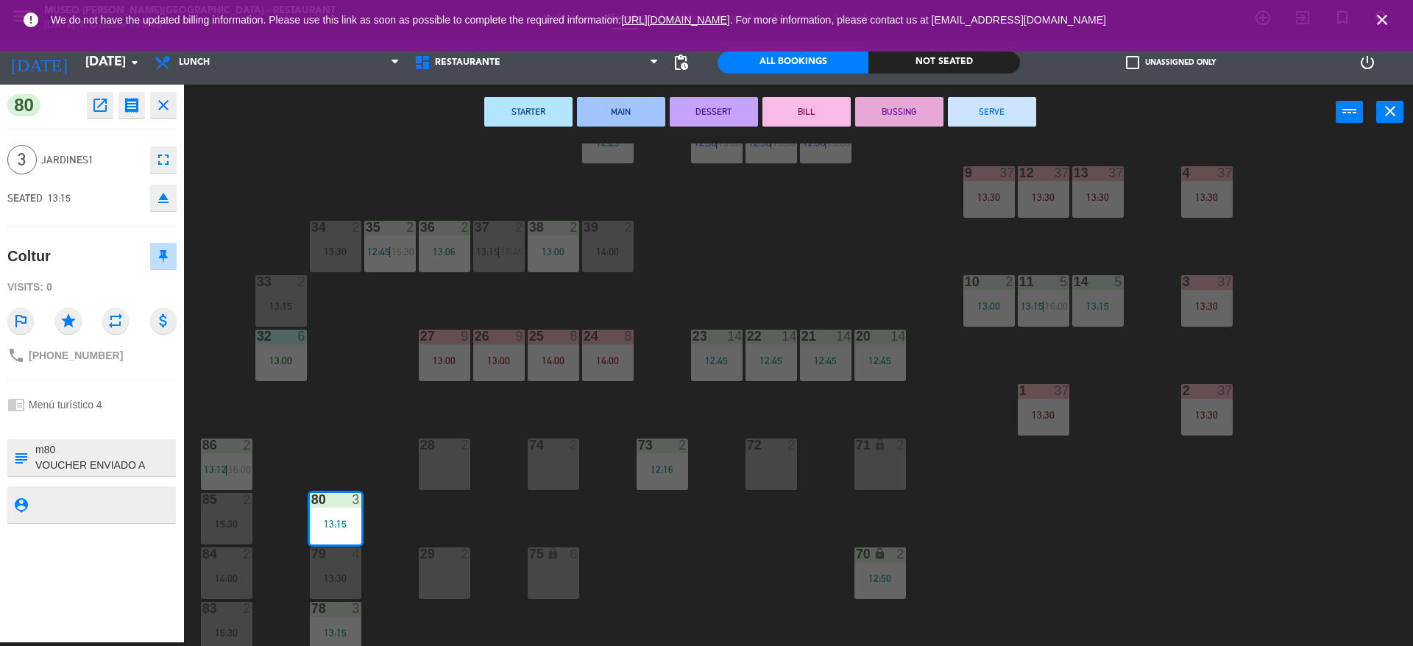
click at [149, 445] on textarea at bounding box center [104, 457] width 141 height 31
click at [332, 210] on div "44 5 12:30 49 2 54 5 13:15 64 block 2 13:30 48 7 12:30 | 15:45 53 7 12:30 | 15:…" at bounding box center [805, 395] width 1215 height 503
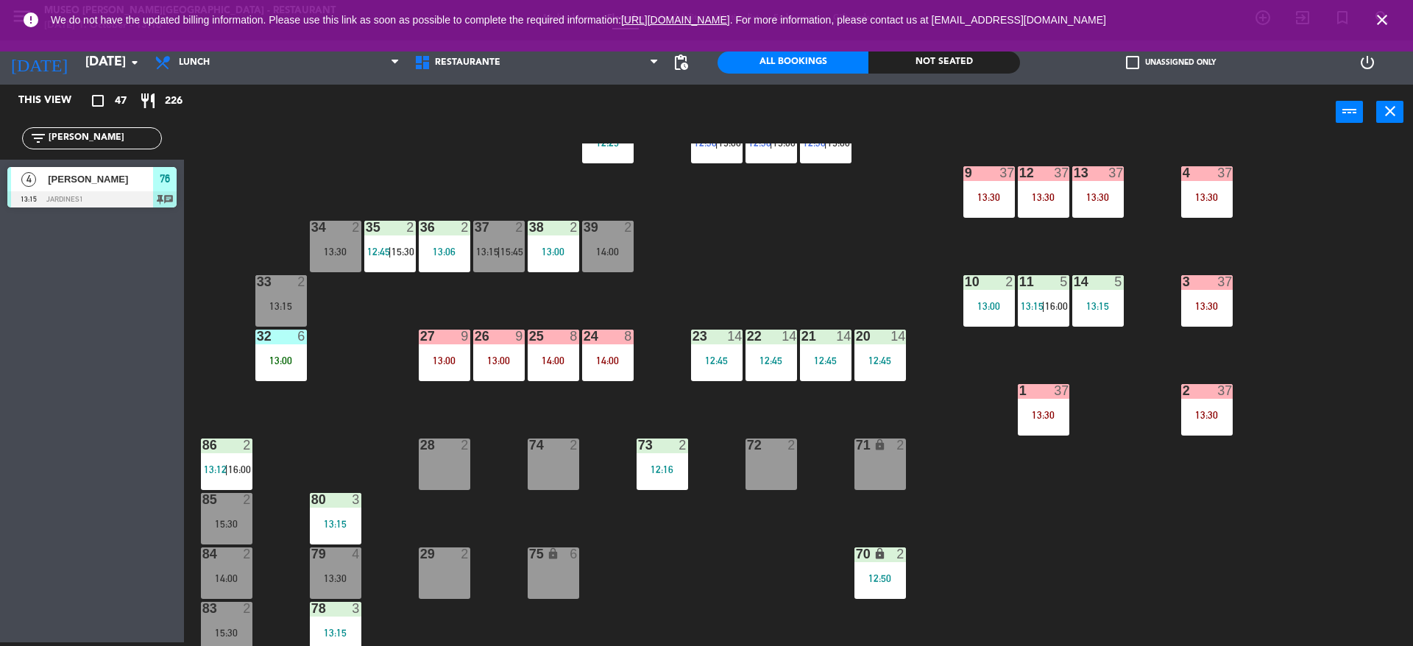
click at [1050, 322] on div "11 5 13:15 | 16:00" at bounding box center [1044, 301] width 52 height 52
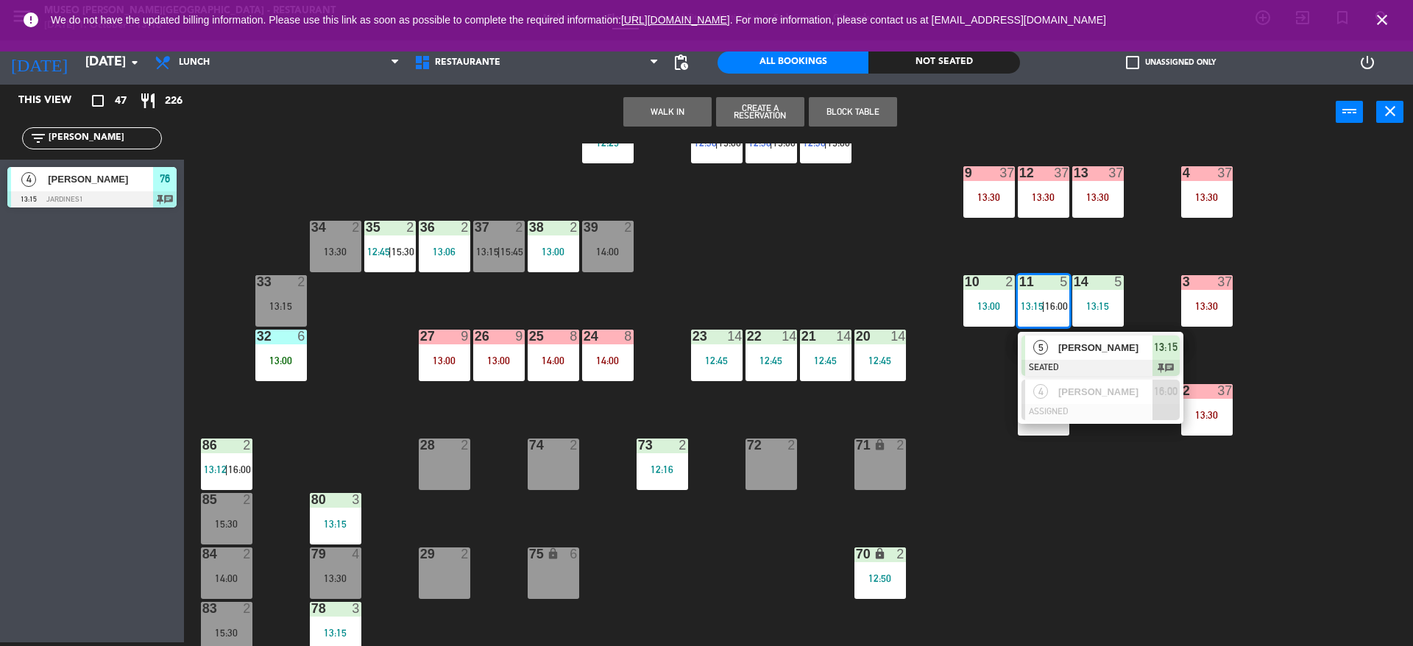
click at [1049, 360] on div at bounding box center [1101, 368] width 158 height 16
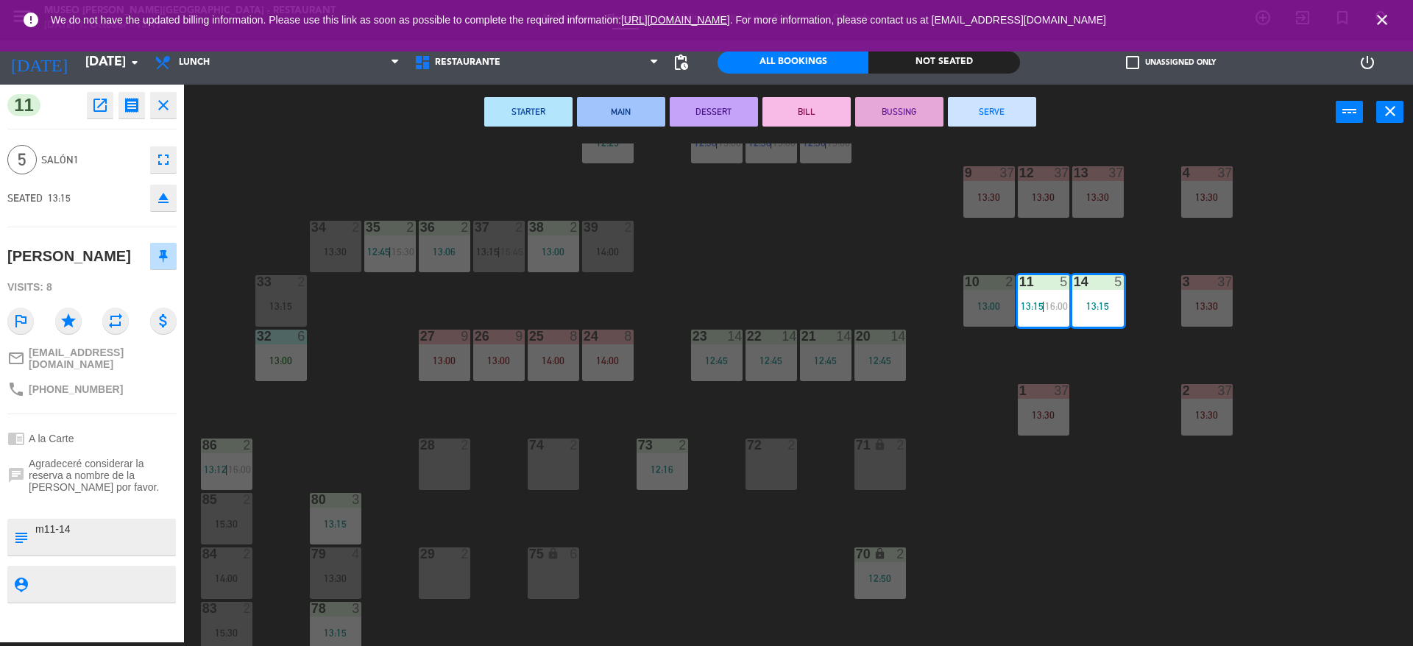
click at [1049, 359] on div "44 5 12:30 49 2 54 5 13:15 64 block 2 13:30 48 7 12:30 | 15:45 53 7 12:30 | 15:…" at bounding box center [805, 395] width 1215 height 503
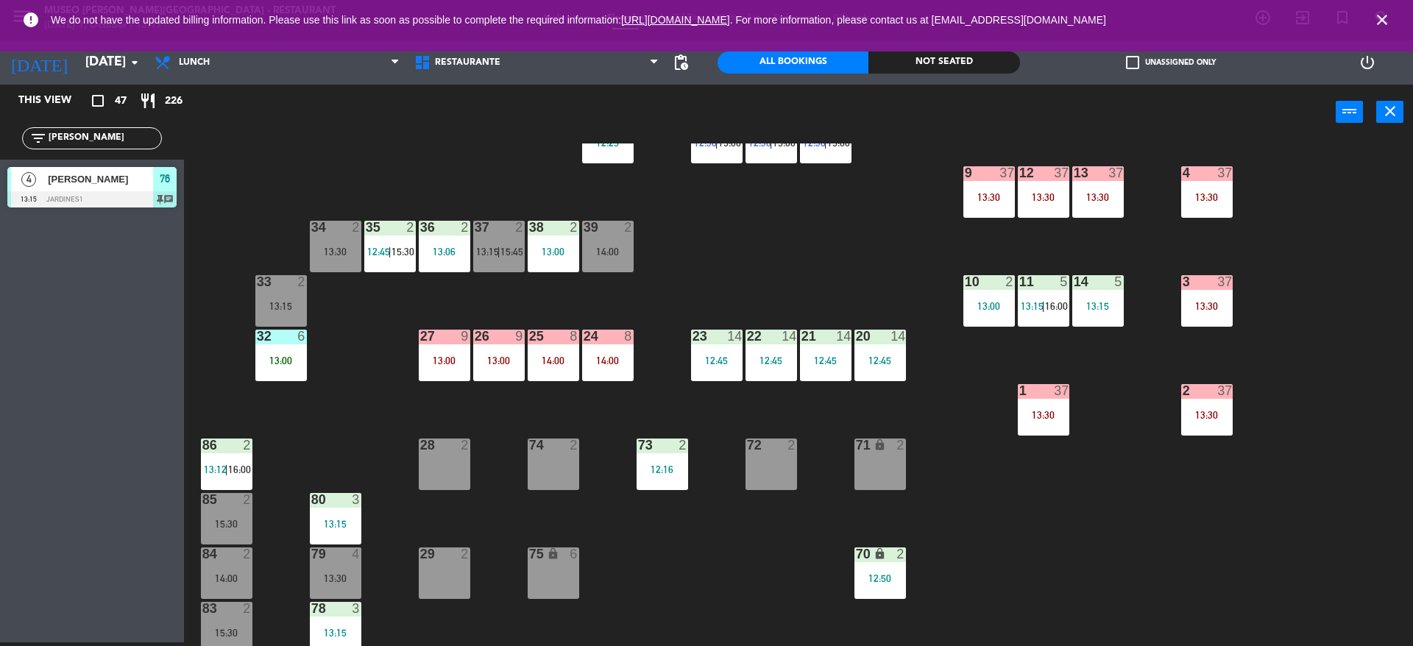
click at [1207, 311] on div "13:30" at bounding box center [1207, 306] width 52 height 10
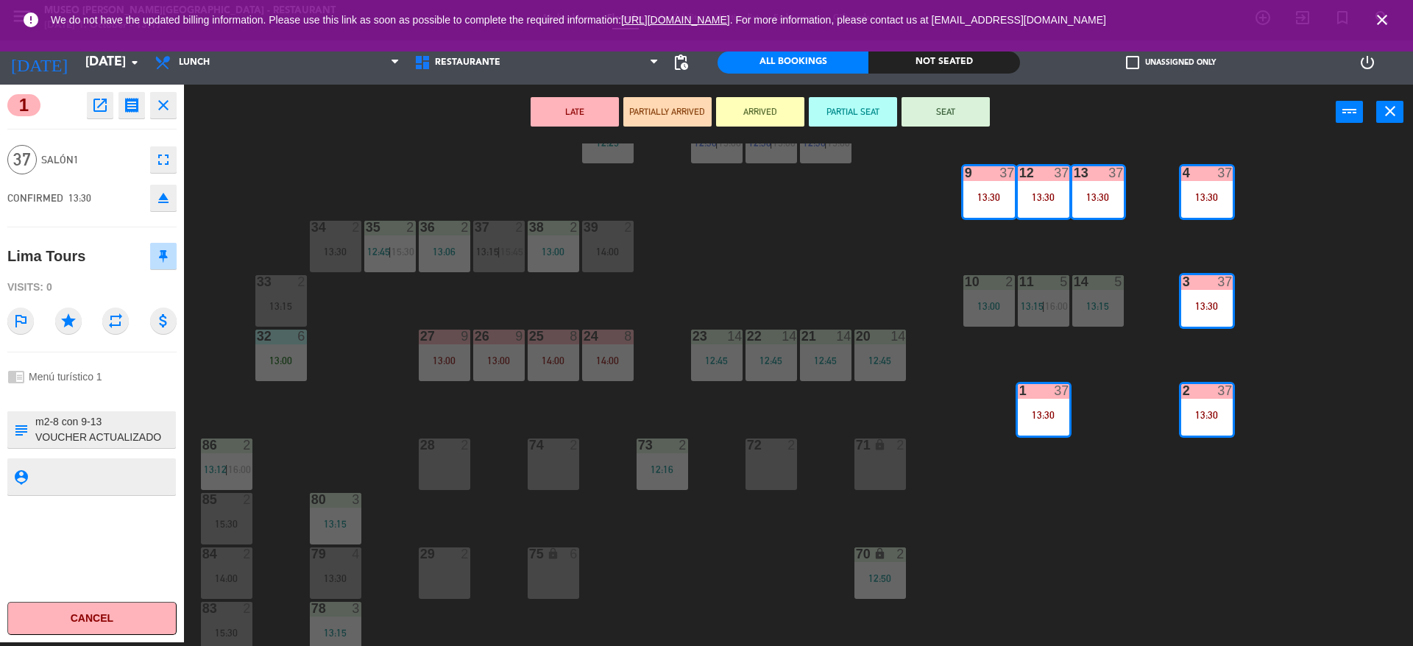
click at [789, 277] on div "44 5 12:30 49 2 54 5 13:15 64 block 2 13:30 48 7 12:30 | 15:45 53 7 12:30 | 15:…" at bounding box center [805, 395] width 1215 height 503
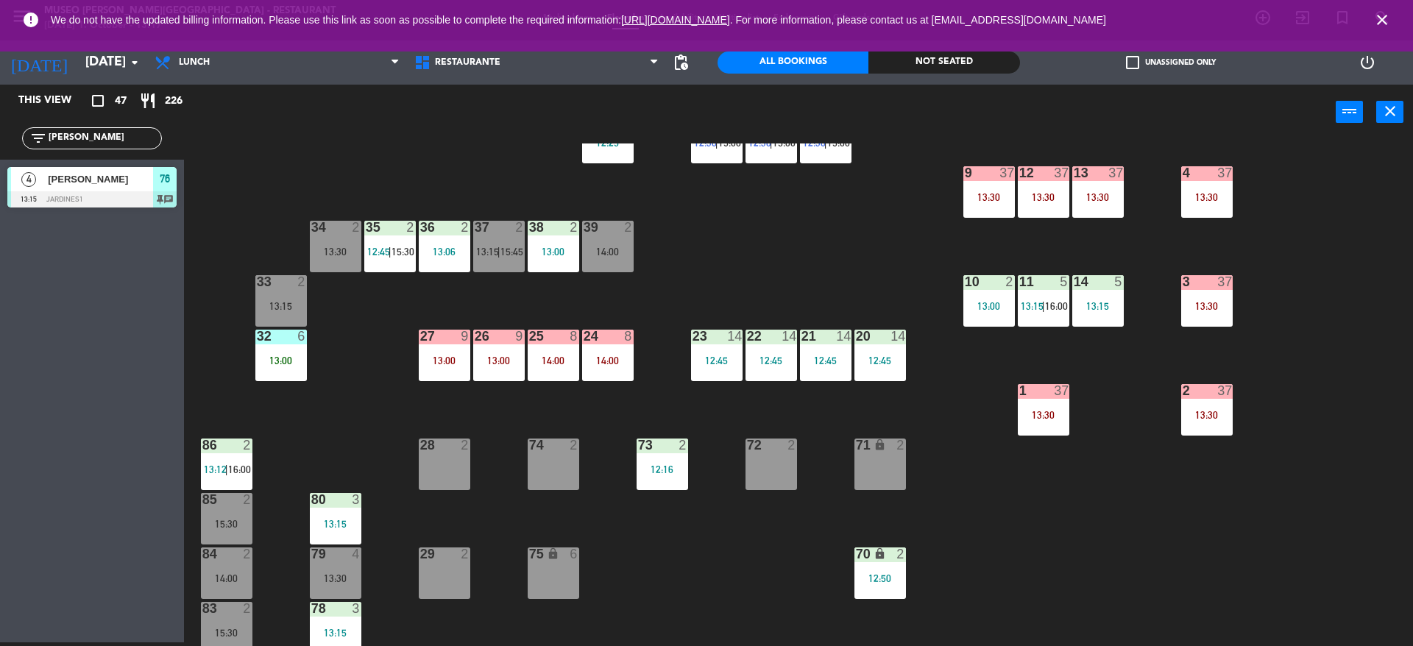
click at [1093, 201] on div "13:30" at bounding box center [1098, 197] width 52 height 10
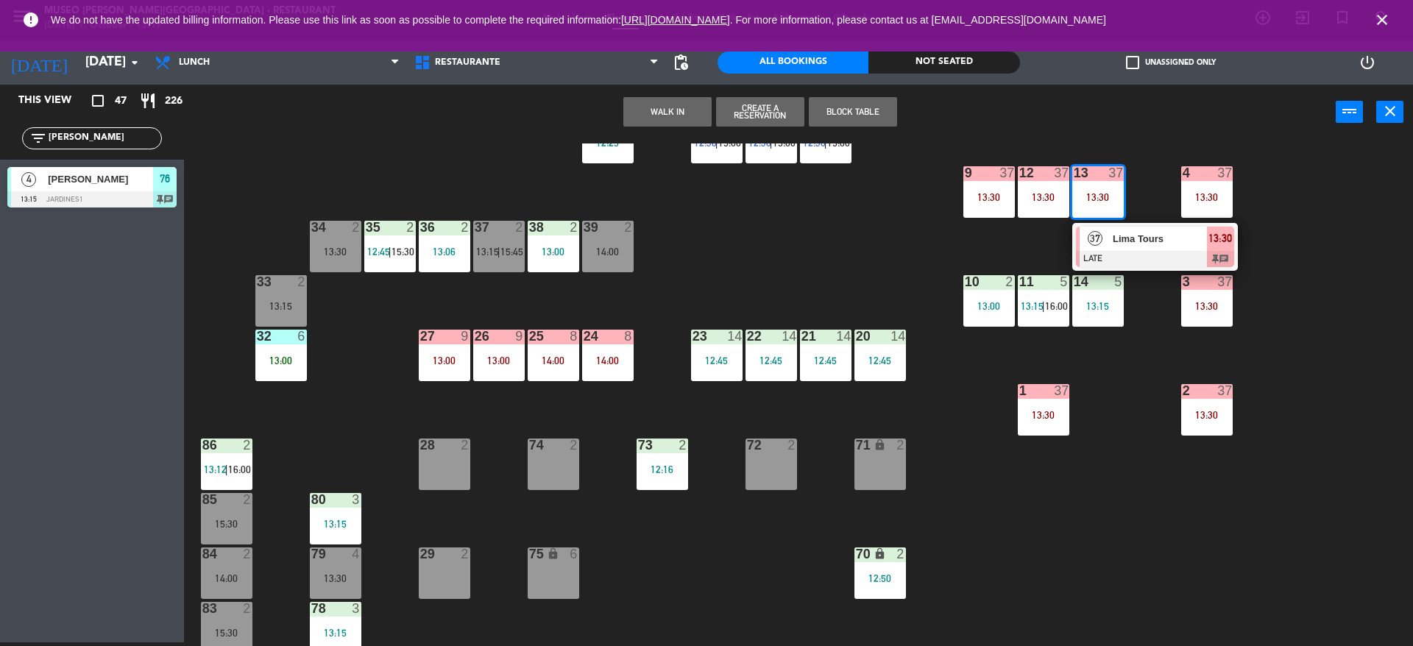
click at [1094, 244] on span "37" at bounding box center [1095, 238] width 15 height 15
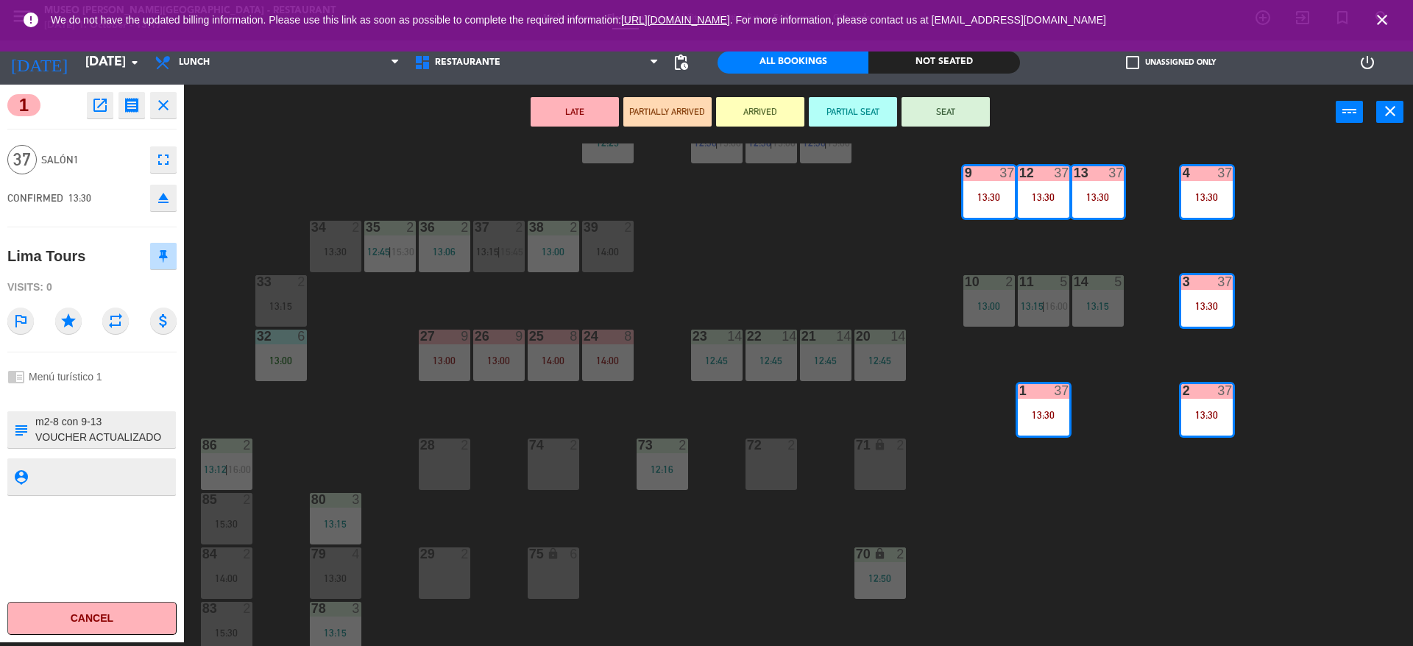
click at [979, 119] on button "SEAT" at bounding box center [946, 111] width 88 height 29
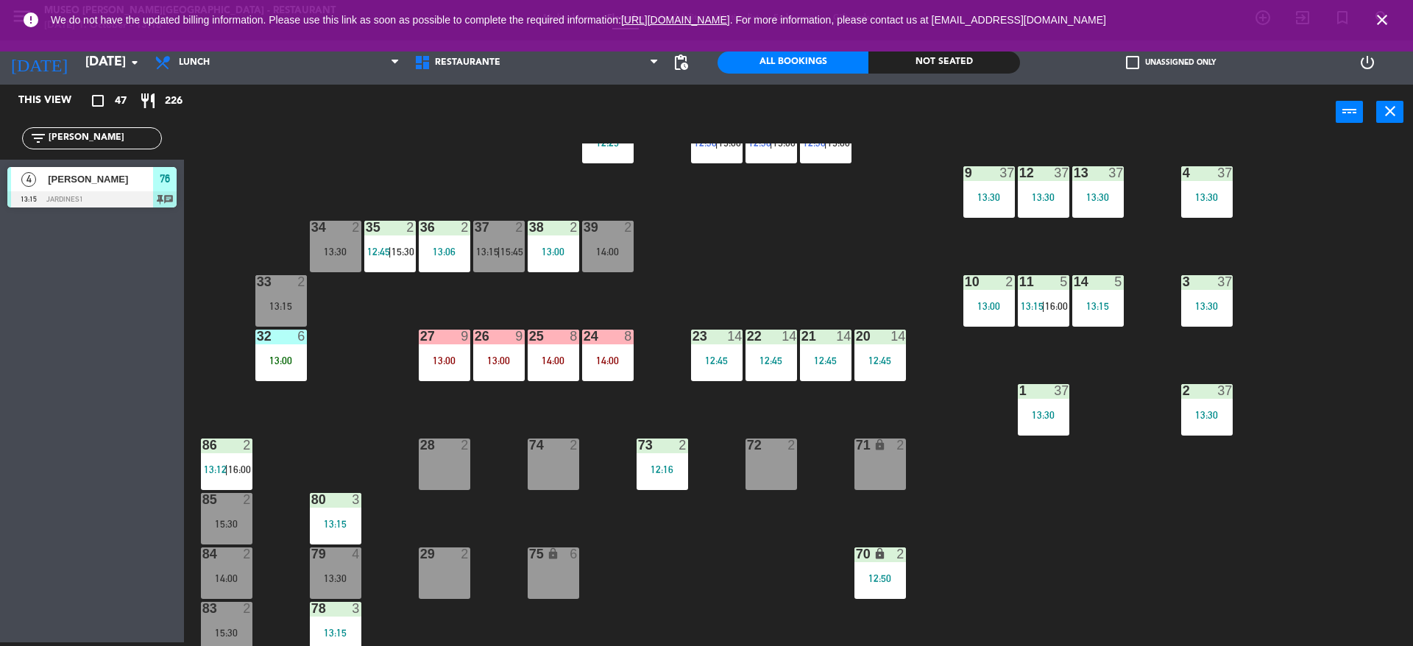
click at [801, 288] on div "44 5 12:30 49 2 54 5 13:15 64 block 2 13:30 48 7 12:30 | 15:45 53 7 12:30 | 15:…" at bounding box center [805, 395] width 1215 height 503
click at [971, 200] on div "13:30" at bounding box center [989, 197] width 52 height 10
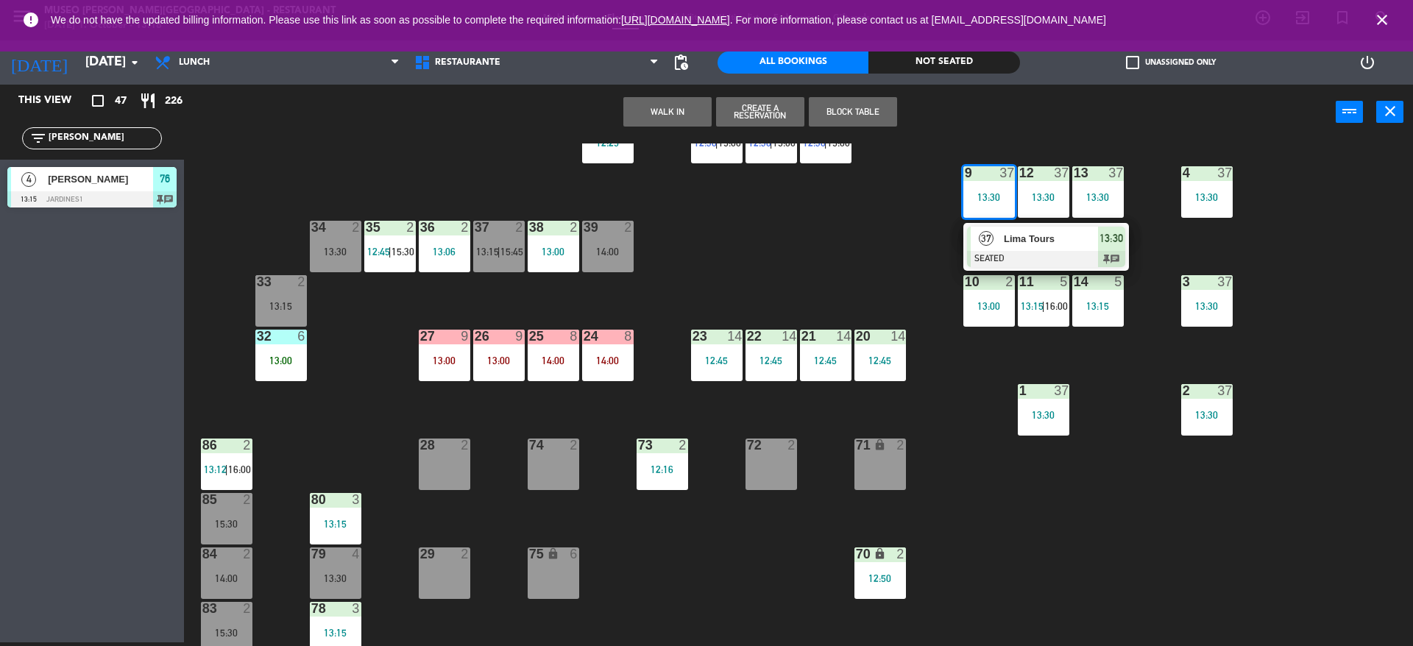
click at [982, 254] on div at bounding box center [1046, 259] width 158 height 16
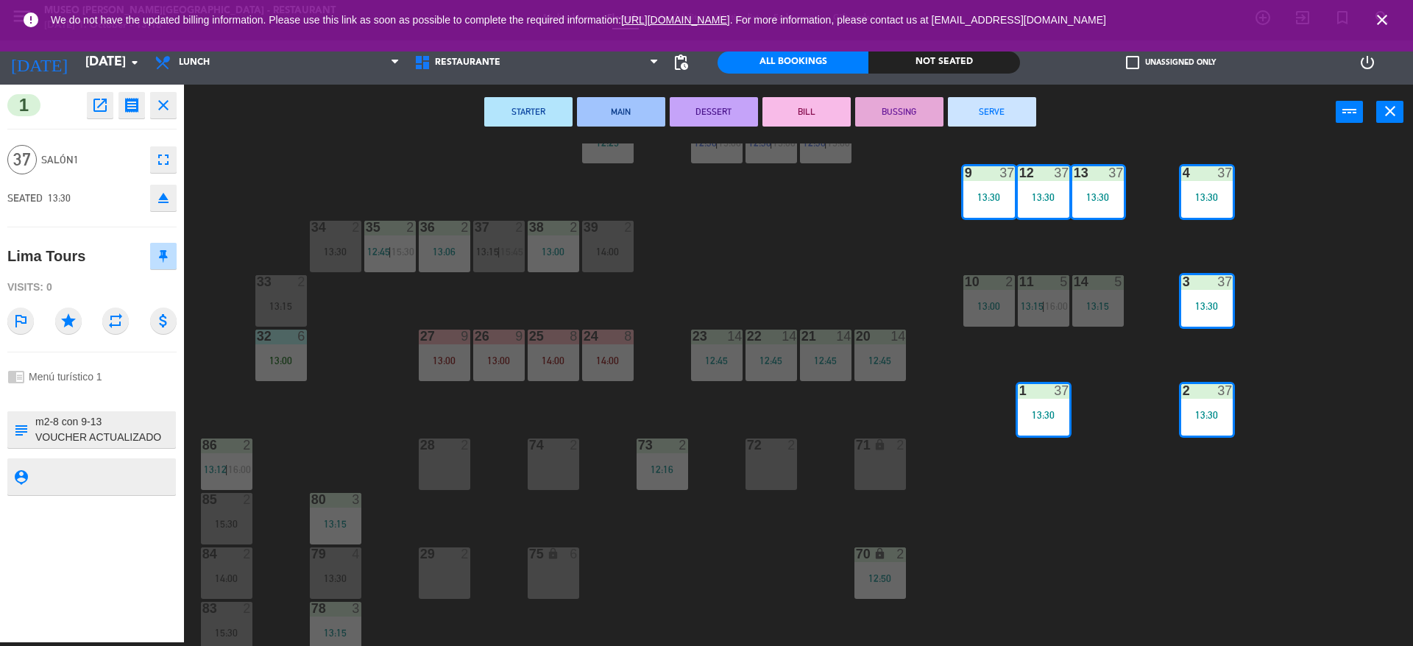
click at [870, 261] on div "44 5 12:30 49 2 54 5 13:15 64 block 2 13:30 48 7 12:30 | 15:45 53 7 12:30 | 15:…" at bounding box center [805, 395] width 1215 height 503
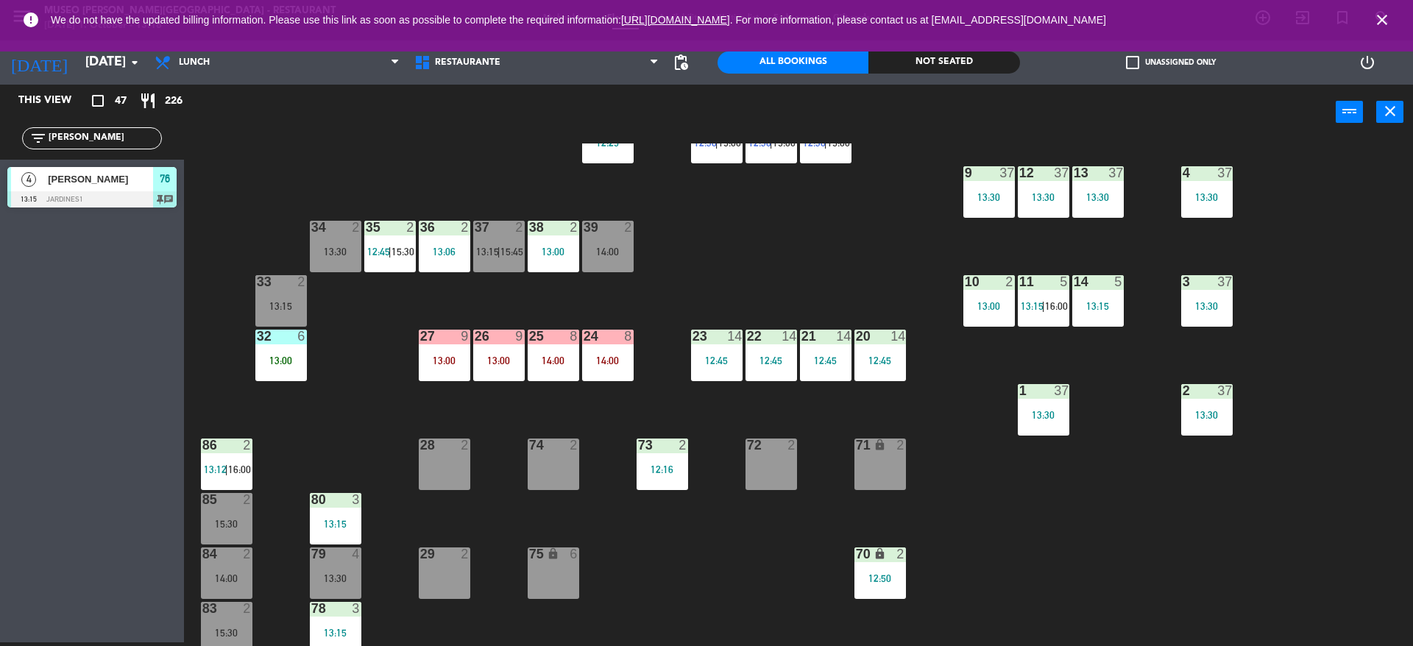
click at [611, 261] on div "39 2 14:00" at bounding box center [608, 247] width 52 height 52
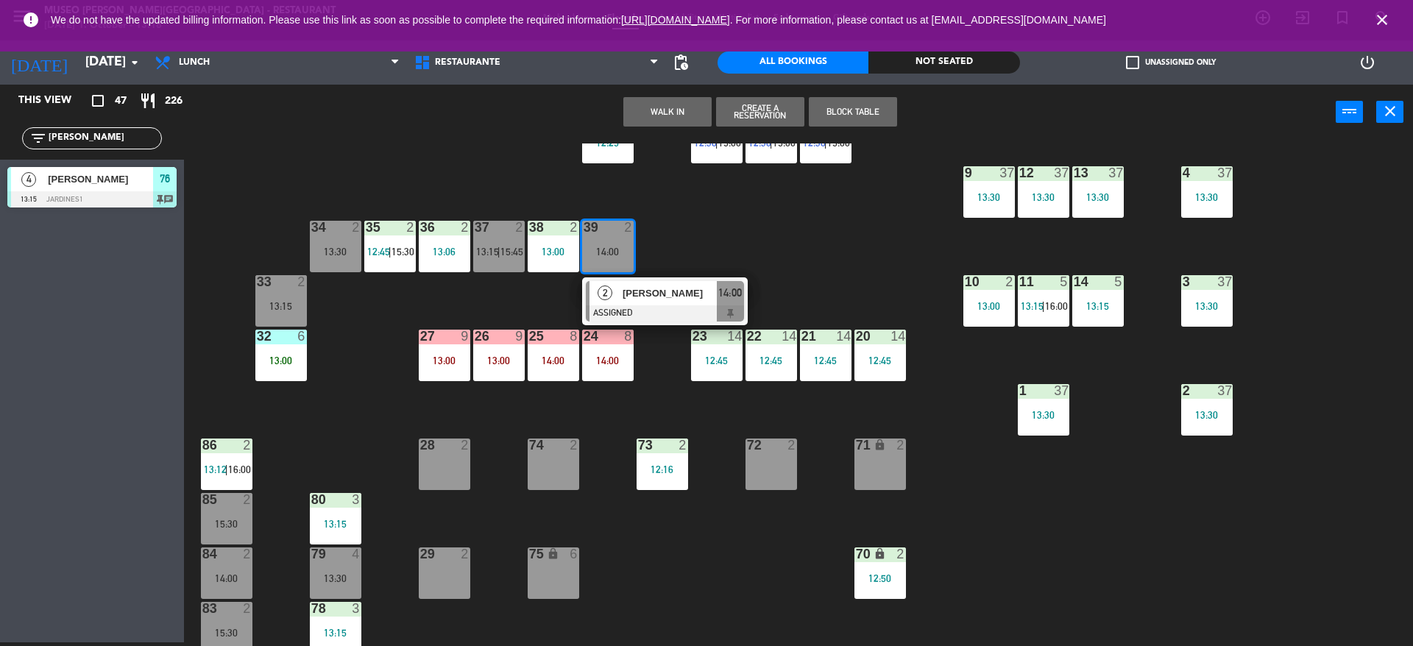
click at [669, 121] on button "WALK IN" at bounding box center [667, 111] width 88 height 29
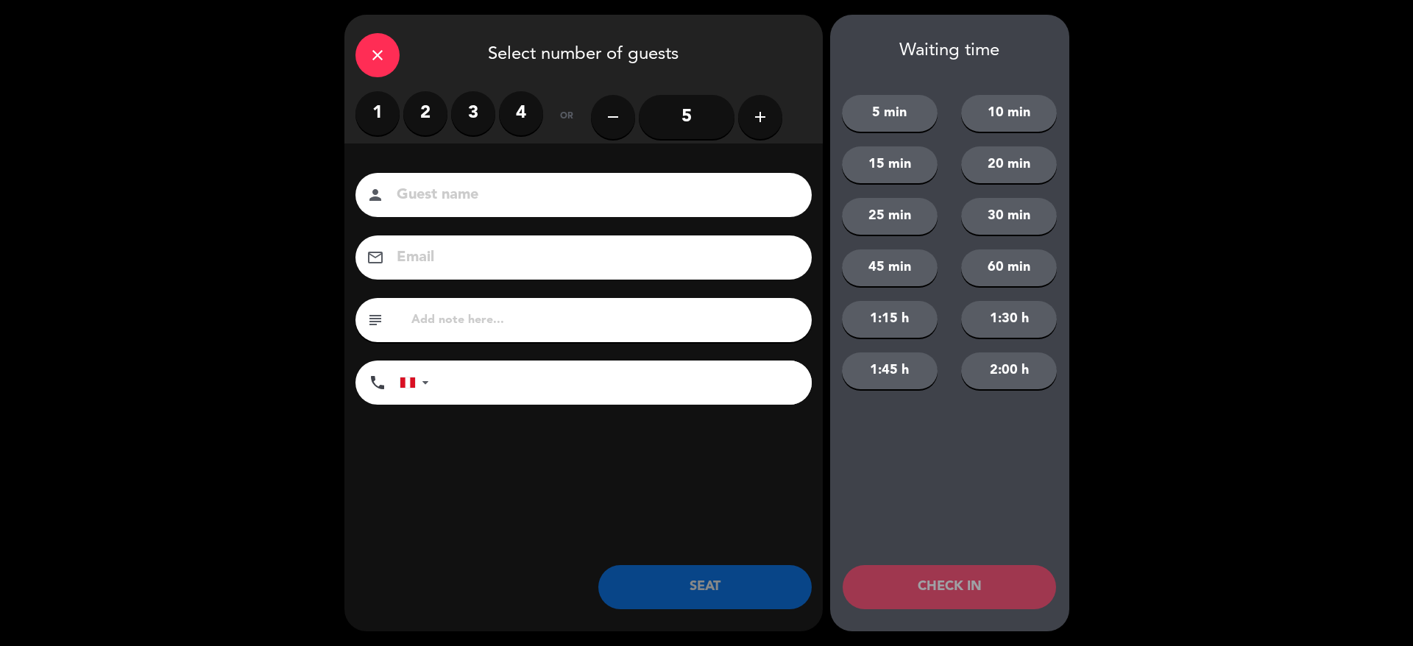
click at [417, 120] on label "2" at bounding box center [425, 113] width 44 height 44
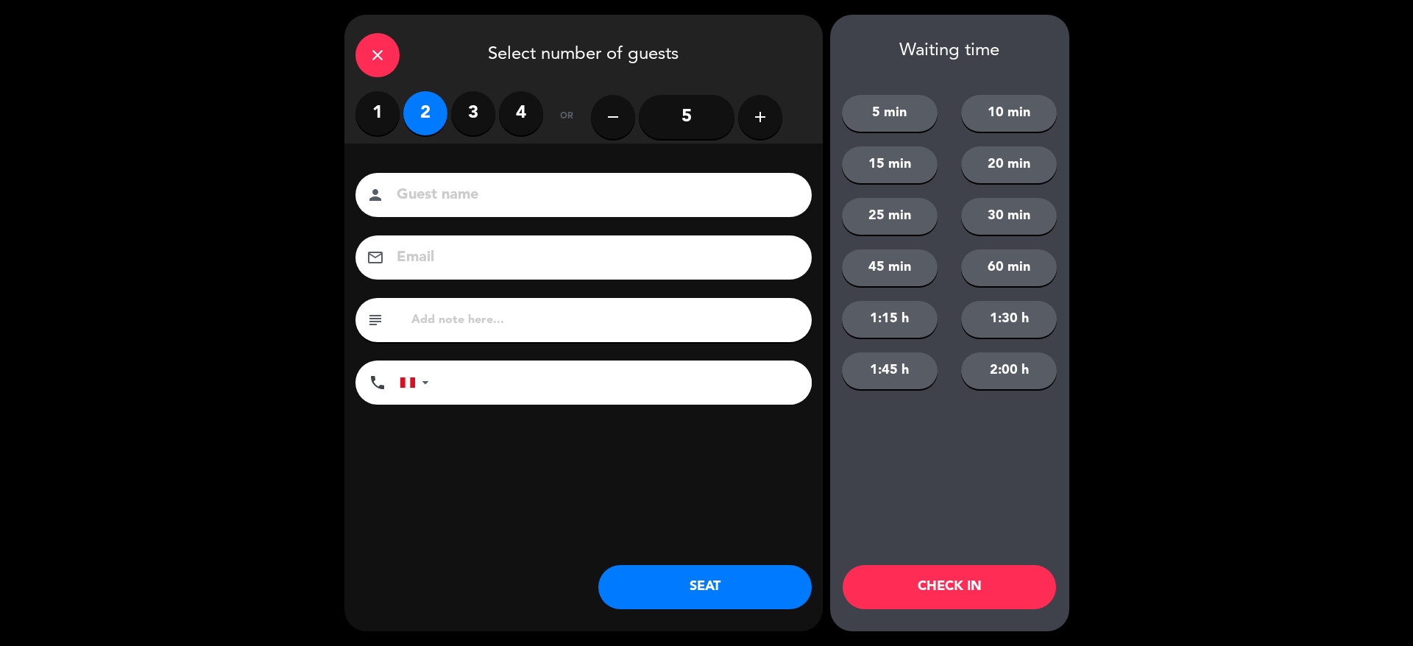
click at [467, 203] on input at bounding box center [593, 196] width 397 height 26
type input "WALK IN - SIMON"
click at [489, 386] on input "tel" at bounding box center [628, 383] width 368 height 44
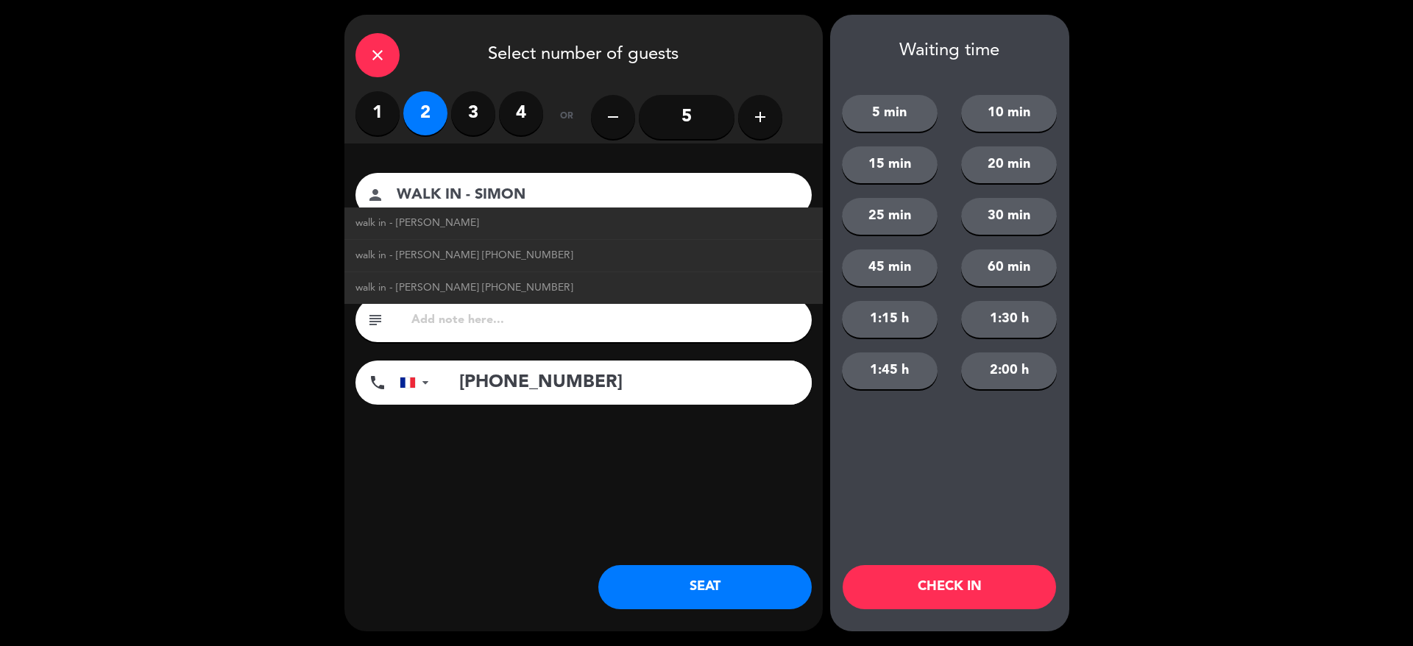
type input "[PHONE_NUMBER]"
click at [774, 447] on div "Guest name person WALK IN - [PERSON_NAME] walk in - [PERSON_NAME] walk in - [PE…" at bounding box center [583, 313] width 478 height 339
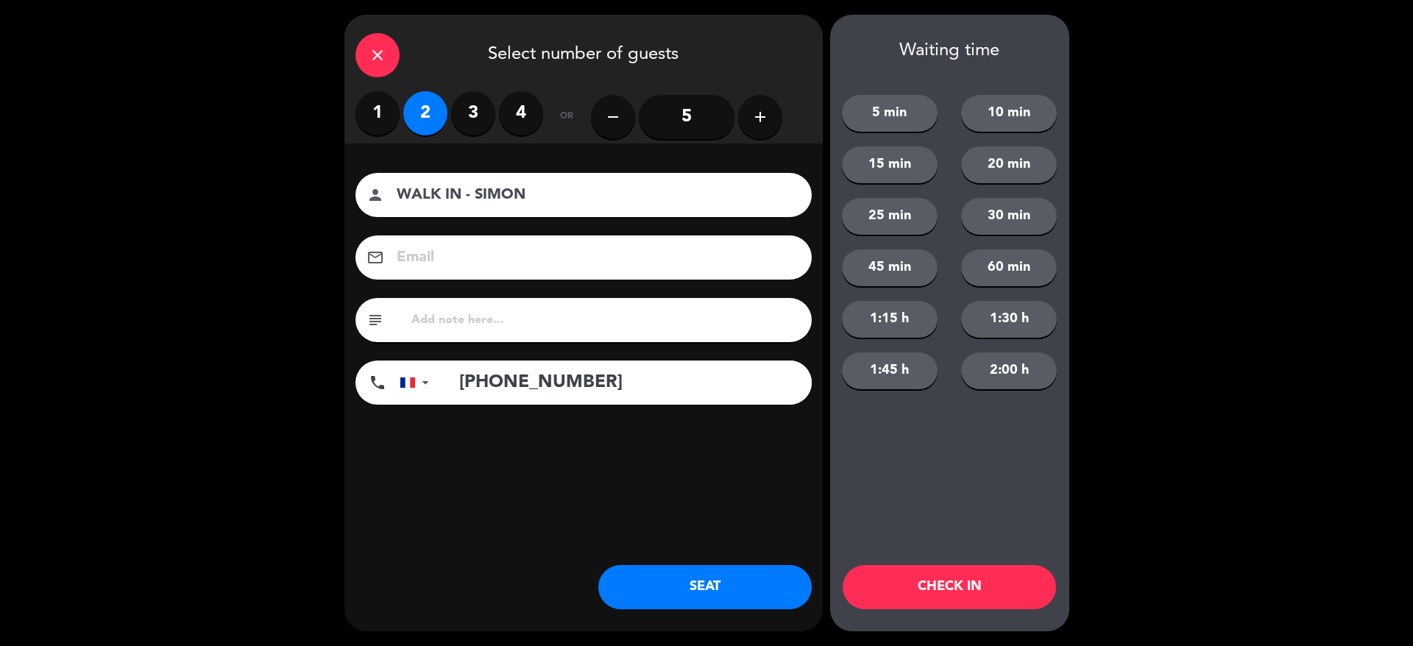
click at [665, 594] on button "SEAT" at bounding box center [704, 587] width 213 height 44
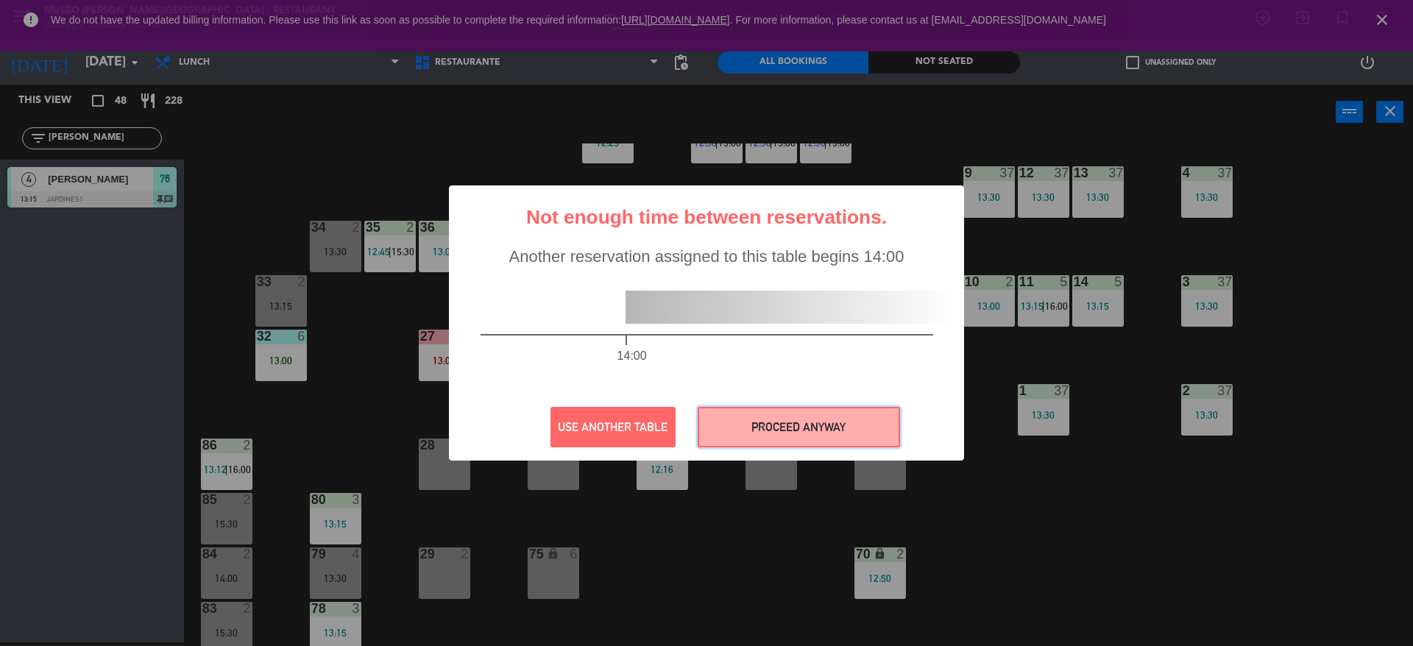
click at [848, 436] on button "PROCEED ANYWAY" at bounding box center [799, 427] width 202 height 40
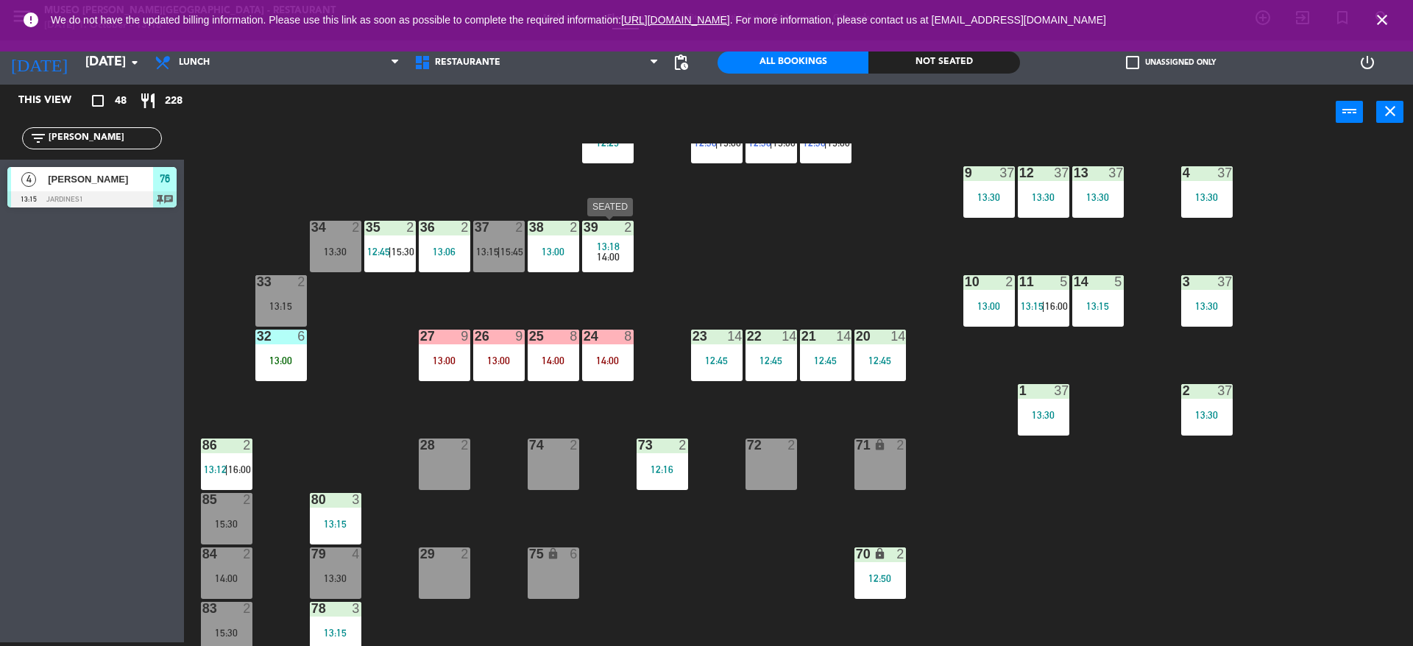
click at [616, 257] on span "14:00" at bounding box center [608, 257] width 23 height 12
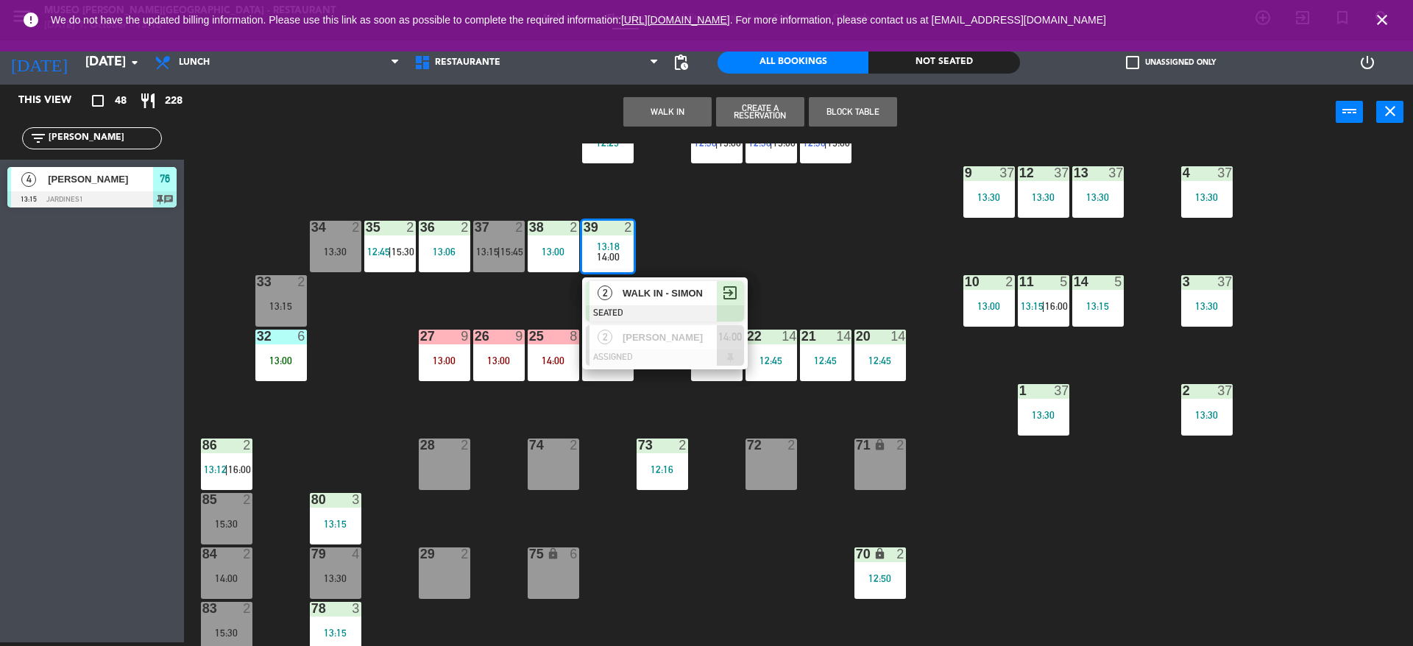
click at [643, 288] on span "WALK IN - SIMON" at bounding box center [670, 293] width 94 height 15
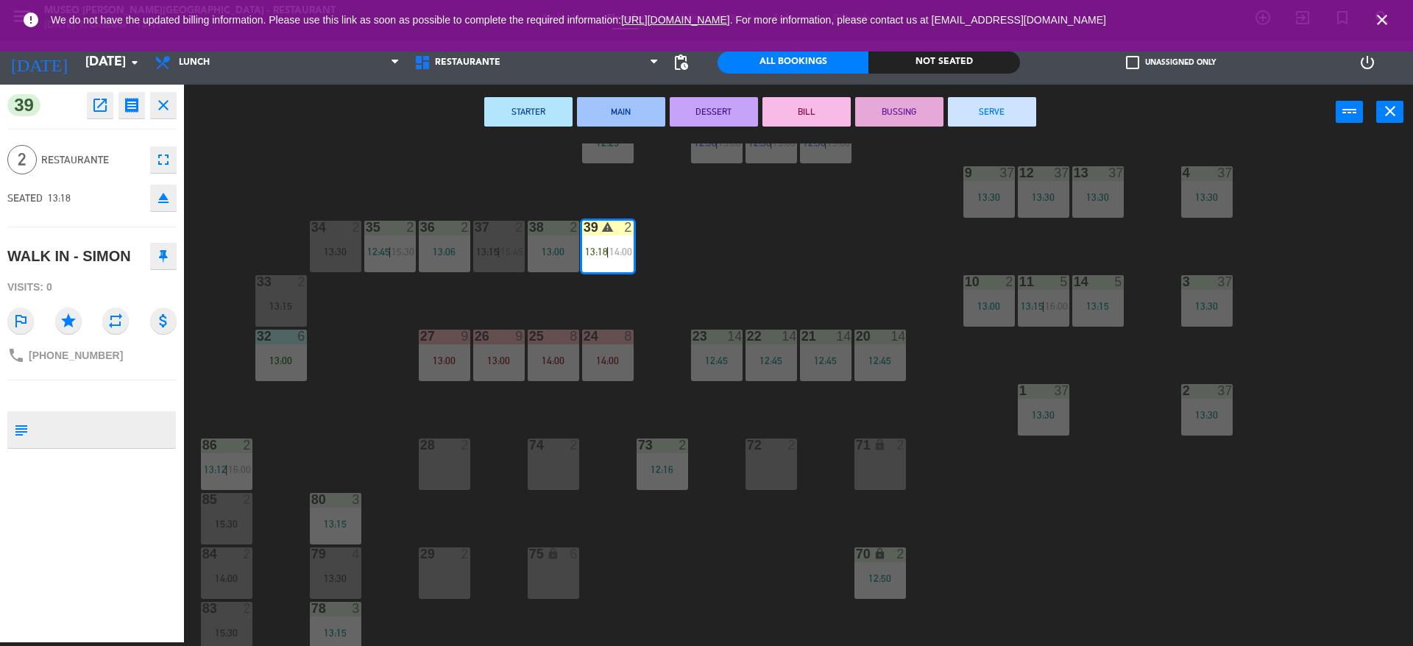
click at [591, 285] on div "44 5 12:30 49 2 54 5 13:15 64 block 2 13:30 48 7 12:30 | 15:45 53 7 12:30 | 15:…" at bounding box center [805, 395] width 1215 height 503
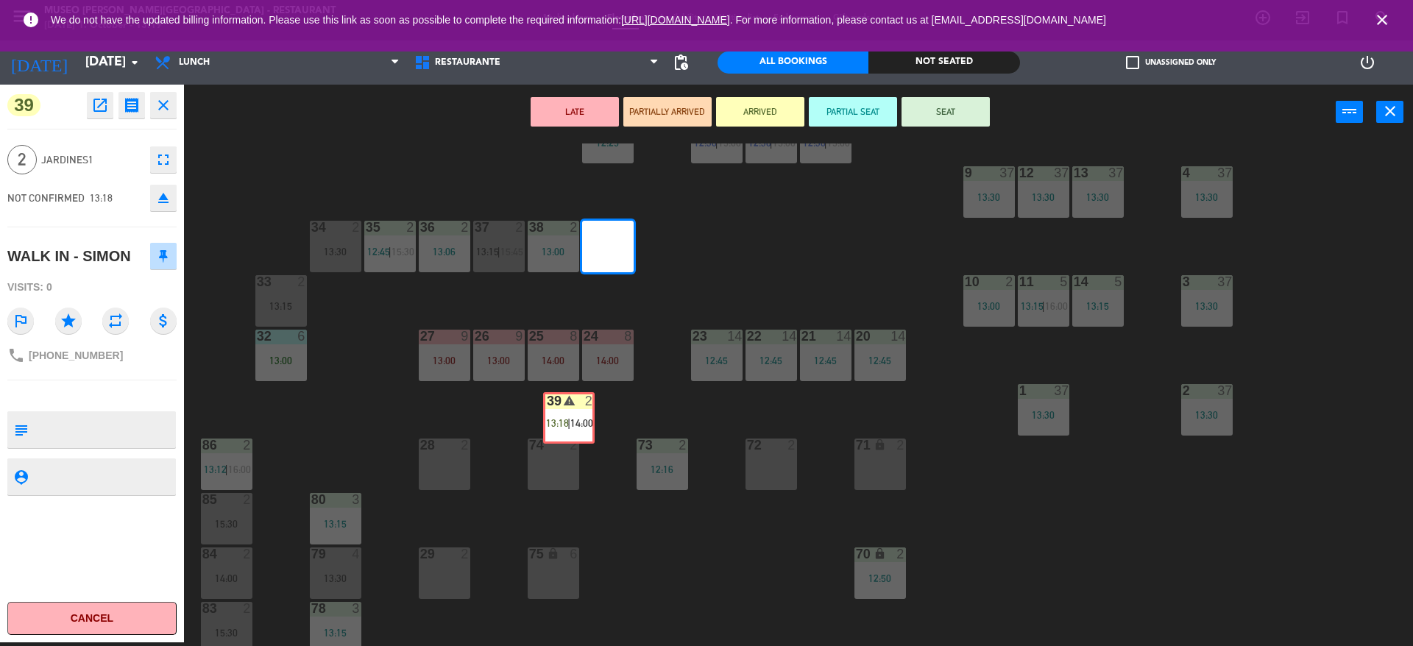
drag, startPoint x: 602, startPoint y: 262, endPoint x: 555, endPoint y: 473, distance: 216.4
click at [555, 473] on div "44 5 12:30 49 2 54 5 13:15 64 block 2 13:30 48 7 12:30 | 15:45 53 7 12:30 | 15:…" at bounding box center [805, 395] width 1215 height 503
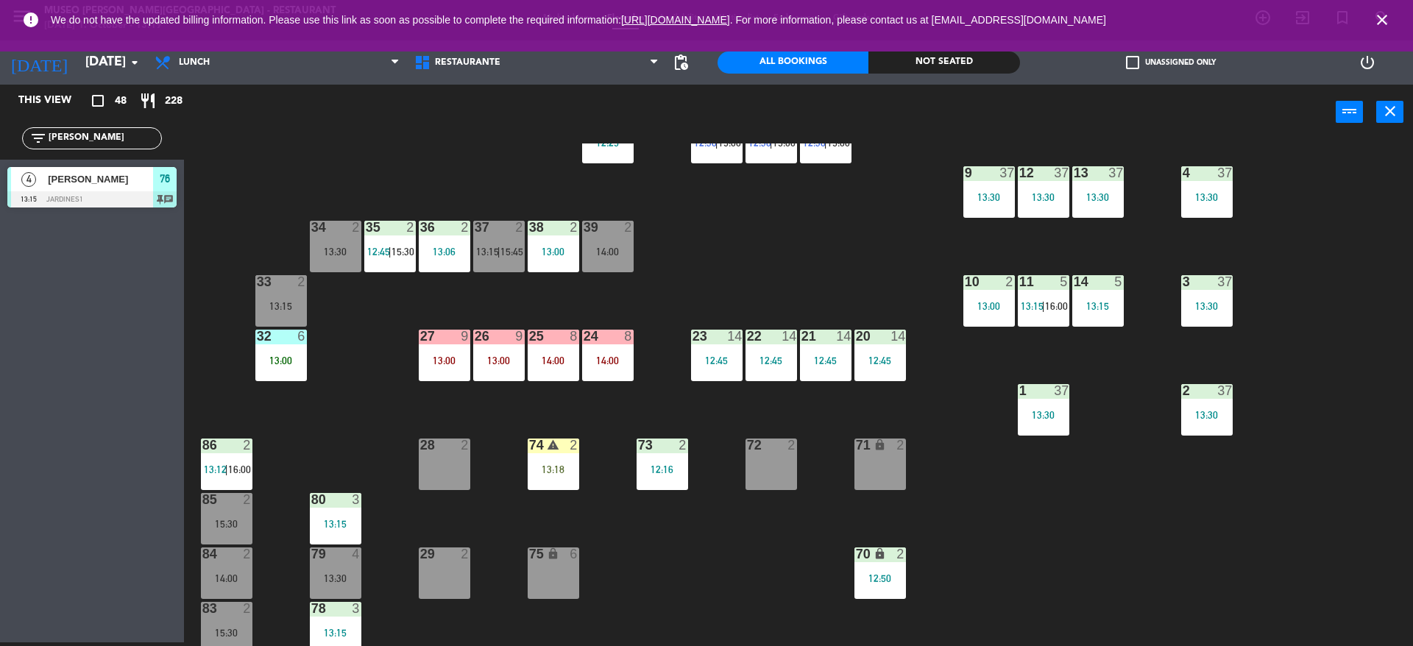
click at [707, 226] on div "44 5 12:30 49 2 54 5 13:15 64 block 2 13:30 48 7 12:30 | 15:45 53 7 12:30 | 15:…" at bounding box center [805, 395] width 1215 height 503
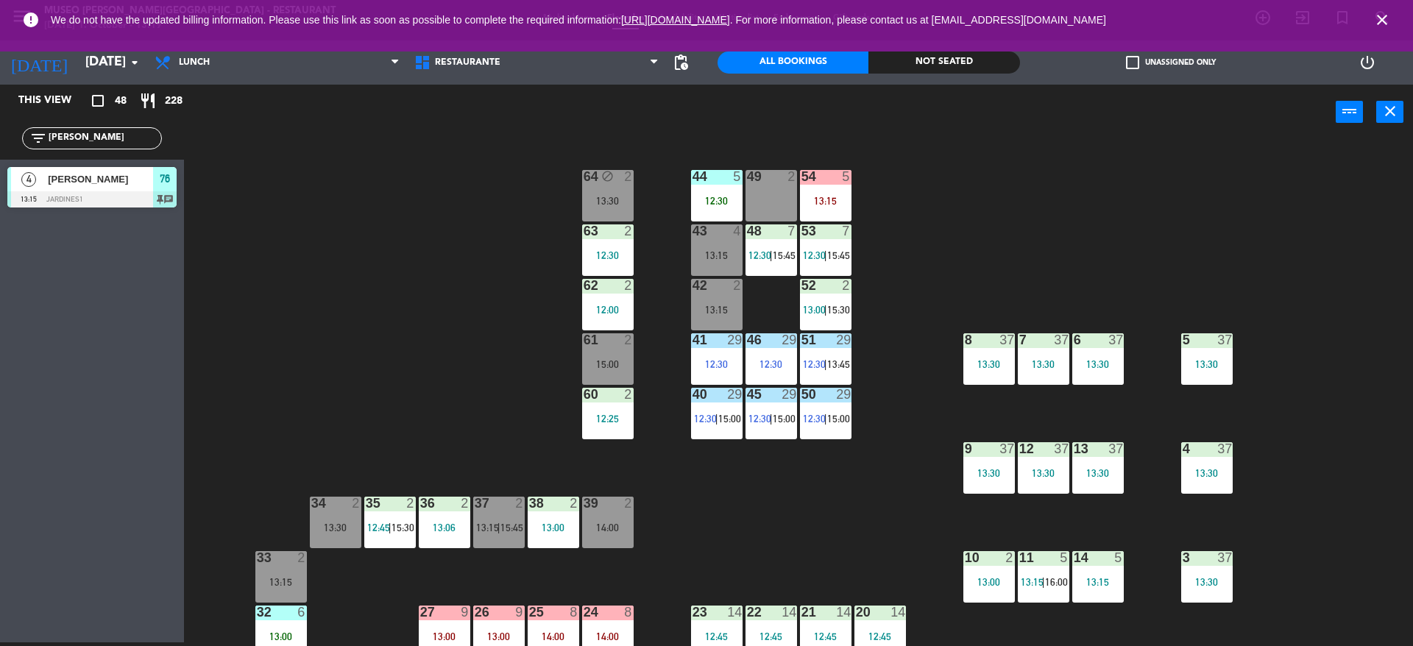
click at [849, 185] on div "54 5 13:15" at bounding box center [826, 196] width 52 height 52
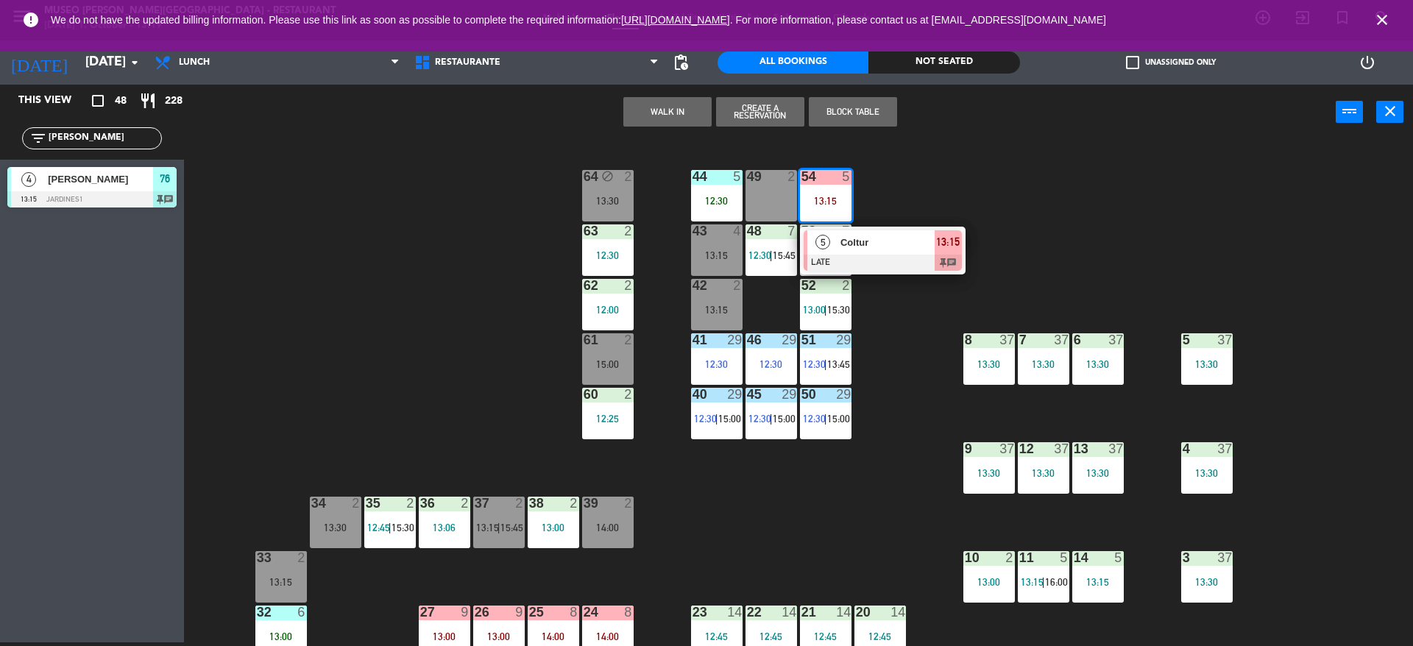
click at [896, 262] on div at bounding box center [883, 263] width 158 height 16
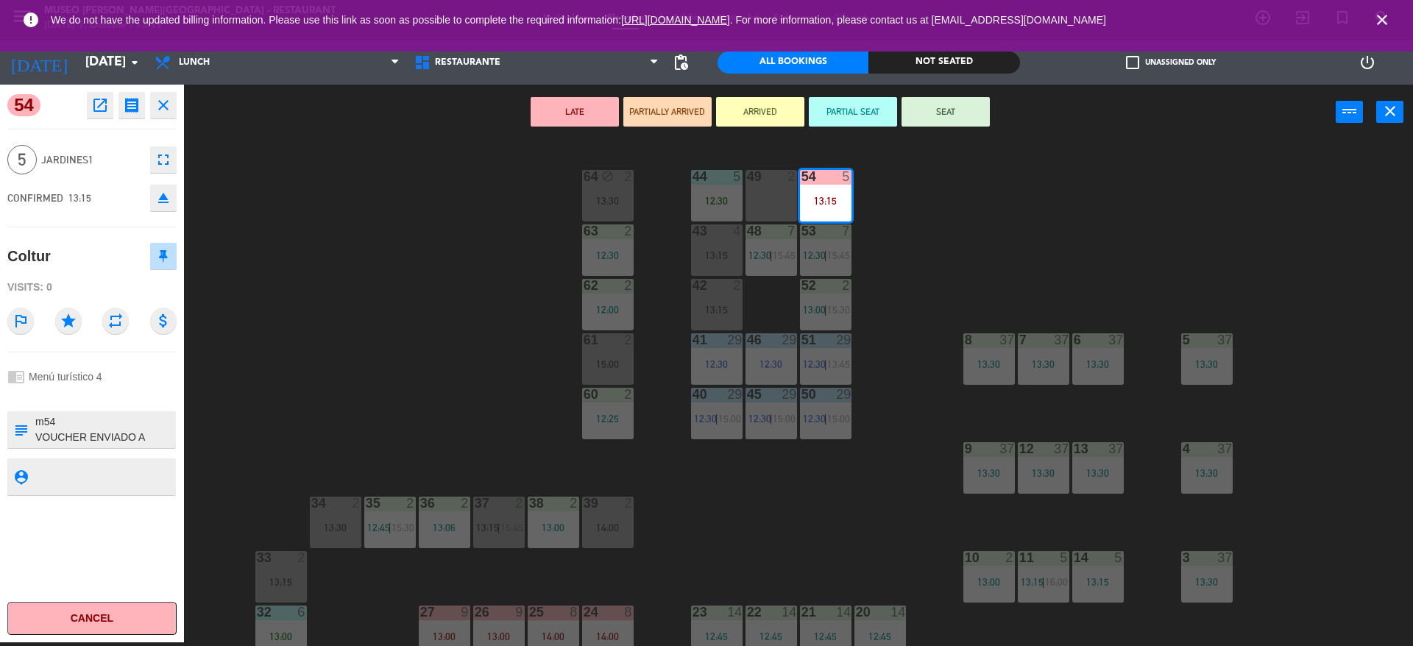
click at [104, 434] on textarea at bounding box center [104, 429] width 141 height 31
click at [110, 166] on span "Jardines1" at bounding box center [92, 160] width 102 height 17
click at [954, 128] on div "LATE PARTIALLY ARRIVED ARRIVED PARTIAL SEAT SEAT power_input close" at bounding box center [760, 113] width 1152 height 56
click at [946, 124] on button "SEAT" at bounding box center [946, 111] width 88 height 29
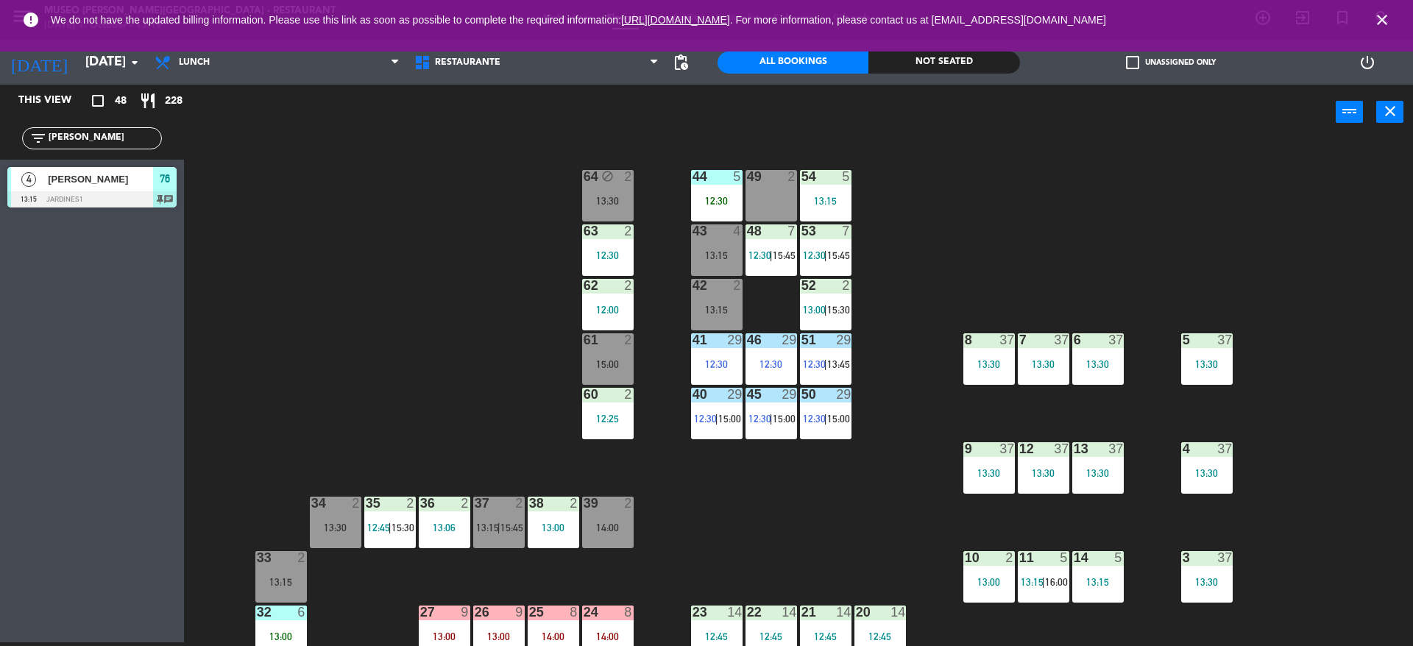
drag, startPoint x: 116, startPoint y: 146, endPoint x: 0, endPoint y: 138, distance: 116.6
click at [0, 138] on div "filter_list [PERSON_NAME]" at bounding box center [92, 138] width 184 height 43
type input "SIMO"
click at [132, 188] on div "WALK IN - SIMON" at bounding box center [99, 179] width 107 height 24
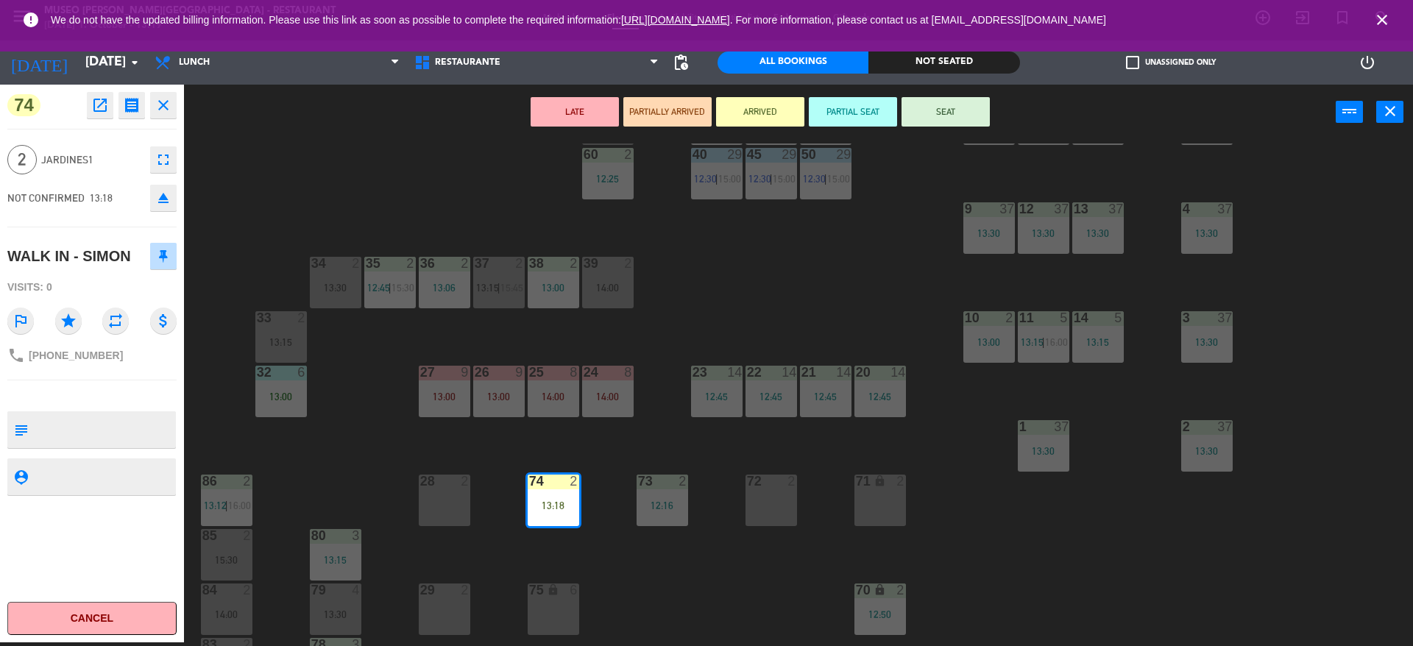
scroll to position [241, 0]
click at [324, 291] on div "13:30" at bounding box center [336, 287] width 52 height 10
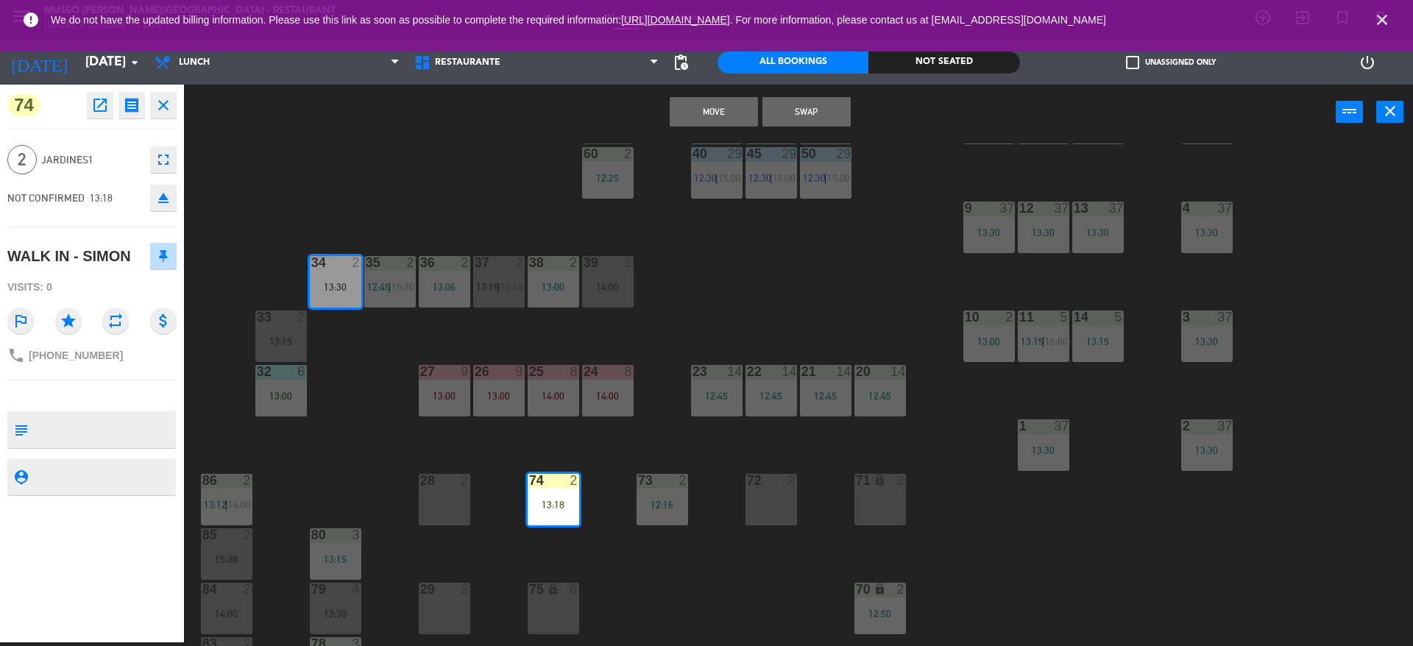
click at [801, 124] on button "Swap" at bounding box center [806, 111] width 88 height 29
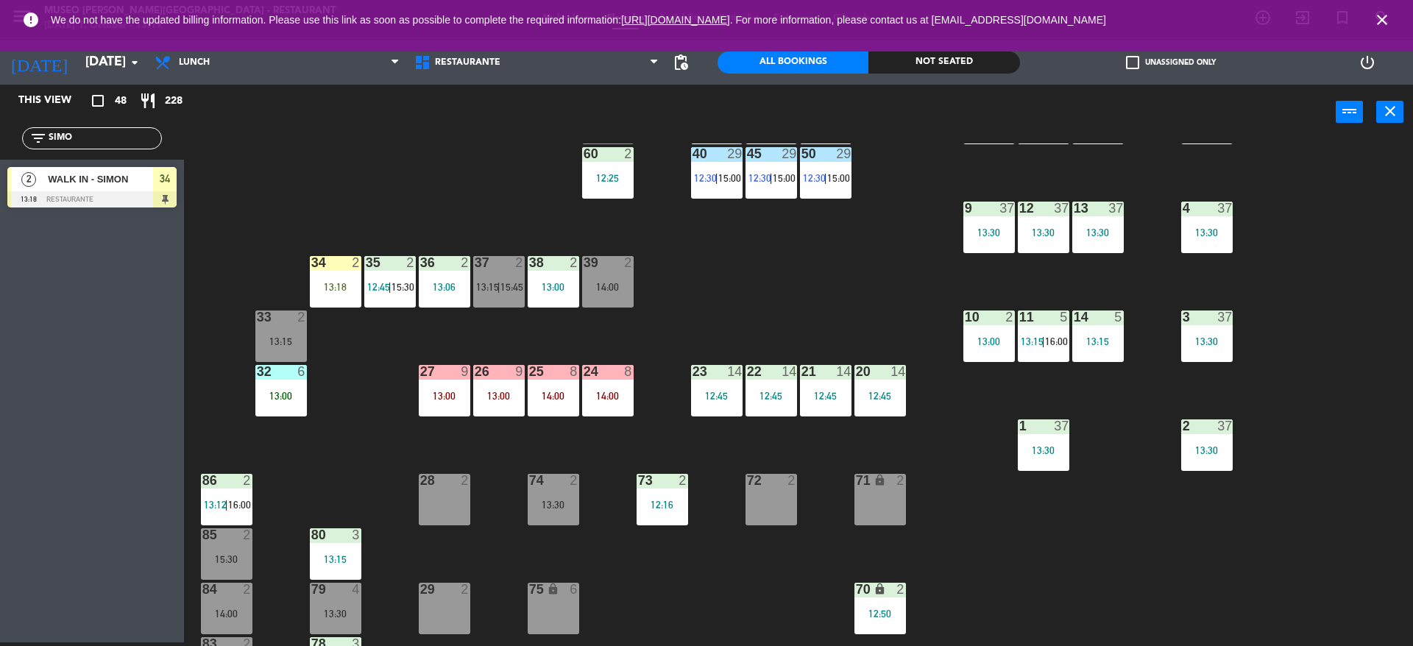
click at [333, 294] on div "34 2 13:18" at bounding box center [336, 282] width 52 height 52
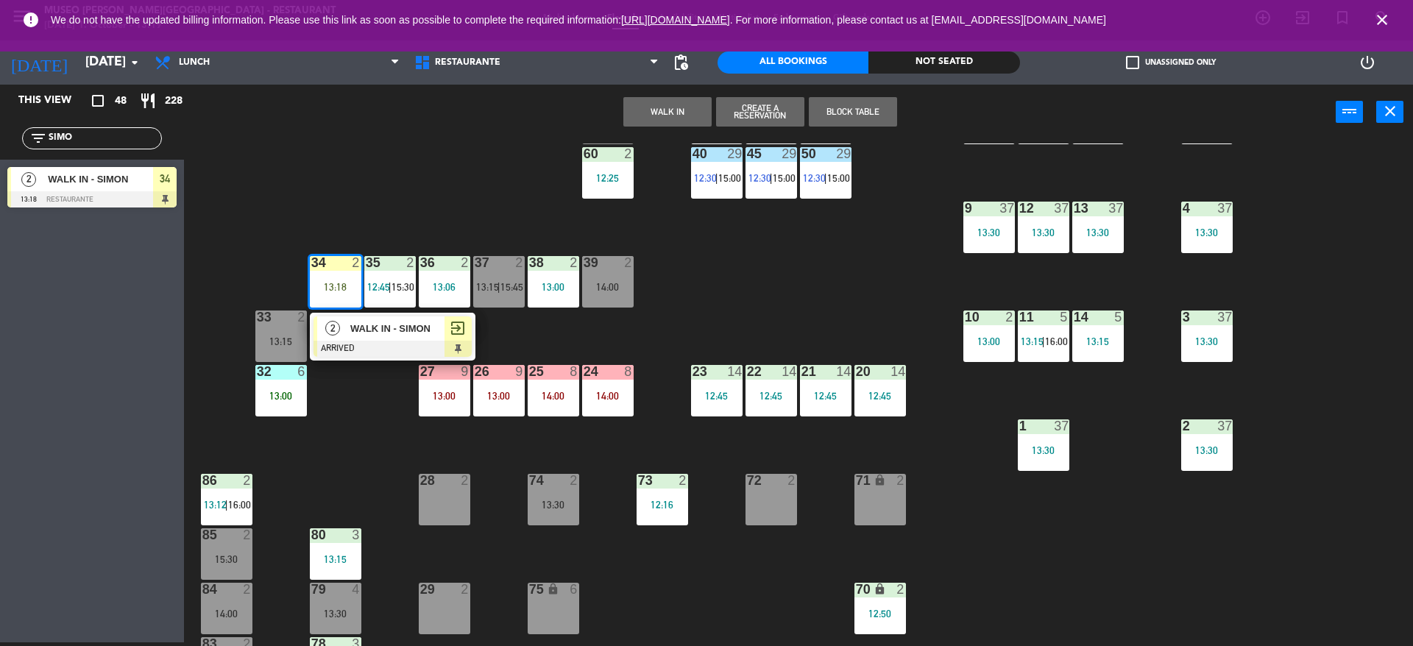
click at [349, 335] on div "WALK IN - SIMON" at bounding box center [397, 328] width 96 height 24
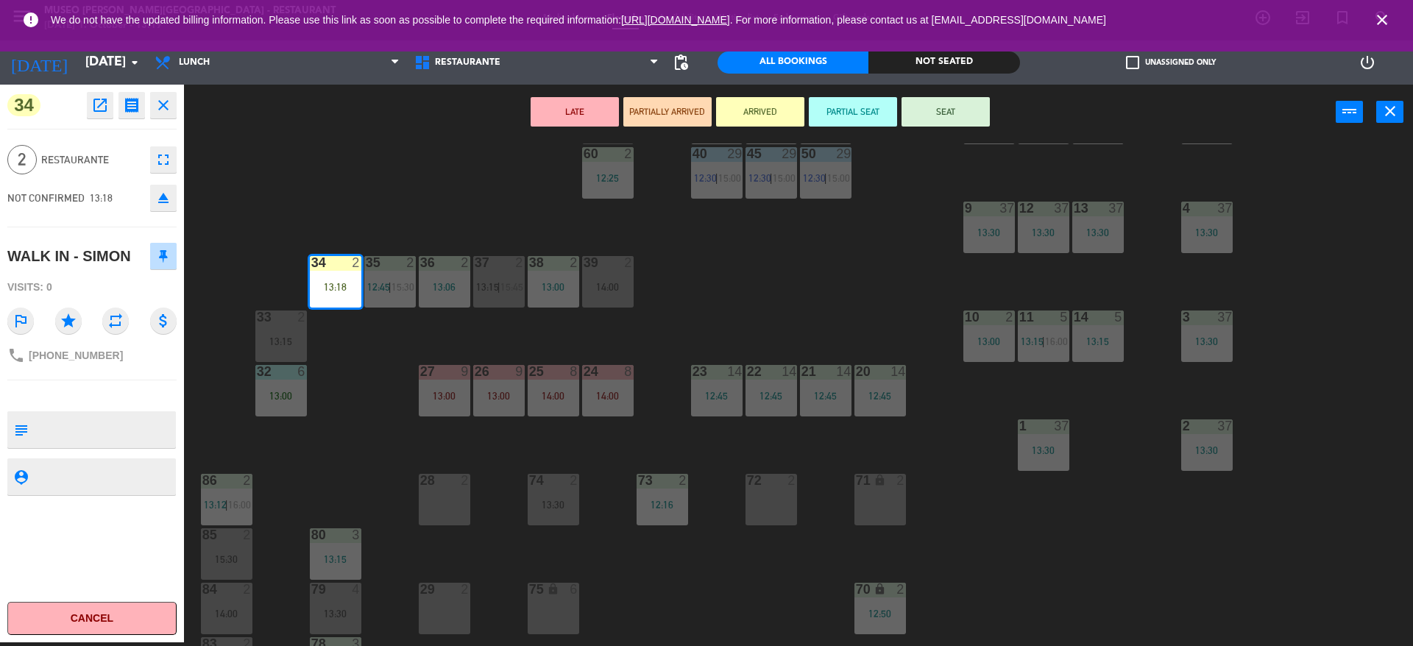
click at [82, 436] on textarea at bounding box center [104, 429] width 141 height 31
type textarea "M34"
click at [85, 197] on span "NOT CONFIRMED 13:18" at bounding box center [59, 198] width 105 height 12
click at [920, 120] on button "SEAT" at bounding box center [946, 111] width 88 height 29
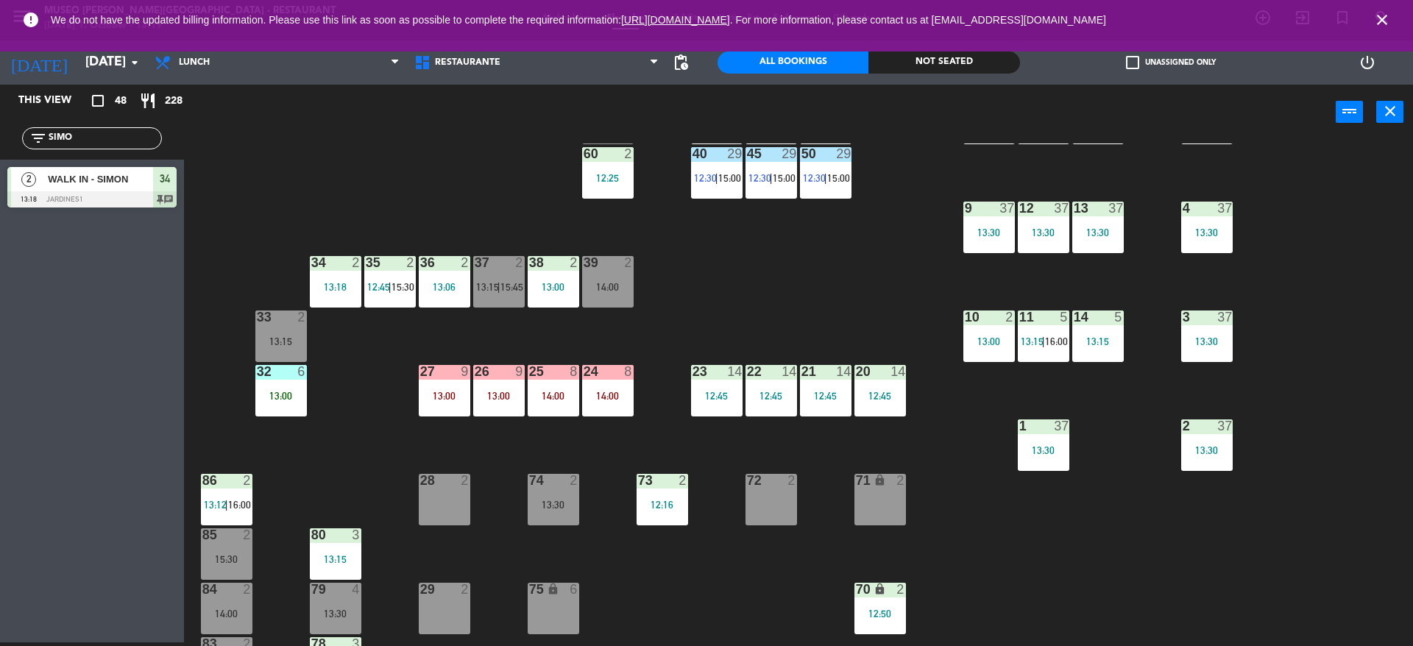
click at [916, 171] on div "44 5 12:30 49 2 54 5 13:15 64 block 2 13:30 48 7 12:30 | 15:45 53 7 12:30 | 15:…" at bounding box center [805, 395] width 1215 height 503
drag, startPoint x: 74, startPoint y: 138, endPoint x: 0, endPoint y: 113, distance: 78.0
click at [0, 113] on div "This view crop_square 48 restaurant 228 filter_list SIMO 2 WALK IN - [PERSON_NA…" at bounding box center [92, 150] width 184 height 130
type input "[PERSON_NAME]"
click at [378, 164] on div "44 5 12:30 49 2 54 5 13:15 64 block 2 13:30 48 7 12:30 | 15:45 53 7 12:30 | 15:…" at bounding box center [805, 395] width 1215 height 503
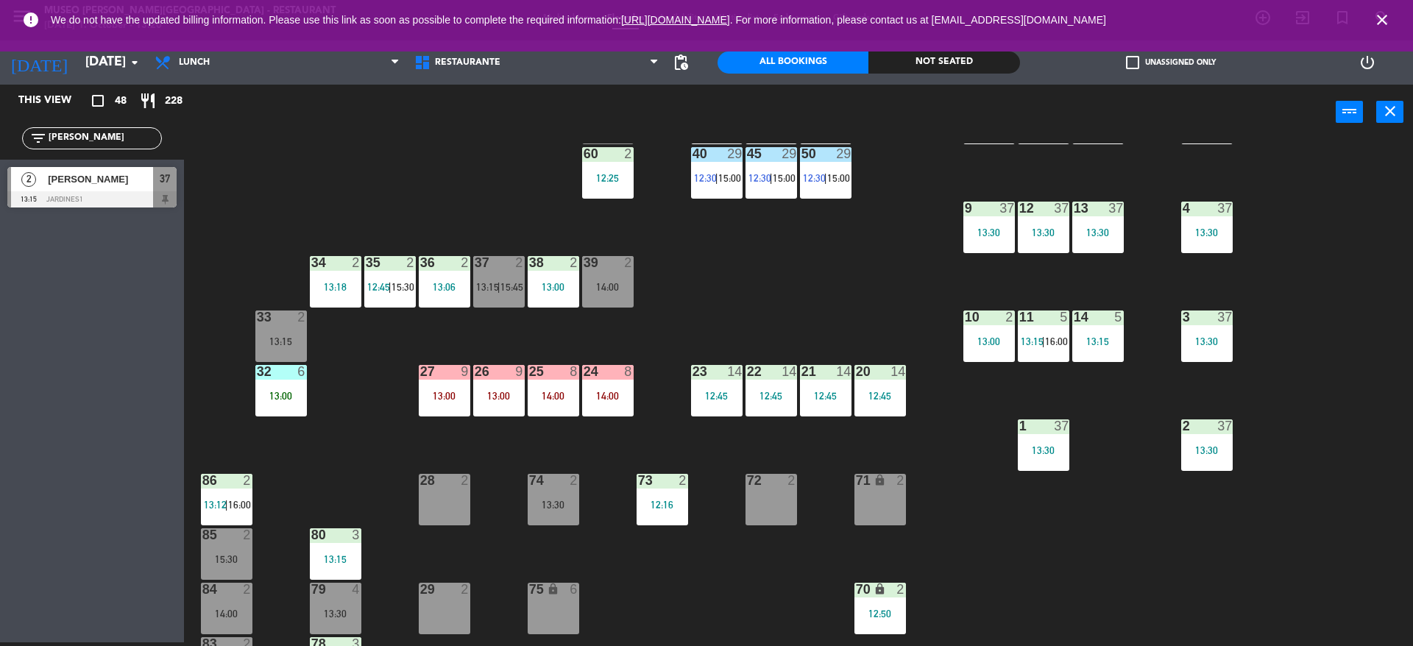
click at [122, 187] on div "[PERSON_NAME]" at bounding box center [99, 179] width 107 height 24
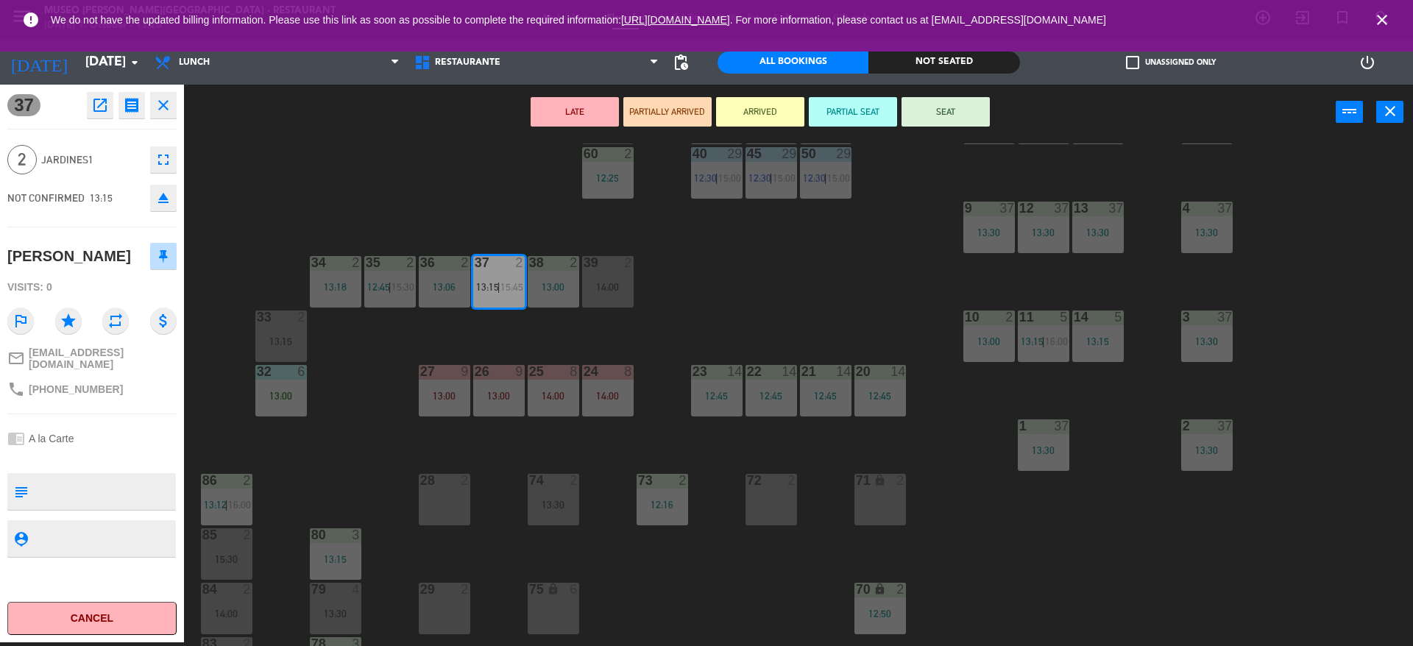
click at [113, 476] on textarea at bounding box center [104, 491] width 141 height 31
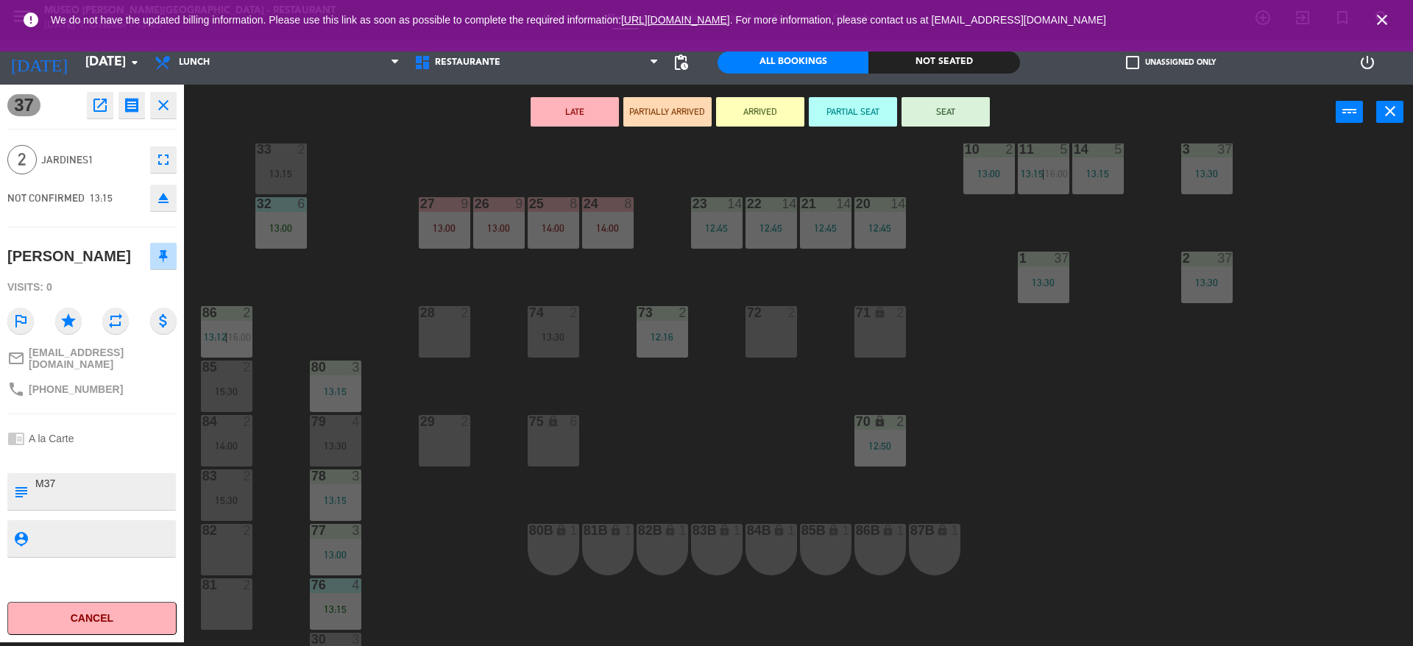
scroll to position [412, 0]
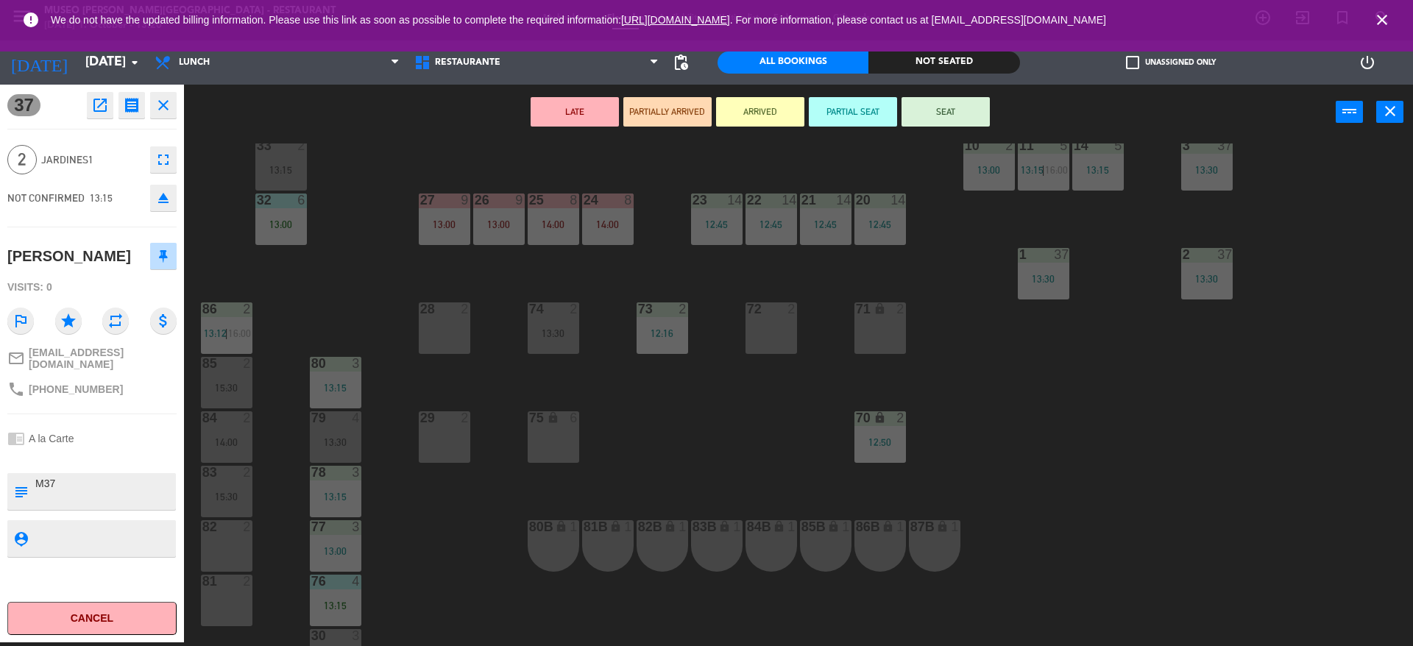
type textarea "M37"
click at [238, 383] on div "15:30" at bounding box center [227, 388] width 52 height 10
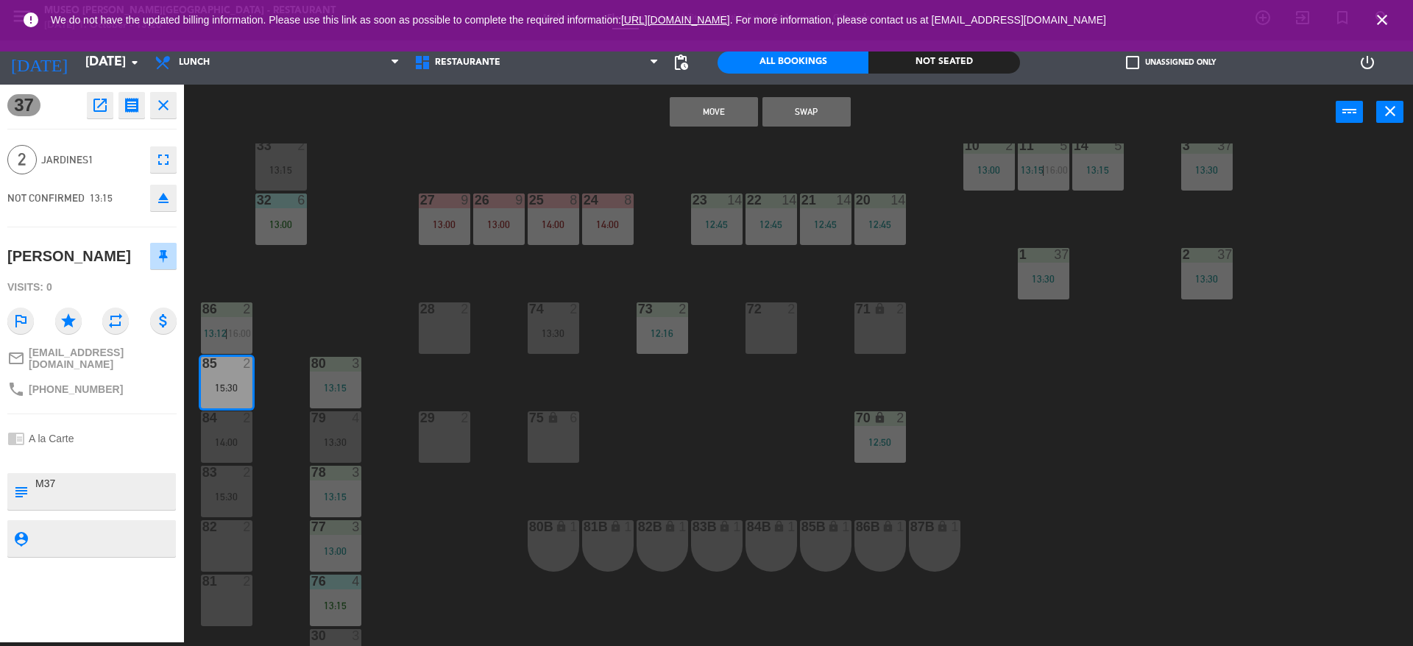
click at [726, 110] on button "Move" at bounding box center [714, 111] width 88 height 29
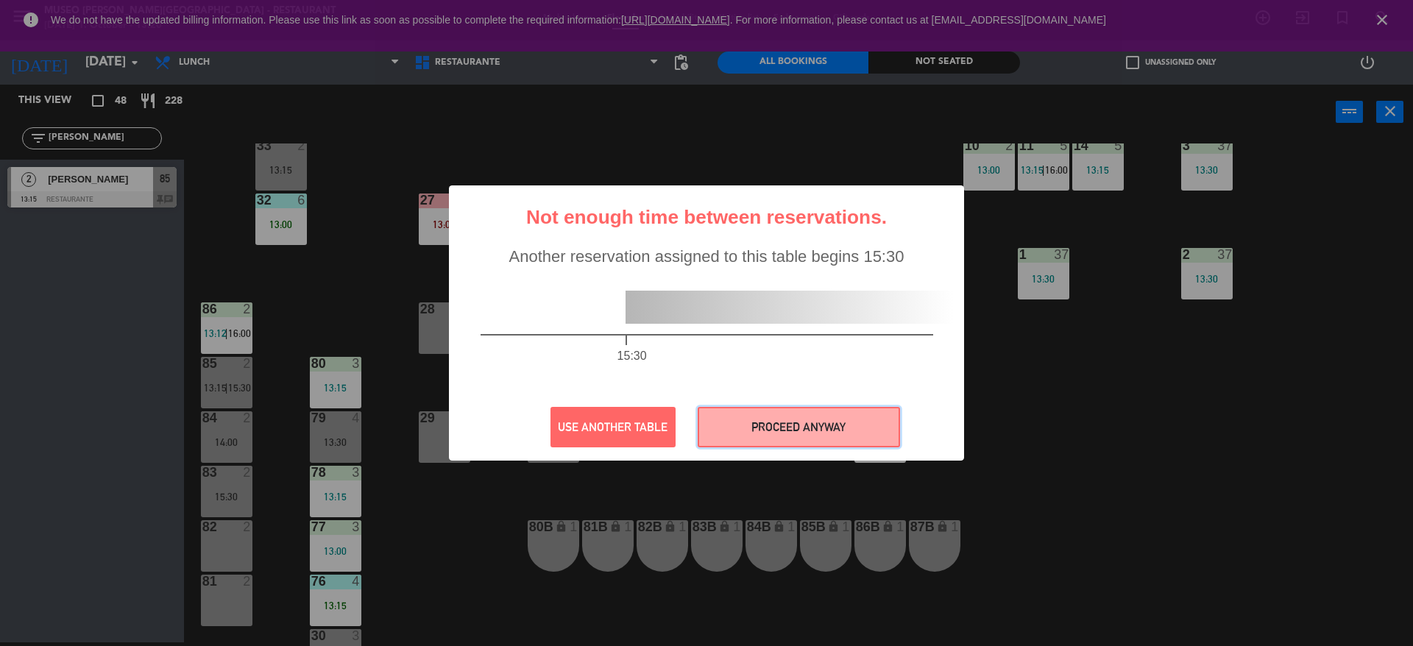
click at [843, 414] on button "PROCEED ANYWAY" at bounding box center [799, 427] width 202 height 40
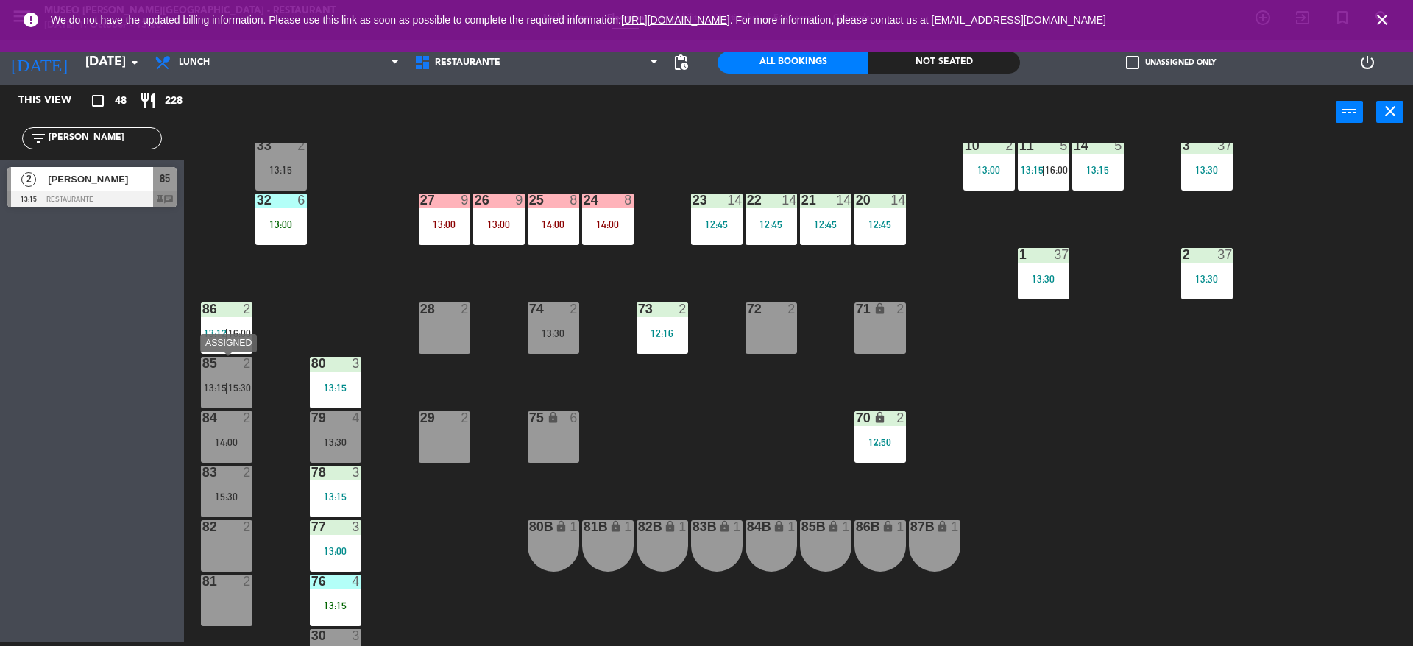
click at [221, 386] on span "13:15" at bounding box center [215, 388] width 23 height 12
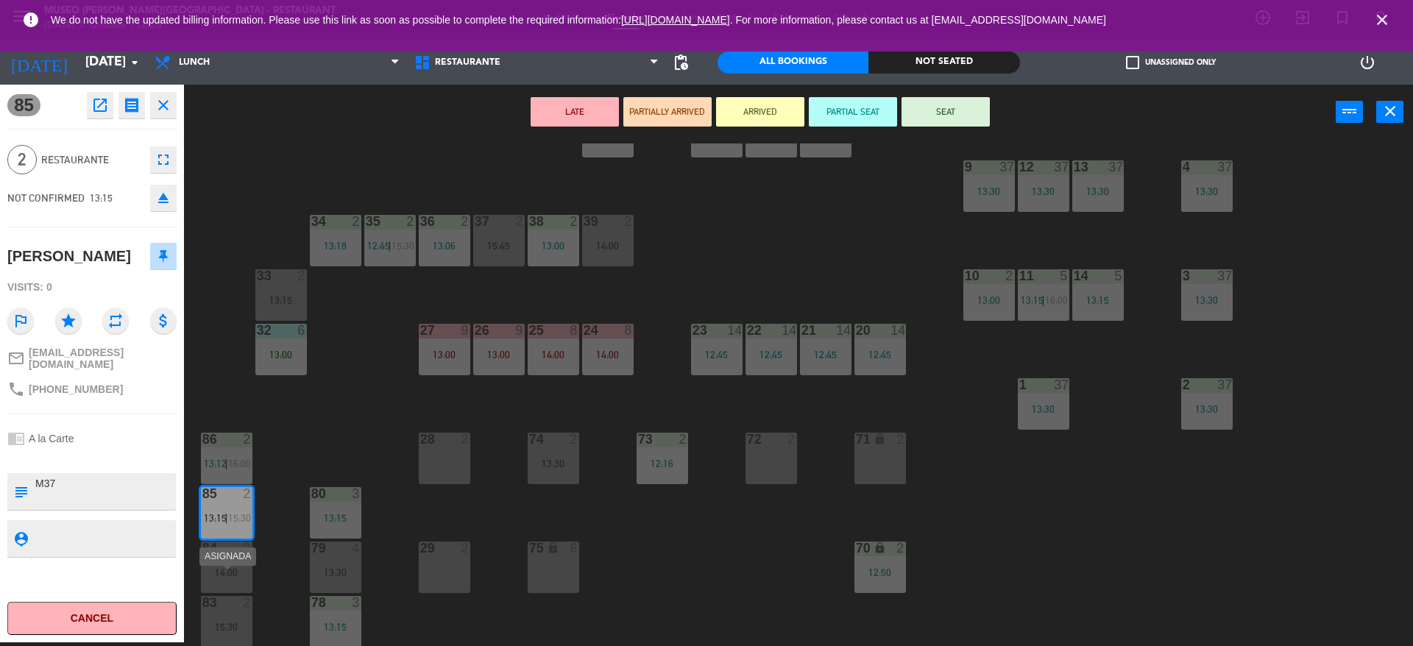
scroll to position [253, 0]
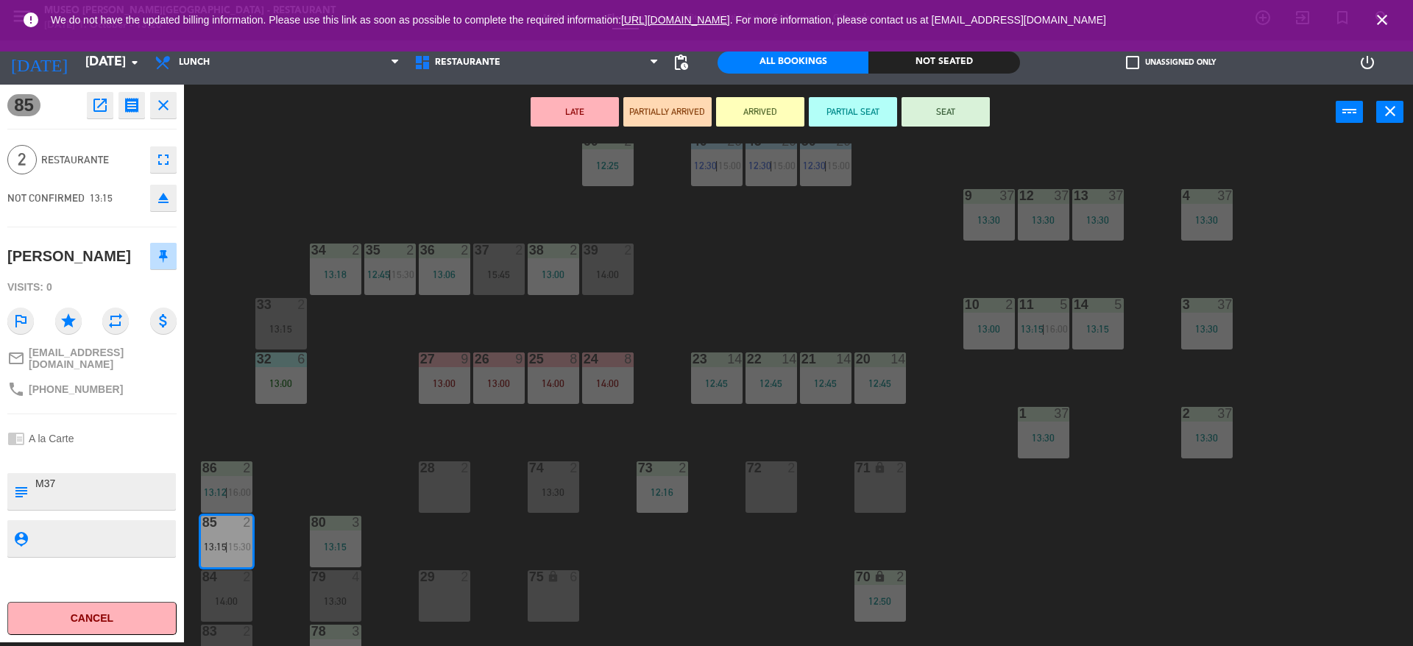
click at [643, 300] on div "44 5 12:30 49 2 54 5 13:15 64 block 2 13:30 48 7 12:30 | 15:45 53 7 12:30 | 15:…" at bounding box center [805, 395] width 1215 height 503
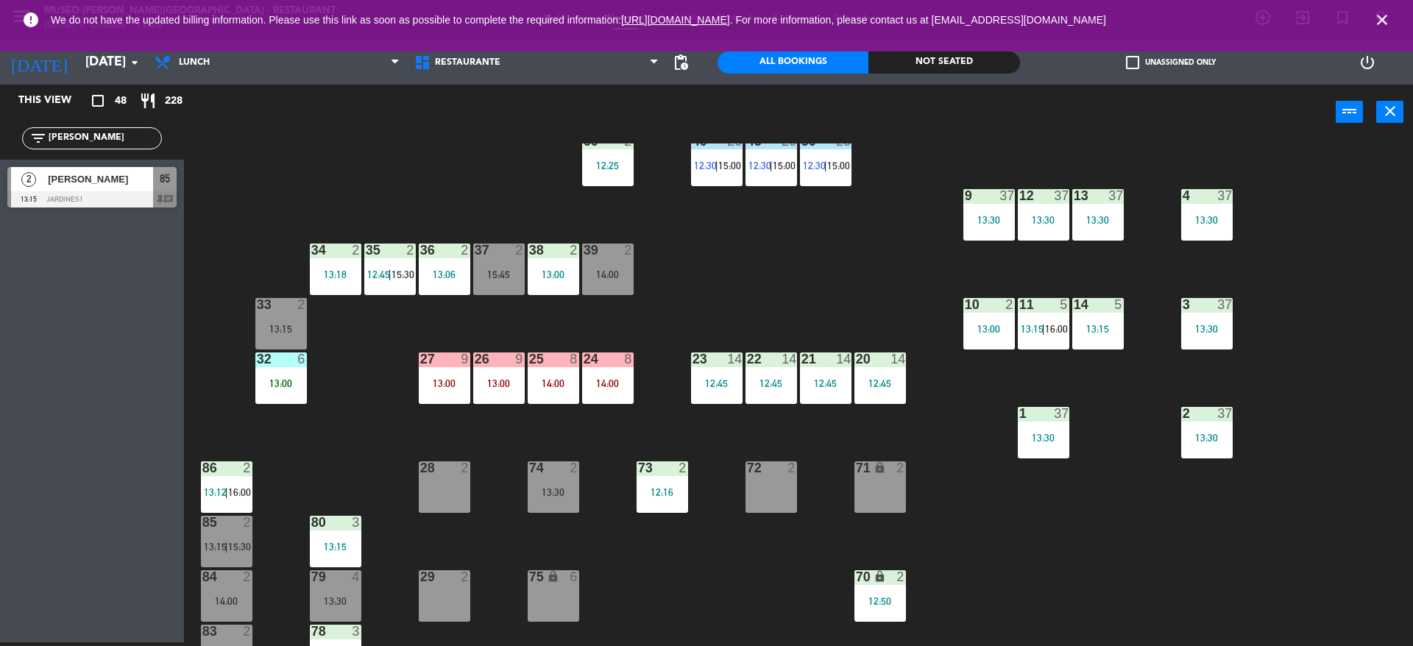
scroll to position [556, 0]
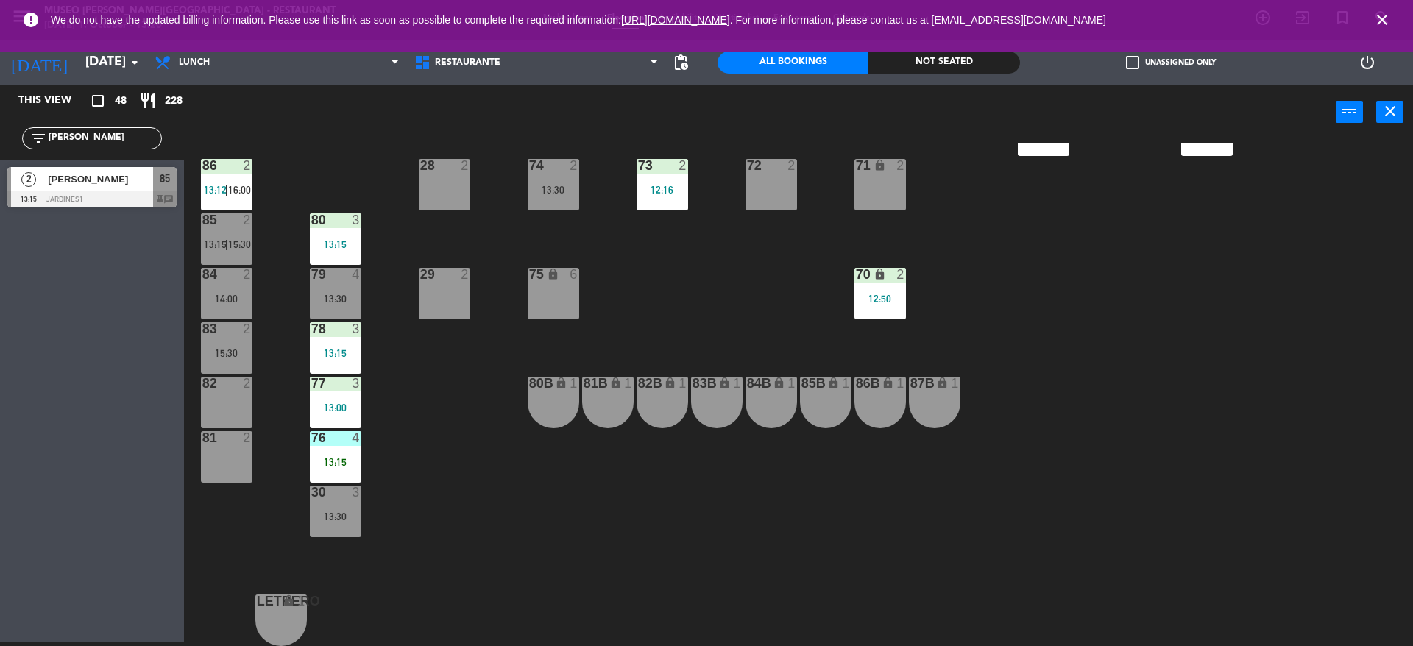
click at [233, 242] on span "15:30" at bounding box center [239, 244] width 23 height 12
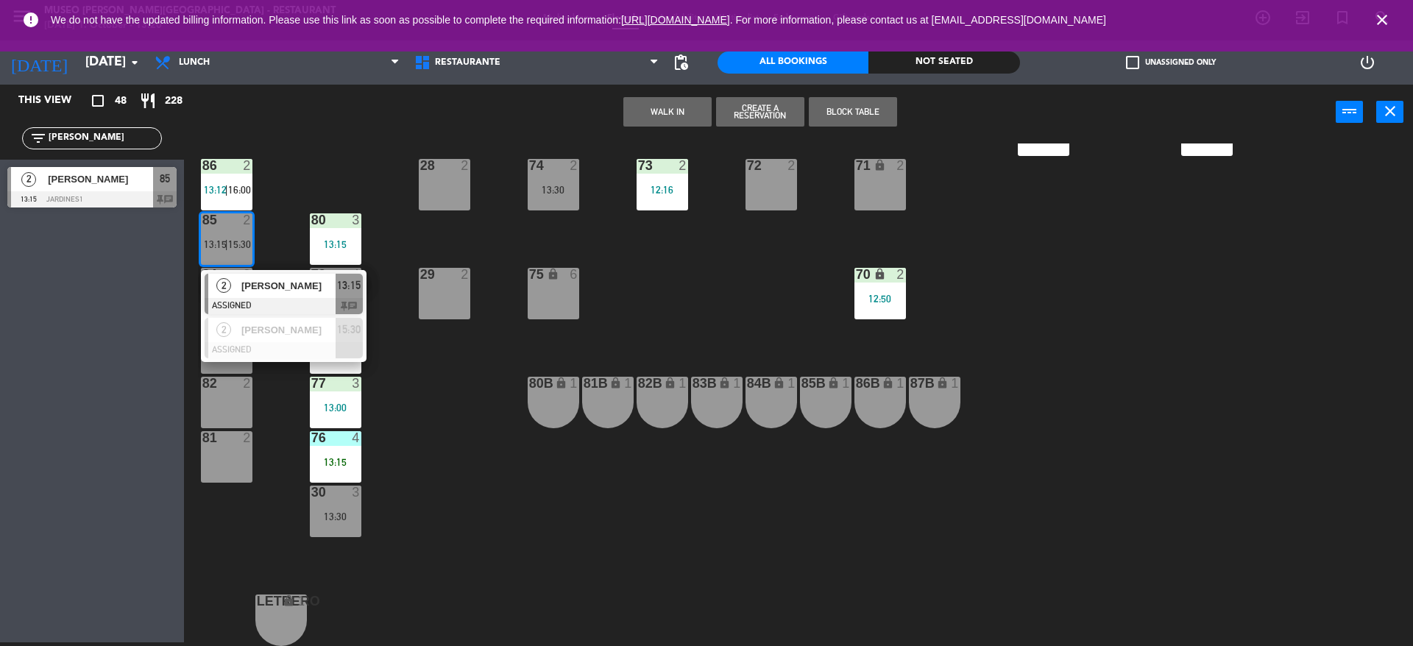
click at [236, 289] on div "2" at bounding box center [224, 286] width 32 height 24
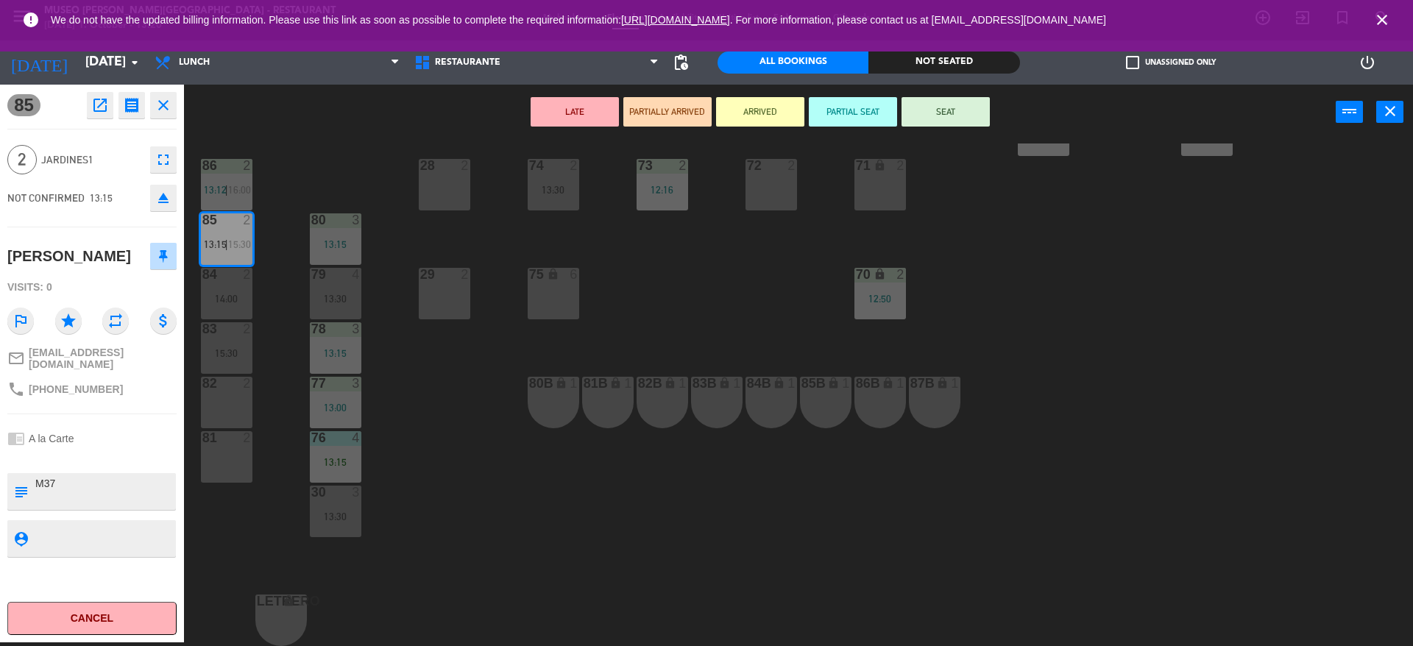
click at [241, 456] on div "81 2" at bounding box center [227, 457] width 52 height 52
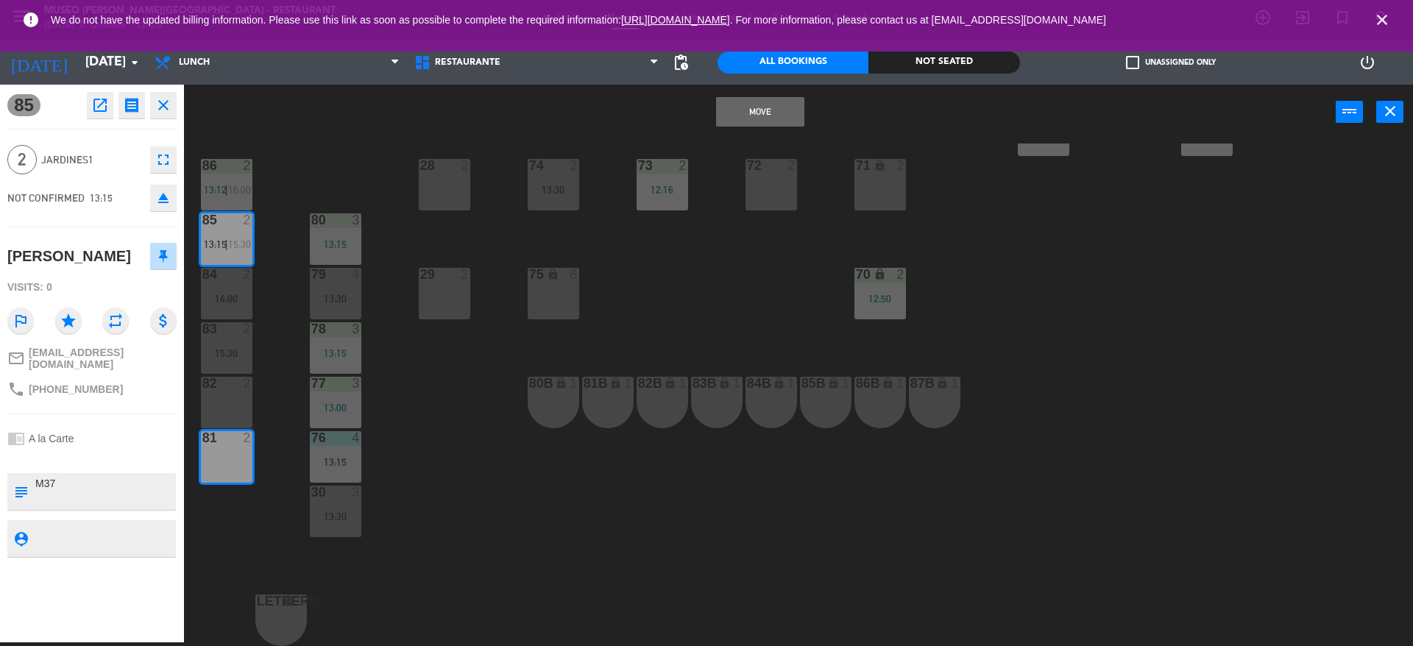
click at [760, 121] on button "Move" at bounding box center [760, 111] width 88 height 29
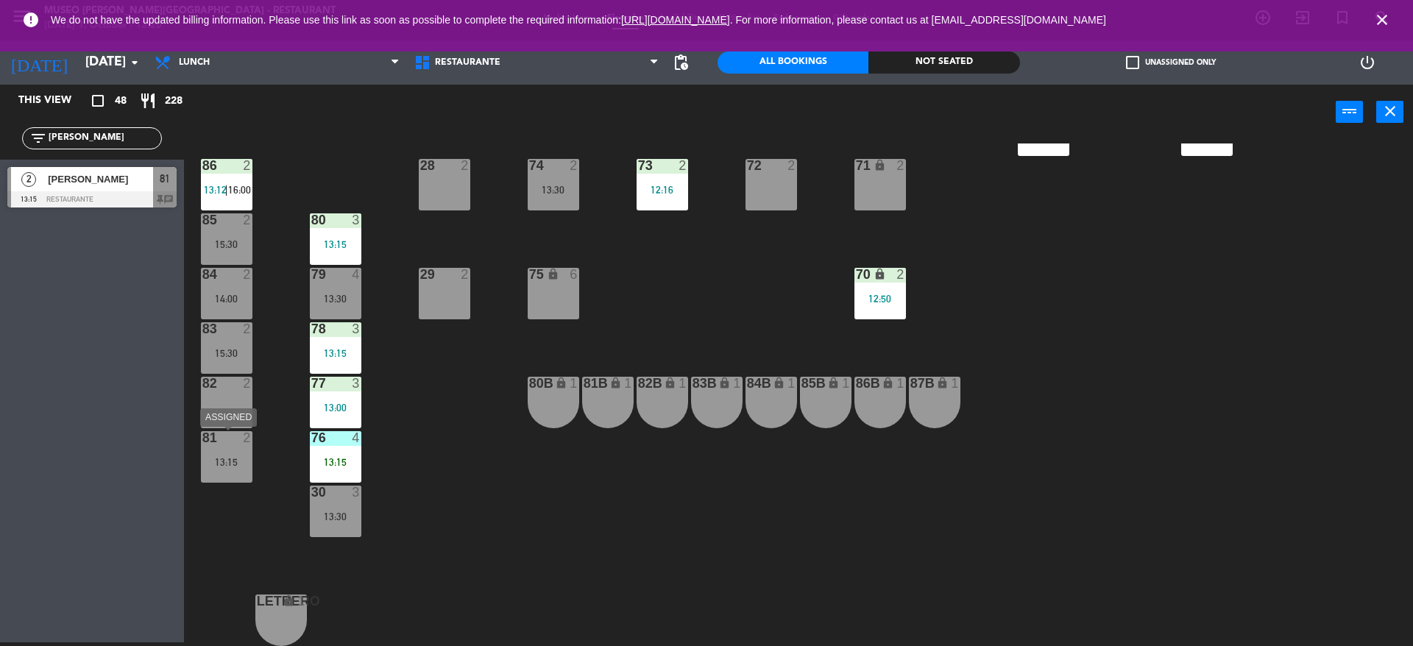
click at [216, 477] on div "81 2 13:15" at bounding box center [227, 457] width 52 height 52
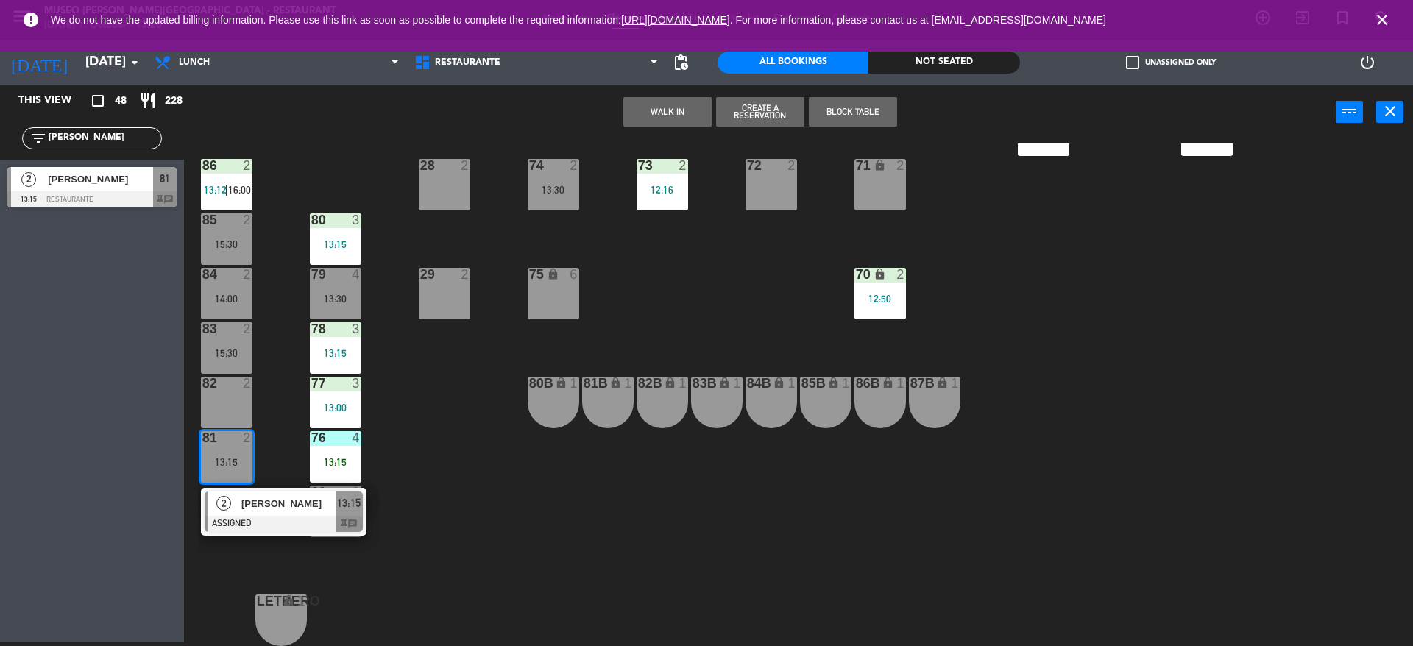
click at [245, 518] on div at bounding box center [284, 524] width 158 height 16
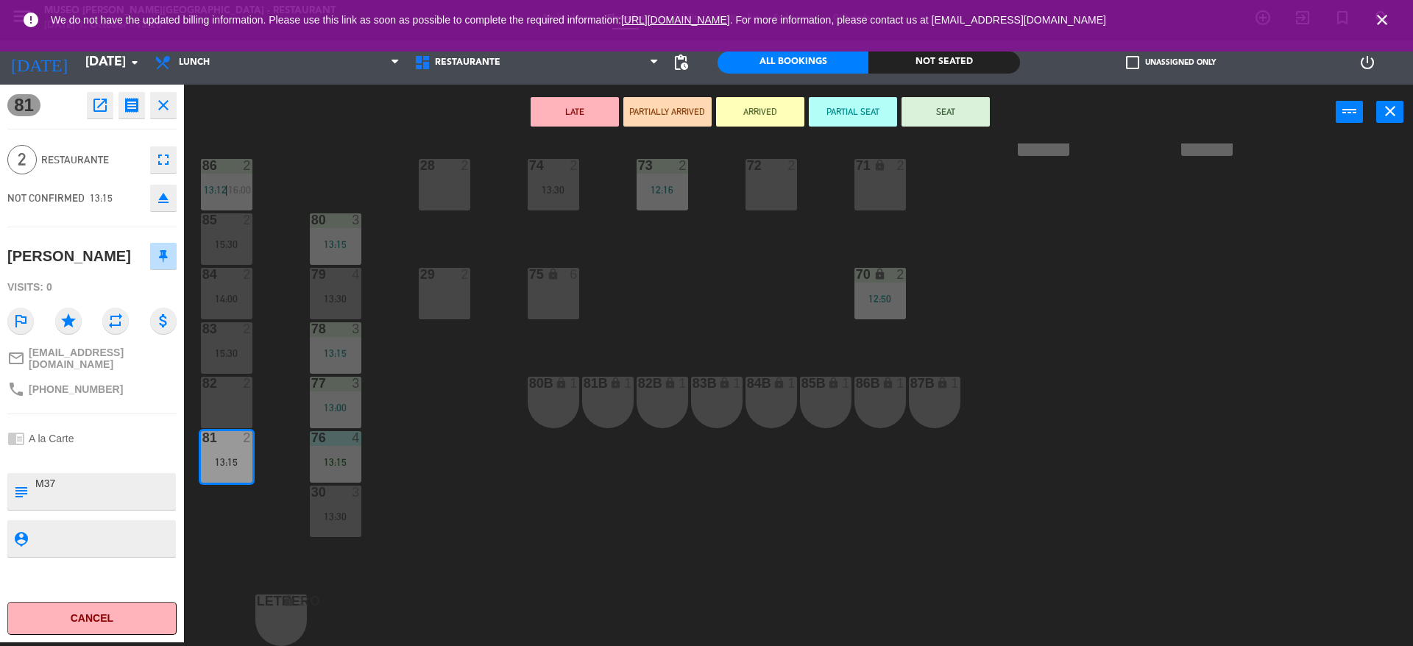
drag, startPoint x: 99, startPoint y: 487, endPoint x: 0, endPoint y: 486, distance: 99.4
click at [0, 486] on div "81 open_in_new receipt 1:15 PM [DATE] 2 people [PERSON_NAME] Table 81 EXPERIENC…" at bounding box center [92, 364] width 184 height 558
type textarea "M81"
click at [97, 206] on div "NOT CONFIRMED 13:15 eject" at bounding box center [91, 198] width 169 height 37
click at [982, 110] on button "SEAT" at bounding box center [946, 111] width 88 height 29
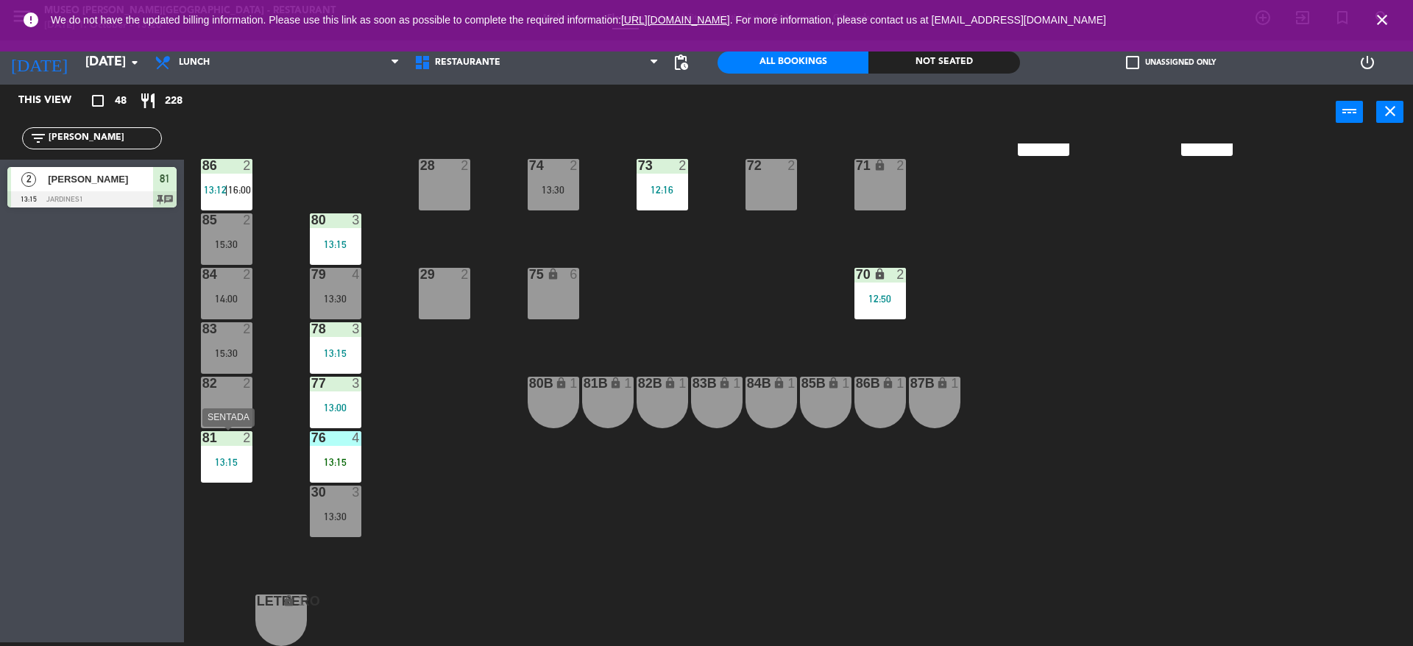
click at [210, 469] on div "81 2 13:15" at bounding box center [227, 457] width 52 height 52
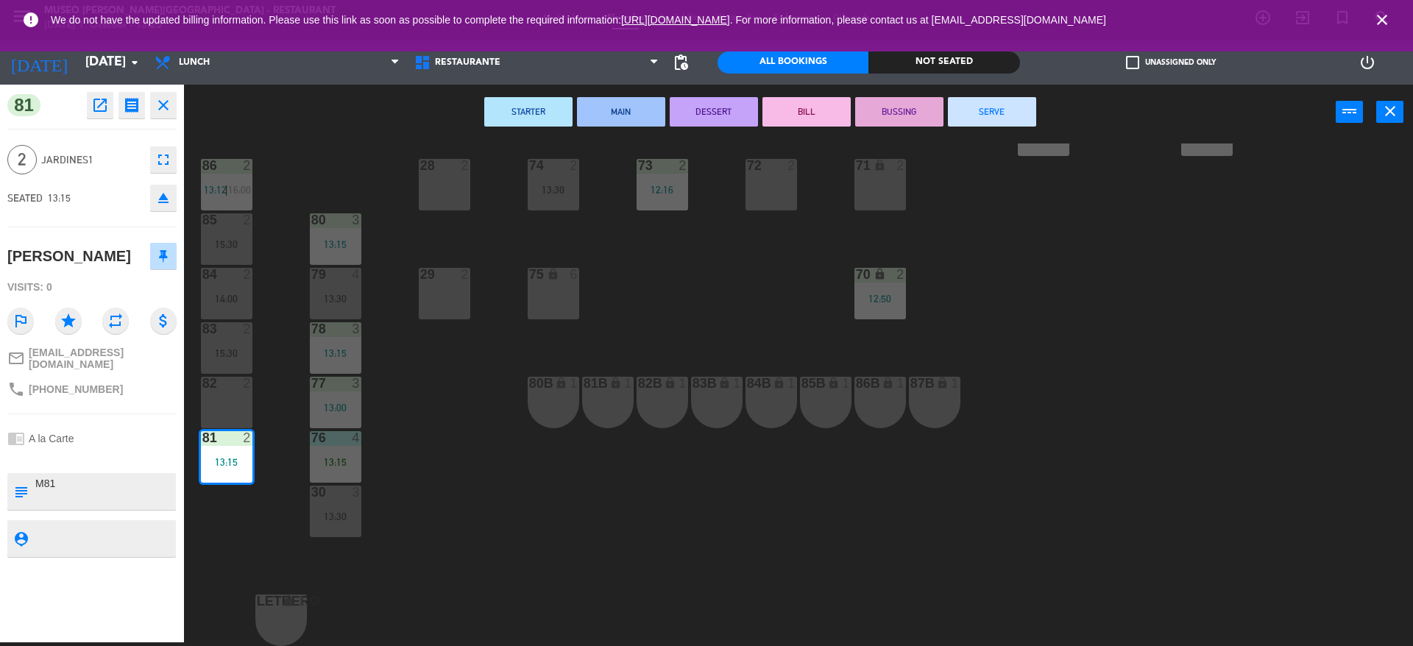
click at [481, 475] on div "44 5 12:30 49 2 54 5 13:15 64 block 2 13:30 48 7 12:30 | 15:45 53 7 12:30 | 15:…" at bounding box center [805, 395] width 1215 height 503
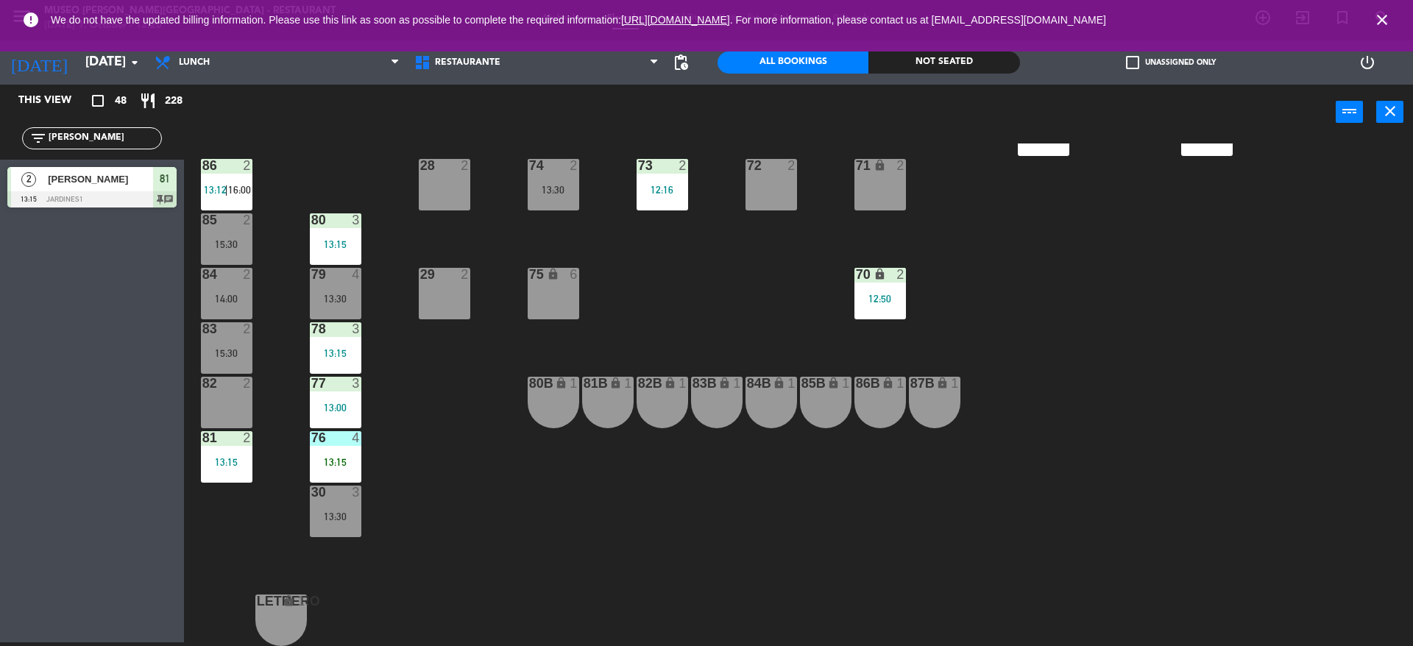
click at [330, 350] on div "13:15" at bounding box center [336, 353] width 52 height 10
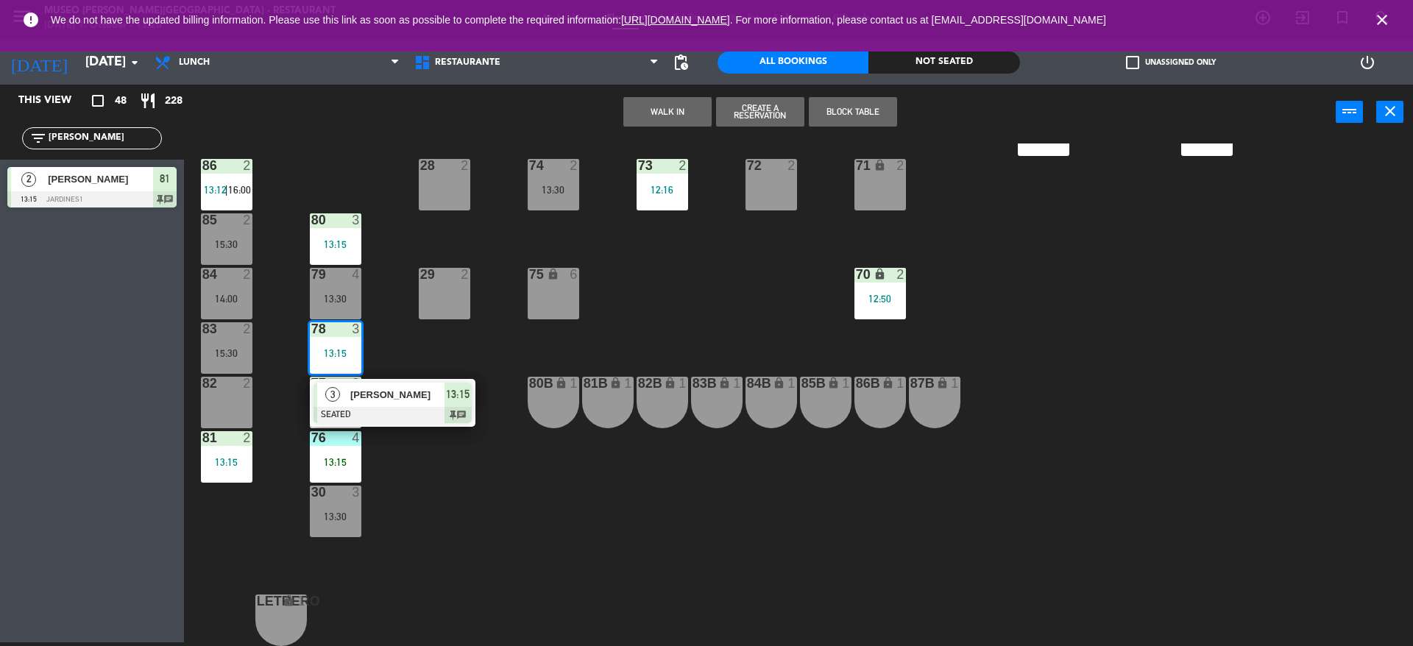
click at [416, 405] on div "[PERSON_NAME]" at bounding box center [397, 395] width 96 height 24
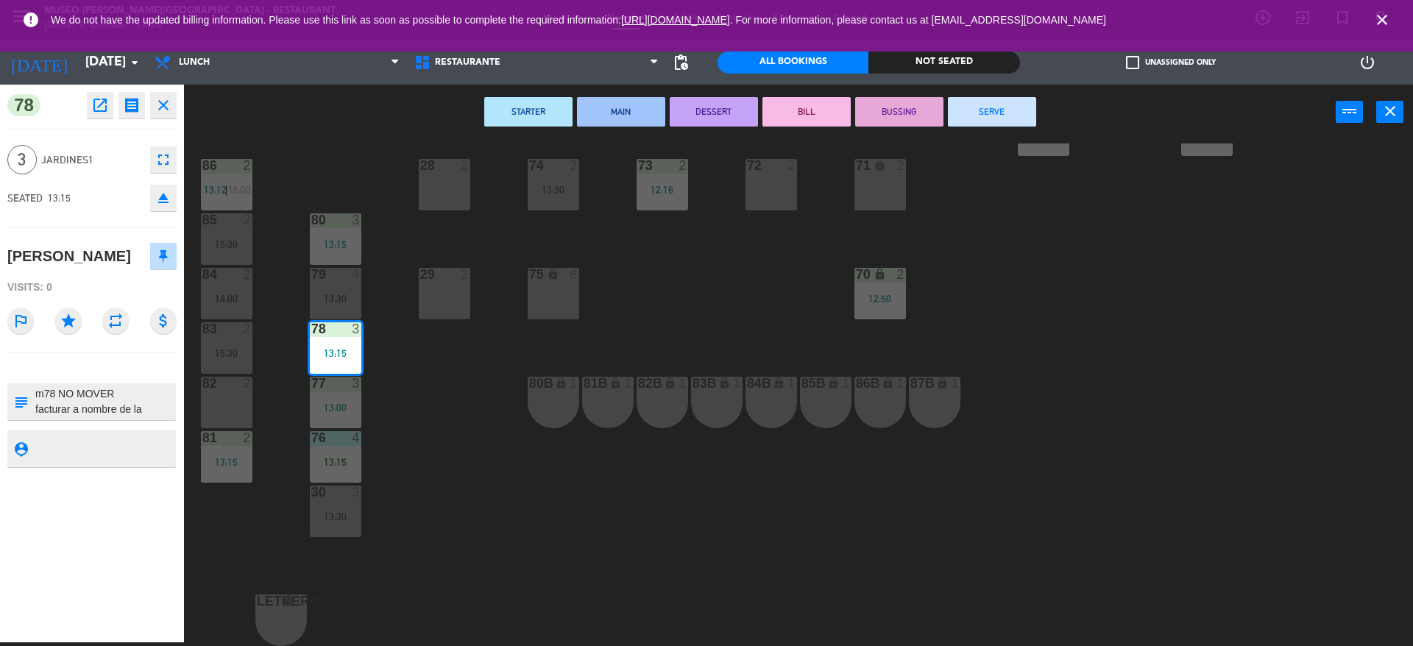
click at [418, 416] on div "44 5 12:30 49 2 54 5 13:15 64 block 2 13:30 48 7 12:30 | 15:45 53 7 12:30 | 15:…" at bounding box center [805, 395] width 1215 height 503
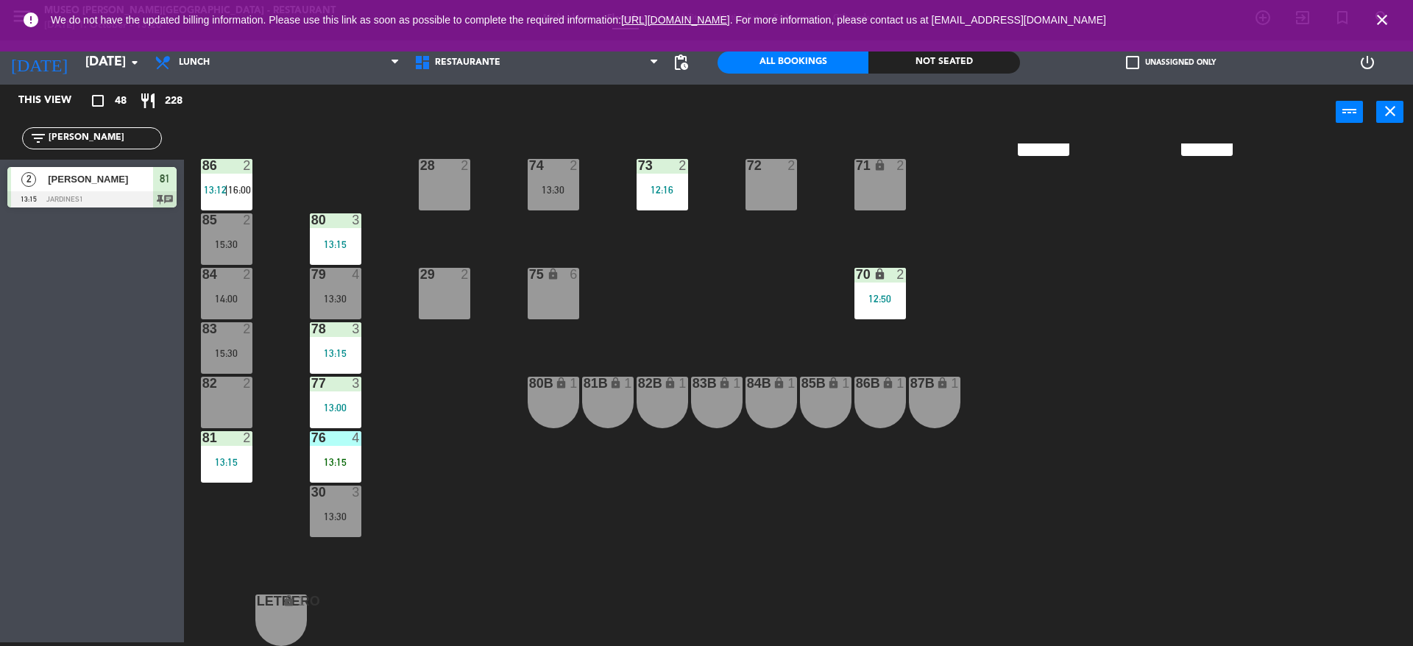
click at [337, 459] on div "13:15" at bounding box center [336, 462] width 52 height 10
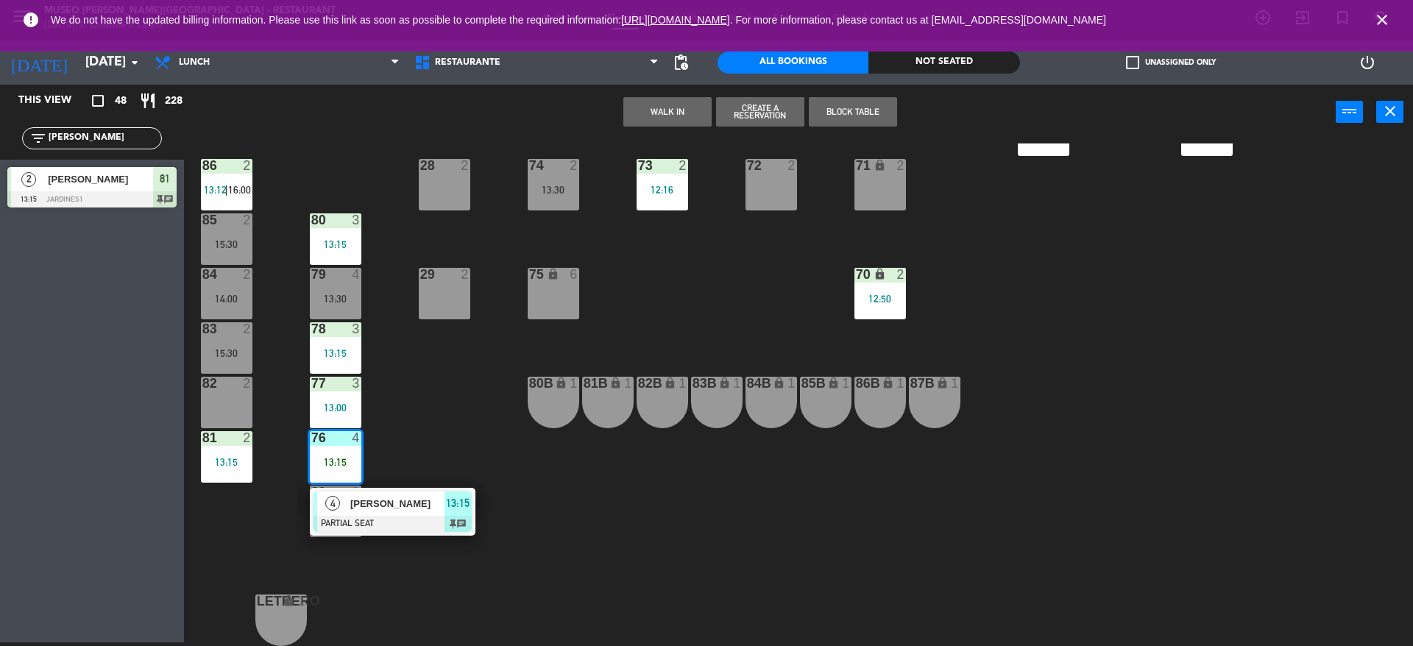
click at [350, 498] on span "[PERSON_NAME]" at bounding box center [397, 503] width 94 height 15
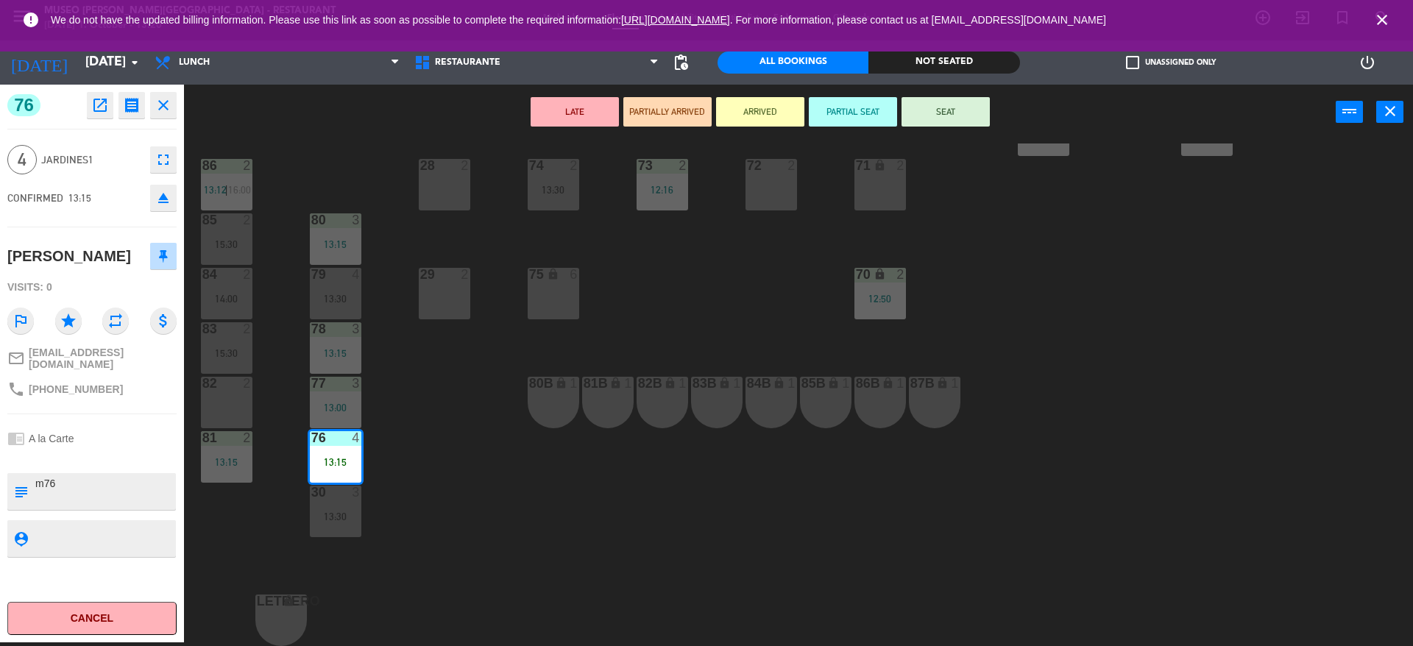
click at [926, 100] on button "SEAT" at bounding box center [946, 111] width 88 height 29
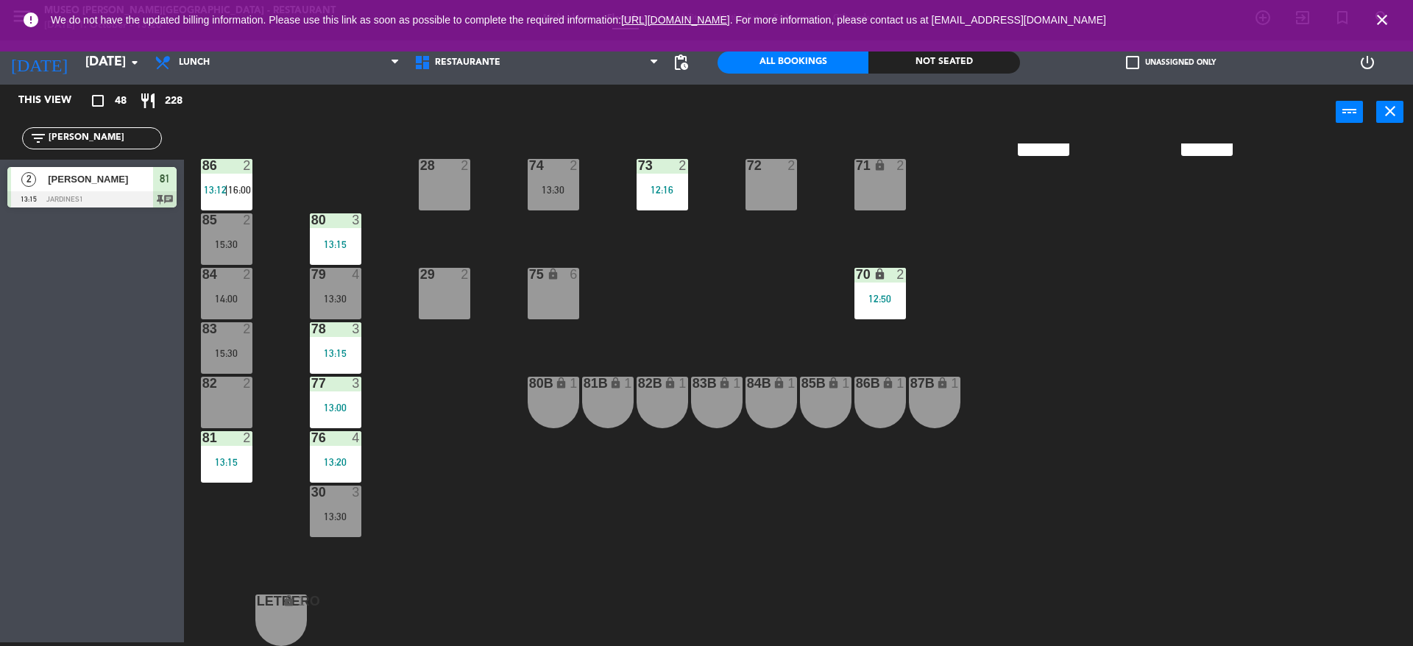
click at [567, 308] on div "75 lock 6" at bounding box center [554, 294] width 52 height 52
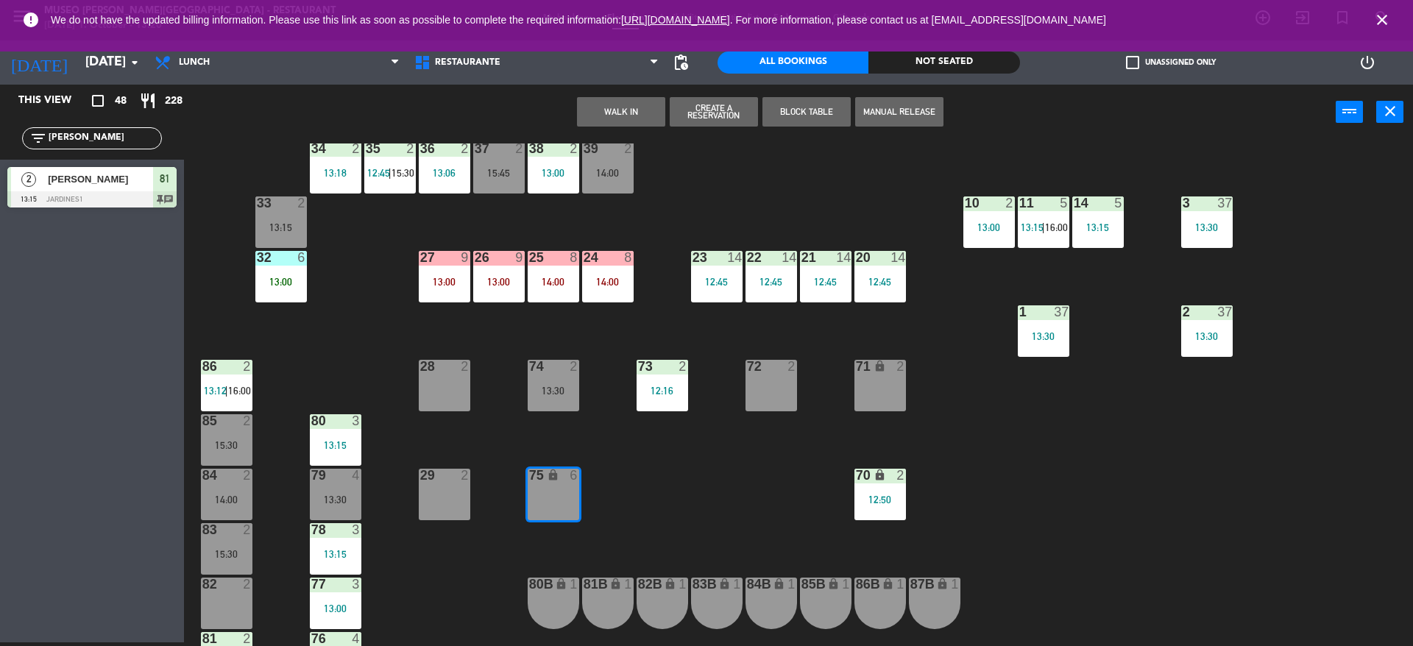
scroll to position [350, 0]
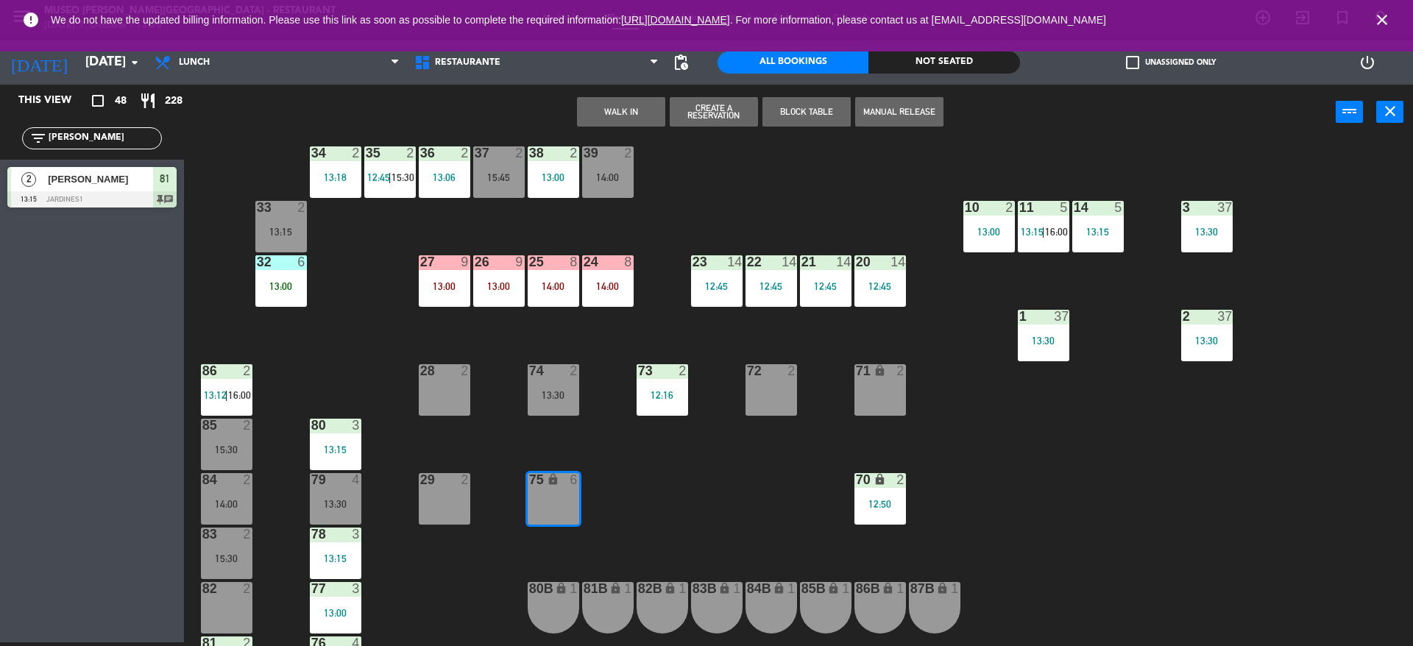
click at [367, 346] on div "44 5 12:30 49 2 54 5 13:15 64 block 2 13:30 48 7 12:30 | 15:45 53 7 12:30 | 15:…" at bounding box center [805, 395] width 1215 height 503
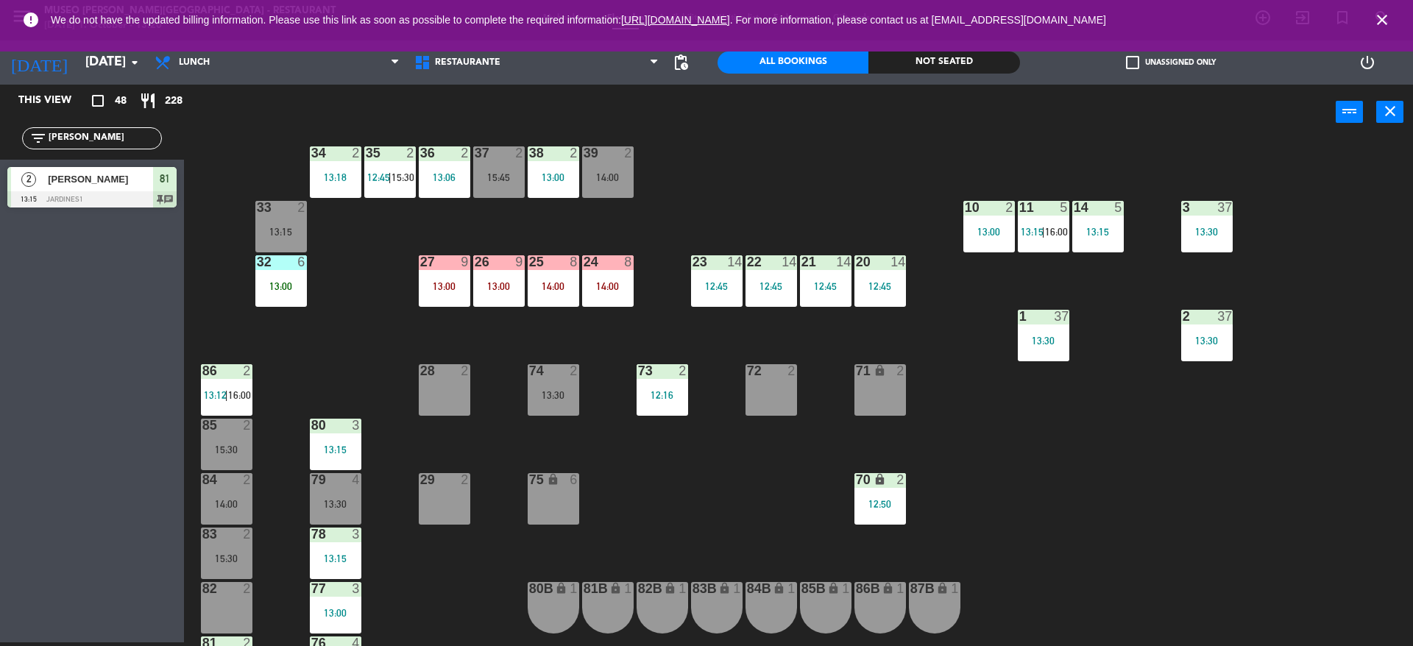
click at [299, 300] on div "32 6 13:00" at bounding box center [281, 281] width 52 height 52
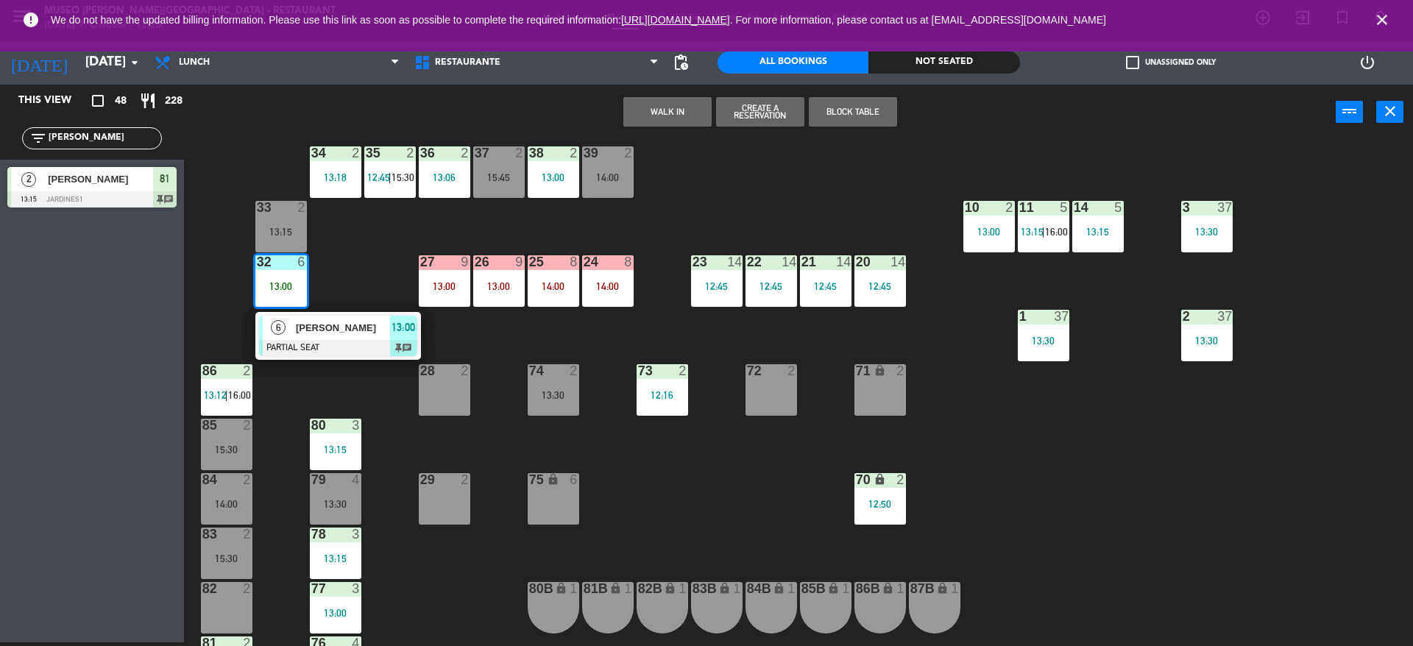
click at [319, 345] on div at bounding box center [338, 348] width 158 height 16
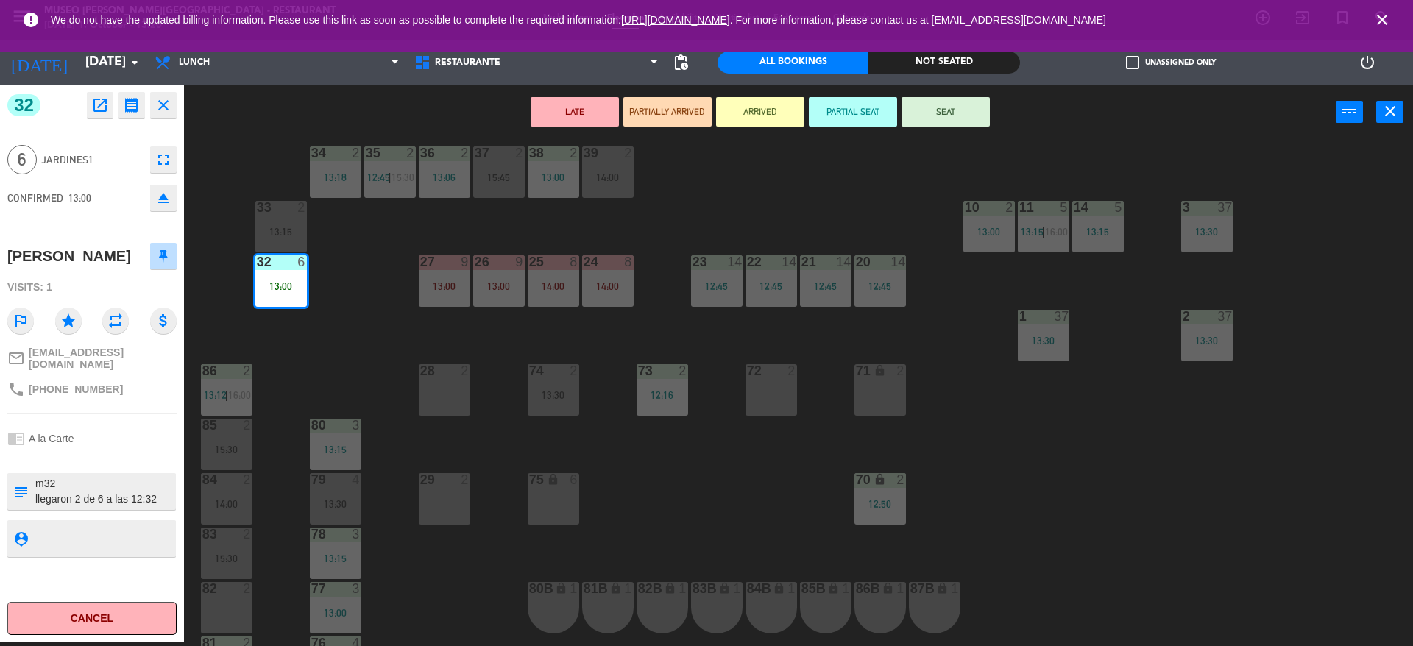
click at [979, 102] on button "SEAT" at bounding box center [946, 111] width 88 height 29
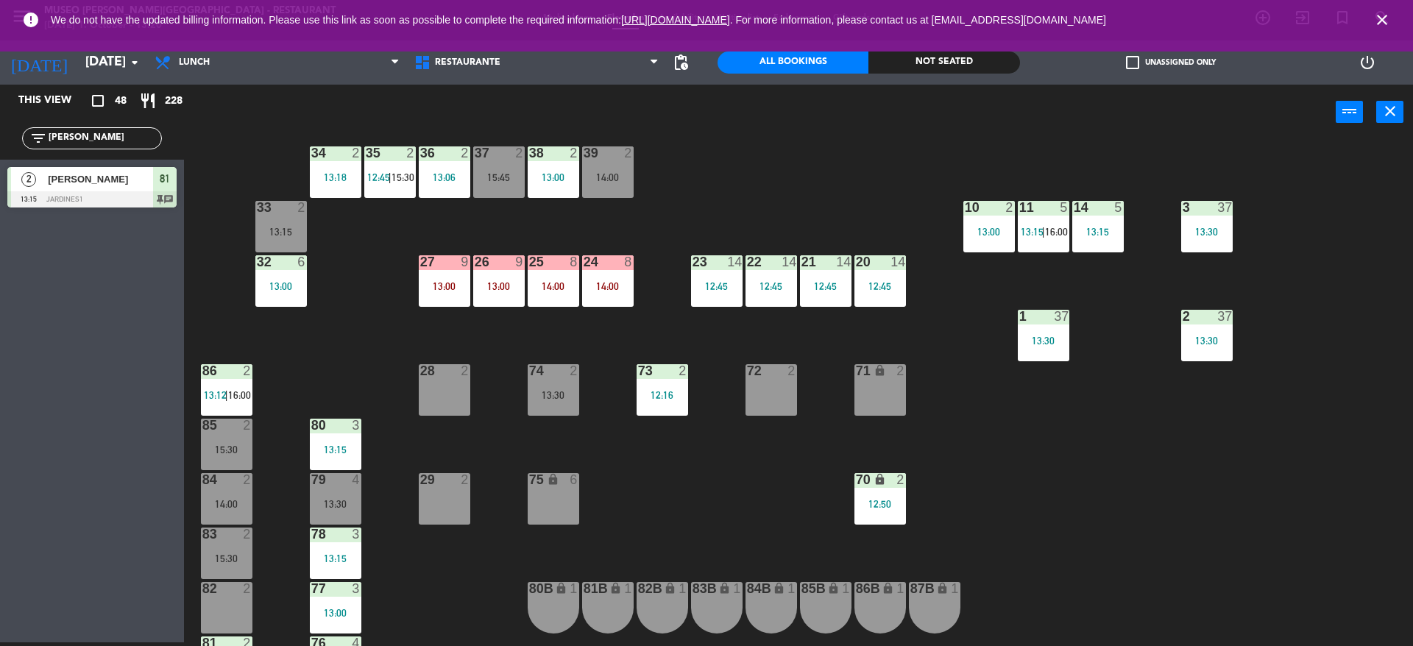
click at [921, 160] on div "44 5 12:30 49 2 54 5 13:15 64 block 2 13:30 48 7 12:30 | 15:45 53 7 12:30 | 15:…" at bounding box center [805, 395] width 1215 height 503
click at [474, 299] on div "26 9 13:00" at bounding box center [499, 281] width 52 height 52
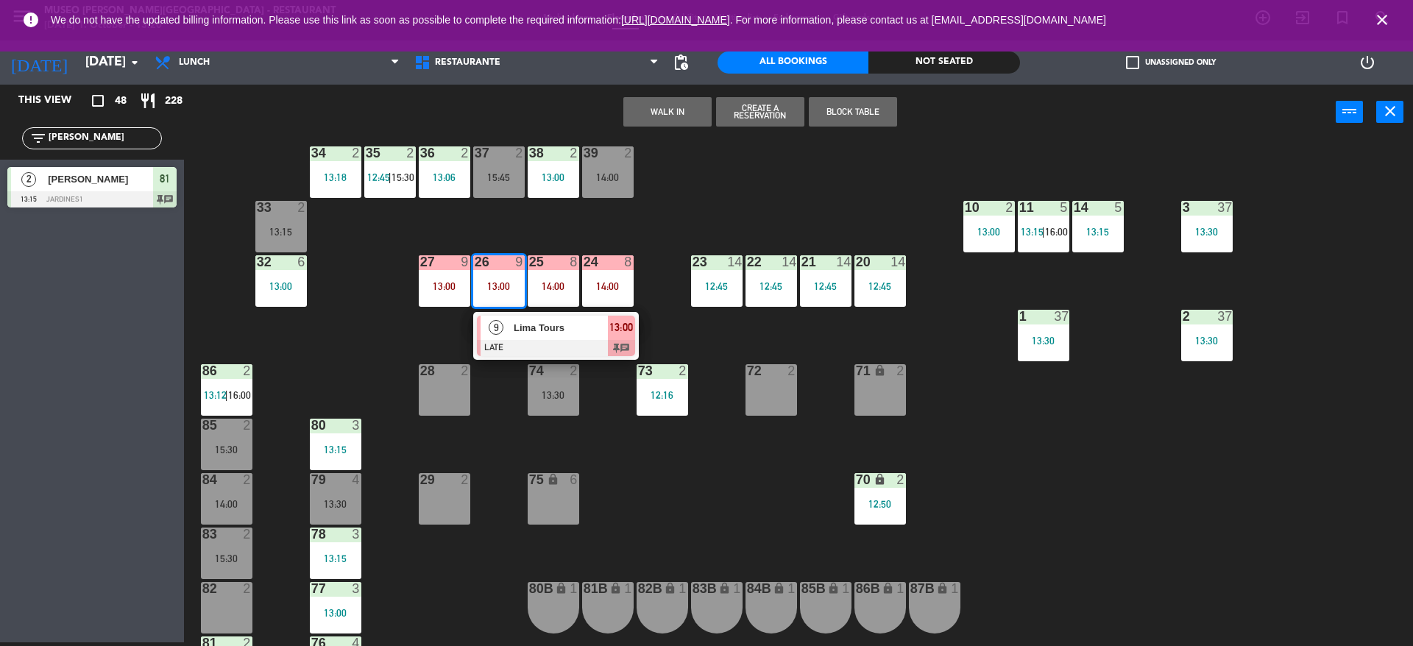
click at [484, 336] on div "9" at bounding box center [497, 328] width 32 height 24
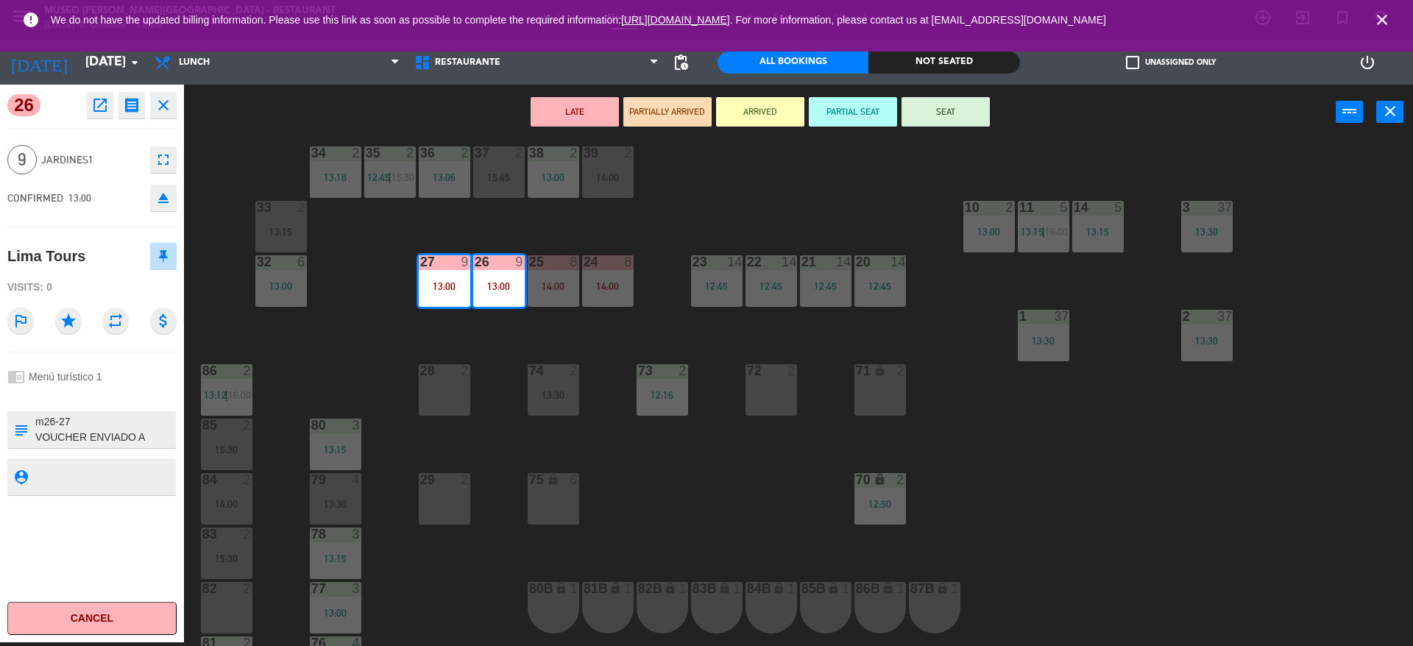
click at [70, 266] on div "Lima Tours" at bounding box center [46, 256] width 78 height 24
copy div "Lima Tours"
click at [495, 353] on div "44 5 12:30 49 2 54 5 13:15 64 block 2 13:30 48 7 12:30 | 15:45 53 7 12:30 | 15:…" at bounding box center [805, 395] width 1215 height 503
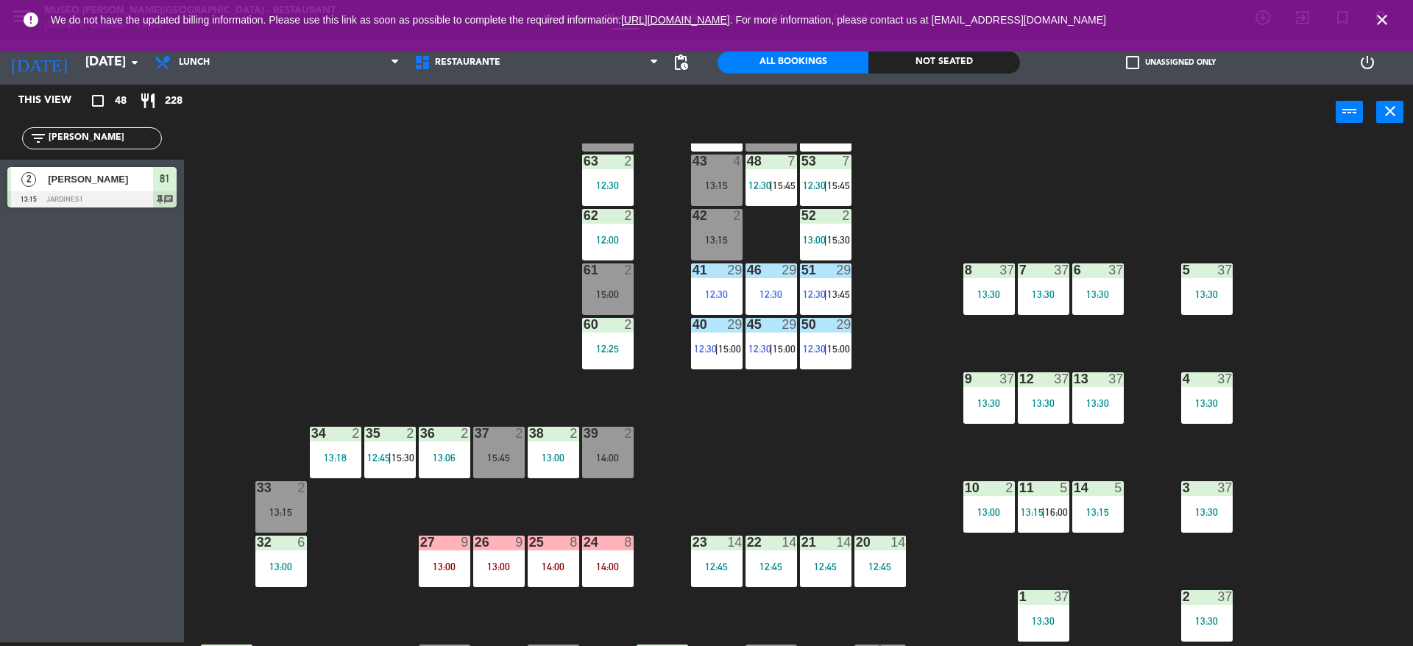
scroll to position [0, 0]
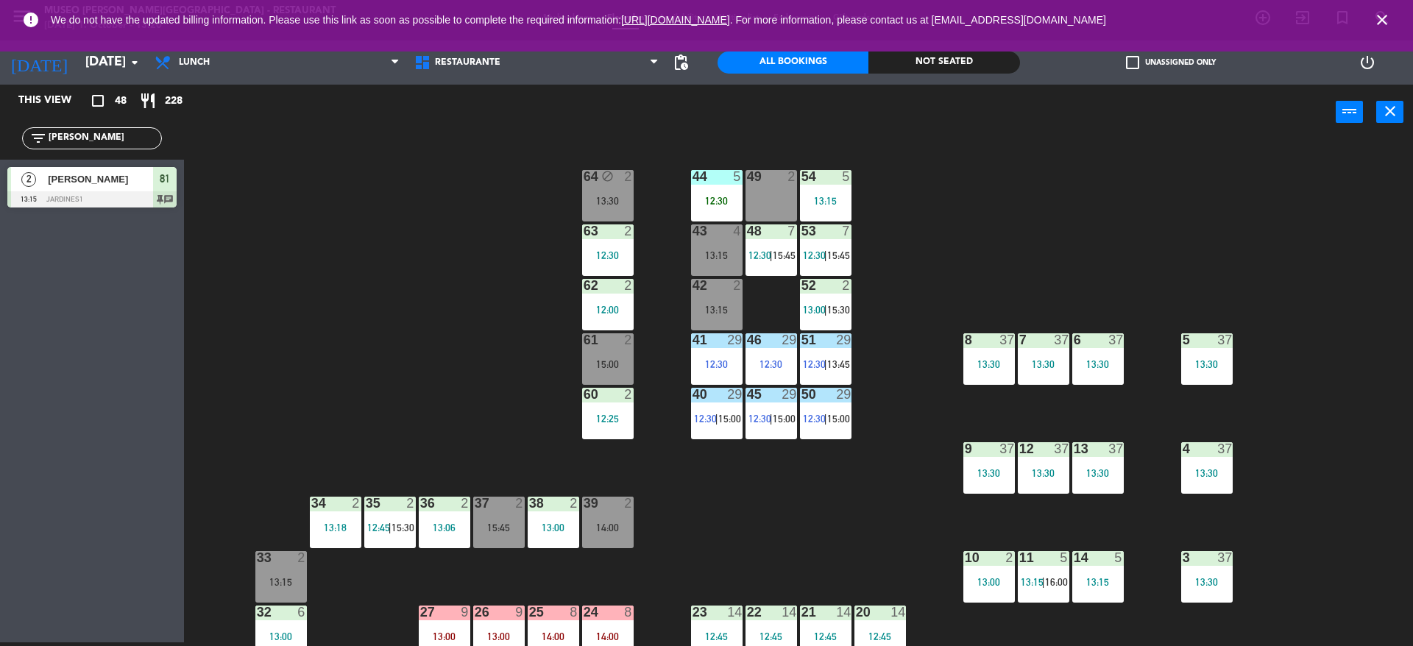
click at [832, 459] on div "44 5 12:30 49 2 54 5 13:15 64 block 2 13:30 48 7 12:30 | 15:45 53 7 12:30 | 15:…" at bounding box center [805, 395] width 1215 height 503
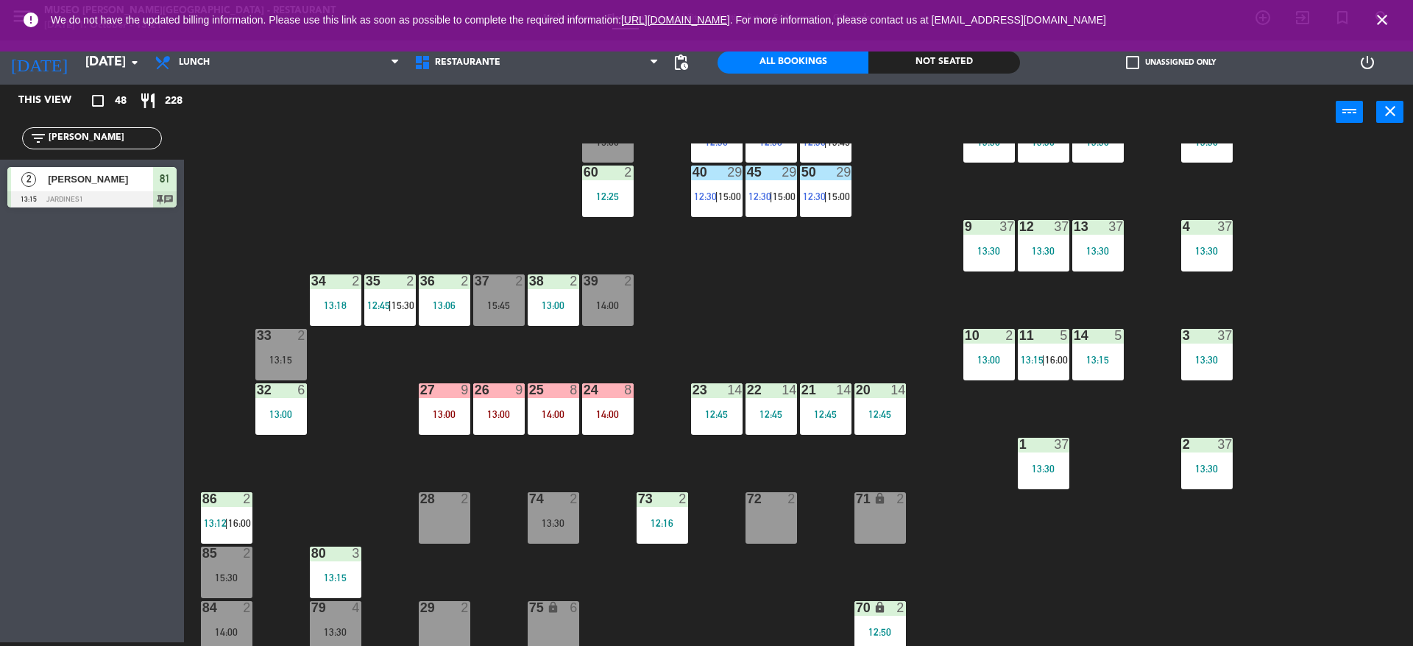
scroll to position [222, 0]
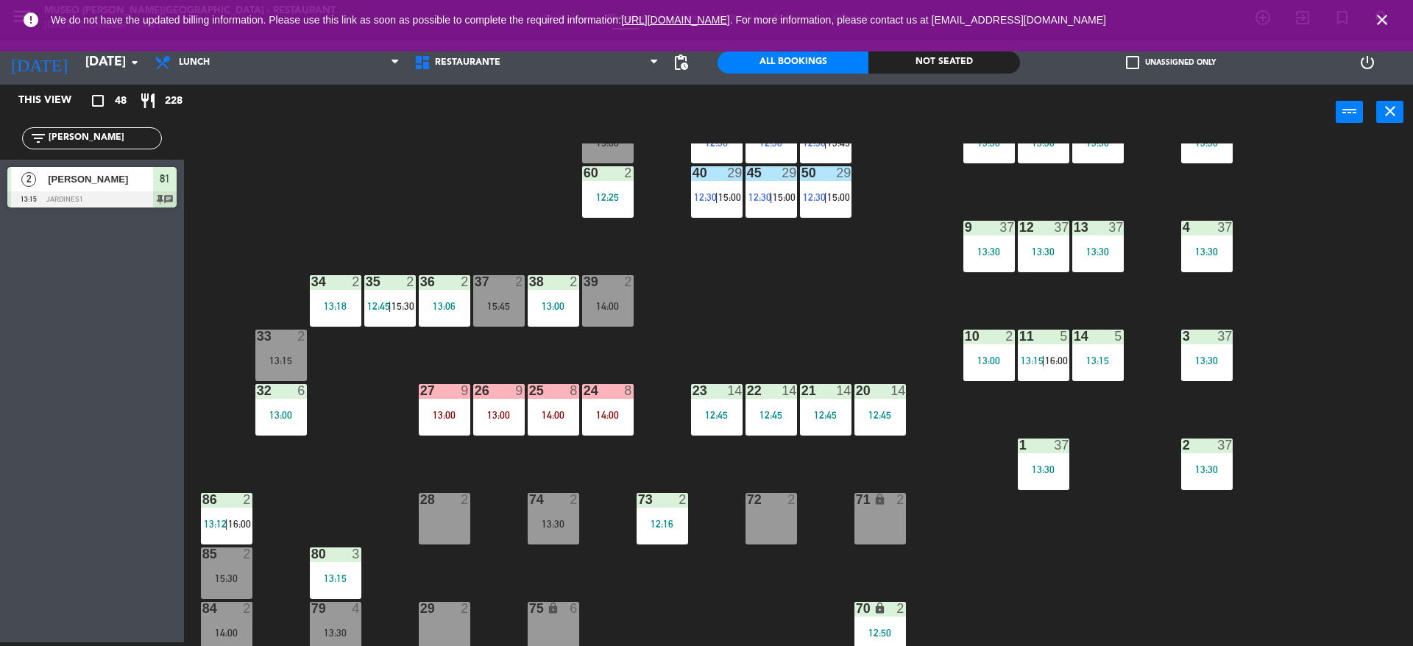
click at [707, 299] on div "44 5 12:30 49 2 54 5 13:15 64 block 2 13:30 48 7 12:30 | 15:45 53 7 12:30 | 15:…" at bounding box center [805, 395] width 1215 height 503
click at [745, 257] on div "44 5 12:30 49 2 54 5 13:15 64 block 2 13:30 48 7 12:30 | 15:45 53 7 12:30 | 15:…" at bounding box center [805, 395] width 1215 height 503
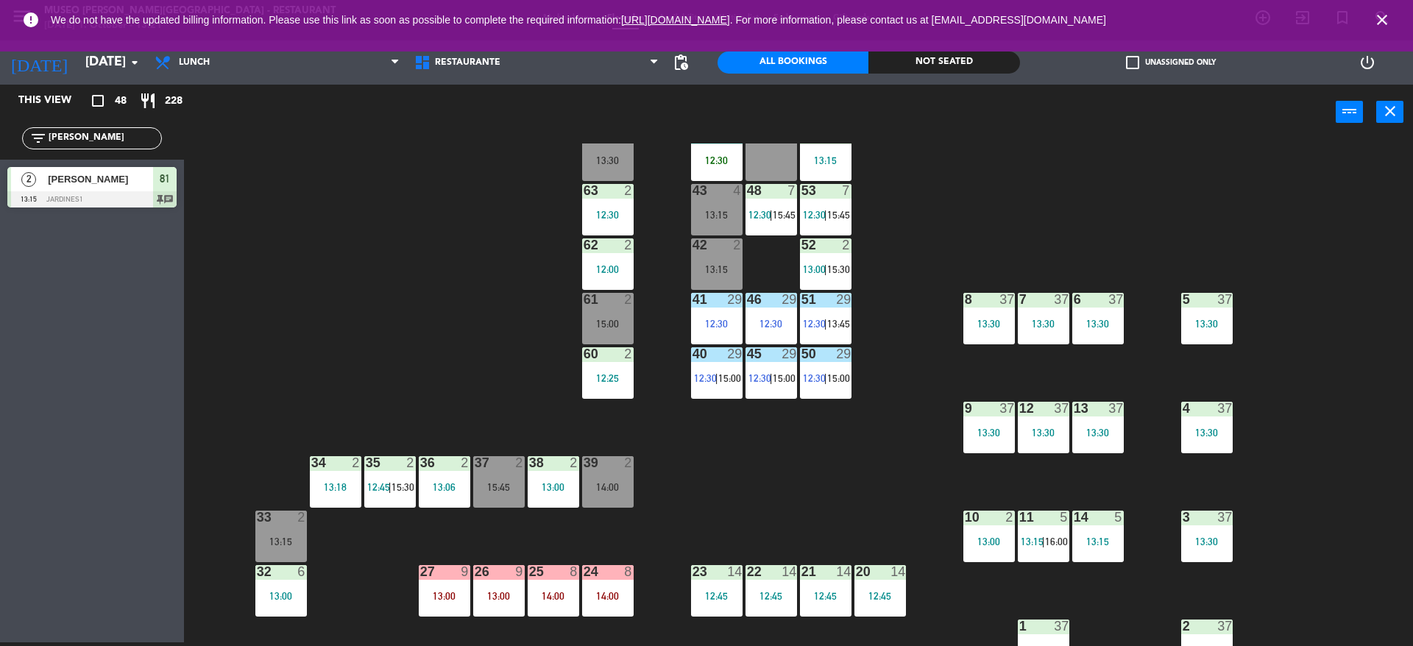
scroll to position [124, 0]
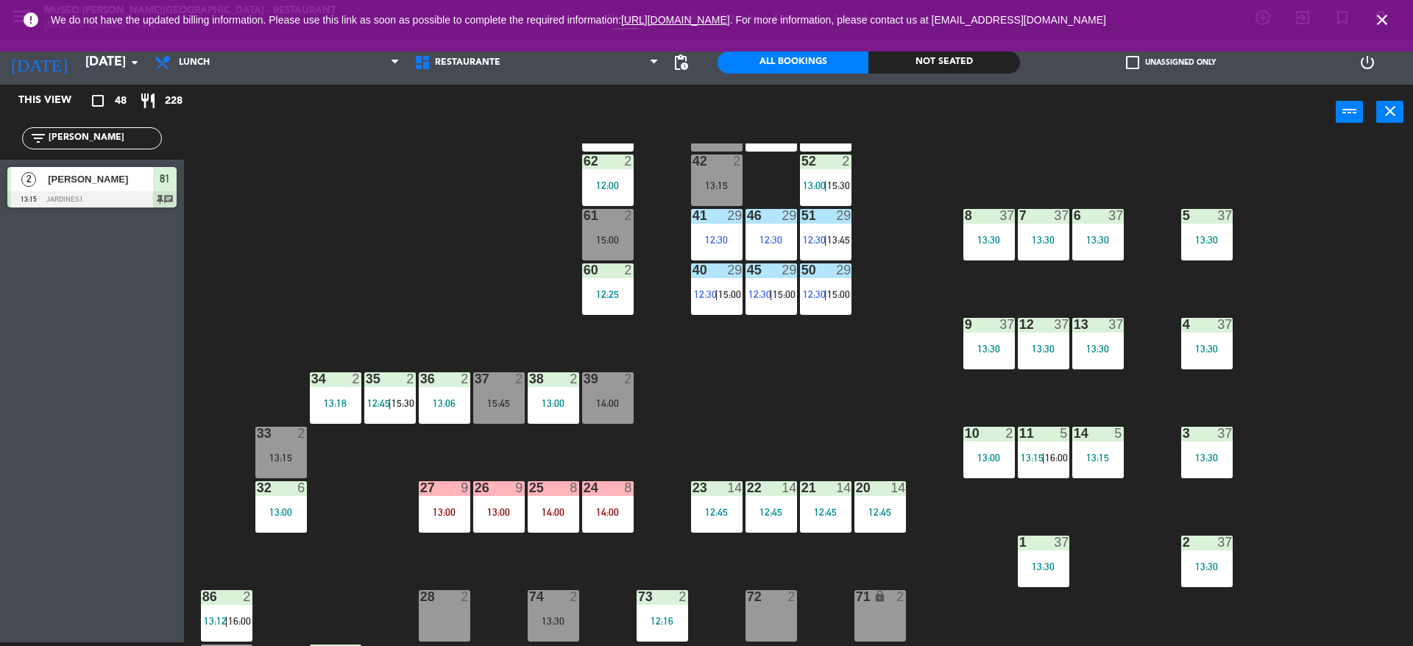
click at [495, 528] on div "26 9 13:00" at bounding box center [499, 507] width 52 height 52
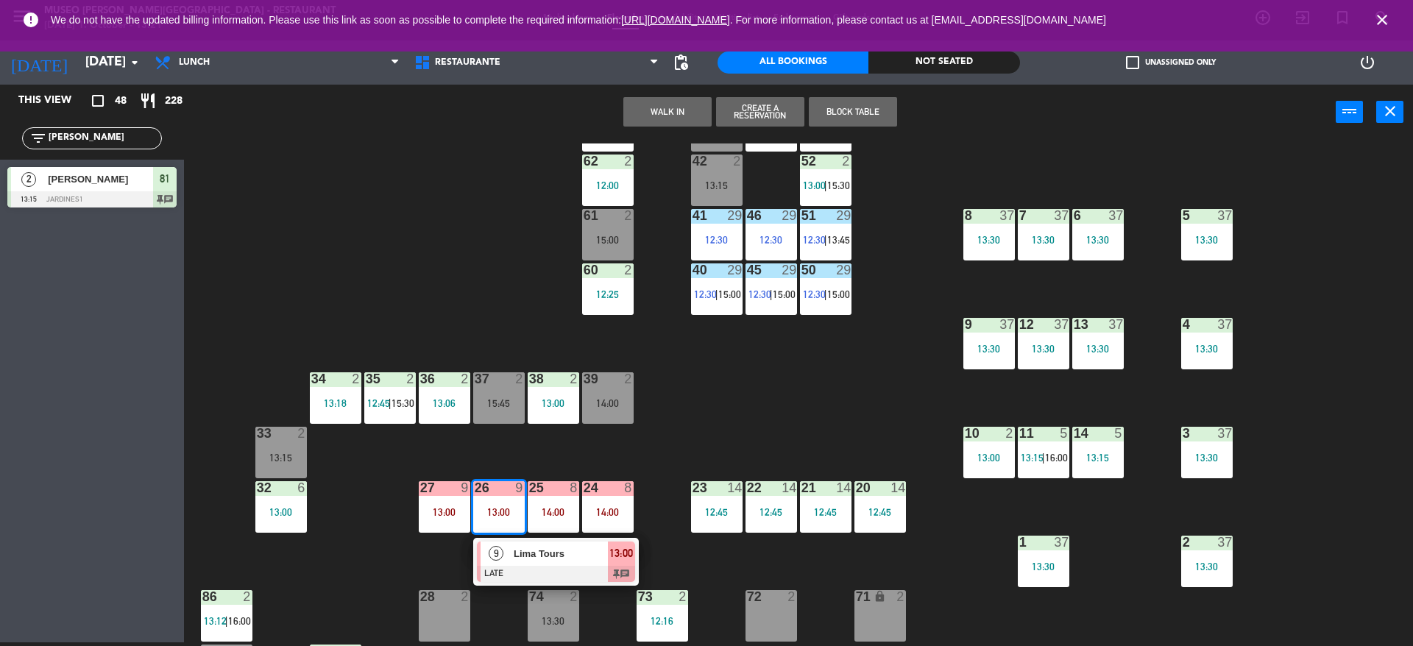
click at [503, 570] on div at bounding box center [556, 574] width 158 height 16
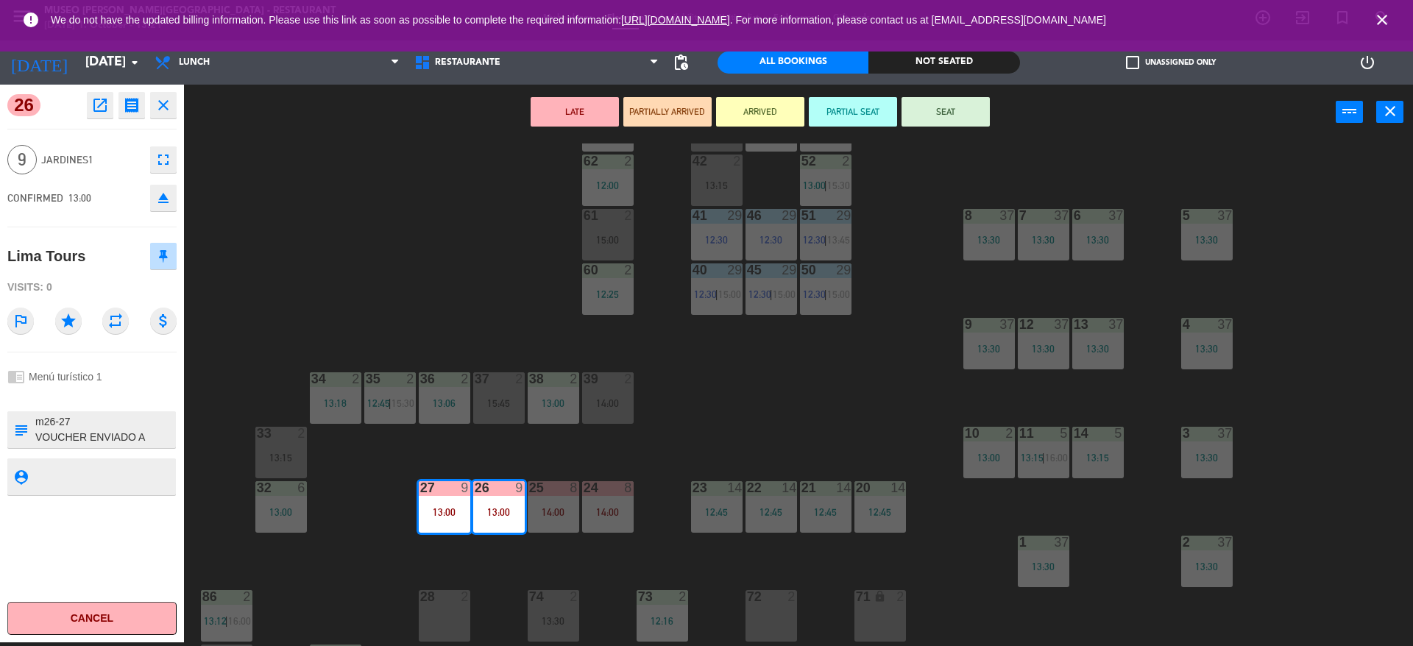
click at [769, 415] on div "44 5 12:30 49 2 54 5 13:15 64 block 2 13:30 48 7 12:30 | 15:45 53 7 12:30 | 15:…" at bounding box center [805, 395] width 1215 height 503
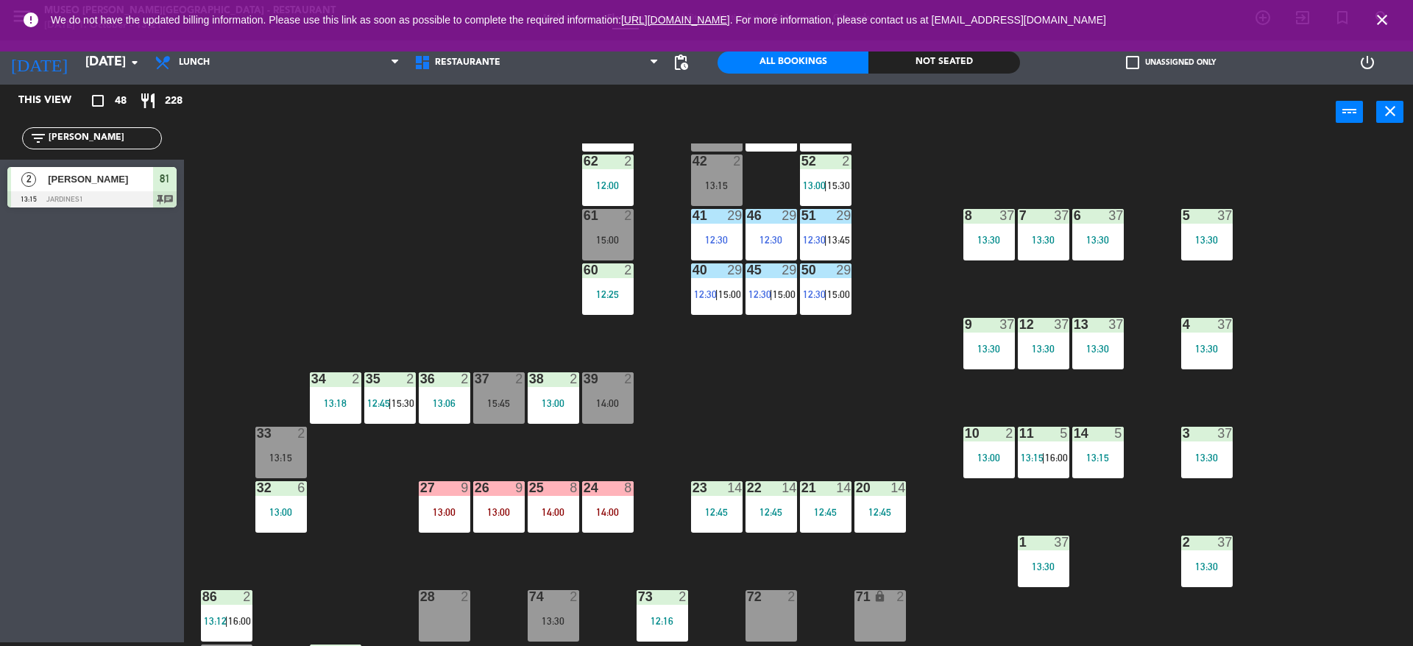
click at [514, 512] on div "13:00" at bounding box center [499, 512] width 52 height 10
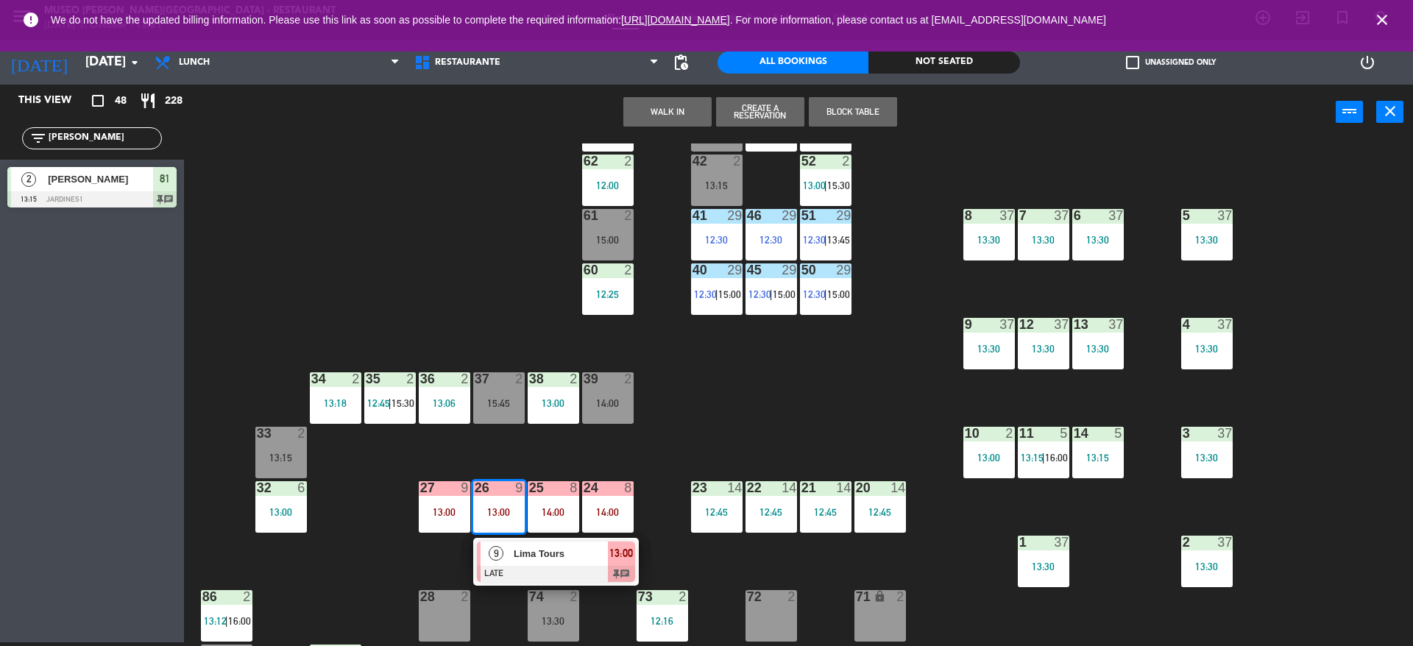
click at [659, 503] on div "44 5 12:30 49 2 54 5 13:15 64 block 2 13:30 48 7 12:30 | 15:45 53 7 12:30 | 15:…" at bounding box center [805, 395] width 1215 height 503
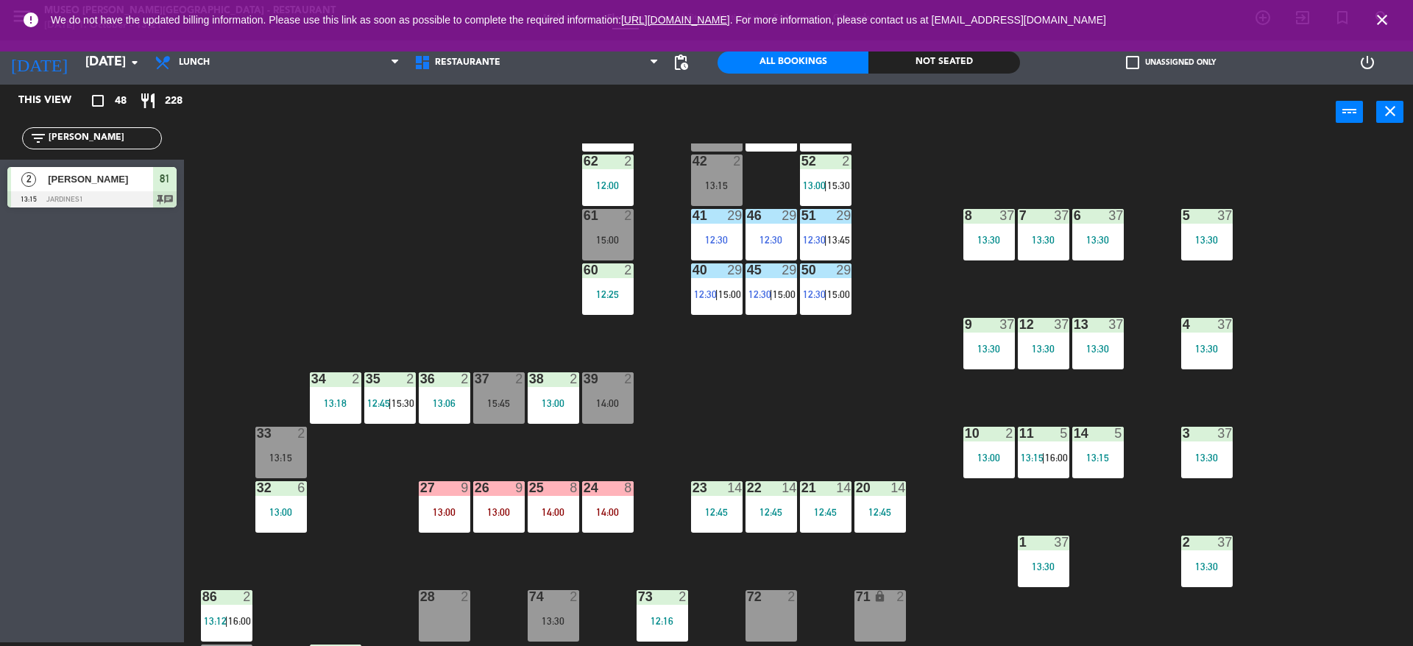
click at [587, 507] on div "14:00" at bounding box center [608, 512] width 52 height 10
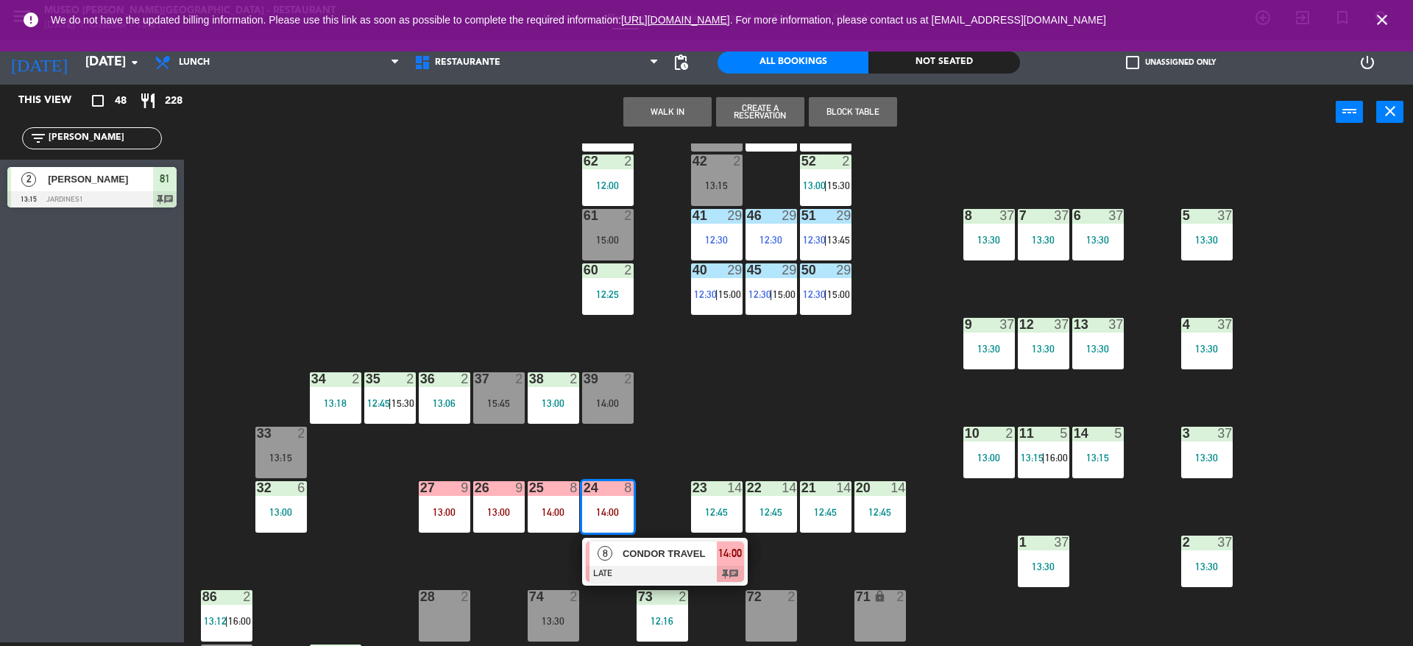
click at [604, 563] on div "8" at bounding box center [606, 554] width 32 height 24
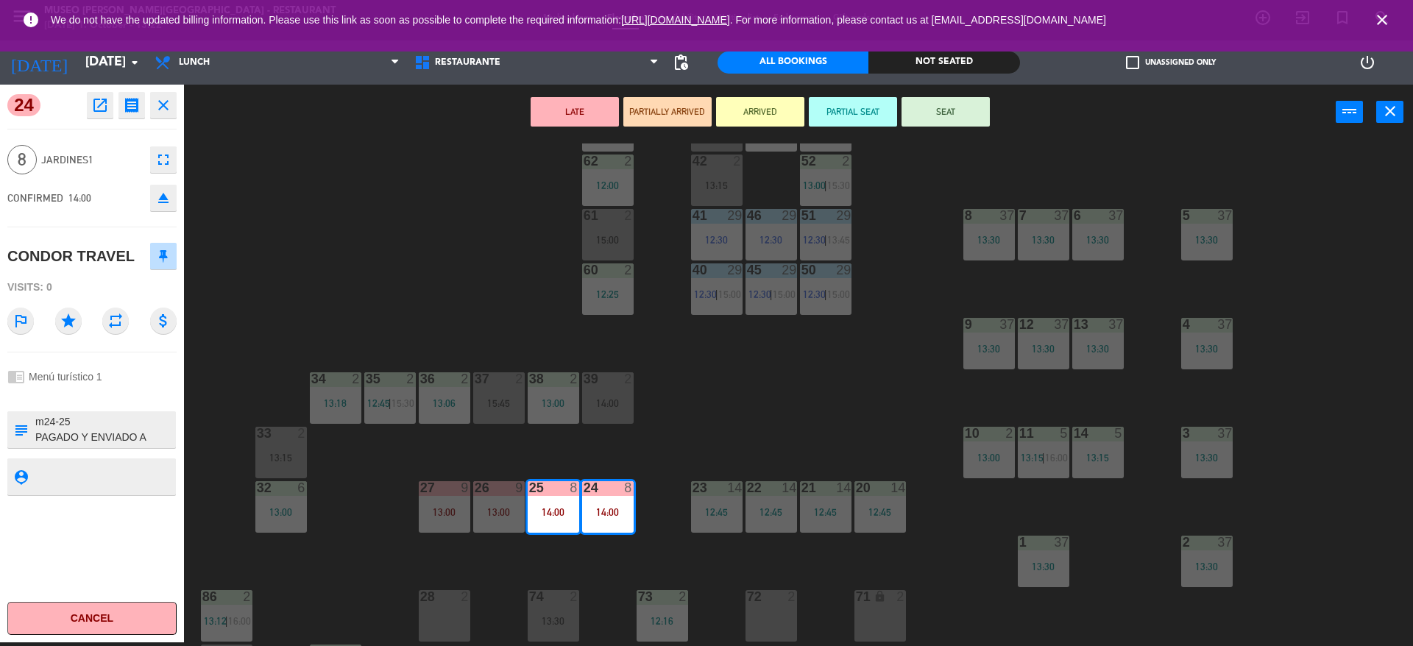
click at [828, 433] on div "44 5 12:30 49 2 54 5 13:15 64 block 2 13:30 48 7 12:30 | 15:45 53 7 12:30 | 15:…" at bounding box center [805, 395] width 1215 height 503
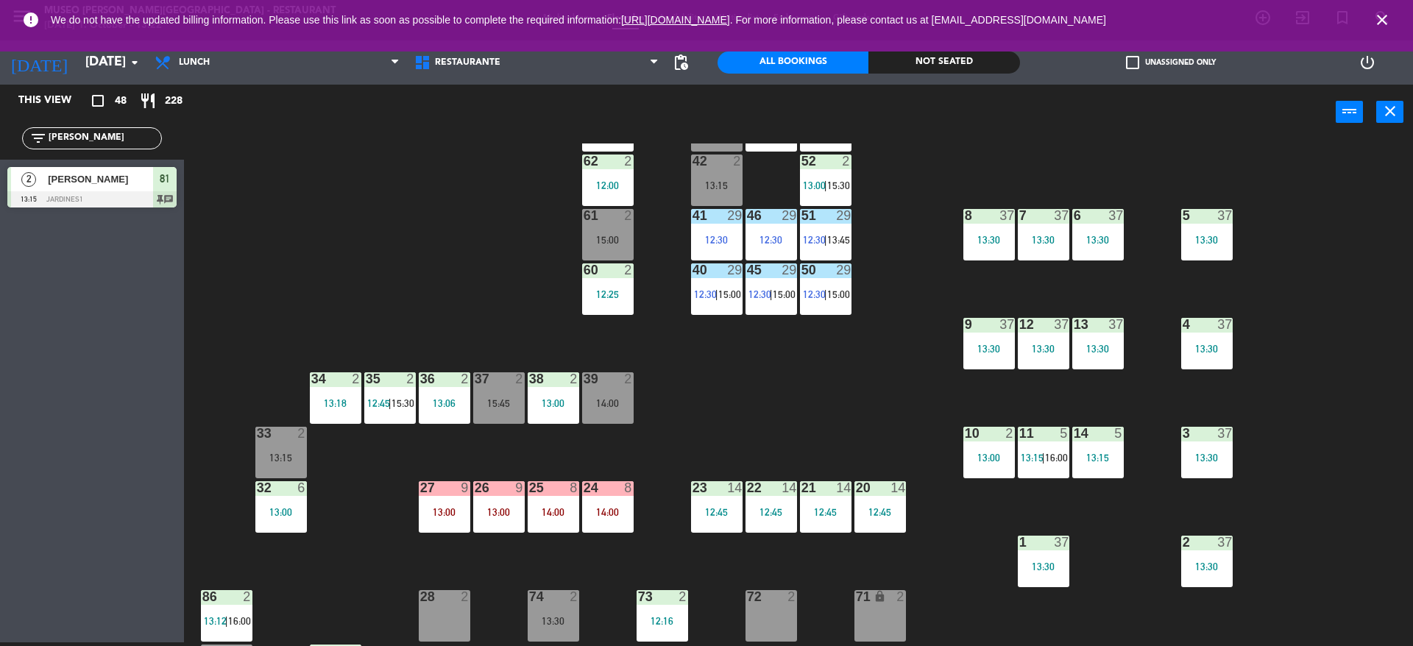
click at [451, 216] on div "44 5 12:30 49 2 54 5 13:15 64 block 2 13:30 48 7 12:30 | 15:45 53 7 12:30 | 15:…" at bounding box center [805, 395] width 1215 height 503
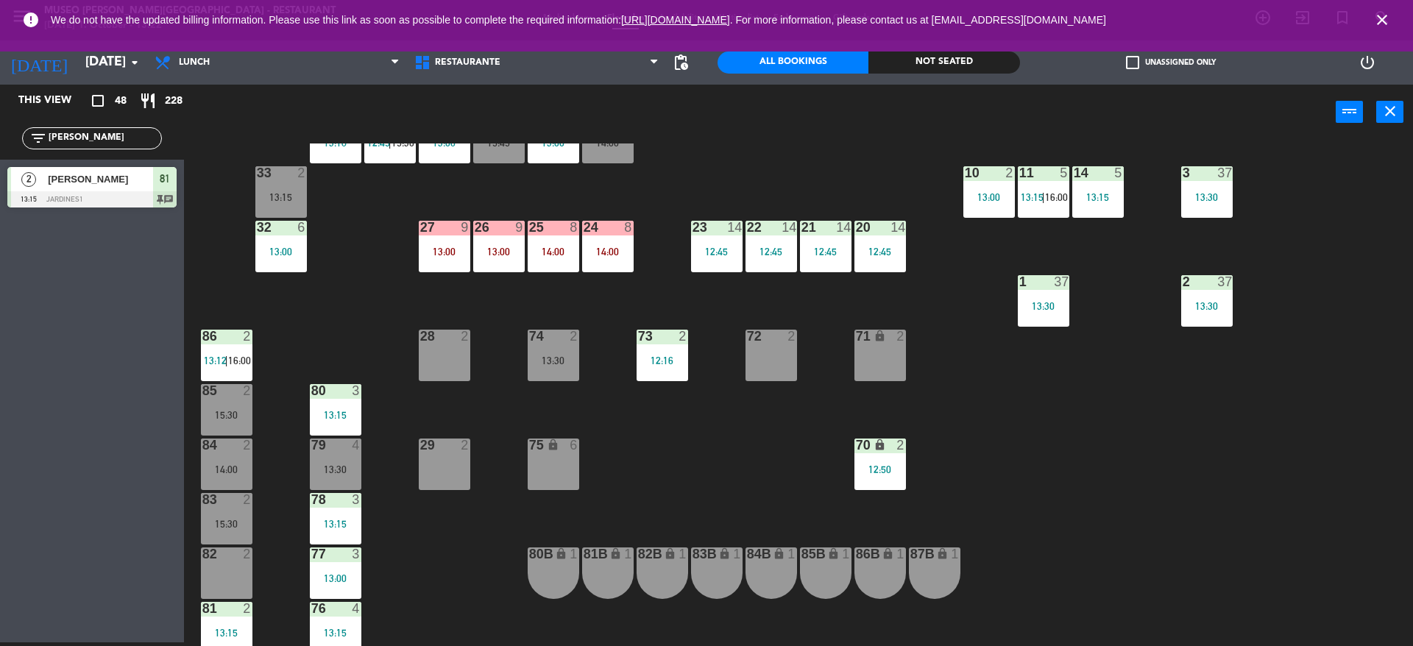
scroll to position [551, 0]
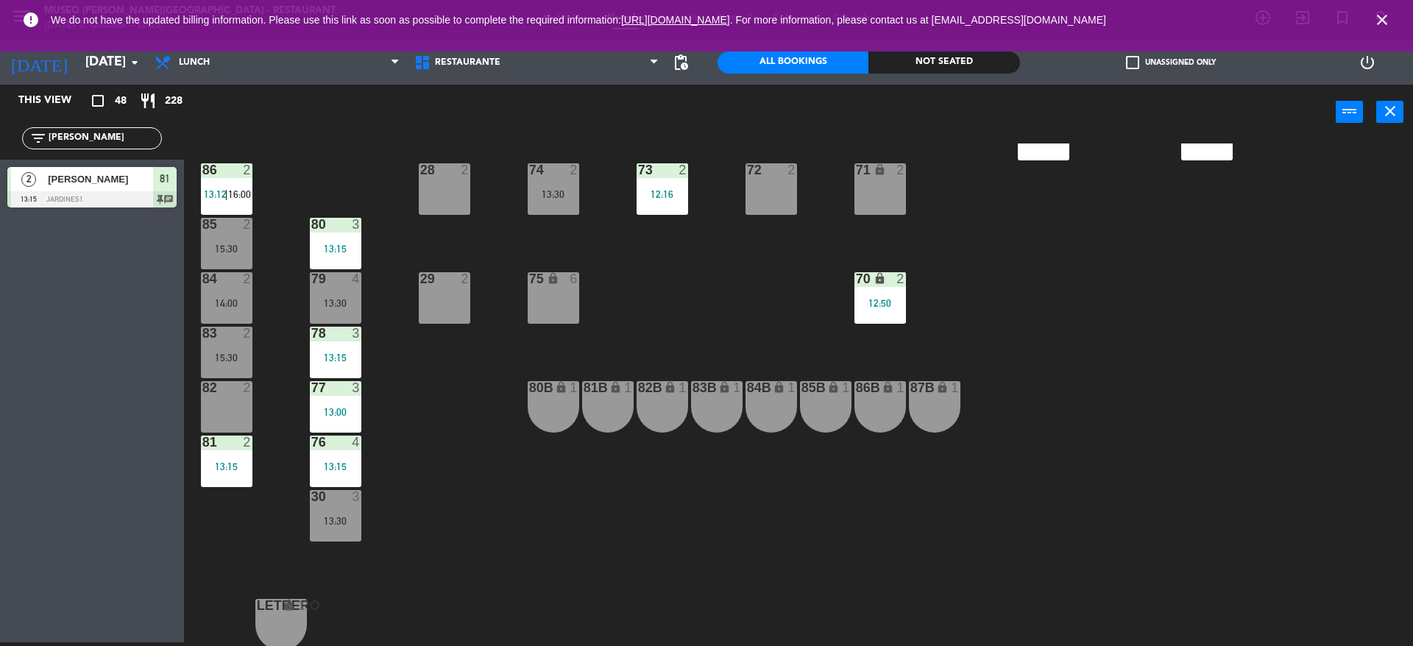
click at [389, 536] on div "44 5 12:30 49 2 54 5 13:15 64 block 2 13:30 48 7 12:30 | 15:45 53 7 12:30 | 15:…" at bounding box center [805, 395] width 1215 height 503
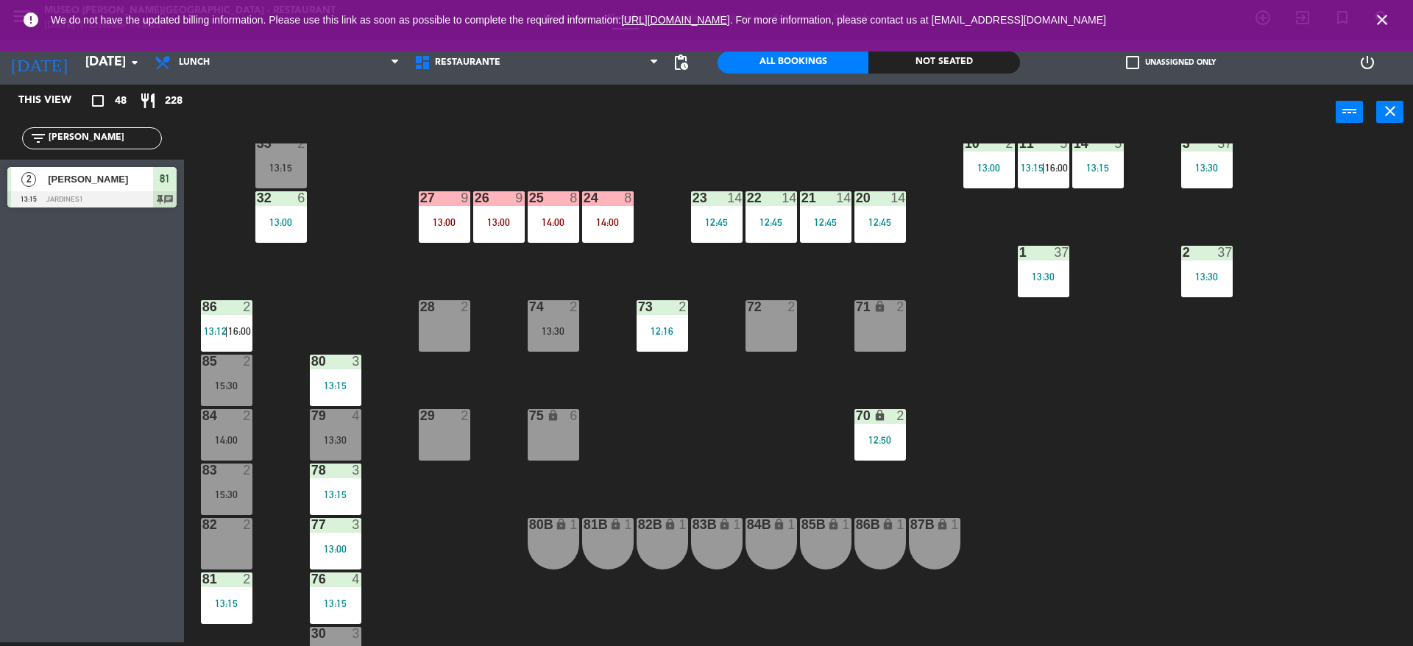
scroll to position [390, 0]
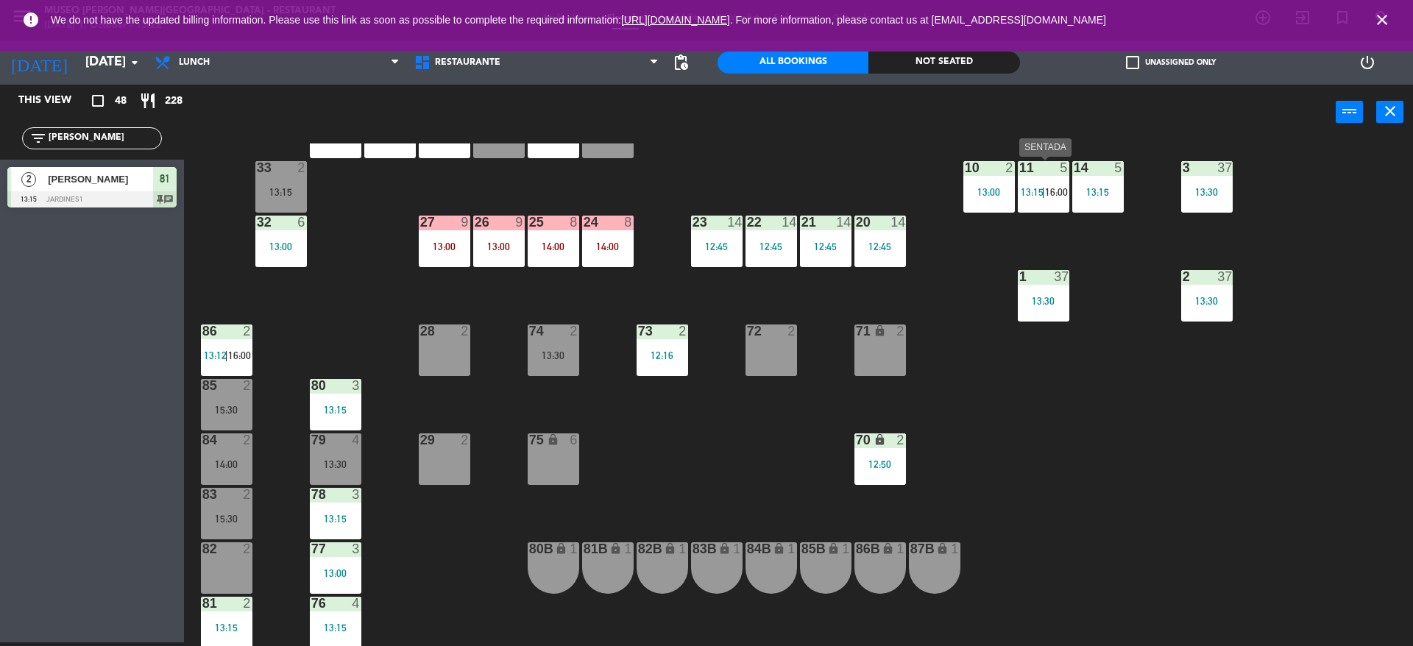
click at [1045, 200] on div "11 5 13:15 | 16:00" at bounding box center [1044, 187] width 52 height 52
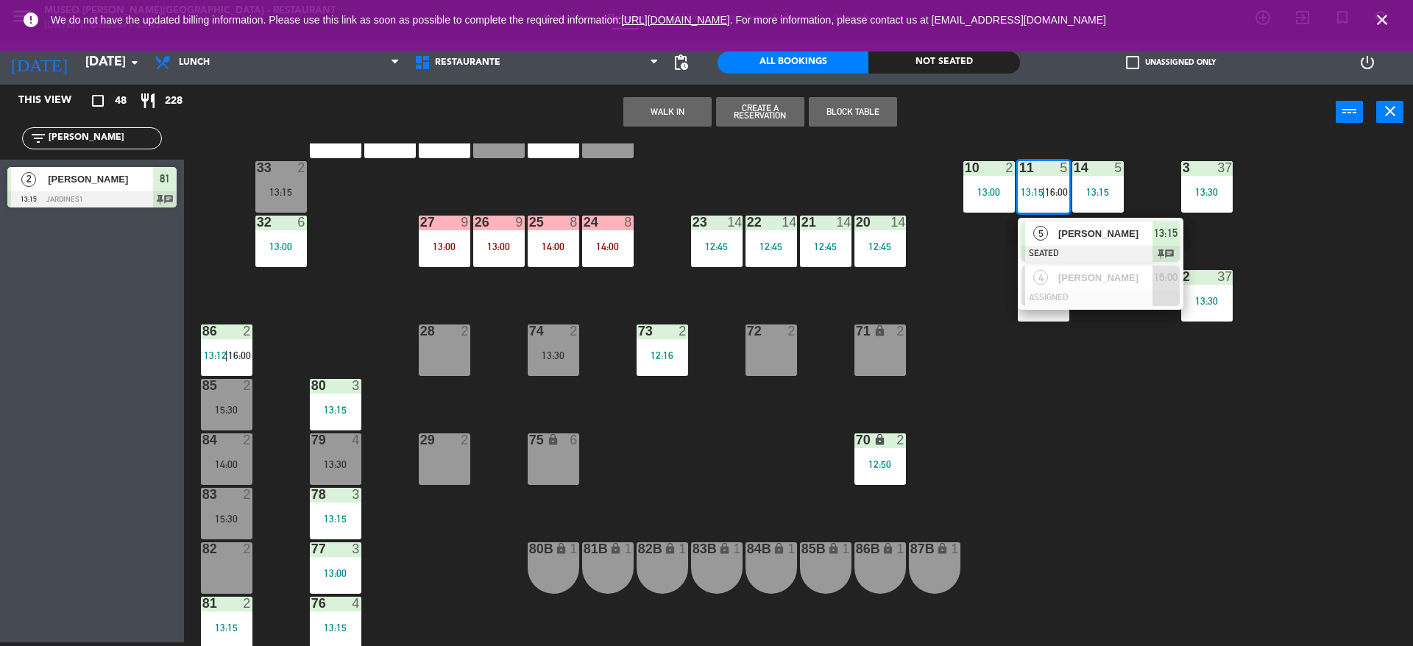
click at [1049, 237] on div "5" at bounding box center [1041, 234] width 32 height 24
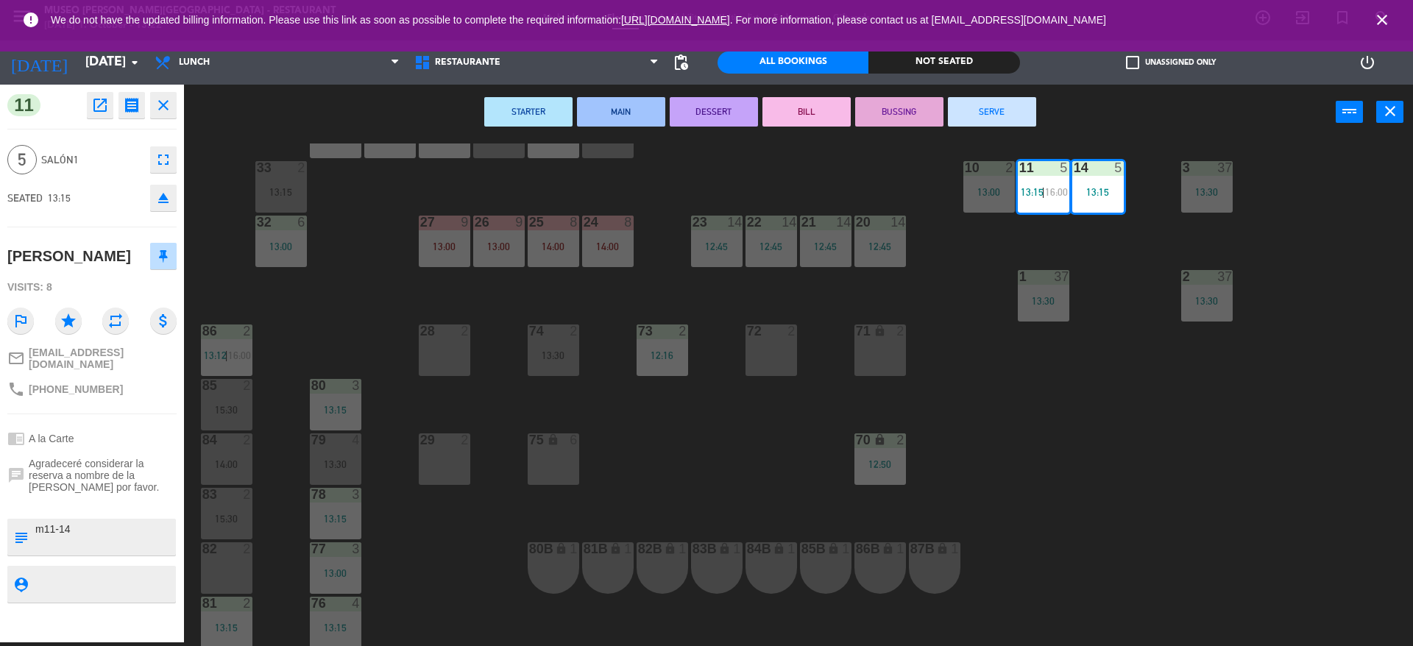
click at [855, 296] on div "44 5 12:30 49 2 54 5 13:15 64 block 2 13:30 48 7 12:30 | 15:45 53 7 12:30 | 15:…" at bounding box center [805, 395] width 1215 height 503
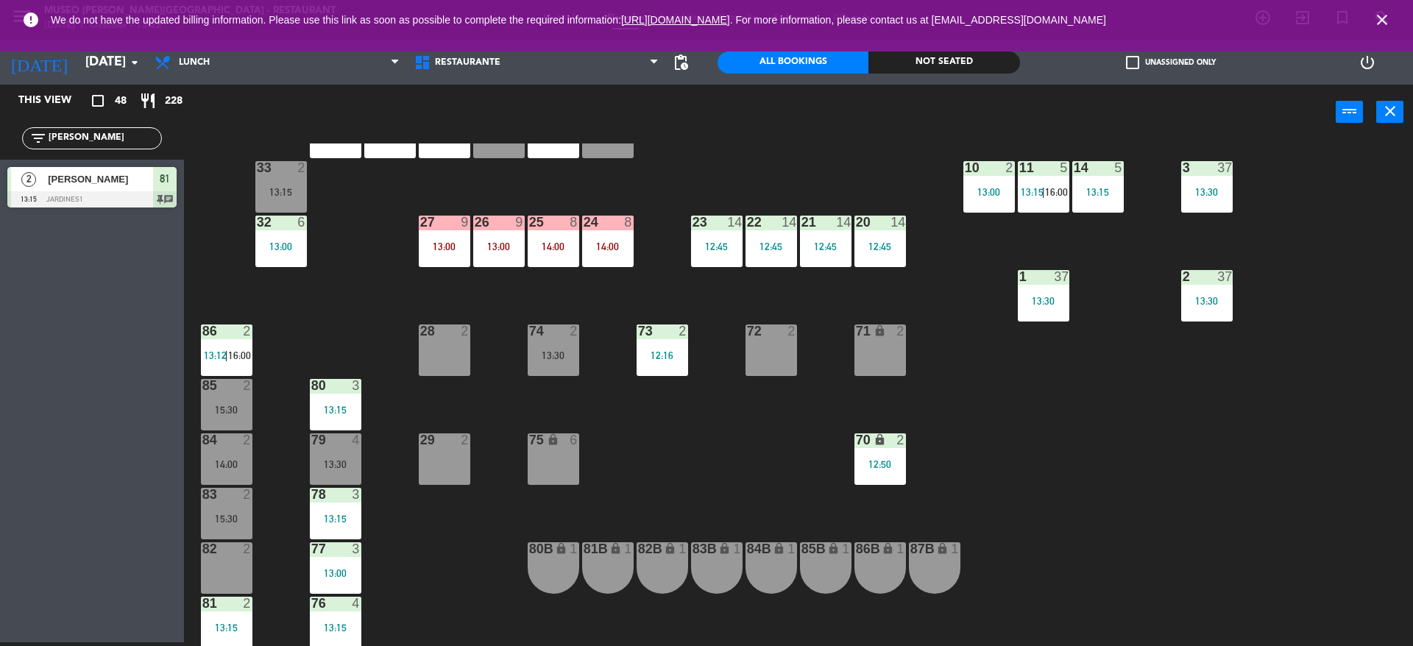
click at [1116, 177] on div "14 5 13:15" at bounding box center [1098, 187] width 52 height 52
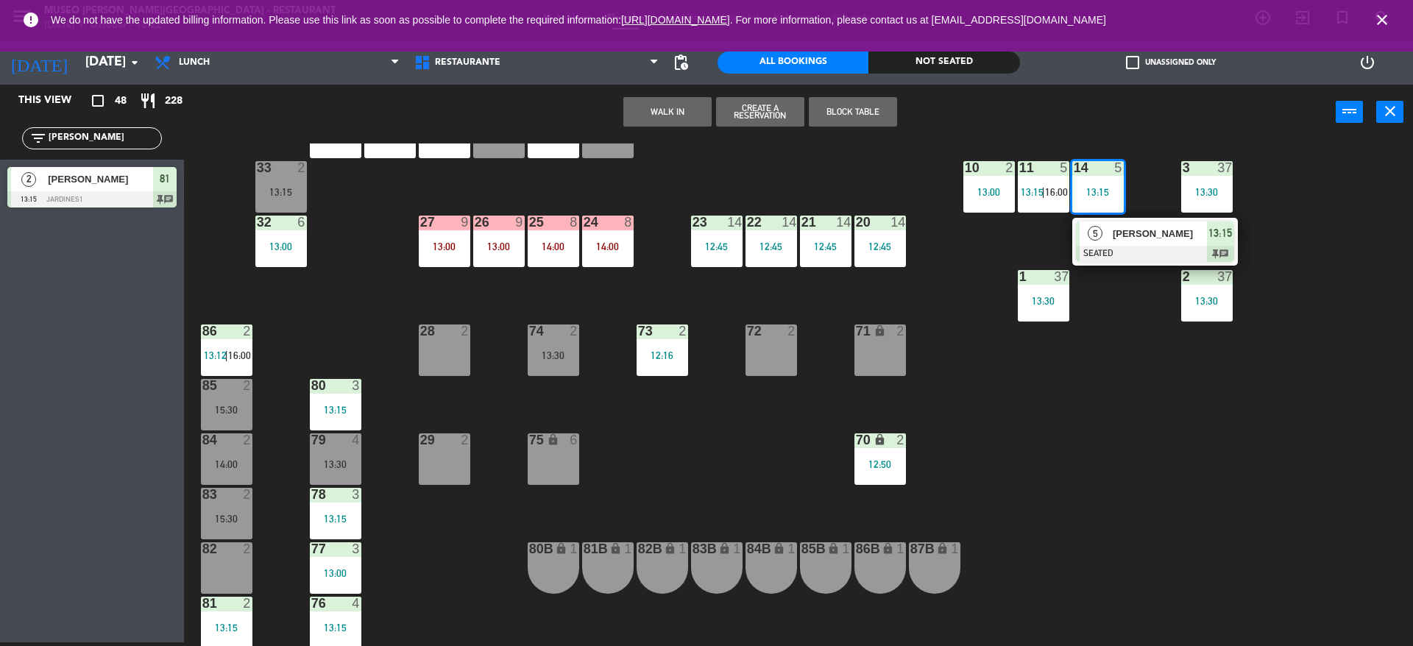
click at [1140, 233] on span "[PERSON_NAME]" at bounding box center [1160, 233] width 94 height 15
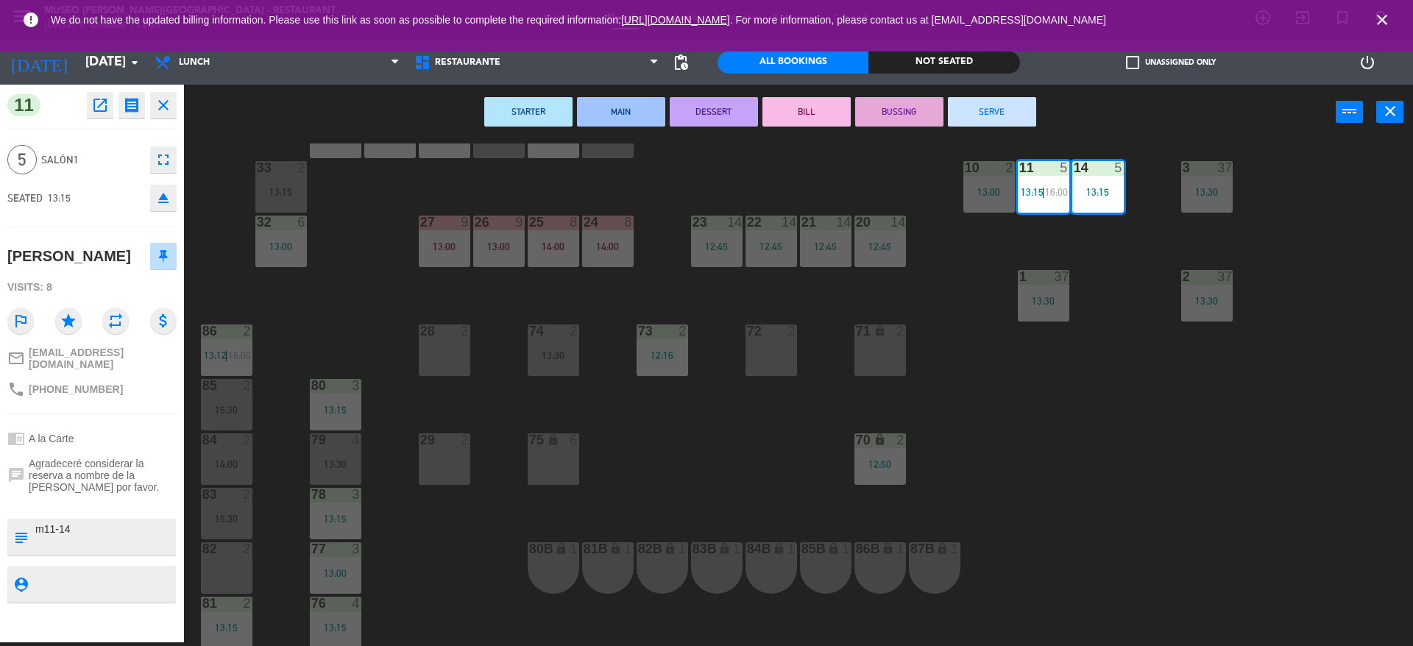
click at [568, 438] on div "6" at bounding box center [577, 440] width 24 height 14
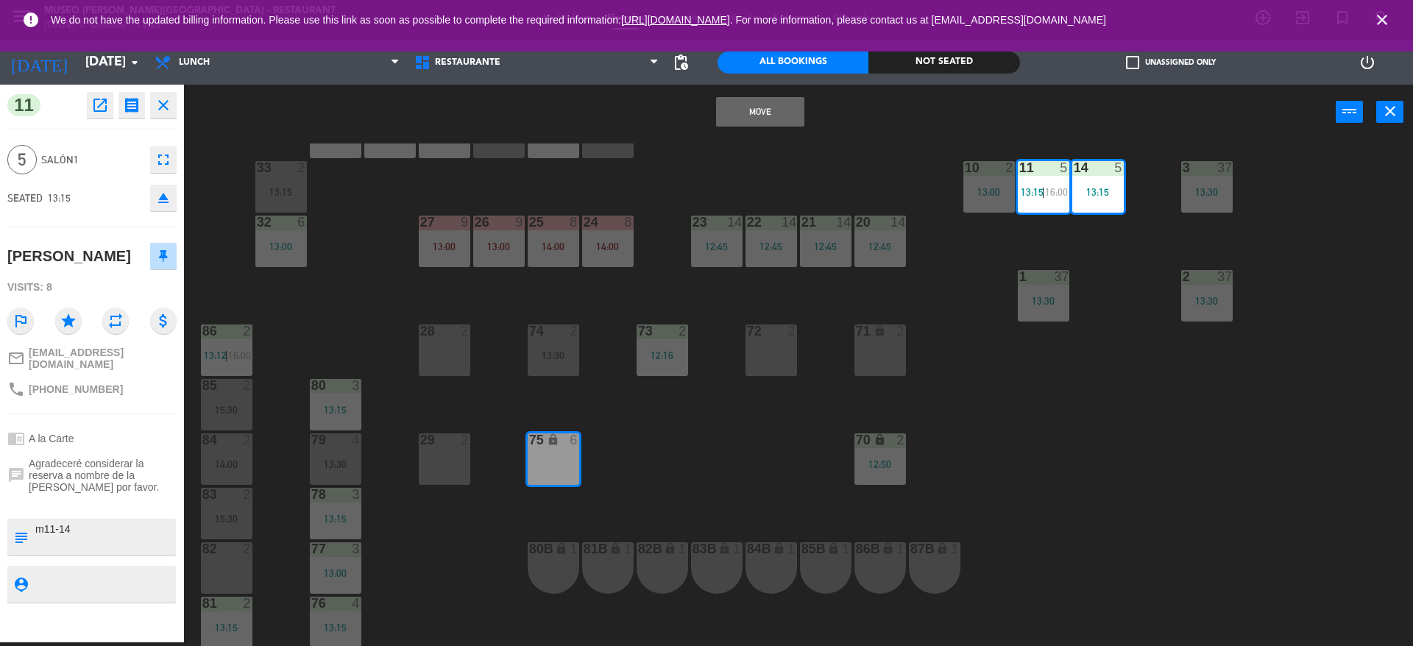
click at [704, 481] on div "44 5 12:30 49 2 54 5 13:15 64 block 2 13:30 48 7 12:30 | 15:45 53 7 12:30 | 15:…" at bounding box center [805, 395] width 1215 height 503
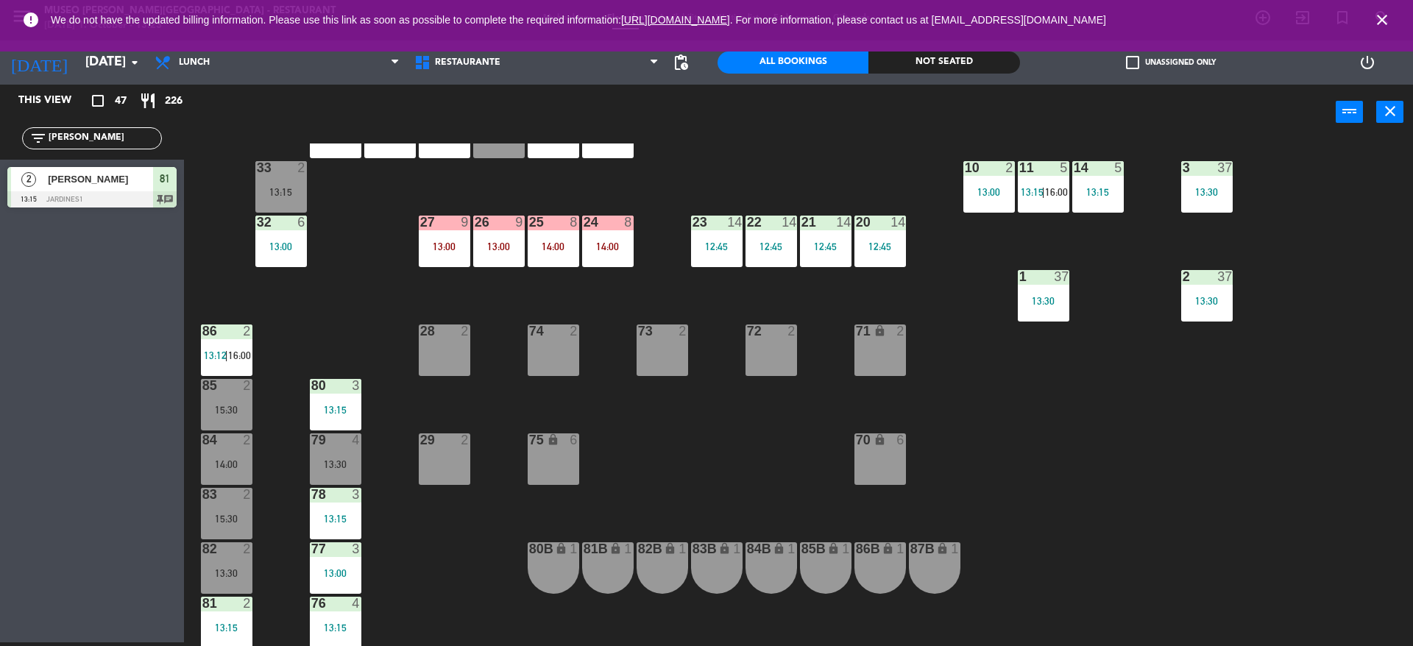
click at [704, 481] on div "44 5 12:30 49 2 54 5 13:15 64 block 2 13:30 48 7 12:30 | 15:45 53 7 12:30 | 15:…" at bounding box center [805, 395] width 1215 height 503
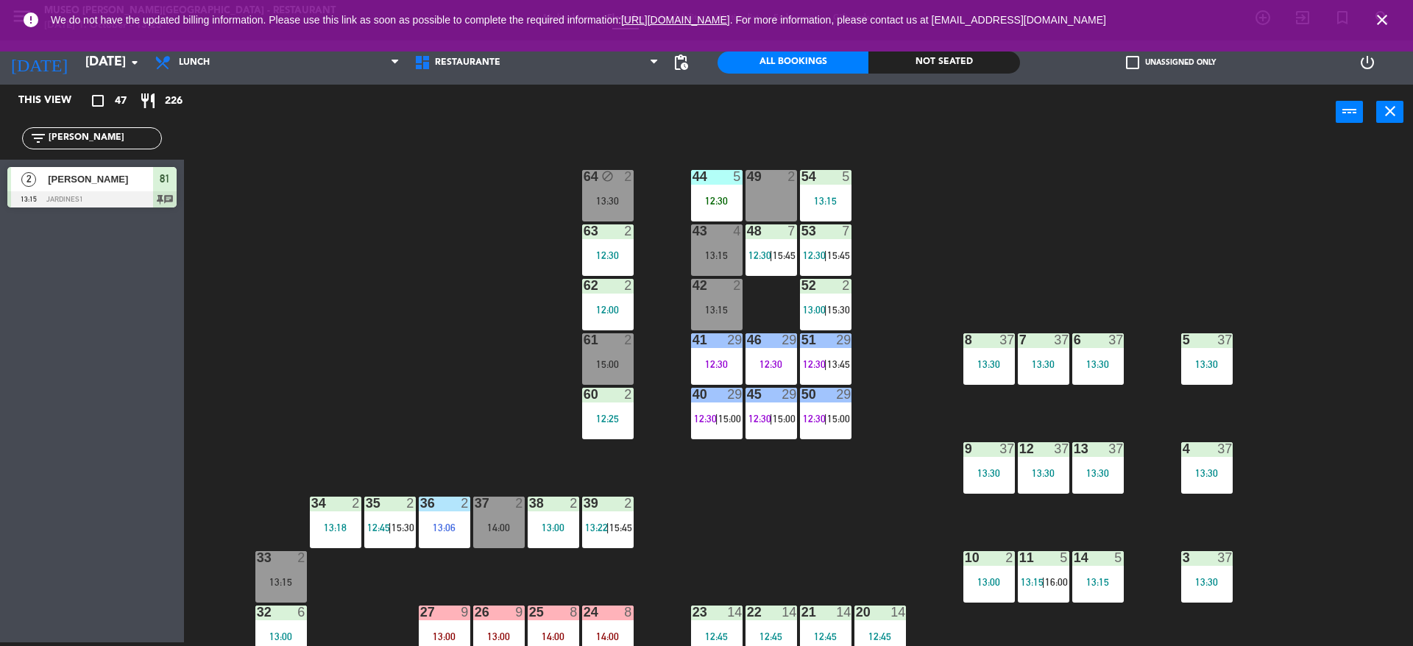
click at [731, 318] on div "42 2 13:15" at bounding box center [717, 305] width 52 height 52
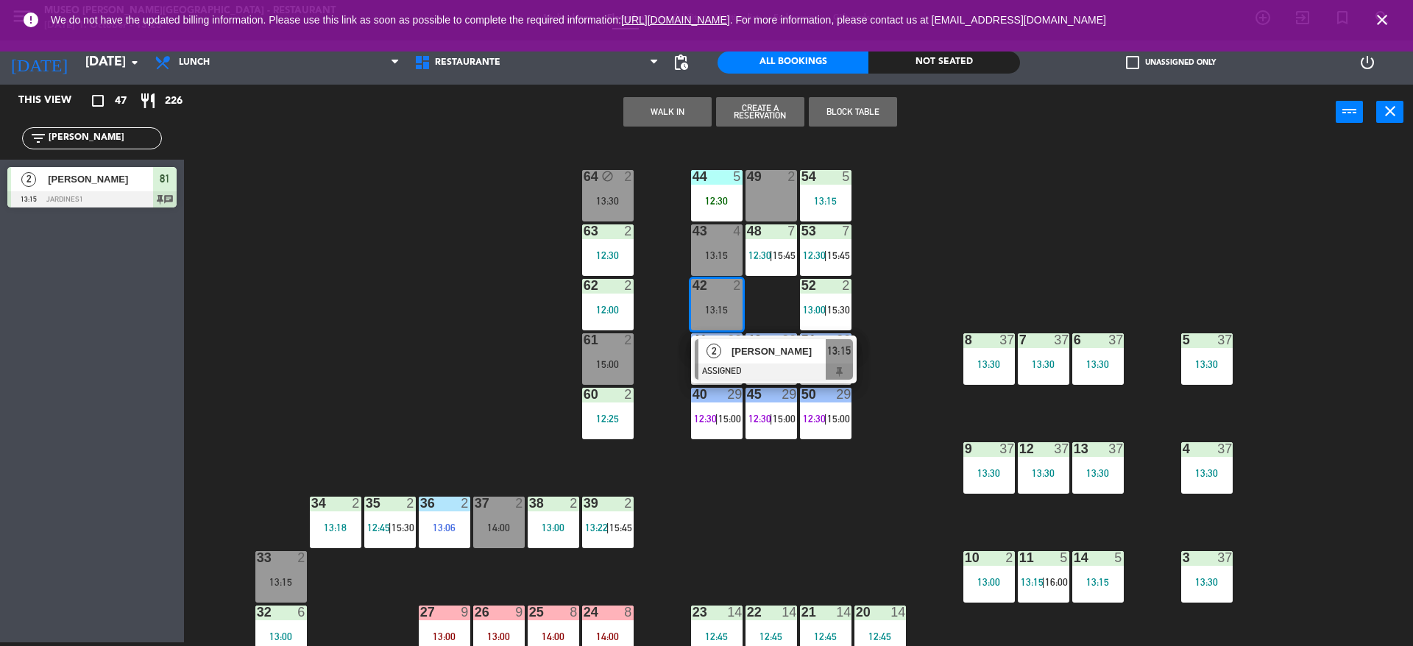
click at [757, 310] on div "44 5 12:30 49 2 54 5 13:15 64 block 2 13:30 48 7 12:30 | 15:45 53 7 12:30 | 15:…" at bounding box center [805, 395] width 1215 height 503
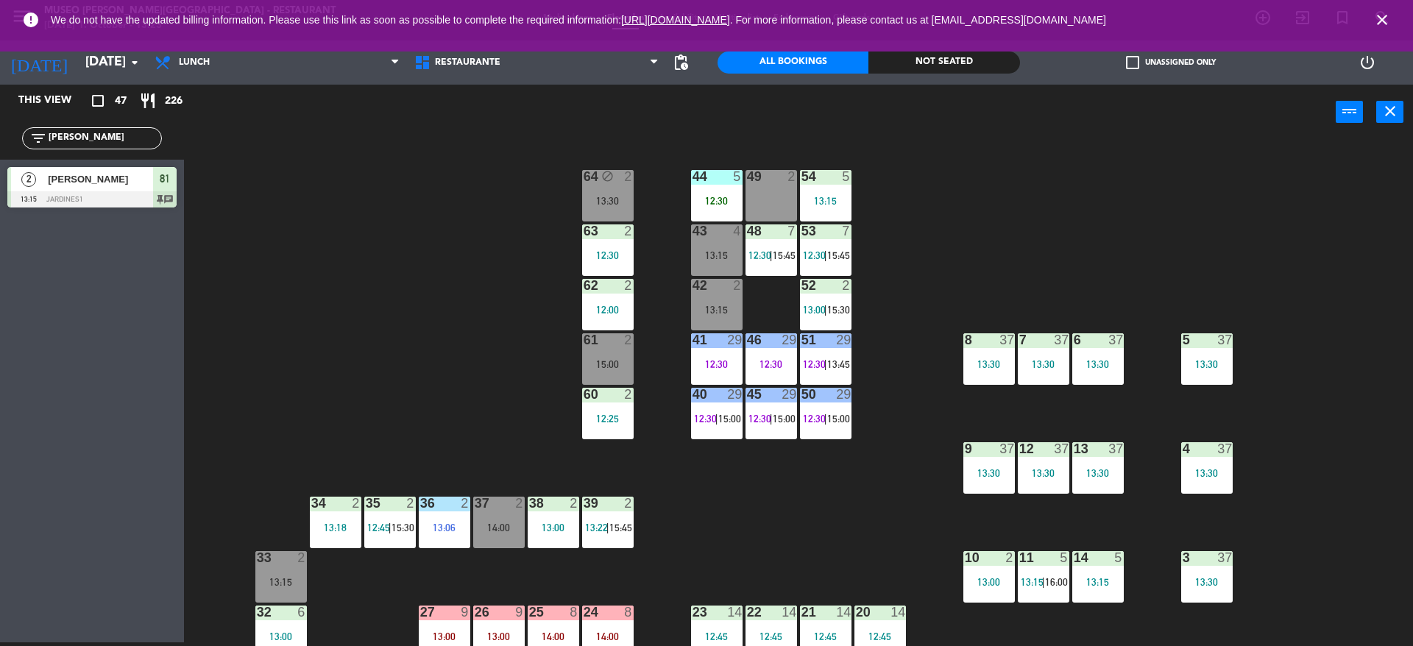
click at [722, 310] on div "13:15" at bounding box center [717, 310] width 52 height 10
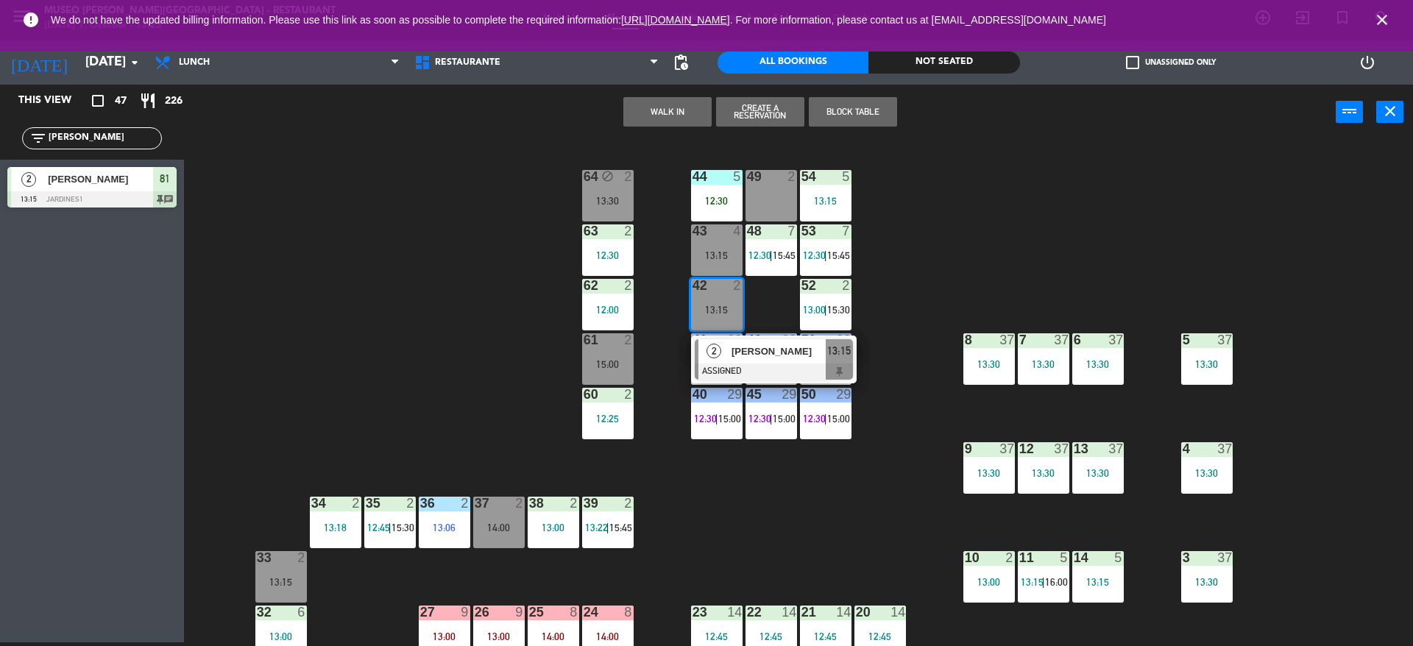
click at [671, 121] on button "WALK IN" at bounding box center [667, 111] width 88 height 29
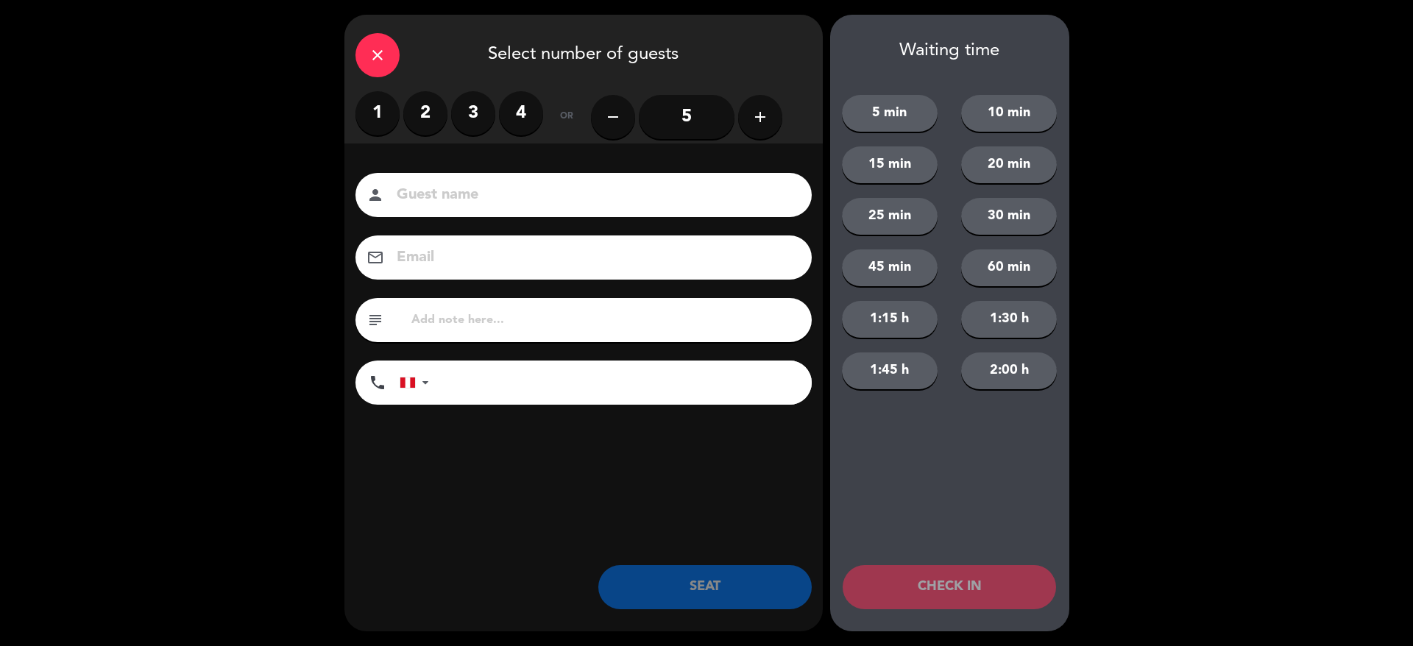
click at [372, 56] on icon "close" at bounding box center [378, 55] width 18 height 18
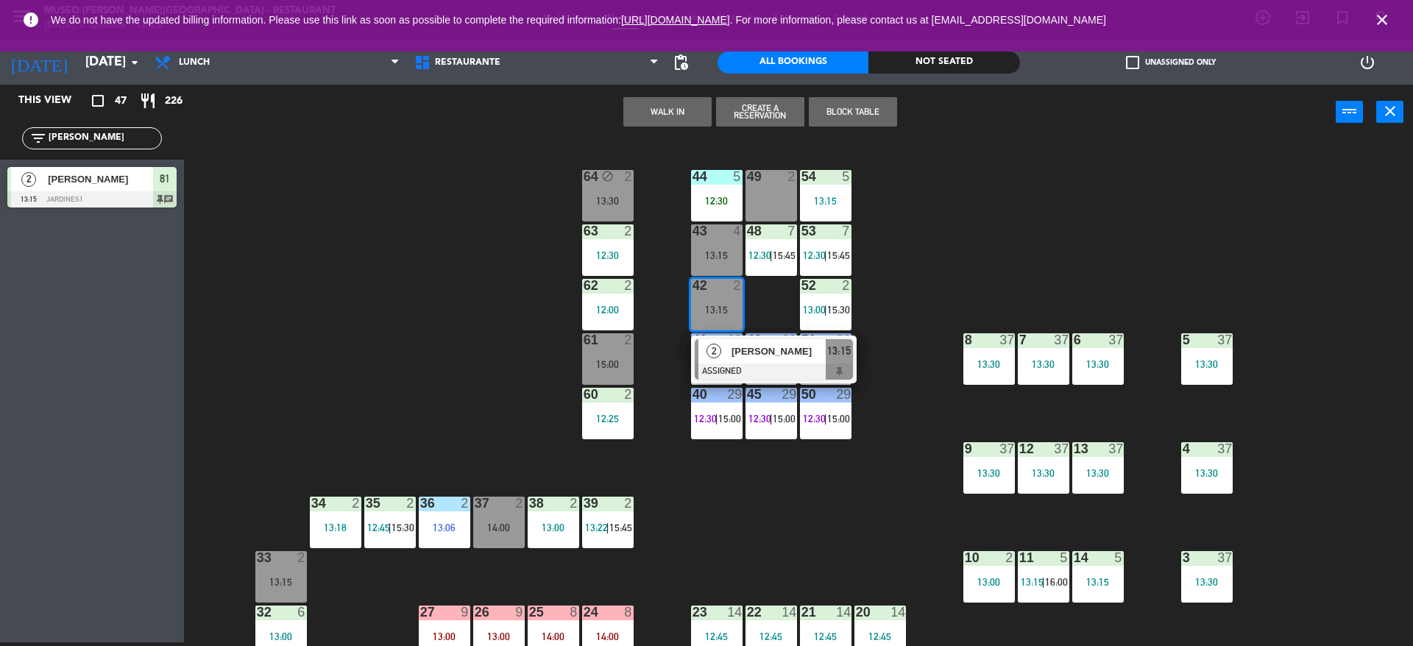
click at [372, 219] on div "44 5 12:30 49 2 54 5 13:15 64 block 2 13:30 48 7 12:30 | 15:45 53 7 12:30 | 15:…" at bounding box center [805, 395] width 1215 height 503
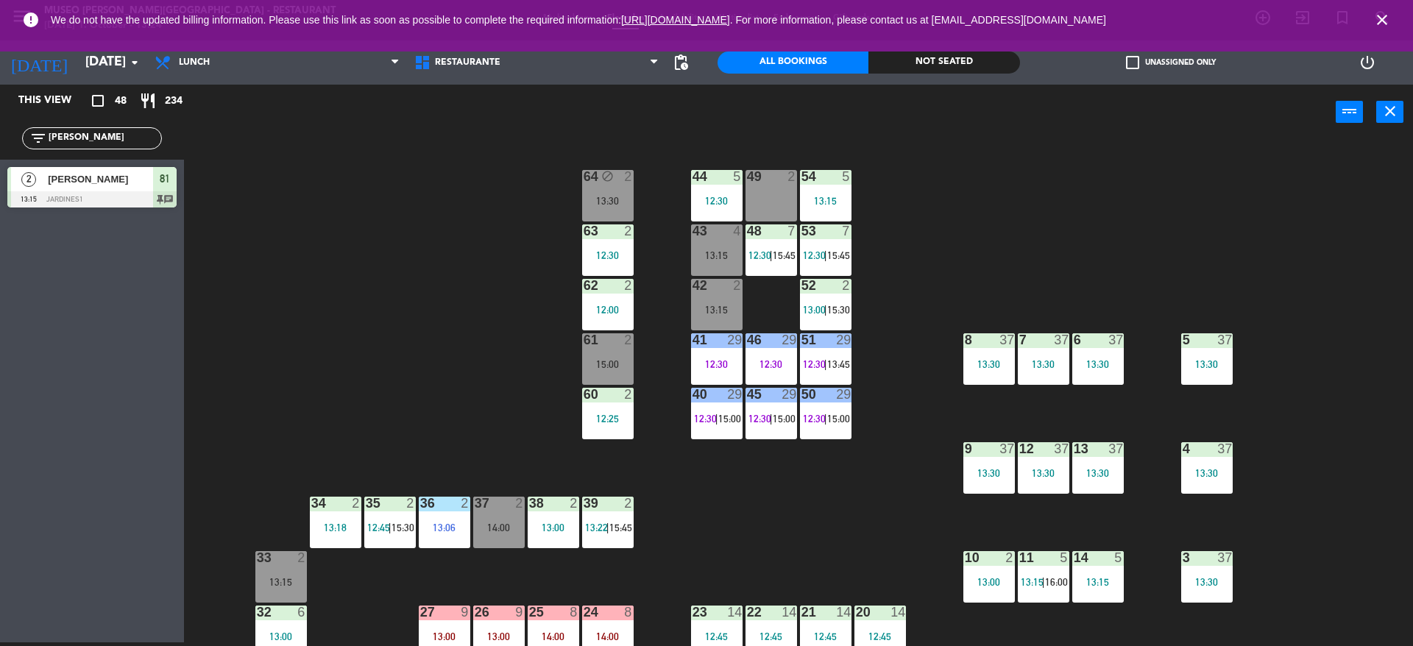
scroll to position [556, 0]
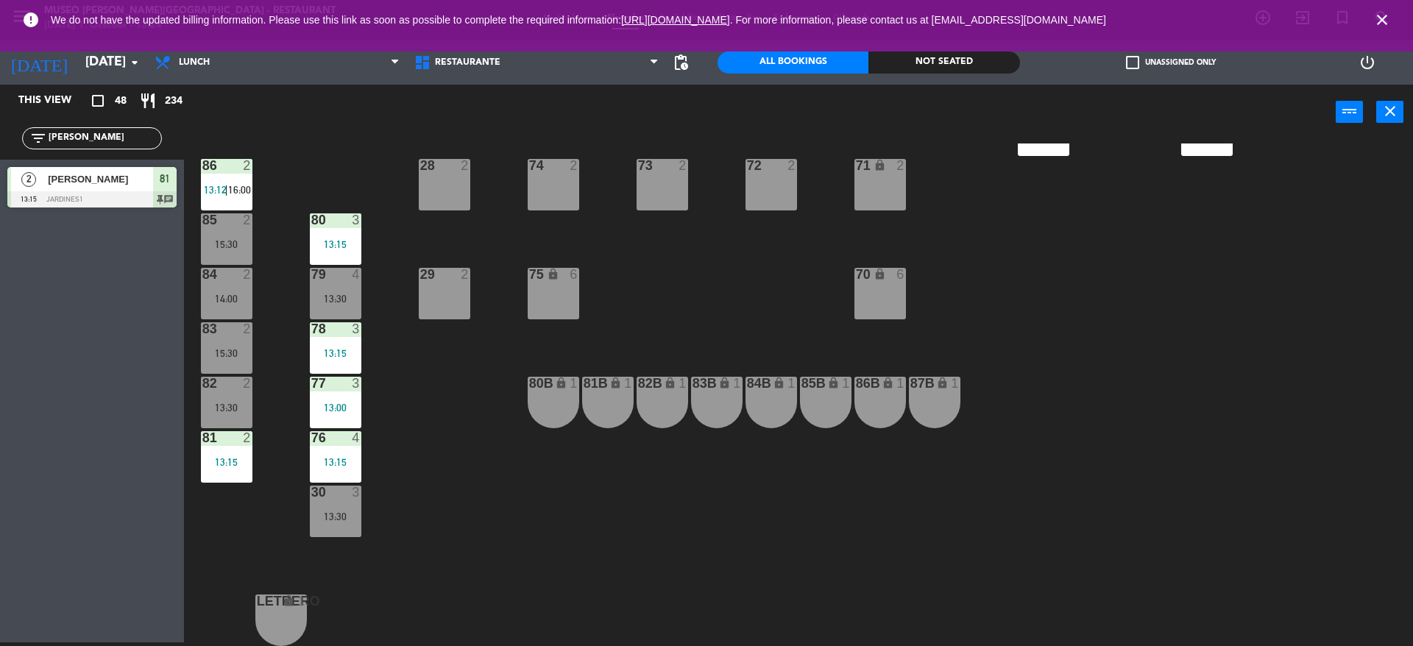
click at [433, 372] on div "44 5 12:30 49 2 54 5 13:15 64 block 2 13:30 48 7 12:30 | 15:45 53 7 12:30 | 15:…" at bounding box center [805, 395] width 1215 height 503
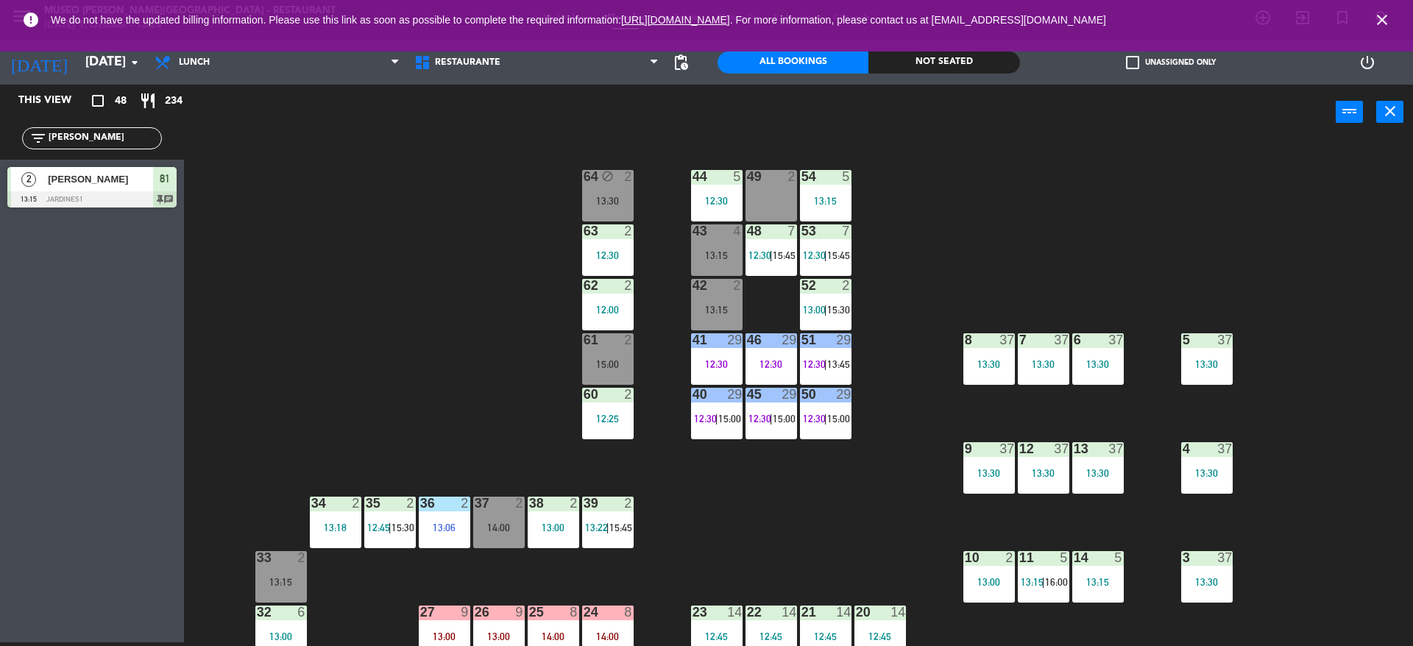
click at [488, 389] on div "44 5 12:30 49 2 54 5 13:15 64 block 2 13:30 48 7 12:30 | 15:45 53 7 12:30 | 15:…" at bounding box center [805, 395] width 1215 height 503
click at [471, 452] on div "44 5 12:30 49 2 54 5 13:15 64 block 2 13:30 48 7 12:30 | 15:45 53 7 12:30 | 15:…" at bounding box center [805, 395] width 1215 height 503
click at [841, 499] on div "44 5 12:30 49 2 54 5 13:15 64 block 2 13:30 48 7 12:30 | 15:45 53 7 12:30 | 15:…" at bounding box center [805, 395] width 1215 height 503
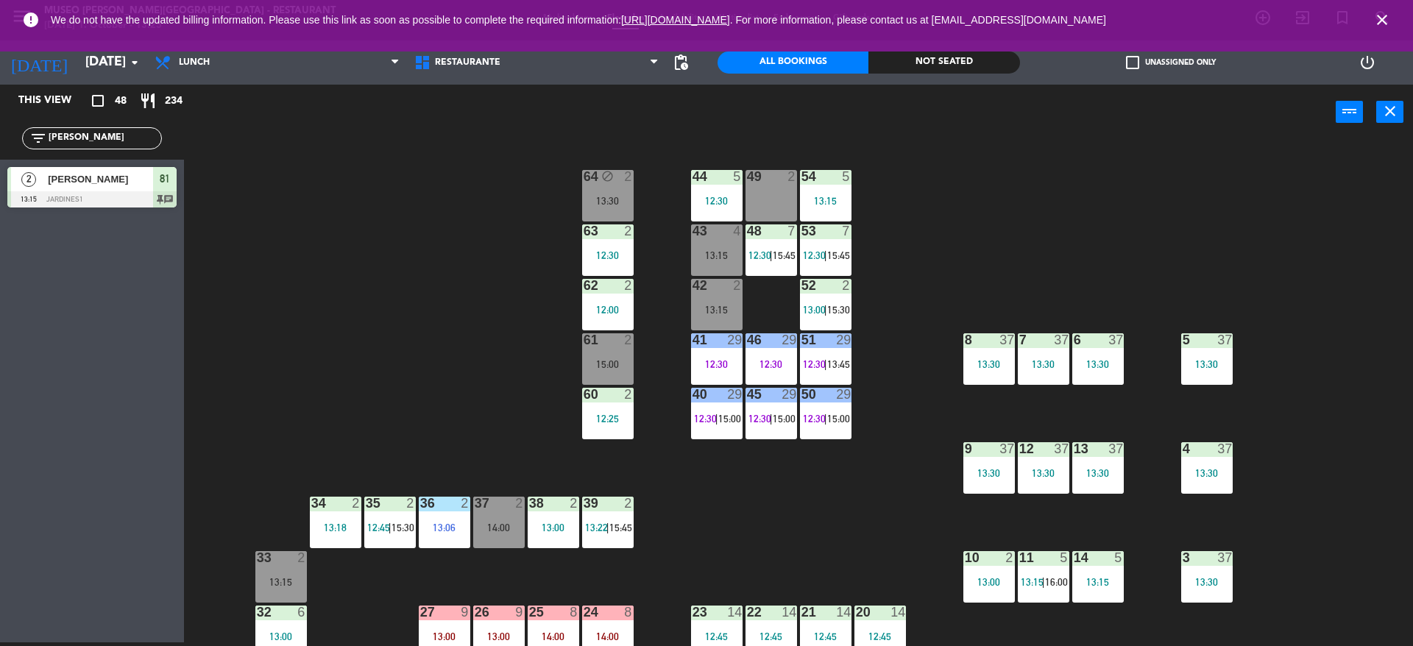
drag, startPoint x: 90, startPoint y: 136, endPoint x: 0, endPoint y: 155, distance: 91.8
click at [0, 155] on div "filter_list [PERSON_NAME]" at bounding box center [92, 138] width 184 height 43
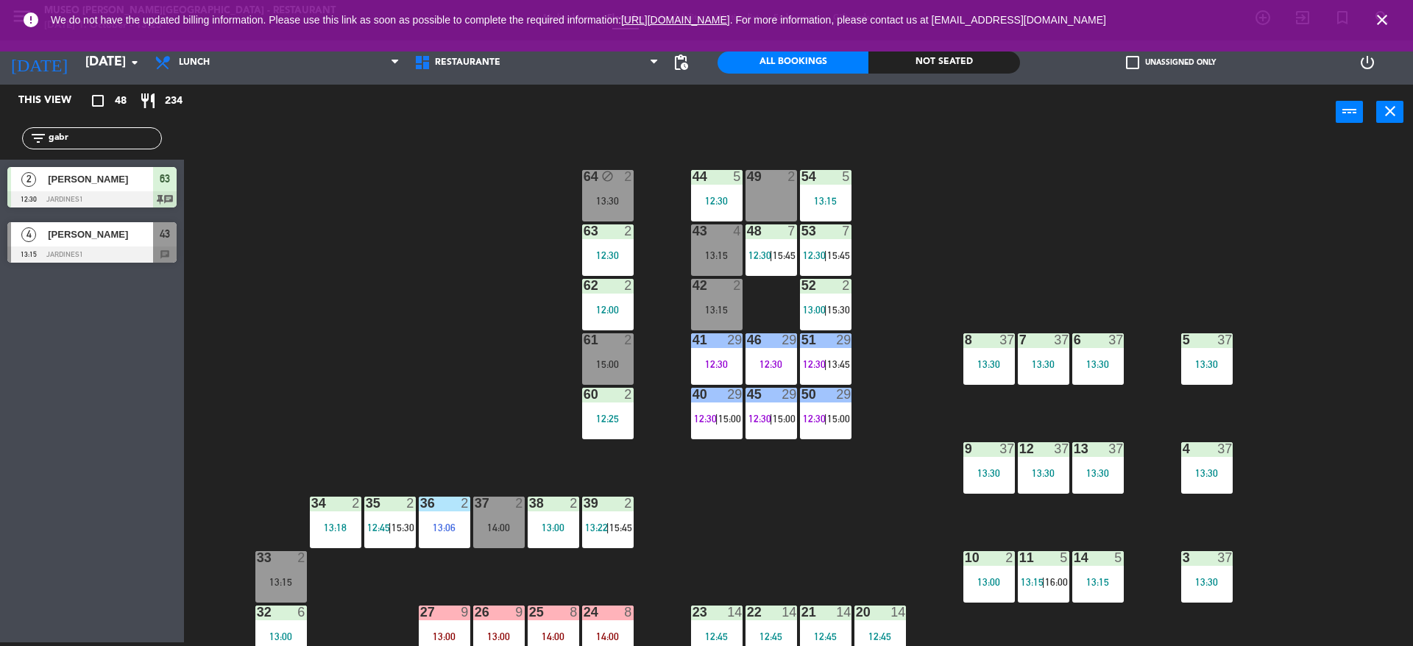
type input "gabr"
click at [93, 273] on div "This view crop_square 48 restaurant 234 filter_list gabr 2 [PERSON_NAME] 12:30 …" at bounding box center [92, 364] width 184 height 558
click at [98, 247] on div at bounding box center [91, 255] width 169 height 16
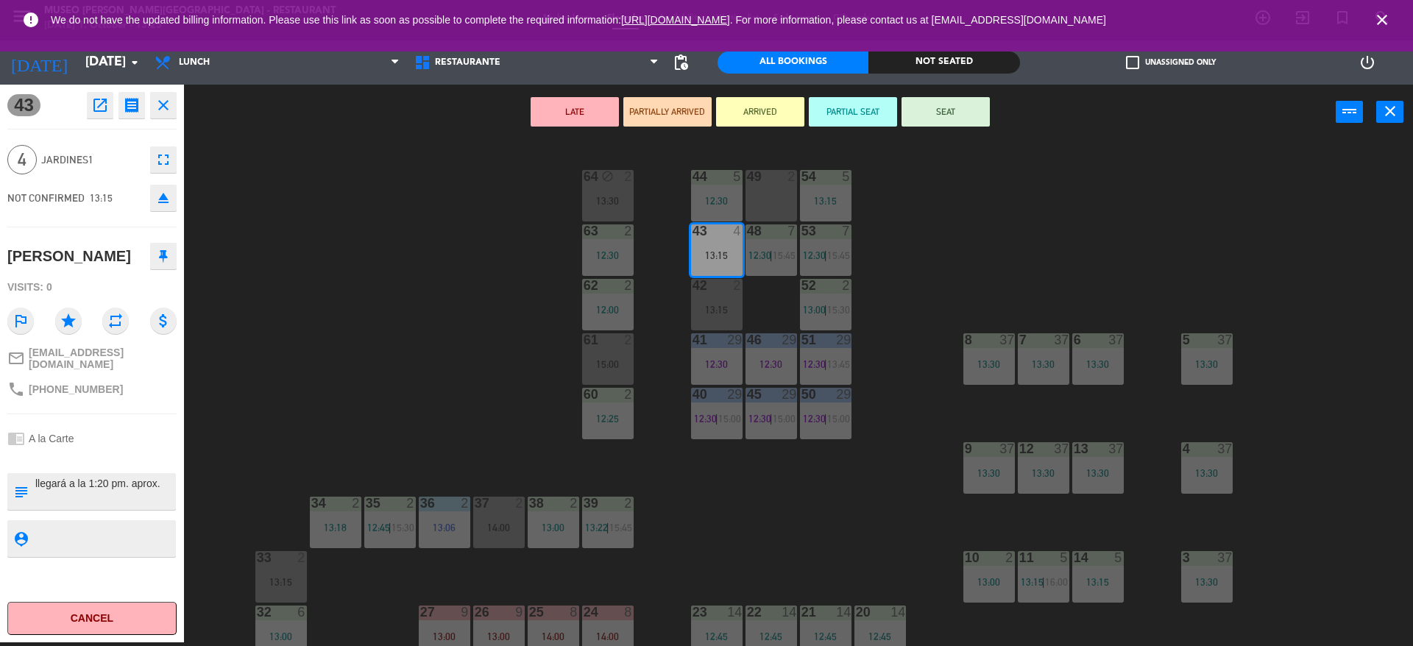
click at [160, 484] on textarea at bounding box center [104, 491] width 141 height 31
type textarea "m43 llegará a la 1:20 pm. aprox. cumpleaños en mesa"
click at [89, 236] on div "43 open_in_new receipt 1:15 PM [DATE] 4 people Gabriela [STREET_ADDRESS] EXPERI…" at bounding box center [92, 364] width 184 height 558
click at [937, 118] on button "SEAT" at bounding box center [946, 111] width 88 height 29
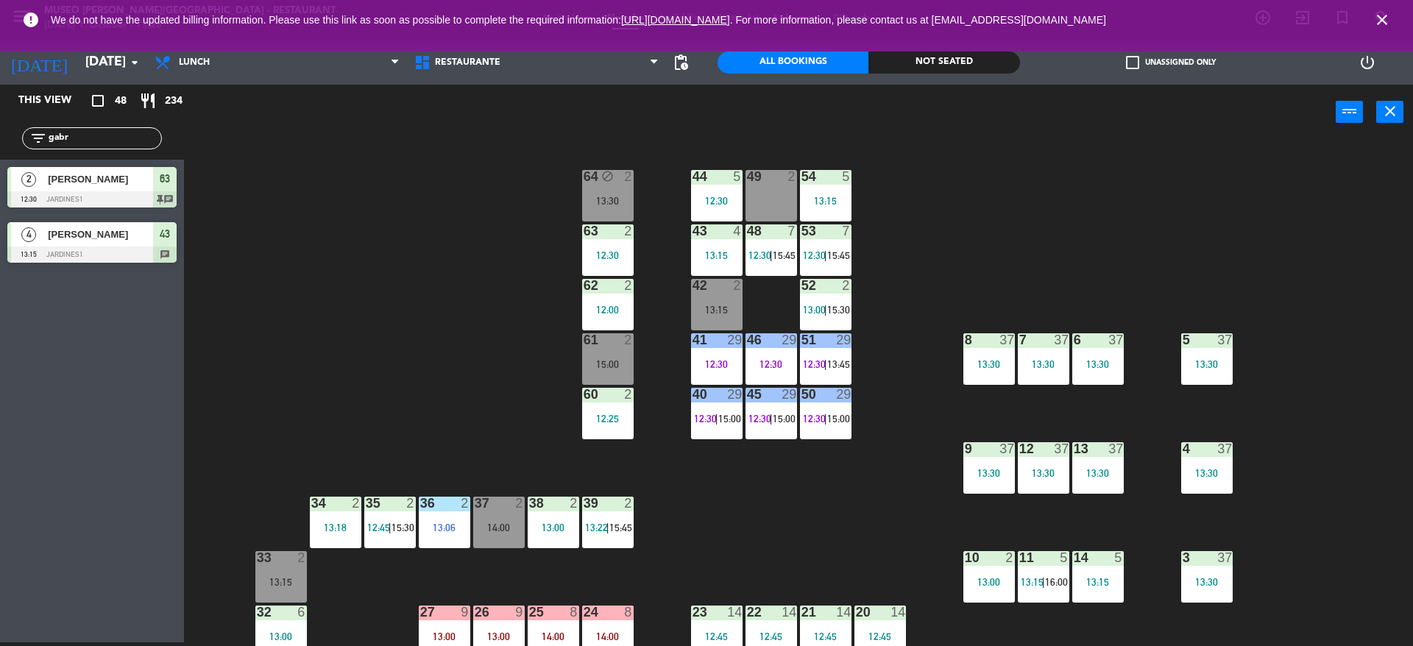
drag, startPoint x: 106, startPoint y: 139, endPoint x: 0, endPoint y: 119, distance: 107.8
click at [0, 119] on div "filter_list gabr" at bounding box center [92, 138] width 184 height 43
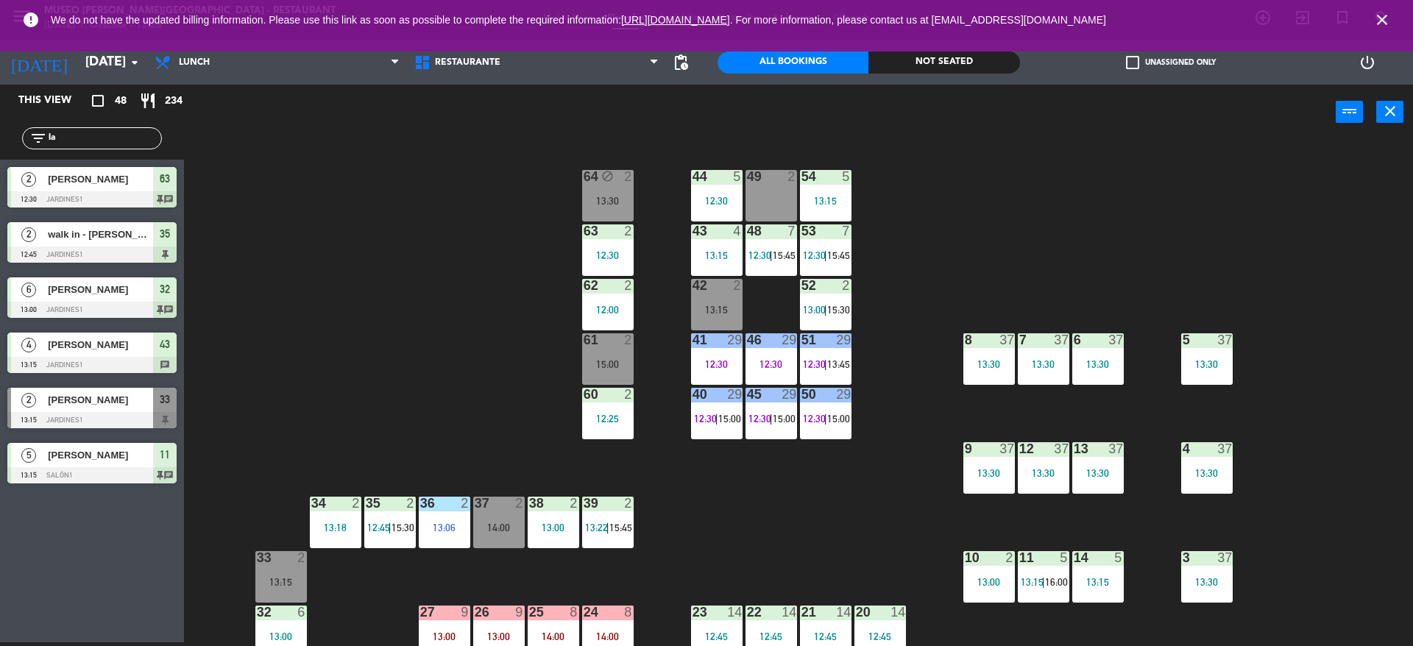
type input "l"
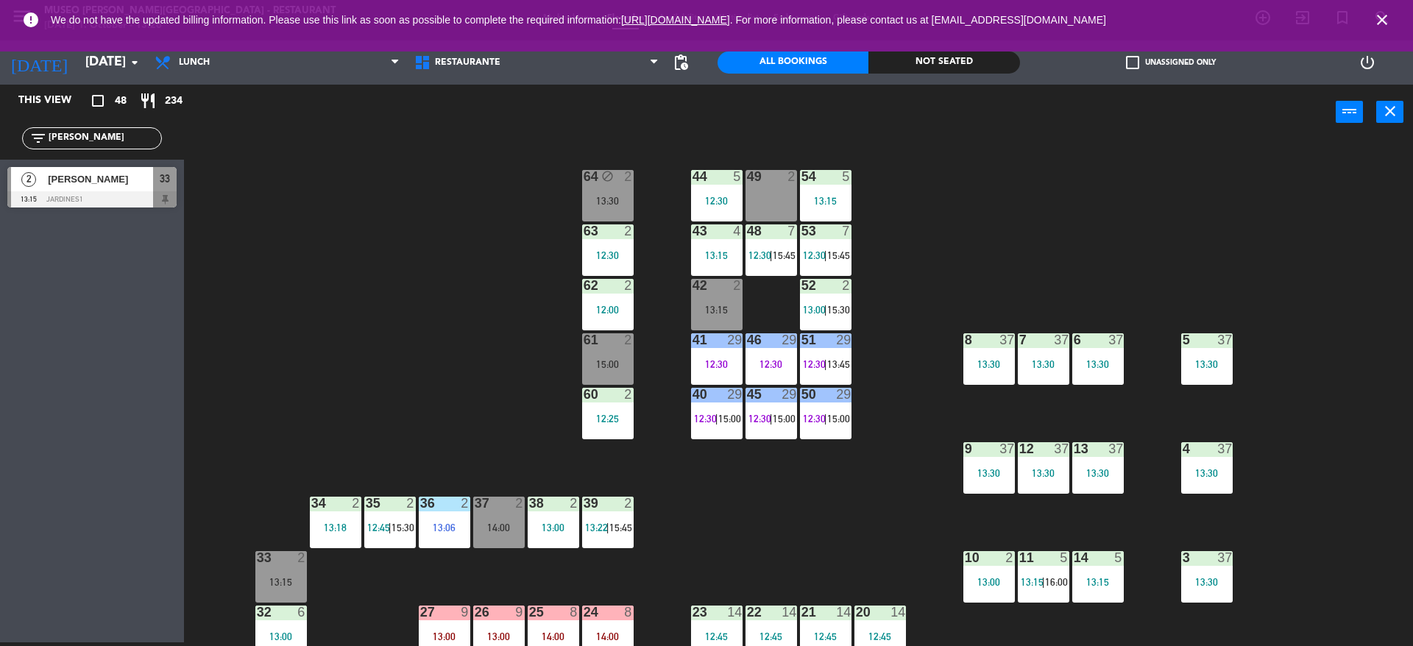
type input "[PERSON_NAME]"
click at [188, 330] on main "44 5 12:30 49 2 54 5 13:15 64 block 2 13:30 48 7 12:30 | 15:45 53 7 12:30 | 15:…" at bounding box center [798, 388] width 1229 height 517
click at [233, 248] on div "44 5 12:30 49 2 54 5 13:15 64 block 2 13:30 48 7 12:30 | 15:45 53 7 12:30 | 15:…" at bounding box center [805, 395] width 1215 height 503
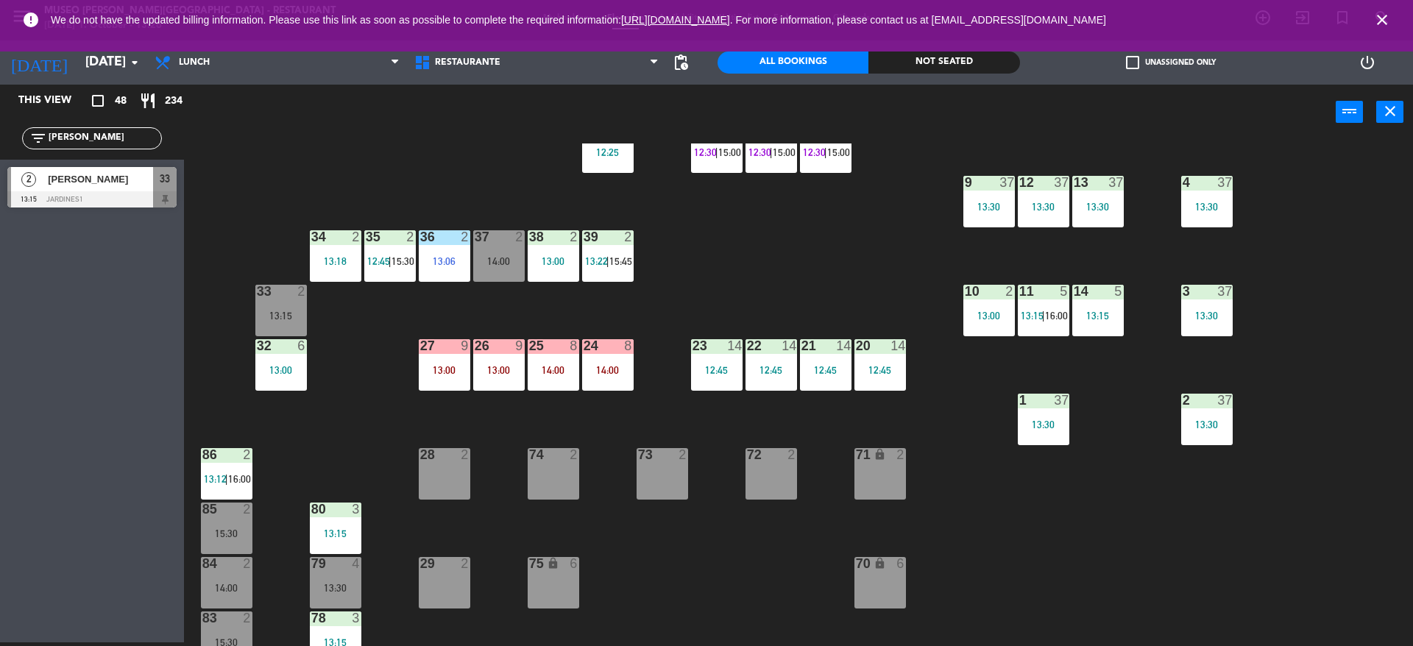
scroll to position [267, 0]
click at [269, 297] on div at bounding box center [281, 290] width 24 height 13
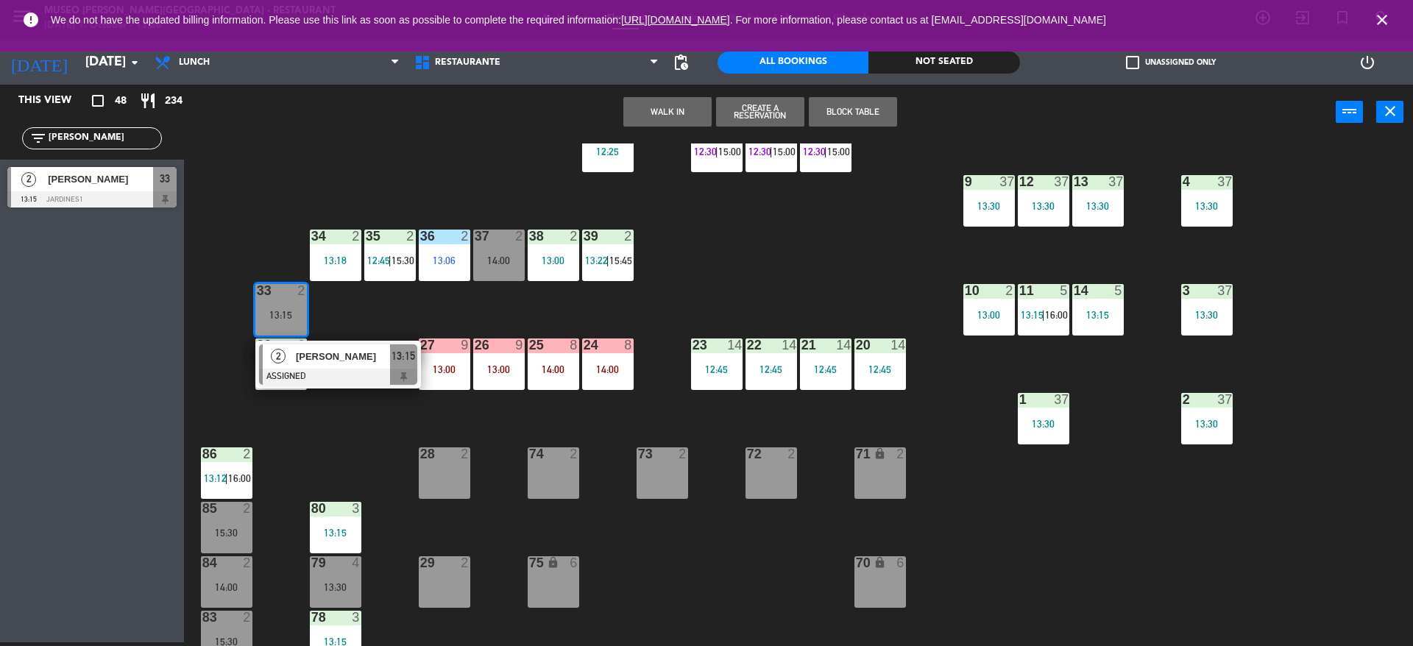
click at [319, 355] on span "[PERSON_NAME]" at bounding box center [343, 356] width 94 height 15
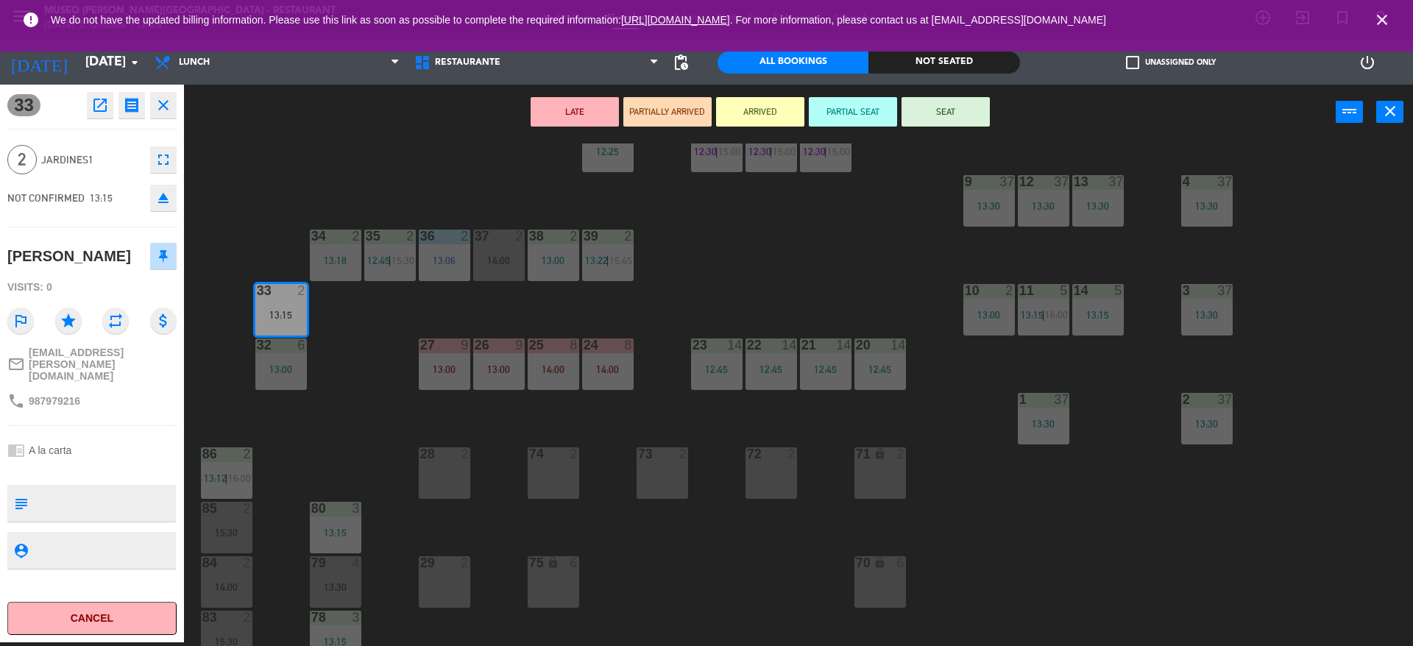
click at [74, 488] on textarea at bounding box center [104, 503] width 141 height 31
click at [117, 141] on div "2 Jardines1 fullscreen" at bounding box center [91, 160] width 169 height 40
click at [121, 496] on textarea at bounding box center [104, 503] width 141 height 31
type textarea "m33 el señor se le ofrecio [PERSON_NAME] ybdijo que no queria que estaba aburri…"
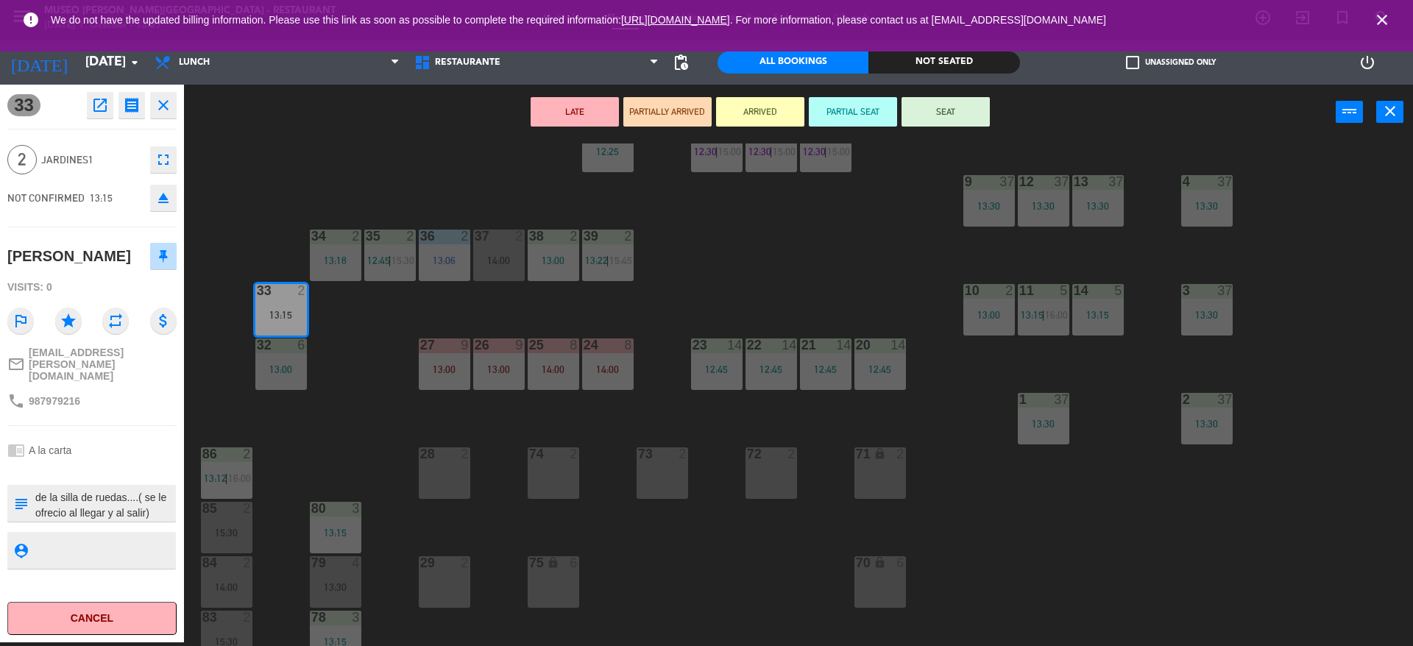
click at [99, 138] on div "33 open_in_new receipt 1:15 PM [DATE] 2 people [PERSON_NAME] Table 33 EXPERIENC…" at bounding box center [92, 364] width 184 height 558
click at [935, 113] on button "SEAT" at bounding box center [946, 111] width 88 height 29
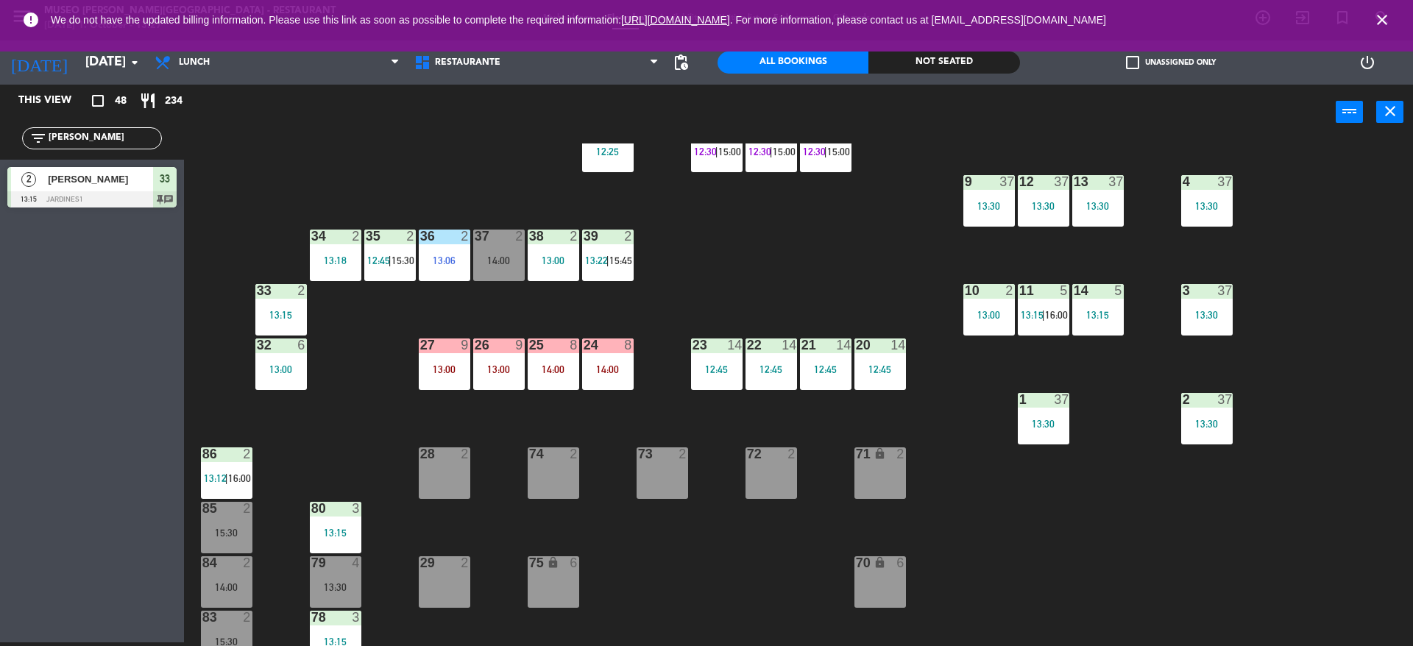
click at [910, 204] on div "44 5 12:30 49 2 54 5 13:15 64 block 2 13:30 48 7 12:30 | 15:45 53 7 12:30 | 15:…" at bounding box center [805, 395] width 1215 height 503
click at [471, 375] on div "44 5 12:30 49 2 54 5 13:15 64 block 2 13:30 48 7 12:30 | 15:45 53 7 12:30 | 15:…" at bounding box center [805, 395] width 1215 height 503
click at [482, 372] on div "13:00" at bounding box center [499, 369] width 52 height 10
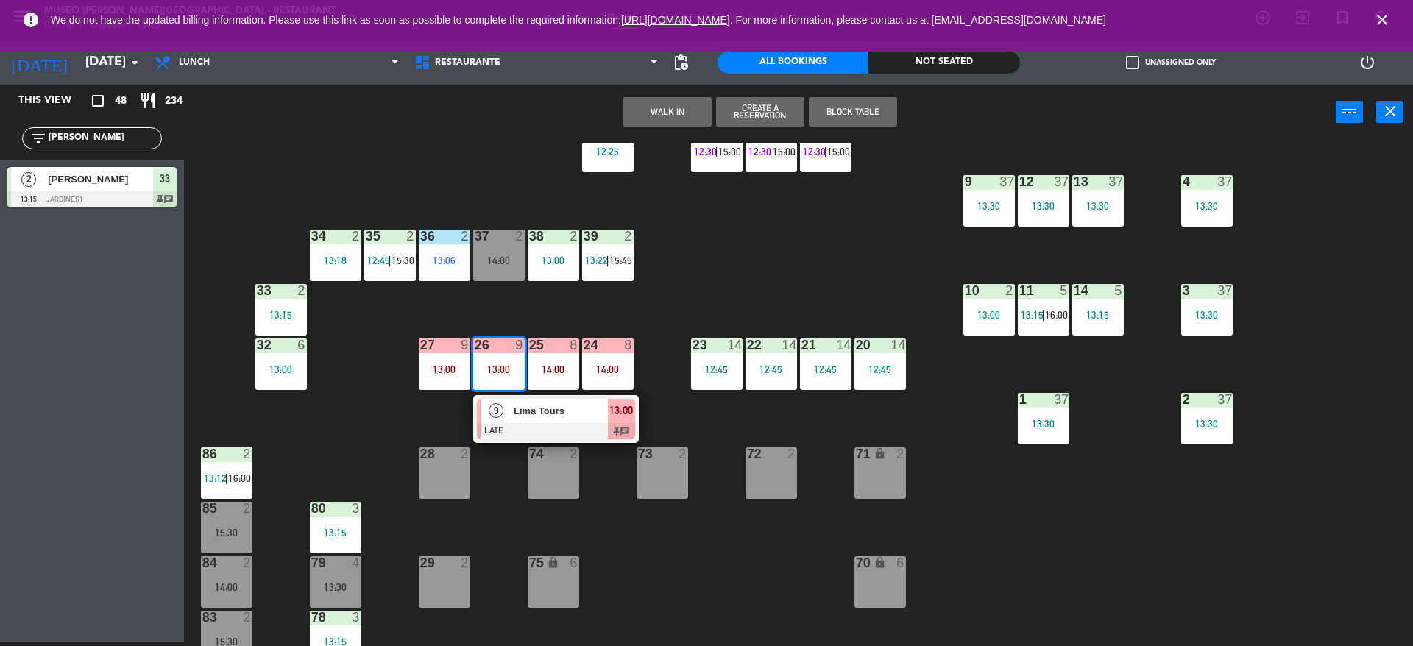
click at [547, 412] on span "Lima Tours" at bounding box center [561, 410] width 94 height 15
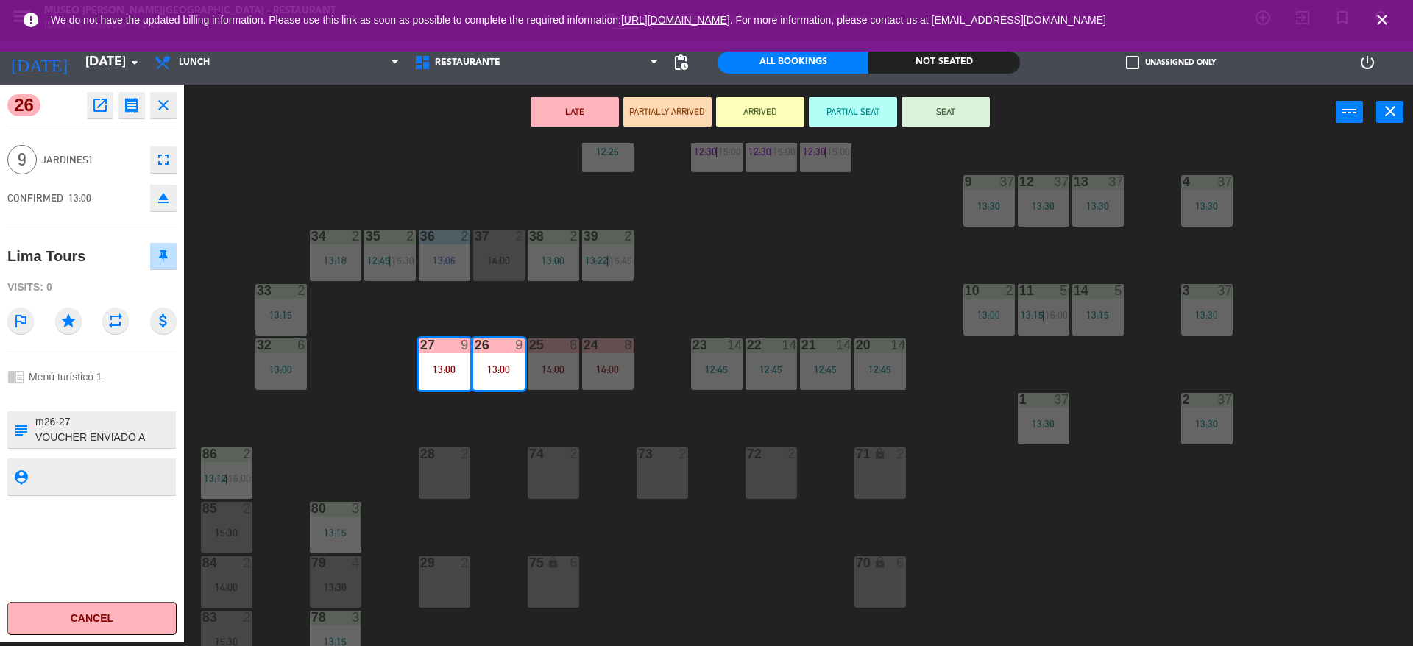
click at [86, 431] on textarea at bounding box center [104, 429] width 141 height 31
click at [324, 224] on div "44 5 12:30 49 2 54 5 13:15 64 block 2 13:30 48 7 12:30 | 15:45 53 7 12:30 | 15:…" at bounding box center [805, 395] width 1215 height 503
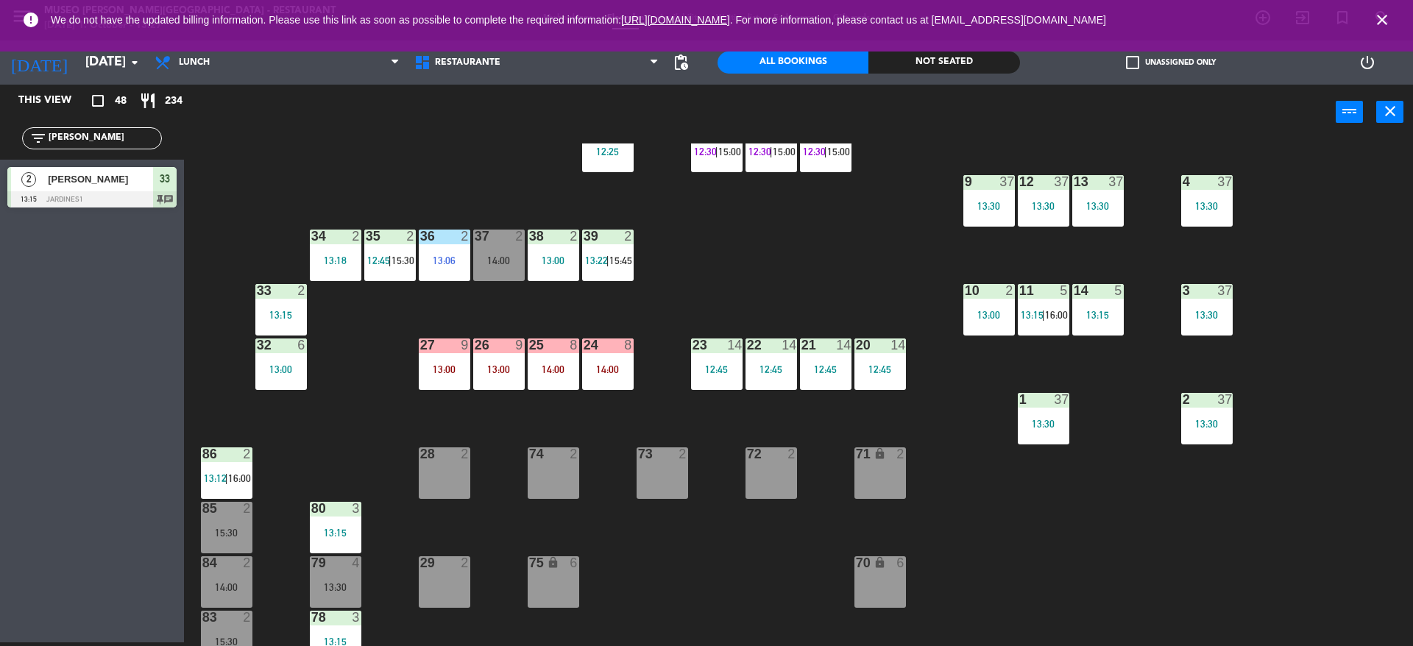
drag, startPoint x: 100, startPoint y: 141, endPoint x: 0, endPoint y: 236, distance: 138.0
click at [0, 236] on div "This view crop_square 48 restaurant 234 filter_list [PERSON_NAME] 2 [PERSON_NAM…" at bounding box center [92, 364] width 184 height 558
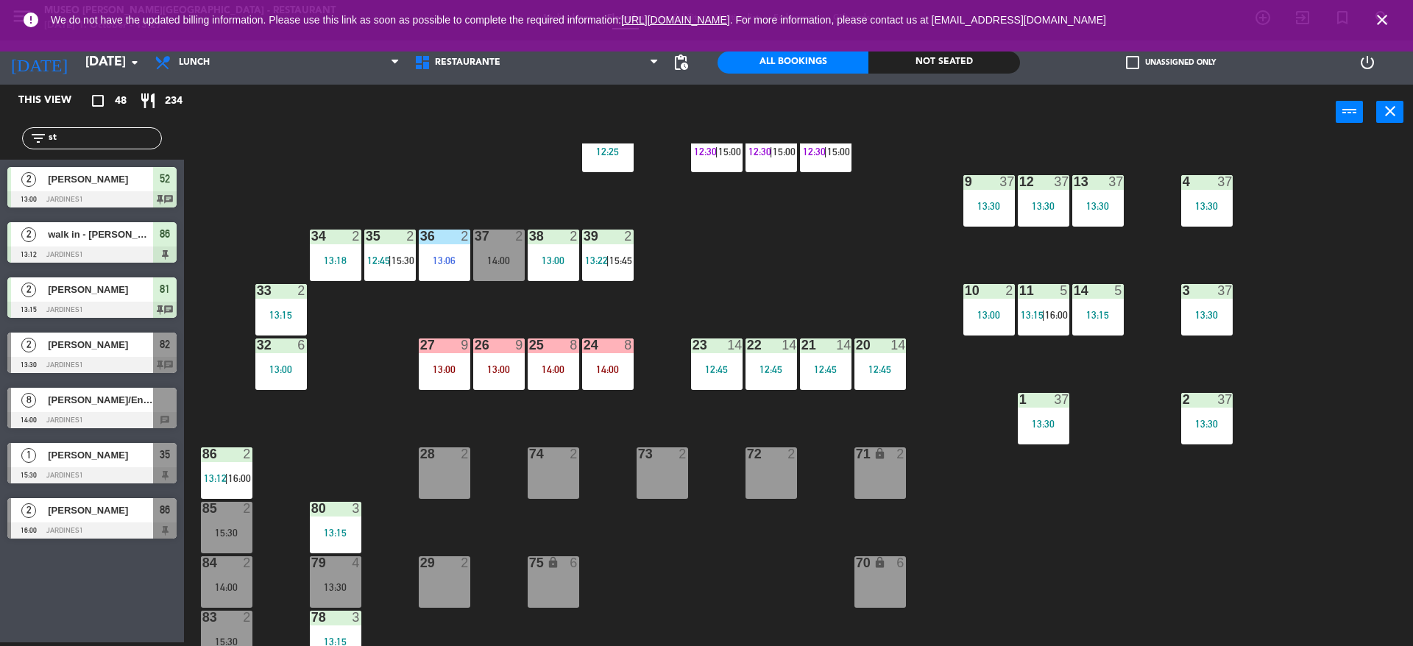
type input "st"
click at [113, 358] on div "2 [PERSON_NAME] 13:30 Jardines1 82 chat" at bounding box center [92, 352] width 184 height 55
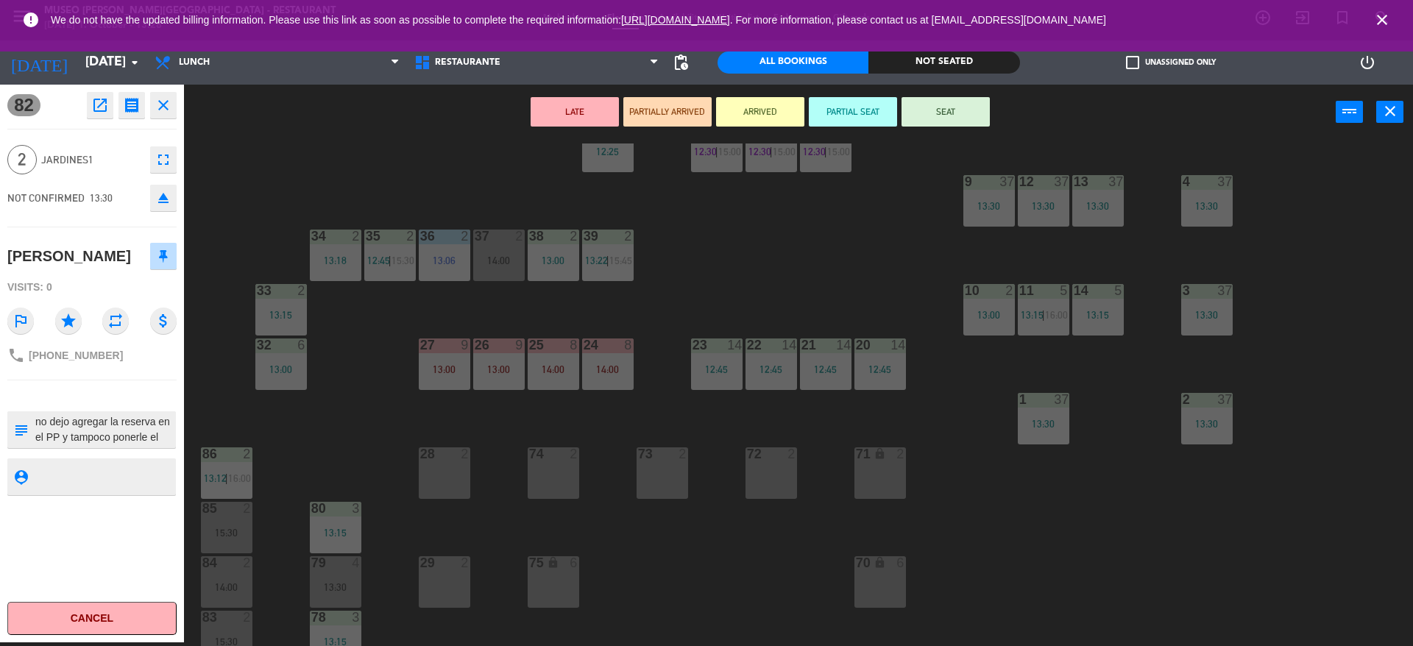
scroll to position [556, 0]
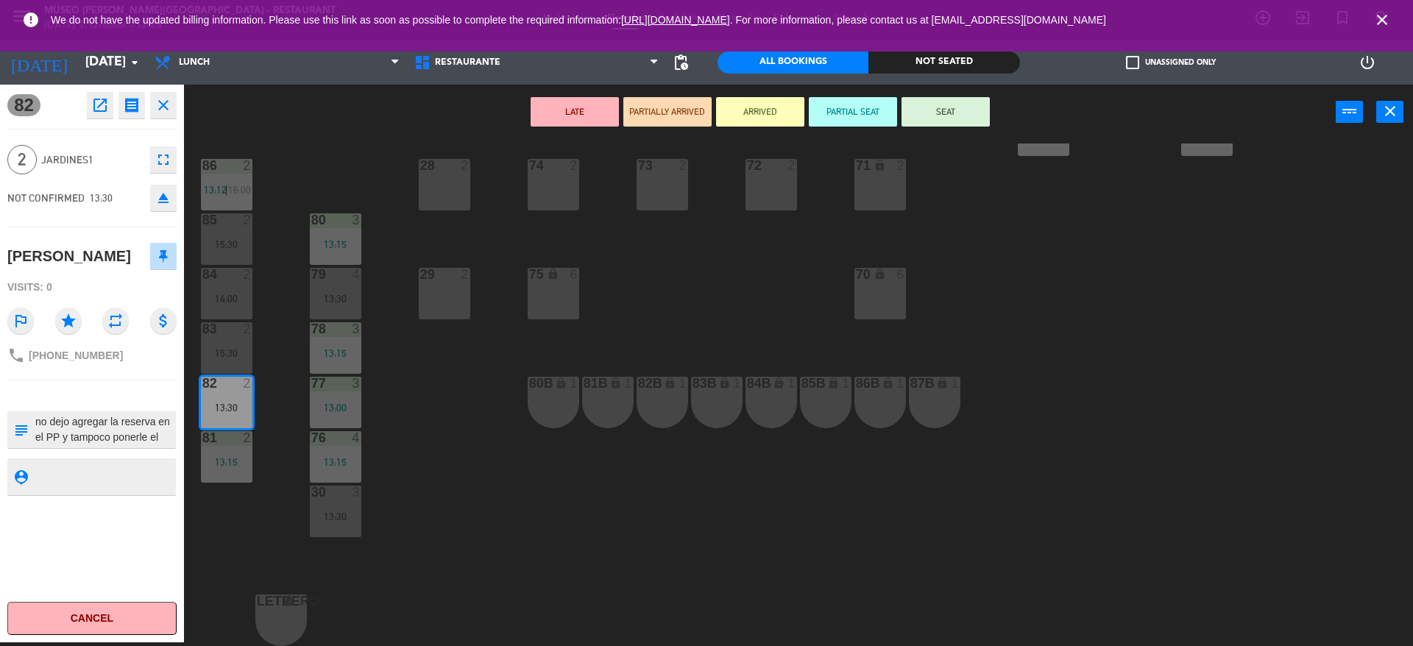
click at [148, 438] on textarea at bounding box center [104, 429] width 141 height 31
type textarea "m82 no dejo agregar la reserva en el PP y tampoco ponerle el menu a la carta"
click at [96, 141] on div "2 Jardines1 fullscreen" at bounding box center [91, 160] width 169 height 40
click at [857, 119] on button "PARTIAL SEAT" at bounding box center [853, 111] width 88 height 29
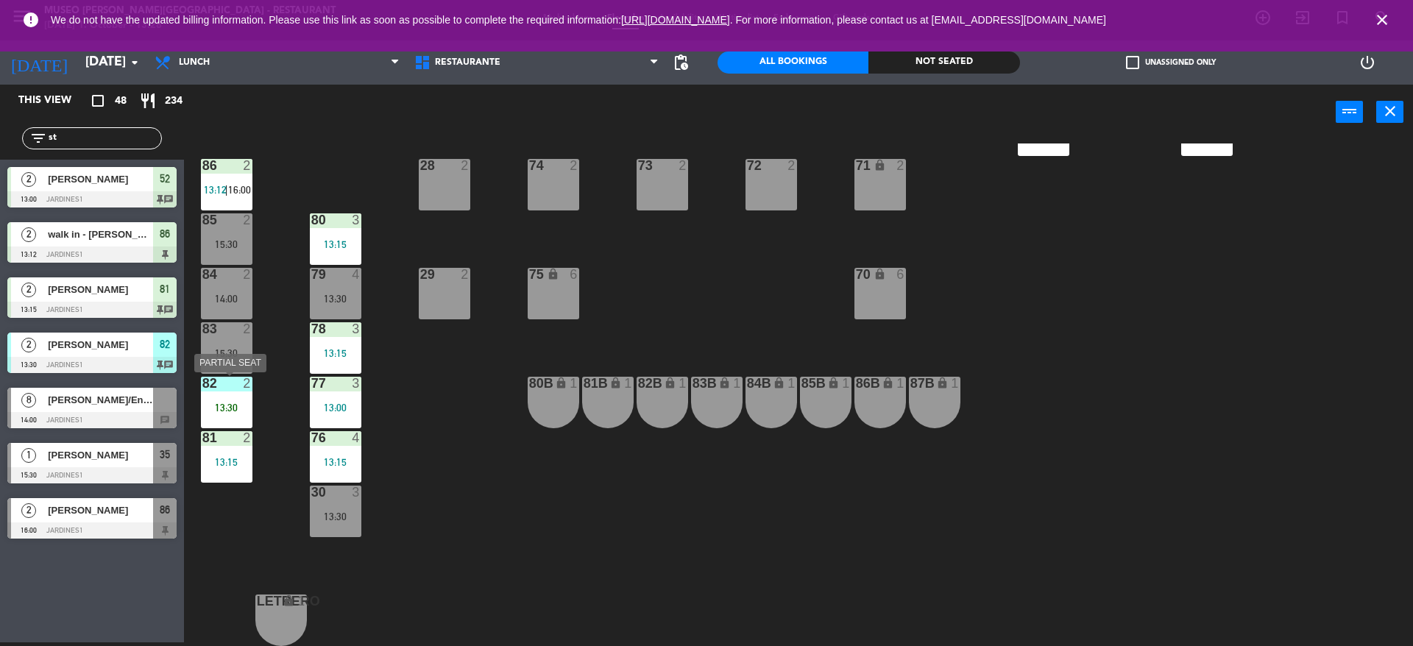
click at [224, 411] on div "13:30" at bounding box center [227, 408] width 52 height 10
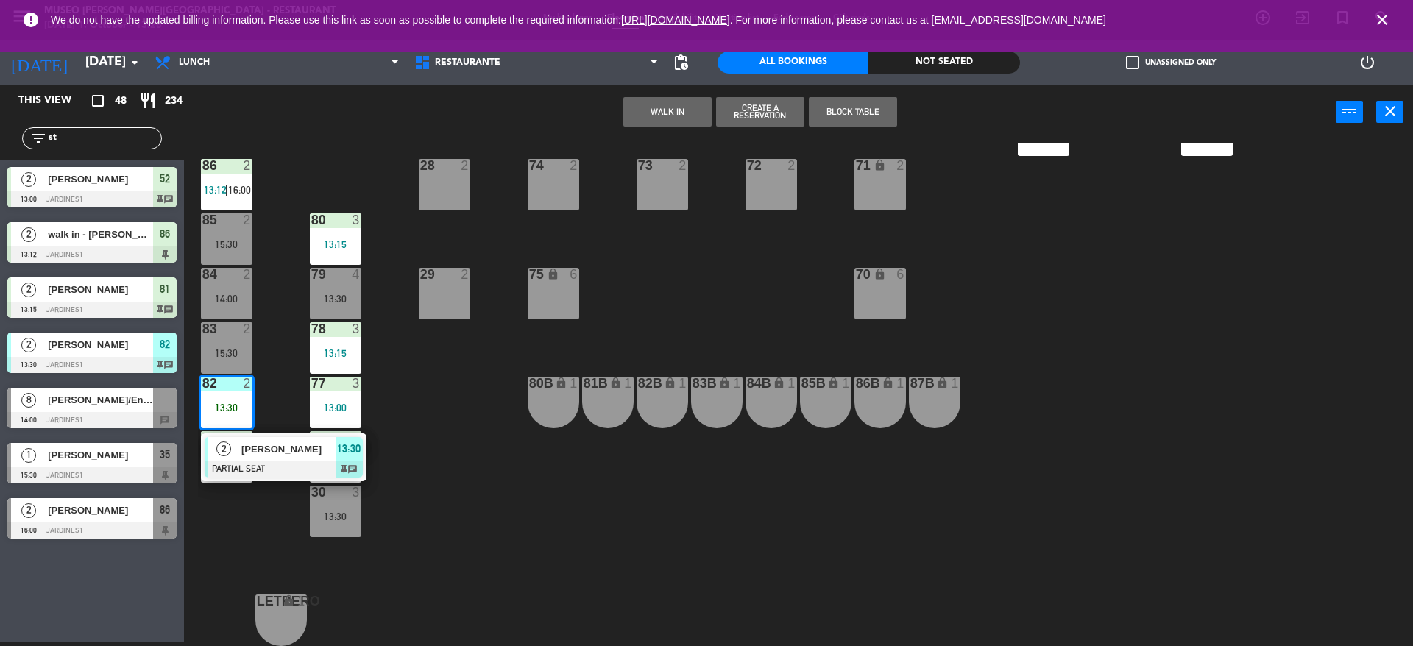
click at [236, 460] on div "2" at bounding box center [224, 449] width 32 height 24
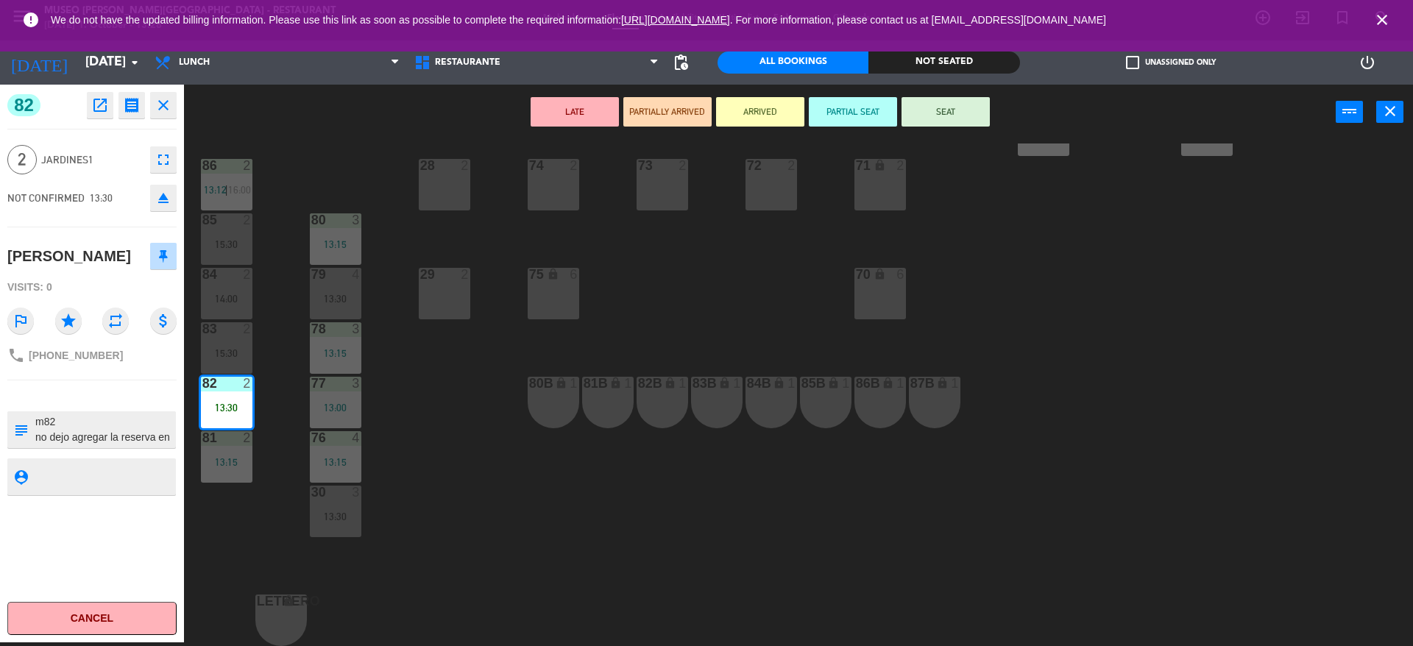
click at [271, 534] on div "44 5 12:30 49 2 54 5 13:15 64 block 2 13:30 48 7 12:30 | 15:45 53 7 12:30 | 15:…" at bounding box center [805, 395] width 1215 height 503
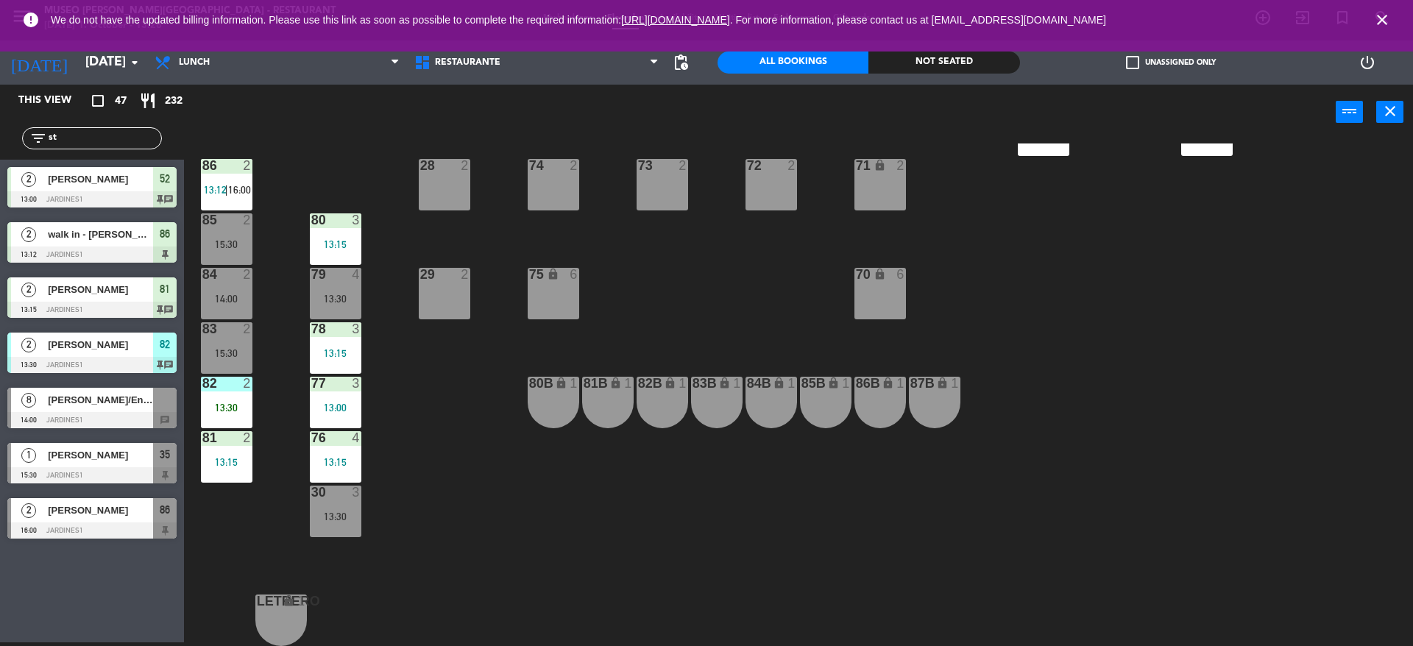
drag, startPoint x: 24, startPoint y: 133, endPoint x: 0, endPoint y: 91, distance: 48.1
click at [0, 91] on div "This view crop_square 47 restaurant 232 filter_list [GEOGRAPHIC_DATA][PERSON_NA…" at bounding box center [92, 315] width 184 height 461
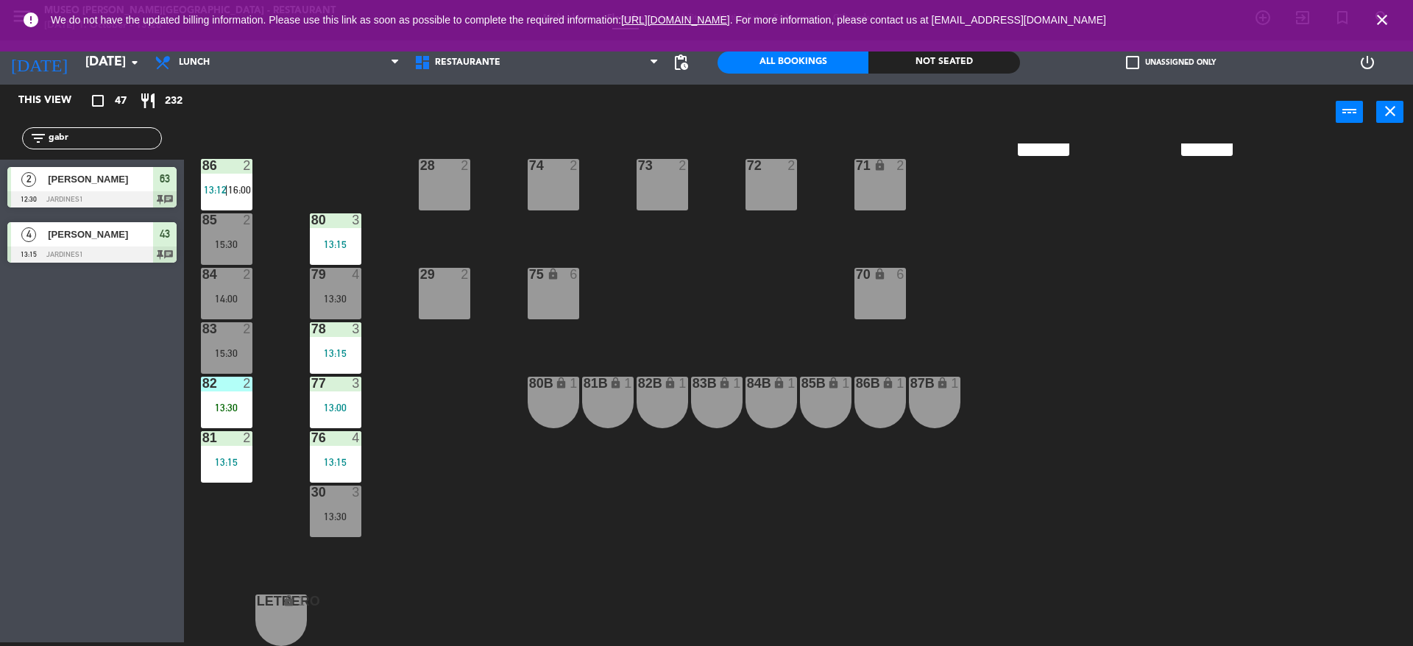
type input "gabr"
click at [85, 405] on div "This view crop_square 47 restaurant 232 filter_list gabr 2 [PERSON_NAME] 12:30 …" at bounding box center [92, 364] width 184 height 558
click at [238, 424] on div "82 2 13:30" at bounding box center [227, 403] width 52 height 52
click at [249, 486] on div "44 5 12:30 49 2 54 5 13:15 64 block 2 13:30 48 7 12:30 | 15:45 53 7 12:30 | 15:…" at bounding box center [805, 395] width 1215 height 503
click at [232, 414] on div "82 2 13:30" at bounding box center [227, 403] width 52 height 52
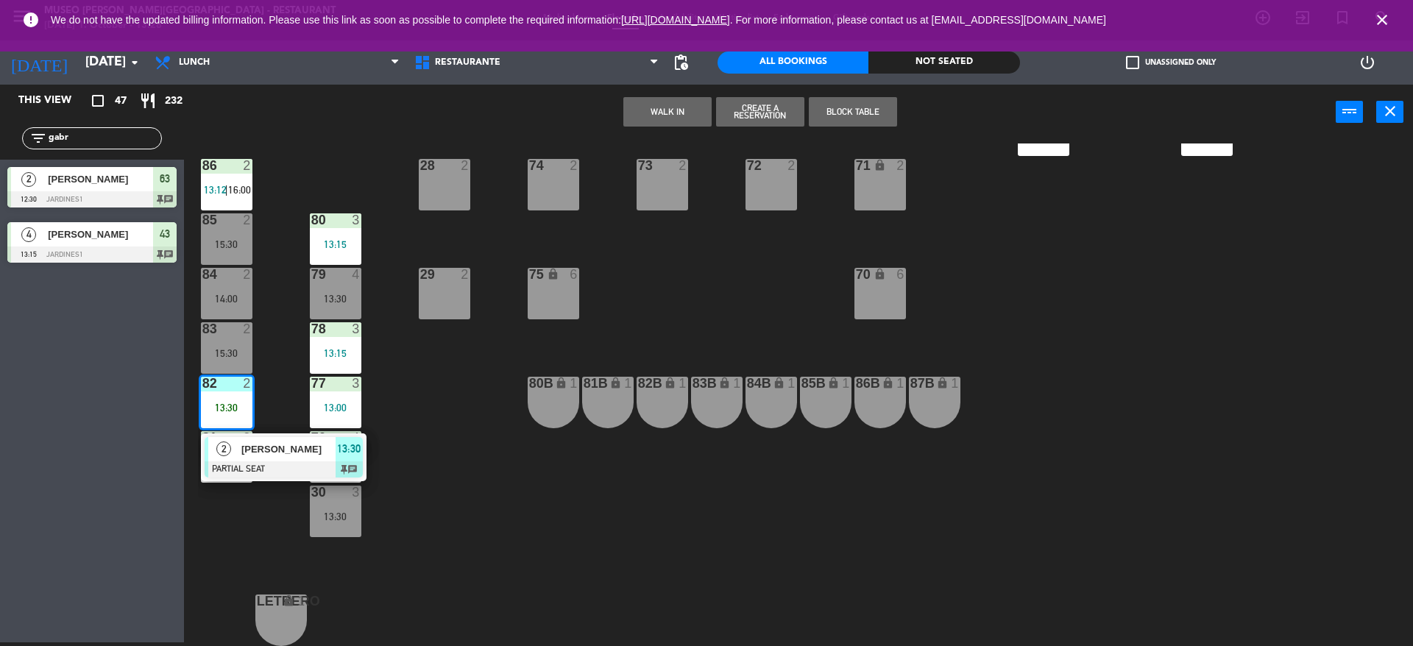
click at [232, 458] on div "2" at bounding box center [224, 449] width 32 height 24
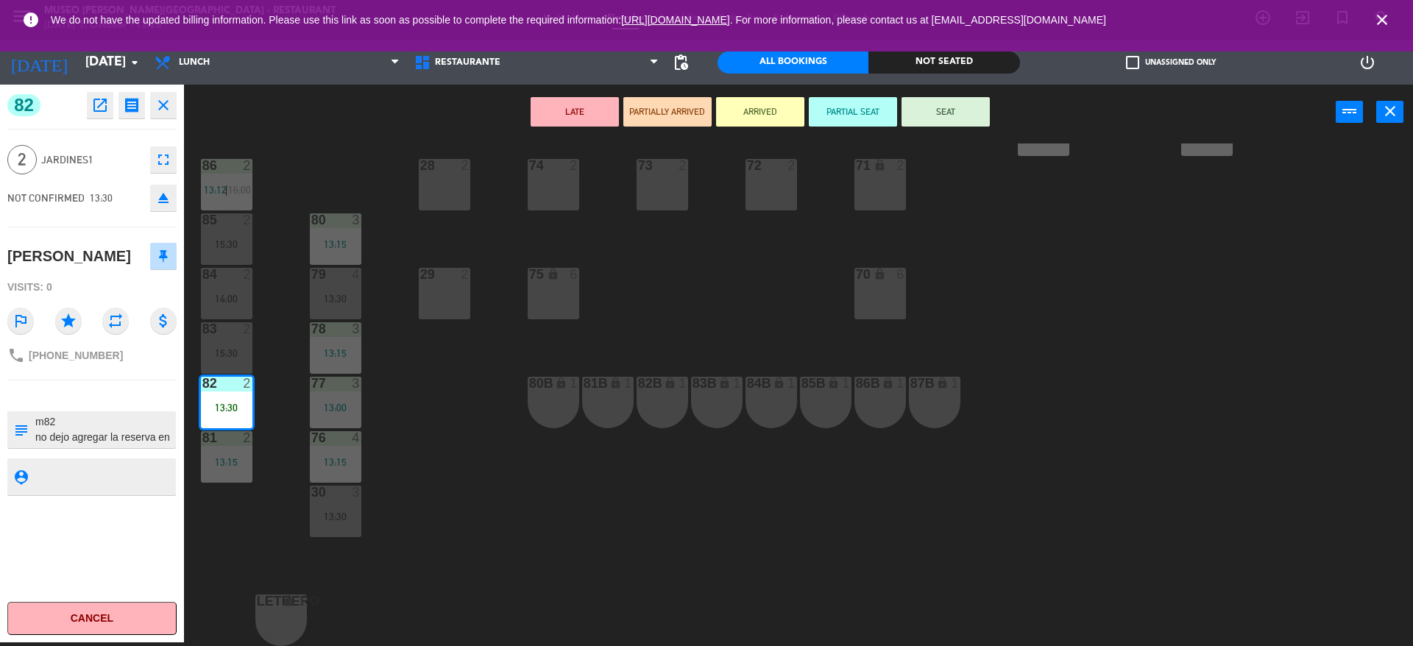
click at [90, 423] on textarea at bounding box center [104, 429] width 141 height 31
click at [90, 152] on span "Jardines1" at bounding box center [92, 160] width 102 height 17
click at [951, 124] on button "SEAT" at bounding box center [946, 111] width 88 height 29
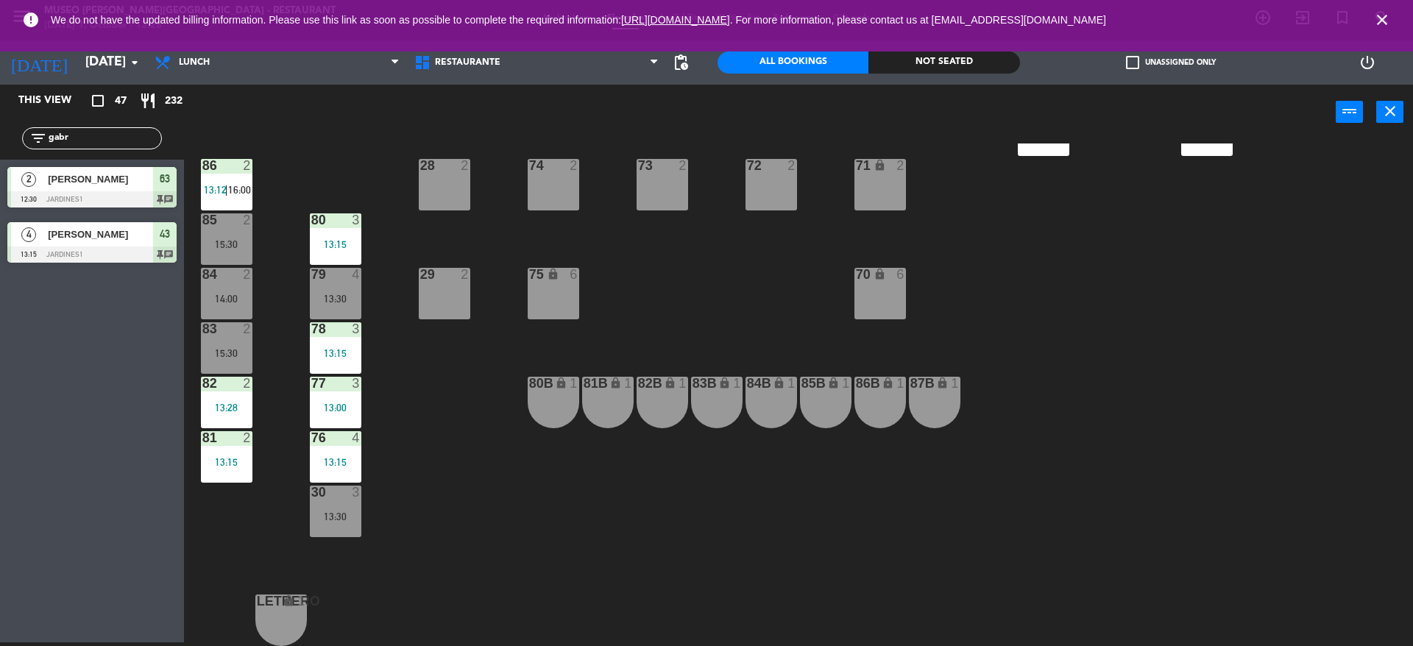
click at [791, 235] on div "44 5 12:30 49 2 54 5 13:15 64 block 2 13:30 48 7 12:30 | 15:45 53 7 12:30 | 15:…" at bounding box center [805, 395] width 1215 height 503
drag, startPoint x: 132, startPoint y: 133, endPoint x: 0, endPoint y: 111, distance: 134.3
click at [0, 111] on div "This view crop_square 47 restaurant 232 filter_list gabr 2 [PERSON_NAME] 12:30 …" at bounding box center [92, 177] width 184 height 185
type input "m"
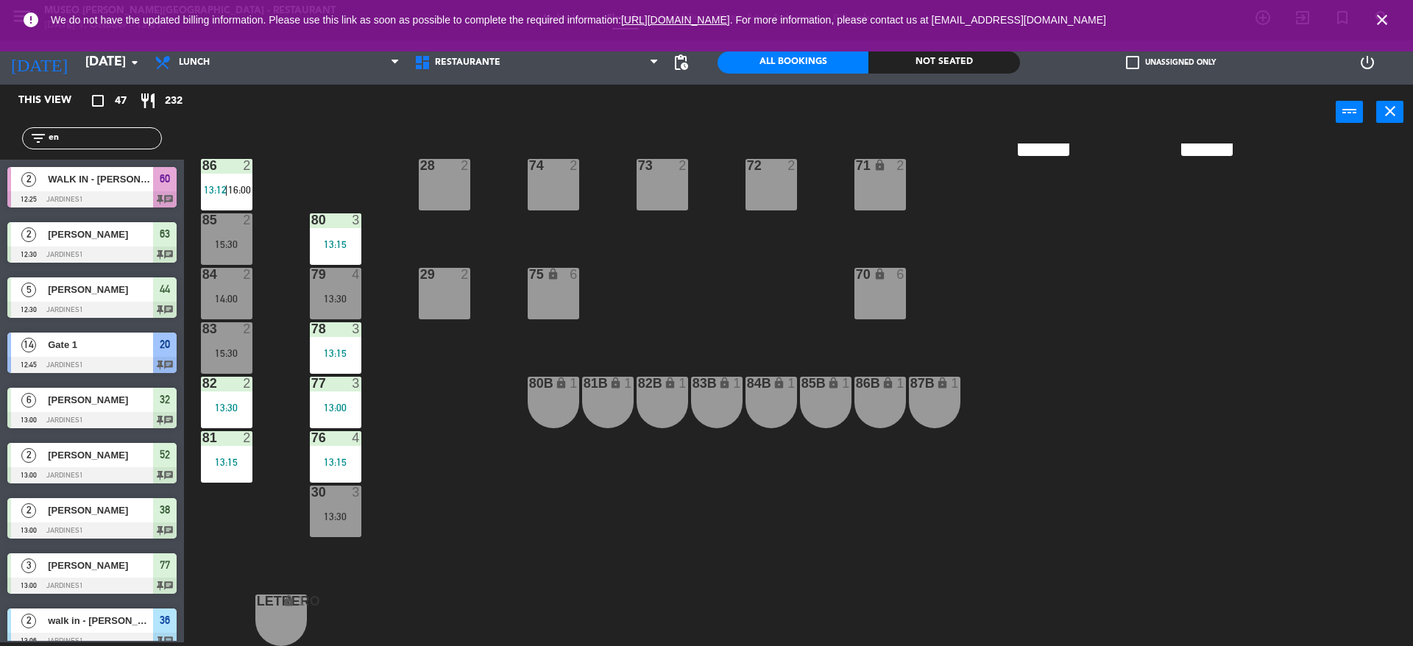
type input "e"
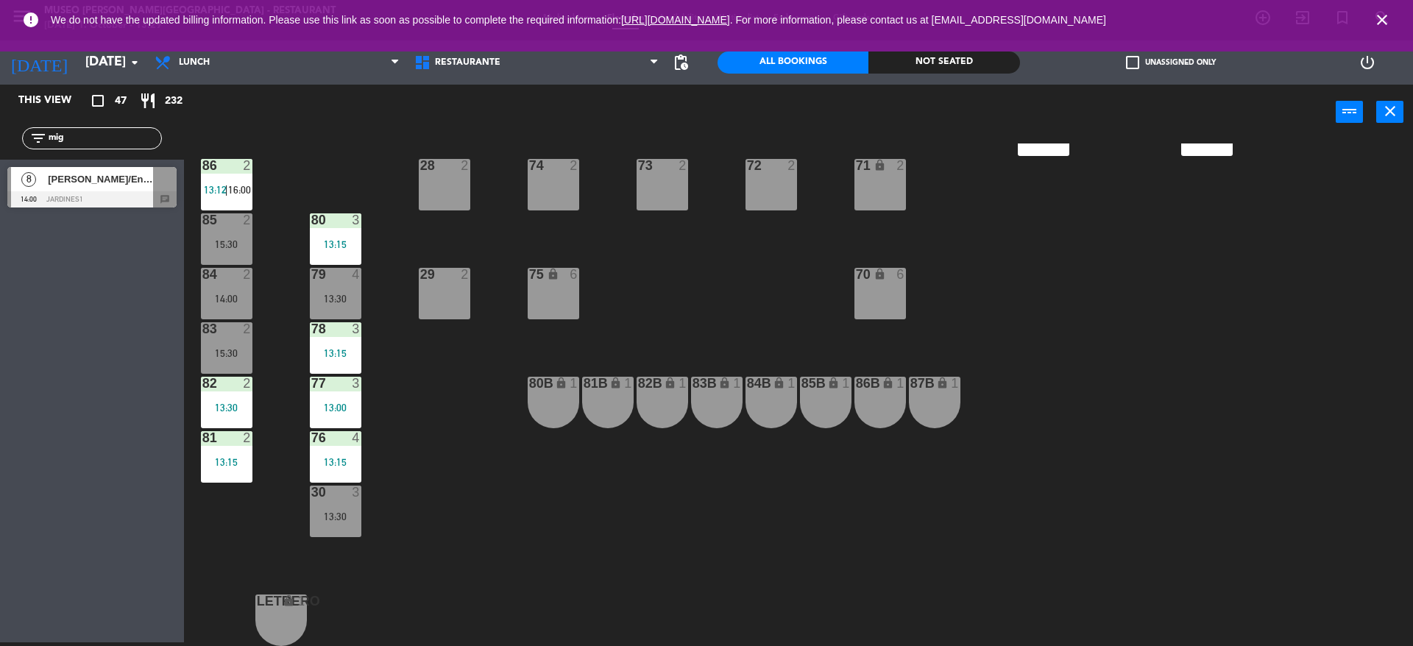
type input "mig"
click at [23, 189] on div "8 [PERSON_NAME]/Enigma 14:00 Jardines1 chat" at bounding box center [92, 187] width 184 height 55
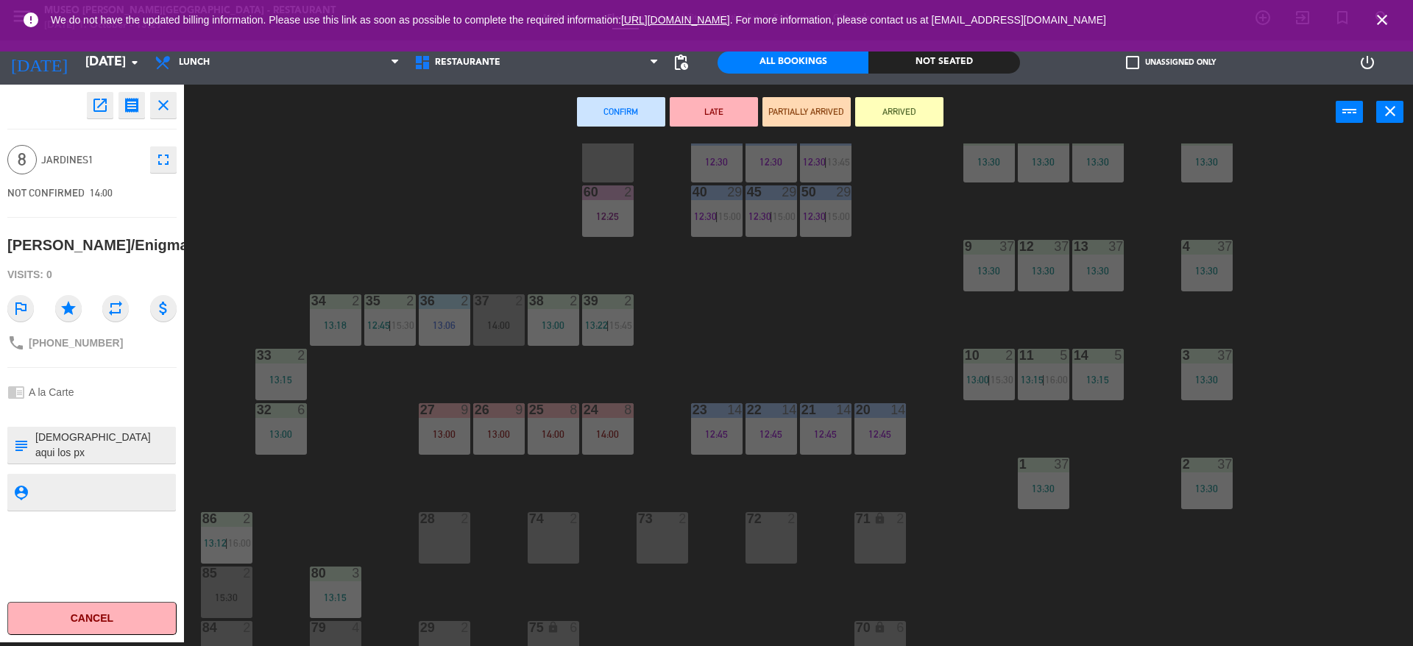
scroll to position [0, 0]
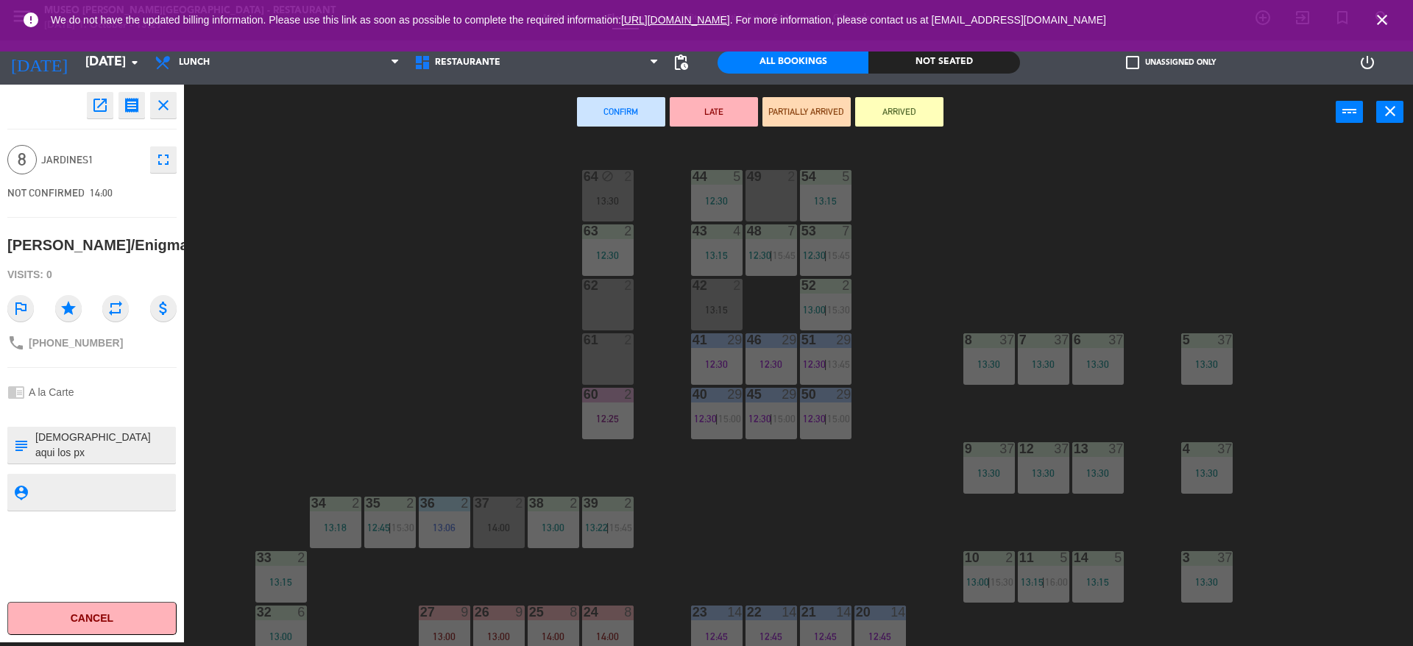
click at [778, 513] on div "44 5 12:30 49 2 54 5 13:15 64 block 2 13:30 48 7 12:30 | 15:45 53 7 12:30 | 15:…" at bounding box center [805, 395] width 1215 height 503
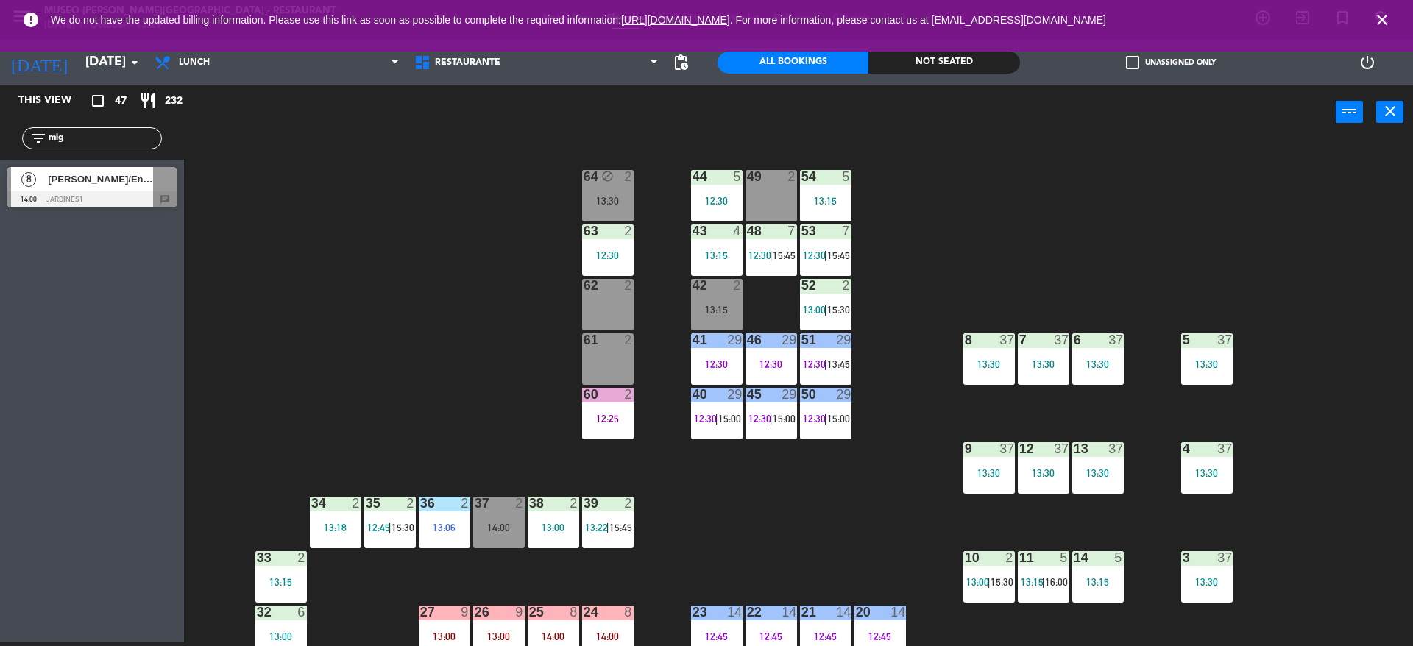
scroll to position [556, 0]
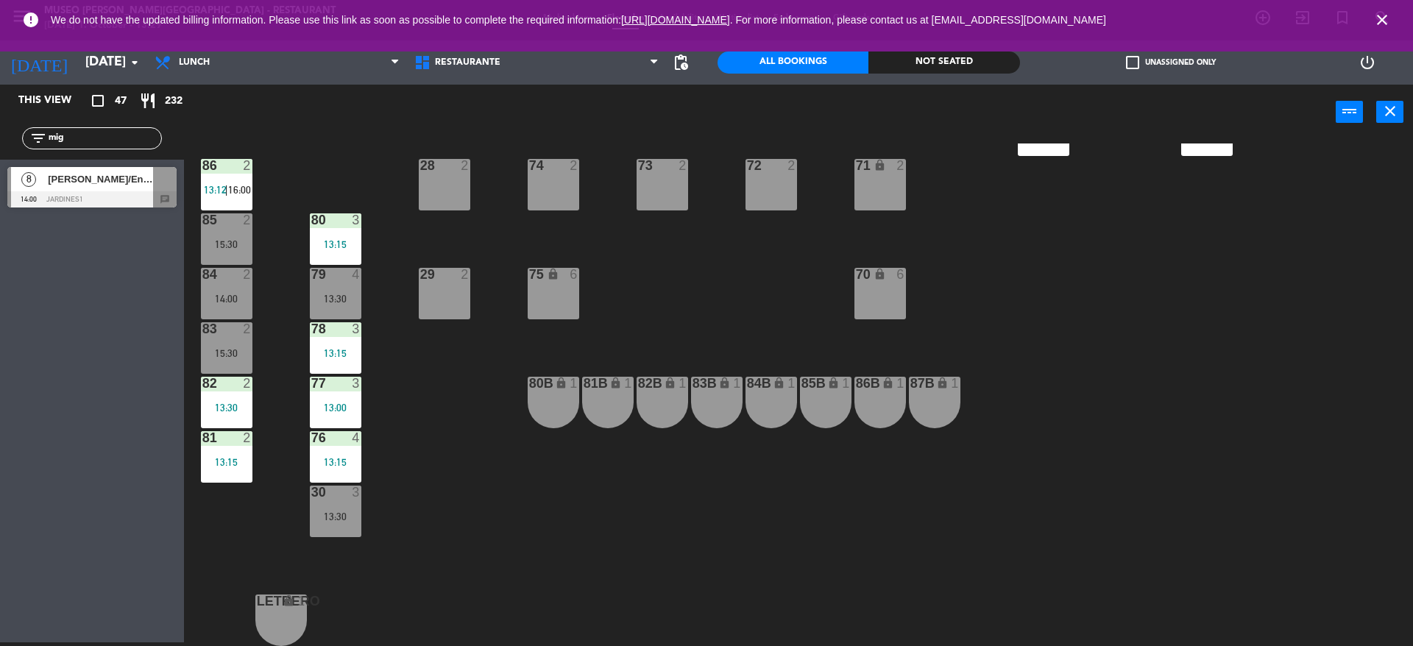
click at [486, 492] on div "44 5 12:30 49 2 54 5 13:15 64 block 2 13:30 48 7 12:30 | 15:45 53 7 12:30 | 15:…" at bounding box center [805, 395] width 1215 height 503
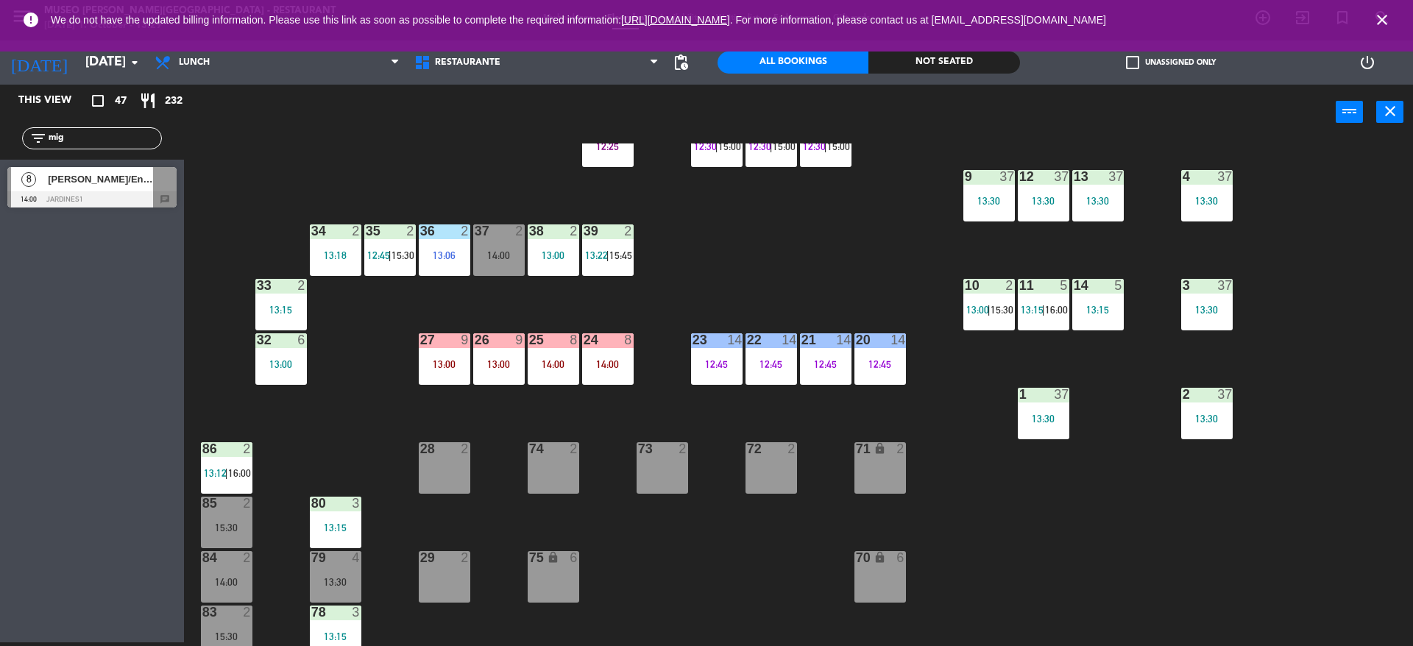
scroll to position [271, 0]
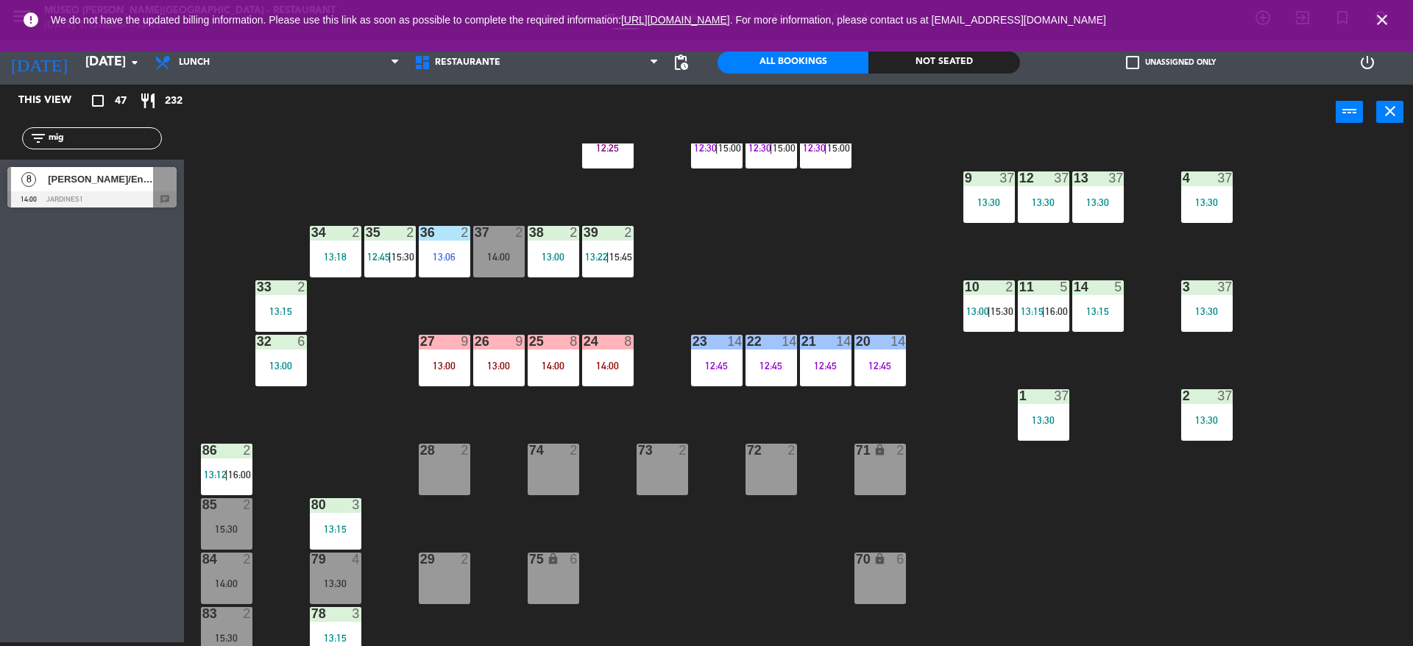
click at [358, 357] on div "44 5 12:30 49 2 54 5 13:15 64 block 2 13:30 48 7 12:30 | 15:45 53 7 12:30 | 15:…" at bounding box center [805, 395] width 1215 height 503
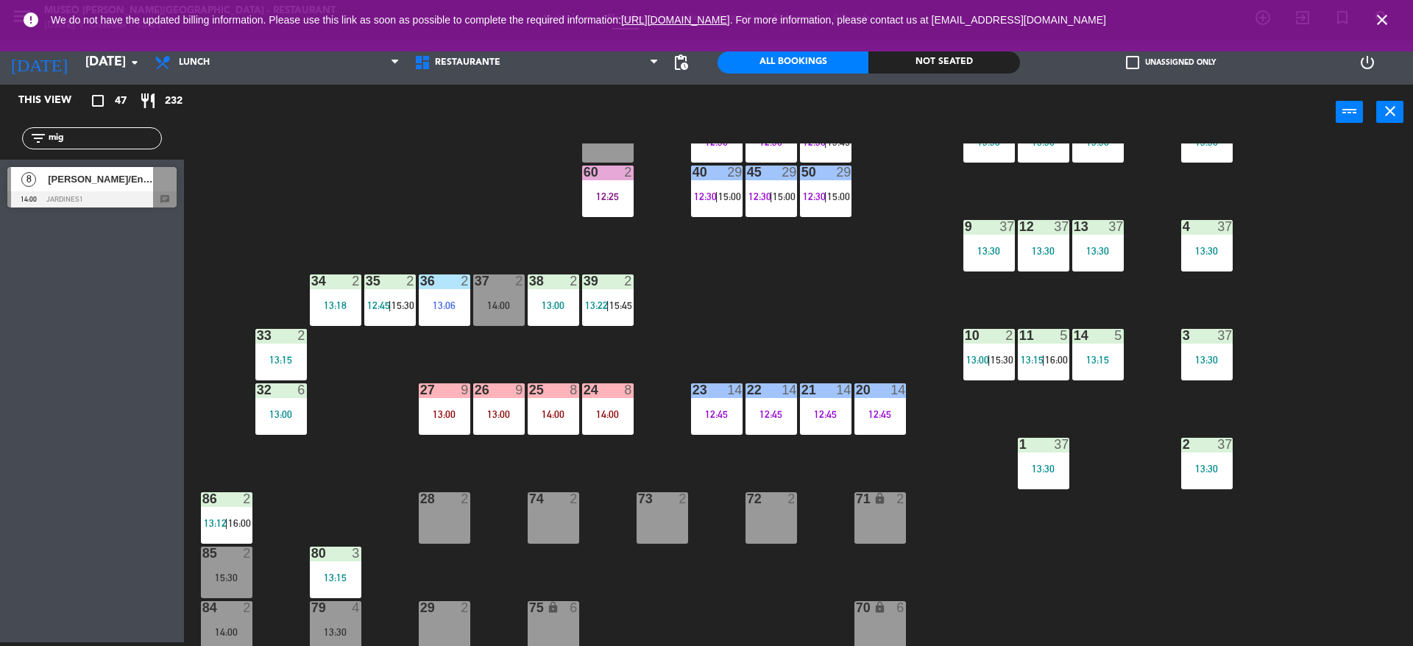
scroll to position [223, 0]
click at [54, 165] on div "8 [PERSON_NAME]/Enigma 14:00 Jardines1 chat" at bounding box center [92, 187] width 184 height 55
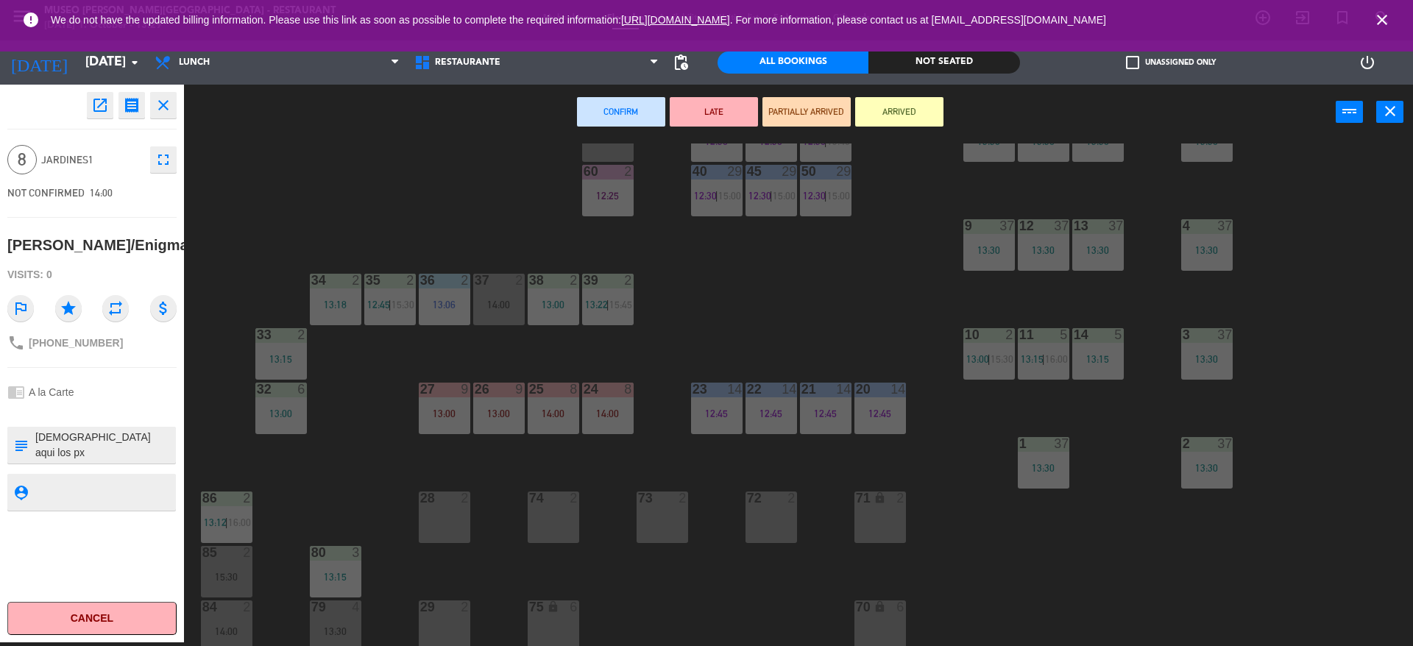
click at [783, 402] on div "22 14 12:45" at bounding box center [772, 409] width 52 height 52
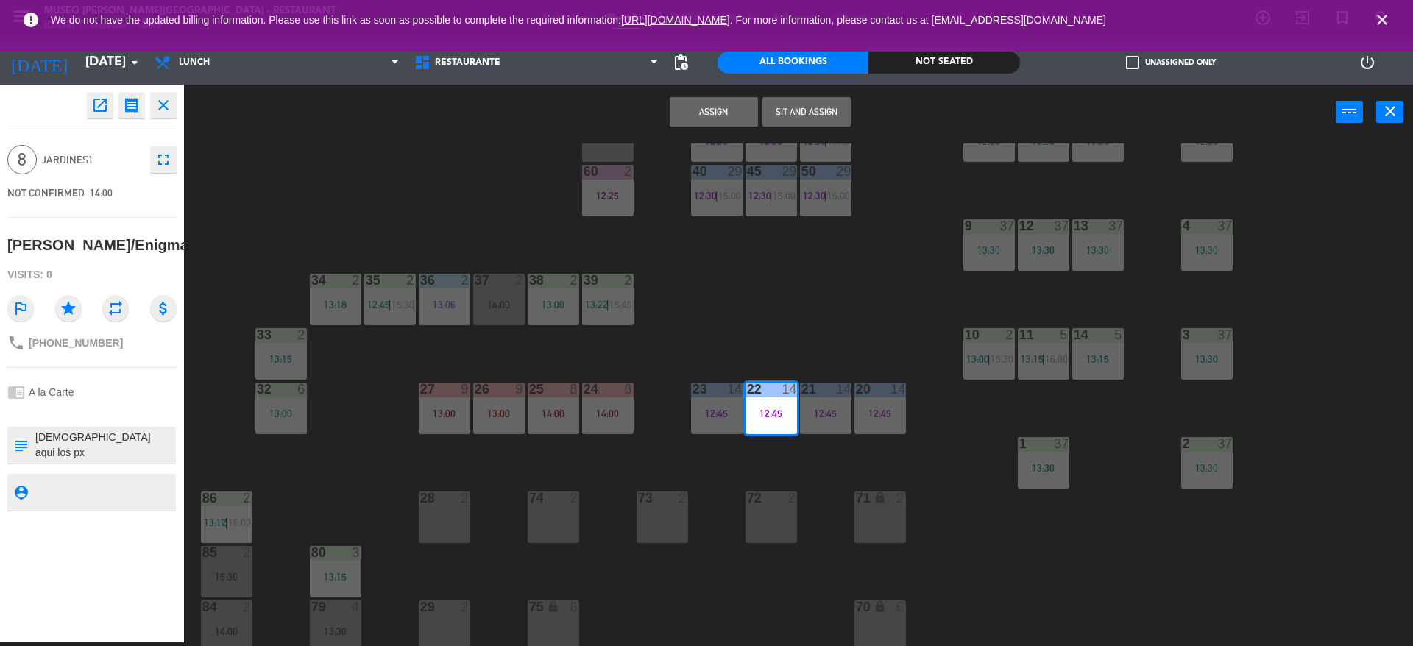
click at [714, 409] on div "12:45" at bounding box center [717, 413] width 52 height 10
click at [796, 119] on button "Merge and assign" at bounding box center [806, 111] width 88 height 29
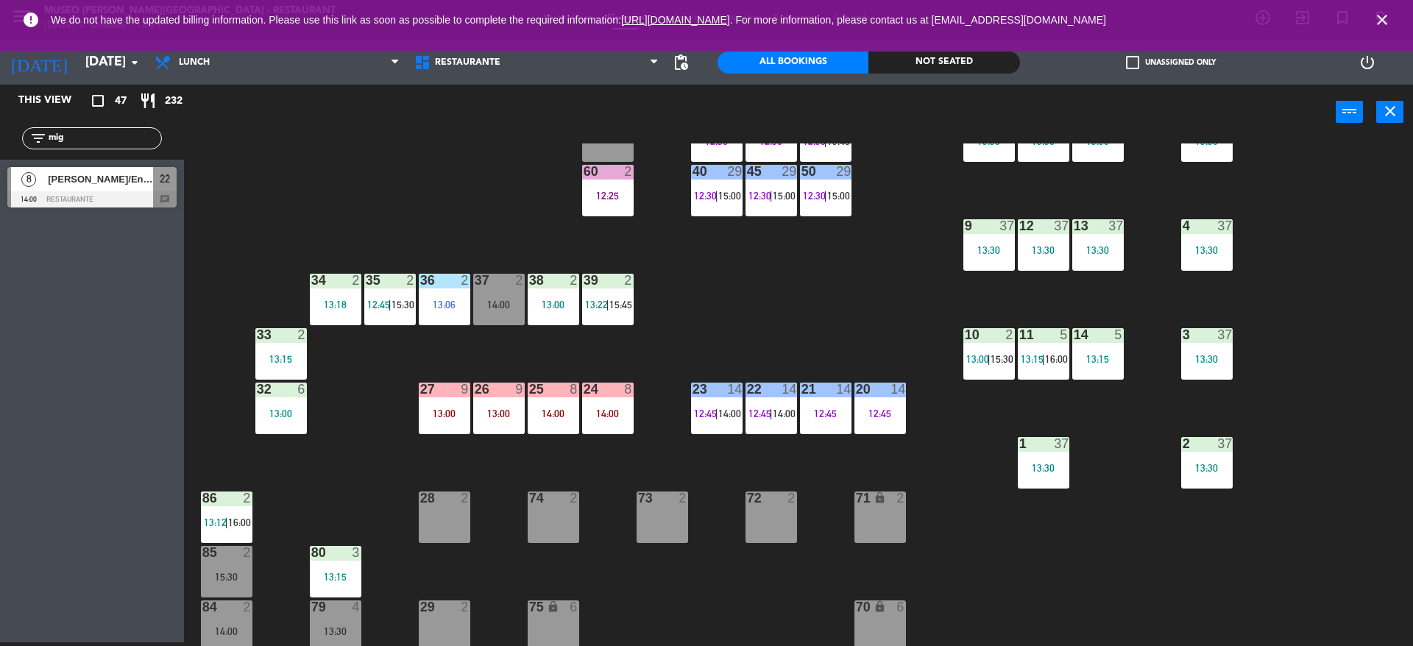
click at [775, 278] on div "44 5 12:30 49 2 54 5 13:15 64 block 2 13:30 48 7 12:30 | 15:45 53 7 12:30 | 15:…" at bounding box center [805, 395] width 1215 height 503
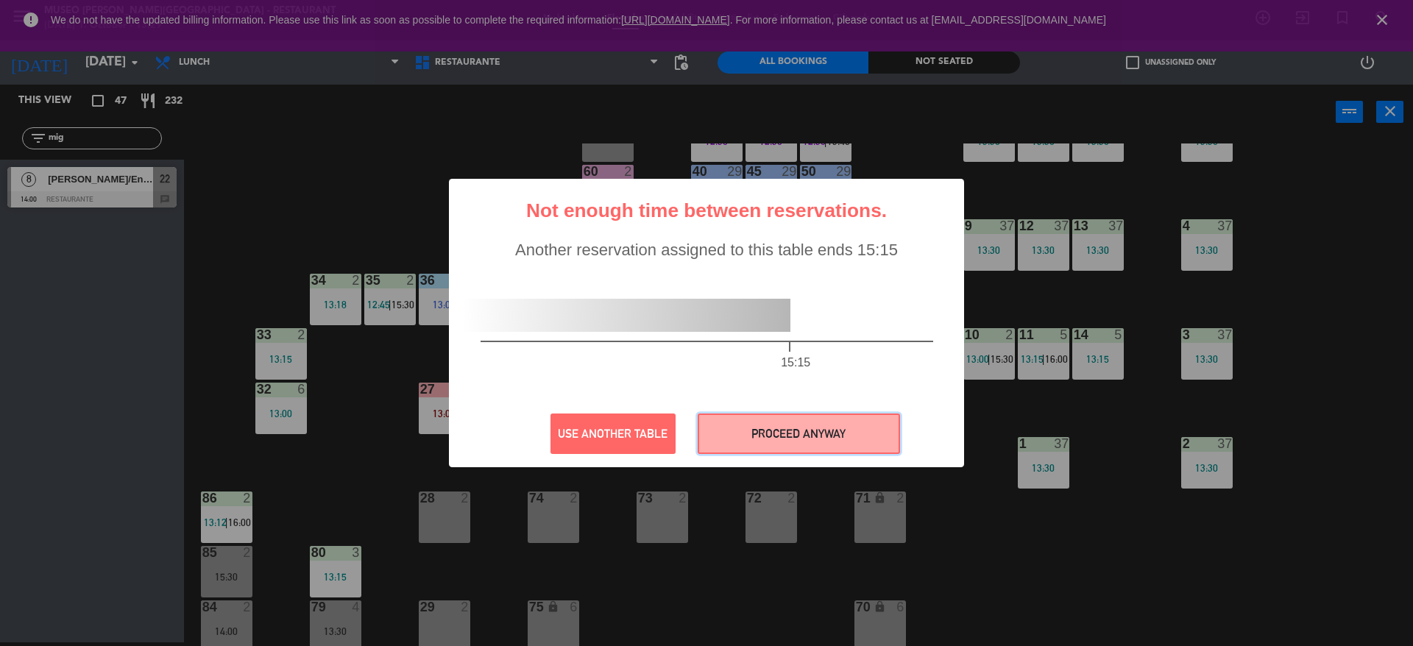
click at [782, 434] on button "PROCEED ANYWAY" at bounding box center [799, 434] width 202 height 40
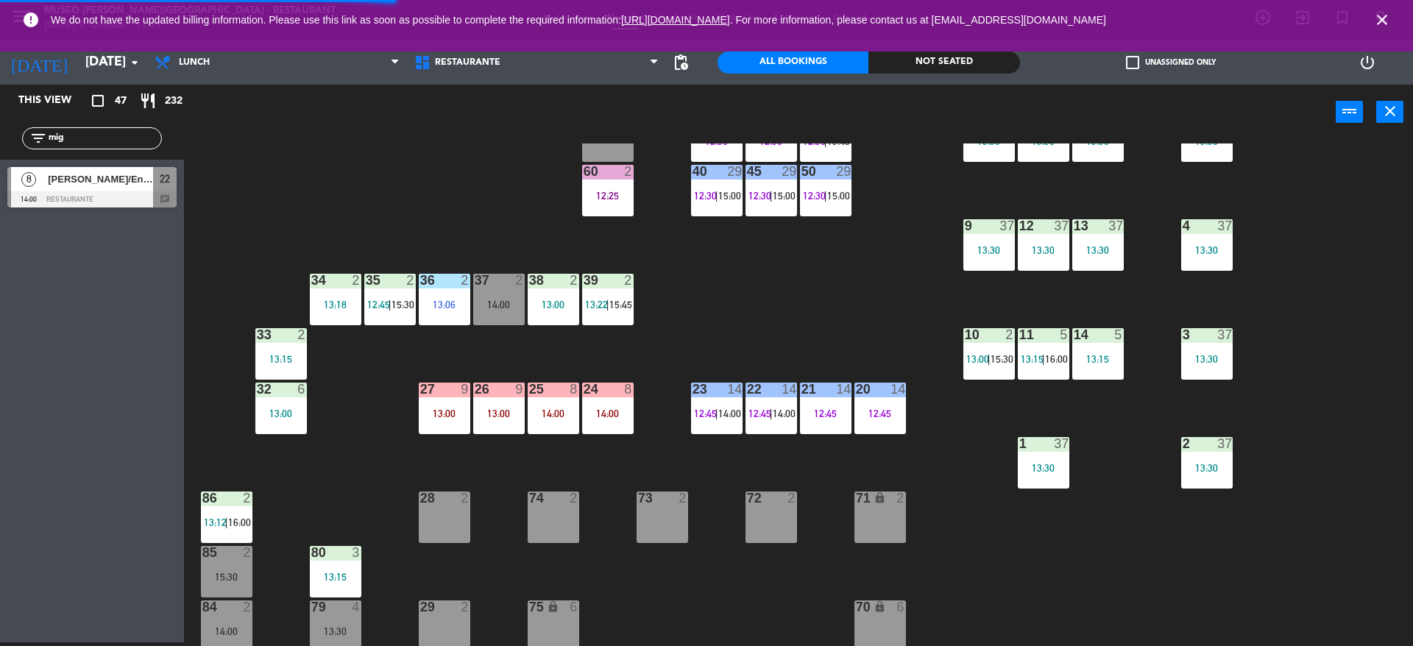
click at [764, 321] on div "44 5 12:30 49 2 54 5 13:15 64 block 2 13:30 48 7 12:30 | 15:45 53 7 12:30 | 15:…" at bounding box center [805, 395] width 1215 height 503
click at [800, 308] on div "44 5 12:30 49 2 54 5 13:15 64 block 2 13:30 48 7 12:30 | 15:45 53 7 12:30 | 15:…" at bounding box center [805, 395] width 1215 height 503
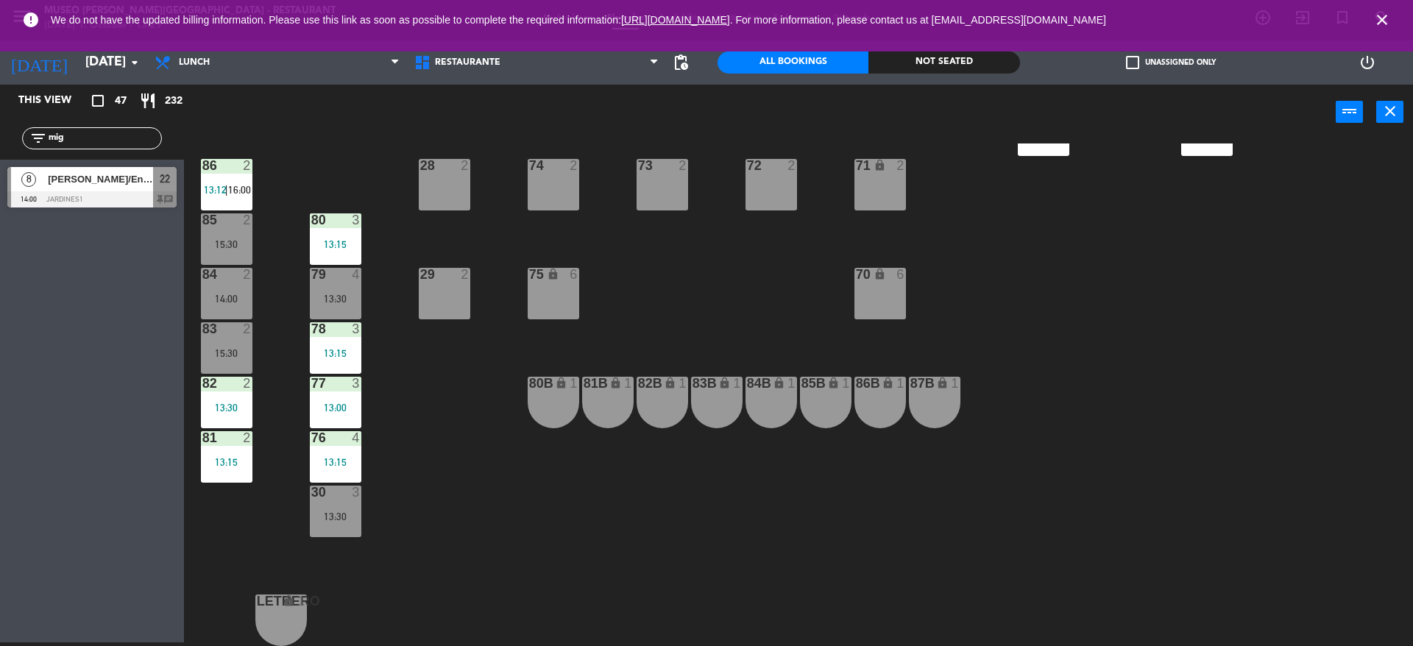
scroll to position [0, 0]
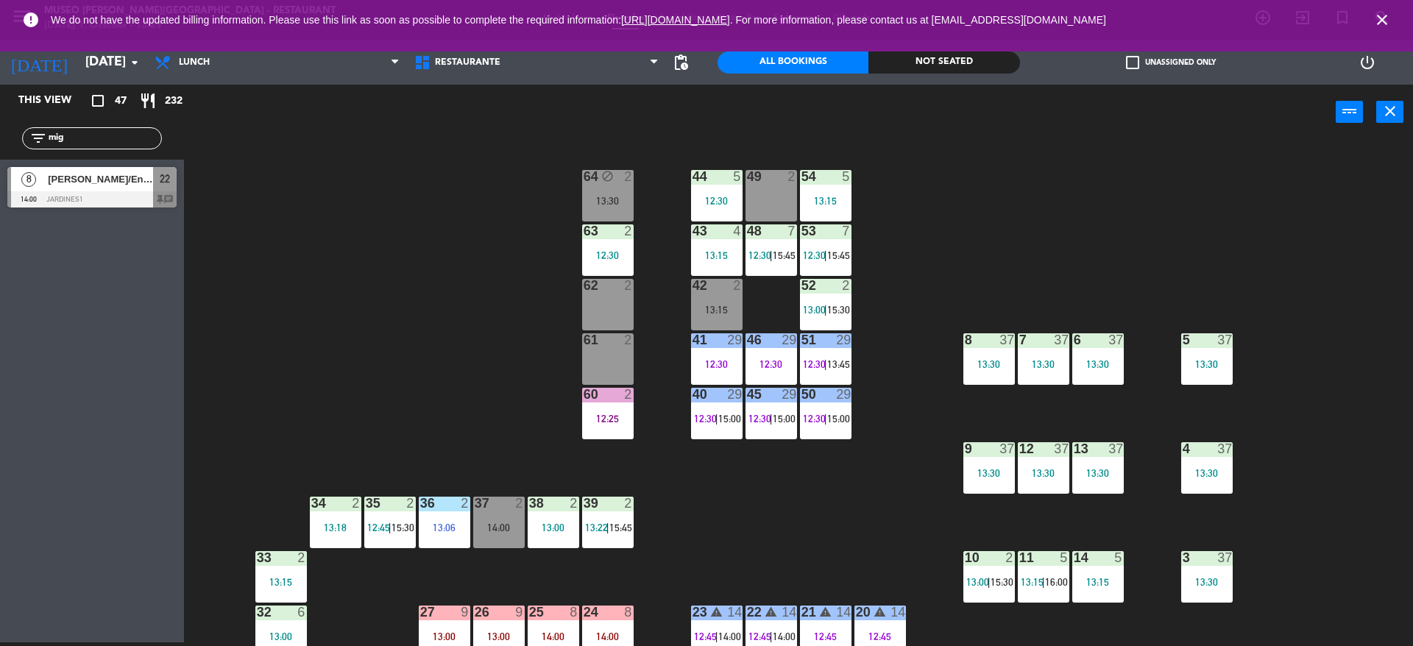
click at [742, 512] on div "44 5 12:30 49 2 54 5 13:15 64 block 2 13:30 48 7 12:30 | 15:45 53 7 12:30 | 15:…" at bounding box center [805, 395] width 1215 height 503
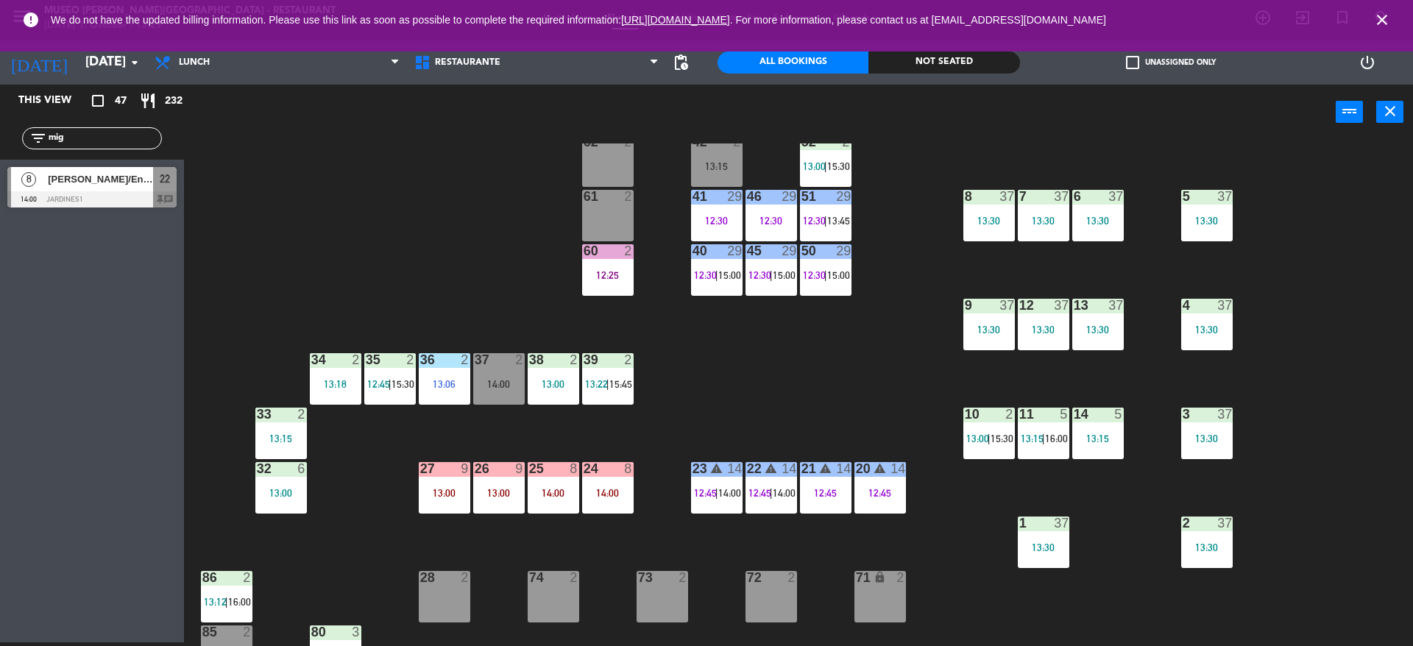
scroll to position [145, 0]
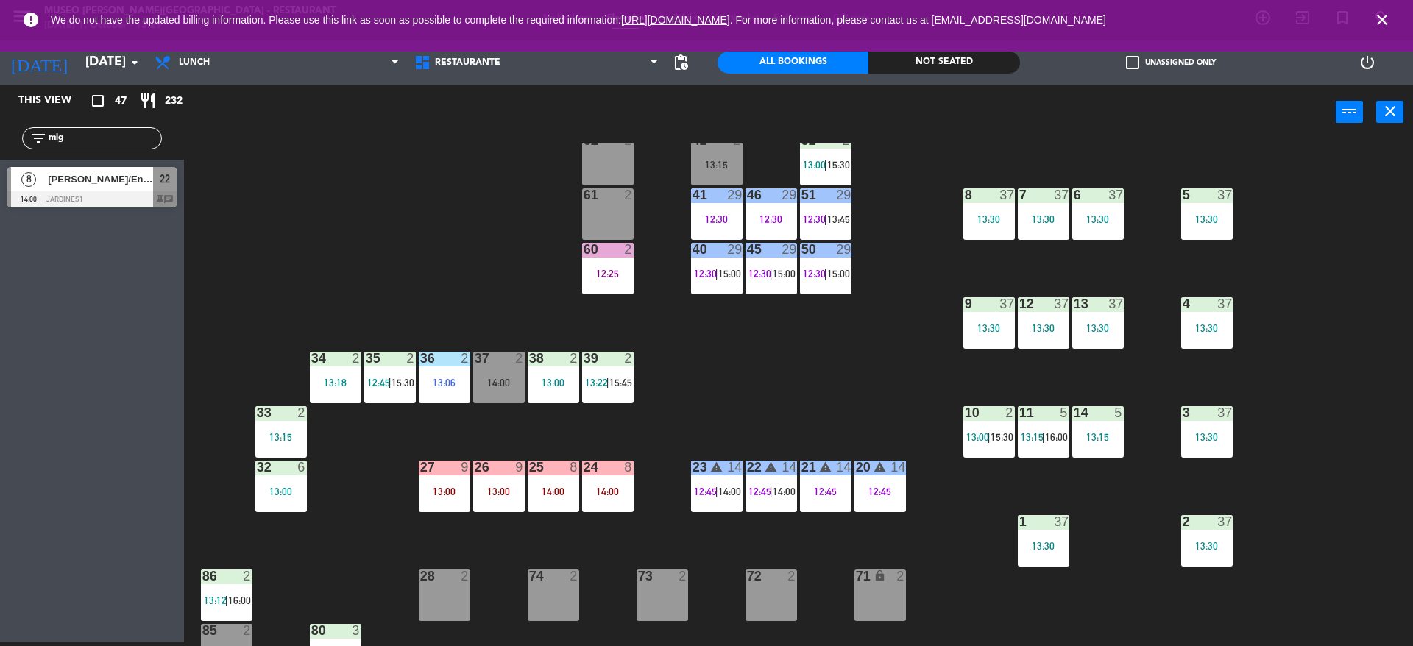
click at [610, 504] on div "24 8 14:00" at bounding box center [608, 487] width 52 height 52
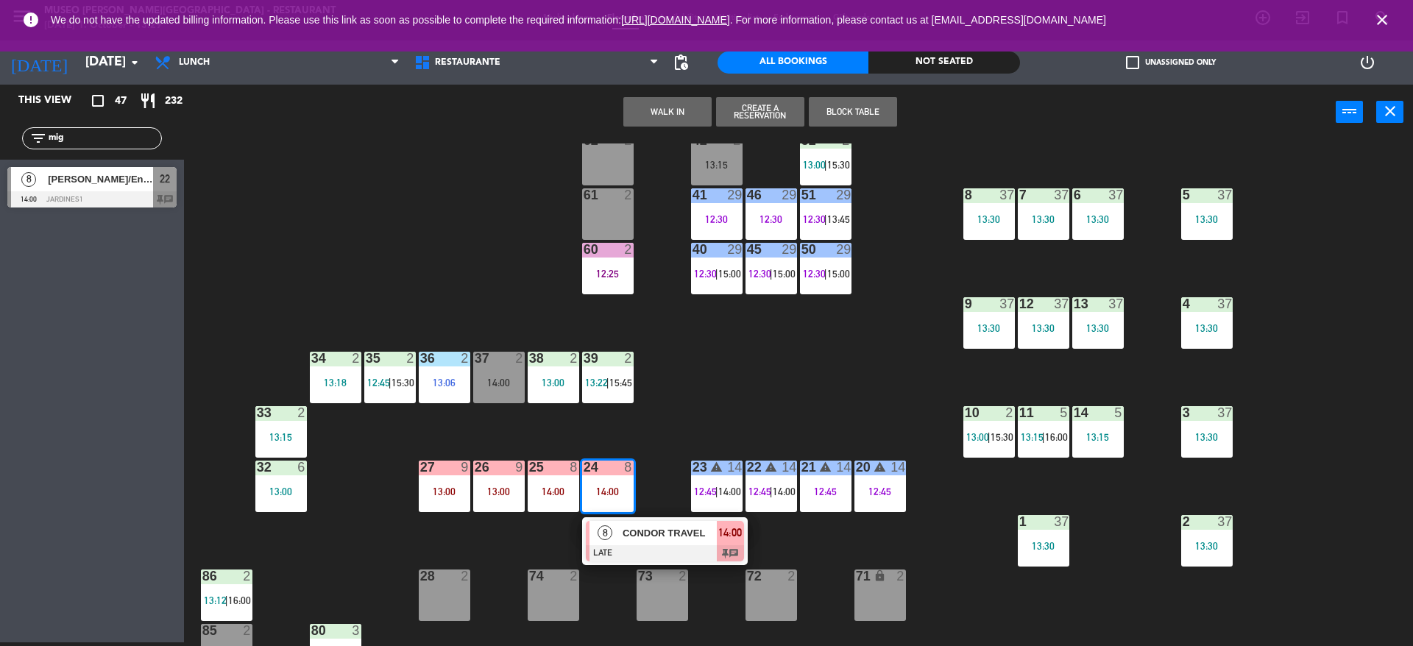
click at [620, 545] on div at bounding box center [665, 553] width 158 height 16
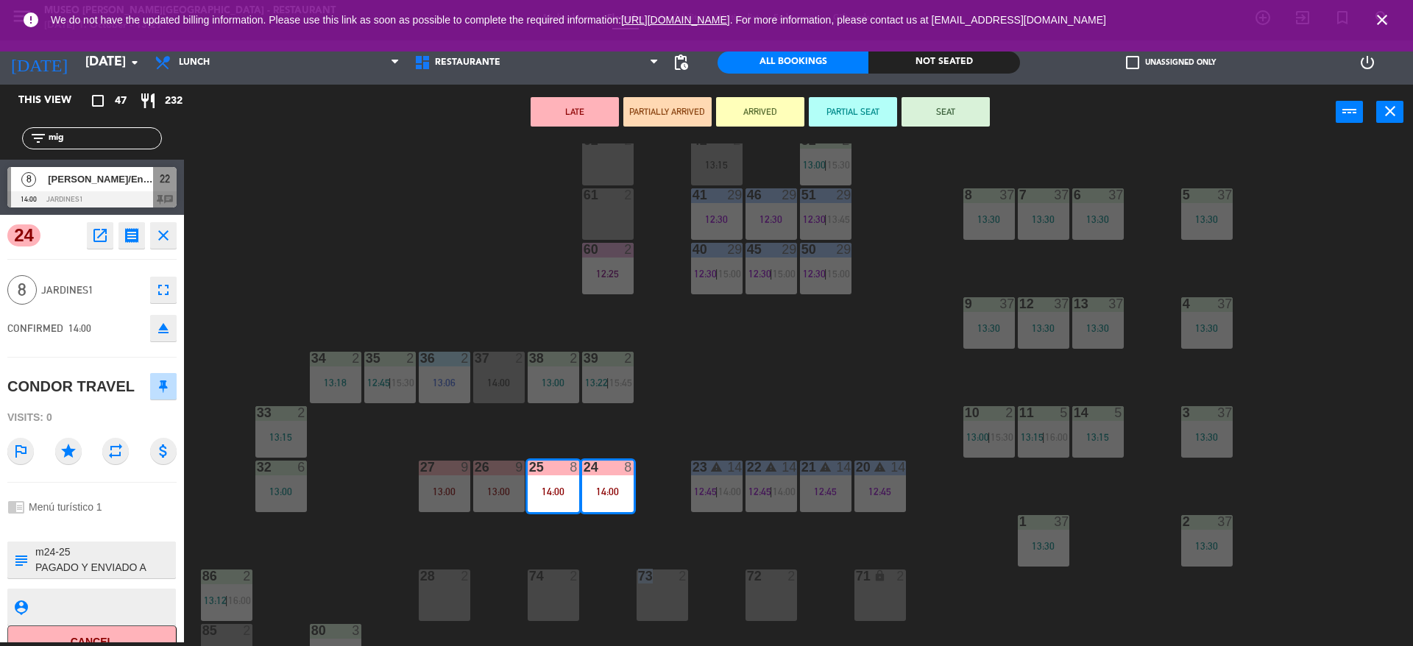
click at [620, 545] on div "44 5 12:30 49 2 54 5 13:15 64 block 2 13:30 48 7 12:30 | 15:45 53 7 12:30 | 15:…" at bounding box center [805, 395] width 1215 height 503
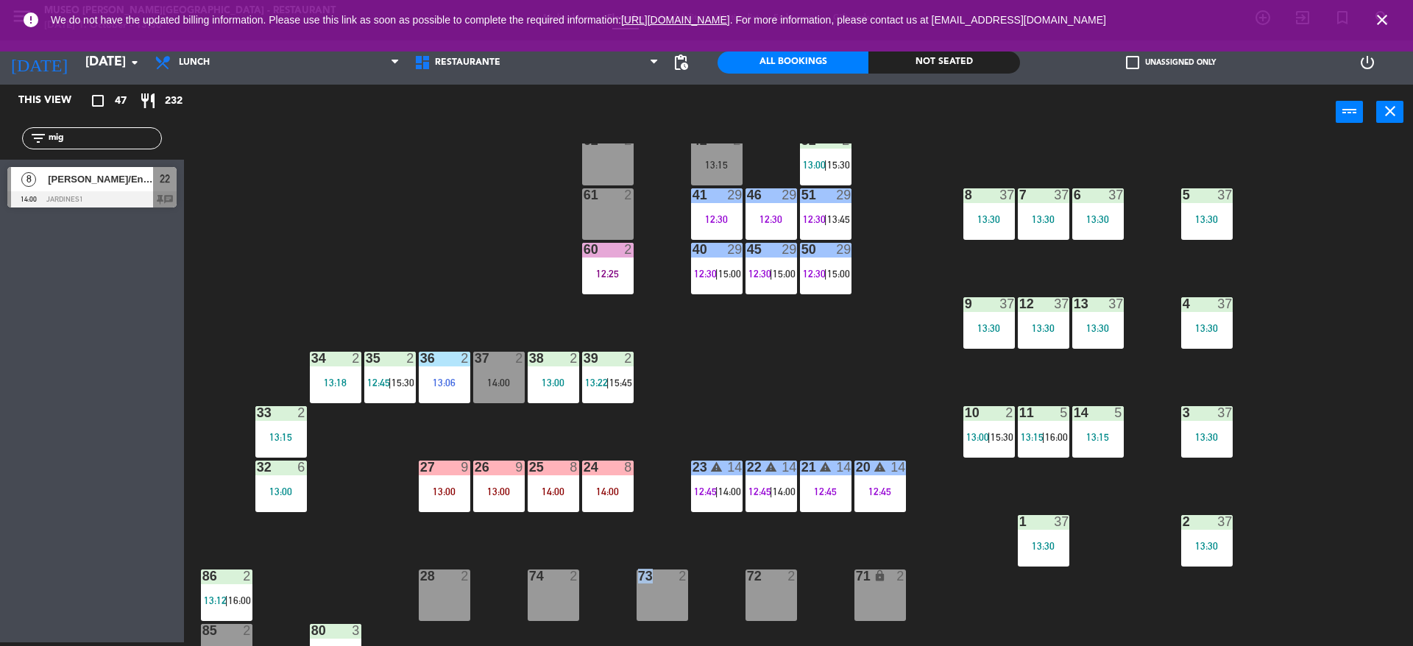
scroll to position [556, 0]
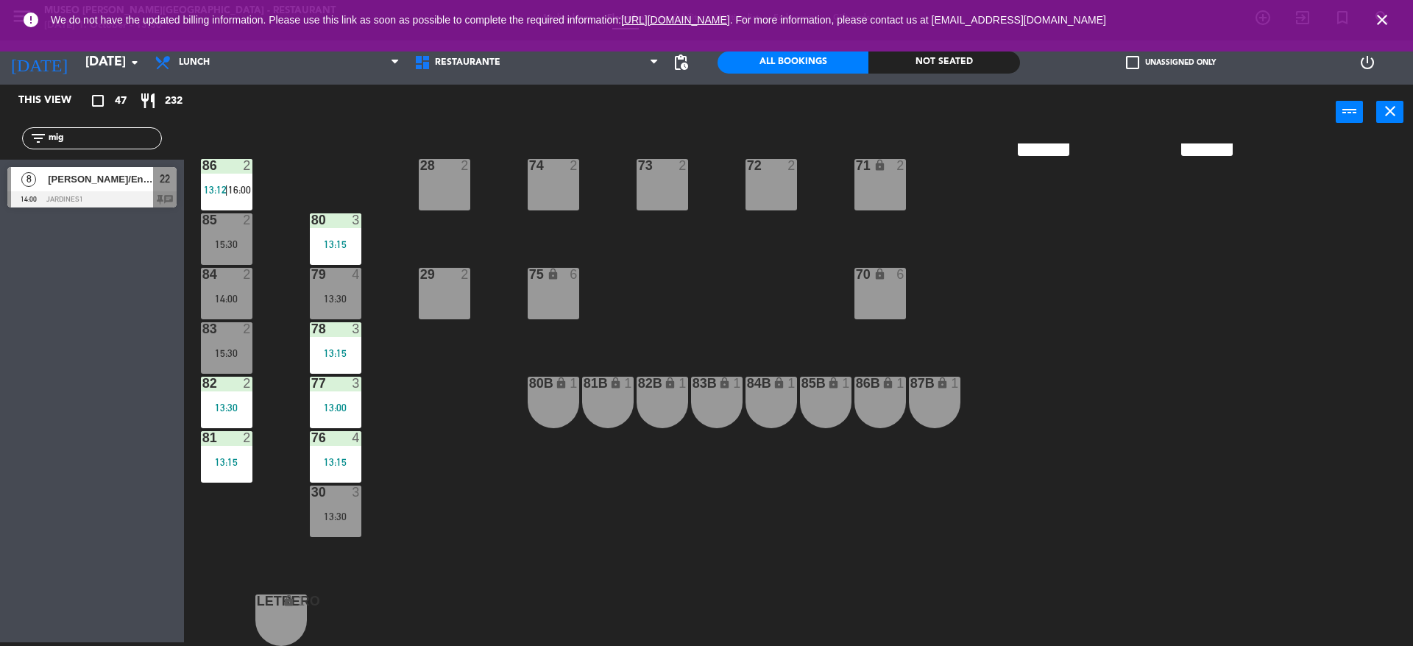
click at [363, 457] on div "44 5 12:30 49 2 54 5 13:15 64 block 2 13:30 48 7 12:30 | 15:45 53 7 12:30 | 15:…" at bounding box center [805, 395] width 1215 height 503
click at [338, 455] on div "76 4 13:15" at bounding box center [336, 457] width 52 height 52
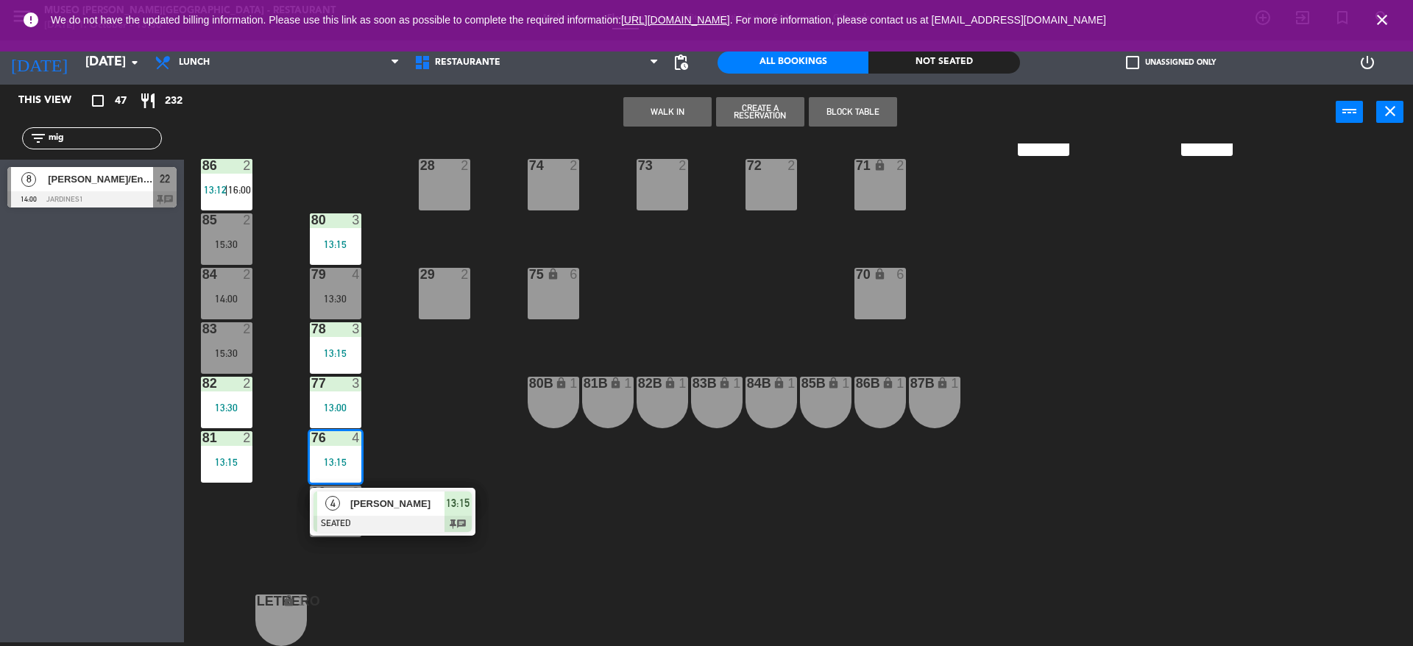
click at [419, 450] on div "44 5 12:30 49 2 54 5 13:15 64 block 2 13:30 48 7 12:30 | 15:45 53 7 12:30 | 15:…" at bounding box center [805, 395] width 1215 height 503
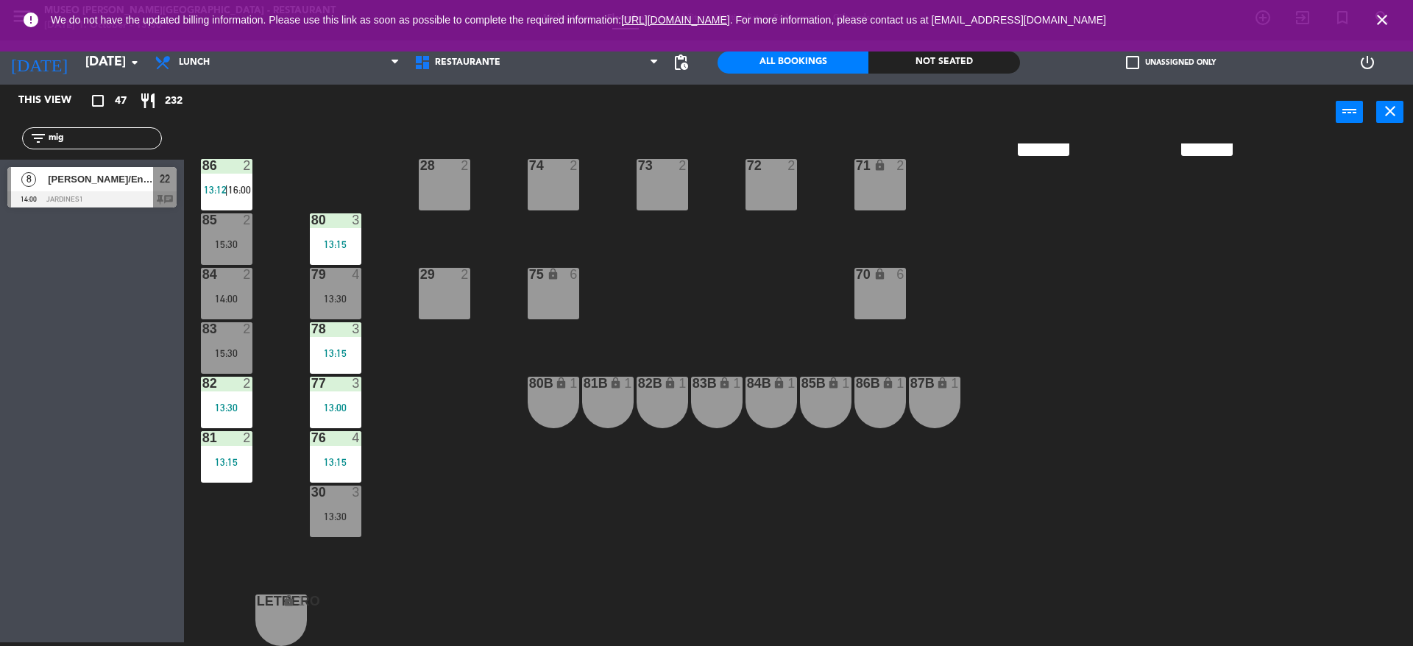
click at [419, 450] on div "44 5 12:30 49 2 54 5 13:15 64 block 2 13:30 48 7 12:30 | 15:45 53 7 12:30 | 15:…" at bounding box center [805, 395] width 1215 height 503
click at [400, 397] on div "44 5 12:30 49 2 54 5 13:15 64 block 2 13:30 48 7 12:30 | 15:45 53 7 12:30 | 15:…" at bounding box center [805, 395] width 1215 height 503
click at [250, 471] on div "81 2 13:15" at bounding box center [227, 457] width 52 height 52
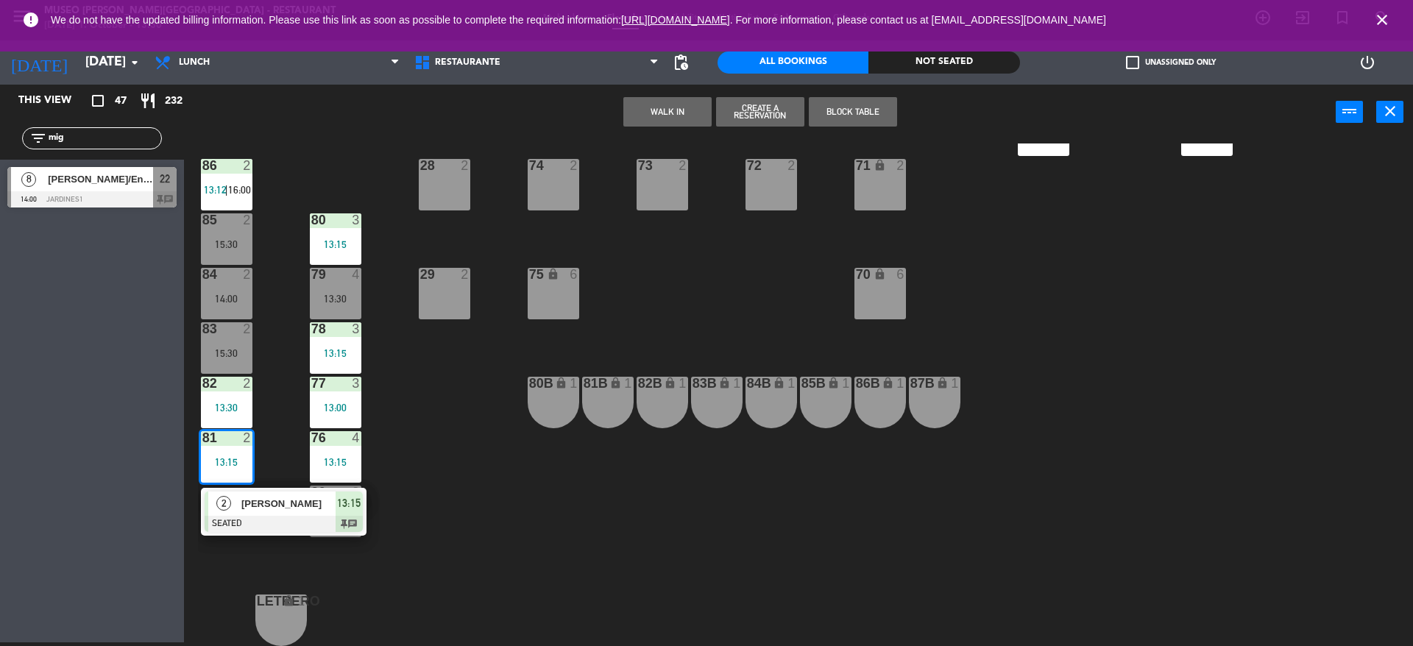
click at [258, 509] on span "[PERSON_NAME]" at bounding box center [288, 503] width 94 height 15
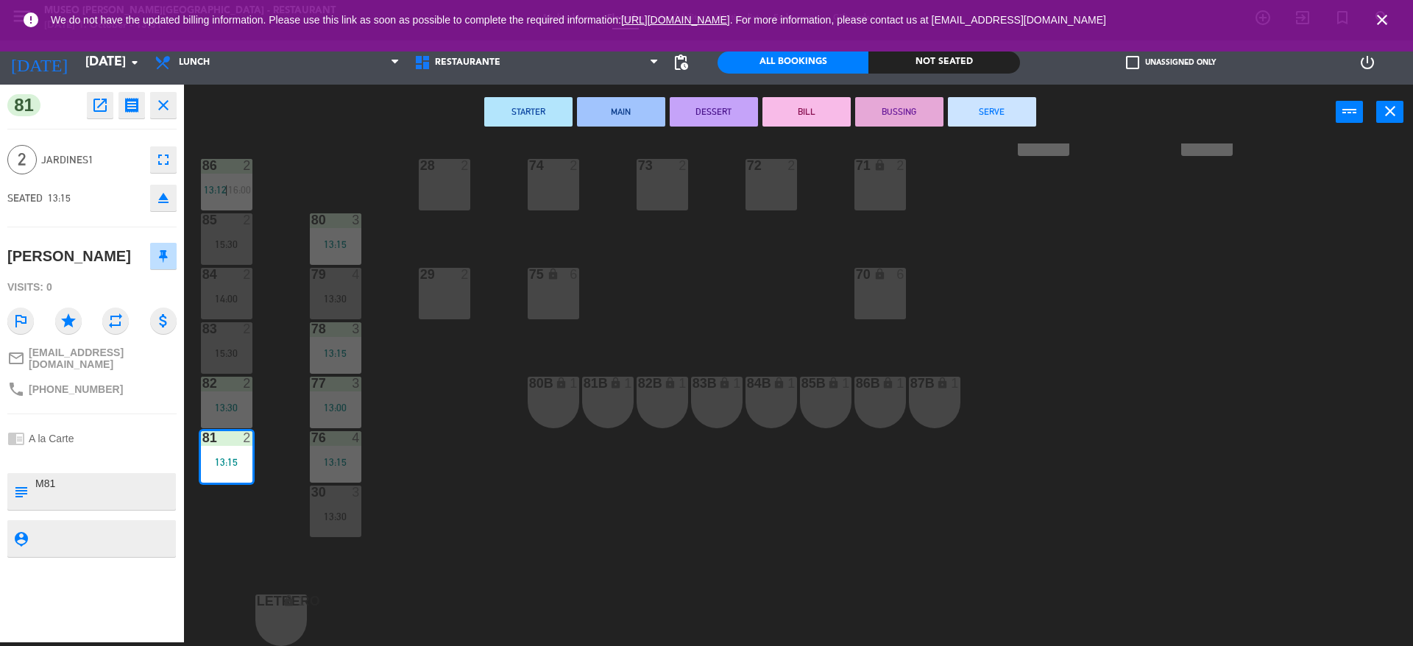
click at [258, 509] on div "44 5 12:30 49 2 54 5 13:15 64 block 2 13:30 48 7 12:30 | 15:45 53 7 12:30 | 15:…" at bounding box center [805, 395] width 1215 height 503
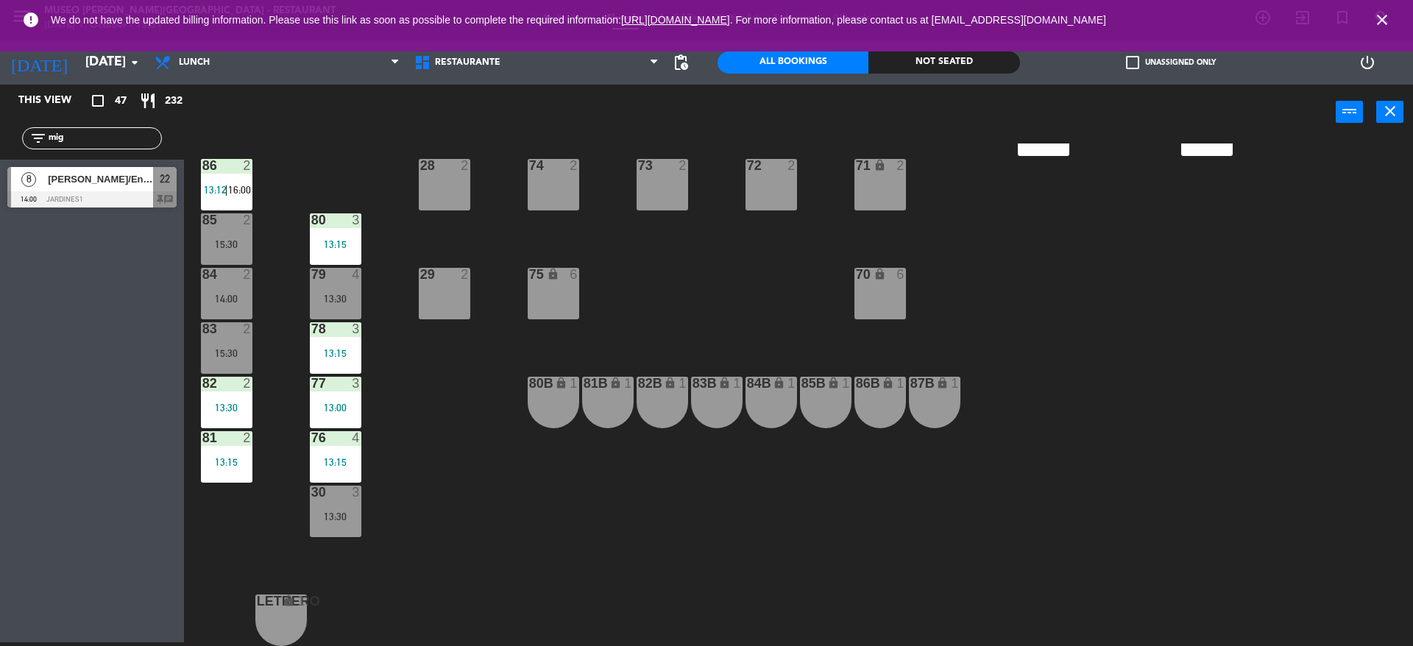
click at [425, 498] on div "44 5 12:30 49 2 54 5 13:15 64 block 2 13:30 48 7 12:30 | 15:45 53 7 12:30 | 15:…" at bounding box center [805, 395] width 1215 height 503
click at [124, 129] on div "filter_list mig" at bounding box center [92, 138] width 140 height 22
drag, startPoint x: 123, startPoint y: 141, endPoint x: 0, endPoint y: 230, distance: 151.8
click at [0, 230] on div "This view crop_square 47 restaurant 232 filter_list mig 8 [PERSON_NAME]/Enigma …" at bounding box center [92, 364] width 184 height 558
click at [76, 137] on input "rio" at bounding box center [104, 138] width 114 height 16
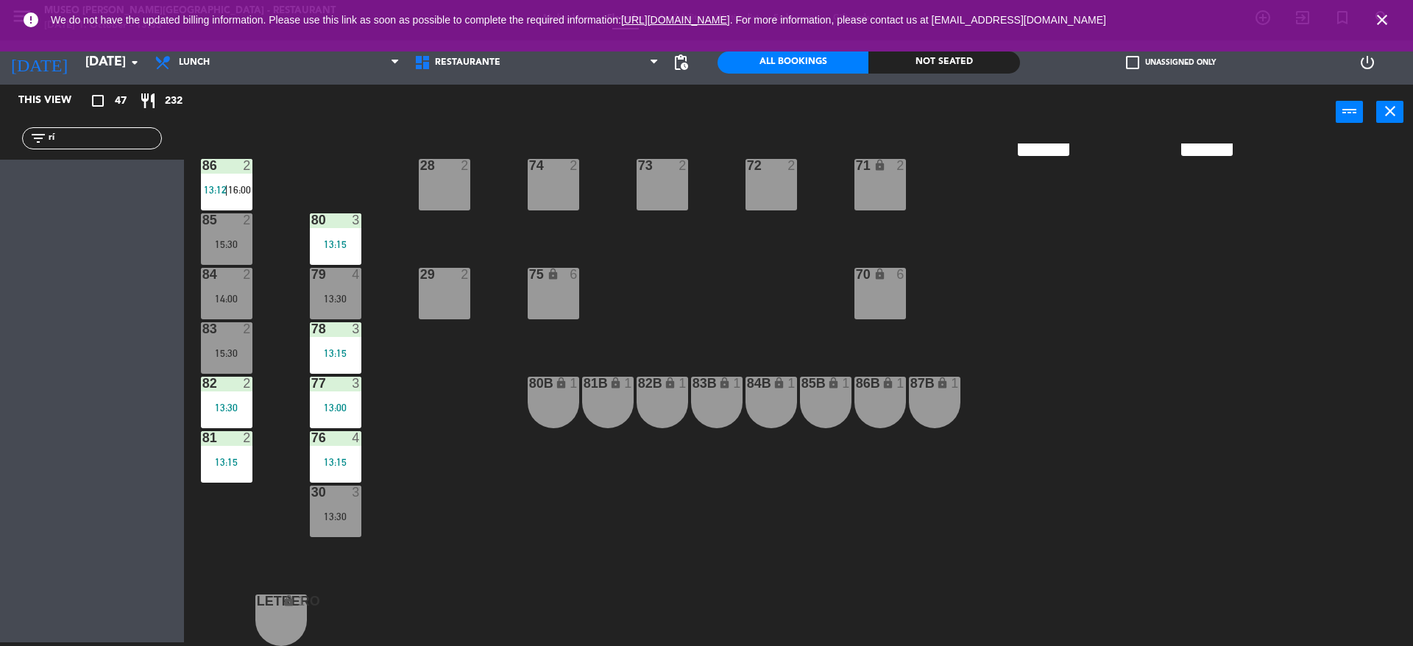
type input "r"
type input "g"
type input "[PERSON_NAME]"
click at [54, 295] on div "This view crop_square 47 restaurant 232 filter_list [PERSON_NAME] 2 [PERSON_NAM…" at bounding box center [92, 364] width 184 height 558
click at [66, 199] on div at bounding box center [91, 199] width 169 height 16
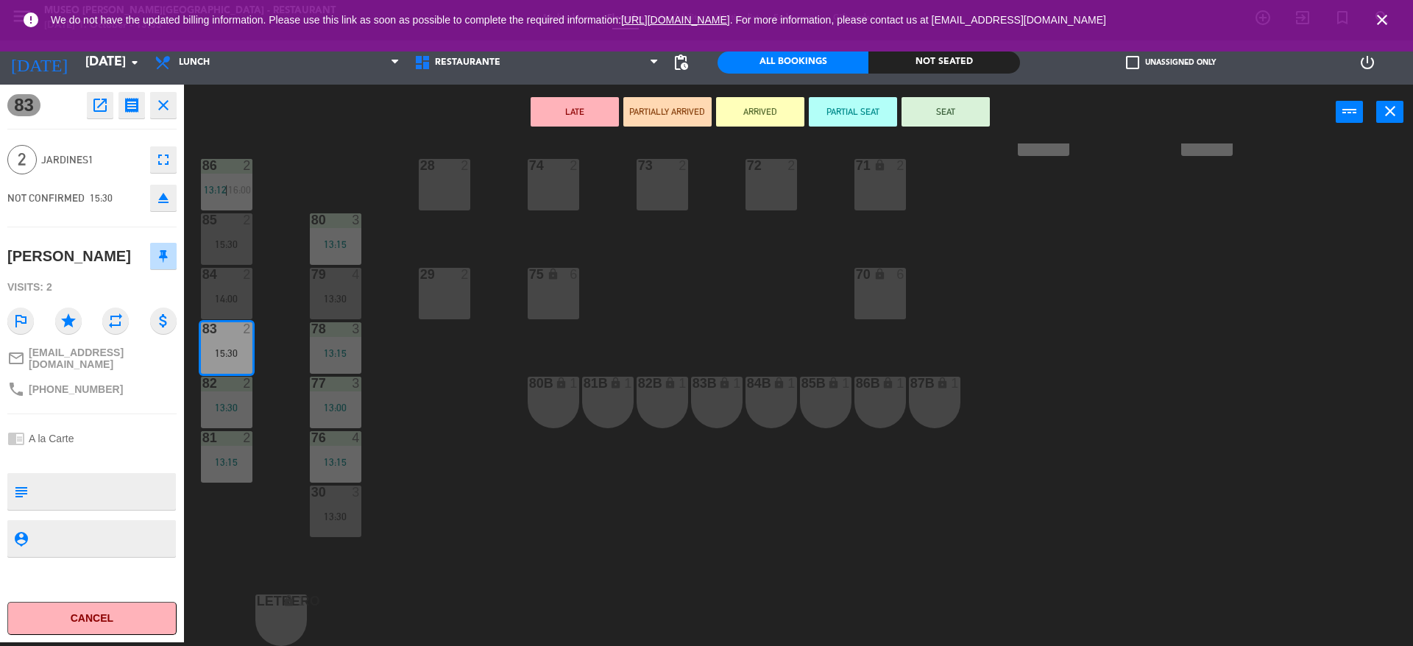
click at [63, 486] on textarea at bounding box center [104, 491] width 141 height 31
type textarea "m83"
click at [282, 377] on div "44 5 12:30 49 2 54 5 13:15 64 block 2 13:30 48 7 12:30 | 15:45 53 7 12:30 | 15:…" at bounding box center [805, 395] width 1215 height 503
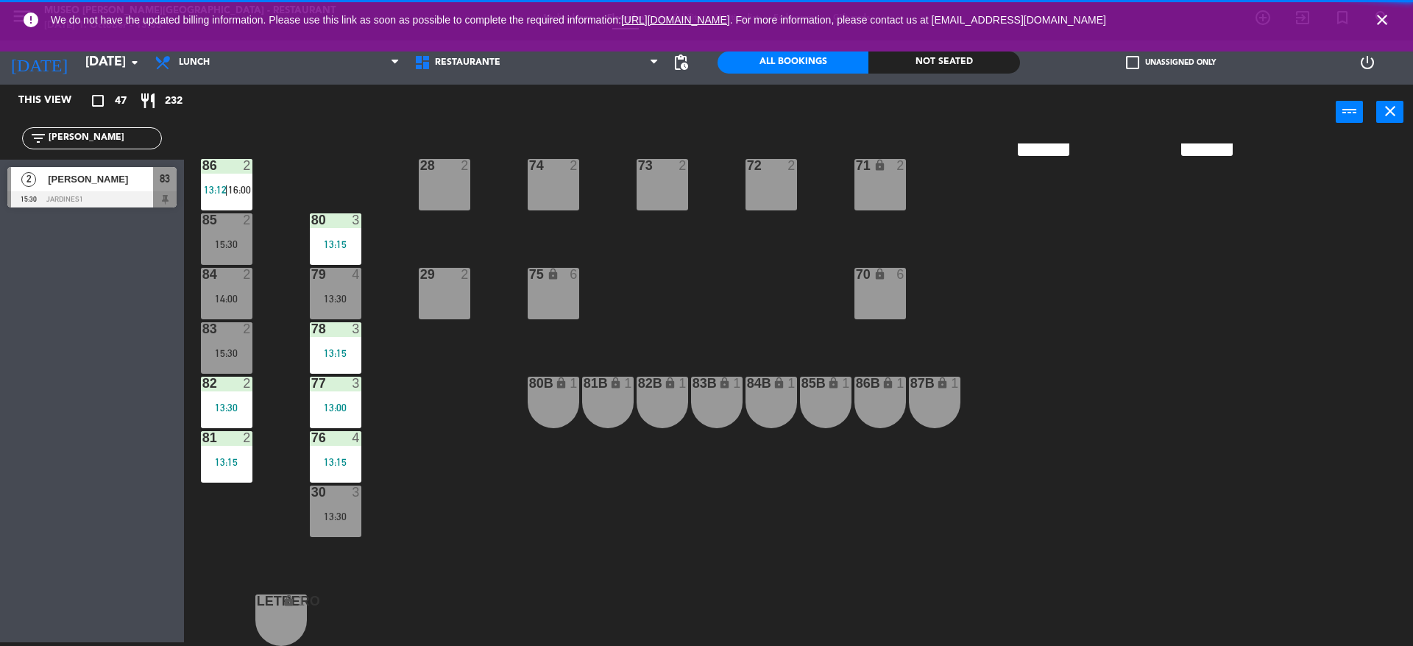
click at [263, 369] on div "44 5 12:30 49 2 54 5 13:15 64 block 2 13:30 48 7 12:30 | 15:45 53 7 12:30 | 15:…" at bounding box center [805, 395] width 1215 height 503
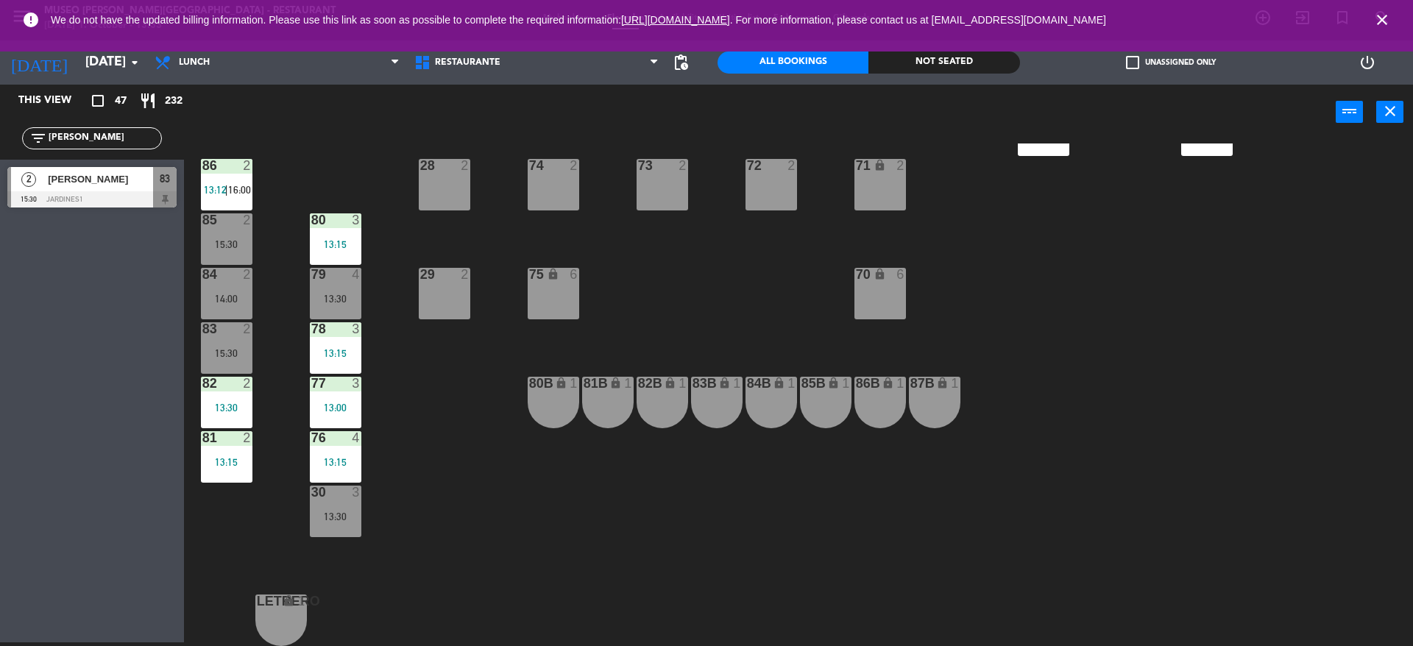
click at [253, 364] on div "44 5 12:30 49 2 54 5 13:15 64 block 2 13:30 48 7 12:30 | 15:45 53 7 12:30 | 15:…" at bounding box center [805, 395] width 1215 height 503
click at [263, 394] on div "44 5 12:30 49 2 54 5 13:15 64 block 2 13:30 48 7 12:30 | 15:45 53 7 12:30 | 15:…" at bounding box center [805, 395] width 1215 height 503
click at [227, 344] on div "83 2 15:30" at bounding box center [227, 348] width 52 height 52
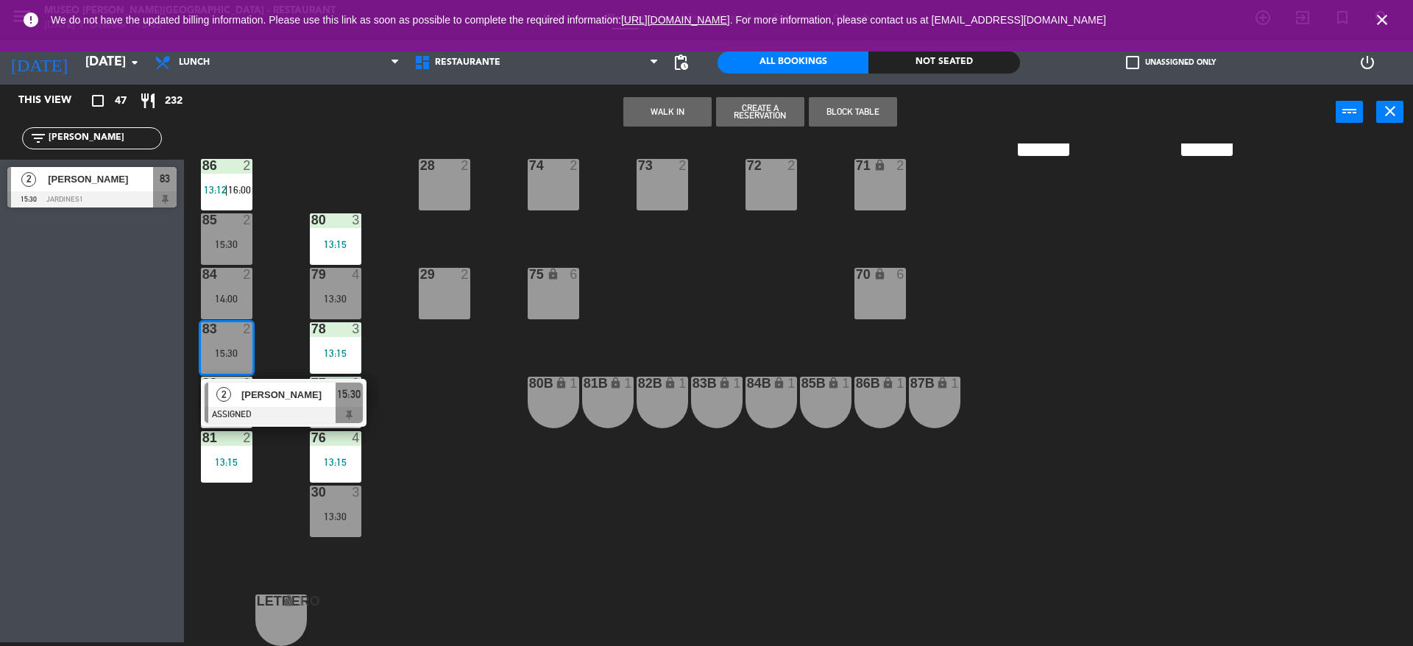
click at [237, 394] on div "2" at bounding box center [224, 395] width 32 height 24
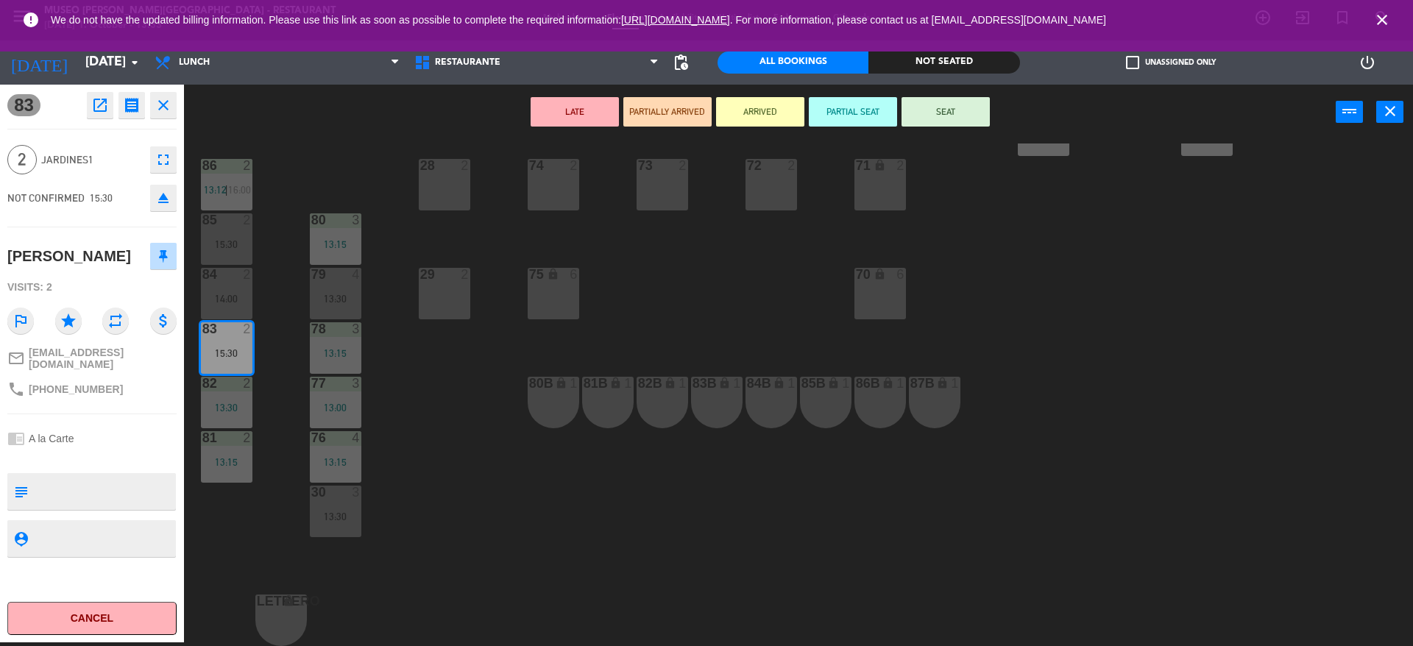
click at [236, 244] on div "15:30" at bounding box center [227, 244] width 52 height 10
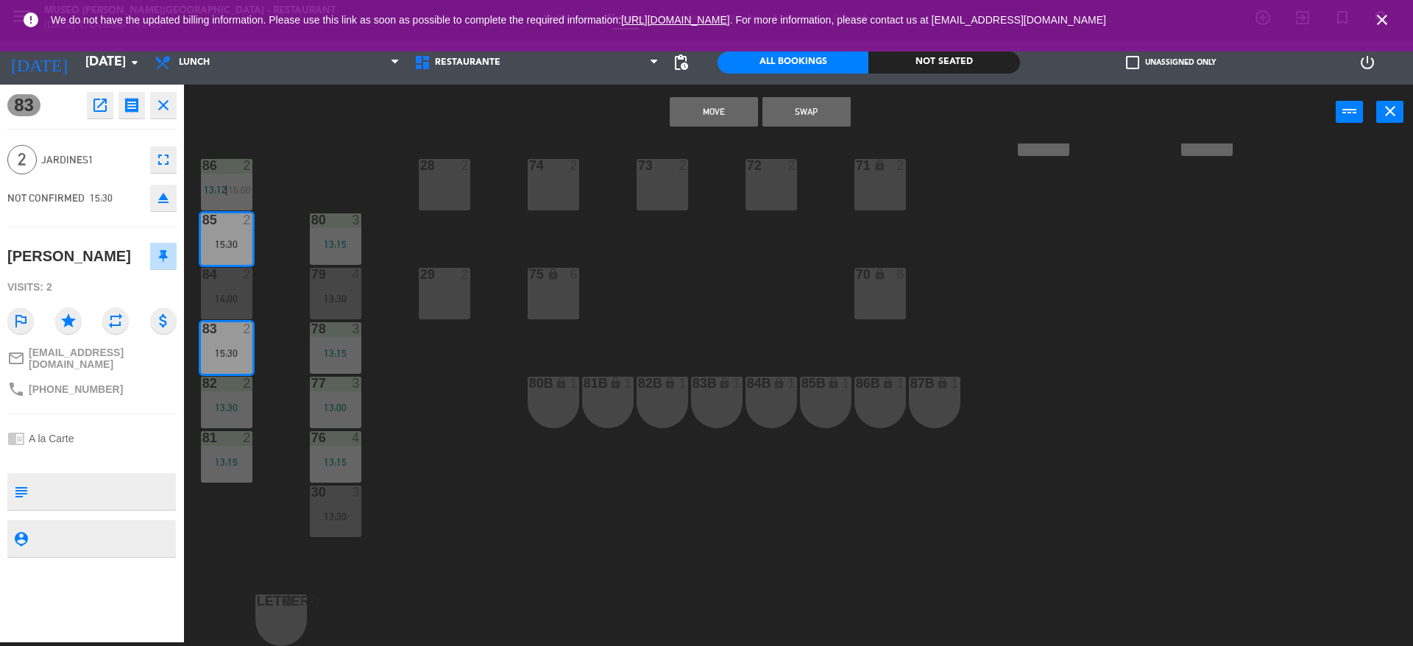
click at [808, 118] on button "Swap" at bounding box center [806, 111] width 88 height 29
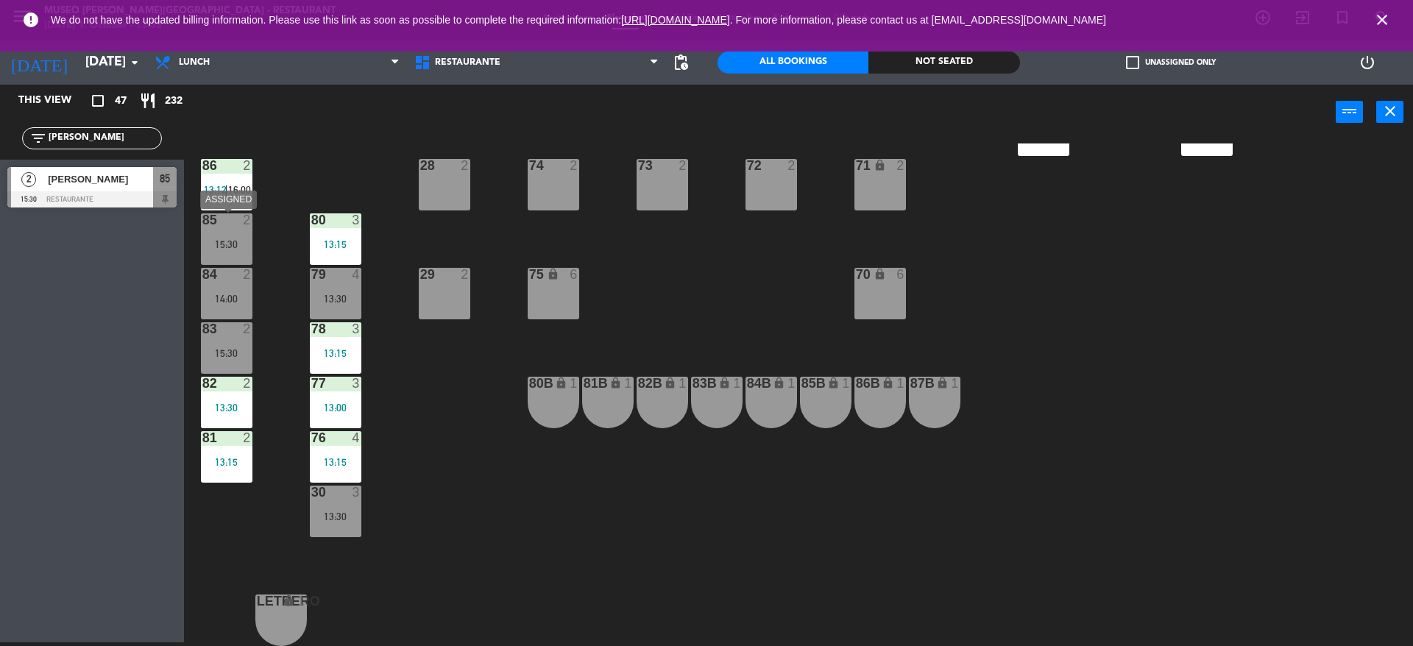
click at [218, 233] on div "85 2 15:30" at bounding box center [227, 239] width 52 height 52
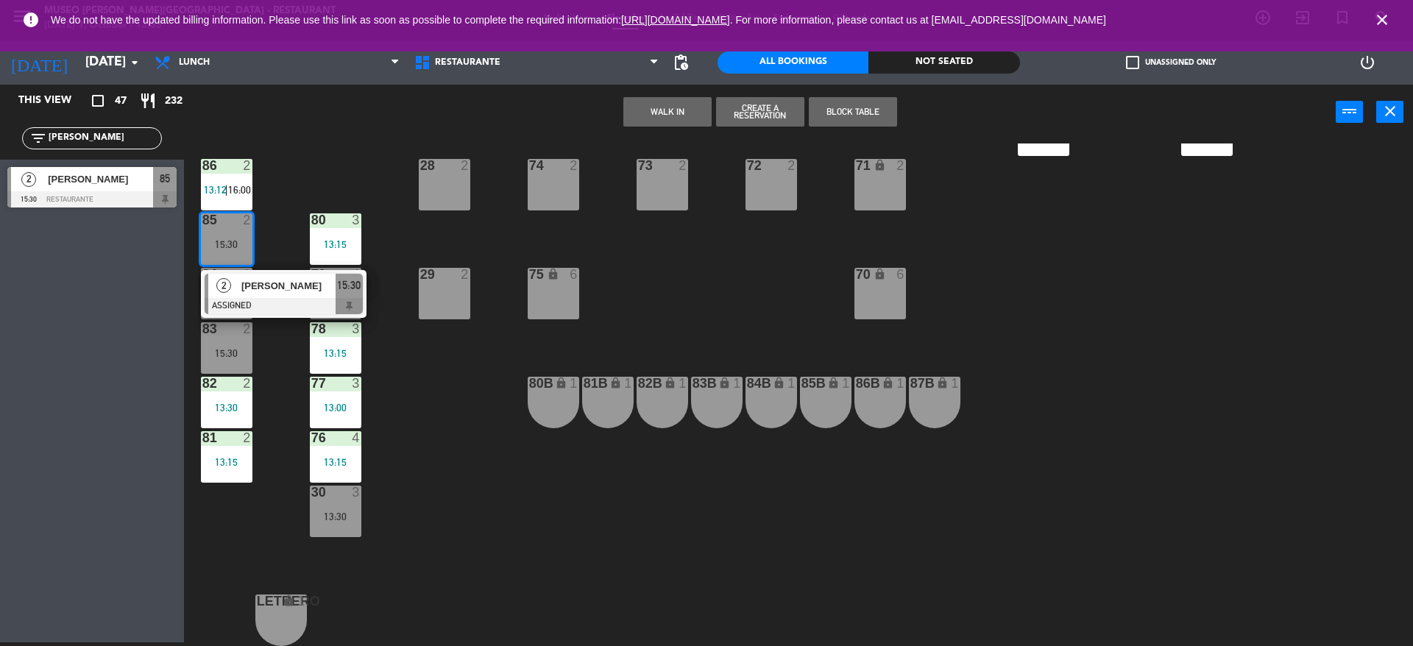
click at [238, 300] on div at bounding box center [284, 306] width 158 height 16
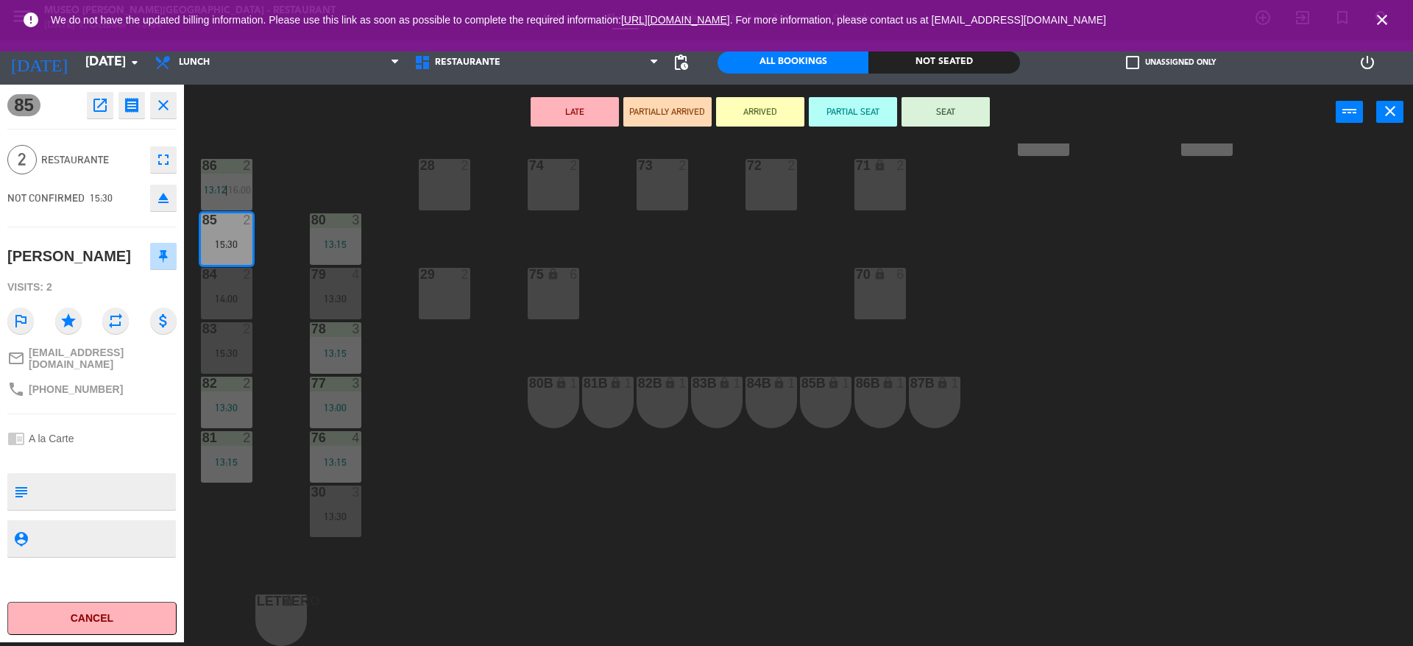
click at [127, 464] on div "85 open_in_new receipt 3:30 PM [DATE] 2 people [PERSON_NAME] Table 85 EXPERIENC…" at bounding box center [92, 364] width 184 height 558
click at [118, 492] on textarea at bounding box center [104, 491] width 141 height 31
type textarea "m85 llegaron 13:34 celebran estar en la marina"
click at [119, 191] on div "NOT CONFIRMED 15:30 eject" at bounding box center [91, 198] width 169 height 37
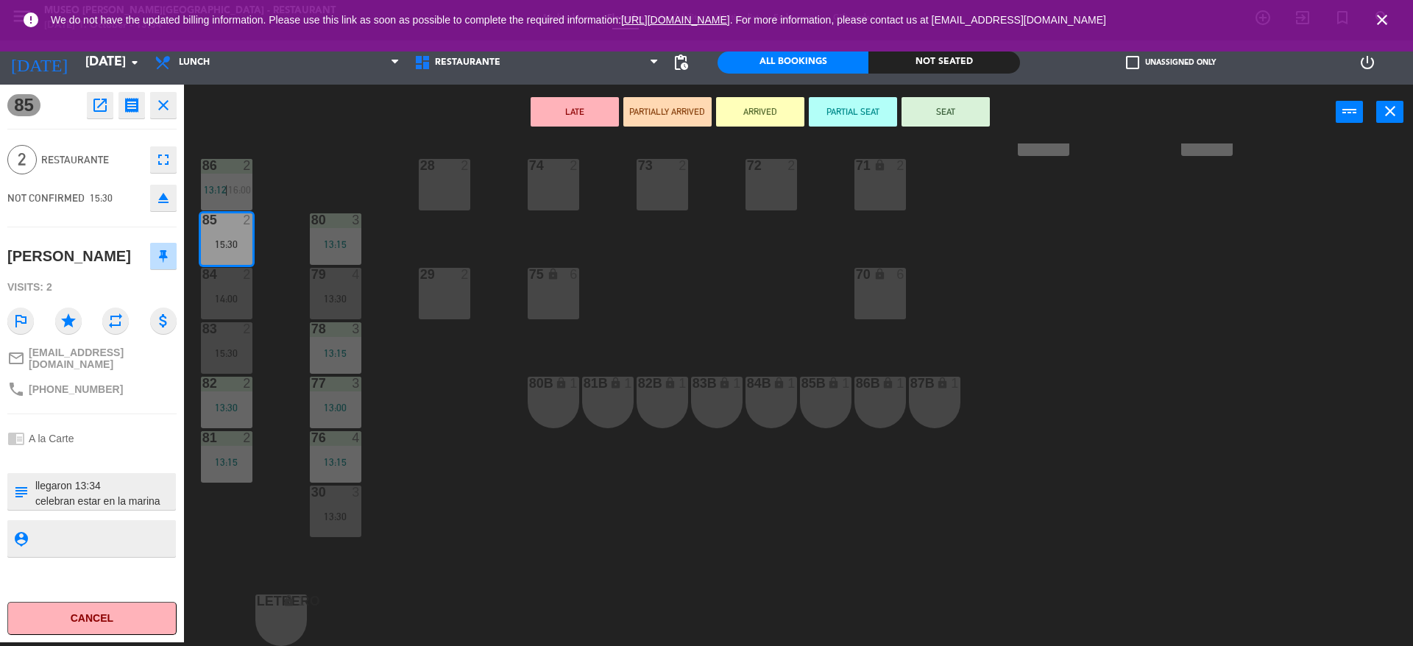
click at [958, 121] on button "SEAT" at bounding box center [946, 111] width 88 height 29
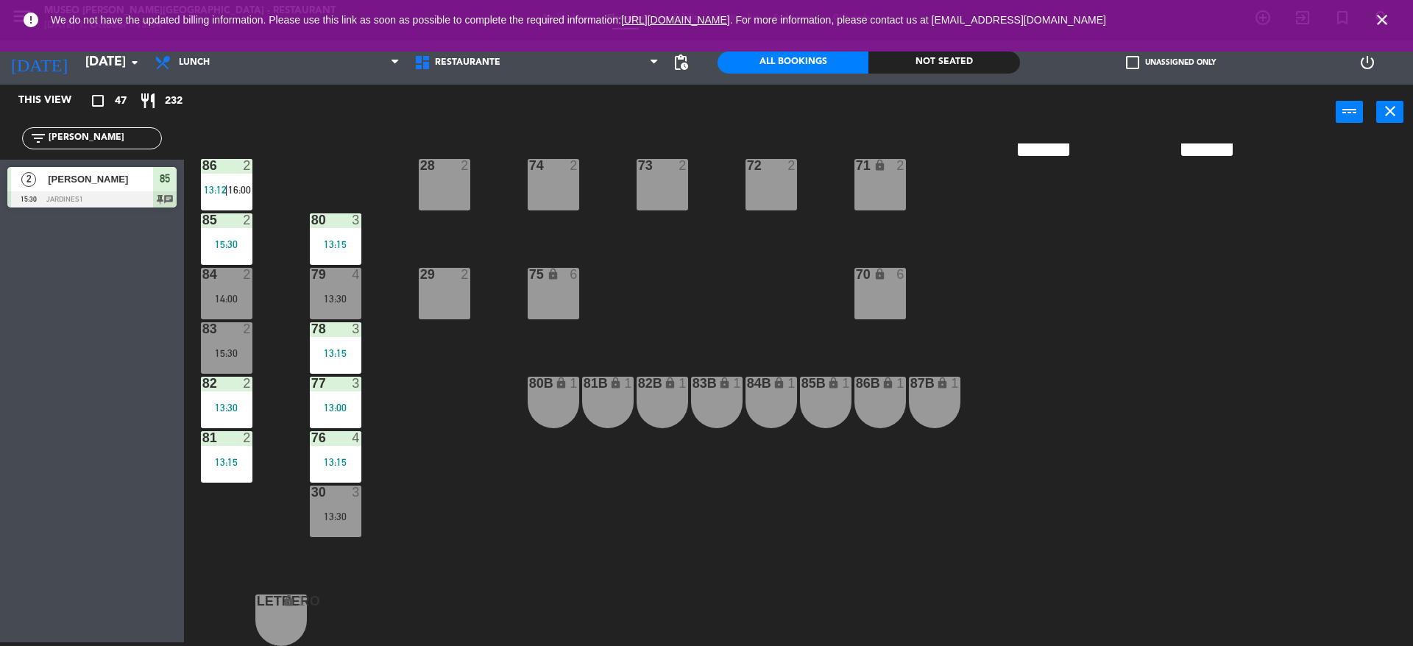
click at [674, 330] on div "44 5 12:30 49 2 54 5 13:15 64 block 2 13:30 48 7 12:30 | 15:45 53 7 12:30 | 15:…" at bounding box center [805, 395] width 1215 height 503
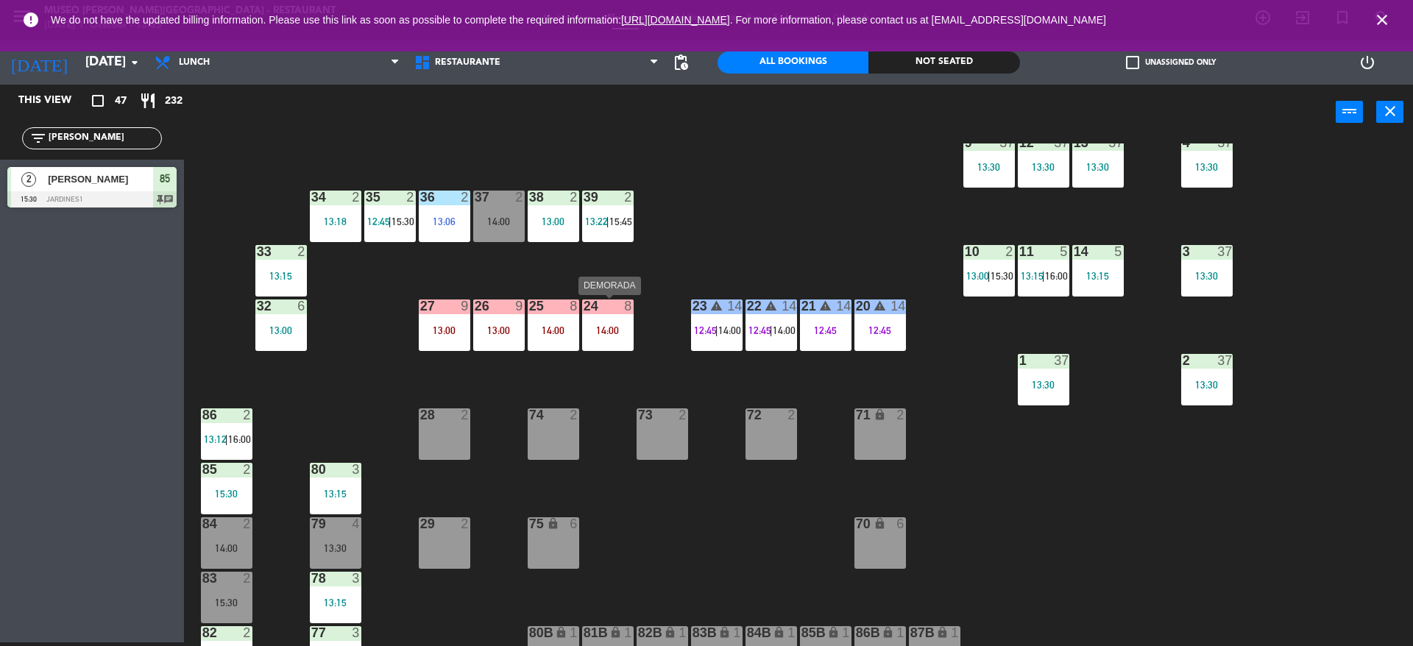
click at [601, 319] on div "24 8 14:00" at bounding box center [608, 326] width 52 height 52
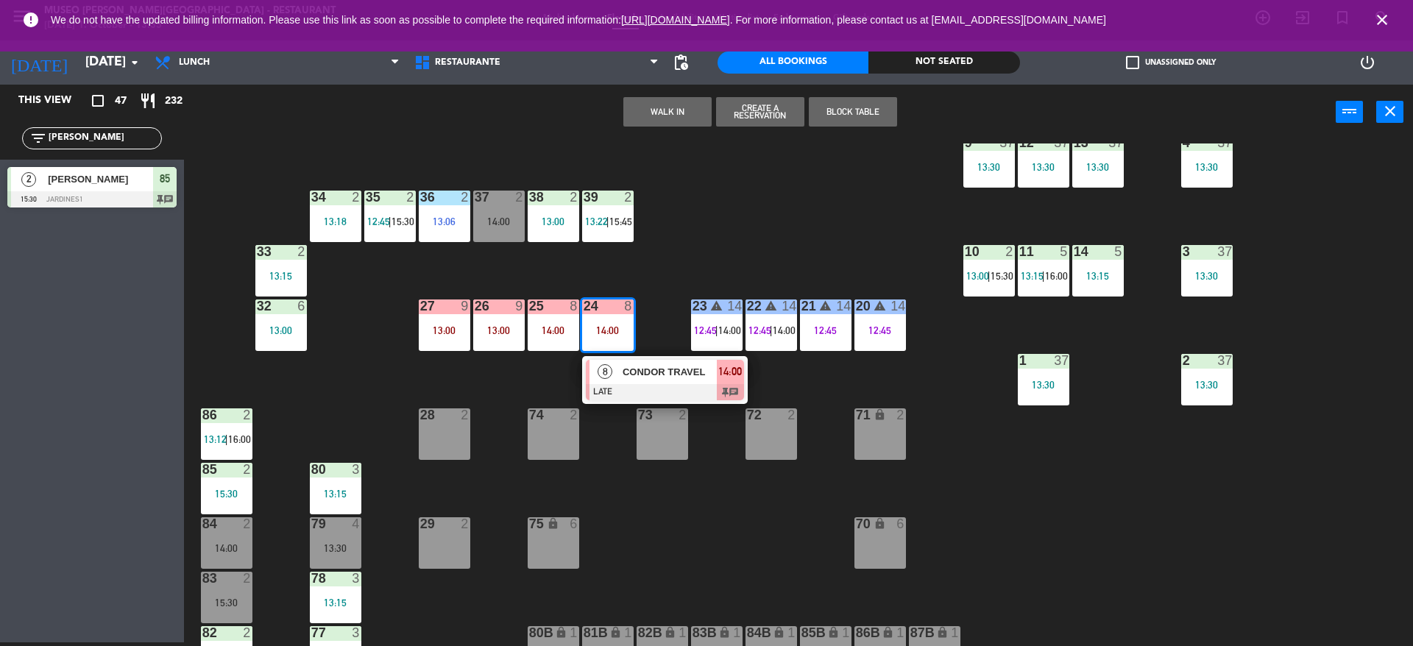
click at [620, 361] on div "8" at bounding box center [606, 372] width 32 height 24
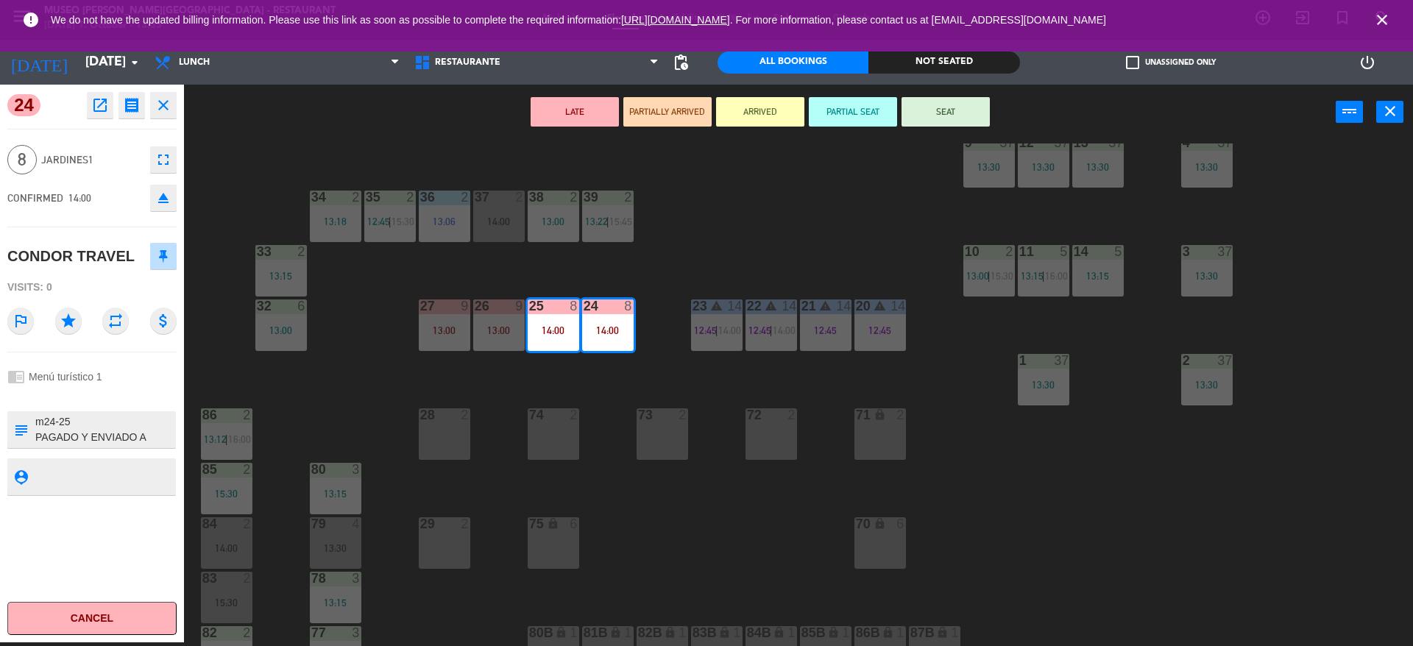
click at [431, 381] on div "44 5 12:30 49 2 54 5 13:15 64 block 2 13:30 48 7 12:30 | 15:45 53 7 12:30 | 15:…" at bounding box center [805, 395] width 1215 height 503
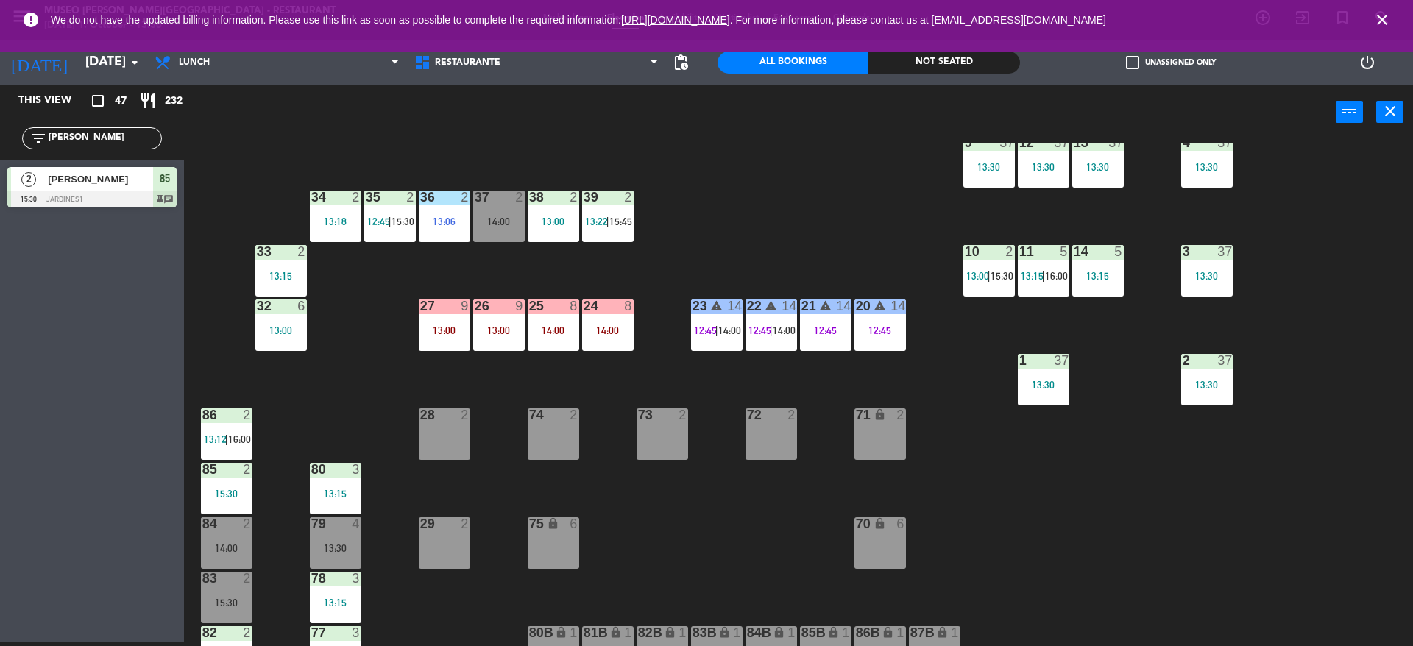
click at [587, 328] on div "14:00" at bounding box center [608, 330] width 52 height 10
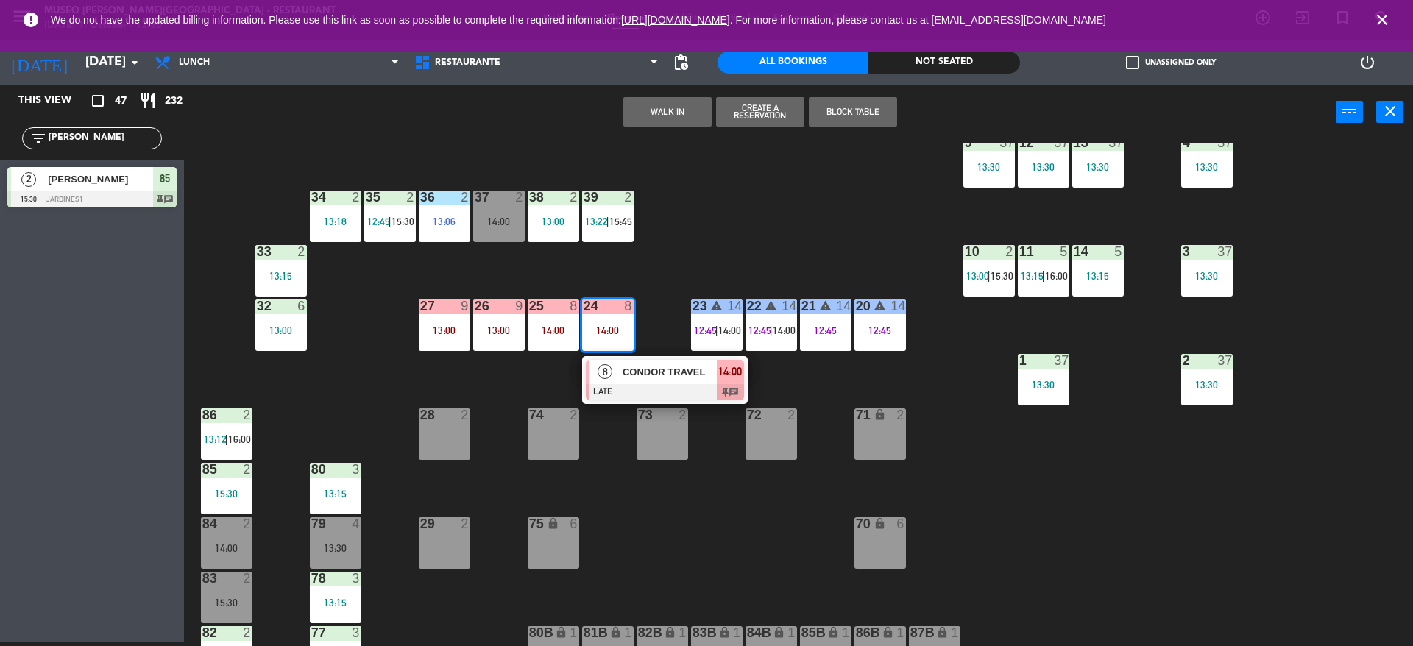
click at [629, 369] on span "CONDOR TRAVEL" at bounding box center [670, 371] width 94 height 15
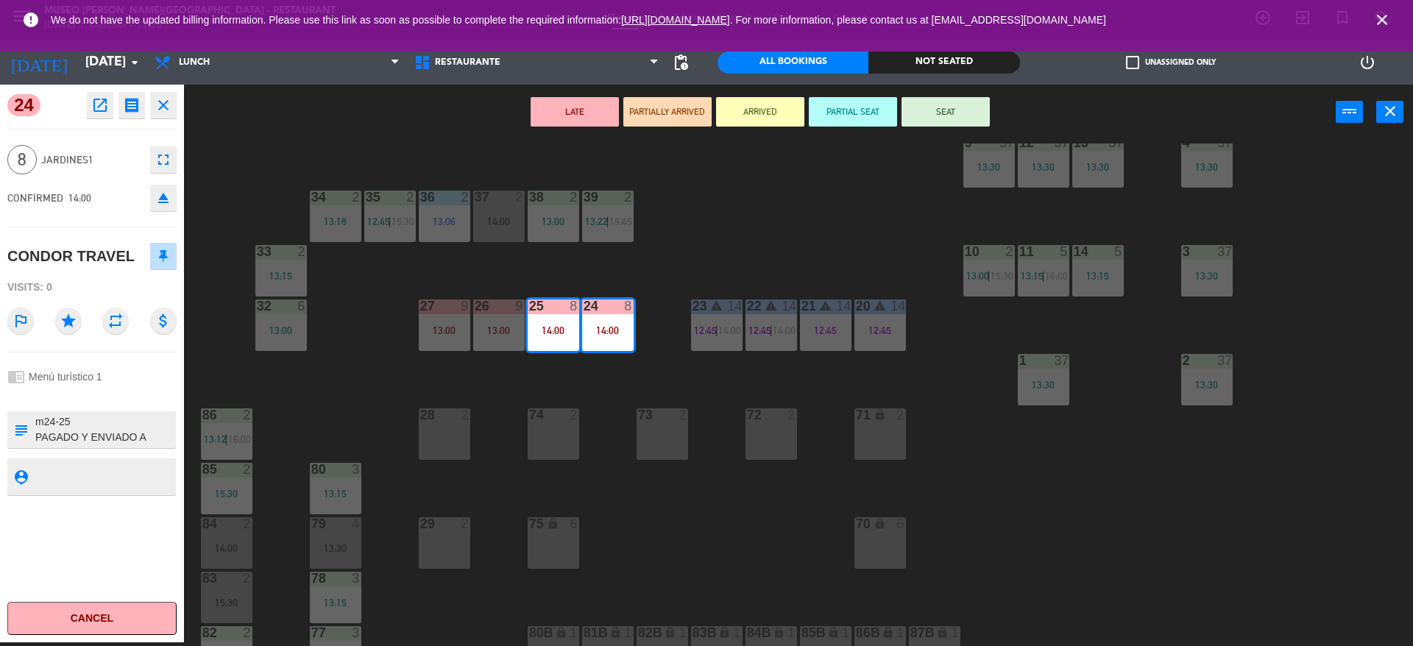
click at [629, 369] on div "44 5 12:30 49 2 54 5 13:15 64 block 2 13:30 48 7 12:30 | 15:45 53 7 12:30 | 15:…" at bounding box center [805, 395] width 1215 height 503
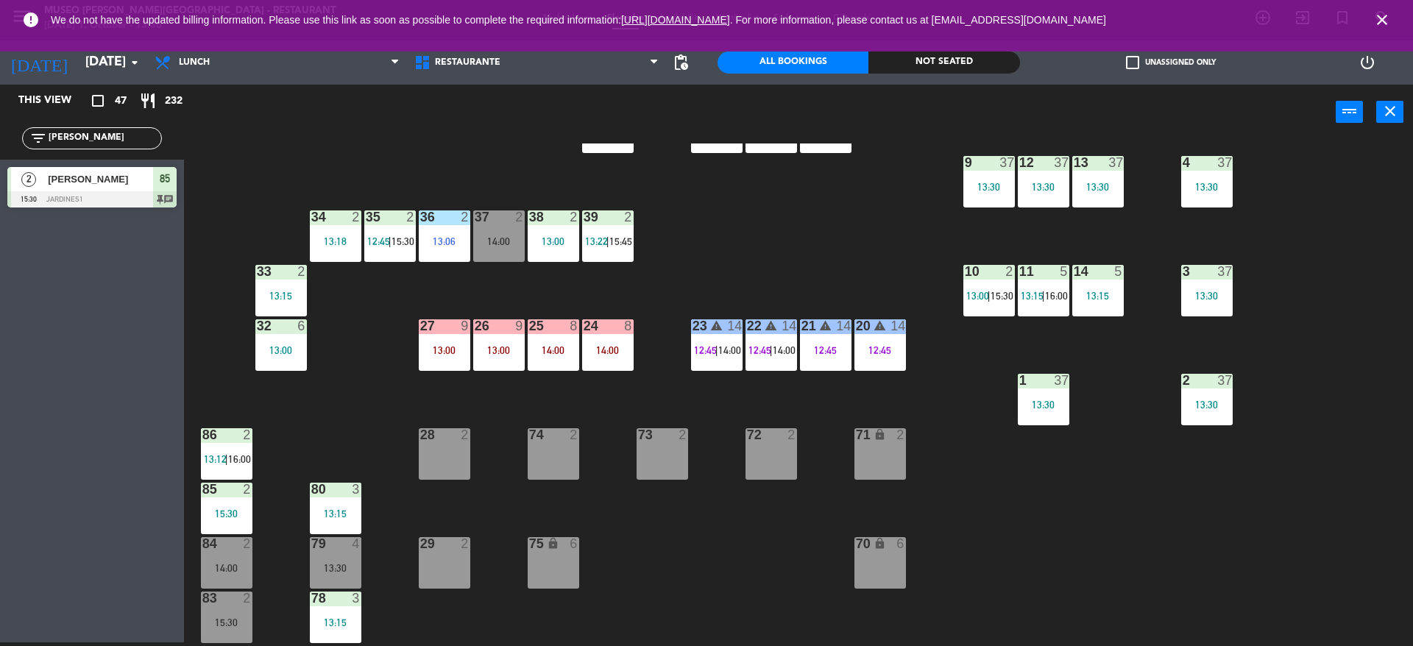
scroll to position [287, 0]
click at [629, 369] on div "24 8 14:00" at bounding box center [608, 345] width 52 height 52
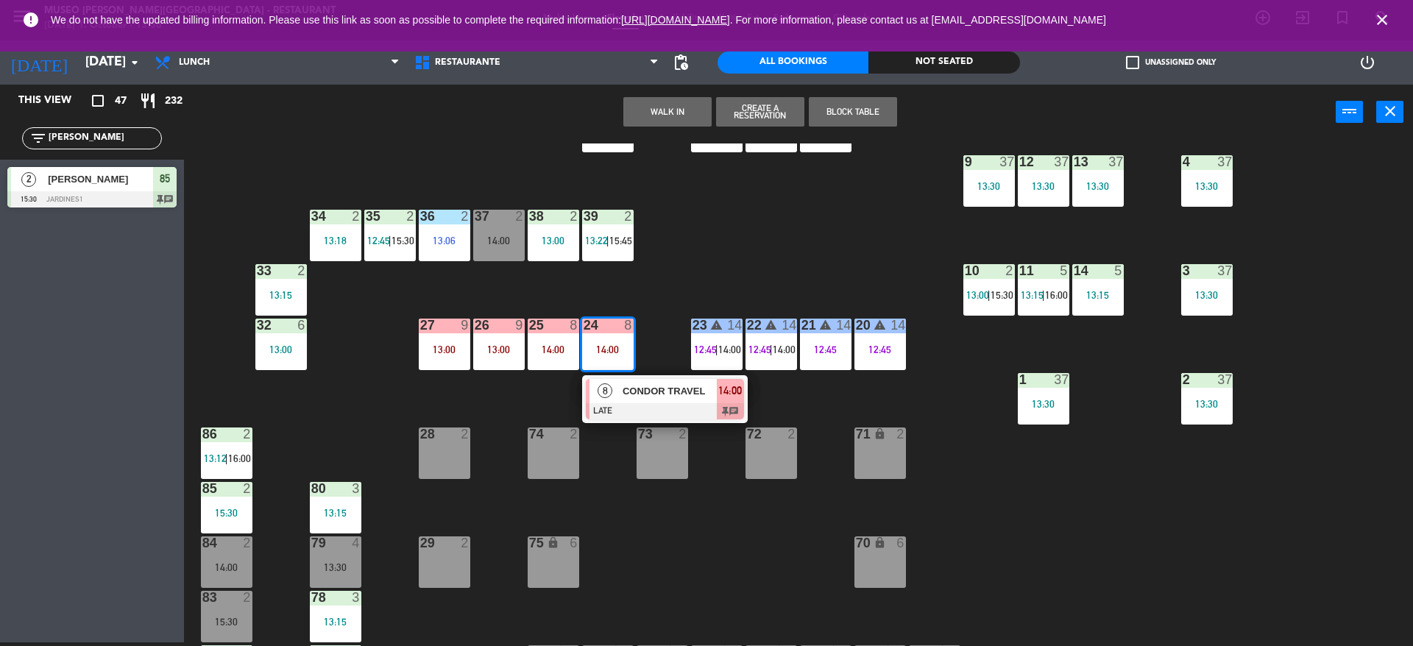
click at [633, 387] on span "CONDOR TRAVEL" at bounding box center [670, 390] width 94 height 15
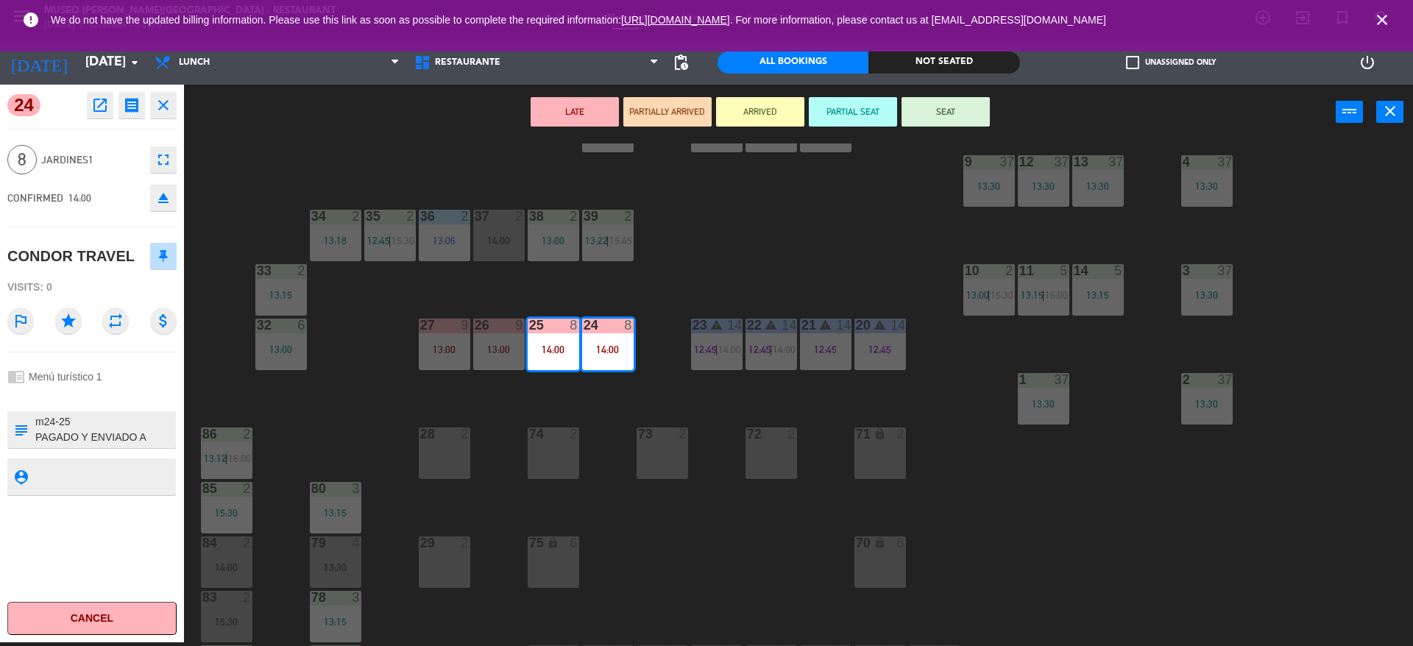
click at [379, 173] on div "44 5 12:30 49 2 54 5 13:15 64 block 2 13:30 48 7 12:30 | 15:45 53 7 12:30 | 15:…" at bounding box center [805, 395] width 1215 height 503
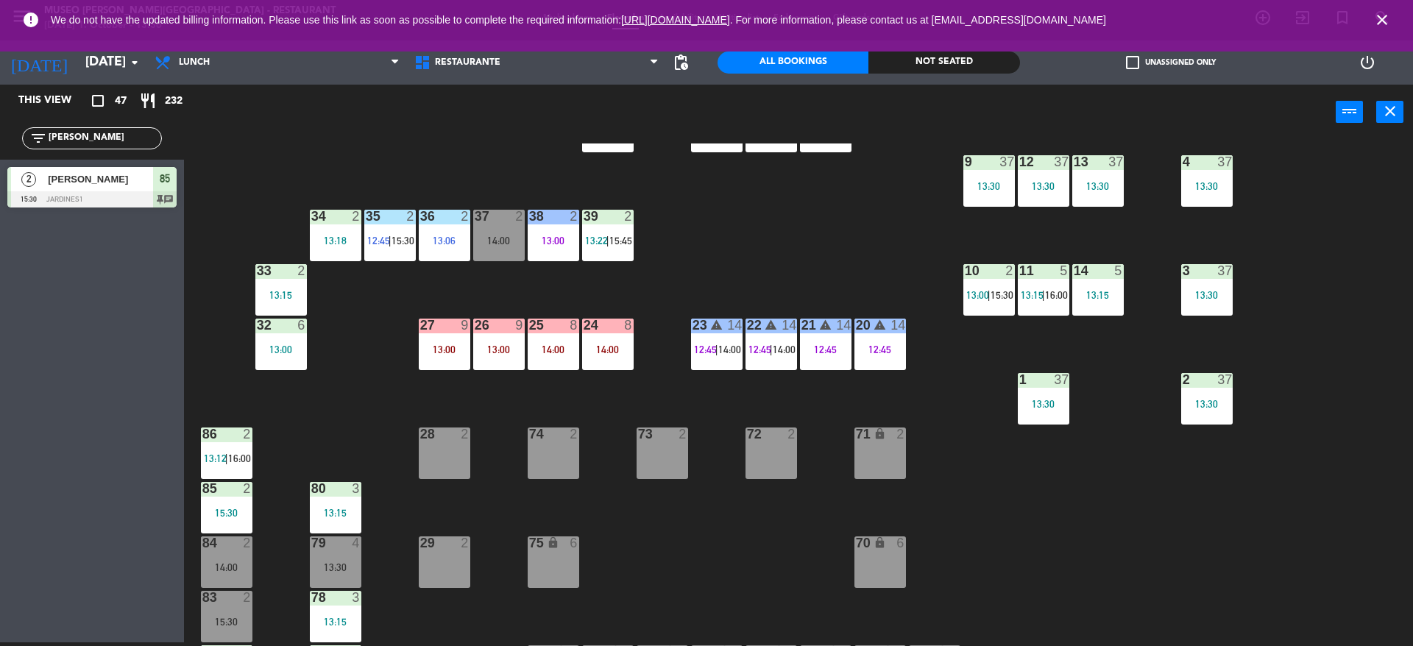
click at [666, 411] on div "44 5 12:30 49 2 54 5 13:15 64 block 2 13:30 48 7 12:30 | 15:45 53 7 12:30 | 15:…" at bounding box center [805, 395] width 1215 height 503
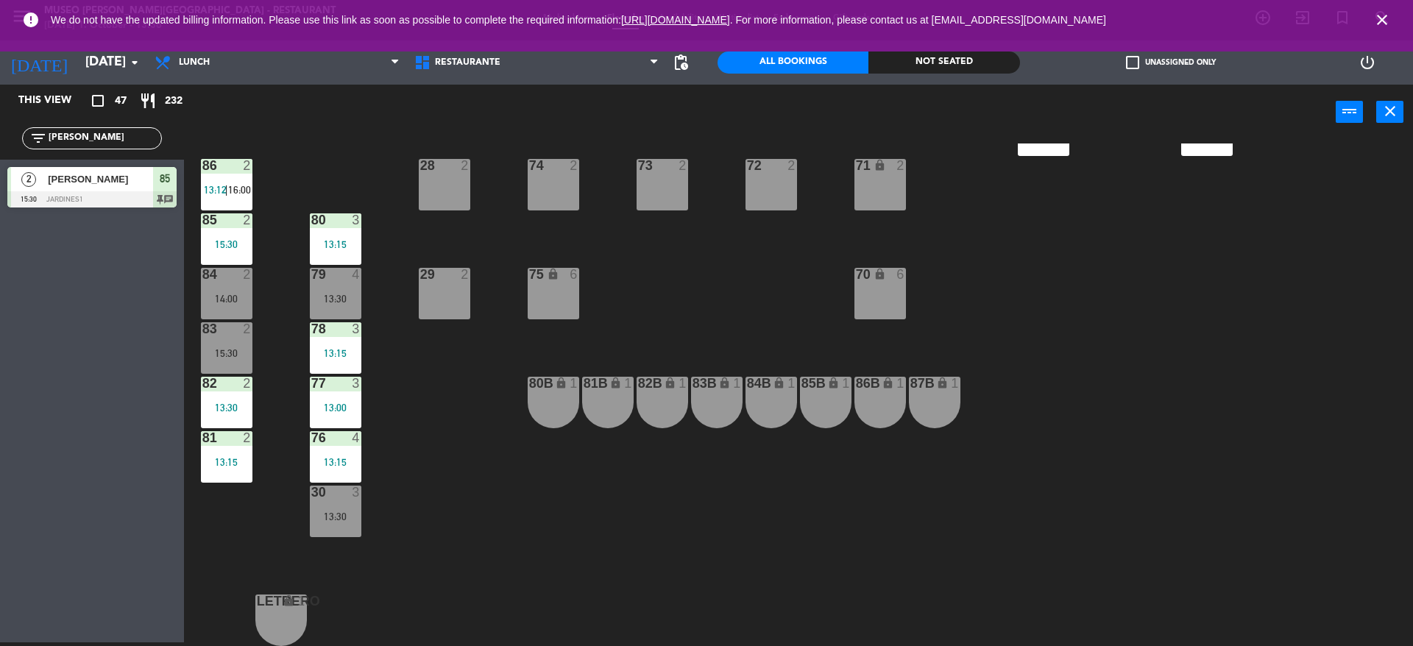
scroll to position [0, 0]
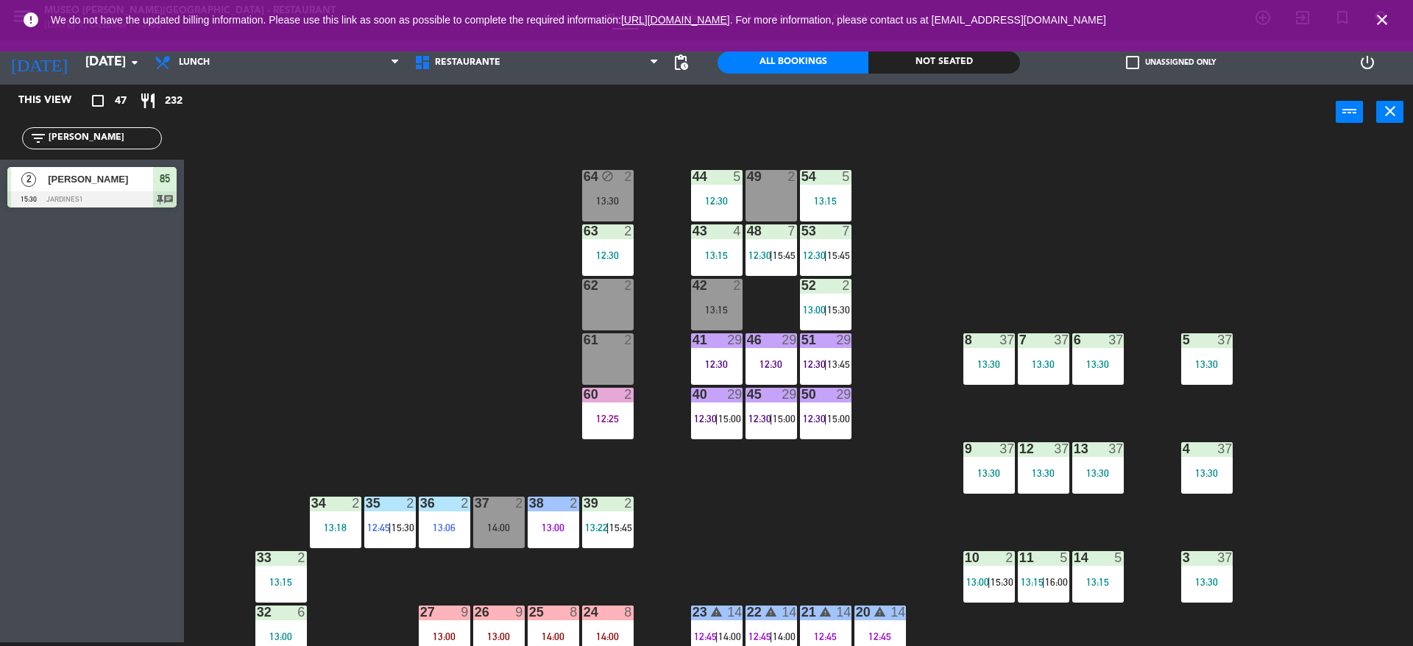
click at [807, 477] on div "44 5 12:30 49 2 54 5 13:15 64 block 2 13:30 48 7 12:30 | 15:45 53 7 12:30 | 15:…" at bounding box center [805, 395] width 1215 height 503
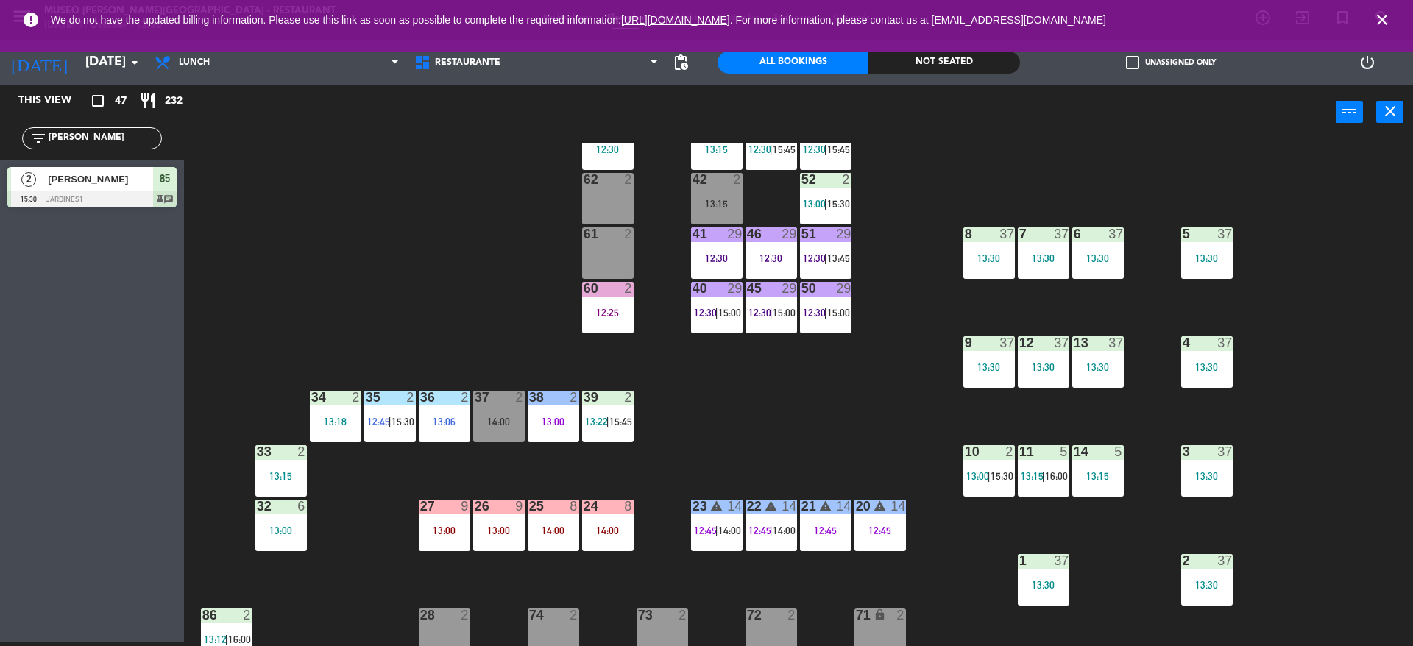
click at [592, 541] on div "24 8 14:00" at bounding box center [608, 526] width 52 height 52
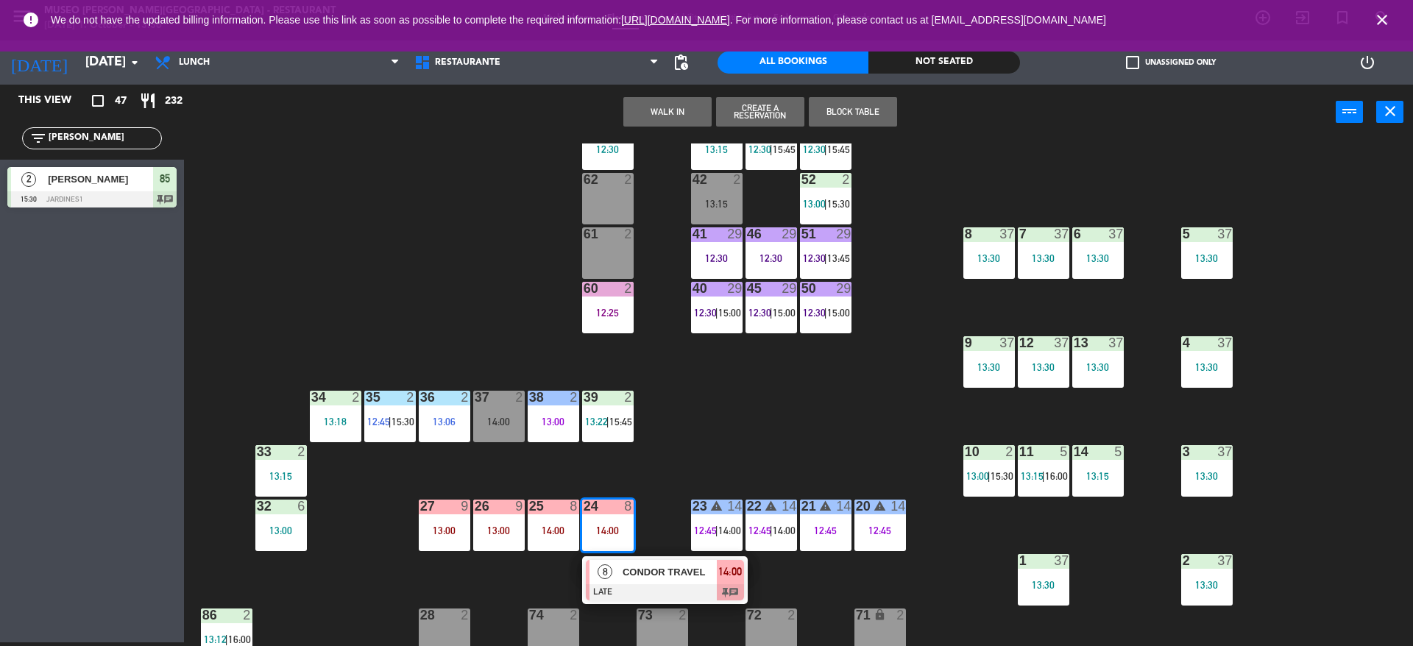
click at [601, 576] on span "8" at bounding box center [605, 571] width 15 height 15
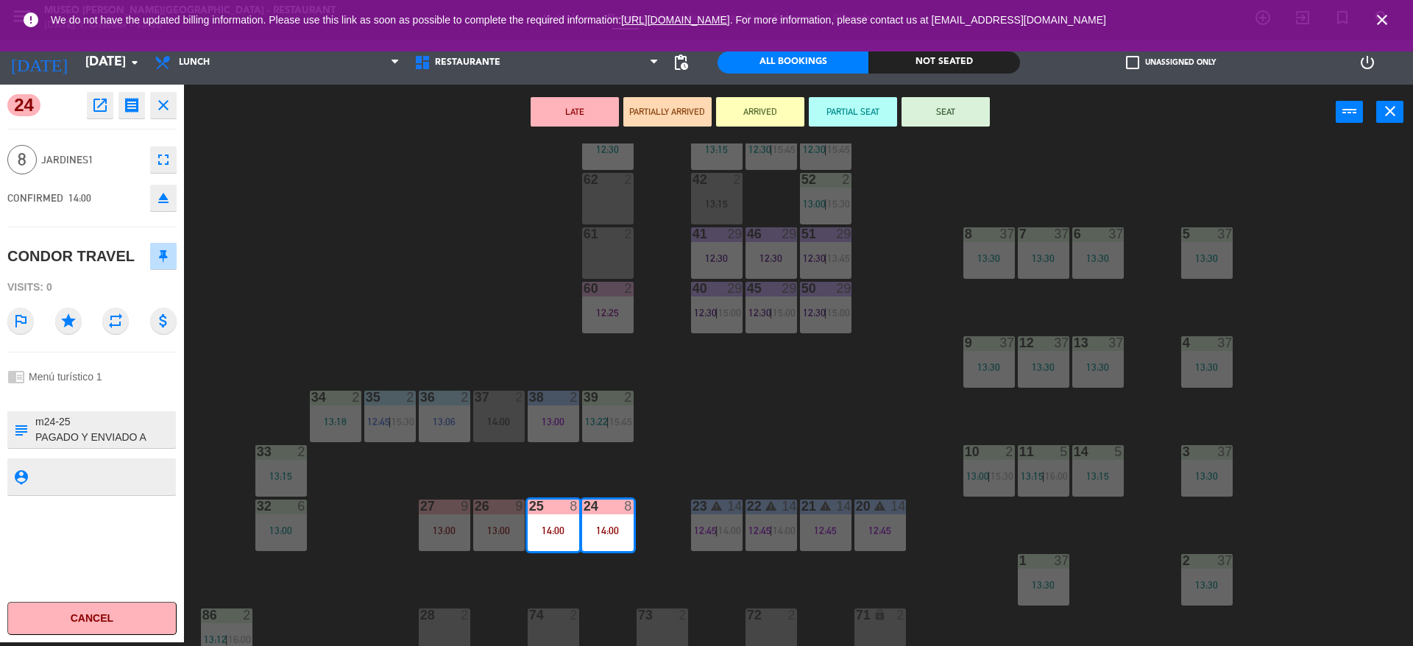
click at [601, 576] on div "44 5 12:30 49 2 54 5 13:15 64 block 2 13:30 48 7 12:30 | 15:45 53 7 12:30 | 15:…" at bounding box center [805, 395] width 1215 height 503
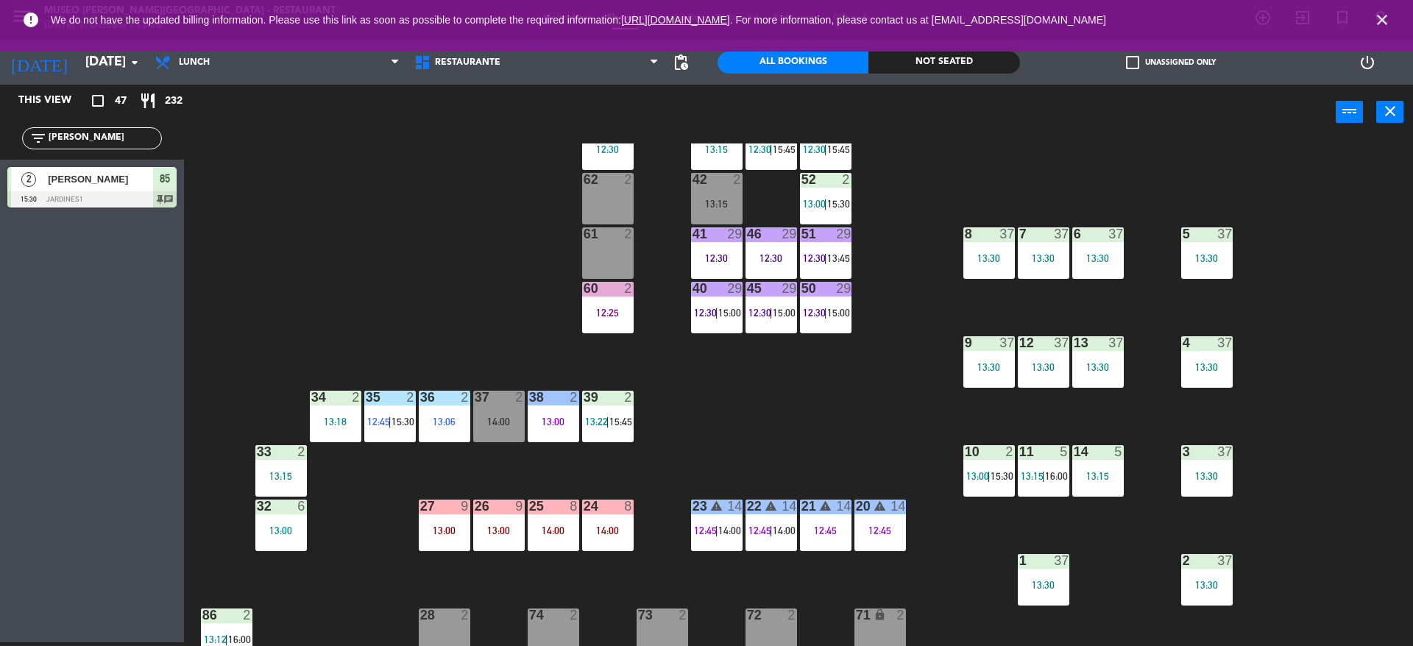
click at [728, 503] on div "14" at bounding box center [734, 506] width 15 height 13
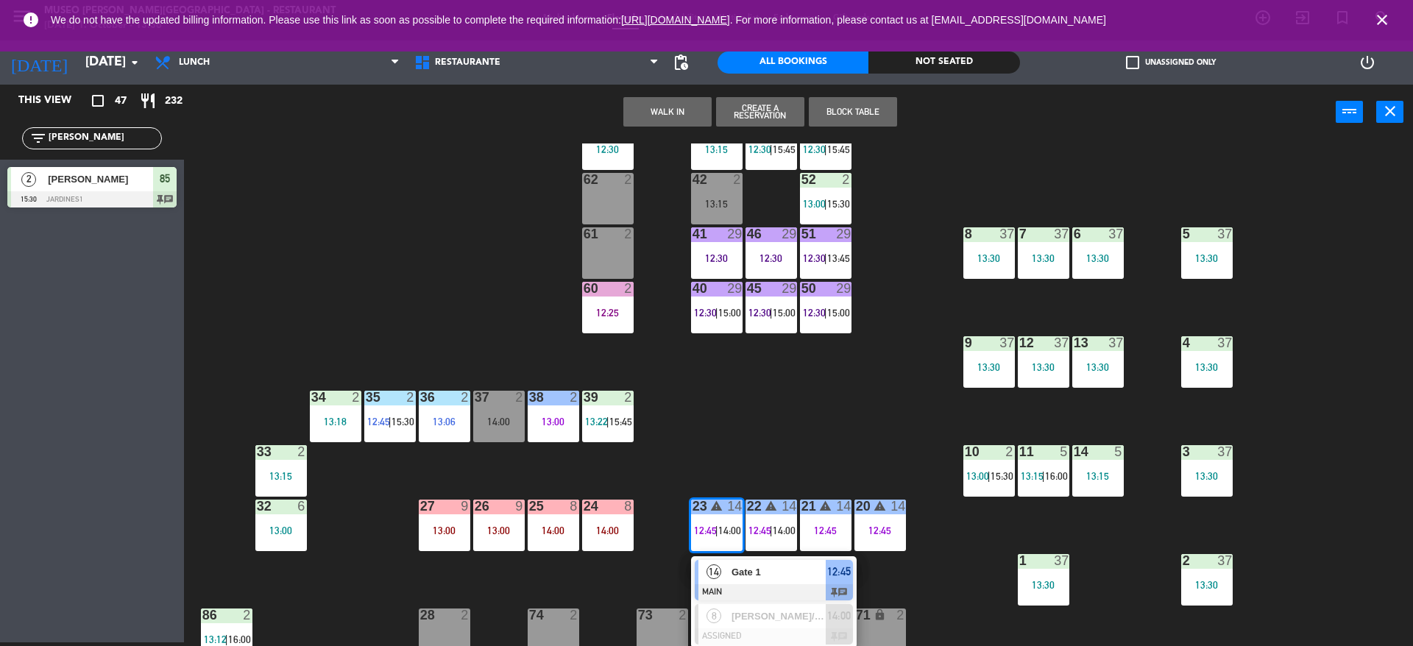
click at [724, 467] on div "44 5 12:30 49 2 54 5 13:15 64 block 2 13:30 48 7 12:30 | 15:45 53 7 12:30 | 15:…" at bounding box center [805, 395] width 1215 height 503
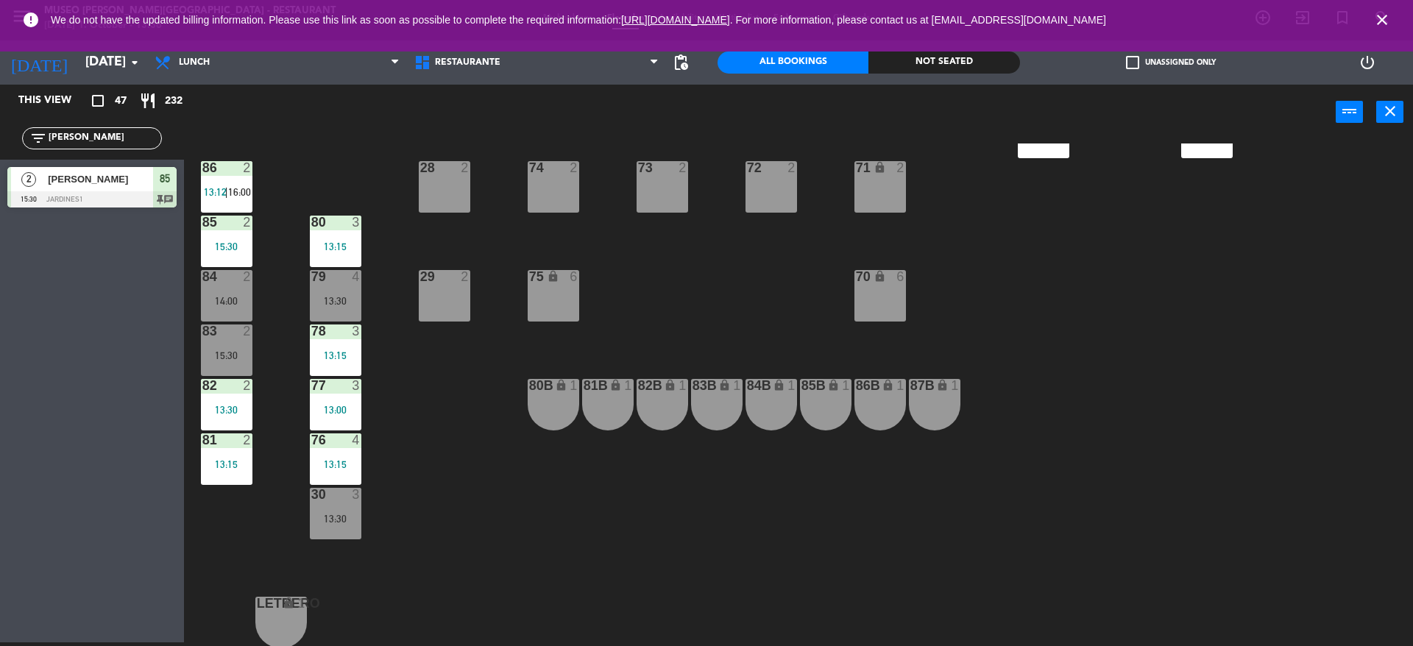
scroll to position [556, 0]
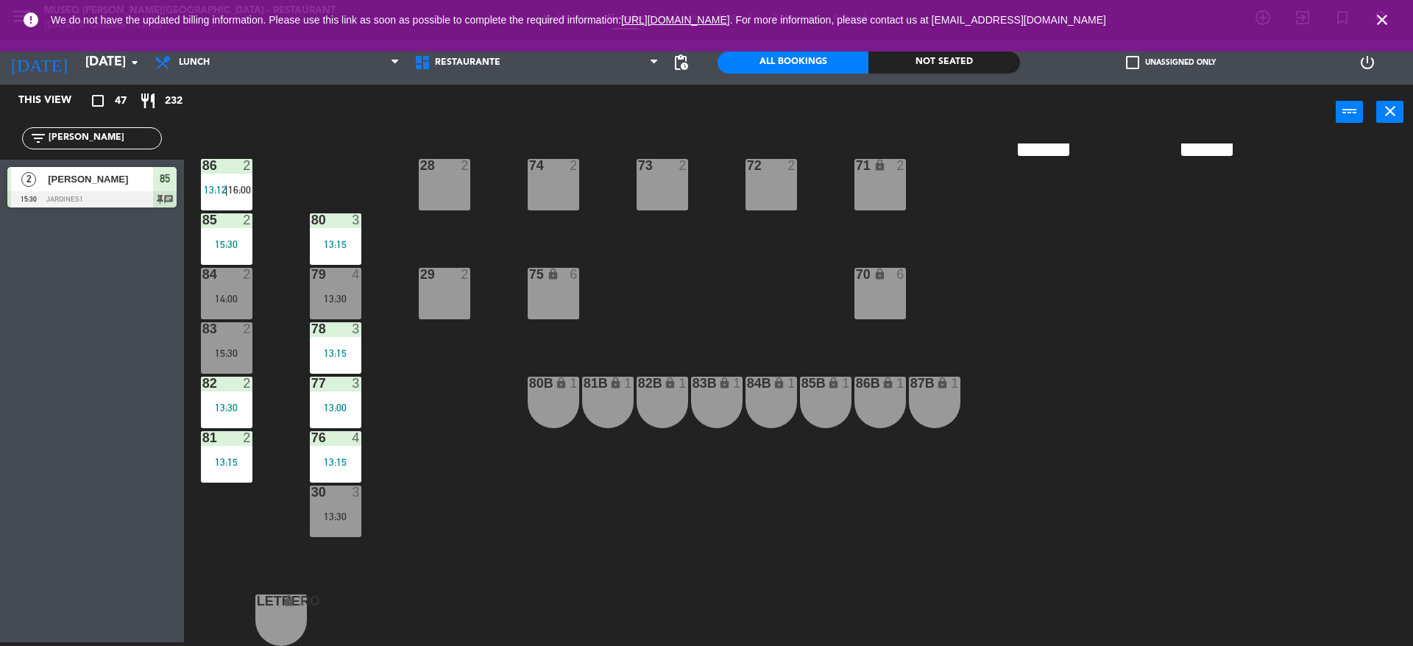
click at [453, 434] on div "44 5 12:30 49 2 54 5 13:15 64 block 2 13:30 48 7 12:30 | 15:45 53 7 12:30 | 15:…" at bounding box center [805, 395] width 1215 height 503
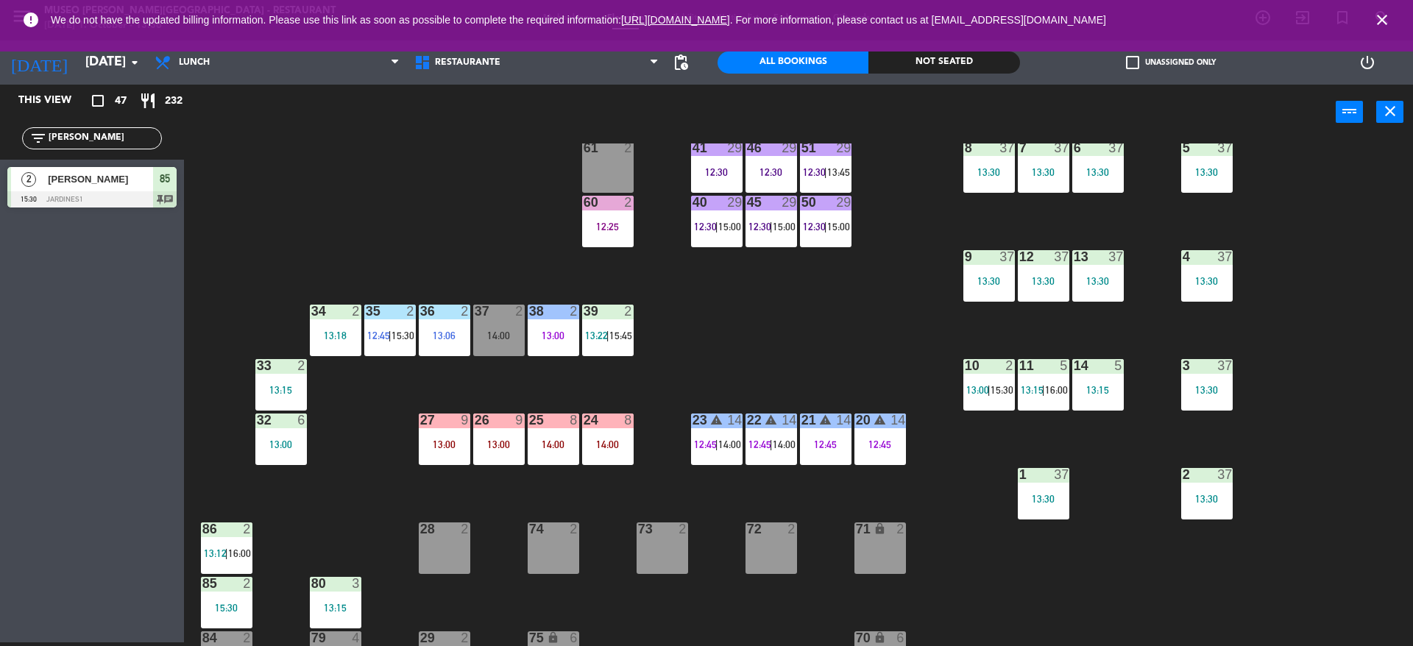
scroll to position [201, 0]
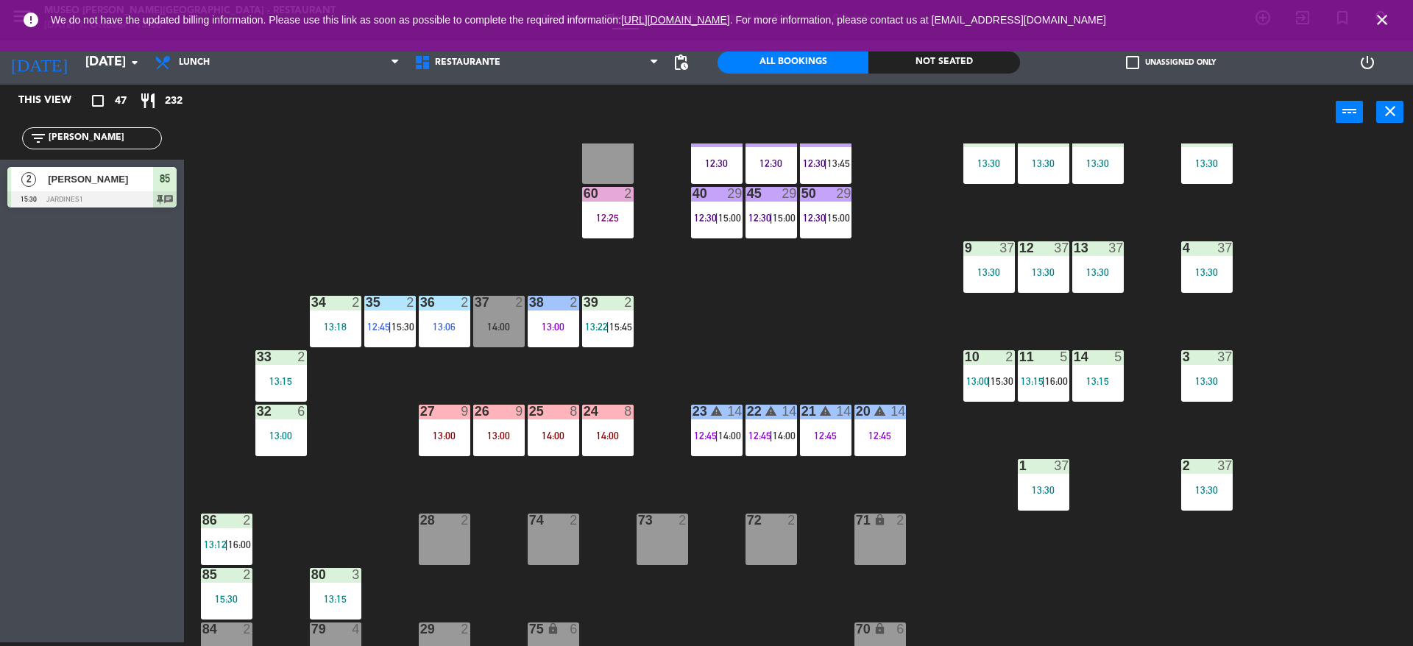
click at [470, 437] on div "13:00" at bounding box center [445, 436] width 52 height 10
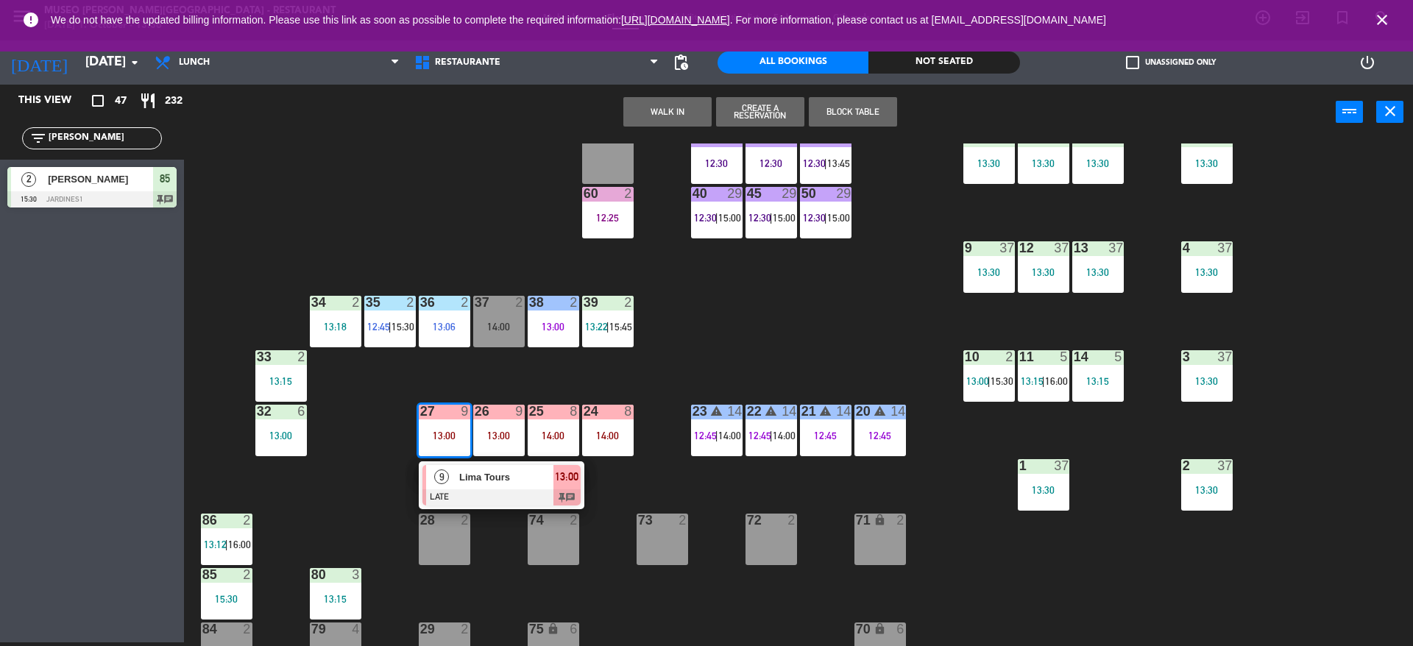
click at [534, 482] on span "Lima Tours" at bounding box center [506, 477] width 94 height 15
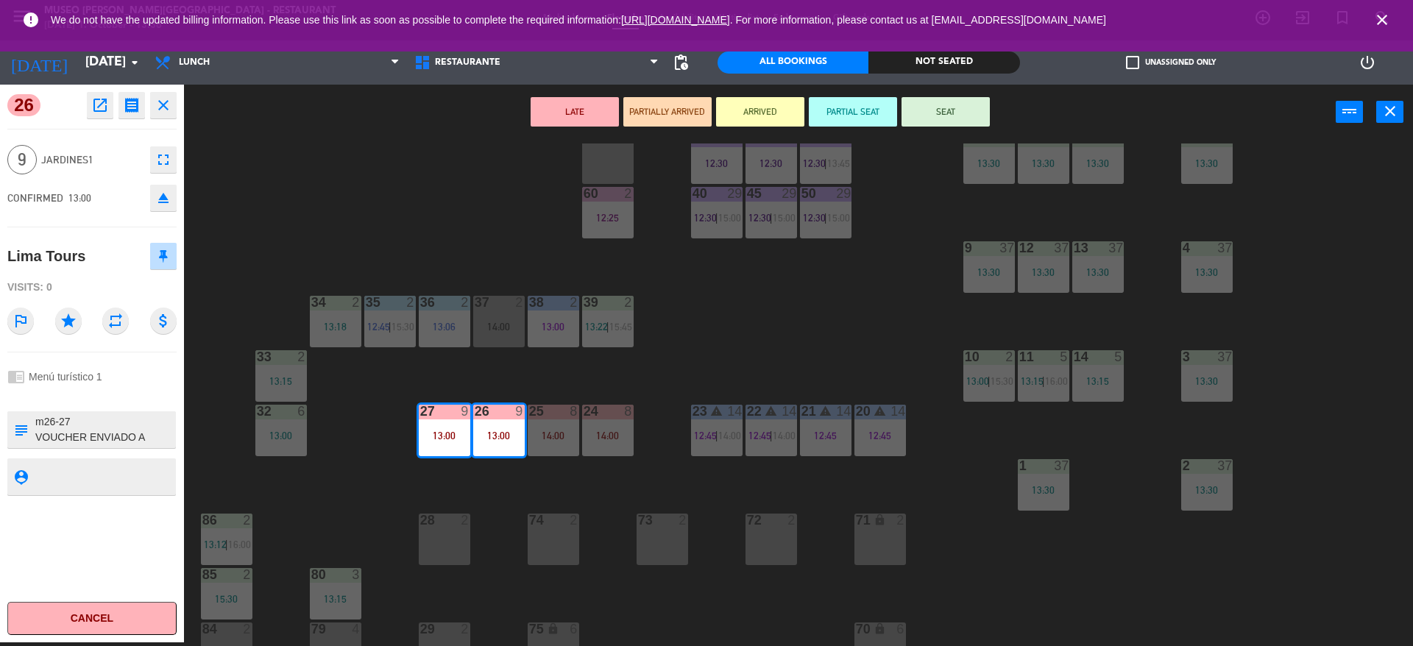
click at [534, 482] on div "44 5 12:30 49 2 54 5 13:15 64 block 2 13:30 48 7 12:30 | 15:45 53 7 12:30 | 15:…" at bounding box center [805, 395] width 1215 height 503
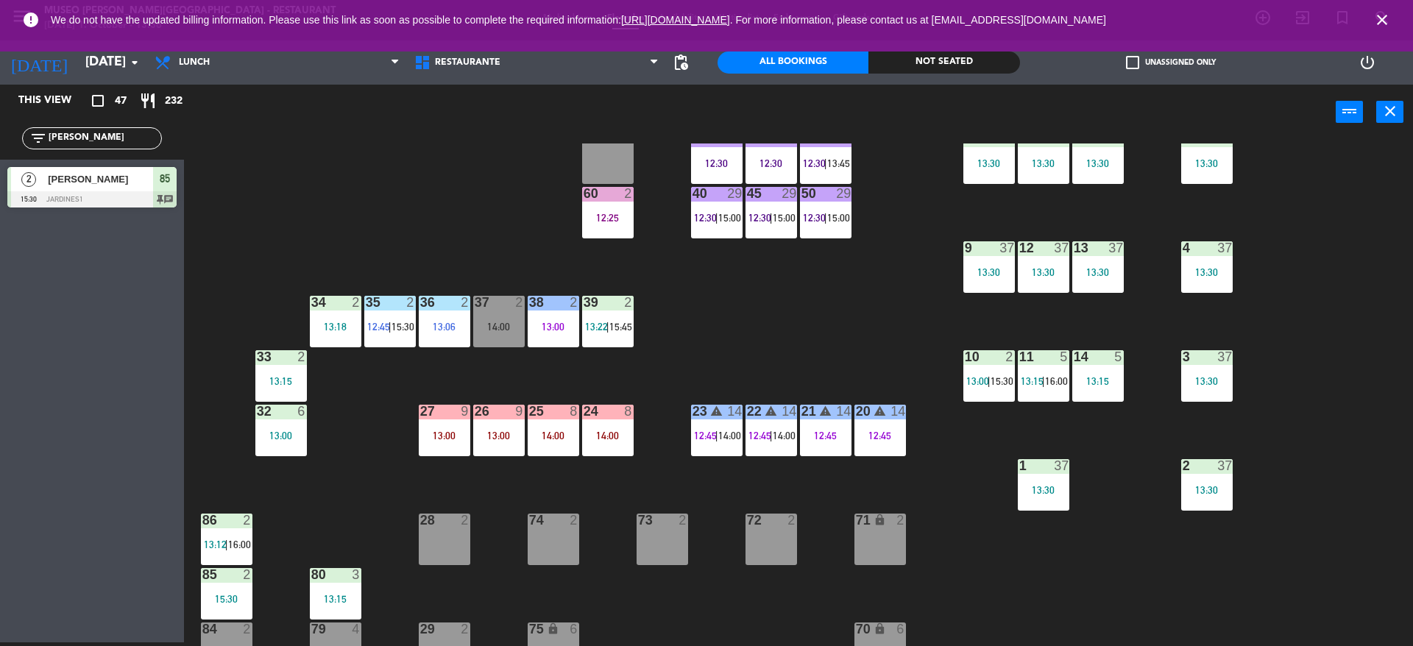
click at [513, 450] on div "26 9 13:00" at bounding box center [499, 431] width 52 height 52
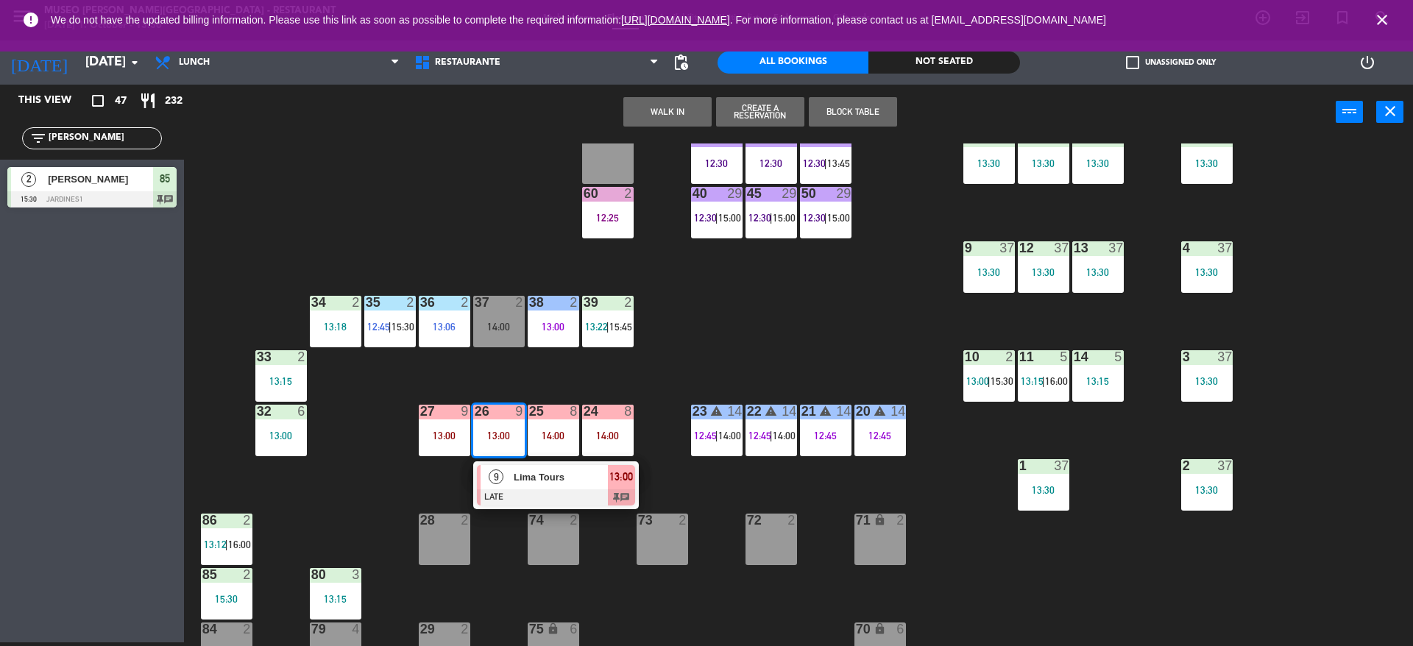
click at [525, 497] on div at bounding box center [556, 497] width 158 height 16
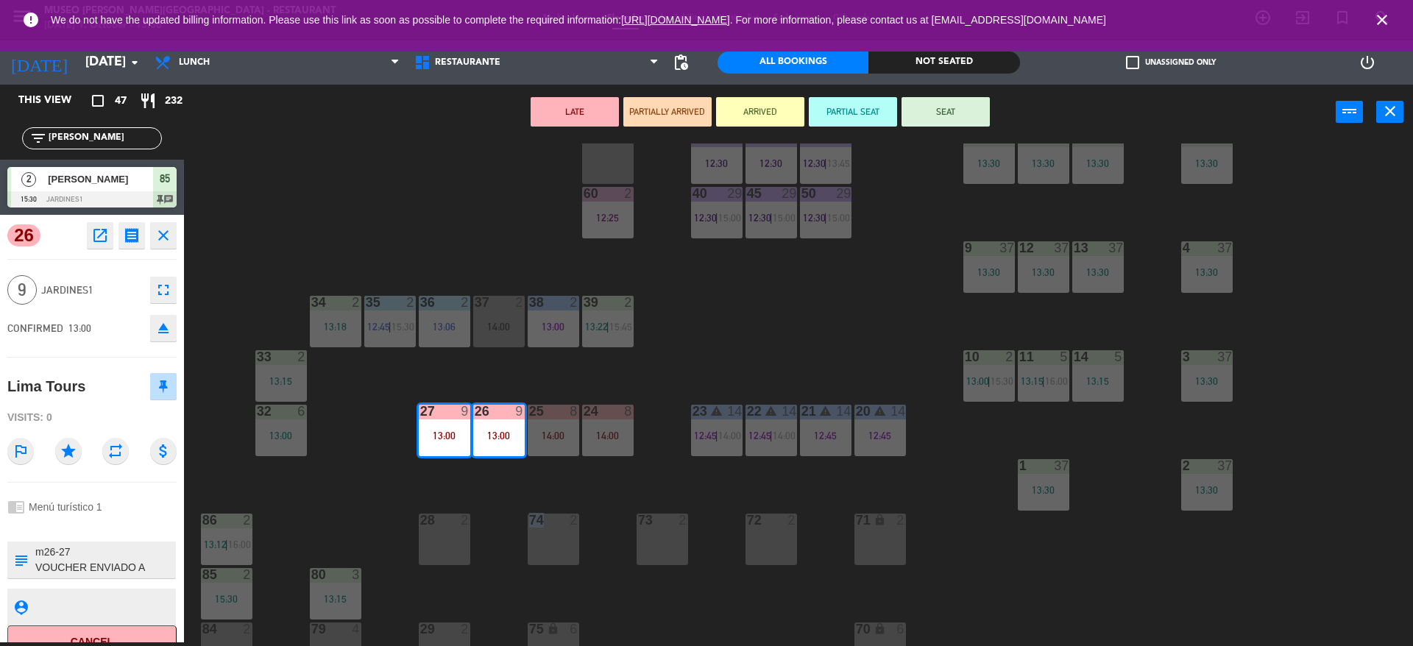
click at [525, 497] on div "44 5 12:30 49 2 54 5 13:15 64 block 2 13:30 48 7 12:30 | 15:45 53 7 12:30 | 15:…" at bounding box center [805, 395] width 1215 height 503
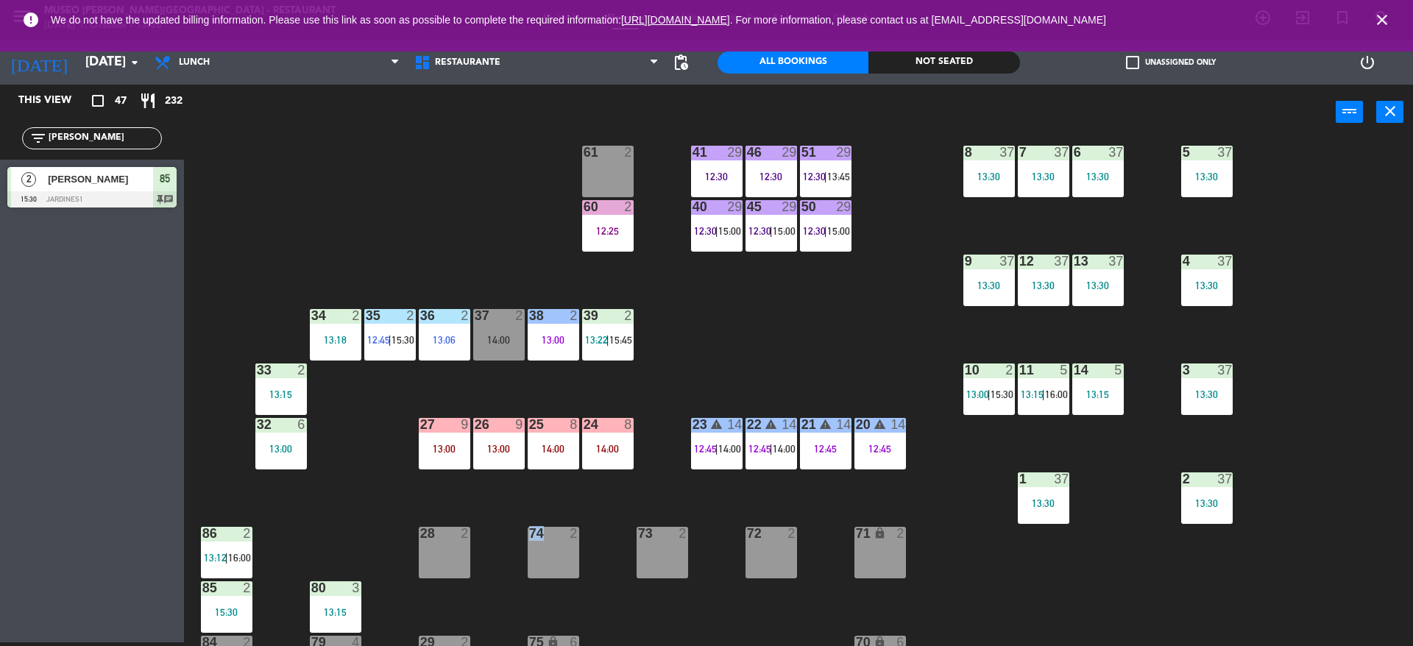
scroll to position [189, 0]
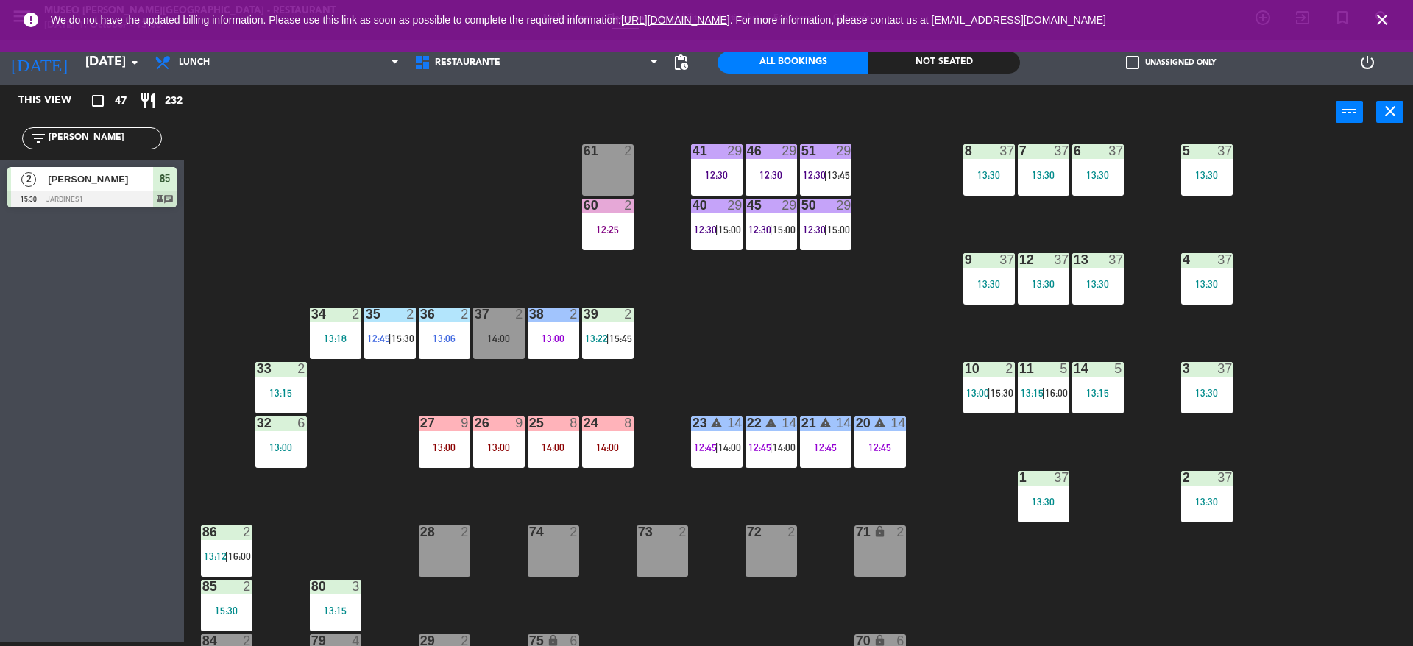
click at [511, 436] on div "26 9 13:00" at bounding box center [499, 443] width 52 height 52
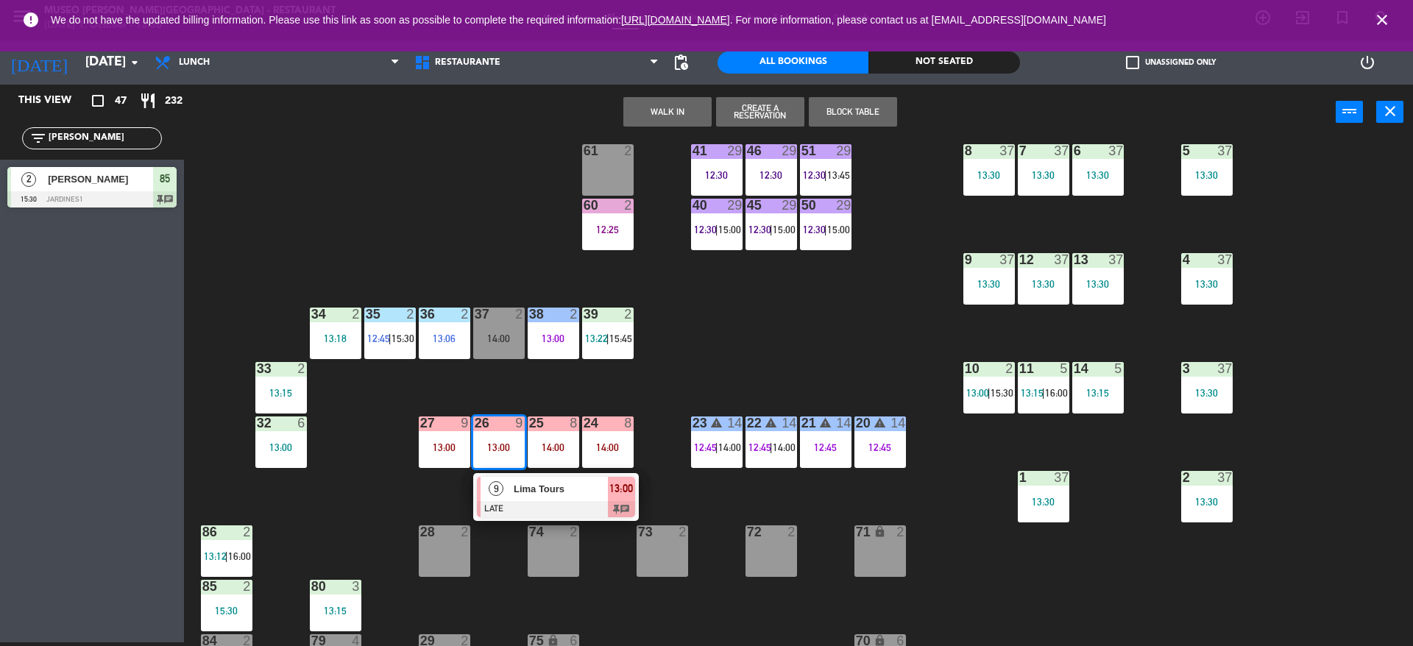
click at [517, 494] on span "Lima Tours" at bounding box center [561, 488] width 94 height 15
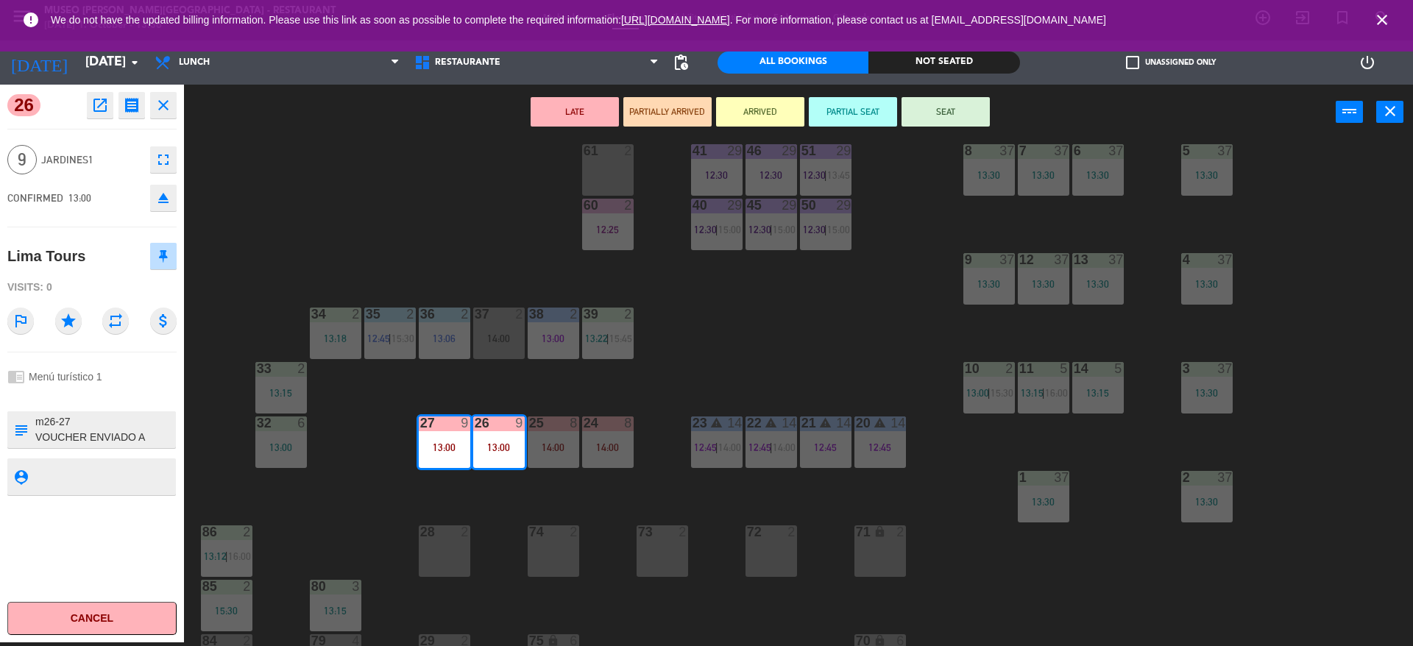
click at [328, 485] on div "44 5 12:30 49 2 54 5 13:15 64 block 2 13:30 48 7 12:30 | 15:45 53 7 12:30 | 15:…" at bounding box center [805, 395] width 1215 height 503
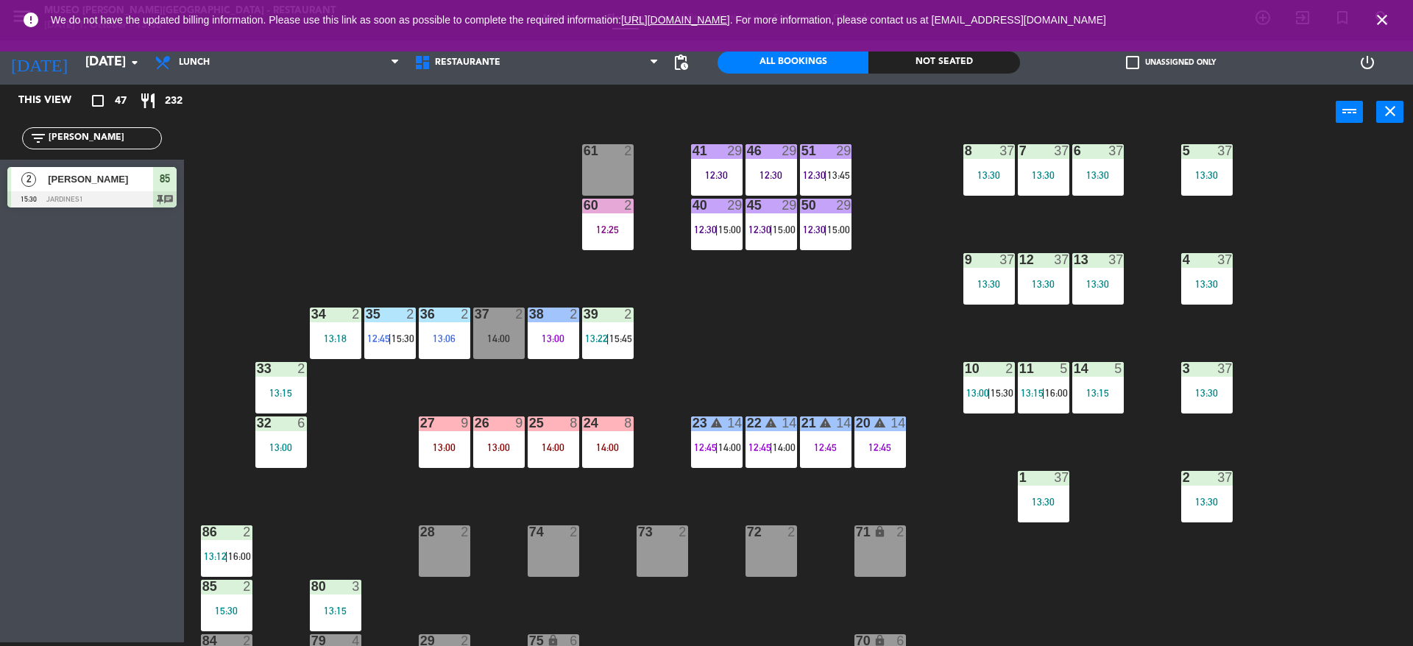
click at [497, 458] on div "26 9 13:00" at bounding box center [499, 443] width 52 height 52
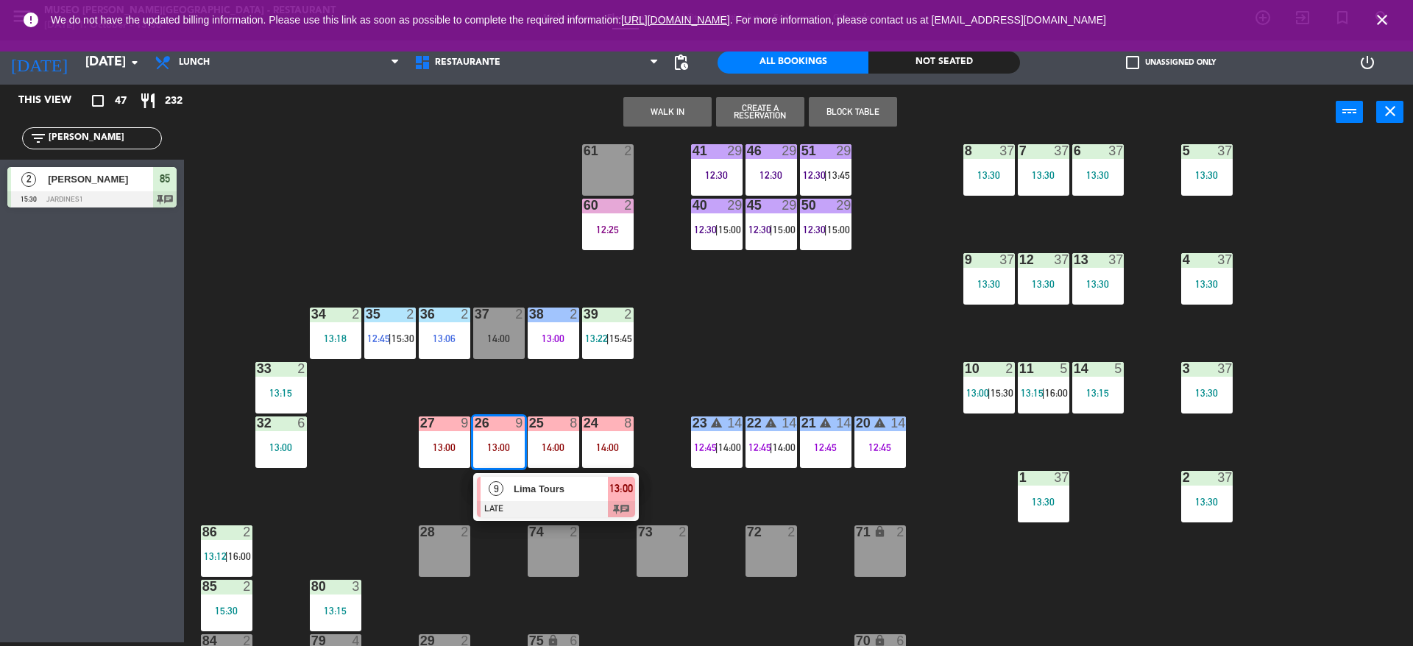
click at [496, 500] on div "9" at bounding box center [497, 489] width 32 height 24
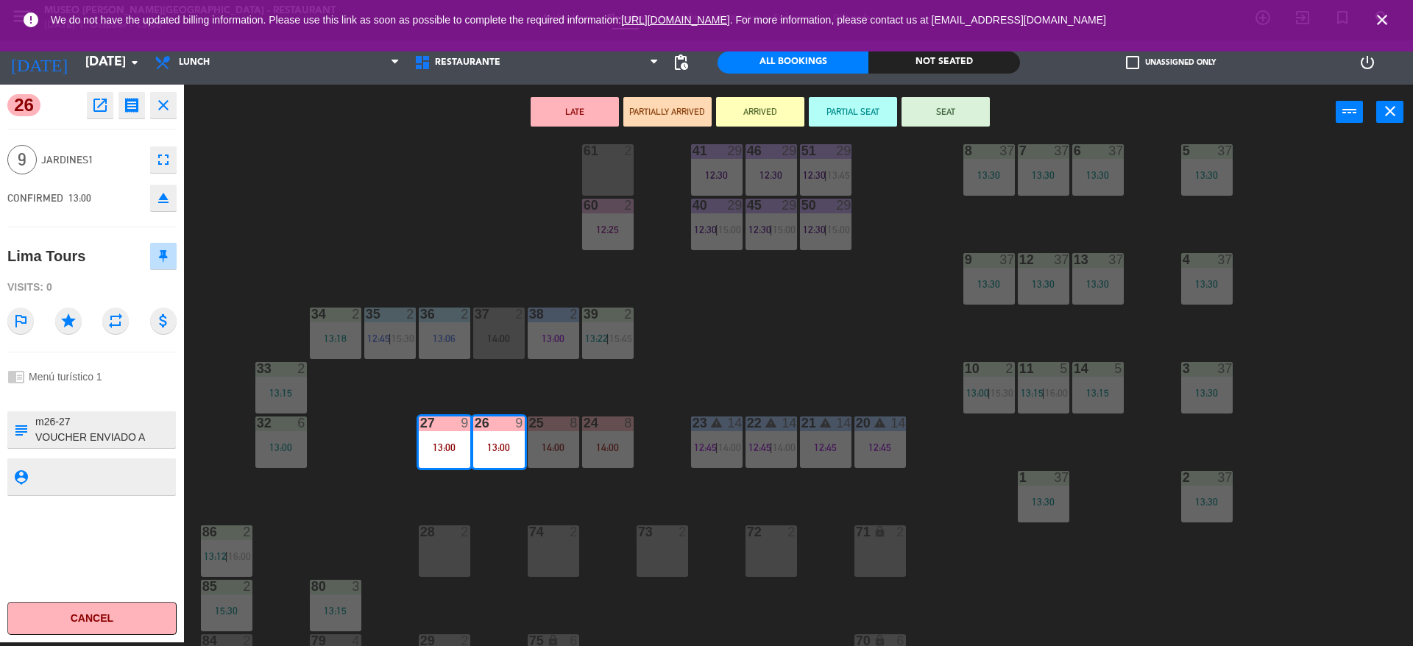
click at [512, 506] on div "44 5 12:30 49 2 54 5 13:15 64 block 2 13:30 48 7 12:30 | 15:45 53 7 12:30 | 15:…" at bounding box center [805, 395] width 1215 height 503
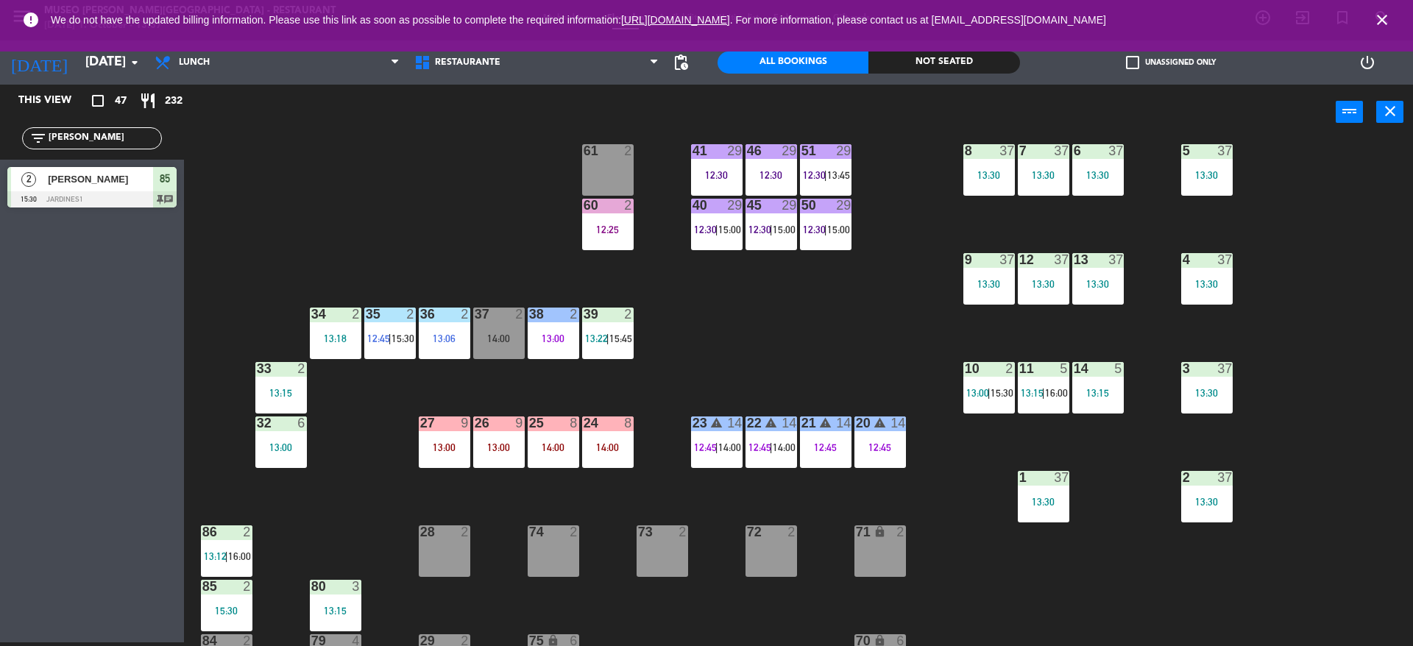
click at [502, 481] on div "44 5 12:30 49 2 54 5 13:15 64 block 2 13:30 48 7 12:30 | 15:45 53 7 12:30 | 15:…" at bounding box center [805, 395] width 1215 height 503
click at [497, 450] on div "13:00" at bounding box center [499, 447] width 52 height 10
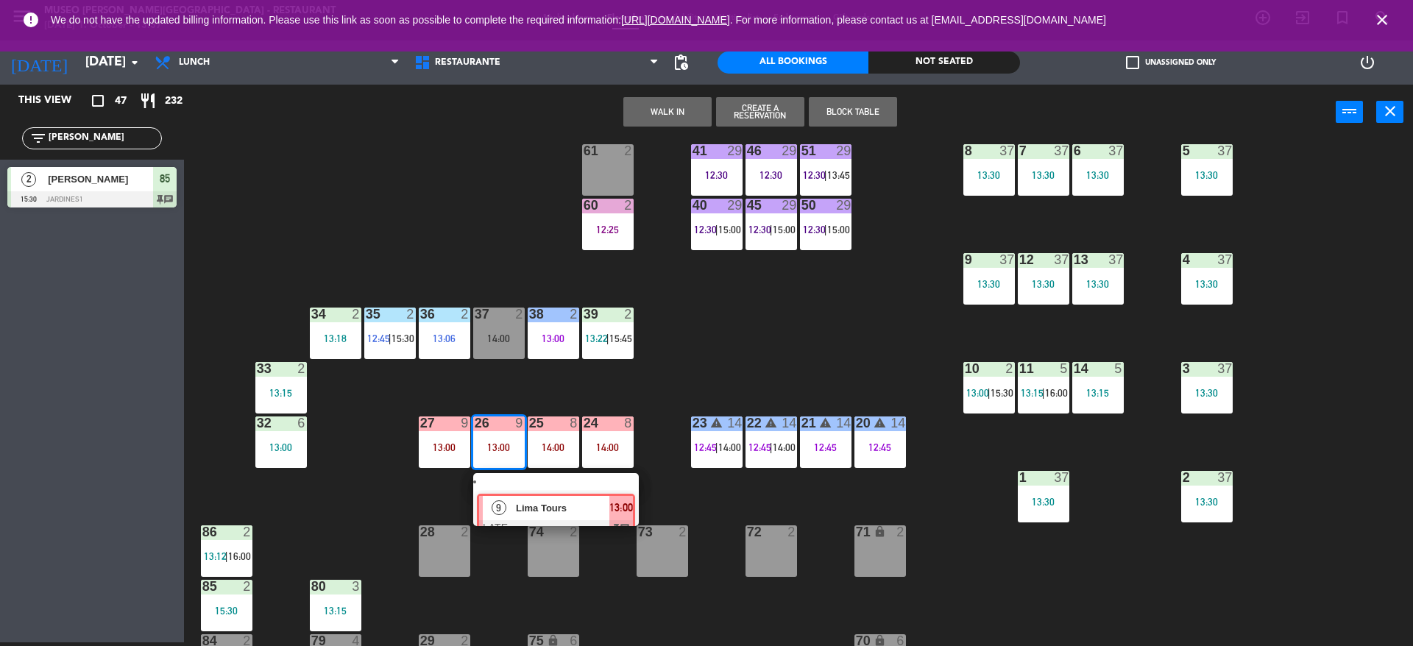
click at [512, 506] on div "9 Lima Tours LATE 13:00 chat" at bounding box center [556, 499] width 188 height 53
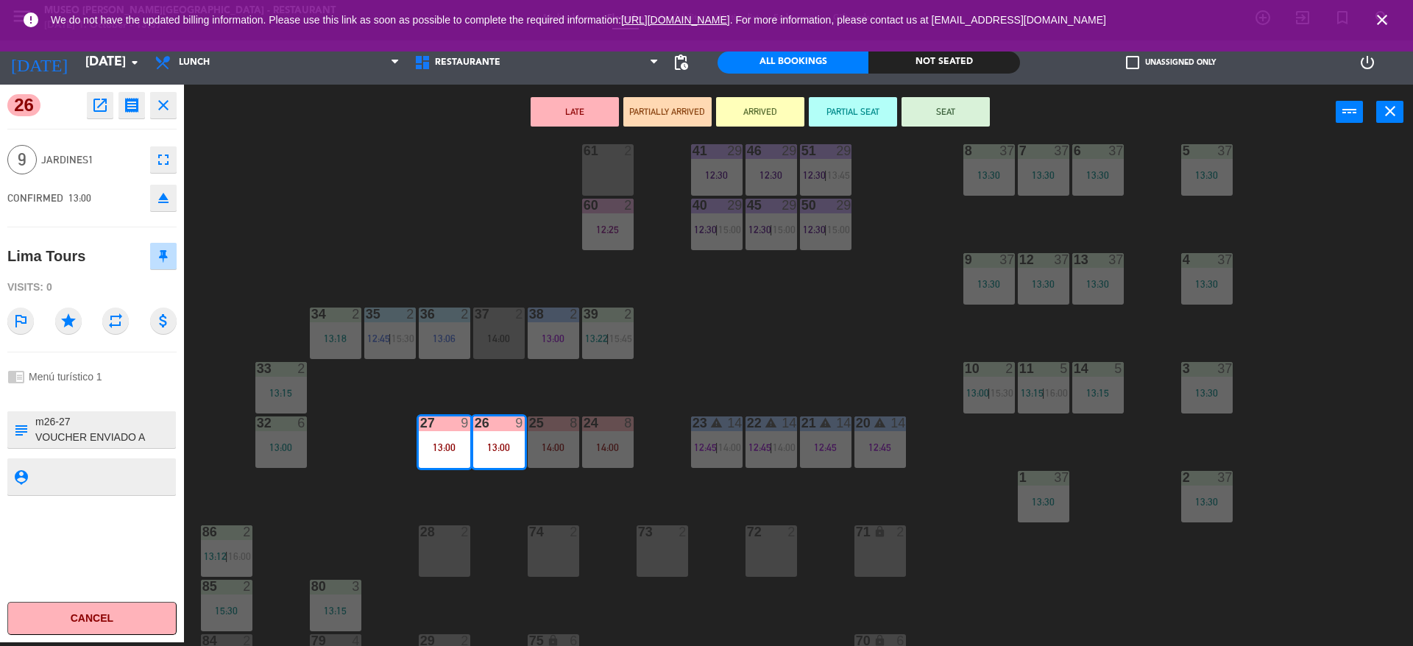
click at [512, 506] on div "44 5 12:30 49 2 54 5 13:15 64 block 2 13:30 48 7 12:30 | 15:45 53 7 12:30 | 15:…" at bounding box center [805, 395] width 1215 height 503
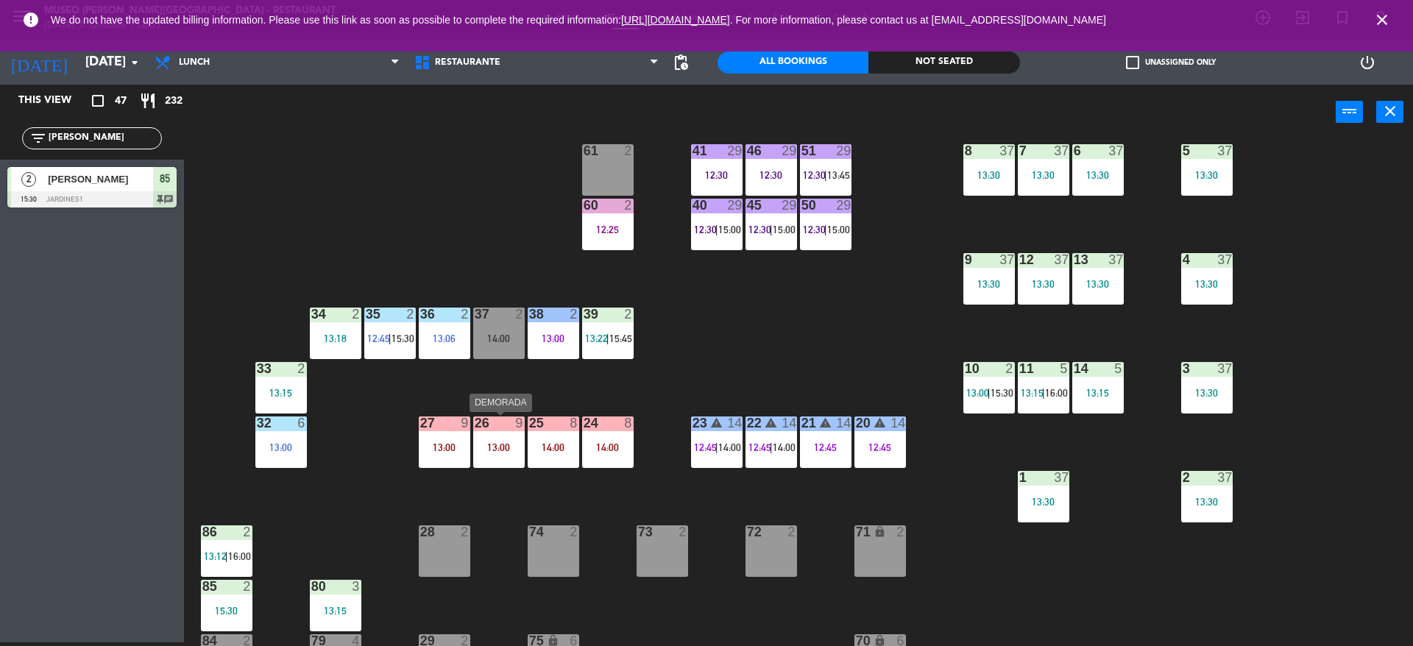
click at [493, 436] on div "26 9 13:00" at bounding box center [499, 443] width 52 height 52
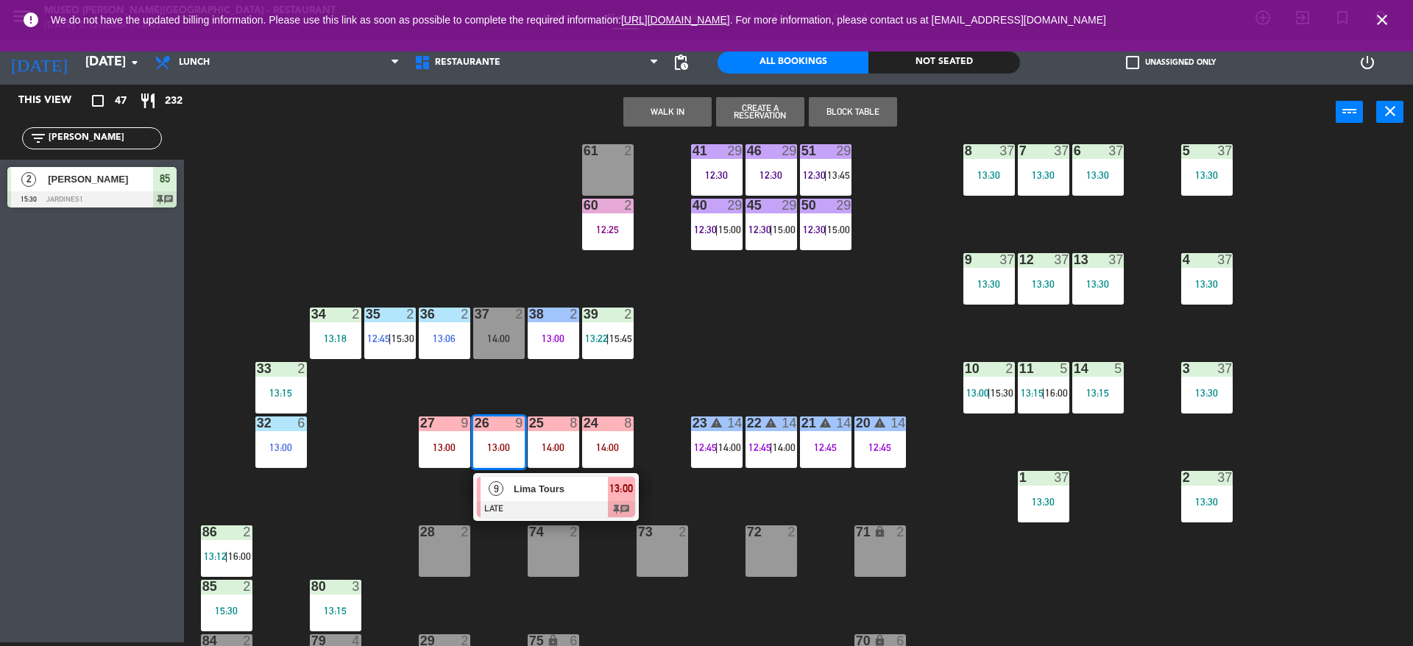
click at [506, 488] on div "9" at bounding box center [497, 489] width 32 height 24
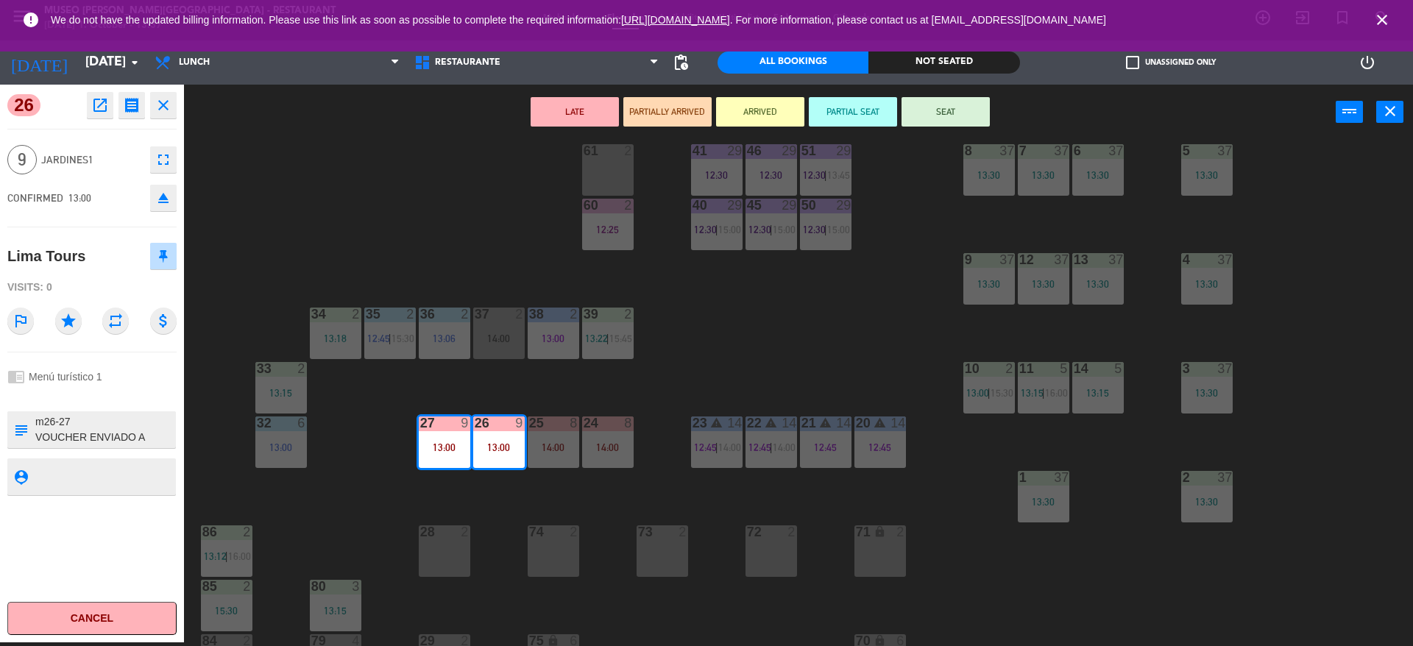
click at [506, 488] on div "44 5 12:30 49 2 54 5 13:15 64 2 13:30 48 7 12:30 | 15:45 53 7 12:30 | 15:45 63 …" at bounding box center [805, 395] width 1215 height 503
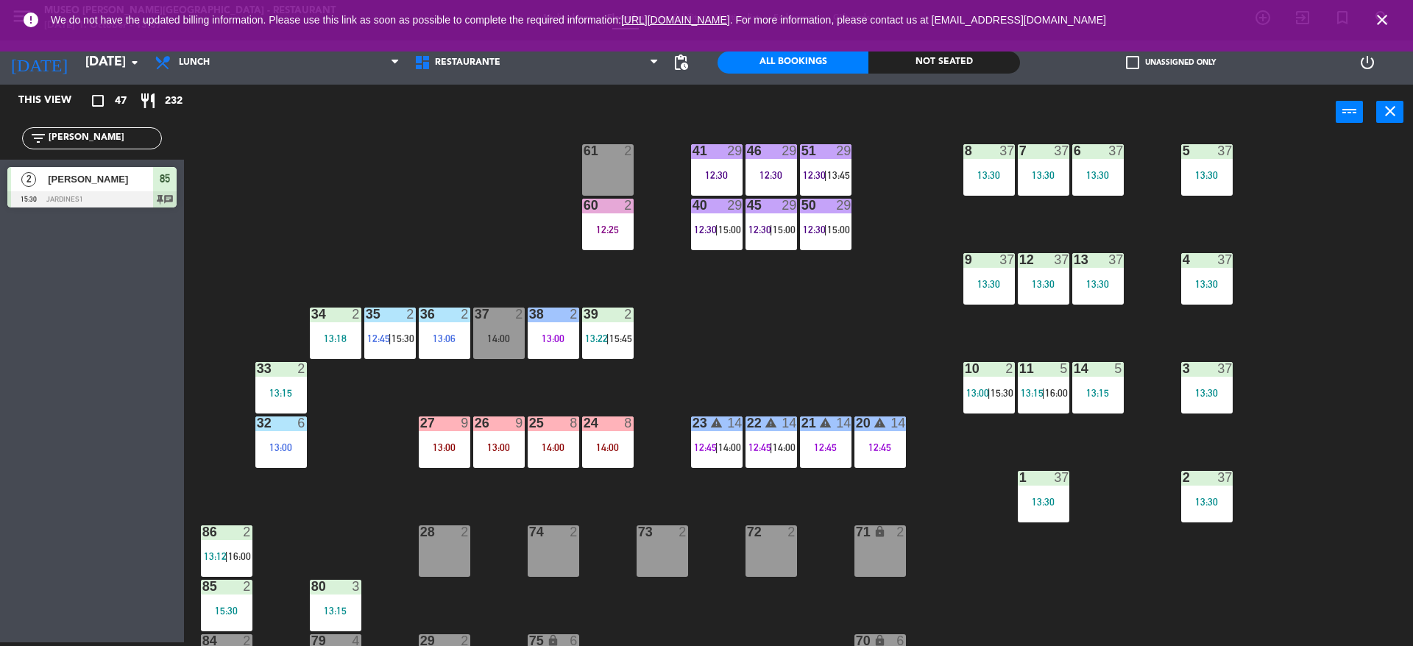
click at [771, 432] on div "22 warning 14 12:45 | 14:00" at bounding box center [772, 443] width 52 height 52
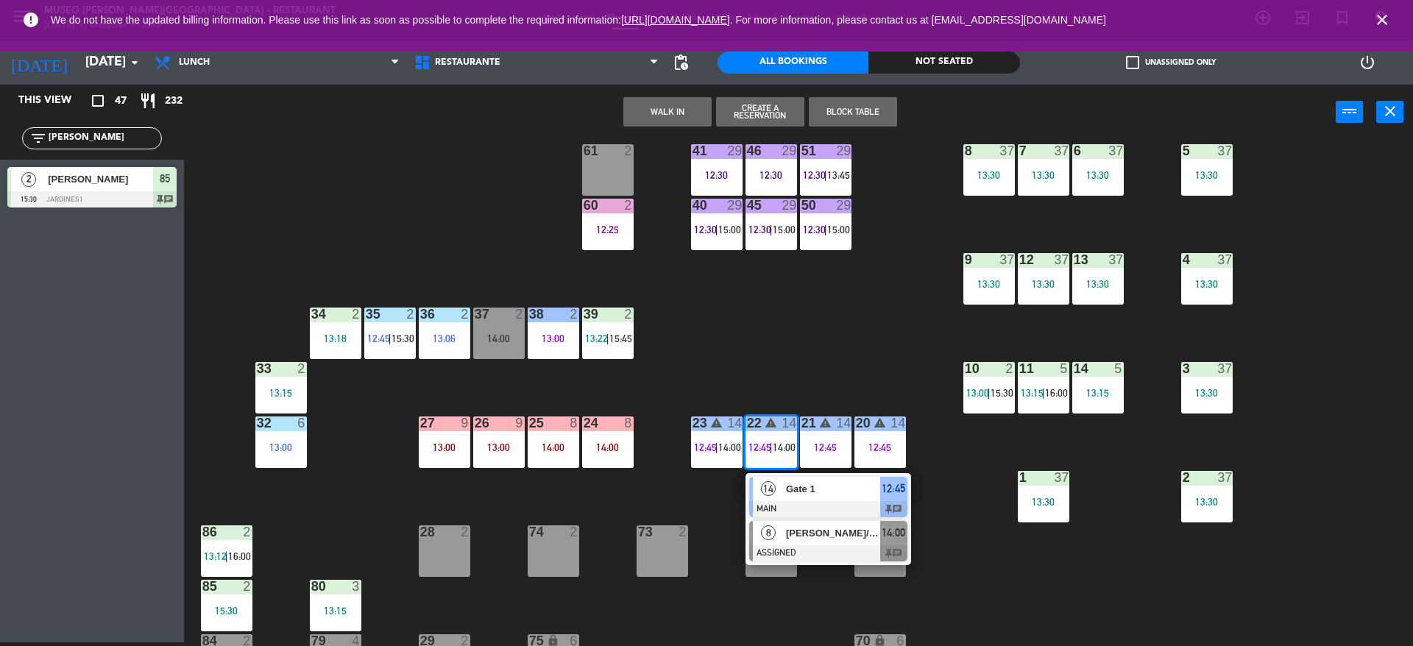
click at [810, 537] on span "[PERSON_NAME]/Enigma" at bounding box center [833, 532] width 94 height 15
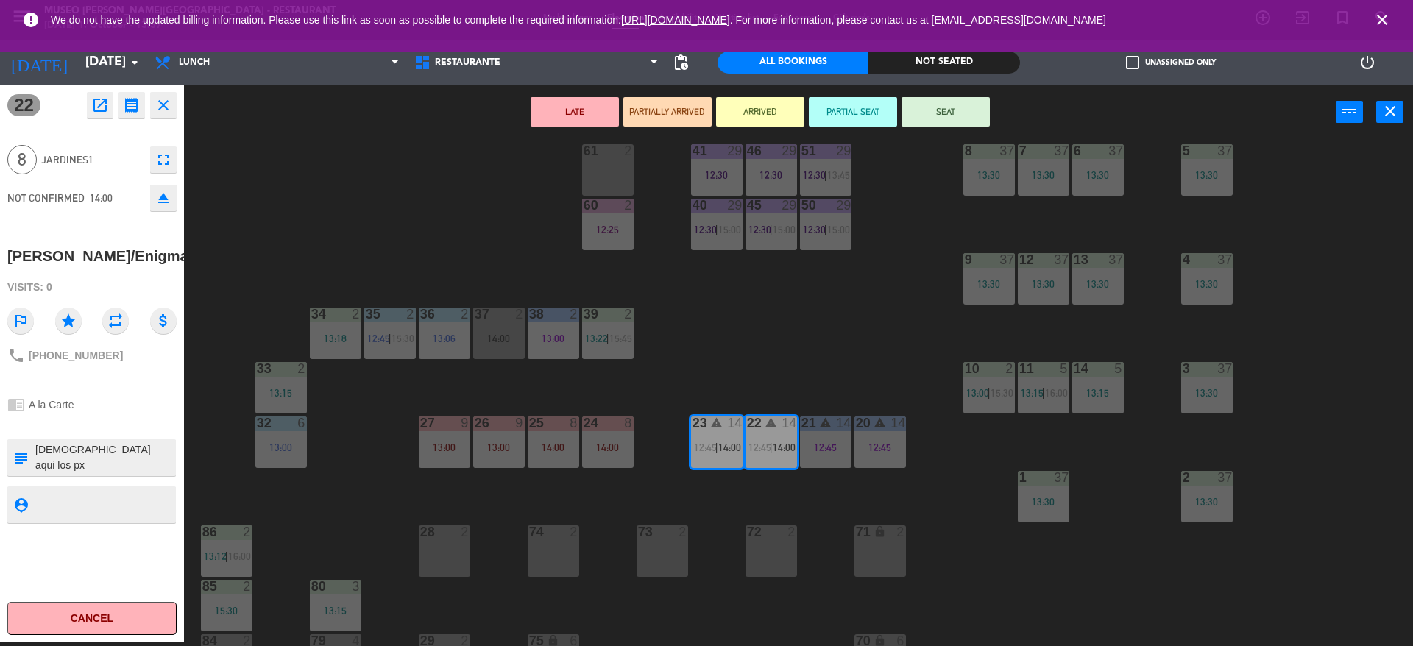
click at [459, 547] on div "28 2" at bounding box center [445, 551] width 52 height 52
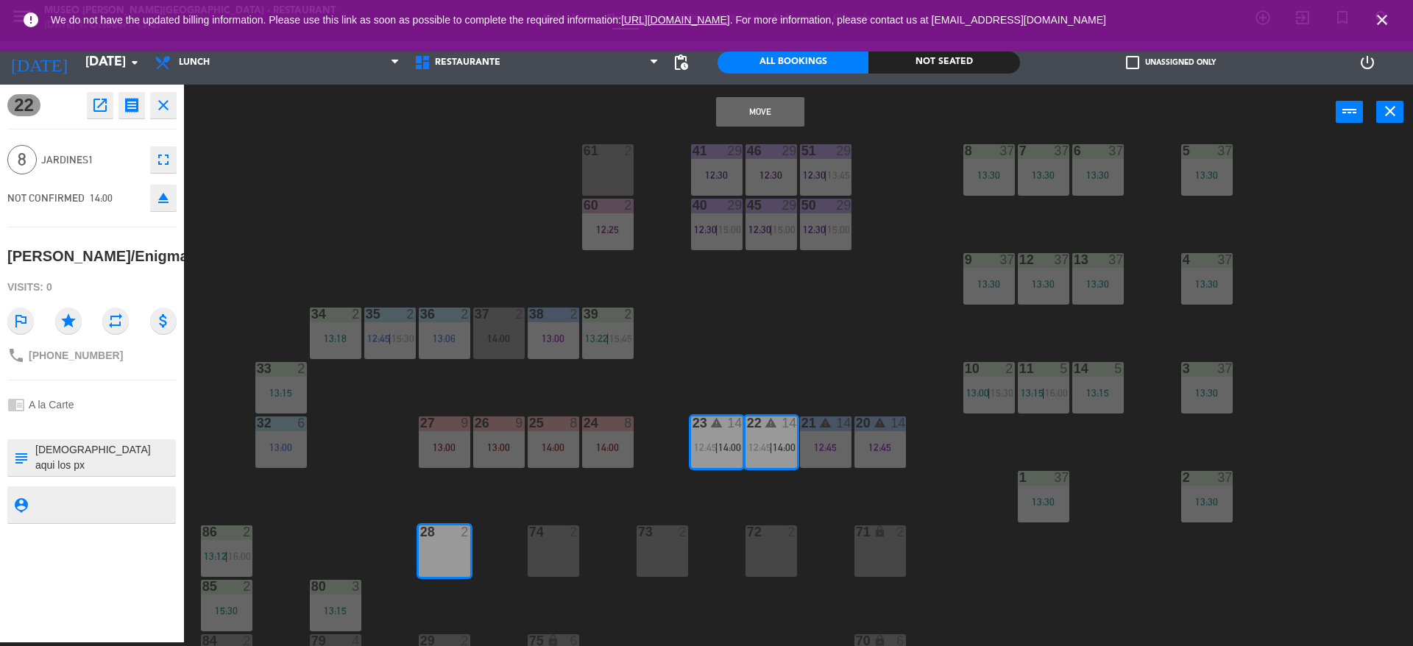
click at [759, 118] on button "Move" at bounding box center [760, 111] width 88 height 29
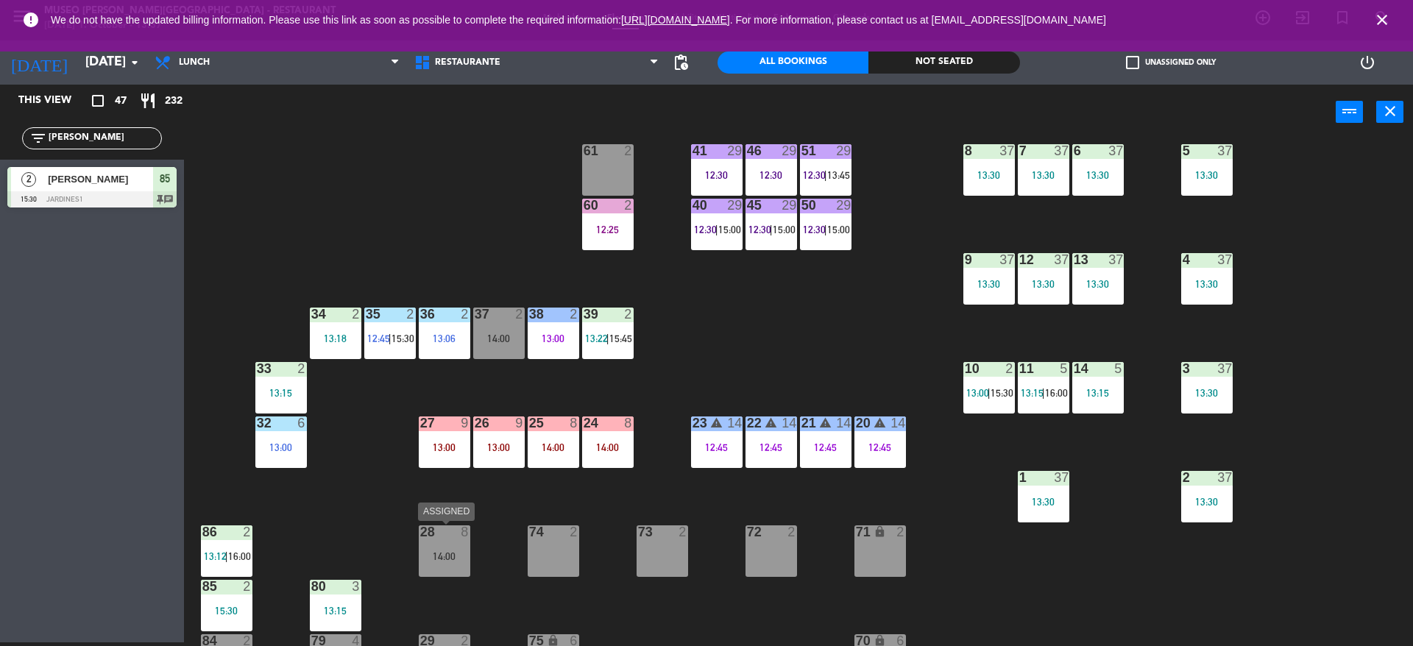
click at [435, 544] on div "28 8 14:00" at bounding box center [445, 551] width 52 height 52
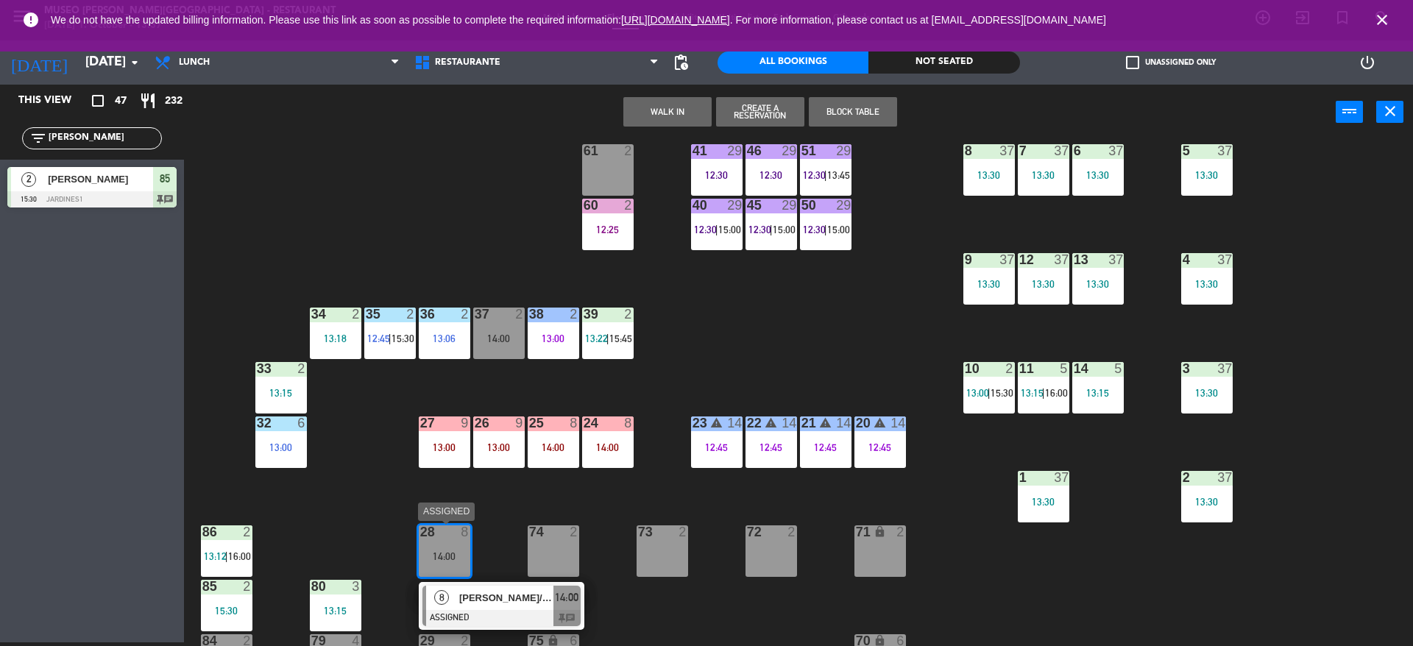
click at [500, 609] on div "[PERSON_NAME]/Enigma" at bounding box center [506, 598] width 96 height 24
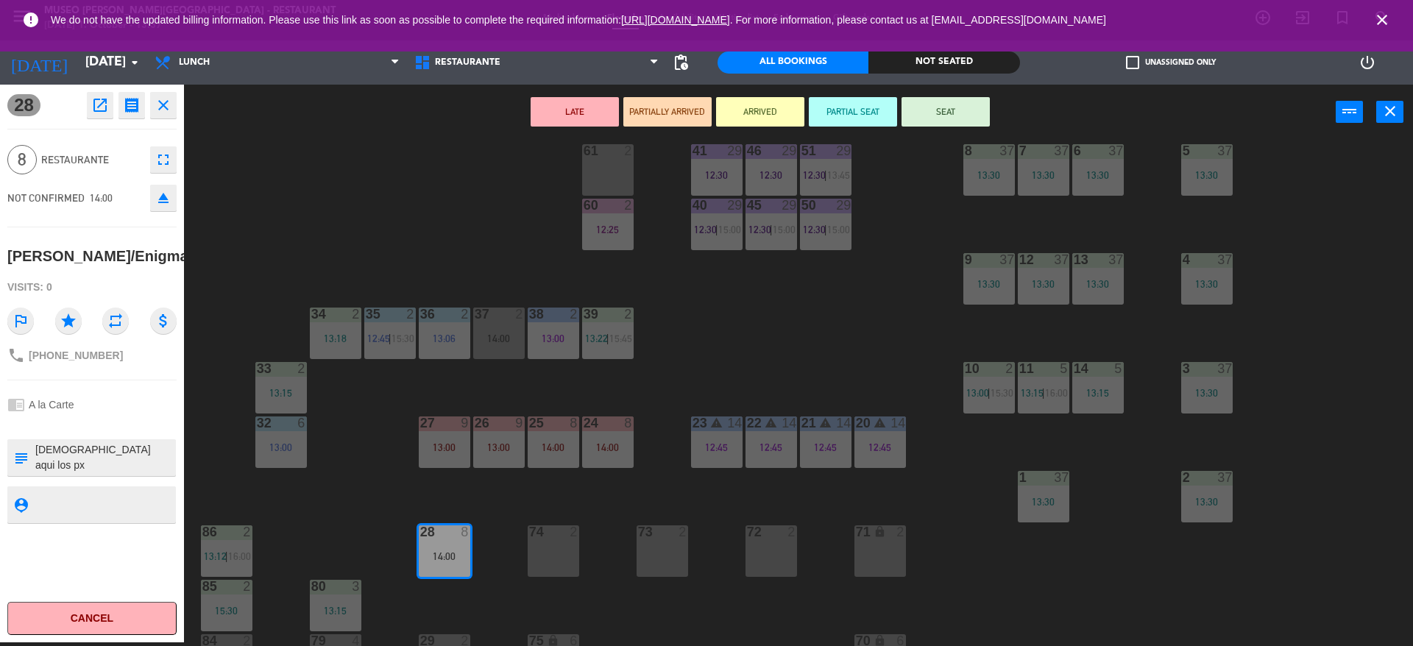
click at [508, 535] on div "44 5 12:30 49 2 54 5 13:15 64 2 13:30 48 7 12:30 | 15:45 53 7 12:30 | 15:45 63 …" at bounding box center [805, 395] width 1215 height 503
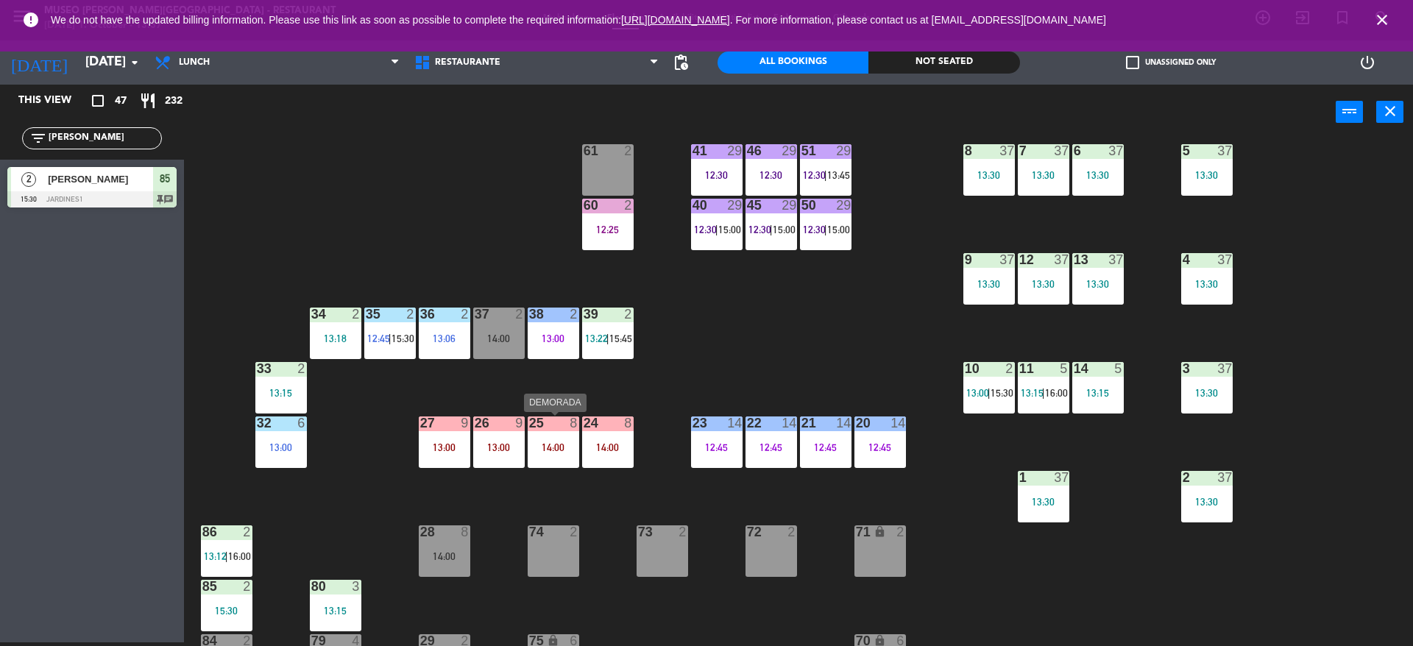
click at [570, 453] on div "25 8 14:00" at bounding box center [554, 443] width 52 height 52
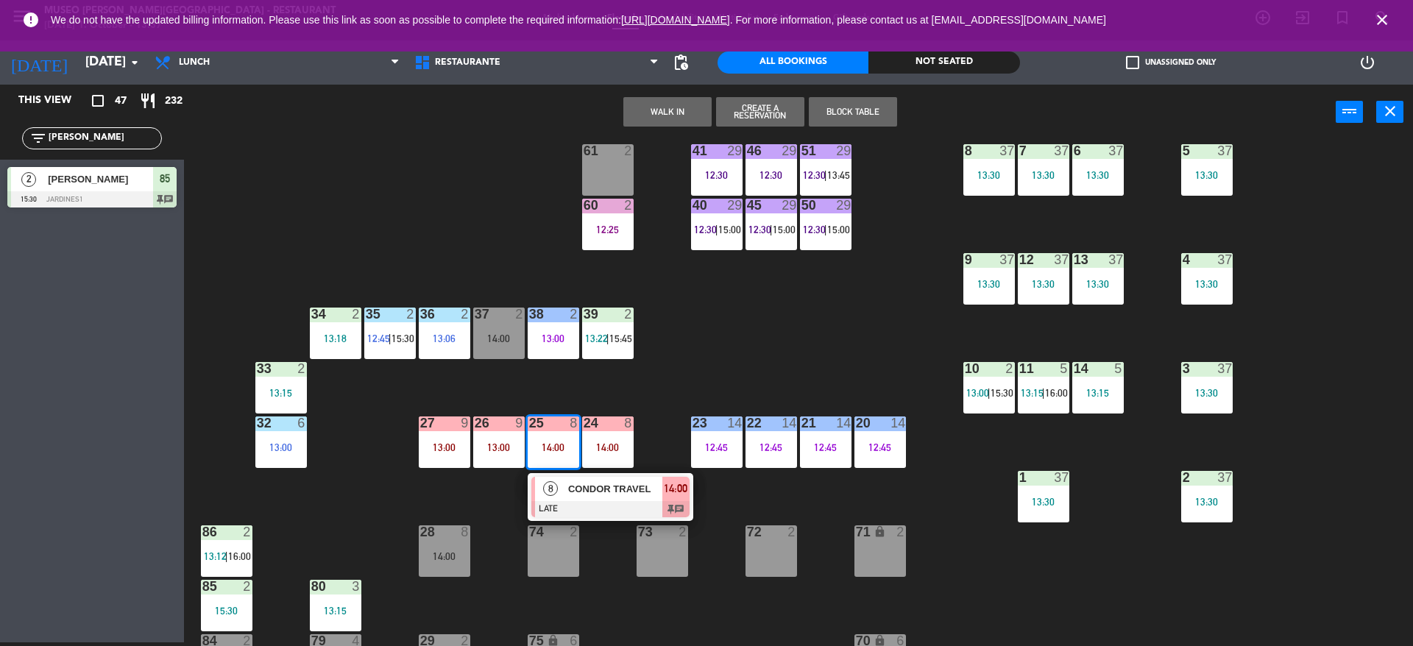
click at [580, 503] on div at bounding box center [610, 509] width 158 height 16
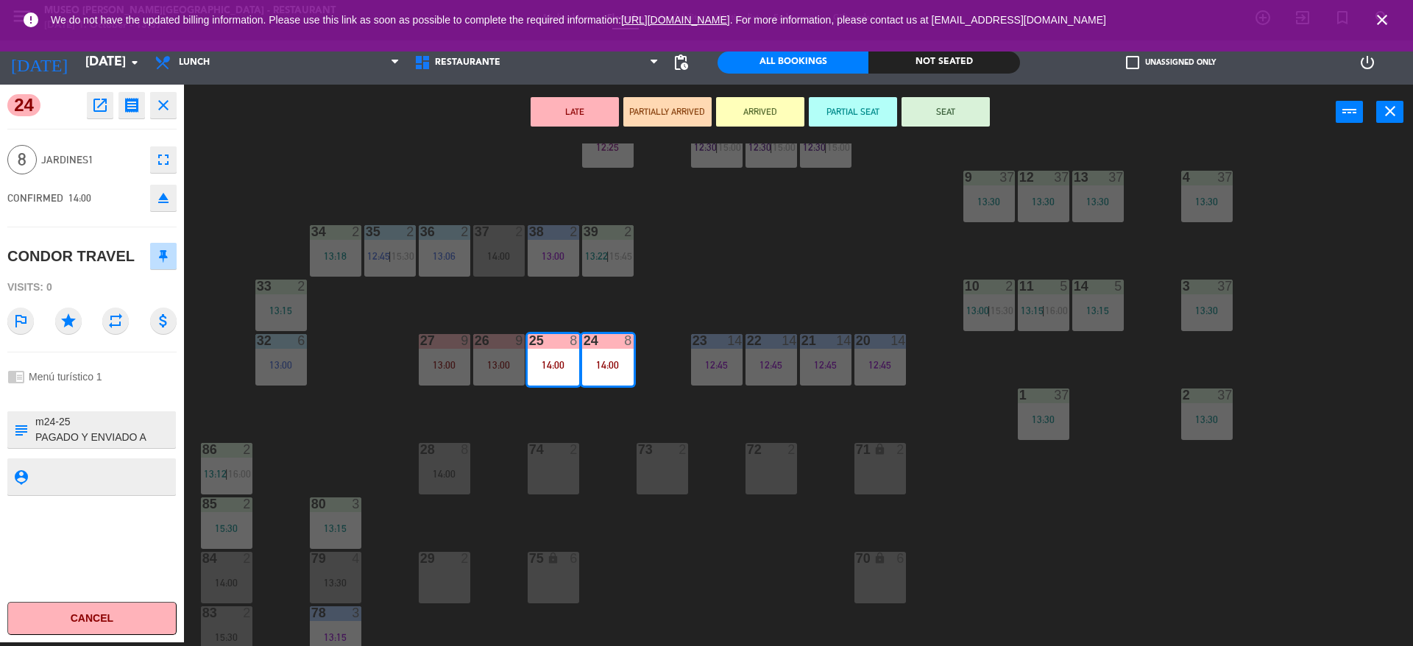
scroll to position [273, 0]
click at [593, 407] on div "44 5 12:30 49 2 54 5 13:15 64 2 13:30 48 7 12:30 | 15:45 53 7 12:30 | 15:45 63 …" at bounding box center [805, 395] width 1215 height 503
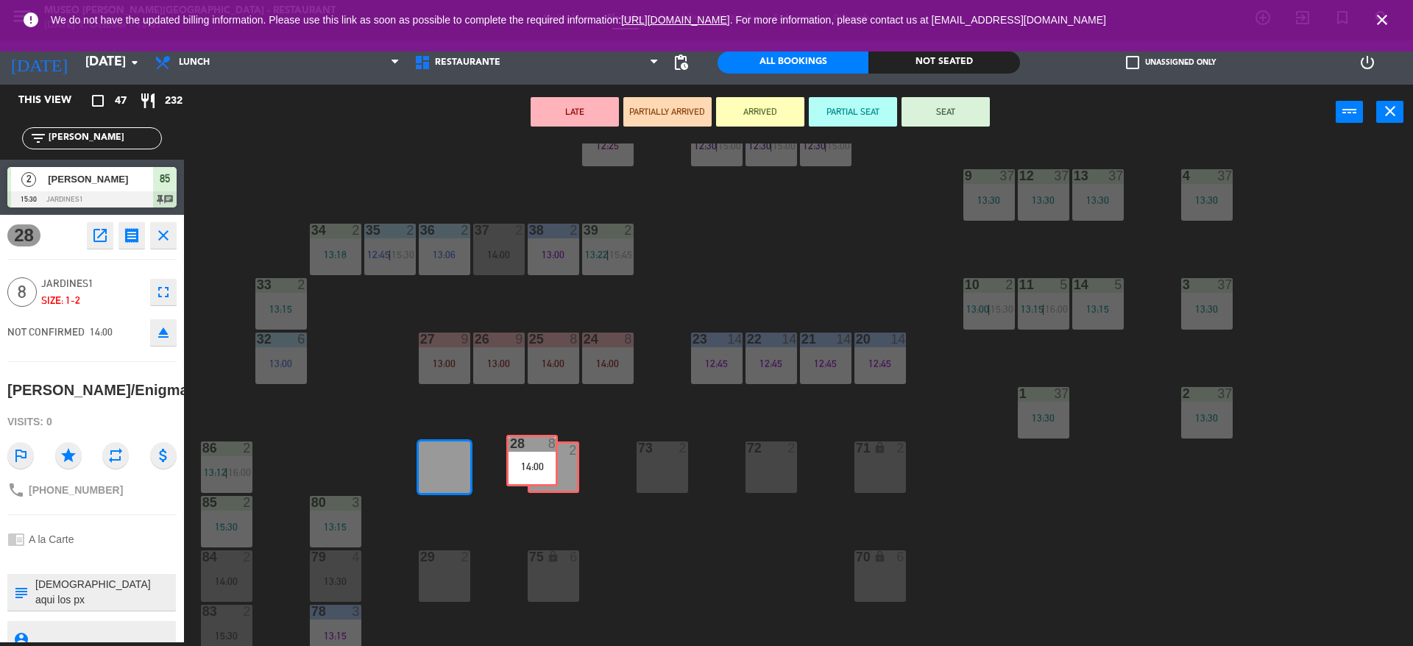
drag, startPoint x: 462, startPoint y: 479, endPoint x: 550, endPoint y: 473, distance: 87.8
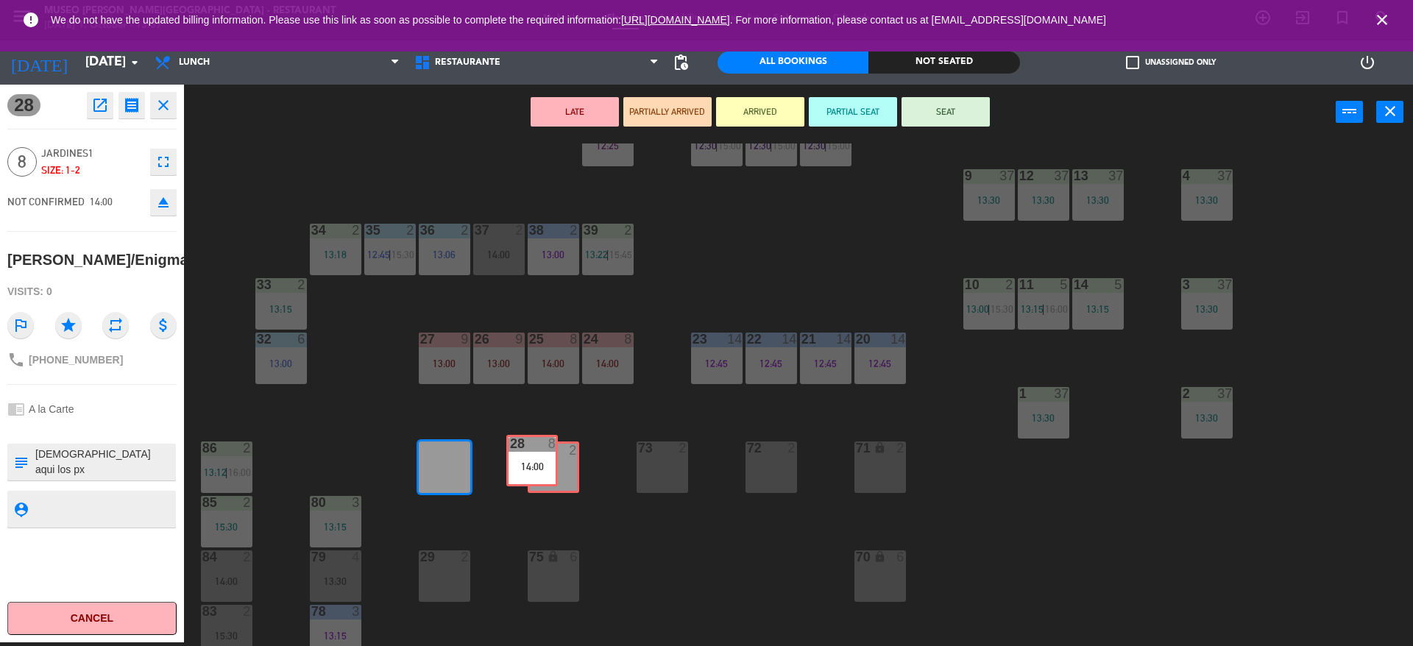
click at [550, 473] on div "44 5 12:30 49 2 54 5 13:15 64 2 13:30 48 7 12:30 | 15:45 53 7 12:30 | 15:45 63 …" at bounding box center [805, 395] width 1215 height 503
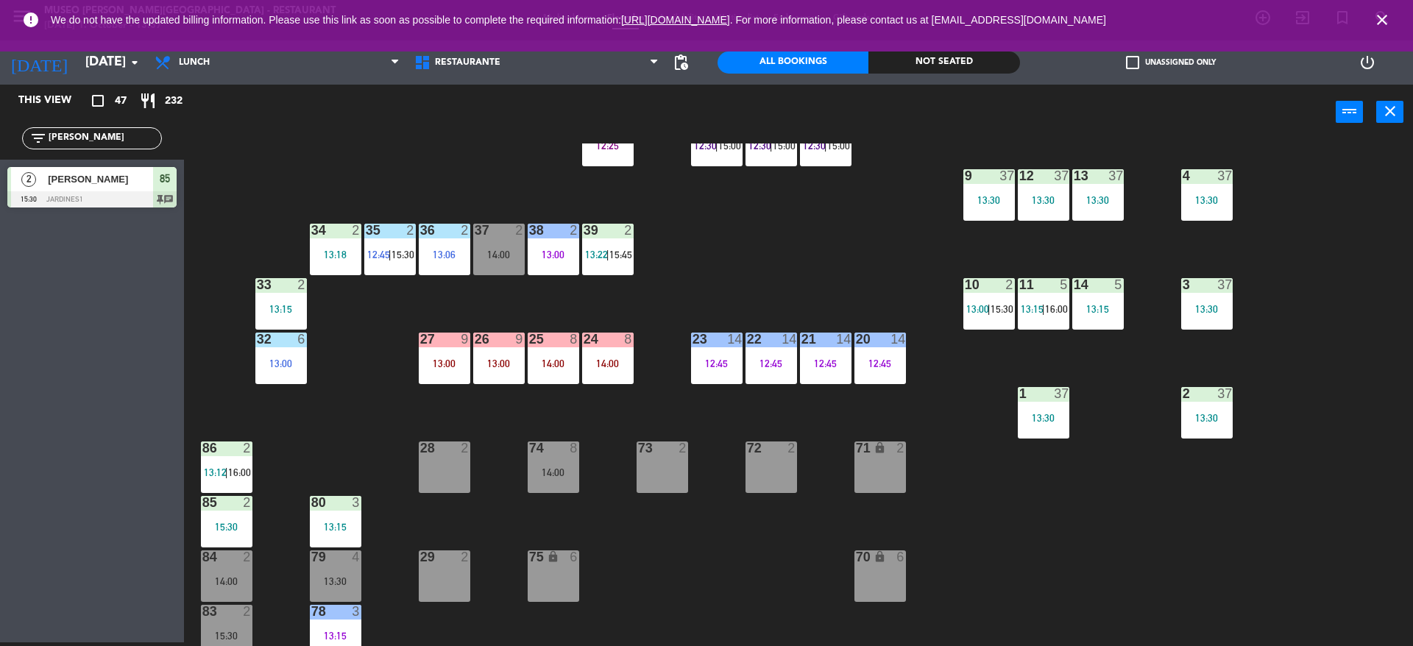
click at [562, 373] on div "25 8 14:00" at bounding box center [554, 359] width 52 height 52
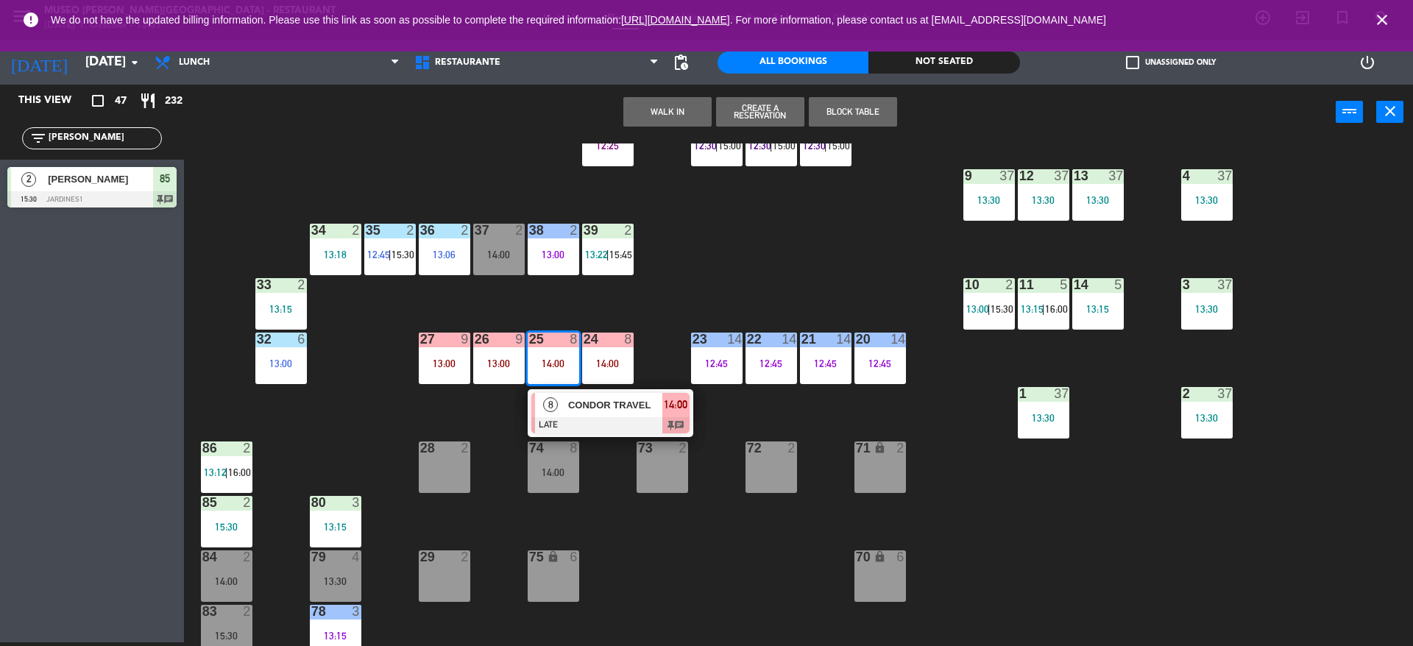
click at [574, 426] on div at bounding box center [610, 425] width 158 height 16
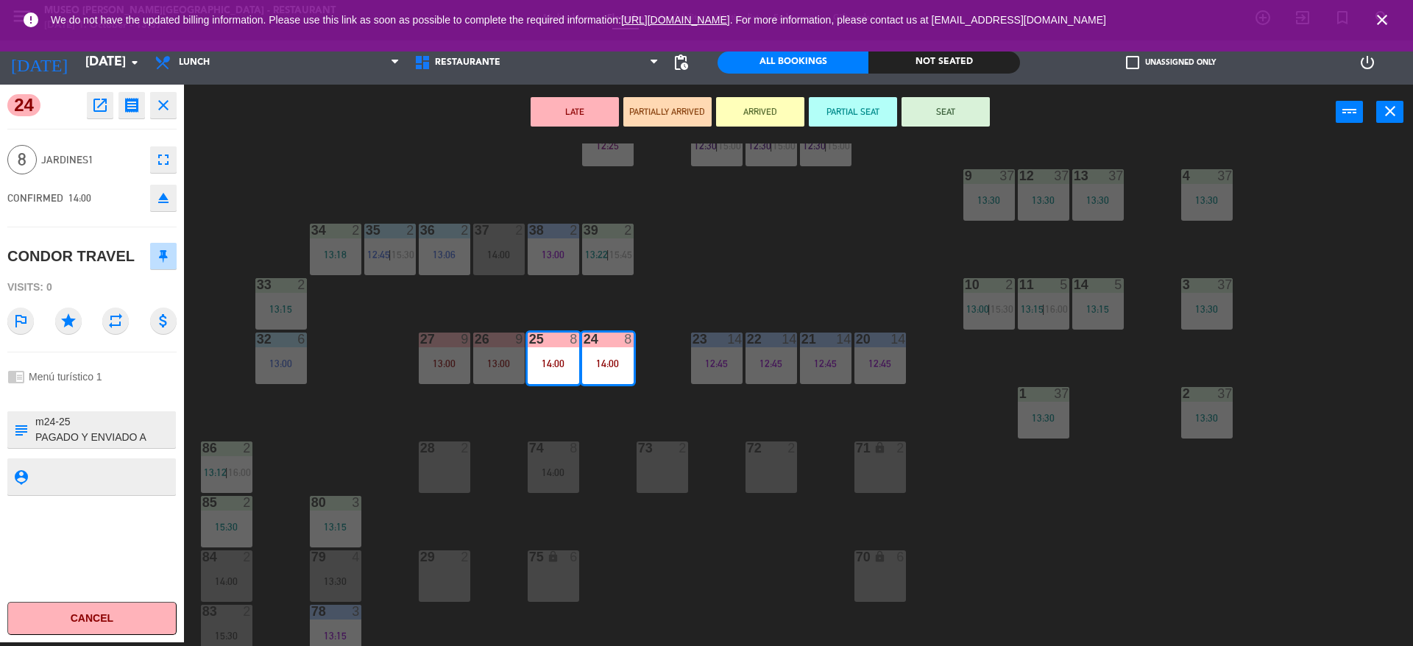
click at [171, 189] on icon "eject" at bounding box center [164, 198] width 18 height 18
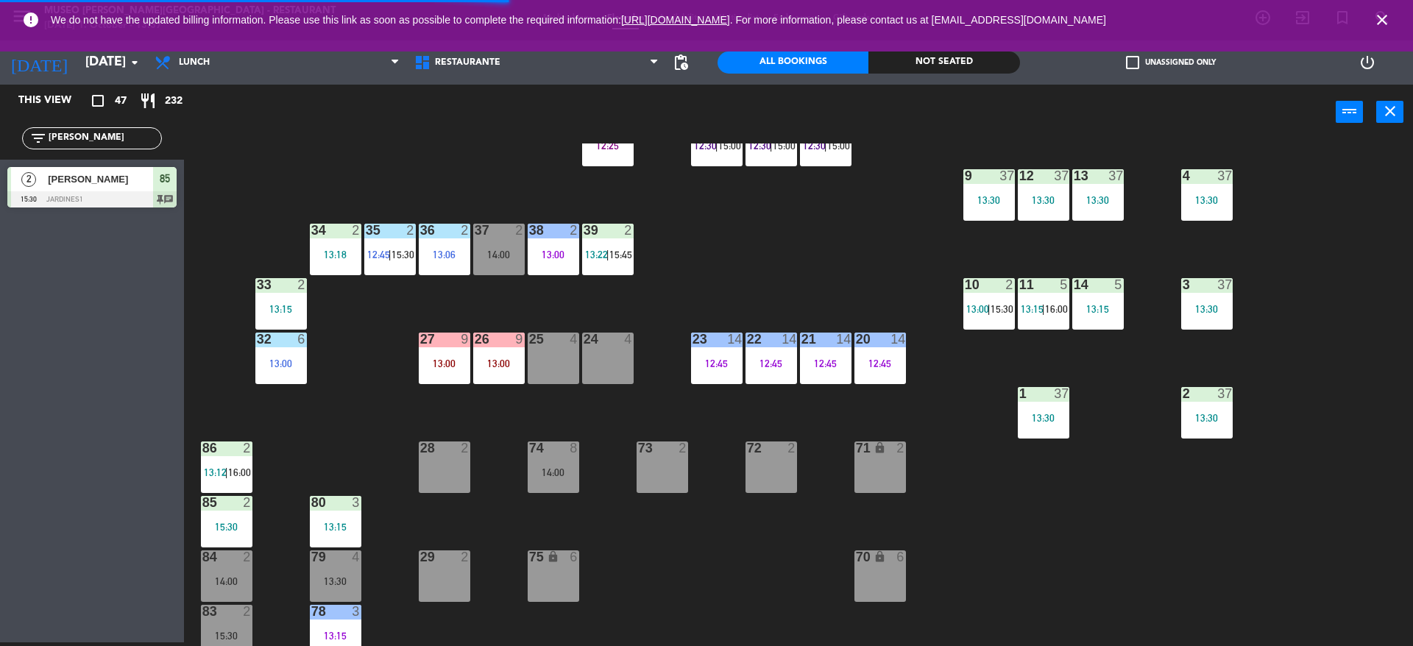
drag, startPoint x: 0, startPoint y: 121, endPoint x: 0, endPoint y: 157, distance: 35.3
click at [0, 157] on div "filter_list [PERSON_NAME]" at bounding box center [92, 138] width 184 height 43
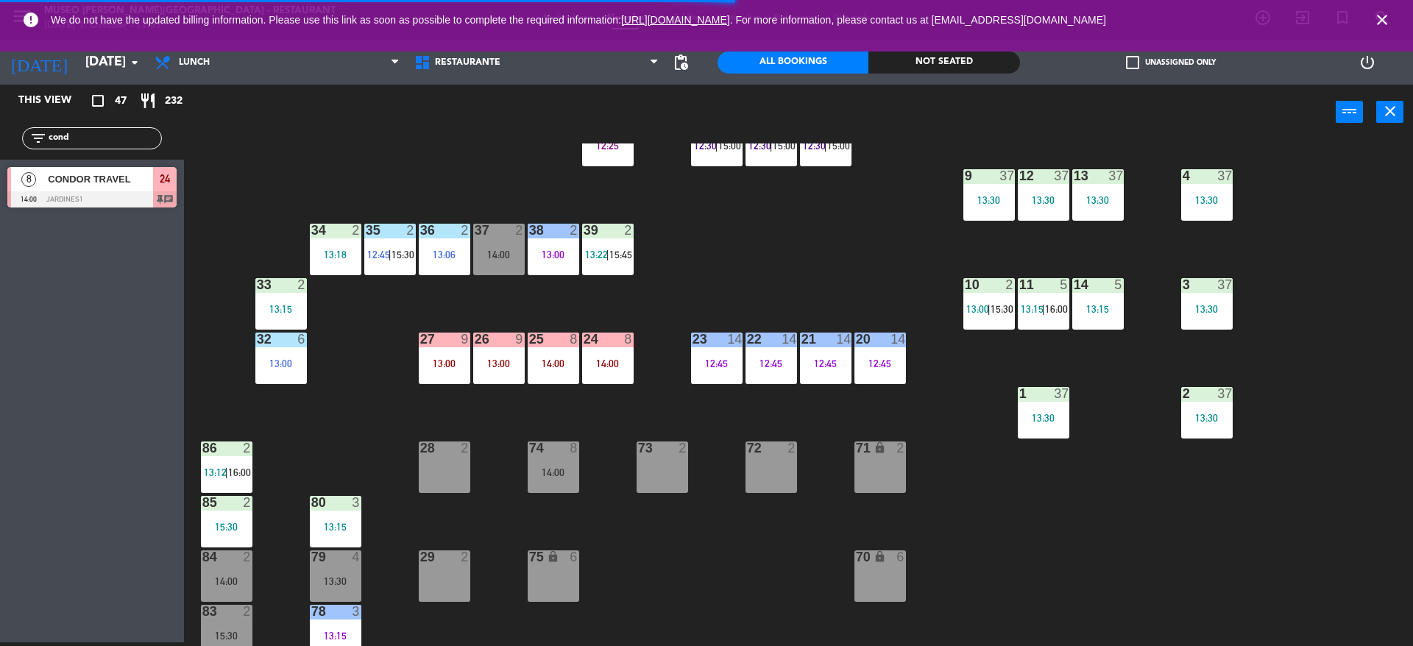
type input "cond"
click at [50, 301] on div "This view crop_square 47 restaurant 232 filter_list cond 8 CONDOR TRAVEL 14:00 …" at bounding box center [92, 364] width 184 height 558
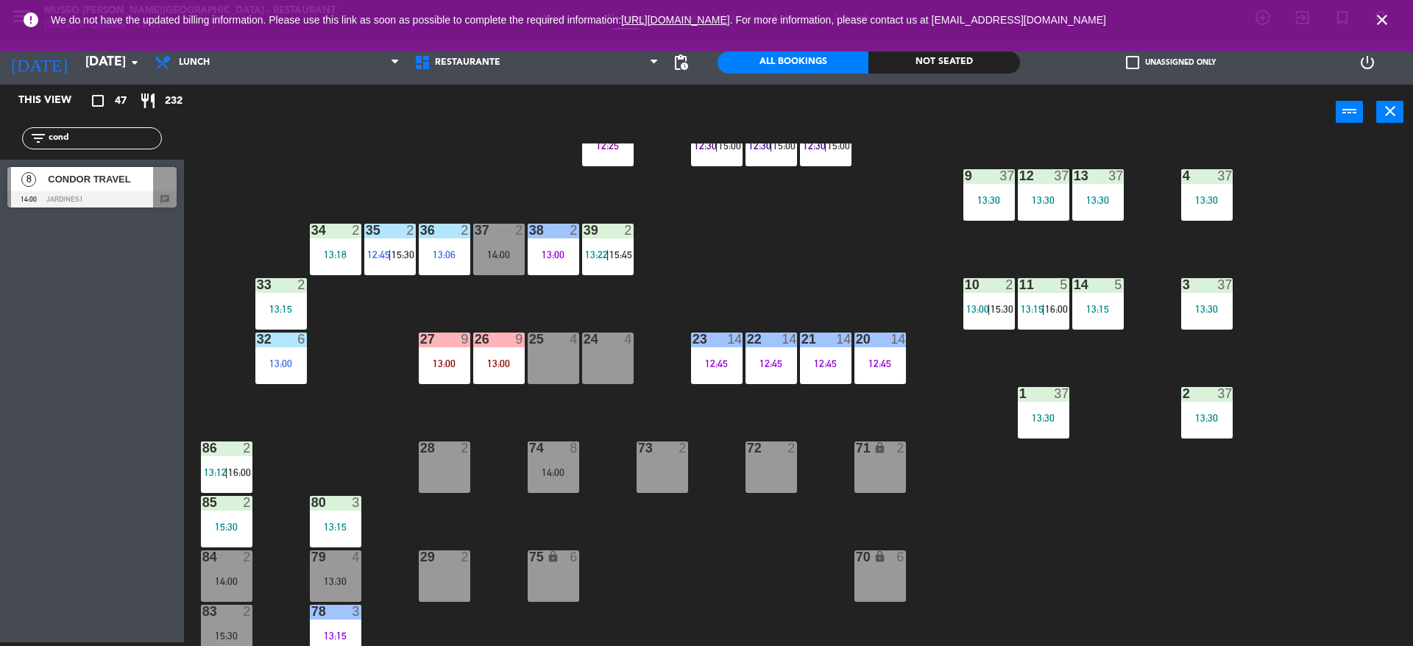
click at [136, 186] on span "CONDOR TRAVEL" at bounding box center [100, 178] width 105 height 15
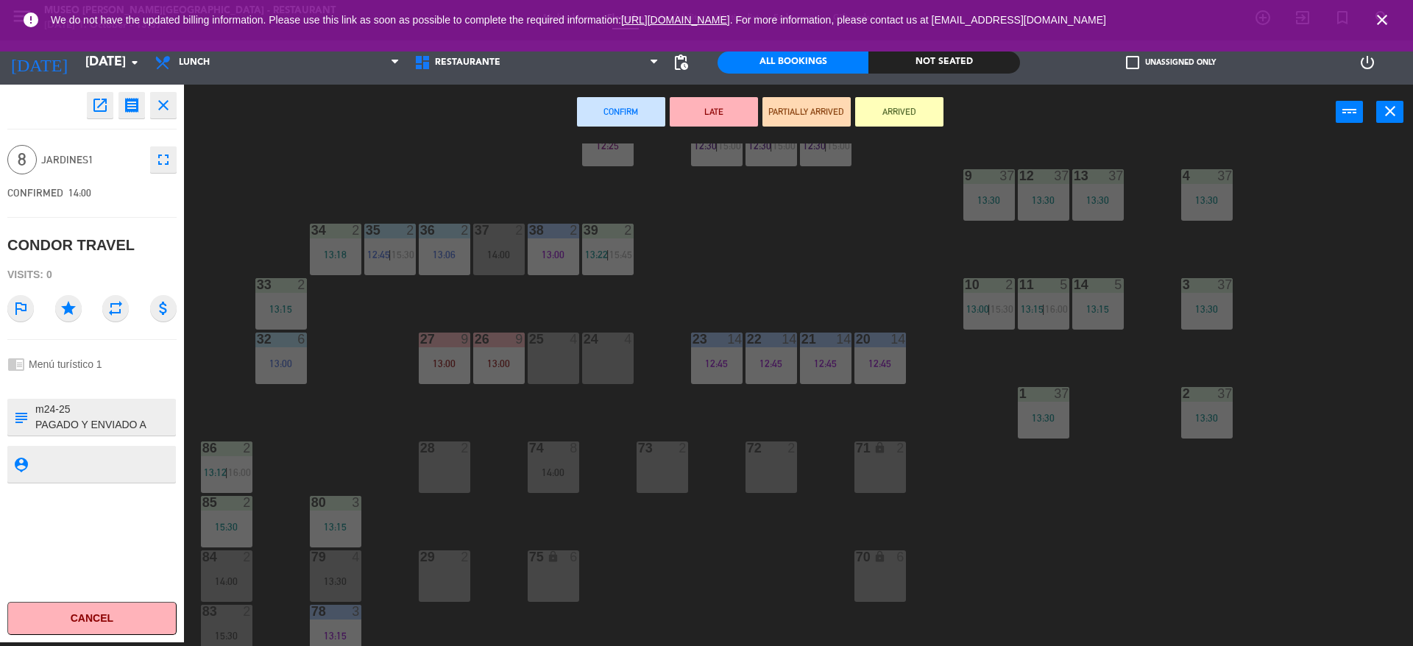
click at [598, 365] on div "24 4" at bounding box center [608, 359] width 52 height 52
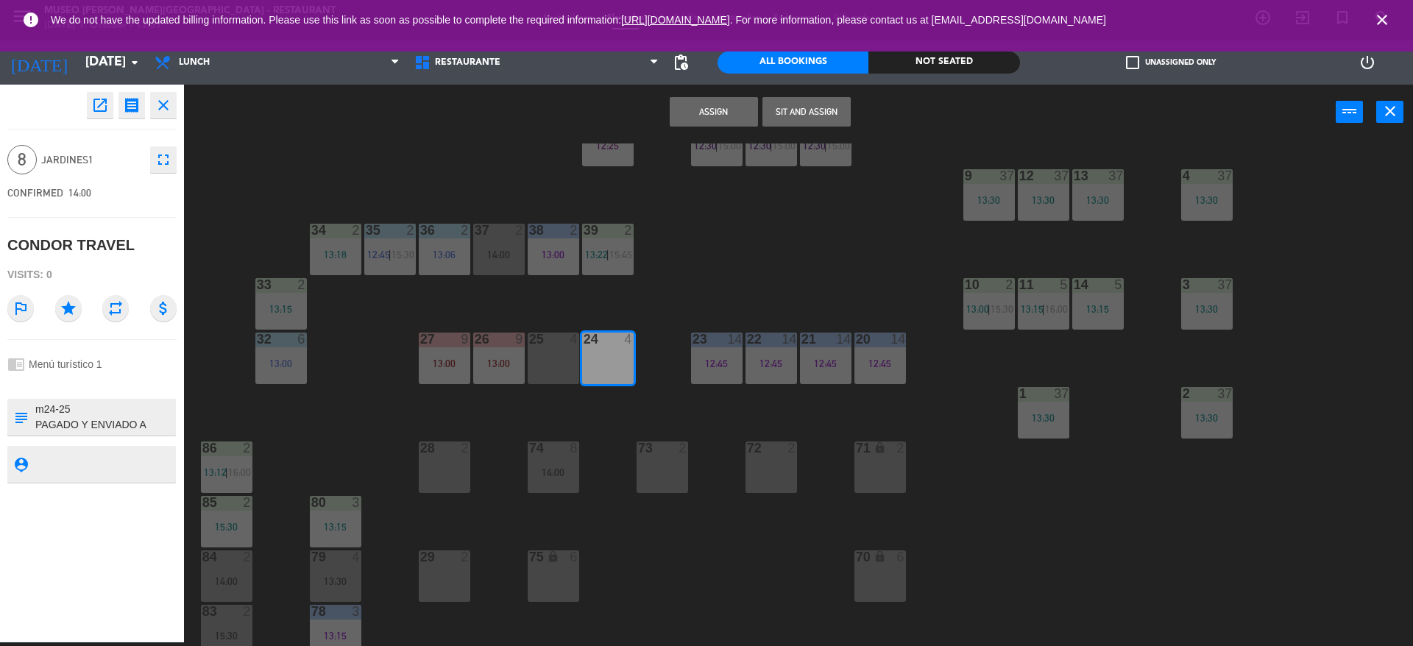
click at [570, 360] on div "25 4" at bounding box center [554, 359] width 52 height 52
click at [445, 484] on div "28 2" at bounding box center [445, 468] width 52 height 52
click at [717, 110] on button "Assign" at bounding box center [714, 111] width 88 height 29
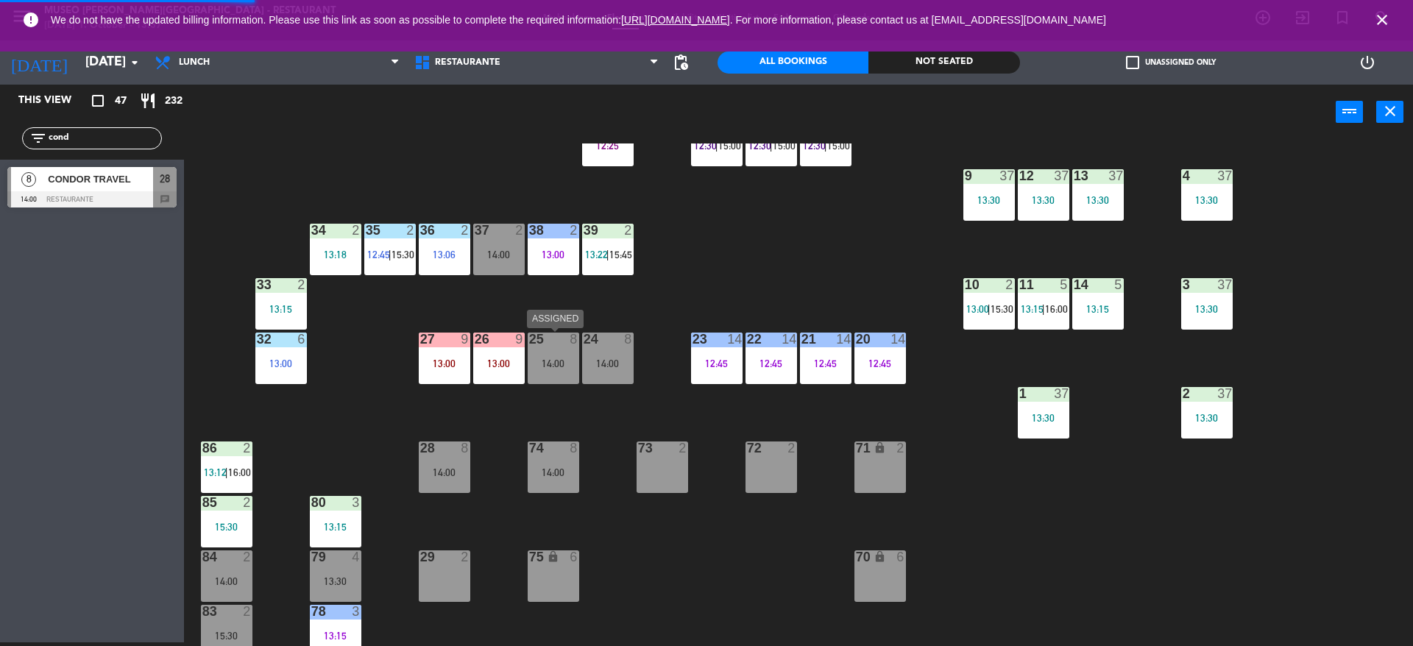
click at [554, 375] on div "25 8 14:00" at bounding box center [554, 359] width 52 height 52
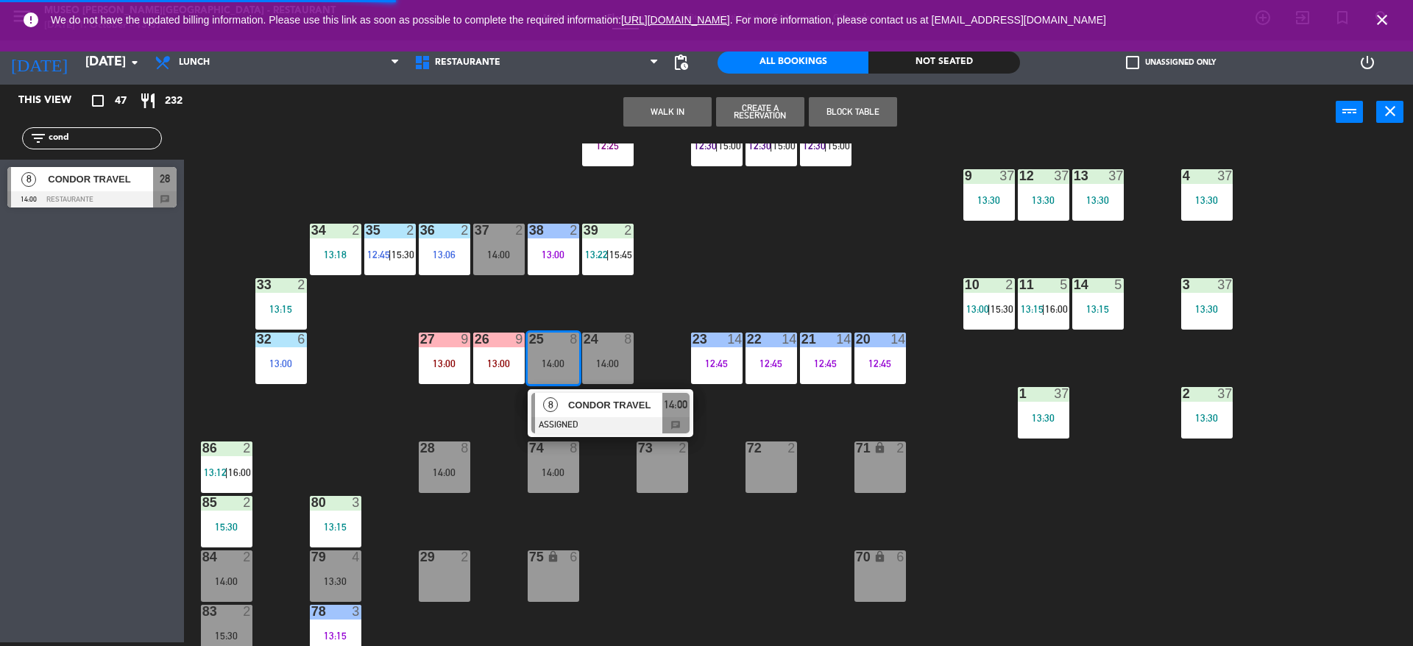
click at [571, 422] on div at bounding box center [610, 425] width 158 height 16
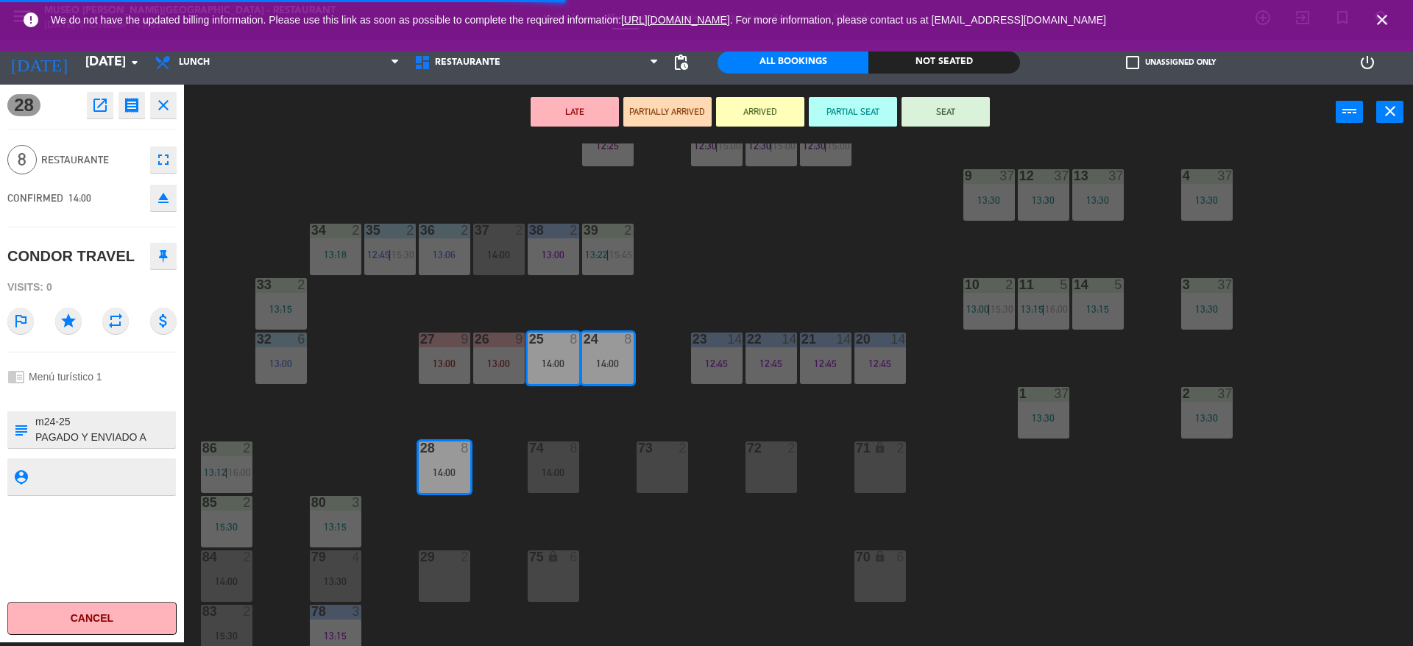
click at [581, 113] on button "LATE" at bounding box center [575, 111] width 88 height 29
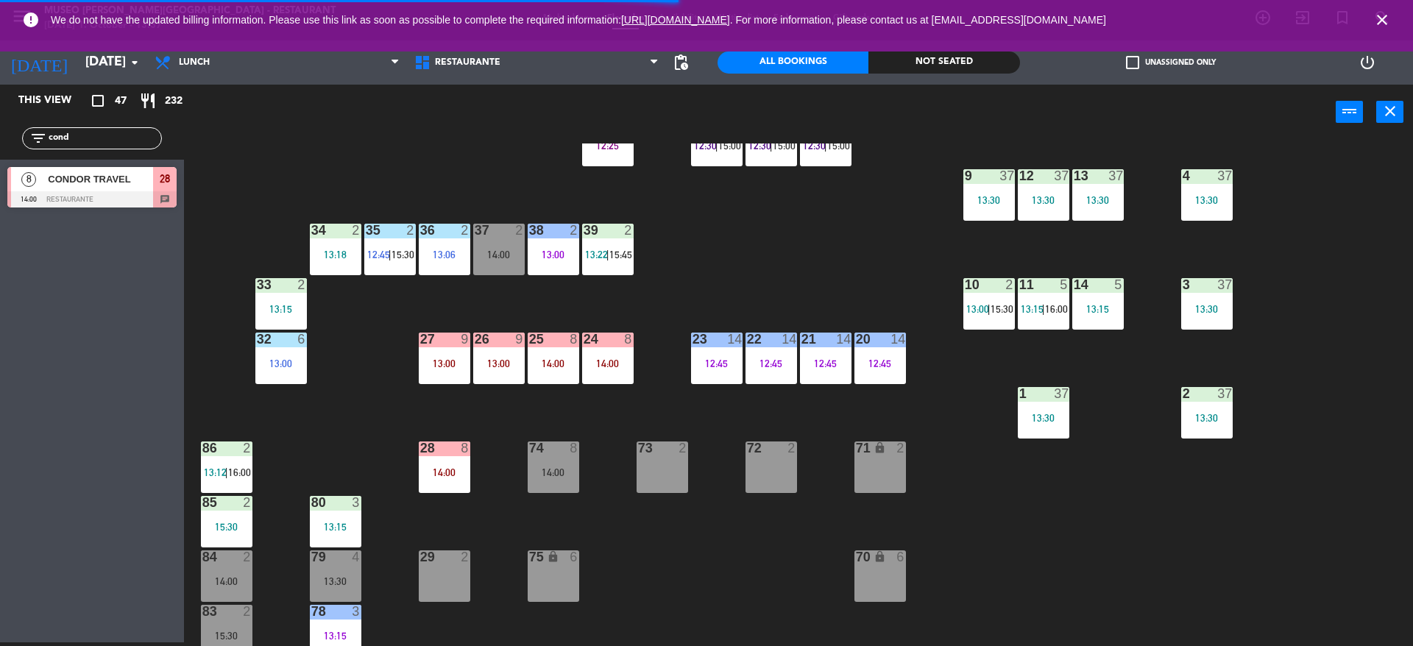
click at [508, 359] on div "13:00" at bounding box center [499, 363] width 52 height 10
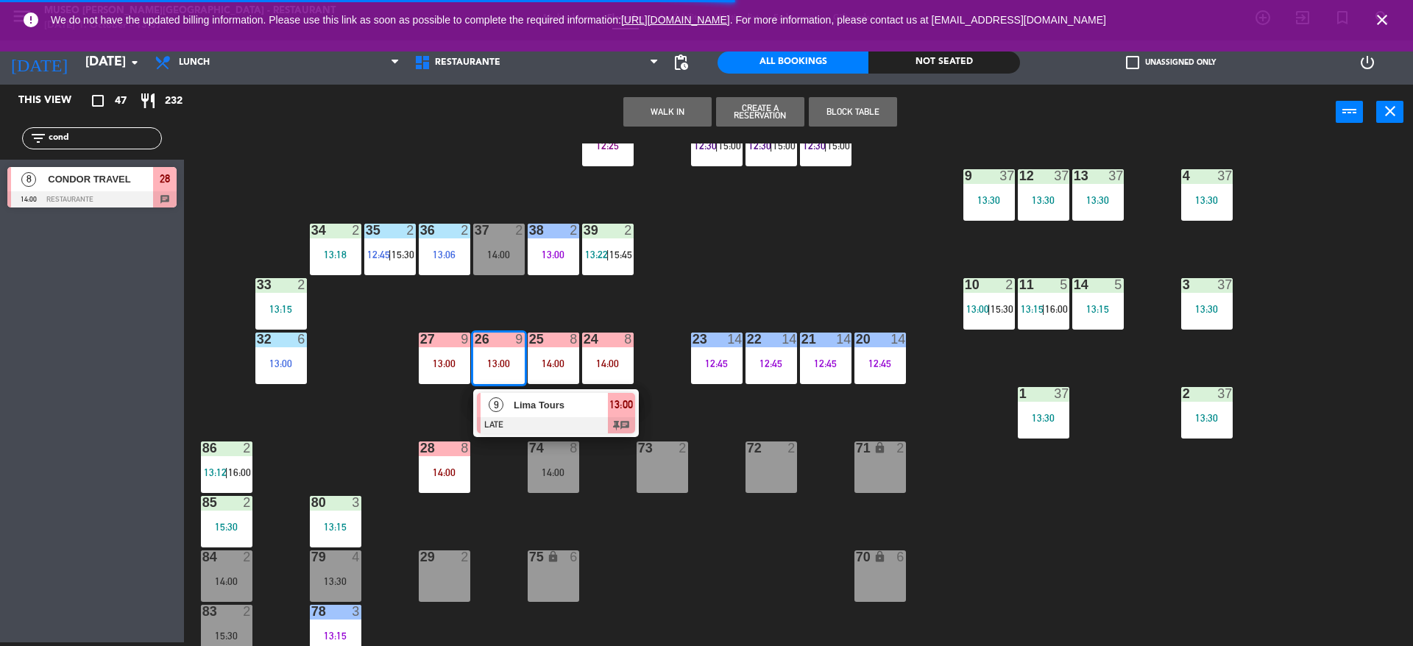
click at [518, 417] on div at bounding box center [556, 425] width 158 height 16
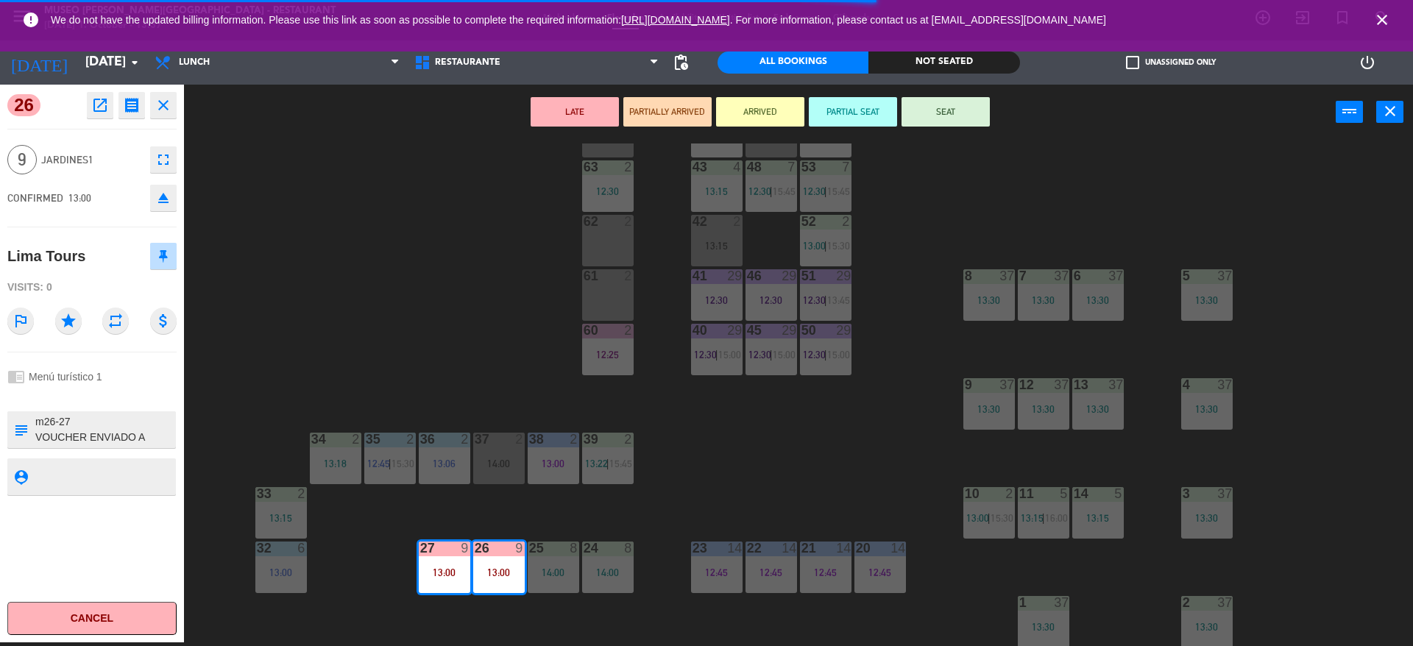
scroll to position [169, 0]
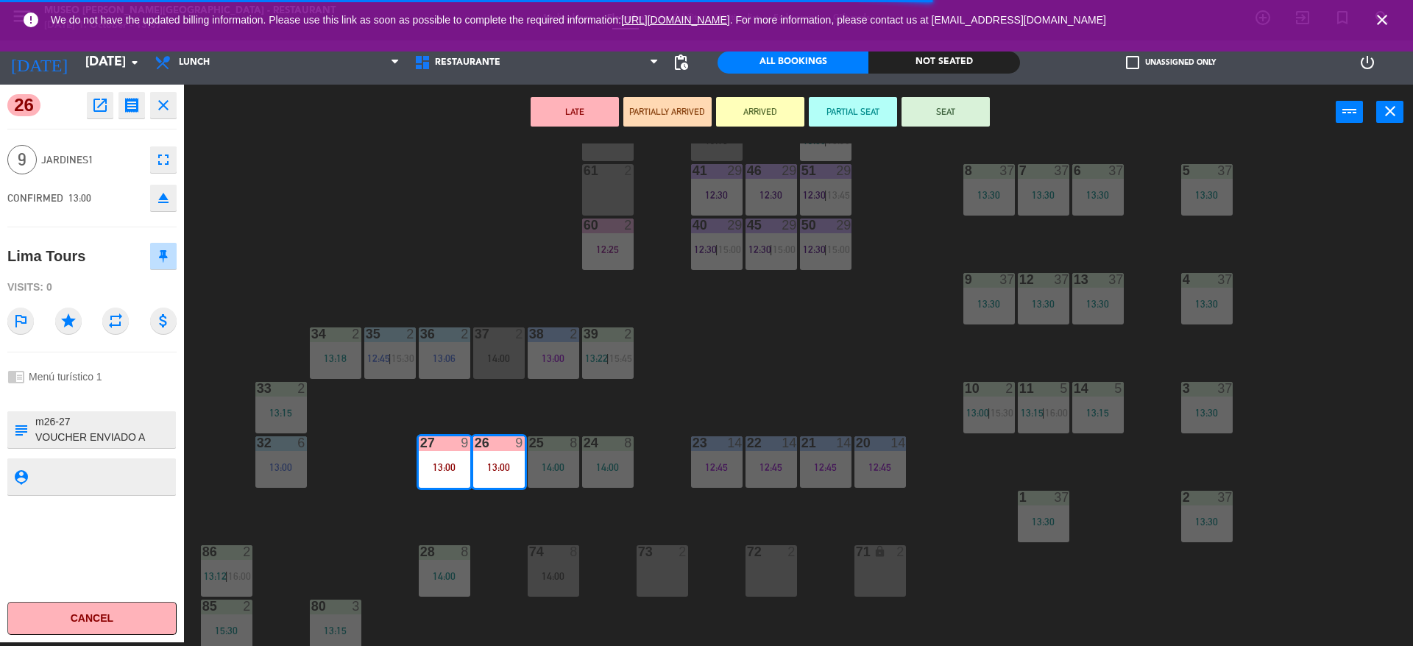
click at [647, 574] on div "73 2" at bounding box center [663, 571] width 52 height 52
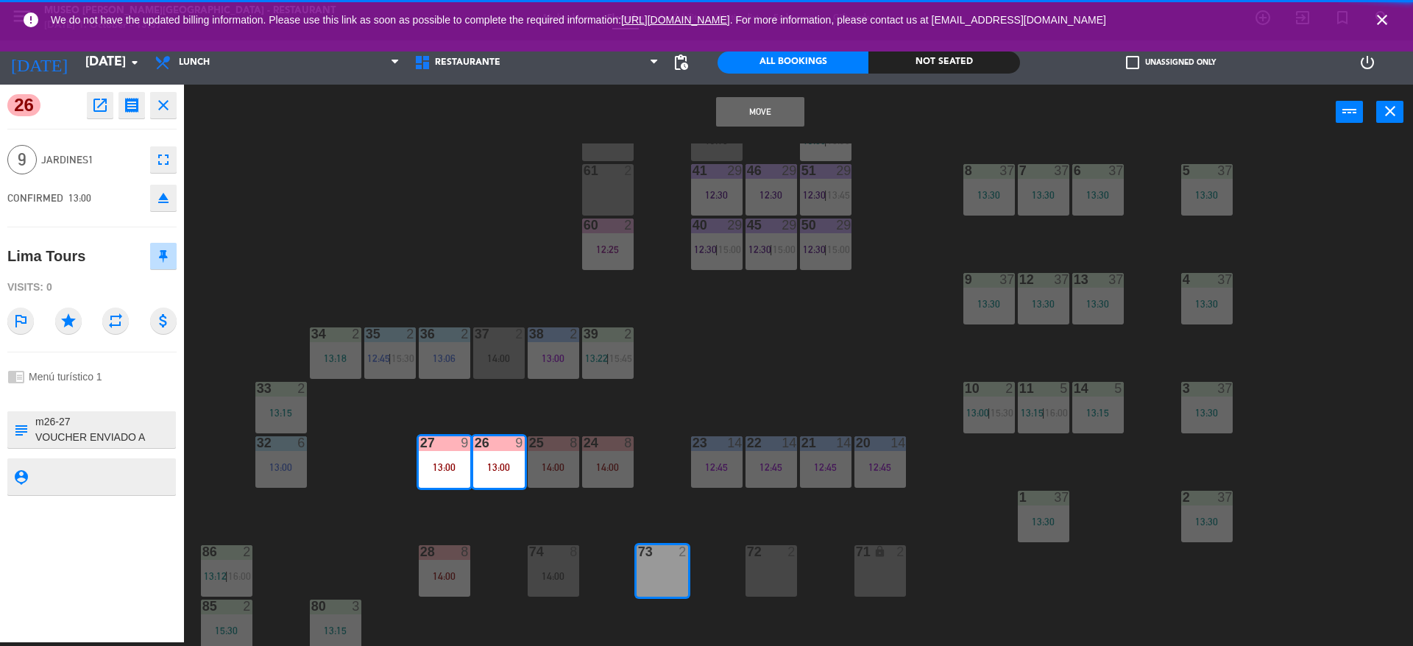
click at [750, 113] on button "Move" at bounding box center [760, 111] width 88 height 29
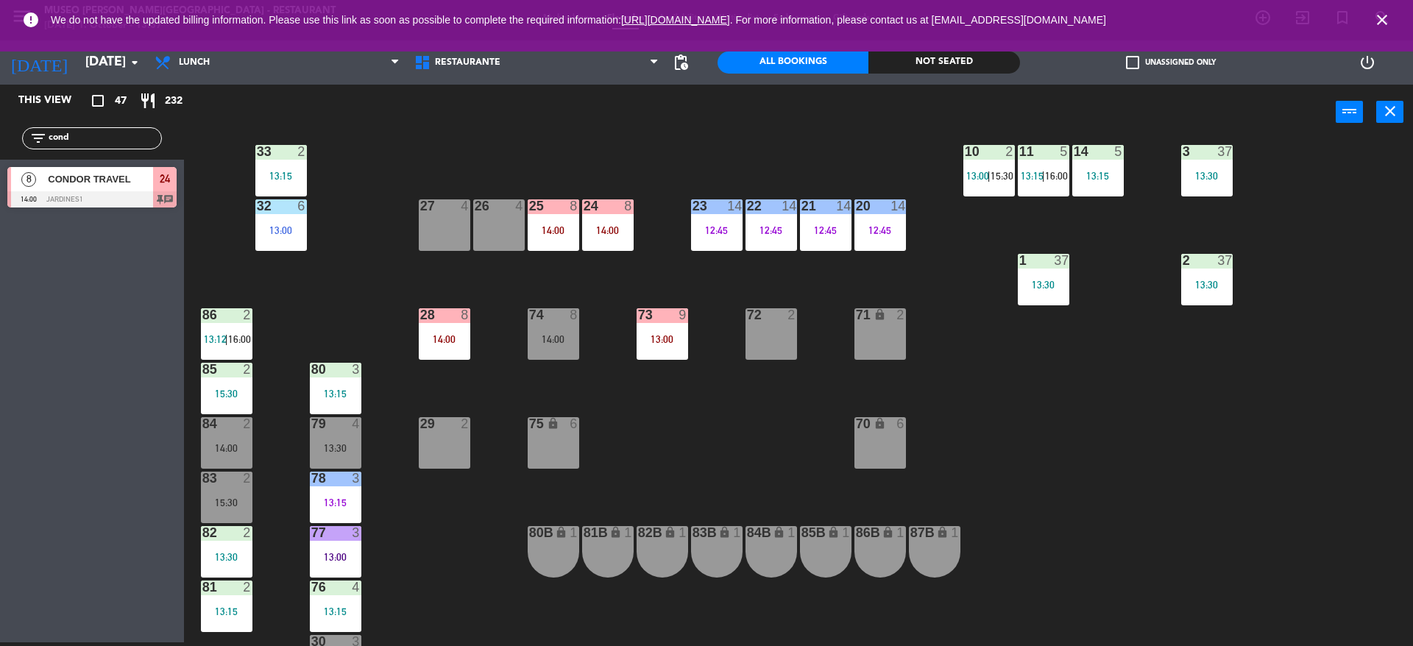
scroll to position [413, 0]
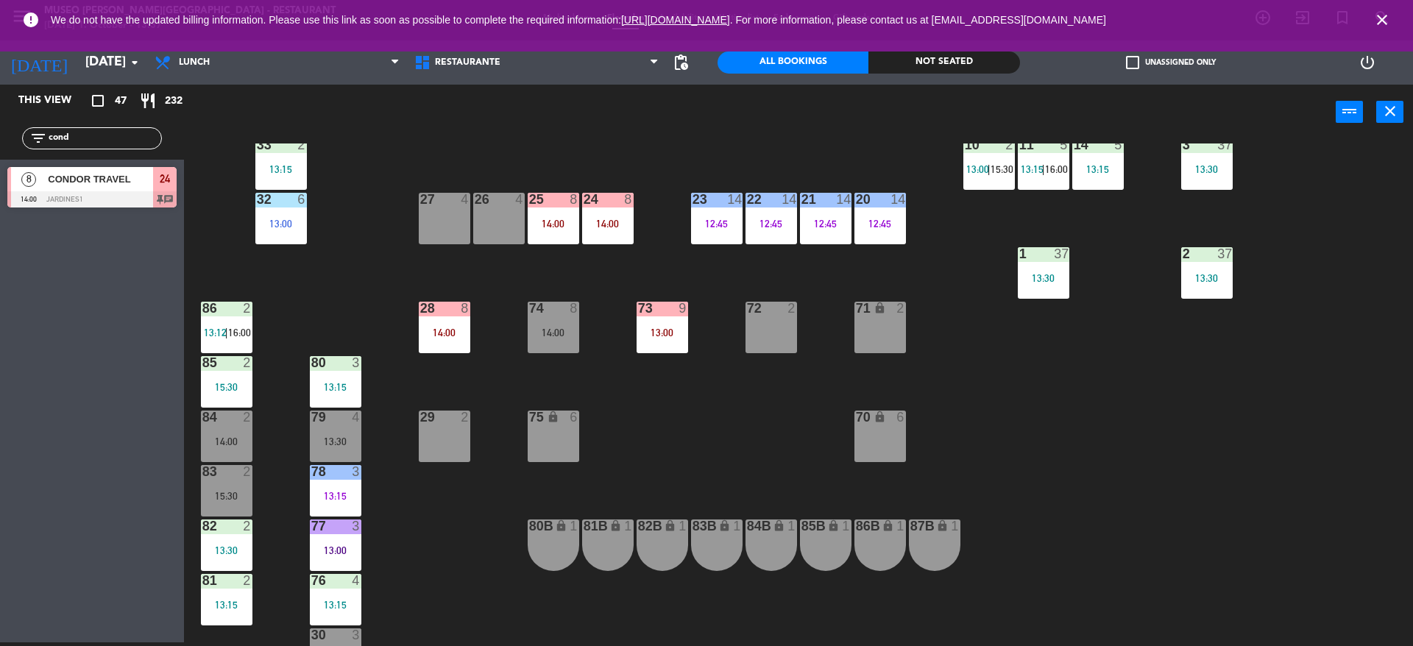
click at [551, 339] on div "74 8 14:00" at bounding box center [554, 328] width 52 height 52
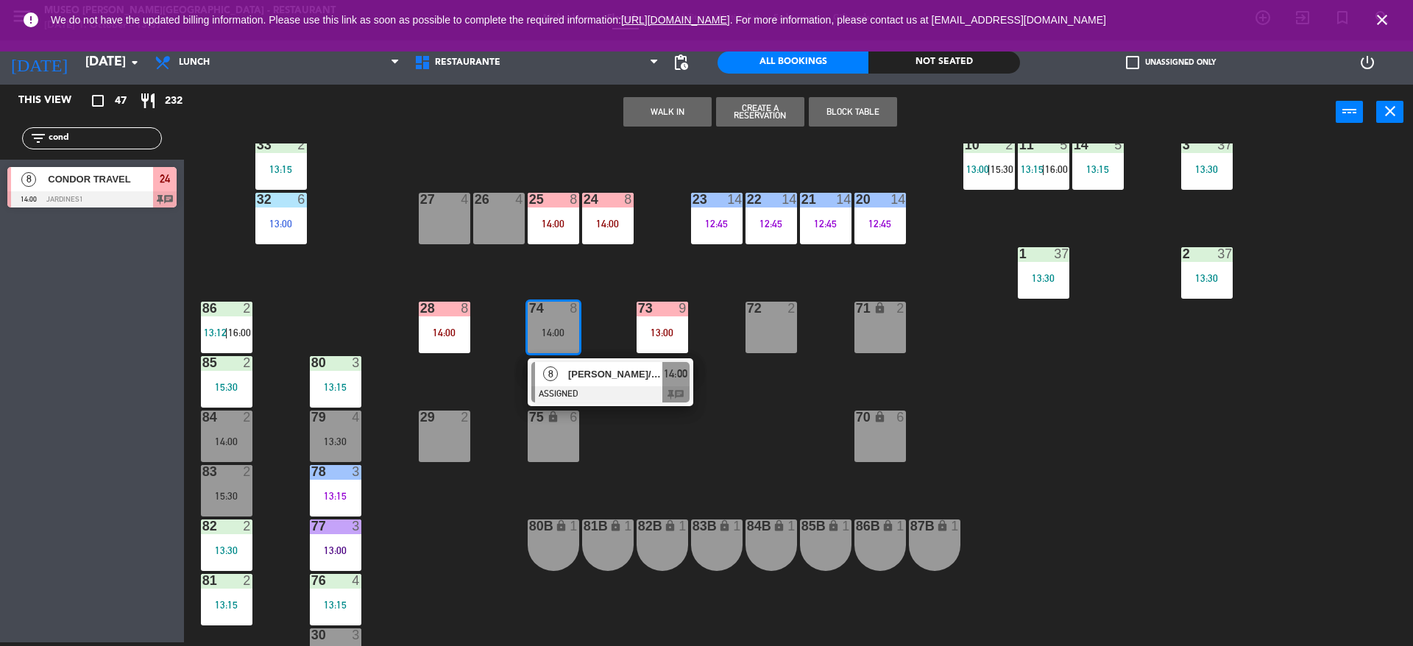
click at [553, 381] on div "8" at bounding box center [551, 374] width 32 height 24
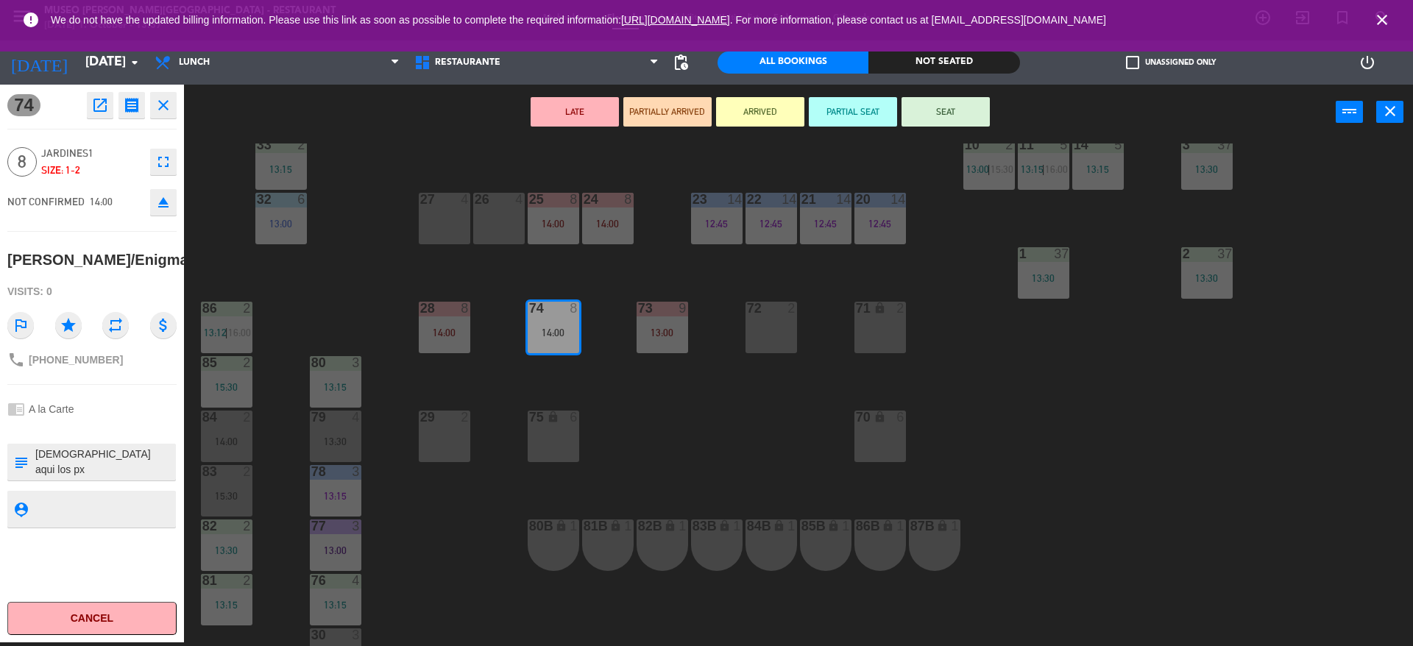
click at [492, 213] on div "26 4" at bounding box center [499, 219] width 52 height 52
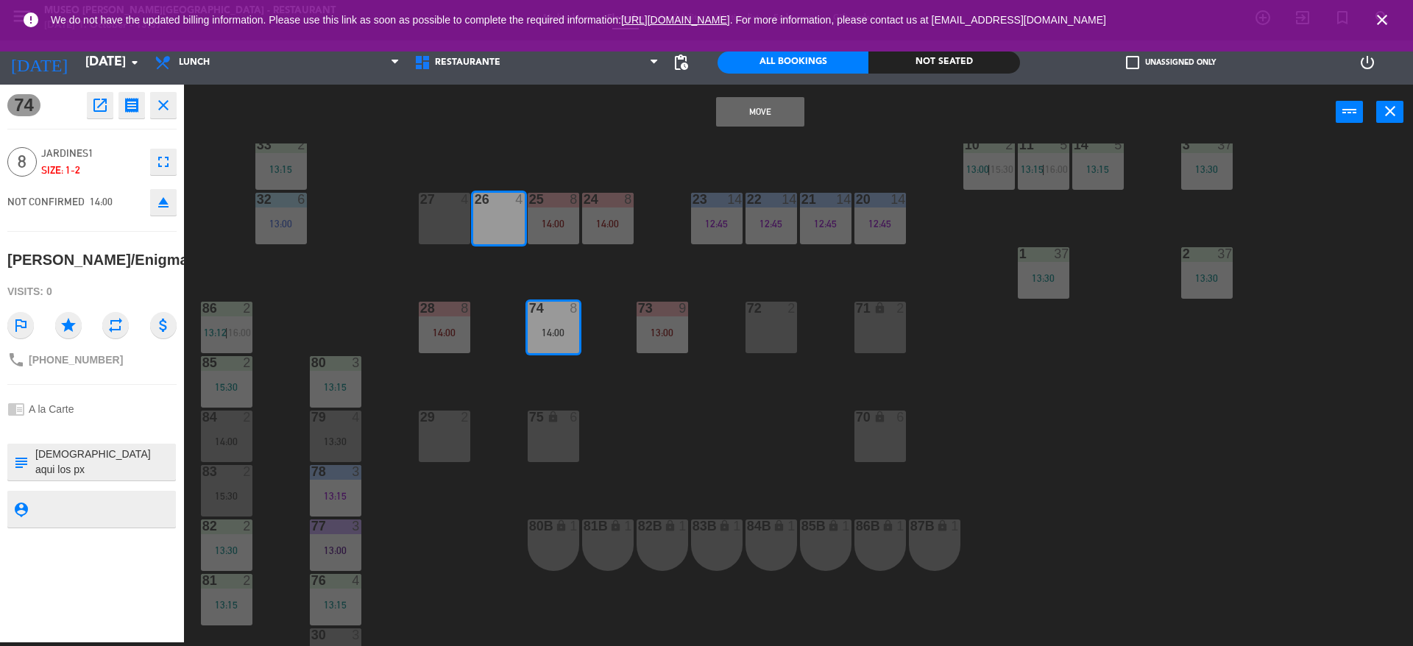
click at [447, 203] on div at bounding box center [444, 199] width 24 height 13
click at [781, 124] on button "Move and Merge" at bounding box center [760, 111] width 88 height 29
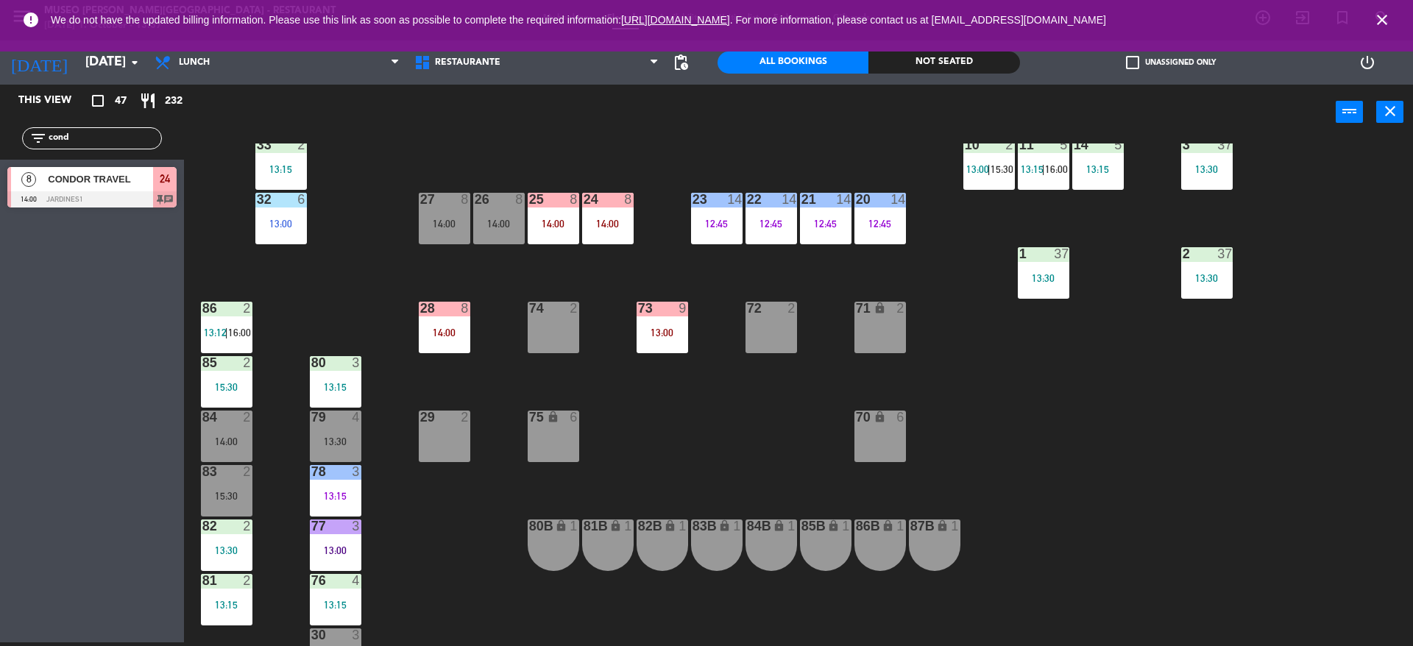
click at [615, 398] on div "44 5 12:30 49 2 54 5 13:15 64 2 13:30 48 7 12:30 | 15:45 53 7 12:30 | 15:45 63 …" at bounding box center [805, 395] width 1215 height 503
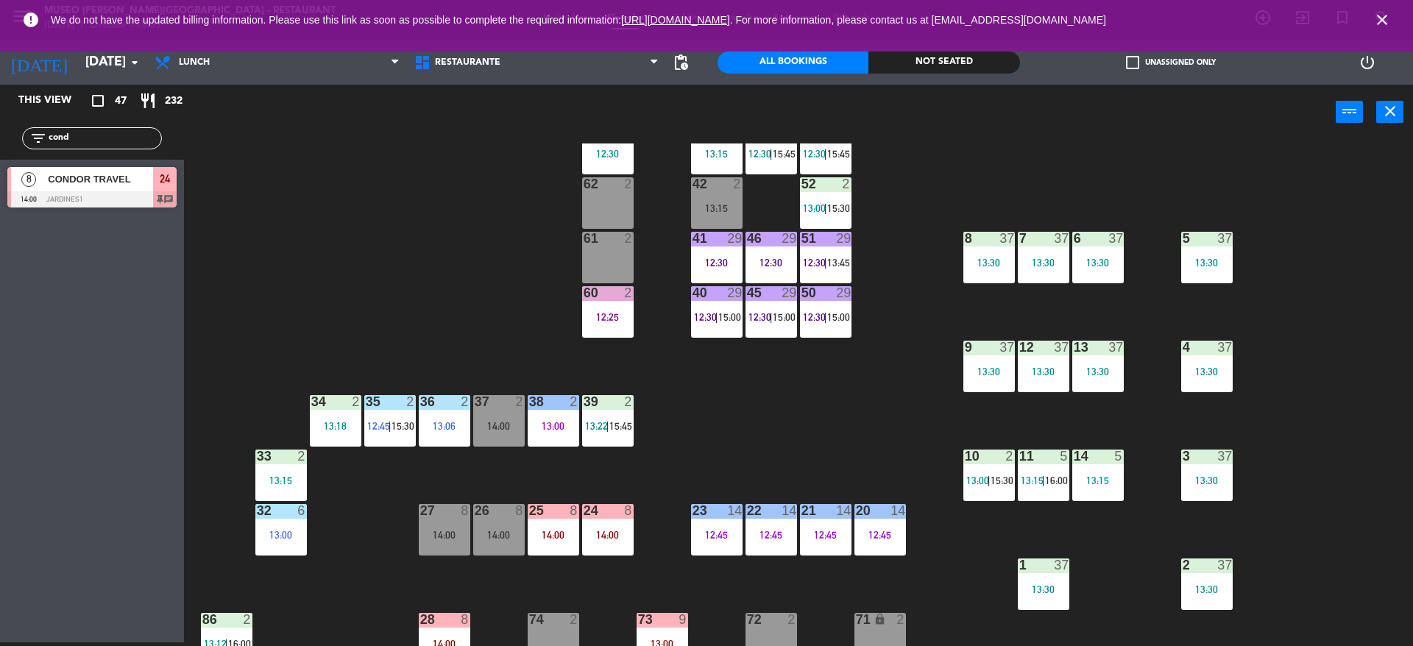
scroll to position [101, 0]
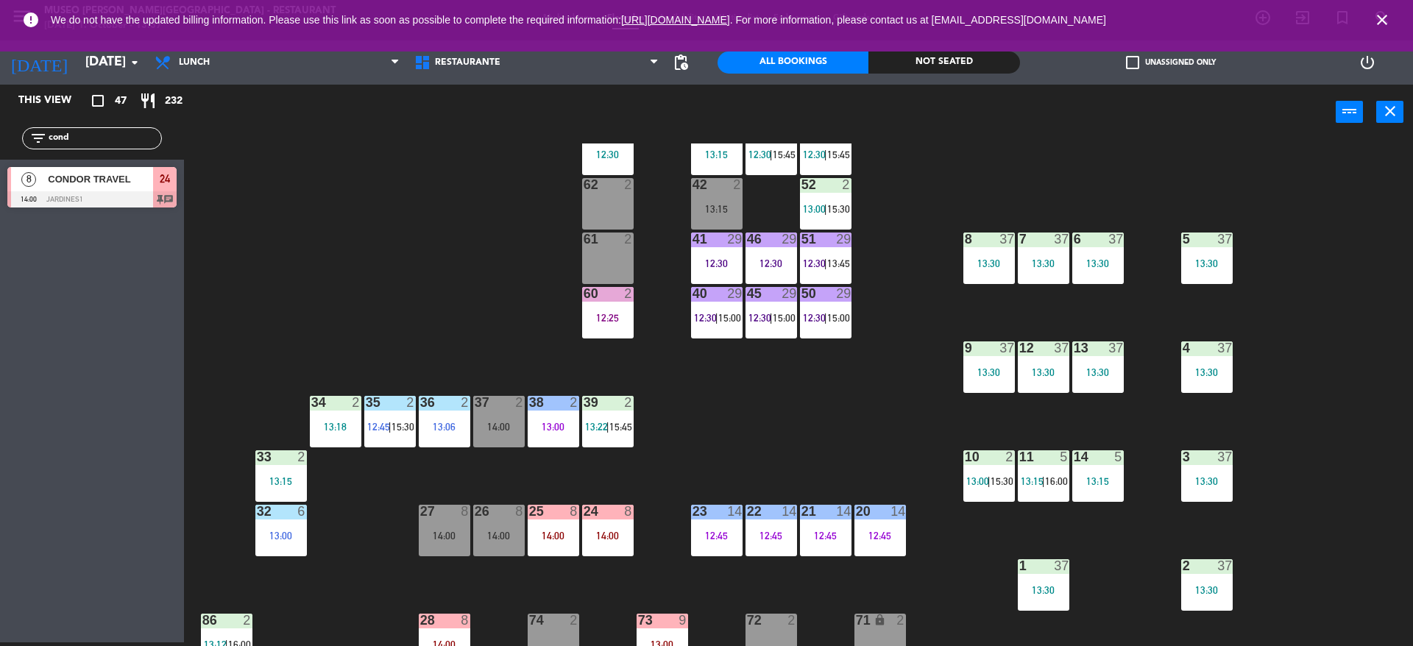
click at [746, 417] on div "44 5 12:30 49 2 54 5 13:15 64 2 13:30 48 7 12:30 | 15:45 53 7 12:30 | 15:45 63 …" at bounding box center [805, 395] width 1215 height 503
click at [745, 446] on div "44 5 12:30 49 2 54 5 13:15 64 2 13:30 48 7 12:30 | 15:45 53 7 12:30 | 15:45 63 …" at bounding box center [805, 395] width 1215 height 503
click at [836, 265] on span "13:45" at bounding box center [838, 264] width 23 height 12
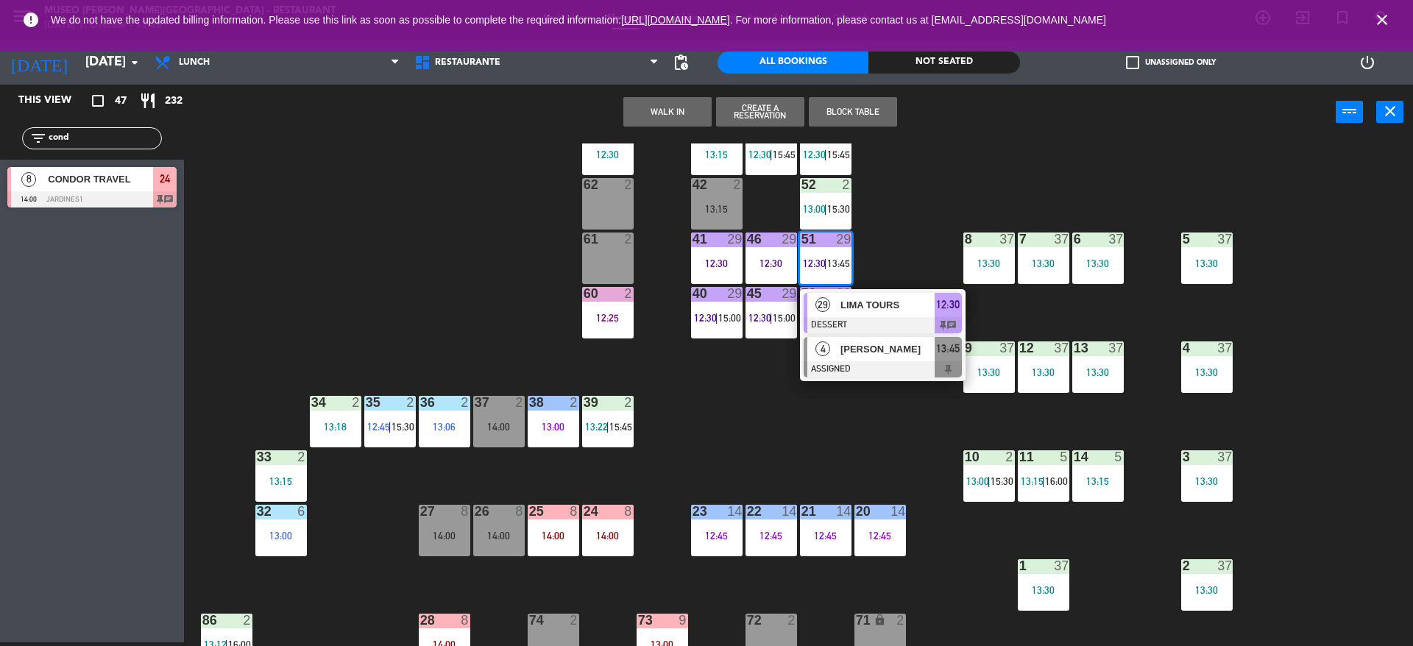
click at [850, 363] on div at bounding box center [883, 369] width 158 height 16
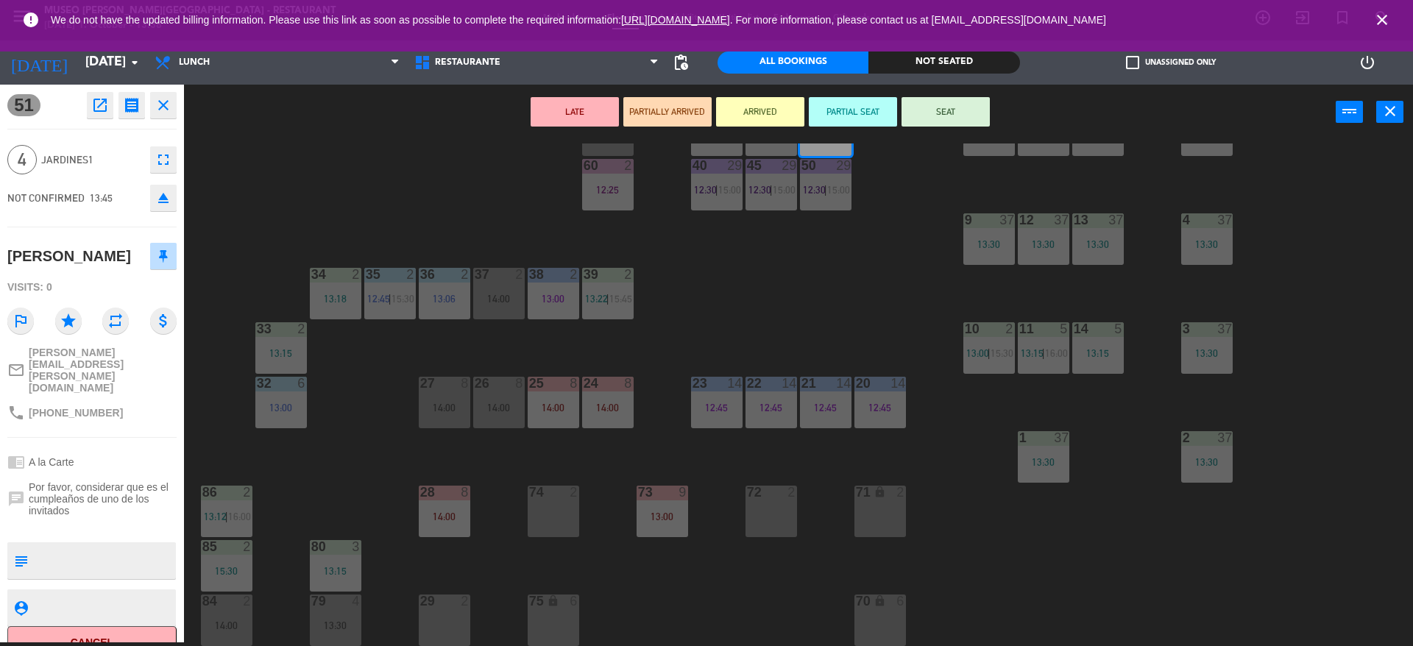
scroll to position [230, 0]
click at [548, 509] on div "74 2" at bounding box center [554, 511] width 52 height 52
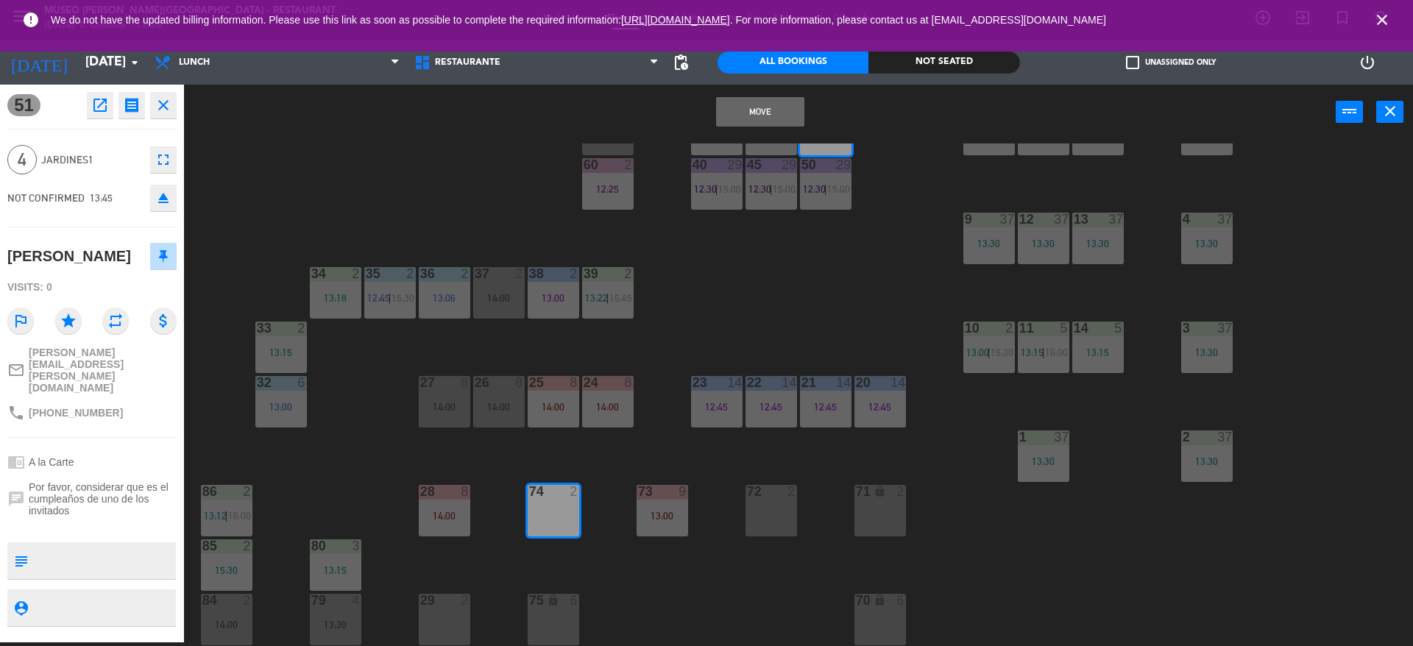
click at [772, 103] on button "Move" at bounding box center [760, 111] width 88 height 29
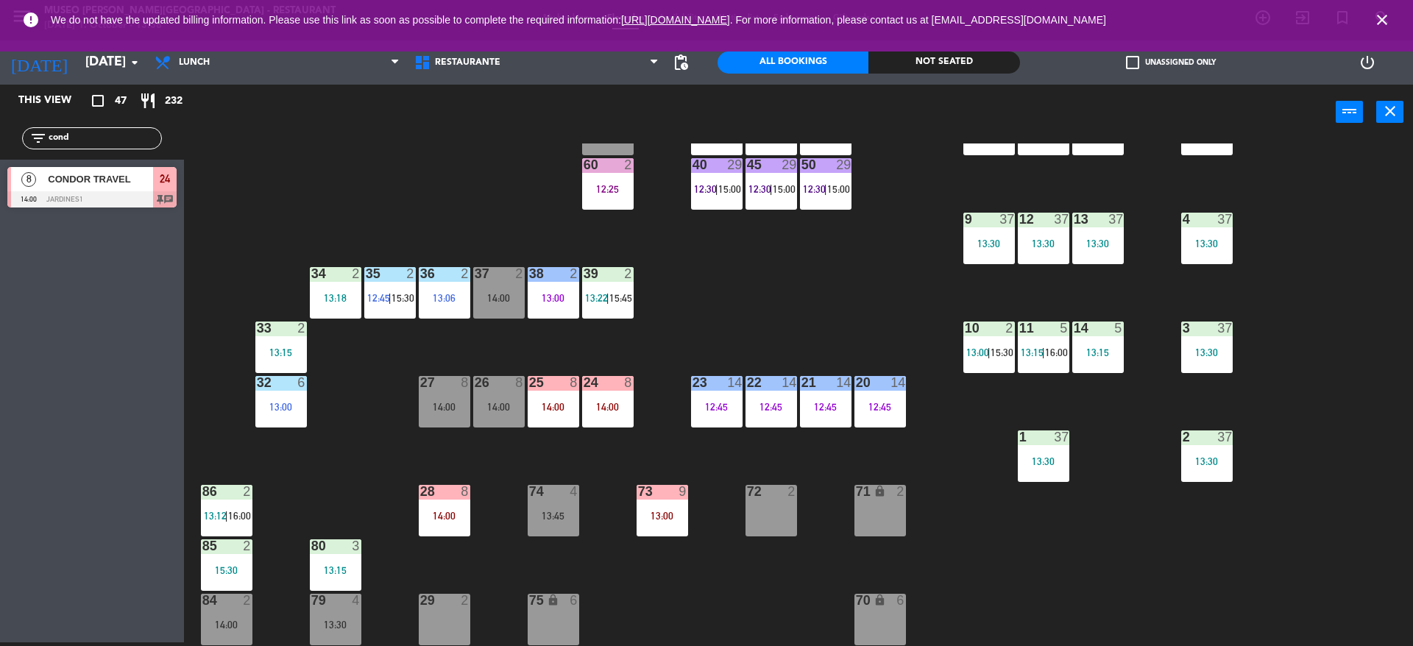
click at [650, 526] on div "73 9 13:00" at bounding box center [663, 511] width 52 height 52
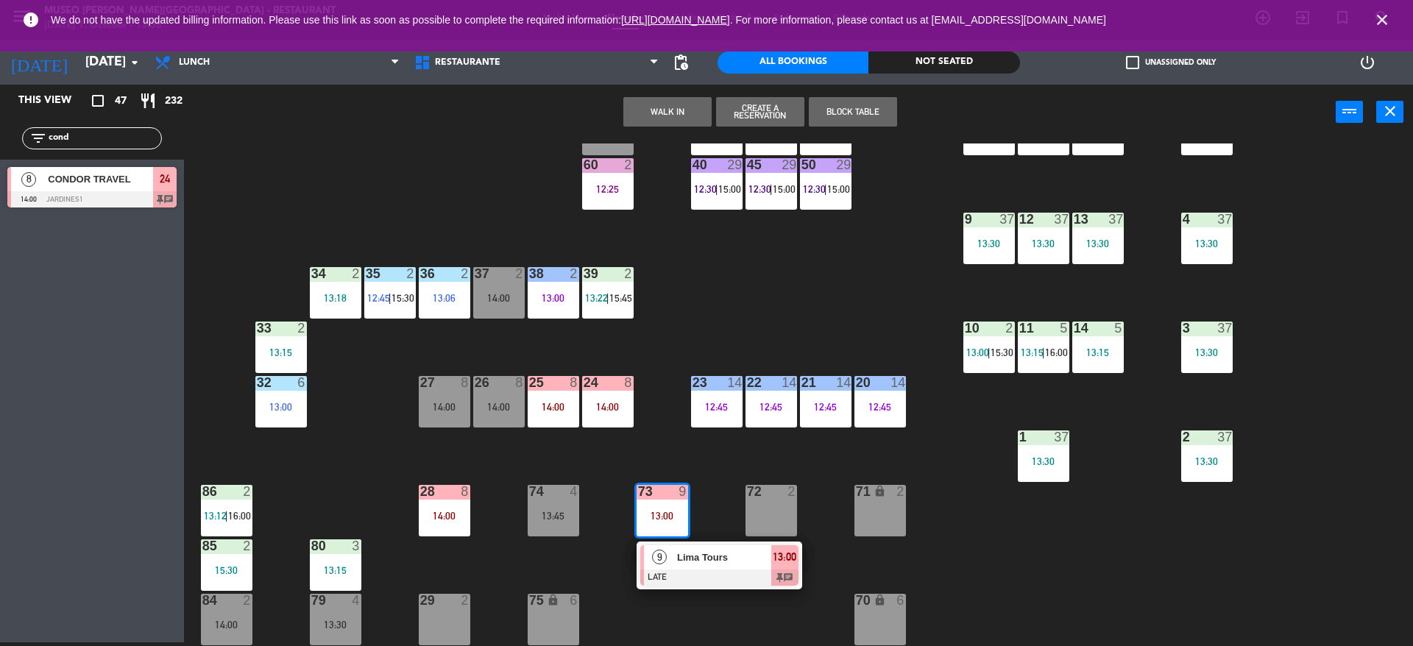
click at [691, 570] on div at bounding box center [719, 578] width 158 height 16
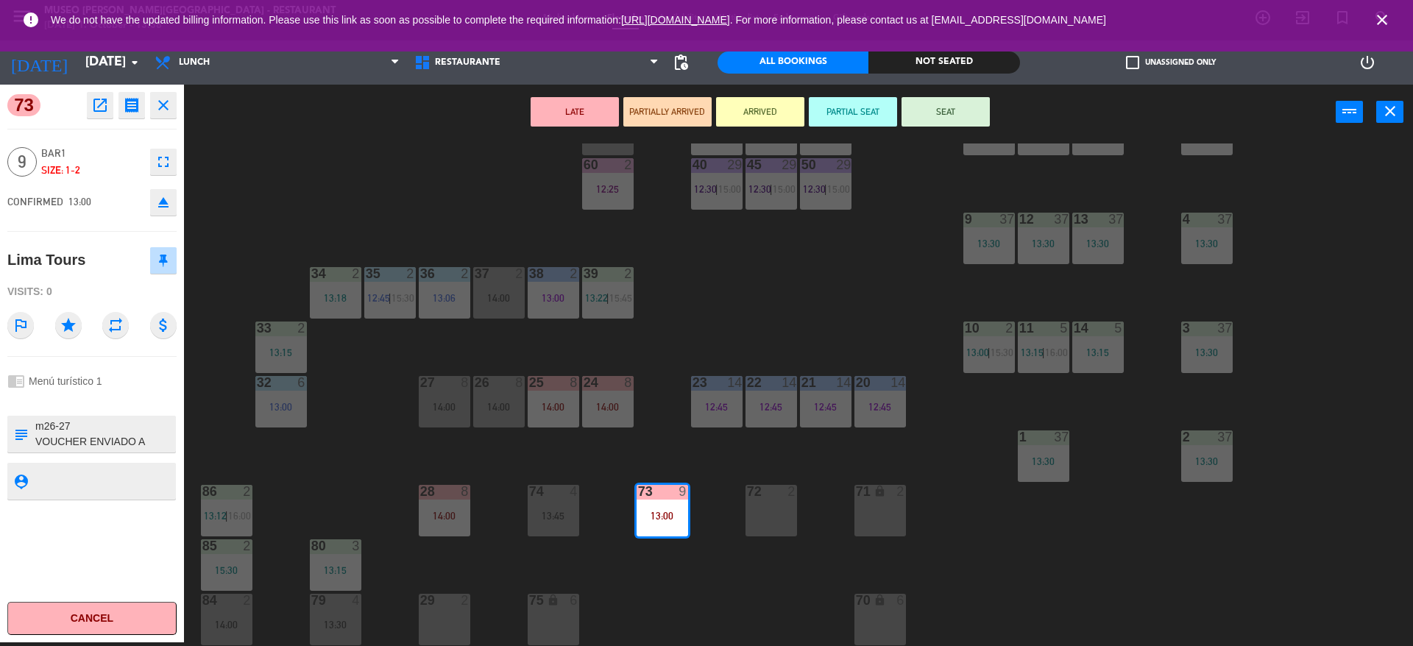
scroll to position [10, 0]
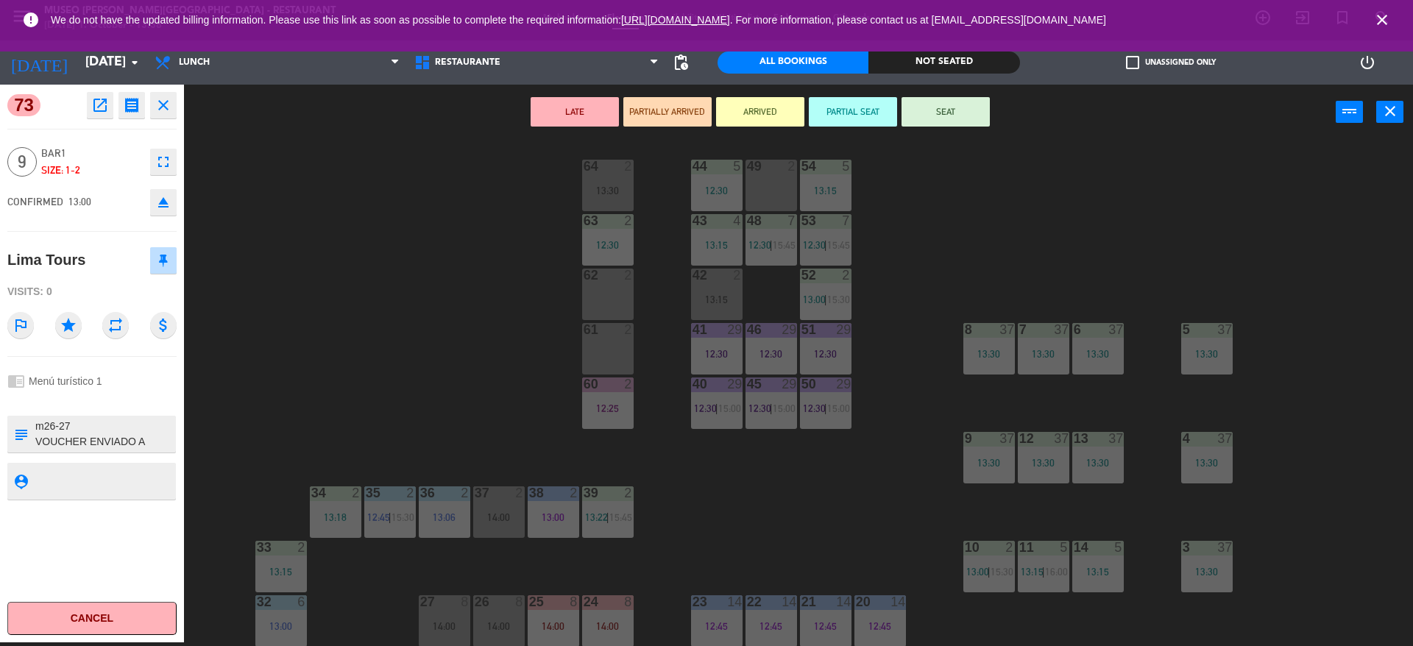
click at [825, 349] on div "12:30" at bounding box center [826, 354] width 52 height 10
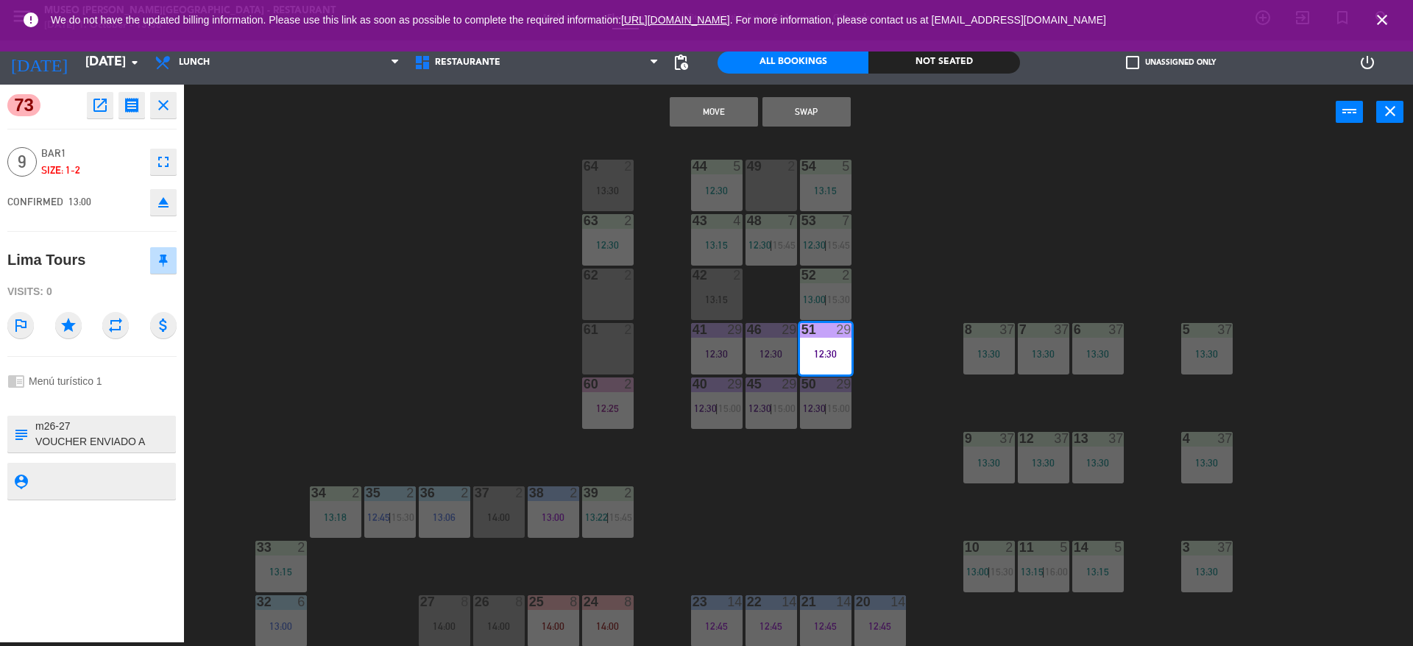
click at [769, 339] on div "46 29 12:30" at bounding box center [772, 349] width 52 height 52
click at [721, 117] on button "Move and Merge" at bounding box center [714, 111] width 88 height 29
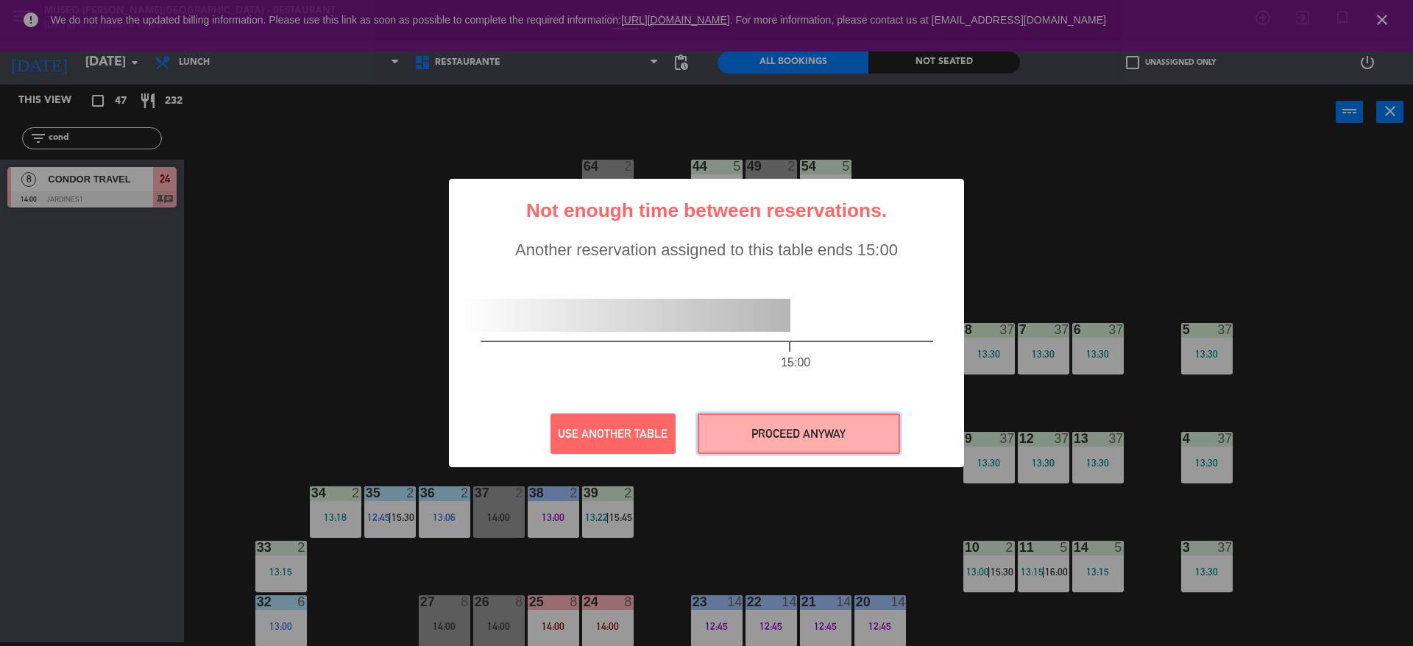
click at [785, 443] on button "PROCEED ANYWAY" at bounding box center [799, 434] width 202 height 40
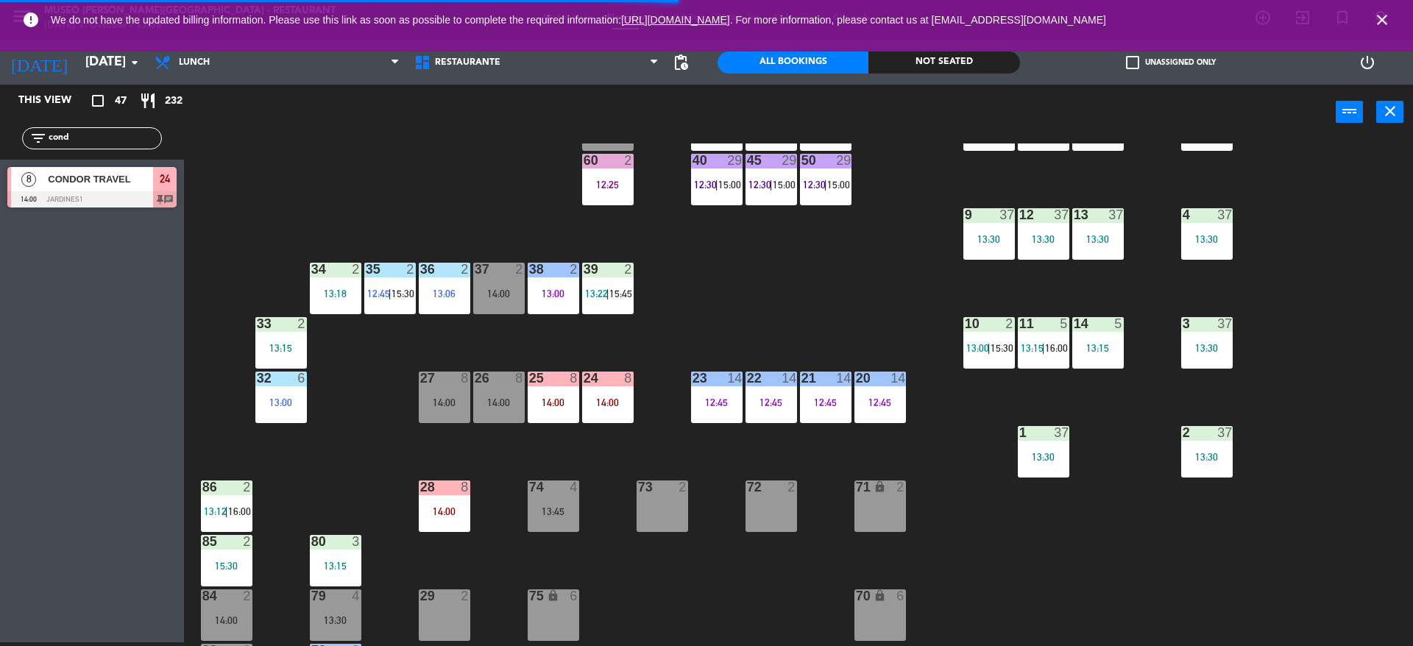
scroll to position [238, 0]
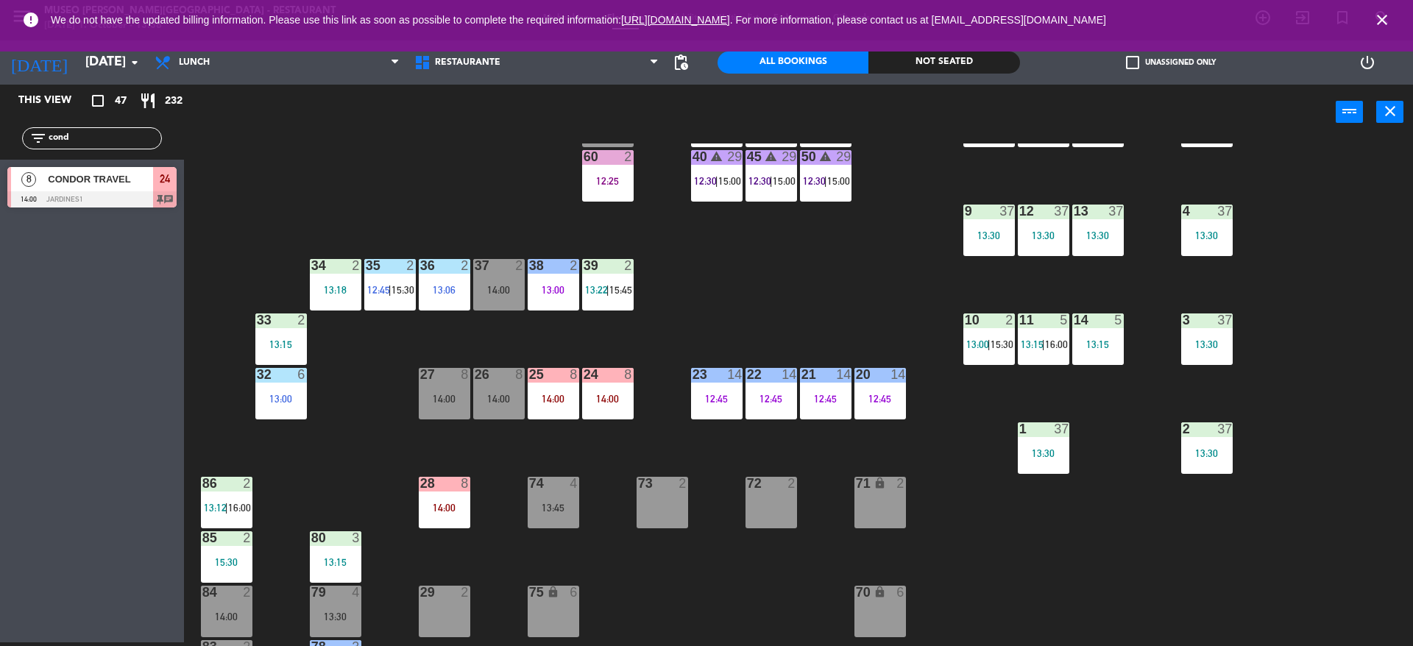
click at [711, 311] on div "44 5 12:30 49 2 54 5 13:15 64 2 13:30 48 7 12:30 | 15:45 53 7 12:30 | 15:45 63 …" at bounding box center [805, 395] width 1215 height 503
drag, startPoint x: 128, startPoint y: 136, endPoint x: 0, endPoint y: 120, distance: 129.1
click at [0, 120] on div "filter_list cond" at bounding box center [92, 138] width 184 height 43
type input "[PERSON_NAME]"
click at [109, 194] on div at bounding box center [91, 199] width 169 height 16
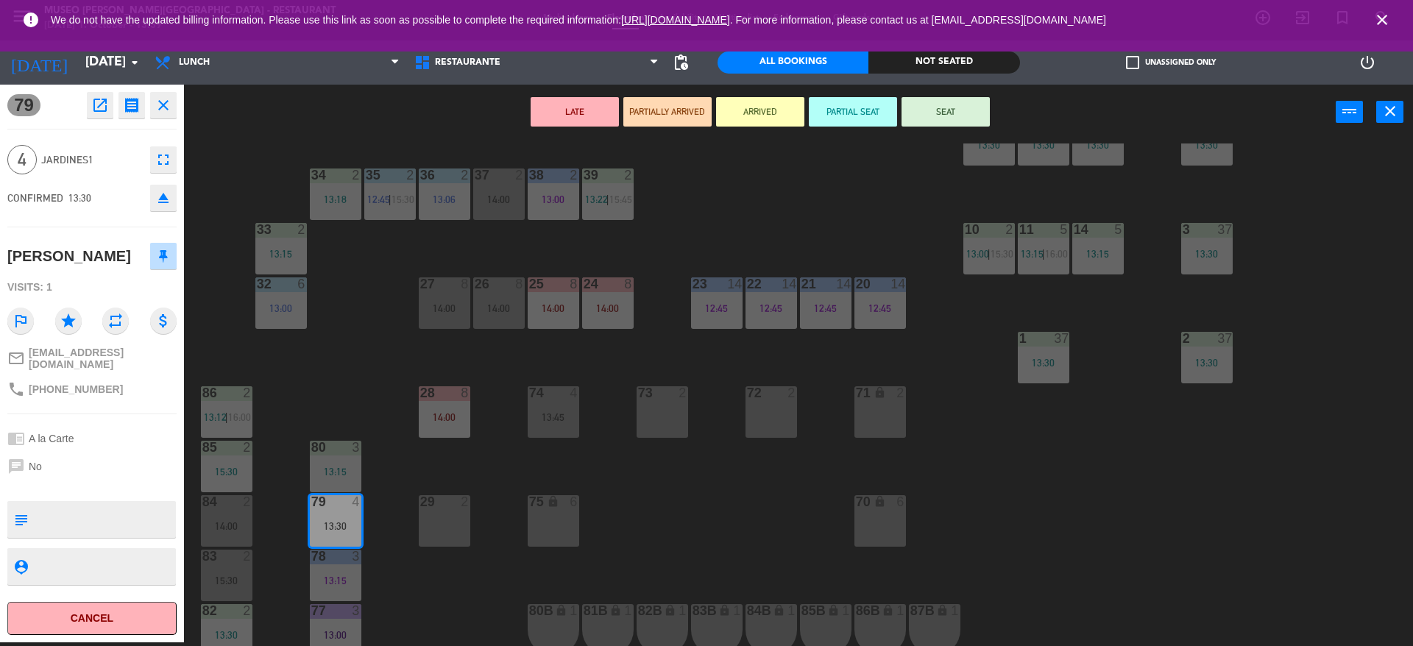
scroll to position [333, 0]
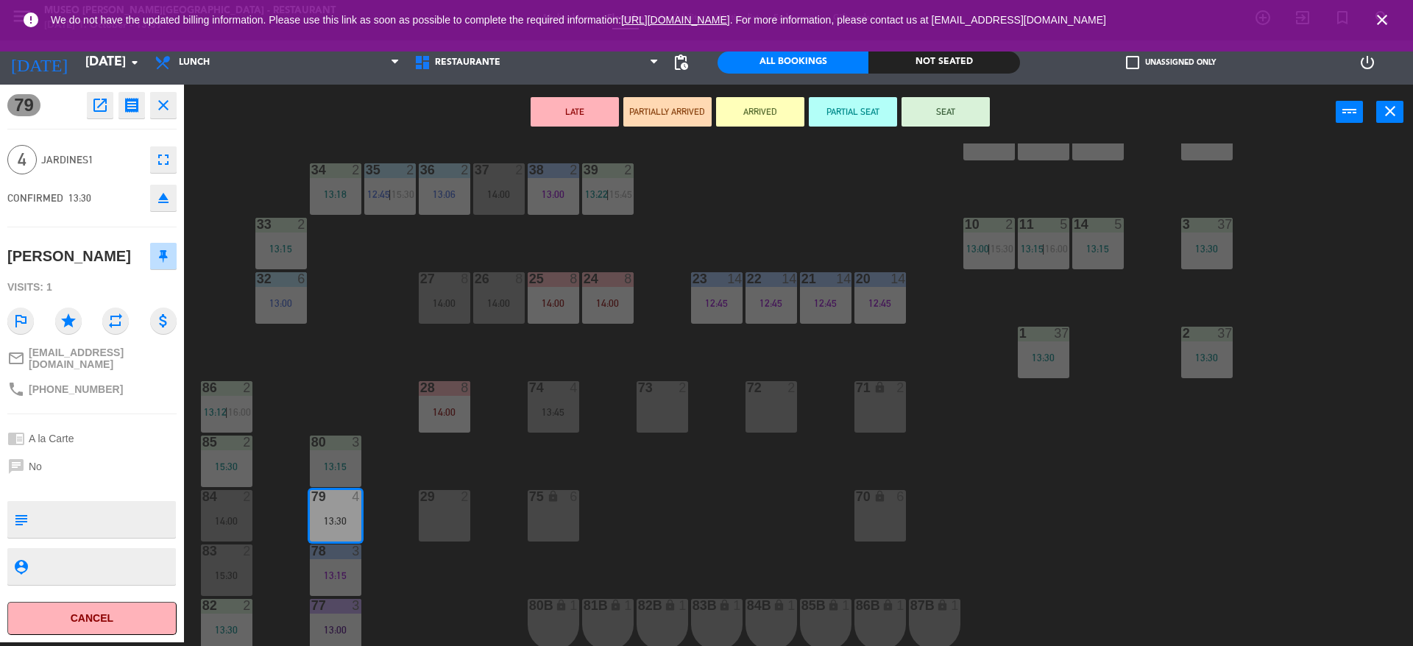
click at [144, 524] on textarea at bounding box center [104, 519] width 141 height 31
type textarea "m79 cumpleaños en mesa"
click at [106, 154] on span "Jardines1" at bounding box center [92, 160] width 102 height 17
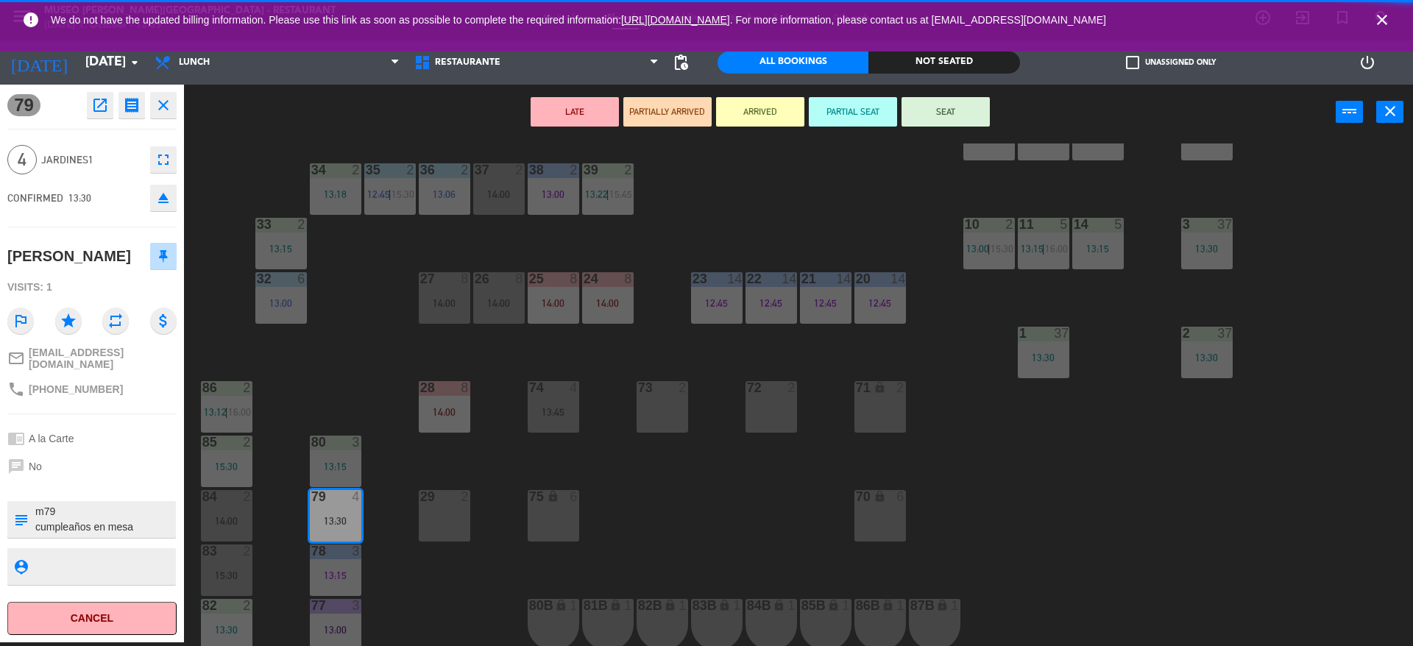
click at [700, 105] on button "PARTIALLY ARRIVED" at bounding box center [667, 111] width 88 height 29
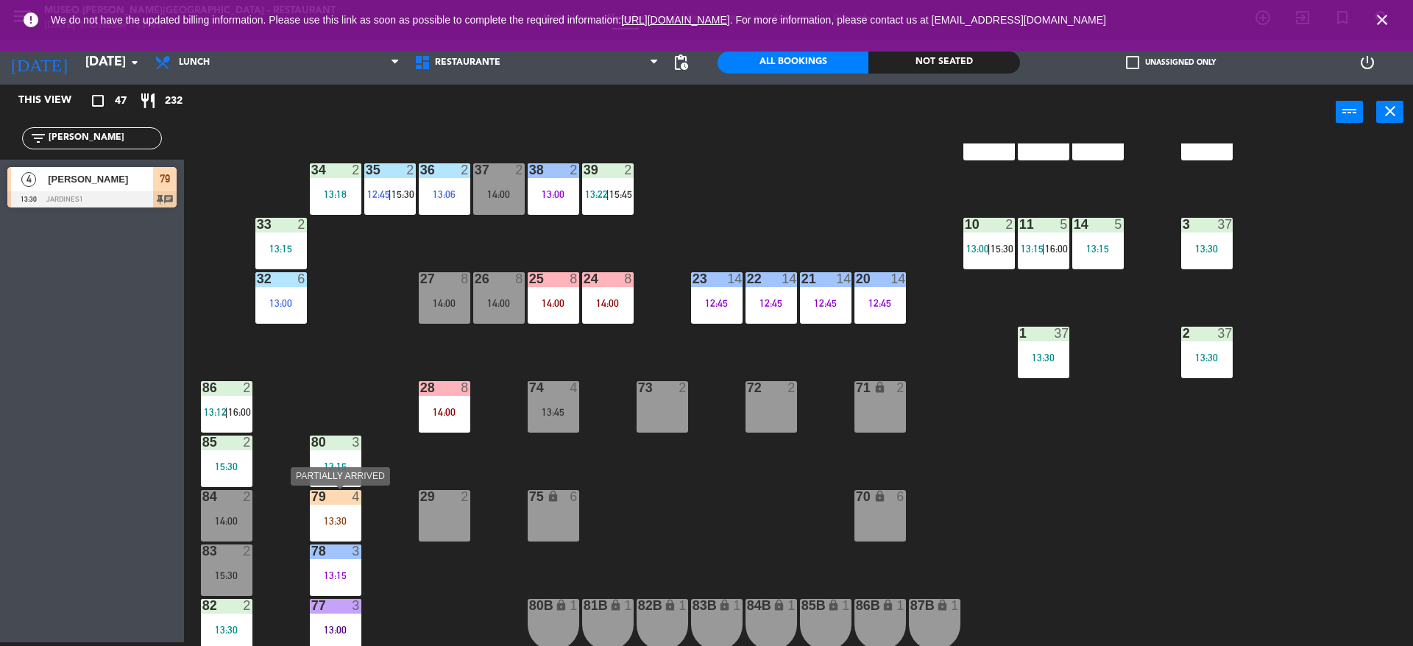
click at [354, 522] on div "13:30" at bounding box center [336, 521] width 52 height 10
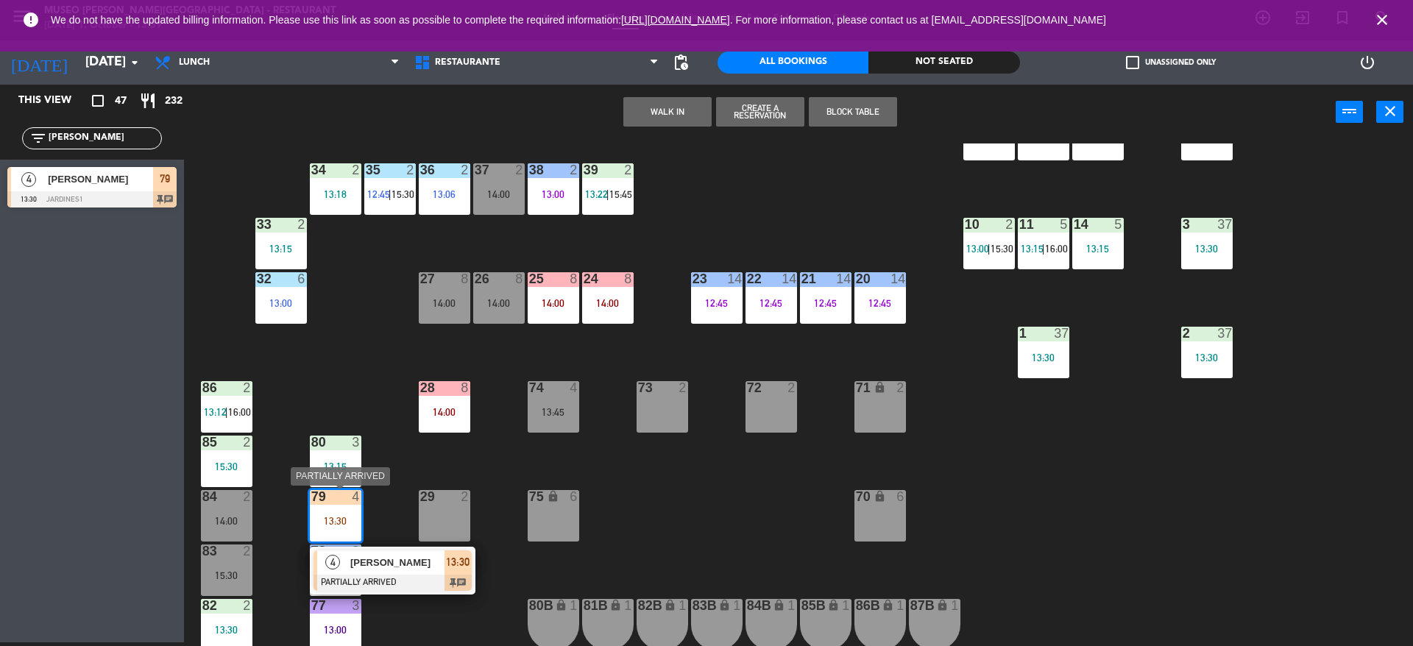
click at [371, 556] on span "[PERSON_NAME]" at bounding box center [397, 562] width 94 height 15
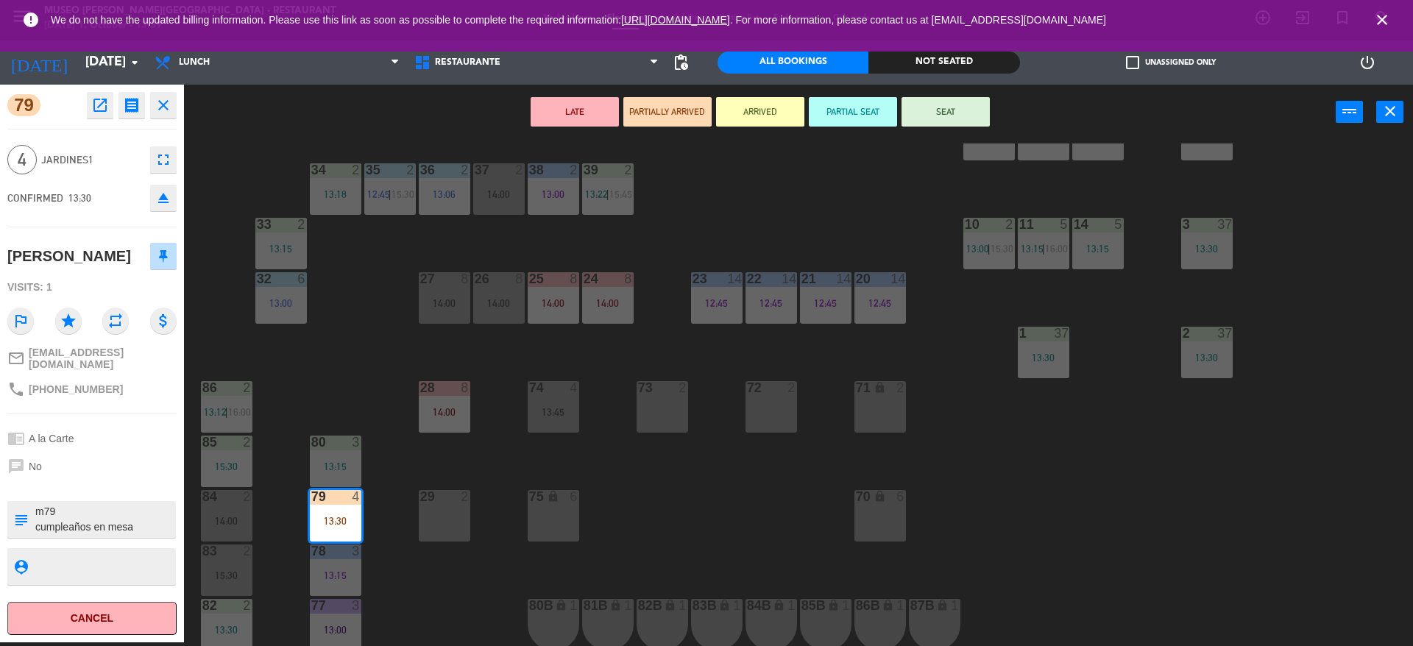
click at [113, 529] on textarea at bounding box center [104, 519] width 141 height 31
click at [344, 400] on div "44 5 12:30 49 2 54 5 13:15 64 2 13:30 48 7 12:30 | 15:45 53 7 12:30 | 15:45 63 …" at bounding box center [805, 395] width 1215 height 503
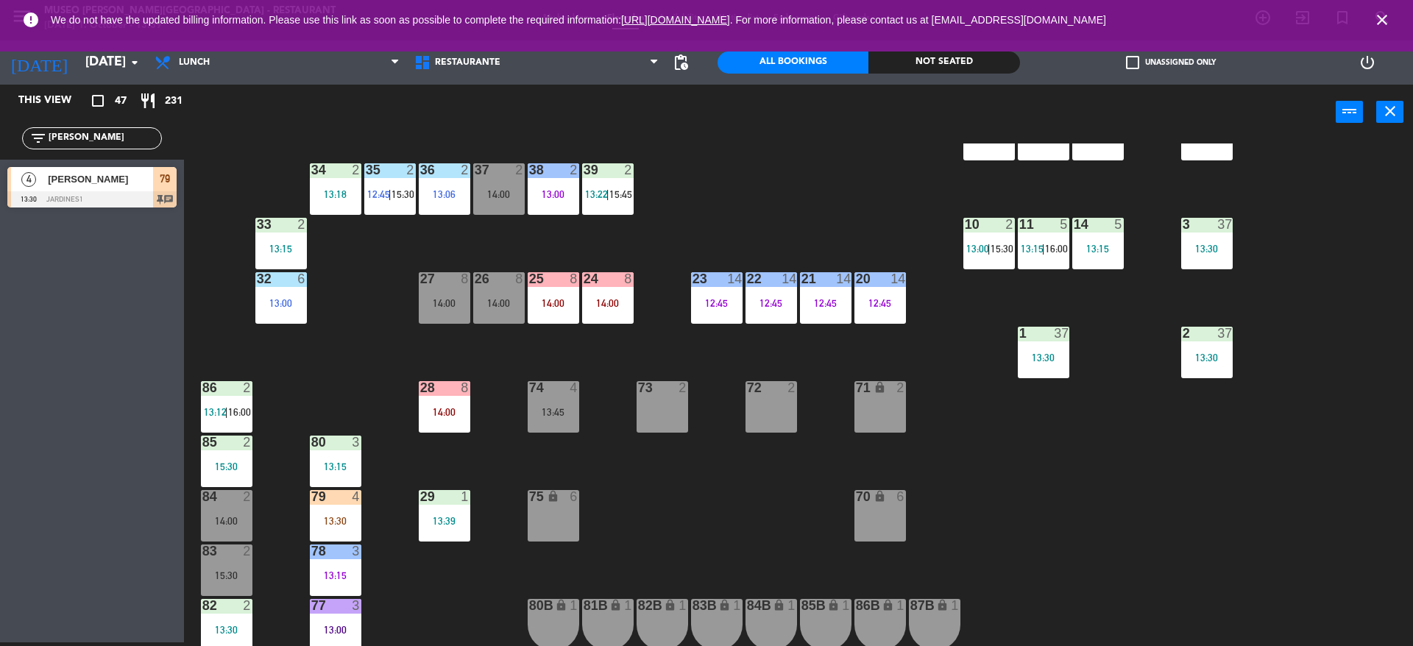
click at [326, 584] on div "78 3 13:15" at bounding box center [336, 571] width 52 height 52
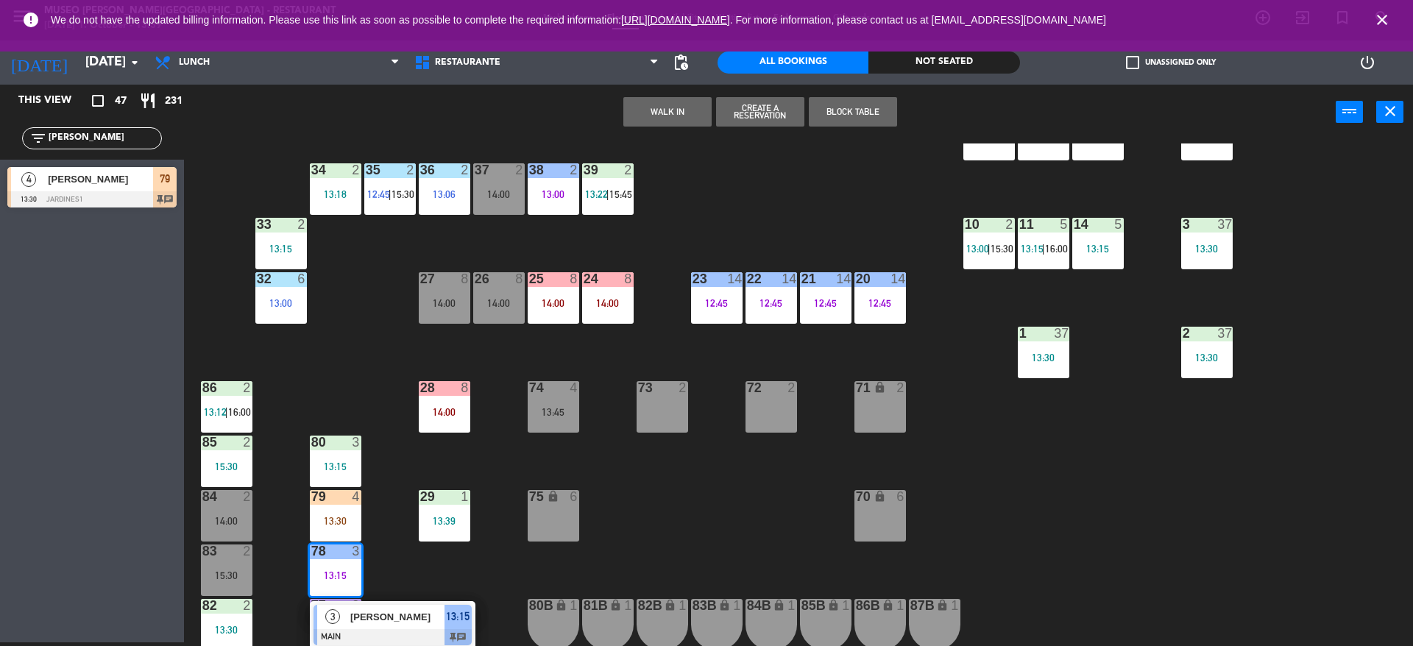
click at [375, 567] on div "44 5 12:30 49 2 54 5 13:15 64 2 13:30 48 7 12:30 | 15:45 53 7 12:30 | 15:45 63 …" at bounding box center [805, 395] width 1215 height 503
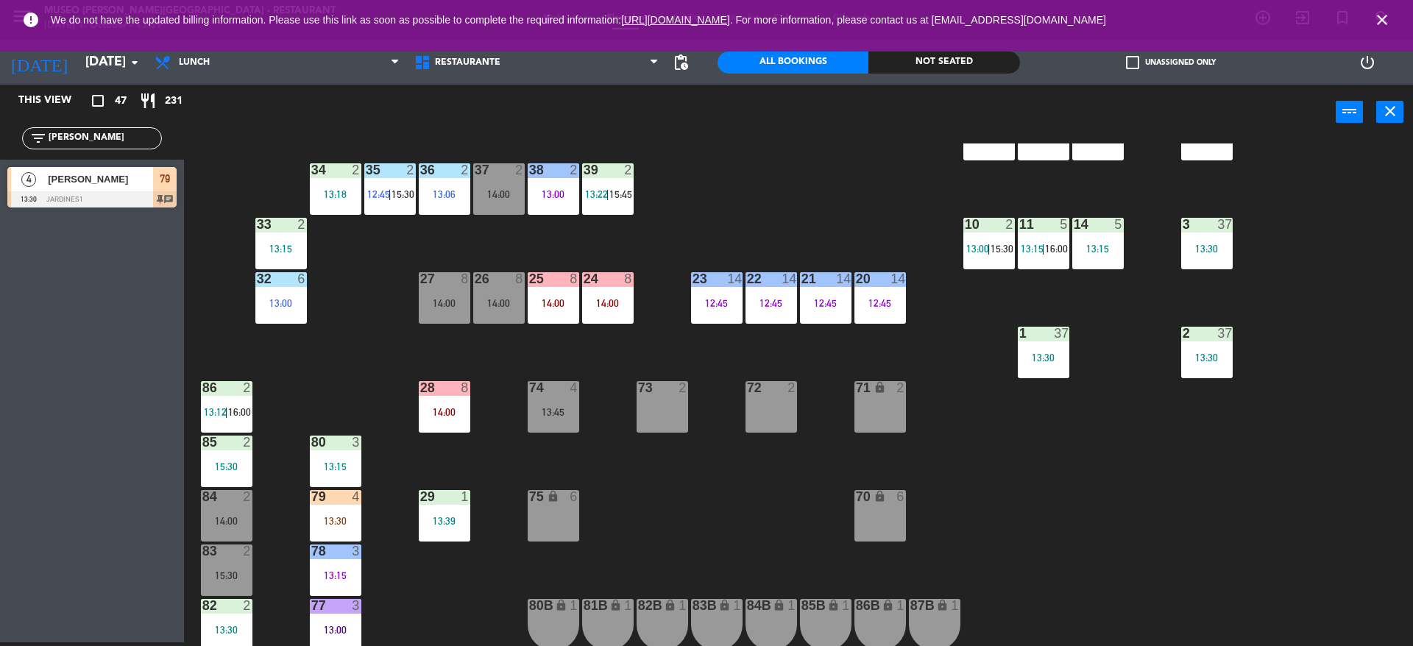
click at [339, 525] on div "13:30" at bounding box center [336, 521] width 52 height 10
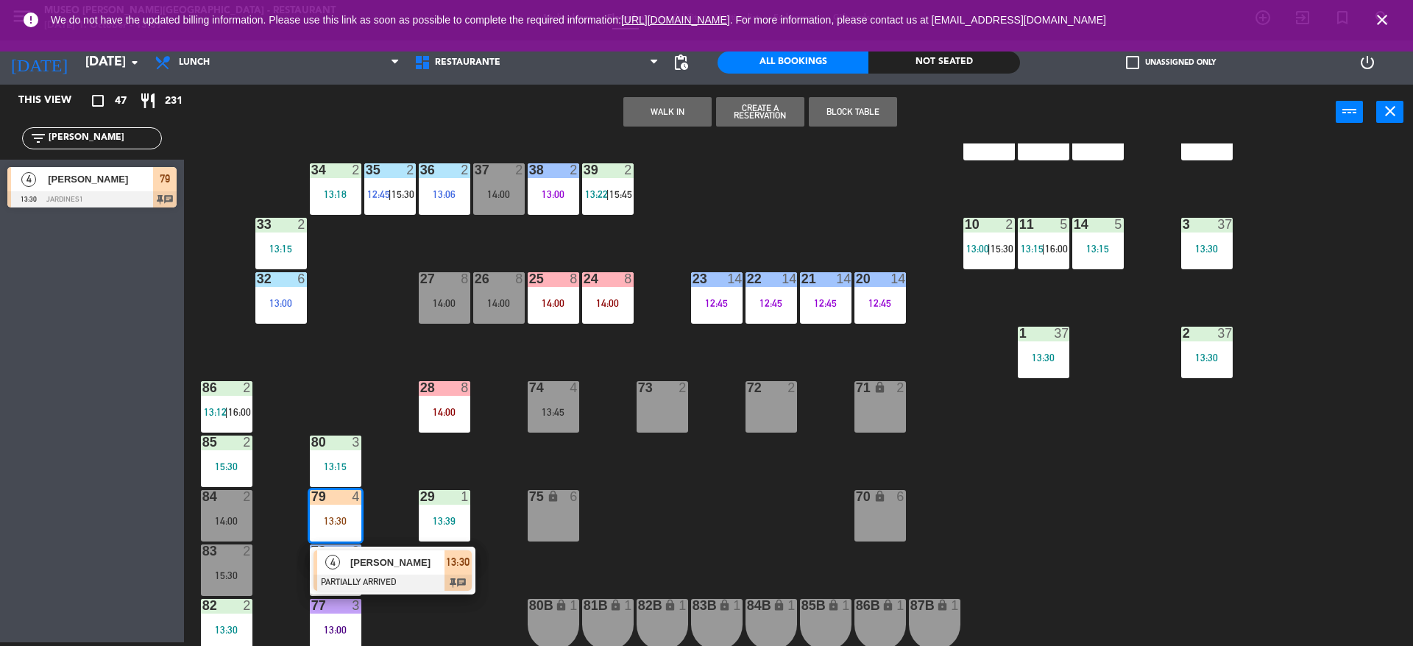
click at [375, 567] on div "4 [PERSON_NAME] PARTIALLY ARRIVED 13:30 chat" at bounding box center [393, 571] width 188 height 48
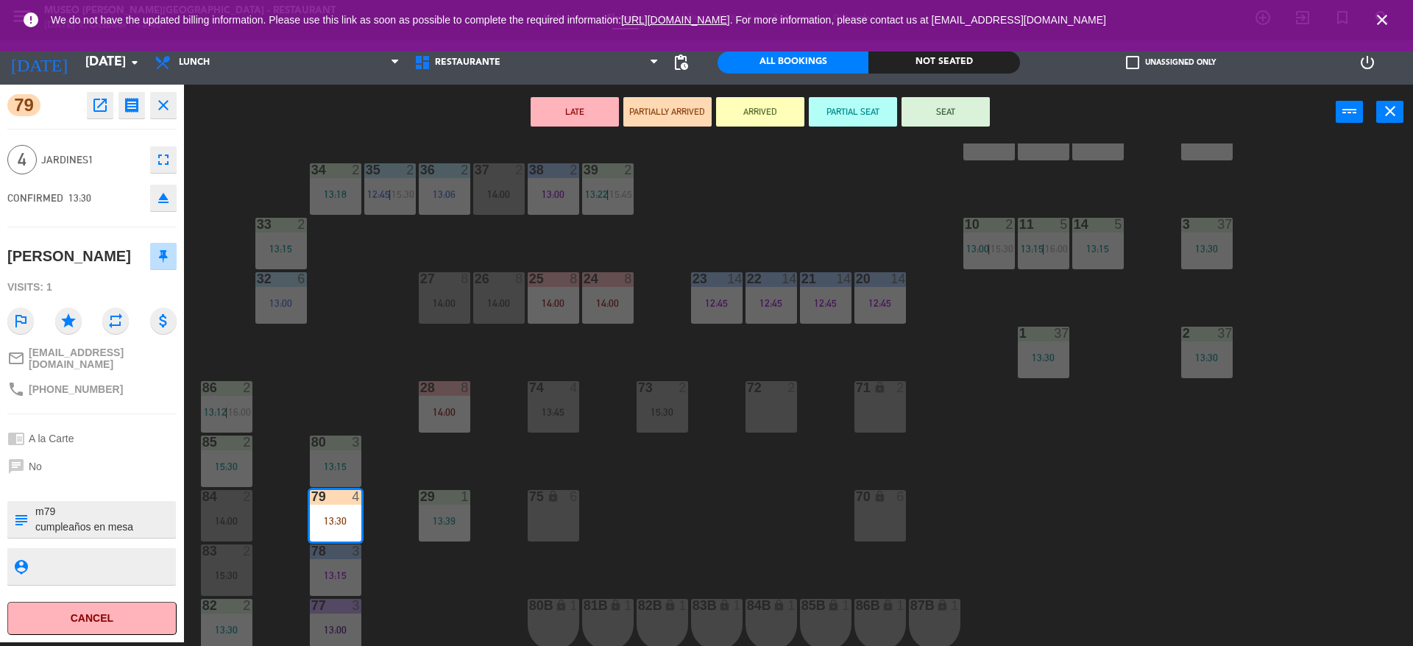
click at [105, 212] on div "CONFIRMED 13:30 eject" at bounding box center [91, 198] width 169 height 37
click at [967, 109] on button "SEAT" at bounding box center [946, 111] width 88 height 29
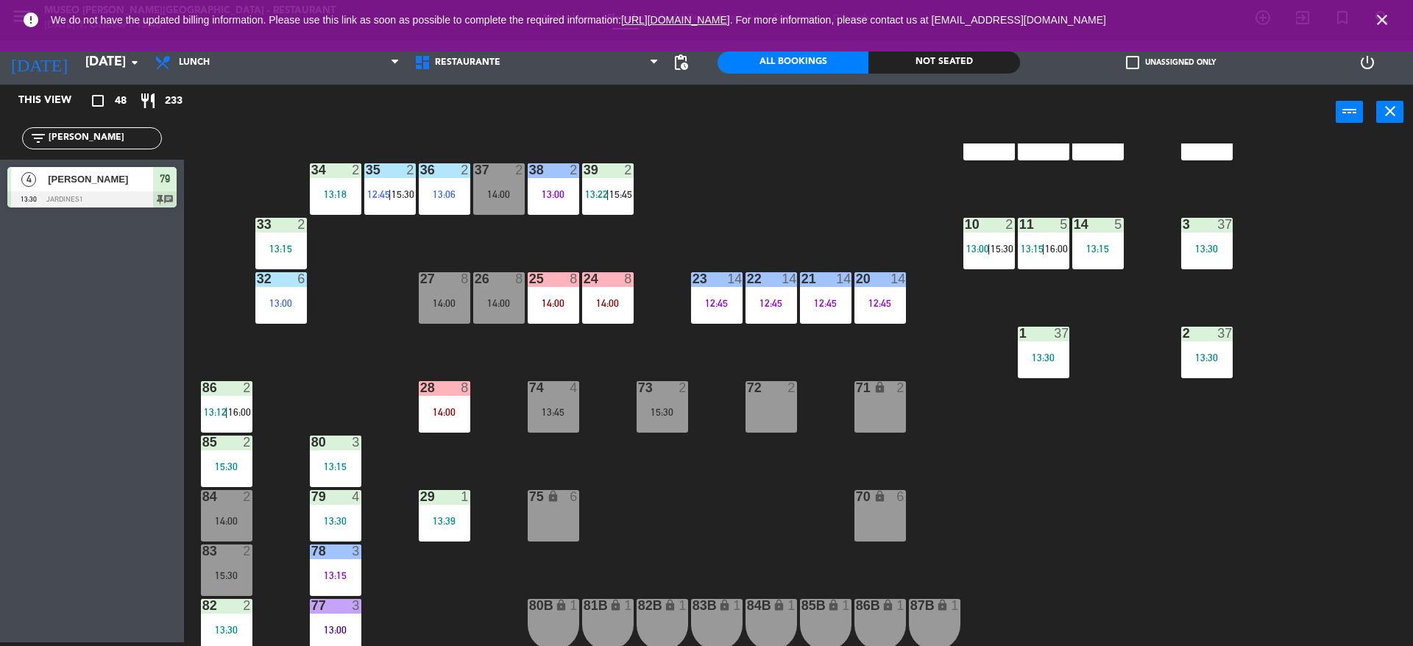
drag, startPoint x: 98, startPoint y: 141, endPoint x: 0, endPoint y: 155, distance: 99.0
click at [0, 155] on div "filter_list [PERSON_NAME]" at bounding box center [92, 138] width 184 height 43
type input "patr"
click at [20, 262] on div "This view crop_square 48 restaurant 233 filter_list patr 4 [PERSON_NAME] 14:00 …" at bounding box center [92, 364] width 184 height 558
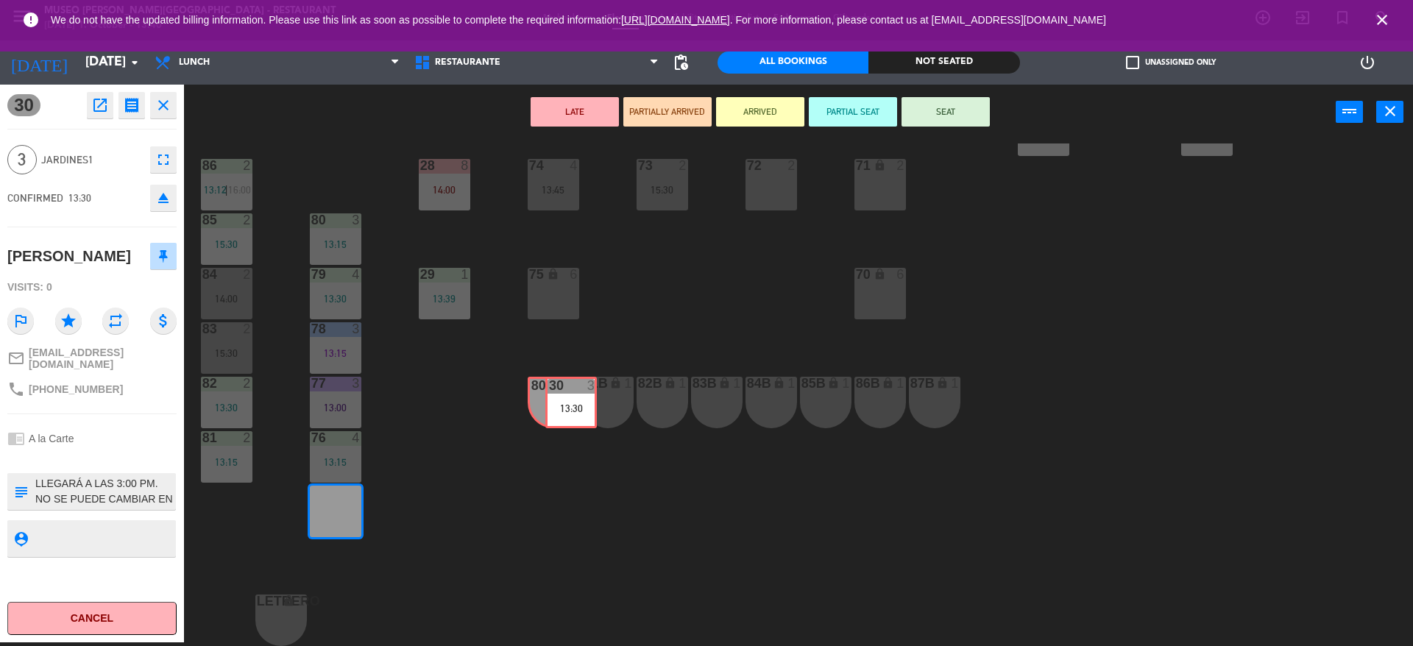
drag, startPoint x: 328, startPoint y: 514, endPoint x: 561, endPoint y: 406, distance: 257.5
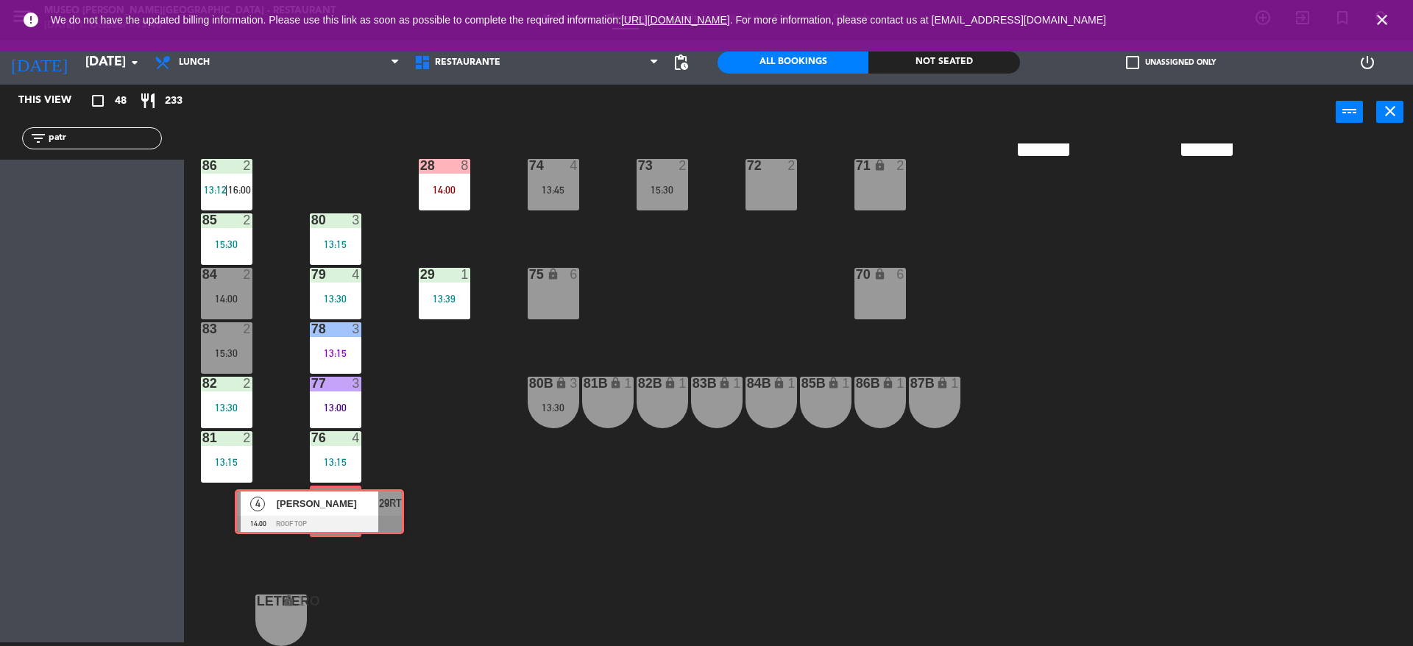
drag, startPoint x: 110, startPoint y: 185, endPoint x: 339, endPoint y: 509, distance: 397.0
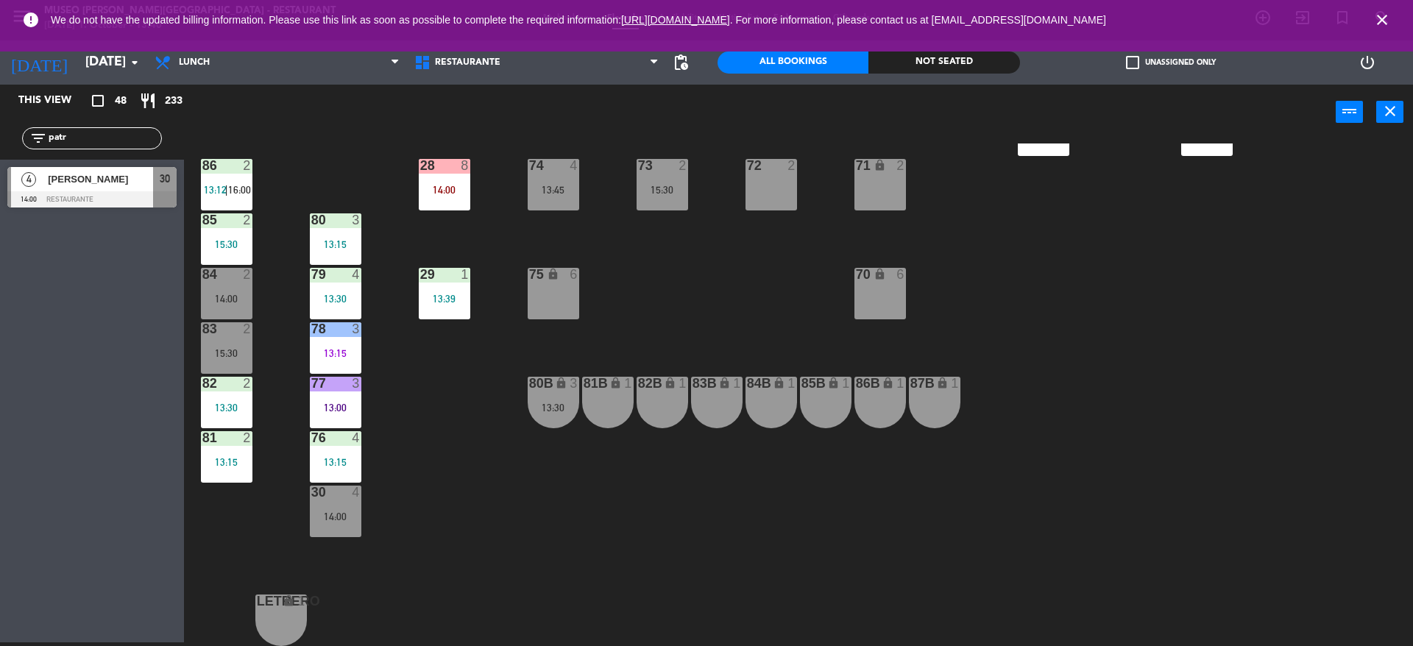
click at [411, 516] on div "44 5 12:30 49 2 54 5 13:15 64 2 13:30 48 7 12:30 | 15:45 53 7 12:30 | 15:45 63 …" at bounding box center [805, 395] width 1215 height 503
click at [95, 181] on span "[PERSON_NAME]" at bounding box center [100, 178] width 105 height 15
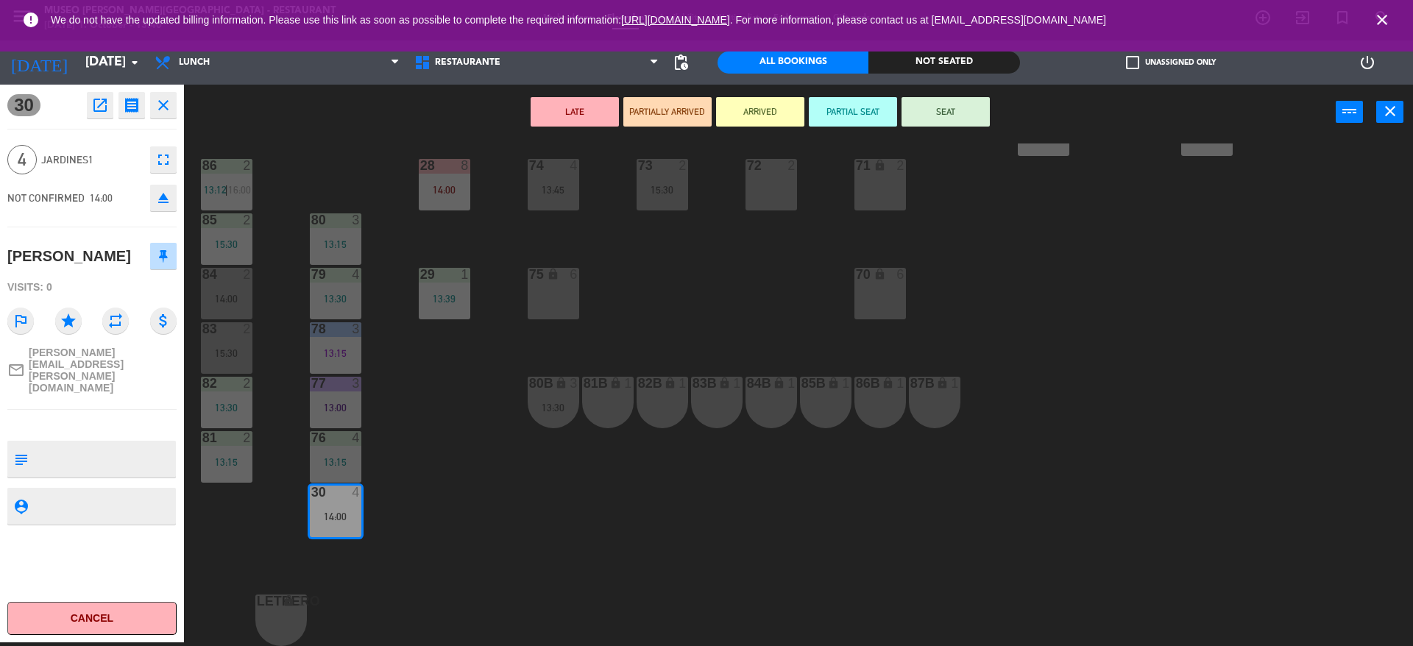
click at [94, 96] on icon "open_in_new" at bounding box center [100, 105] width 18 height 18
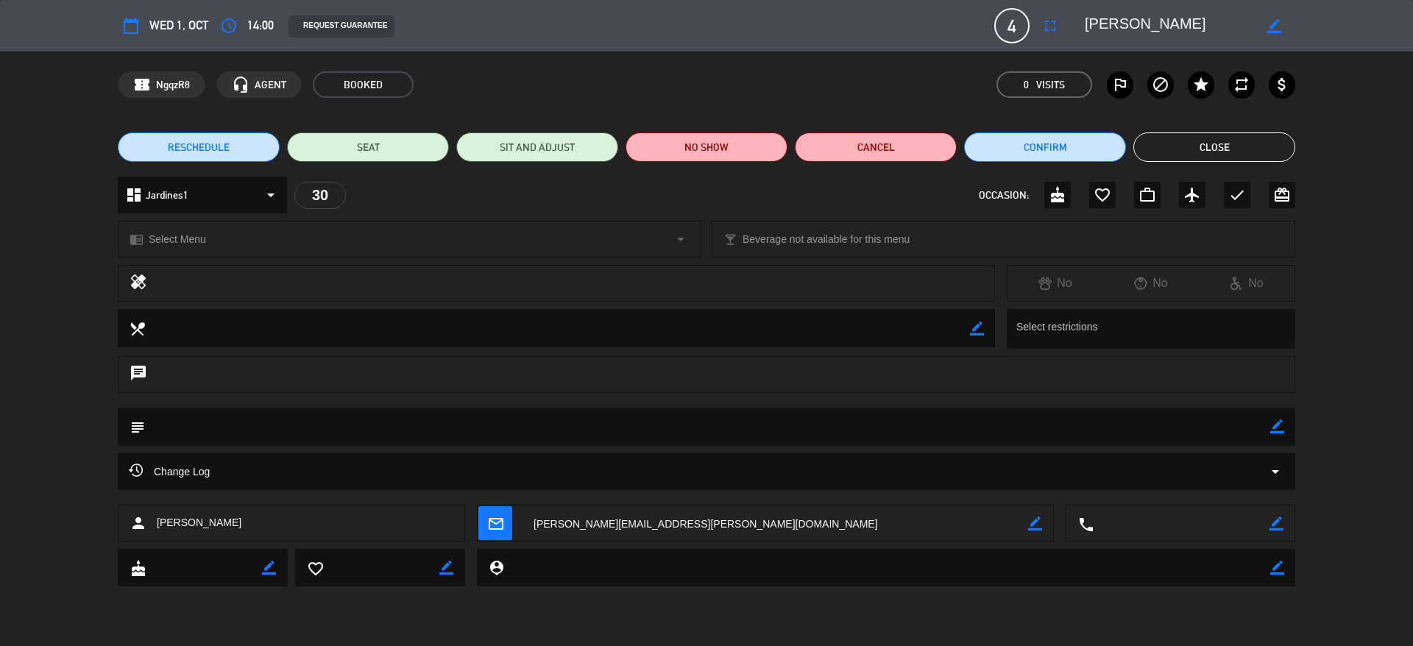
click at [1194, 464] on div "Change Log arrow_drop_down" at bounding box center [706, 472] width 1155 height 18
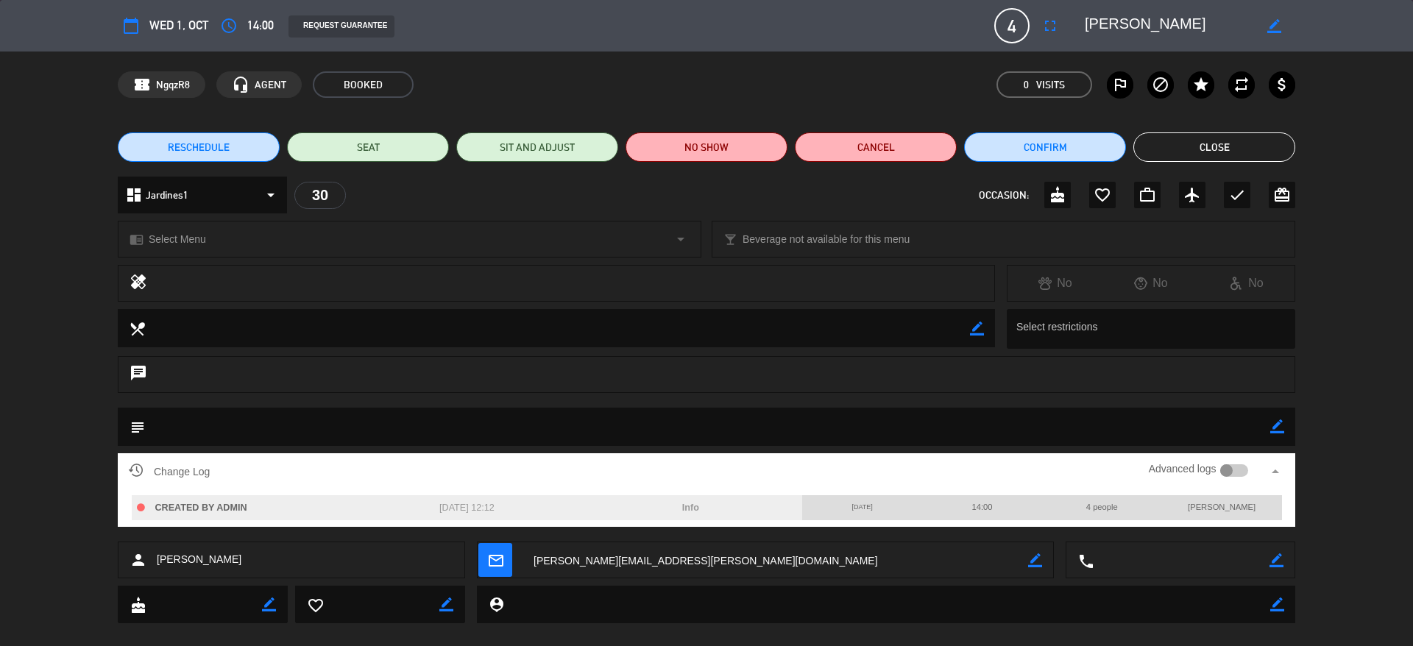
click at [1228, 475] on div at bounding box center [1226, 470] width 13 height 13
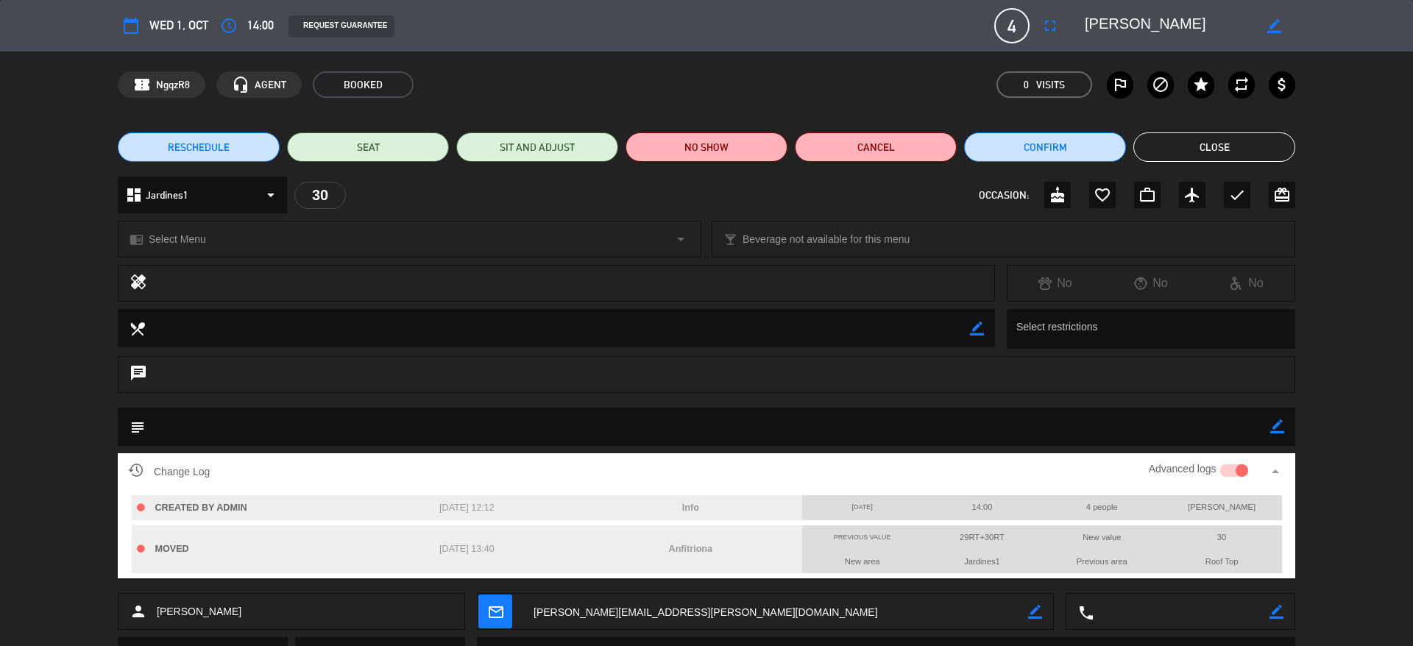
click at [1156, 155] on button "Close" at bounding box center [1214, 146] width 162 height 29
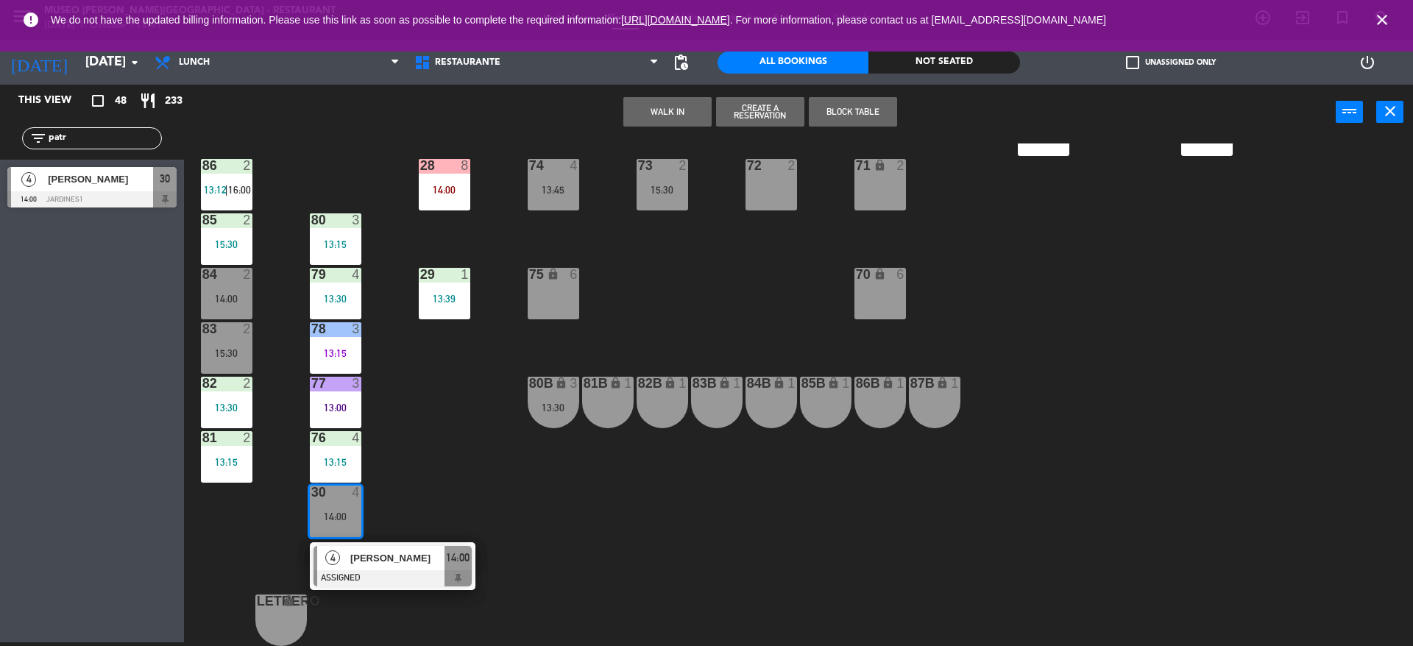
click at [382, 559] on span "[PERSON_NAME]" at bounding box center [397, 558] width 94 height 15
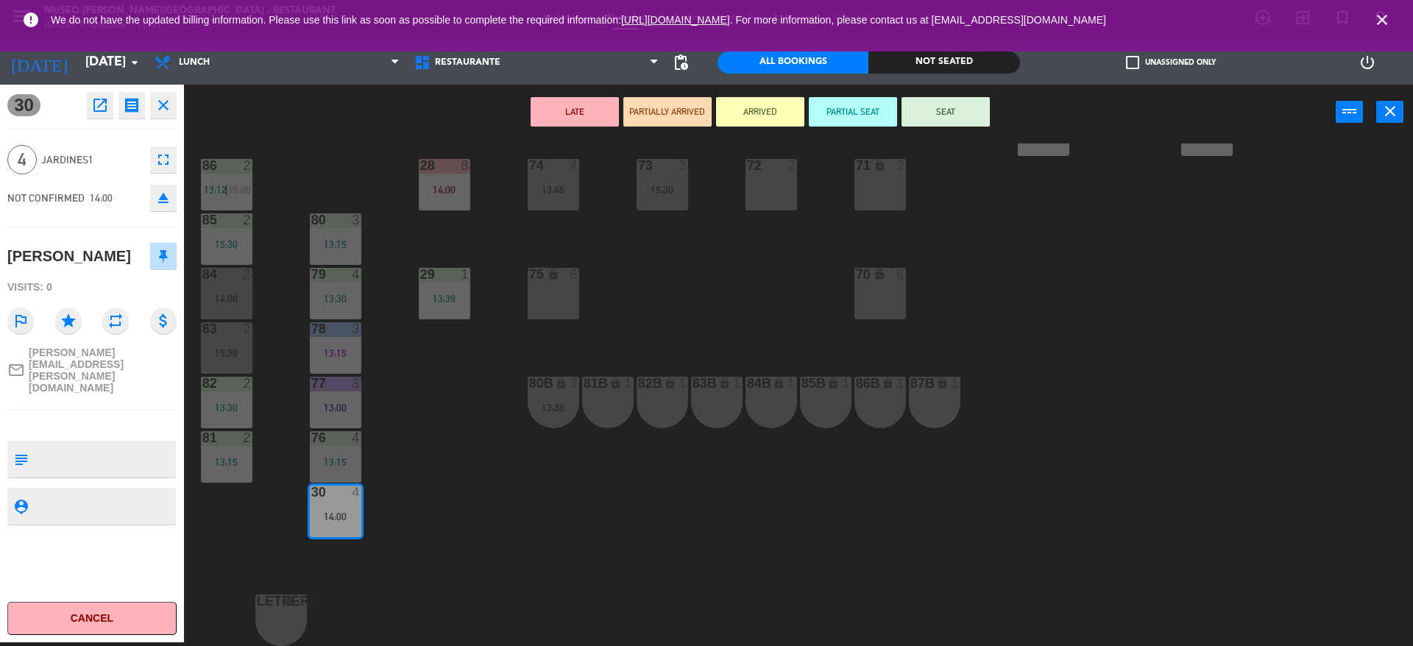
click at [138, 454] on textarea at bounding box center [104, 459] width 141 height 31
click at [681, 127] on div "LATE PARTIALLY ARRIVED ARRIVED PARTIAL SEAT SEAT power_input close" at bounding box center [760, 113] width 1152 height 56
click at [673, 114] on button "PARTIALLY ARRIVED" at bounding box center [667, 111] width 88 height 29
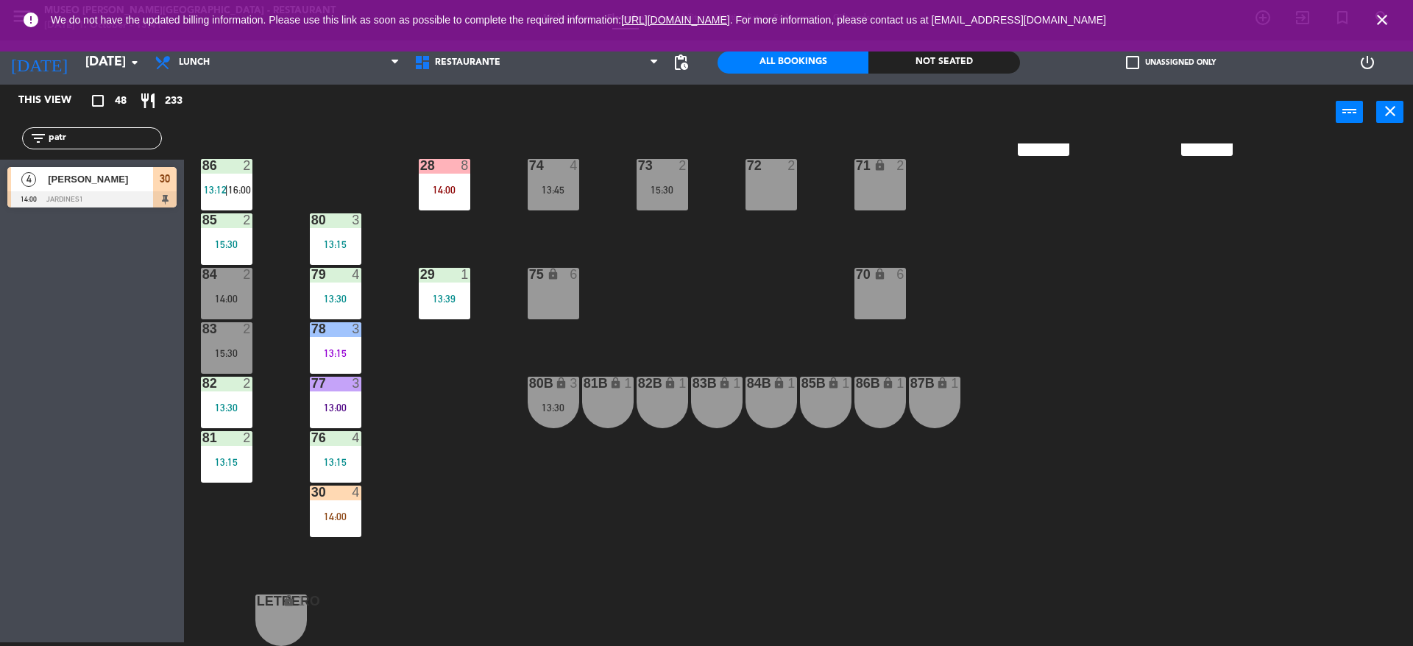
click at [330, 523] on div "30 4 14:00" at bounding box center [336, 512] width 52 height 52
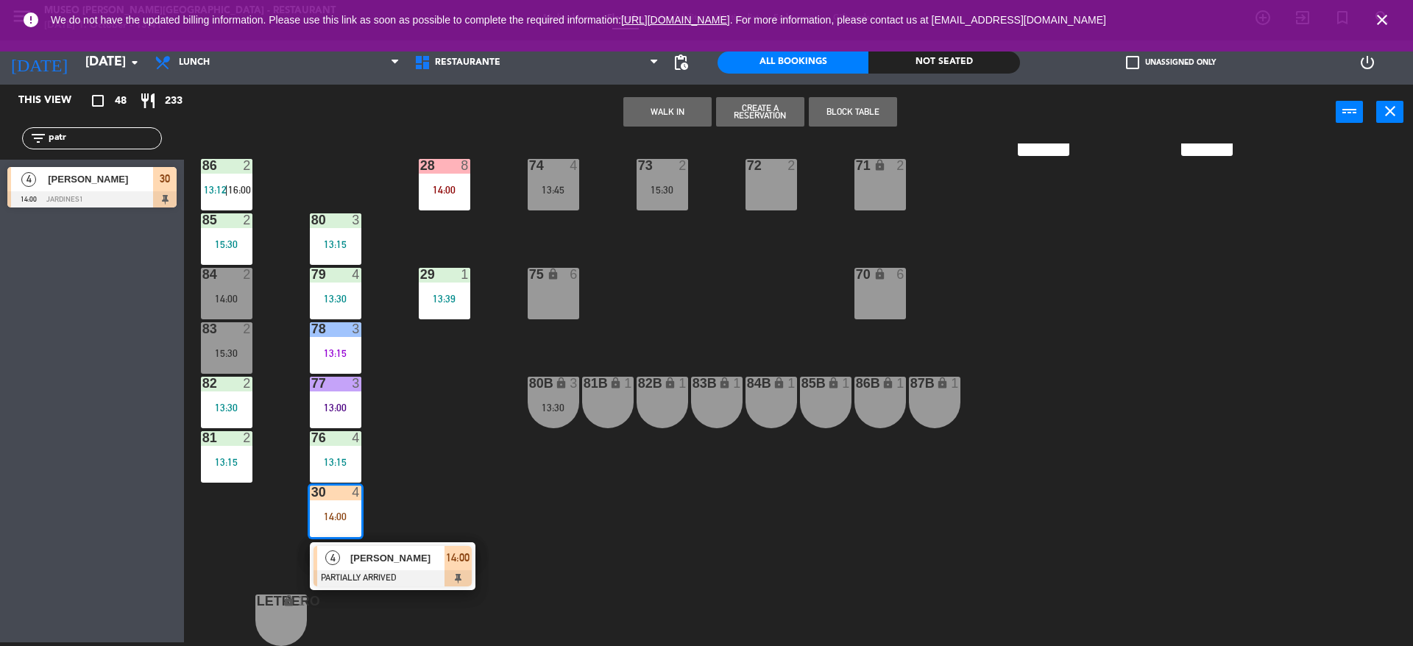
click at [377, 561] on span "[PERSON_NAME]" at bounding box center [397, 558] width 94 height 15
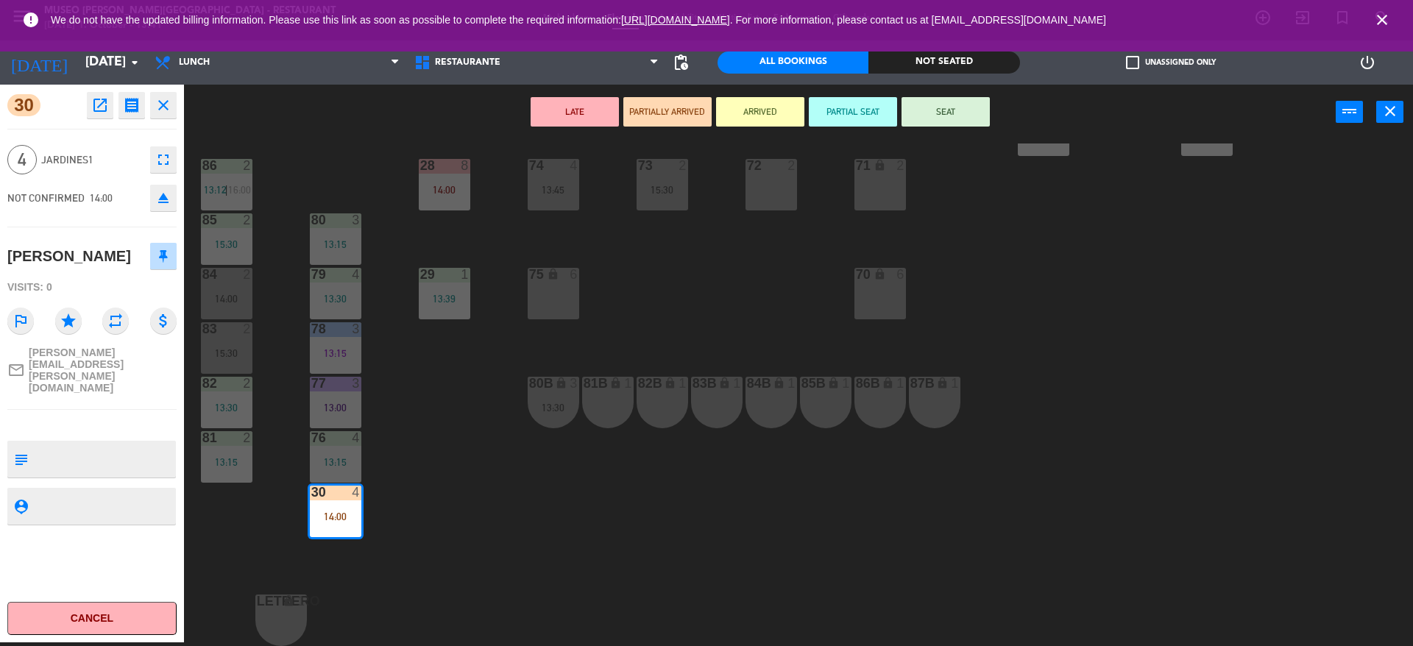
click at [92, 452] on textarea at bounding box center [104, 459] width 141 height 31
type textarea "m30 llegaron 13:41"
click at [98, 180] on div "NOT CONFIRMED 14:00 eject" at bounding box center [91, 198] width 169 height 37
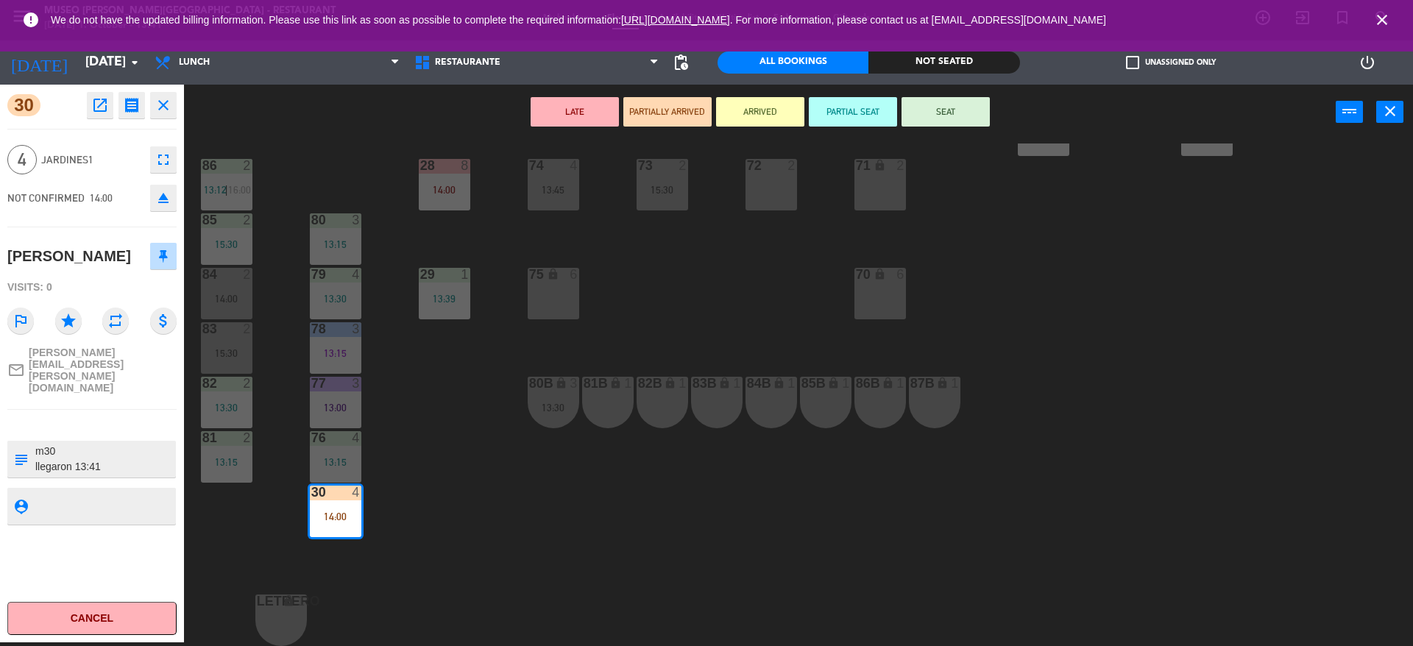
click at [461, 556] on div "44 5 12:30 49 2 54 5 13:15 64 2 13:30 48 7 12:30 | 15:45 53 7 12:30 | 15:45 63 …" at bounding box center [805, 395] width 1215 height 503
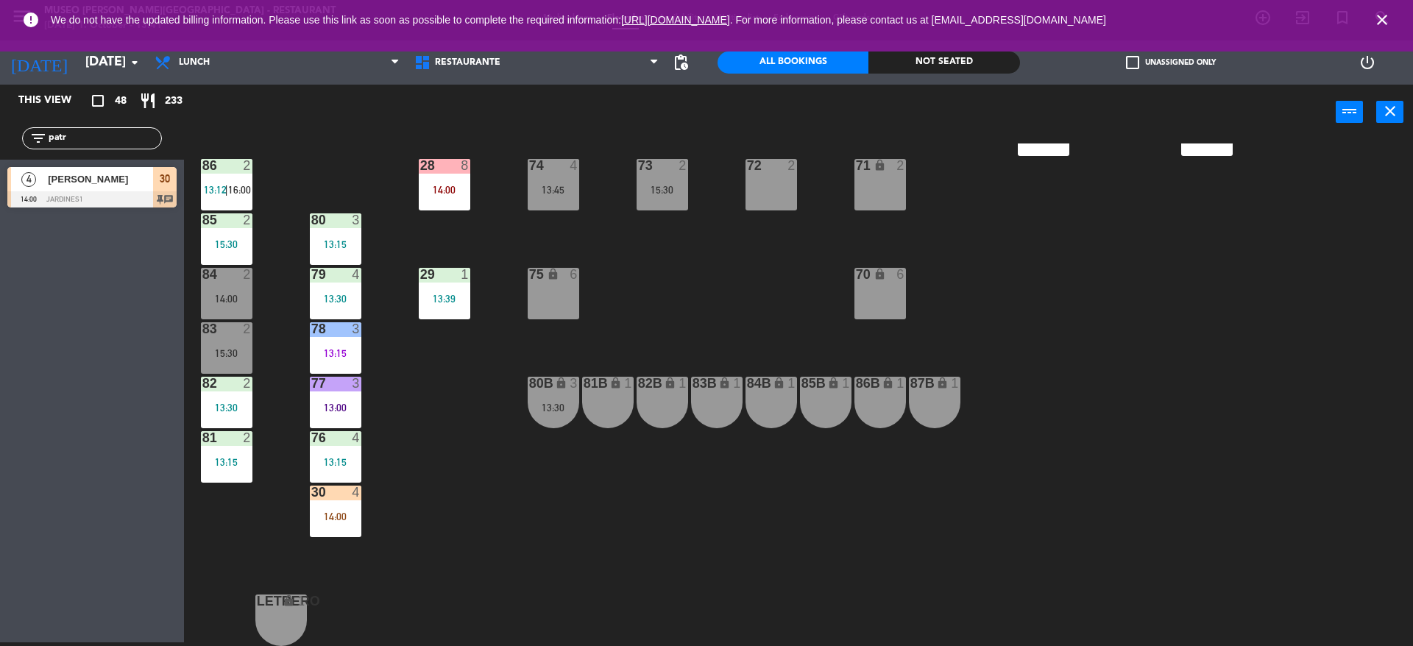
drag, startPoint x: 104, startPoint y: 138, endPoint x: 0, endPoint y: 236, distance: 142.7
click at [0, 236] on div "This view crop_square 48 restaurant 233 filter_list patr 4 [PERSON_NAME] 14:00 …" at bounding box center [92, 364] width 184 height 558
type input "[PERSON_NAME]"
click at [27, 261] on div "This view crop_square 48 restaurant 233 filter_list [PERSON_NAME] 4 [PERSON_NAM…" at bounding box center [92, 364] width 184 height 558
click at [393, 375] on div "44 5 12:30 49 2 54 5 13:15 64 2 13:30 48 7 12:30 | 15:45 53 7 12:30 | 15:45 63 …" at bounding box center [805, 395] width 1215 height 503
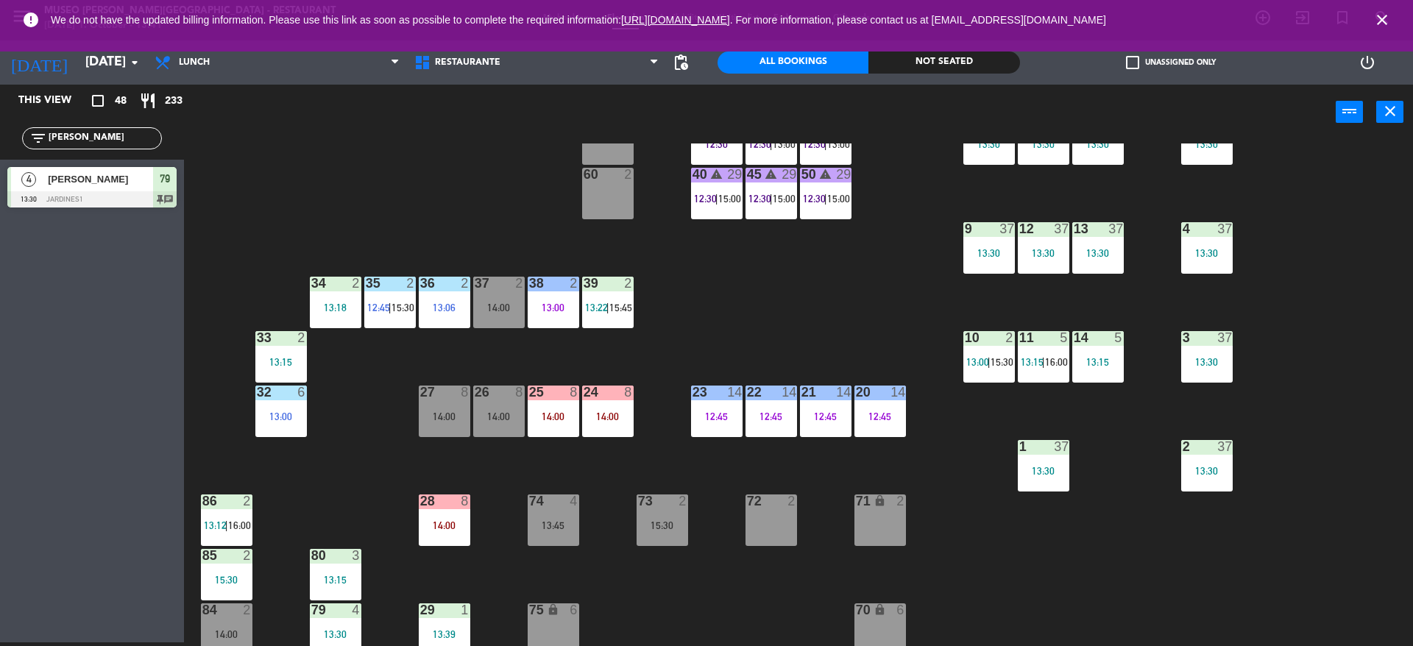
scroll to position [216, 0]
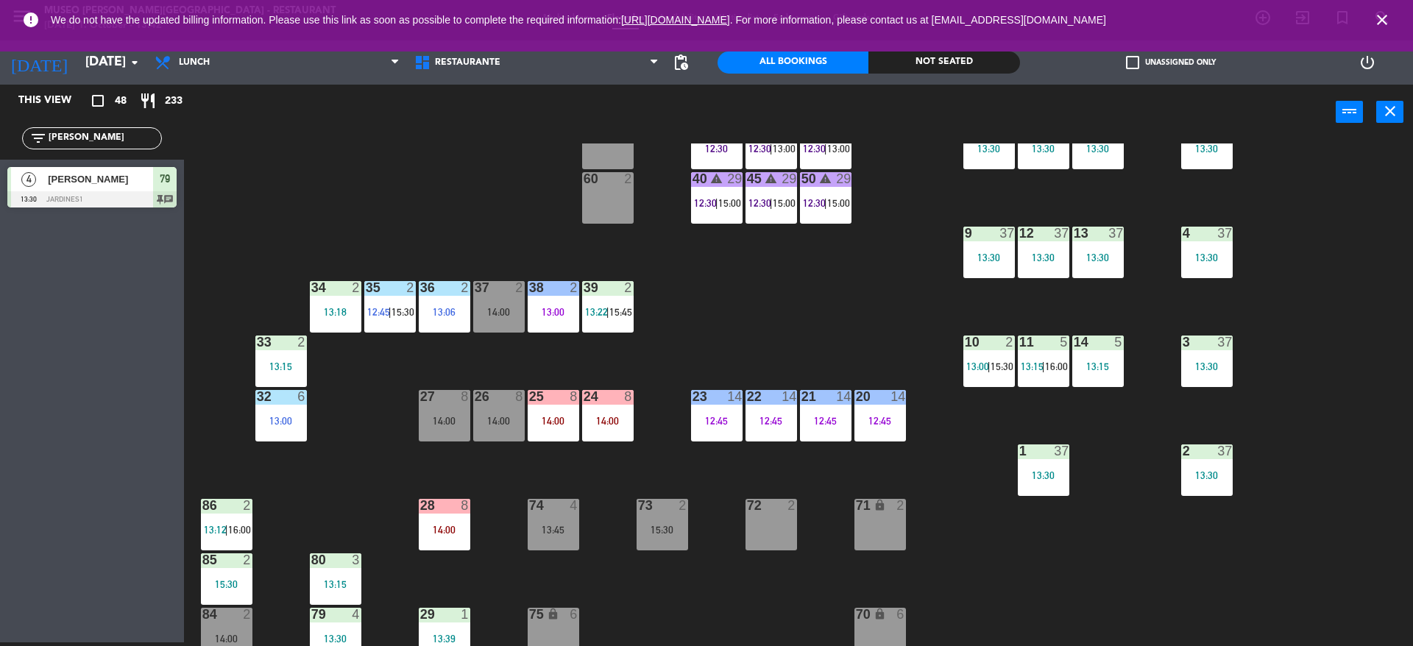
click at [477, 426] on div "26 8 14:00" at bounding box center [499, 416] width 52 height 52
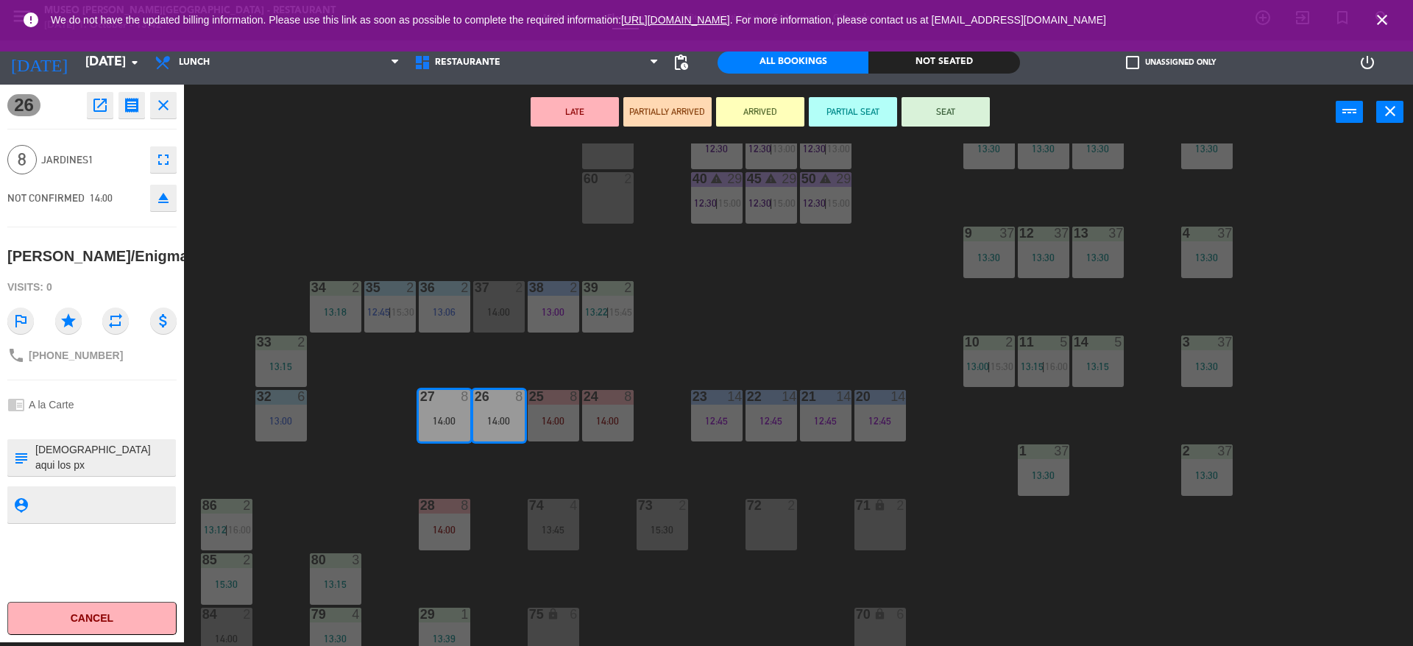
click at [578, 111] on button "LATE" at bounding box center [575, 111] width 88 height 29
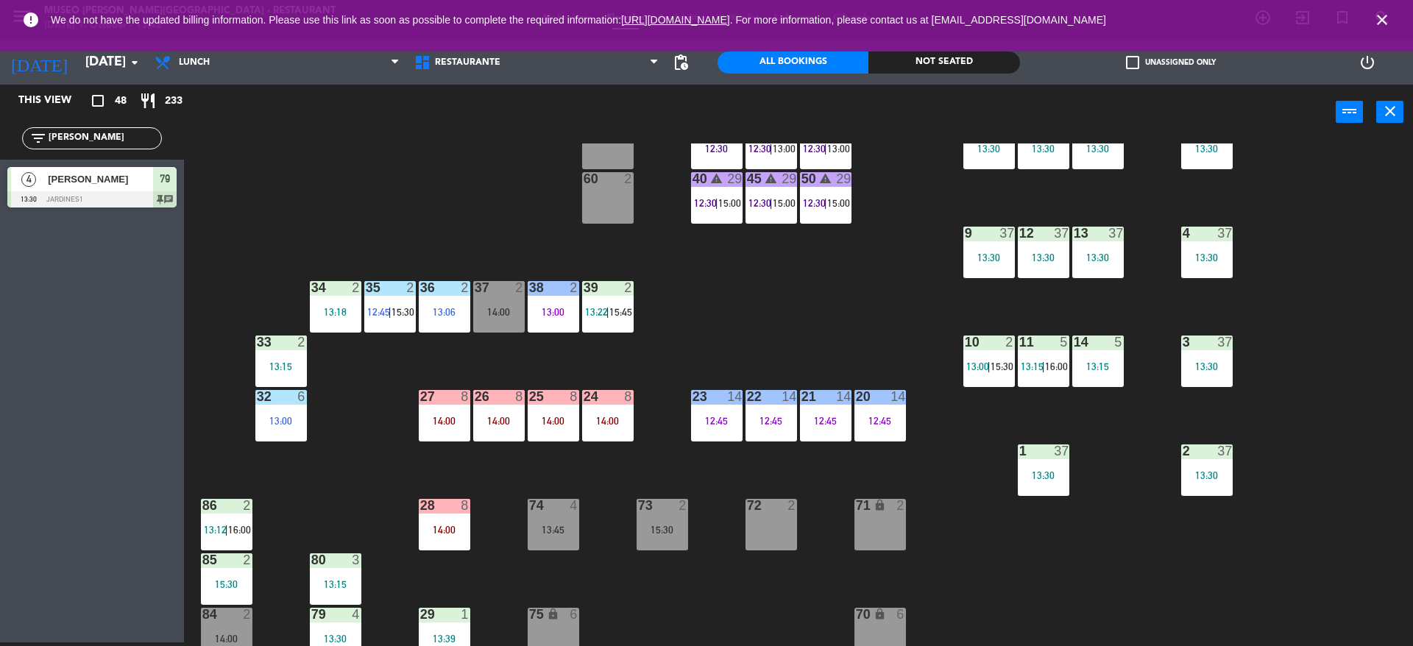
click at [521, 163] on div "44 5 12:30 49 2 54 5 13:15 64 2 13:30 48 7 12:30 | 15:45 53 7 12:30 | 15:45 63 …" at bounding box center [805, 395] width 1215 height 503
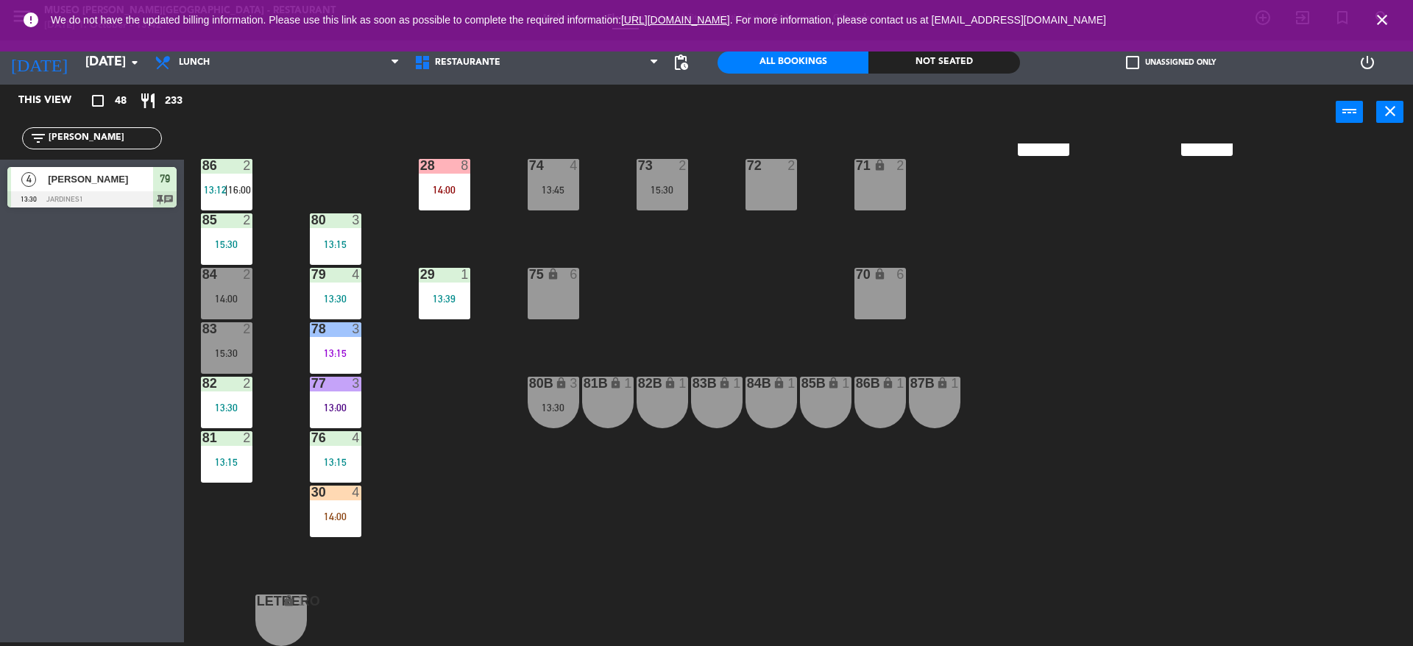
click at [353, 492] on div "4" at bounding box center [356, 492] width 9 height 13
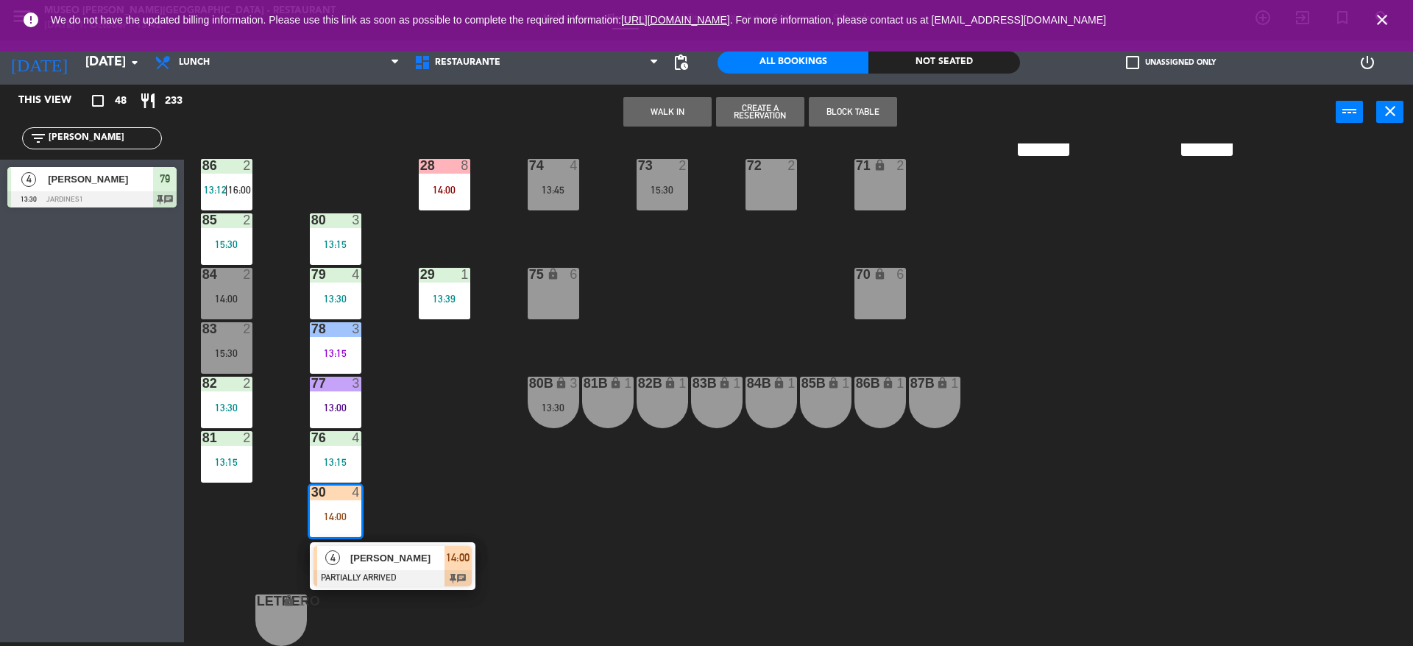
click at [411, 561] on span "[PERSON_NAME]" at bounding box center [397, 558] width 94 height 15
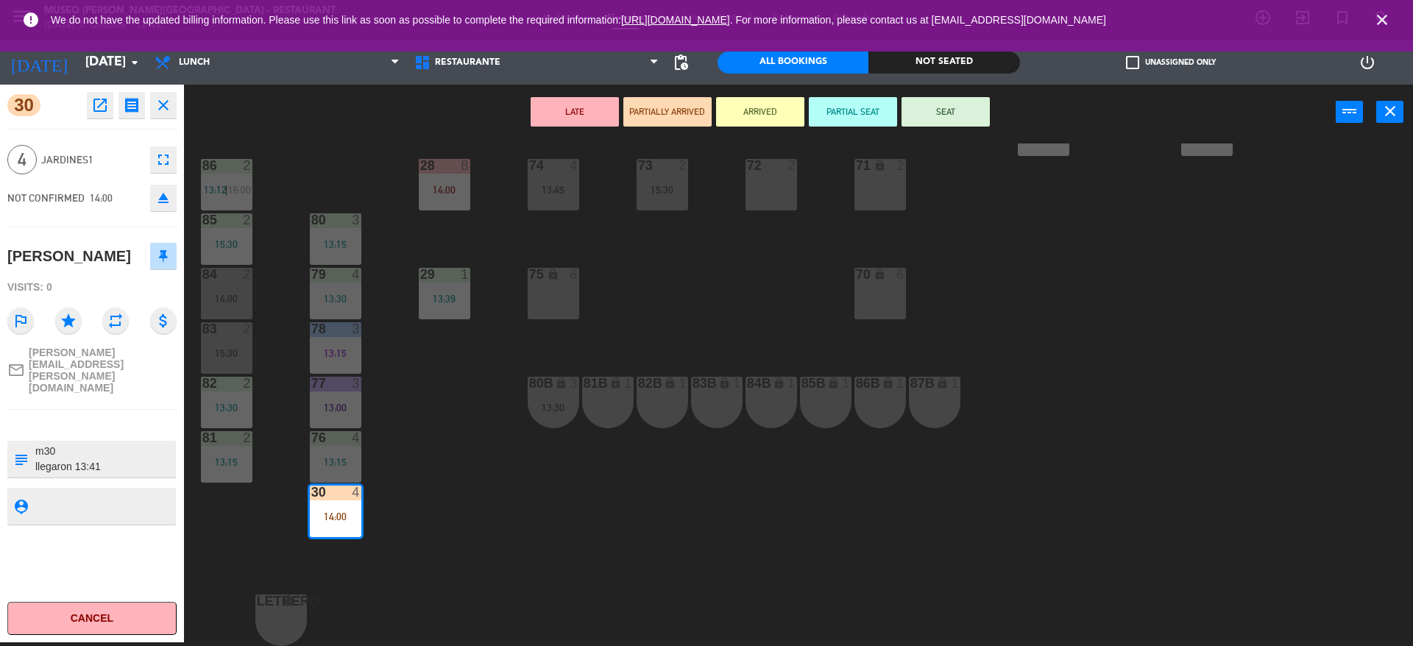
click at [932, 117] on button "SEAT" at bounding box center [946, 111] width 88 height 29
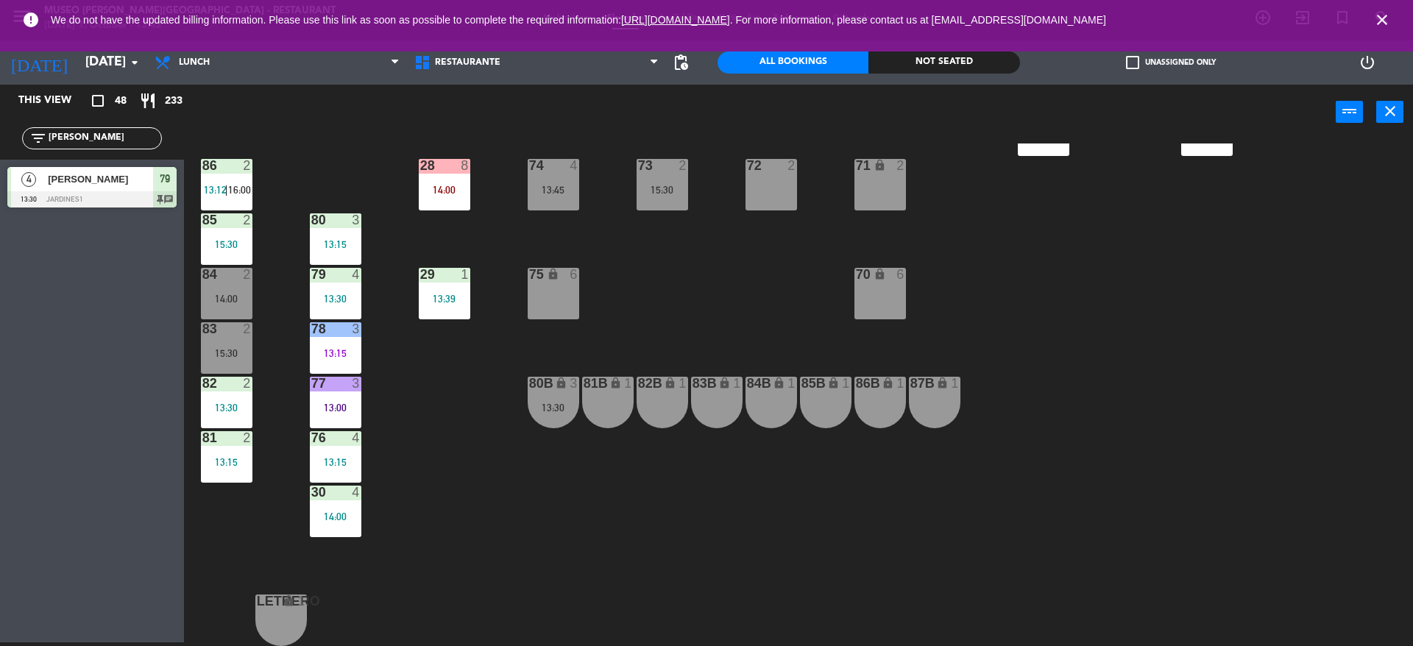
click at [704, 283] on div "44 5 12:30 49 2 54 5 13:15 64 2 13:30 48 7 12:30 | 15:45 53 7 12:30 | 15:45 63 …" at bounding box center [805, 395] width 1215 height 503
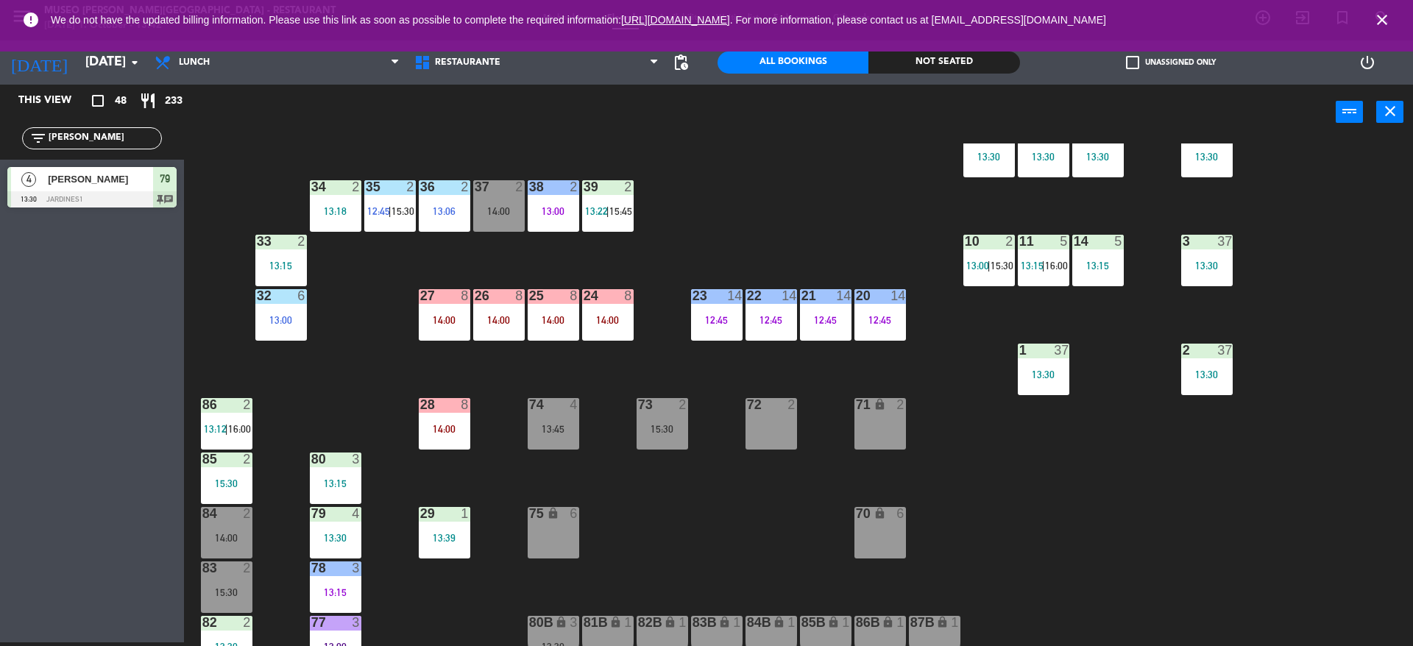
scroll to position [315, 0]
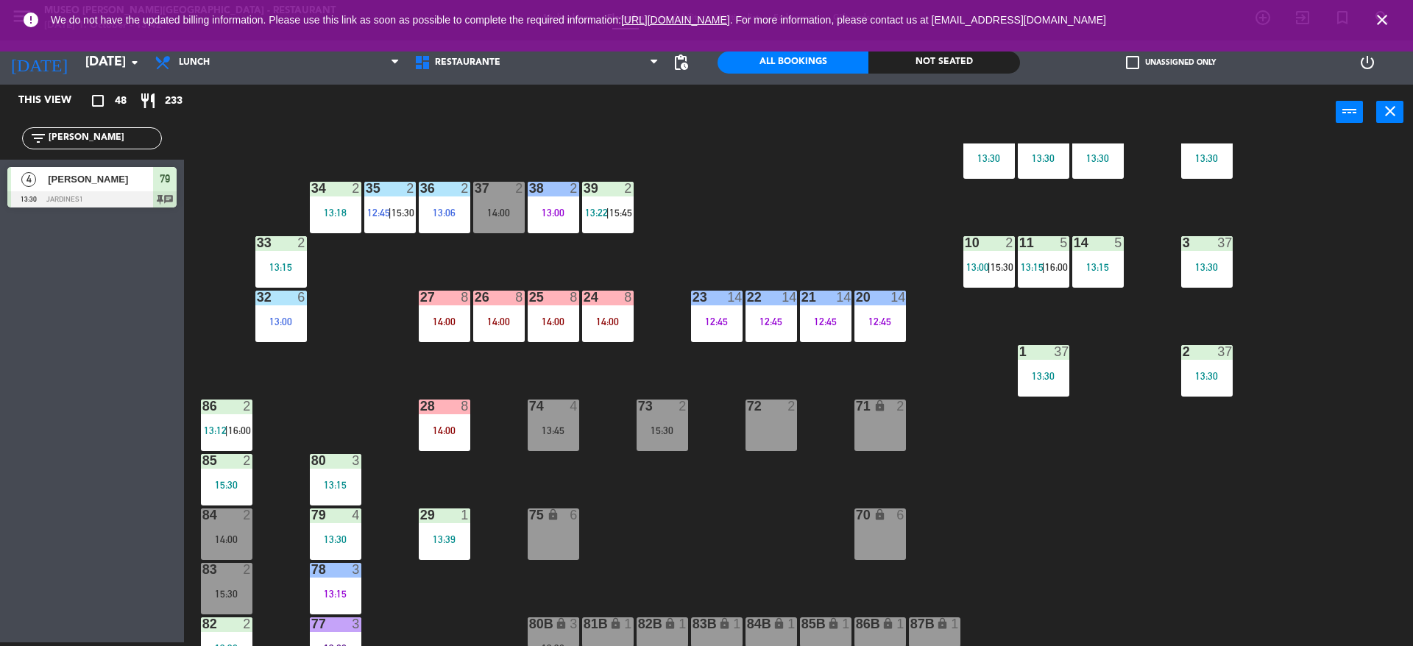
drag, startPoint x: 139, startPoint y: 140, endPoint x: 0, endPoint y: 141, distance: 139.1
click at [0, 141] on div "filter_list [PERSON_NAME]" at bounding box center [92, 138] width 184 height 43
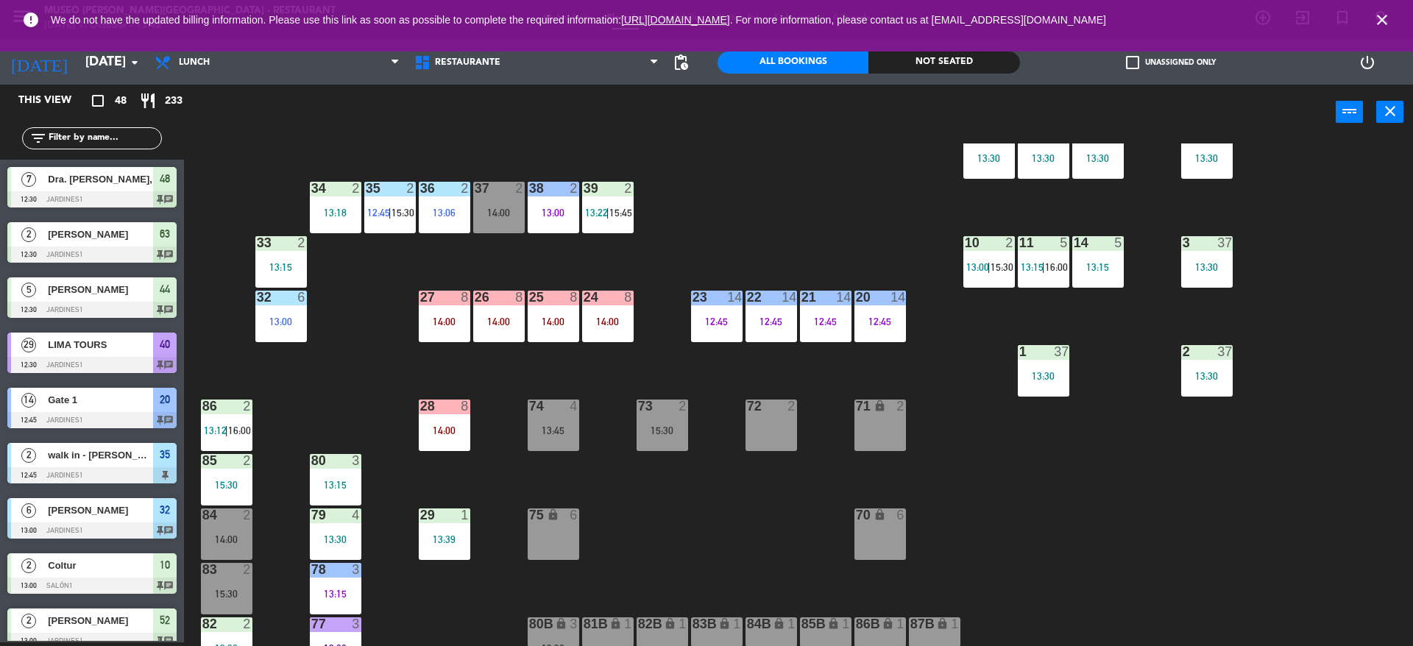
click at [893, 206] on div "44 5 12:30 49 2 54 5 13:15 64 2 13:30 48 7 12:30 | 15:45 53 7 12:30 | 15:45 63 …" at bounding box center [805, 395] width 1215 height 503
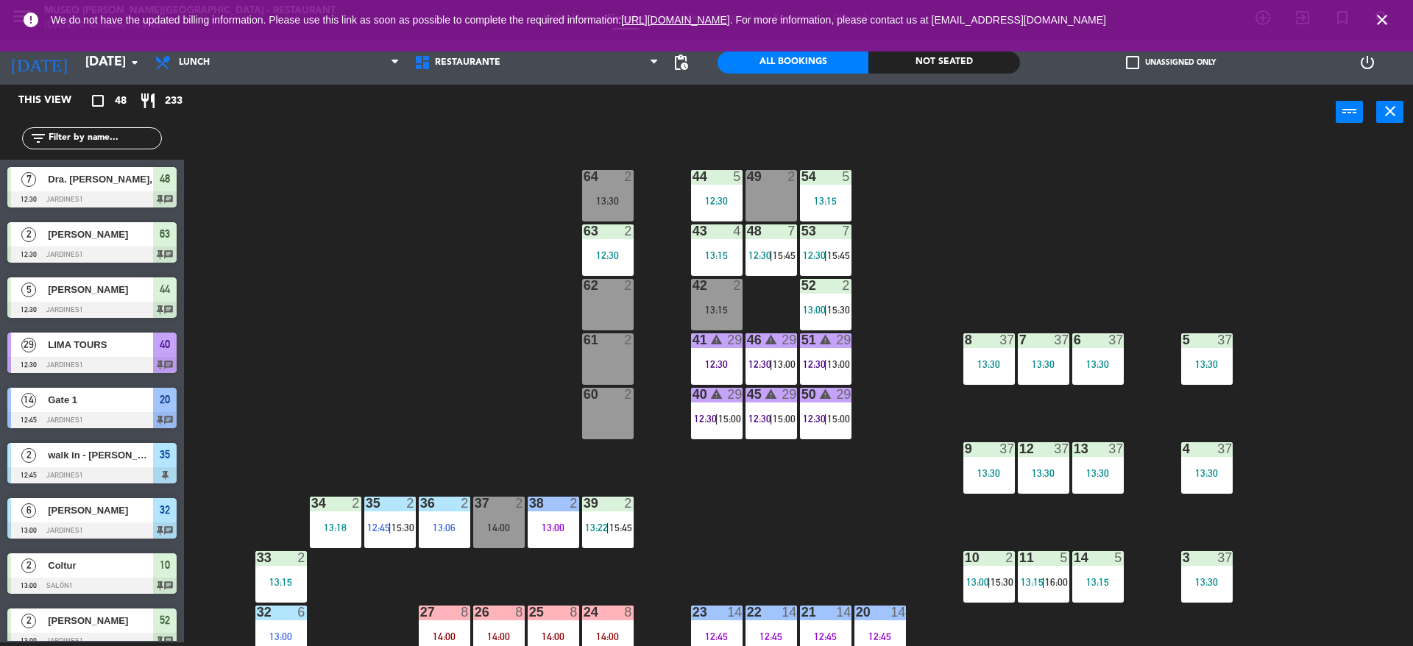
click at [843, 456] on div "44 5 12:30 49 2 54 5 13:15 64 2 13:30 48 7 12:30 | 15:45 53 7 12:30 | 15:45 63 …" at bounding box center [805, 395] width 1215 height 503
click at [224, 213] on div "44 5 12:30 49 2 54 5 13:15 64 2 13:30 48 7 12:30 | 15:45 53 7 12:30 | 15:45 63 …" at bounding box center [805, 395] width 1215 height 503
click at [443, 184] on div "44 5 12:30 49 2 54 5 13:15 64 2 13:30 48 7 12:30 | 15:45 53 7 12:30 | 15:45 63 …" at bounding box center [805, 395] width 1215 height 503
click at [319, 169] on div "44 5 12:30 49 2 54 5 13:15 64 2 13:30 48 7 12:30 | 15:45 53 7 12:30 | 15:45 63 …" at bounding box center [805, 395] width 1215 height 503
